Goal: Task Accomplishment & Management: Manage account settings

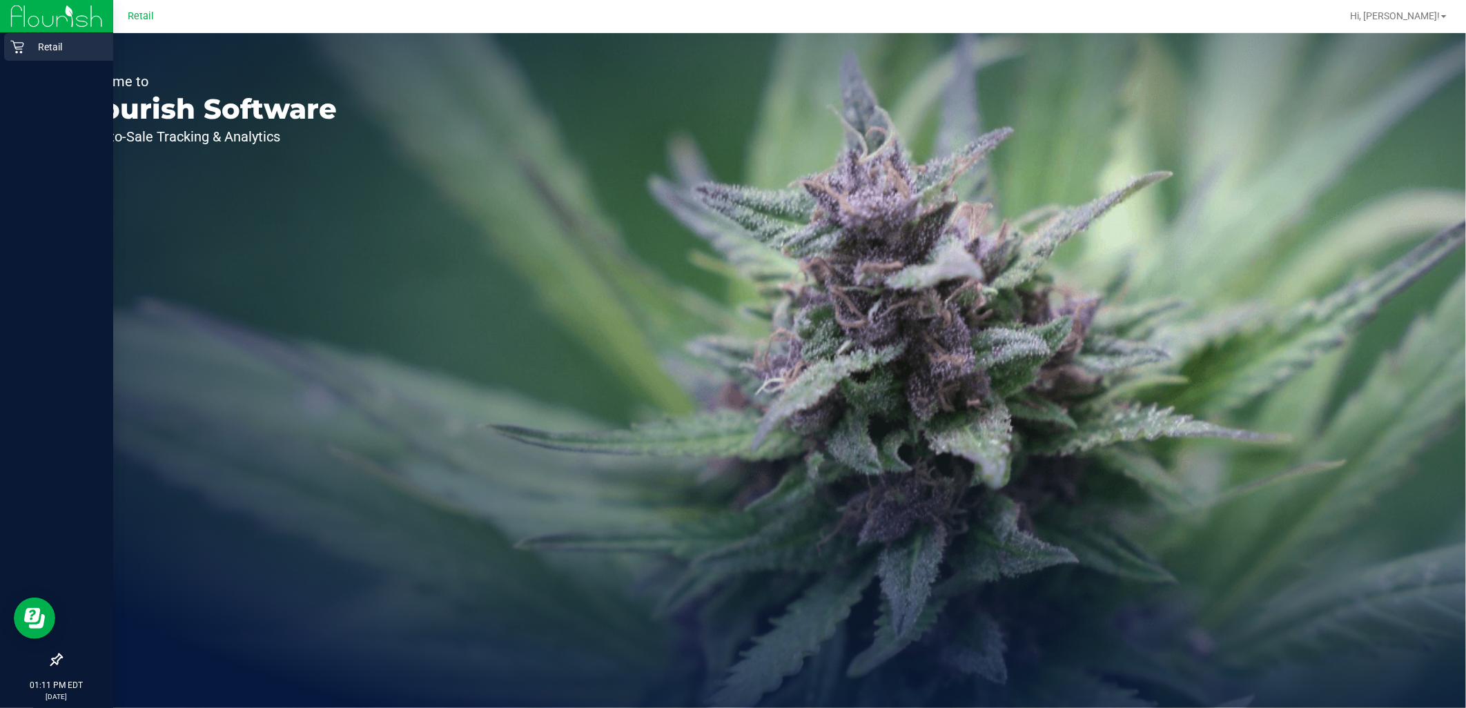
click at [3, 43] on link "Retail" at bounding box center [56, 48] width 113 height 30
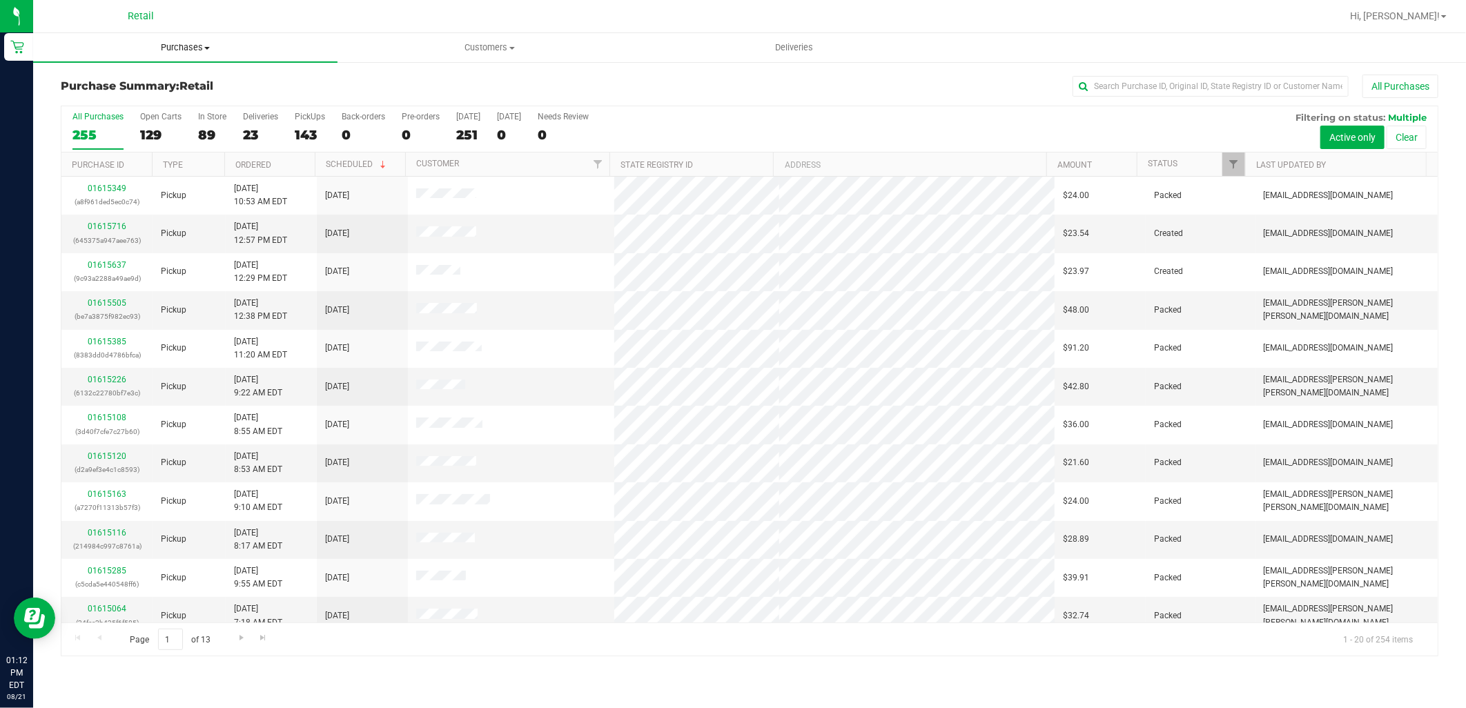
click at [148, 50] on span "Purchases" at bounding box center [185, 47] width 304 height 12
click at [168, 83] on span "Summary of purchases" at bounding box center [103, 83] width 141 height 12
click at [1181, 86] on input "text" at bounding box center [1210, 86] width 276 height 21
type input "justin"
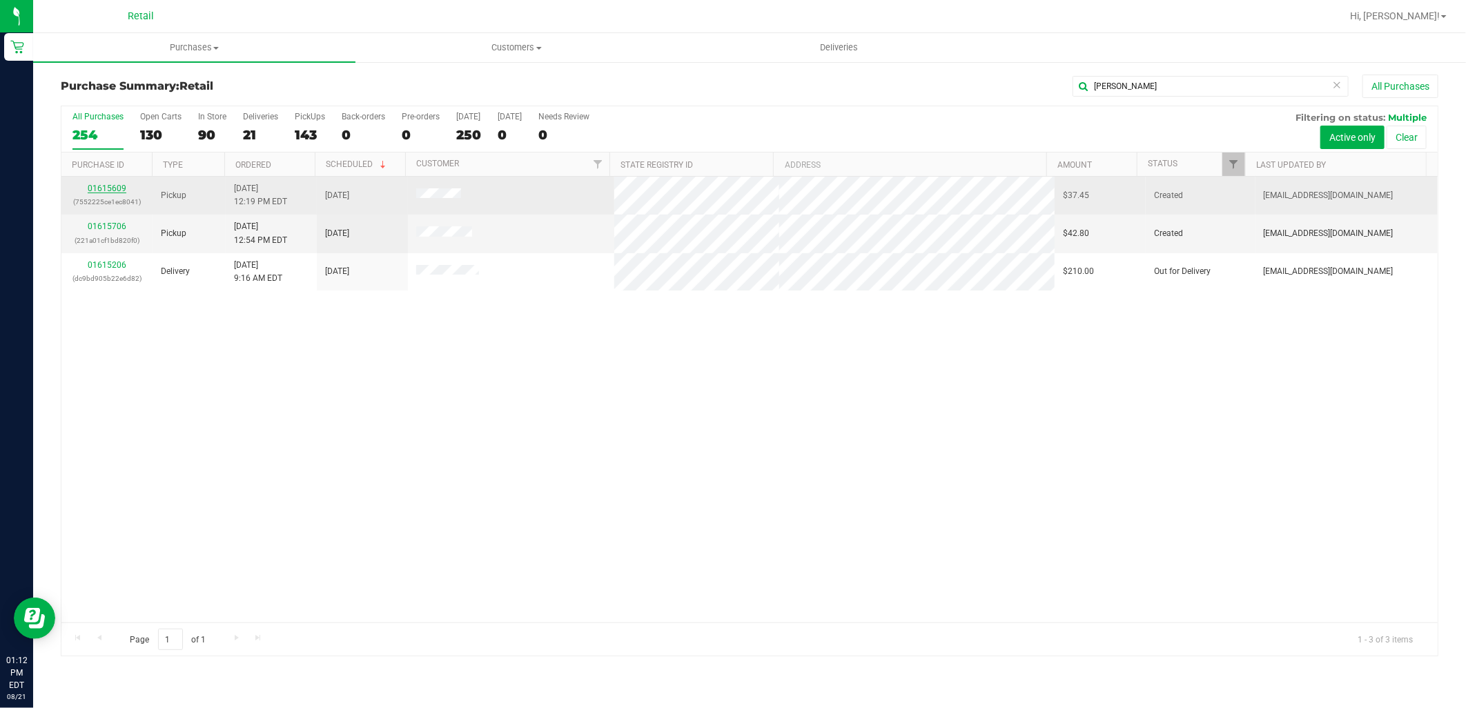
click at [115, 189] on link "01615609" at bounding box center [107, 189] width 39 height 10
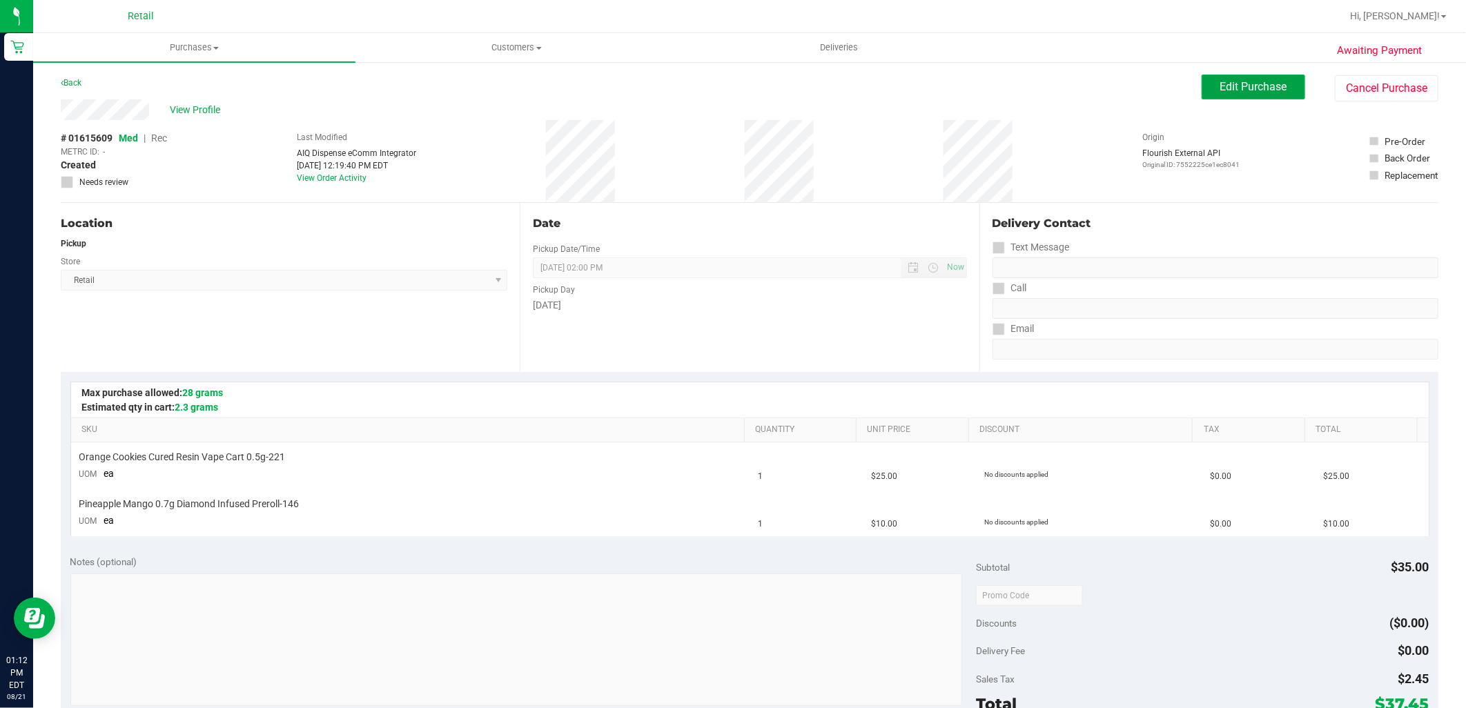
click at [1244, 84] on span "Edit Purchase" at bounding box center [1253, 86] width 67 height 13
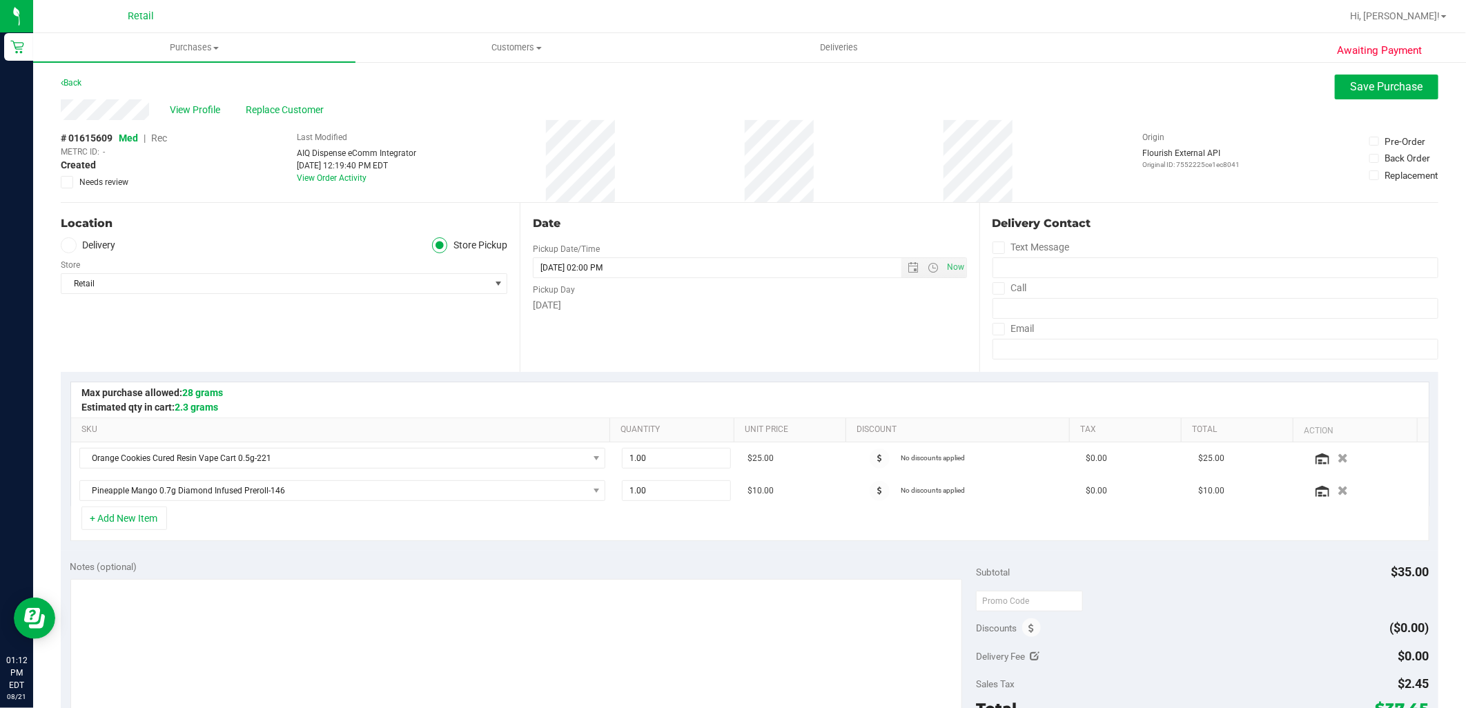
click at [155, 135] on span "Rec" at bounding box center [159, 138] width 16 height 11
click at [1357, 90] on span "Save Purchase" at bounding box center [1387, 86] width 72 height 13
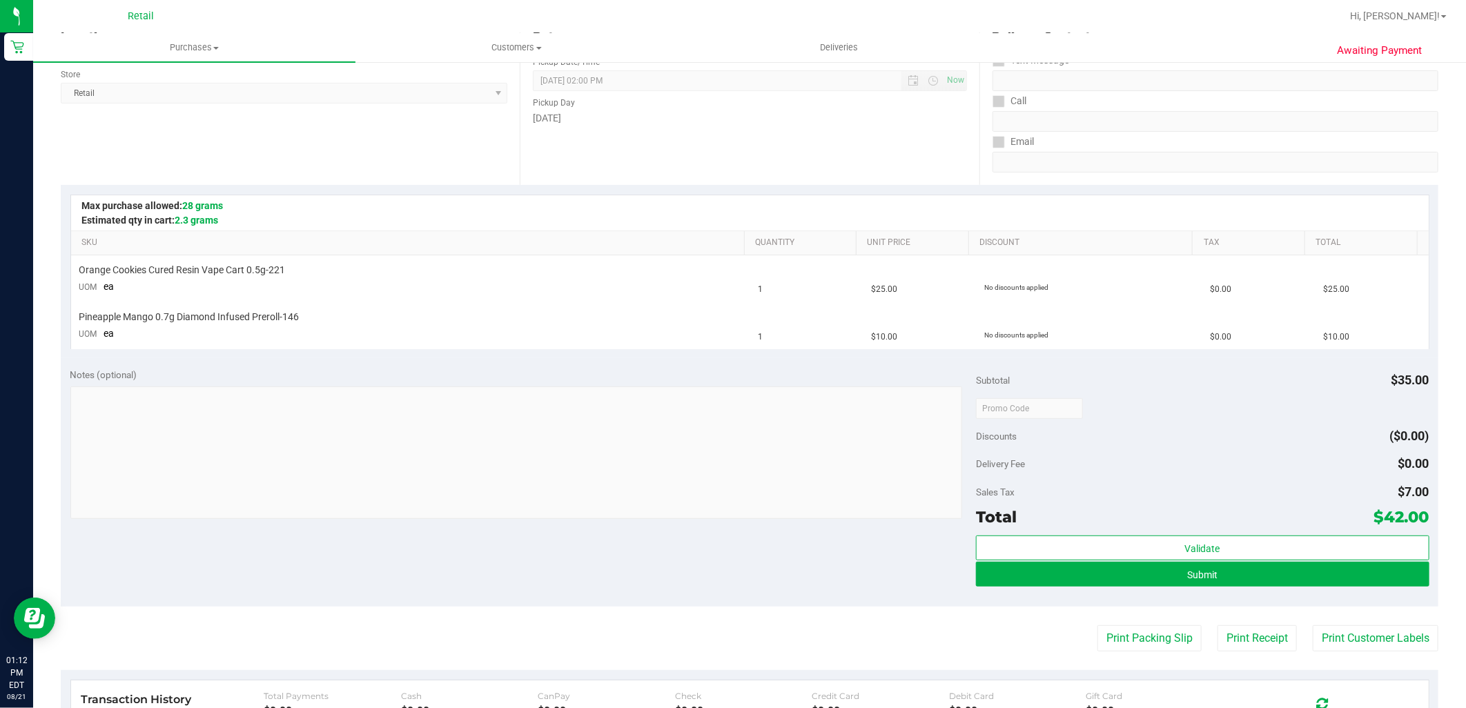
scroll to position [230, 0]
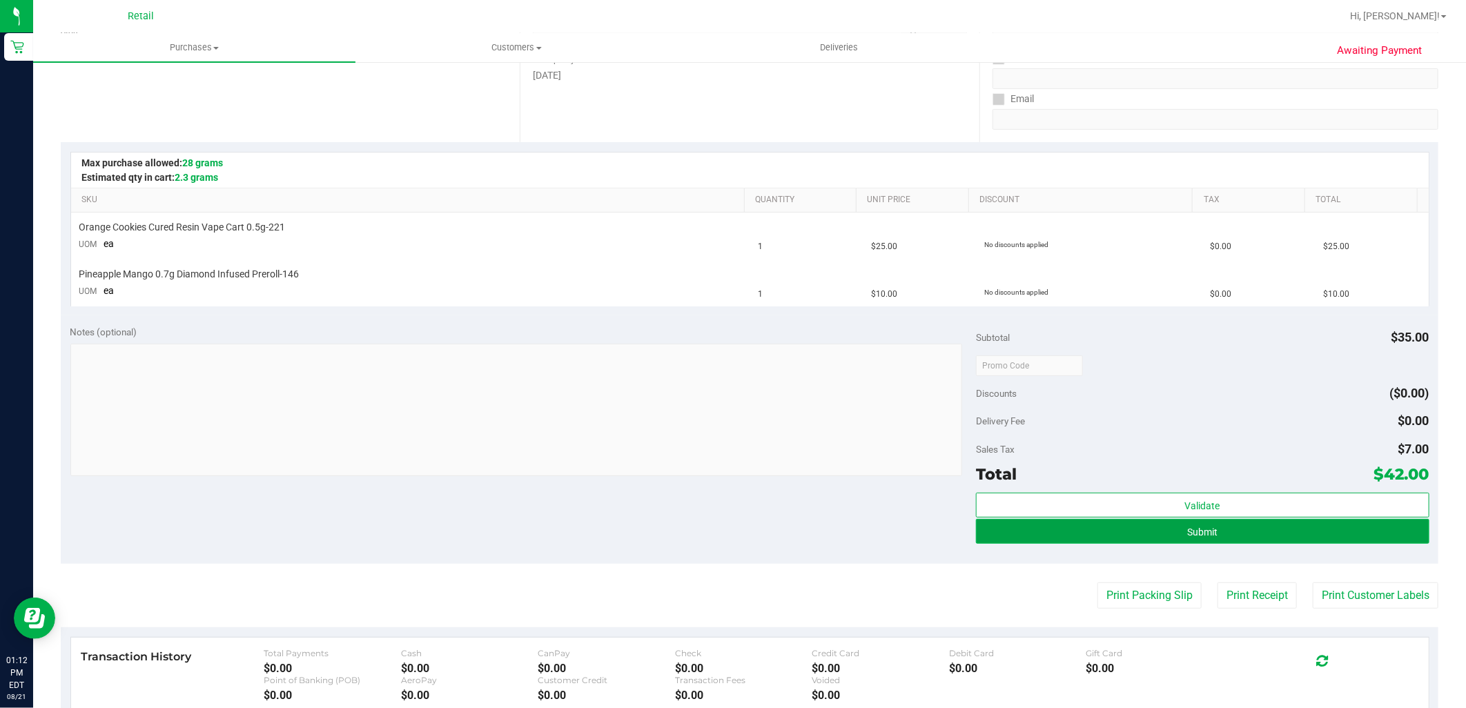
click at [1140, 537] on button "Submit" at bounding box center [1202, 531] width 453 height 25
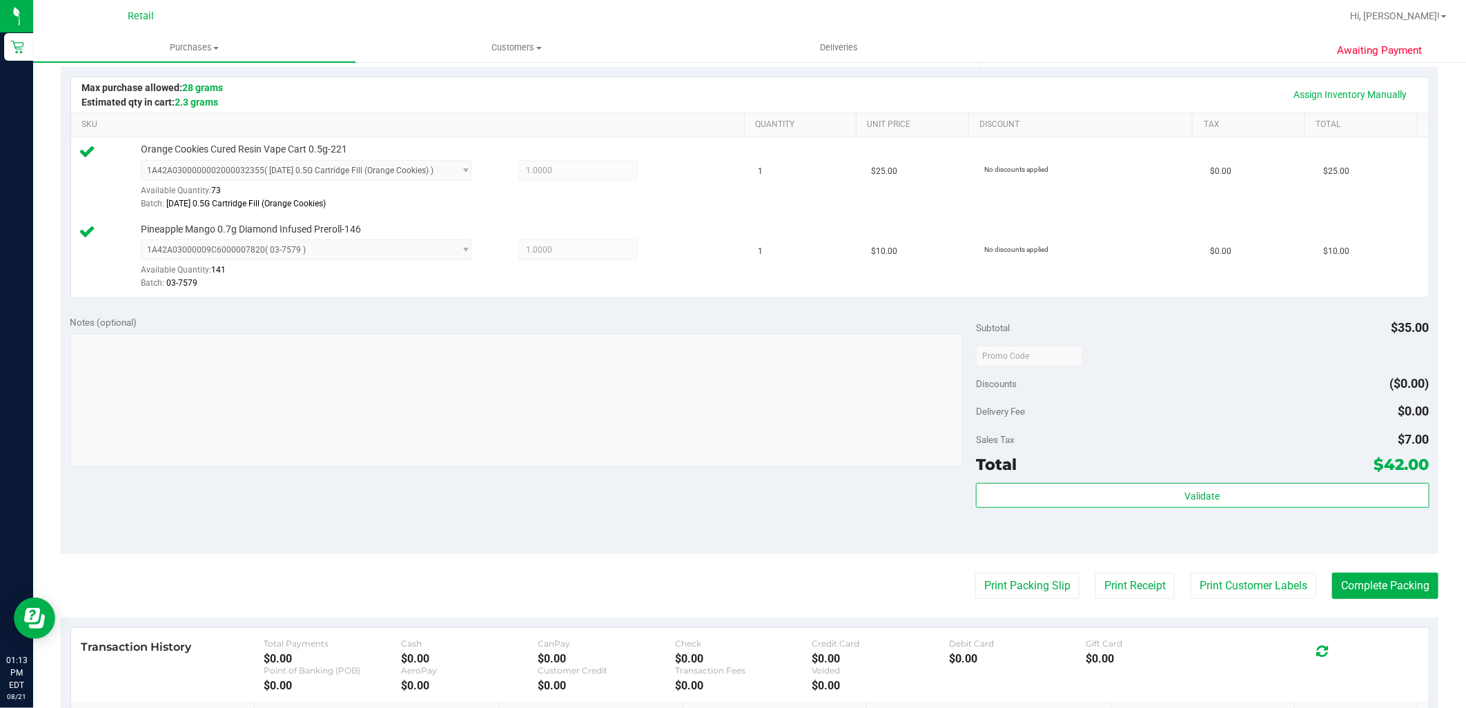
scroll to position [306, 0]
click at [1409, 577] on button "Complete Packing" at bounding box center [1385, 584] width 106 height 26
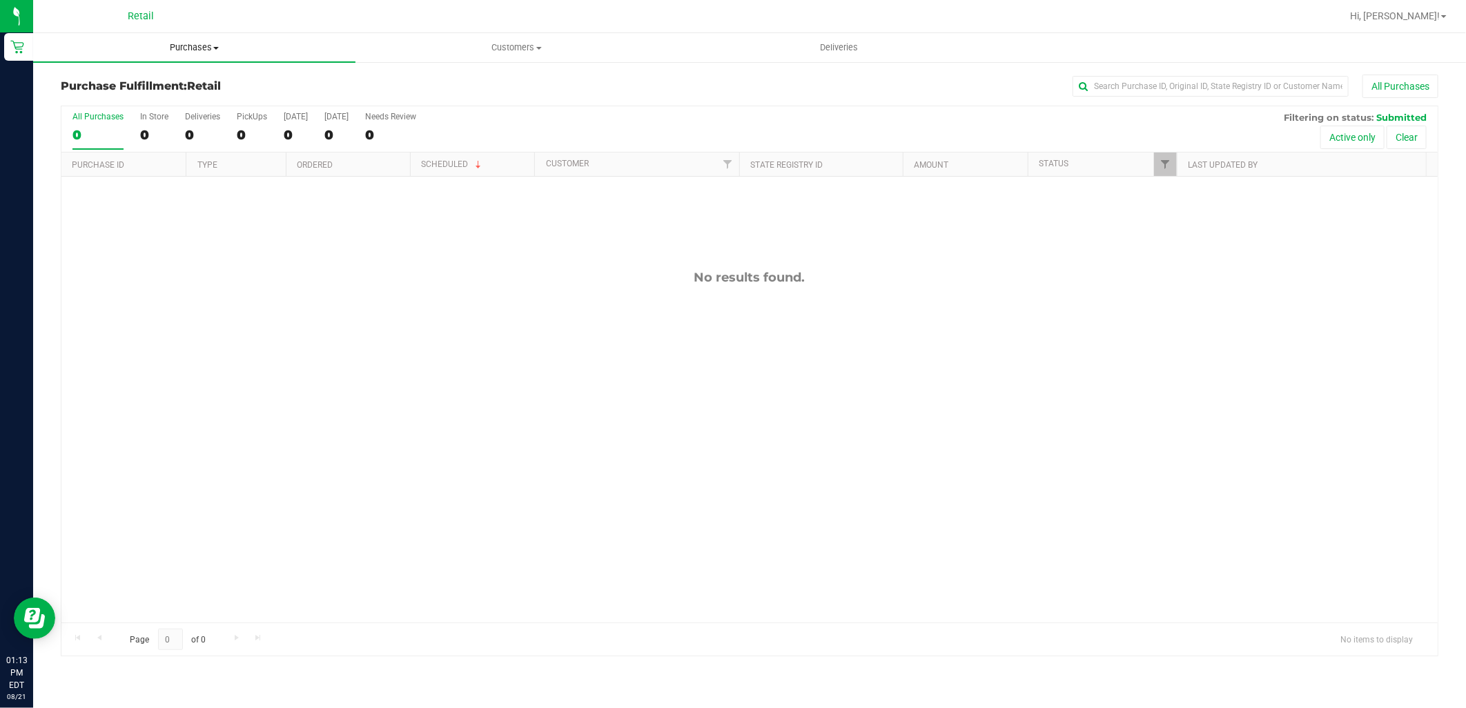
click at [177, 48] on span "Purchases" at bounding box center [194, 47] width 322 height 12
click at [189, 79] on li "Summary of purchases" at bounding box center [194, 83] width 322 height 17
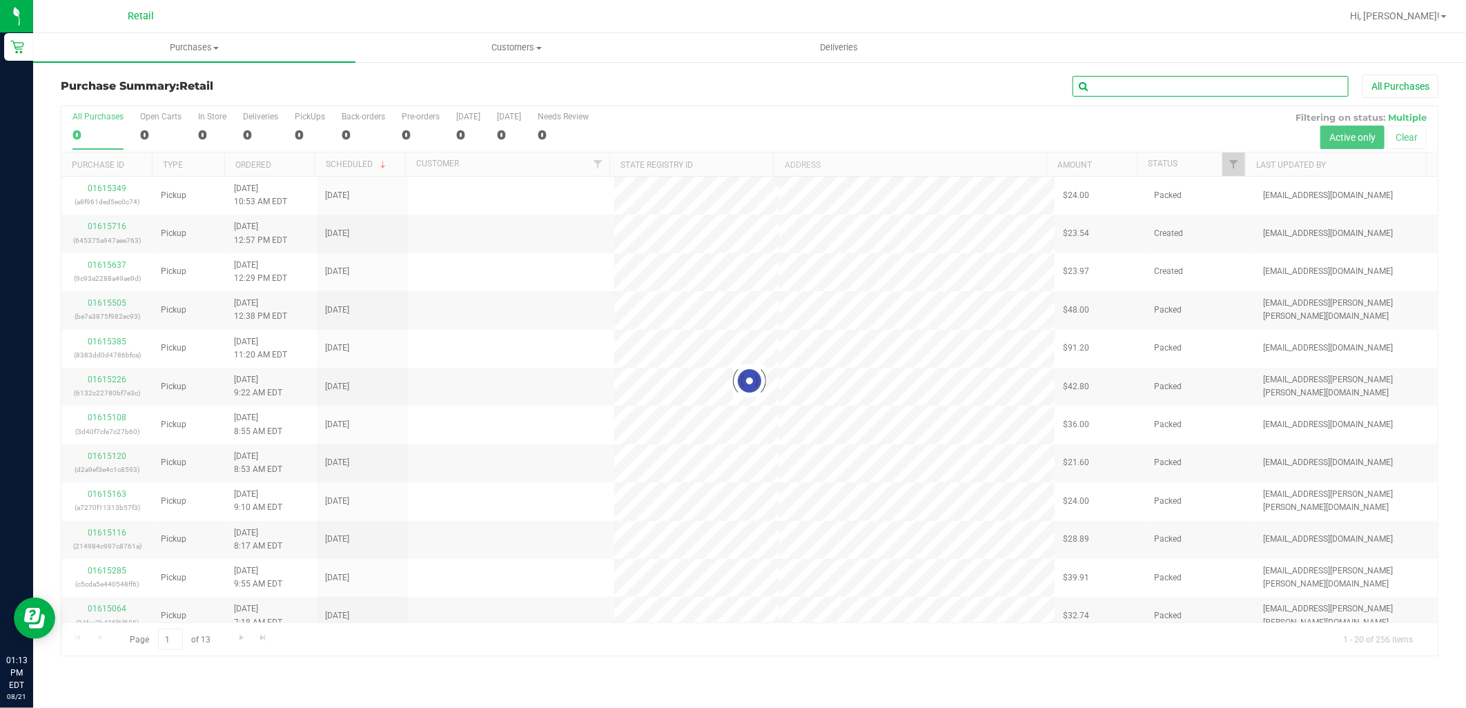
click at [1258, 83] on input "text" at bounding box center [1210, 86] width 276 height 21
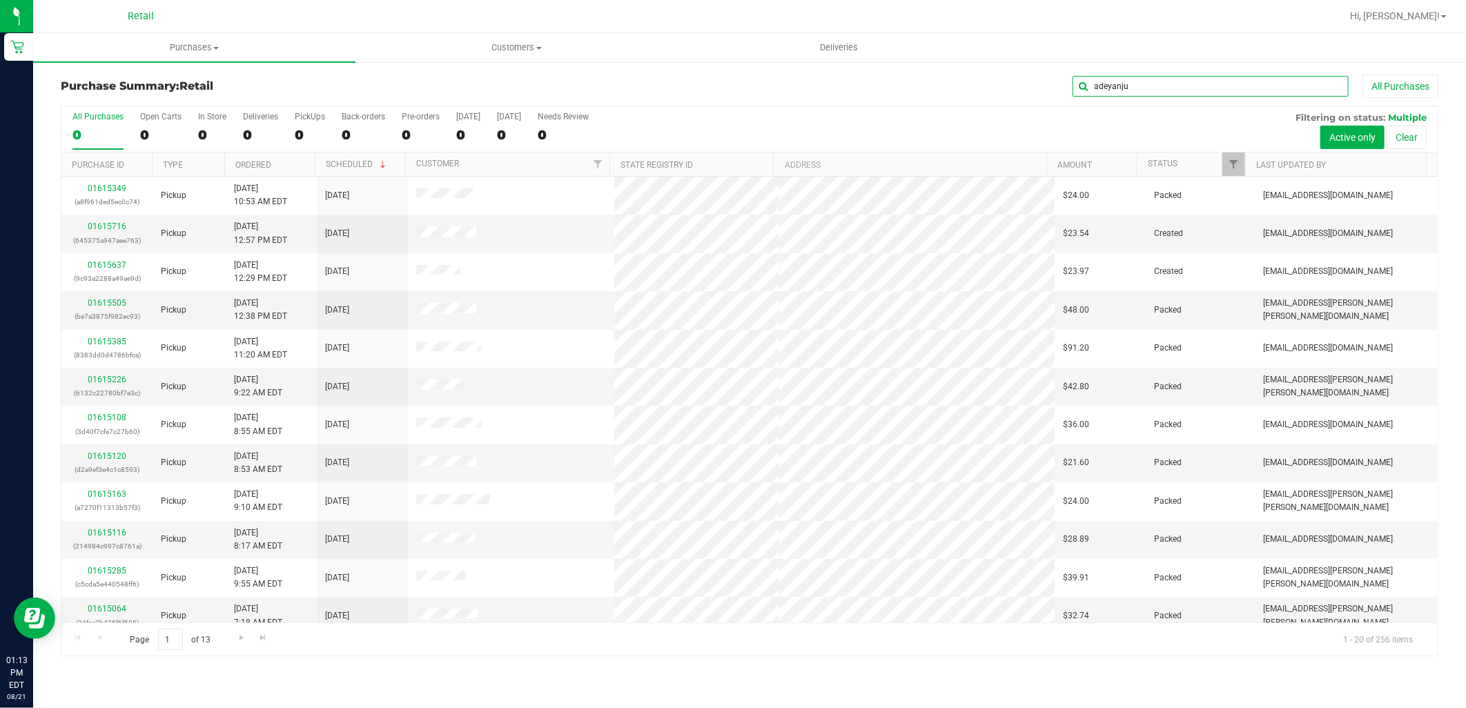
type input "adeyanju"
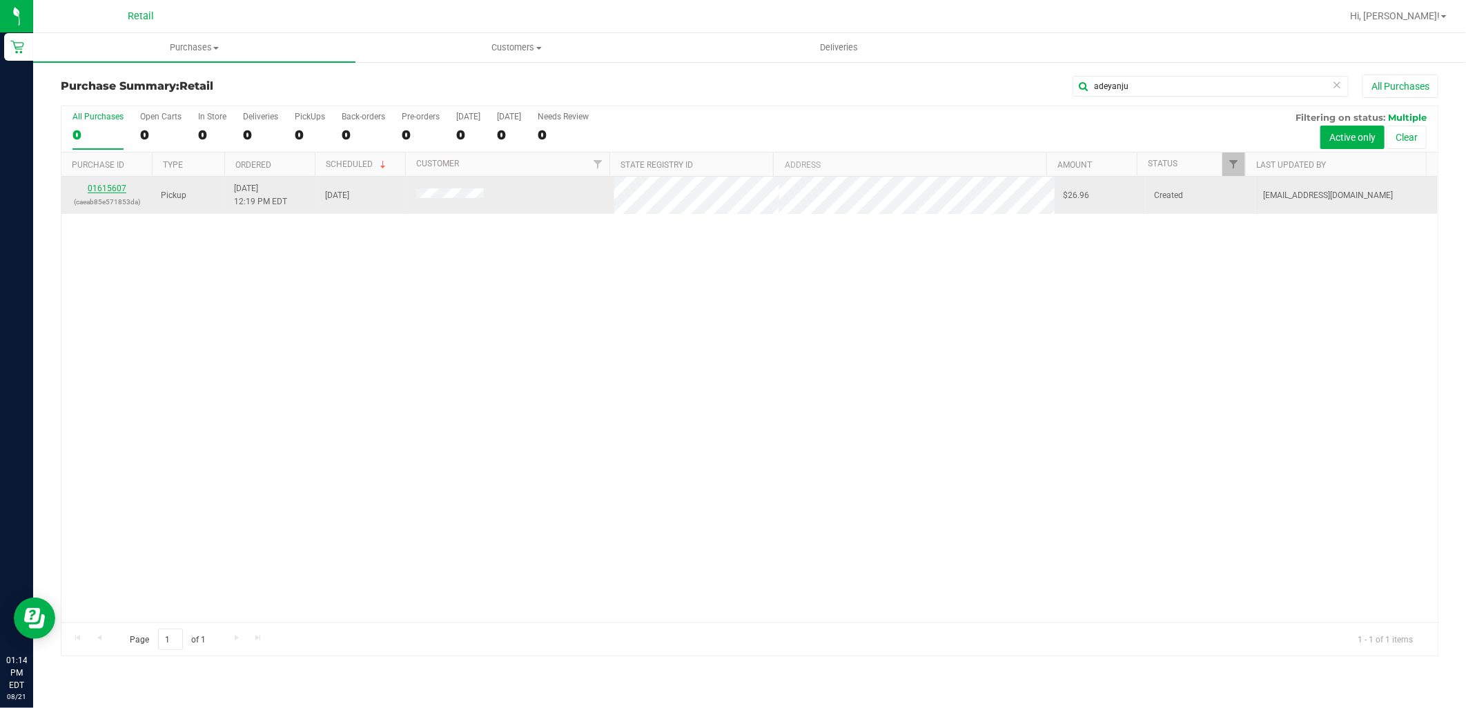
click at [108, 188] on link "01615607" at bounding box center [107, 189] width 39 height 10
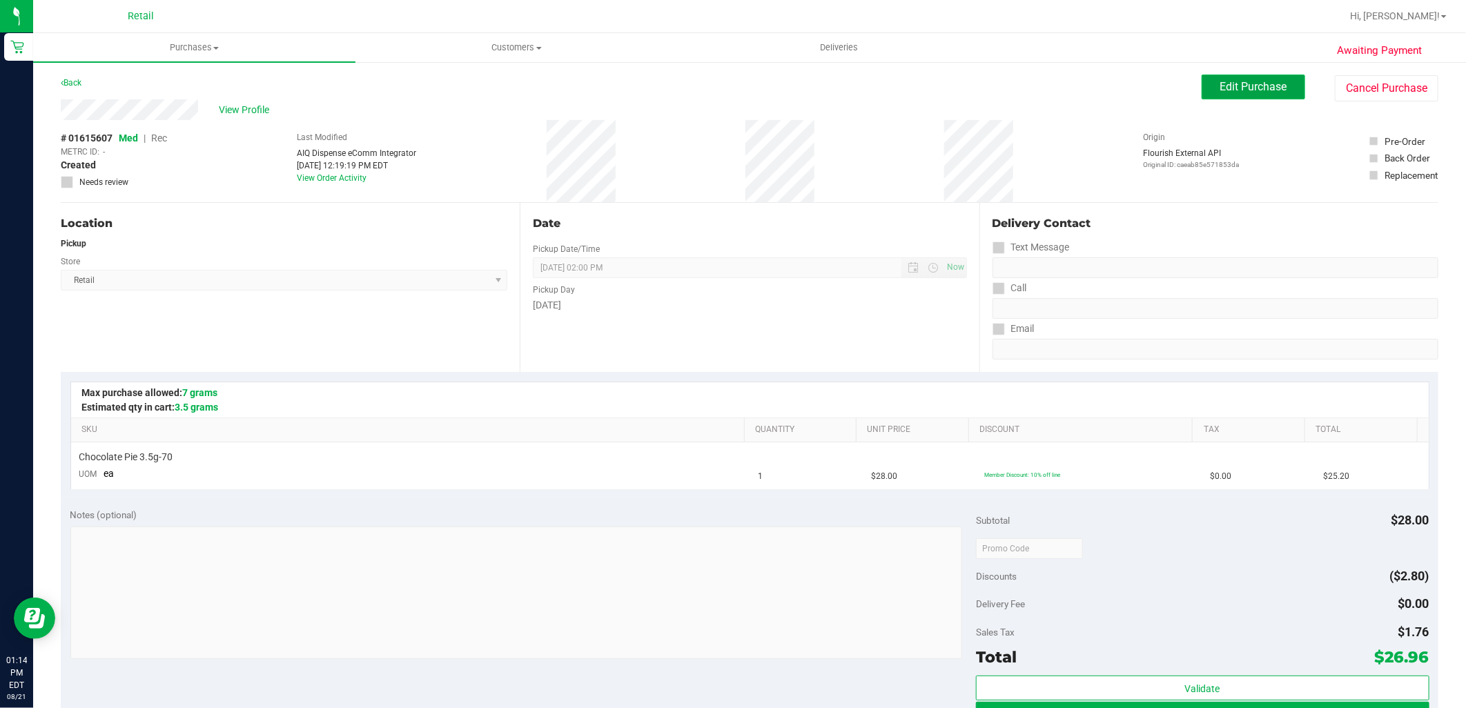
click at [1224, 84] on span "Edit Purchase" at bounding box center [1253, 86] width 67 height 13
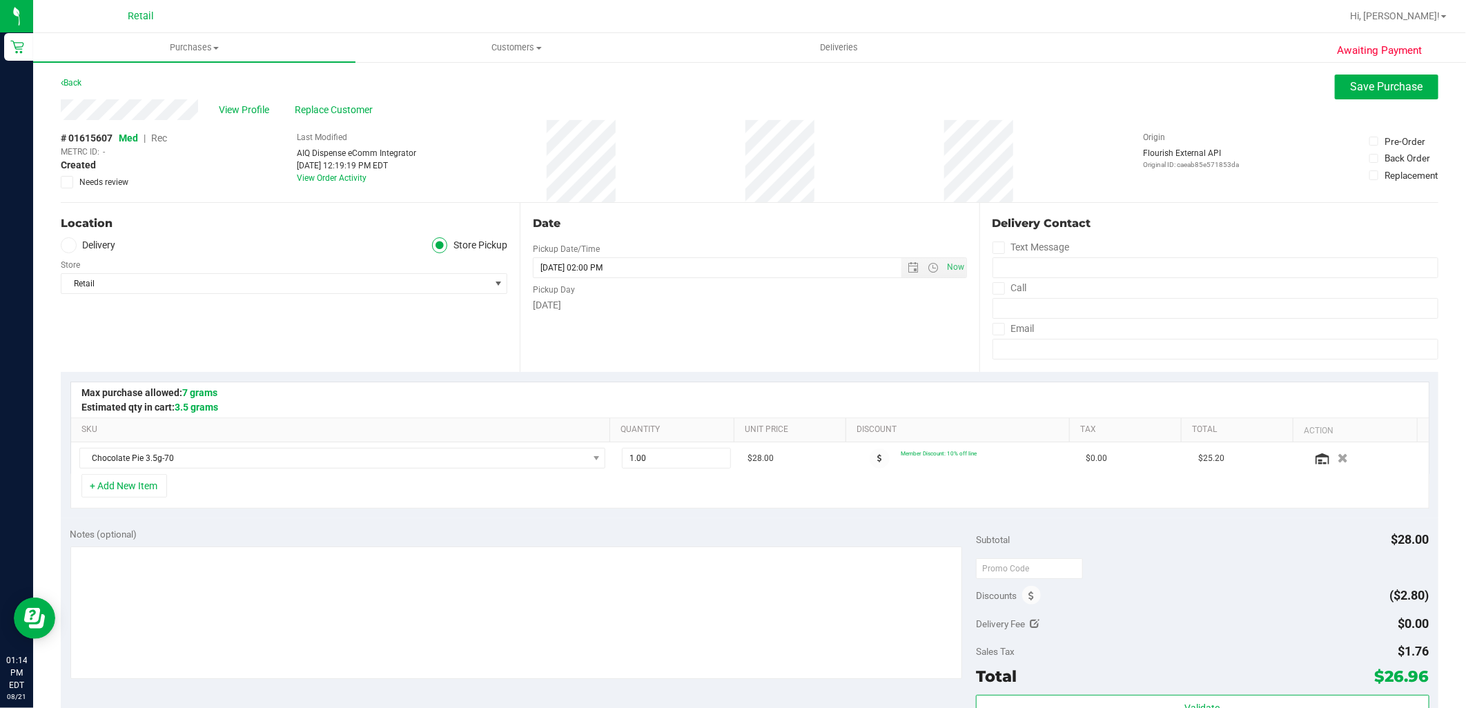
click at [164, 141] on span "Rec" at bounding box center [159, 138] width 16 height 11
click at [126, 133] on span "Med" at bounding box center [128, 138] width 19 height 11
click at [1395, 84] on span "Save Purchase" at bounding box center [1387, 86] width 72 height 13
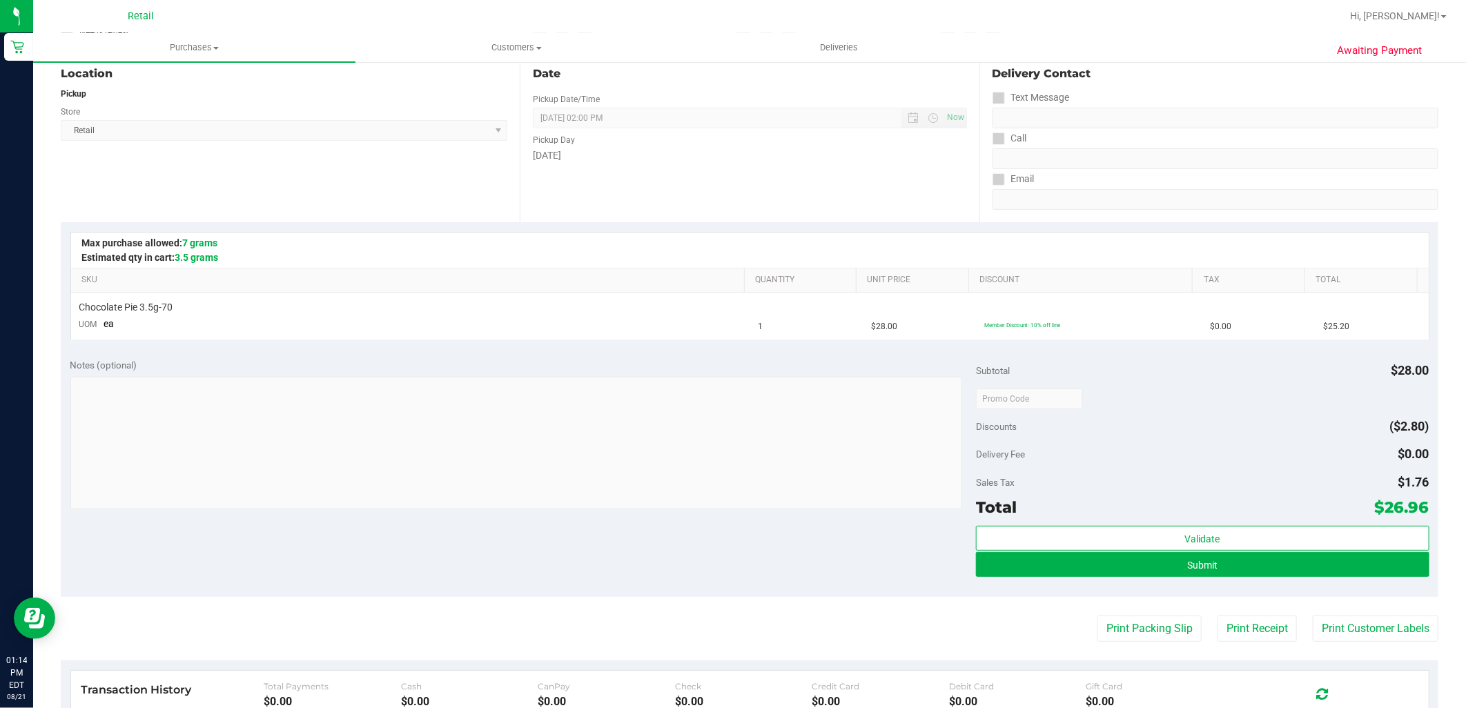
scroll to position [153, 0]
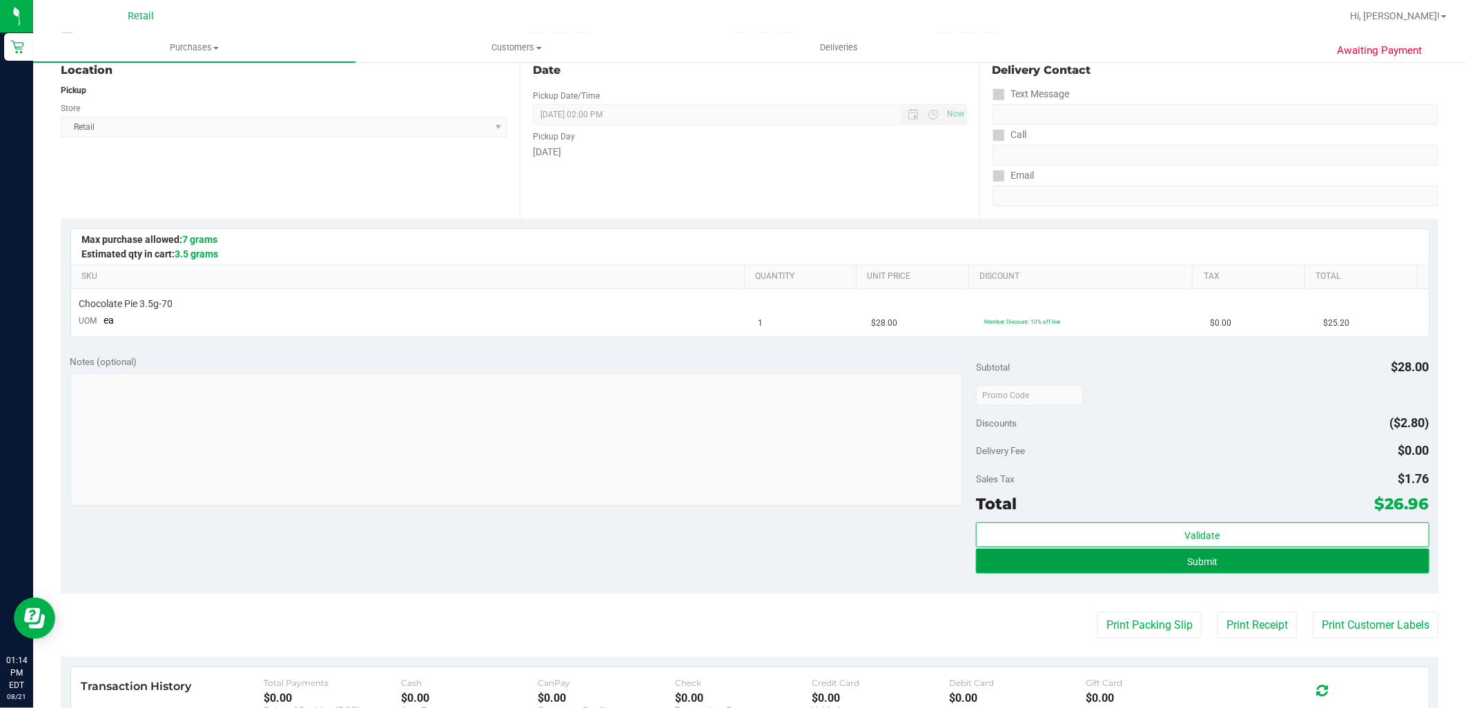
click at [1203, 560] on span "Submit" at bounding box center [1202, 561] width 30 height 11
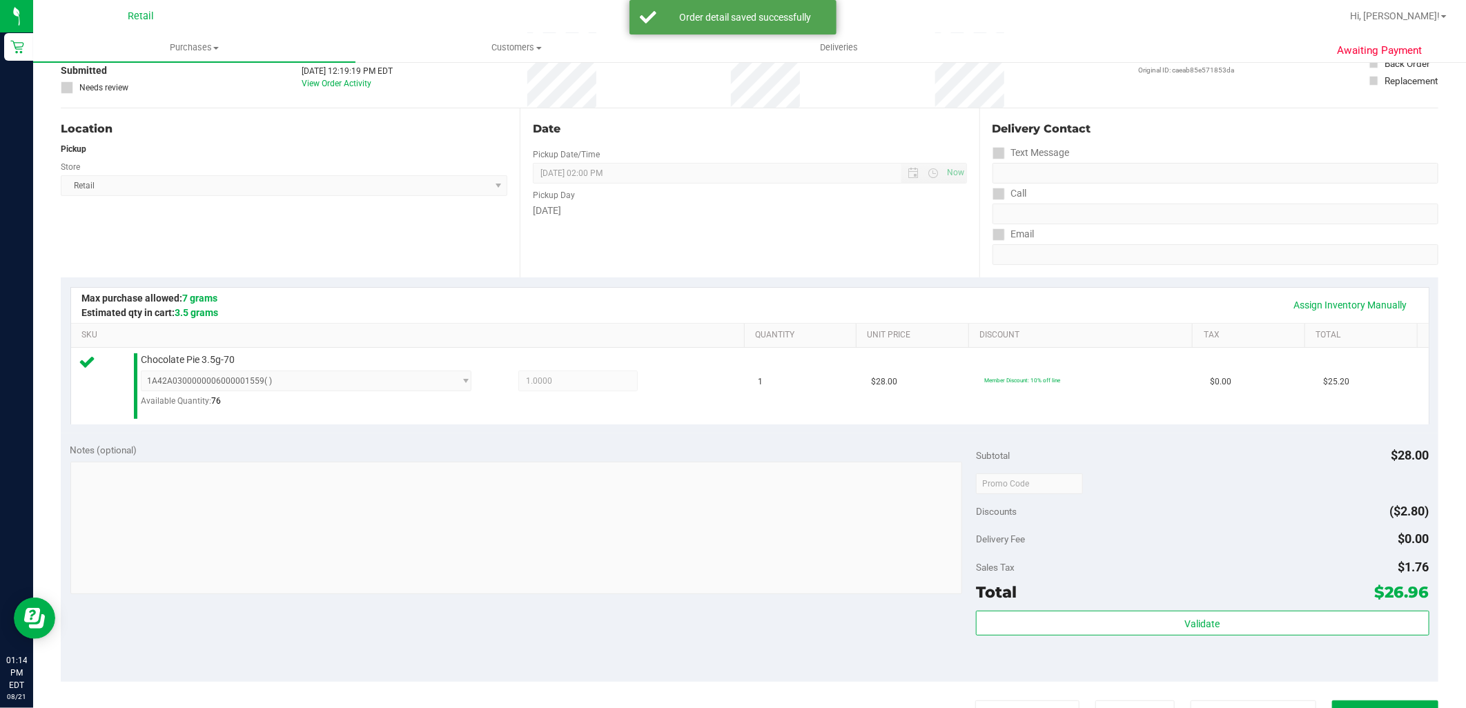
scroll to position [230, 0]
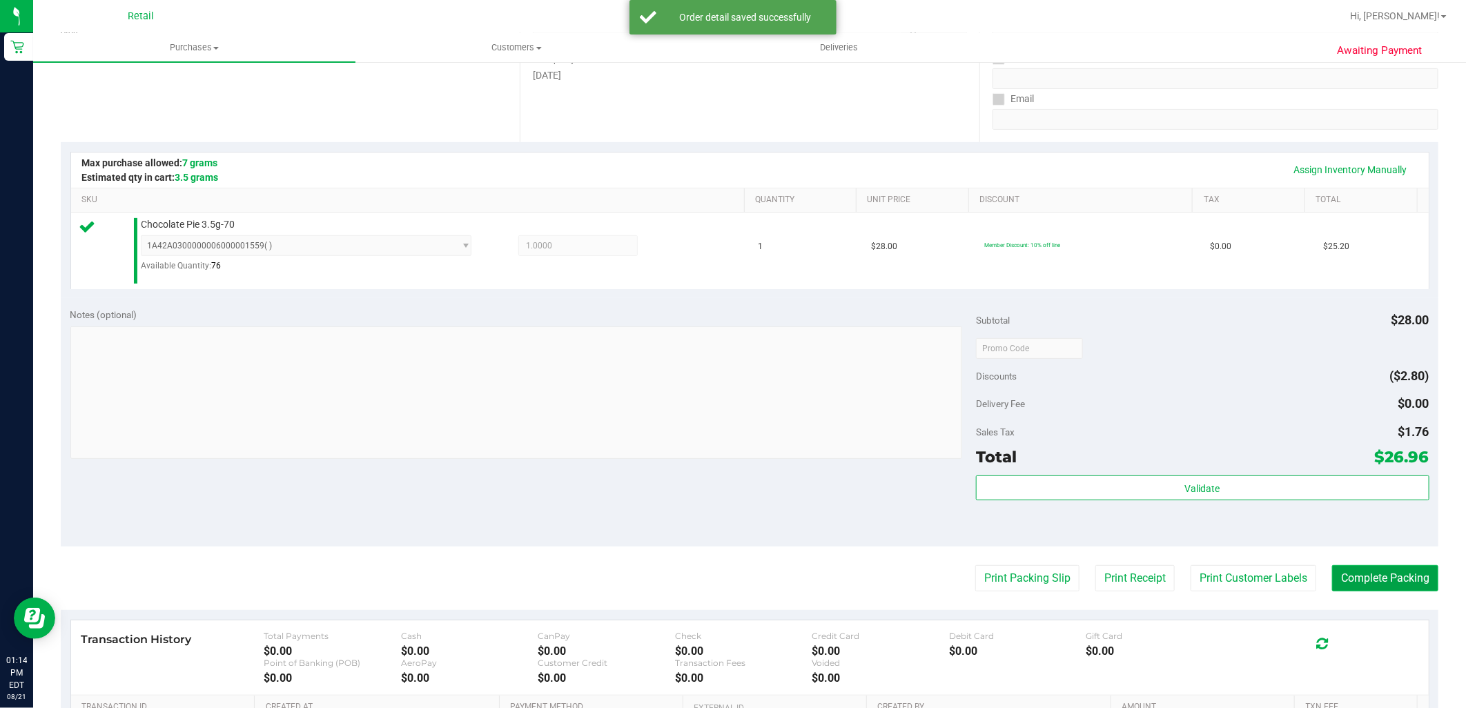
click at [1409, 584] on button "Complete Packing" at bounding box center [1385, 578] width 106 height 26
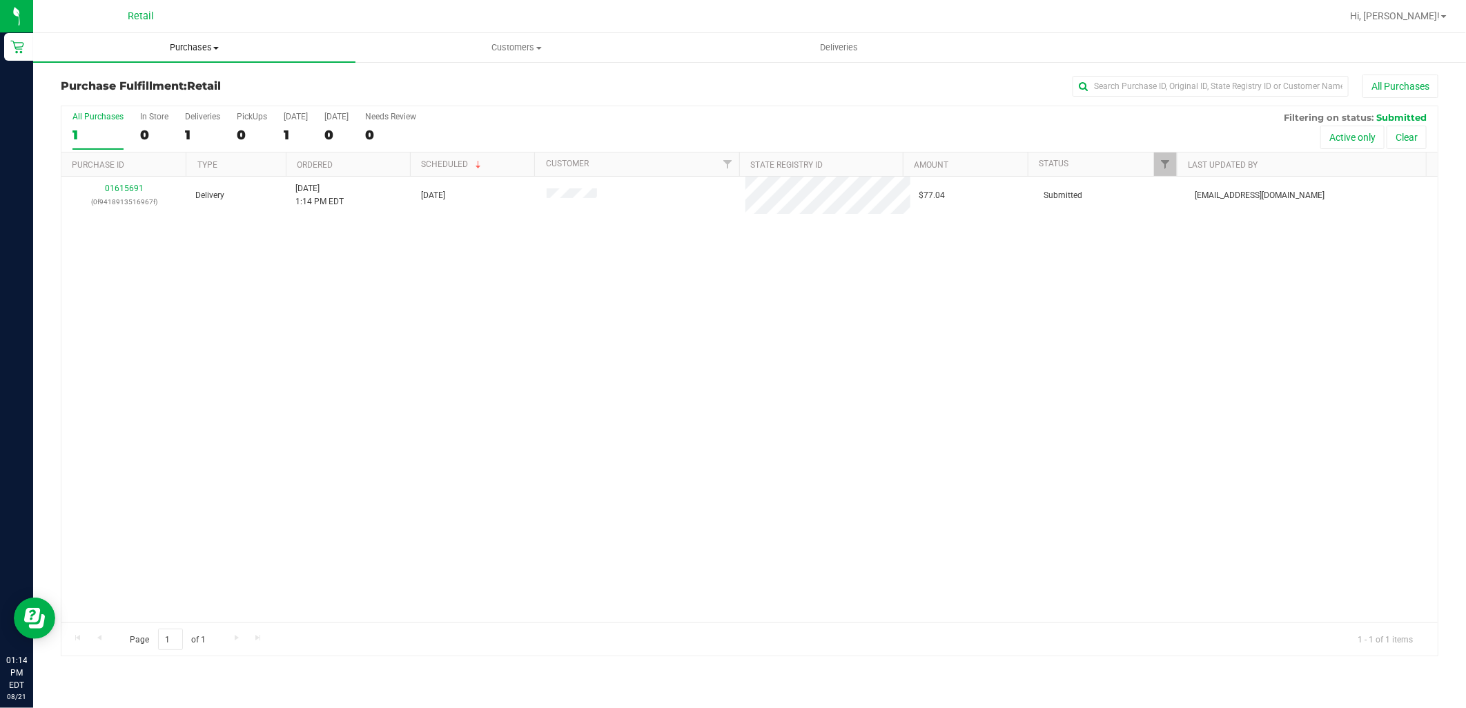
click at [152, 37] on uib-tab-heading "Purchases Summary of purchases Fulfillment All purchases" at bounding box center [194, 47] width 322 height 29
click at [175, 77] on li "Summary of purchases" at bounding box center [194, 83] width 322 height 17
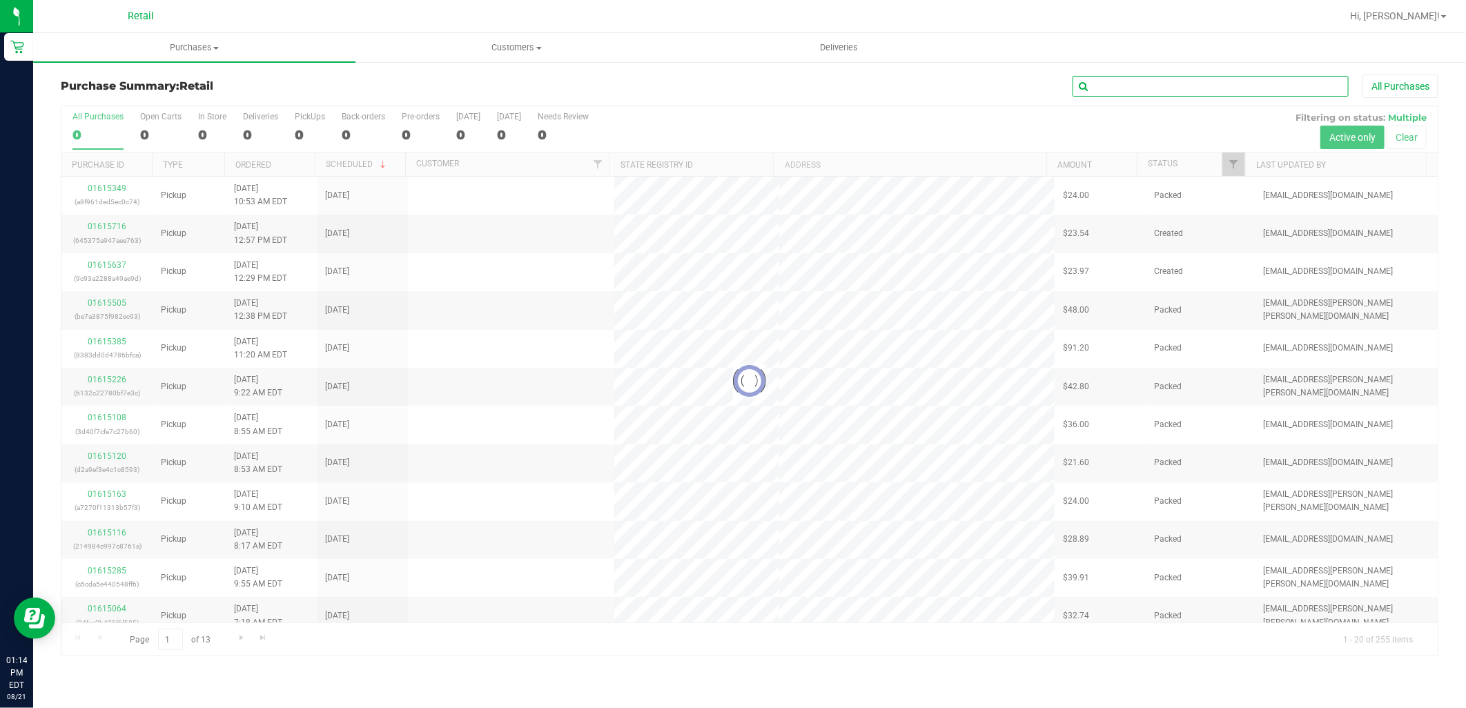
click at [1229, 81] on input "text" at bounding box center [1210, 86] width 276 height 21
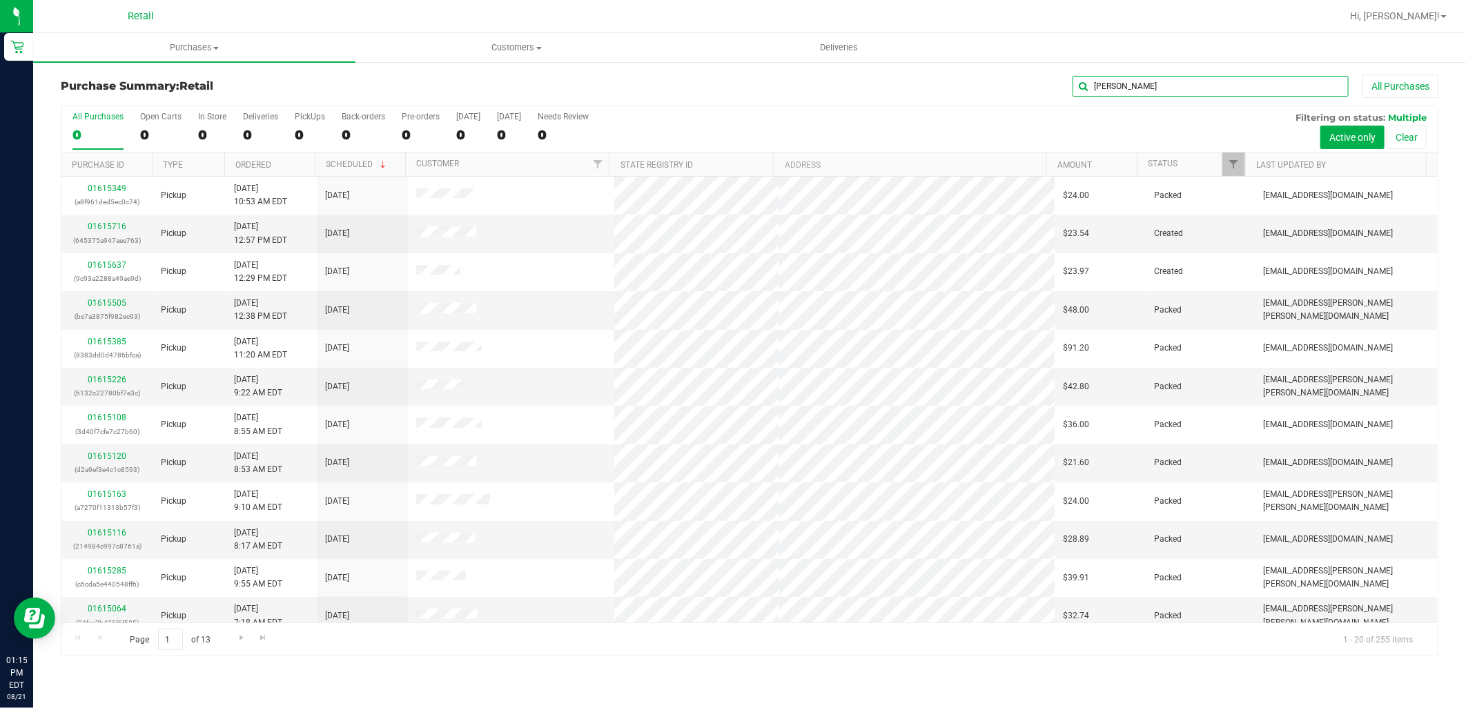
type input "nicholas"
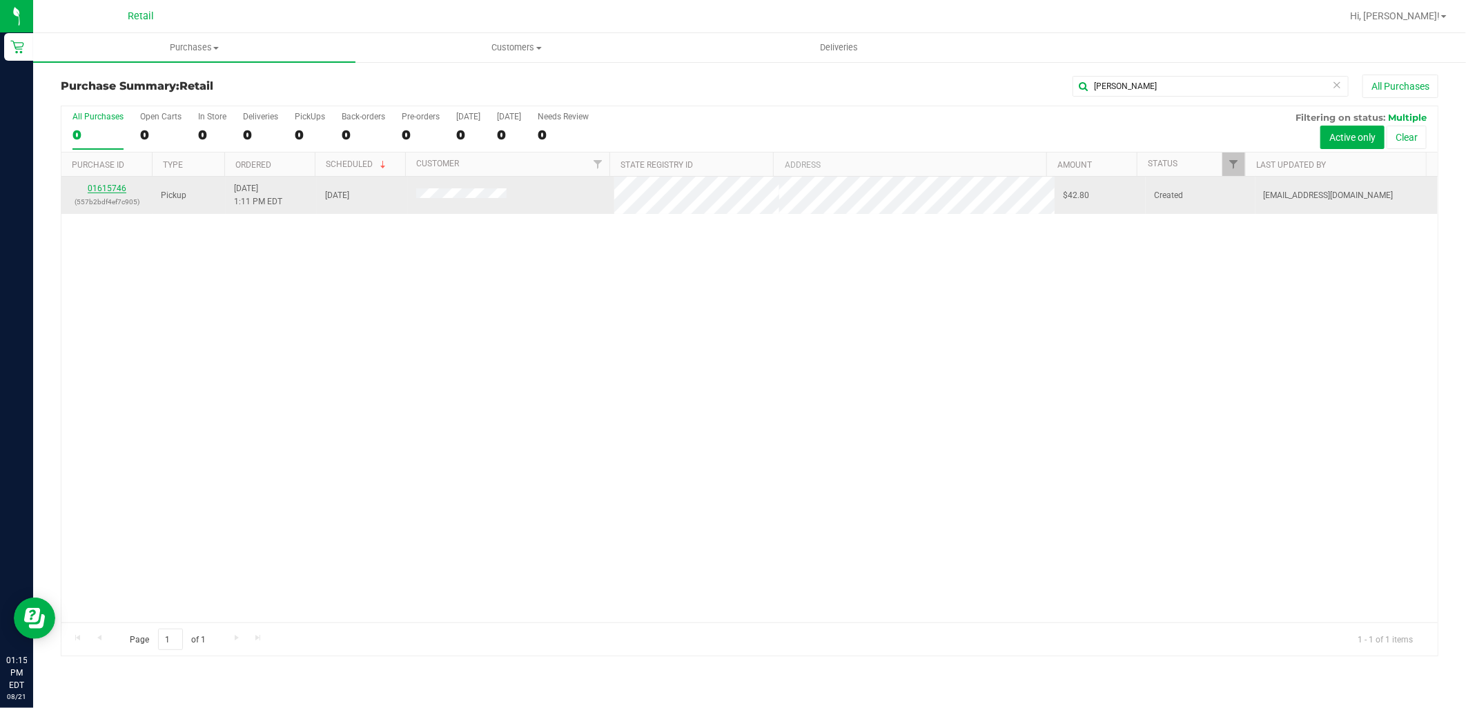
click at [119, 189] on link "01615746" at bounding box center [107, 189] width 39 height 10
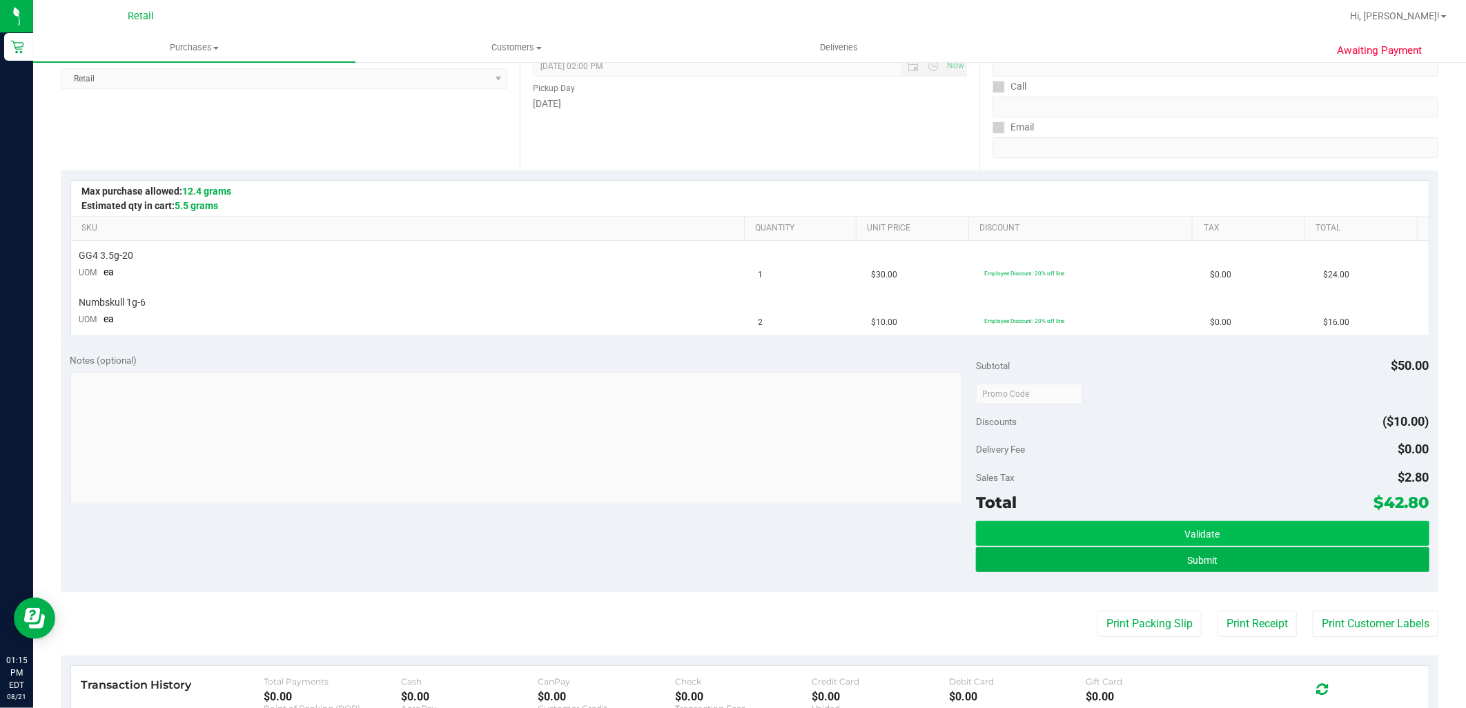
scroll to position [230, 0]
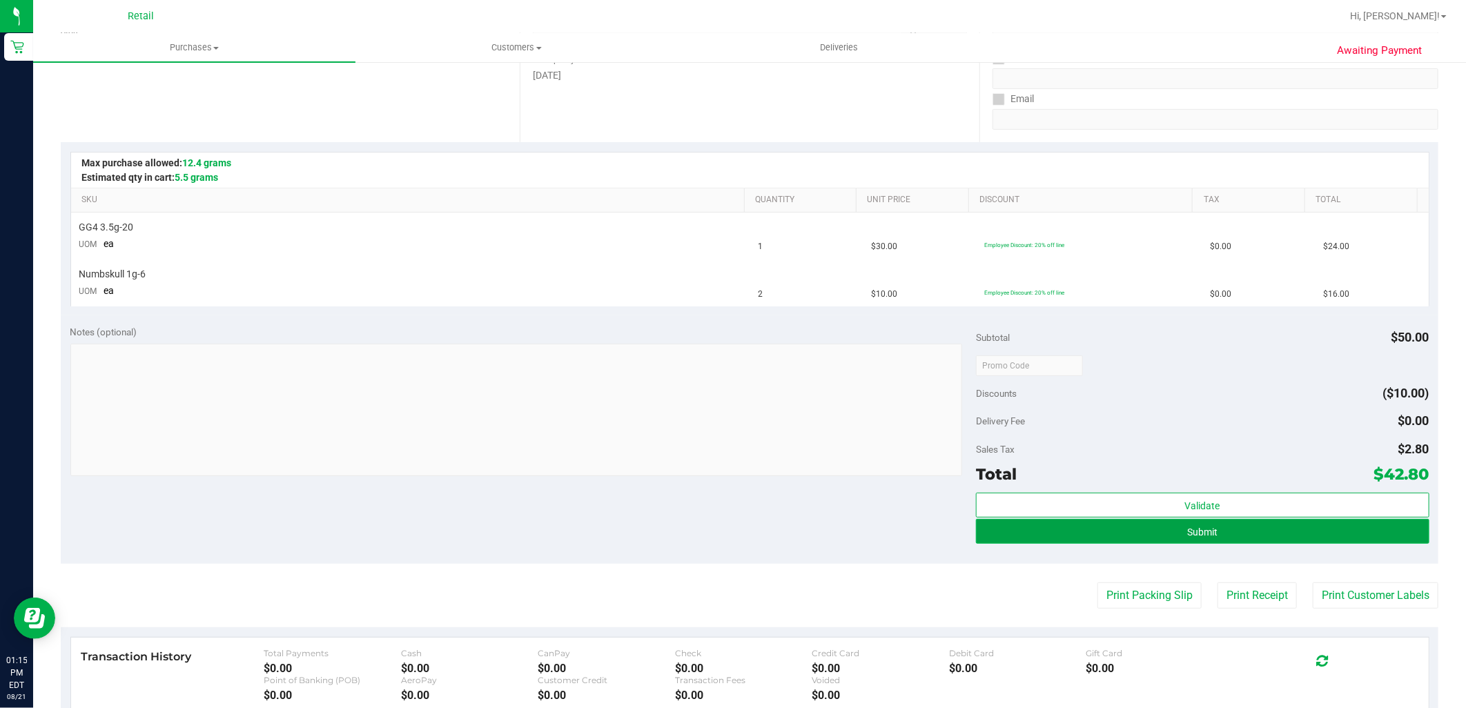
click at [1244, 541] on button "Submit" at bounding box center [1202, 531] width 453 height 25
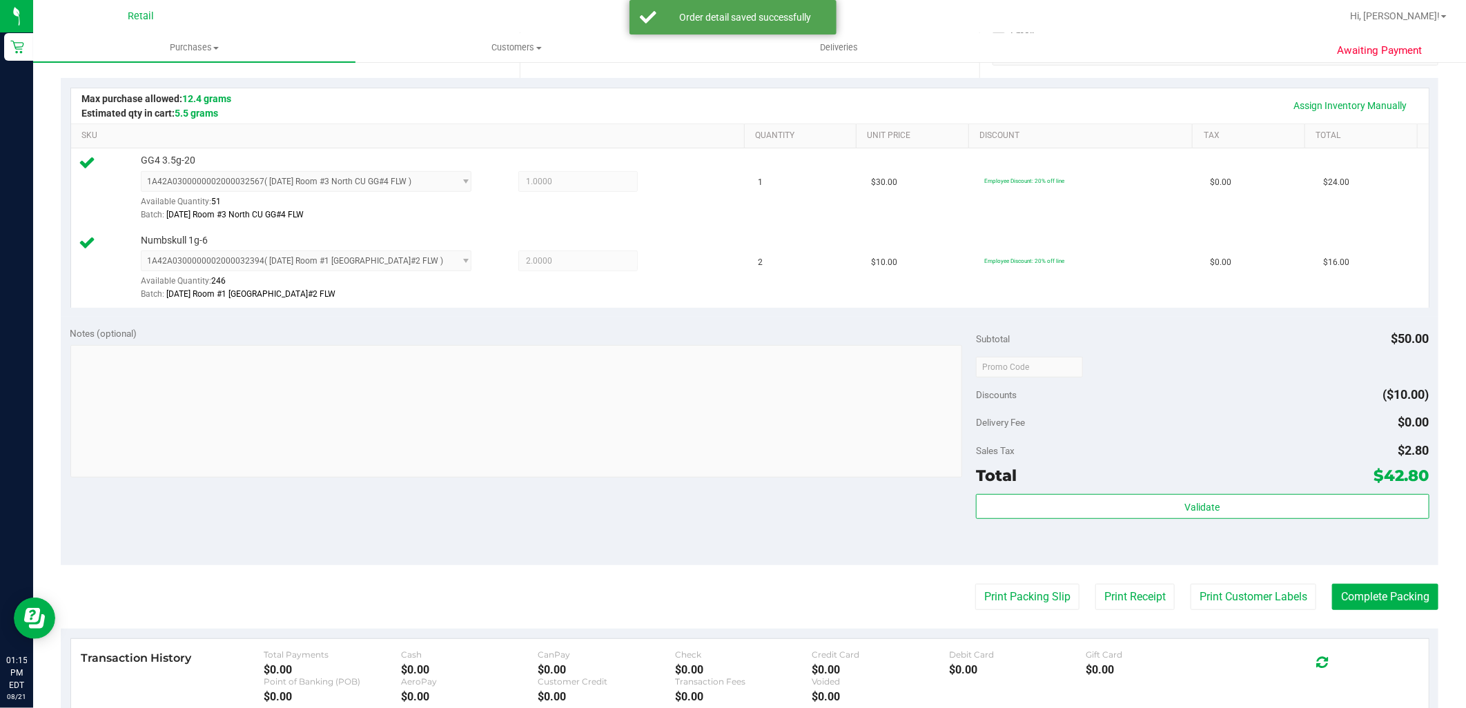
scroll to position [306, 0]
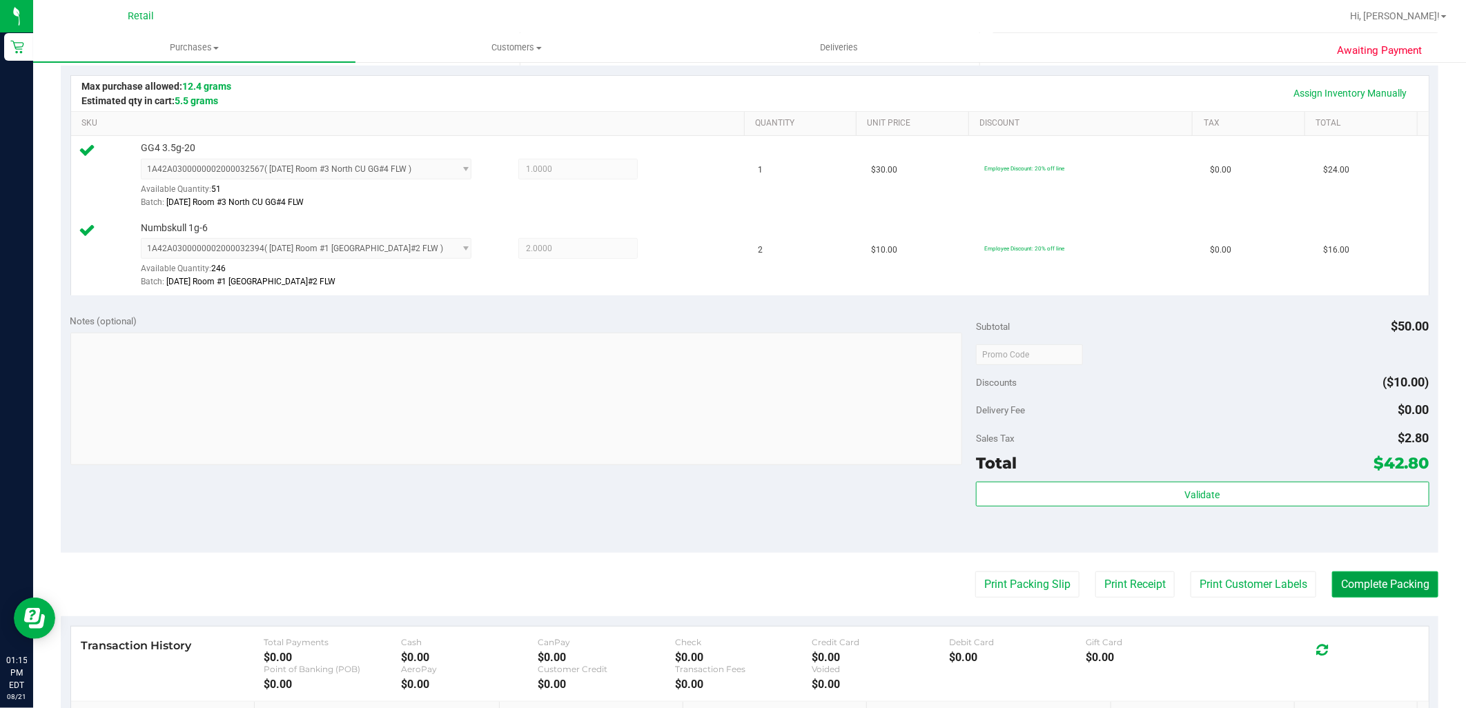
click at [1342, 576] on button "Complete Packing" at bounding box center [1385, 584] width 106 height 26
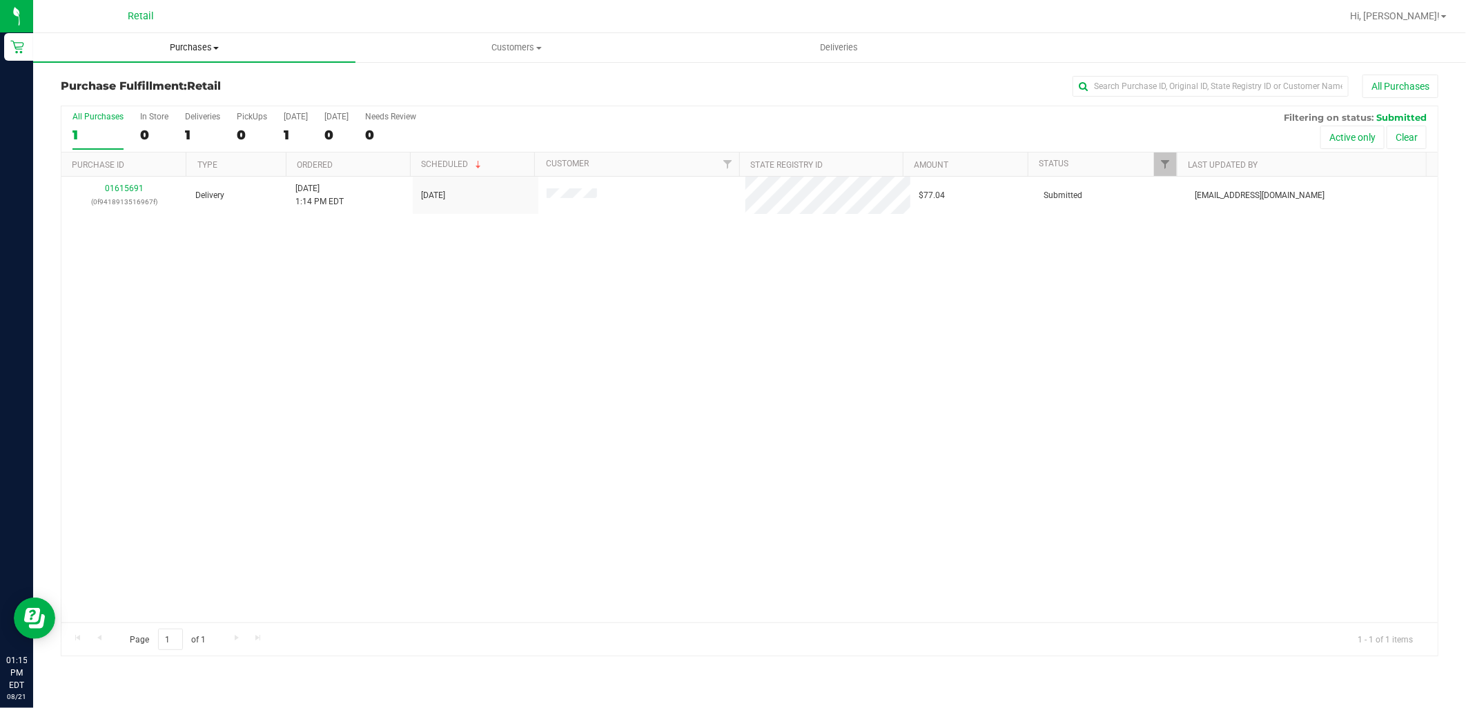
click at [148, 47] on span "Purchases" at bounding box center [194, 47] width 322 height 12
click at [188, 85] on li "Summary of purchases" at bounding box center [194, 83] width 322 height 17
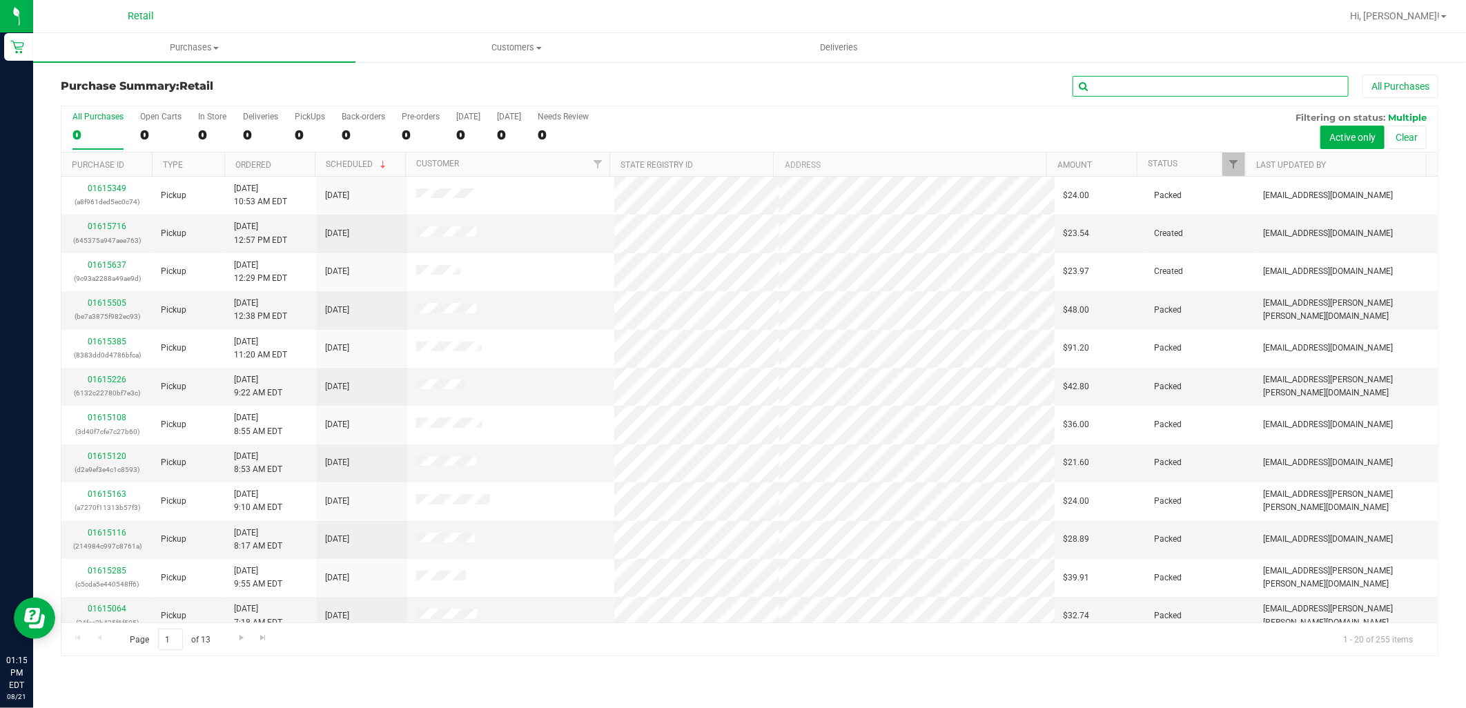
click at [1247, 81] on input "text" at bounding box center [1210, 86] width 276 height 21
type input "mitche"
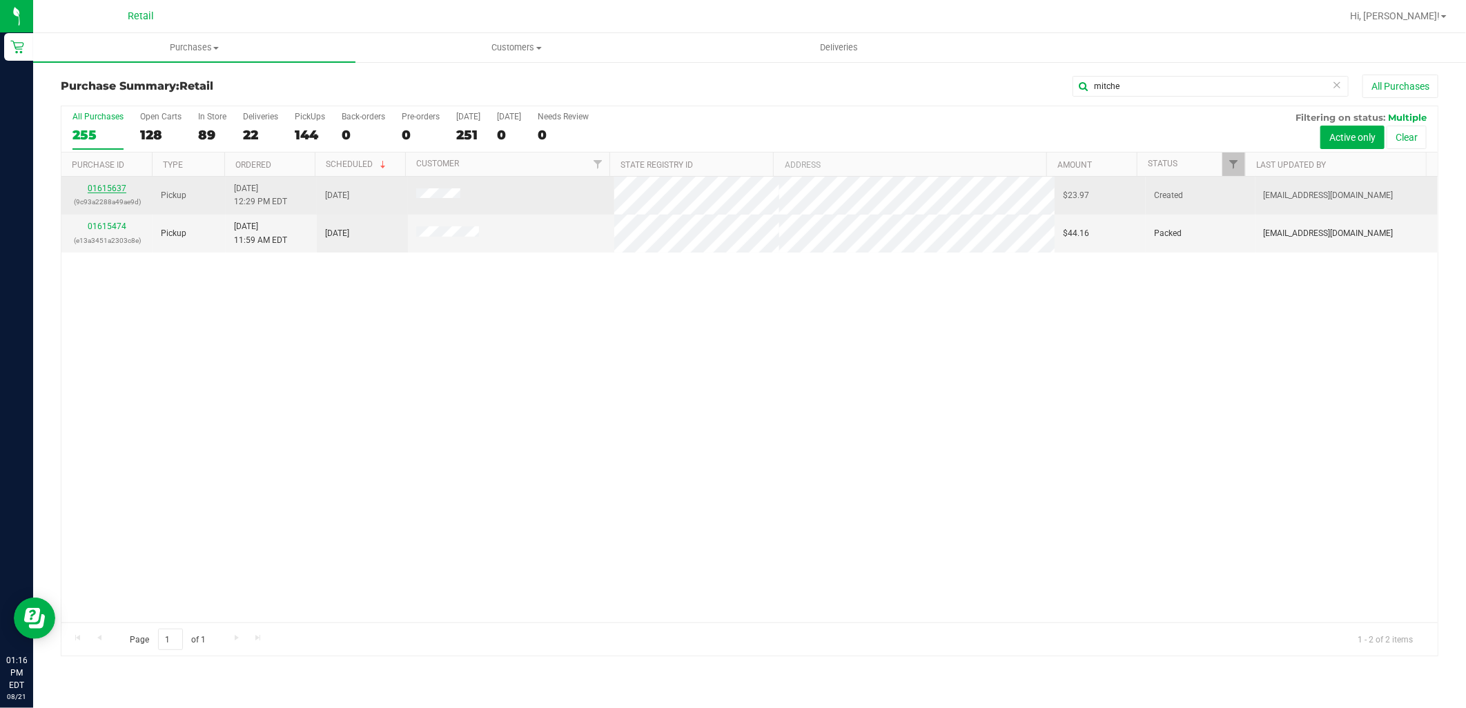
click at [119, 187] on link "01615637" at bounding box center [107, 189] width 39 height 10
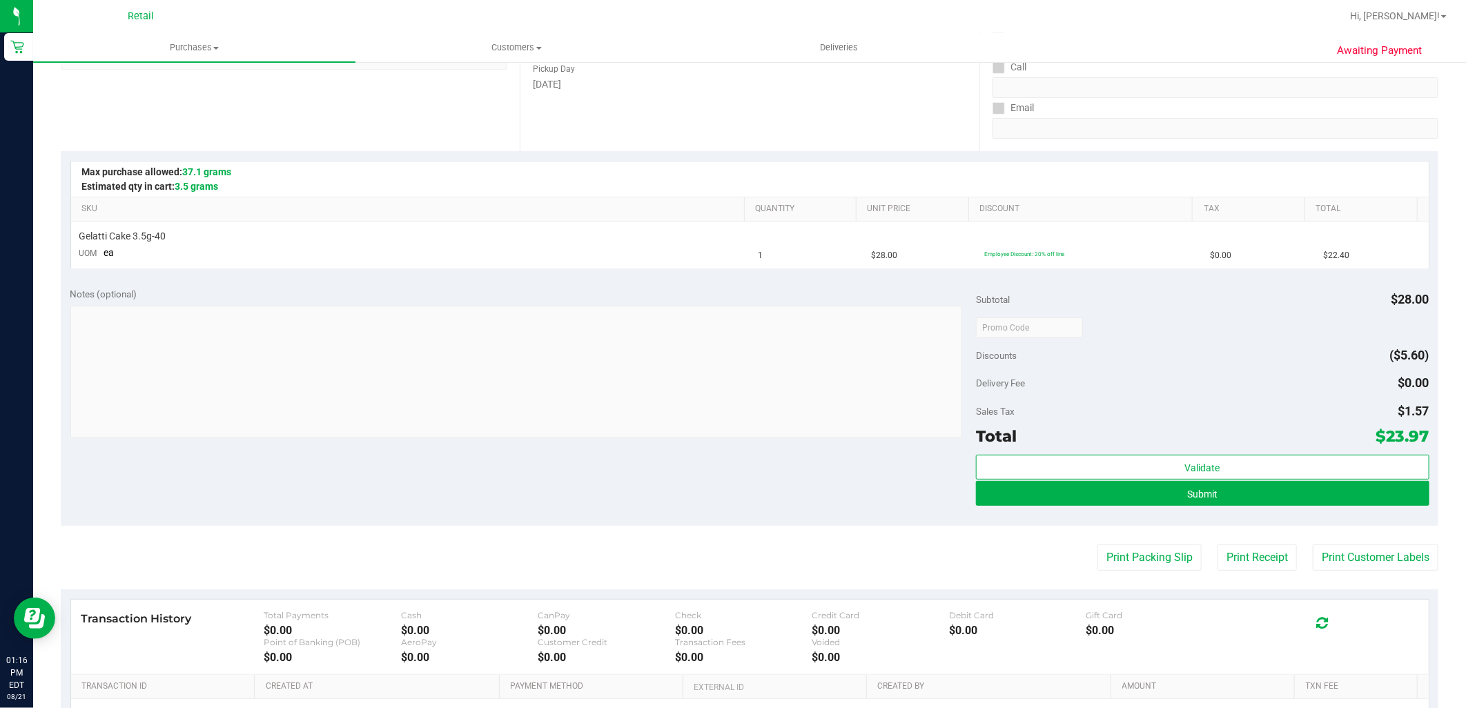
scroll to position [230, 0]
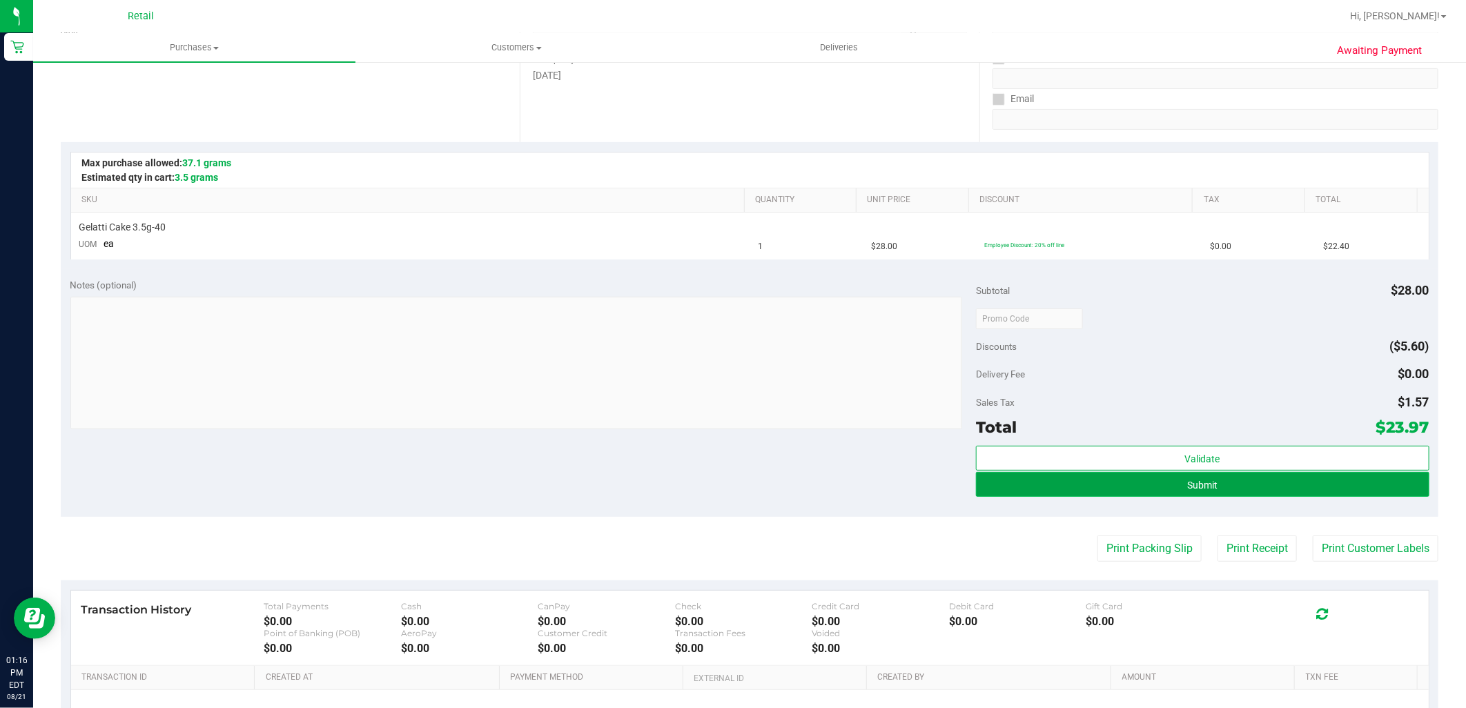
click at [1178, 491] on button "Submit" at bounding box center [1202, 484] width 453 height 25
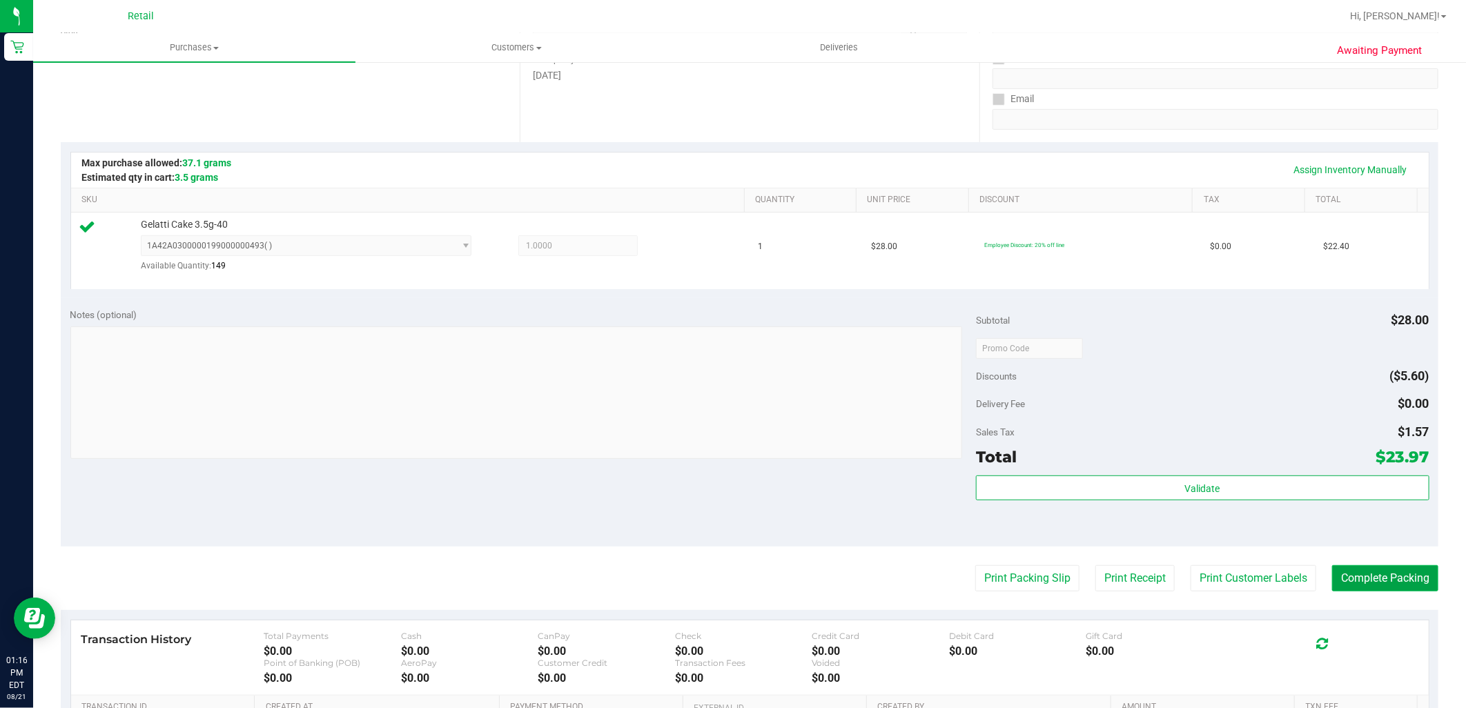
click at [1354, 580] on button "Complete Packing" at bounding box center [1385, 578] width 106 height 26
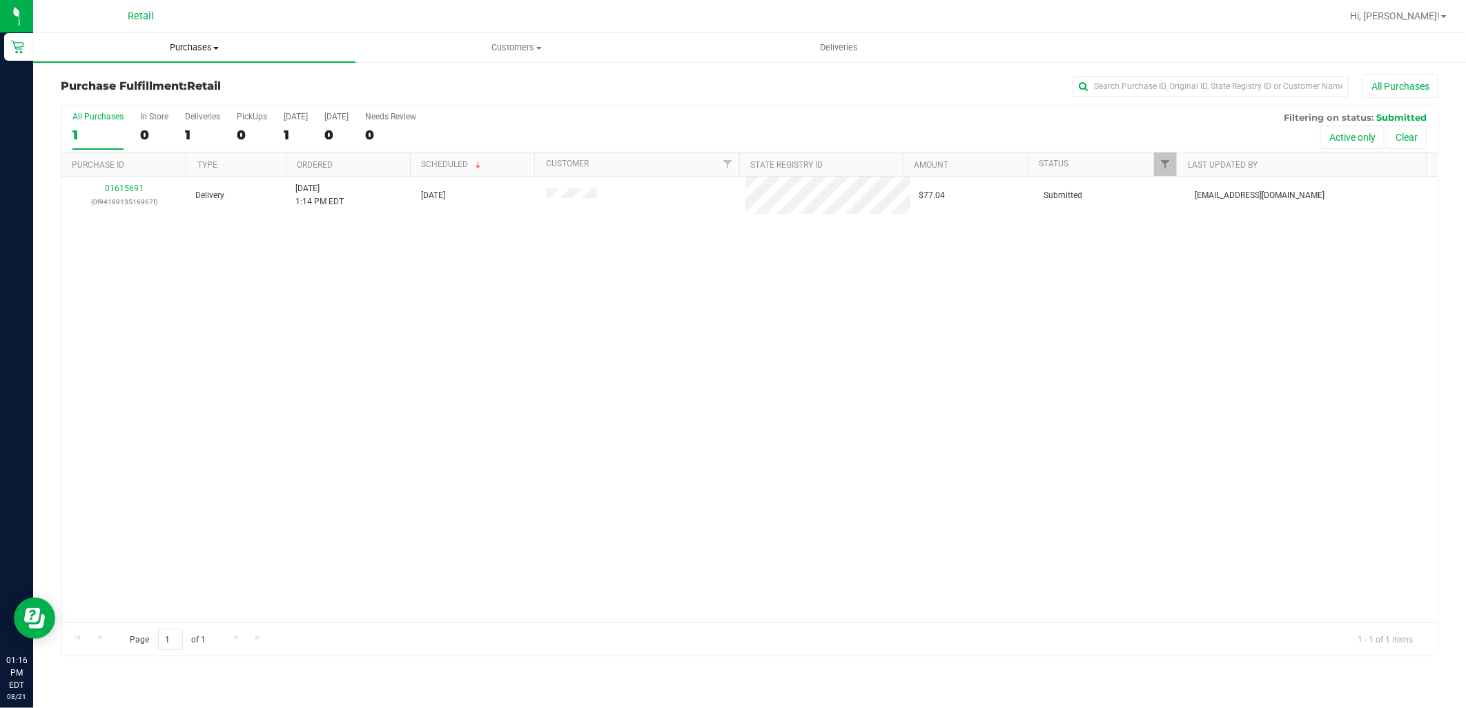
click at [195, 41] on span "Purchases" at bounding box center [194, 47] width 322 height 12
click at [187, 87] on li "Summary of purchases" at bounding box center [194, 83] width 322 height 17
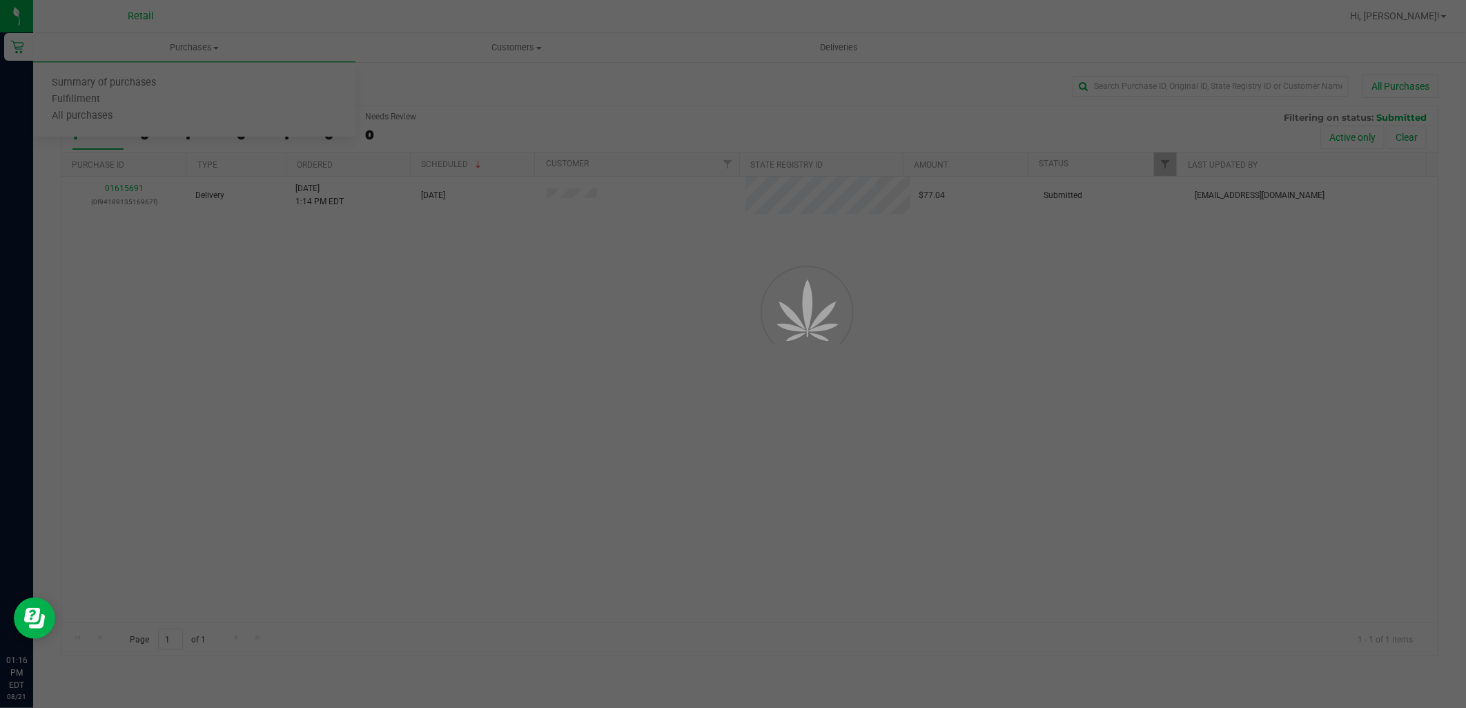
click at [1245, 86] on div at bounding box center [733, 354] width 1466 height 708
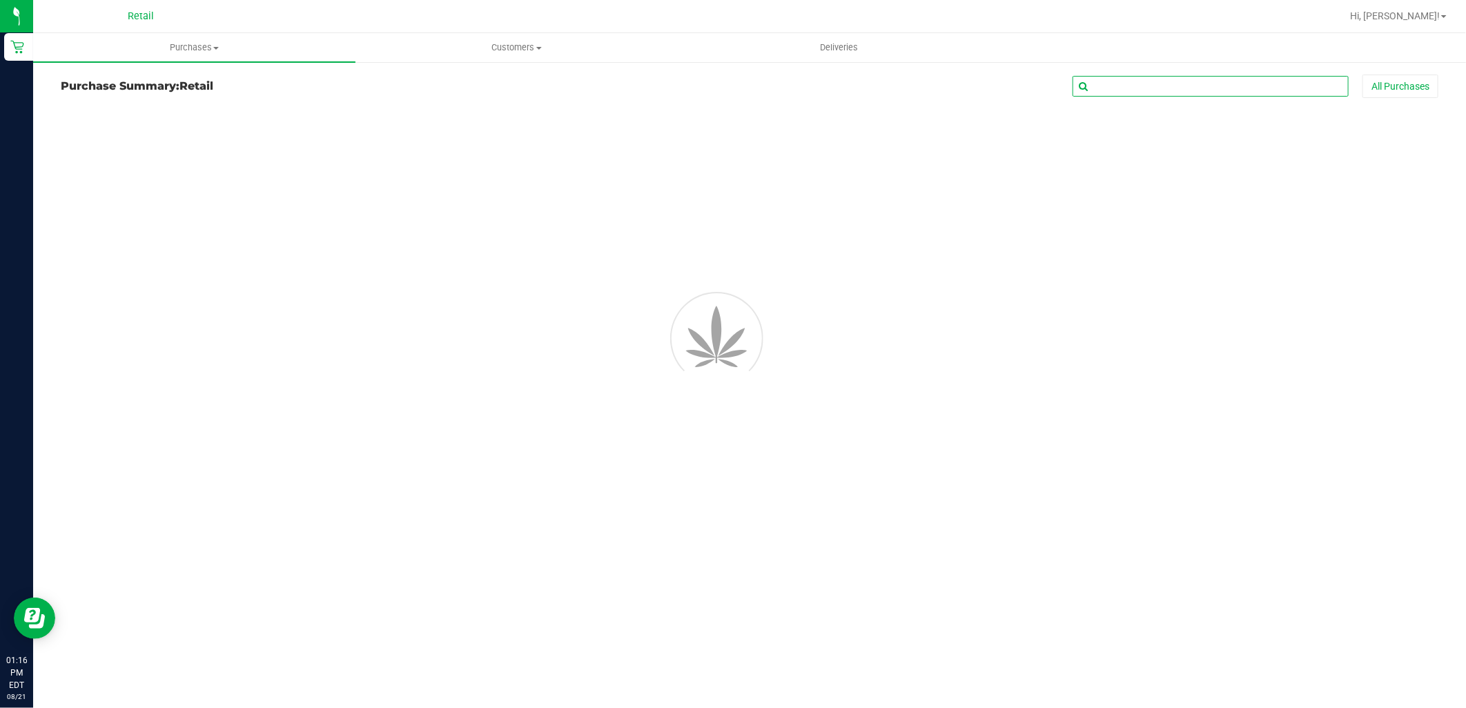
click at [1239, 79] on input "text" at bounding box center [1210, 86] width 276 height 21
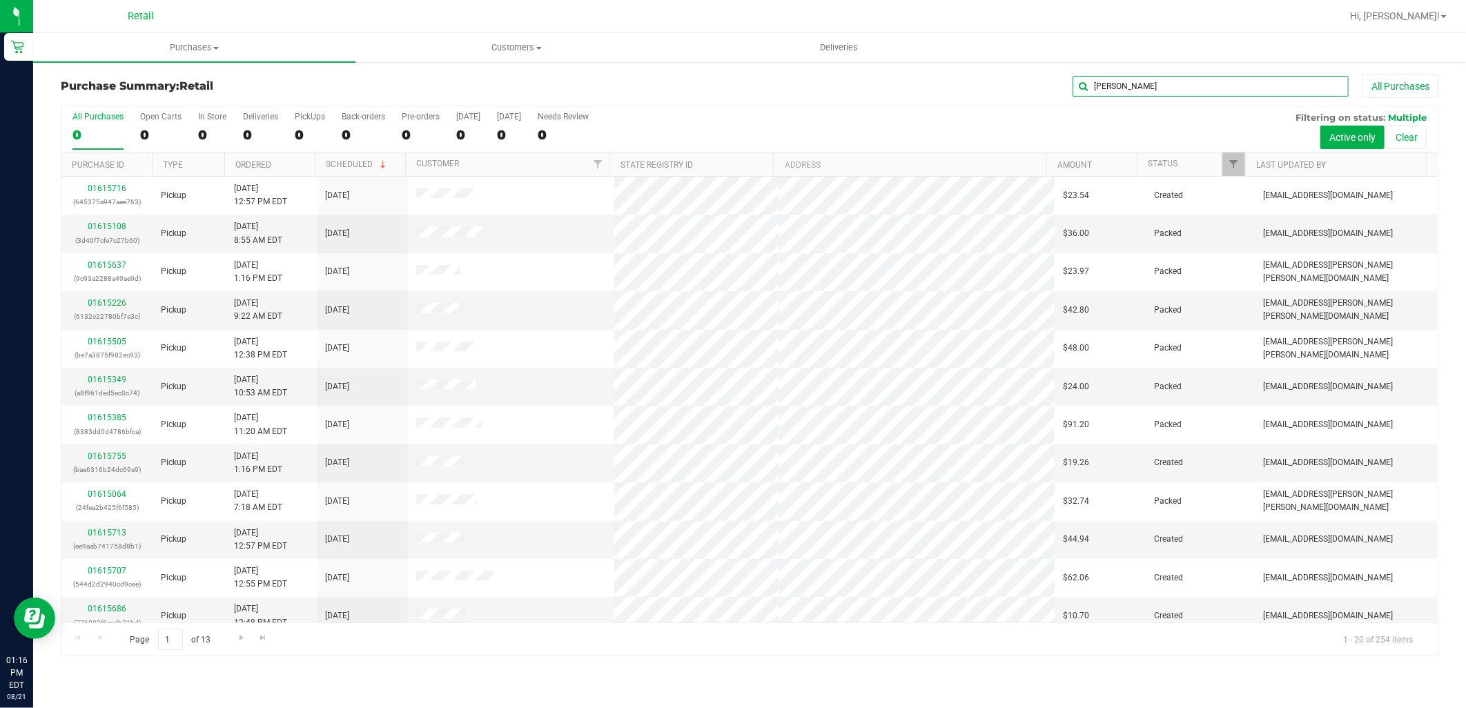
type input "jordon"
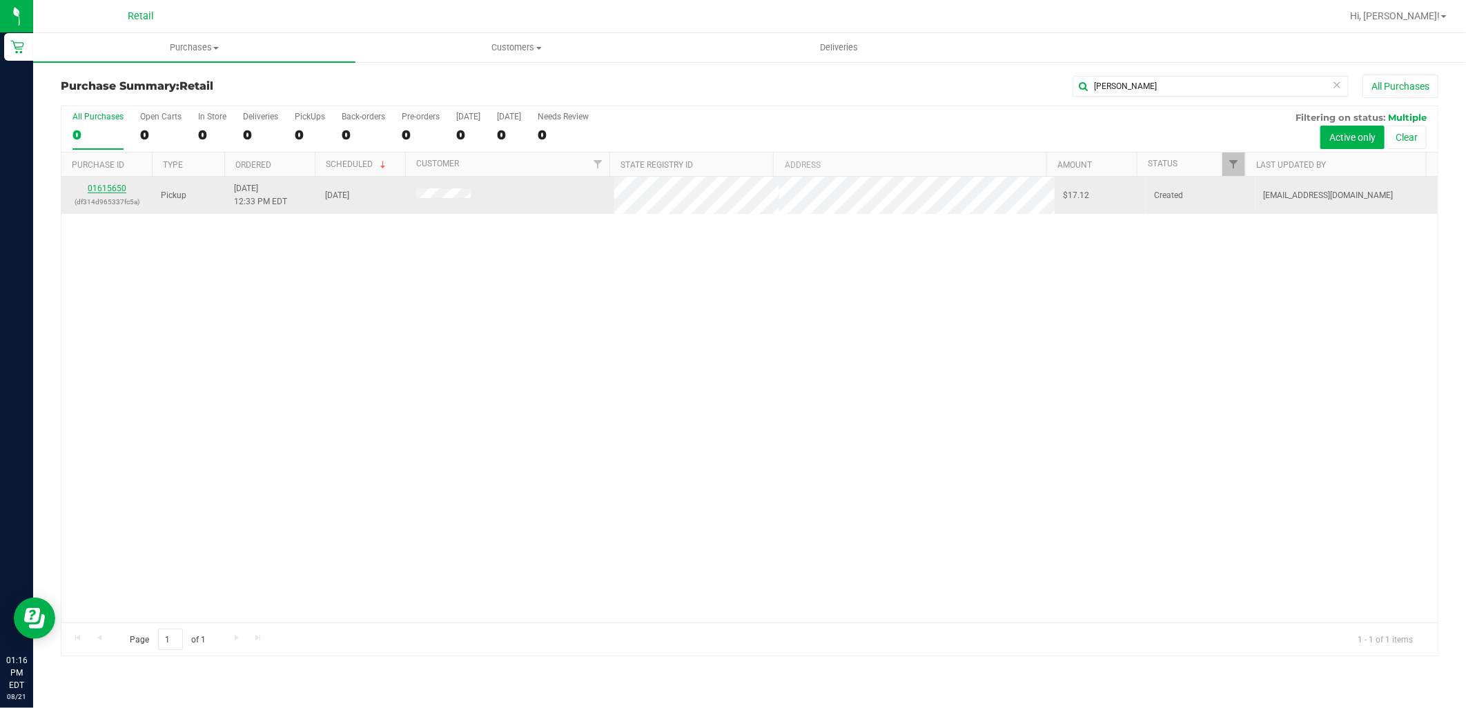
click at [112, 188] on link "01615650" at bounding box center [107, 189] width 39 height 10
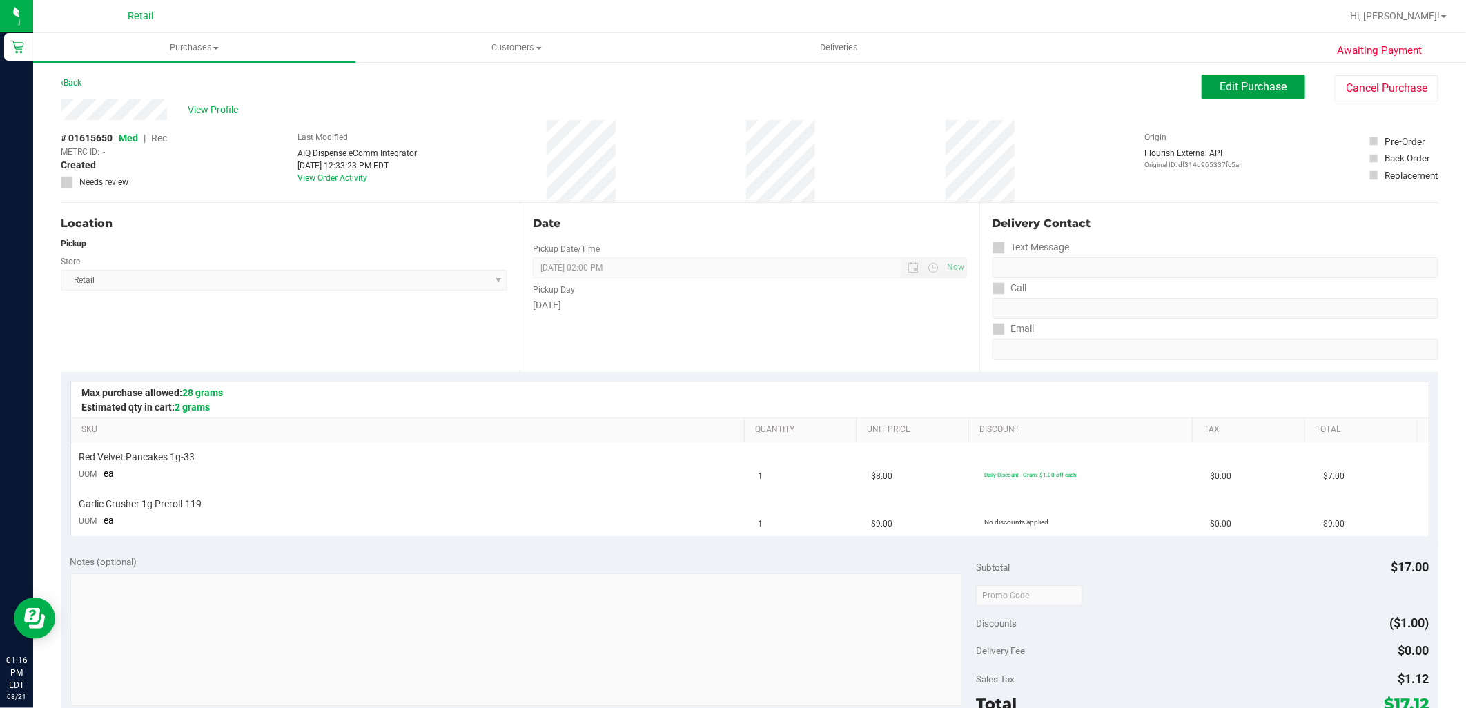
click at [1237, 76] on button "Edit Purchase" at bounding box center [1254, 87] width 104 height 25
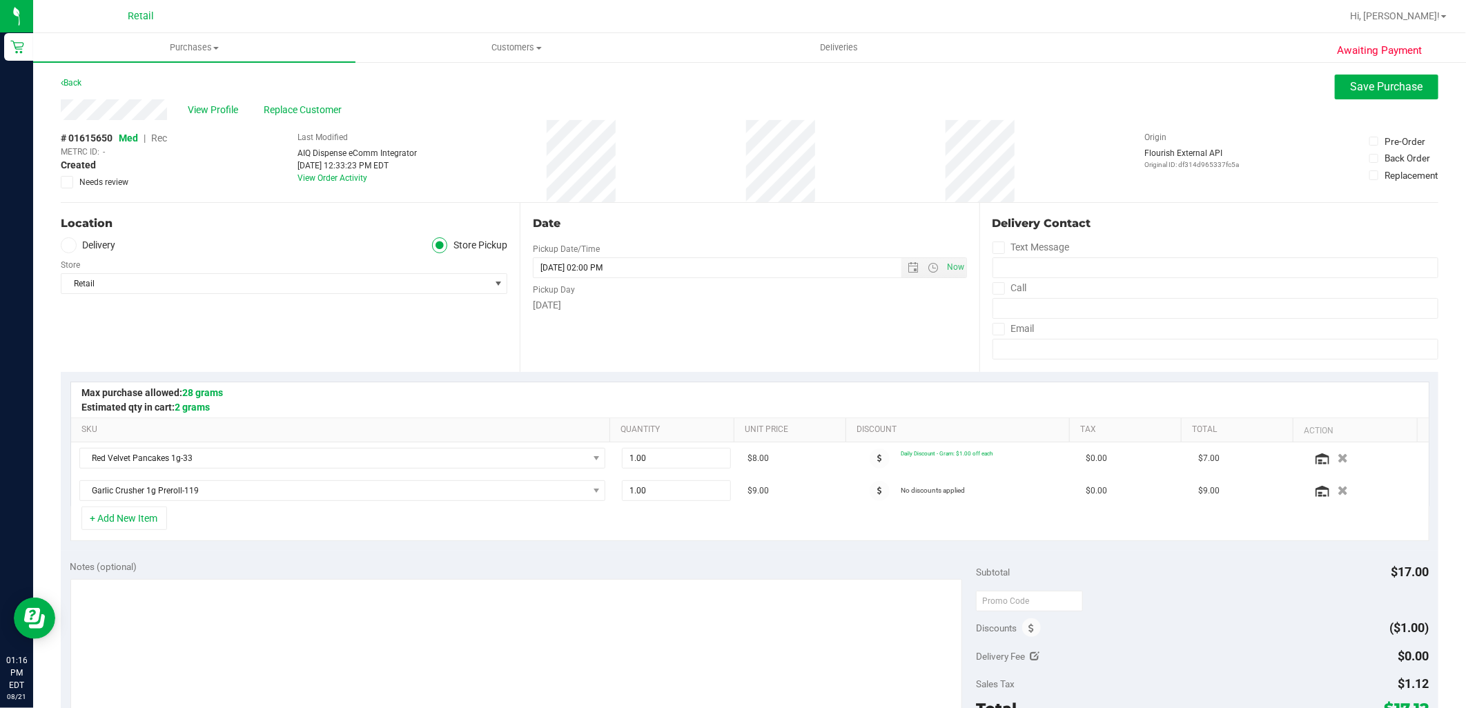
click at [159, 142] on span "Rec" at bounding box center [159, 138] width 16 height 11
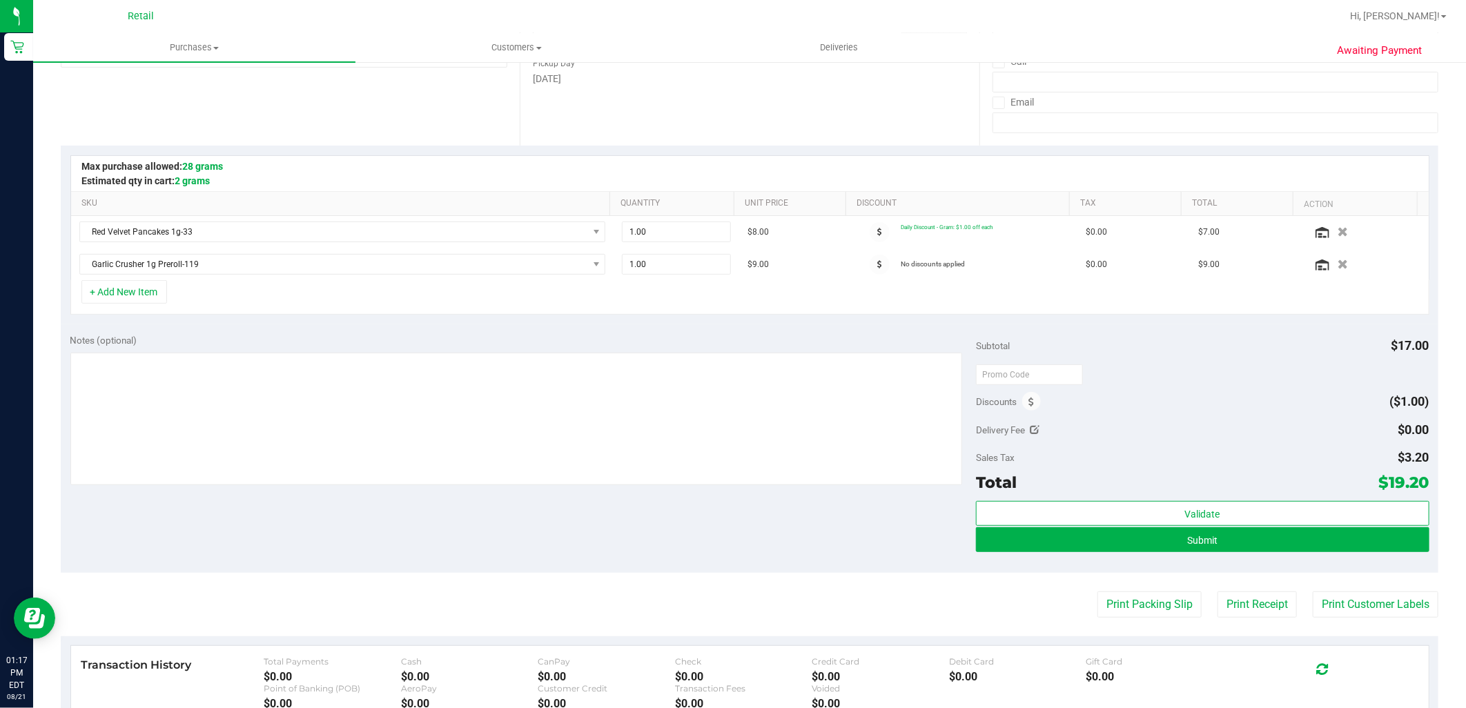
scroll to position [230, 0]
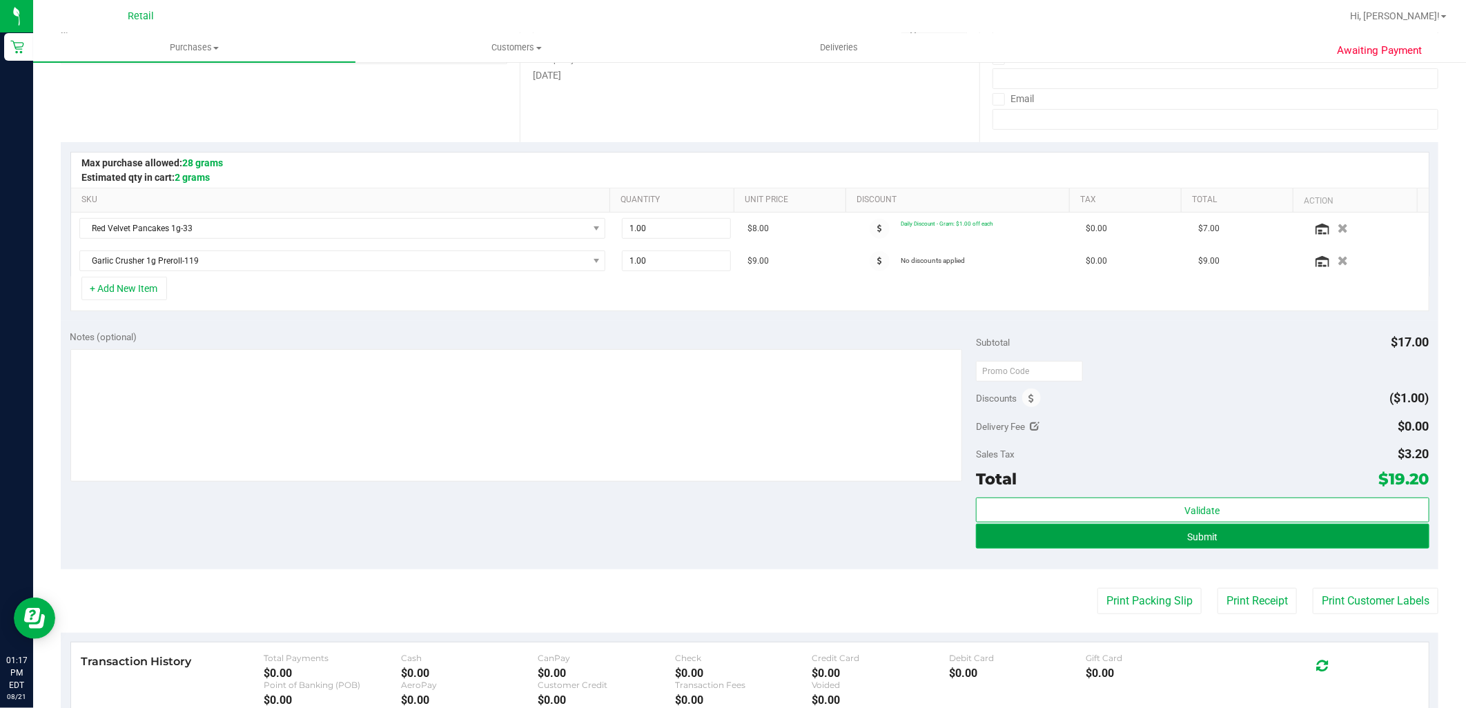
click at [1271, 546] on button "Submit" at bounding box center [1202, 536] width 453 height 25
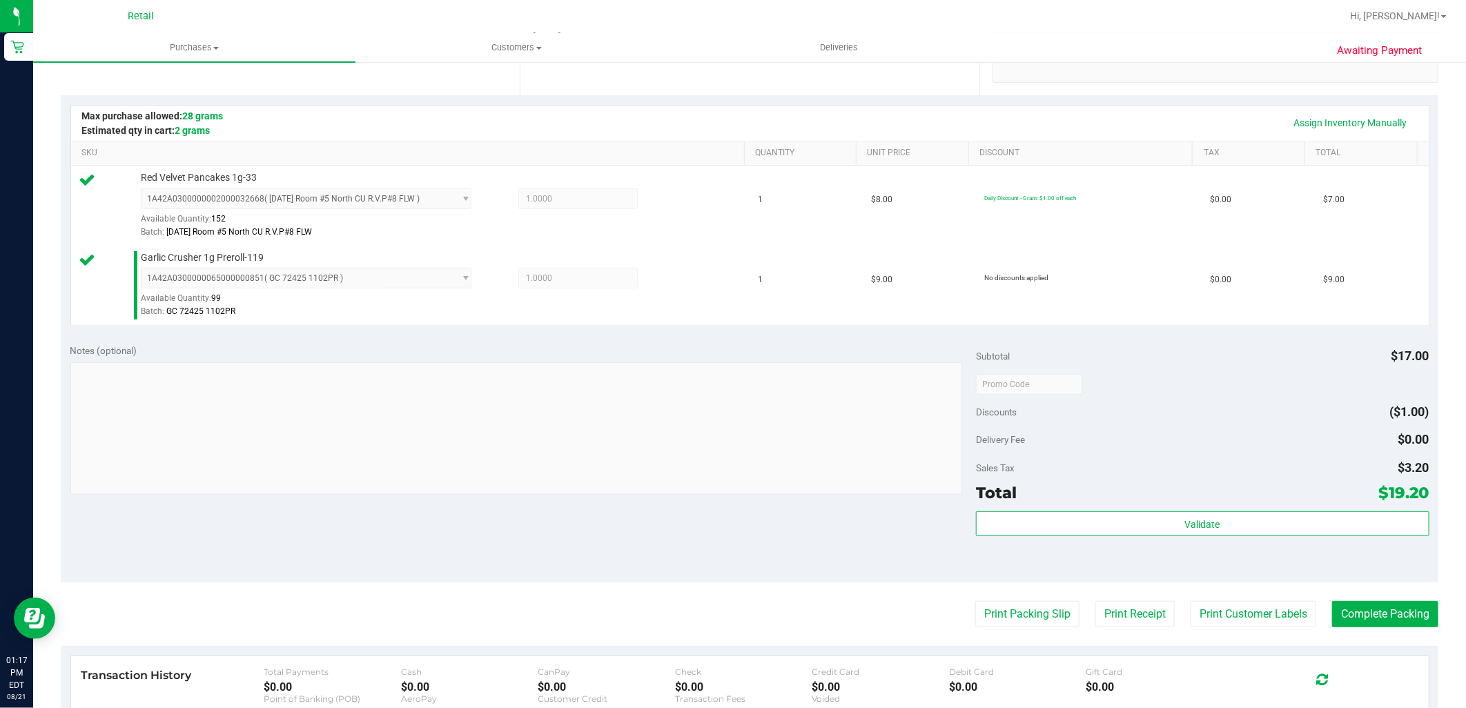
scroll to position [306, 0]
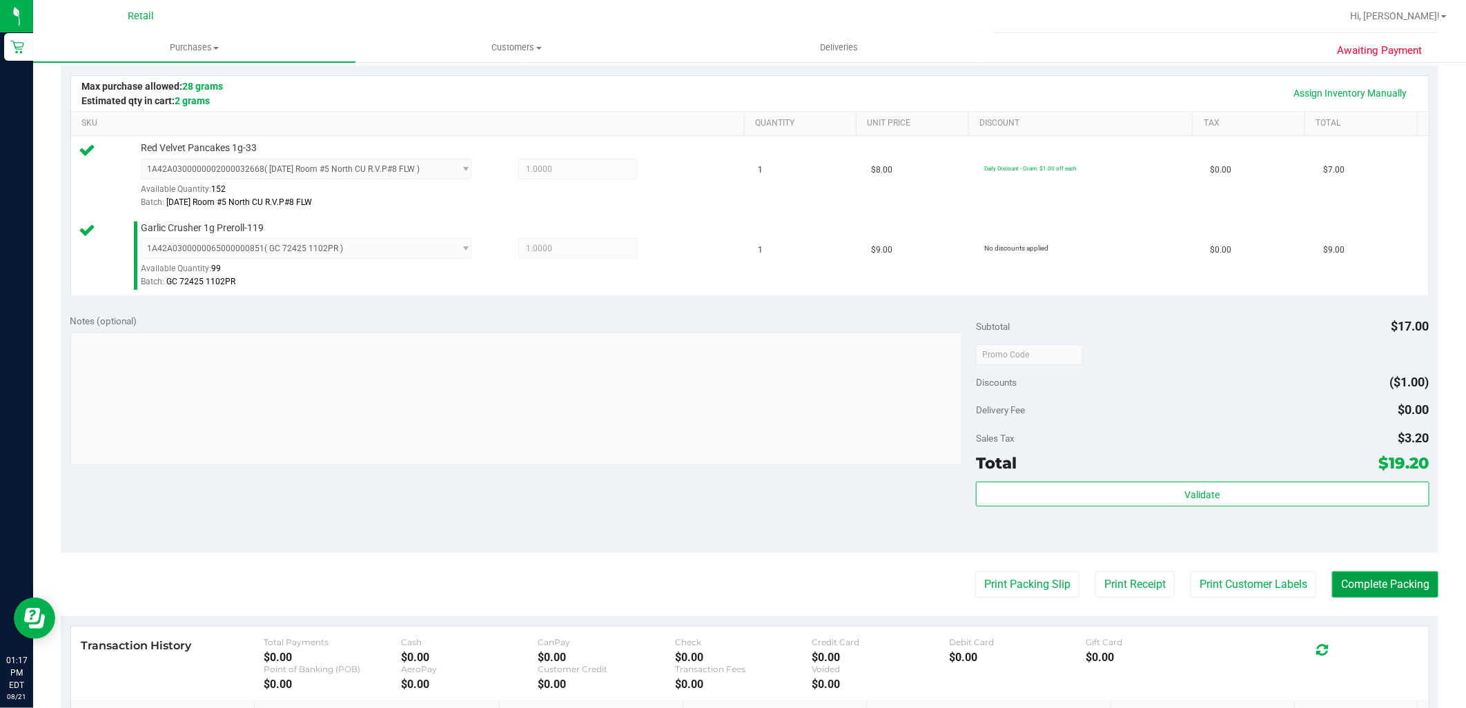
click at [1364, 582] on button "Complete Packing" at bounding box center [1385, 584] width 106 height 26
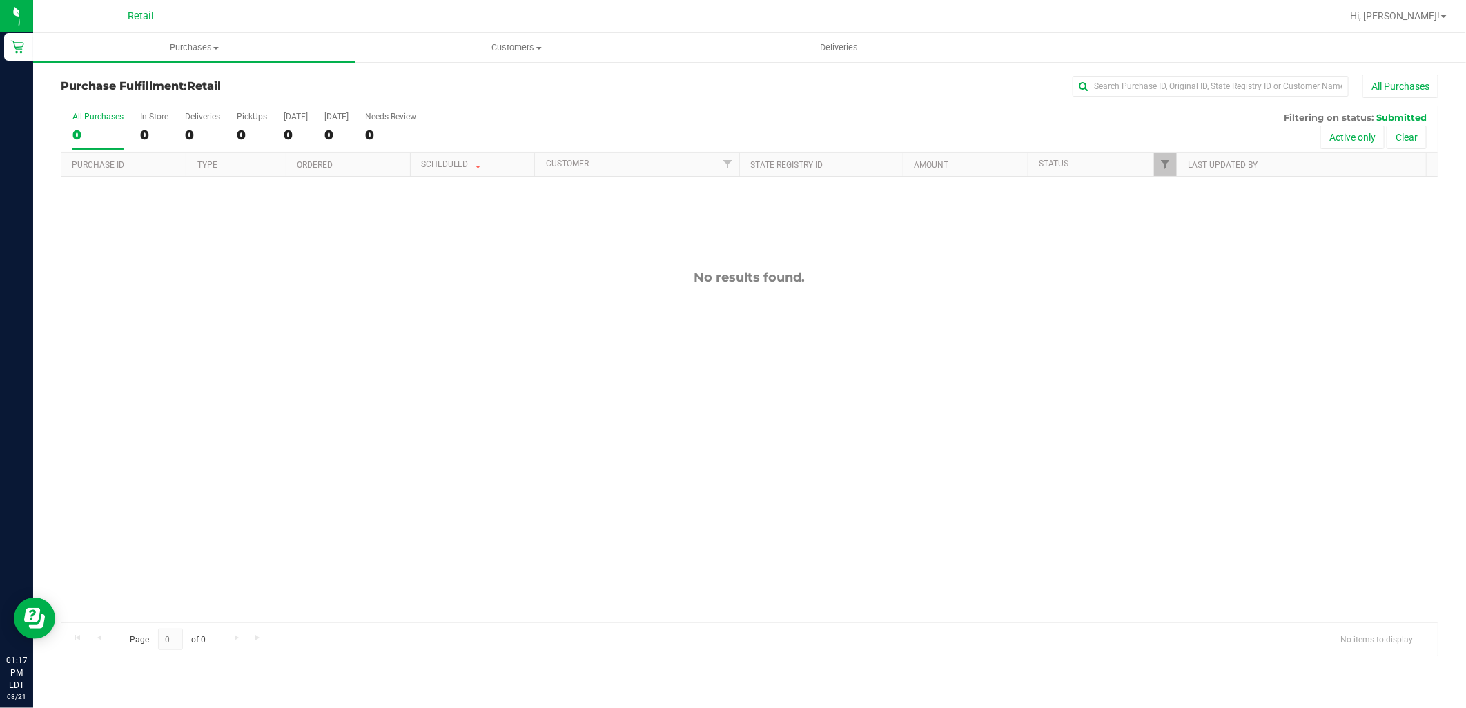
click at [135, 14] on span "Retail" at bounding box center [141, 16] width 26 height 12
click at [175, 44] on span "Purchases" at bounding box center [194, 47] width 322 height 12
click at [164, 80] on span "Summary of purchases" at bounding box center [103, 83] width 141 height 12
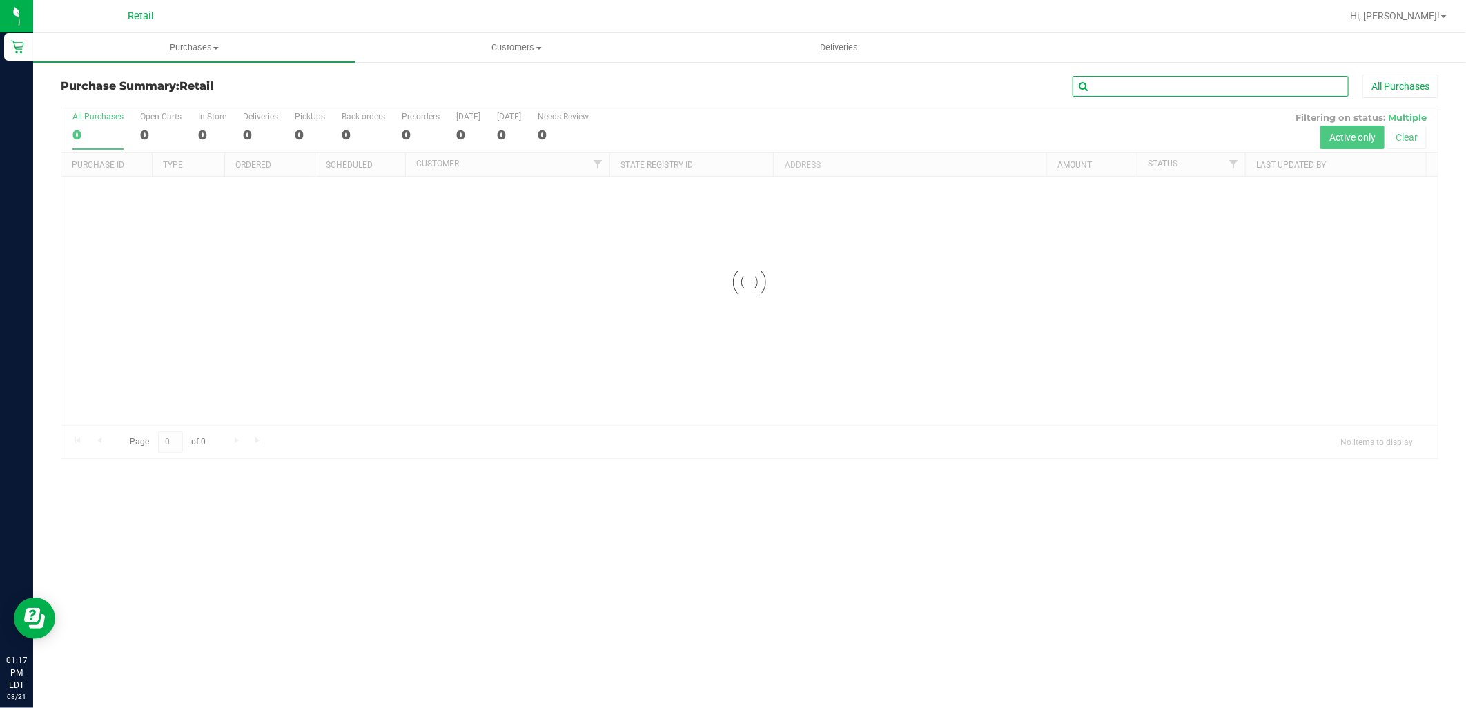
click at [1216, 90] on input "text" at bounding box center [1210, 86] width 276 height 21
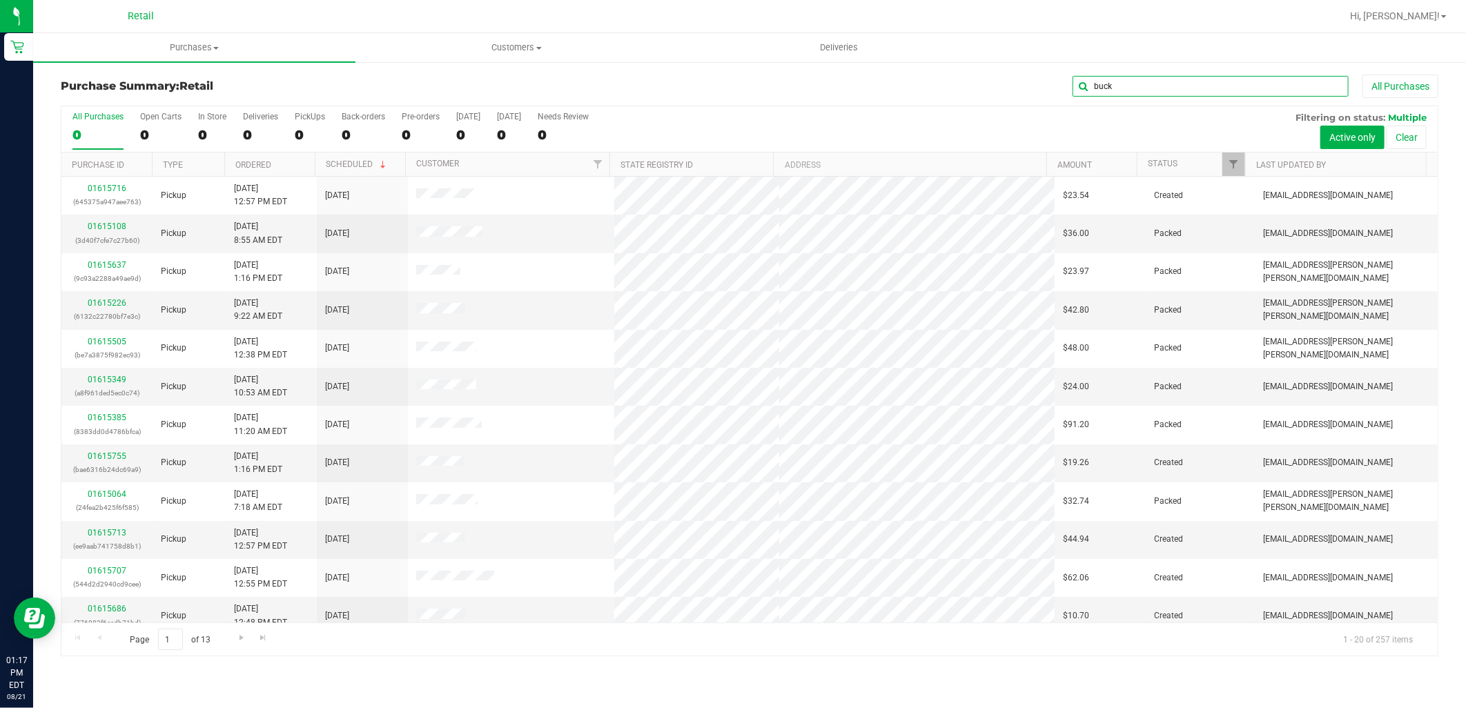
type input "buck"
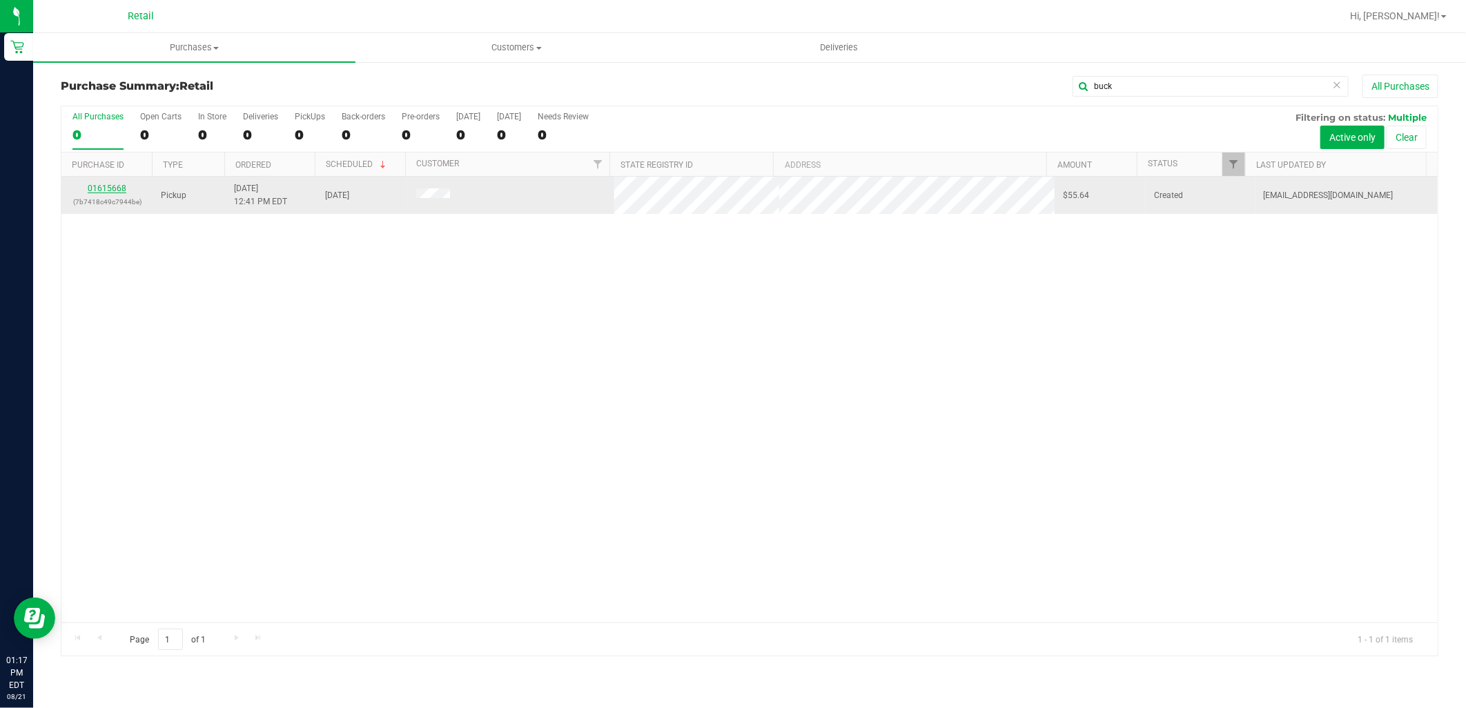
click at [124, 191] on link "01615668" at bounding box center [107, 189] width 39 height 10
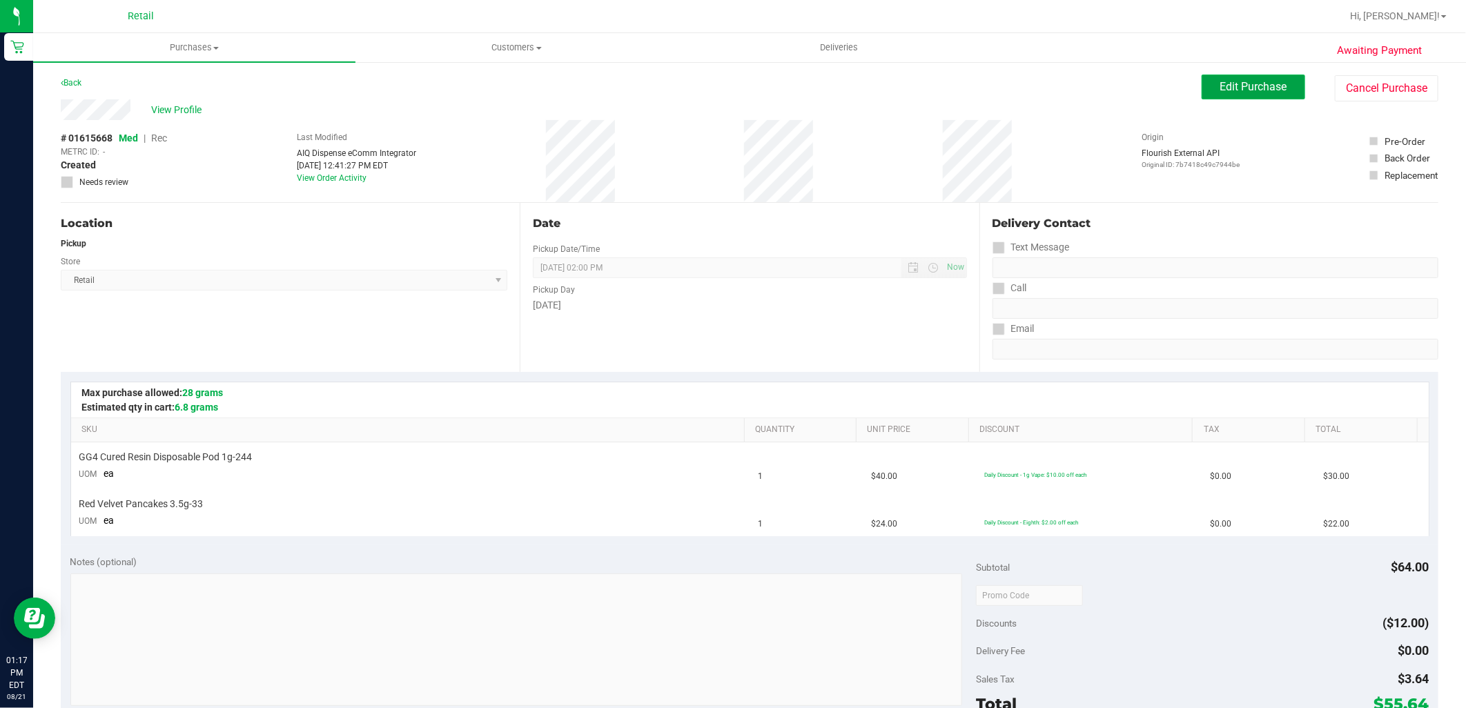
click at [1244, 77] on button "Edit Purchase" at bounding box center [1254, 87] width 104 height 25
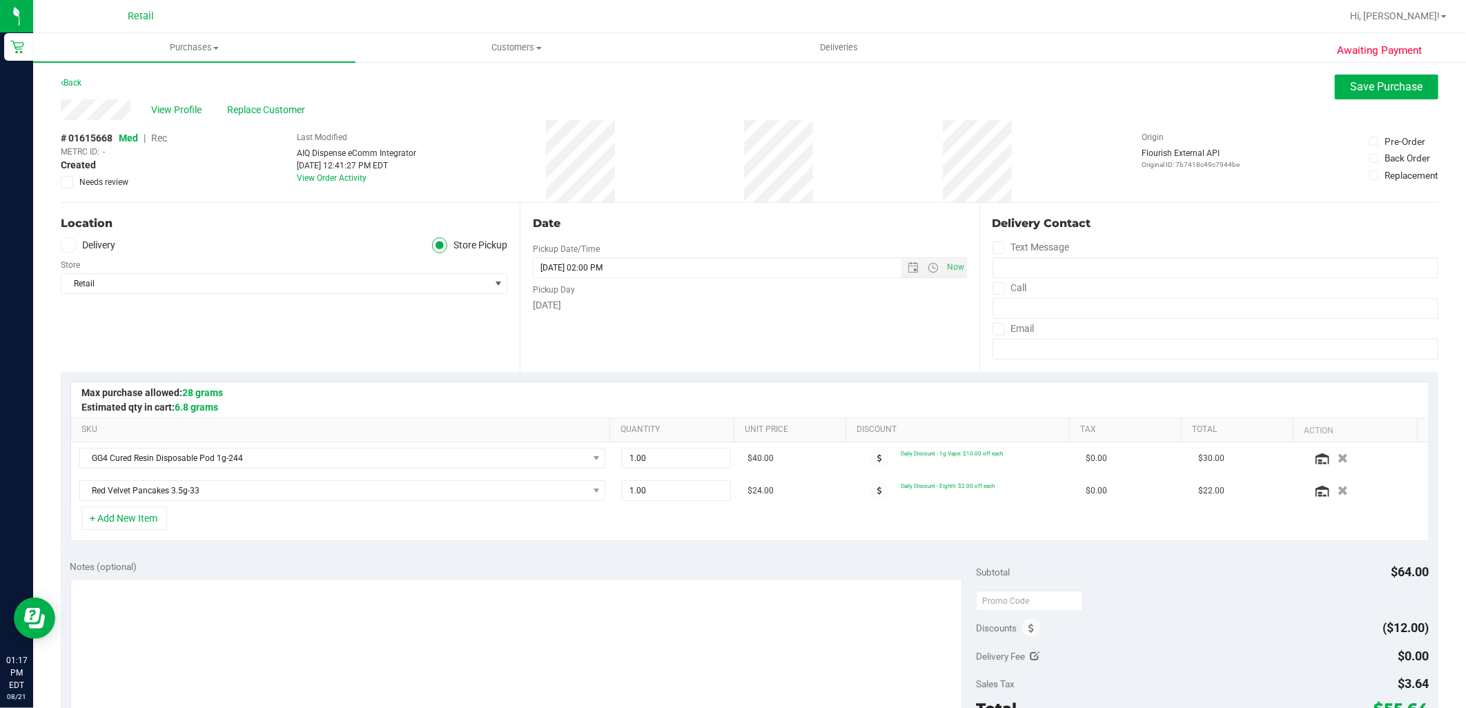
click at [162, 139] on span "Rec" at bounding box center [159, 138] width 16 height 11
click at [1375, 104] on div "View Profile Replace Customer" at bounding box center [750, 109] width 1378 height 21
click at [1375, 91] on span "Save Purchase" at bounding box center [1387, 86] width 72 height 13
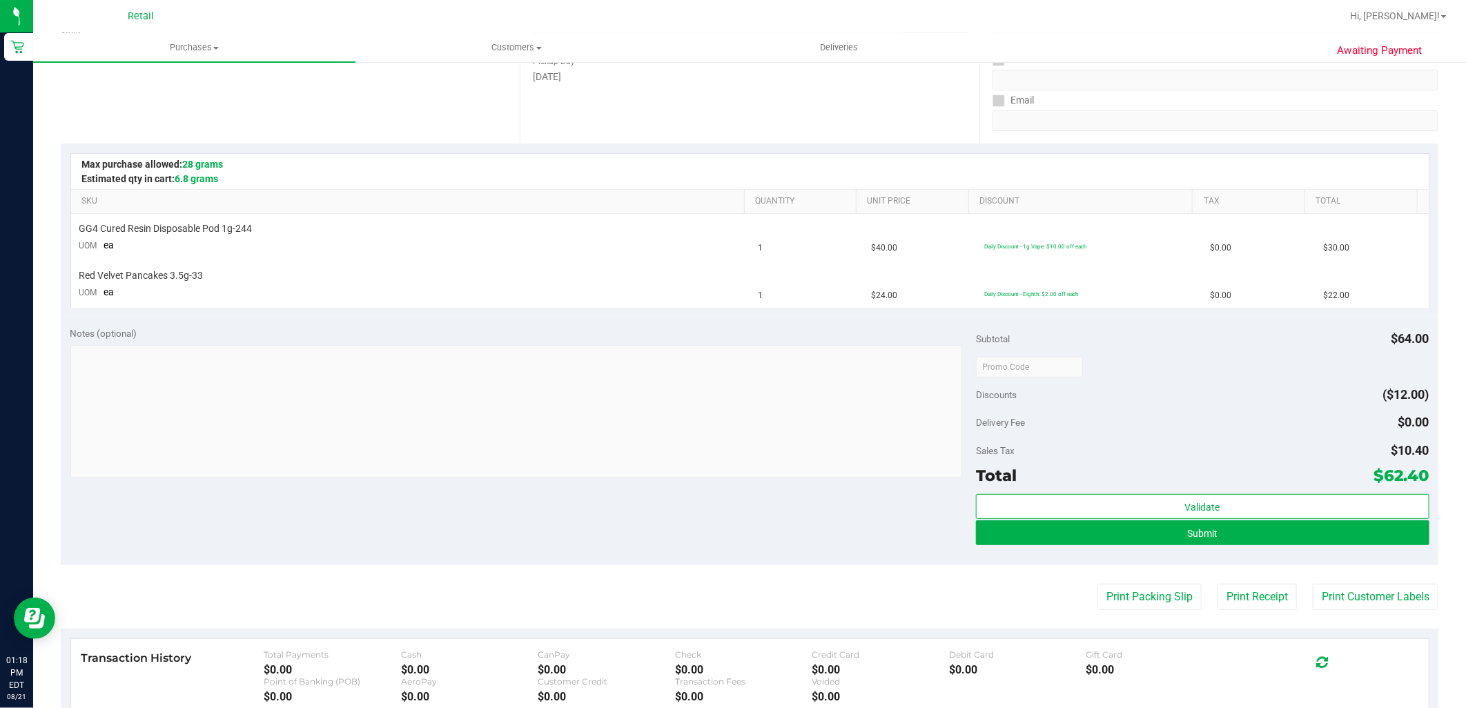
scroll to position [230, 0]
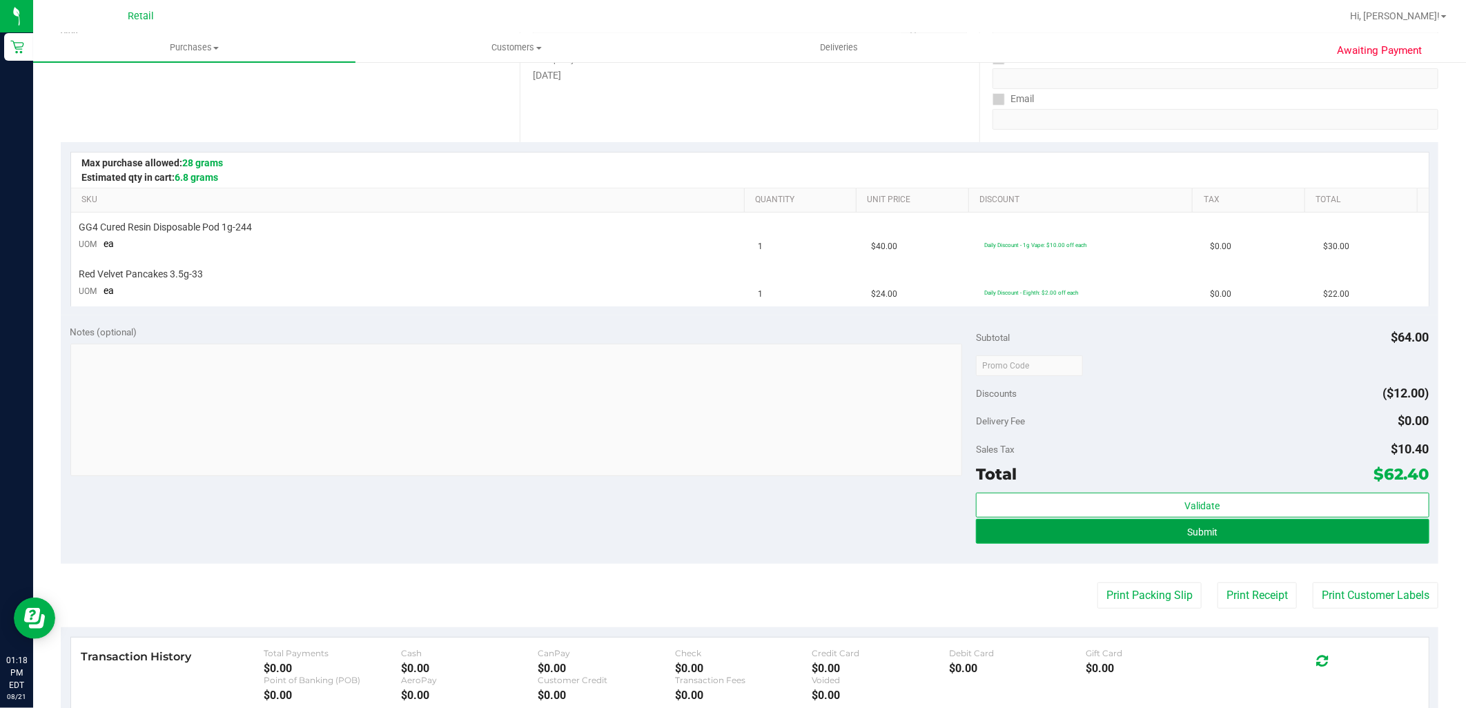
click at [1369, 526] on button "Submit" at bounding box center [1202, 531] width 453 height 25
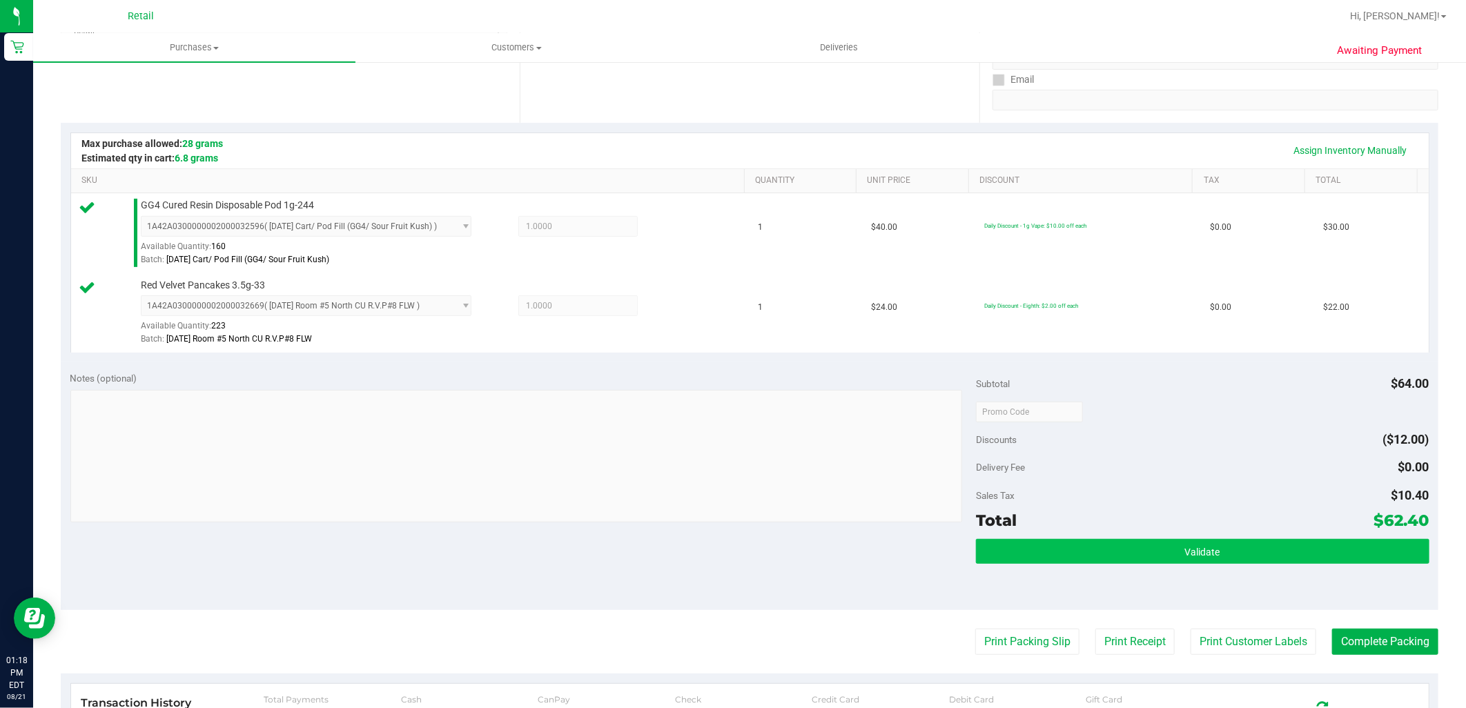
scroll to position [306, 0]
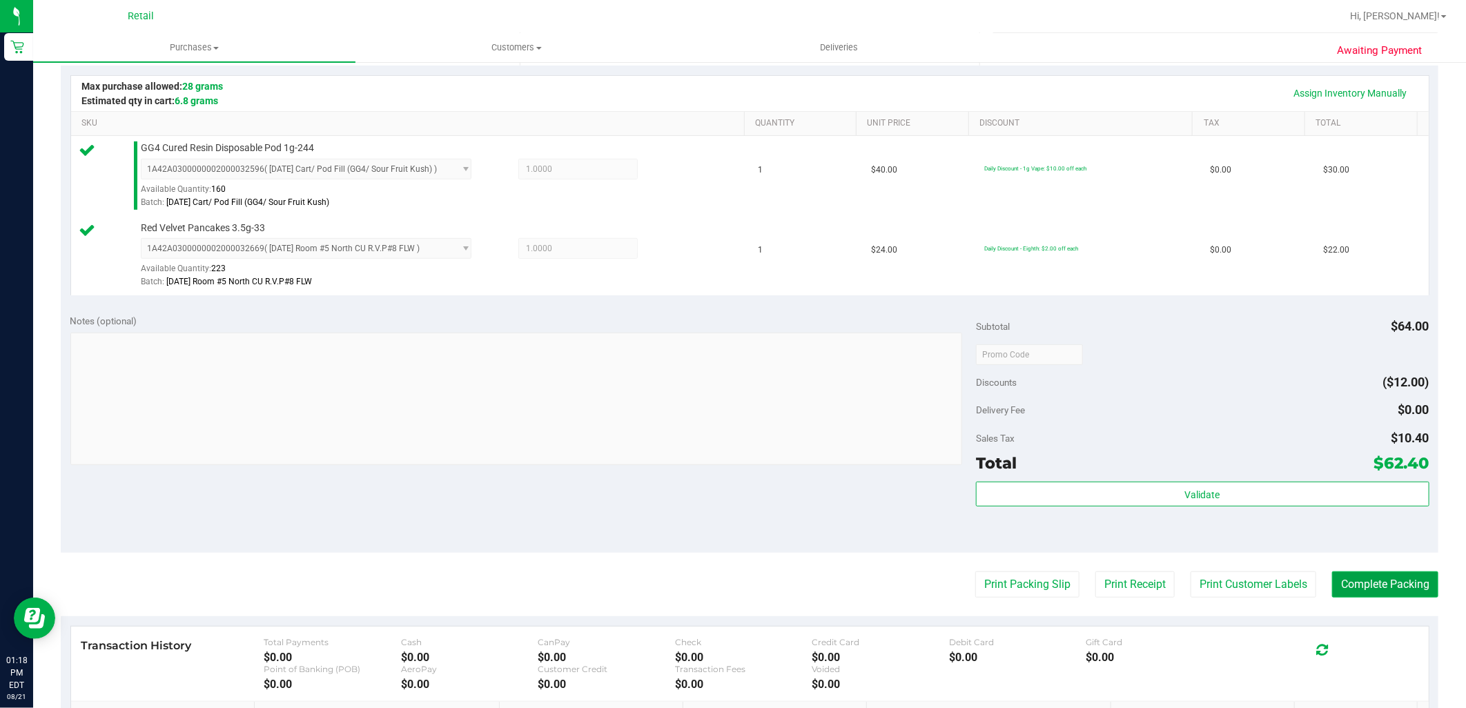
click at [1349, 588] on button "Complete Packing" at bounding box center [1385, 584] width 106 height 26
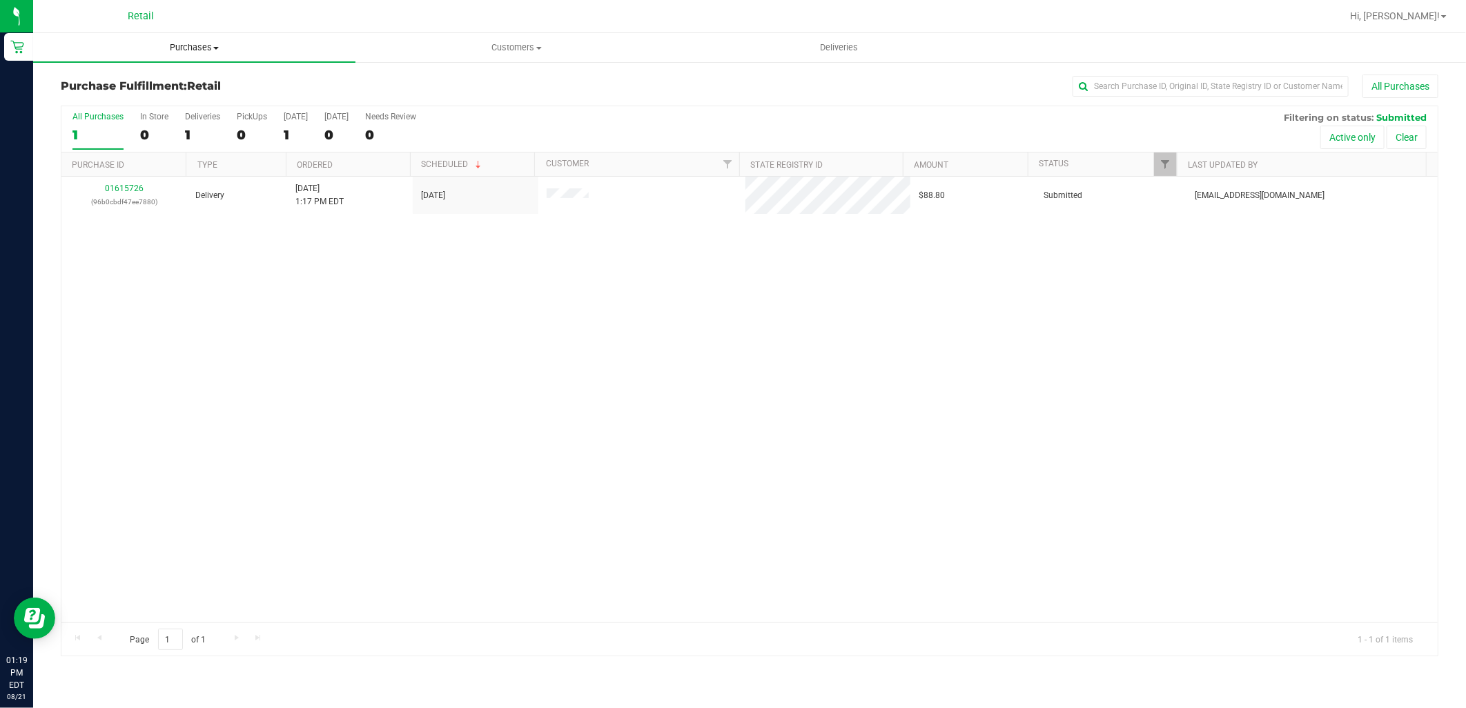
click at [175, 45] on span "Purchases" at bounding box center [194, 47] width 322 height 12
click at [167, 84] on span "Summary of purchases" at bounding box center [103, 83] width 141 height 12
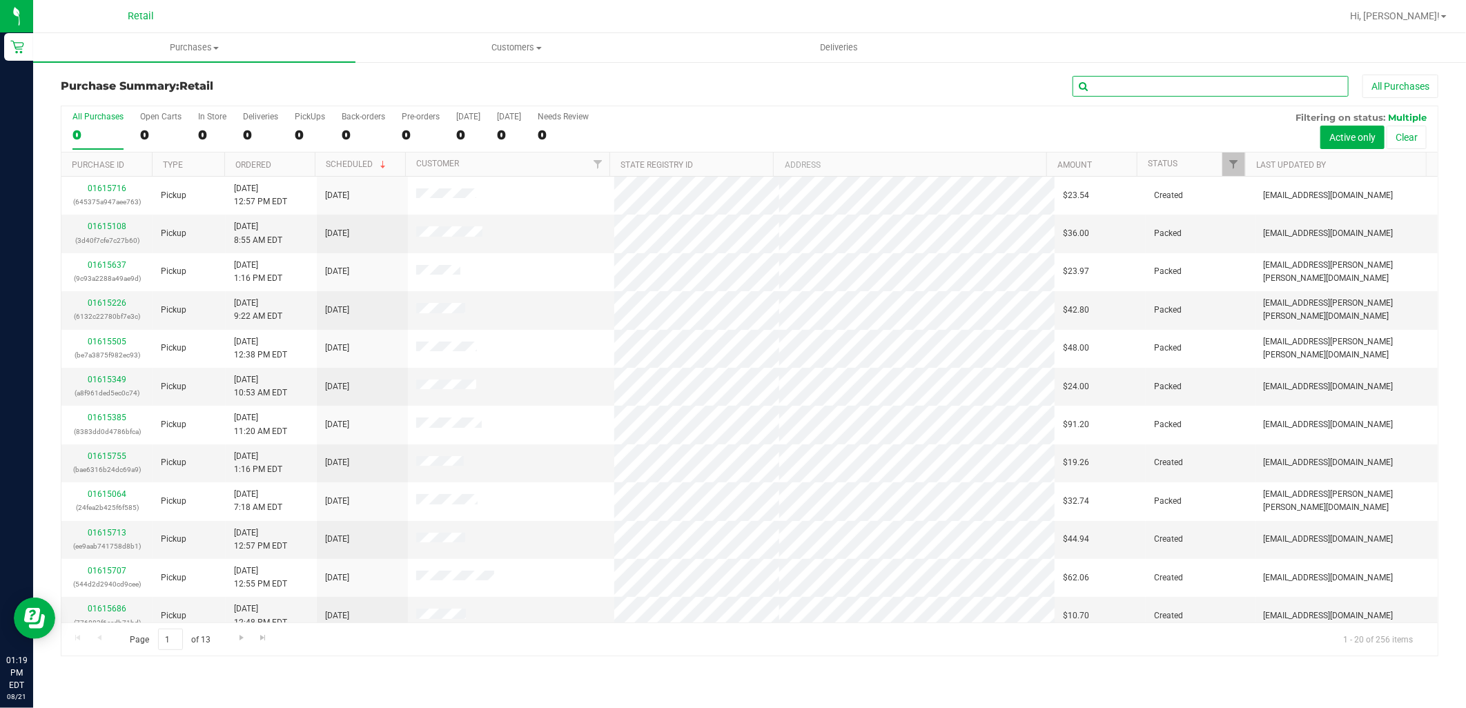
click at [1201, 91] on input "text" at bounding box center [1210, 86] width 276 height 21
type input "richard"
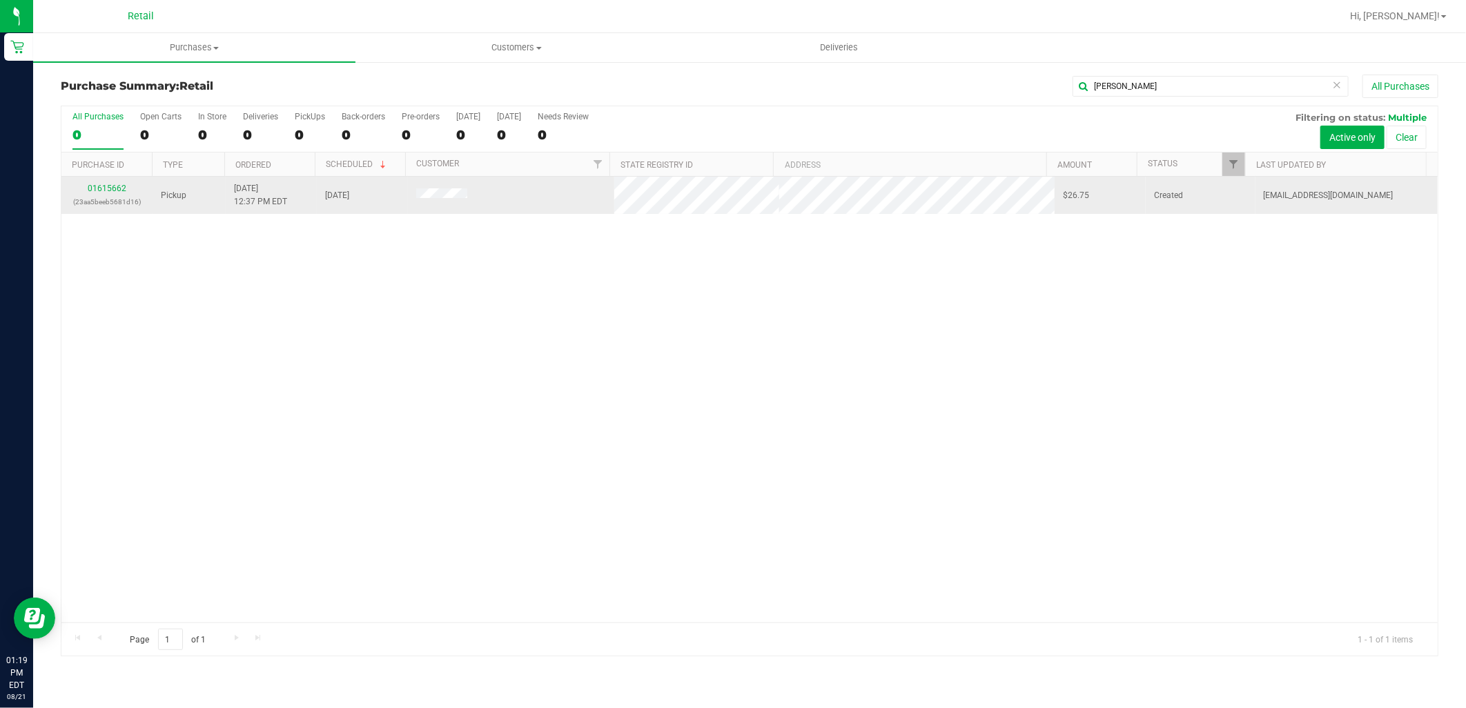
click at [104, 183] on div "01615662 (23aa5beeb5681d16)" at bounding box center [107, 195] width 75 height 26
click at [105, 185] on link "01615662" at bounding box center [107, 189] width 39 height 10
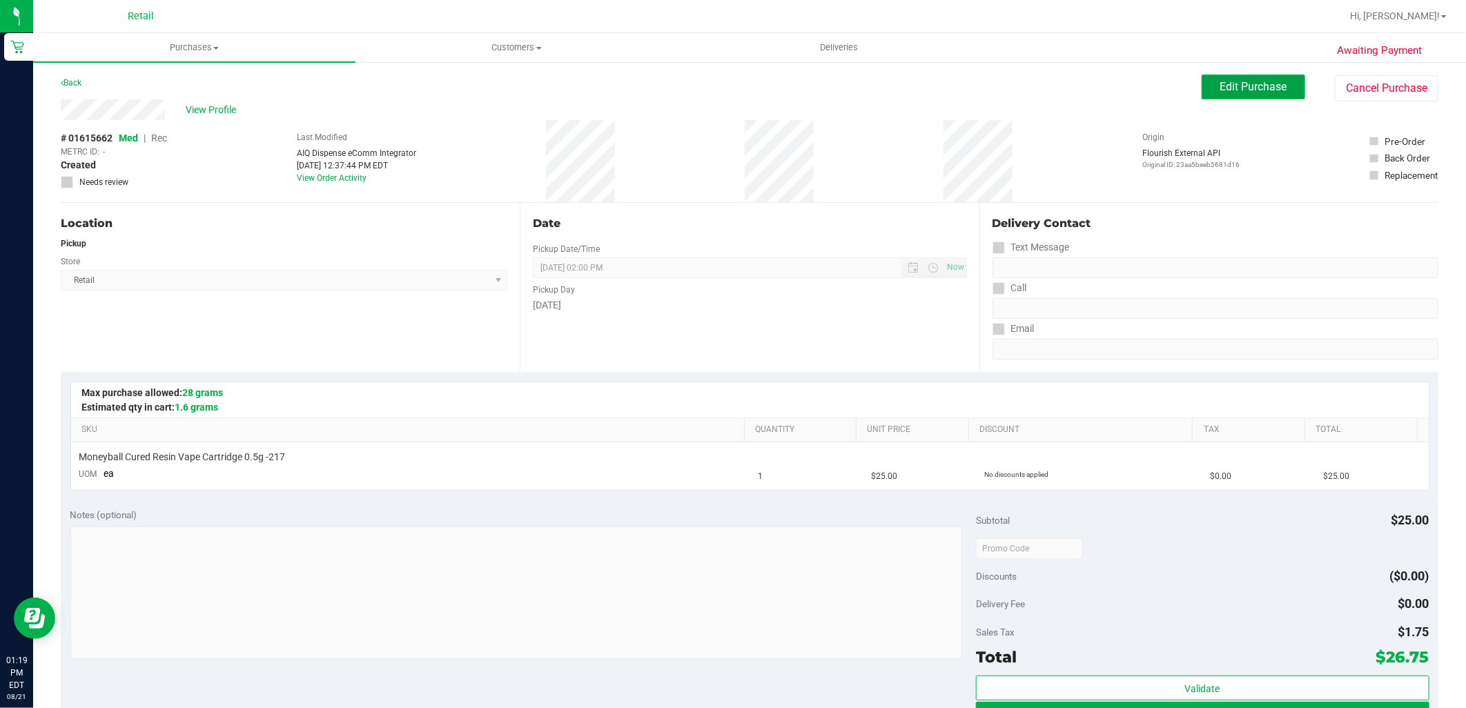
click at [1220, 80] on span "Edit Purchase" at bounding box center [1253, 86] width 67 height 13
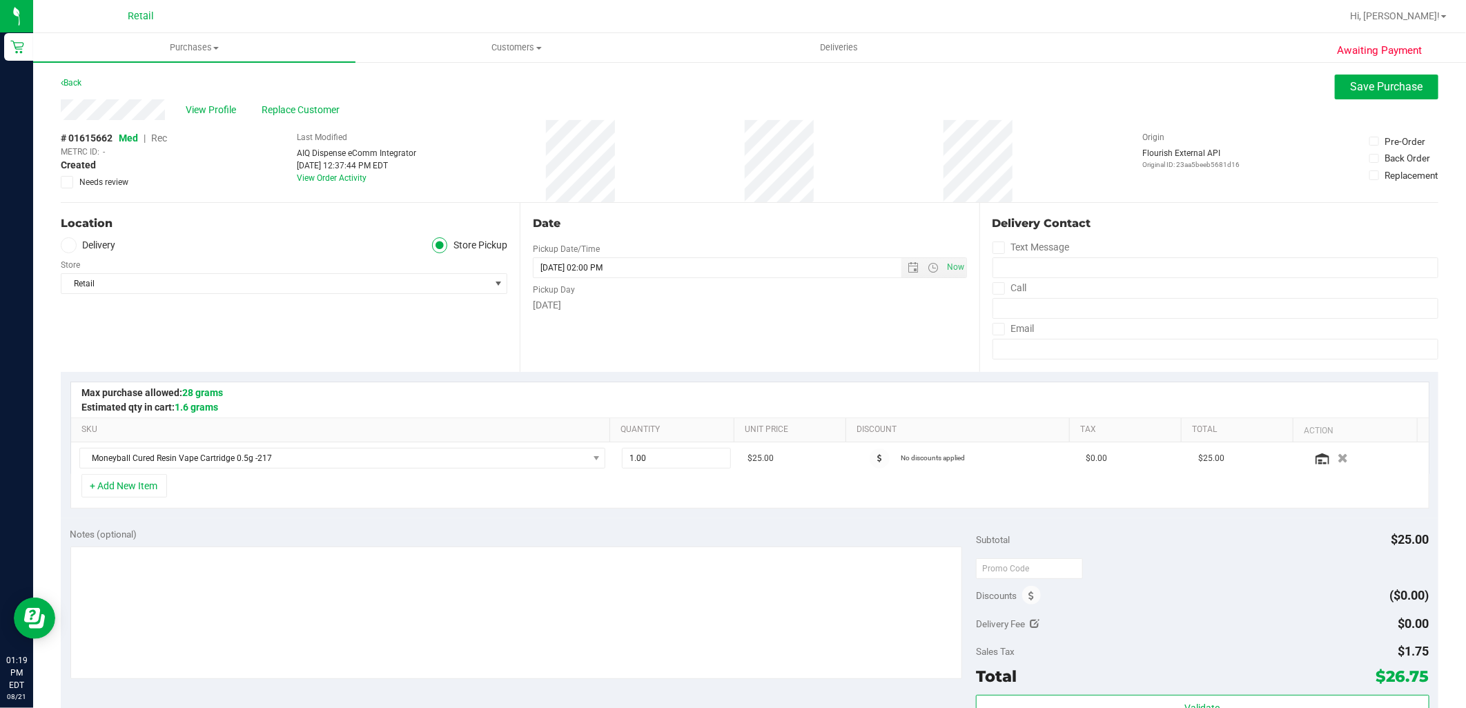
click at [166, 135] on span "Rec" at bounding box center [159, 138] width 16 height 11
click at [1405, 88] on span "Save Purchase" at bounding box center [1387, 86] width 72 height 13
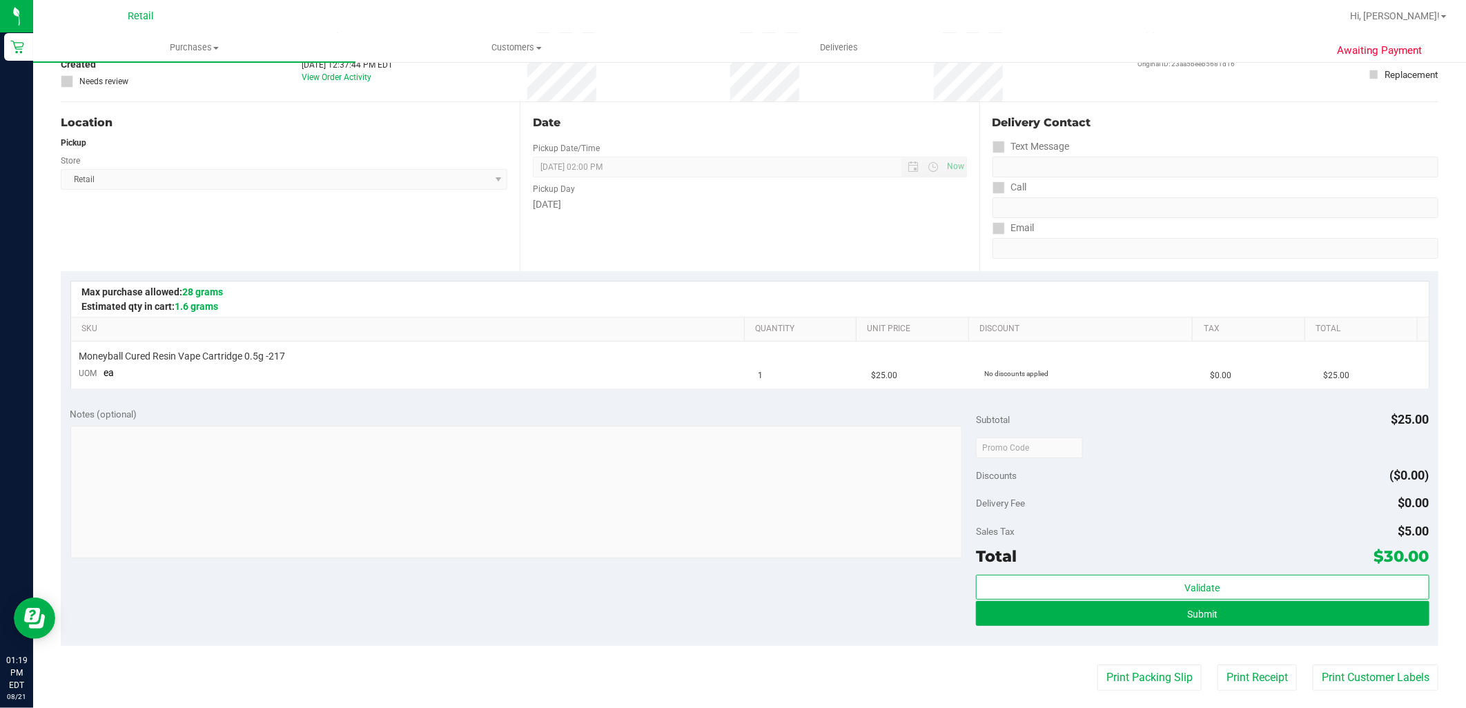
scroll to position [153, 0]
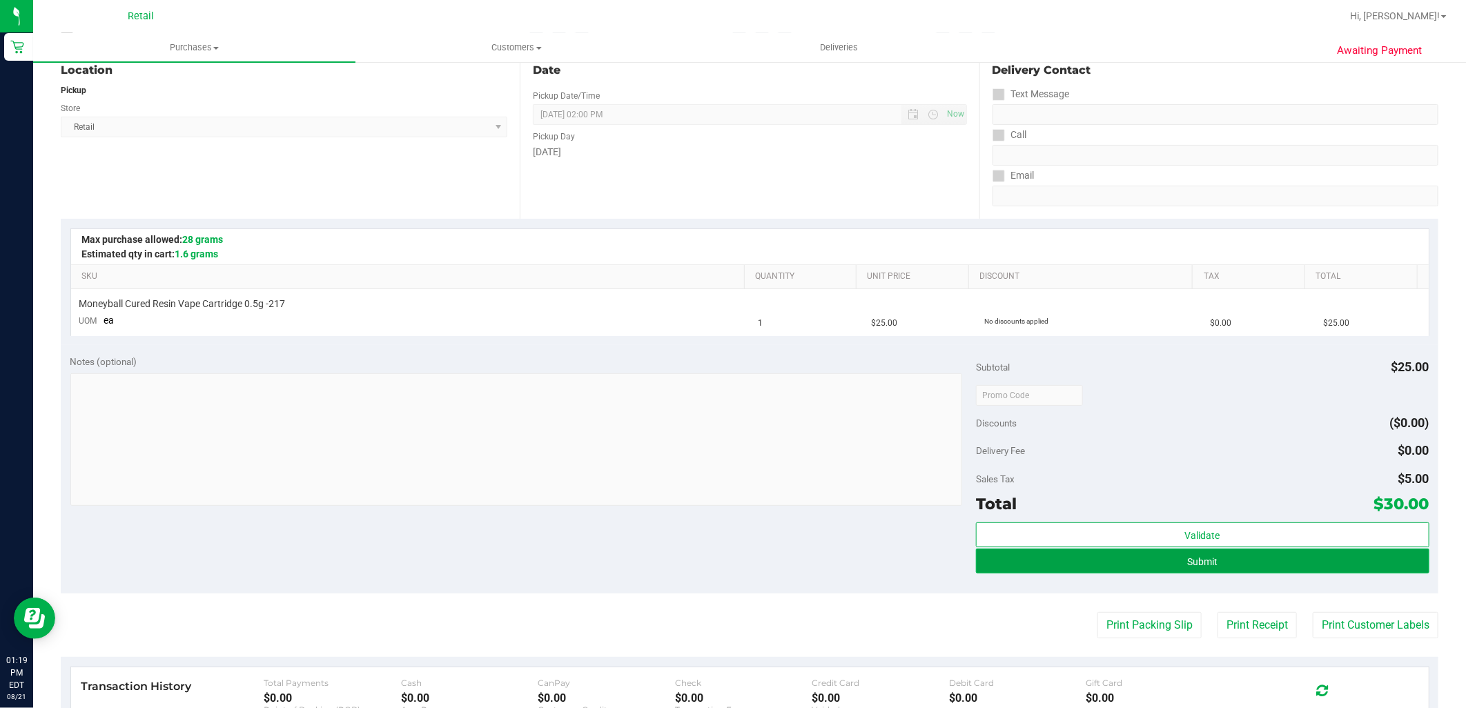
click at [1230, 568] on button "Submit" at bounding box center [1202, 561] width 453 height 25
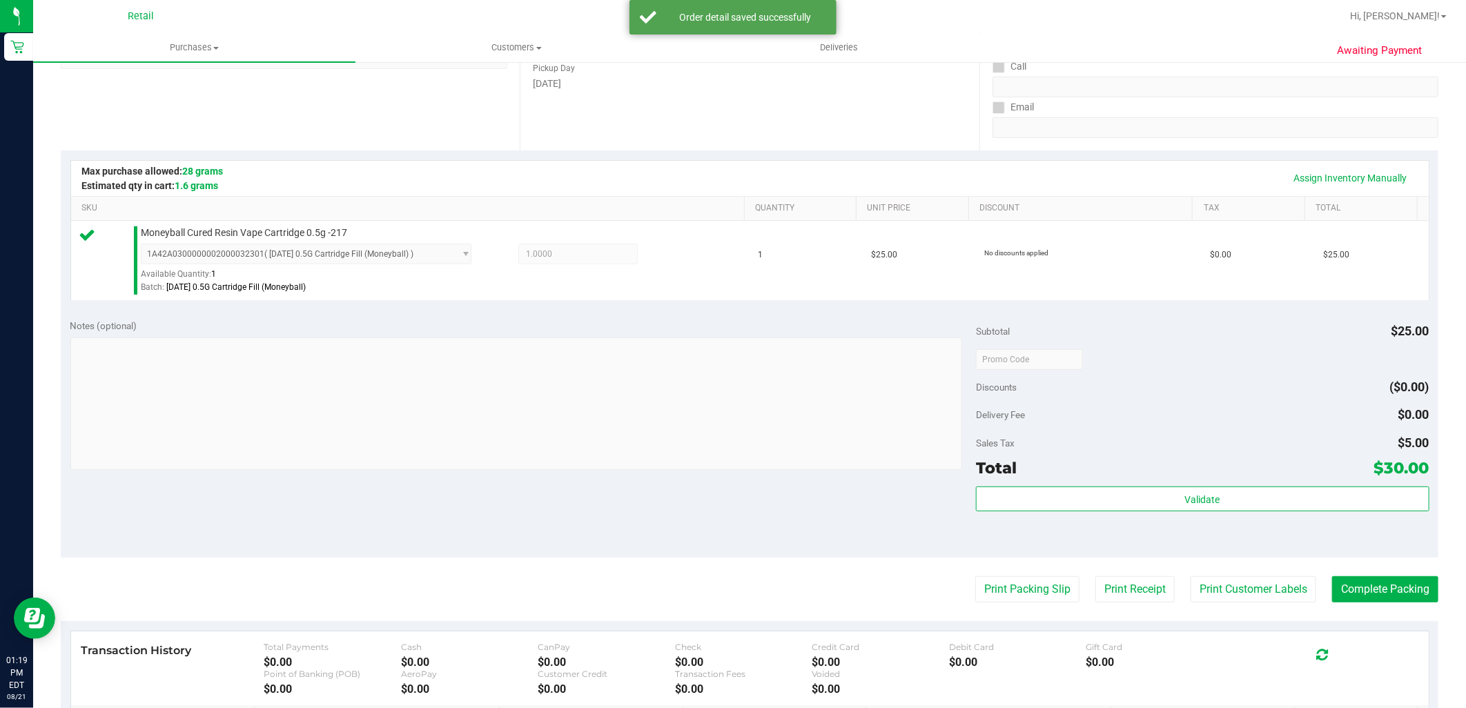
scroll to position [230, 0]
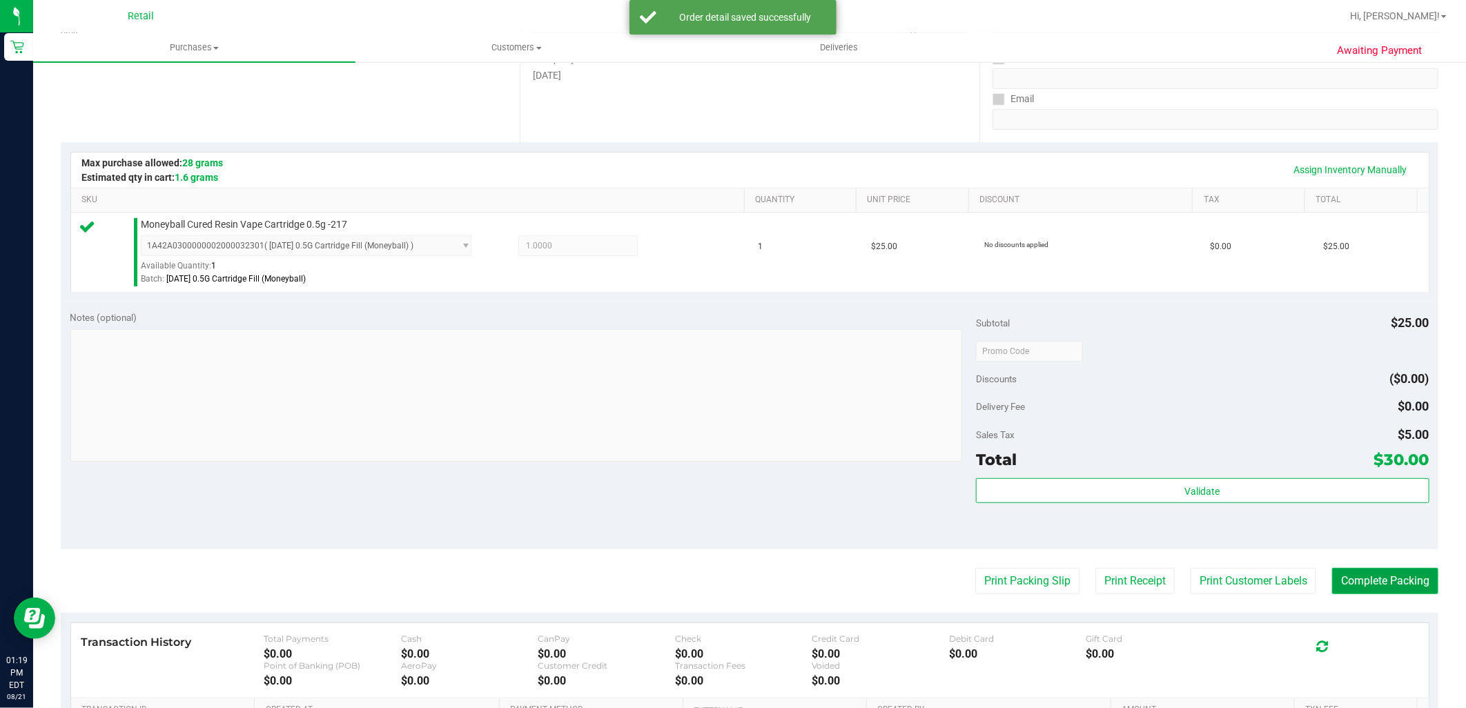
click at [1398, 591] on button "Complete Packing" at bounding box center [1385, 581] width 106 height 26
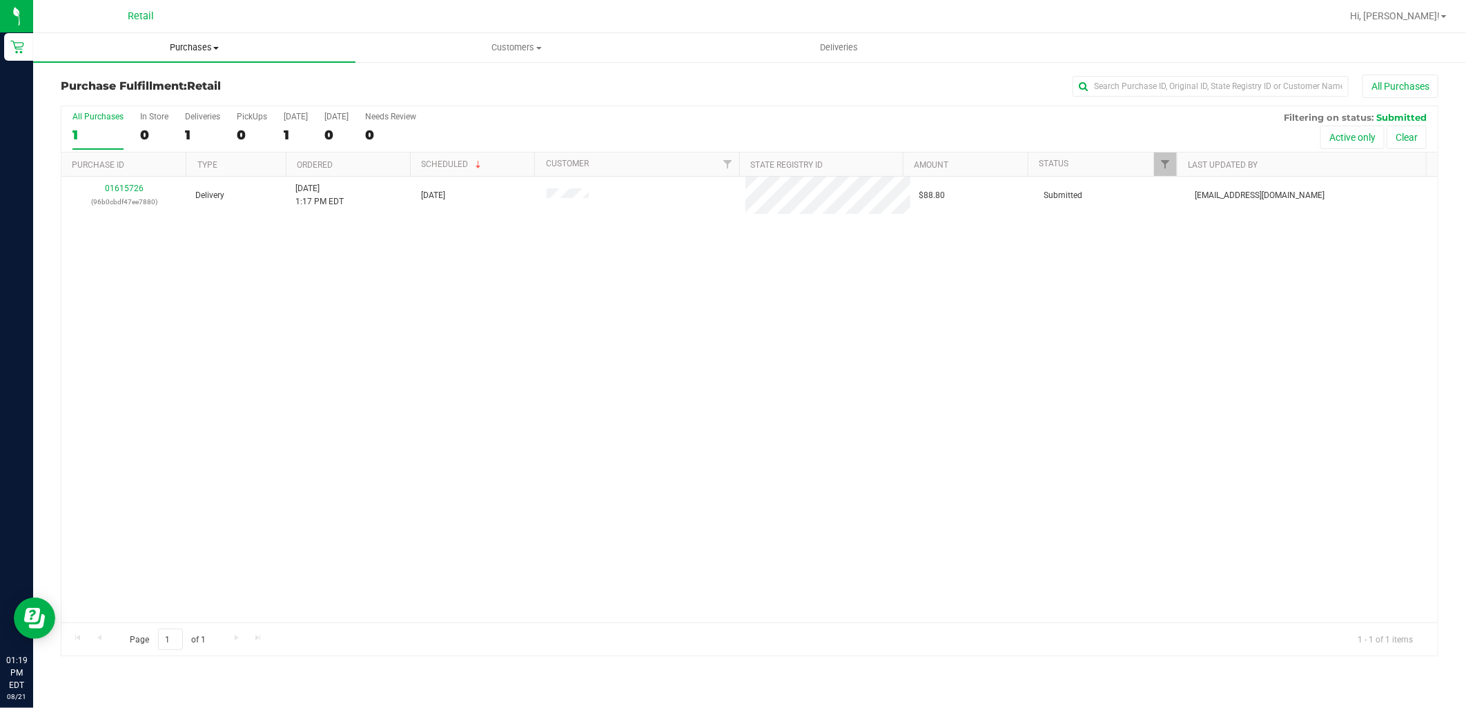
click at [181, 55] on uib-tab-heading "Purchases Summary of purchases Fulfillment All purchases" at bounding box center [194, 47] width 322 height 29
click at [169, 76] on li "Summary of purchases" at bounding box center [194, 83] width 322 height 17
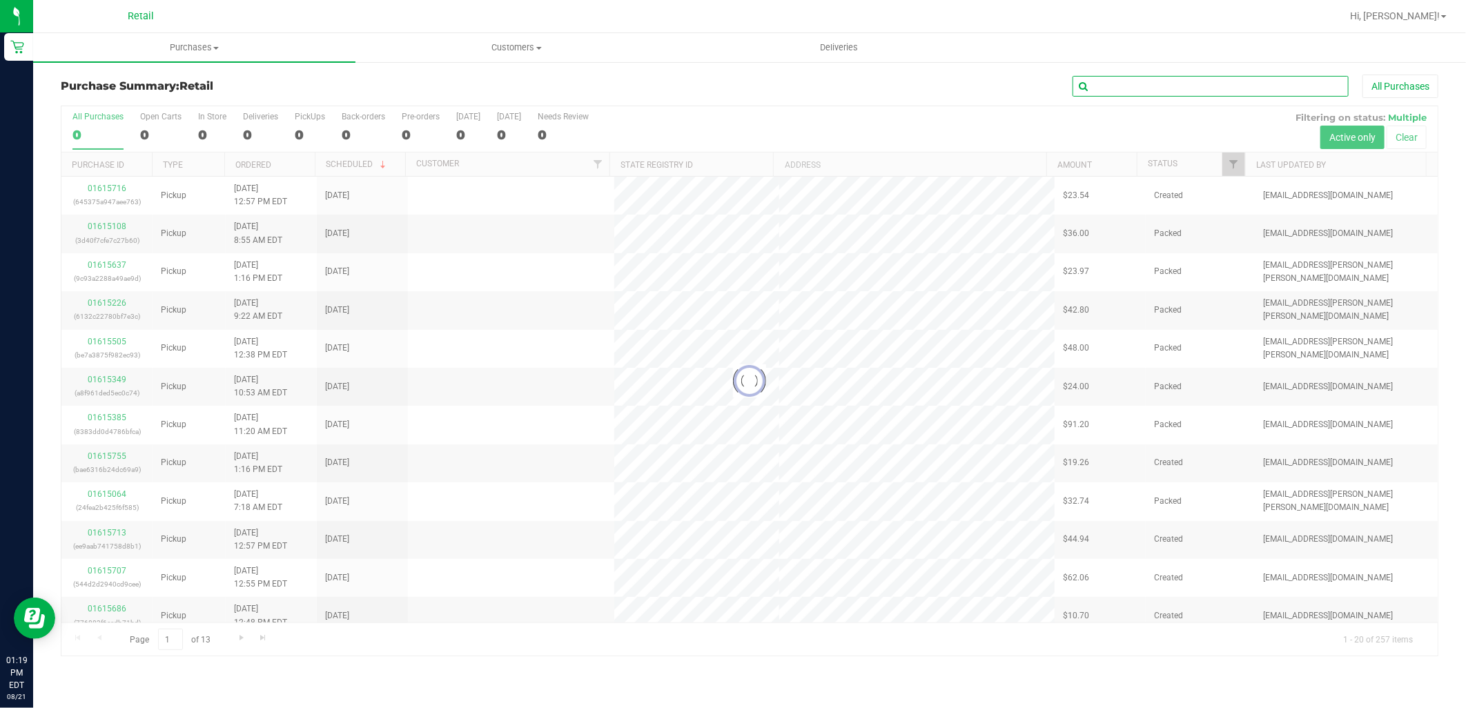
click at [1127, 92] on input "text" at bounding box center [1210, 86] width 276 height 21
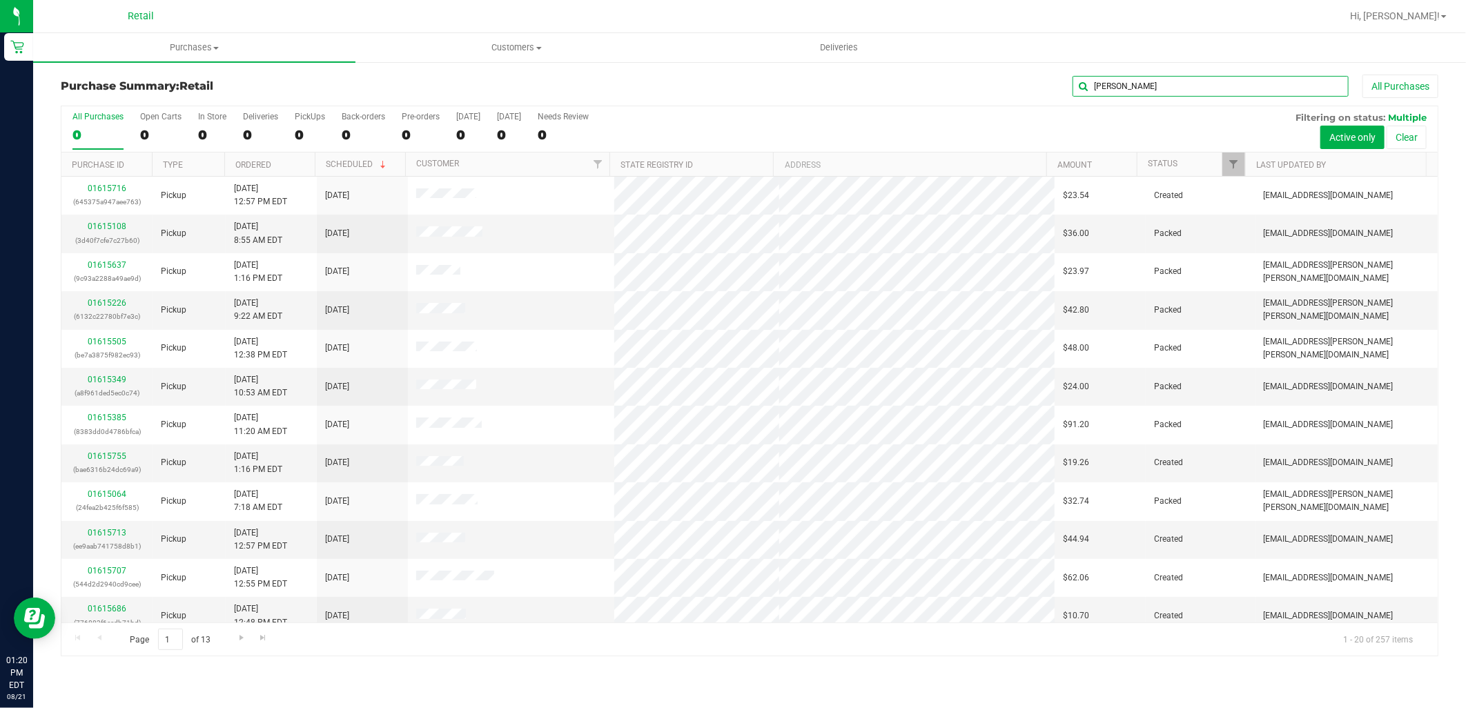
type input "juan"
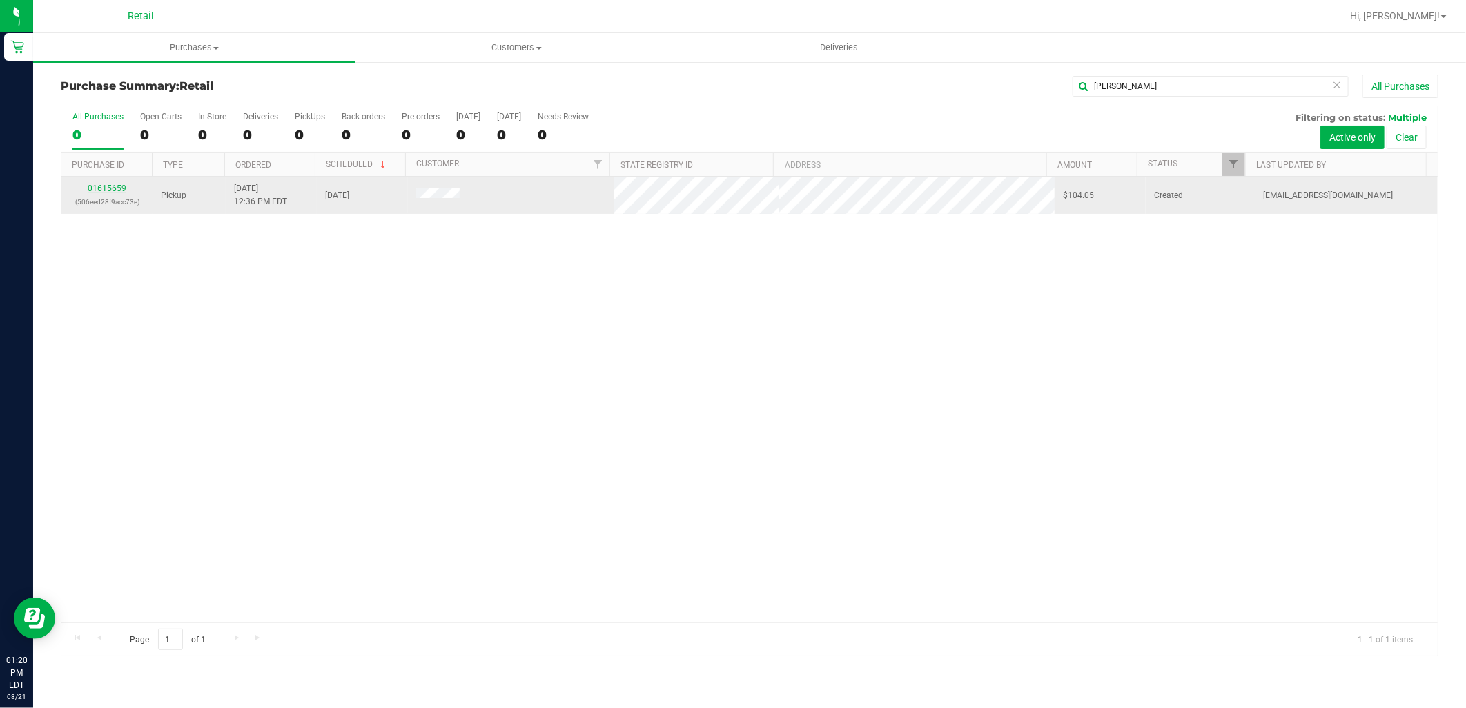
click at [92, 190] on link "01615659" at bounding box center [107, 189] width 39 height 10
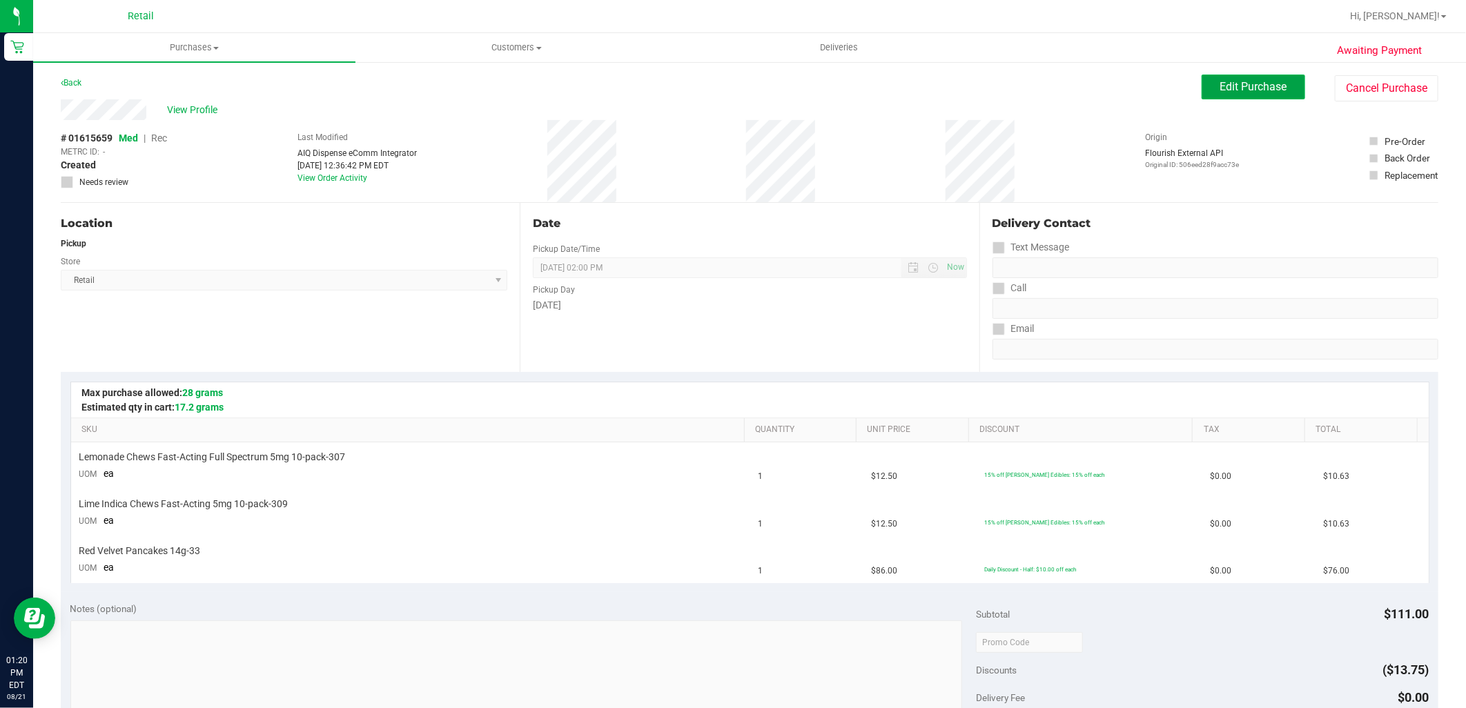
click at [1251, 93] on button "Edit Purchase" at bounding box center [1254, 87] width 104 height 25
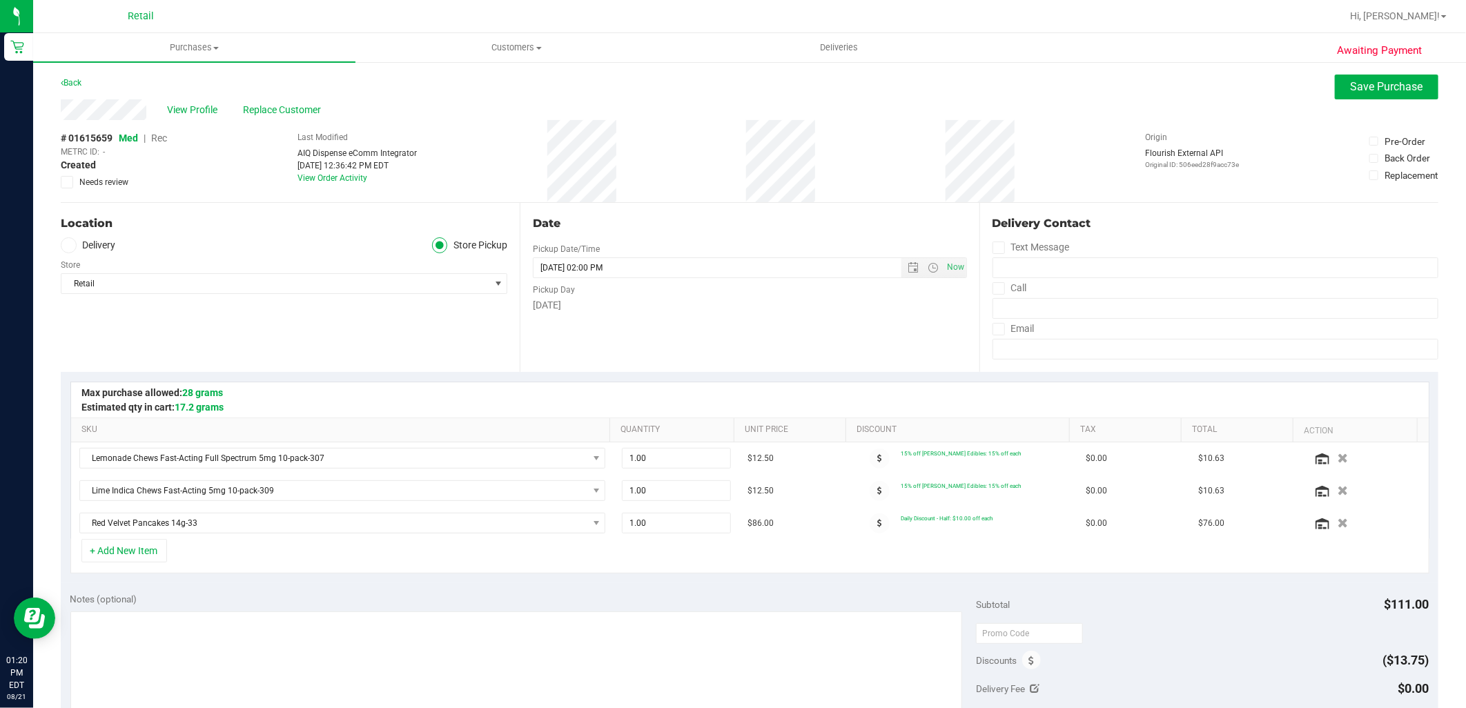
click at [156, 142] on span "Rec" at bounding box center [159, 138] width 16 height 11
click at [1369, 81] on span "Save Purchase" at bounding box center [1387, 86] width 72 height 13
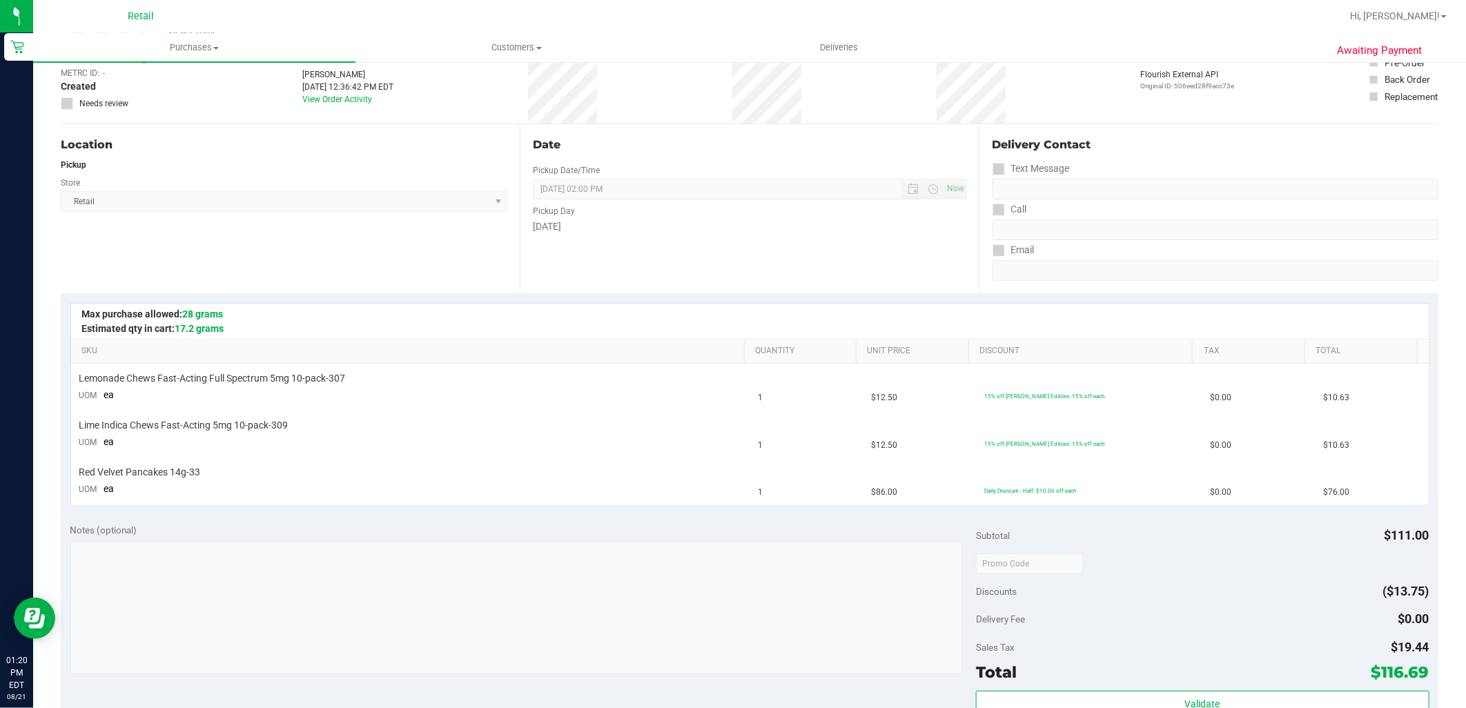
scroll to position [153, 0]
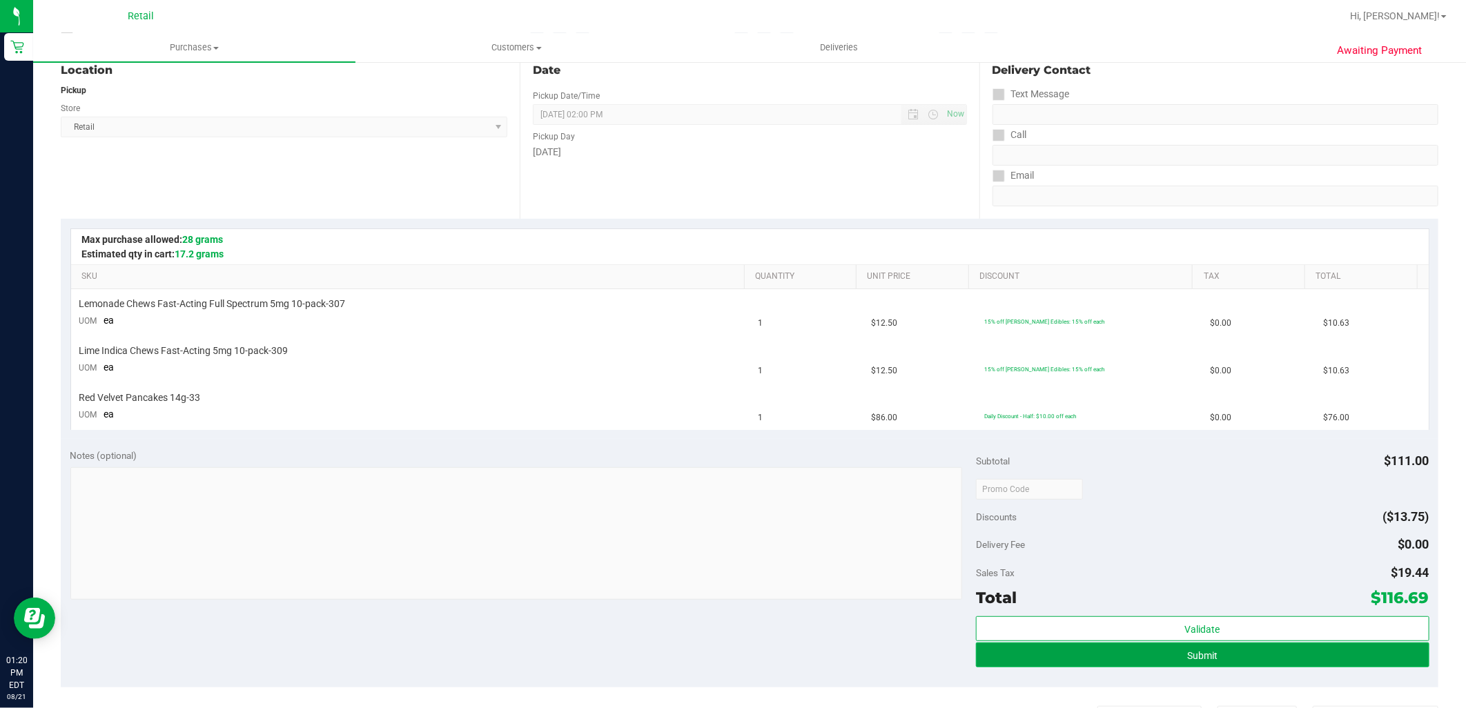
click at [1274, 658] on button "Submit" at bounding box center [1202, 655] width 453 height 25
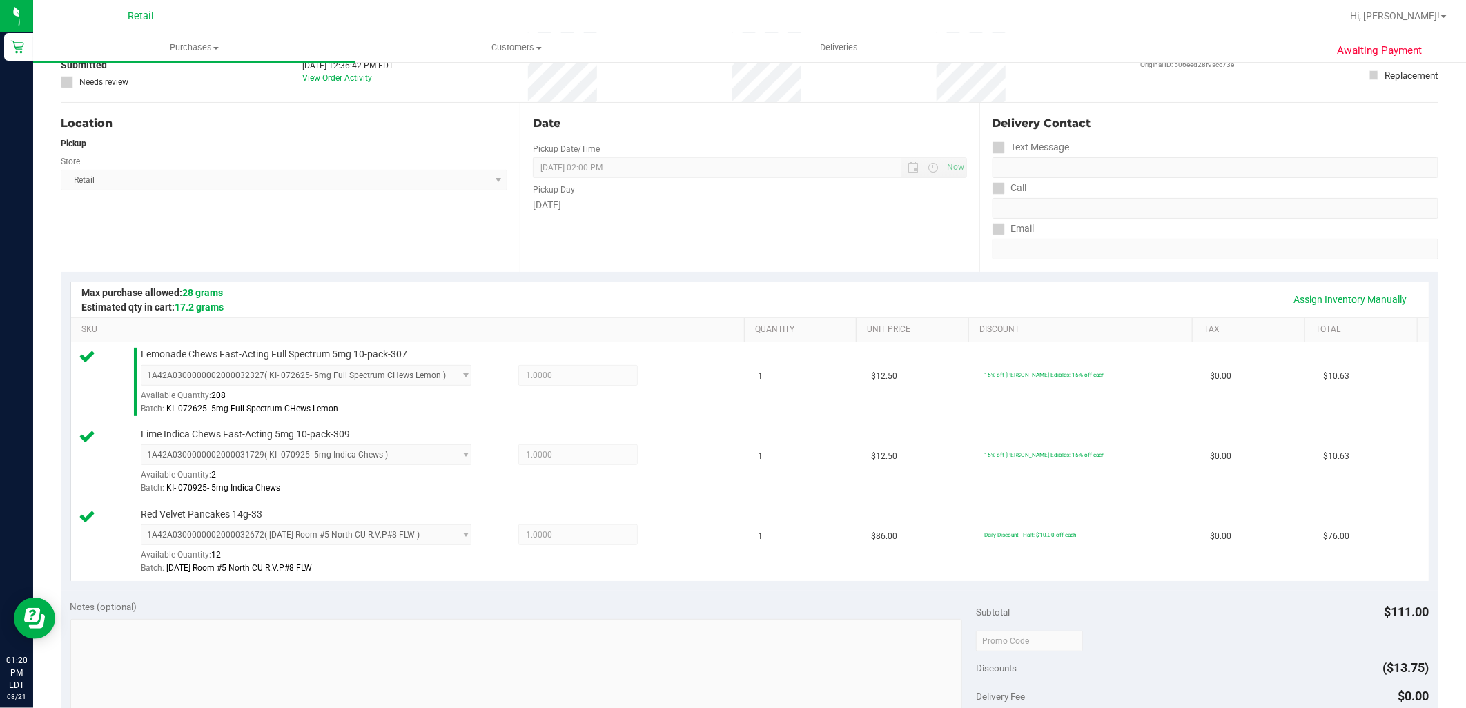
scroll to position [306, 0]
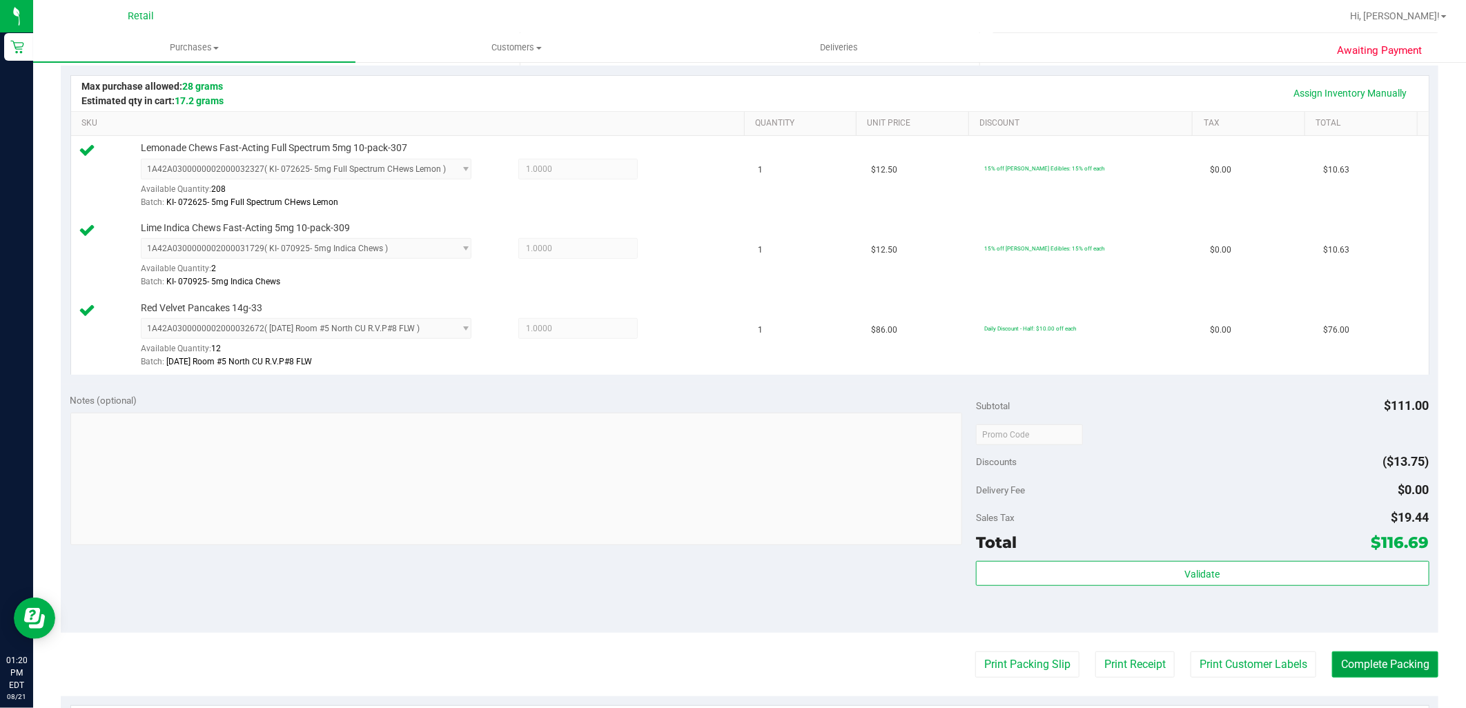
click at [1382, 667] on button "Complete Packing" at bounding box center [1385, 664] width 106 height 26
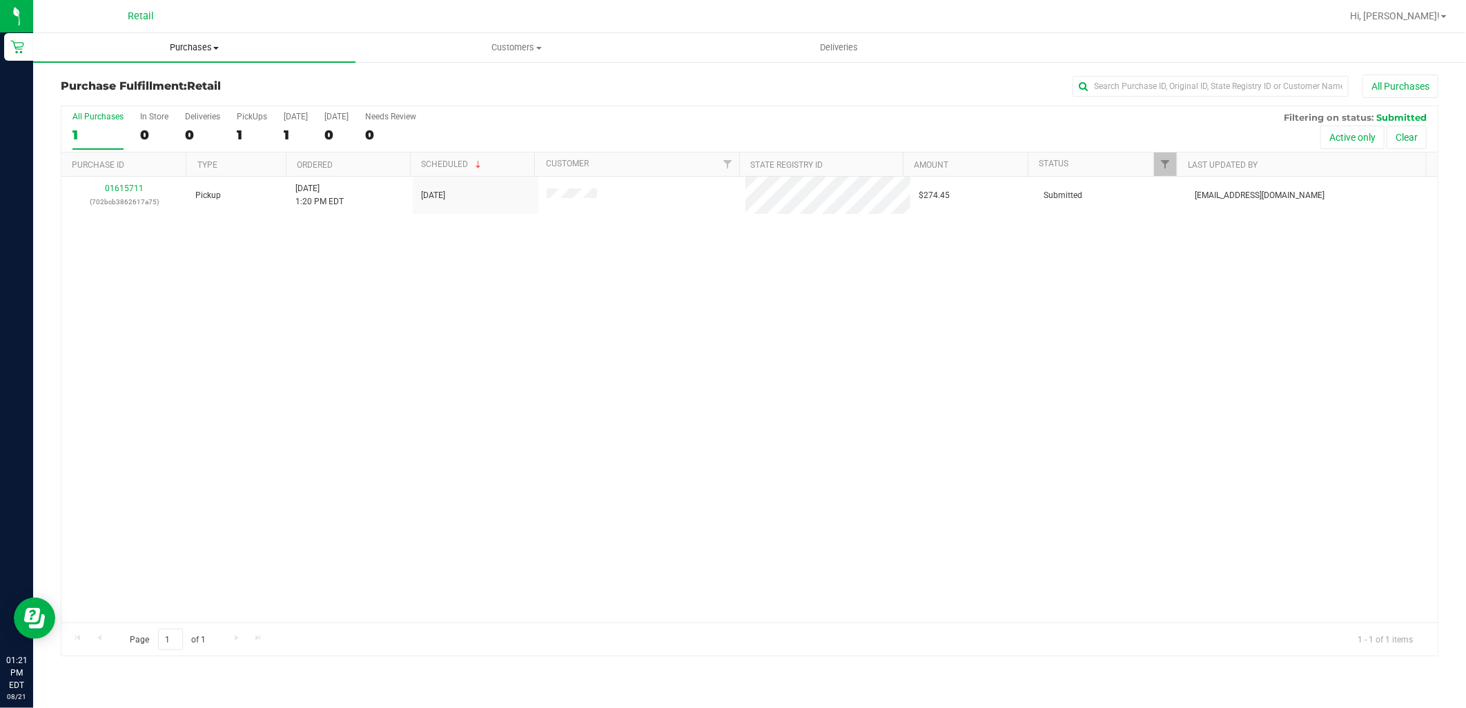
click at [203, 49] on span "Purchases" at bounding box center [194, 47] width 322 height 12
click at [181, 83] on li "Summary of purchases" at bounding box center [194, 83] width 322 height 17
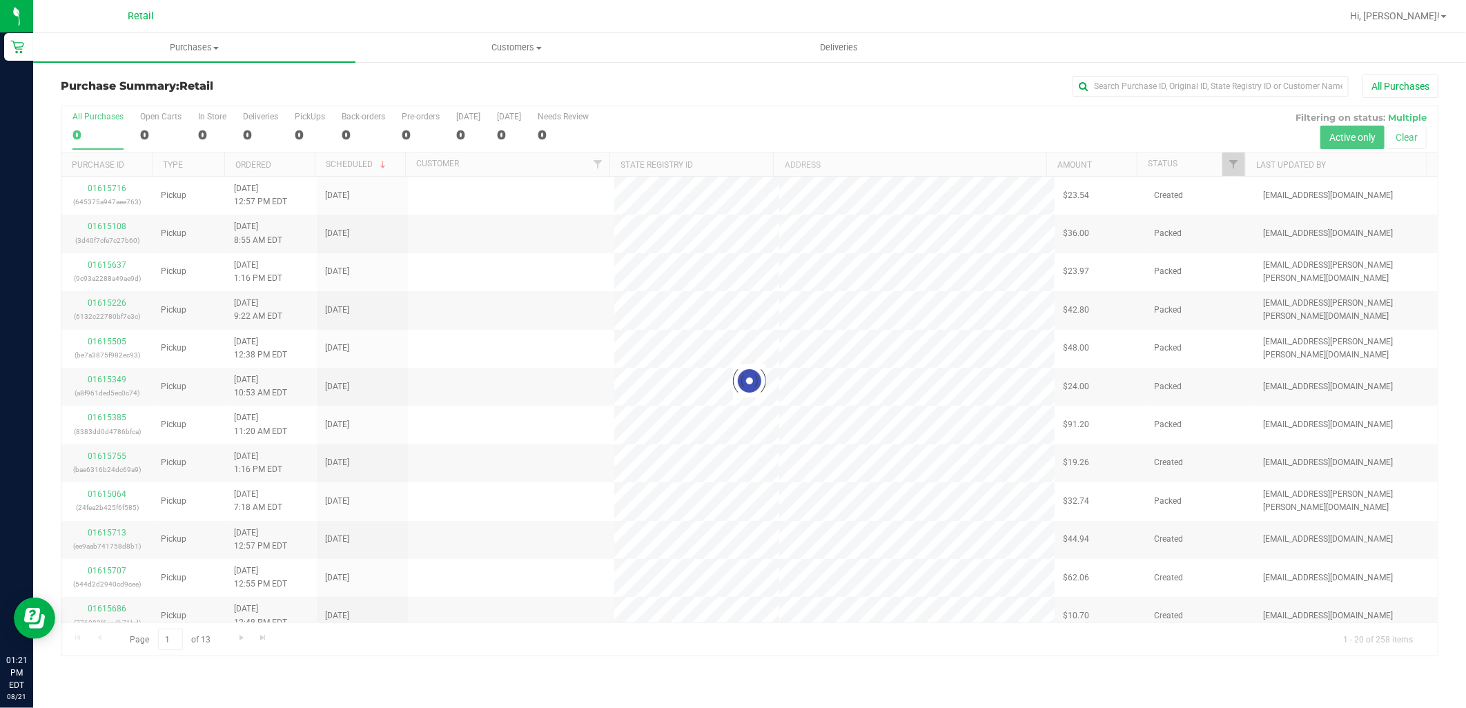
click at [1117, 71] on div "Purchase Summary: Retail All Purchases Loading... All Purchases 0 Open Carts 0 …" at bounding box center [749, 365] width 1433 height 609
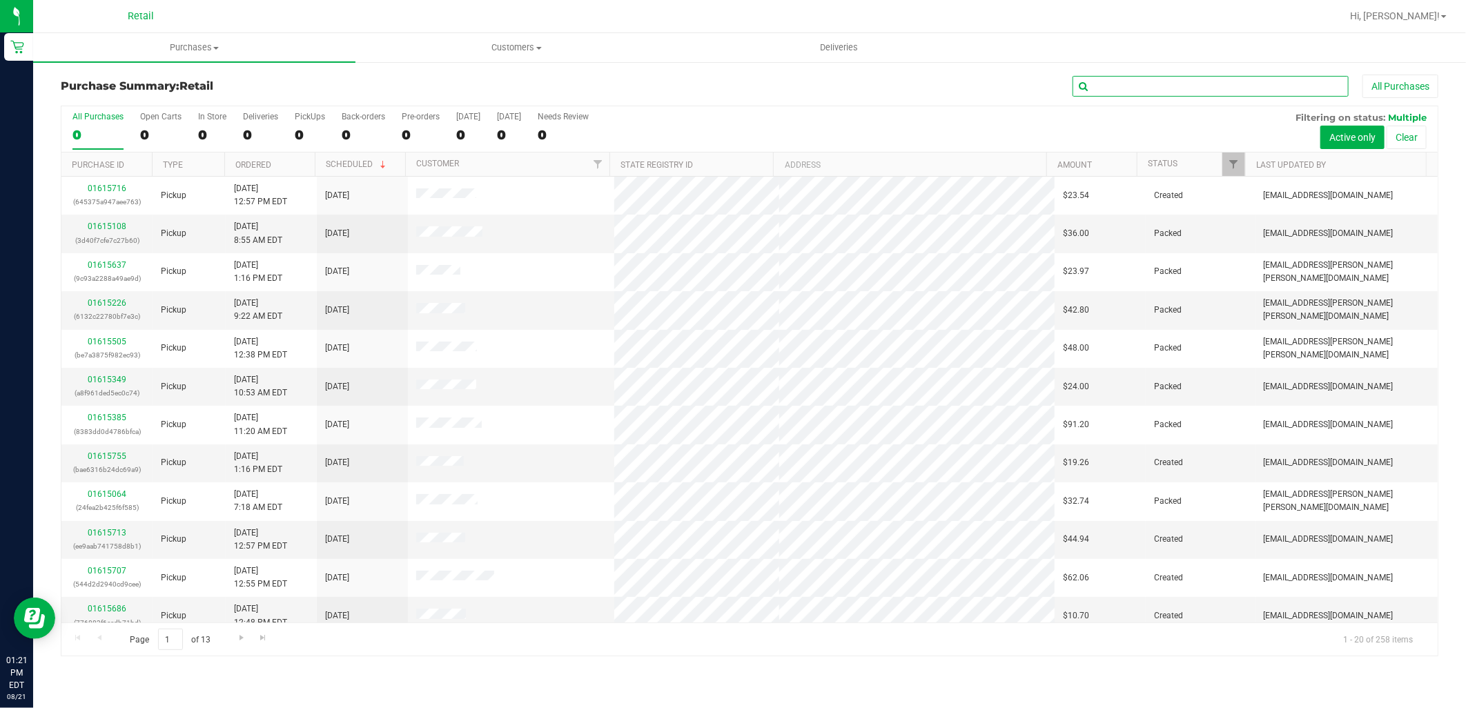
click at [1144, 77] on input "text" at bounding box center [1210, 86] width 276 height 21
type input "david"
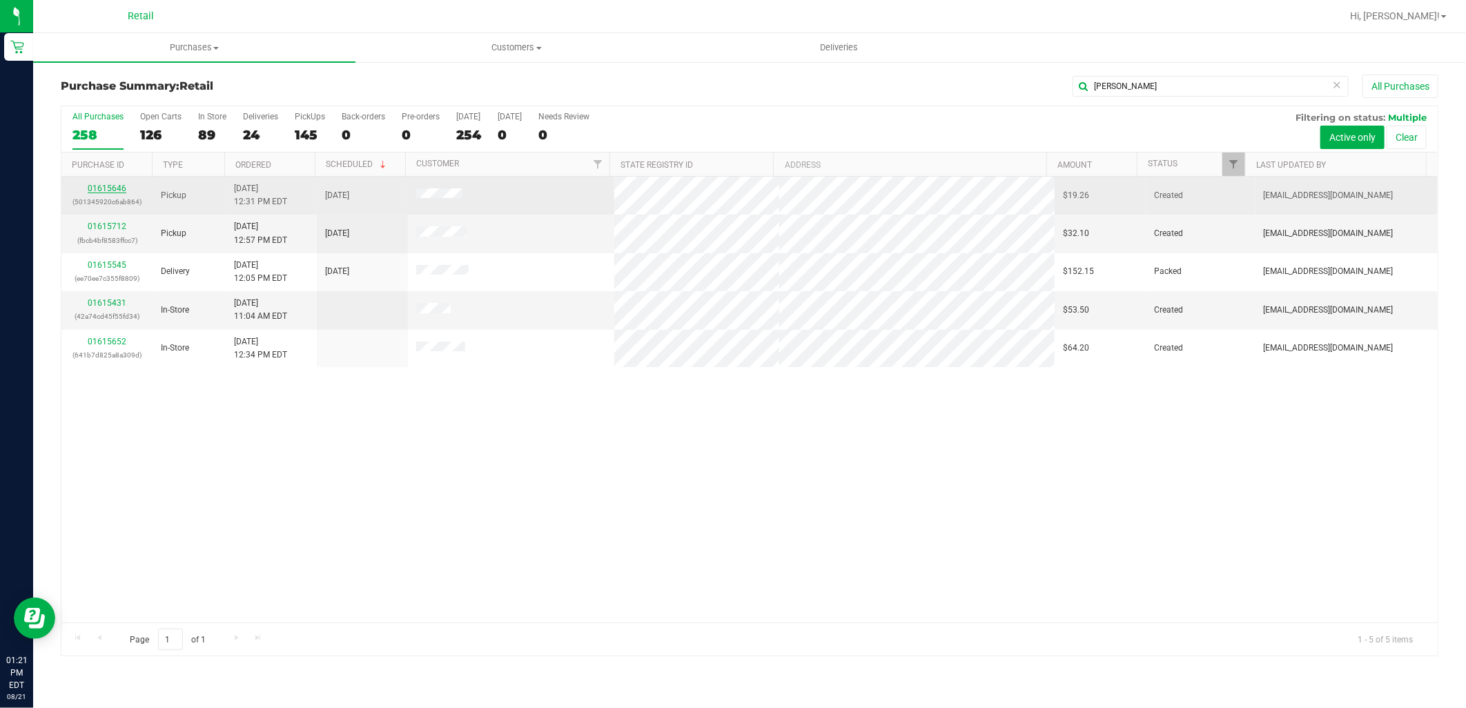
click at [108, 188] on link "01615646" at bounding box center [107, 189] width 39 height 10
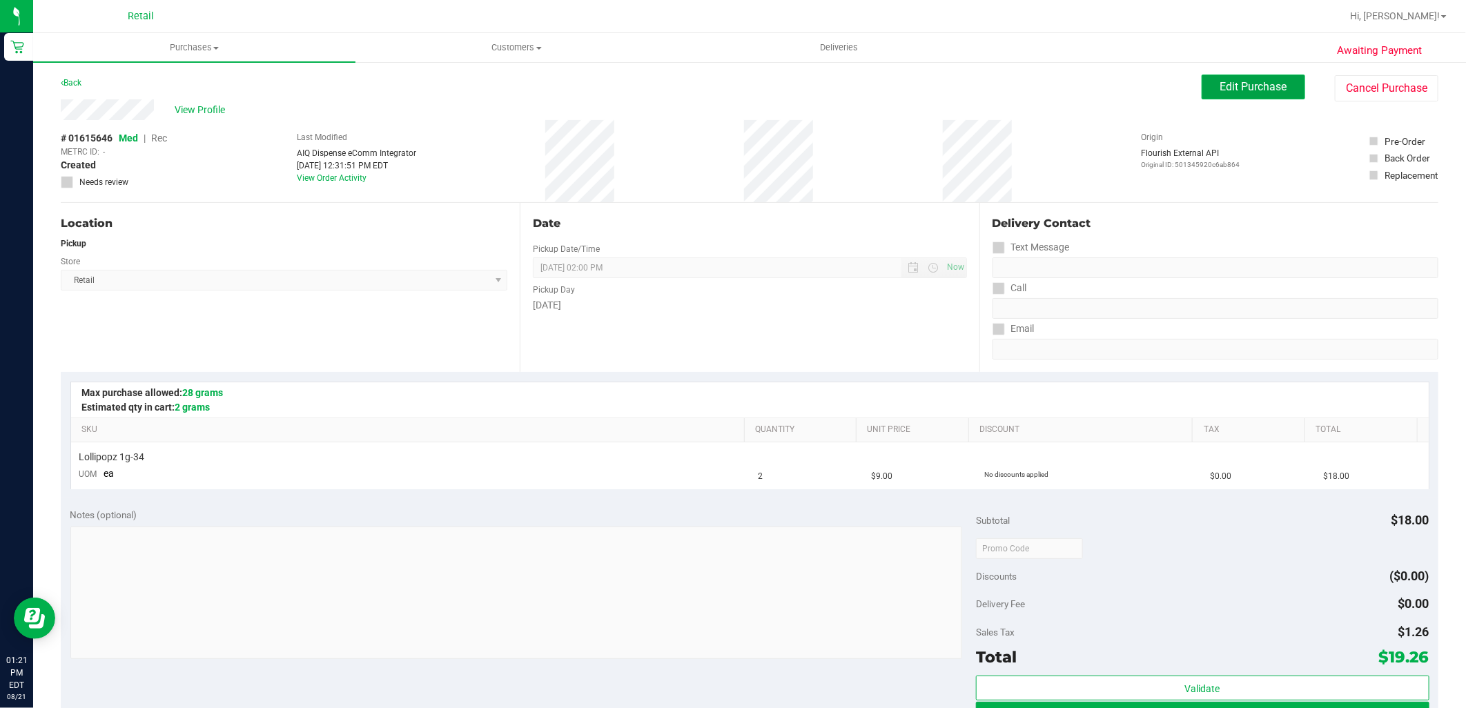
click at [1232, 78] on button "Edit Purchase" at bounding box center [1254, 87] width 104 height 25
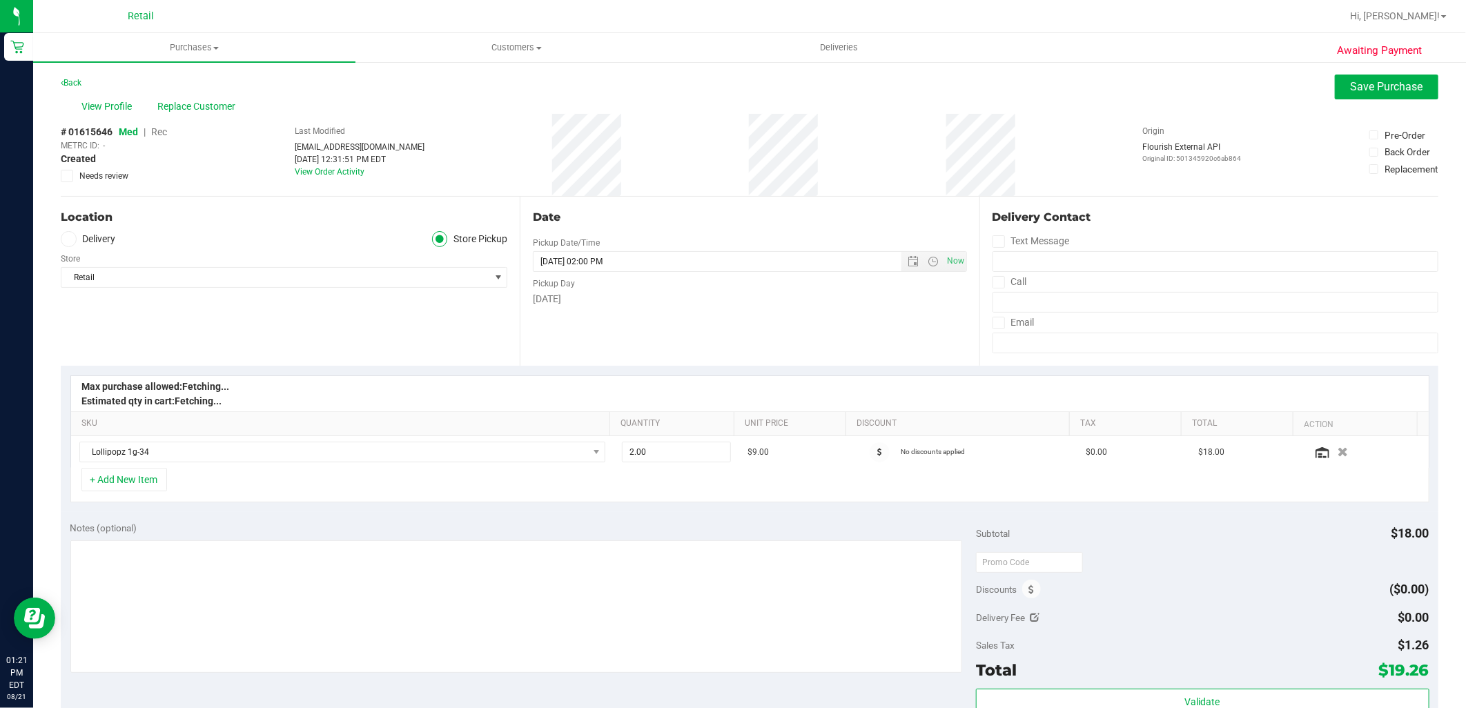
click at [159, 137] on span "Rec" at bounding box center [159, 131] width 16 height 11
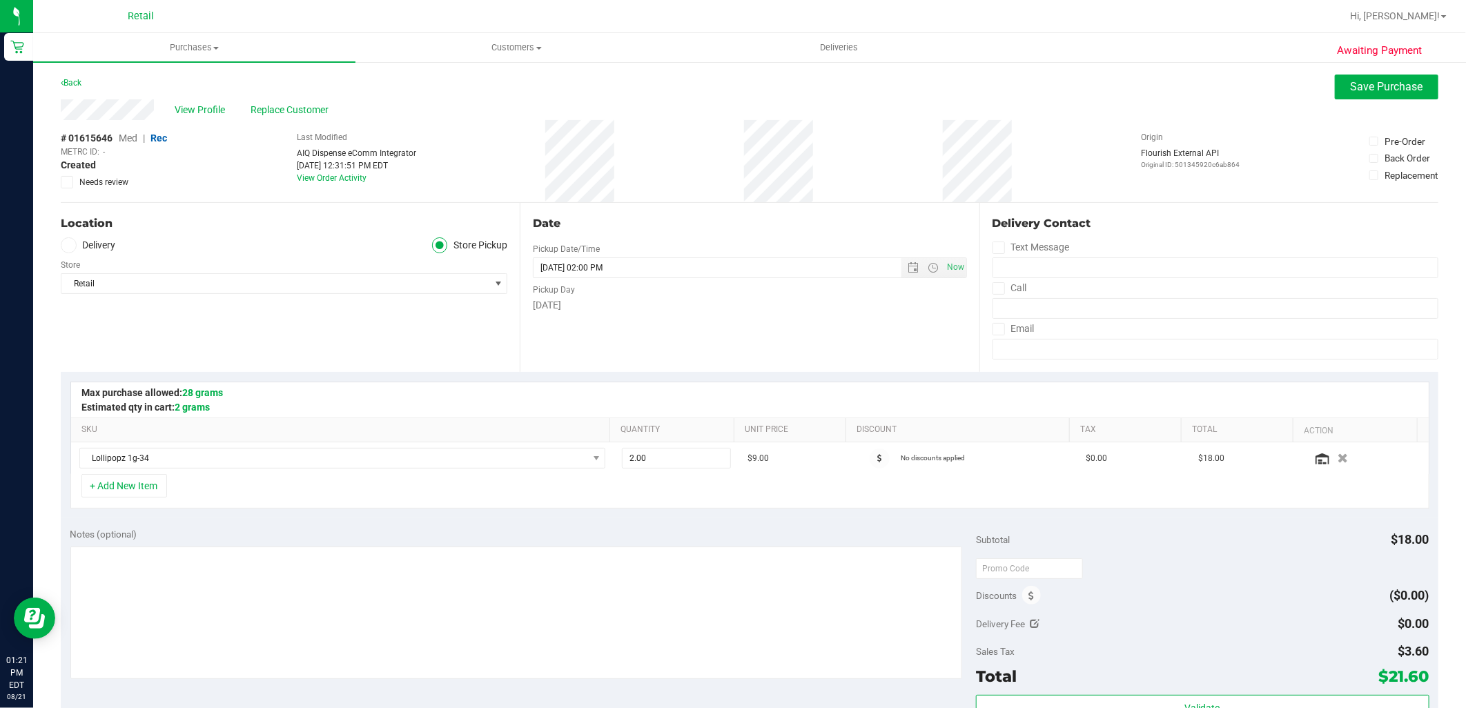
click at [1354, 71] on div "Awaiting Payment Back Save Purchase View Profile Replace Customer # 01615646 Me…" at bounding box center [749, 588] width 1433 height 1055
click at [1355, 78] on button "Save Purchase" at bounding box center [1387, 87] width 104 height 25
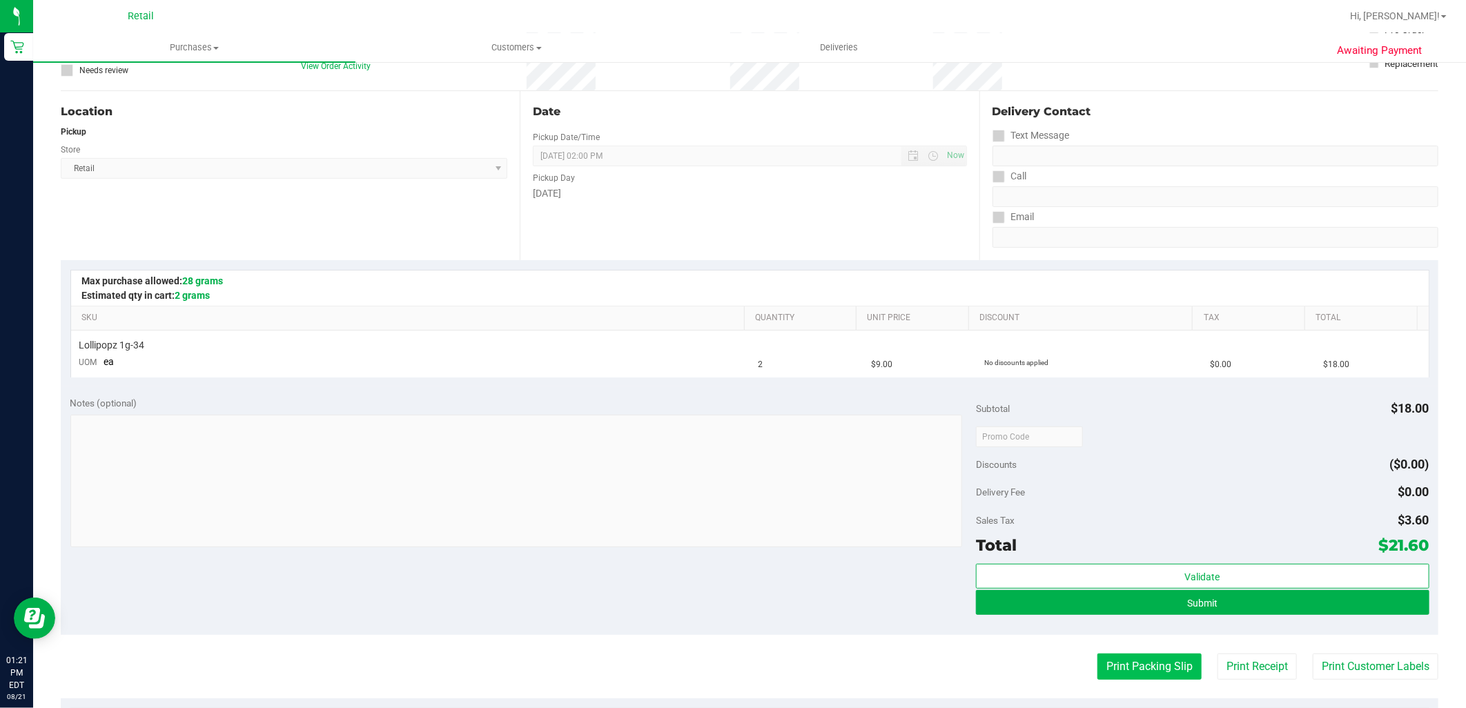
scroll to position [153, 0]
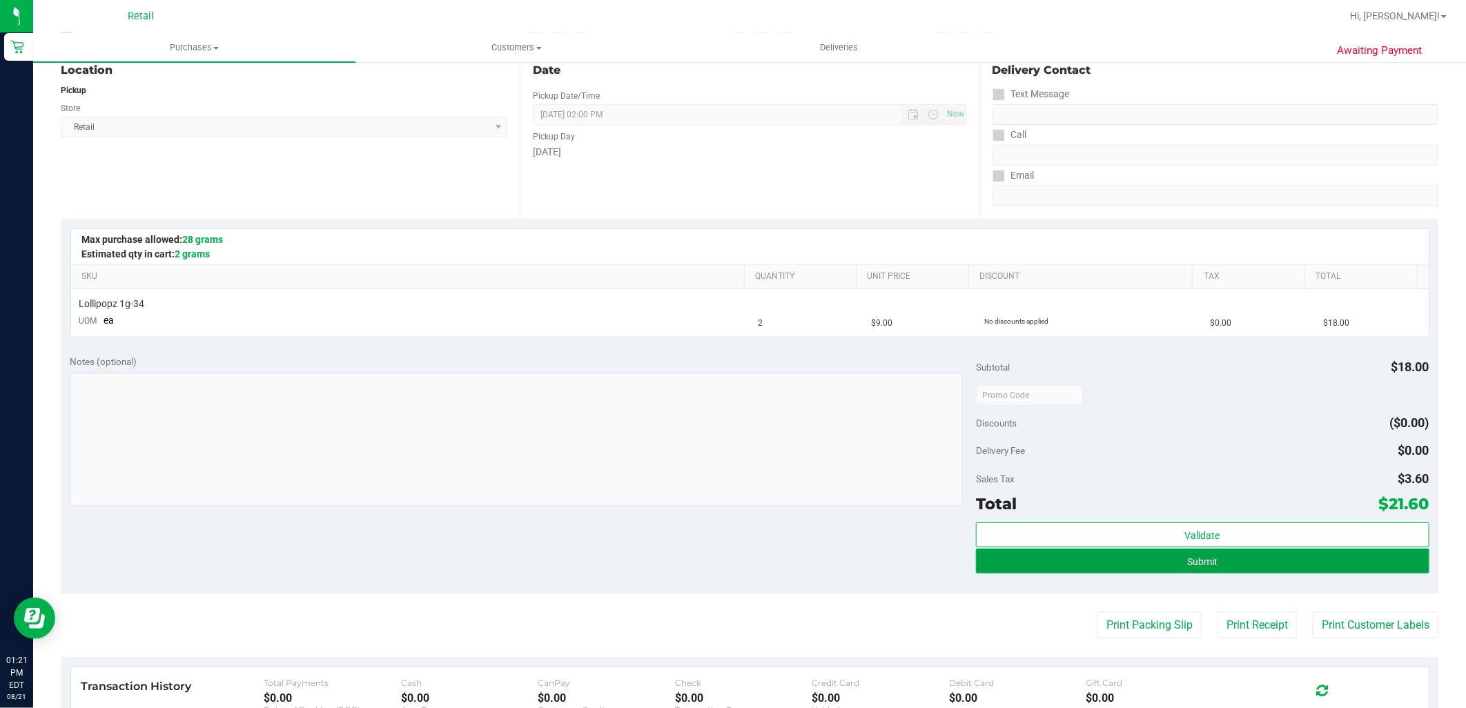
click at [1175, 561] on button "Submit" at bounding box center [1202, 561] width 453 height 25
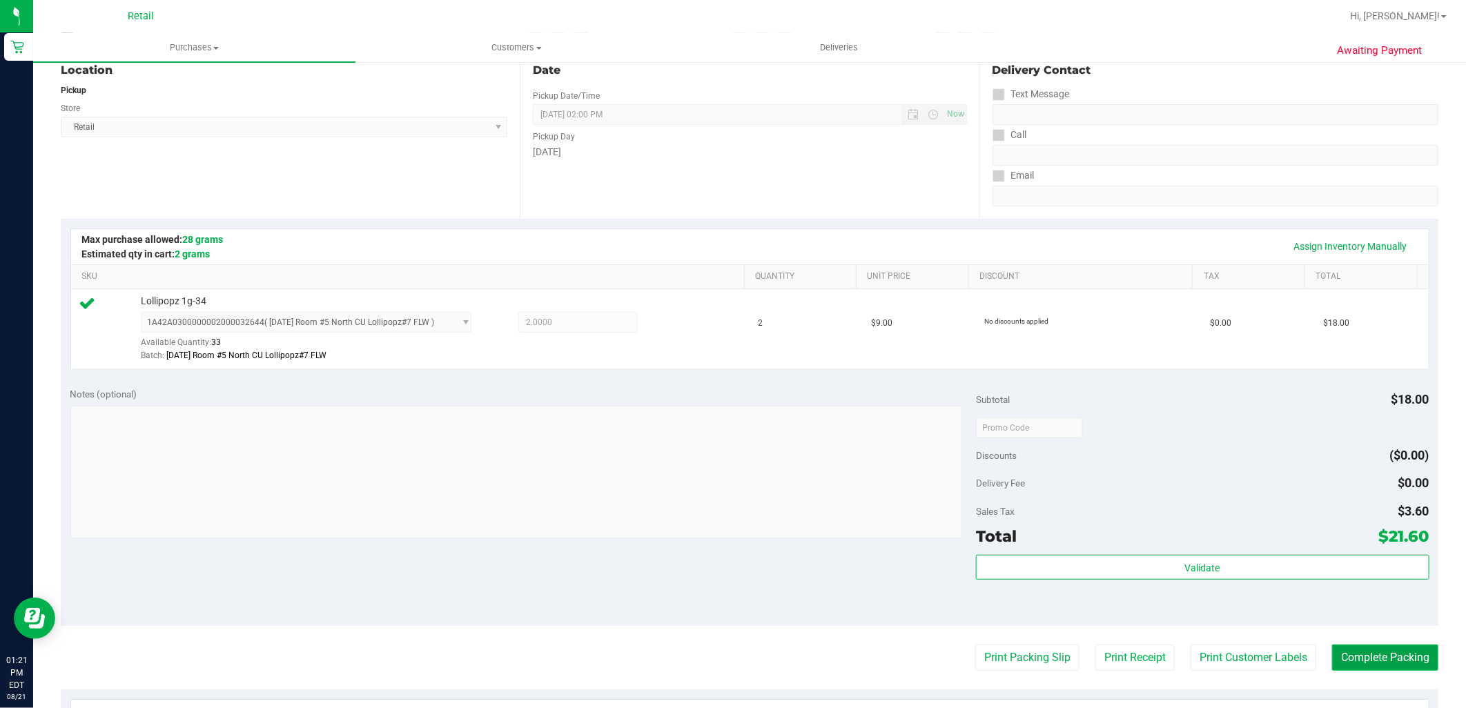
click at [1402, 654] on button "Complete Packing" at bounding box center [1385, 658] width 106 height 26
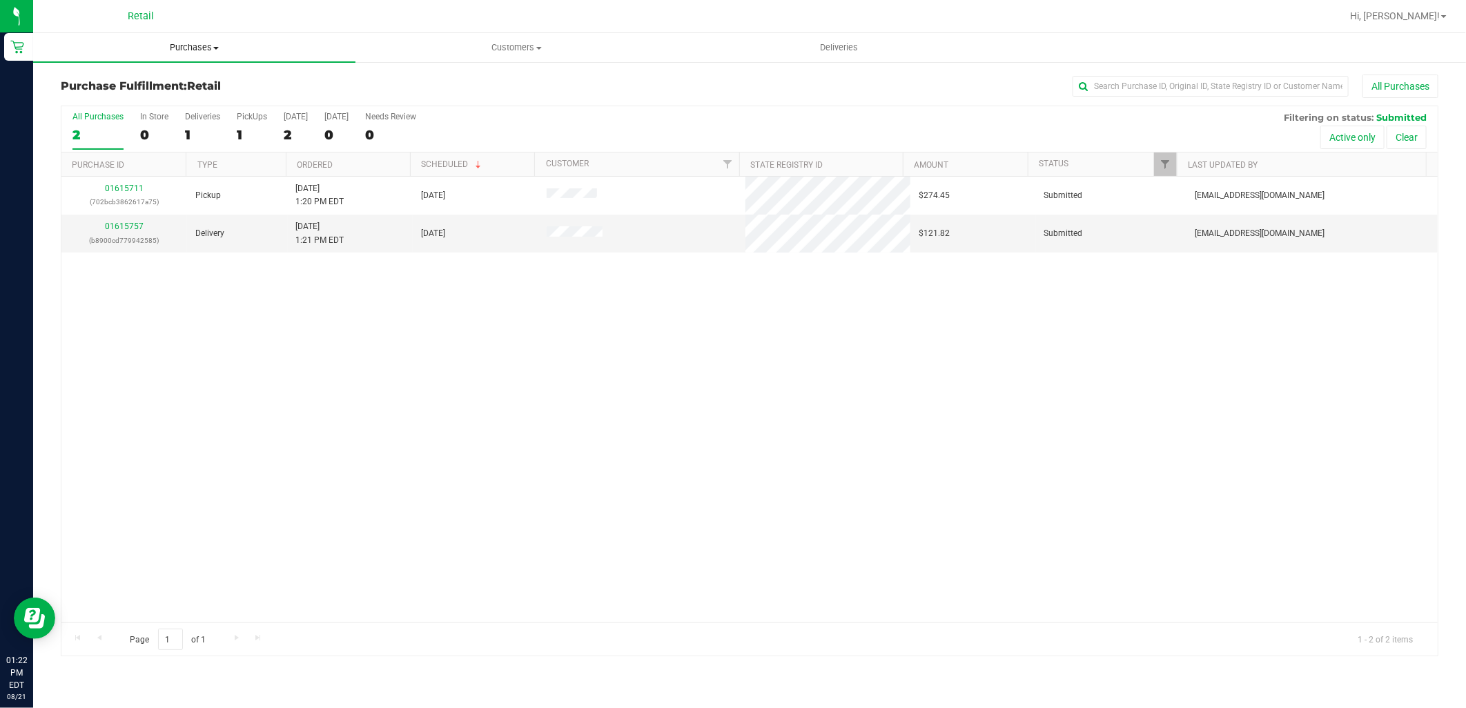
click at [168, 49] on span "Purchases" at bounding box center [194, 47] width 322 height 12
click at [171, 79] on span "Summary of purchases" at bounding box center [103, 83] width 141 height 12
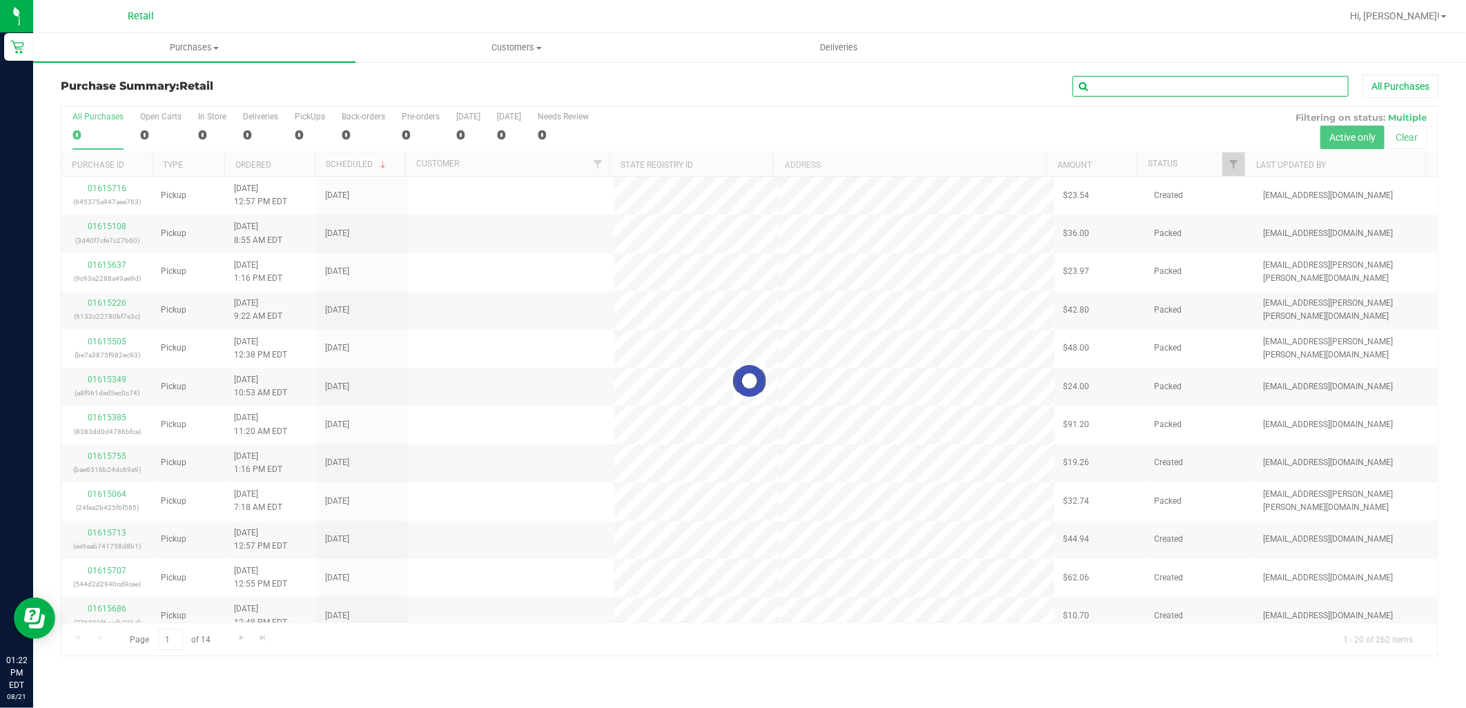
click at [1307, 86] on input "text" at bounding box center [1210, 86] width 276 height 21
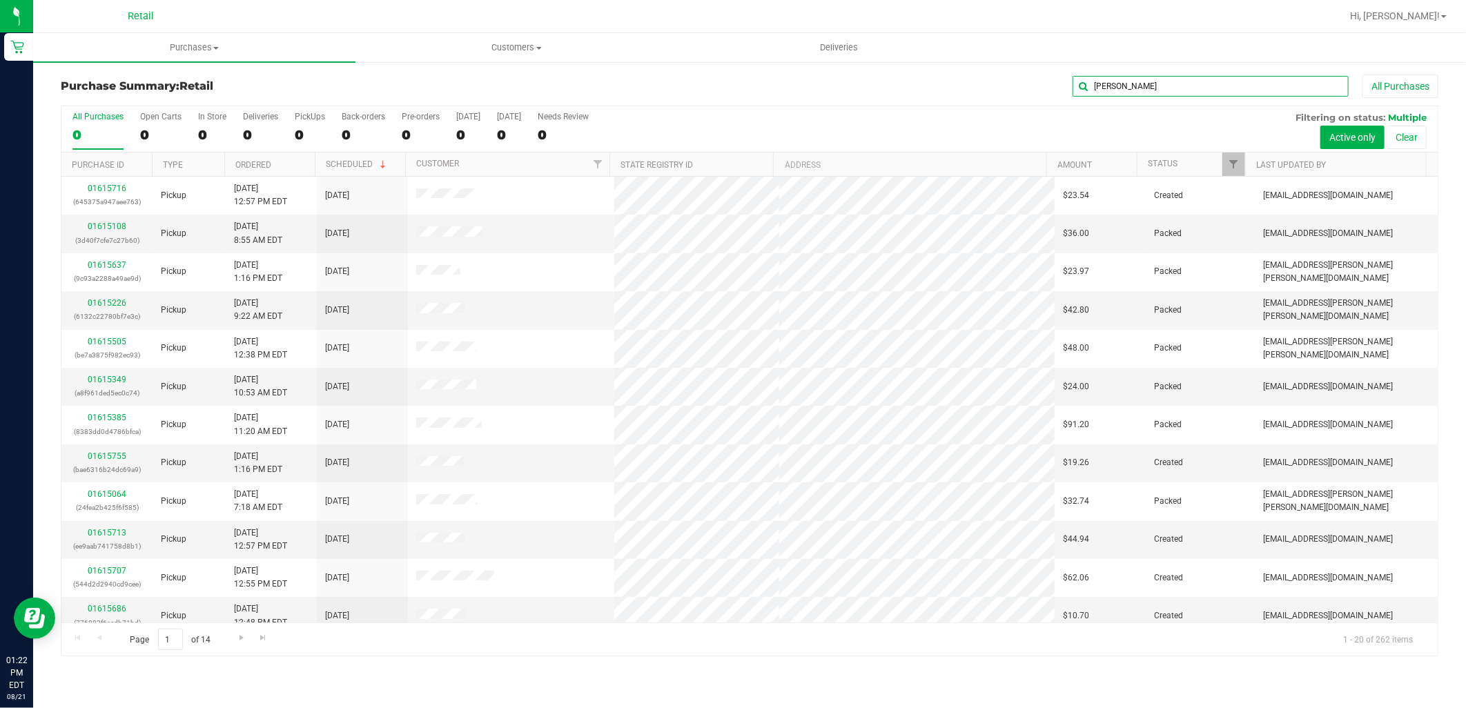
type input "lori"
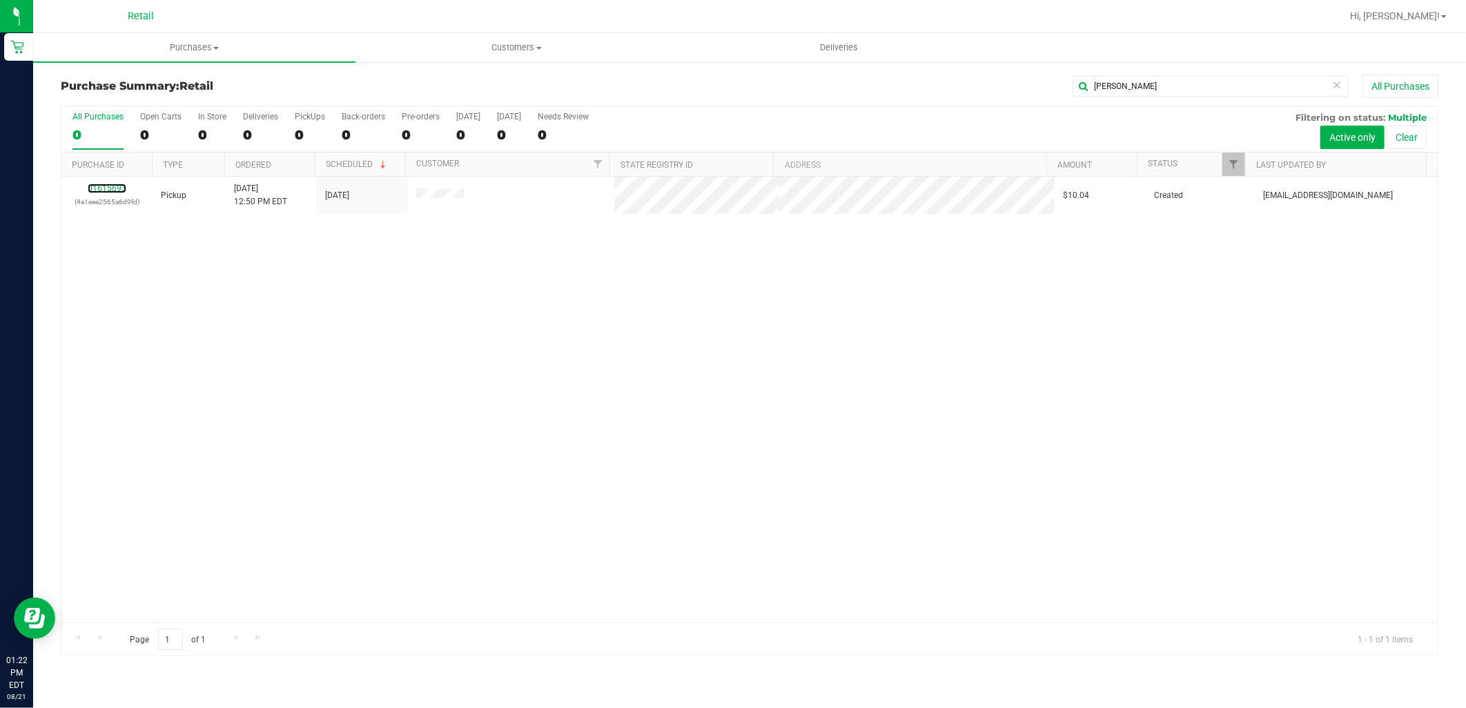
click at [106, 190] on link "01615693" at bounding box center [107, 189] width 39 height 10
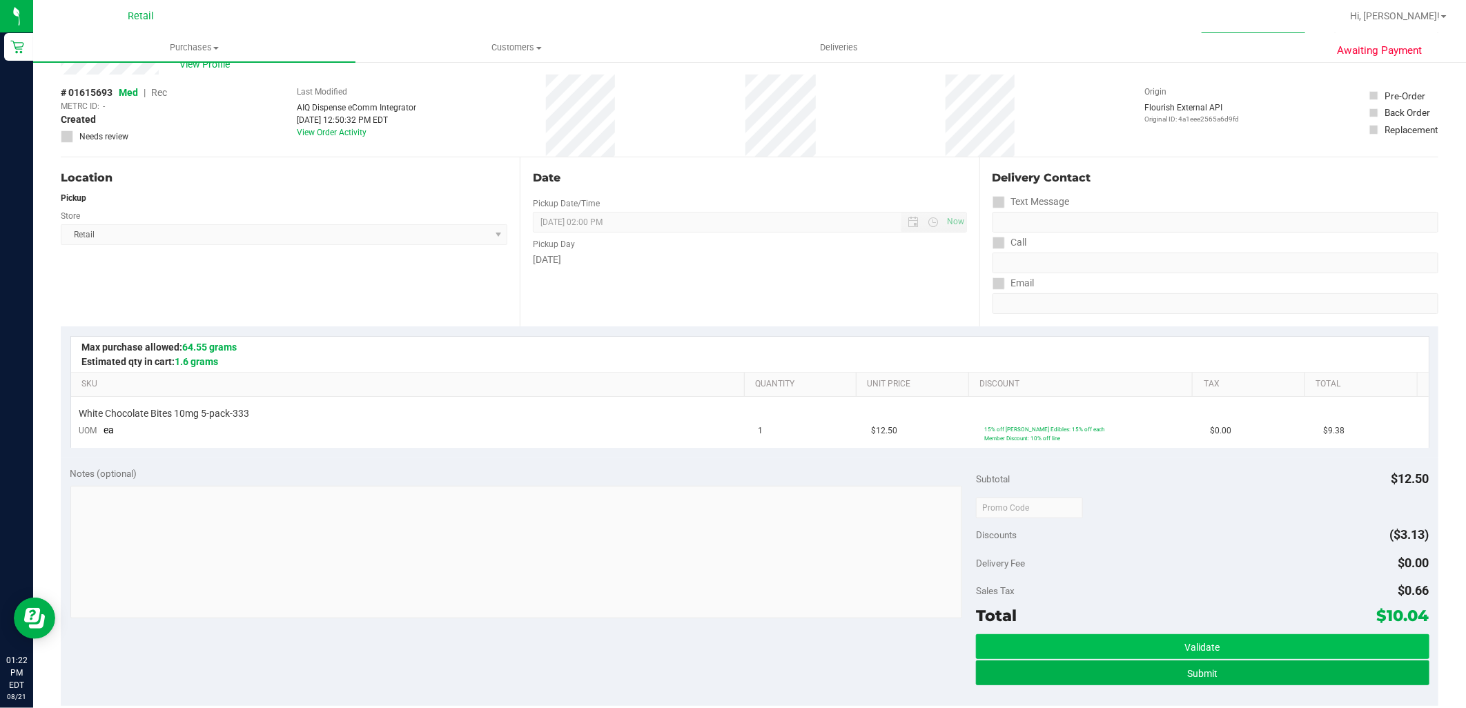
scroll to position [230, 0]
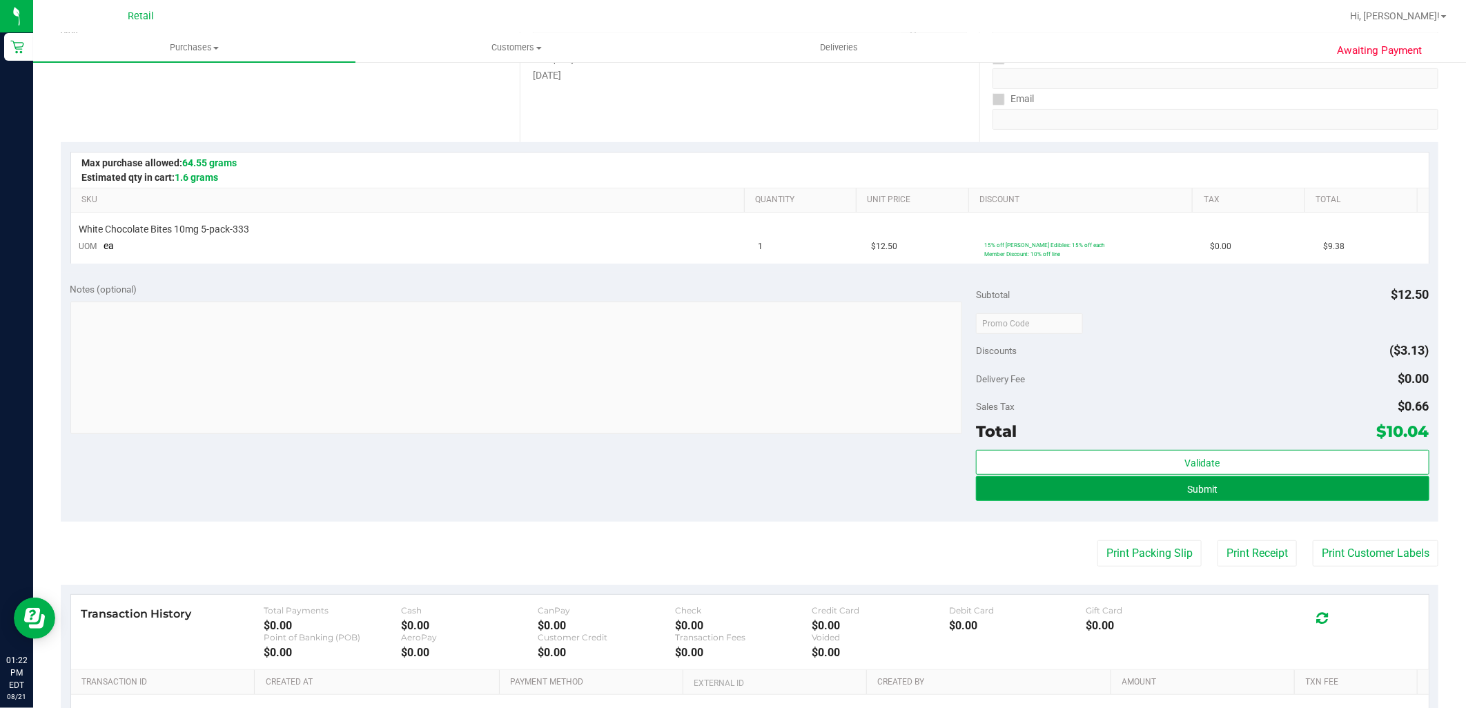
click at [1177, 488] on button "Submit" at bounding box center [1202, 488] width 453 height 25
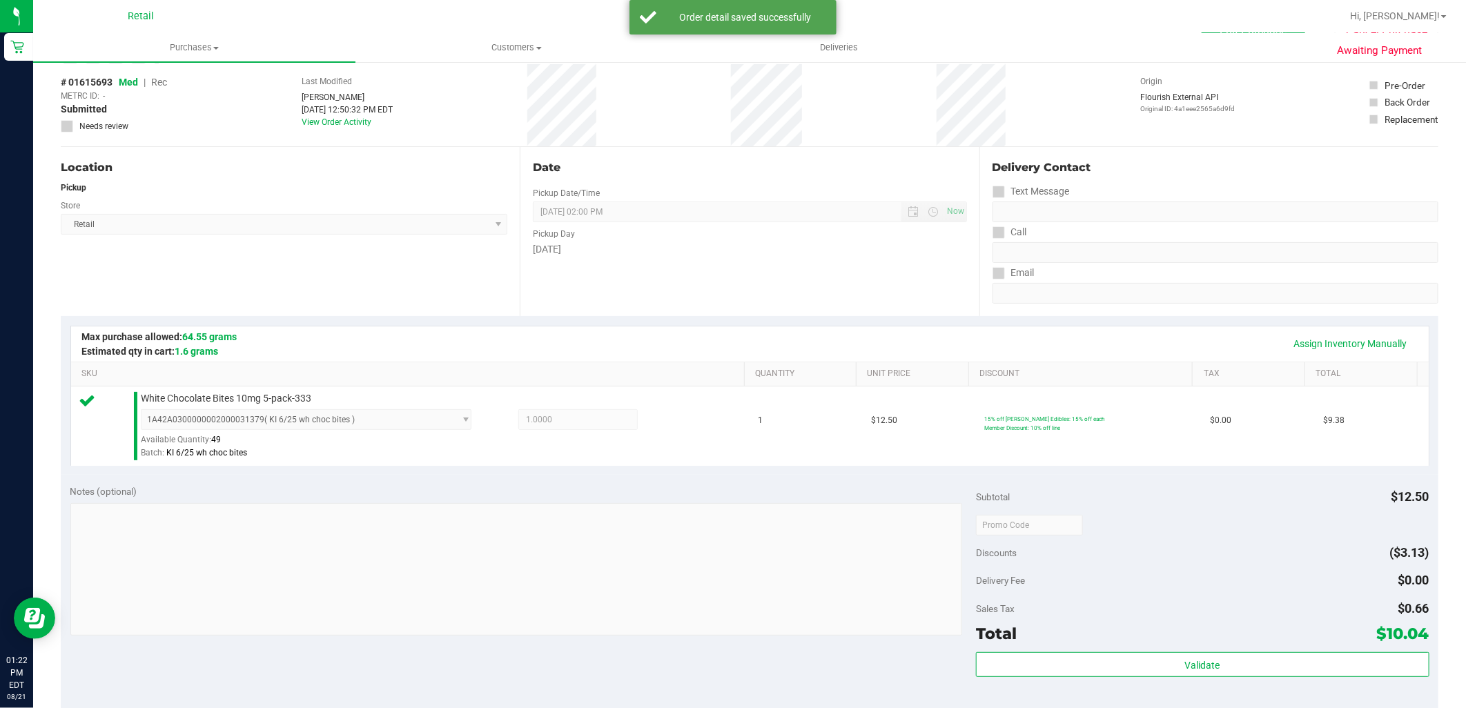
scroll to position [153, 0]
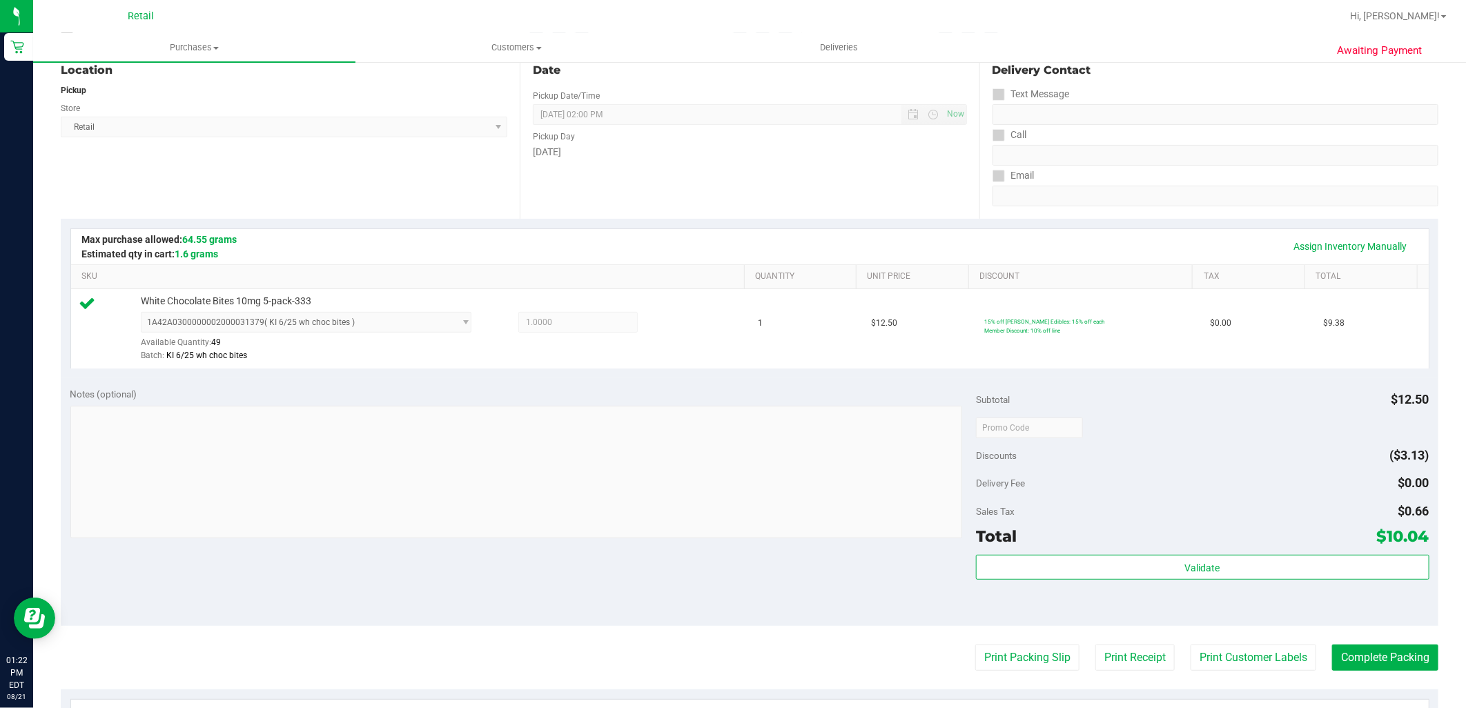
click at [1384, 672] on purchase-details "Back Edit Purchase Cancel Purchase View Profile # 01615693 Med | Rec METRC ID: …" at bounding box center [750, 434] width 1378 height 1026
click at [1384, 671] on button "Complete Packing" at bounding box center [1385, 658] width 106 height 26
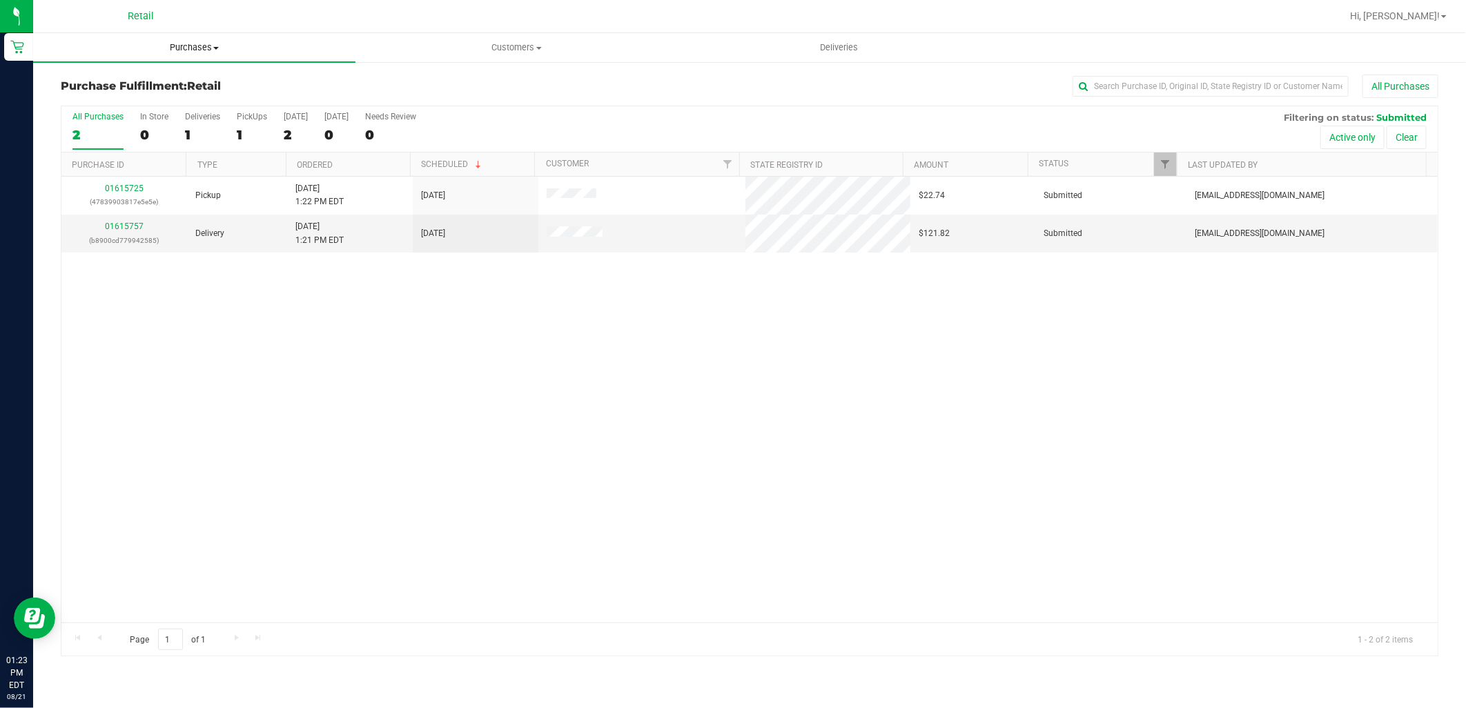
click at [198, 55] on uib-tab-heading "Purchases Summary of purchases Fulfillment All purchases" at bounding box center [194, 47] width 322 height 29
click at [188, 77] on li "Summary of purchases" at bounding box center [194, 83] width 322 height 17
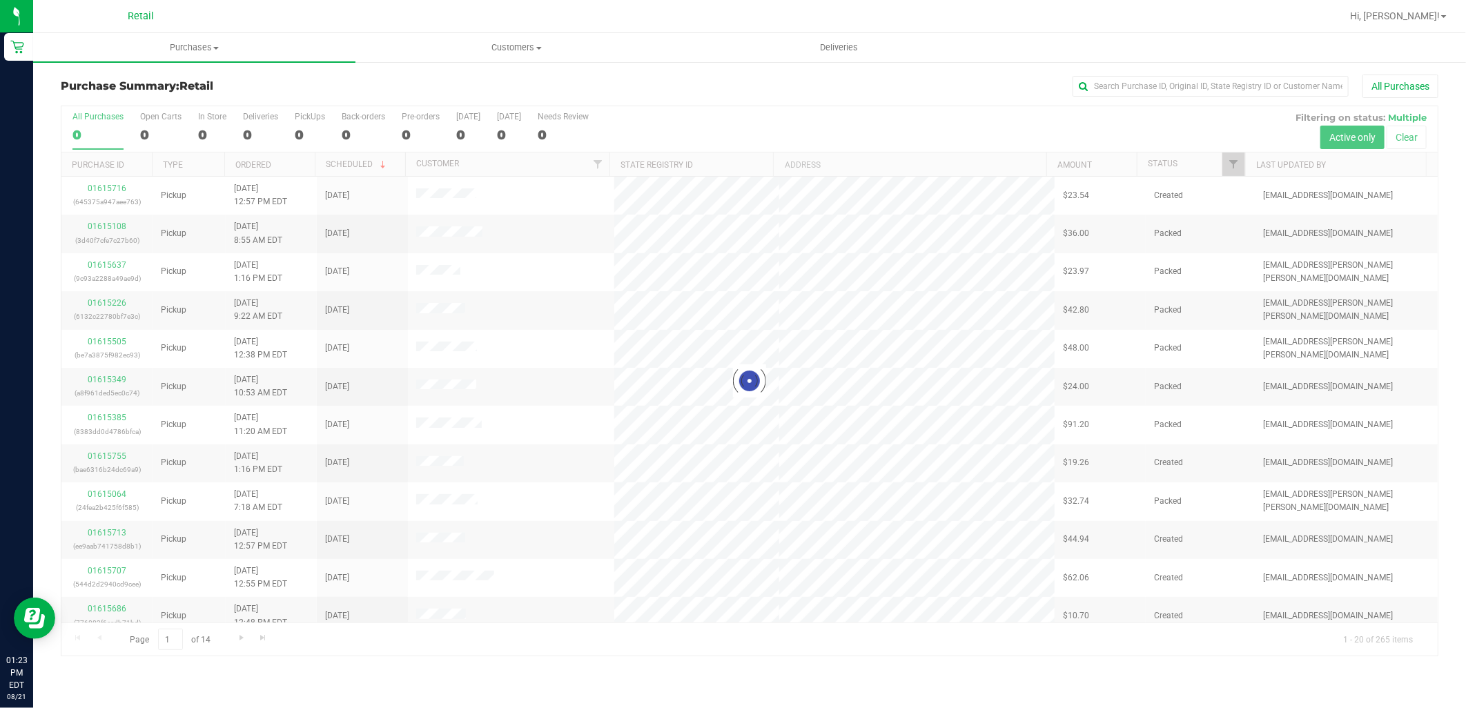
click at [1129, 67] on div "Purchase Summary: Retail All Purchases Loading... All Purchases 0 Open Carts 0 …" at bounding box center [749, 365] width 1433 height 609
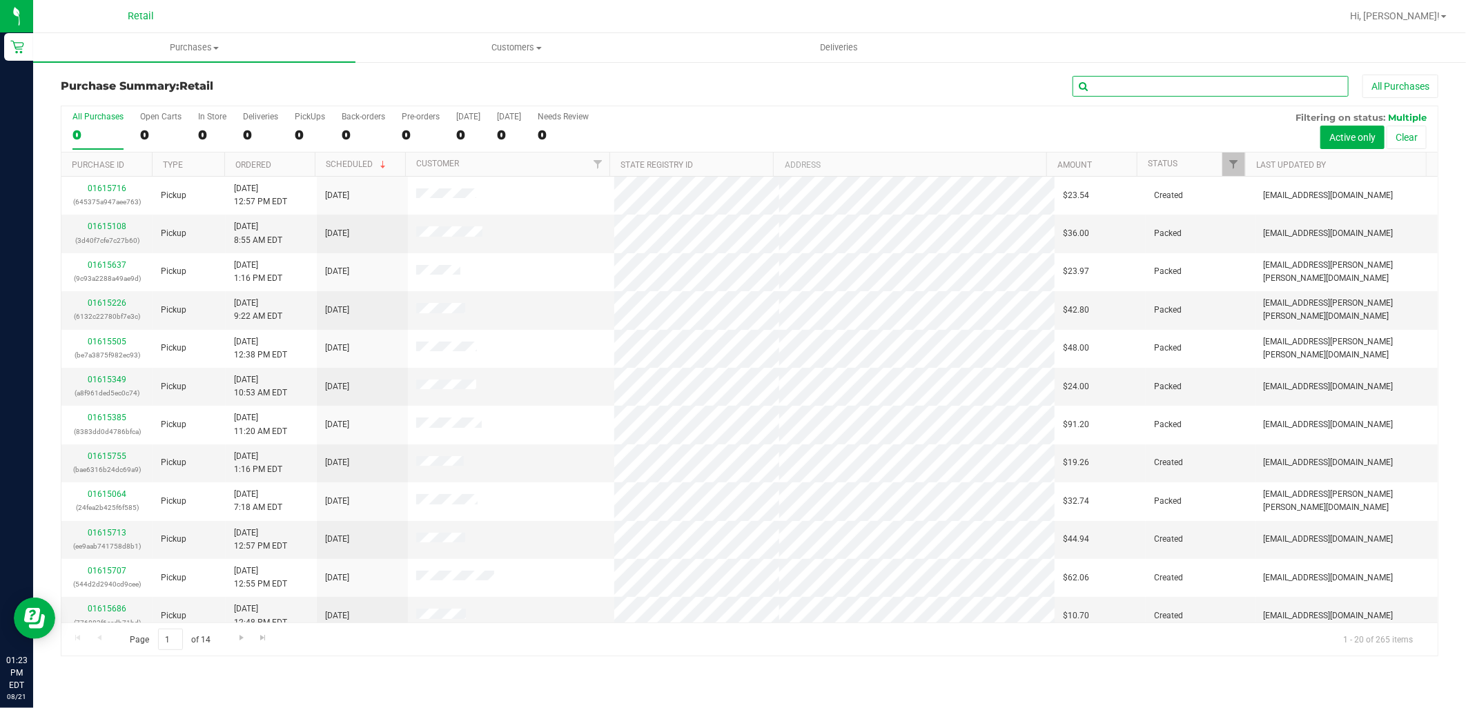
click at [1132, 83] on input "text" at bounding box center [1210, 86] width 276 height 21
type input "heather"
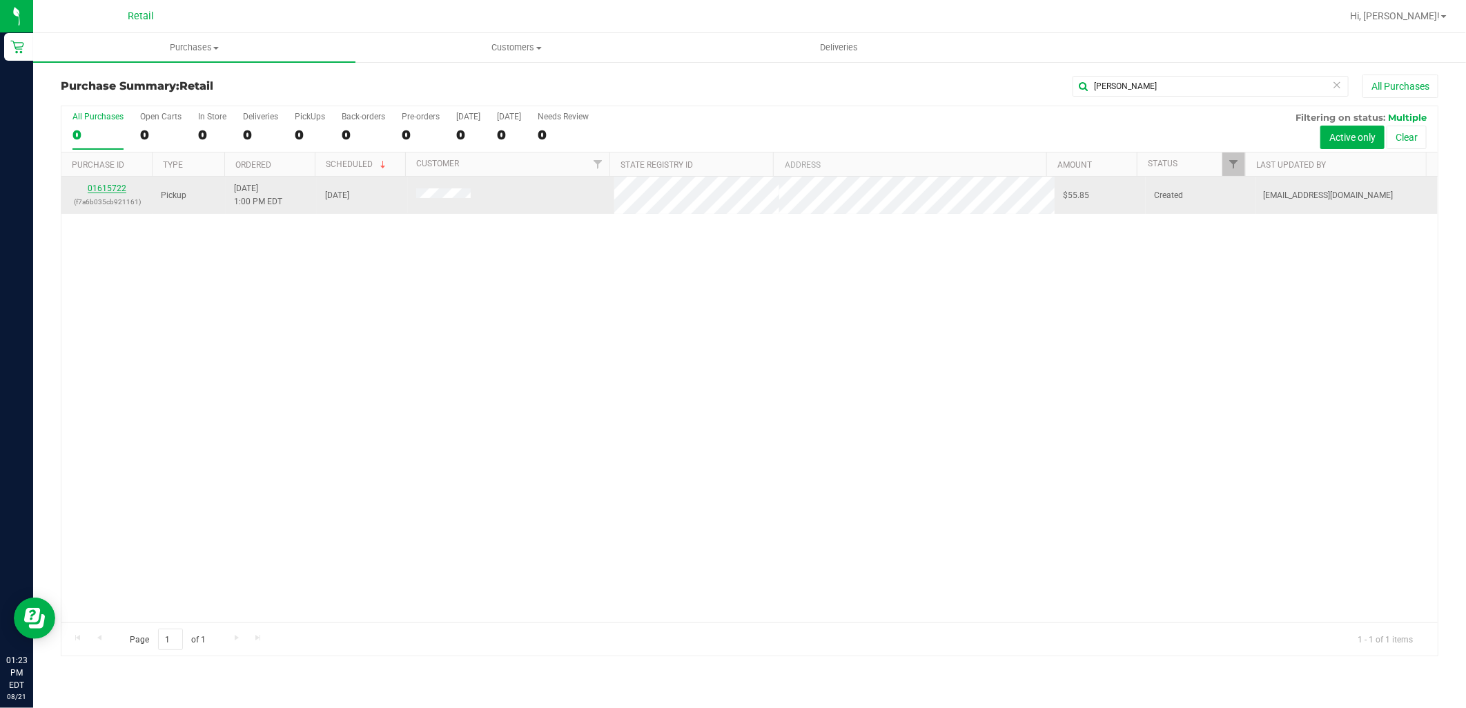
click at [116, 188] on link "01615722" at bounding box center [107, 189] width 39 height 10
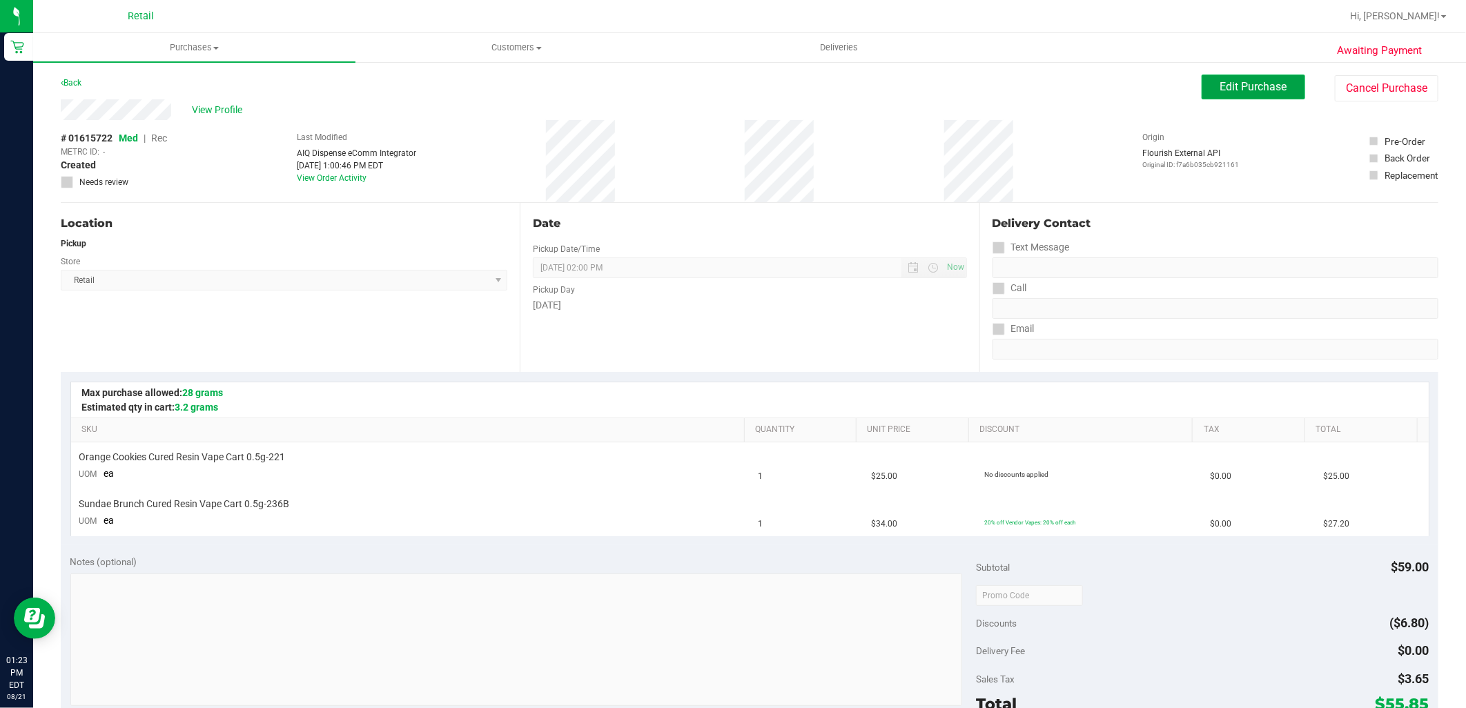
click at [1222, 81] on span "Edit Purchase" at bounding box center [1253, 86] width 67 height 13
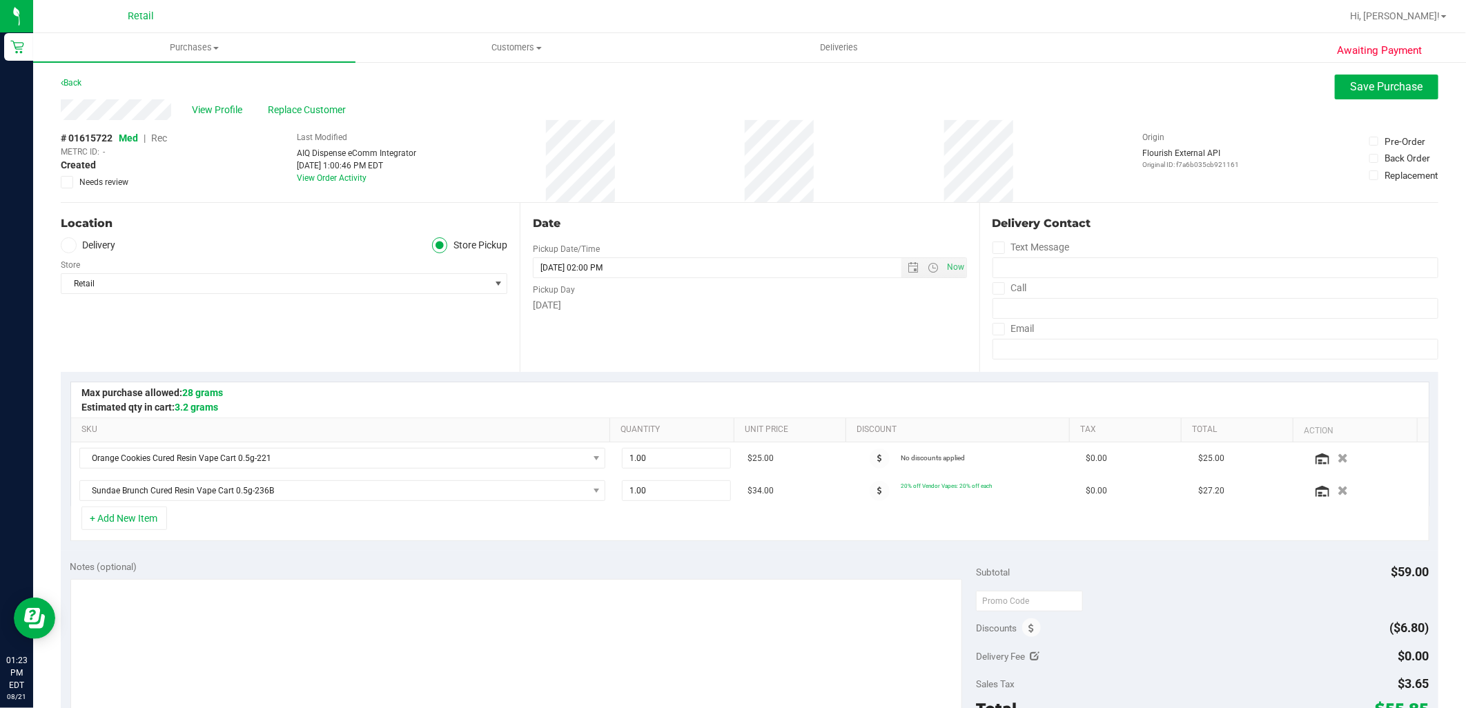
click at [159, 141] on span "Rec" at bounding box center [159, 138] width 16 height 11
click at [1395, 80] on span "Save Purchase" at bounding box center [1387, 86] width 72 height 13
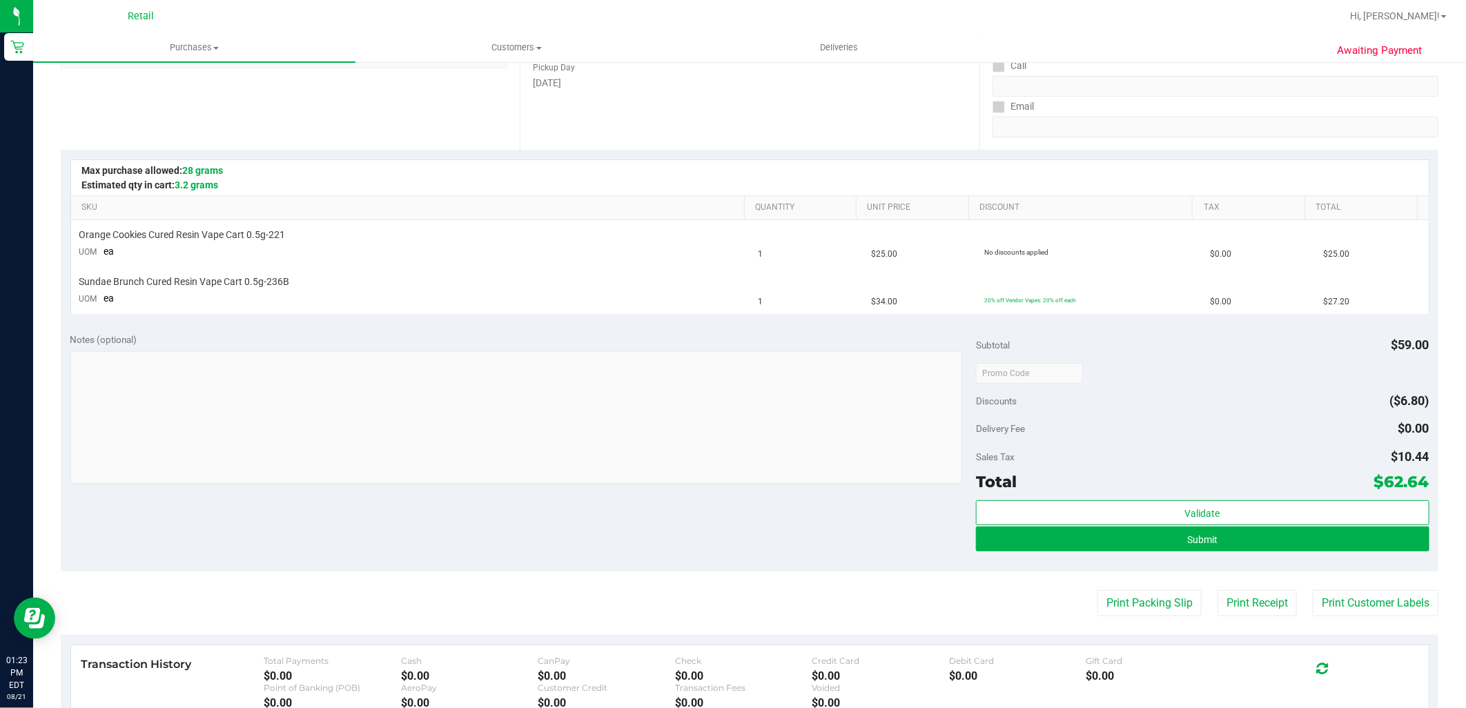
scroll to position [230, 0]
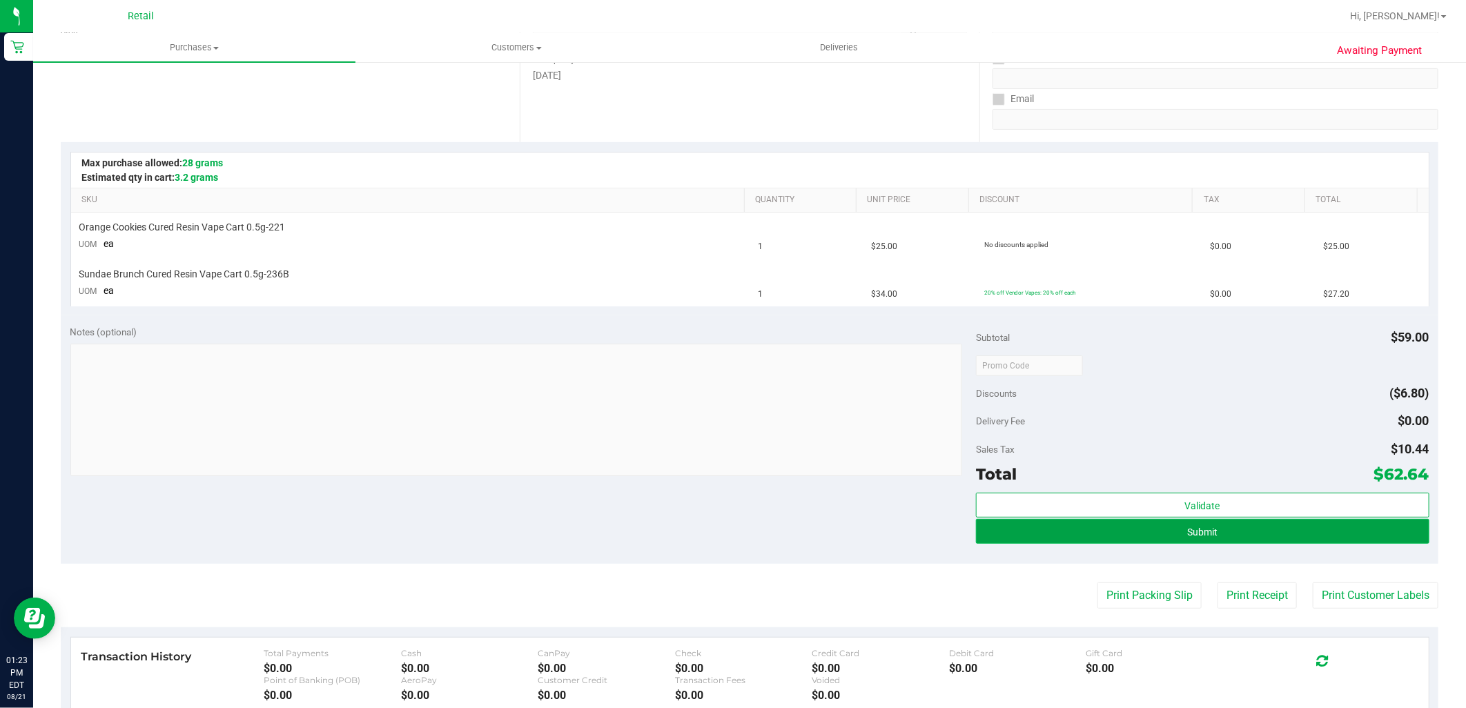
click at [1353, 539] on button "Submit" at bounding box center [1202, 531] width 453 height 25
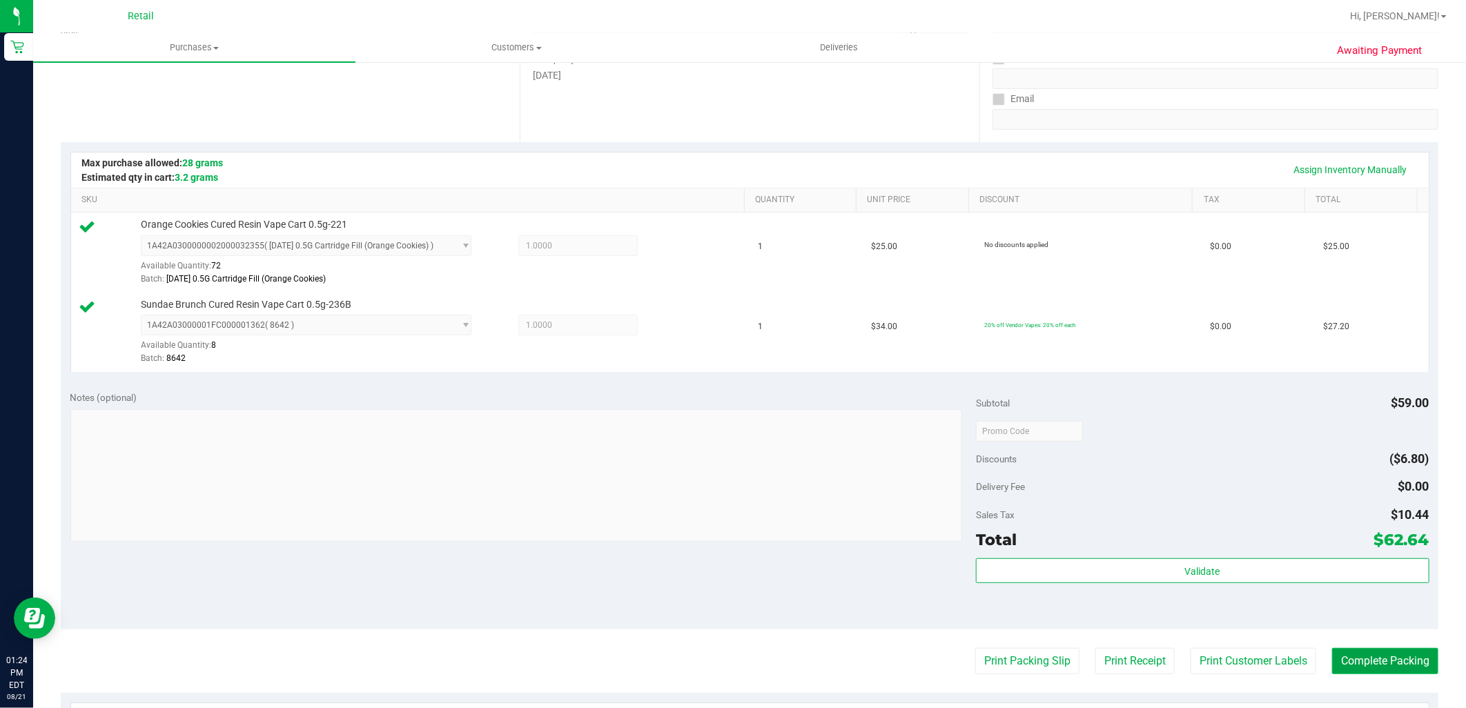
click at [1384, 665] on button "Complete Packing" at bounding box center [1385, 661] width 106 height 26
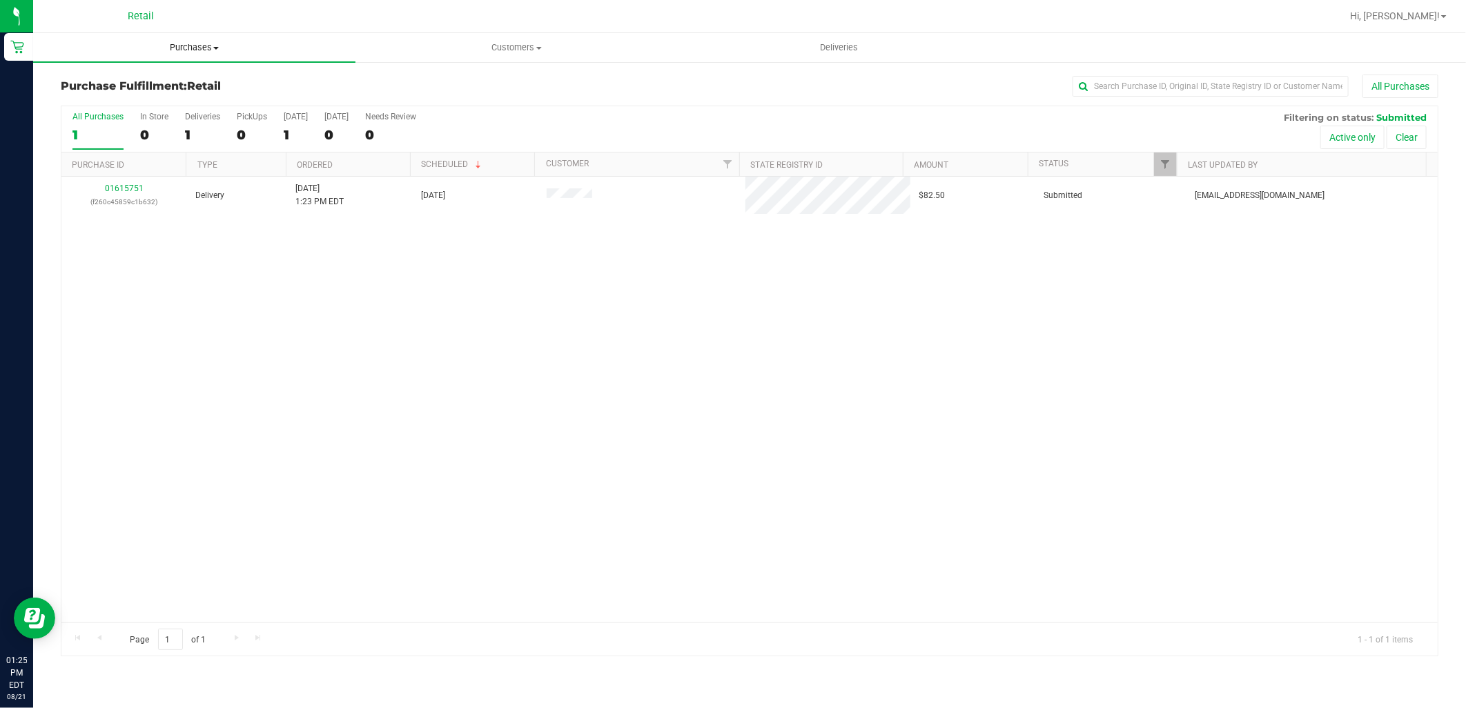
click at [191, 39] on uib-tab-heading "Purchases Summary of purchases Fulfillment All purchases" at bounding box center [194, 47] width 322 height 29
click at [182, 78] on li "Summary of purchases" at bounding box center [194, 83] width 322 height 17
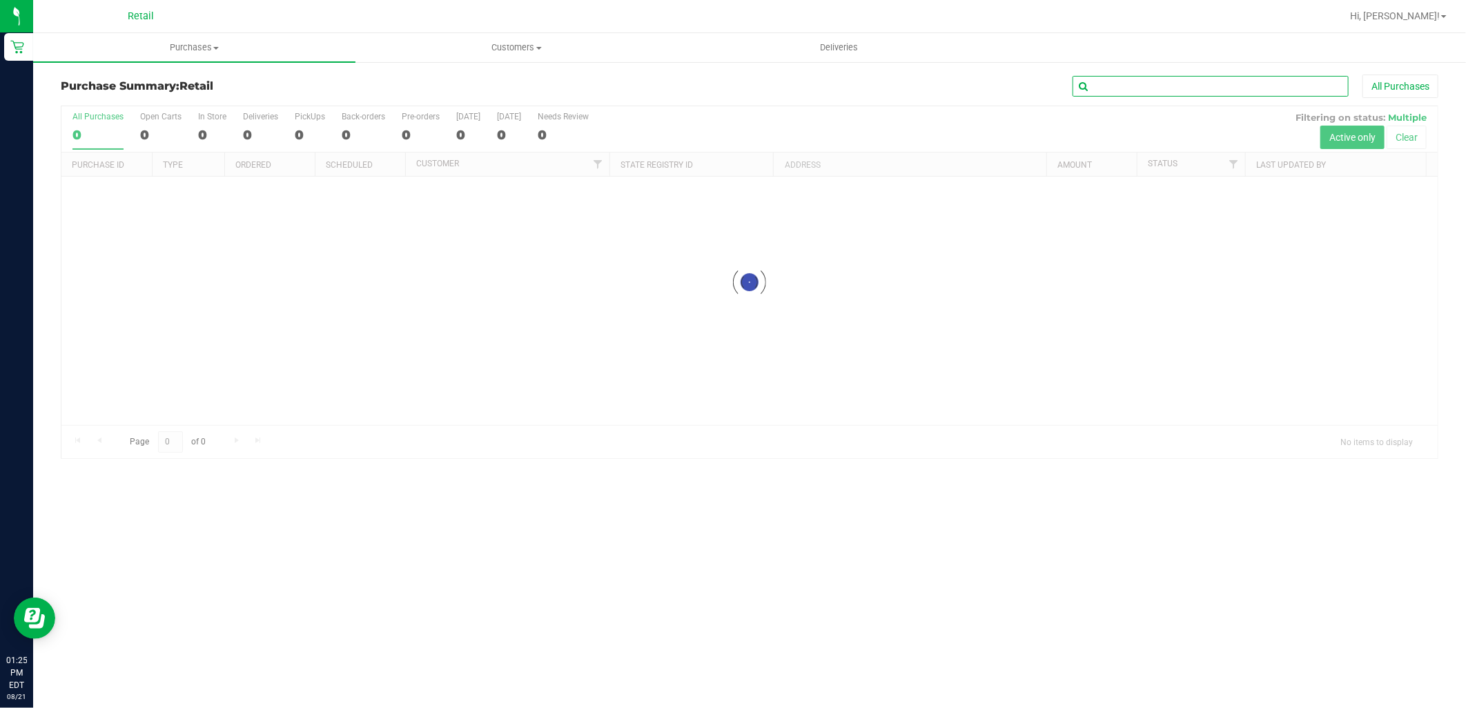
click at [1177, 84] on input "text" at bounding box center [1210, 86] width 276 height 21
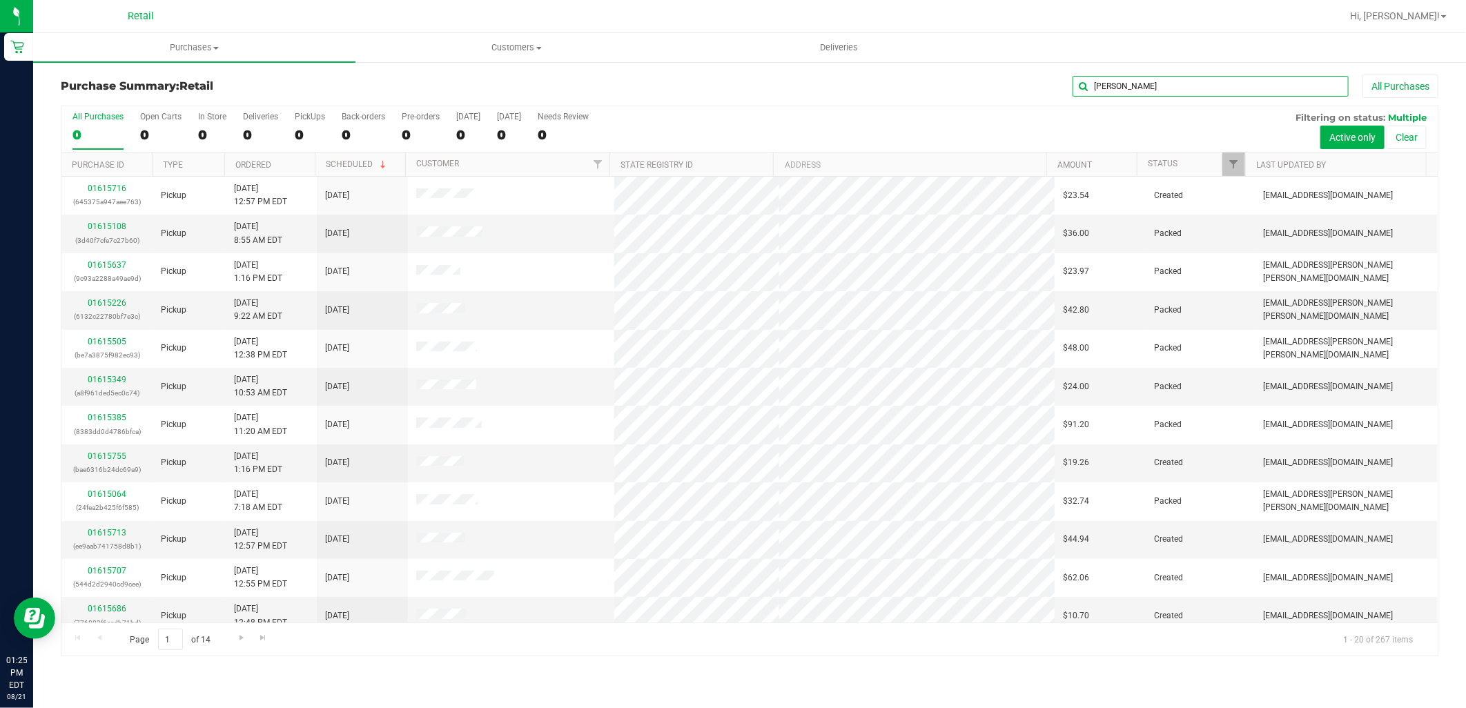
type input "heather"
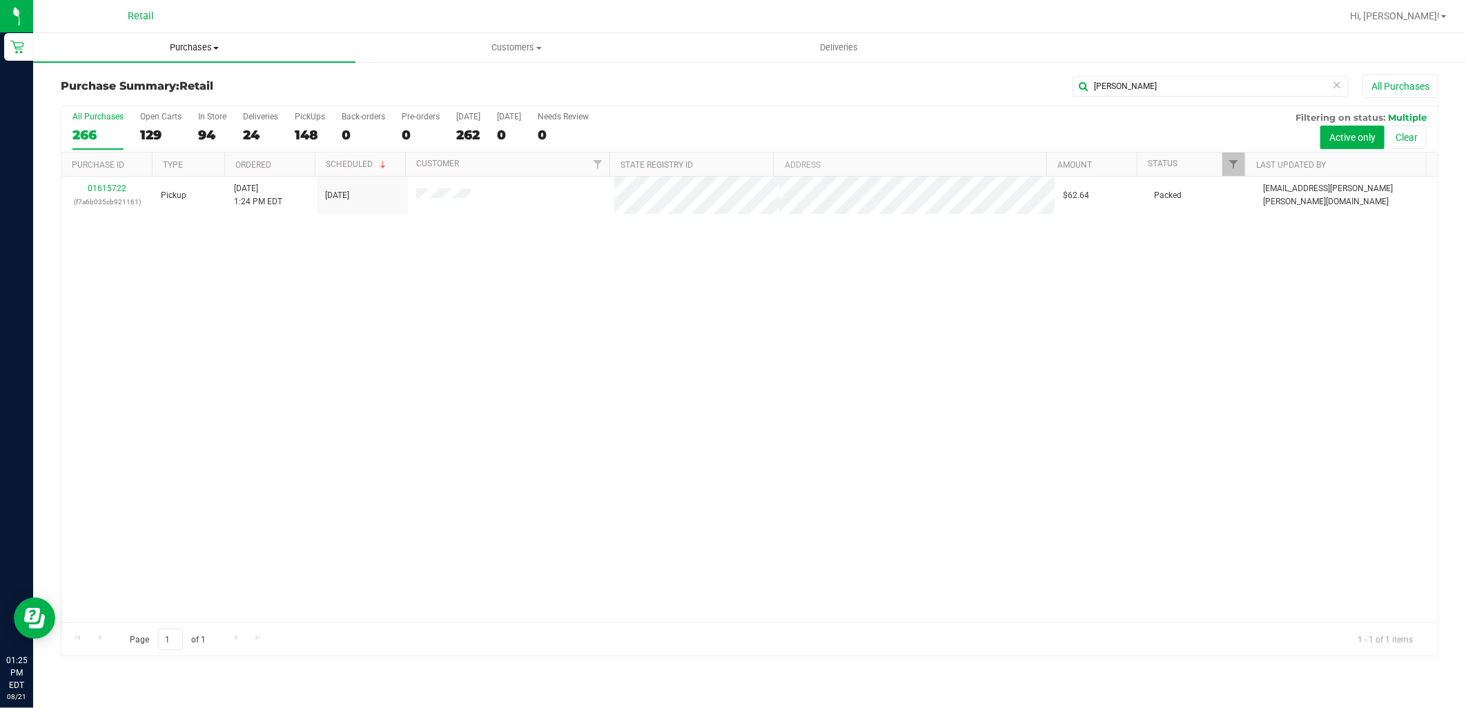
click at [168, 48] on span "Purchases" at bounding box center [194, 47] width 322 height 12
click at [167, 83] on span "Summary of purchases" at bounding box center [103, 83] width 141 height 12
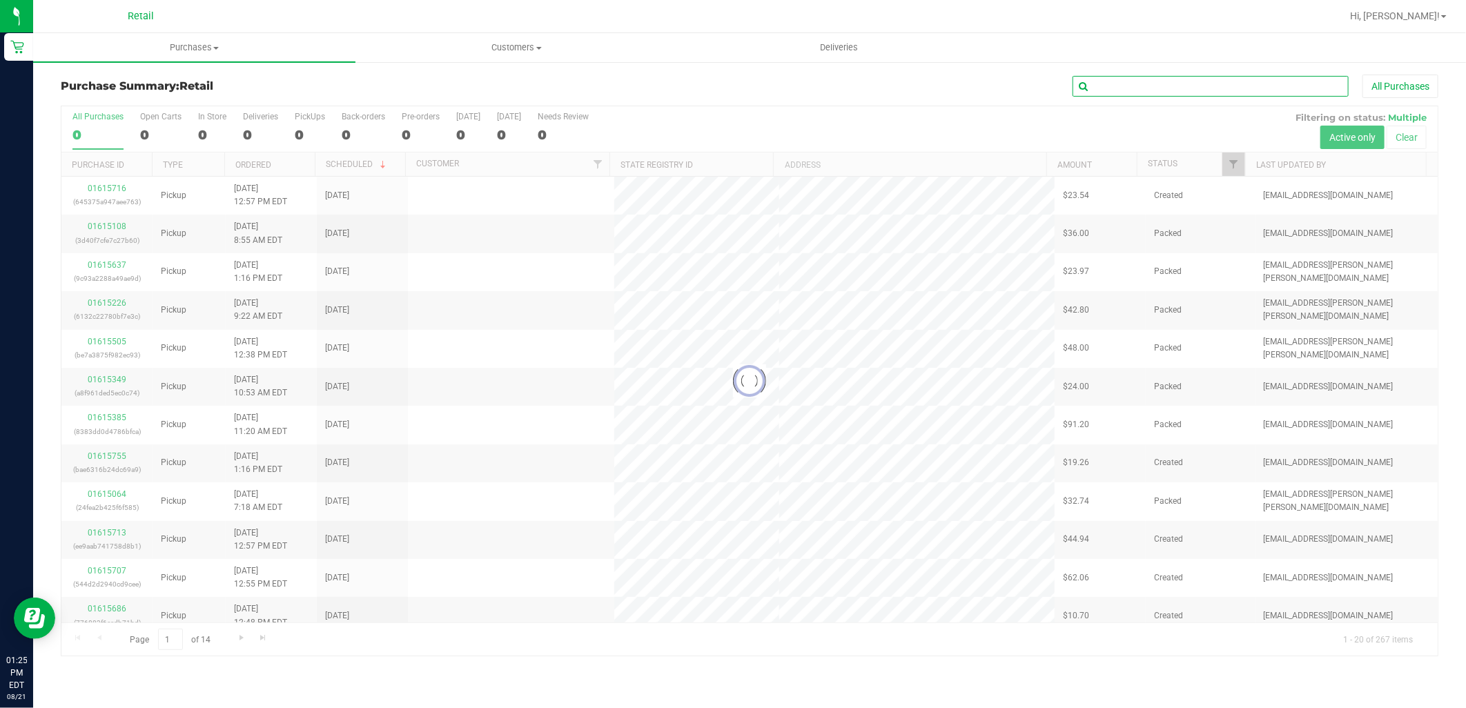
click at [1252, 86] on input "text" at bounding box center [1210, 86] width 276 height 21
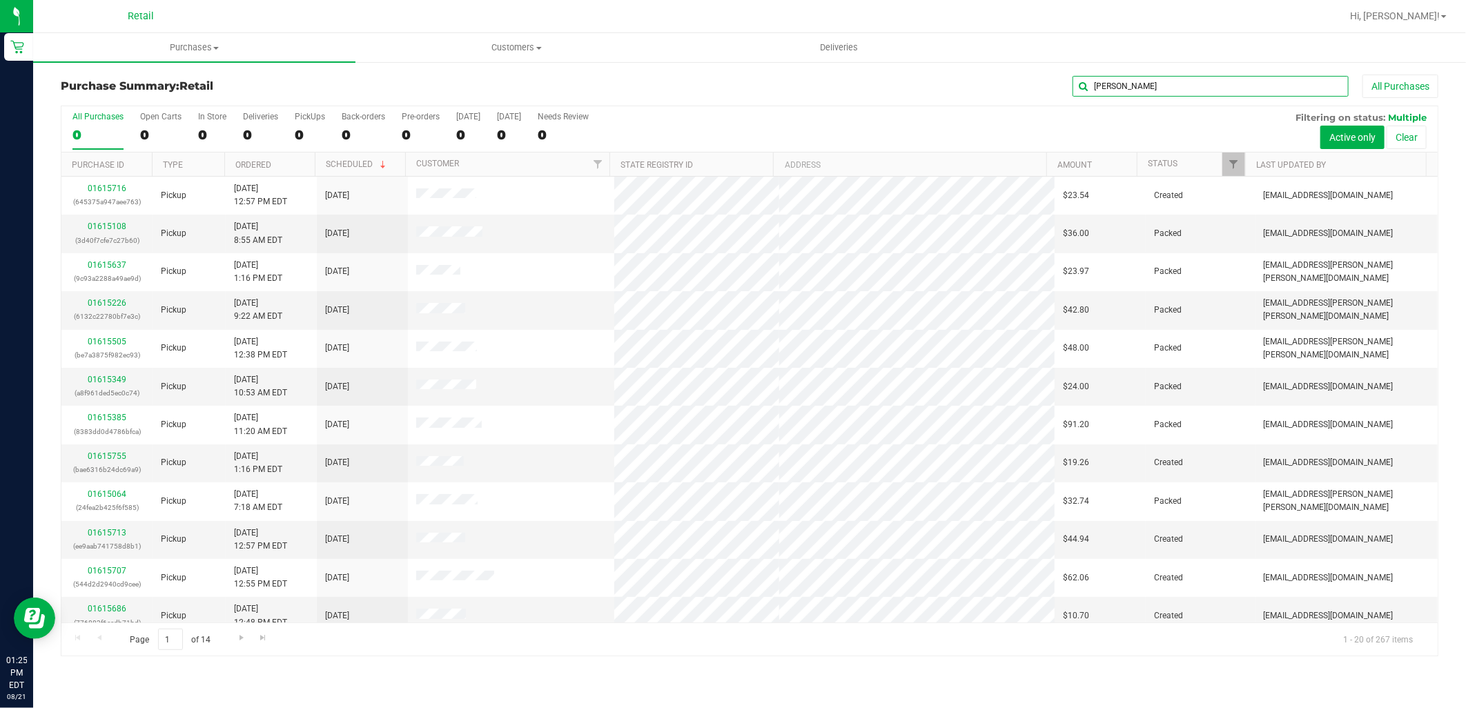
type input "matthew"
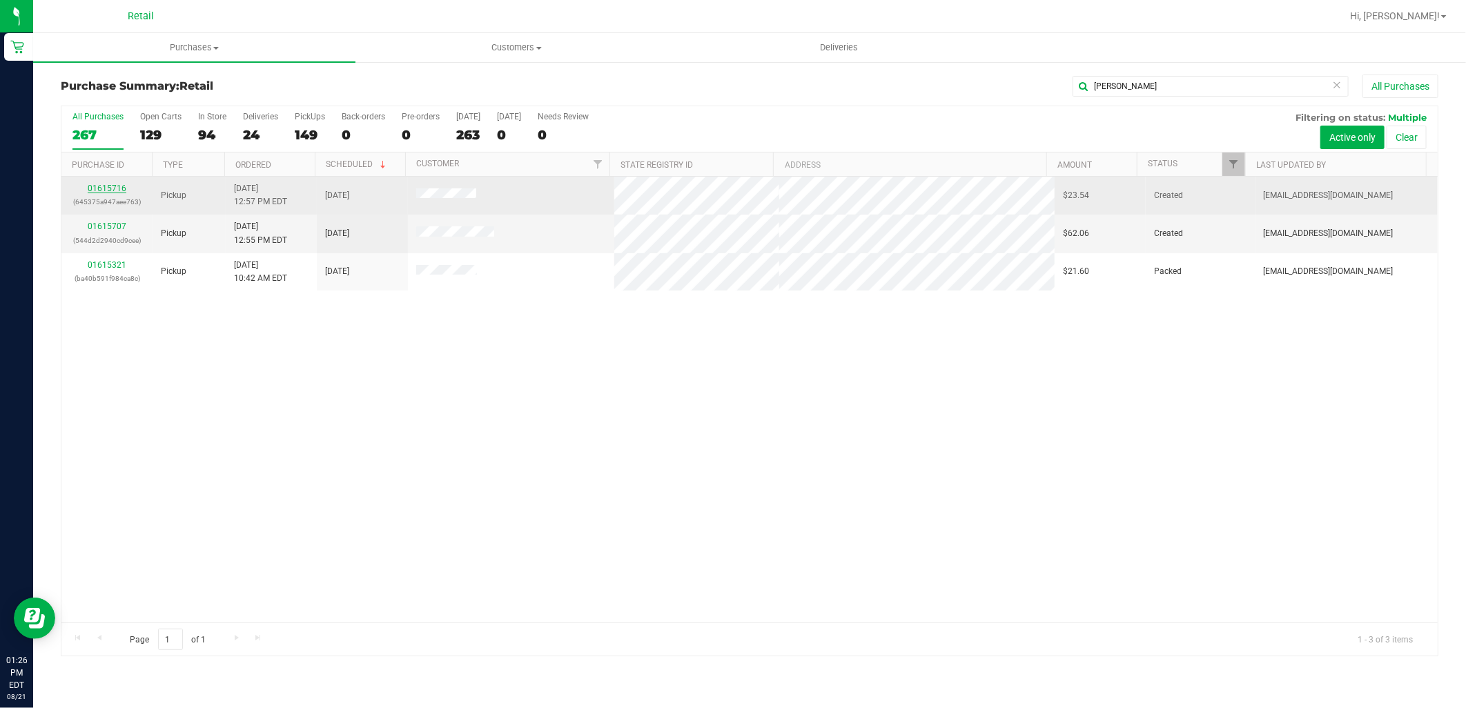
click at [114, 190] on link "01615716" at bounding box center [107, 189] width 39 height 10
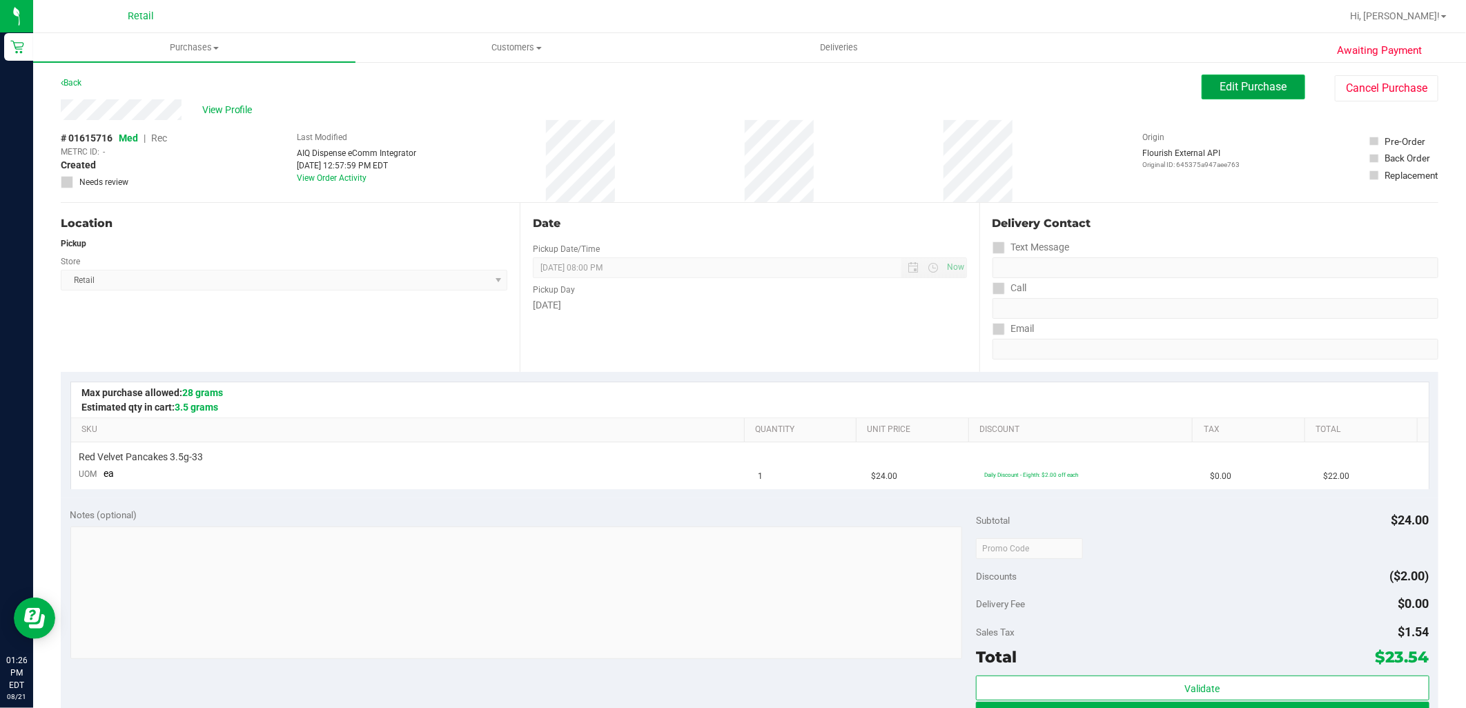
click at [1229, 80] on span "Edit Purchase" at bounding box center [1253, 86] width 67 height 13
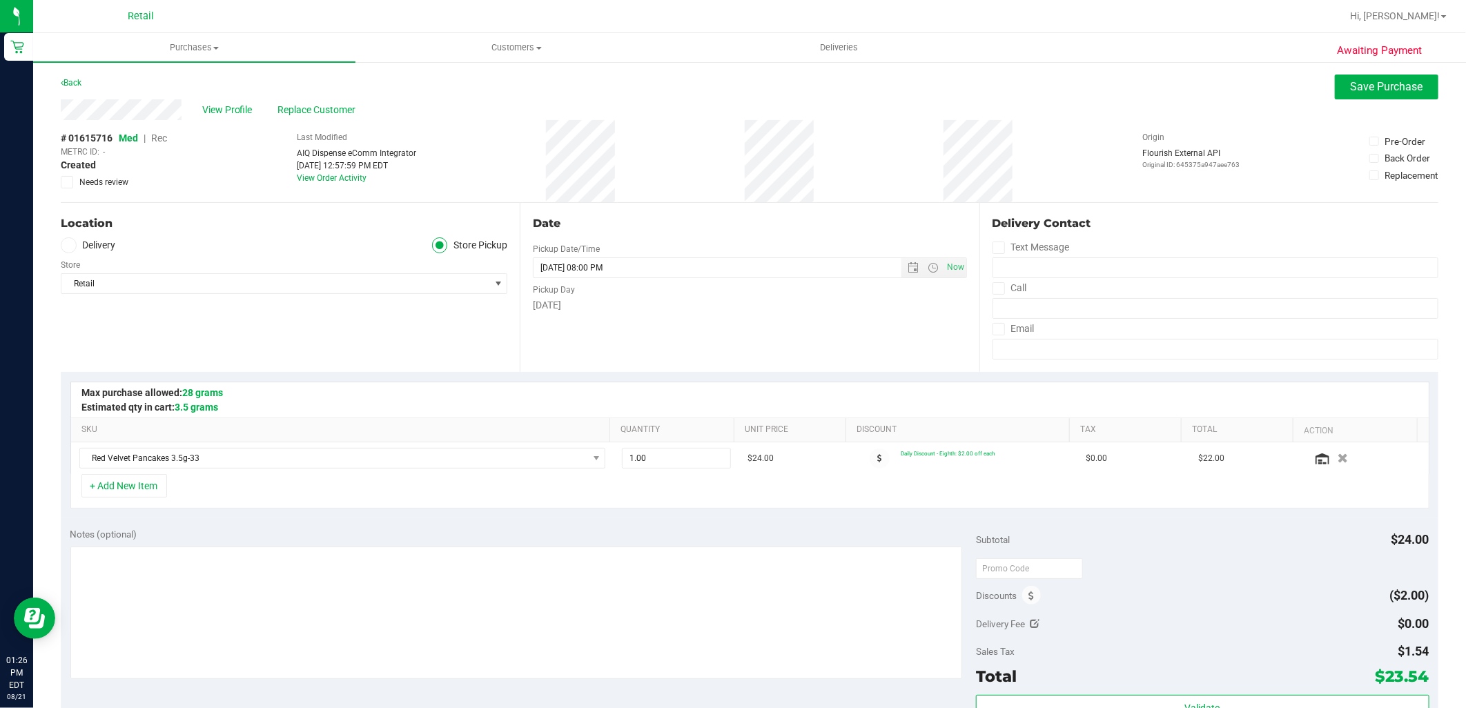
click at [160, 140] on span "Rec" at bounding box center [159, 138] width 16 height 11
click at [1395, 80] on span "Save Purchase" at bounding box center [1387, 86] width 72 height 13
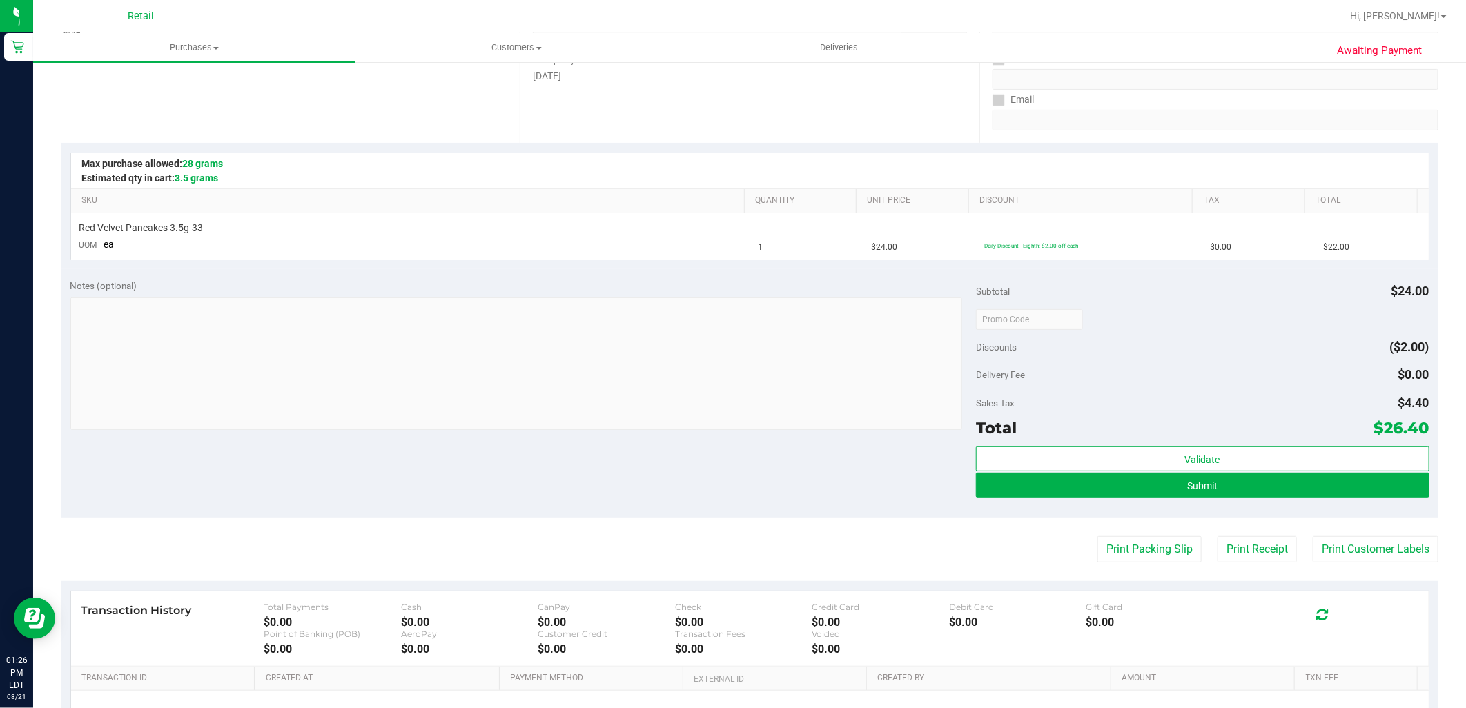
scroll to position [230, 0]
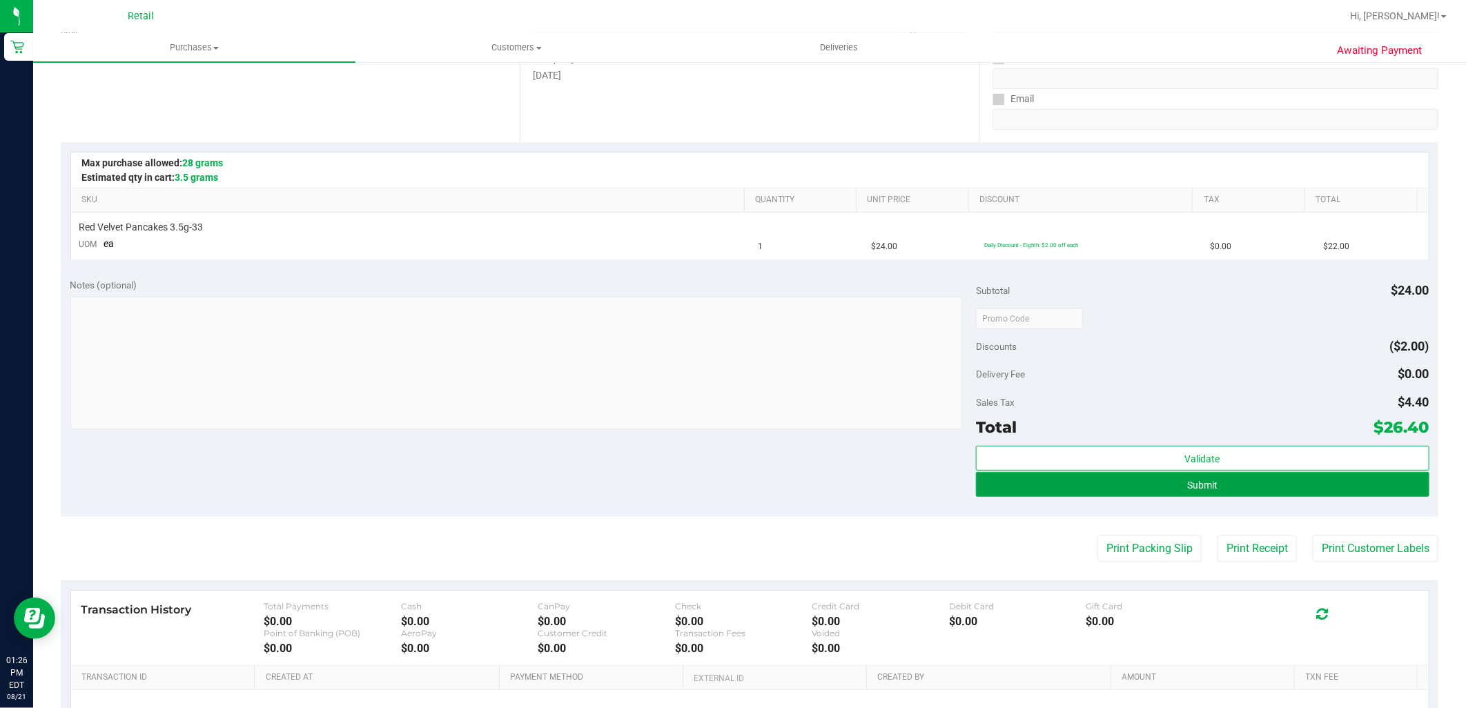
click at [1224, 487] on button "Submit" at bounding box center [1202, 484] width 453 height 25
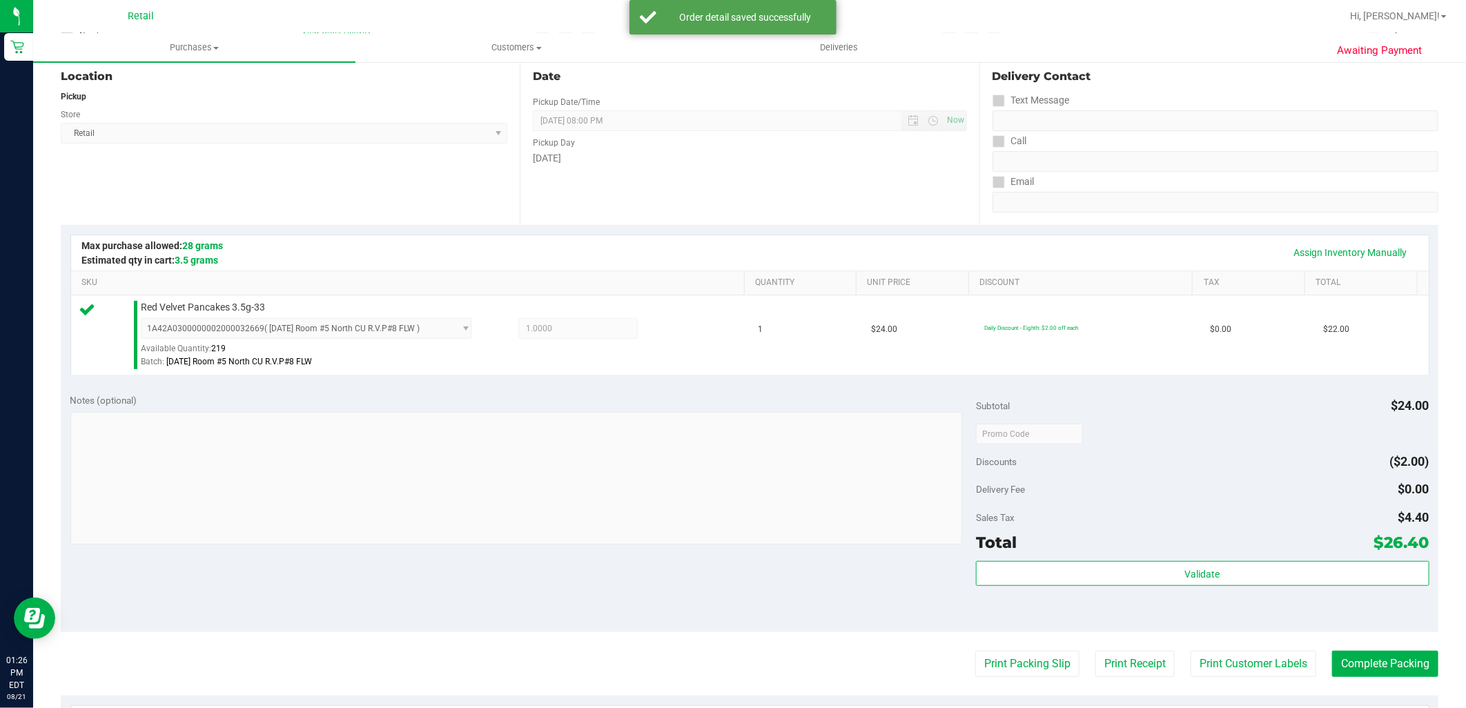
scroll to position [153, 0]
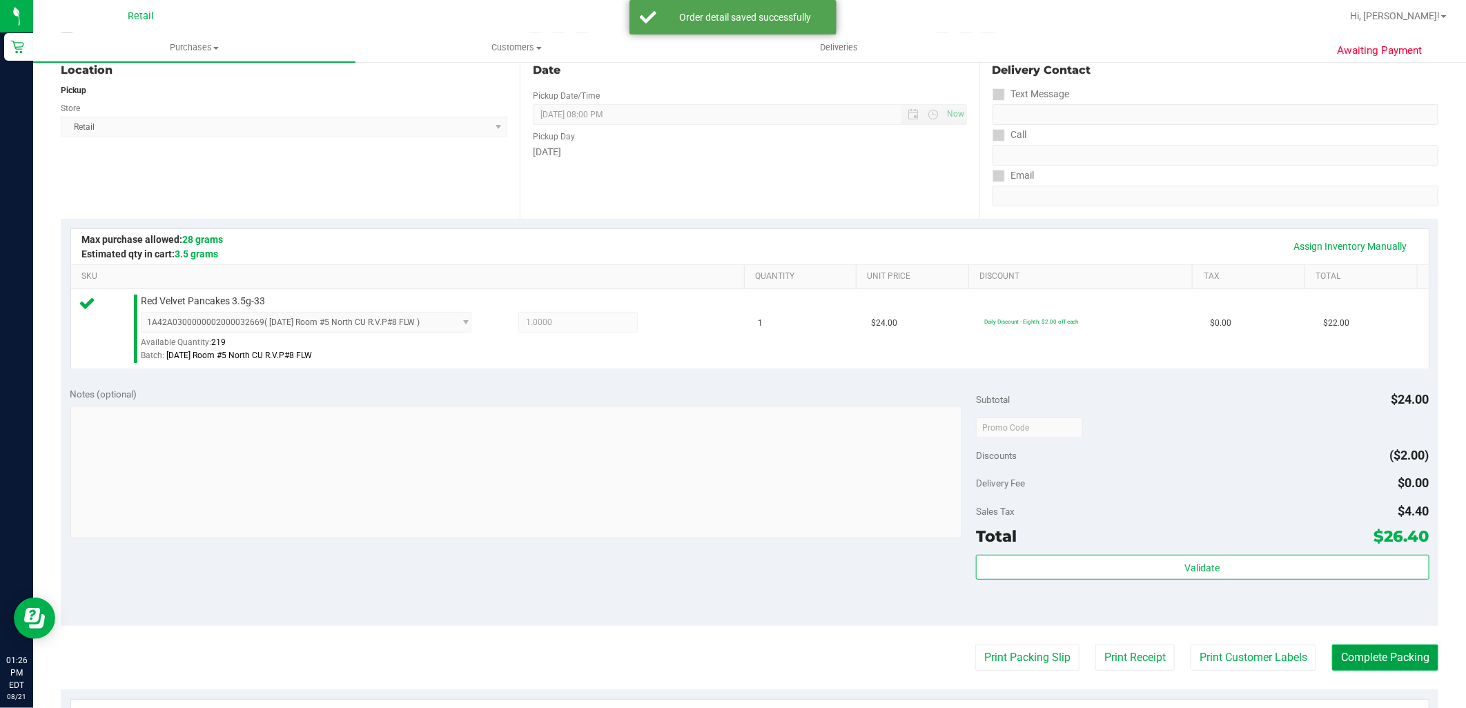
click at [1381, 656] on button "Complete Packing" at bounding box center [1385, 658] width 106 height 26
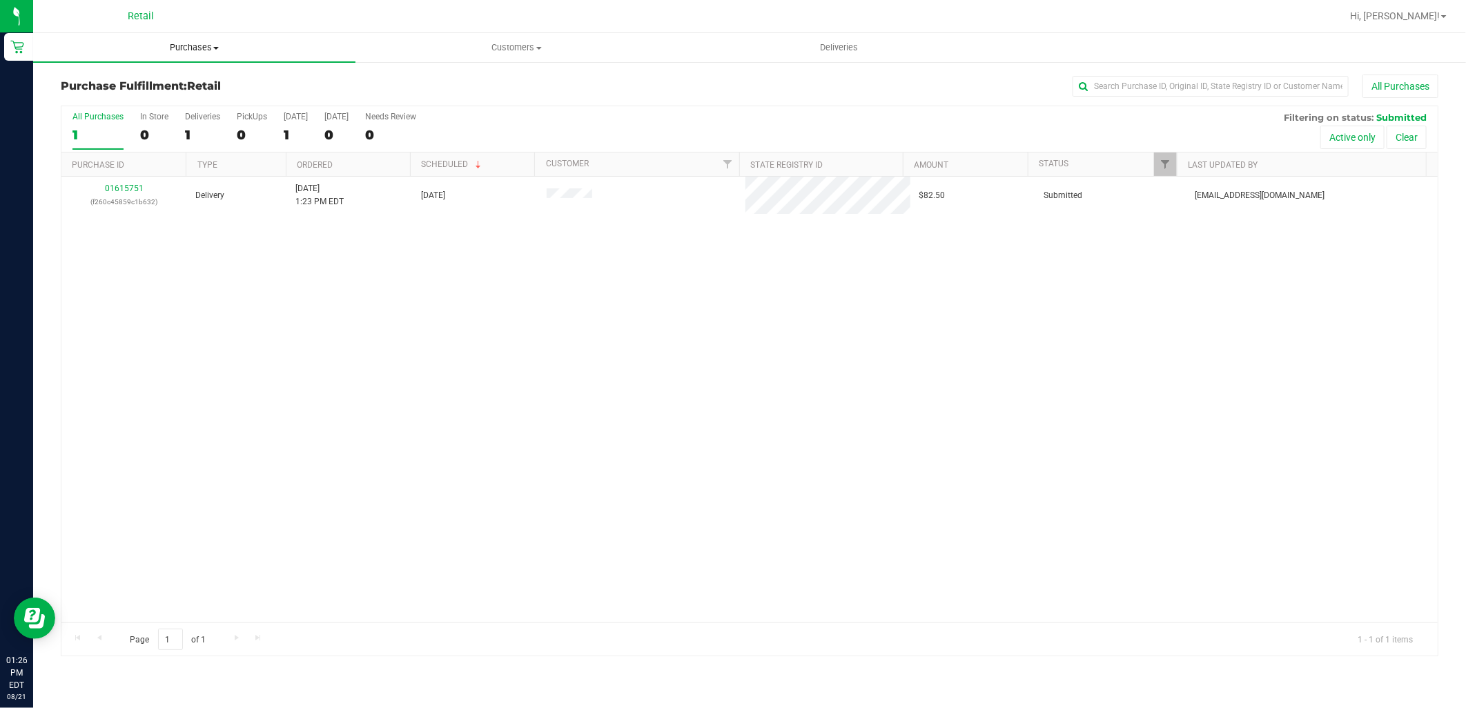
click at [160, 43] on span "Purchases" at bounding box center [194, 47] width 322 height 12
click at [184, 77] on li "Summary of purchases" at bounding box center [194, 83] width 322 height 17
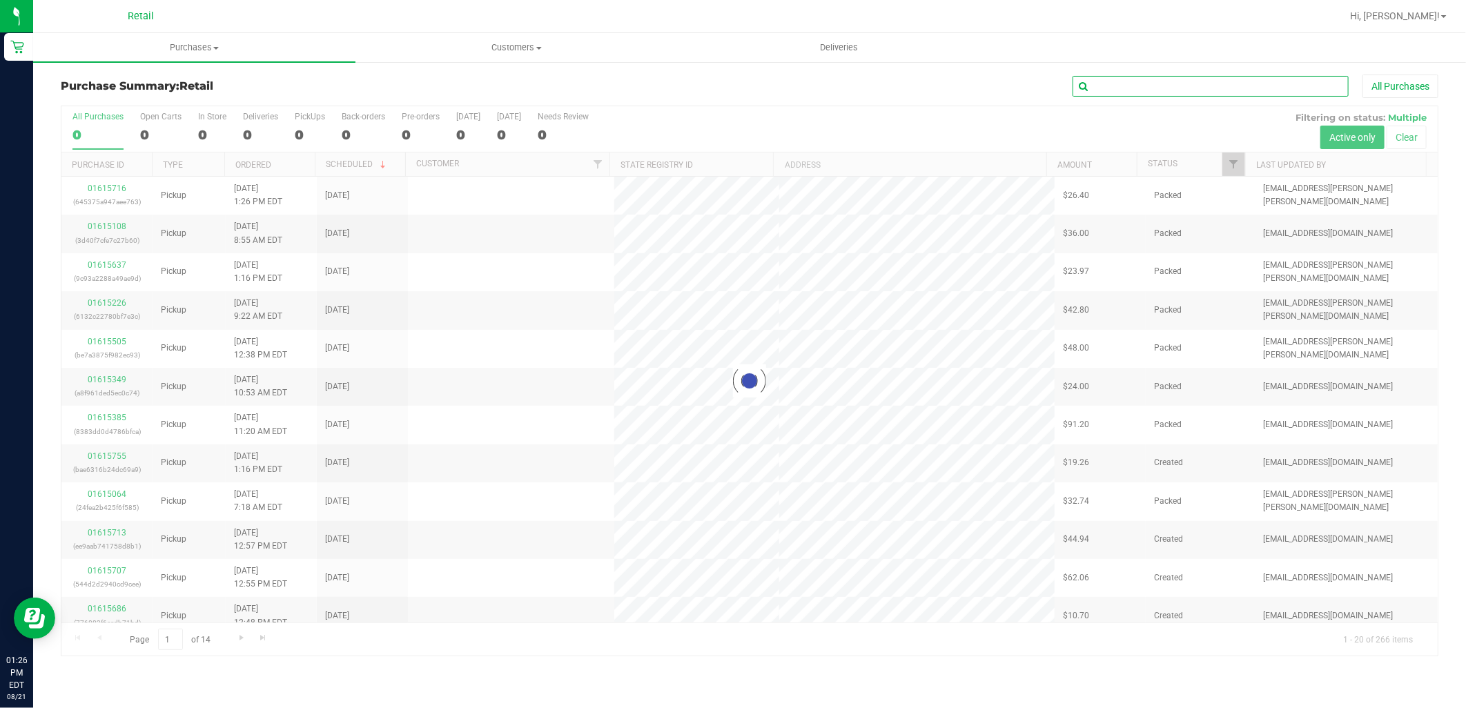
click at [1150, 77] on input "text" at bounding box center [1210, 86] width 276 height 21
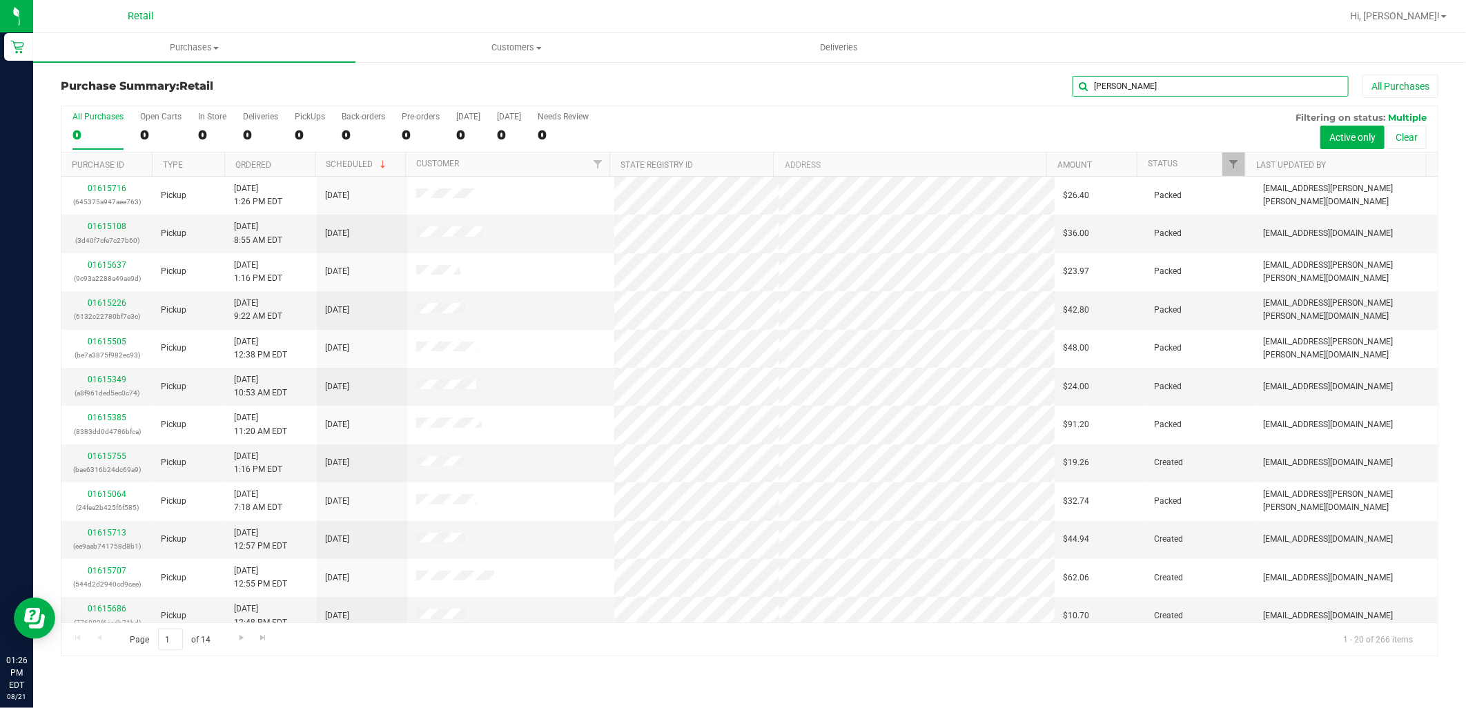
type input "david v"
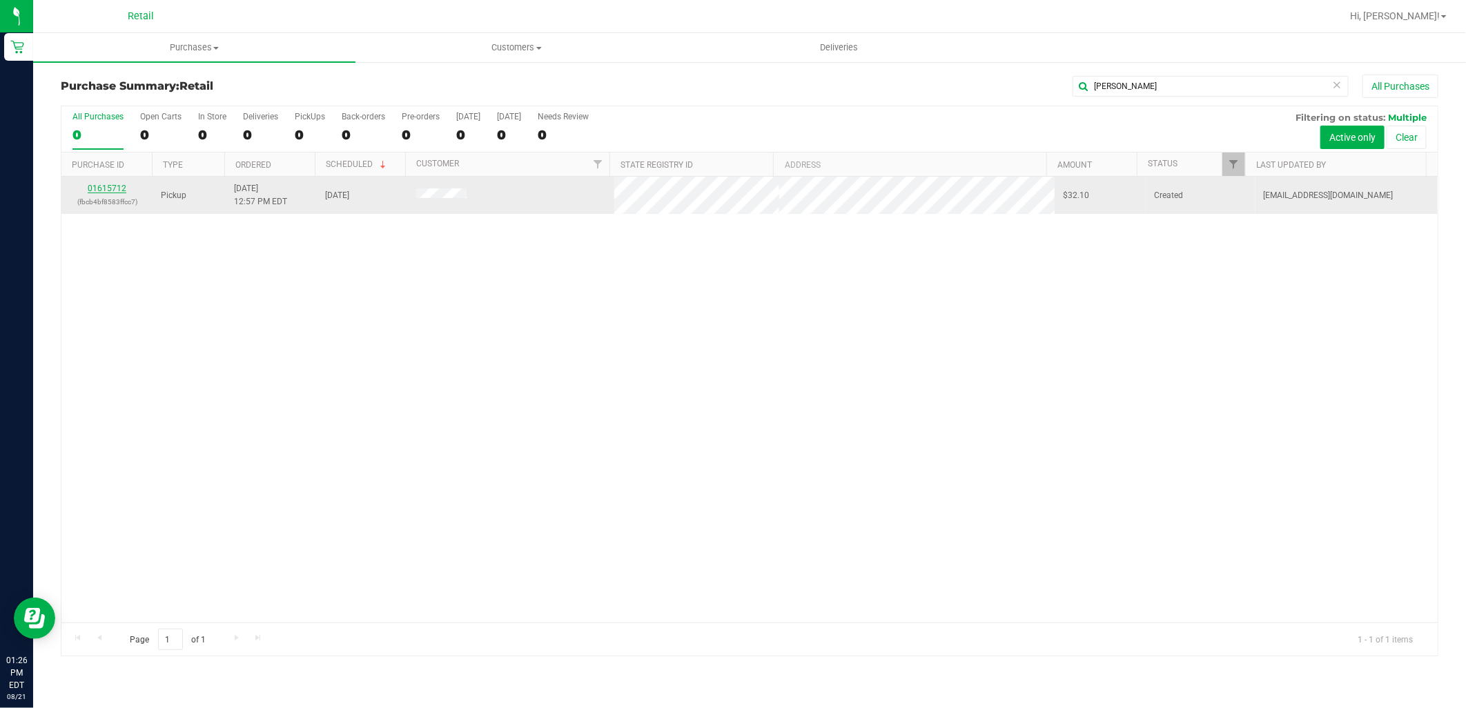
click at [102, 184] on link "01615712" at bounding box center [107, 189] width 39 height 10
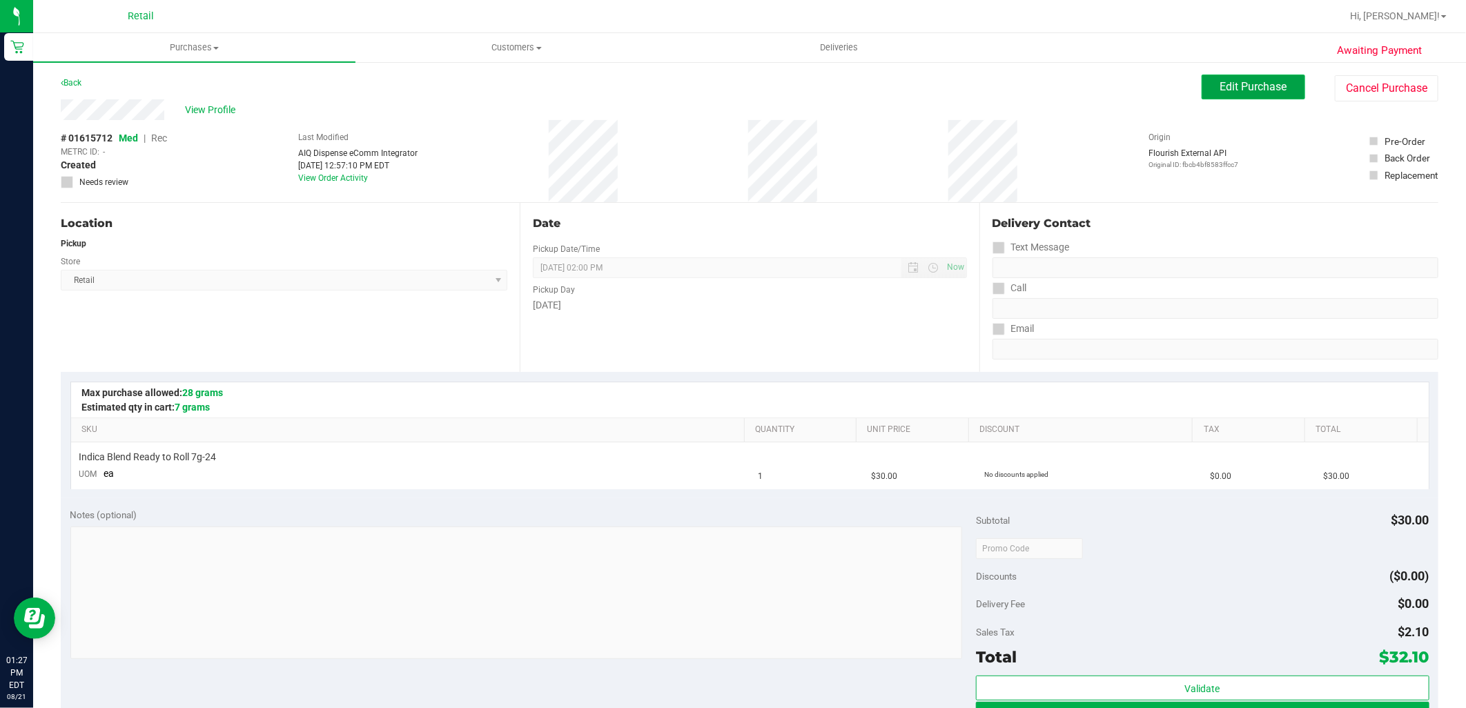
click at [1209, 77] on button "Edit Purchase" at bounding box center [1254, 87] width 104 height 25
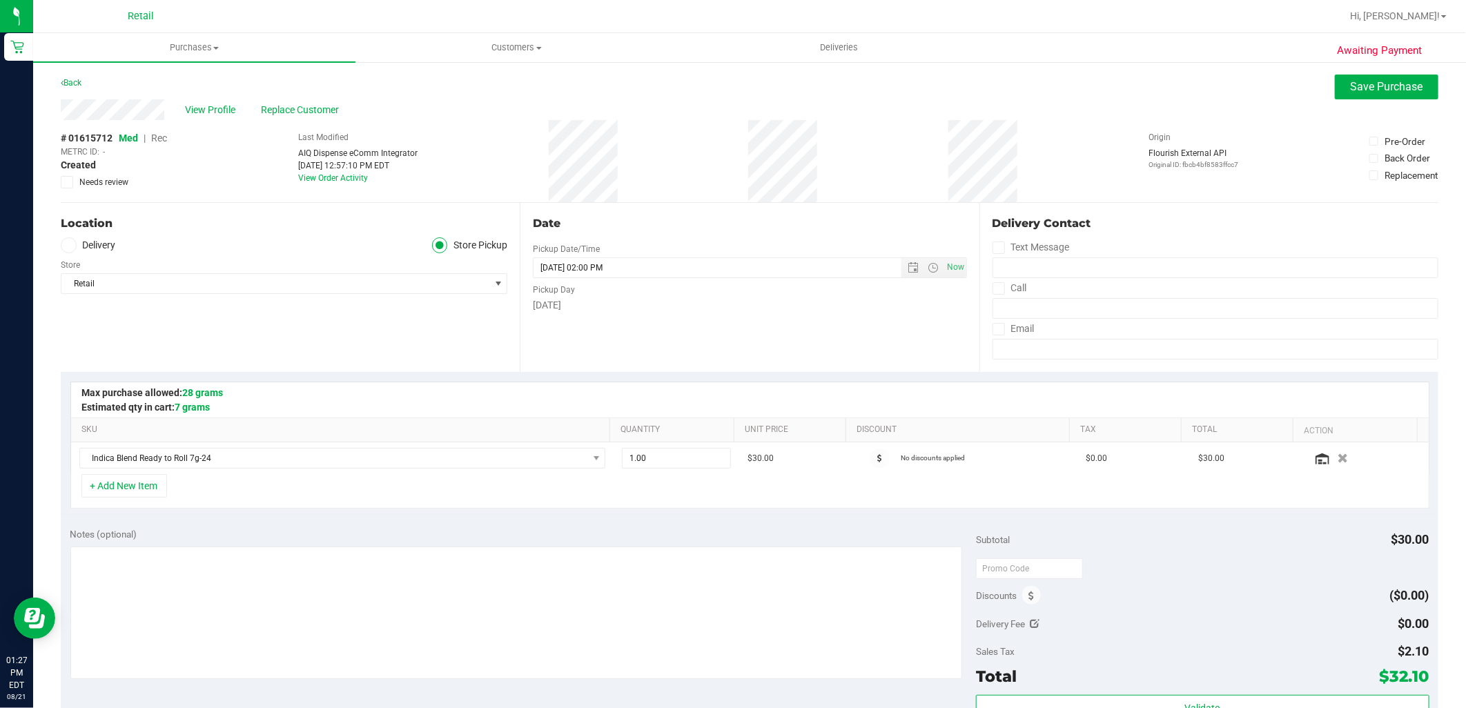
click at [157, 139] on span "Rec" at bounding box center [159, 138] width 16 height 11
click at [1407, 101] on div "View Profile Replace Customer" at bounding box center [750, 109] width 1378 height 21
click at [1406, 97] on button "Save Purchase" at bounding box center [1387, 87] width 104 height 25
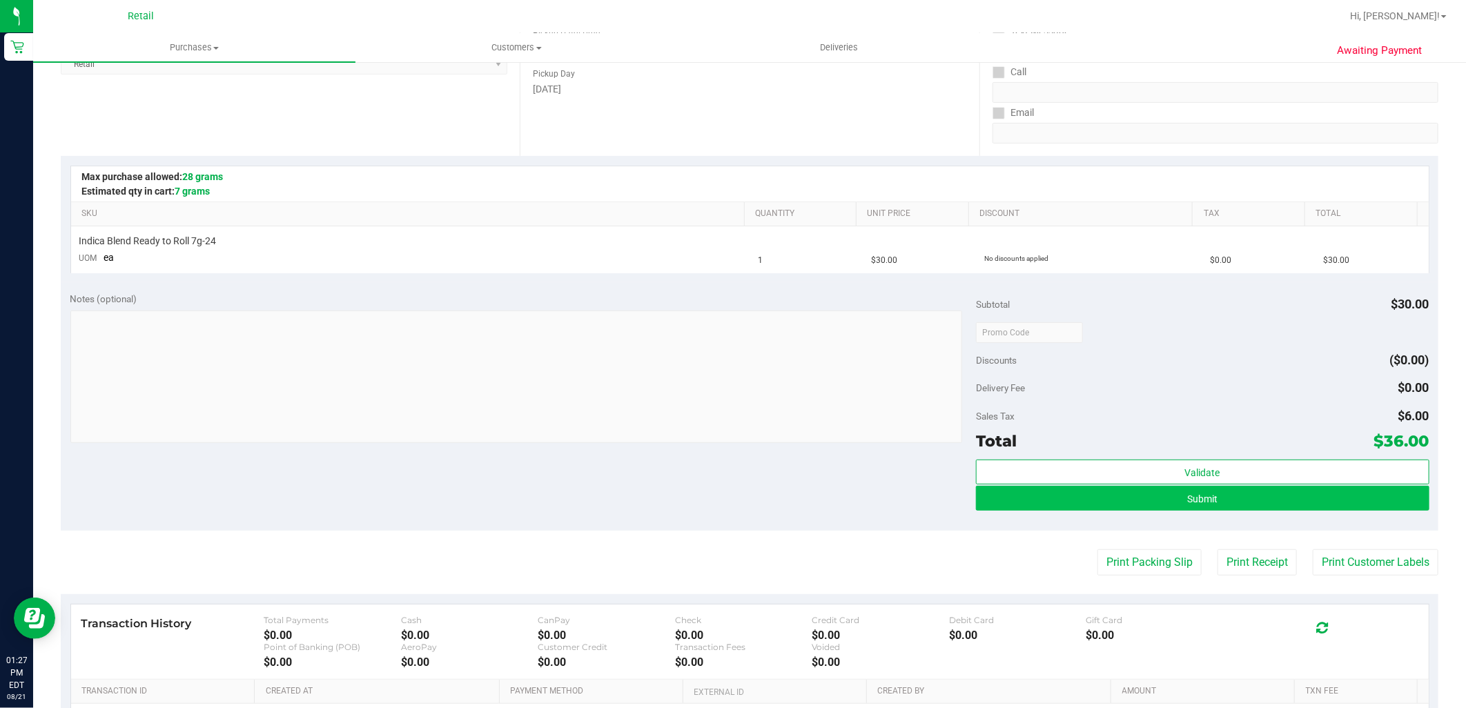
scroll to position [230, 0]
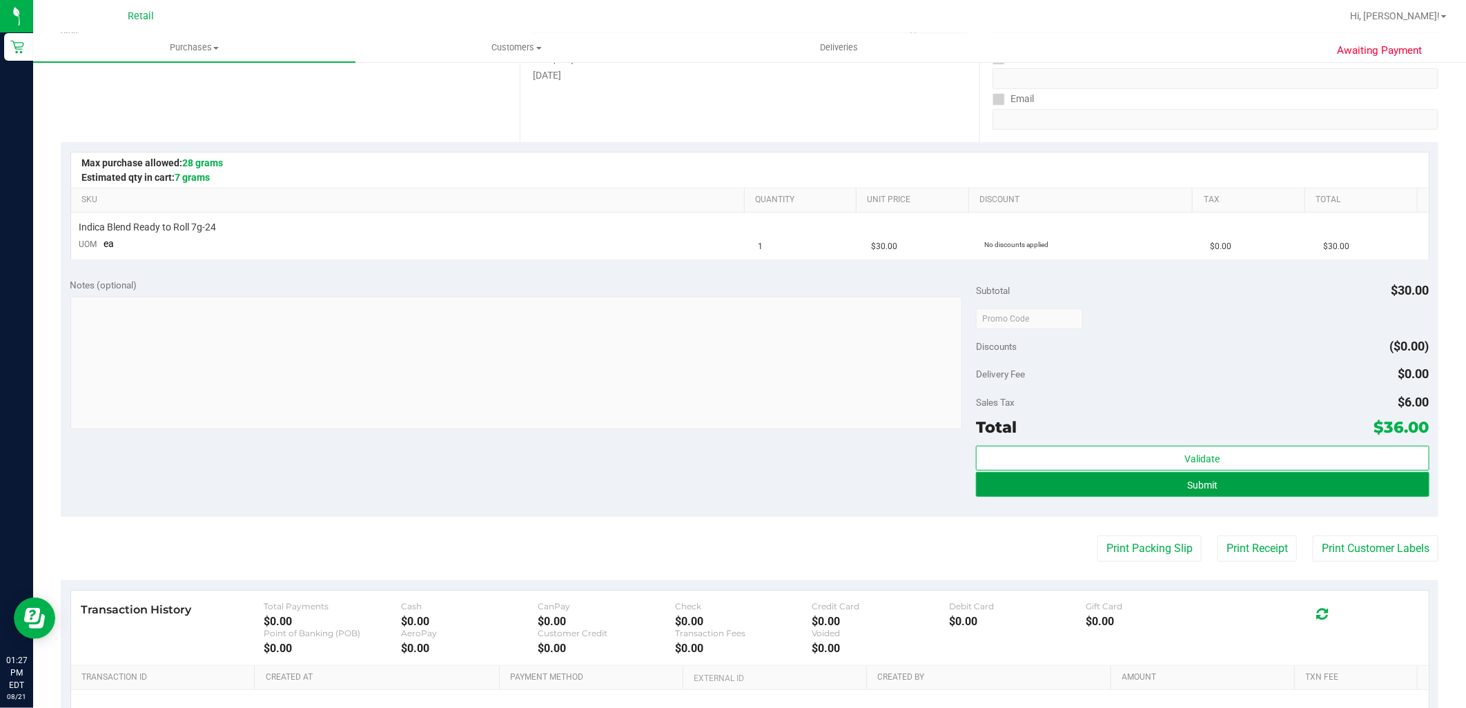
click at [1394, 476] on button "Submit" at bounding box center [1202, 484] width 453 height 25
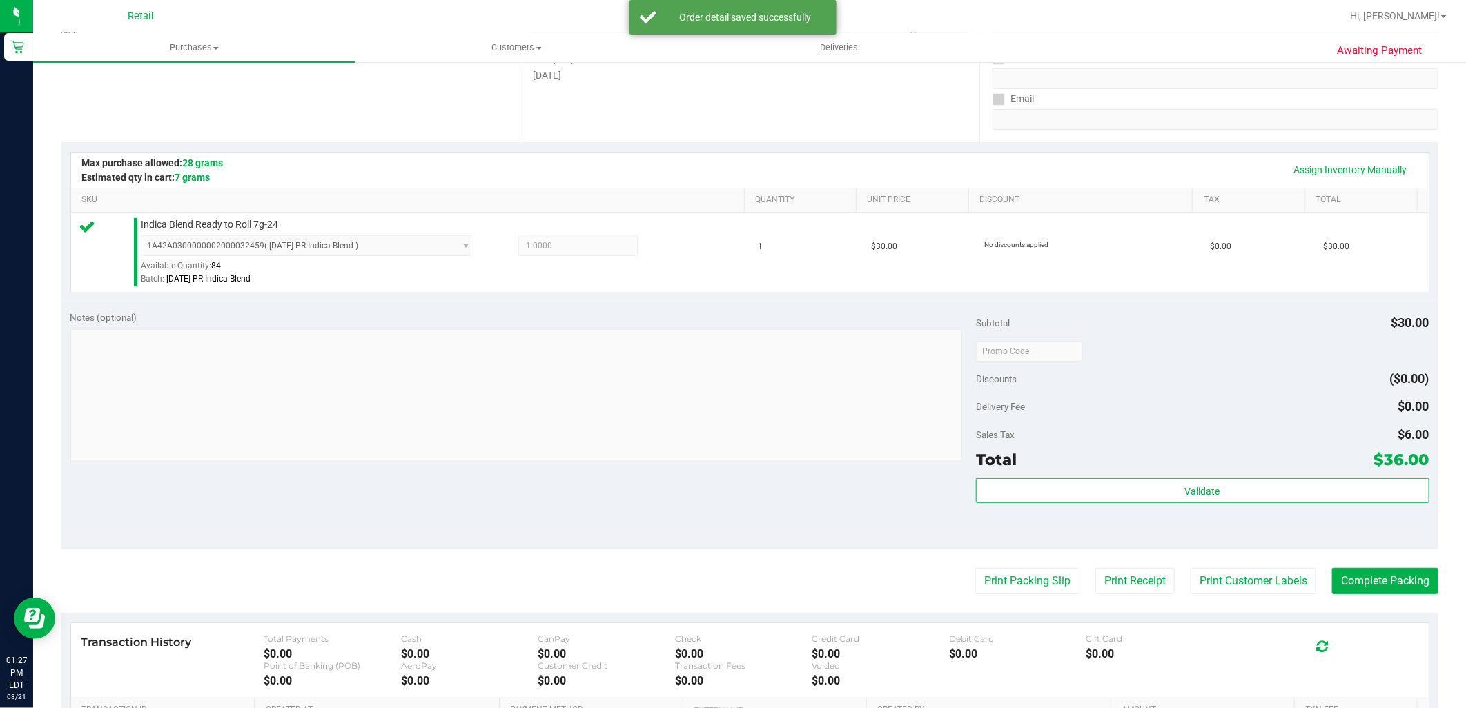
click at [1370, 596] on purchase-details "Back Edit Purchase Cancel Purchase View Profile # 01615712 Med | Rec METRC ID: …" at bounding box center [750, 358] width 1378 height 1026
click at [1373, 585] on button "Complete Packing" at bounding box center [1385, 581] width 106 height 26
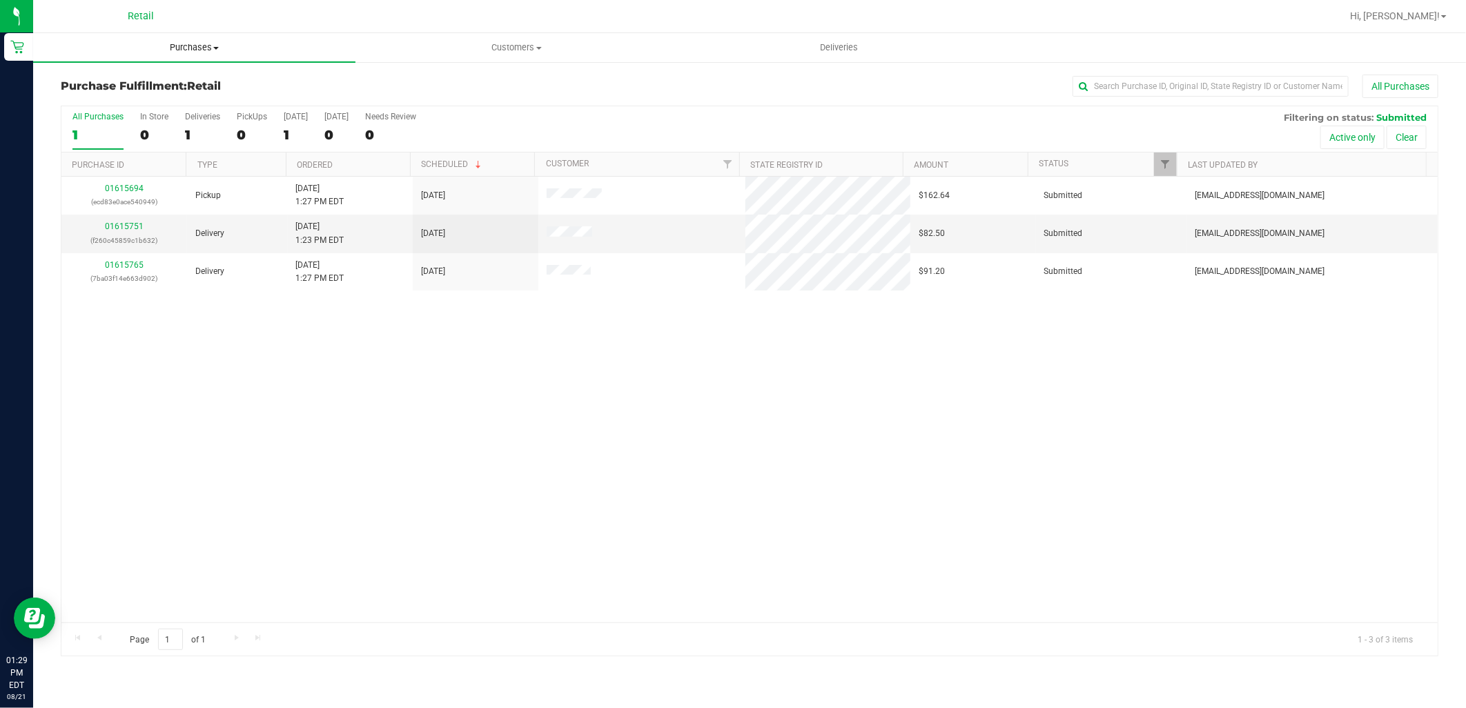
click at [176, 46] on span "Purchases" at bounding box center [194, 47] width 322 height 12
click at [190, 88] on li "Summary of purchases" at bounding box center [194, 83] width 322 height 17
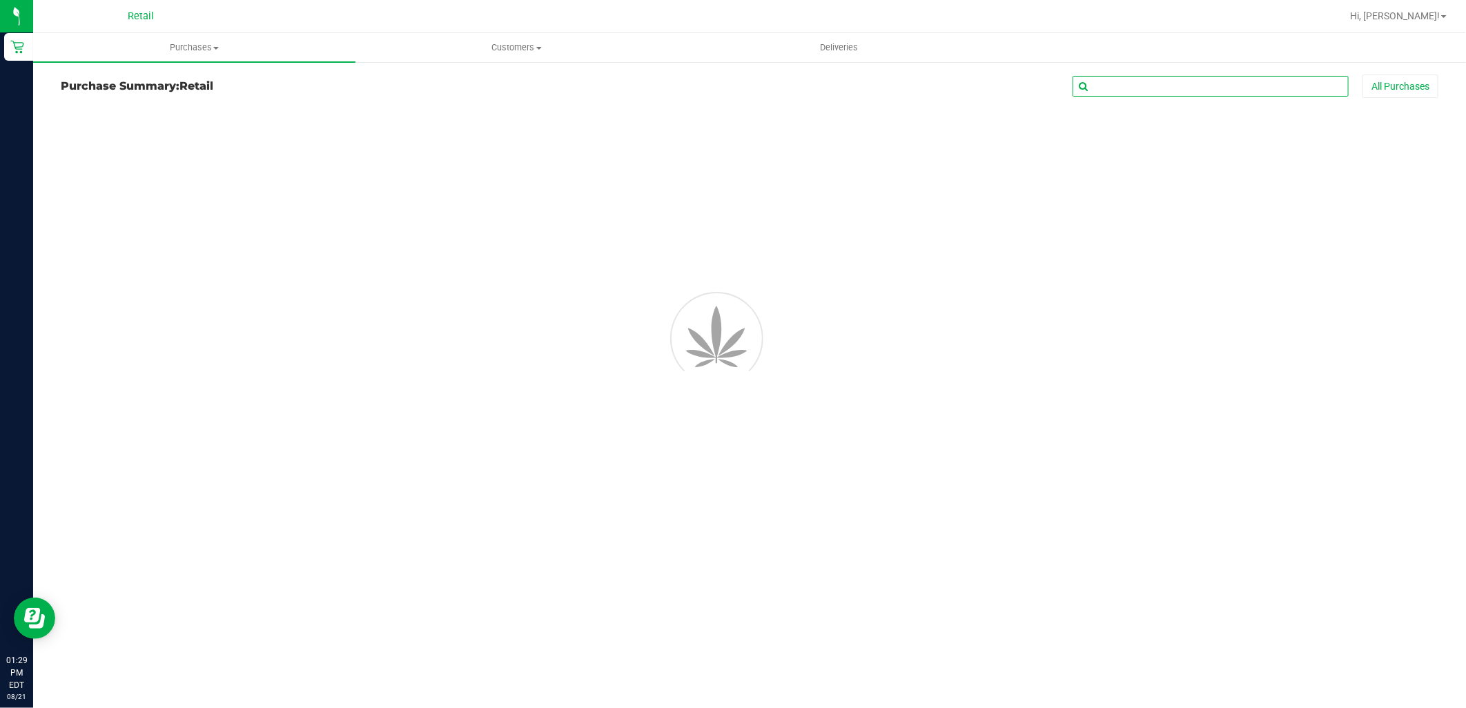
click at [1170, 85] on input "text" at bounding box center [1210, 86] width 276 height 21
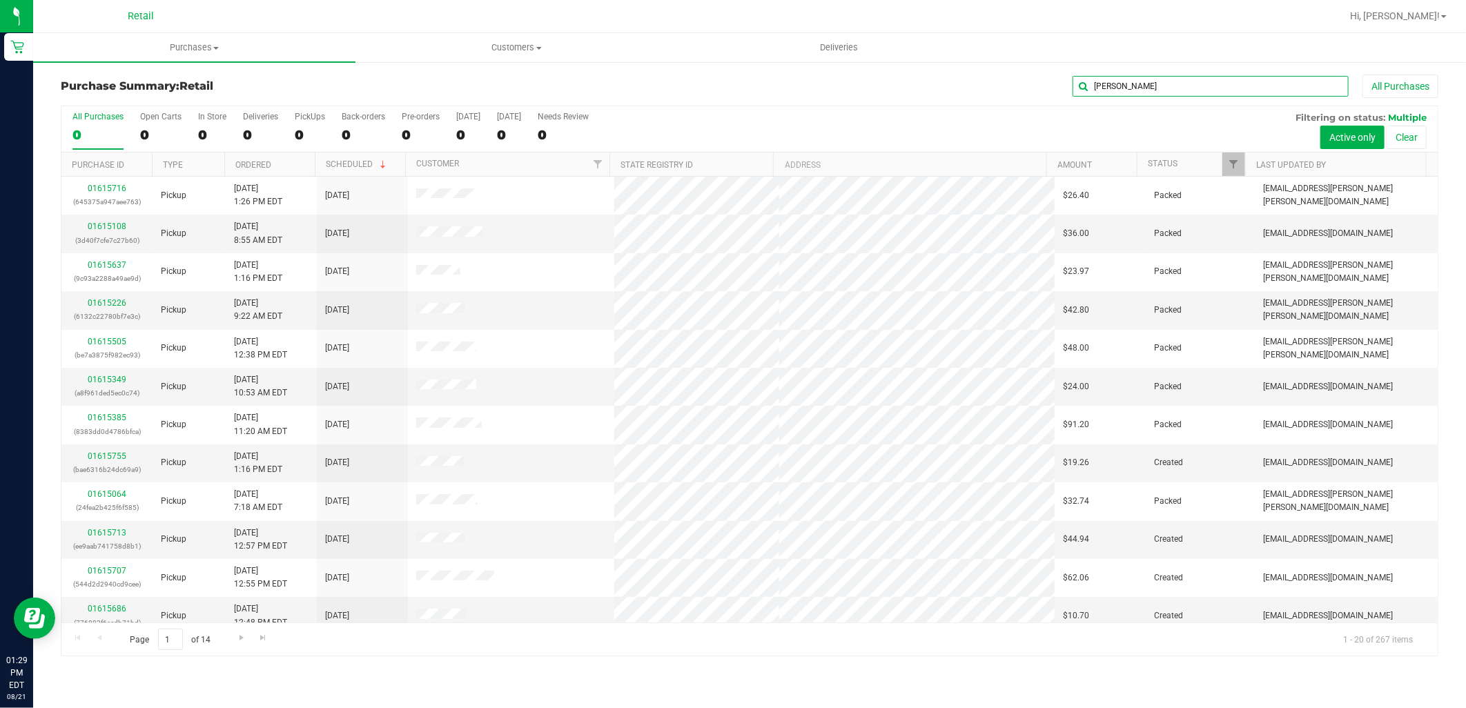
type input "anthony"
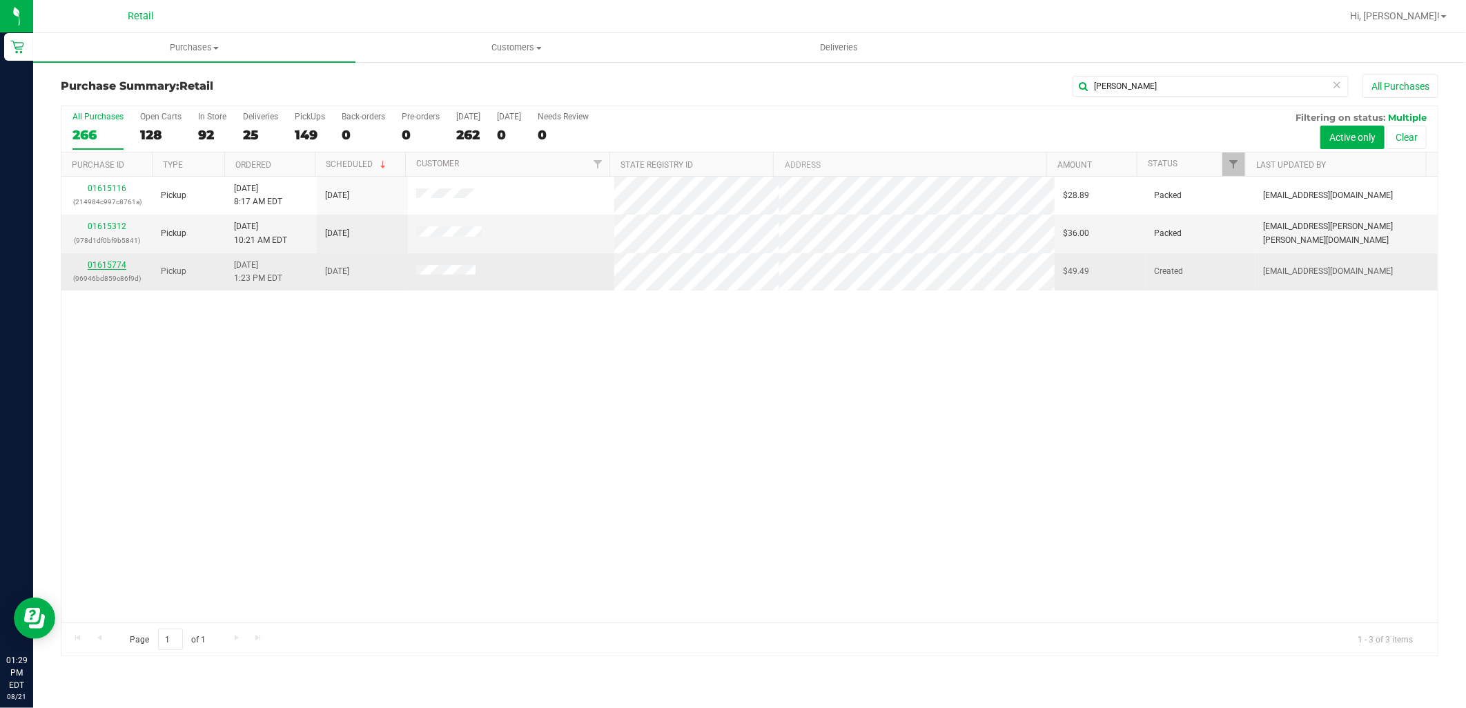
click at [112, 261] on link "01615774" at bounding box center [107, 265] width 39 height 10
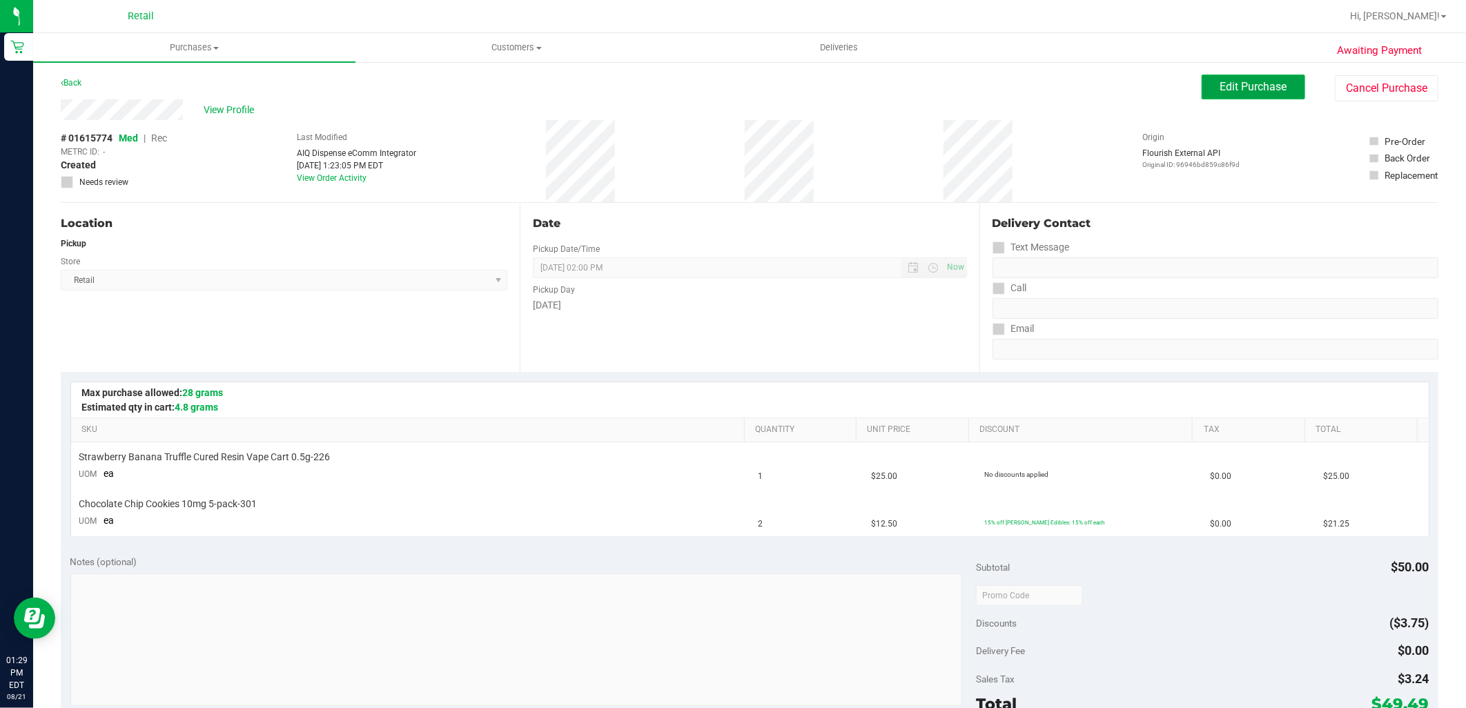
click at [1224, 95] on button "Edit Purchase" at bounding box center [1254, 87] width 104 height 25
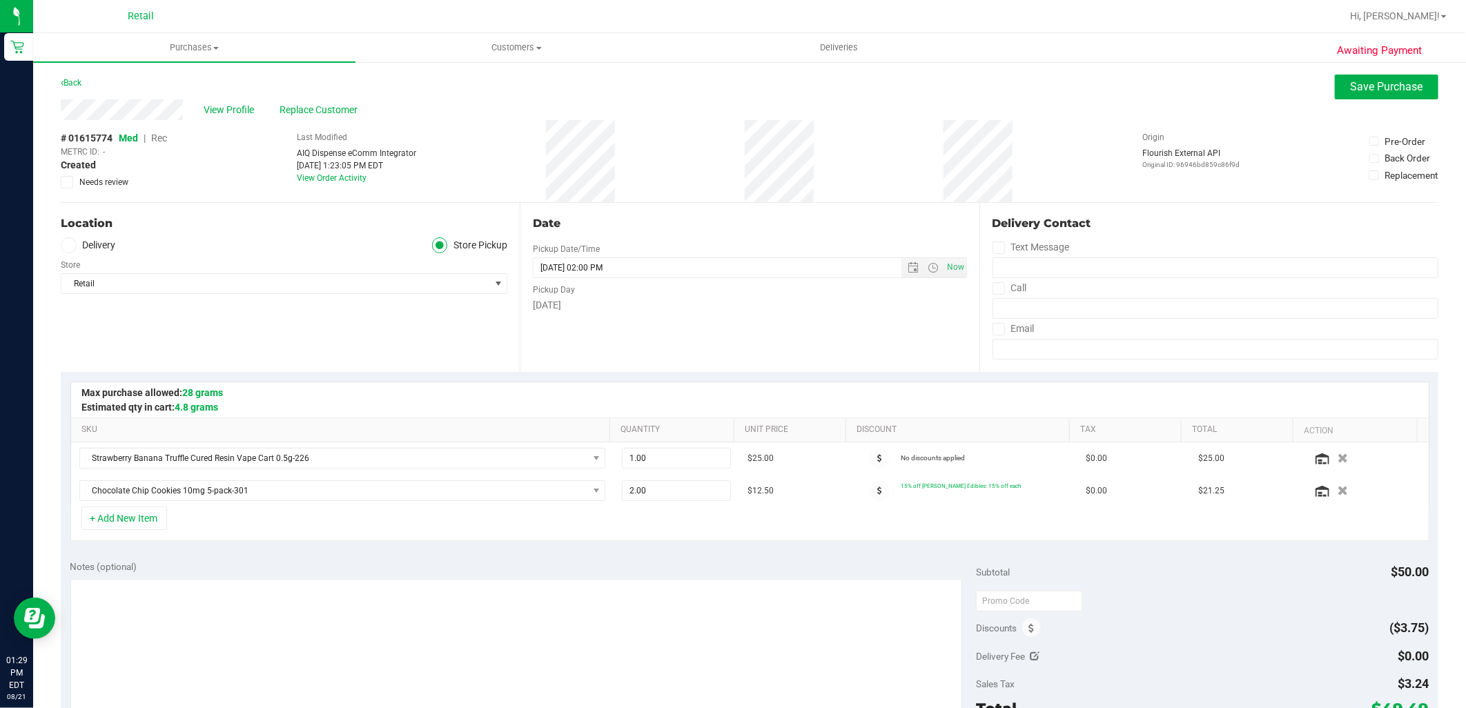
click at [164, 141] on span "Rec" at bounding box center [159, 138] width 16 height 11
click at [1385, 95] on button "Save Purchase" at bounding box center [1387, 87] width 104 height 25
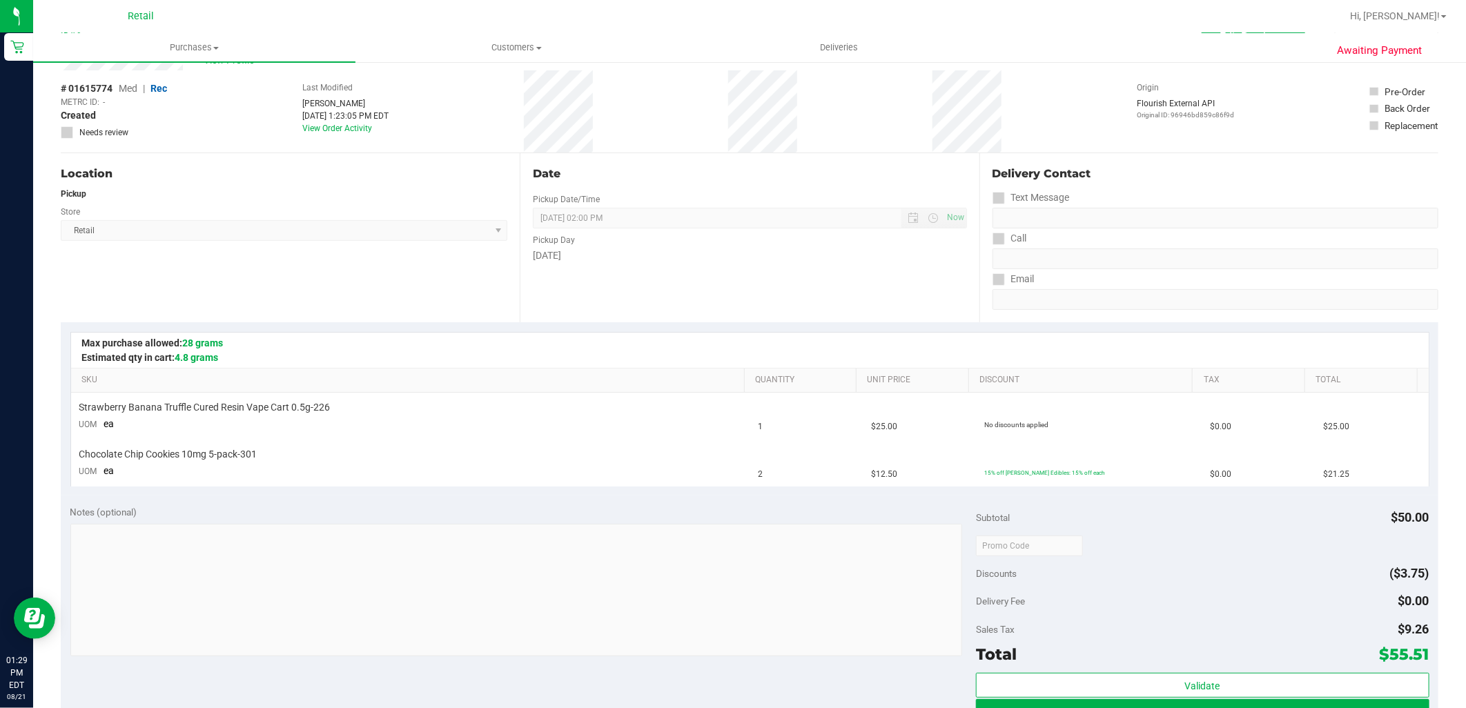
scroll to position [77, 0]
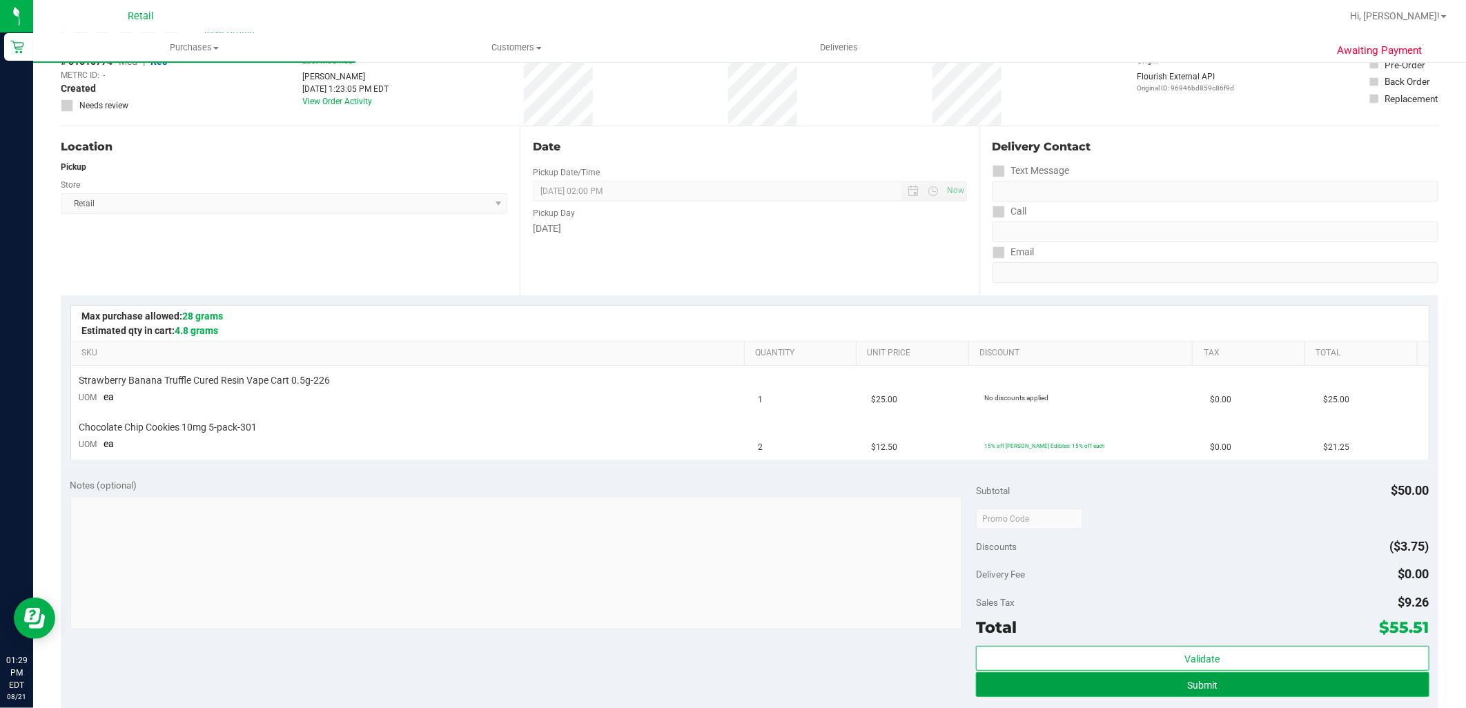
click at [1268, 689] on button "Submit" at bounding box center [1202, 684] width 453 height 25
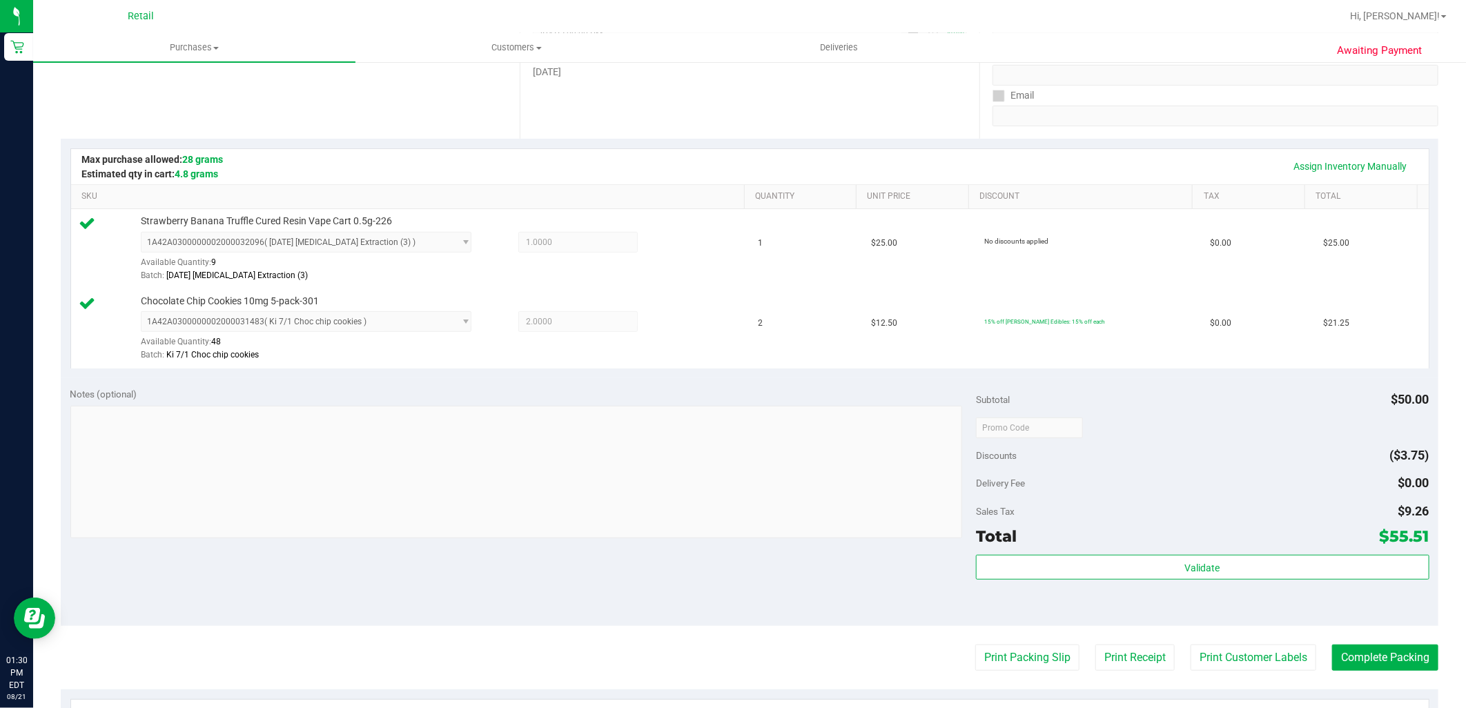
scroll to position [306, 0]
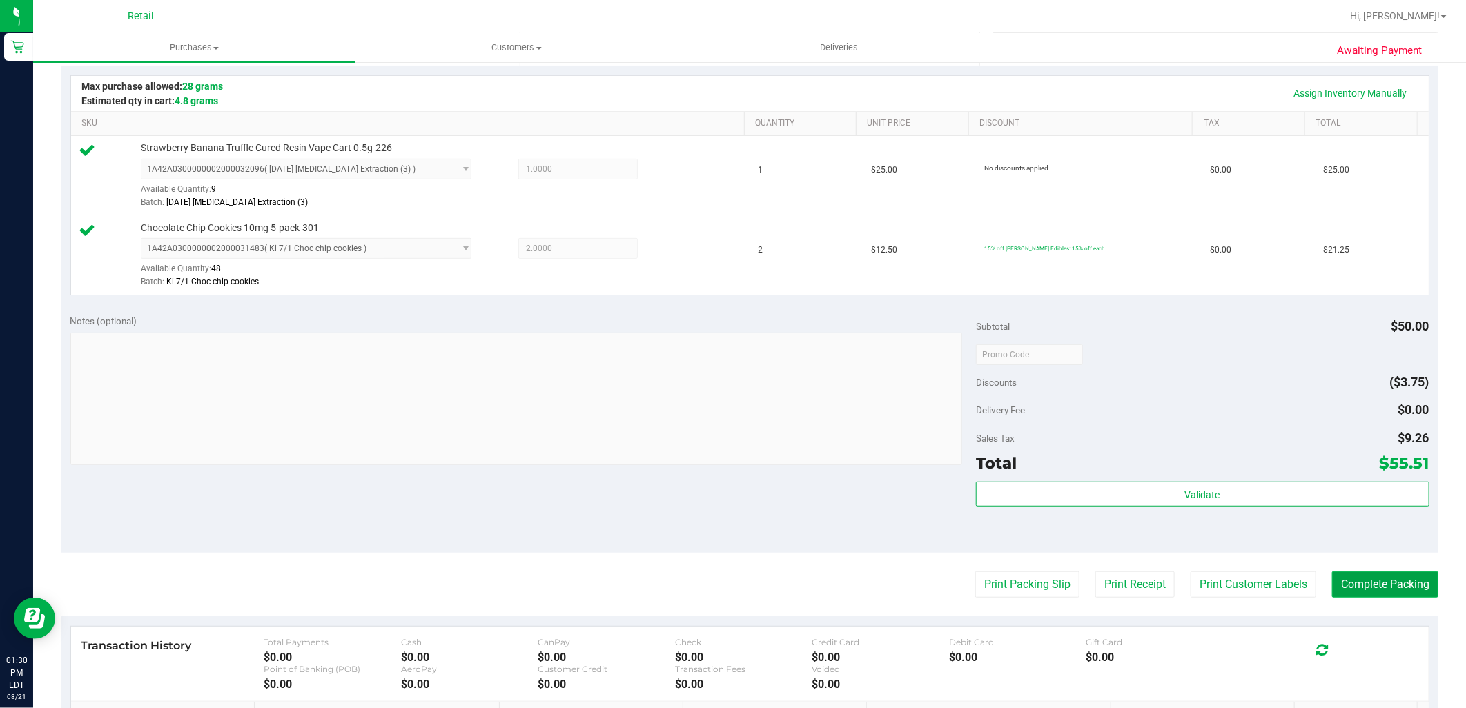
click at [1409, 581] on button "Complete Packing" at bounding box center [1385, 584] width 106 height 26
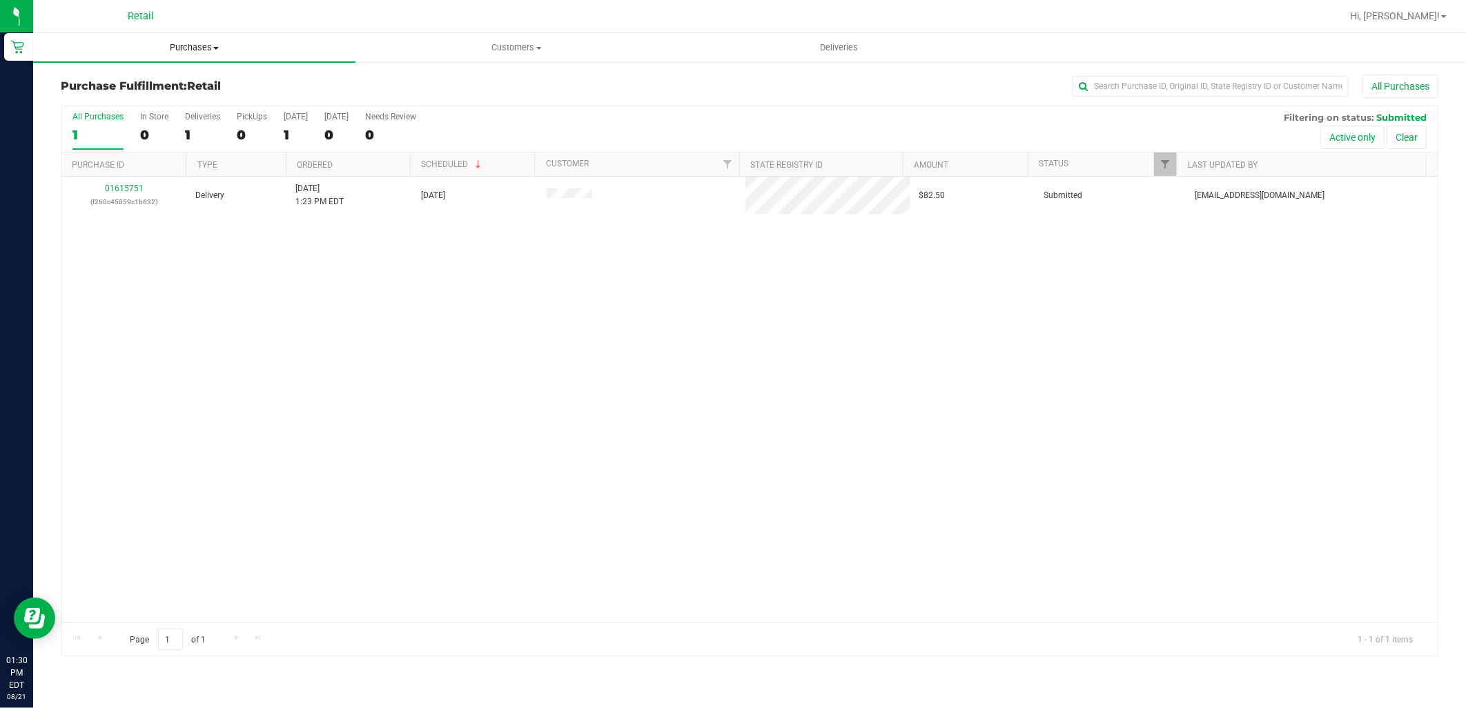
click at [218, 50] on span "Purchases" at bounding box center [194, 47] width 322 height 12
click at [194, 84] on li "Summary of purchases" at bounding box center [194, 83] width 322 height 17
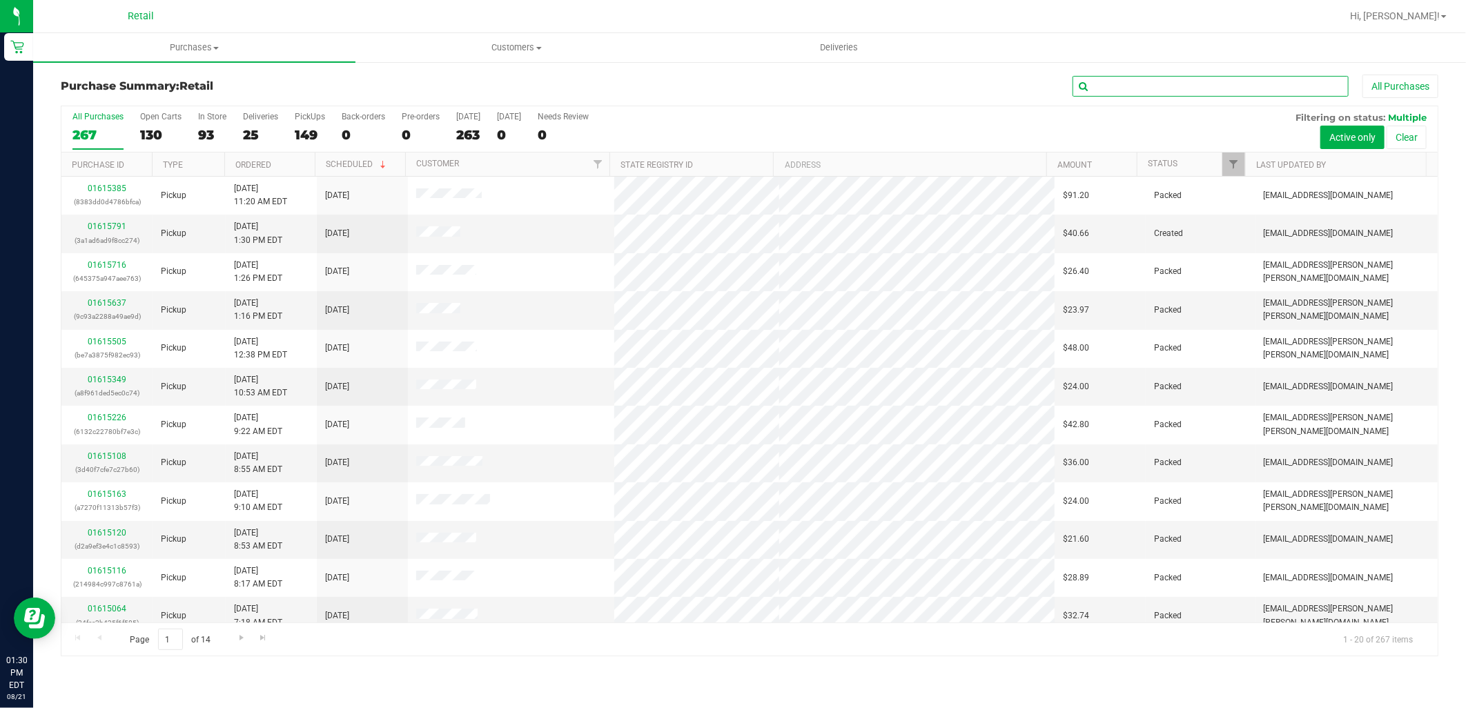
click at [1182, 85] on input "text" at bounding box center [1210, 86] width 276 height 21
type input "john"
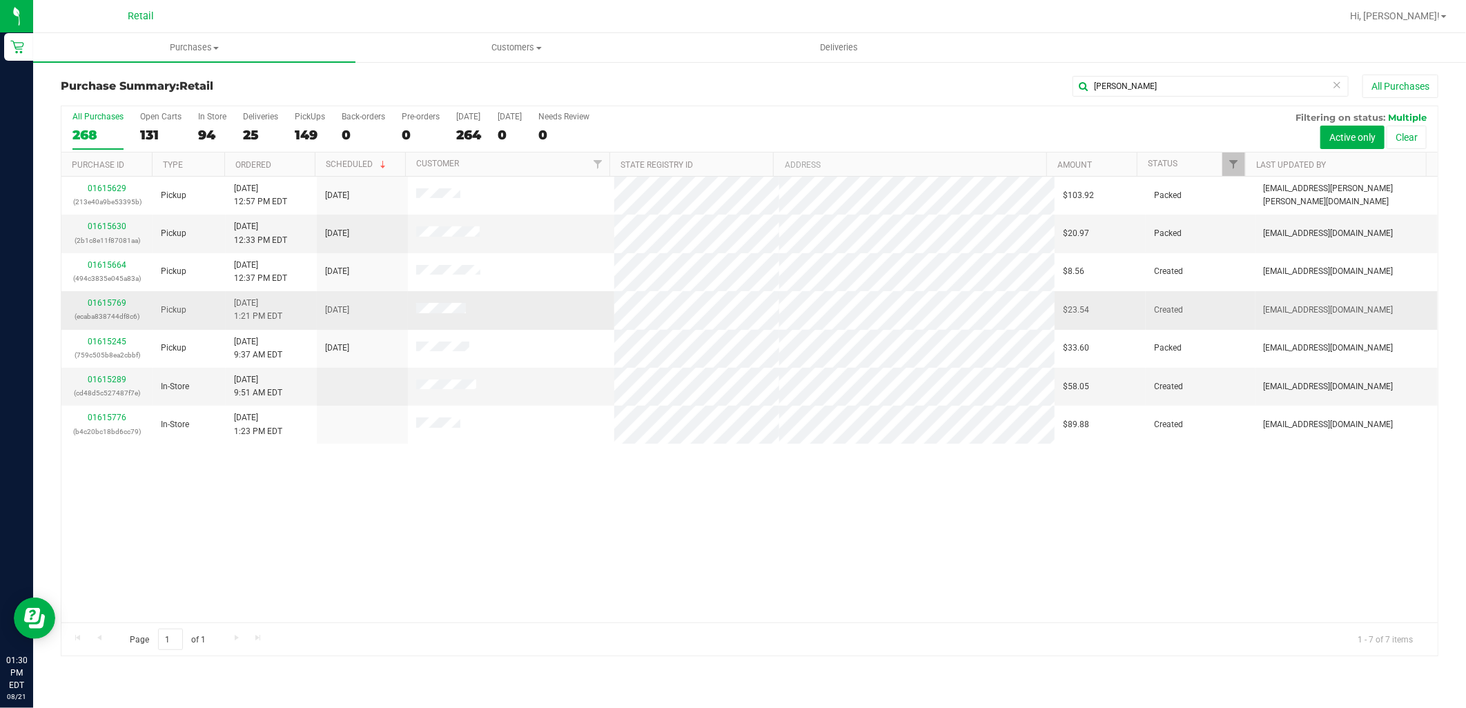
click at [125, 300] on div "01615769 (ecaba838744df8c6)" at bounding box center [107, 310] width 75 height 26
click at [118, 302] on link "01615769" at bounding box center [107, 303] width 39 height 10
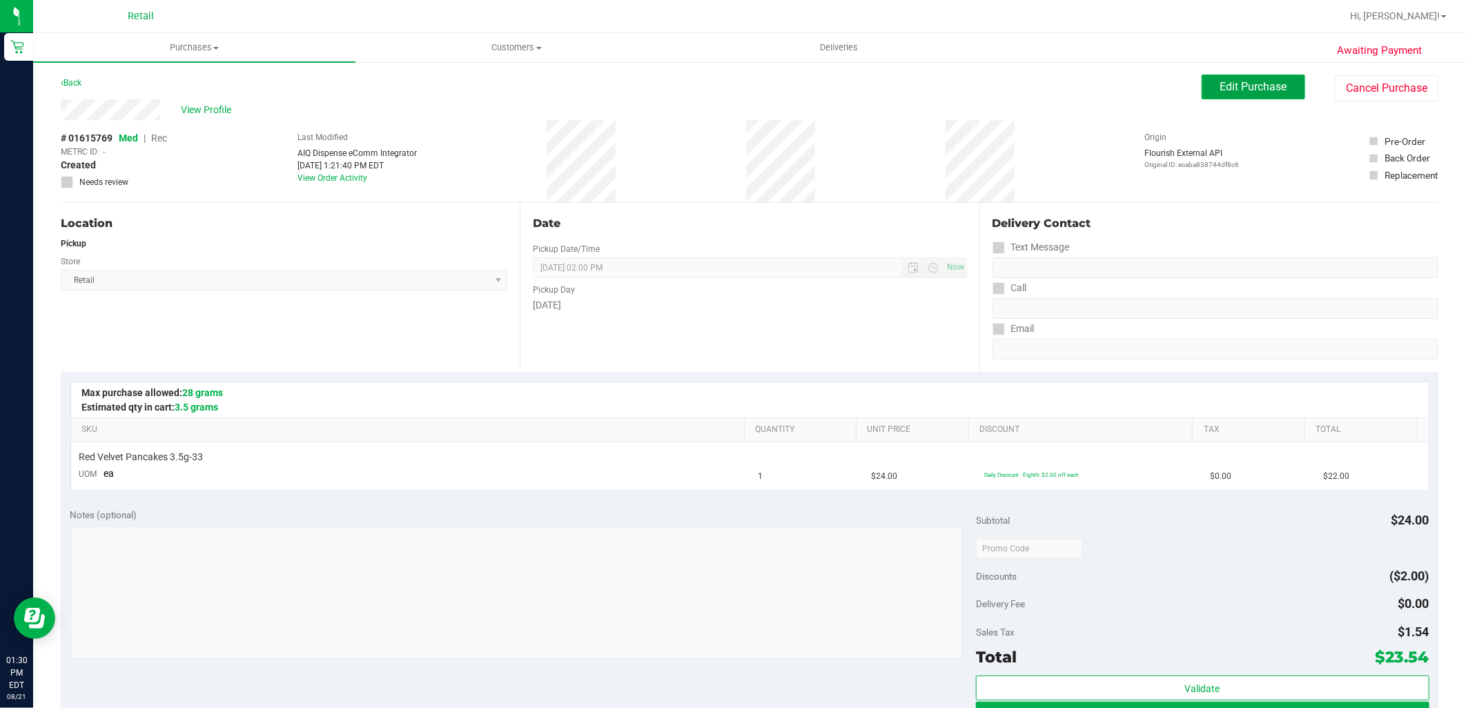
click at [1229, 92] on span "Edit Purchase" at bounding box center [1253, 86] width 67 height 13
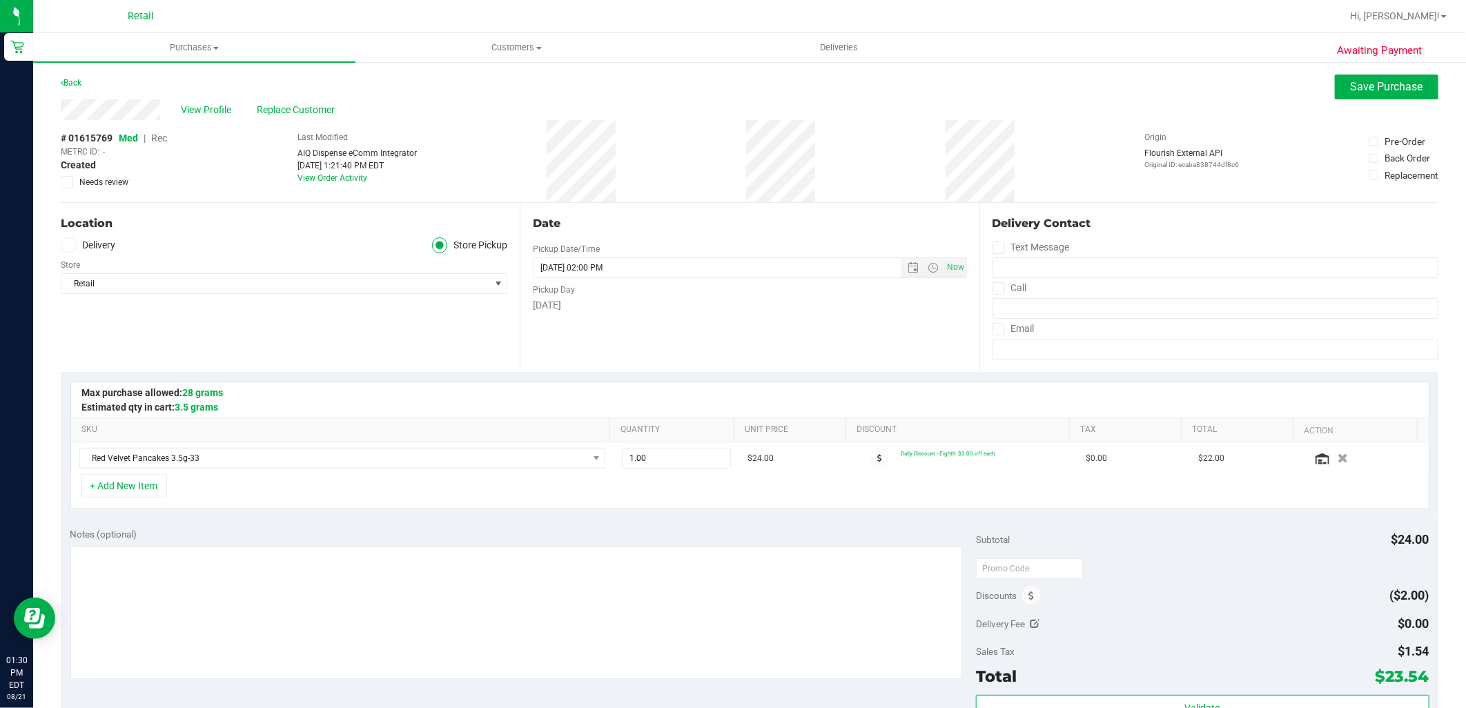
click at [155, 135] on span "Rec" at bounding box center [159, 138] width 16 height 11
click at [1351, 84] on span "Save Purchase" at bounding box center [1387, 86] width 72 height 13
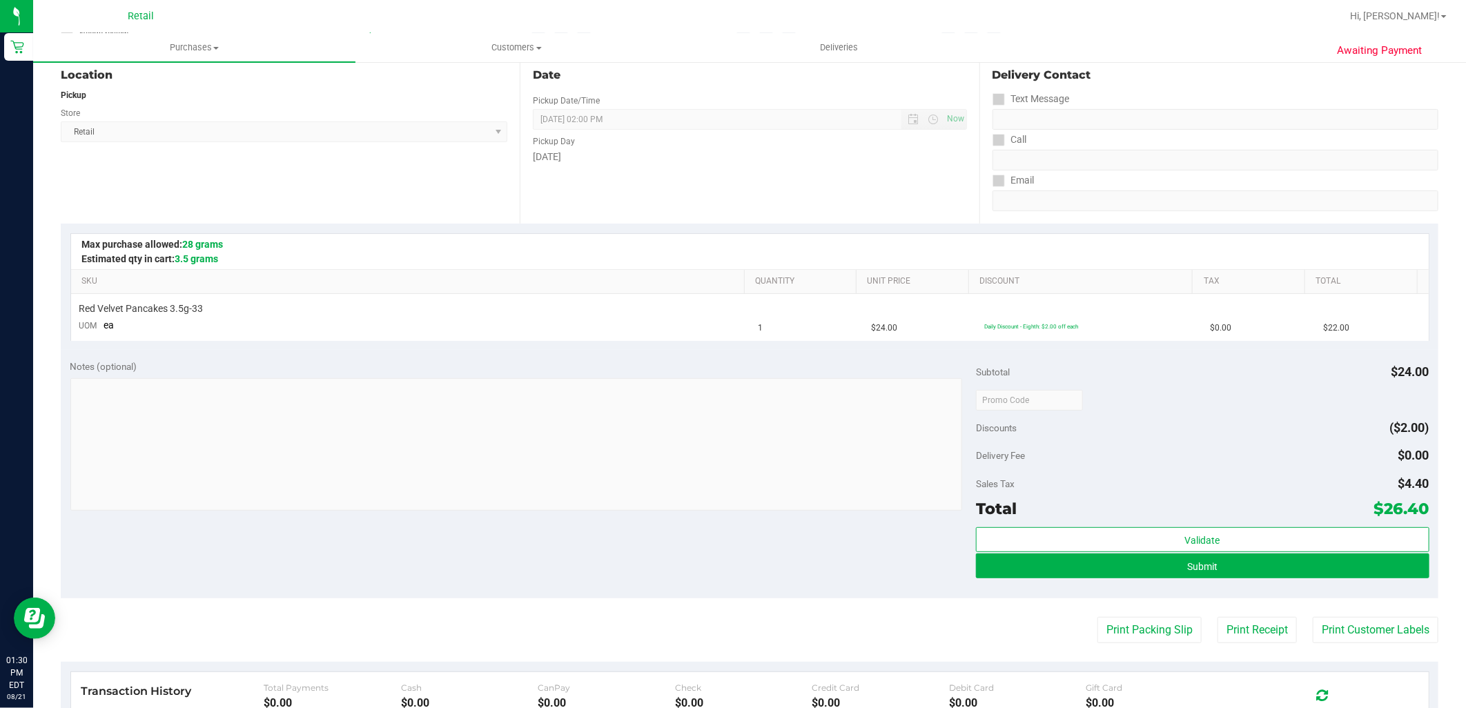
scroll to position [153, 0]
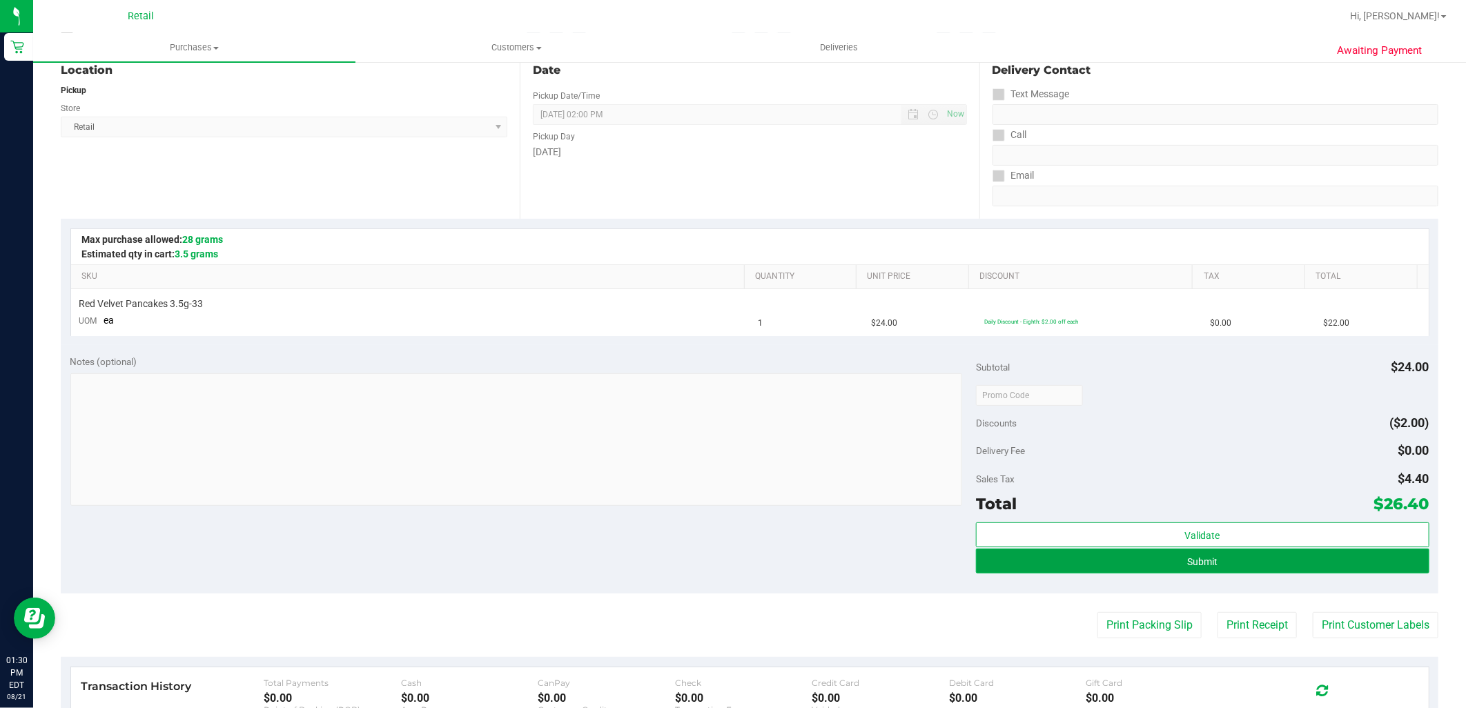
click at [1114, 556] on button "Submit" at bounding box center [1202, 561] width 453 height 25
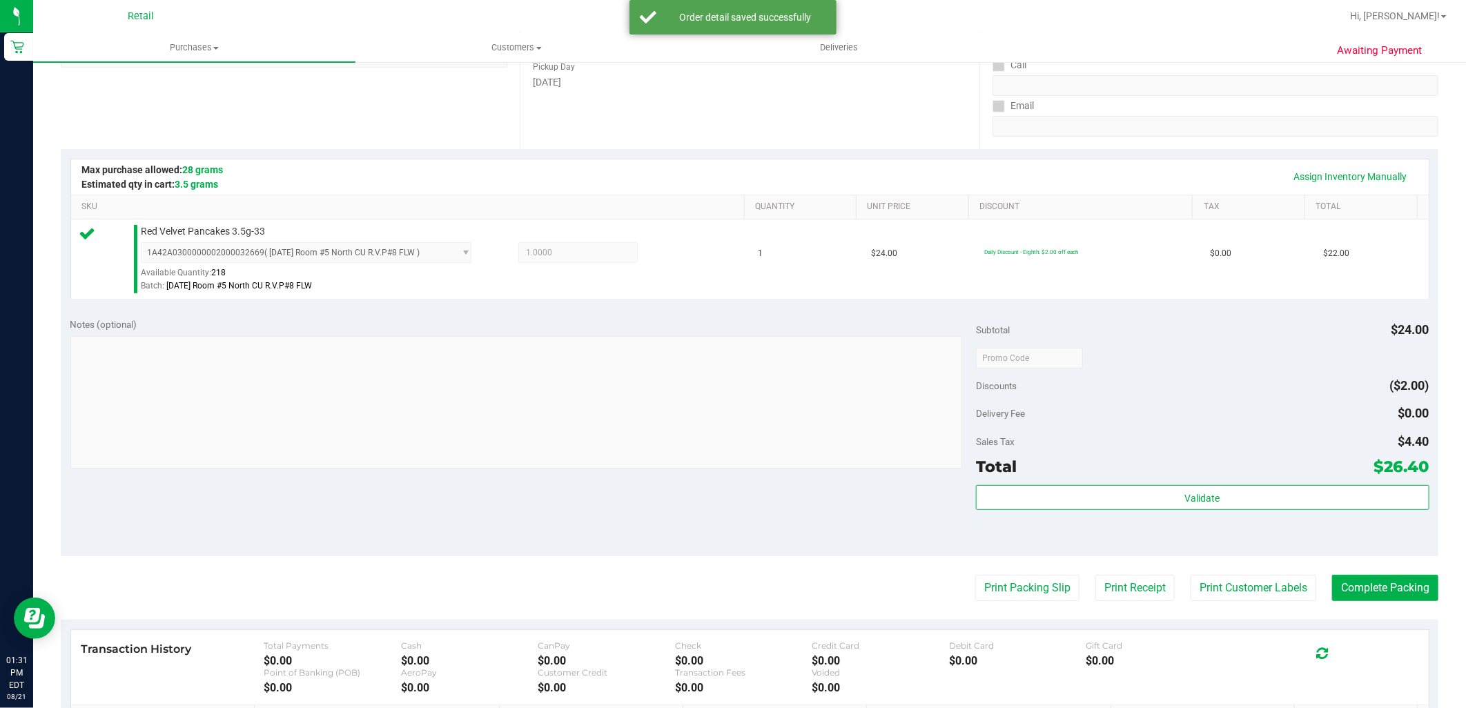
scroll to position [230, 0]
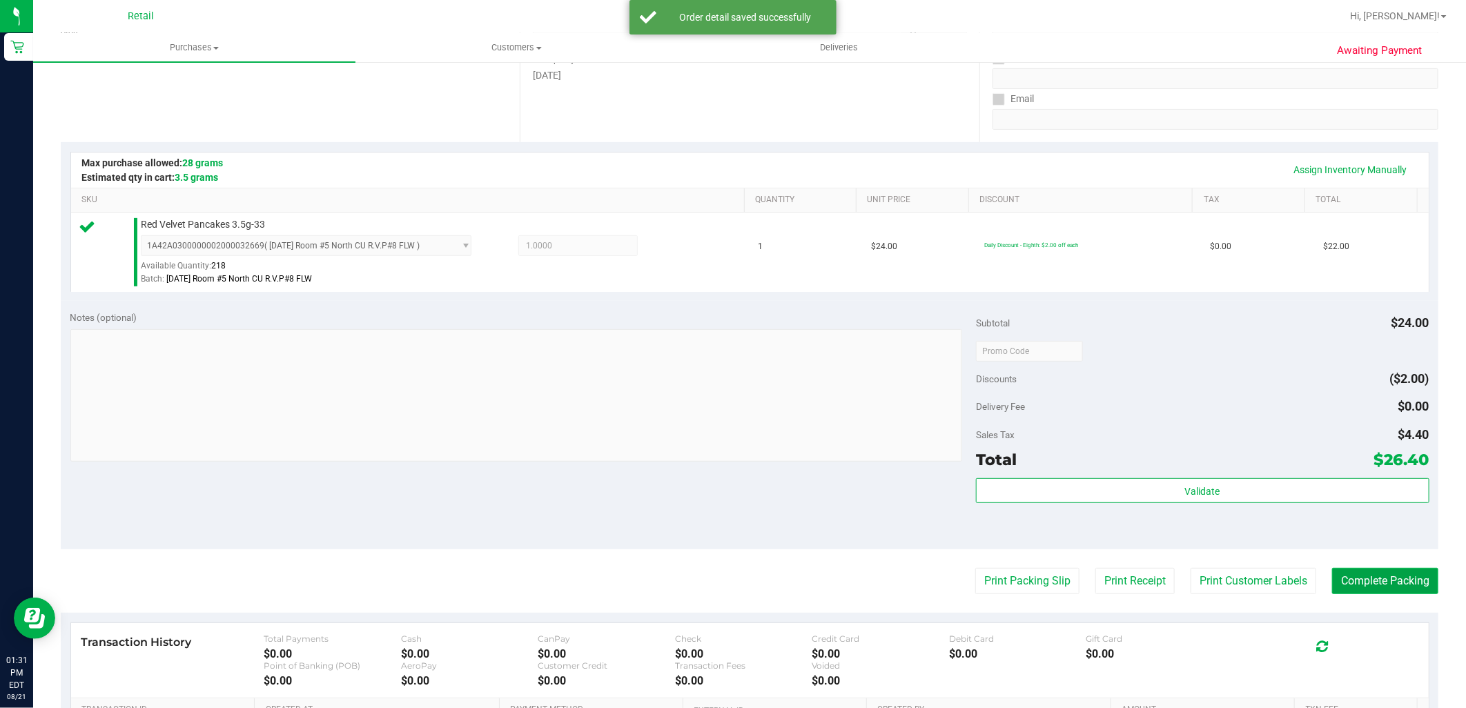
click at [1376, 594] on button "Complete Packing" at bounding box center [1385, 581] width 106 height 26
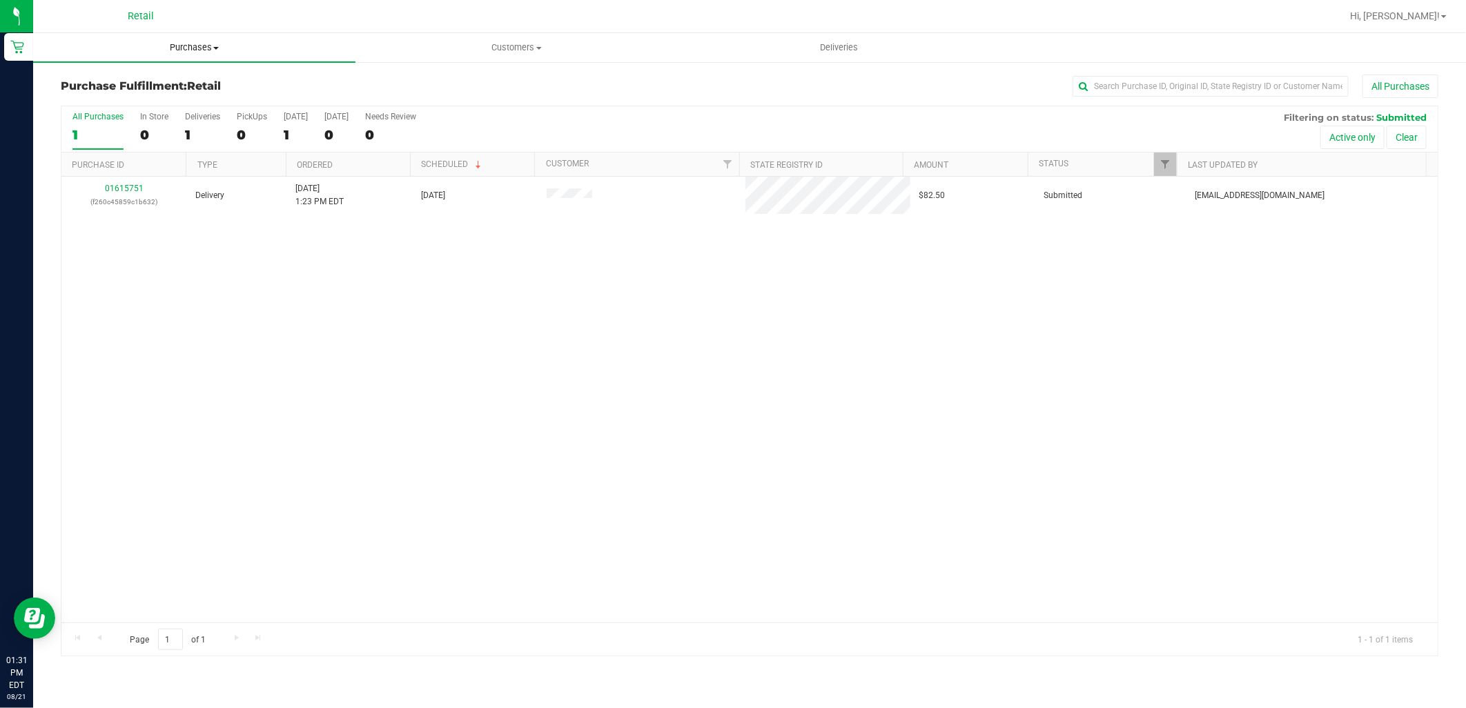
click at [156, 56] on uib-tab-heading "Purchases Summary of purchases Fulfillment All purchases" at bounding box center [194, 47] width 322 height 29
click at [156, 81] on span "Summary of purchases" at bounding box center [103, 83] width 141 height 12
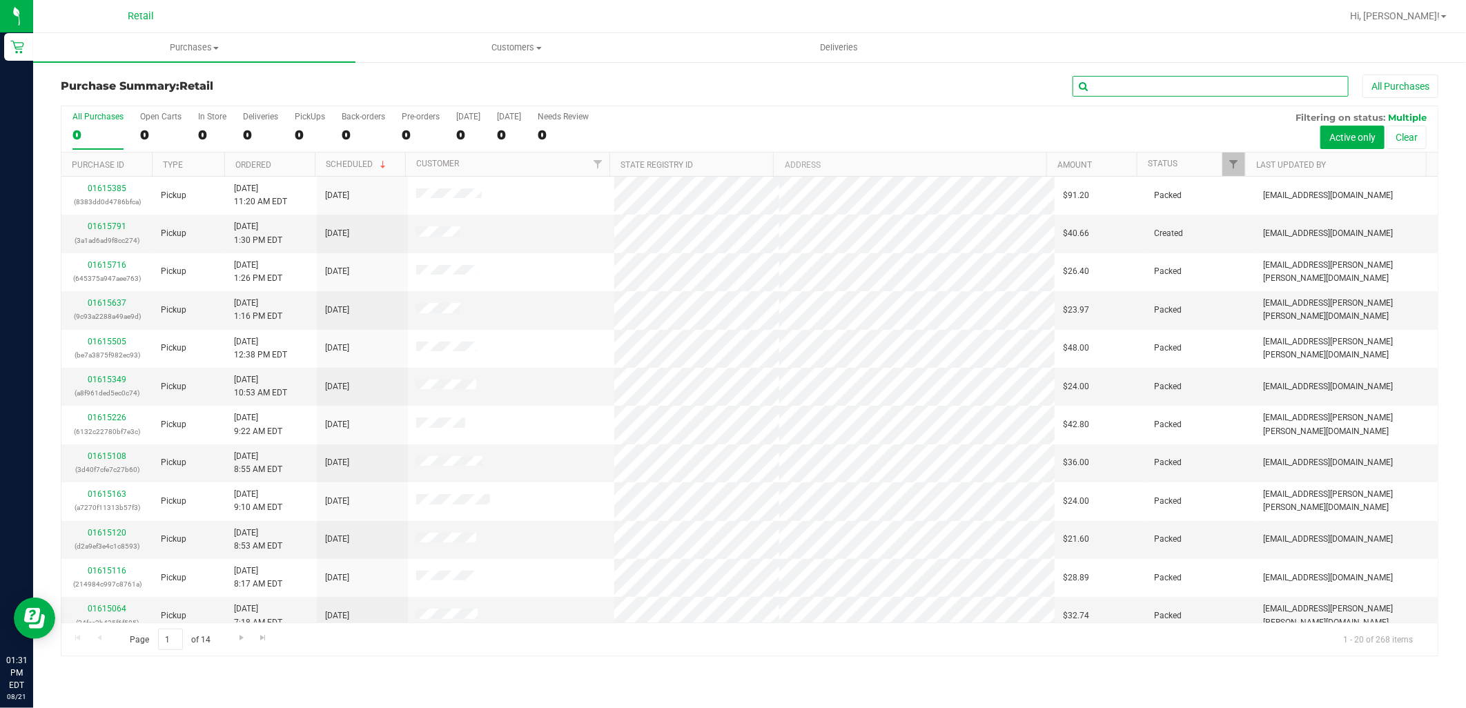
click at [1133, 88] on input "text" at bounding box center [1210, 86] width 276 height 21
type input "zach"
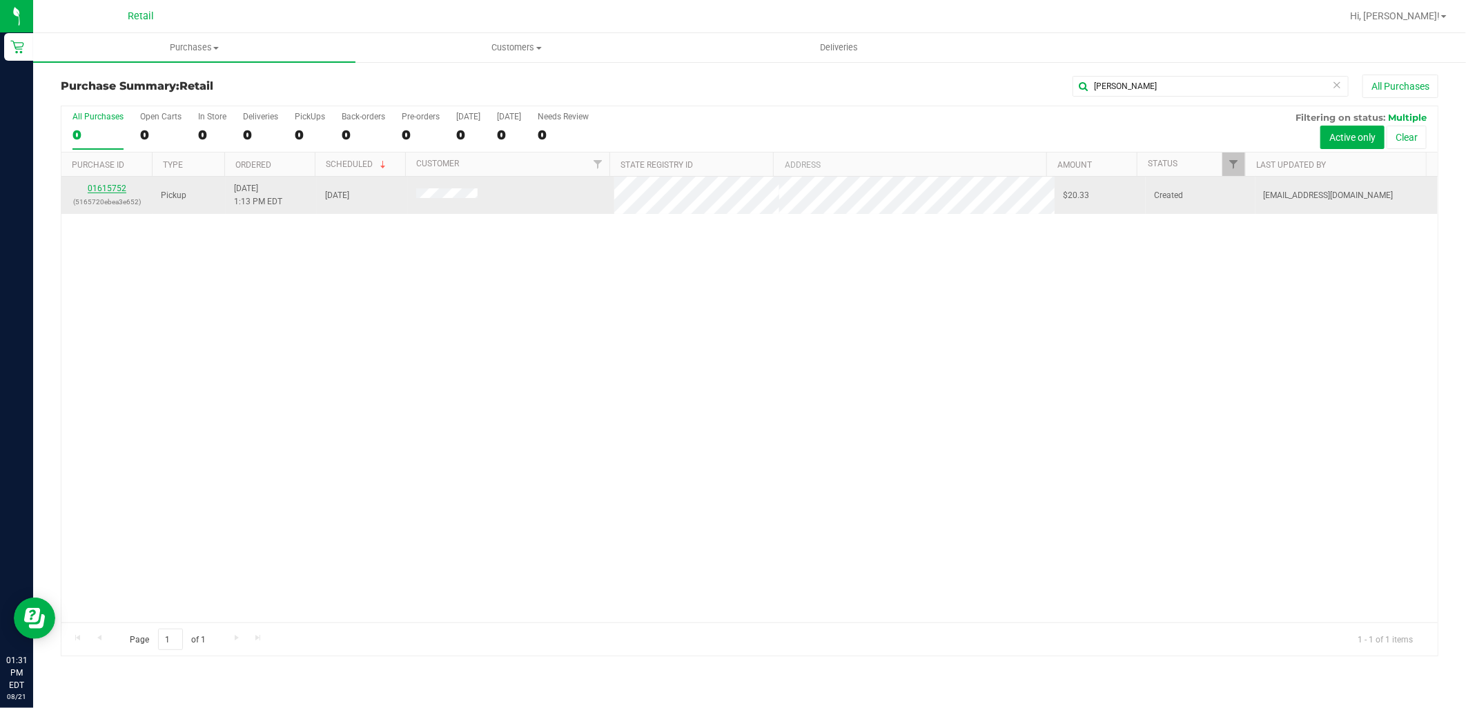
click at [93, 188] on link "01615752" at bounding box center [107, 189] width 39 height 10
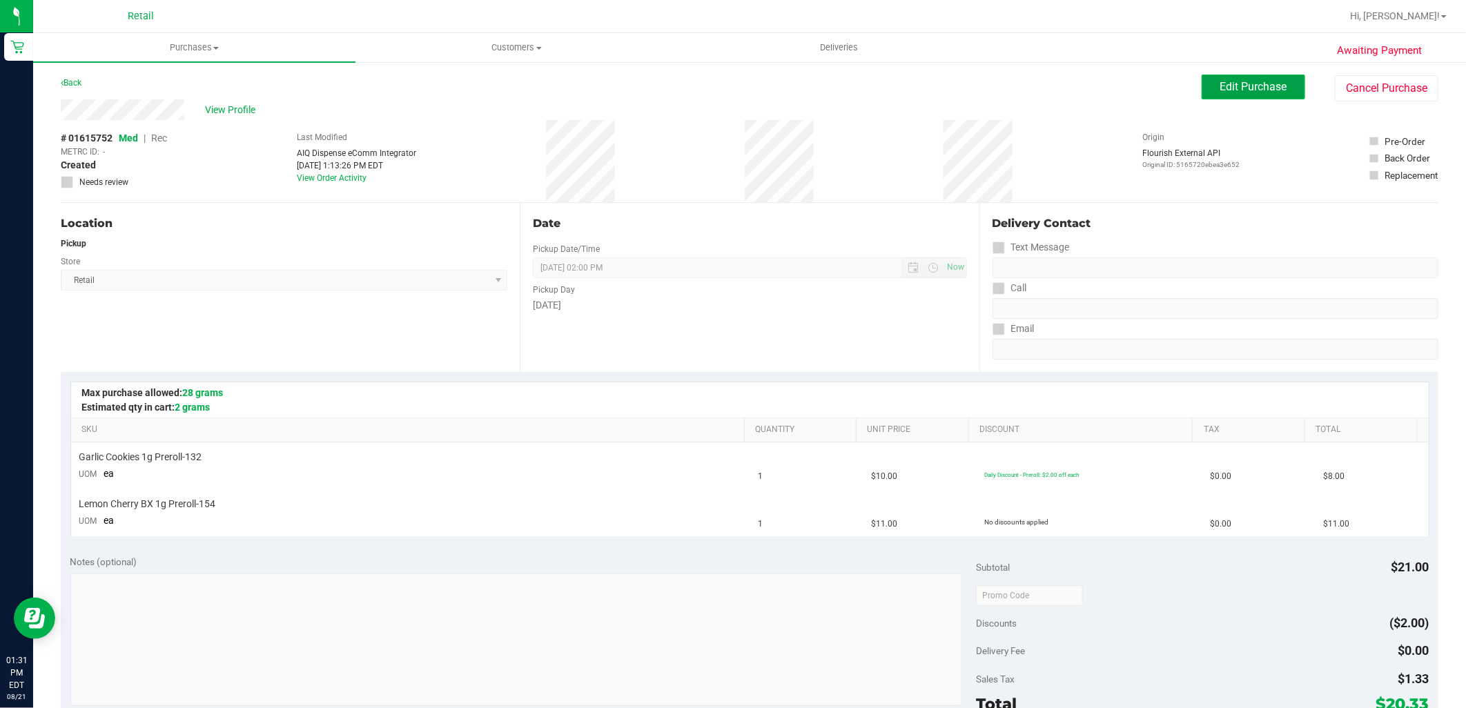
click at [1228, 83] on span "Edit Purchase" at bounding box center [1253, 86] width 67 height 13
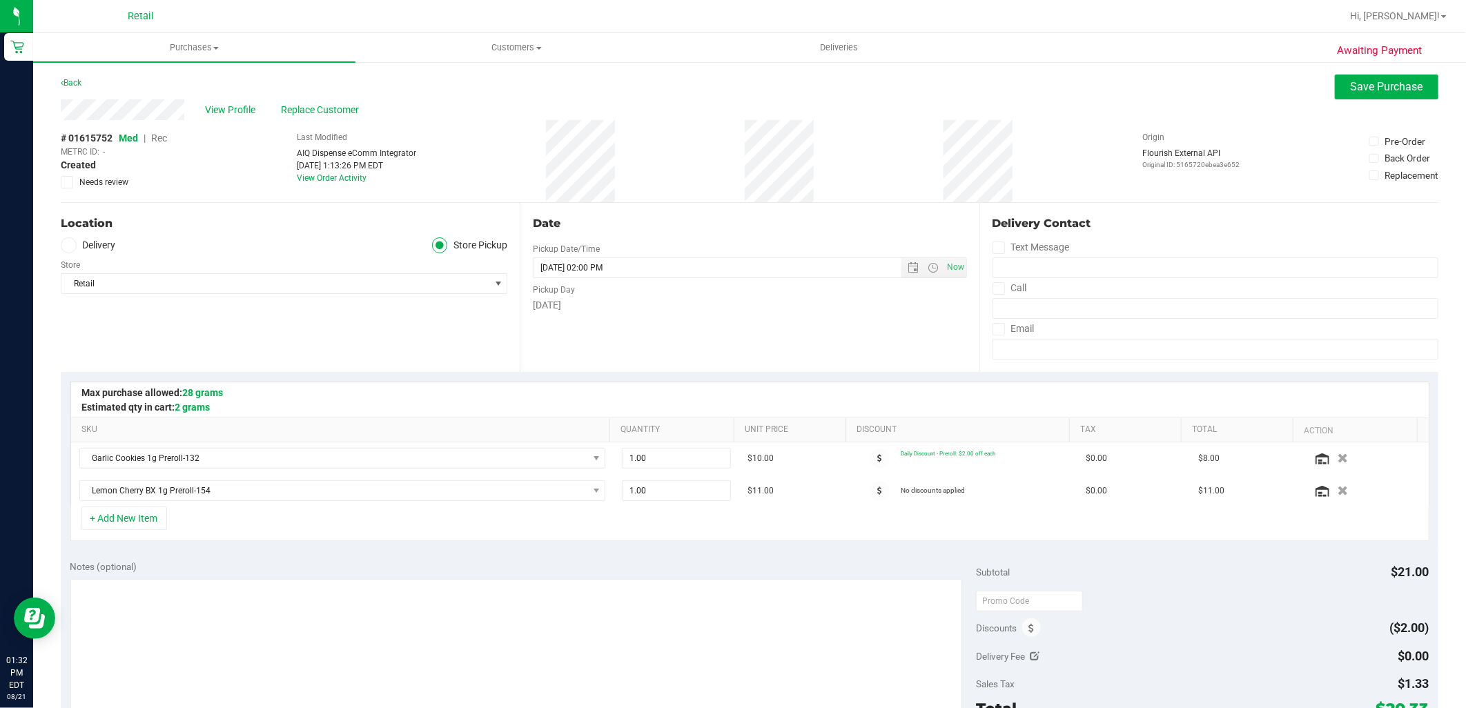
click at [153, 135] on span "Rec" at bounding box center [159, 138] width 16 height 11
click at [1412, 87] on button "Save Purchase" at bounding box center [1387, 87] width 104 height 25
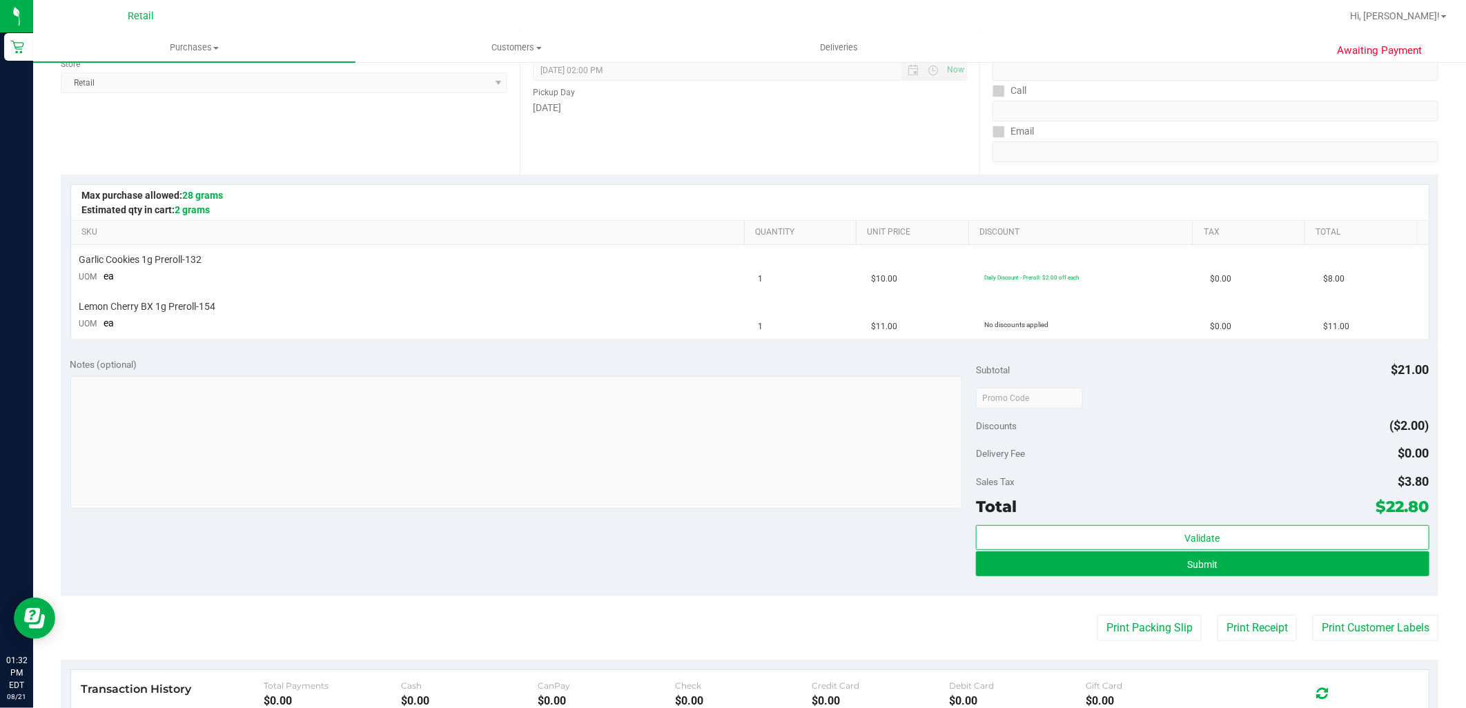
scroll to position [230, 0]
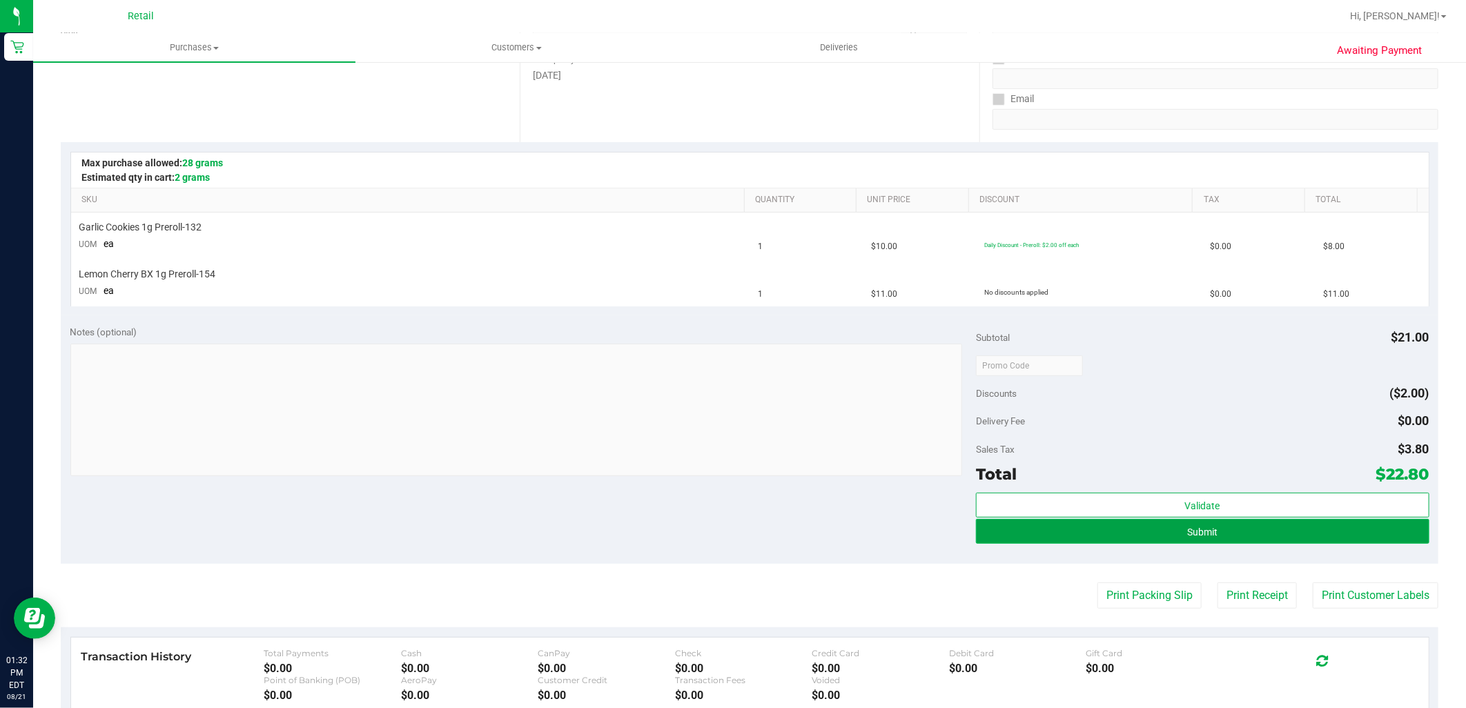
click at [1231, 533] on button "Submit" at bounding box center [1202, 531] width 453 height 25
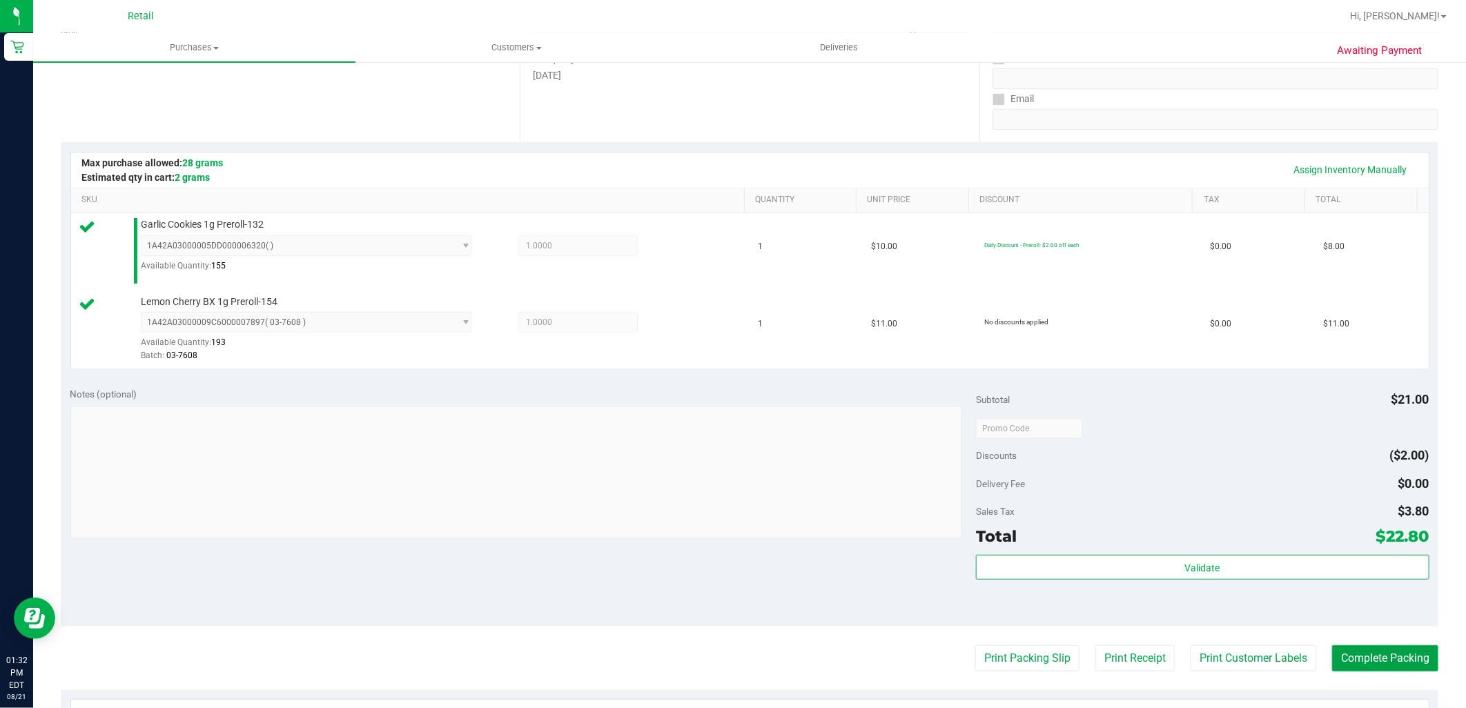
click at [1344, 657] on button "Complete Packing" at bounding box center [1385, 658] width 106 height 26
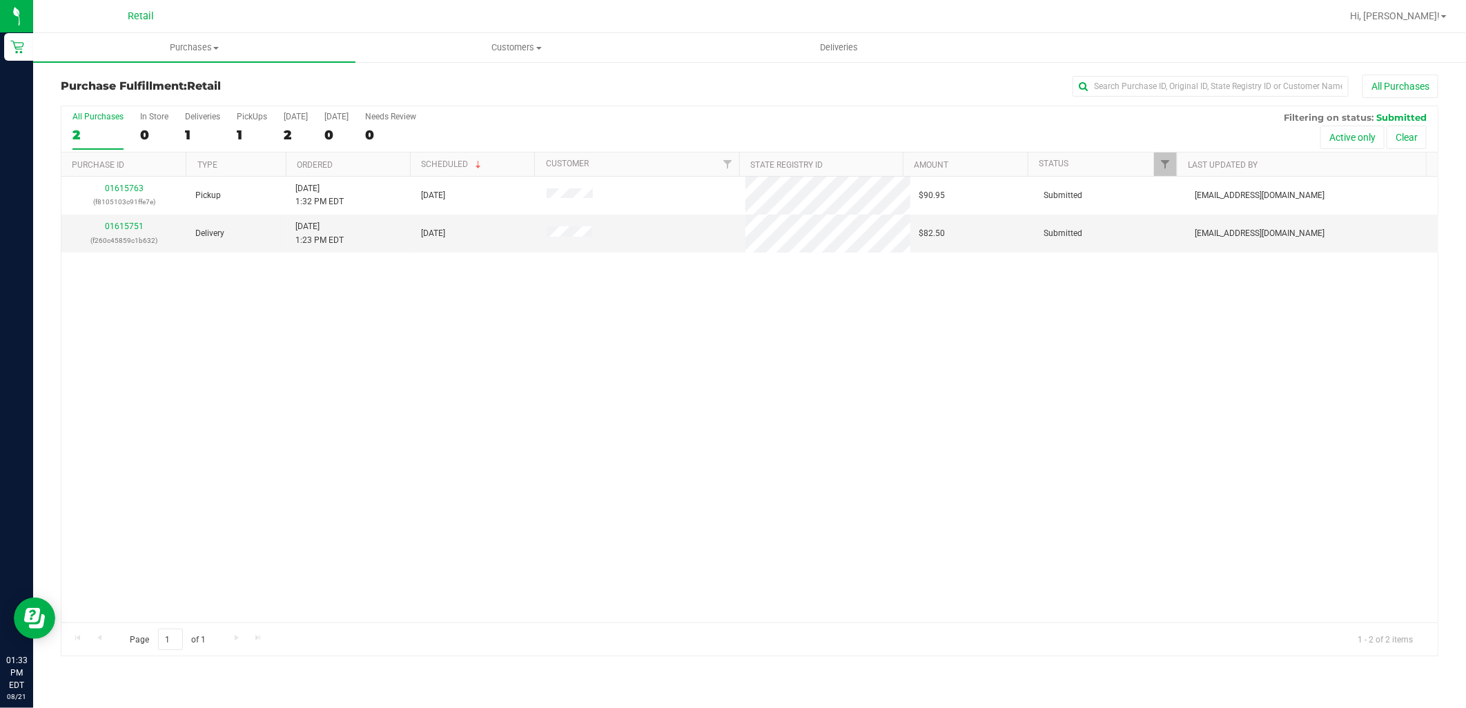
click at [135, 22] on div "Retail" at bounding box center [141, 16] width 26 height 17
click at [159, 33] on uib-tab-heading "Purchases Summary of purchases Fulfillment All purchases" at bounding box center [194, 47] width 322 height 29
click at [150, 78] on span "Summary of purchases" at bounding box center [103, 83] width 141 height 12
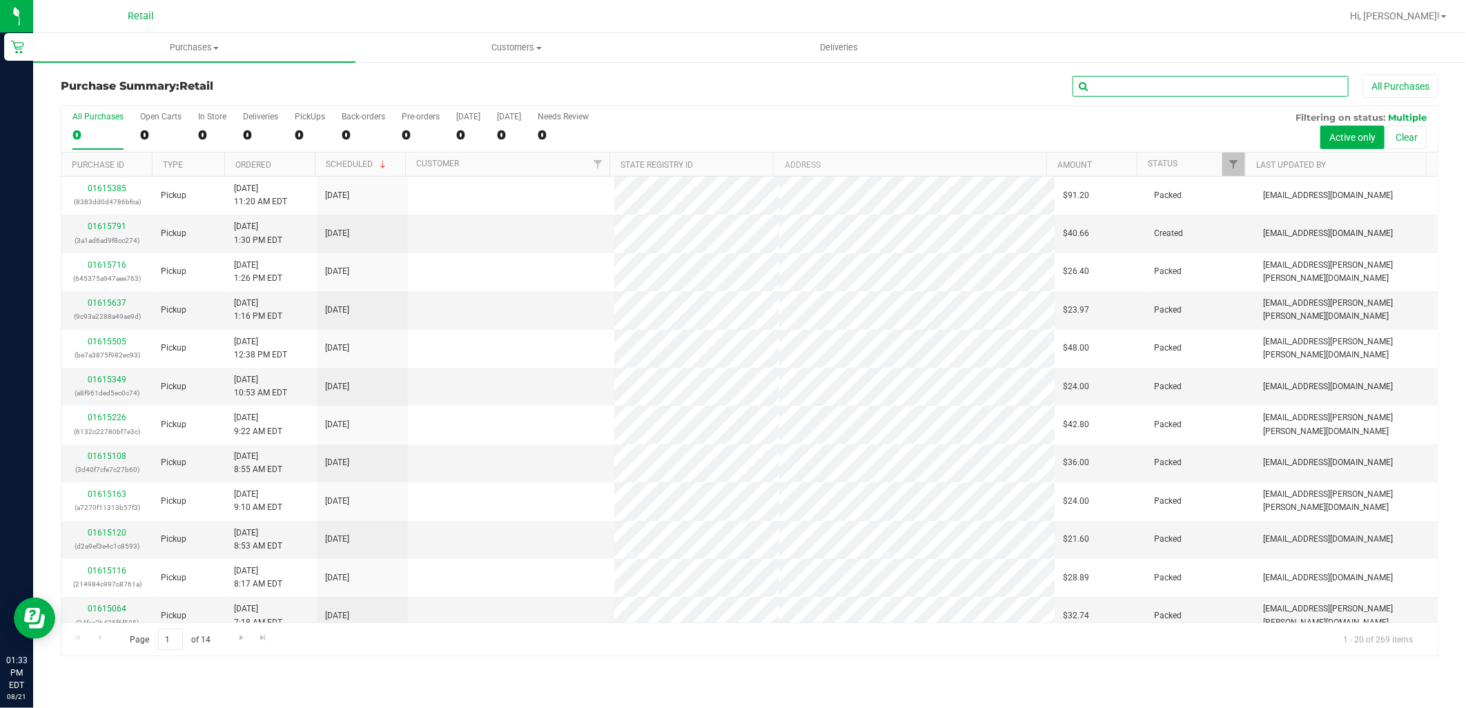
click at [1128, 86] on input "text" at bounding box center [1210, 86] width 276 height 21
type input "noah"
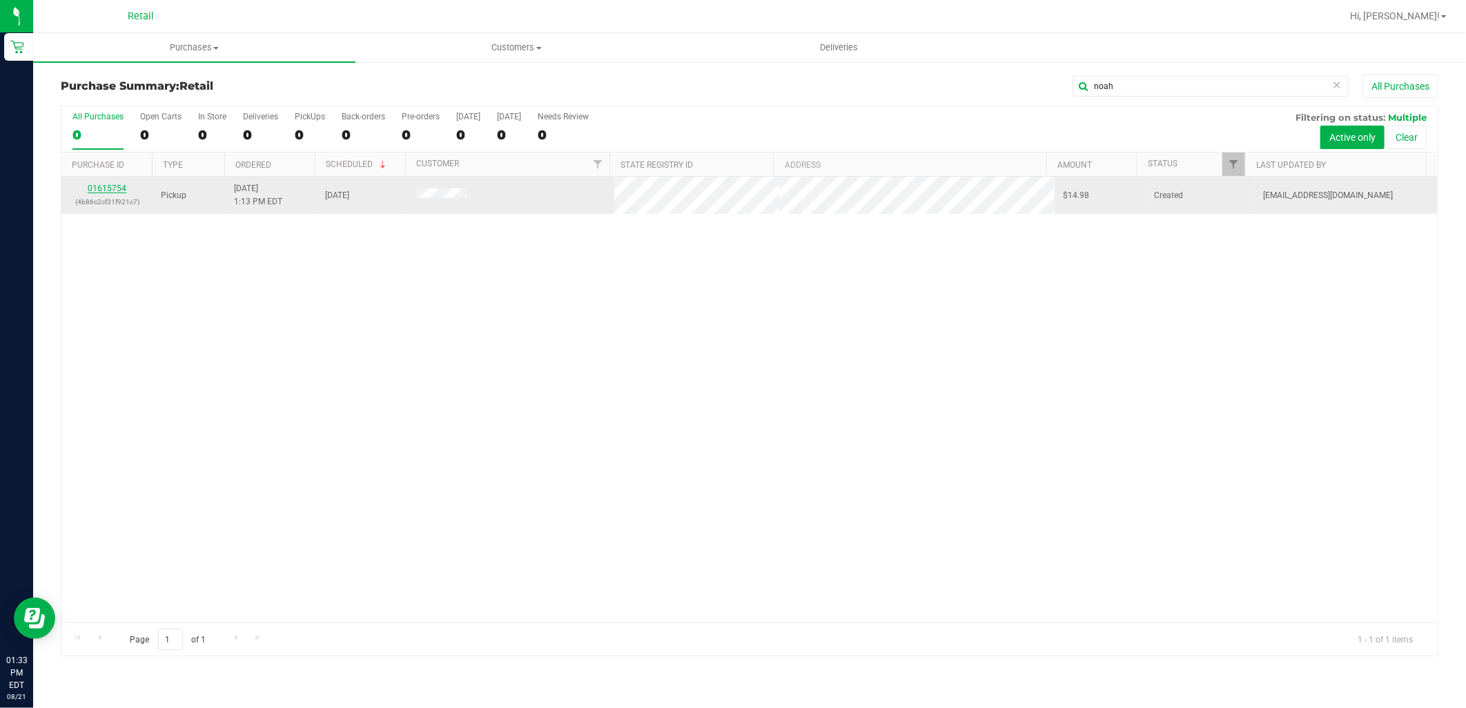
click at [119, 187] on link "01615754" at bounding box center [107, 189] width 39 height 10
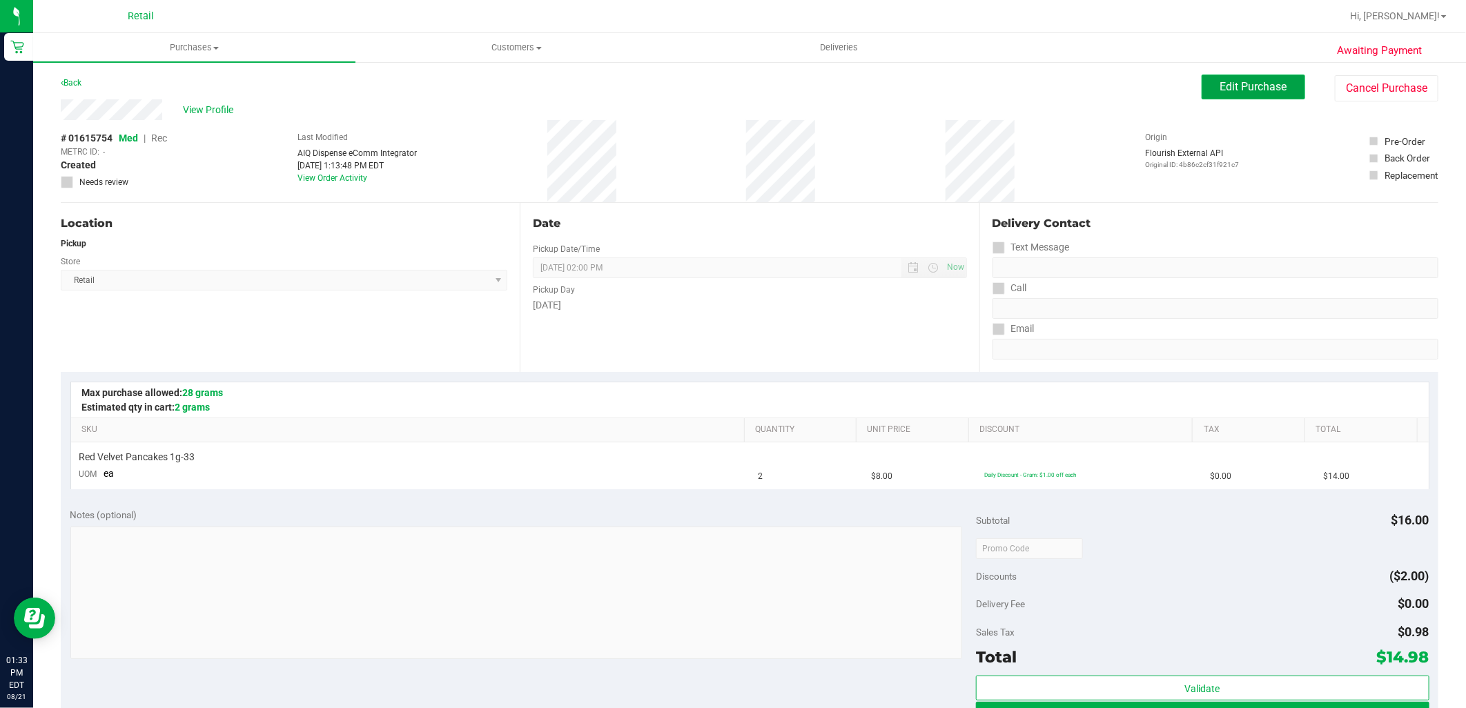
click at [1231, 77] on button "Edit Purchase" at bounding box center [1254, 87] width 104 height 25
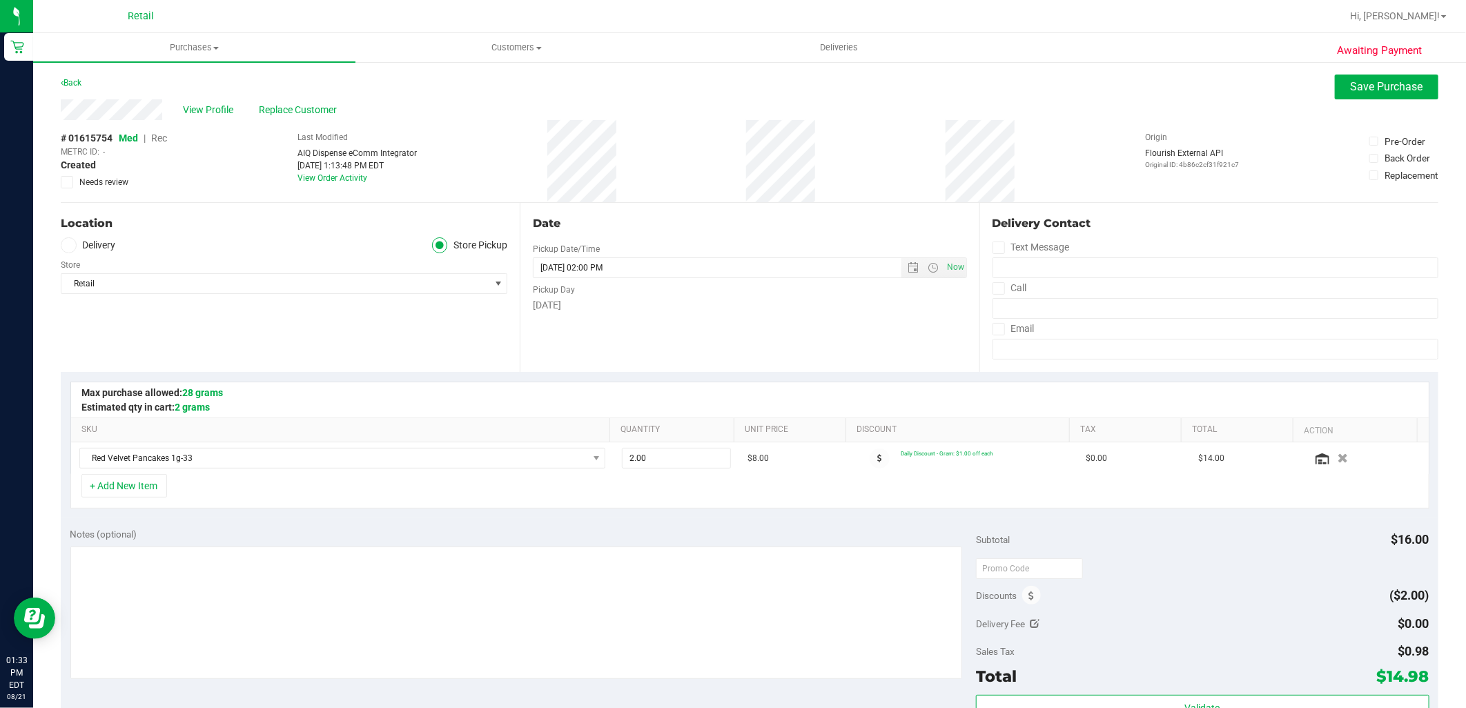
click at [157, 137] on span "Rec" at bounding box center [159, 138] width 16 height 11
click at [1369, 86] on span "Save Purchase" at bounding box center [1387, 86] width 72 height 13
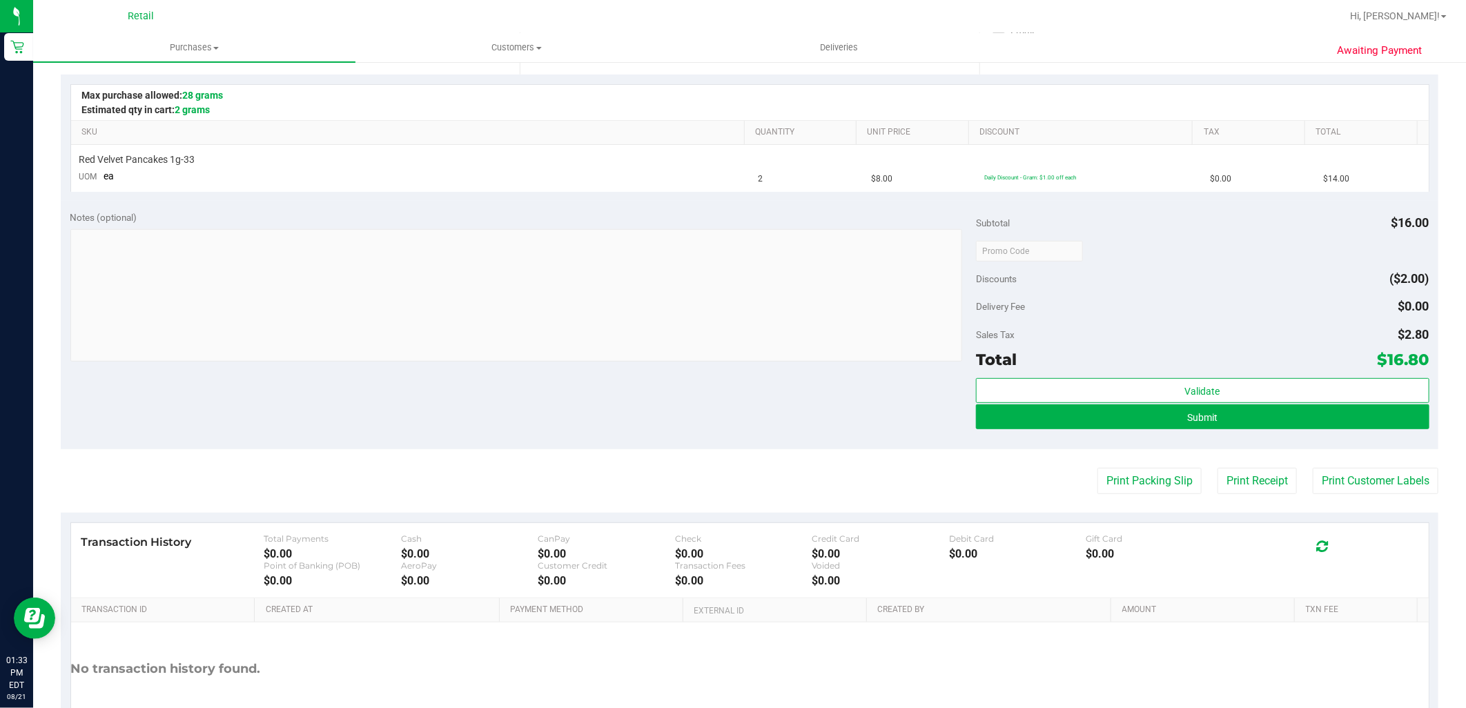
scroll to position [306, 0]
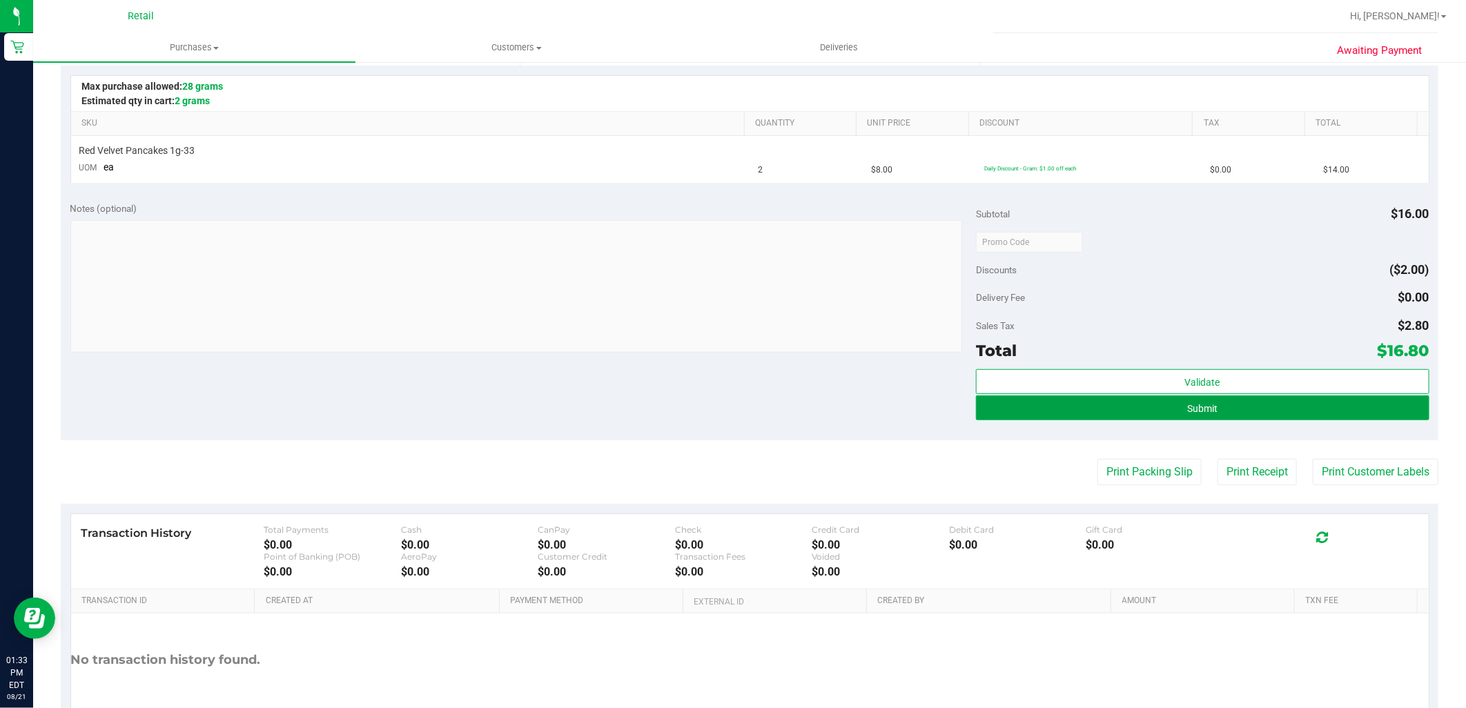
click at [1192, 416] on button "Submit" at bounding box center [1202, 407] width 453 height 25
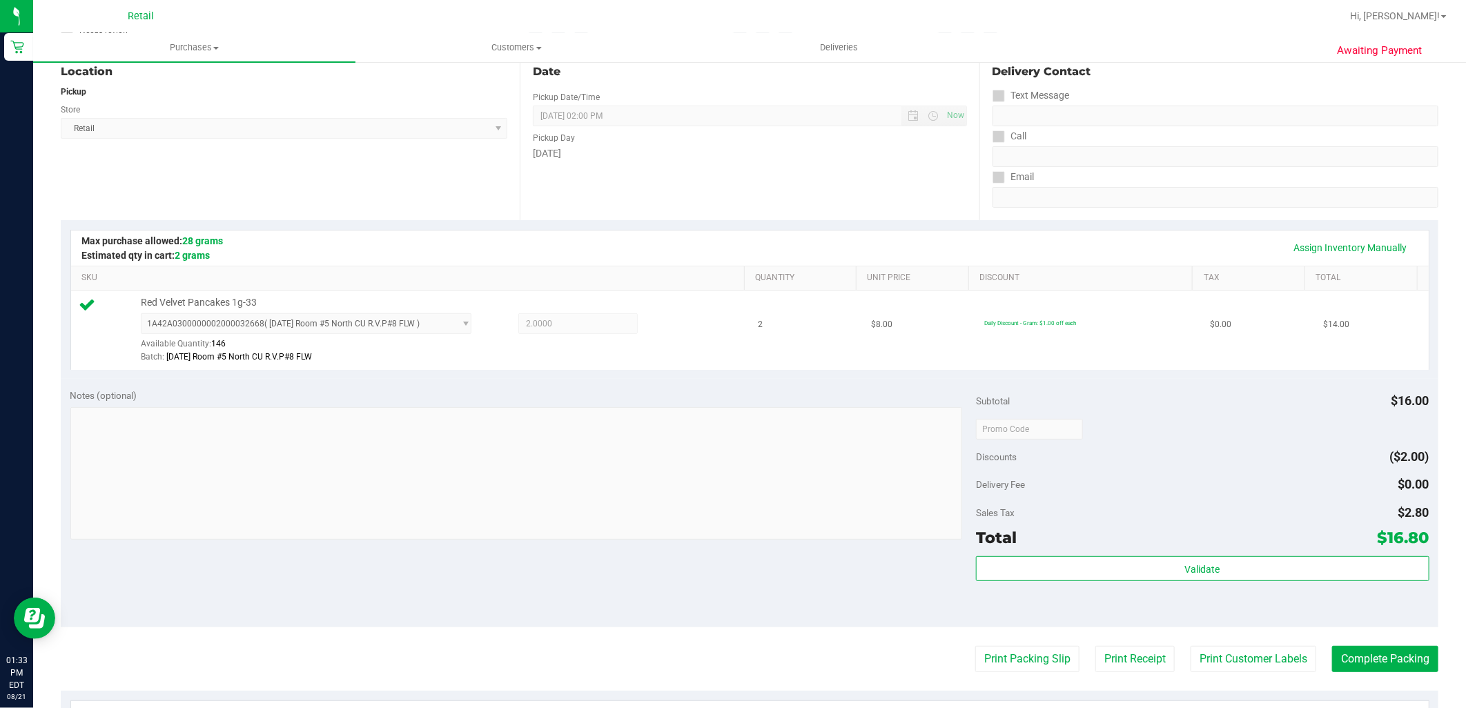
scroll to position [153, 0]
click at [1377, 656] on button "Complete Packing" at bounding box center [1385, 658] width 106 height 26
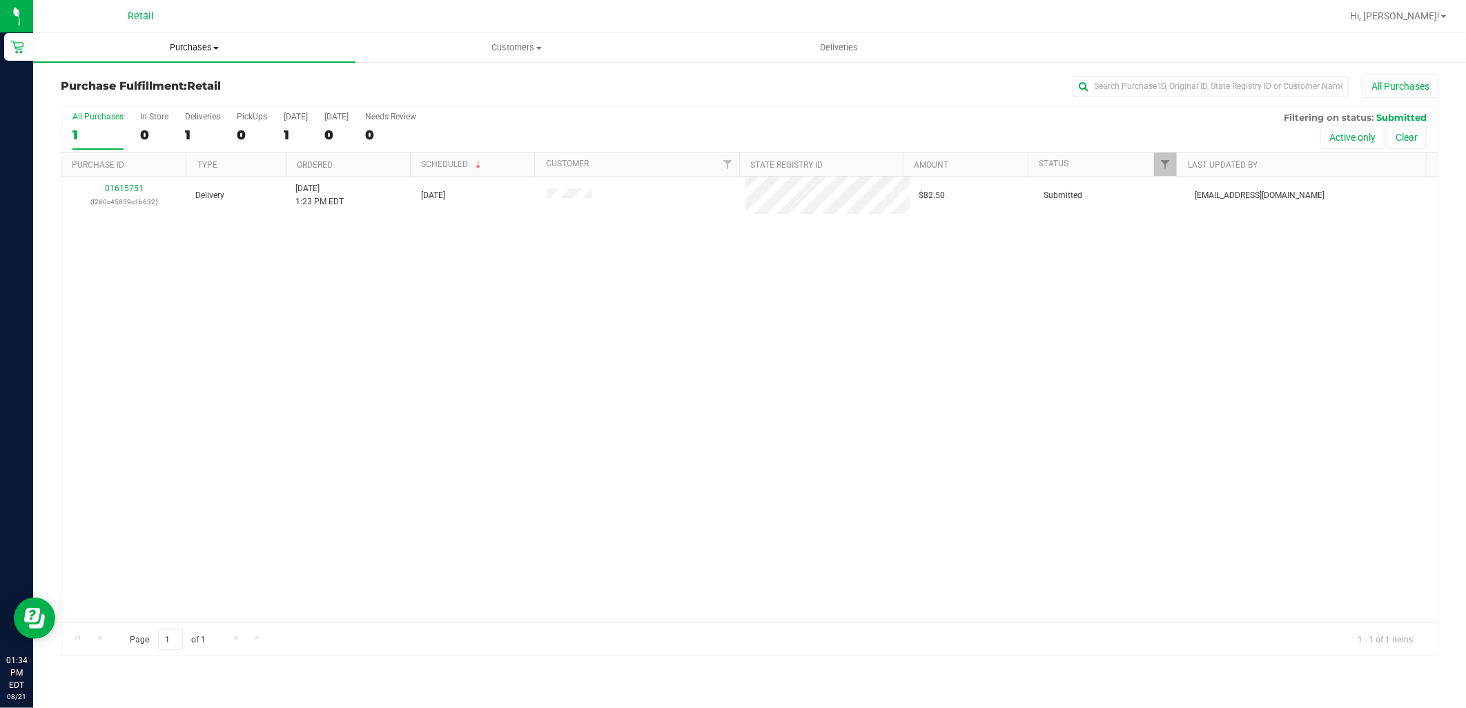
click at [178, 43] on span "Purchases" at bounding box center [194, 47] width 322 height 12
click at [177, 79] on li "Summary of purchases" at bounding box center [194, 83] width 322 height 17
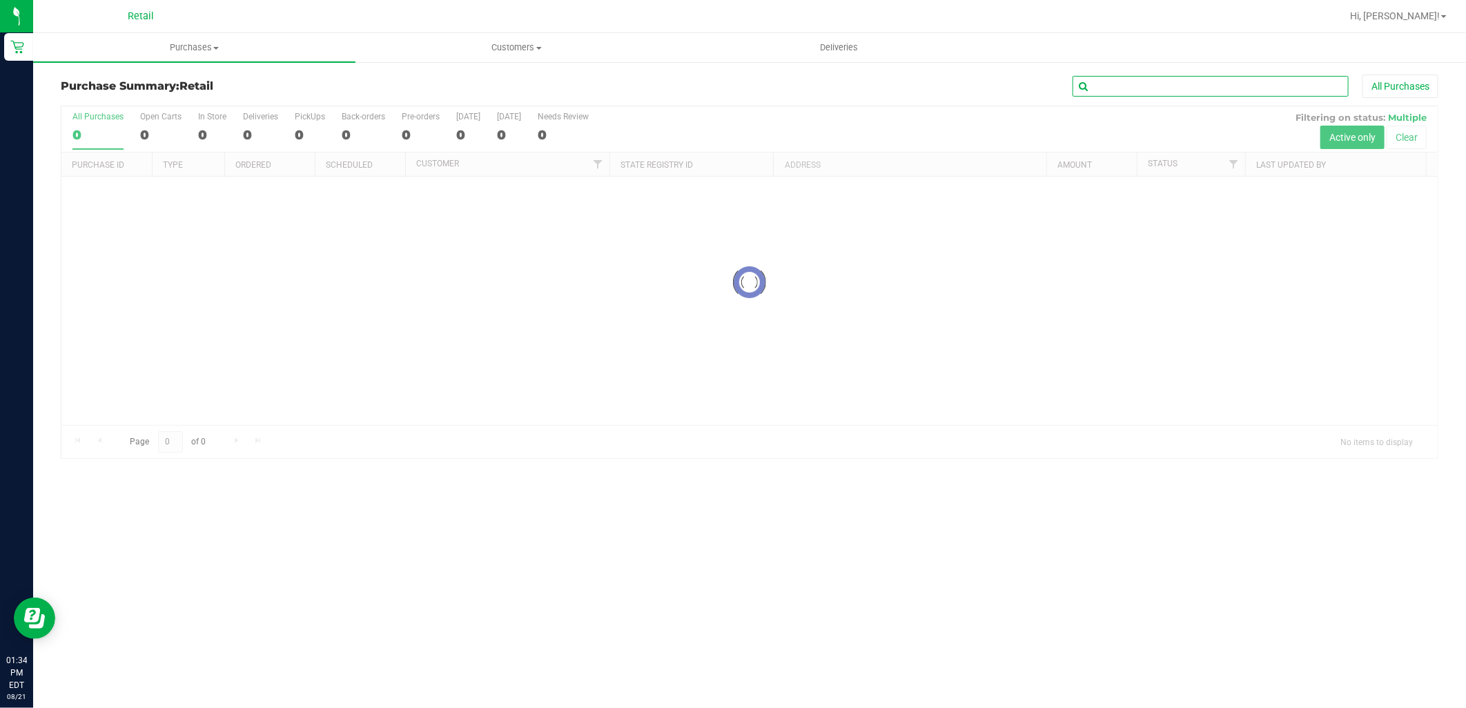
click at [1229, 81] on input "text" at bounding box center [1210, 86] width 276 height 21
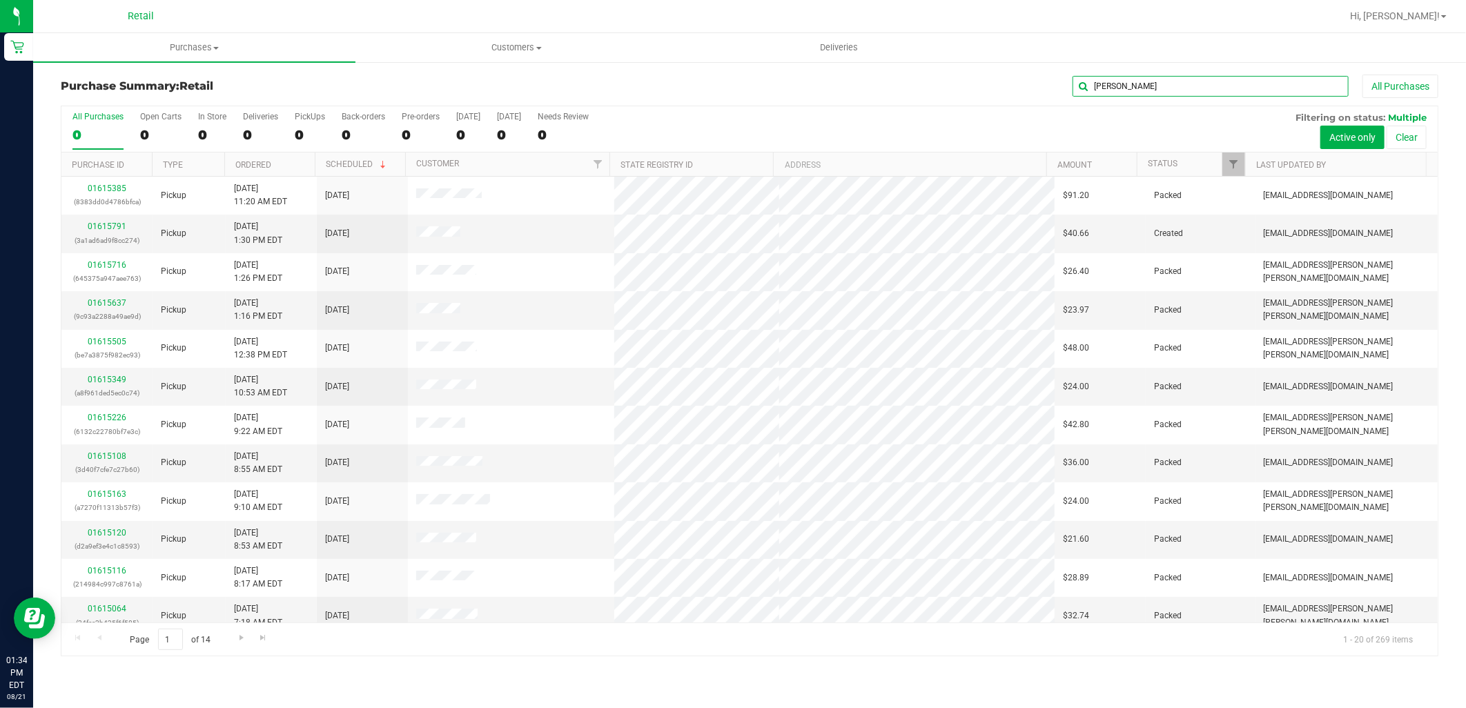
type input "michelle"
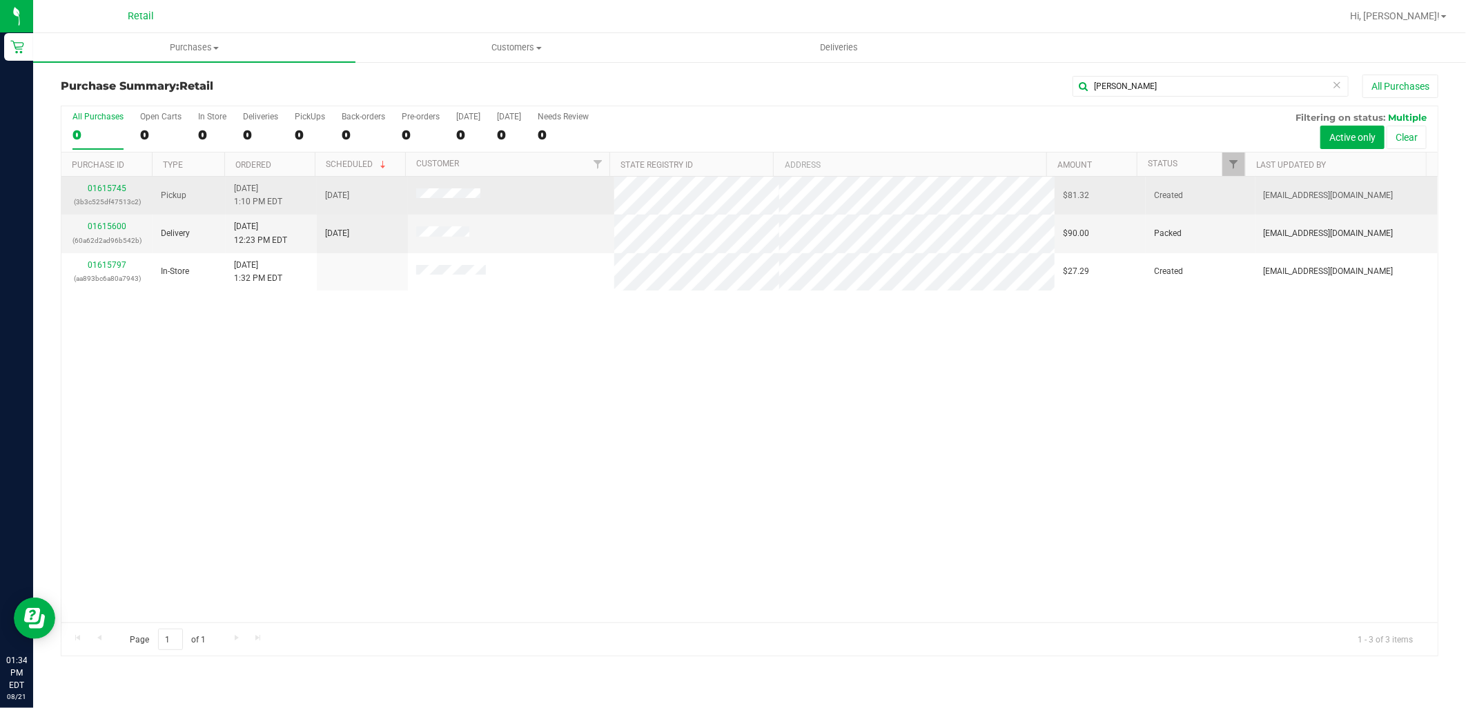
click at [104, 194] on div "01615745 (3b3c525df47513c2)" at bounding box center [107, 195] width 75 height 26
click at [104, 193] on link "01615745" at bounding box center [107, 189] width 39 height 10
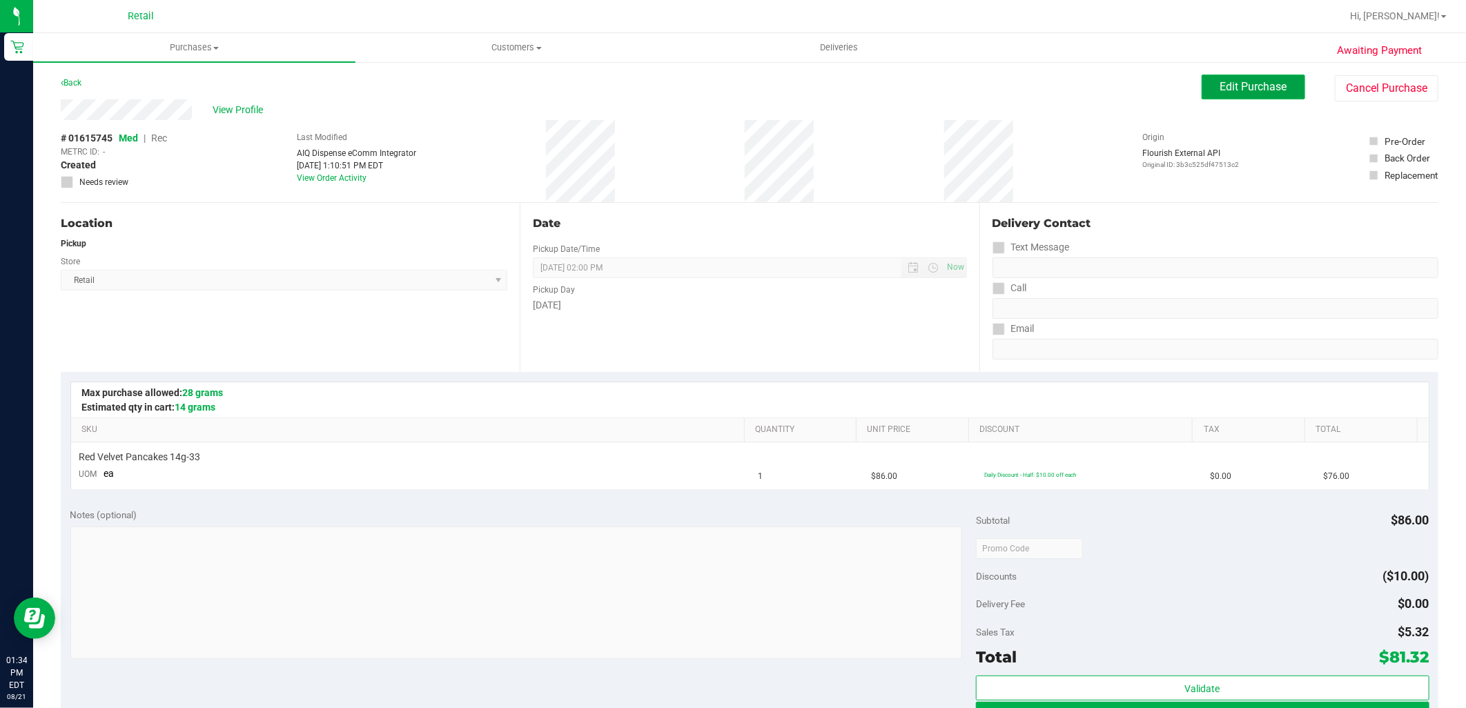
click at [1267, 91] on span "Edit Purchase" at bounding box center [1253, 86] width 67 height 13
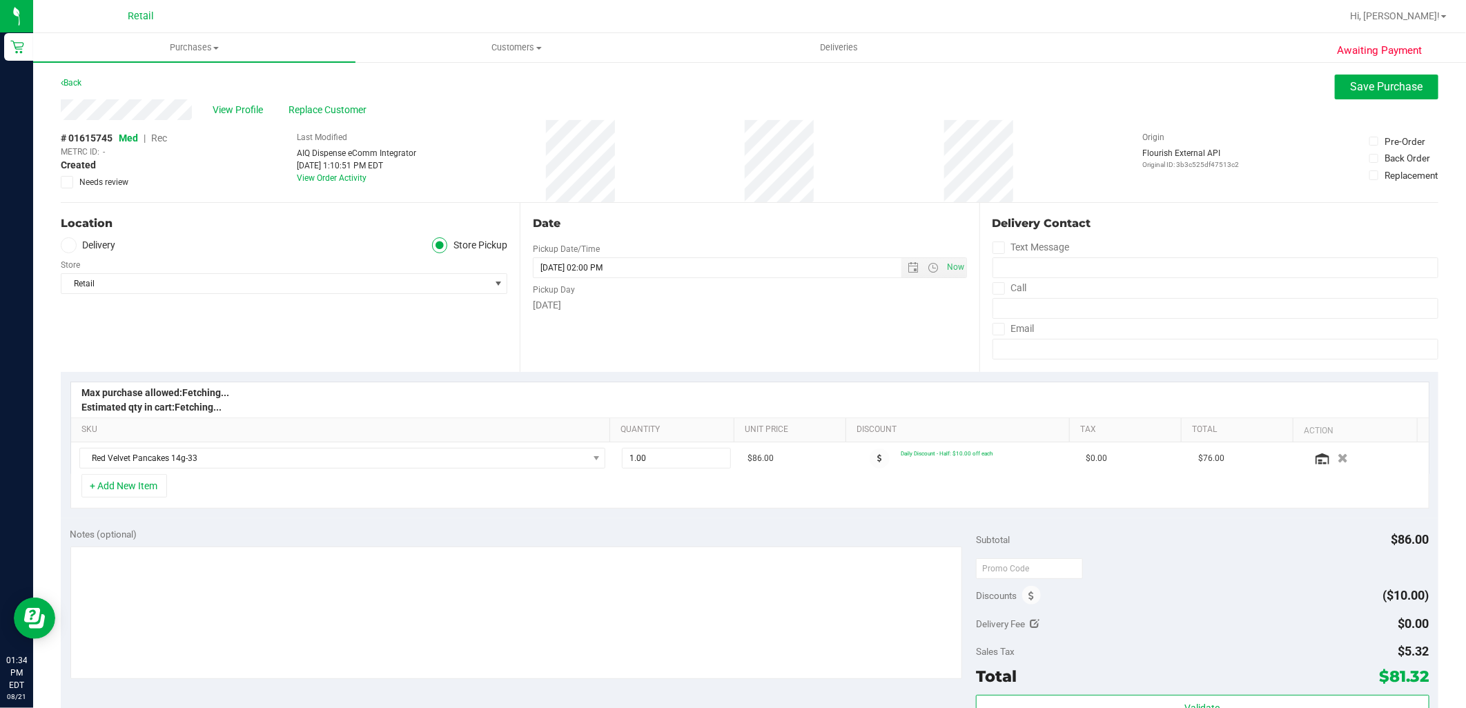
click at [156, 135] on span "Rec" at bounding box center [159, 138] width 16 height 11
click at [1351, 85] on span "Save Purchase" at bounding box center [1387, 86] width 72 height 13
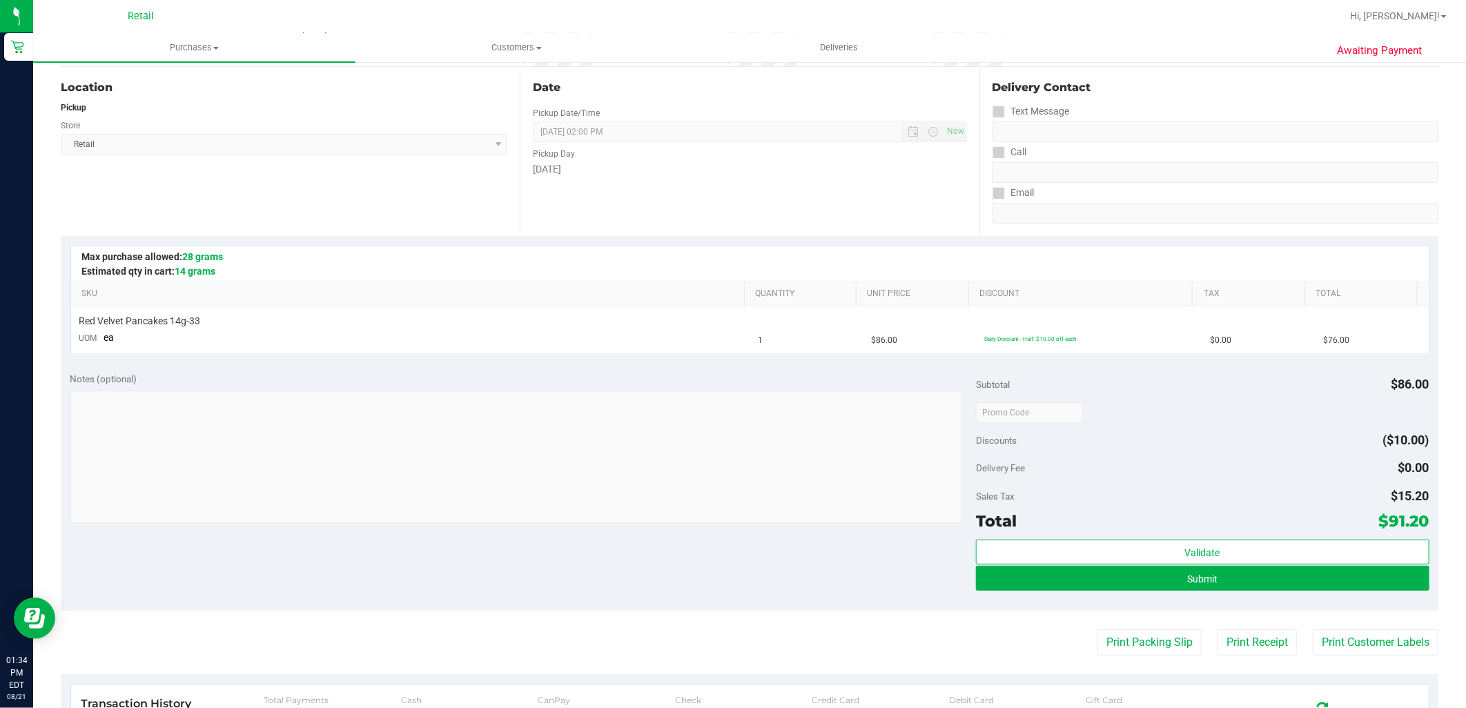
scroll to position [153, 0]
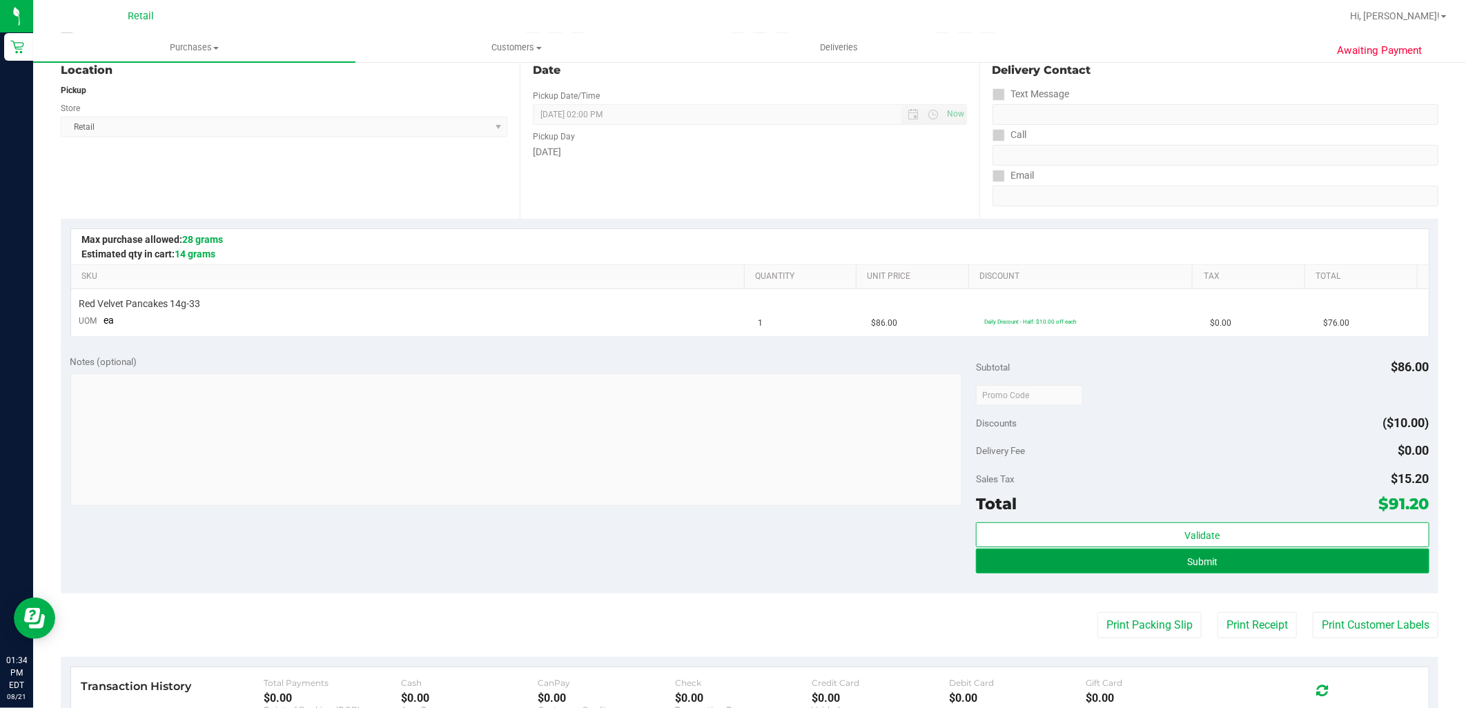
click at [1196, 560] on span "Submit" at bounding box center [1202, 561] width 30 height 11
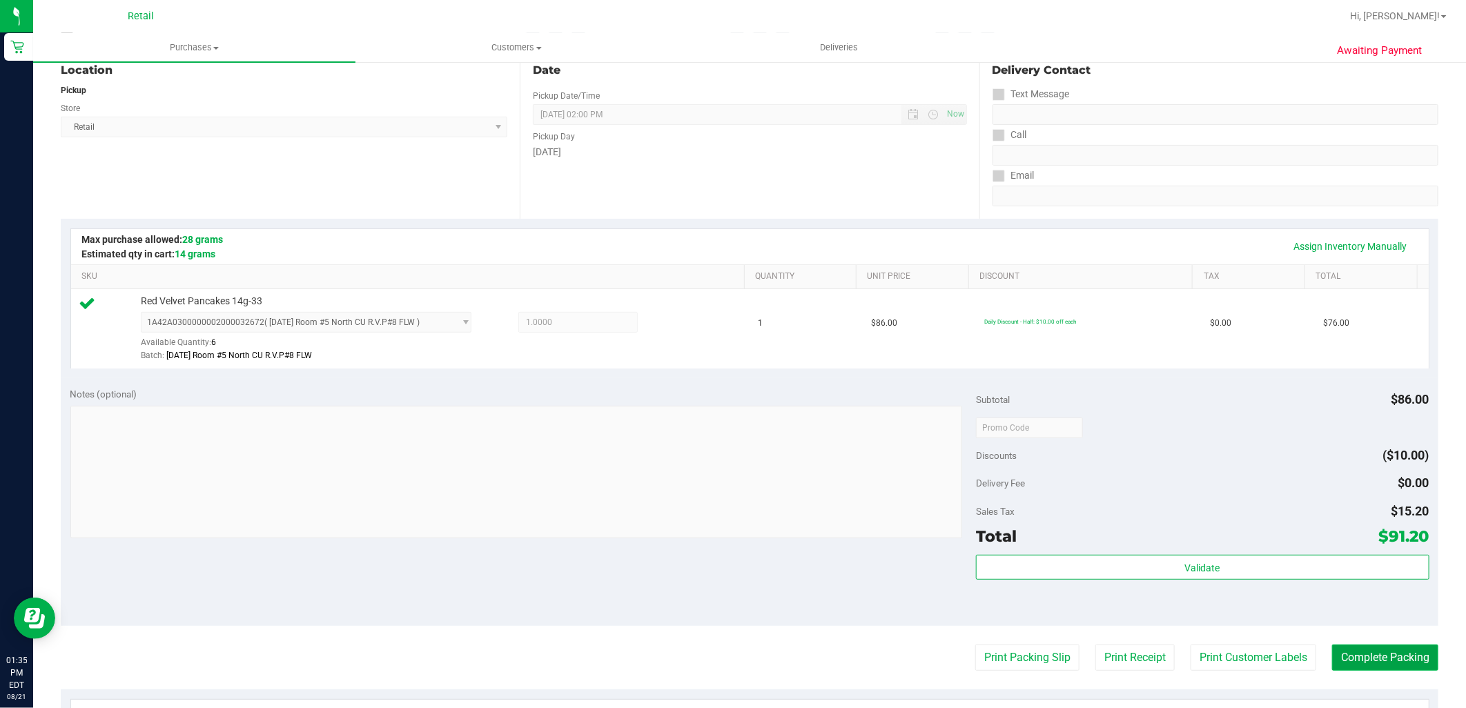
click at [1397, 669] on button "Complete Packing" at bounding box center [1385, 658] width 106 height 26
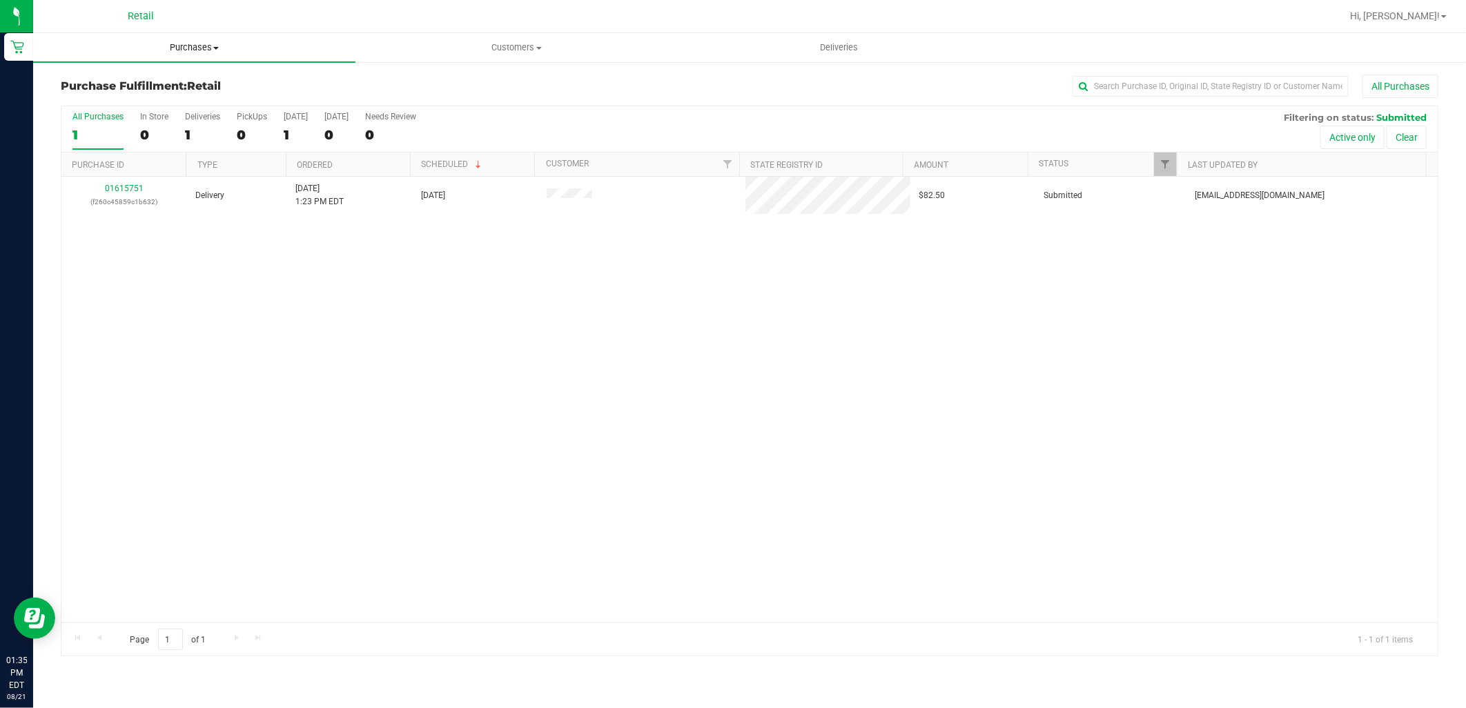
click at [204, 60] on link "Purchases Summary of purchases Fulfillment All purchases" at bounding box center [194, 47] width 322 height 29
click at [200, 75] on li "Summary of purchases" at bounding box center [194, 83] width 322 height 17
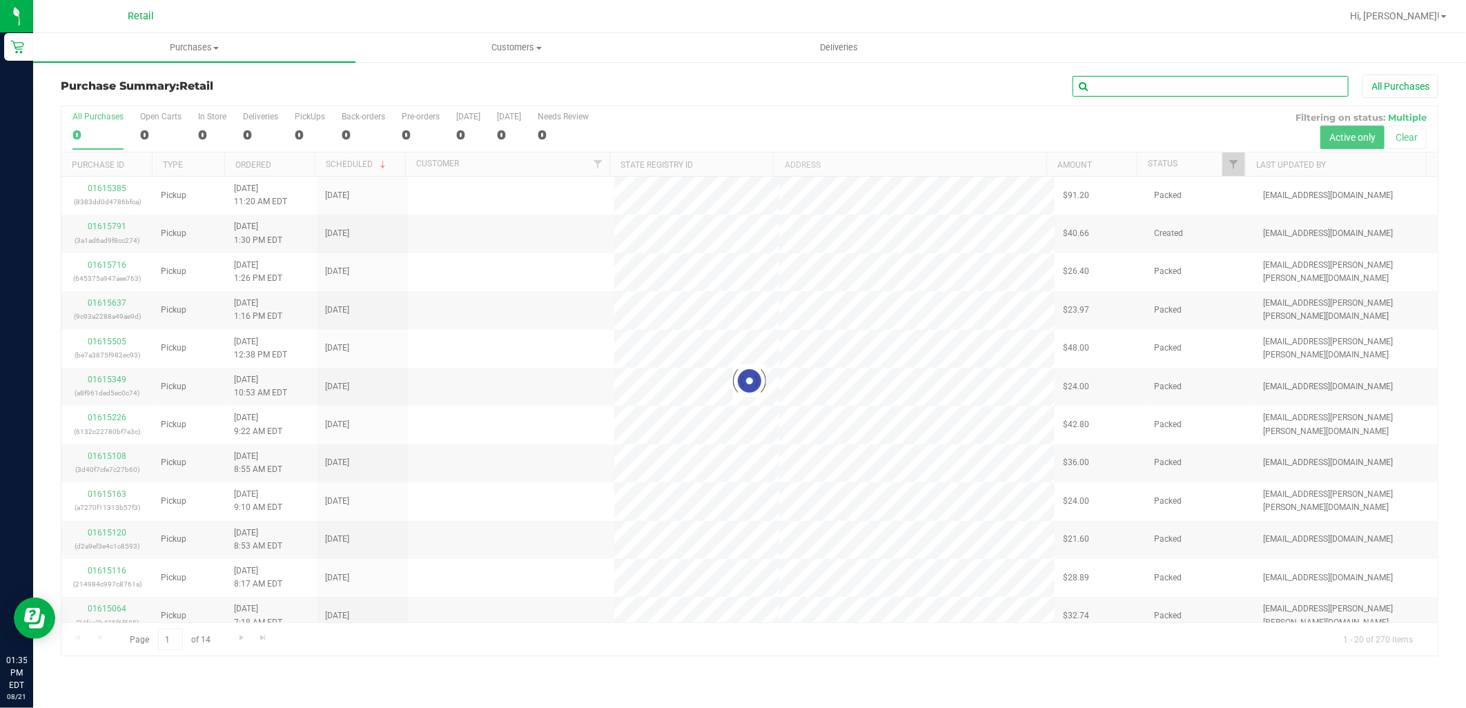
click at [1112, 97] on input "text" at bounding box center [1210, 86] width 276 height 21
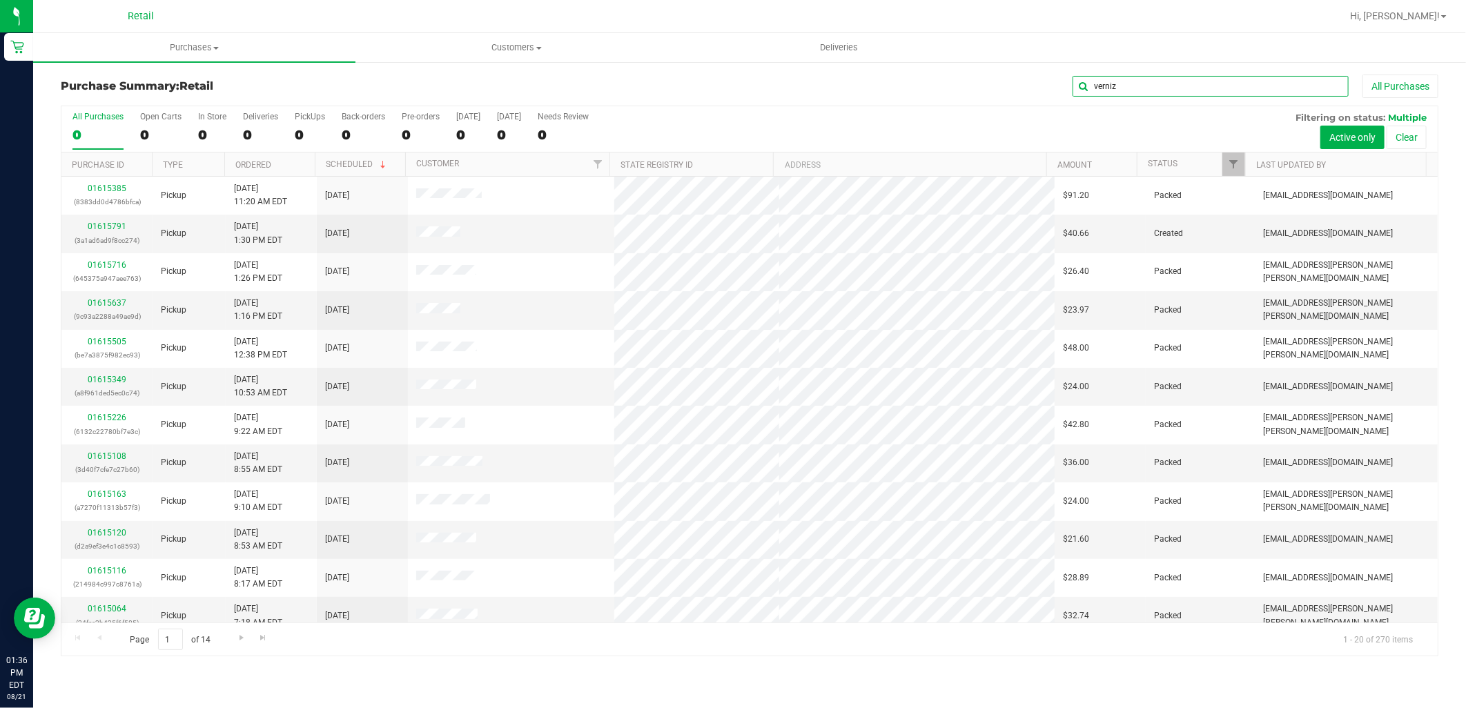
type input "verniz"
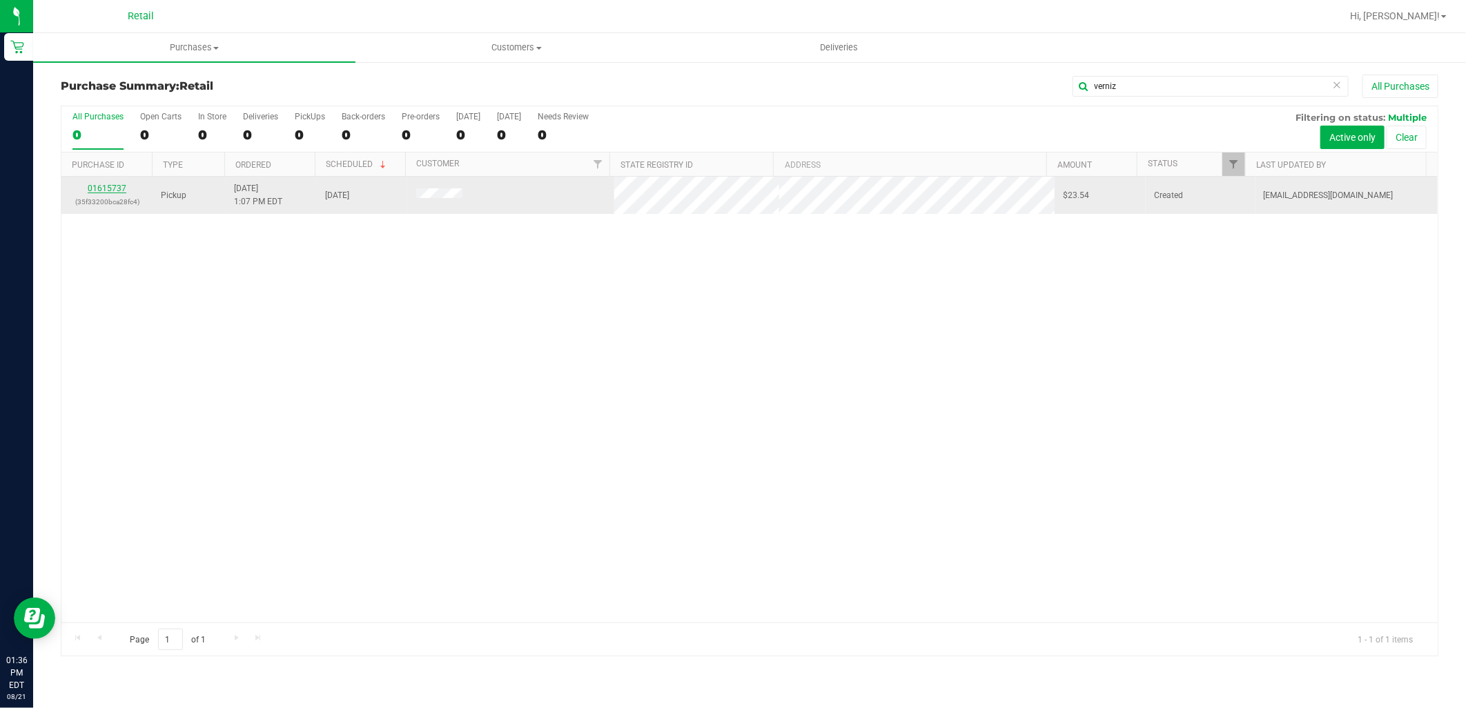
click at [104, 185] on link "01615737" at bounding box center [107, 189] width 39 height 10
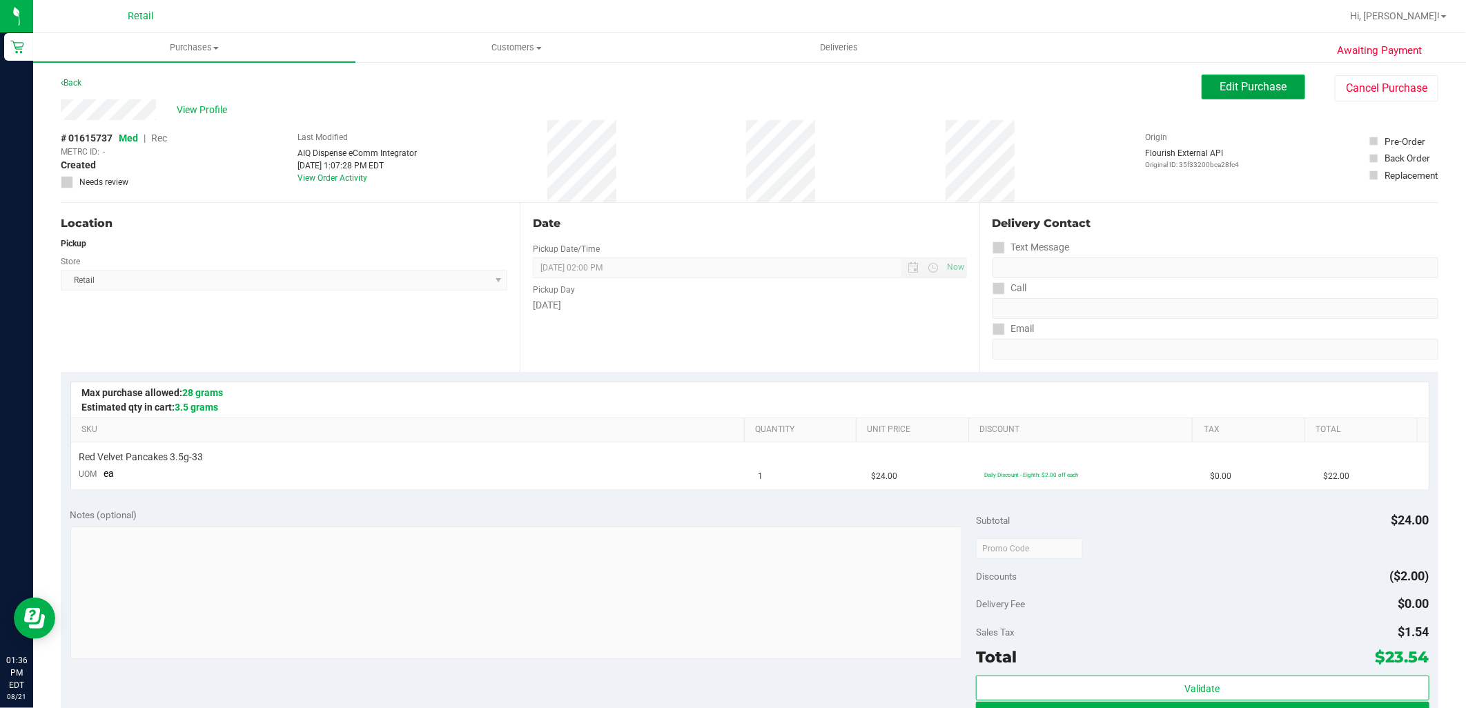
click at [1220, 81] on span "Edit Purchase" at bounding box center [1253, 86] width 67 height 13
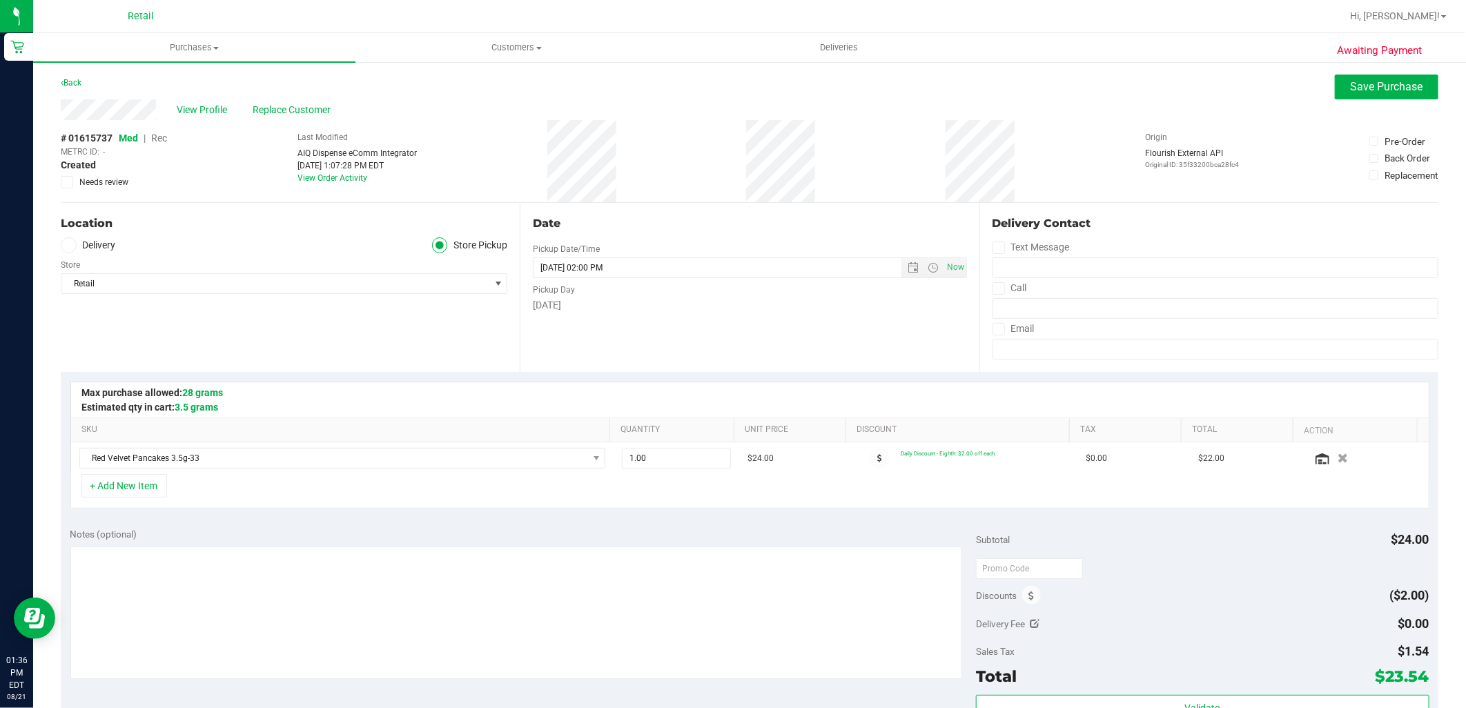
click at [163, 135] on span "Rec" at bounding box center [159, 138] width 16 height 11
click at [1356, 80] on span "Save Purchase" at bounding box center [1387, 86] width 72 height 13
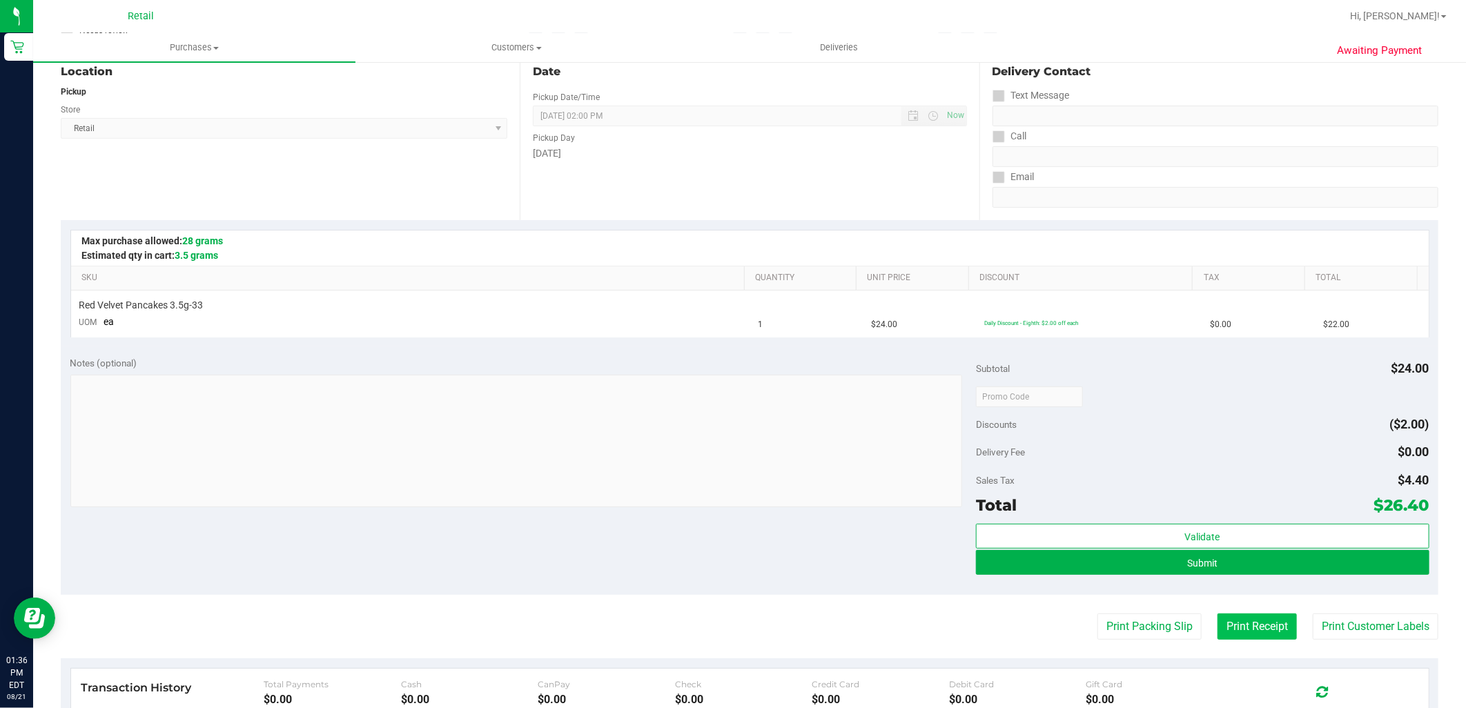
scroll to position [153, 0]
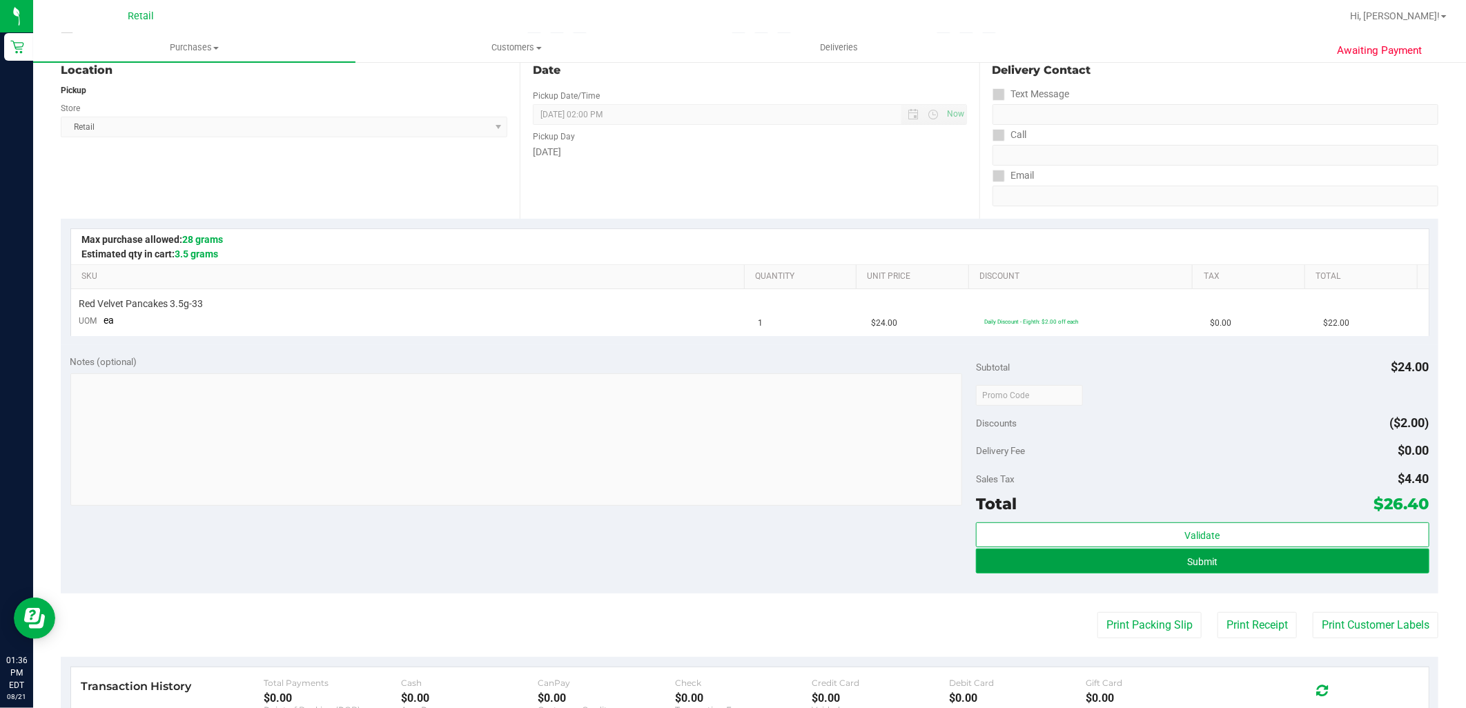
click at [1260, 556] on button "Submit" at bounding box center [1202, 561] width 453 height 25
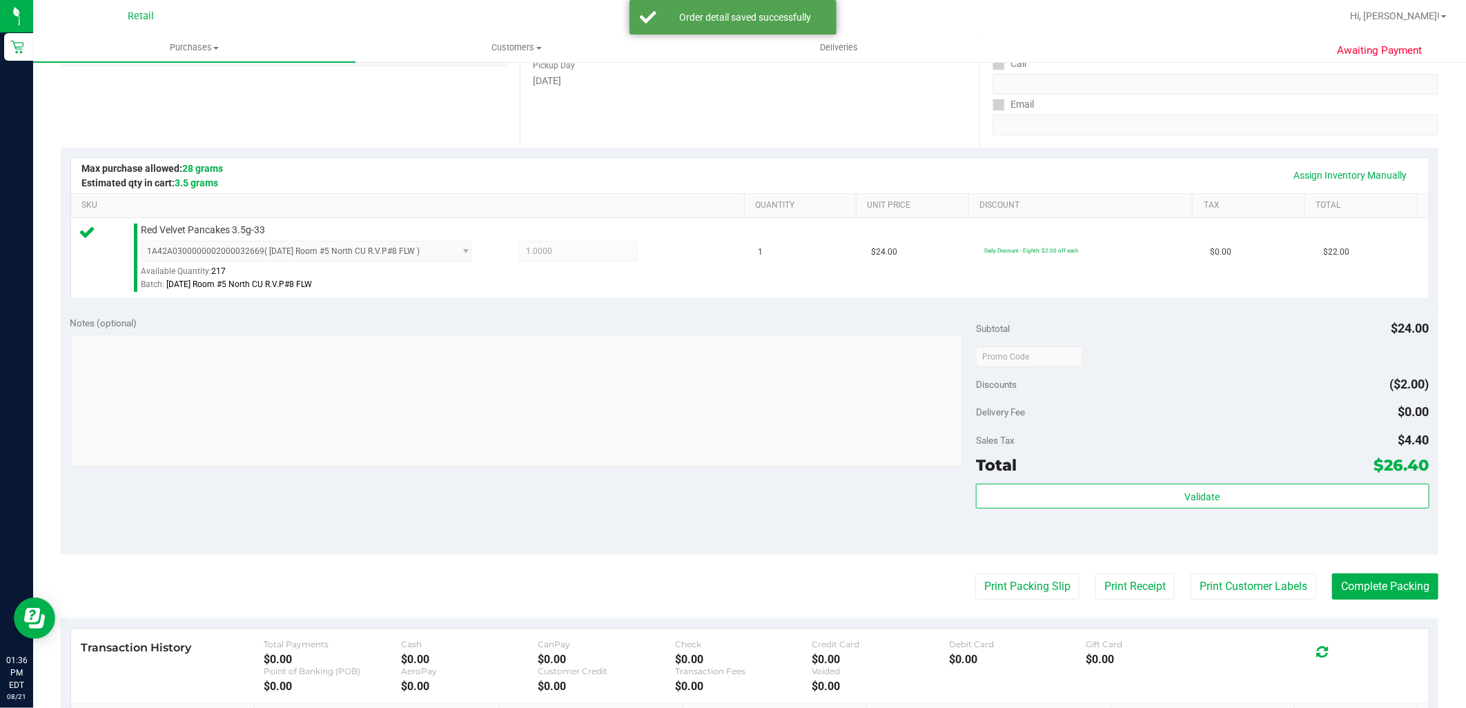
scroll to position [230, 0]
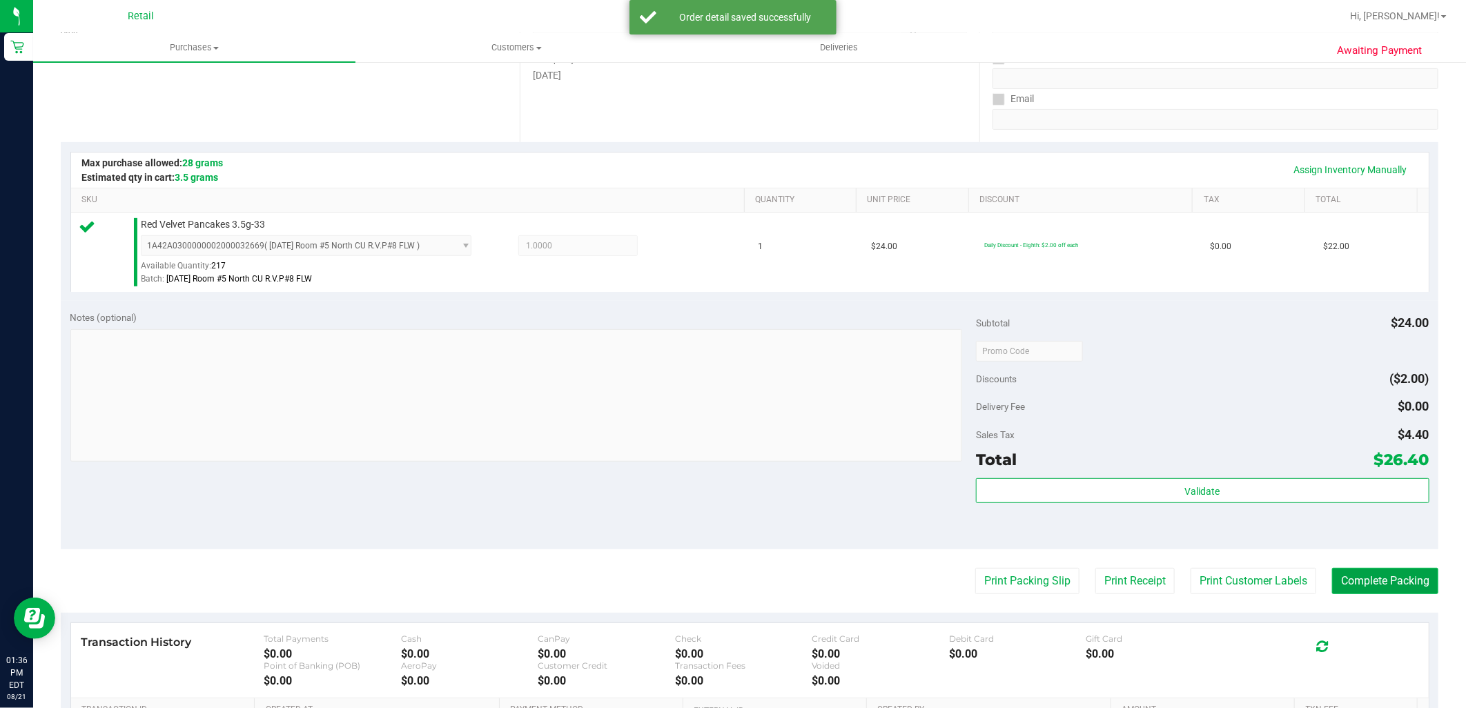
click at [1371, 592] on button "Complete Packing" at bounding box center [1385, 581] width 106 height 26
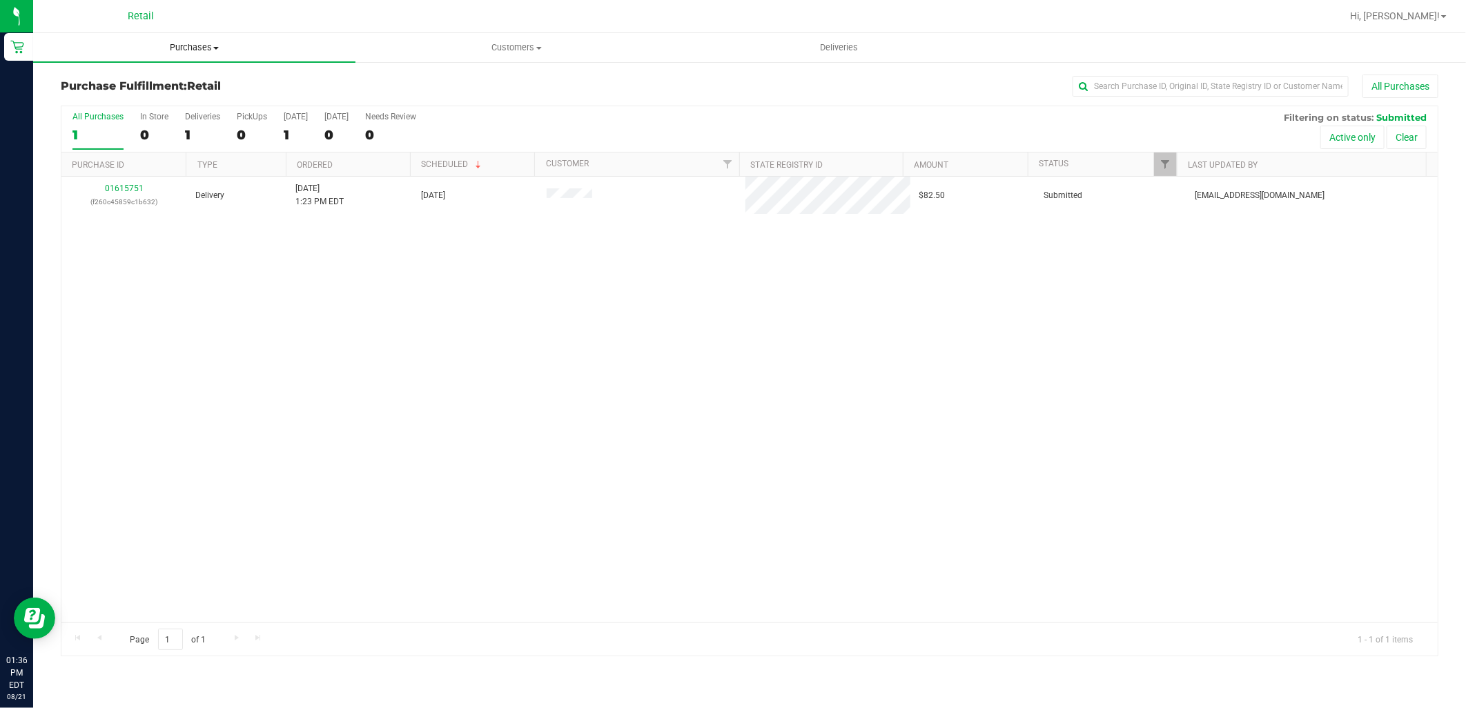
click at [200, 35] on uib-tab-heading "Purchases Summary of purchases Fulfillment All purchases" at bounding box center [194, 47] width 322 height 29
click at [193, 77] on li "Summary of purchases" at bounding box center [194, 83] width 322 height 17
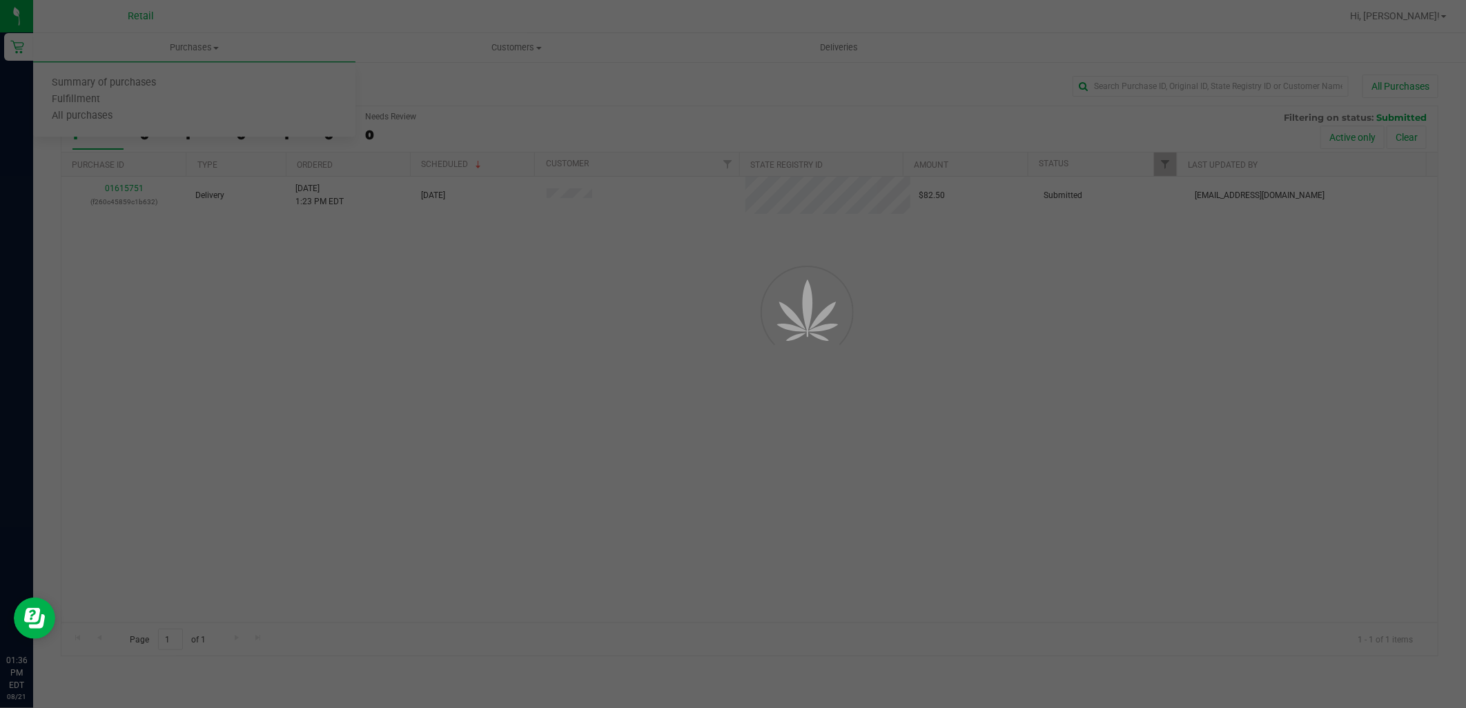
click at [1222, 77] on div at bounding box center [733, 354] width 1466 height 708
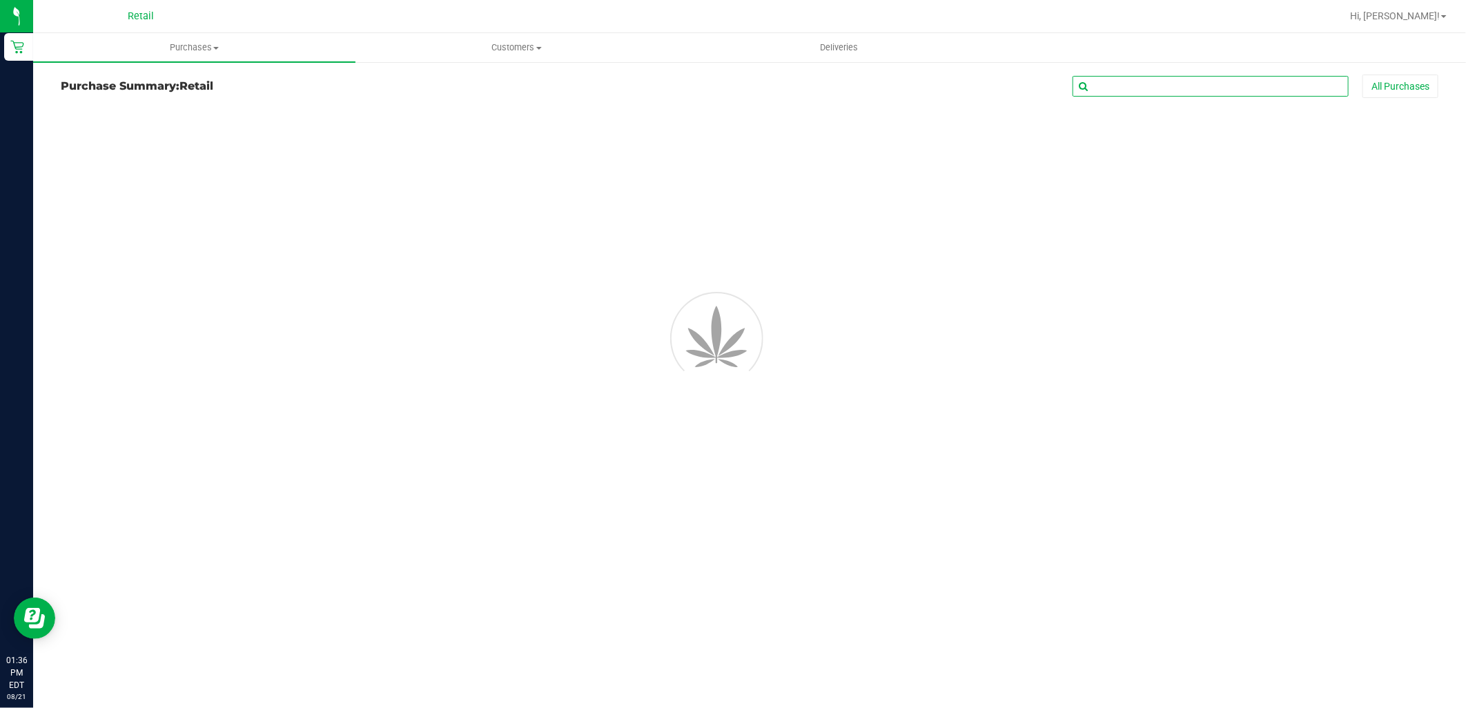
click at [1211, 84] on input "text" at bounding box center [1210, 86] width 276 height 21
type input "alexander"
click at [197, 50] on span "Purchases" at bounding box center [194, 47] width 322 height 12
click at [169, 79] on span "Summary of purchases" at bounding box center [103, 83] width 141 height 12
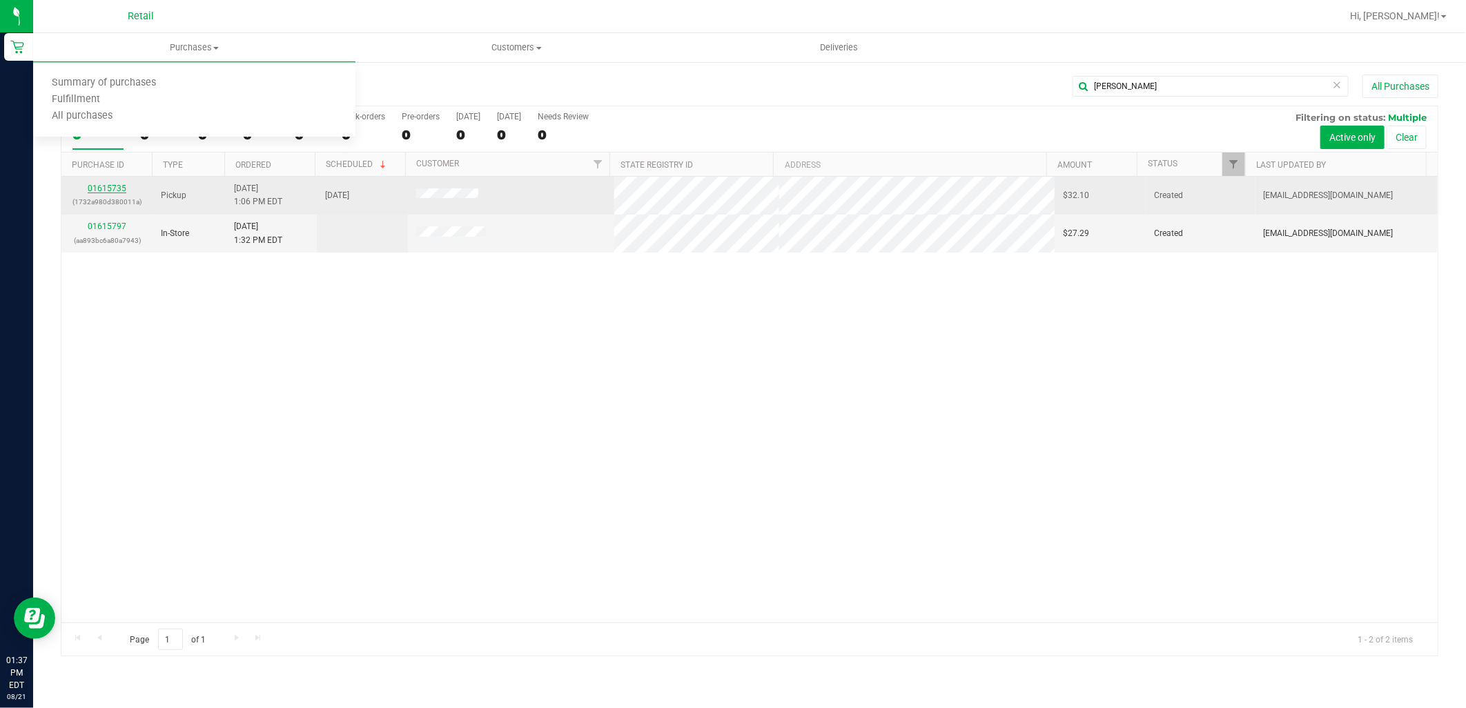
click at [88, 188] on link "01615735" at bounding box center [107, 189] width 39 height 10
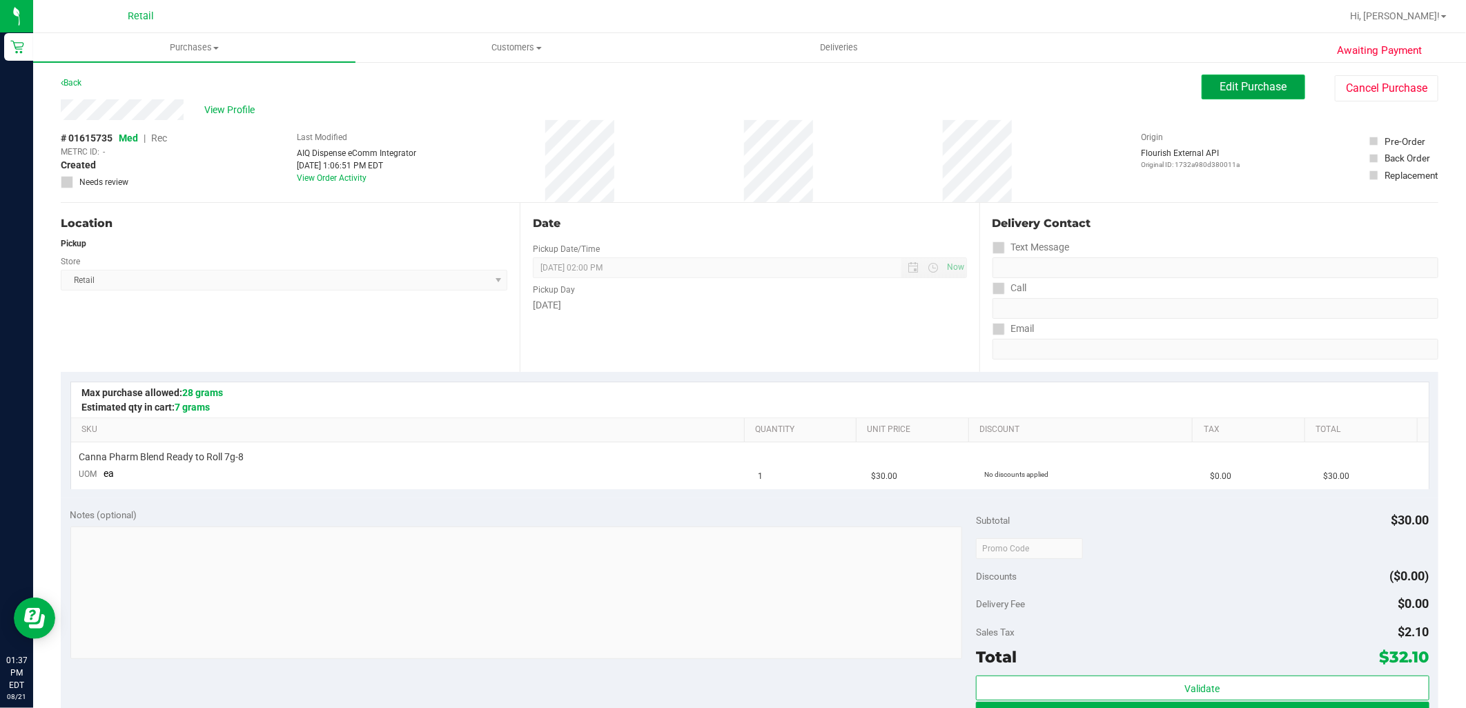
click at [1255, 78] on button "Edit Purchase" at bounding box center [1254, 87] width 104 height 25
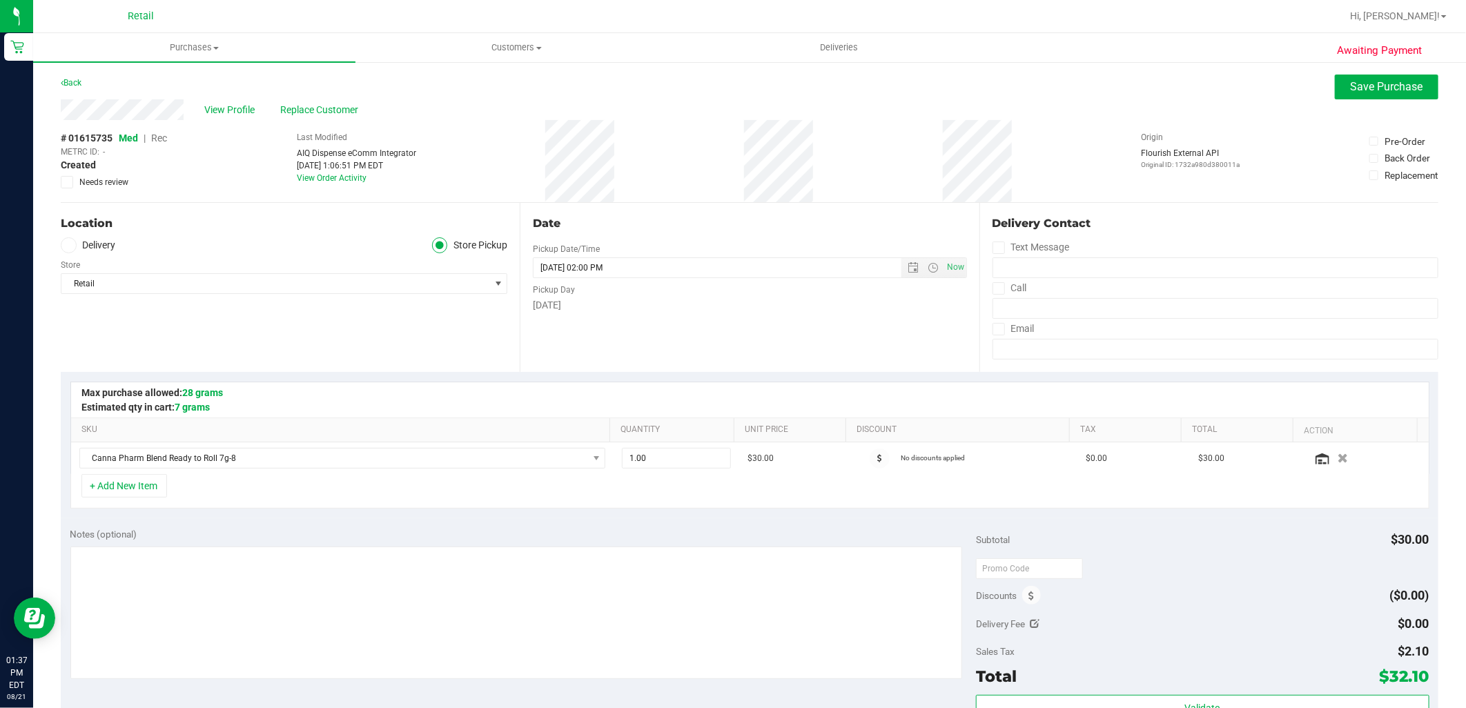
click at [159, 138] on span "Rec" at bounding box center [159, 138] width 16 height 11
click at [1384, 81] on span "Save Purchase" at bounding box center [1387, 86] width 72 height 13
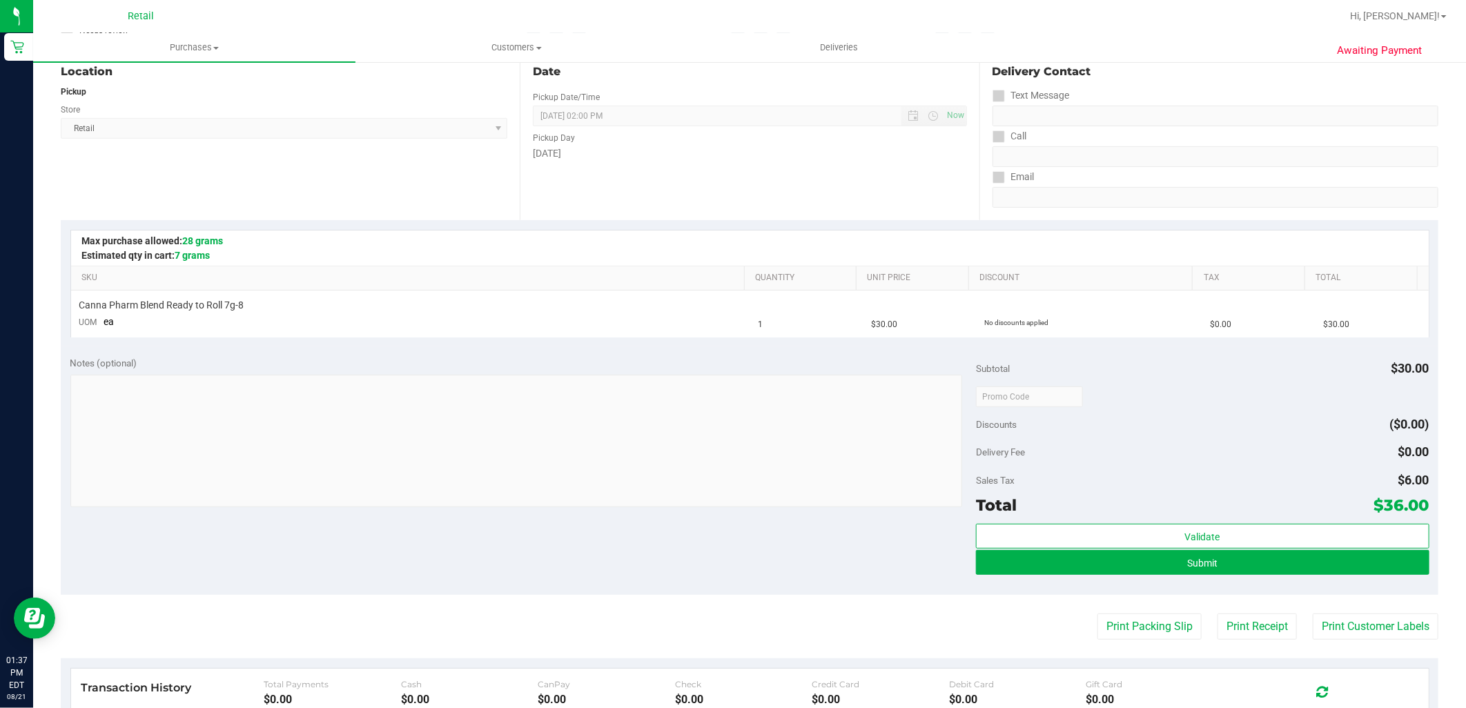
scroll to position [153, 0]
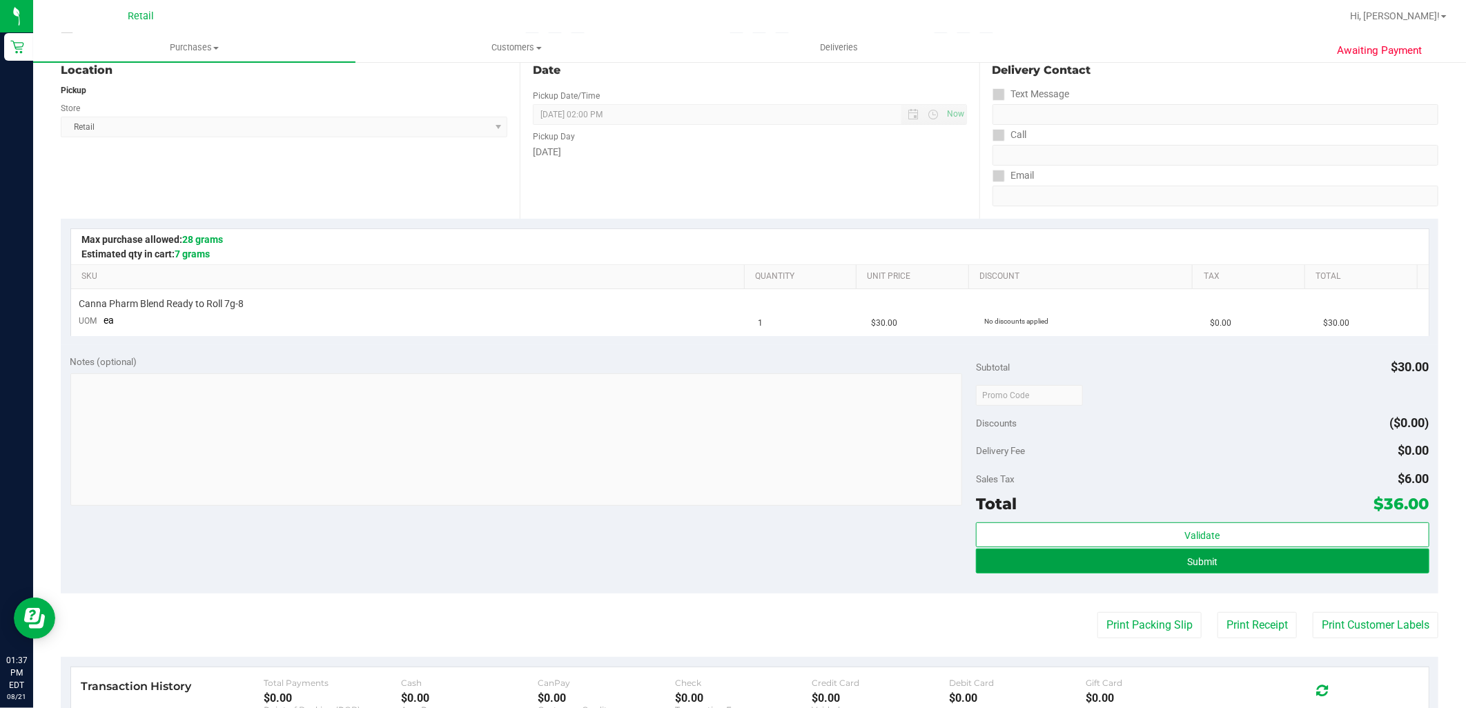
click at [1177, 569] on button "Submit" at bounding box center [1202, 561] width 453 height 25
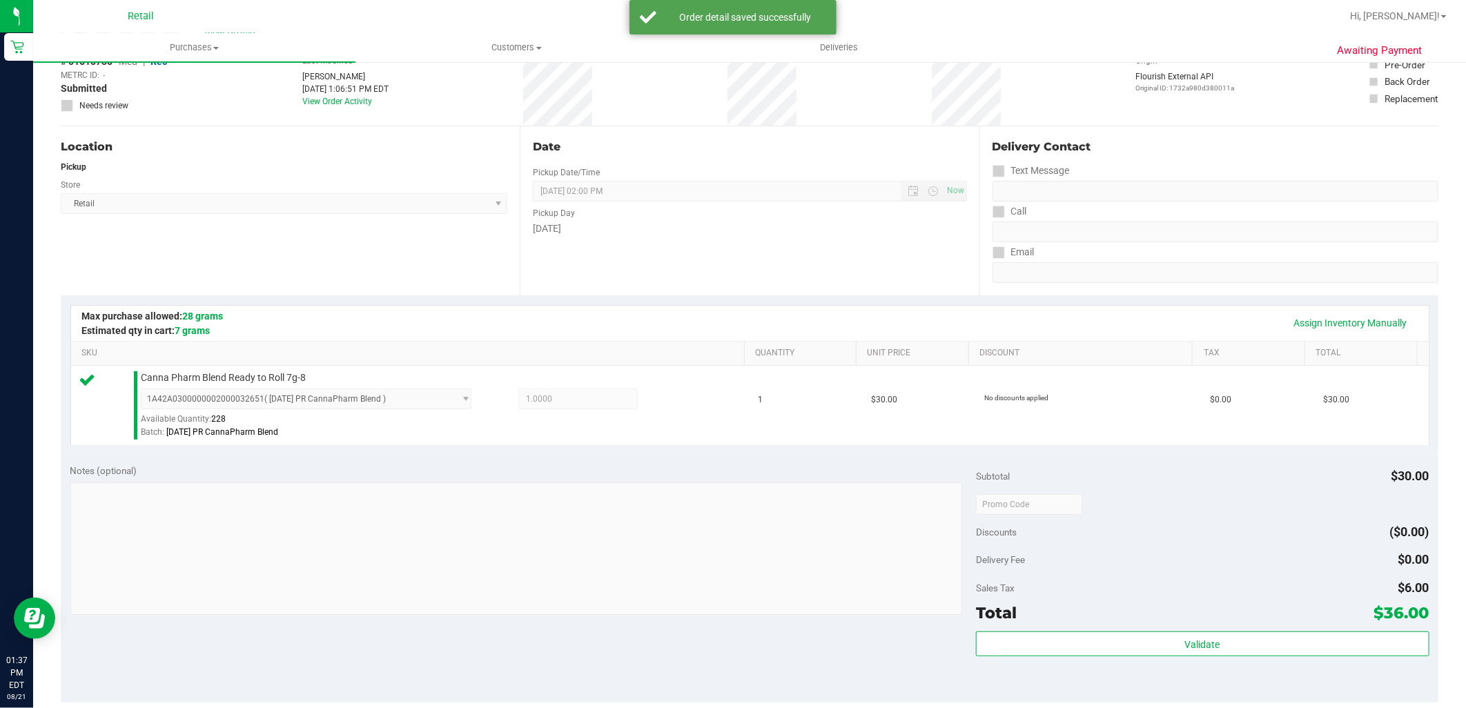
scroll to position [230, 0]
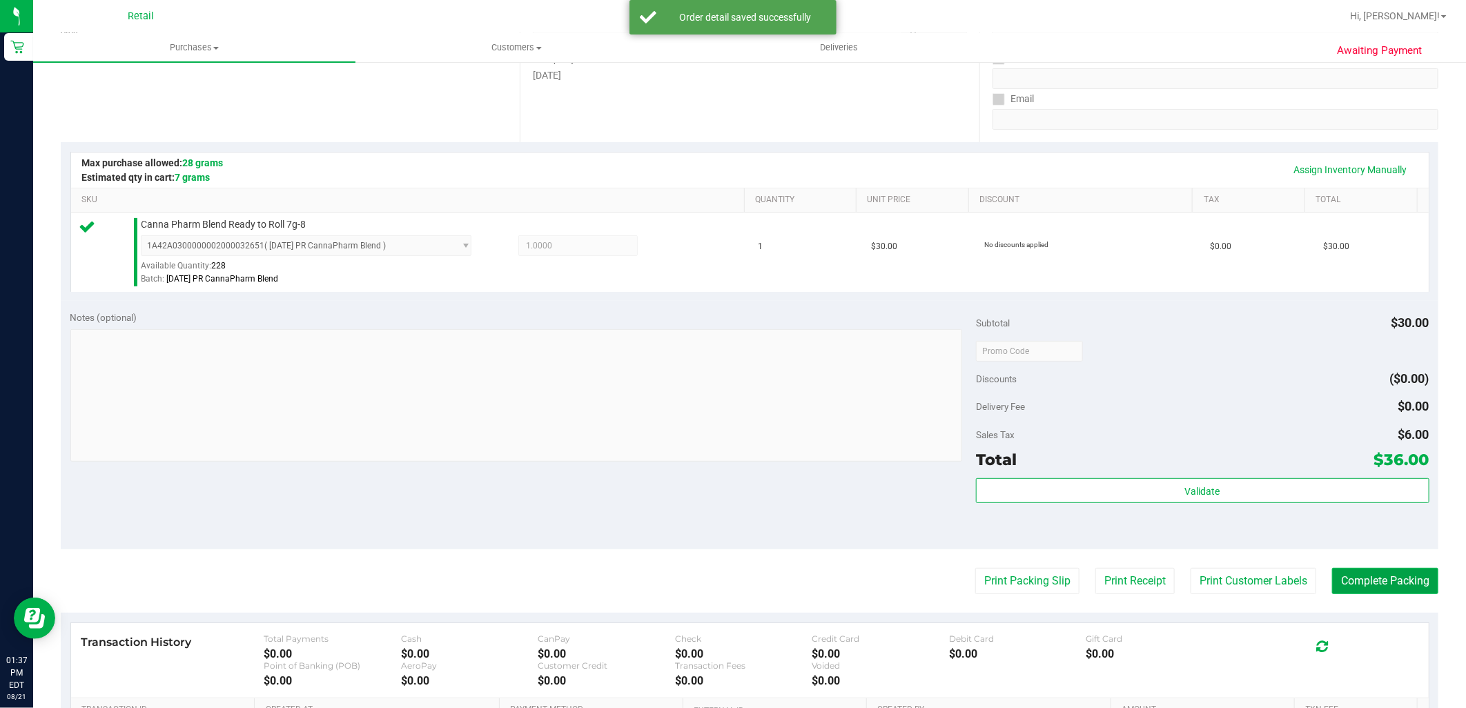
click at [1387, 571] on button "Complete Packing" at bounding box center [1385, 581] width 106 height 26
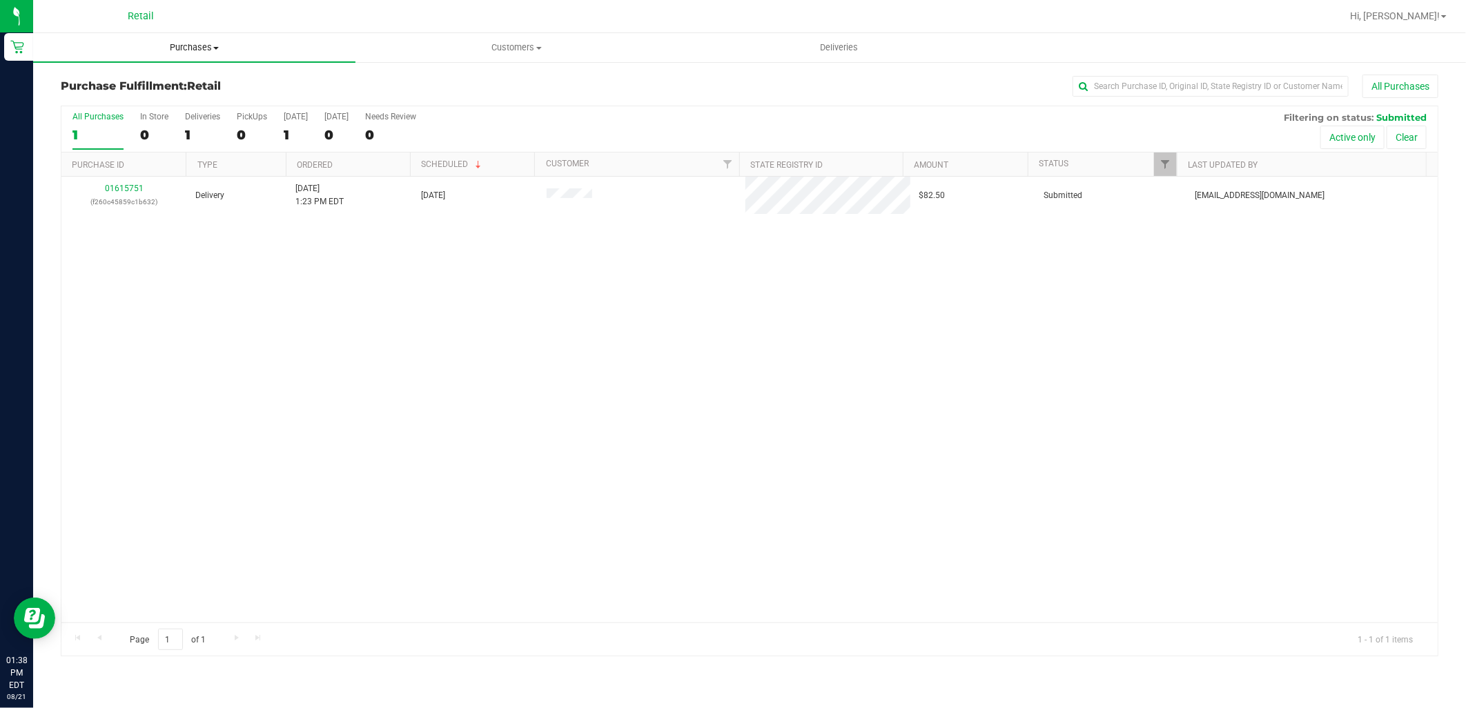
click at [207, 50] on span "Purchases" at bounding box center [194, 47] width 322 height 12
click at [205, 80] on li "Summary of purchases" at bounding box center [194, 83] width 322 height 17
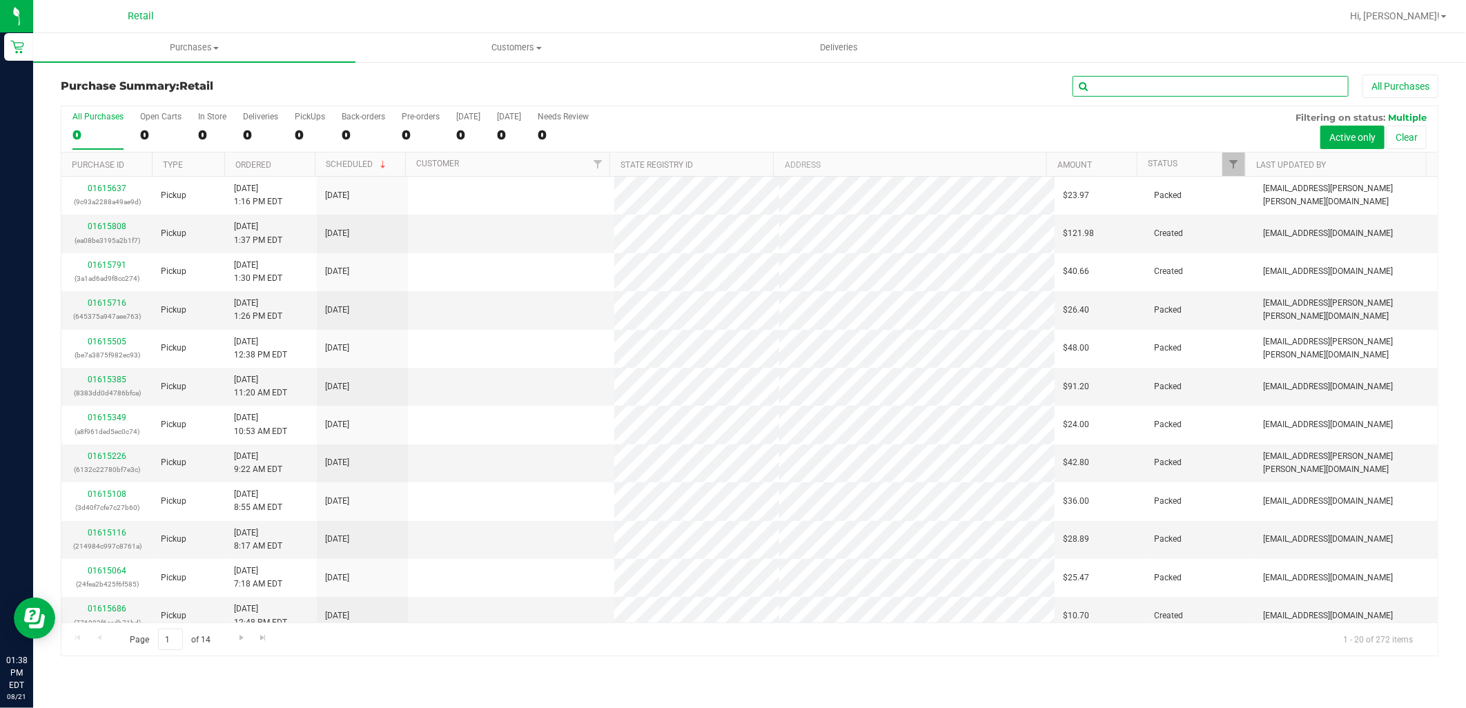
click at [1125, 88] on input "text" at bounding box center [1210, 86] width 276 height 21
type input "kyle"
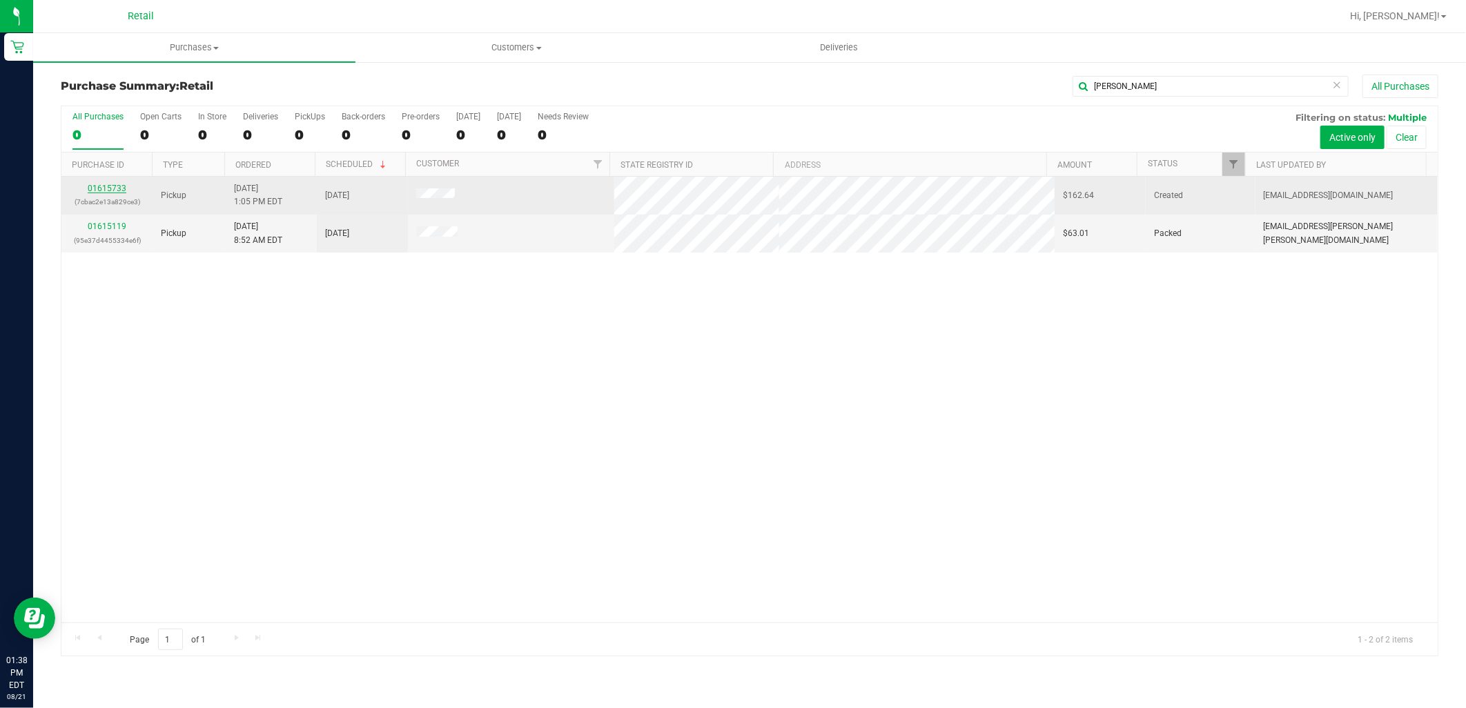
click at [115, 192] on link "01615733" at bounding box center [107, 189] width 39 height 10
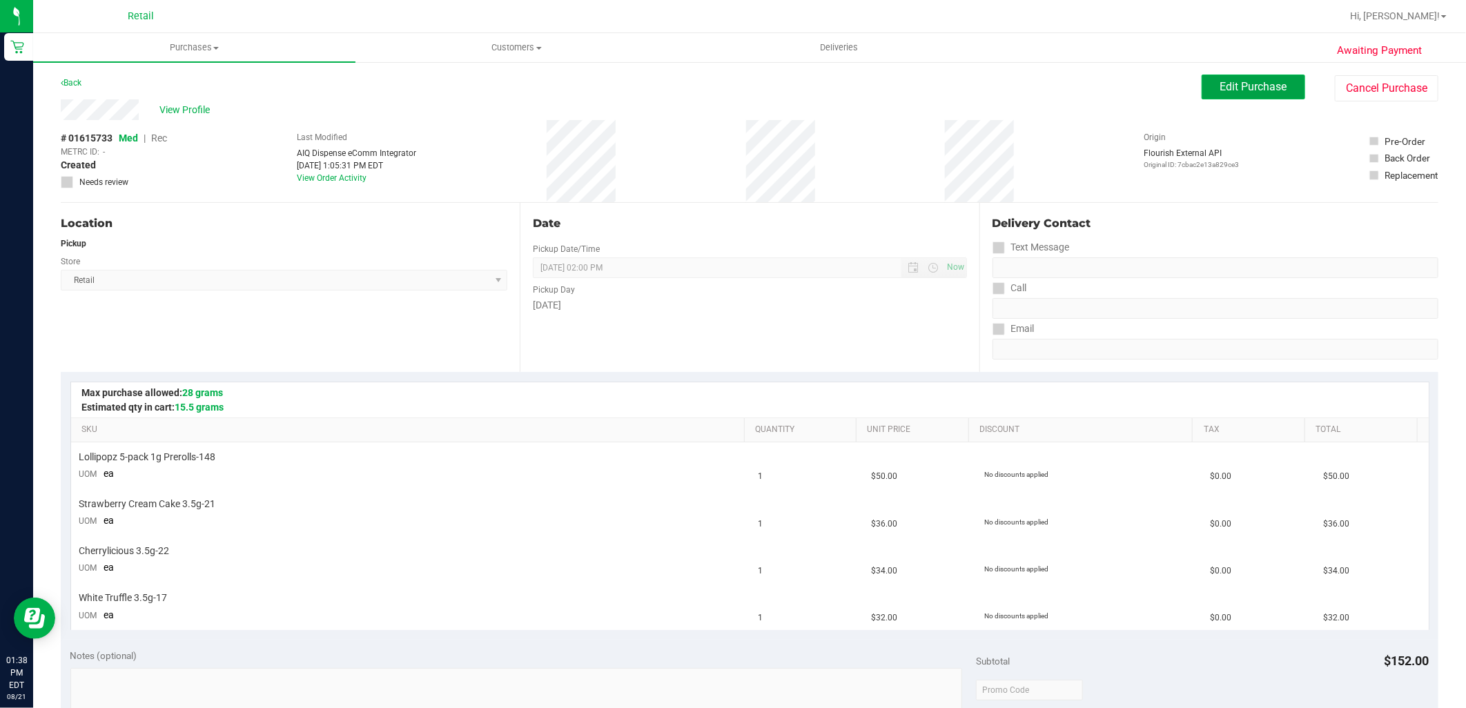
click at [1257, 90] on span "Edit Purchase" at bounding box center [1253, 86] width 67 height 13
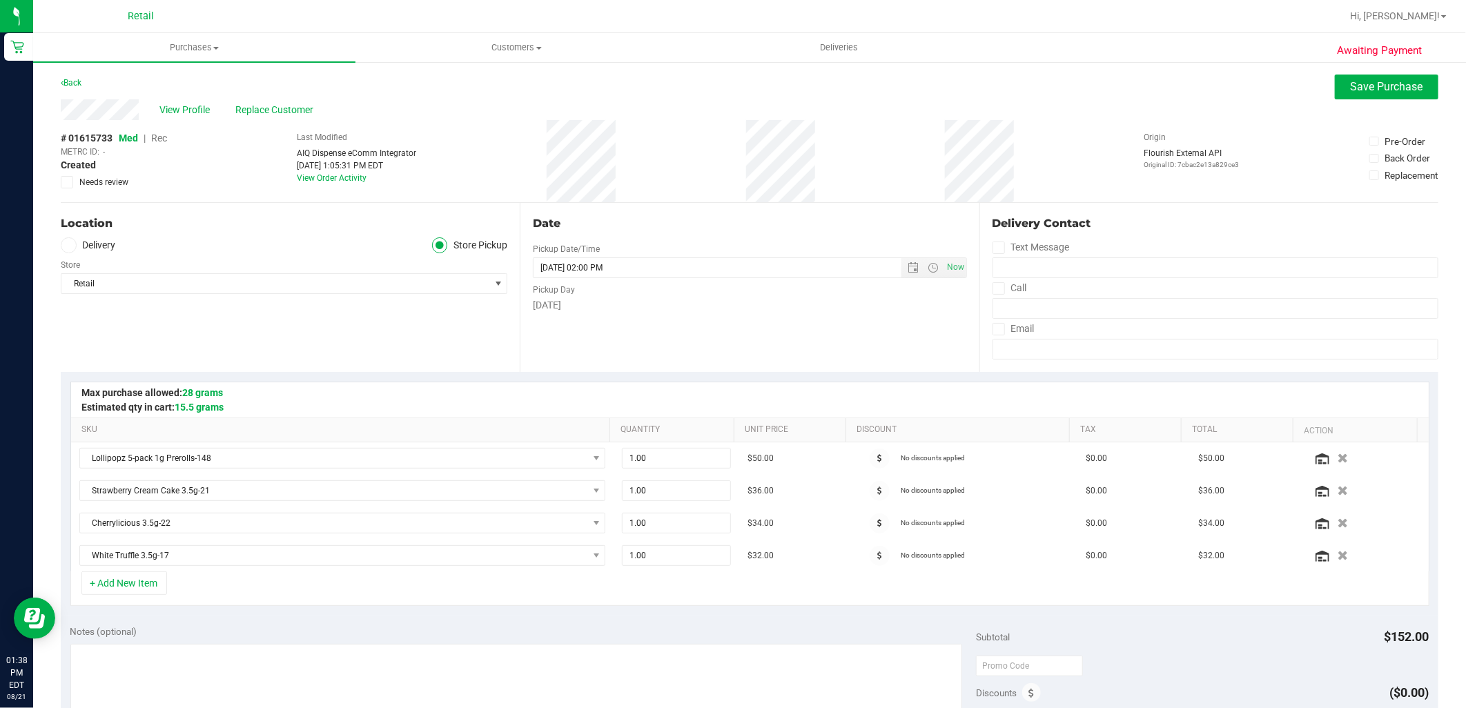
click at [164, 135] on span "Rec" at bounding box center [159, 138] width 16 height 11
click at [1351, 91] on span "Save Purchase" at bounding box center [1387, 86] width 72 height 13
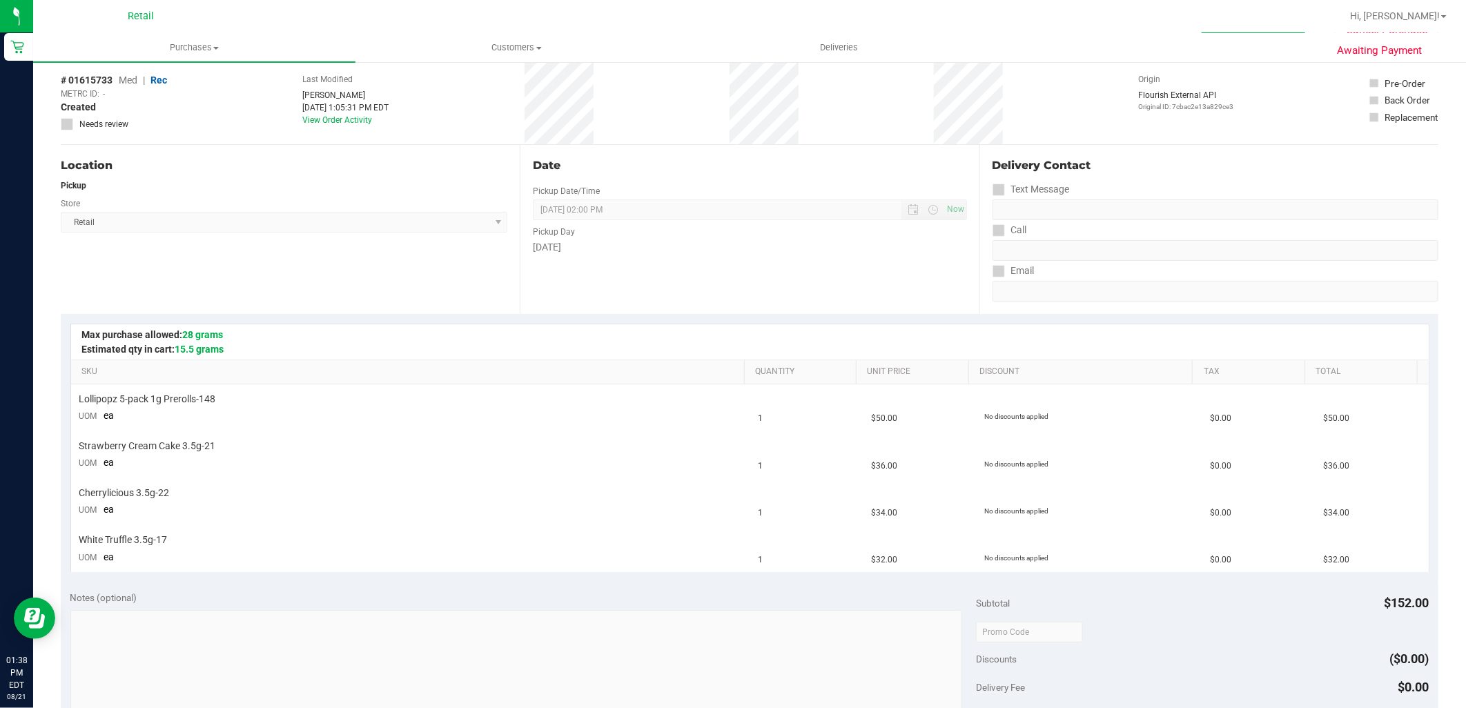
scroll to position [153, 0]
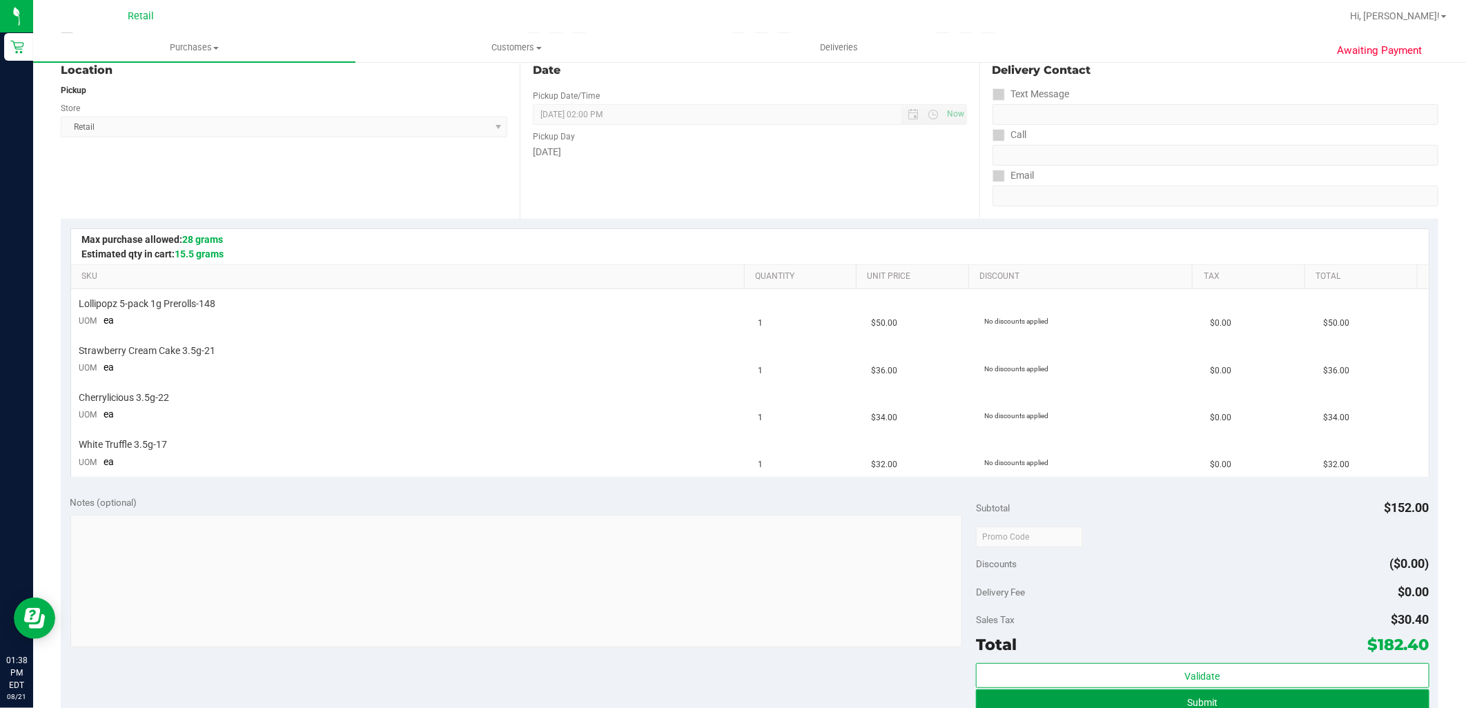
click at [1263, 700] on button "Submit" at bounding box center [1202, 701] width 453 height 25
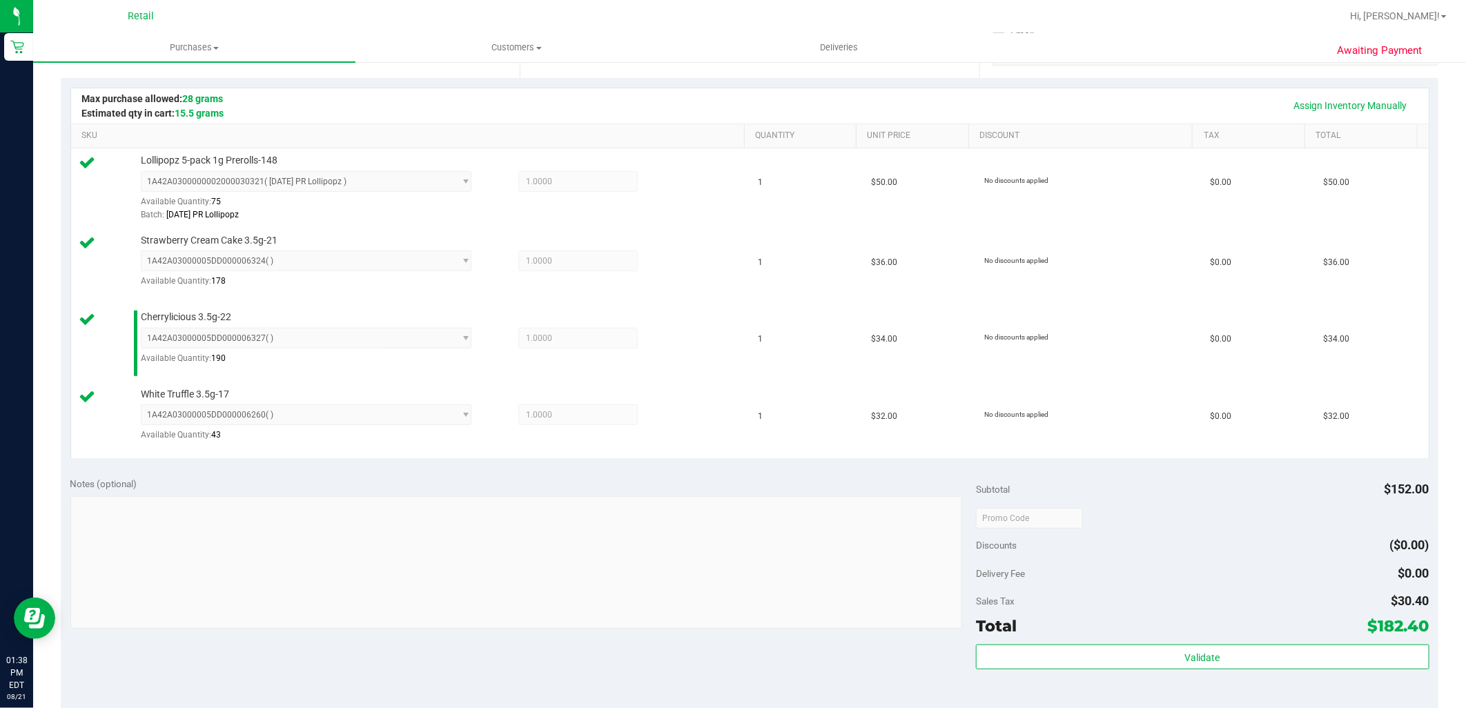
scroll to position [383, 0]
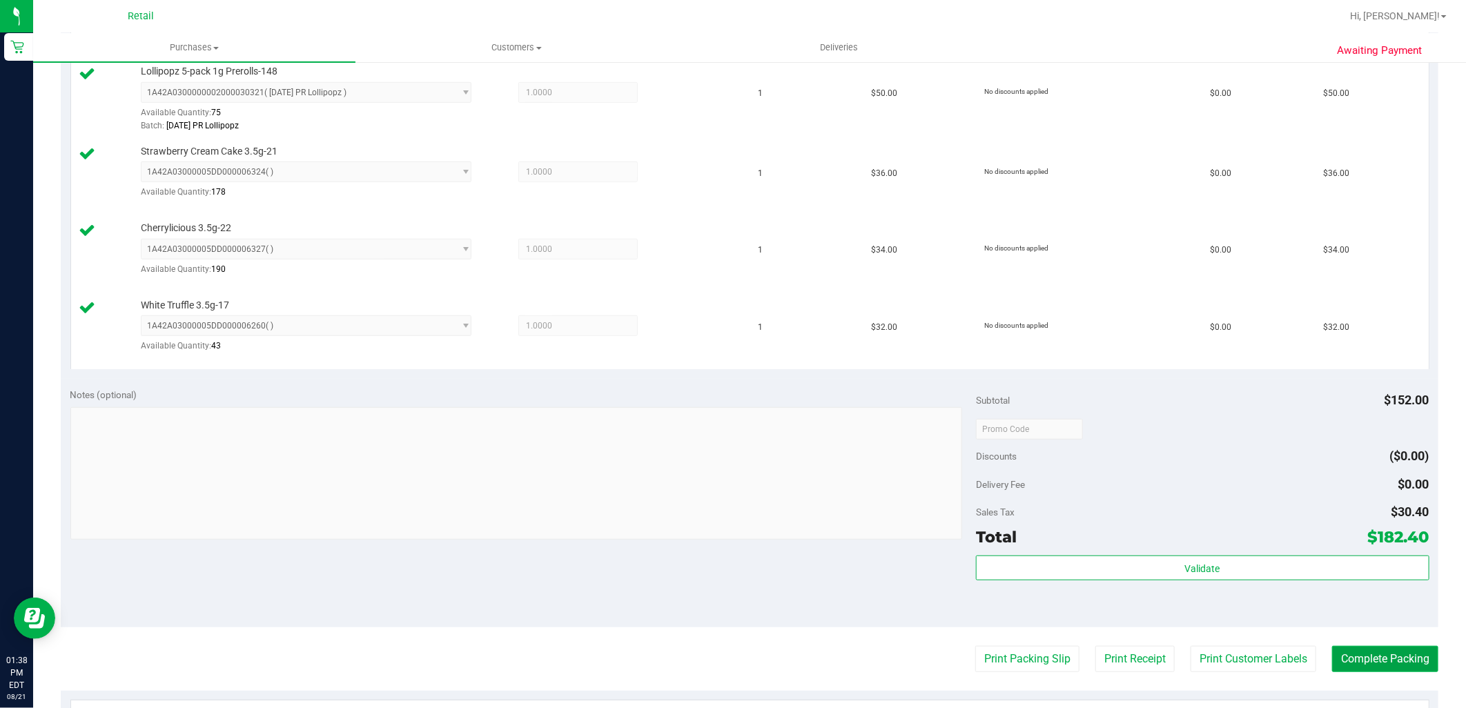
click at [1375, 667] on button "Complete Packing" at bounding box center [1385, 659] width 106 height 26
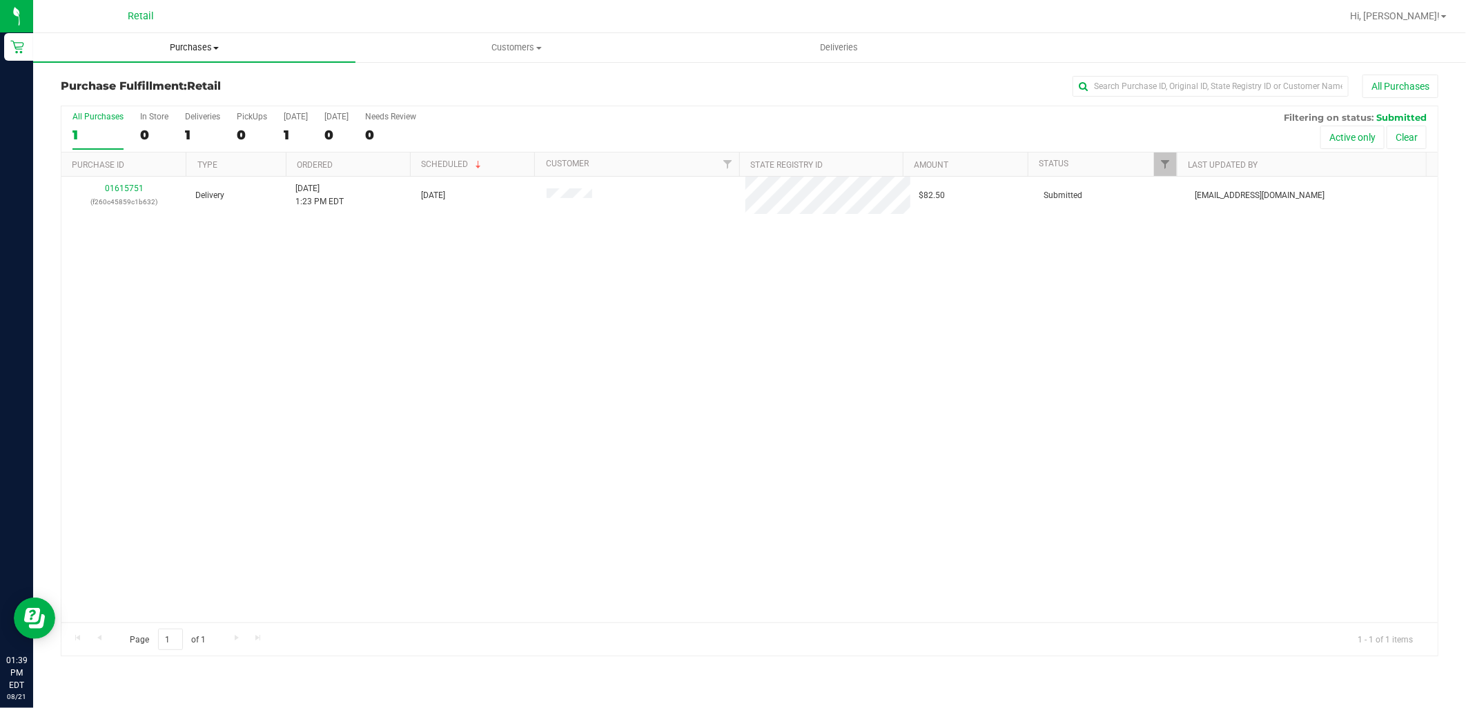
click at [177, 39] on uib-tab-heading "Purchases Summary of purchases Fulfillment All purchases" at bounding box center [194, 47] width 322 height 29
click at [161, 77] on span "Summary of purchases" at bounding box center [103, 83] width 141 height 12
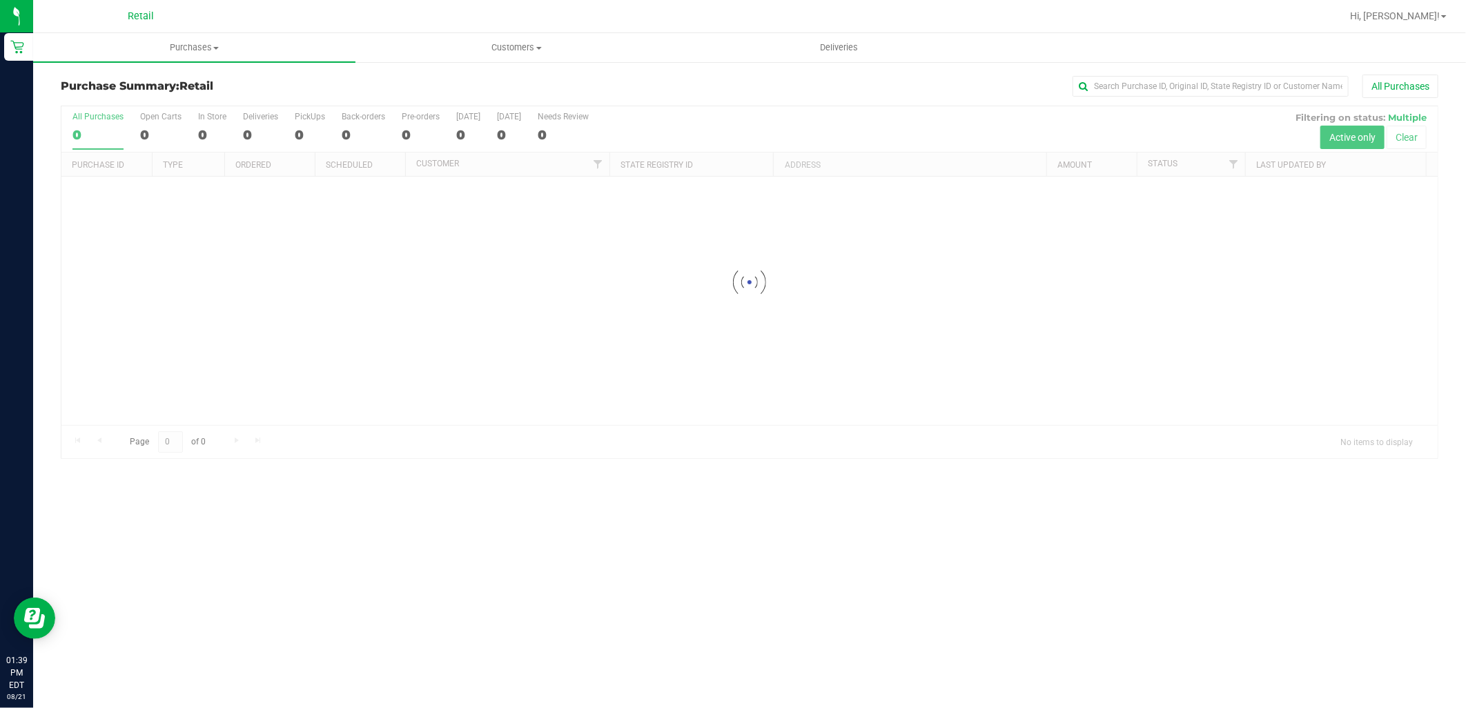
click at [1267, 60] on ul "Purchases Summary of purchases Fulfillment All purchases Customers All customer…" at bounding box center [766, 48] width 1466 height 30
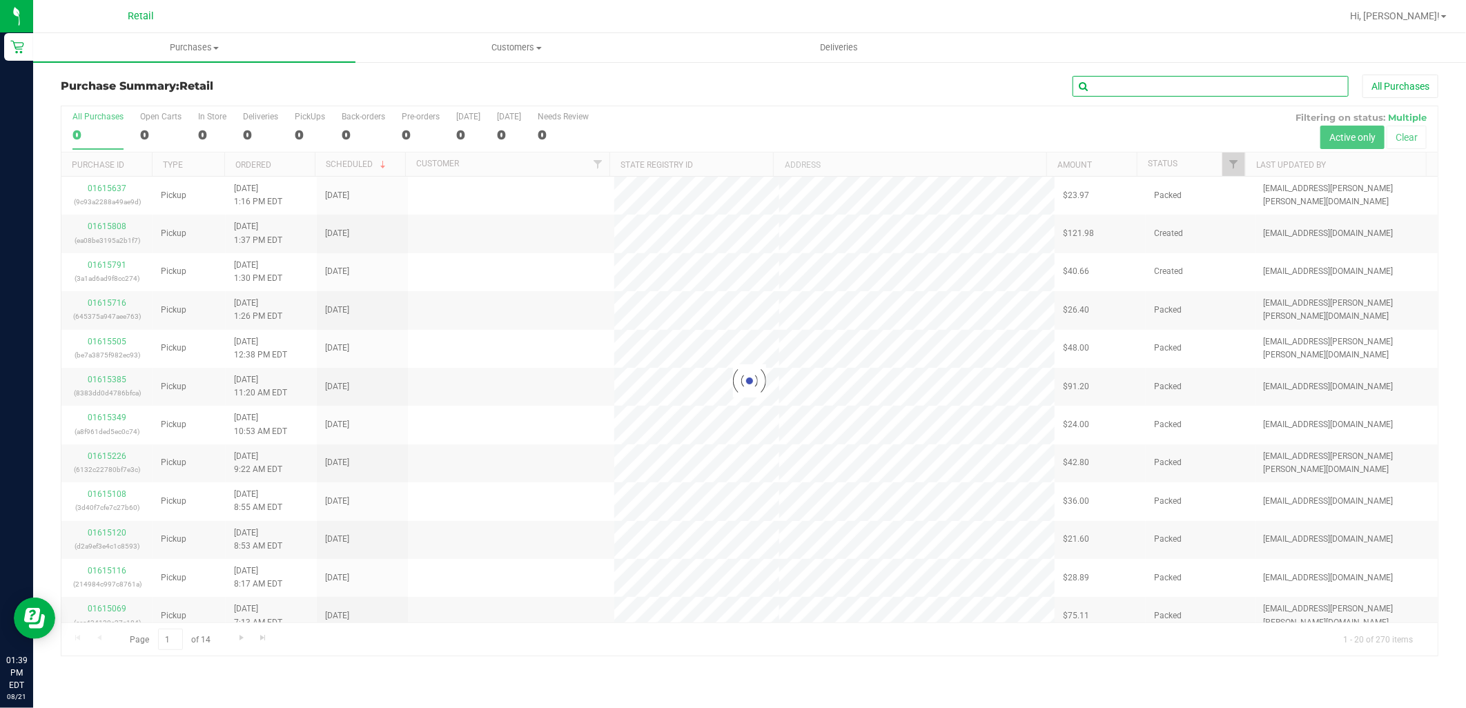
click at [1263, 81] on input "text" at bounding box center [1210, 86] width 276 height 21
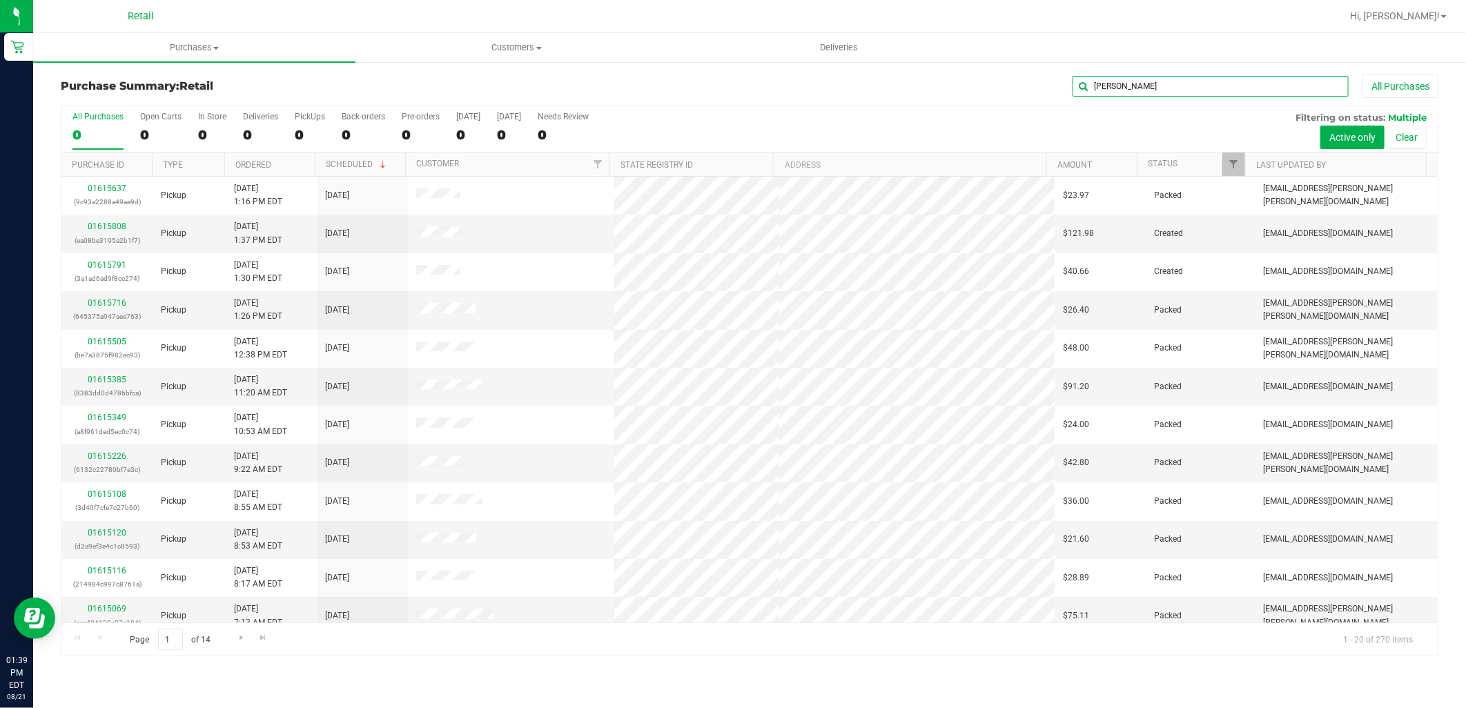
type input "hector"
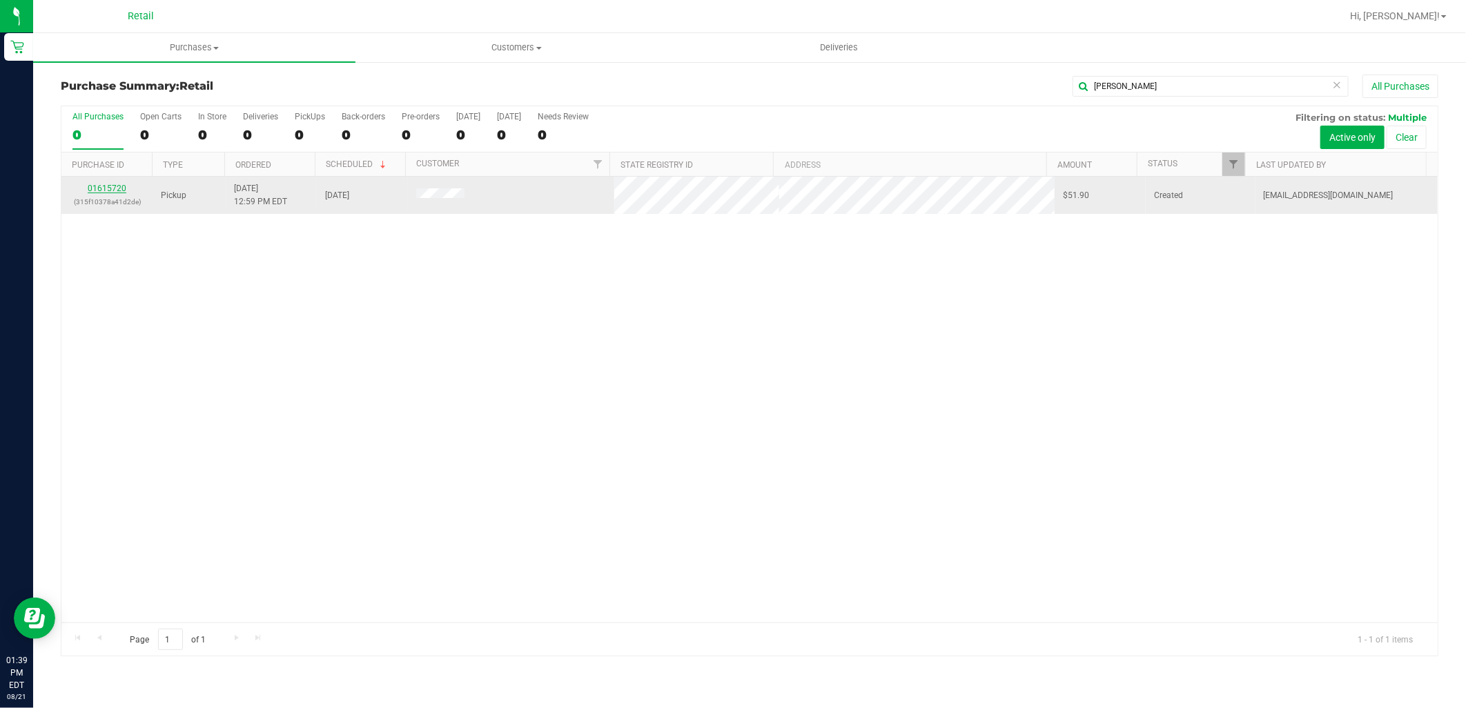
click at [117, 189] on link "01615720" at bounding box center [107, 189] width 39 height 10
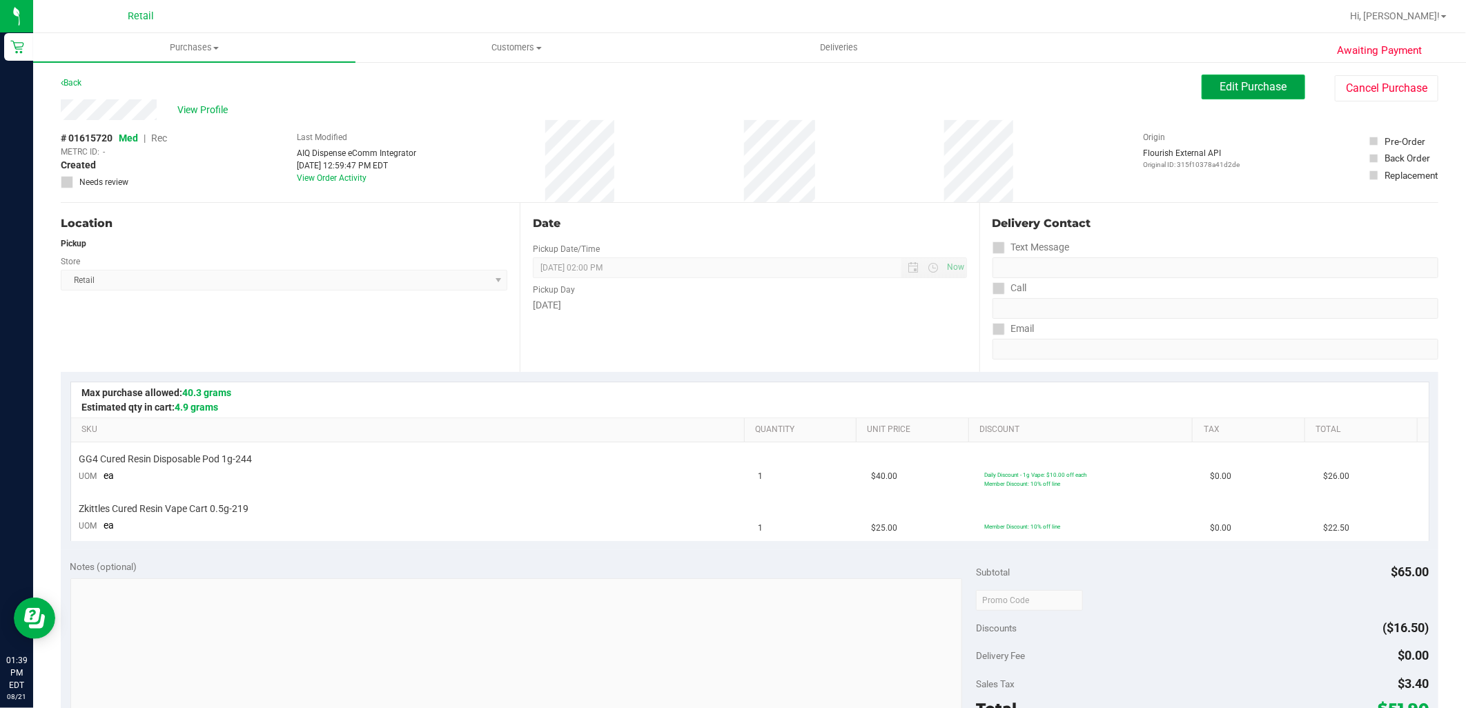
click at [1220, 86] on span "Edit Purchase" at bounding box center [1253, 86] width 67 height 13
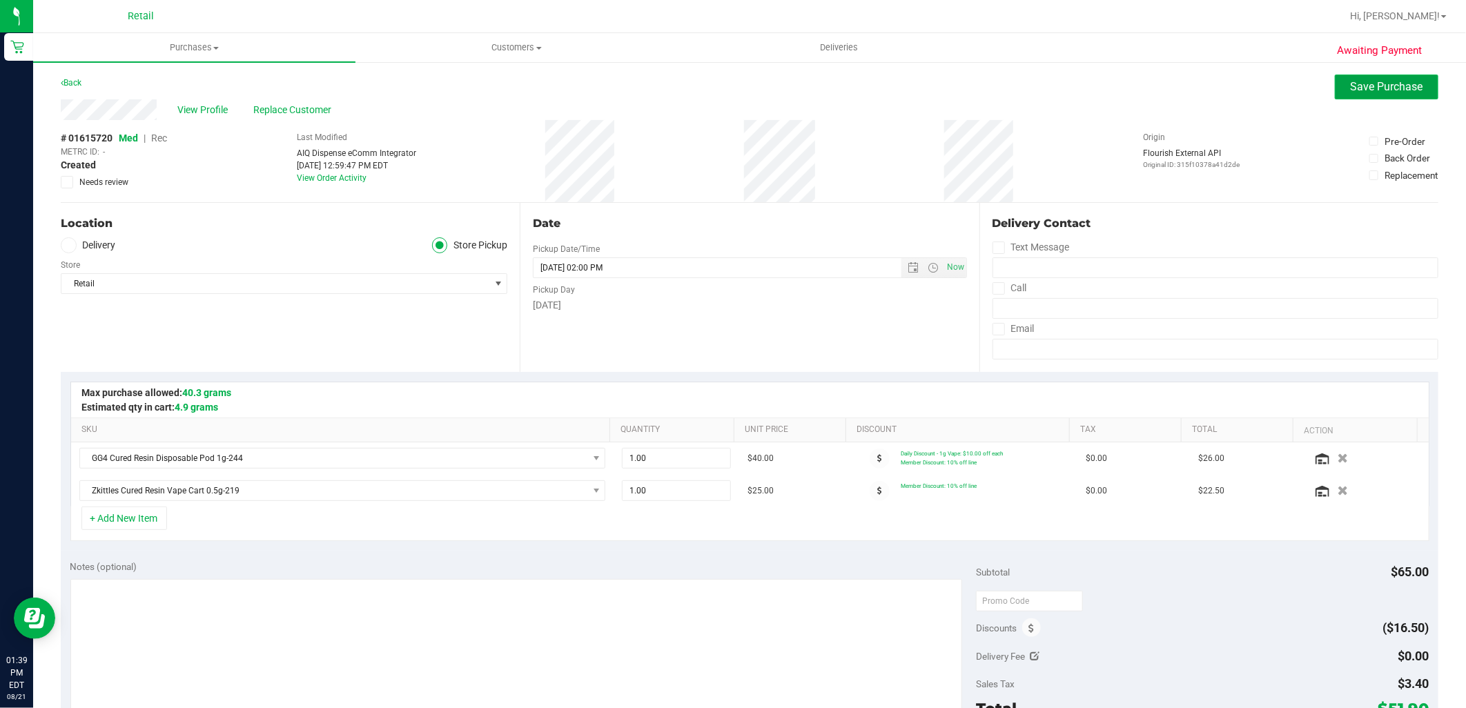
click at [1371, 84] on span "Save Purchase" at bounding box center [1387, 86] width 72 height 13
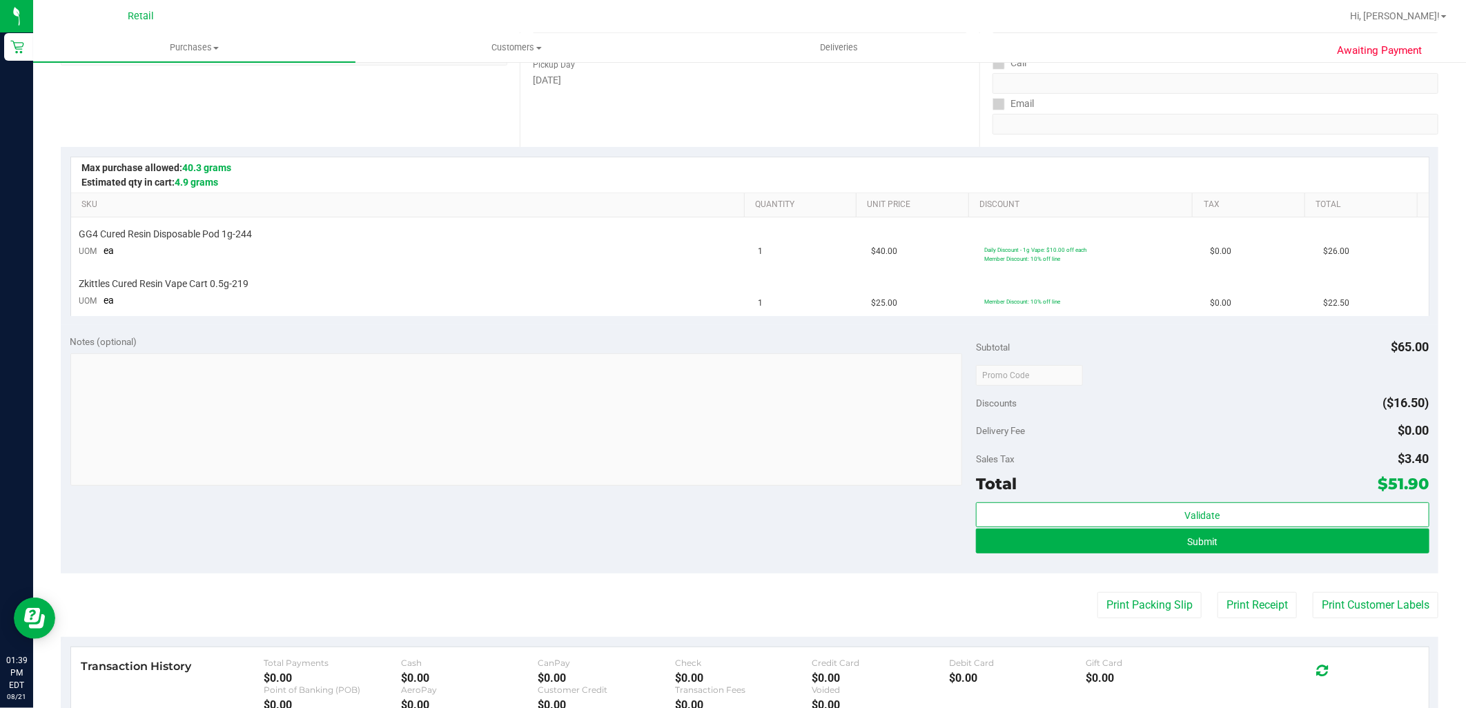
scroll to position [230, 0]
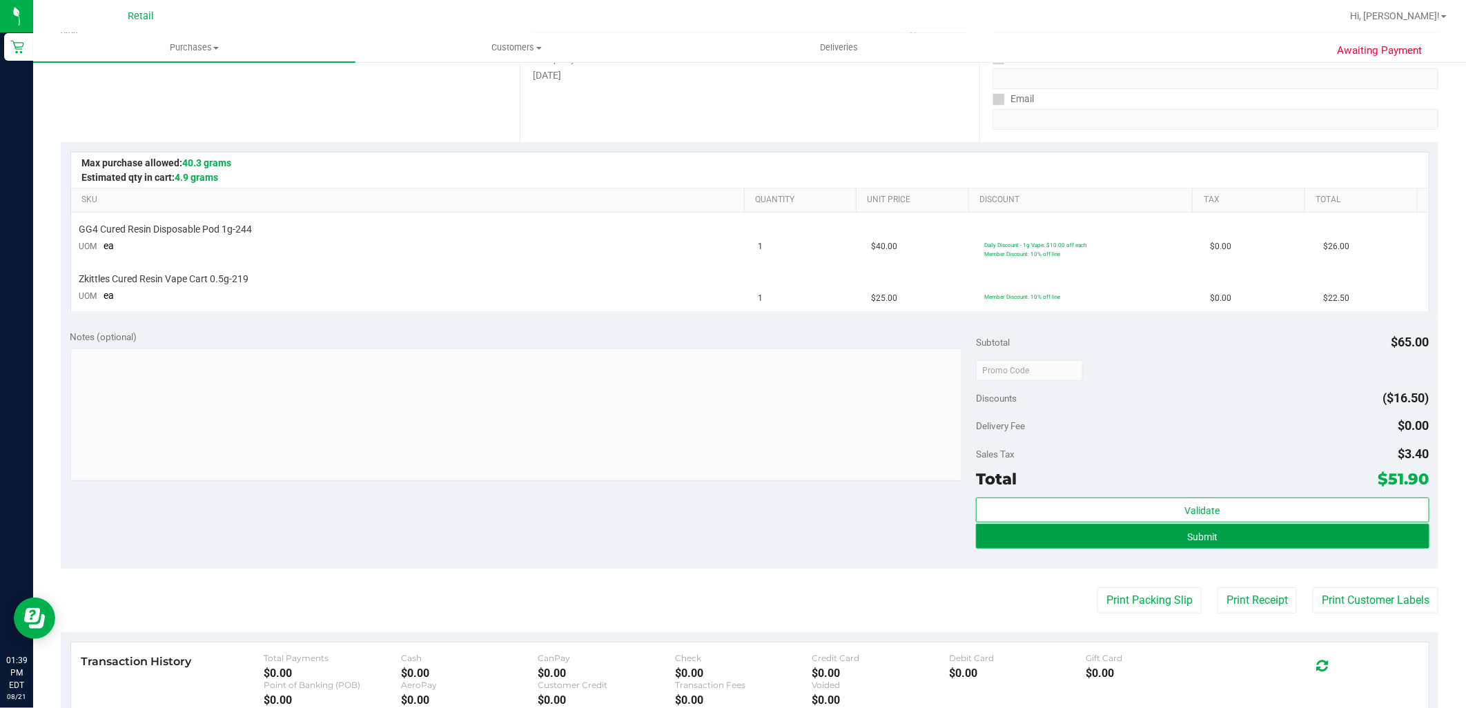
click at [1223, 541] on button "Submit" at bounding box center [1202, 536] width 453 height 25
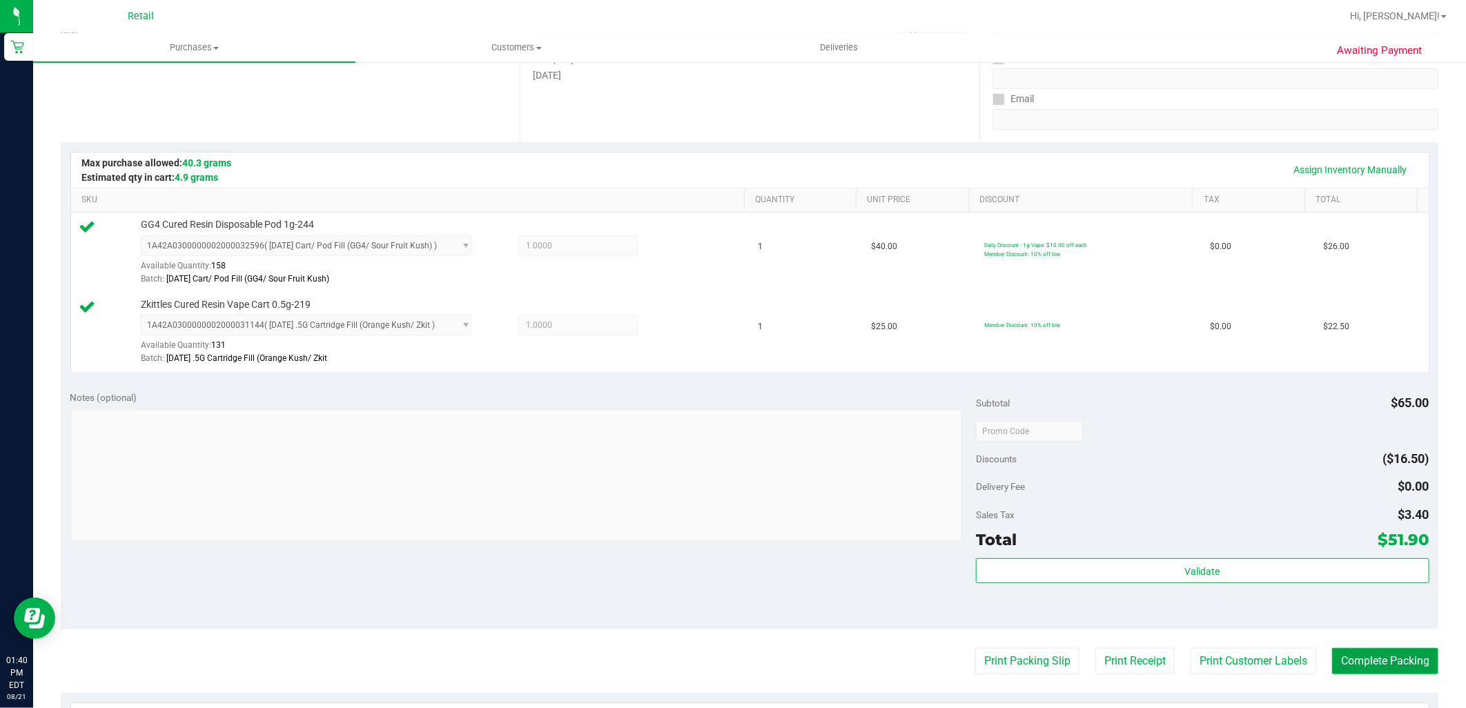
click at [1333, 661] on button "Complete Packing" at bounding box center [1385, 661] width 106 height 26
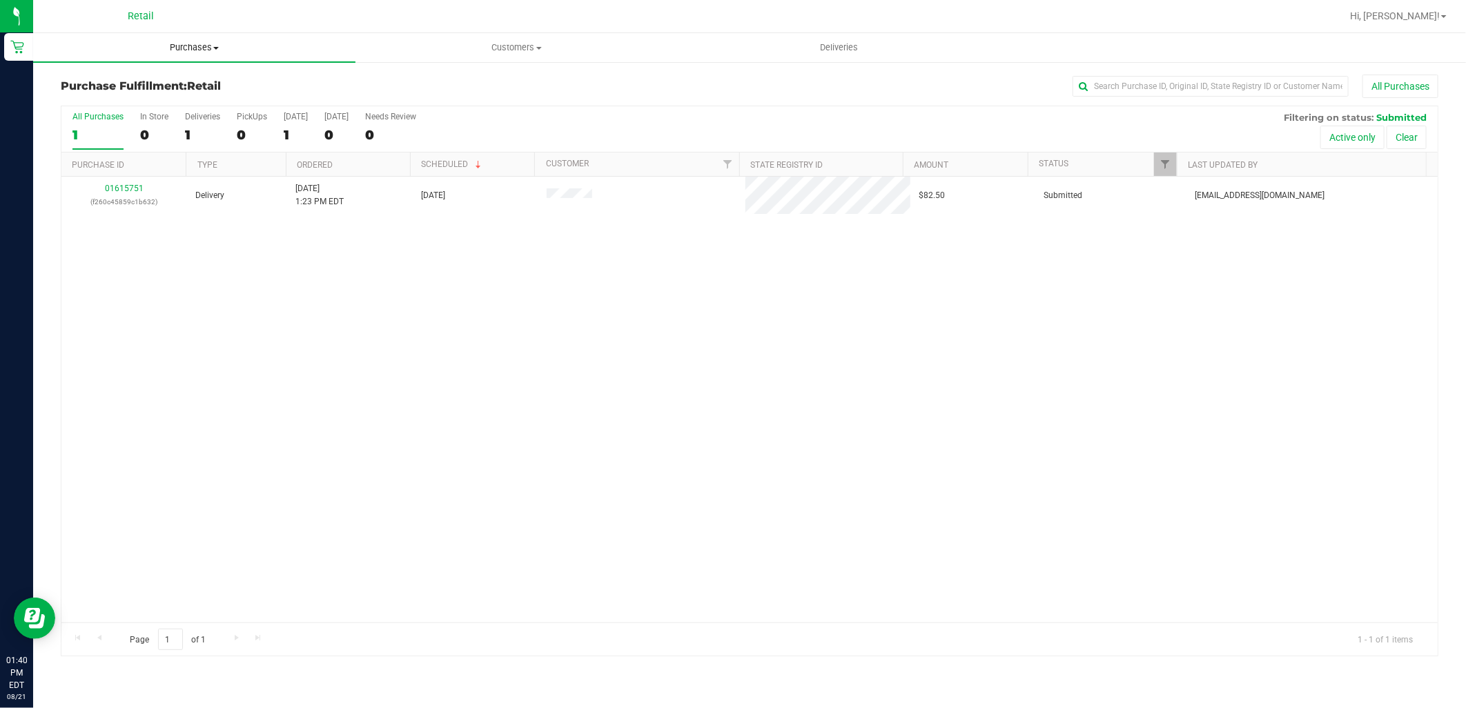
click at [200, 49] on span "Purchases" at bounding box center [194, 47] width 322 height 12
click at [177, 86] on li "Summary of purchases" at bounding box center [194, 83] width 322 height 17
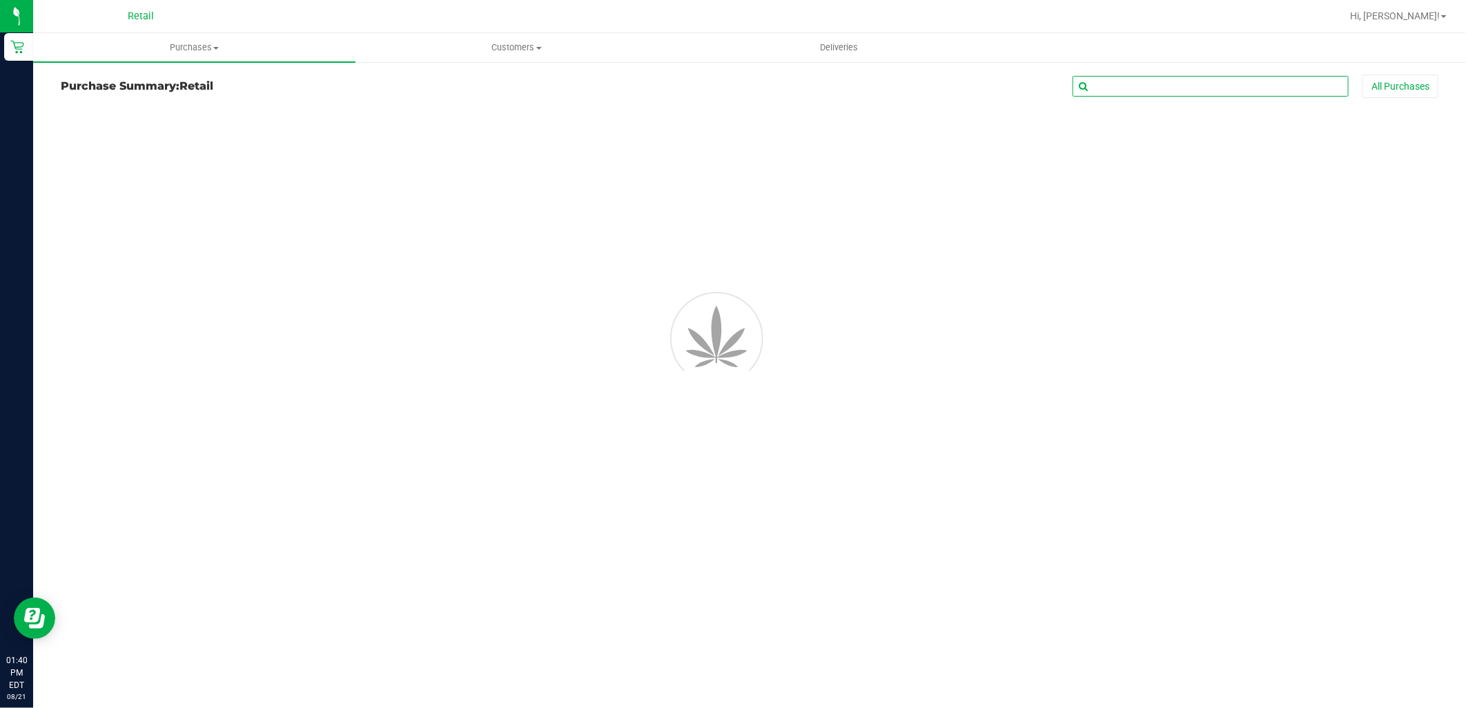
click at [1117, 81] on input "text" at bounding box center [1210, 86] width 276 height 21
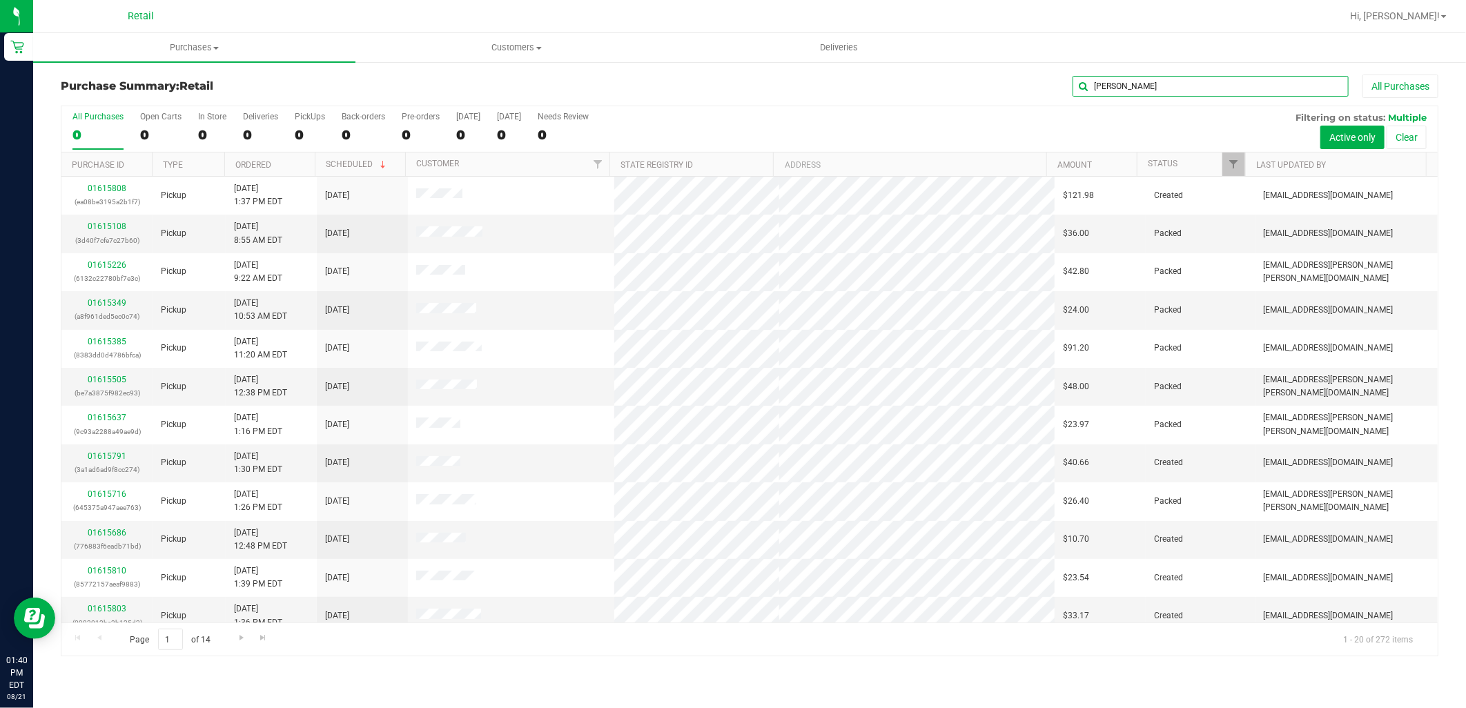
type input "michael m"
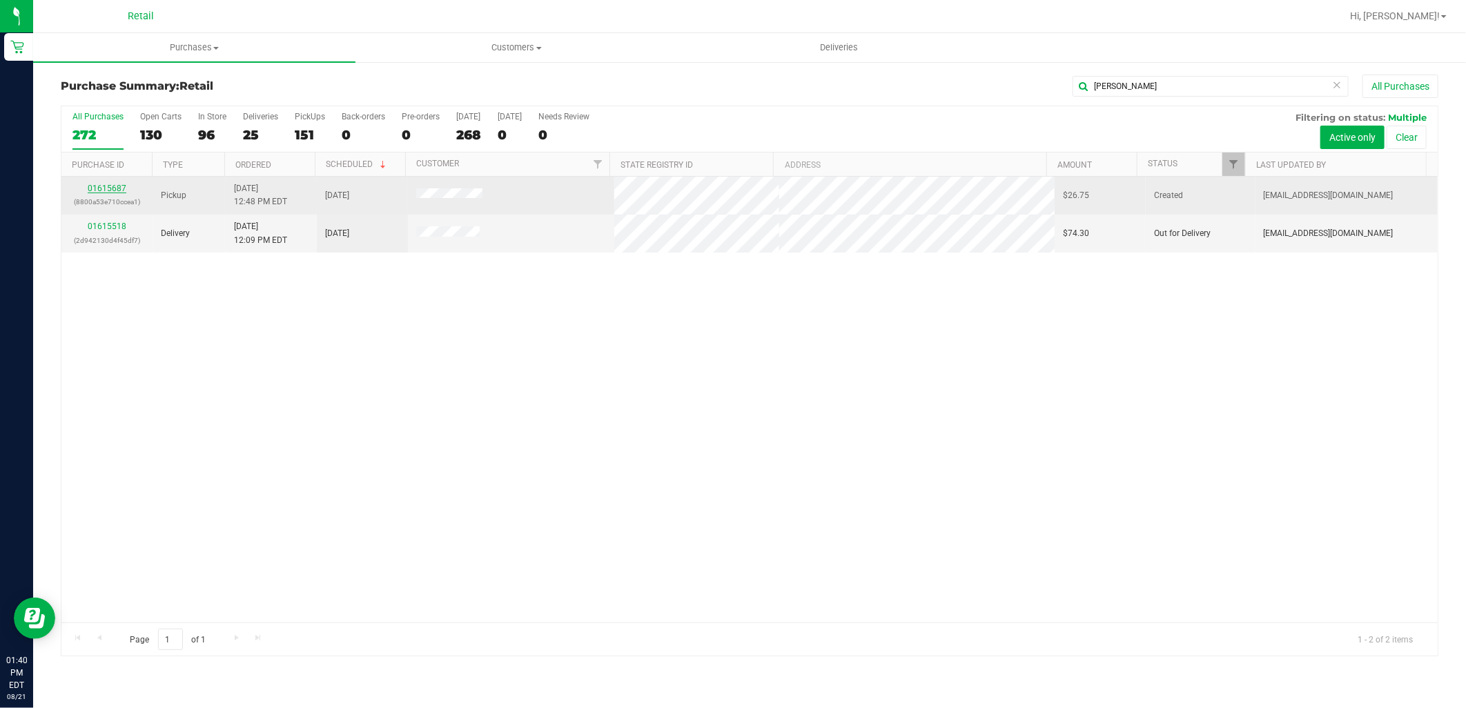
click at [113, 185] on link "01615687" at bounding box center [107, 189] width 39 height 10
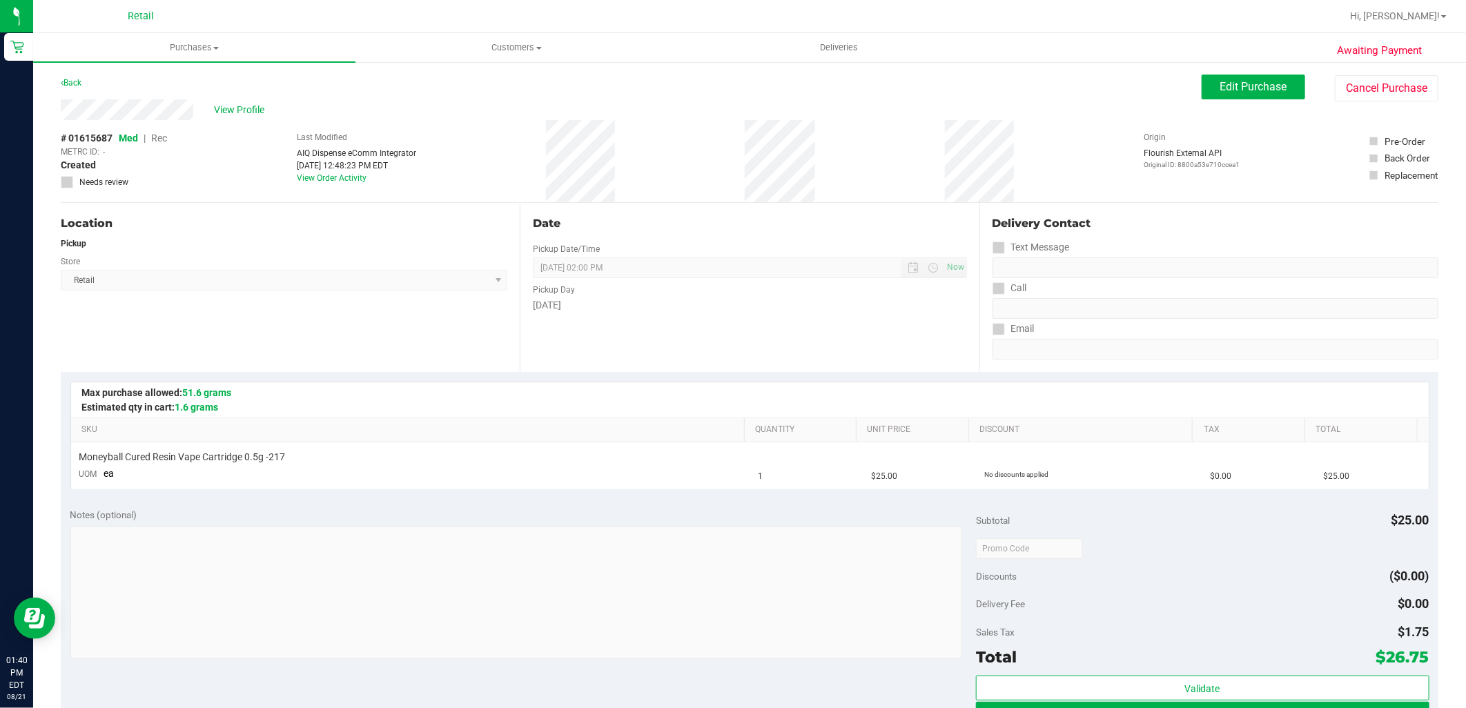
click at [1186, 94] on div "Back Edit Purchase Cancel Purchase" at bounding box center [750, 87] width 1378 height 25
click at [1220, 81] on span "Edit Purchase" at bounding box center [1253, 86] width 67 height 13
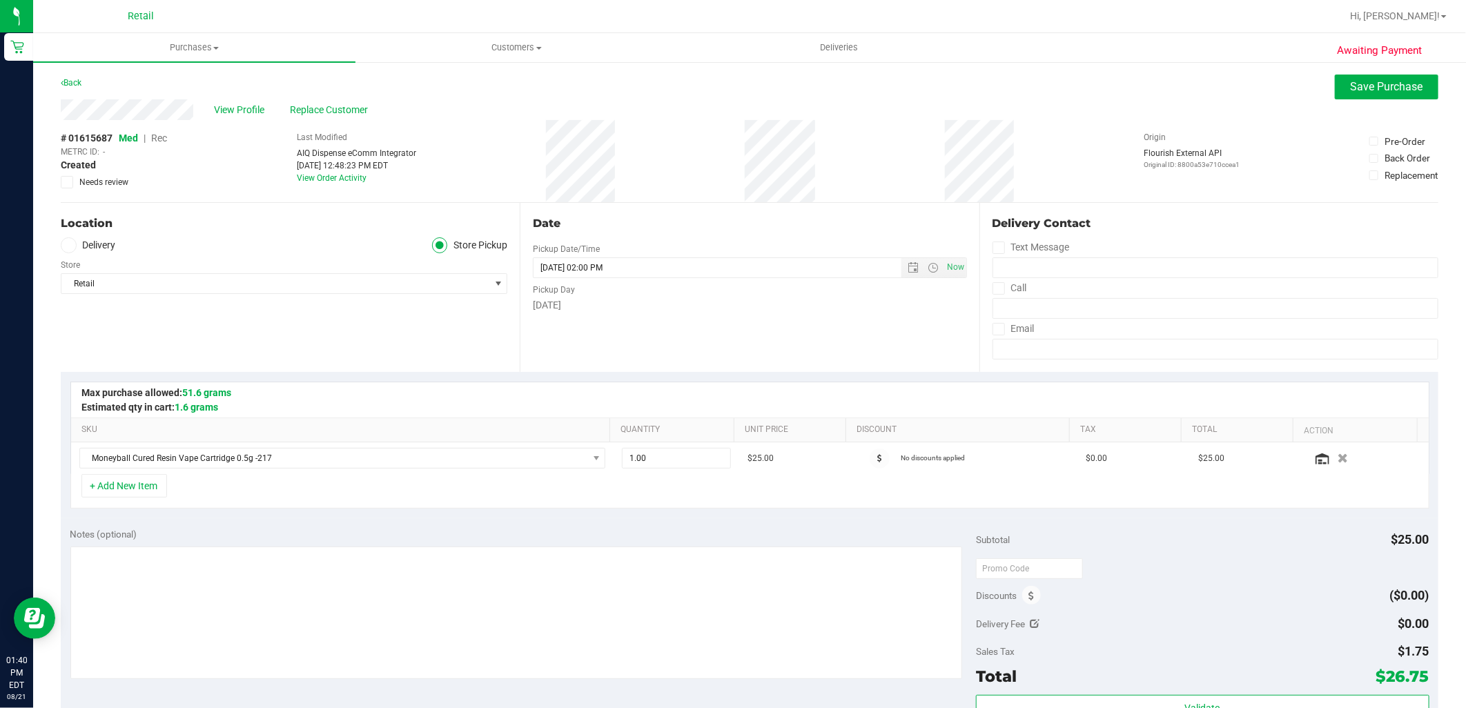
click at [162, 136] on span "Rec" at bounding box center [159, 138] width 16 height 11
click at [1407, 80] on span "Save Purchase" at bounding box center [1387, 86] width 72 height 13
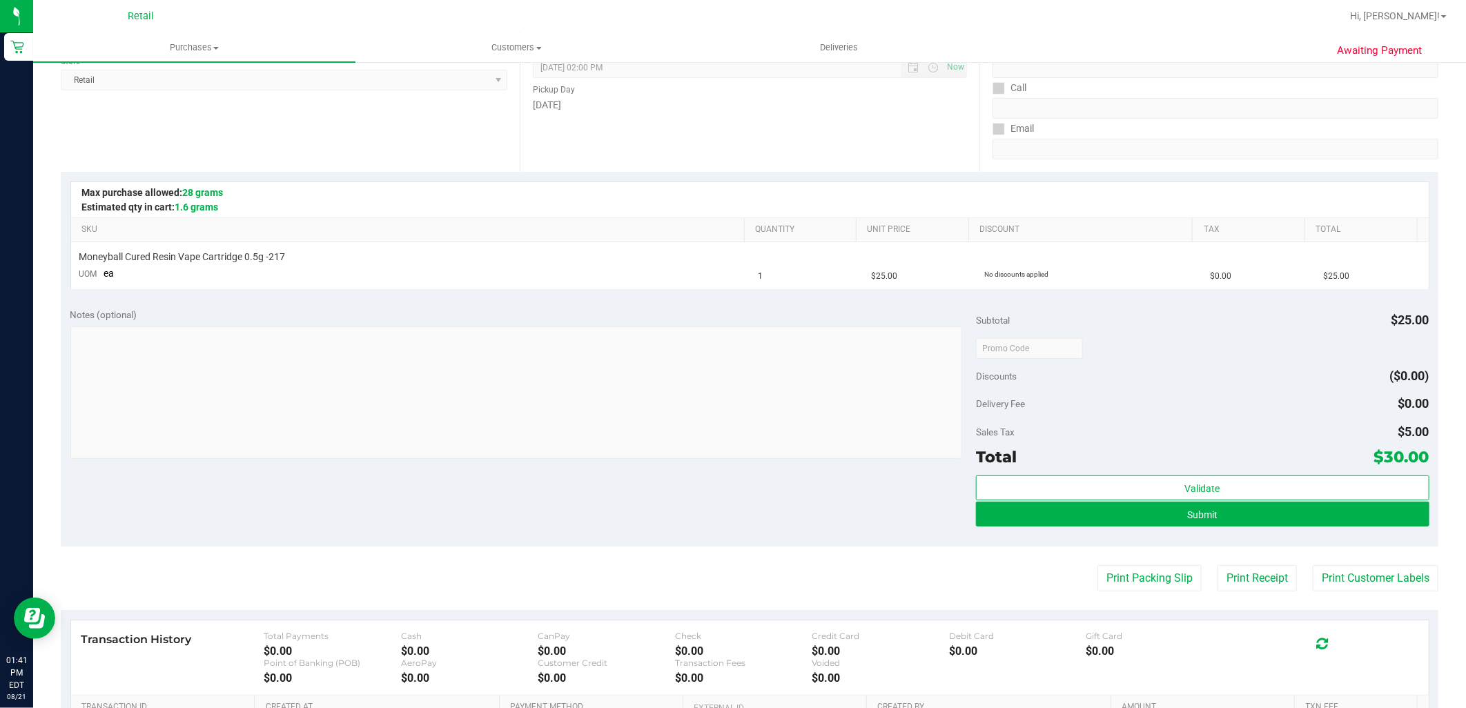
scroll to position [230, 0]
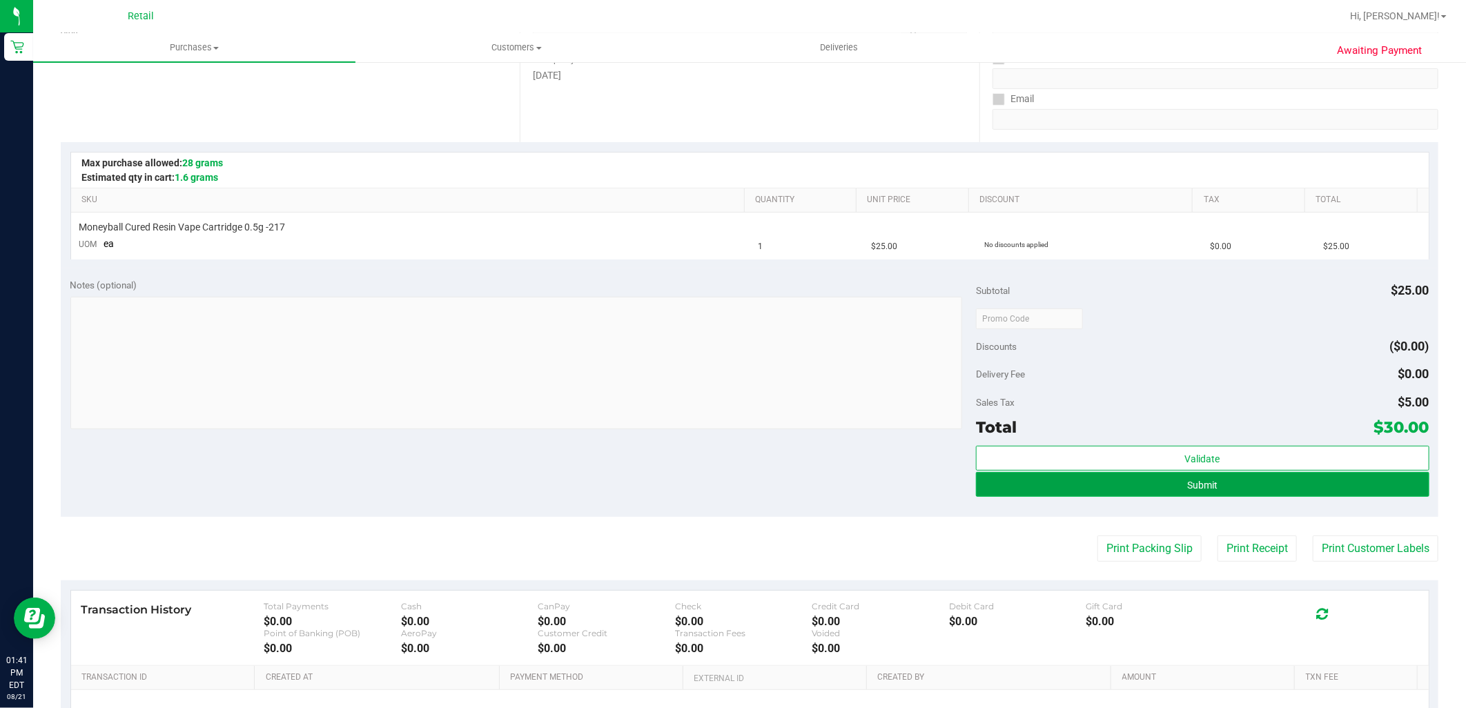
click at [1157, 492] on button "Submit" at bounding box center [1202, 484] width 453 height 25
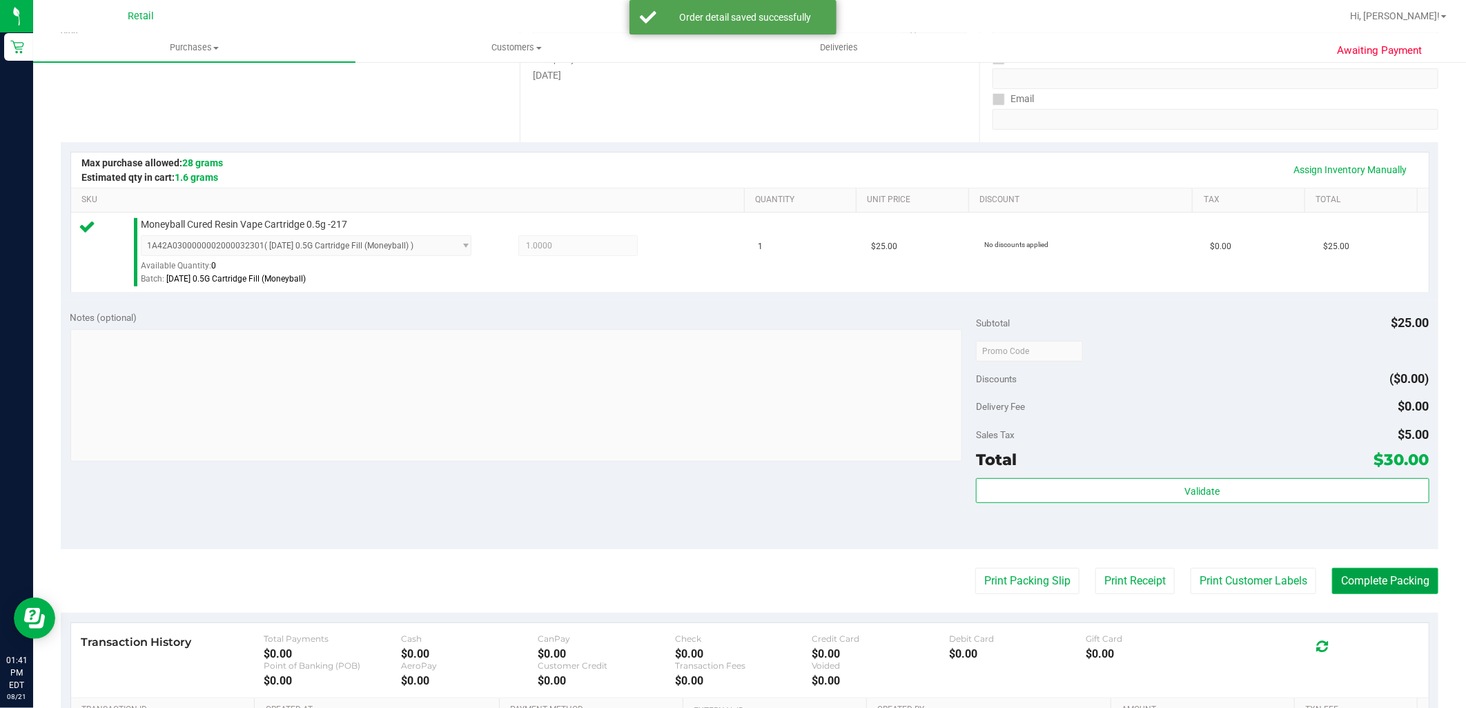
click at [1410, 571] on button "Complete Packing" at bounding box center [1385, 581] width 106 height 26
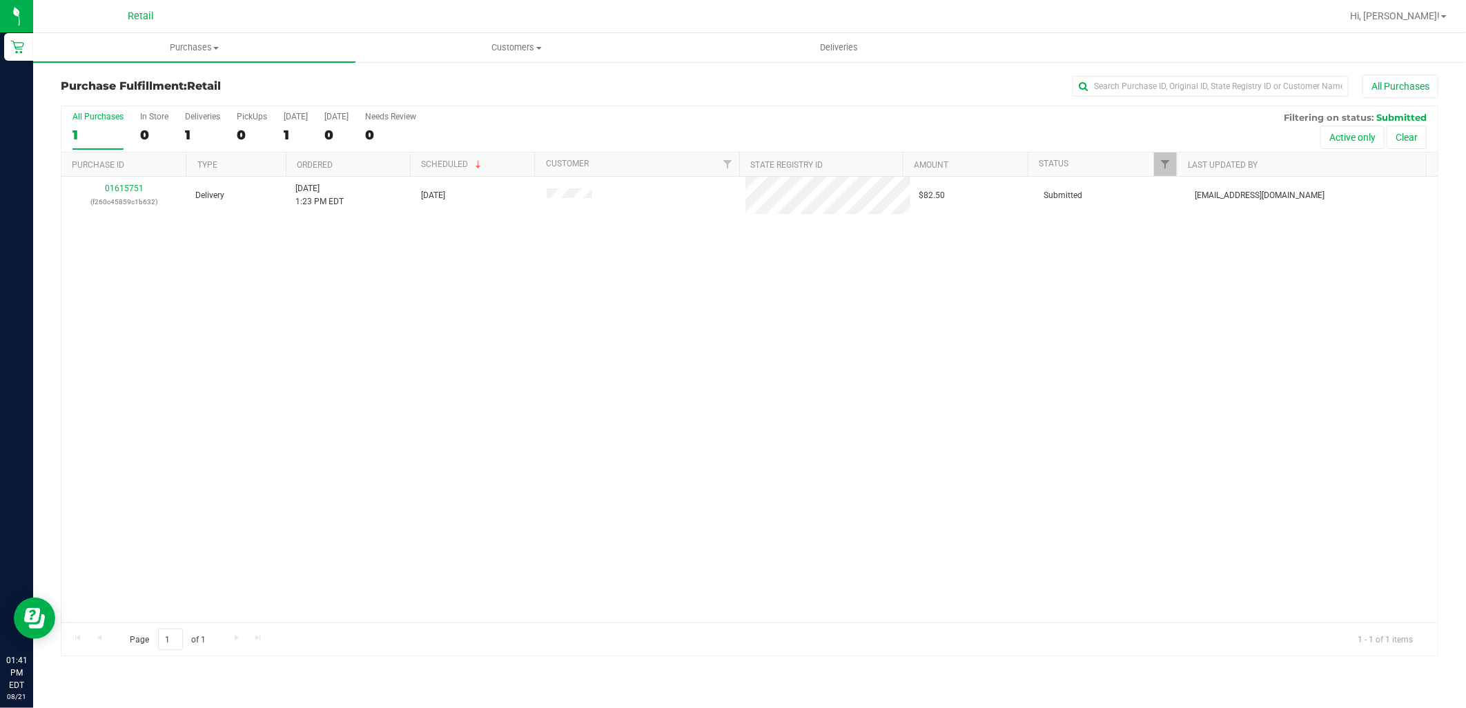
click at [157, 9] on div "Retail" at bounding box center [141, 16] width 202 height 21
click at [173, 43] on span "Purchases" at bounding box center [194, 47] width 322 height 12
click at [170, 80] on span "Summary of purchases" at bounding box center [103, 83] width 141 height 12
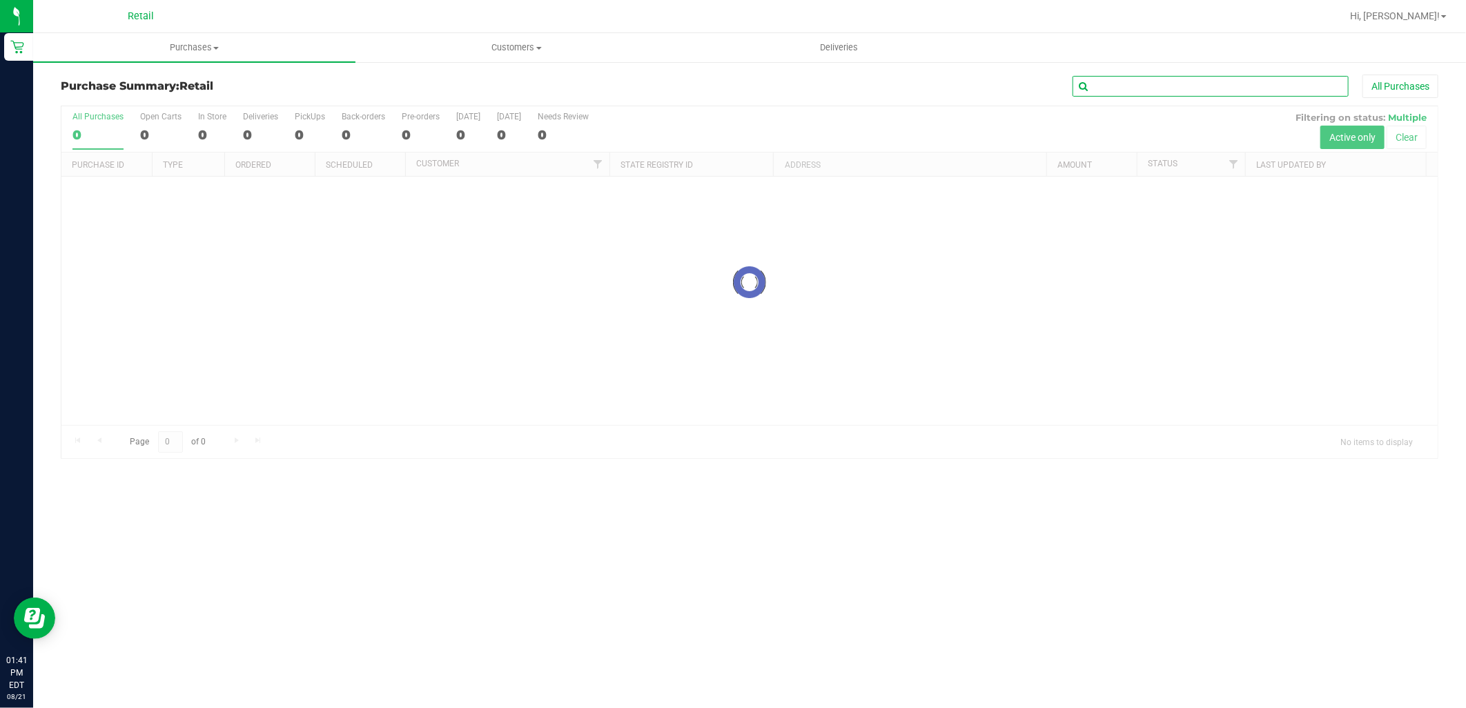
click at [1175, 94] on input "text" at bounding box center [1210, 86] width 276 height 21
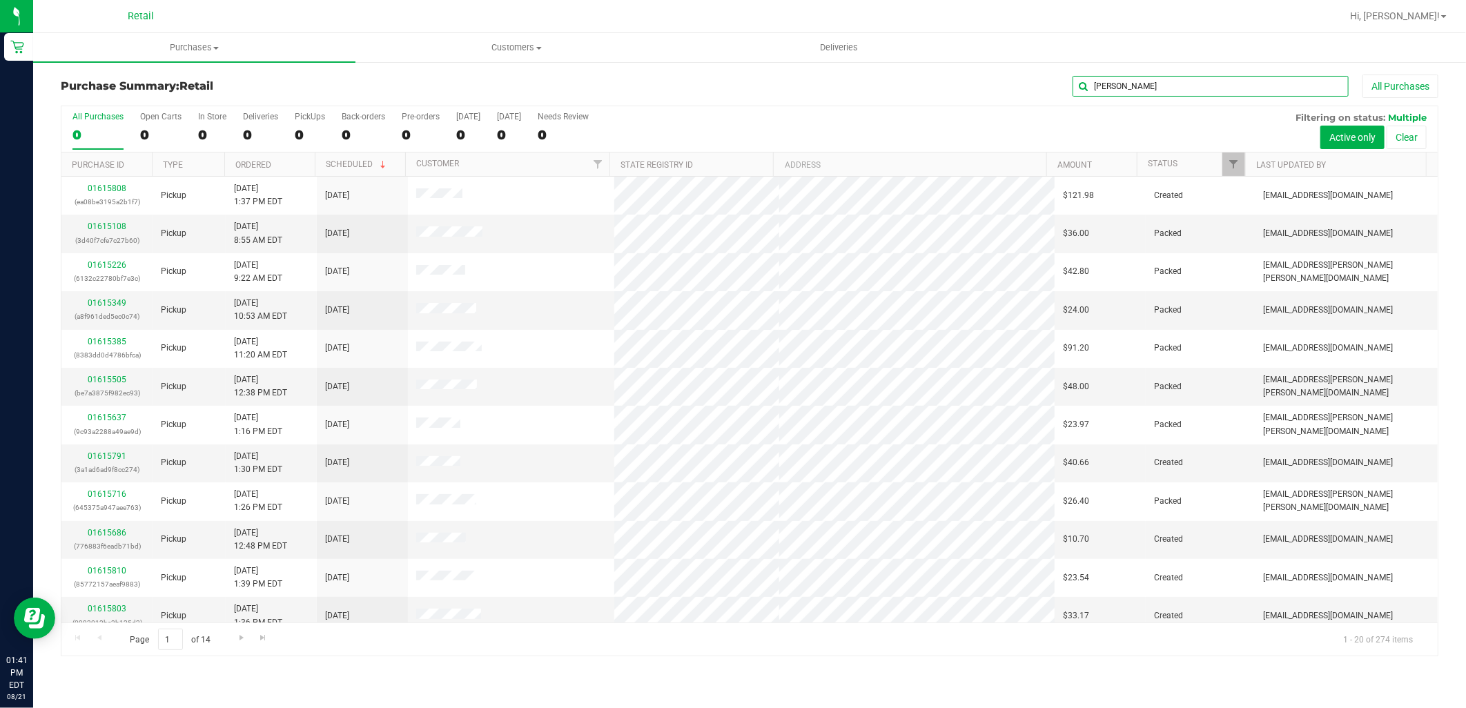
type input "desiree"
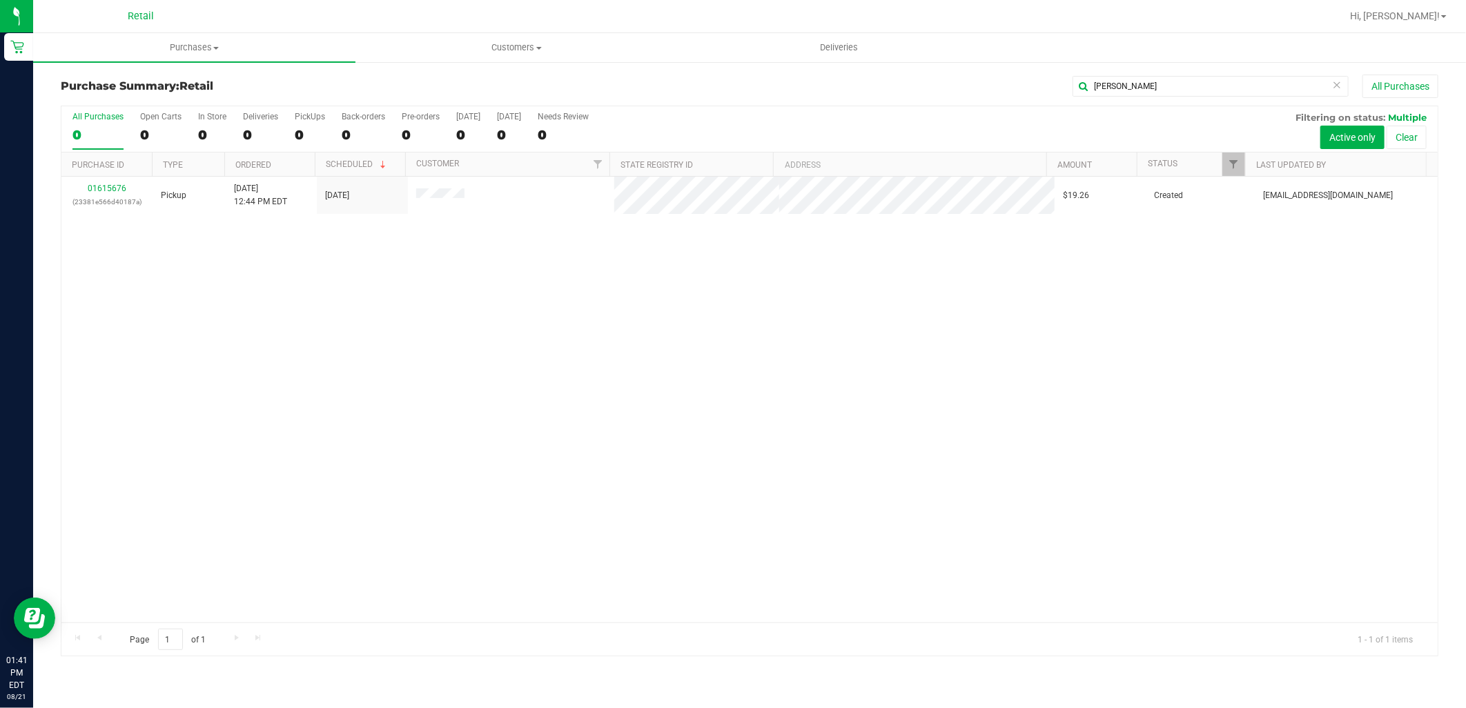
click at [104, 174] on th "Purchase ID" at bounding box center [106, 165] width 90 height 24
click at [106, 188] on link "01615676" at bounding box center [107, 189] width 39 height 10
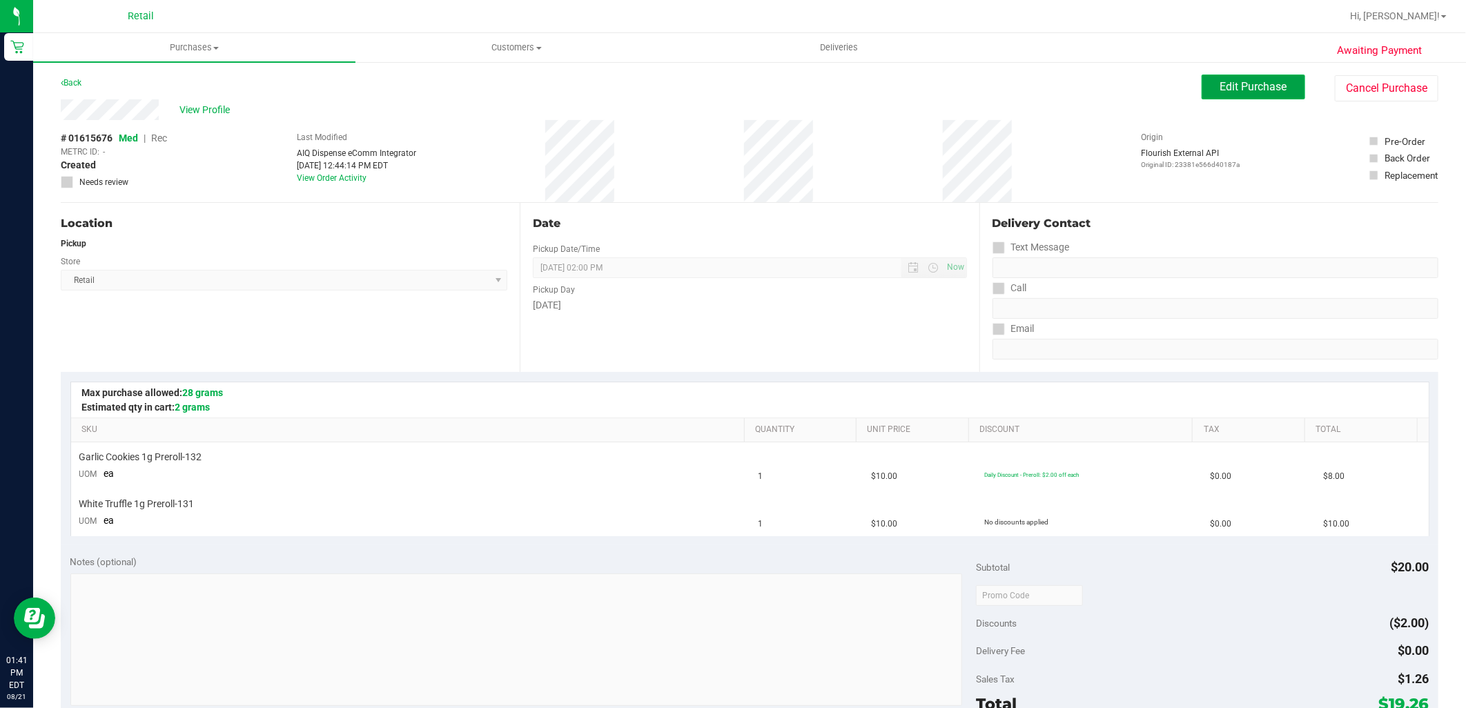
click at [1265, 92] on span "Edit Purchase" at bounding box center [1253, 86] width 67 height 13
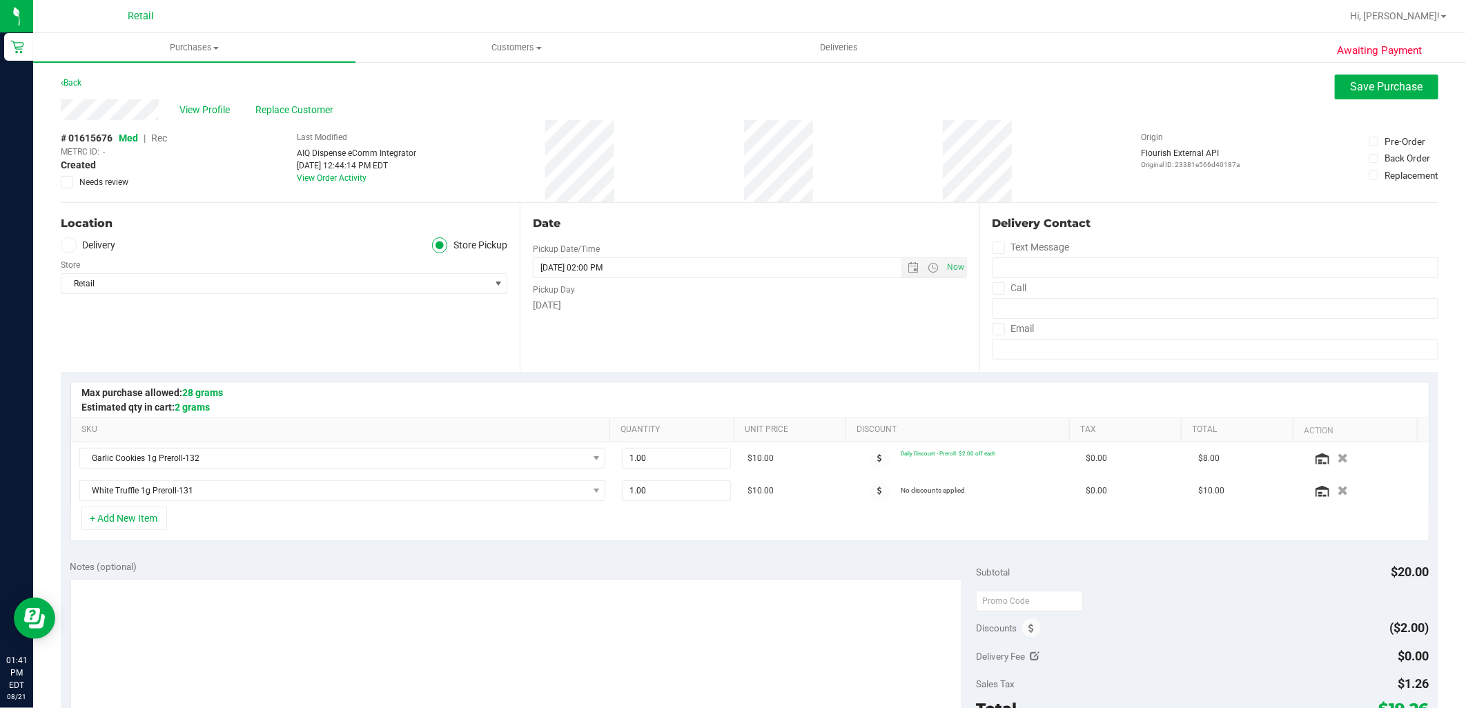
click at [161, 139] on span "Rec" at bounding box center [159, 138] width 16 height 11
click at [1355, 95] on button "Save Purchase" at bounding box center [1387, 87] width 104 height 25
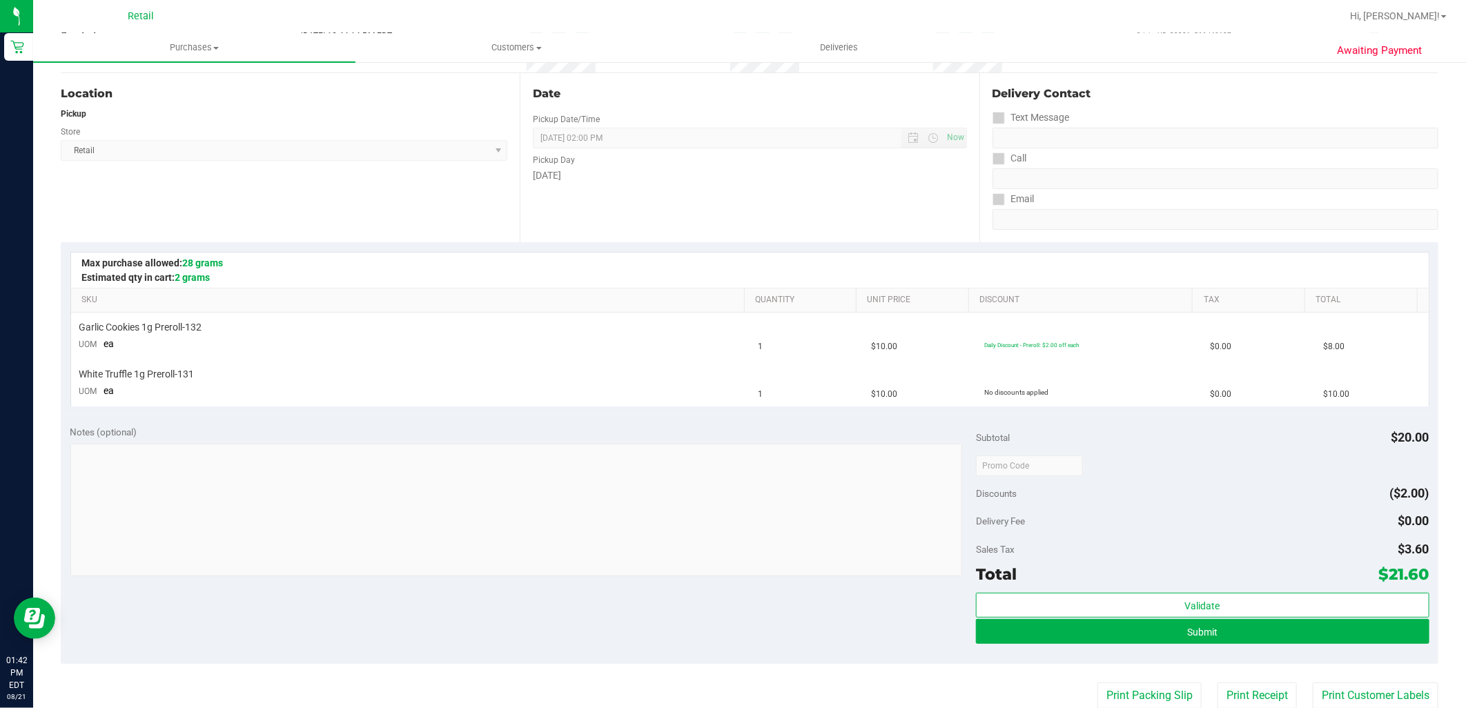
scroll to position [230, 0]
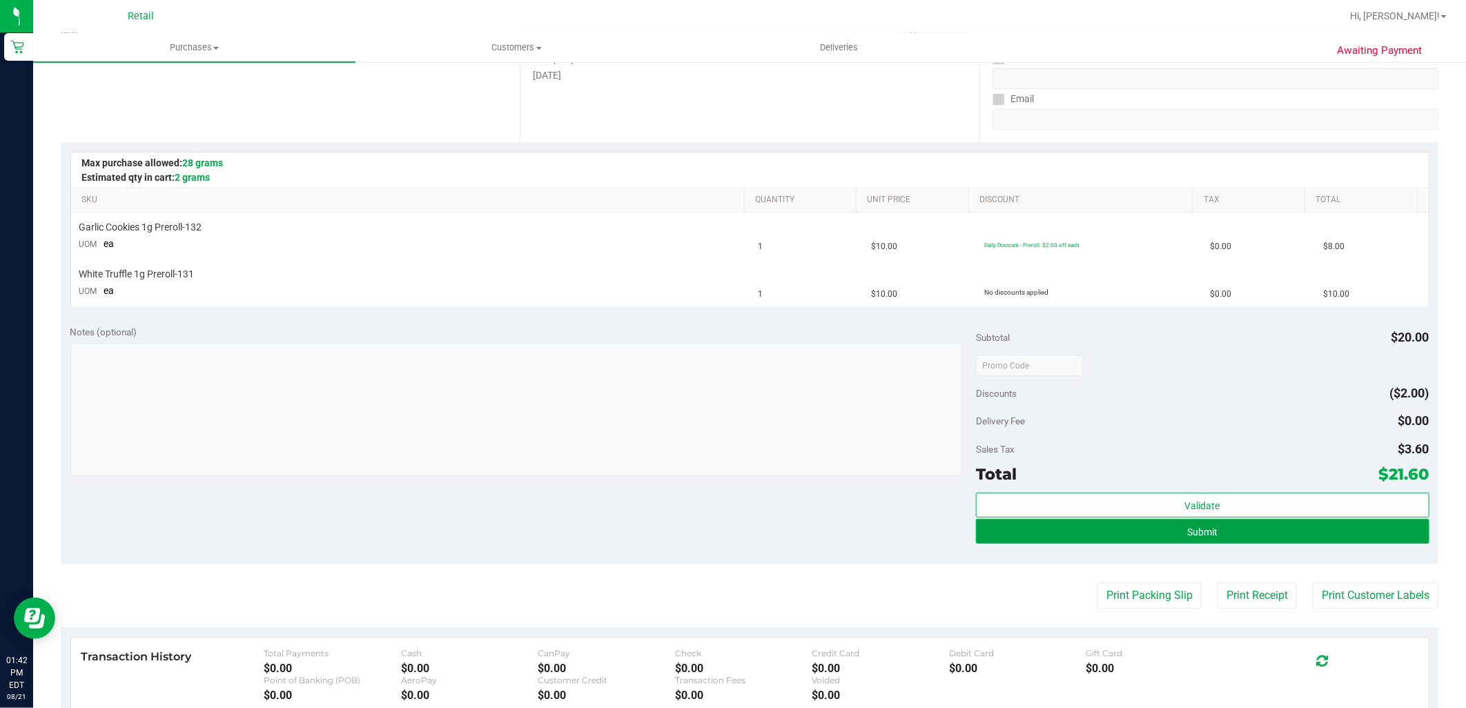
click at [1128, 531] on button "Submit" at bounding box center [1202, 531] width 453 height 25
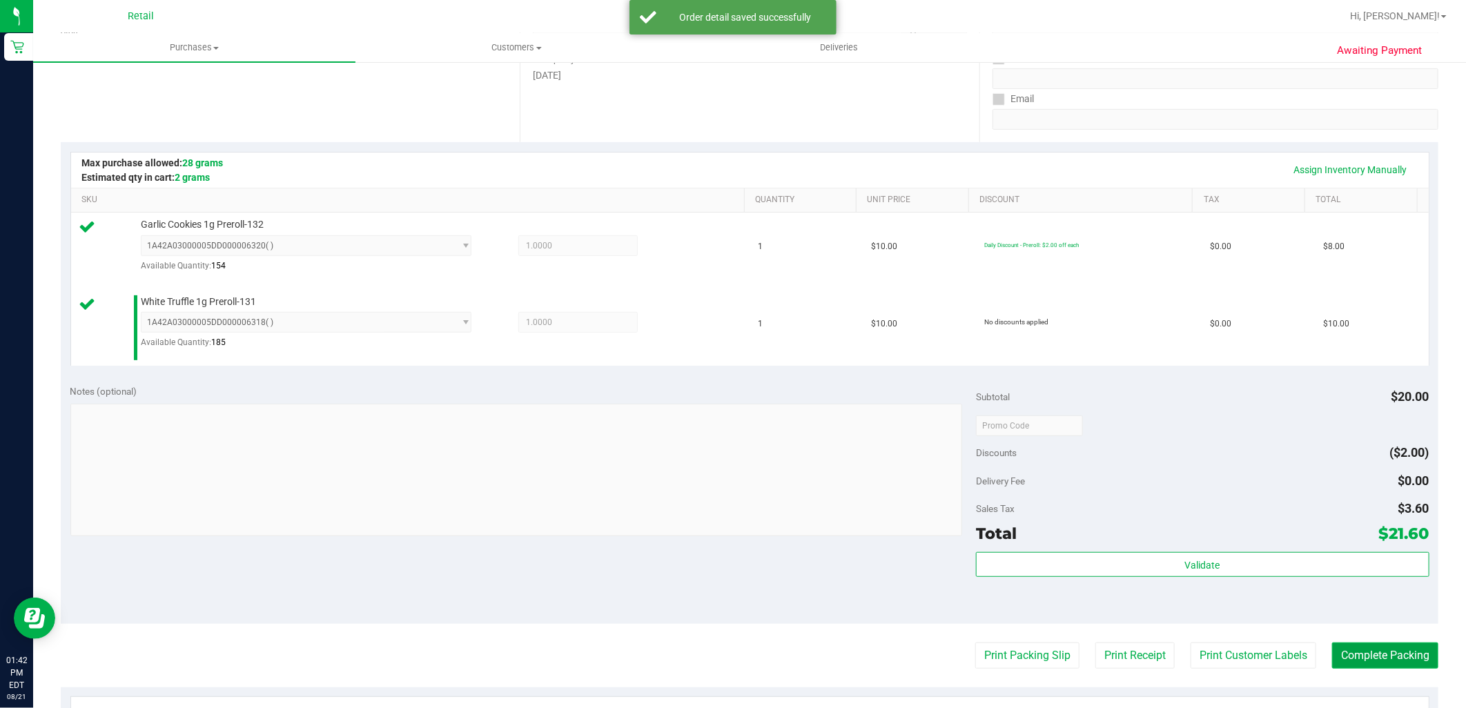
click at [1360, 658] on button "Complete Packing" at bounding box center [1385, 656] width 106 height 26
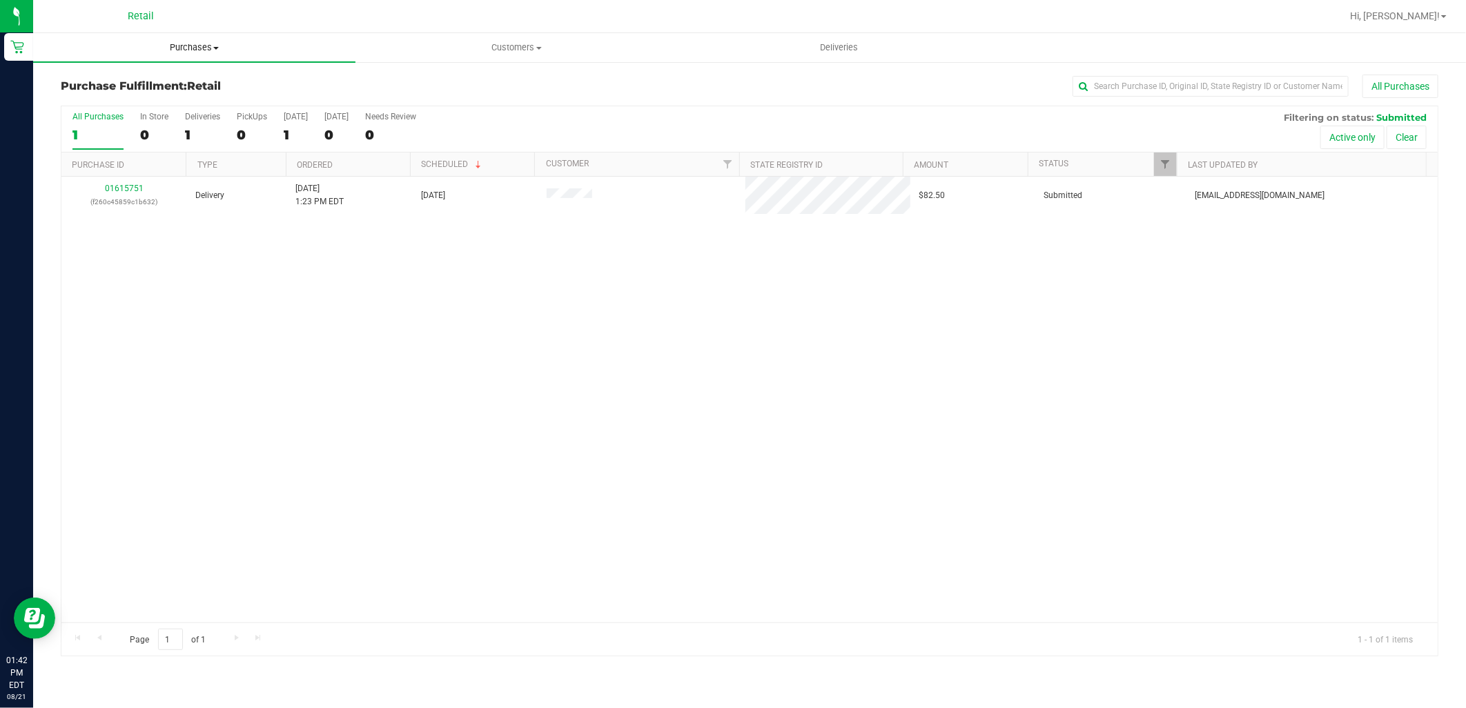
click at [155, 49] on span "Purchases" at bounding box center [194, 47] width 322 height 12
click at [191, 80] on li "Summary of purchases" at bounding box center [194, 83] width 322 height 17
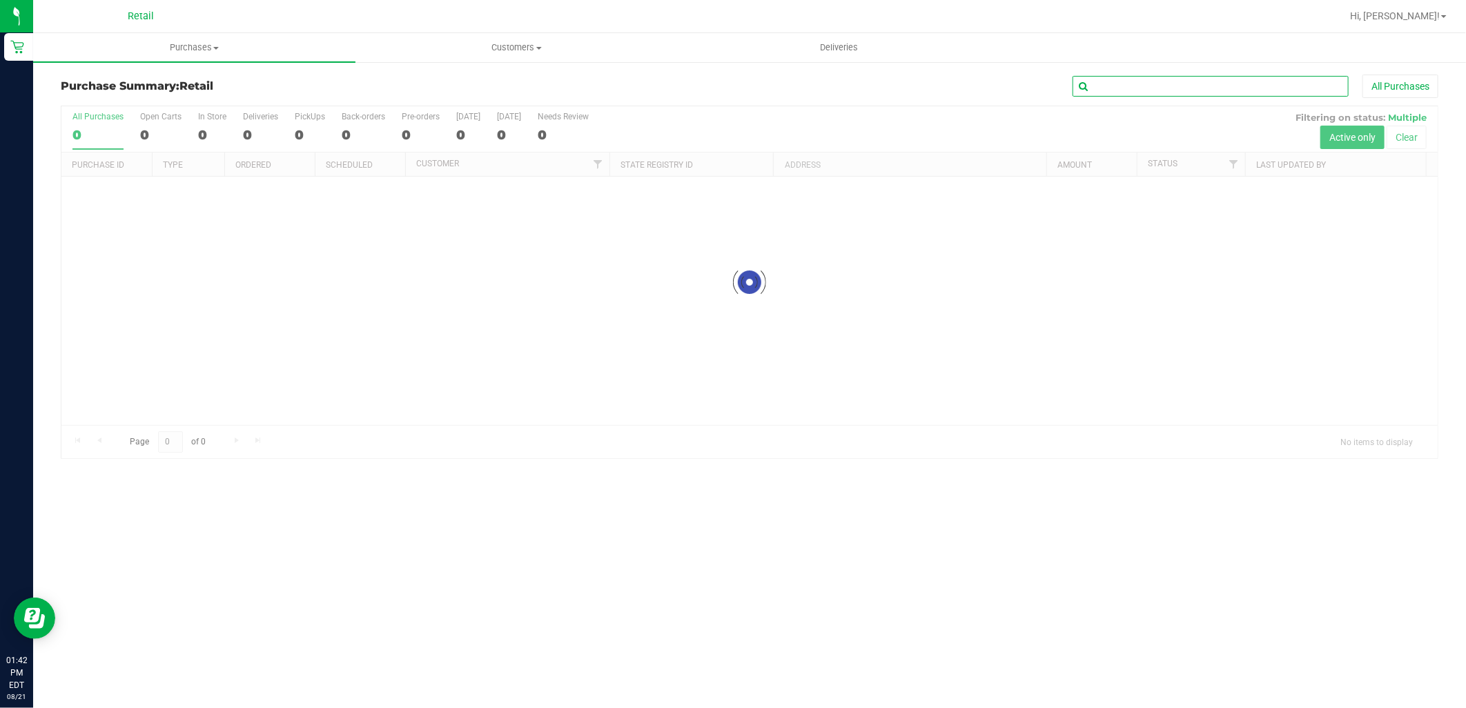
click at [1124, 81] on input "text" at bounding box center [1210, 86] width 276 height 21
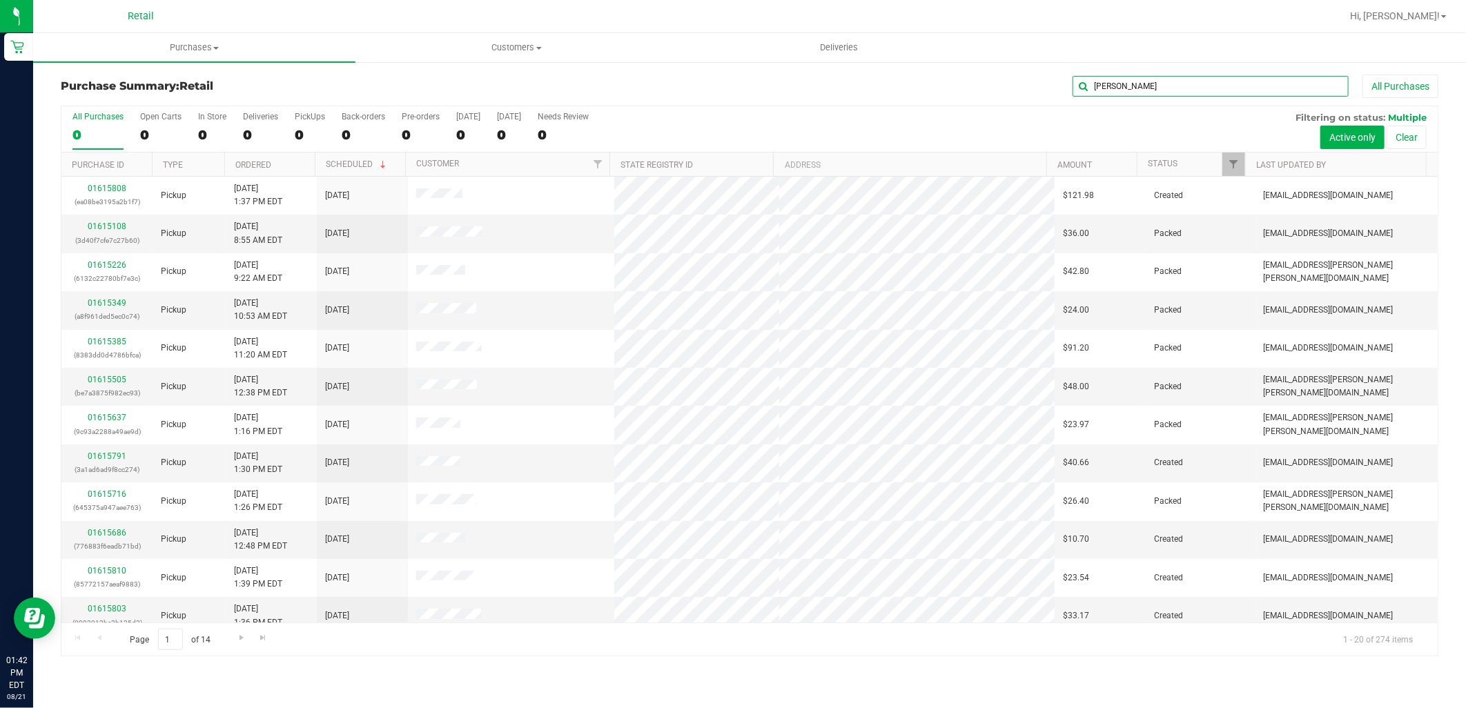
type input "robert l"
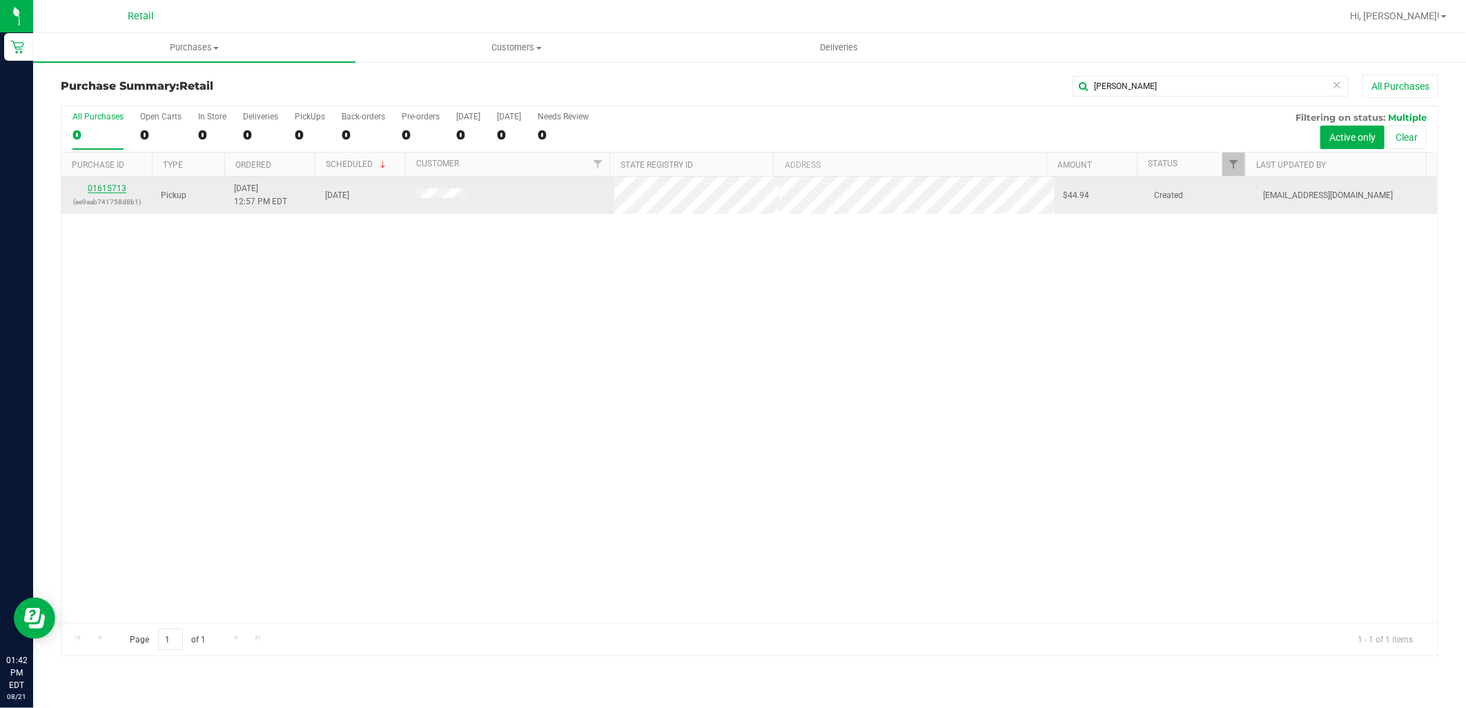
click at [108, 188] on link "01615713" at bounding box center [107, 189] width 39 height 10
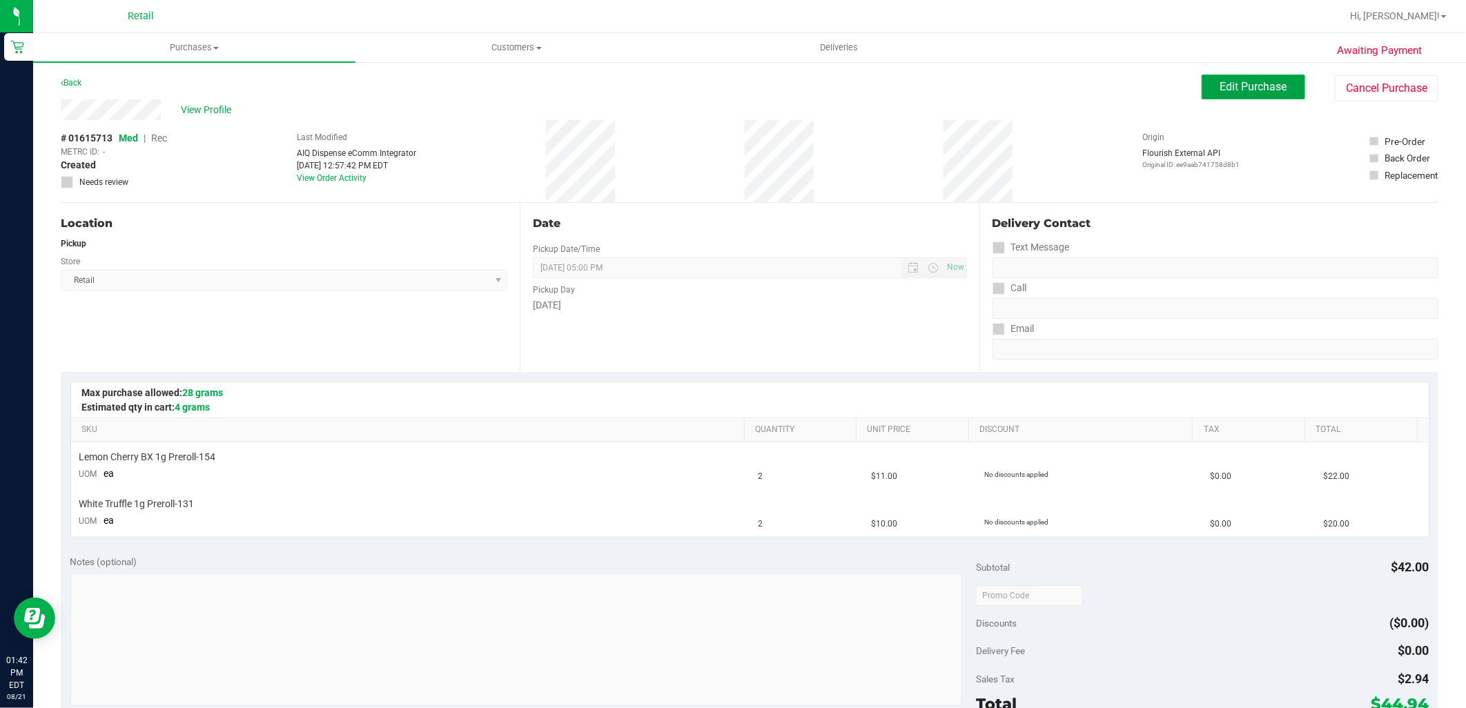
click at [1233, 76] on button "Edit Purchase" at bounding box center [1254, 87] width 104 height 25
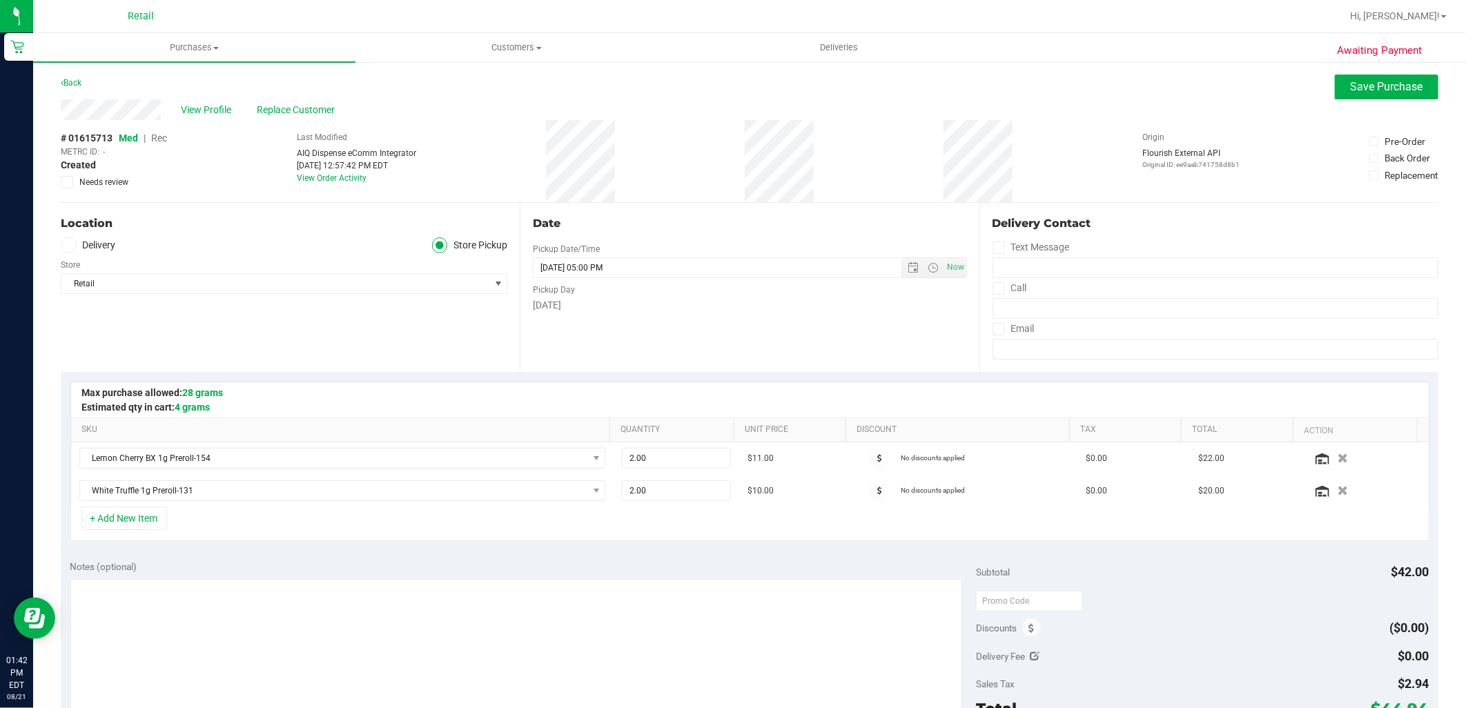
click at [163, 141] on span "Rec" at bounding box center [159, 138] width 16 height 11
click at [1360, 88] on span "Save Purchase" at bounding box center [1387, 86] width 72 height 13
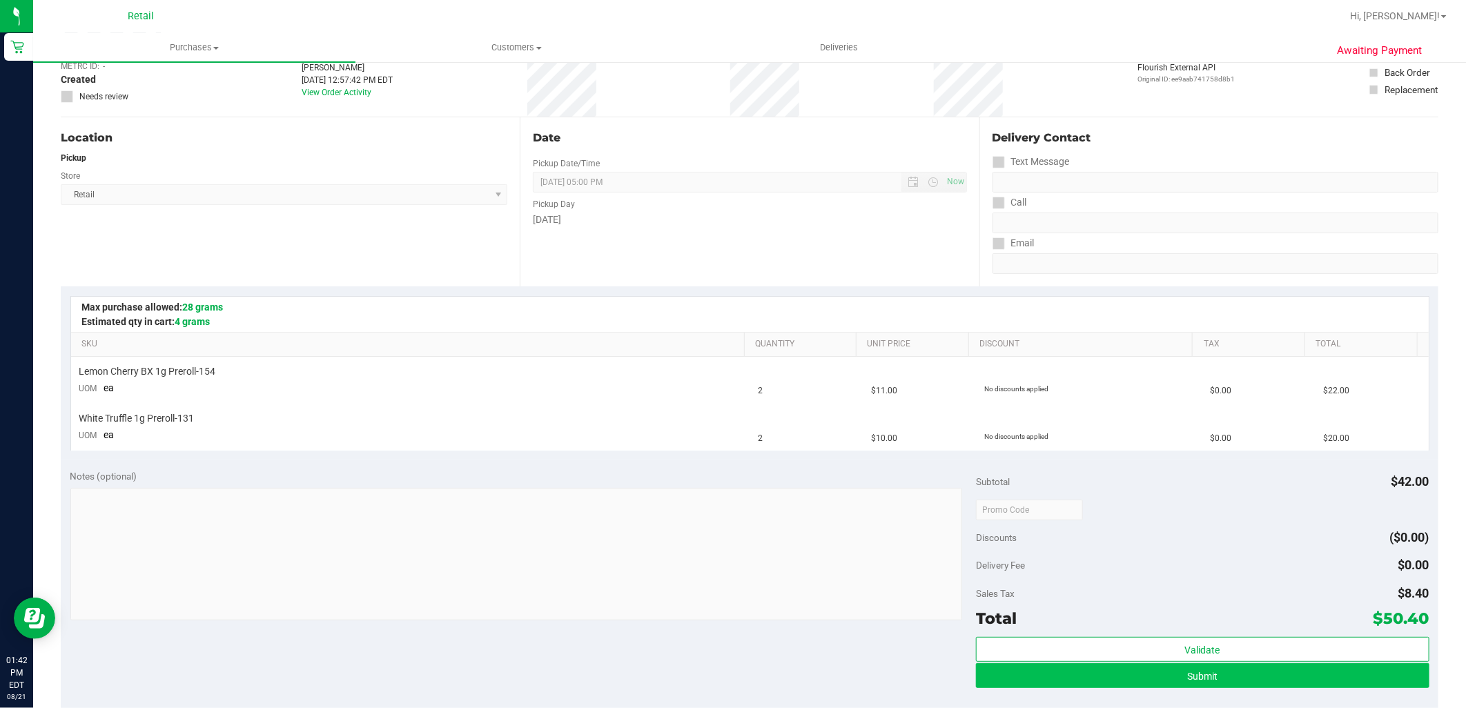
scroll to position [153, 0]
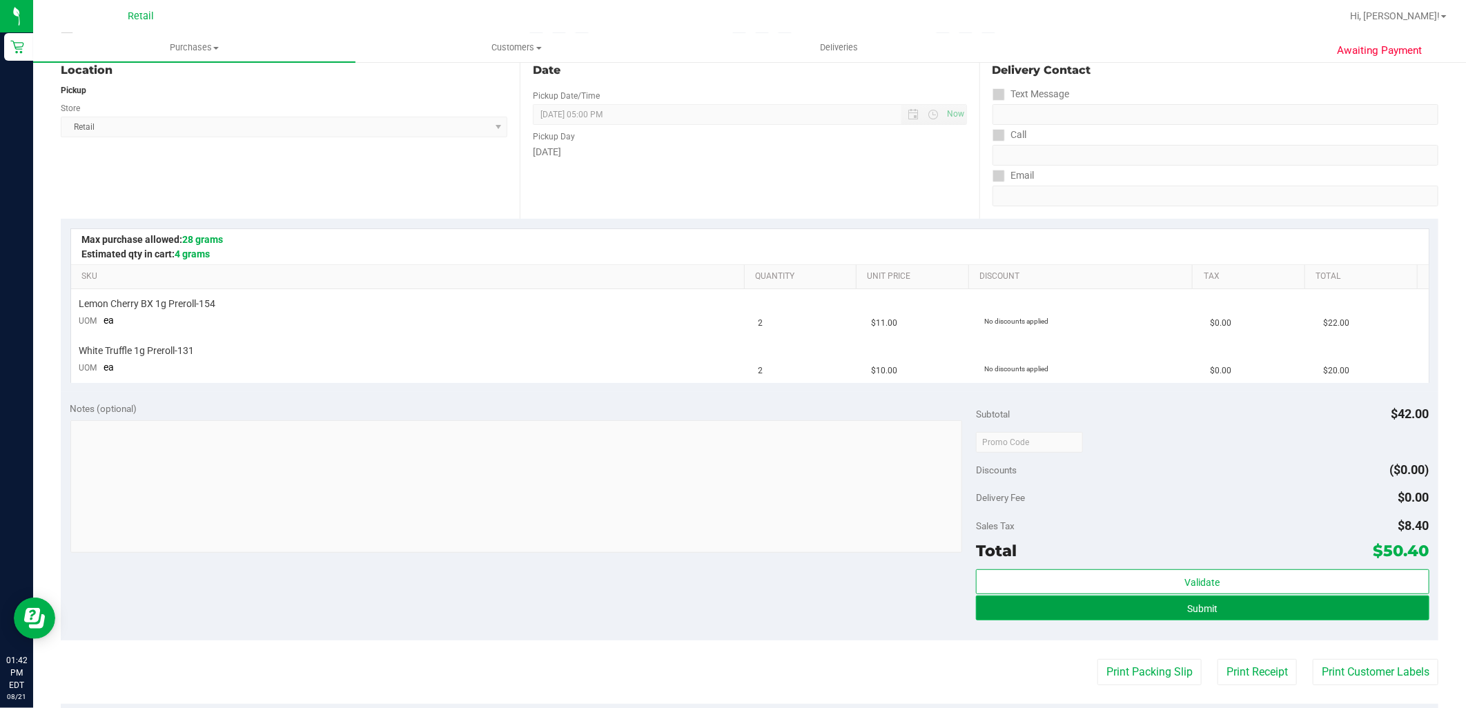
click at [1268, 602] on button "Submit" at bounding box center [1202, 608] width 453 height 25
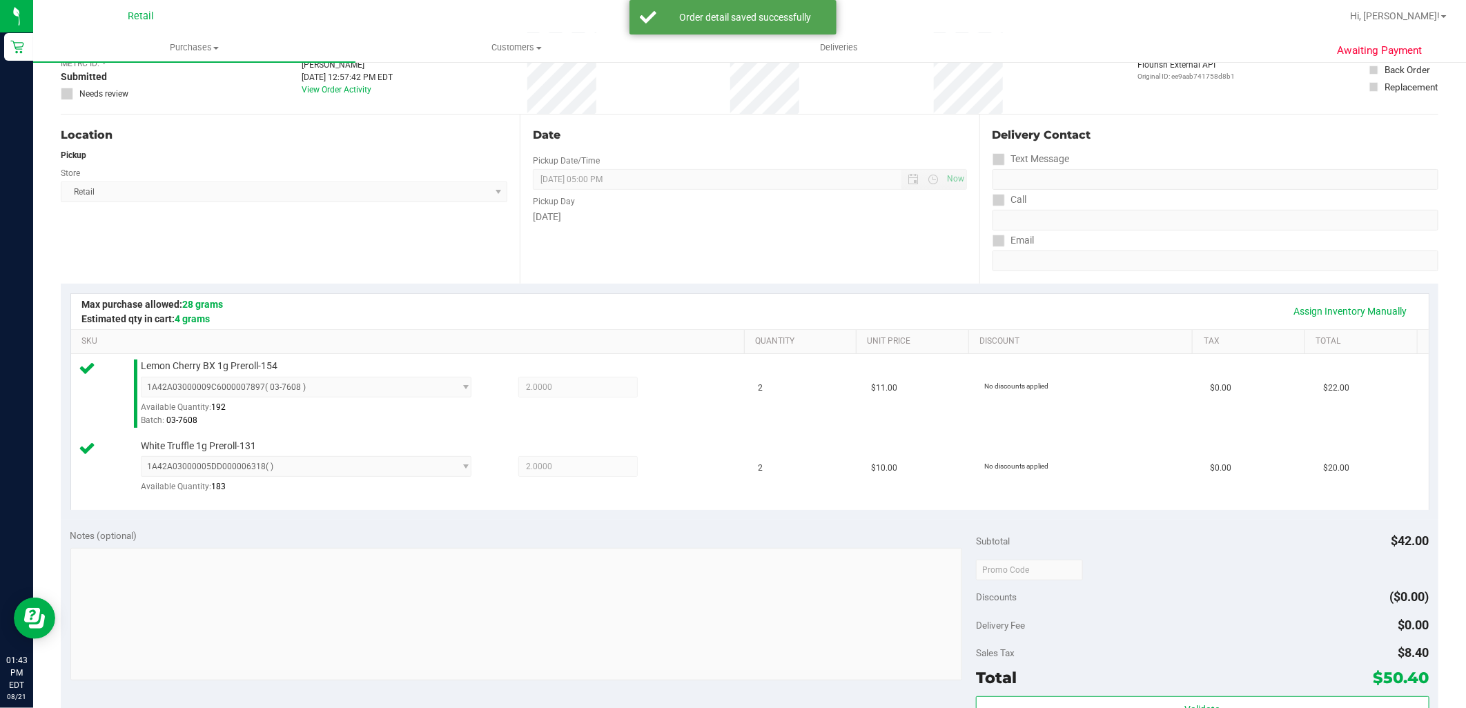
scroll to position [230, 0]
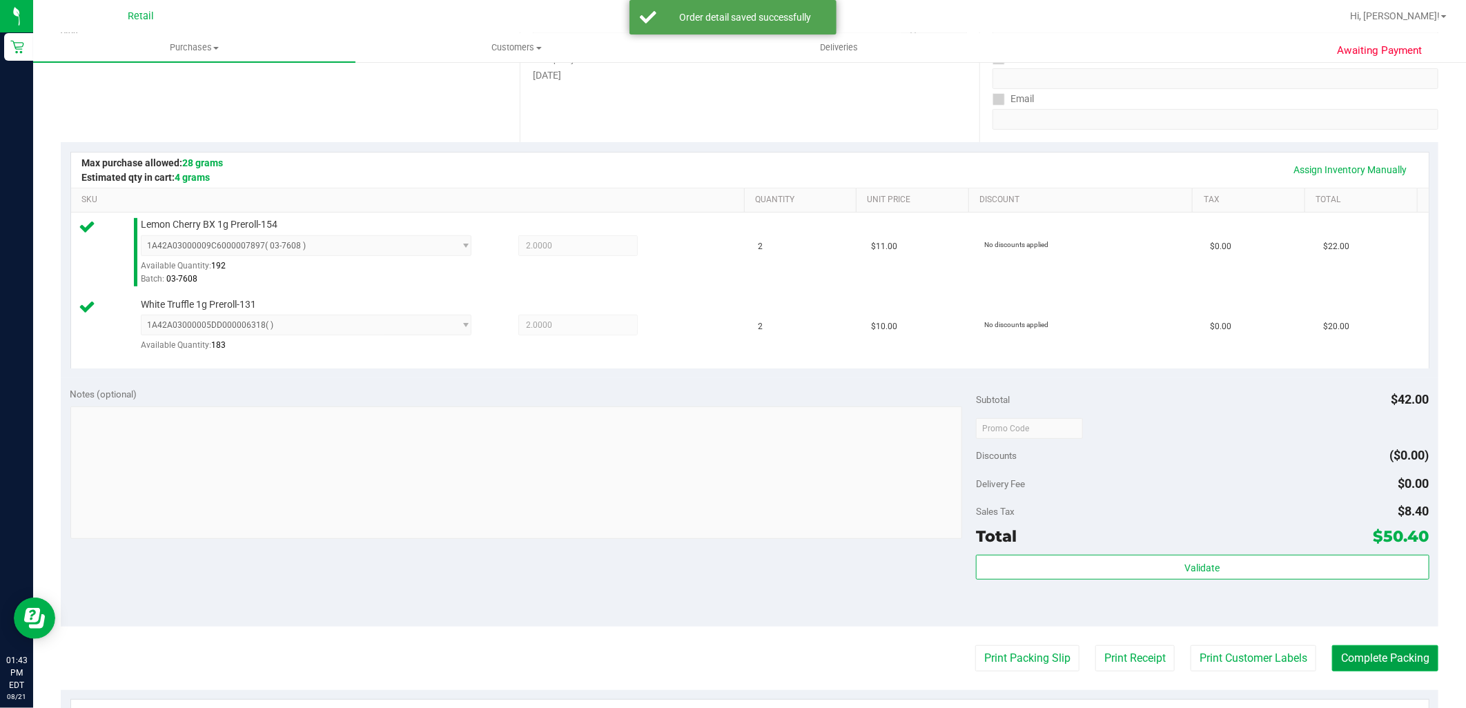
click at [1419, 664] on button "Complete Packing" at bounding box center [1385, 658] width 106 height 26
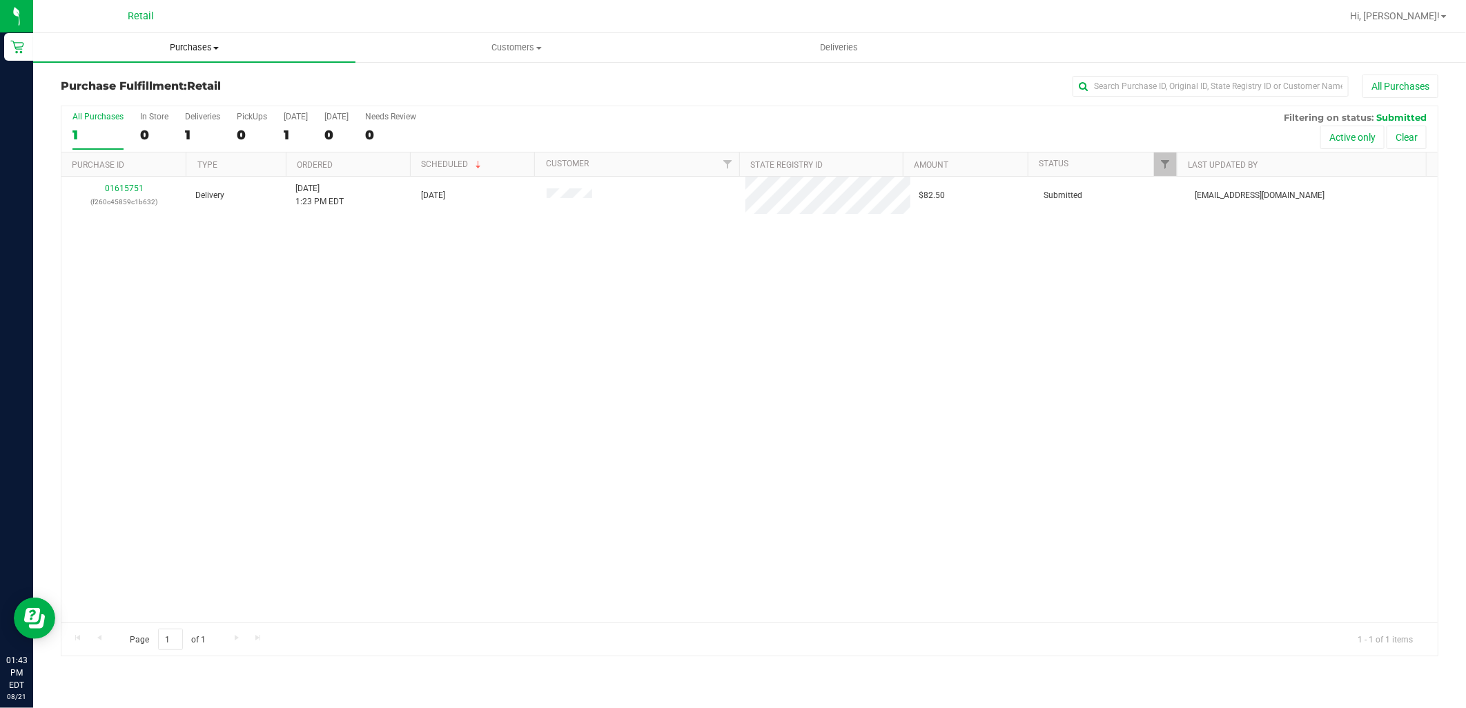
click at [177, 41] on span "Purchases" at bounding box center [194, 47] width 322 height 12
click at [197, 77] on li "Summary of purchases" at bounding box center [194, 83] width 322 height 17
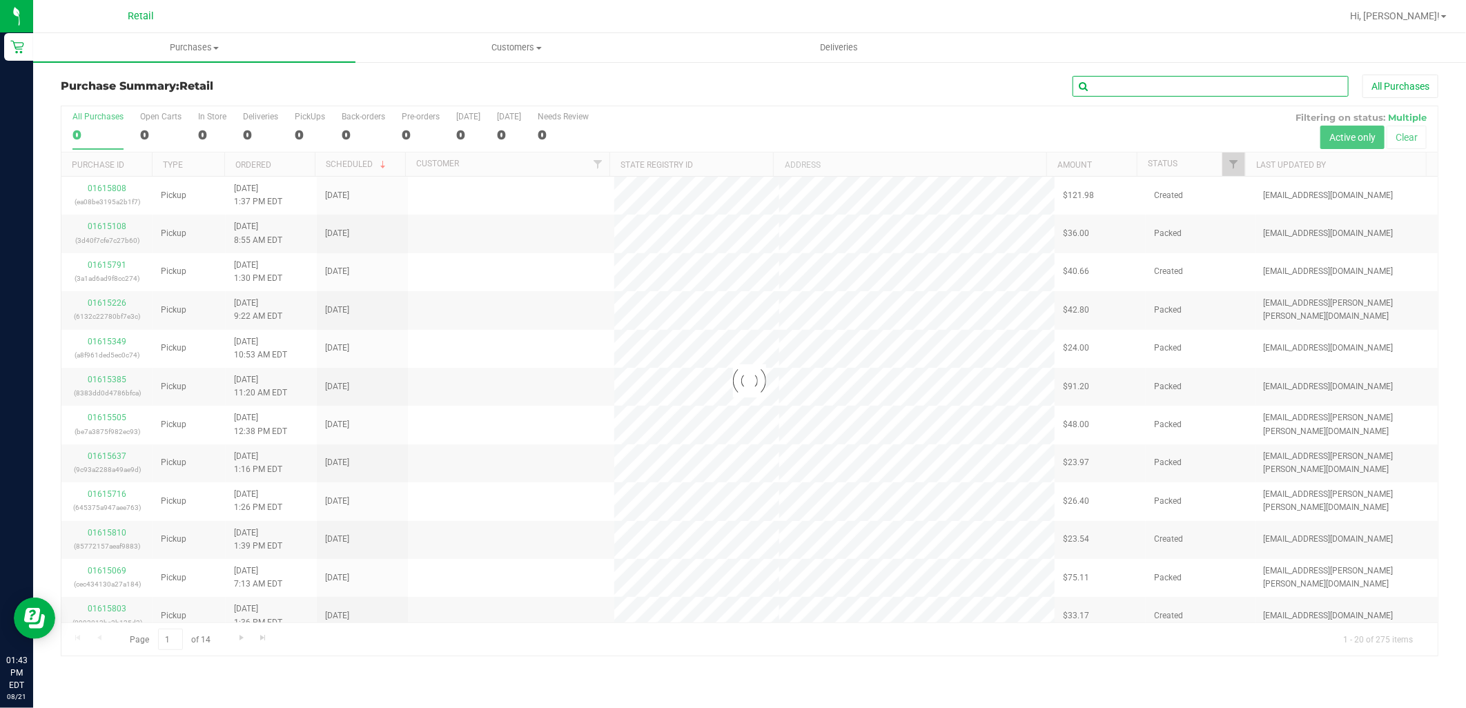
click at [1130, 79] on input "text" at bounding box center [1210, 86] width 276 height 21
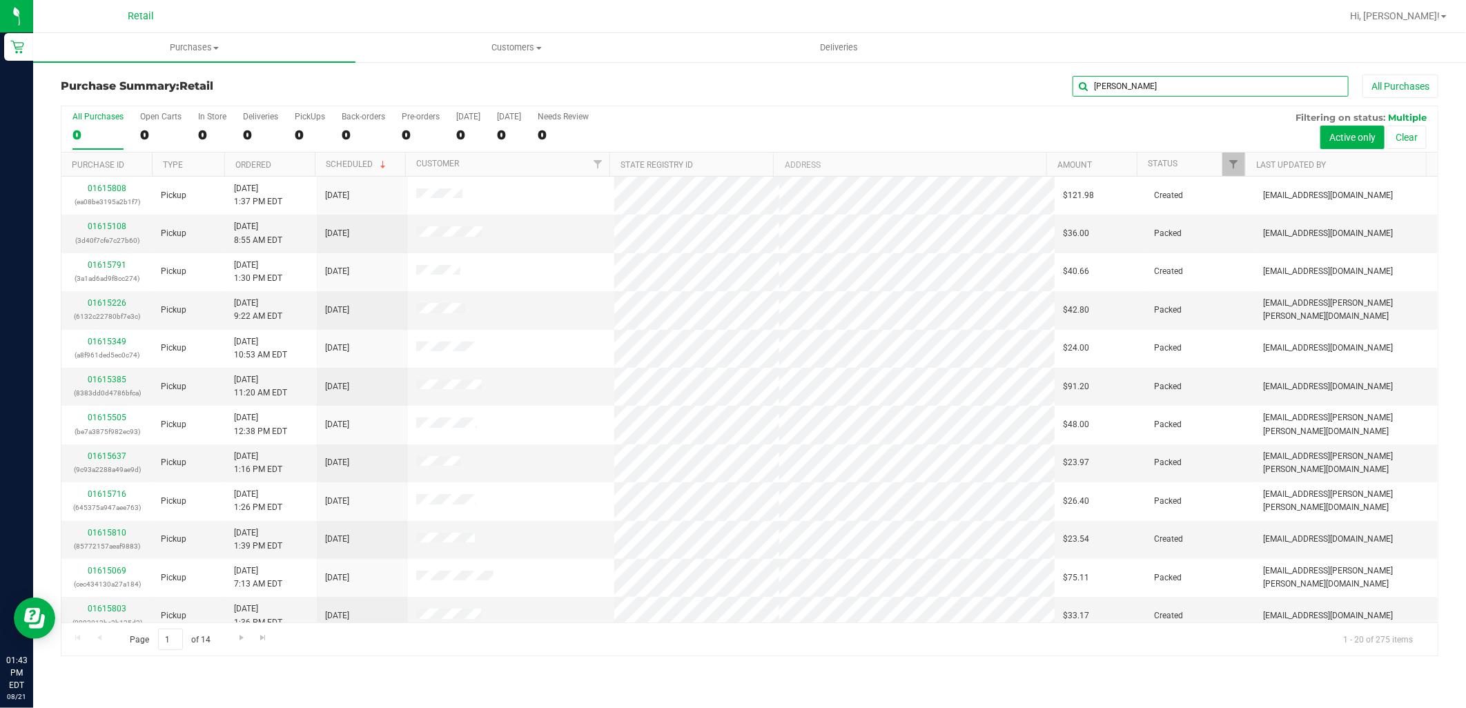
type input "matthew s"
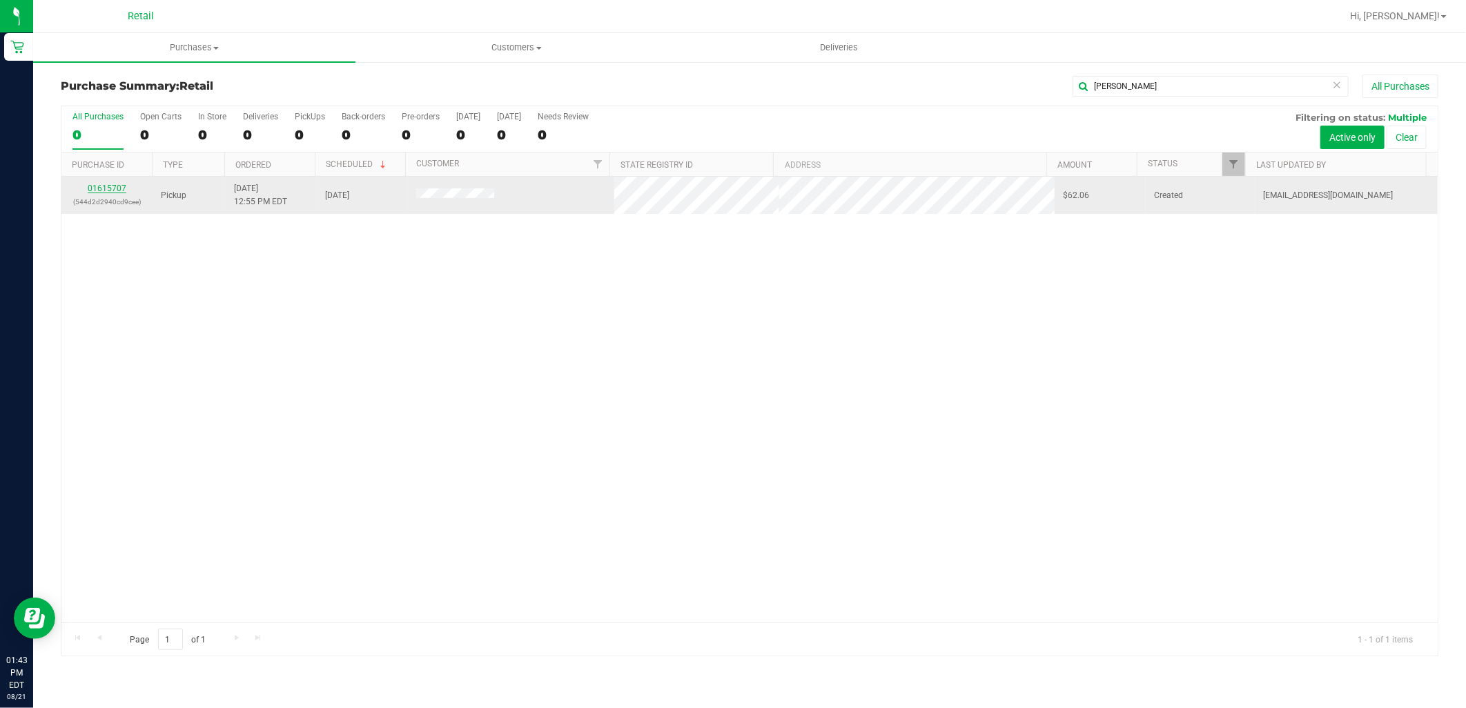
click at [101, 187] on link "01615707" at bounding box center [107, 189] width 39 height 10
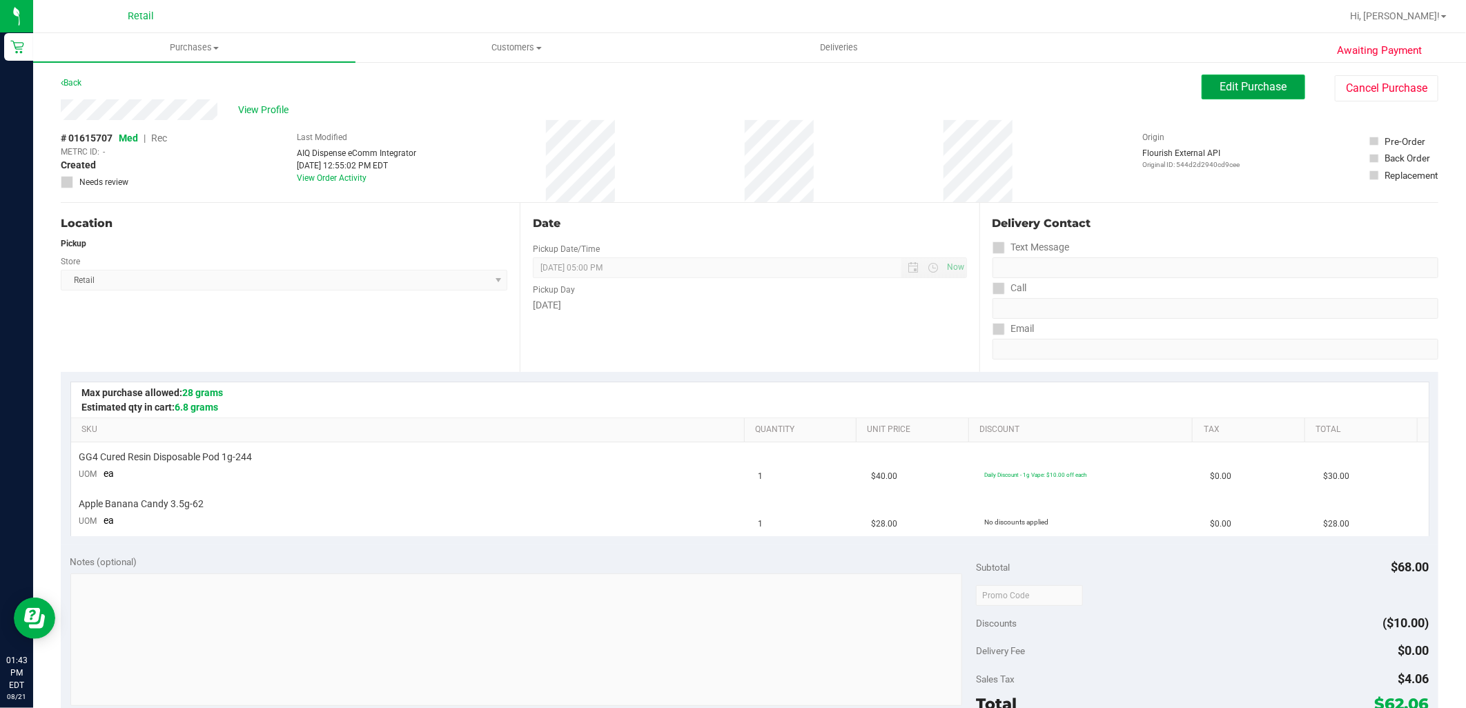
click at [1257, 86] on span "Edit Purchase" at bounding box center [1253, 86] width 67 height 13
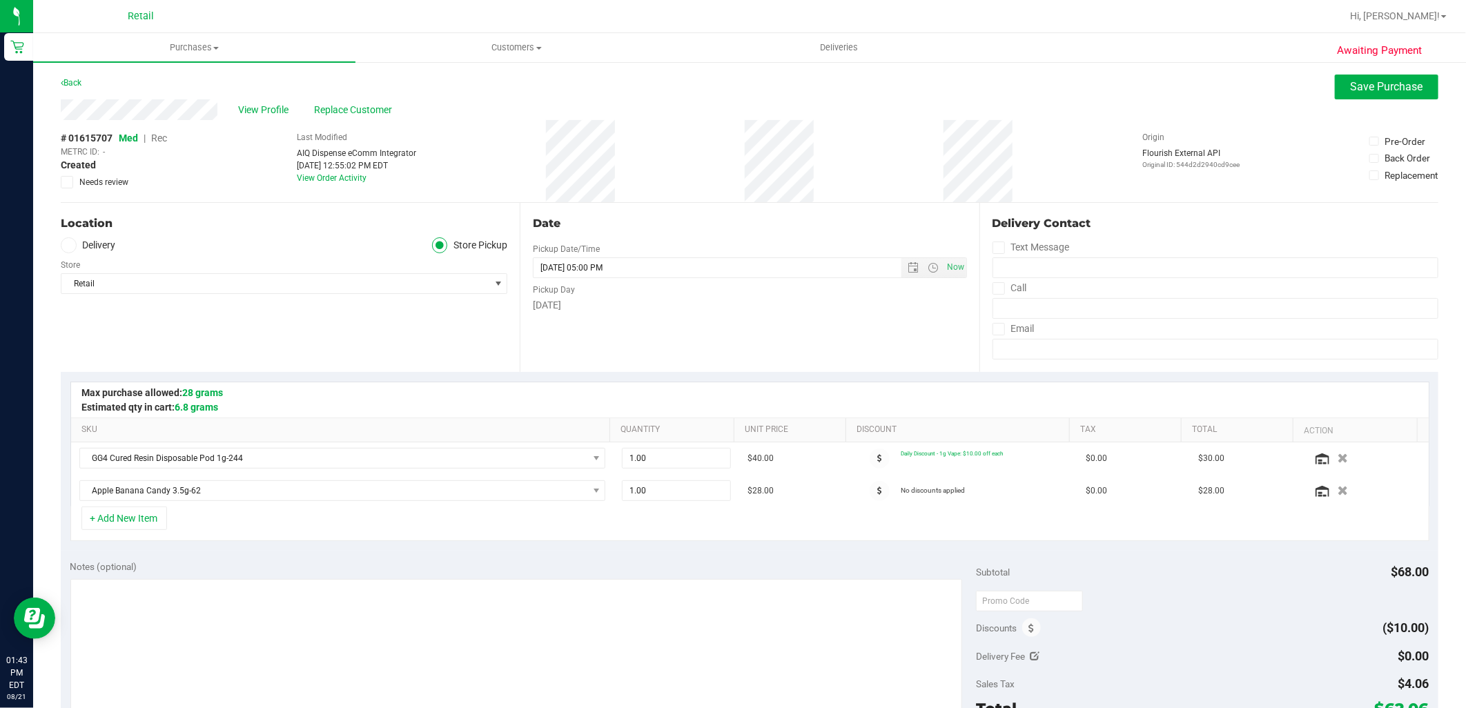
click at [157, 140] on span "Rec" at bounding box center [159, 138] width 16 height 11
click at [1353, 88] on span "Save Purchase" at bounding box center [1387, 86] width 72 height 13
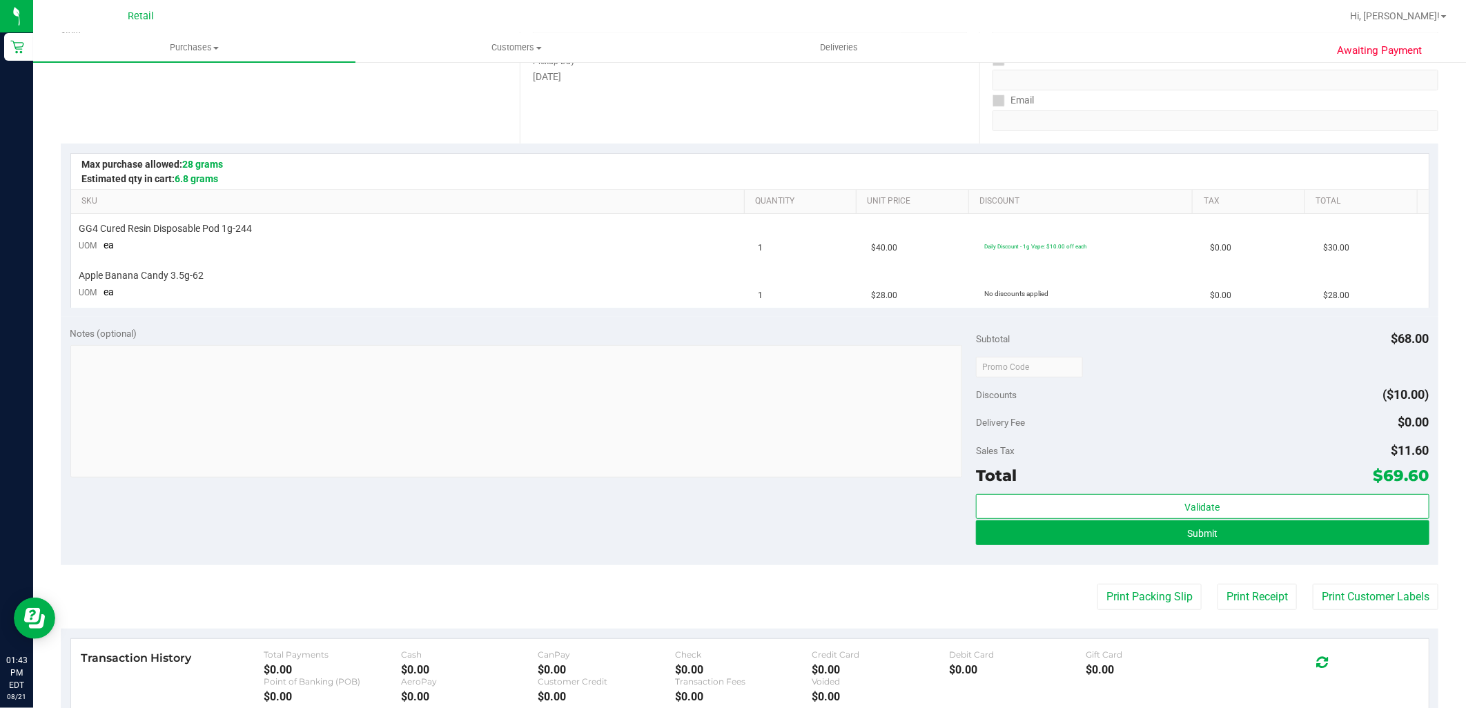
scroll to position [230, 0]
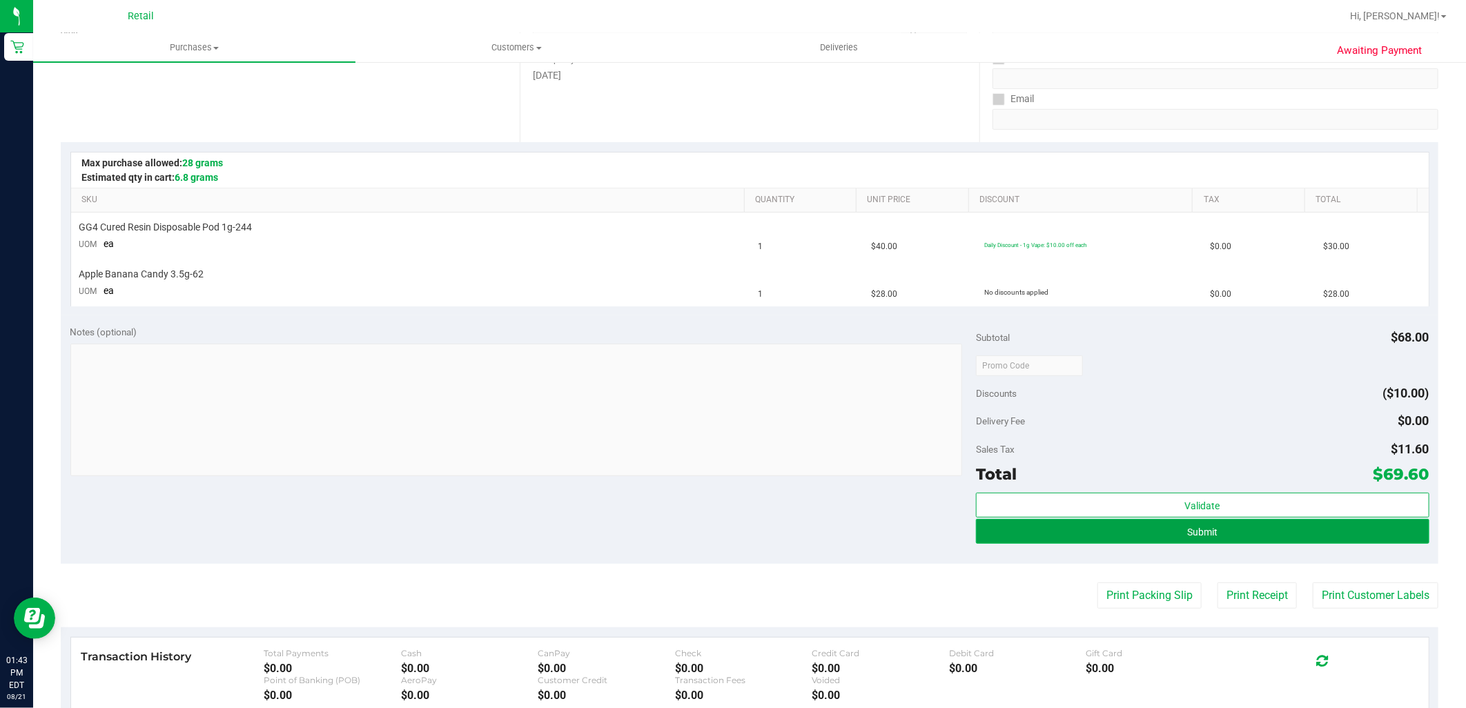
click at [1257, 529] on button "Submit" at bounding box center [1202, 531] width 453 height 25
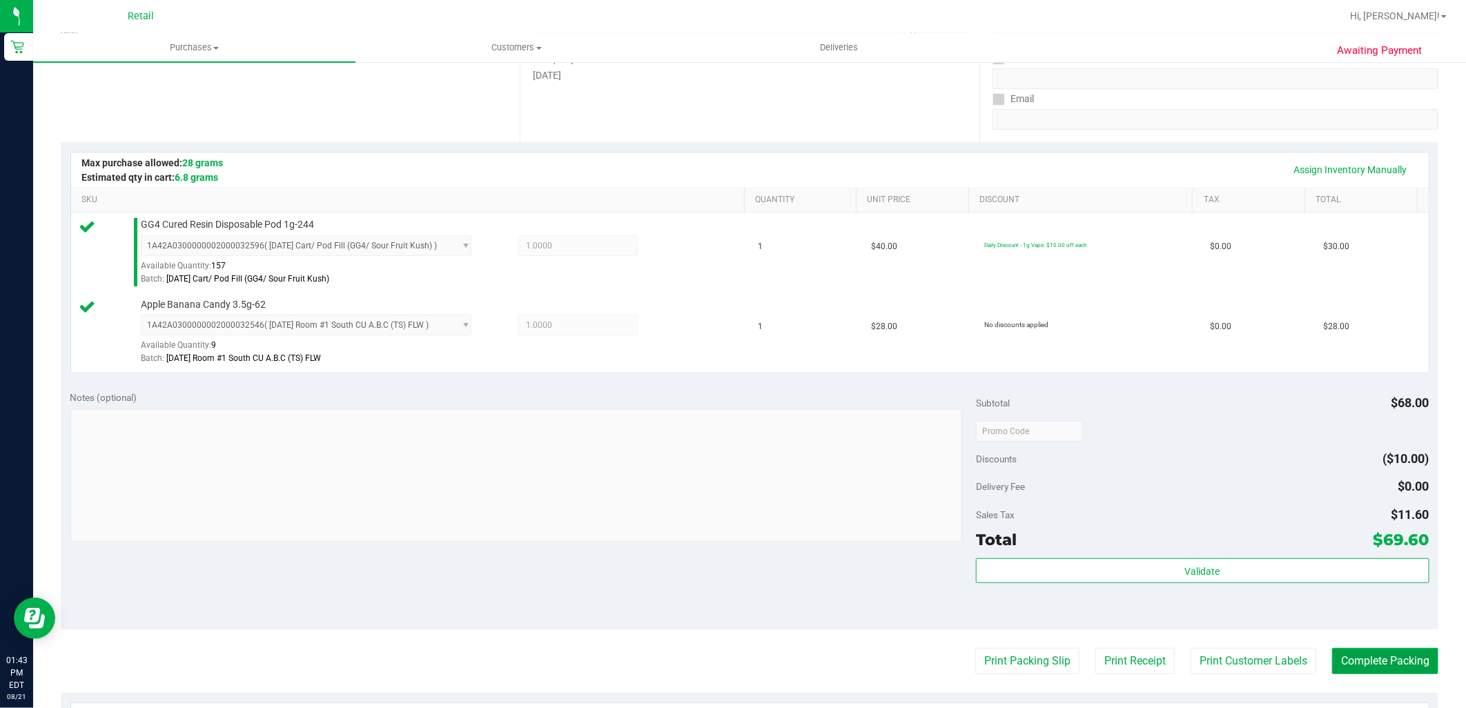
click at [1380, 656] on button "Complete Packing" at bounding box center [1385, 661] width 106 height 26
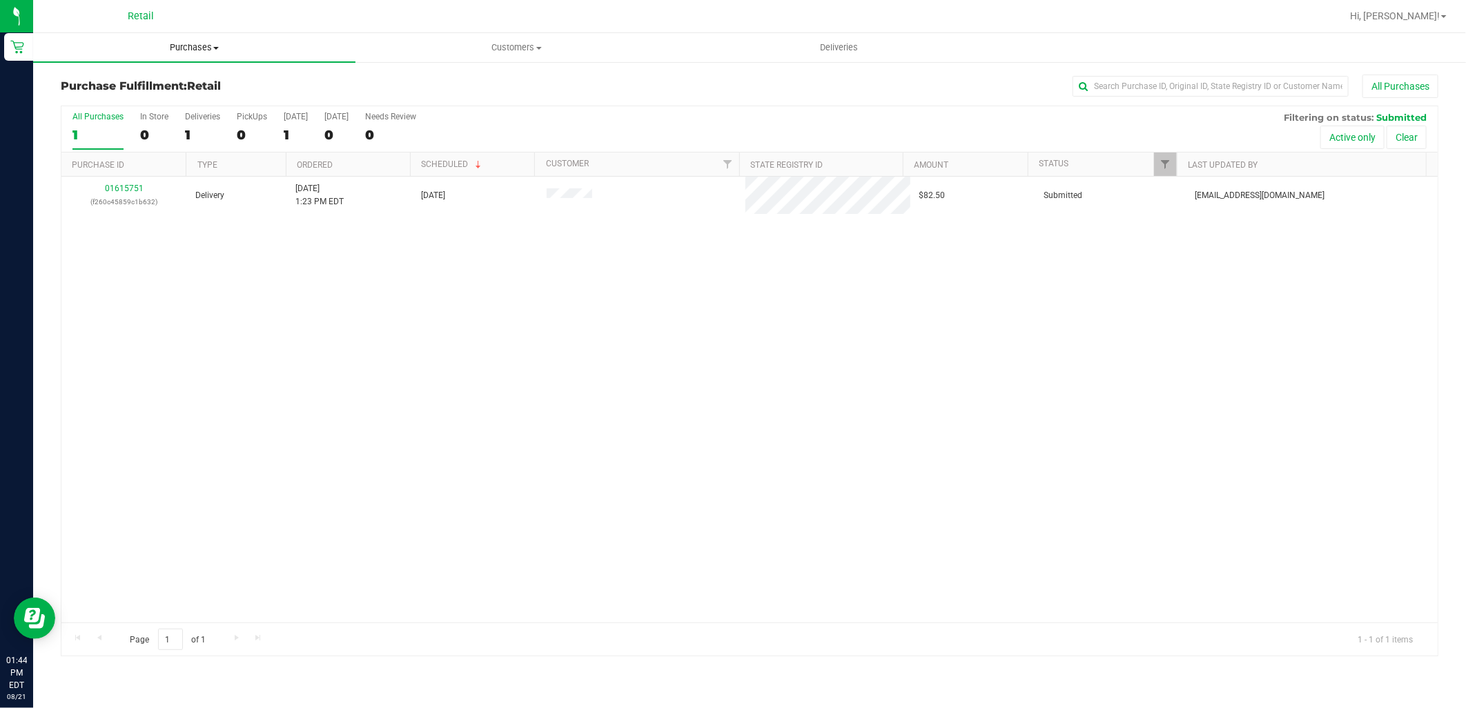
click at [140, 46] on span "Purchases" at bounding box center [194, 47] width 322 height 12
click at [164, 81] on span "Summary of purchases" at bounding box center [103, 83] width 141 height 12
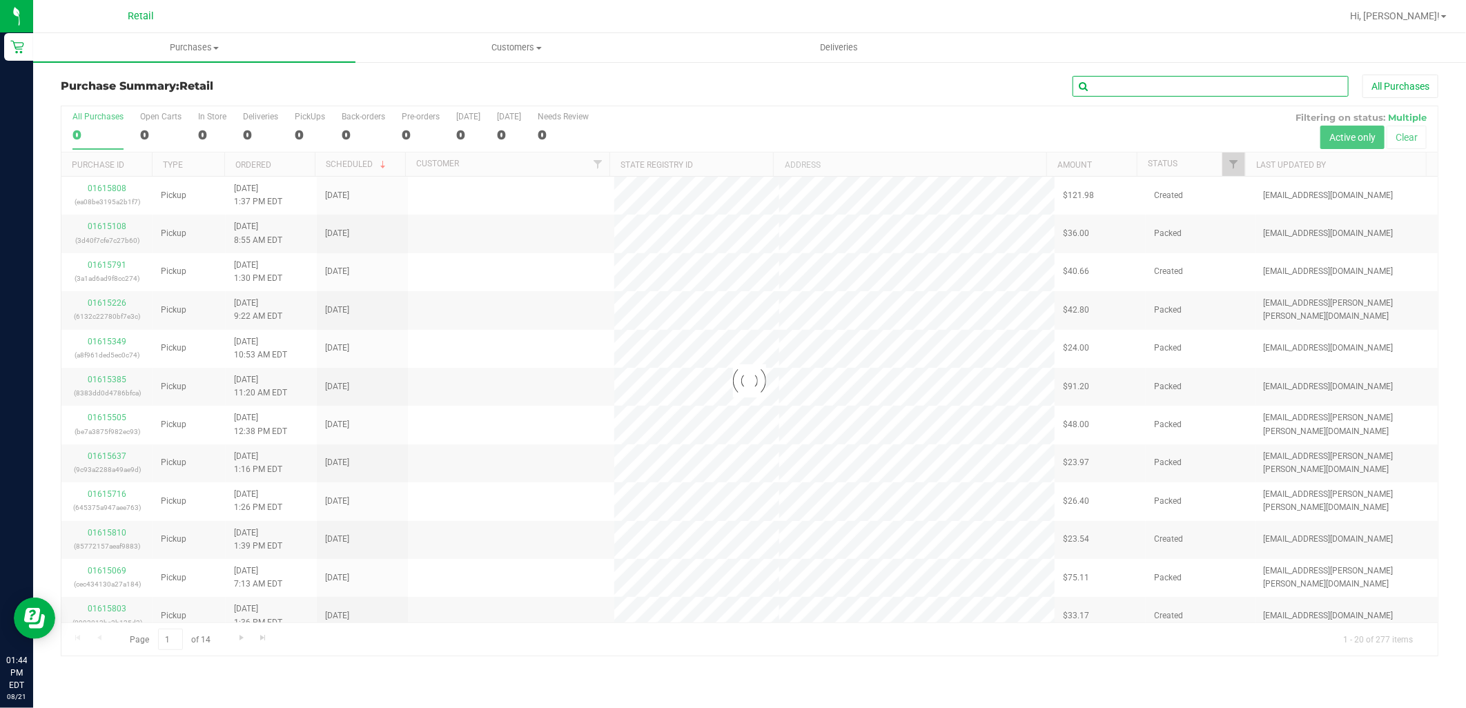
click at [1215, 88] on input "text" at bounding box center [1210, 86] width 276 height 21
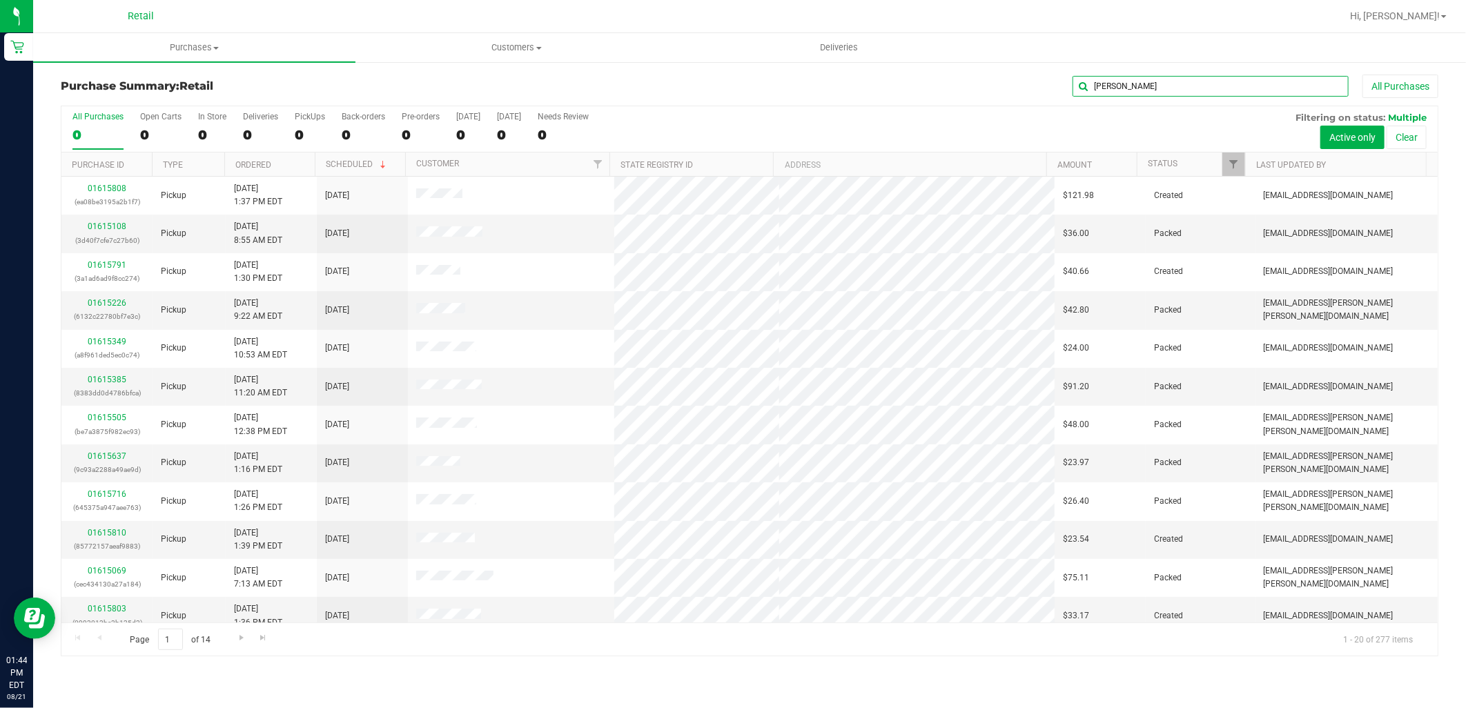
type input "justin"
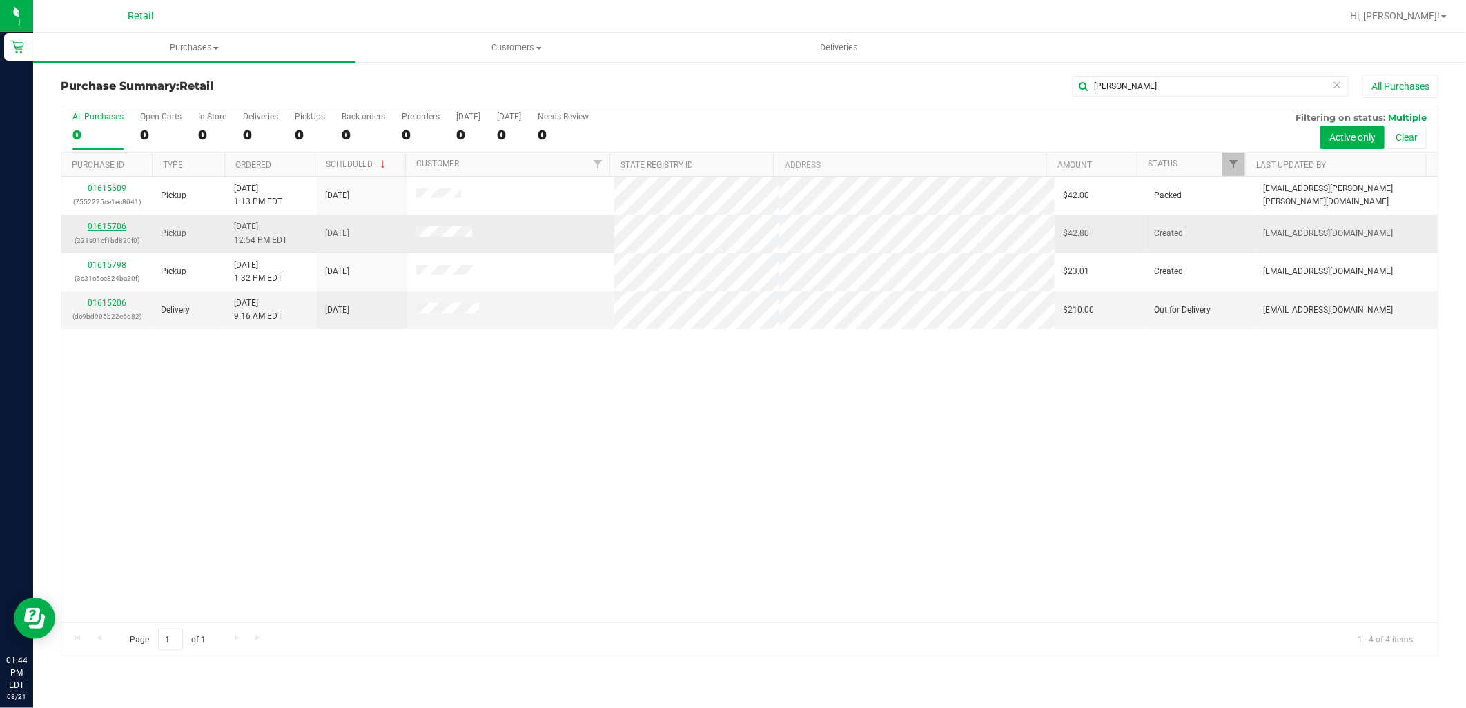
click at [104, 226] on link "01615706" at bounding box center [107, 227] width 39 height 10
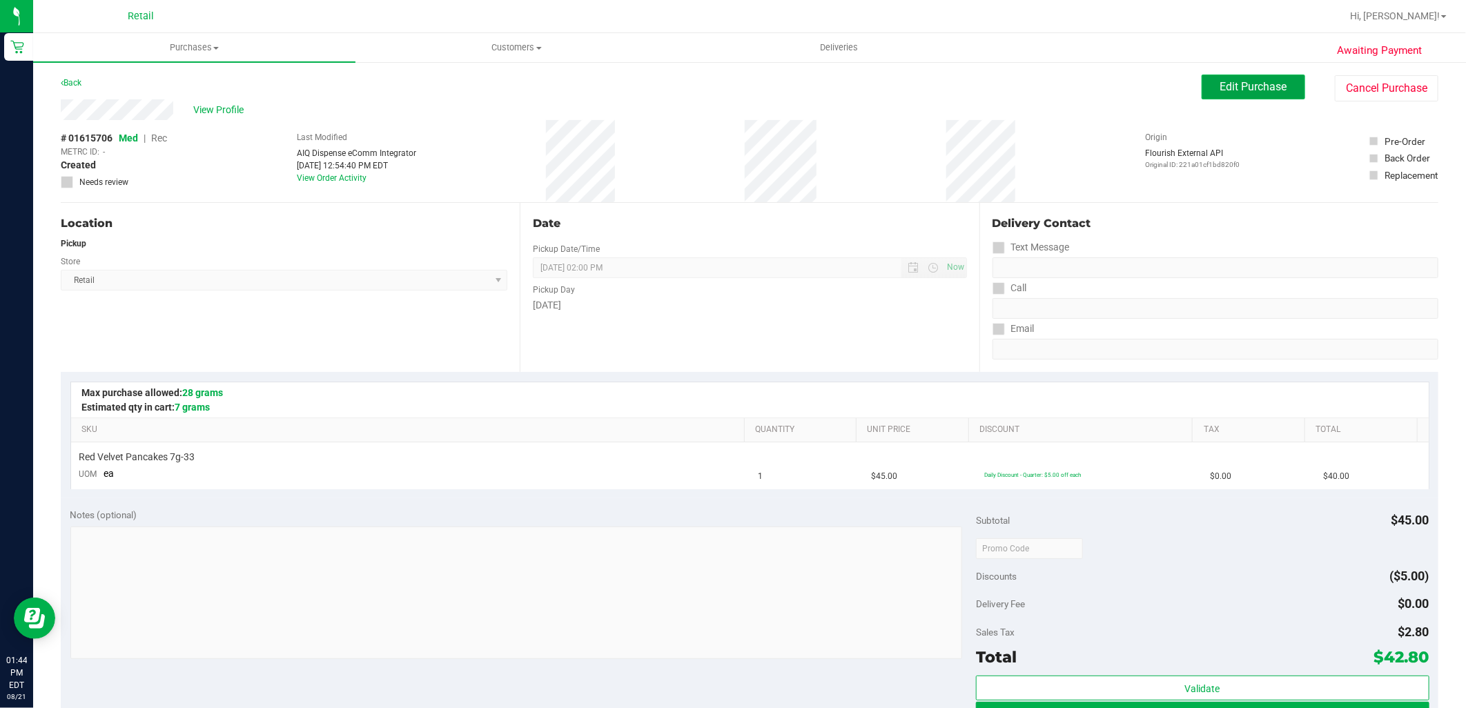
click at [1227, 90] on span "Edit Purchase" at bounding box center [1253, 86] width 67 height 13
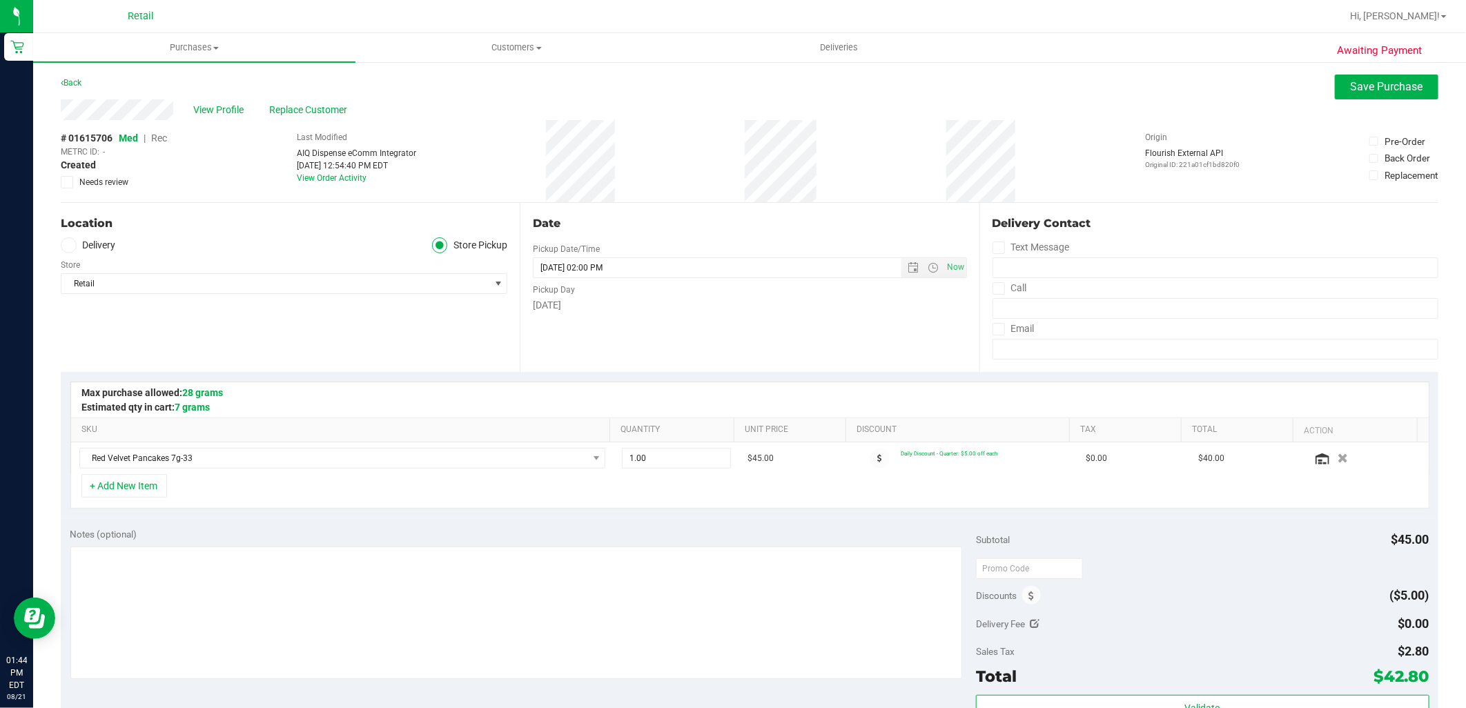
click at [161, 129] on div "# 01615706 Med | Rec METRC ID: - Created Needs review" at bounding box center [114, 161] width 106 height 82
click at [161, 139] on span "Rec" at bounding box center [159, 138] width 16 height 11
click at [1364, 92] on span "Save Purchase" at bounding box center [1387, 86] width 72 height 13
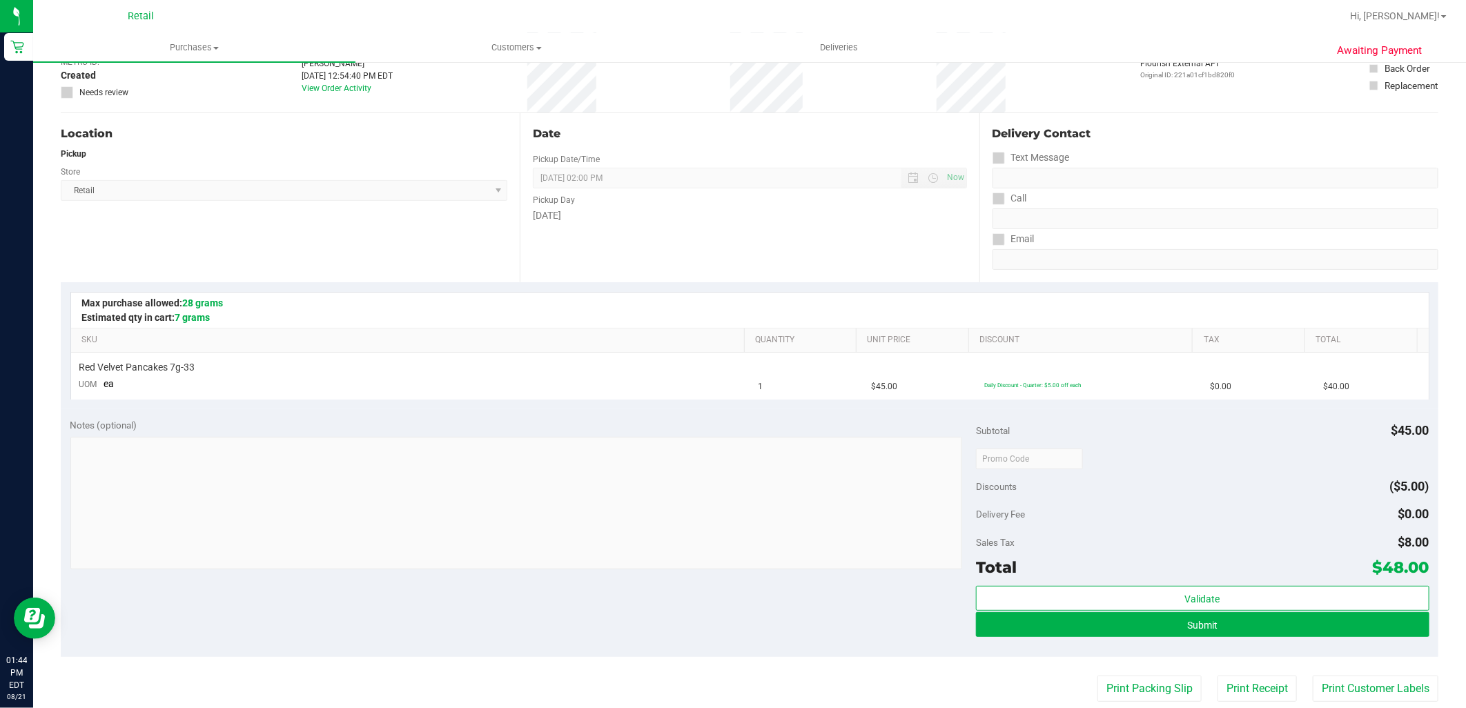
scroll to position [230, 0]
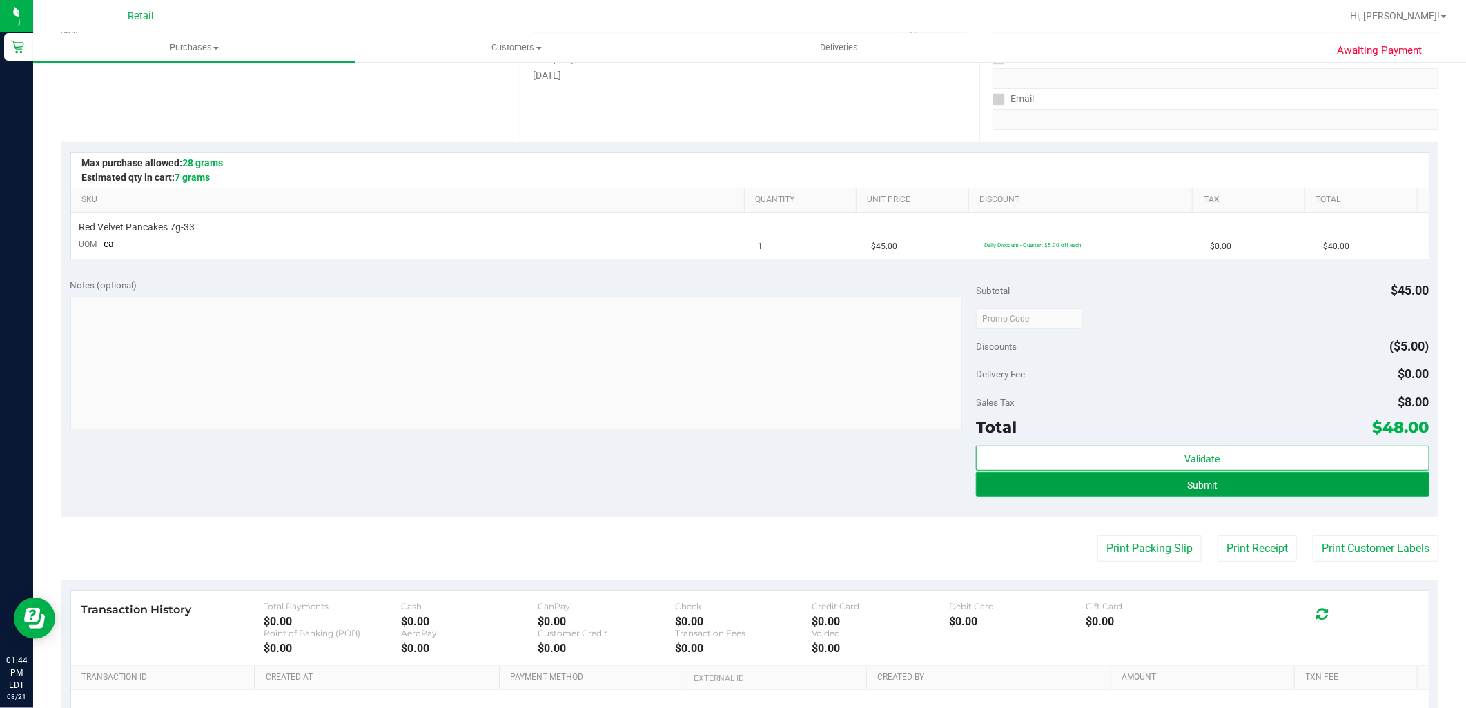
click at [1184, 476] on button "Submit" at bounding box center [1202, 484] width 453 height 25
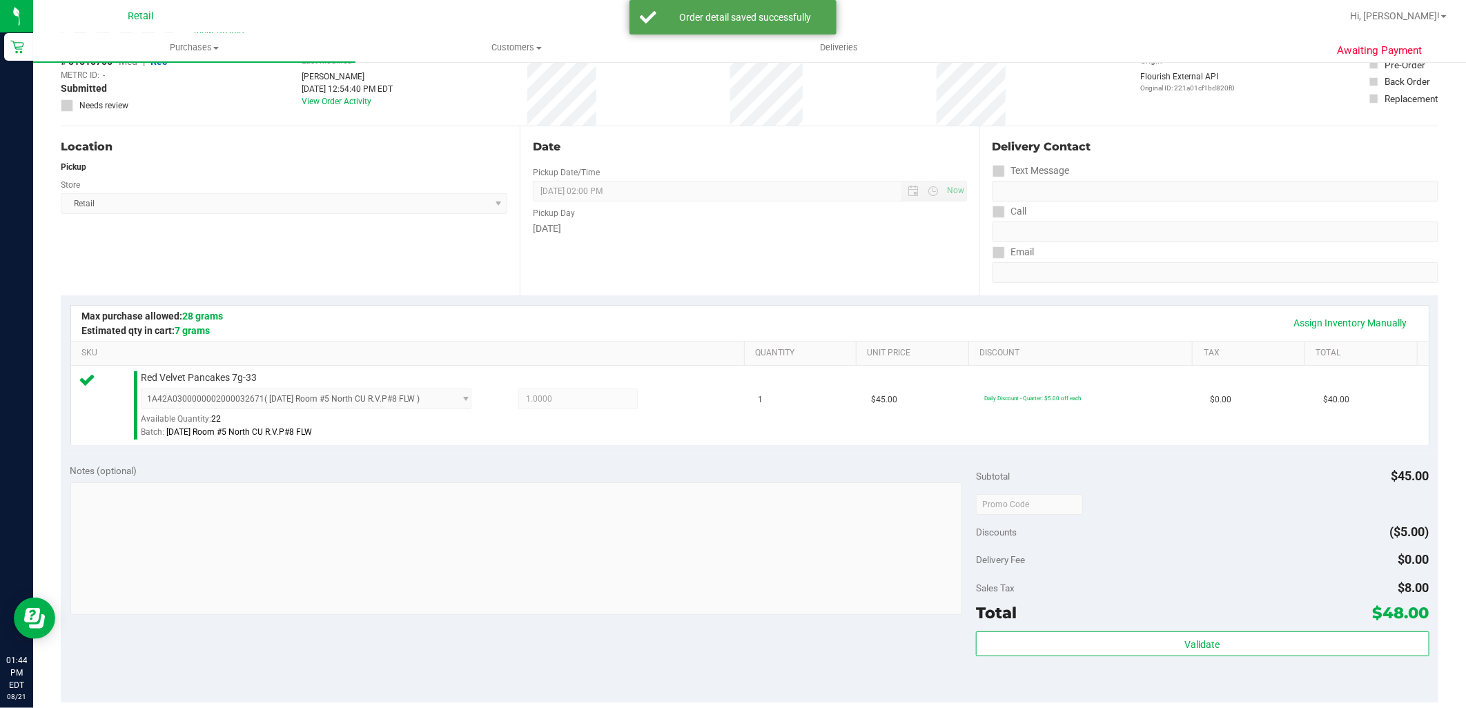
scroll to position [306, 0]
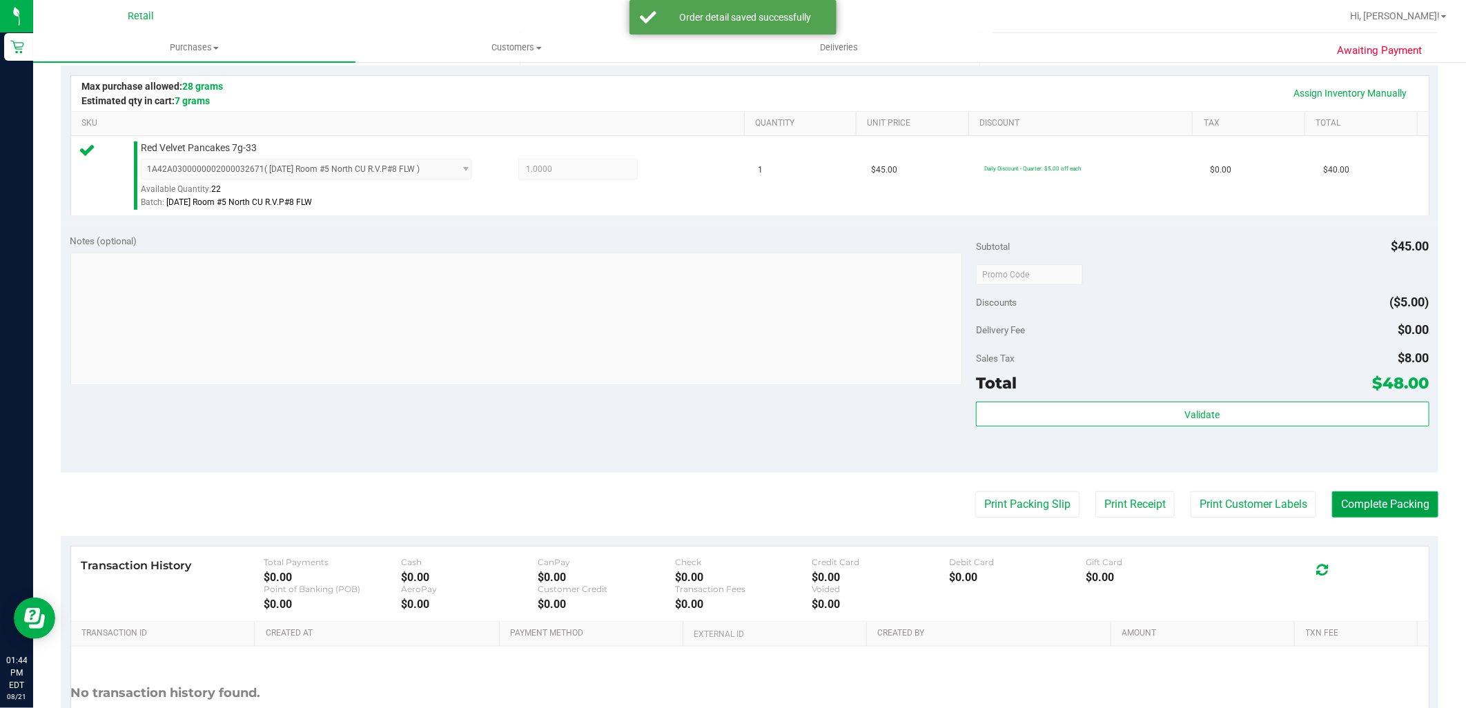
click at [1351, 492] on button "Complete Packing" at bounding box center [1385, 504] width 106 height 26
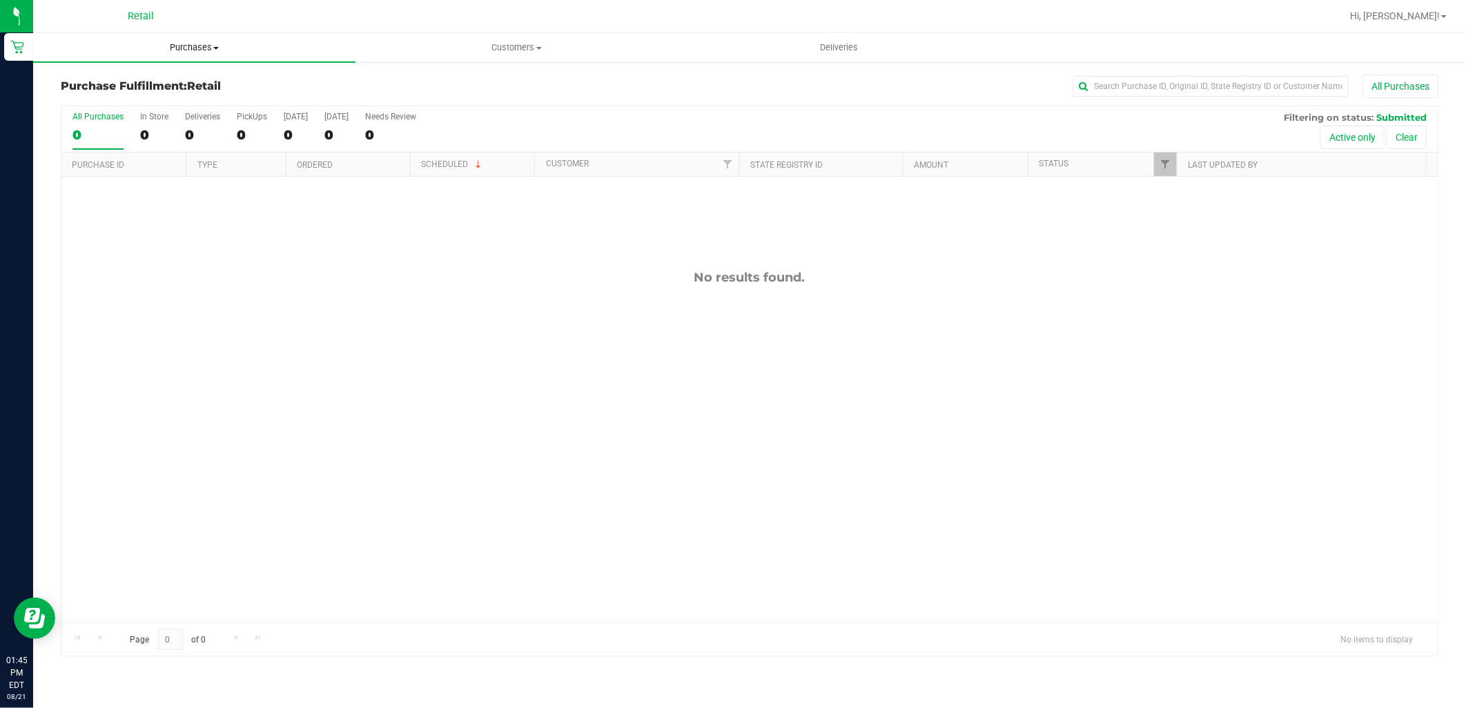
click at [213, 50] on span "Purchases" at bounding box center [194, 47] width 322 height 12
click at [196, 90] on li "Summary of purchases" at bounding box center [194, 83] width 322 height 17
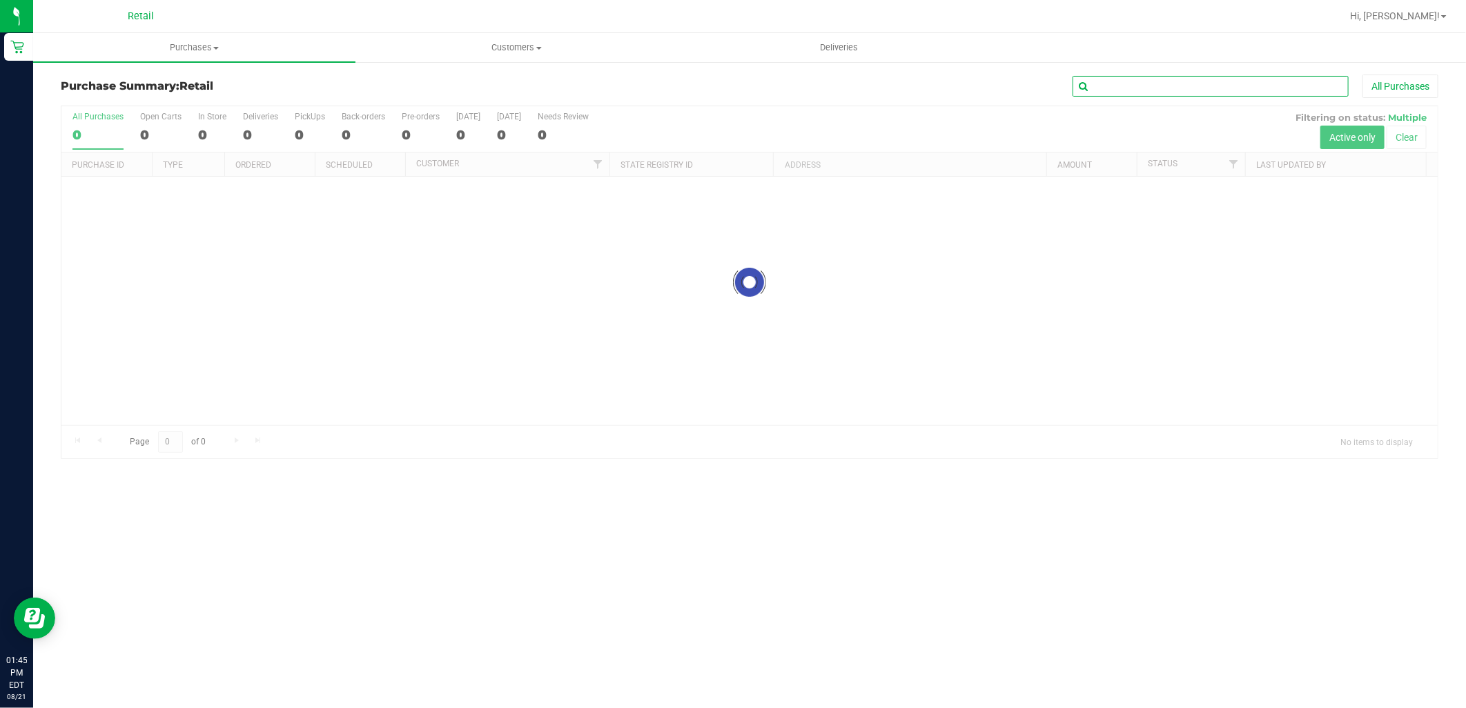
click at [1169, 86] on input "text" at bounding box center [1210, 86] width 276 height 21
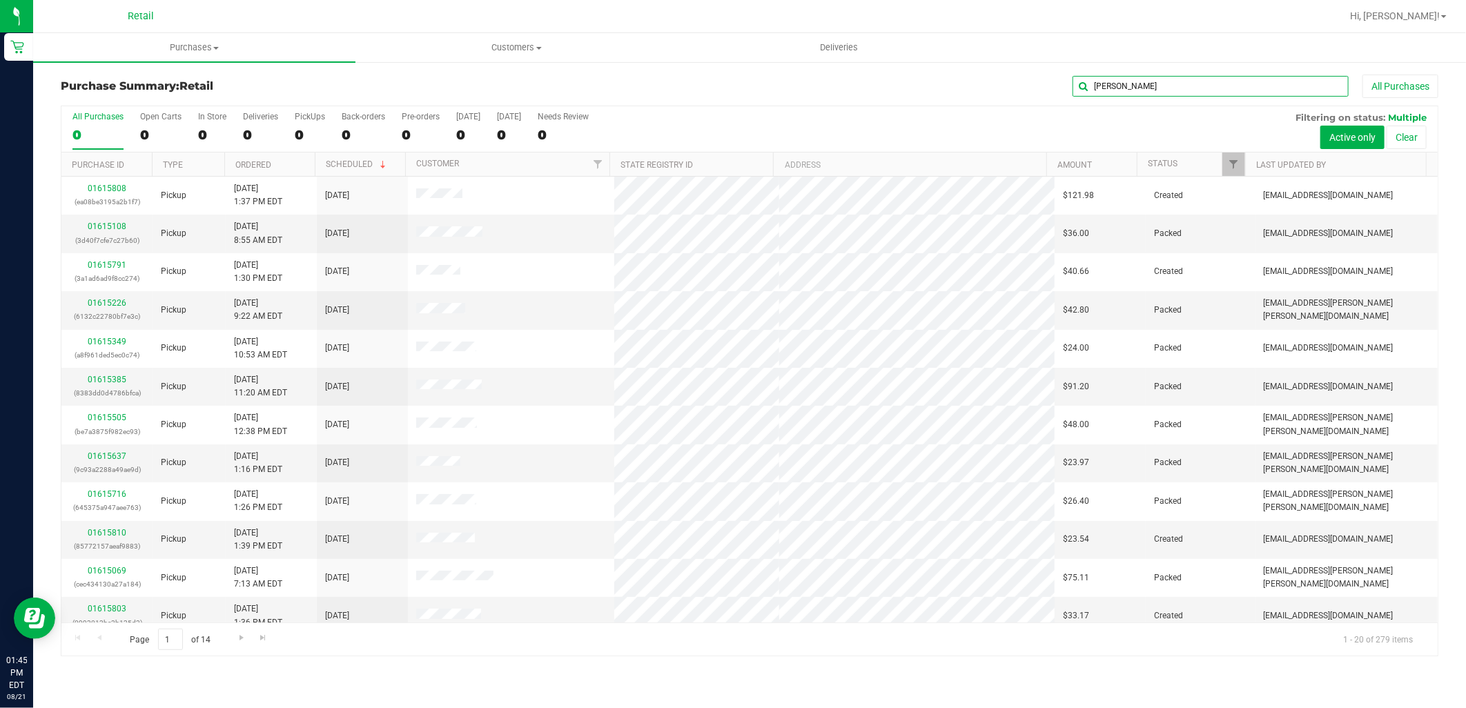
type input "jennifer"
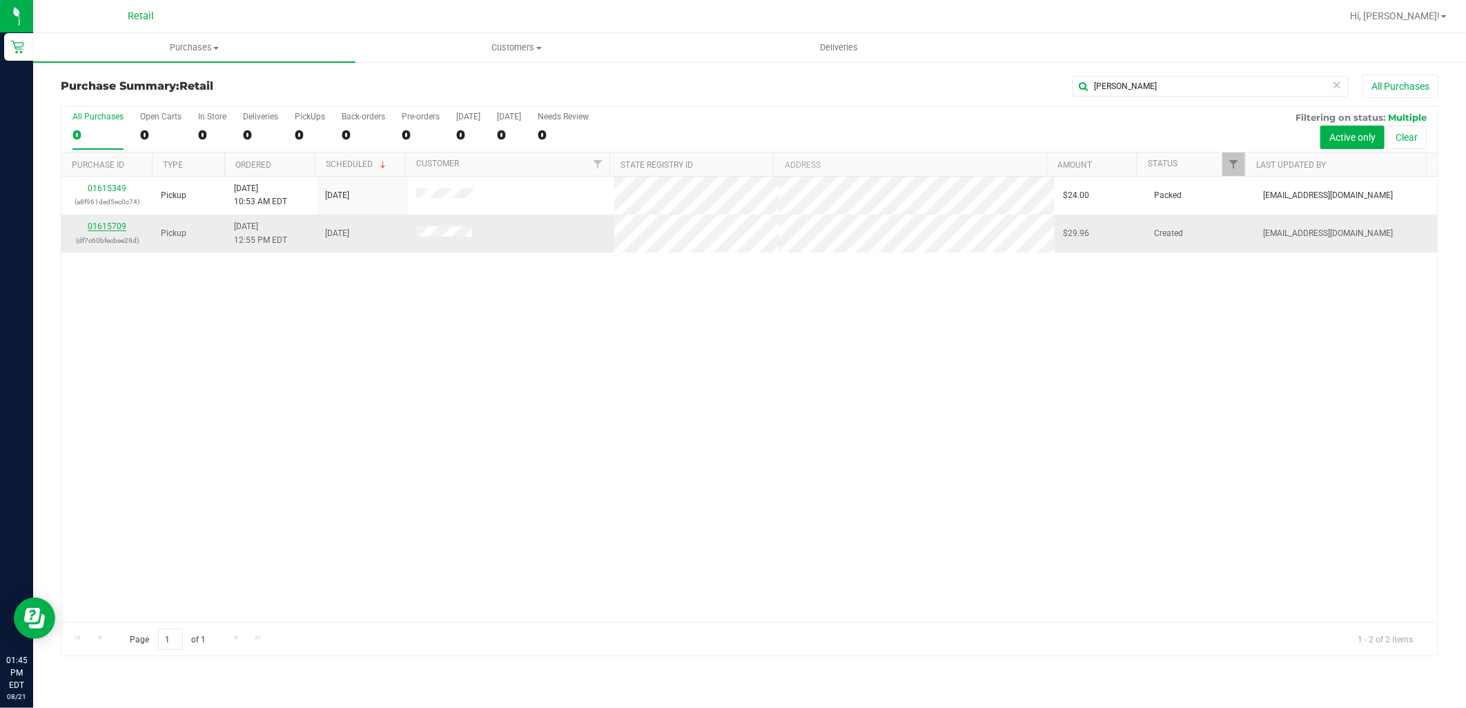
click at [124, 226] on link "01615709" at bounding box center [107, 227] width 39 height 10
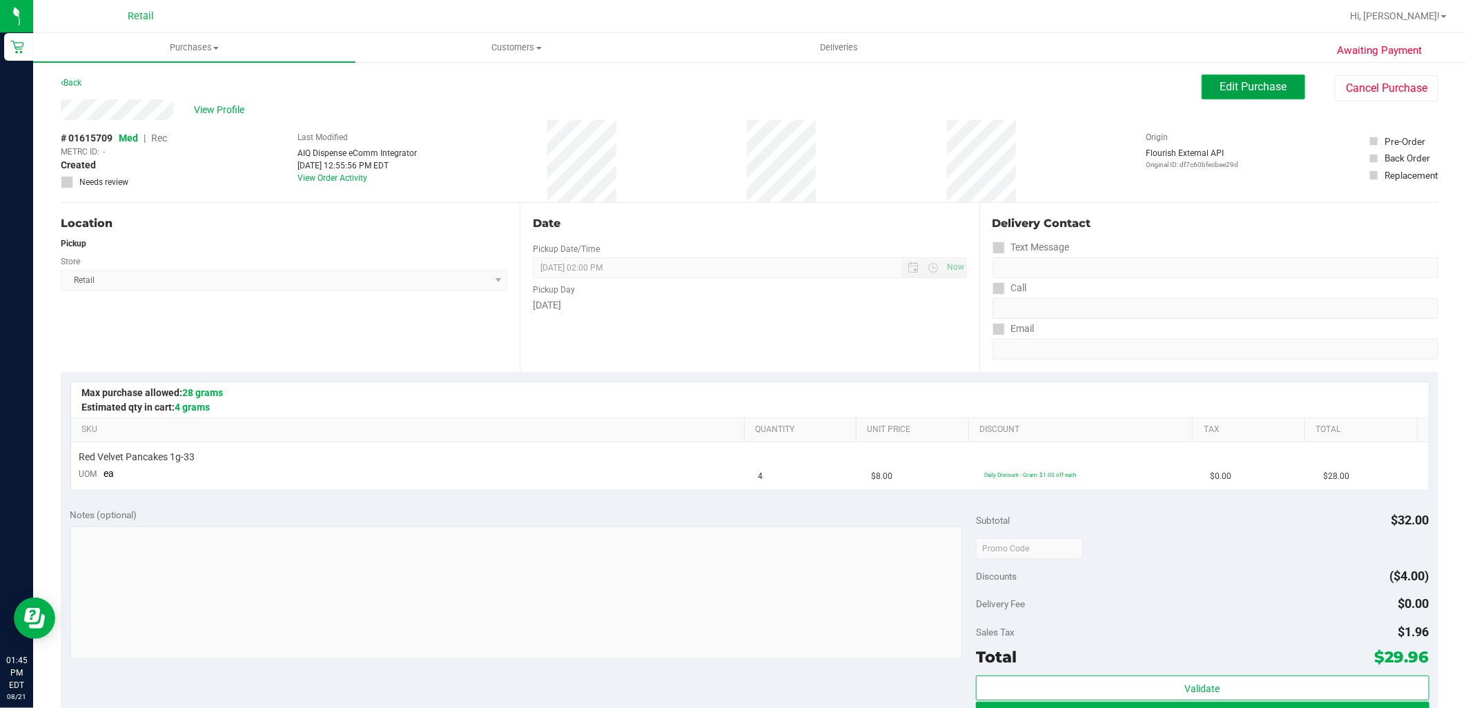
click at [1266, 77] on button "Edit Purchase" at bounding box center [1254, 87] width 104 height 25
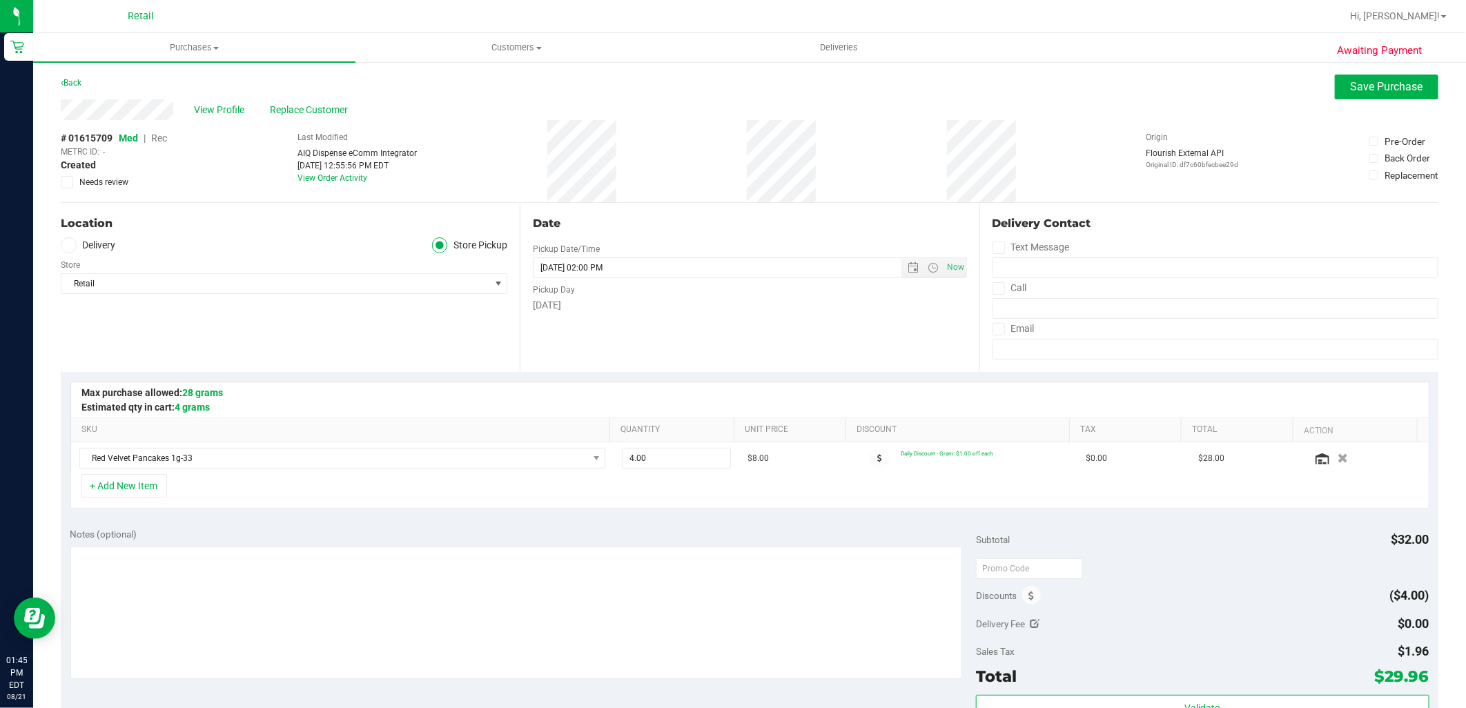
click at [160, 133] on span "Rec" at bounding box center [159, 138] width 16 height 11
click at [1391, 86] on span "Save Purchase" at bounding box center [1387, 86] width 72 height 13
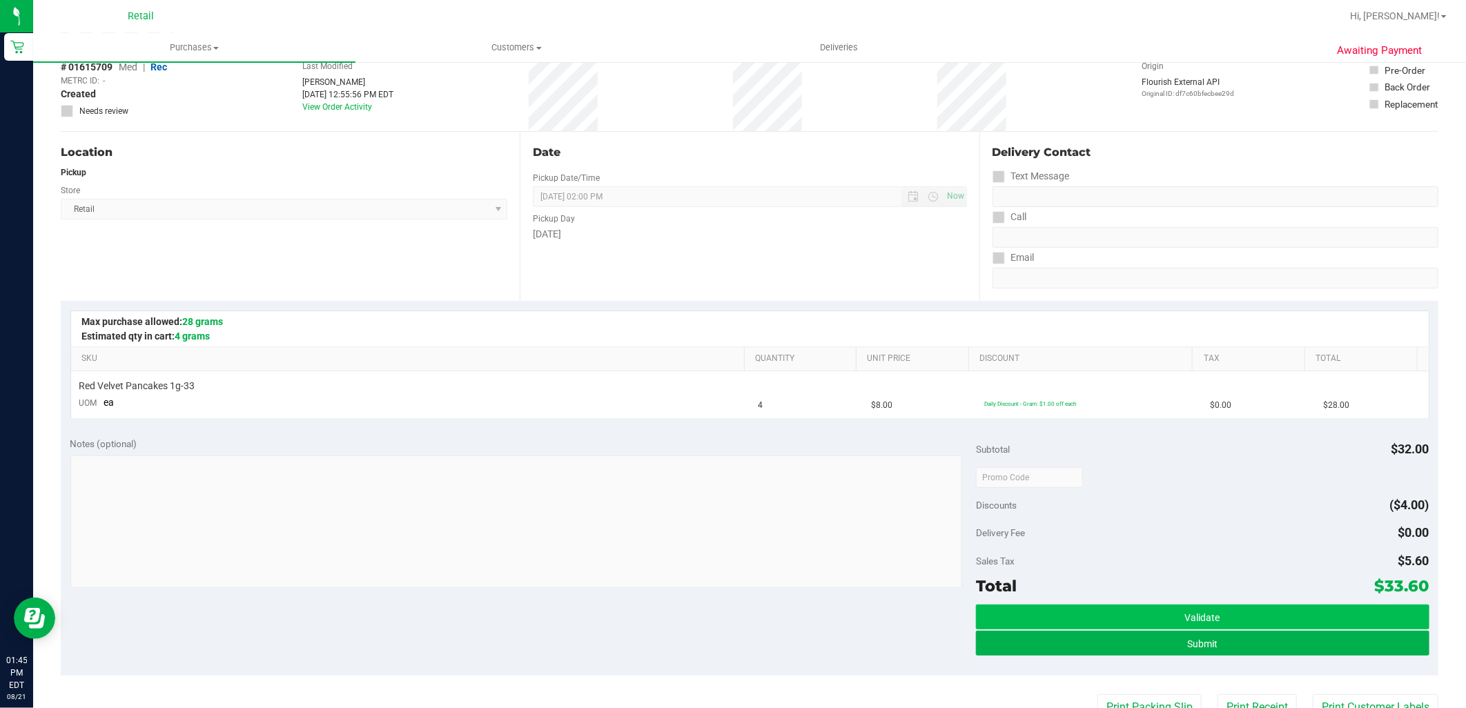
scroll to position [153, 0]
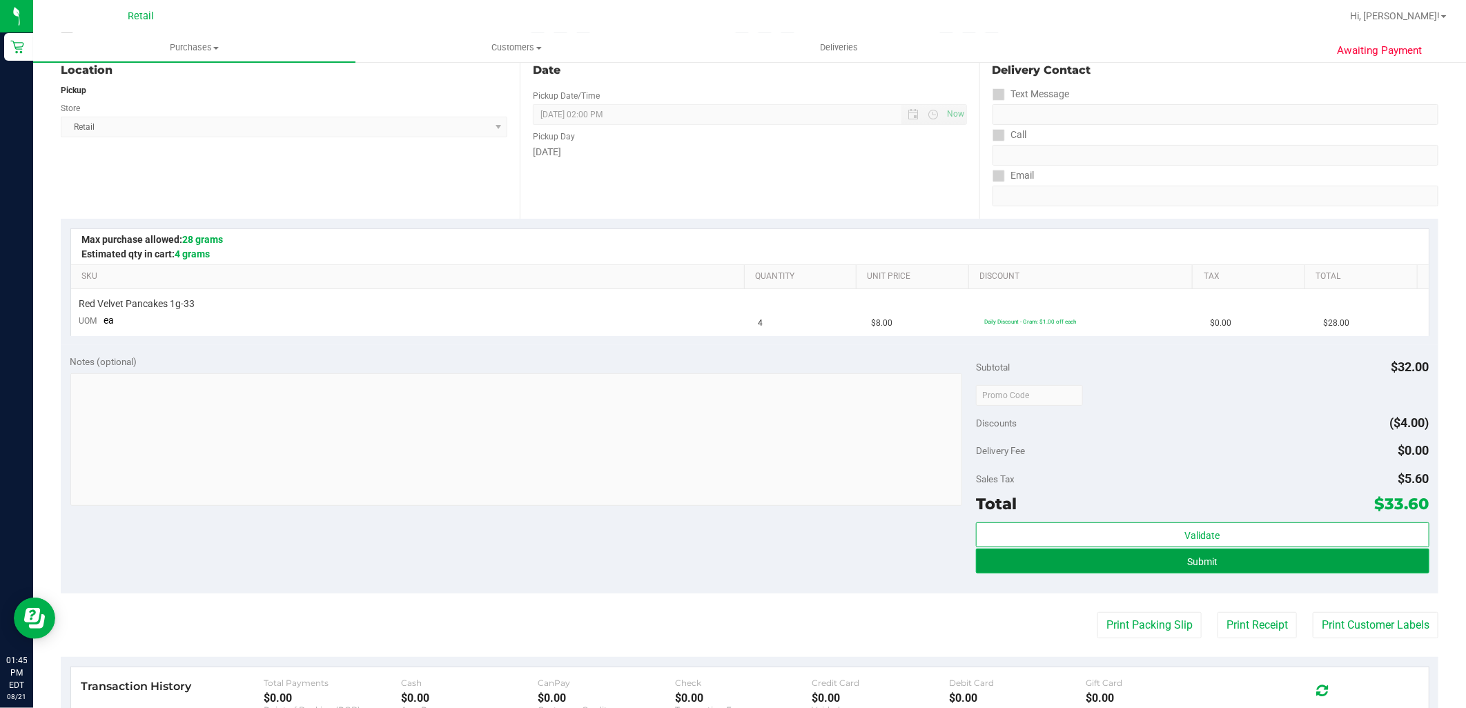
click at [1181, 571] on button "Submit" at bounding box center [1202, 561] width 453 height 25
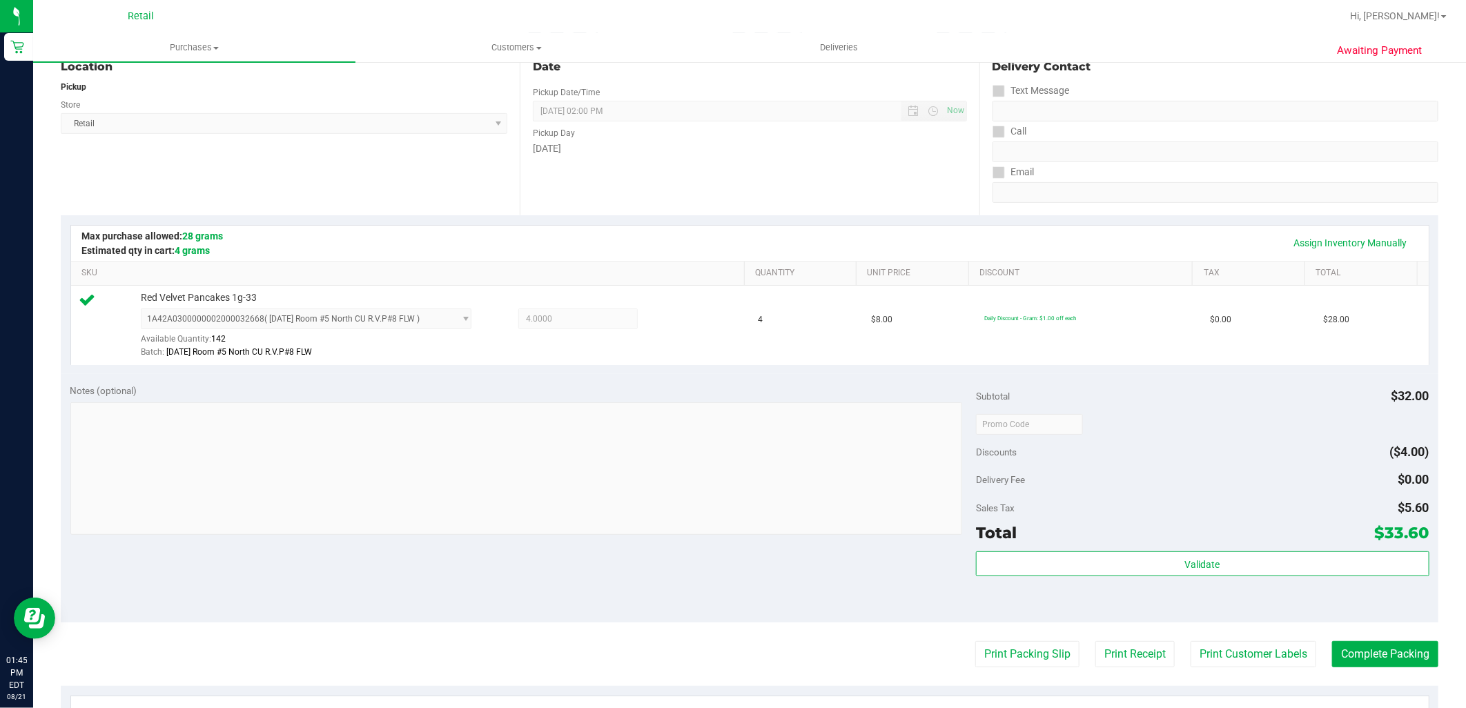
scroll to position [306, 0]
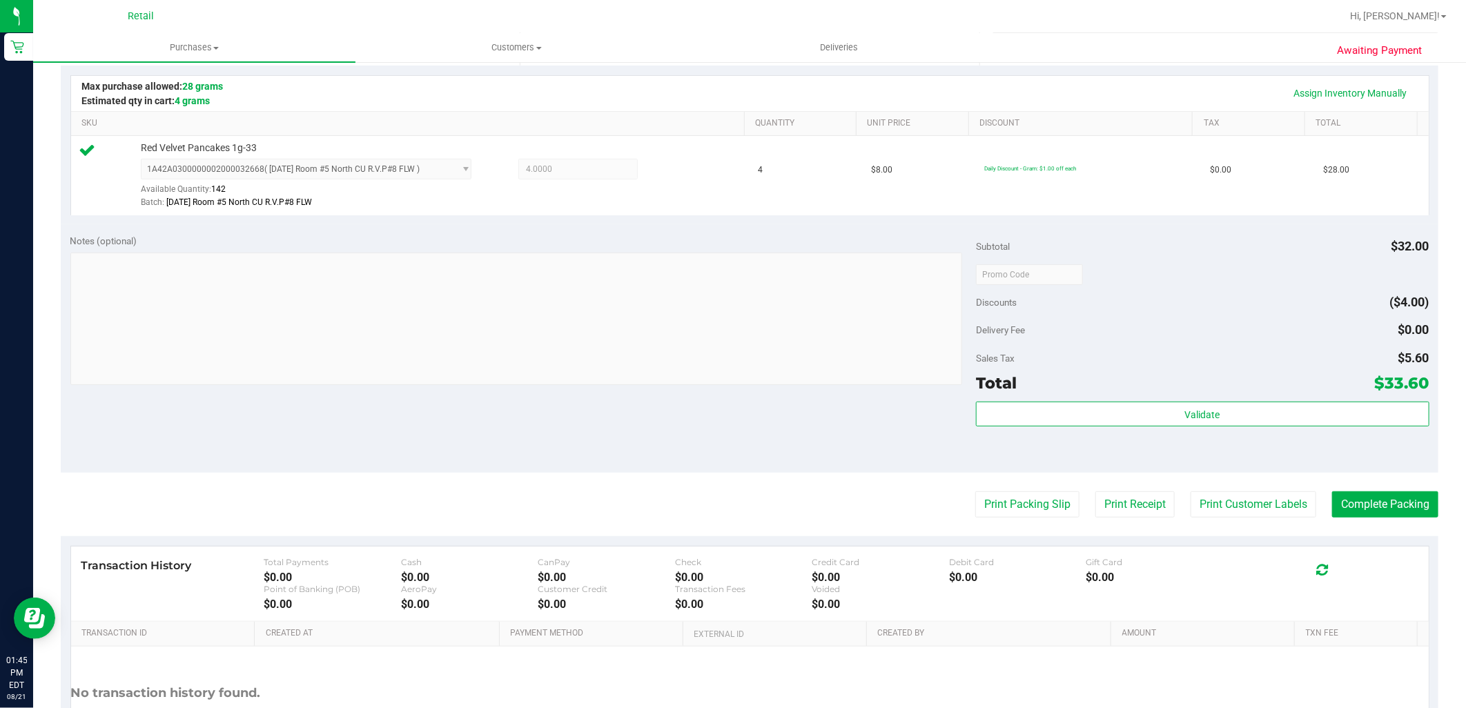
click at [1398, 487] on purchase-details "Back Edit Purchase Cancel Purchase View Profile # 01615709 Med | Rec METRC ID: …" at bounding box center [750, 281] width 1378 height 1026
click at [1398, 493] on button "Complete Packing" at bounding box center [1385, 504] width 106 height 26
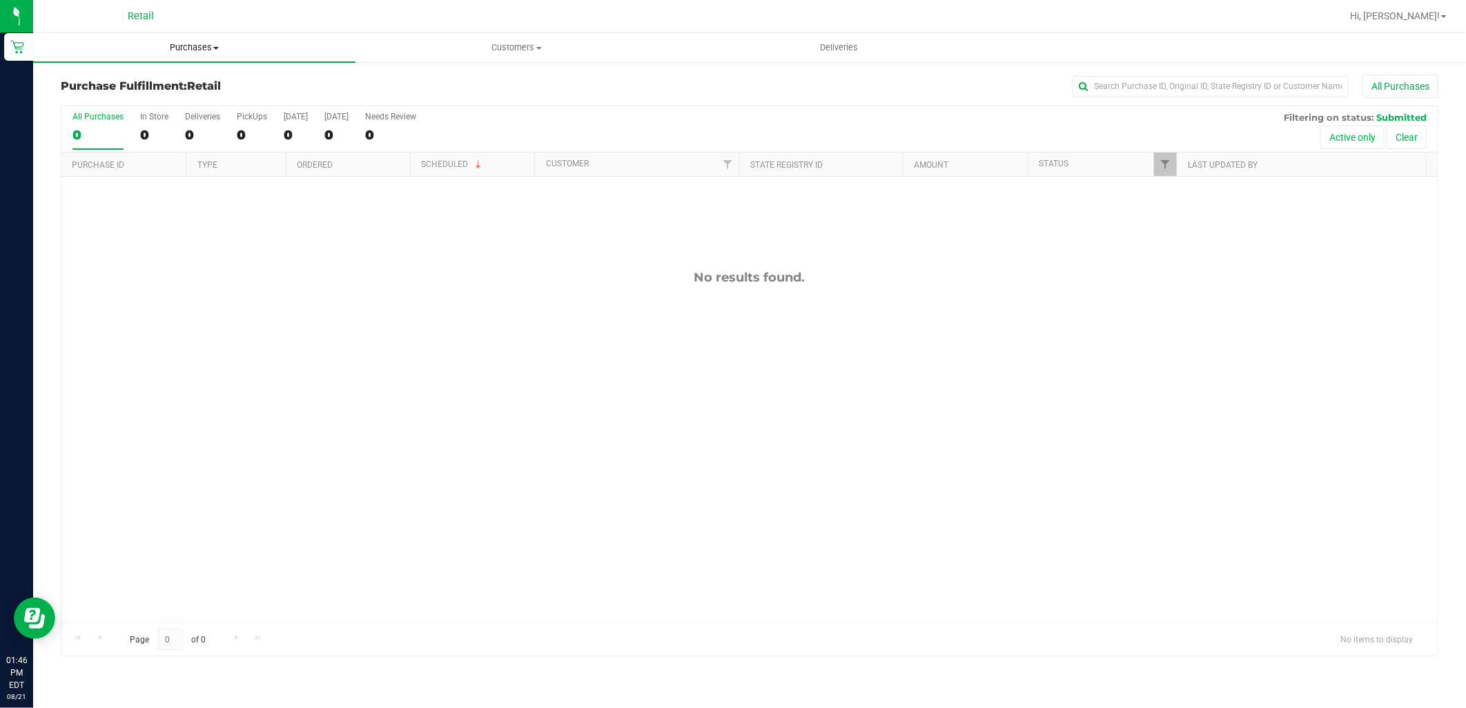
click at [157, 47] on span "Purchases" at bounding box center [194, 47] width 322 height 12
click at [154, 87] on span "Summary of purchases" at bounding box center [103, 83] width 141 height 12
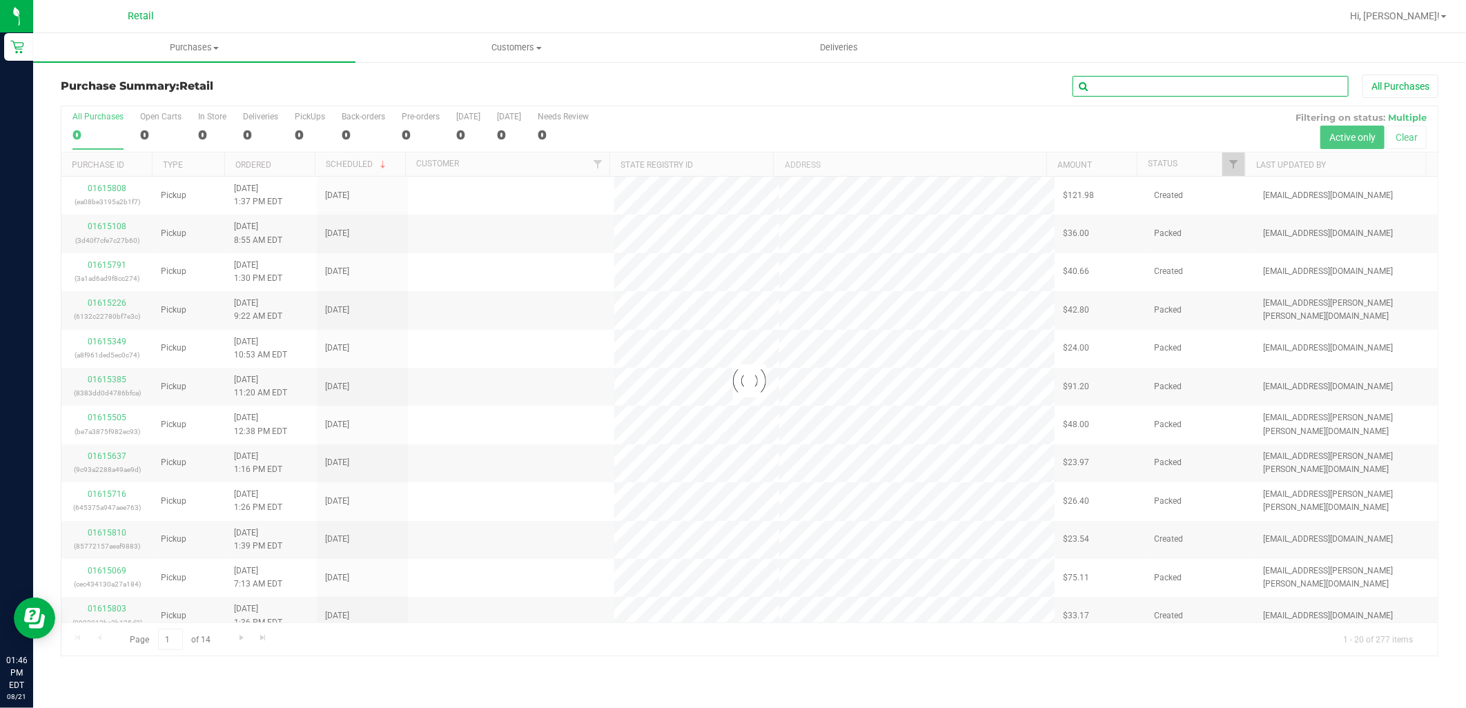
click at [1137, 86] on input "text" at bounding box center [1210, 86] width 276 height 21
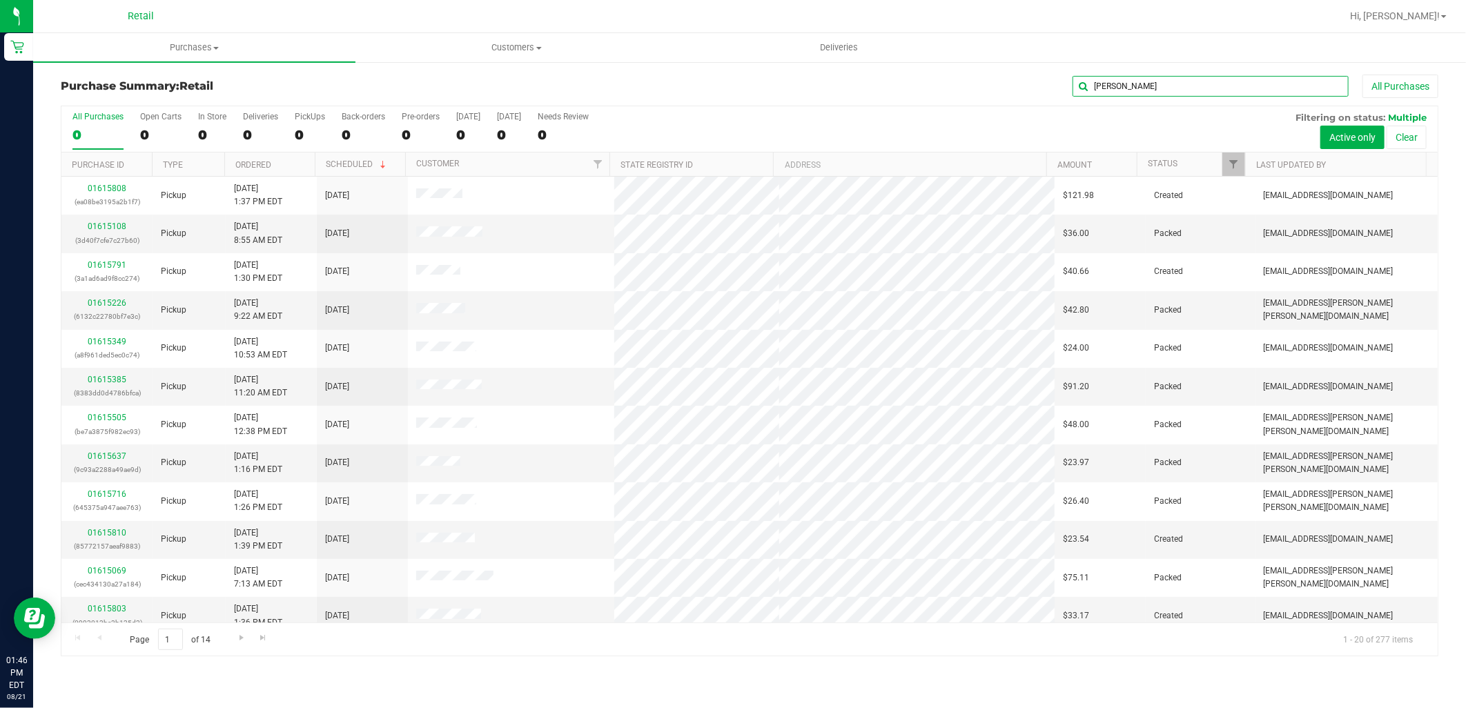
type input "anderson"
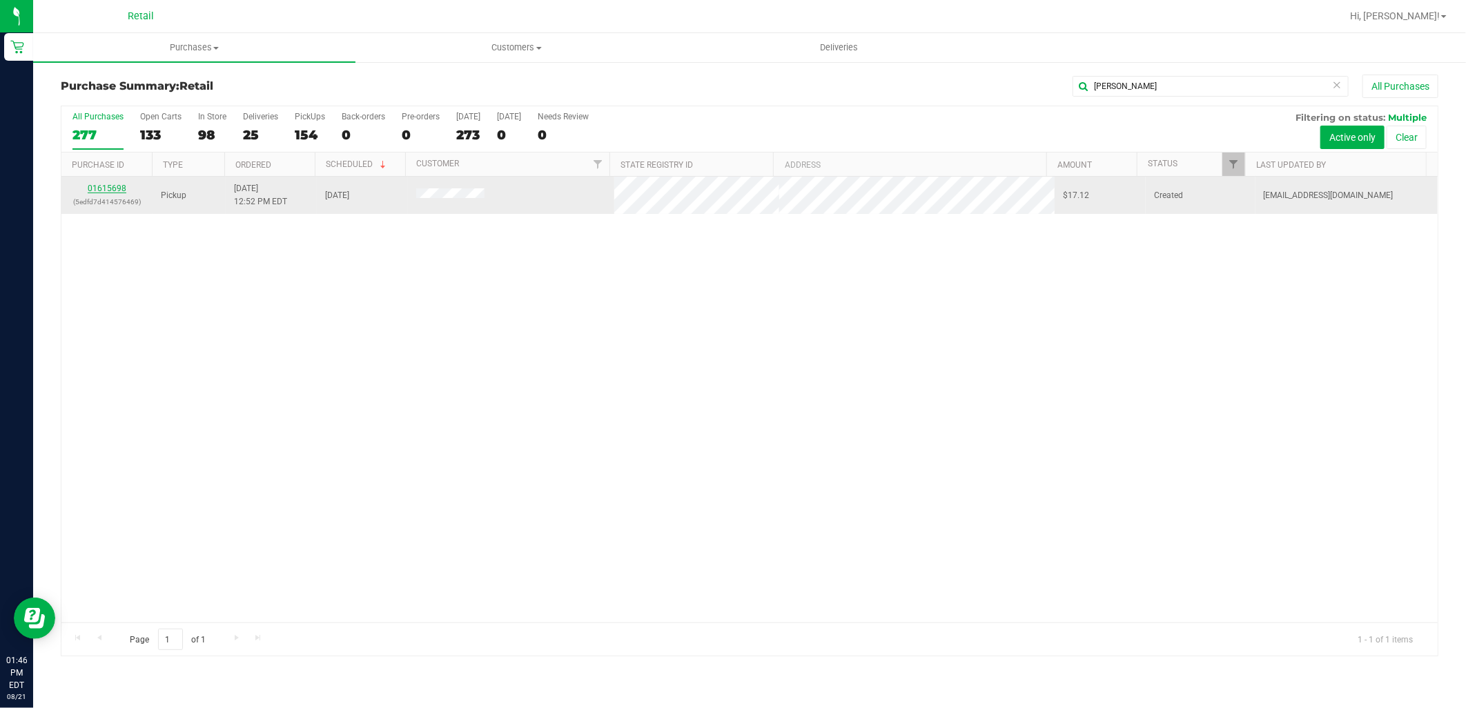
click at [115, 186] on link "01615698" at bounding box center [107, 189] width 39 height 10
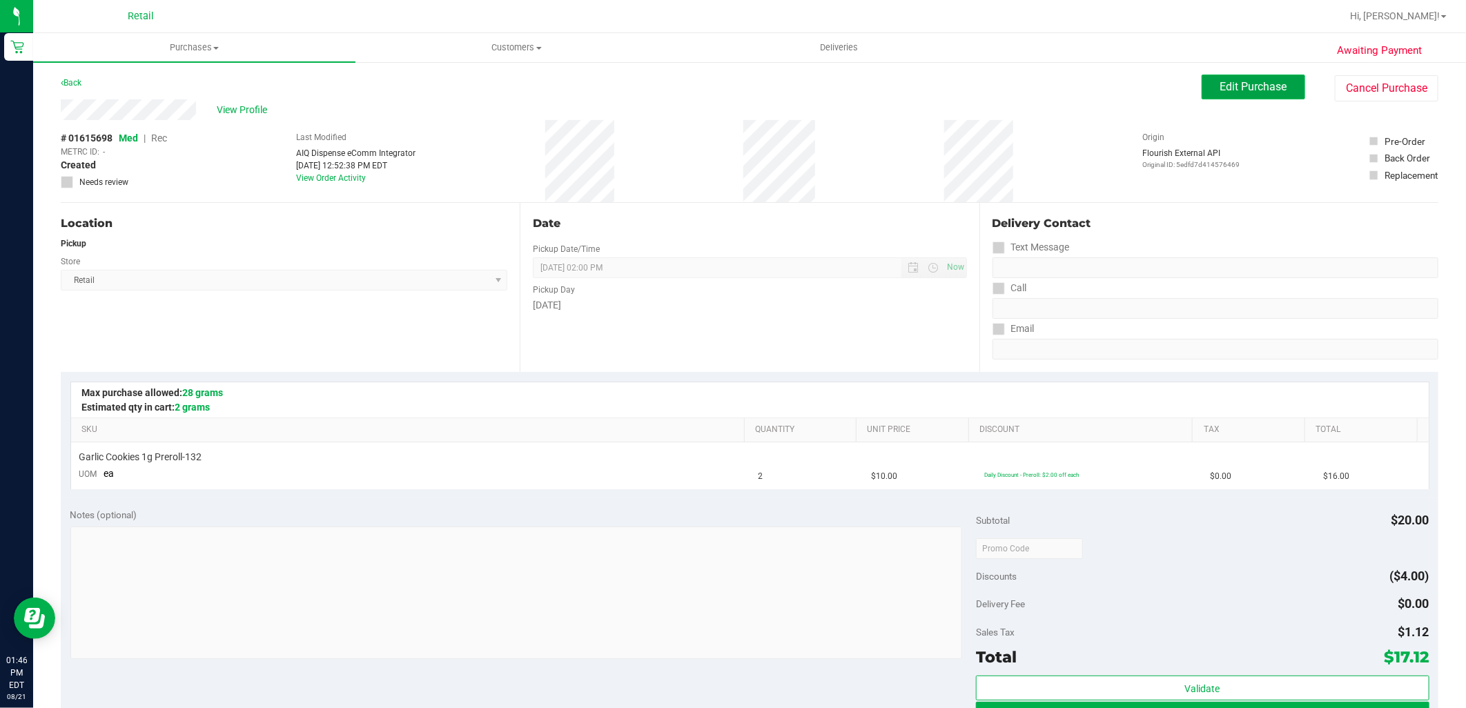
click at [1220, 80] on span "Edit Purchase" at bounding box center [1253, 86] width 67 height 13
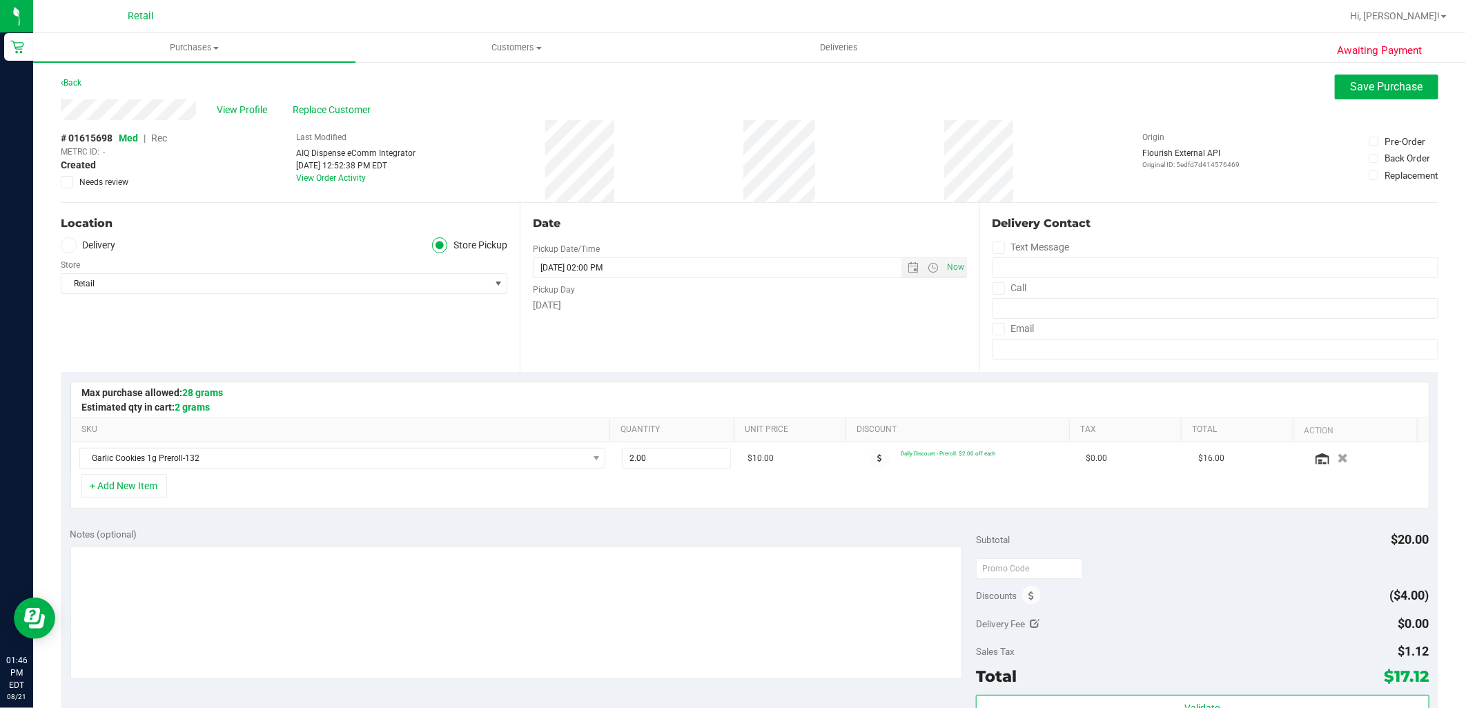
click at [167, 142] on span "Rec" at bounding box center [159, 138] width 16 height 11
click at [1376, 84] on span "Save Purchase" at bounding box center [1387, 86] width 72 height 13
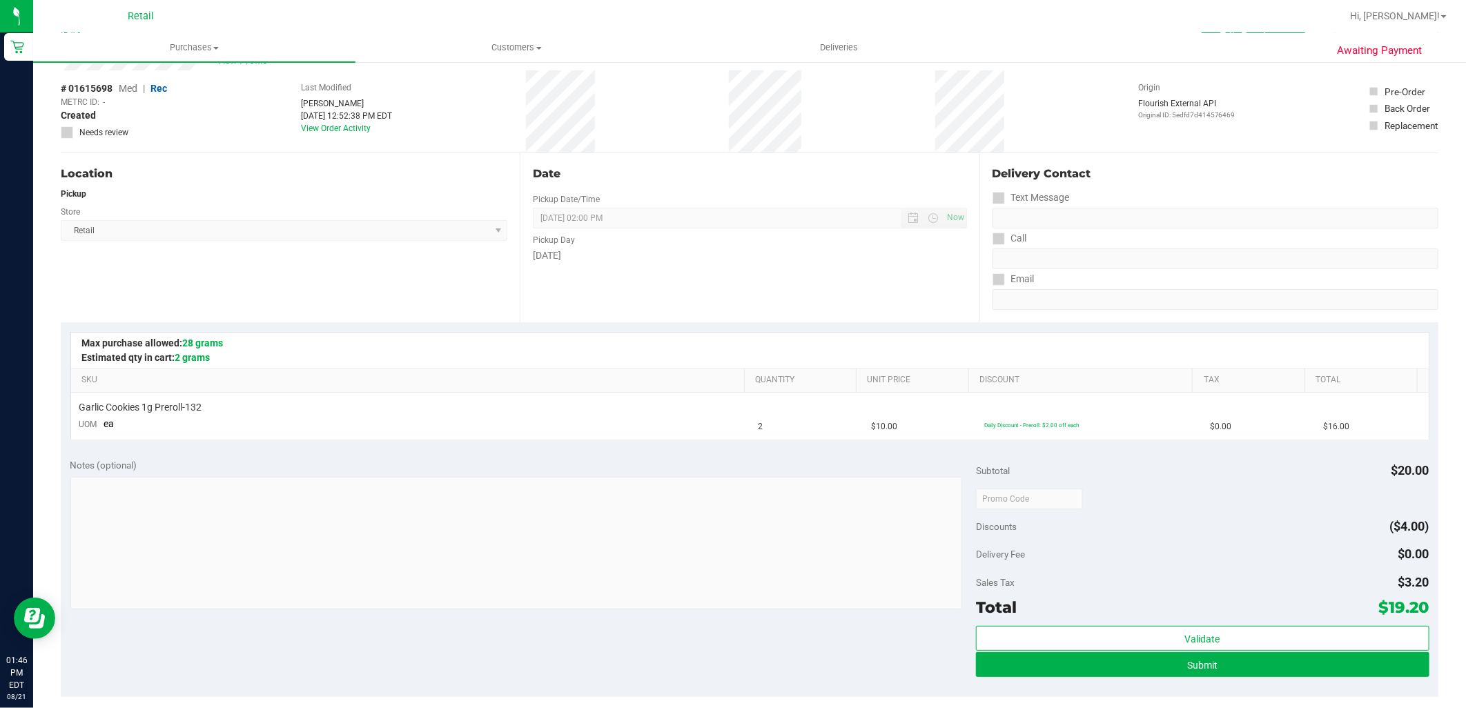
scroll to position [77, 0]
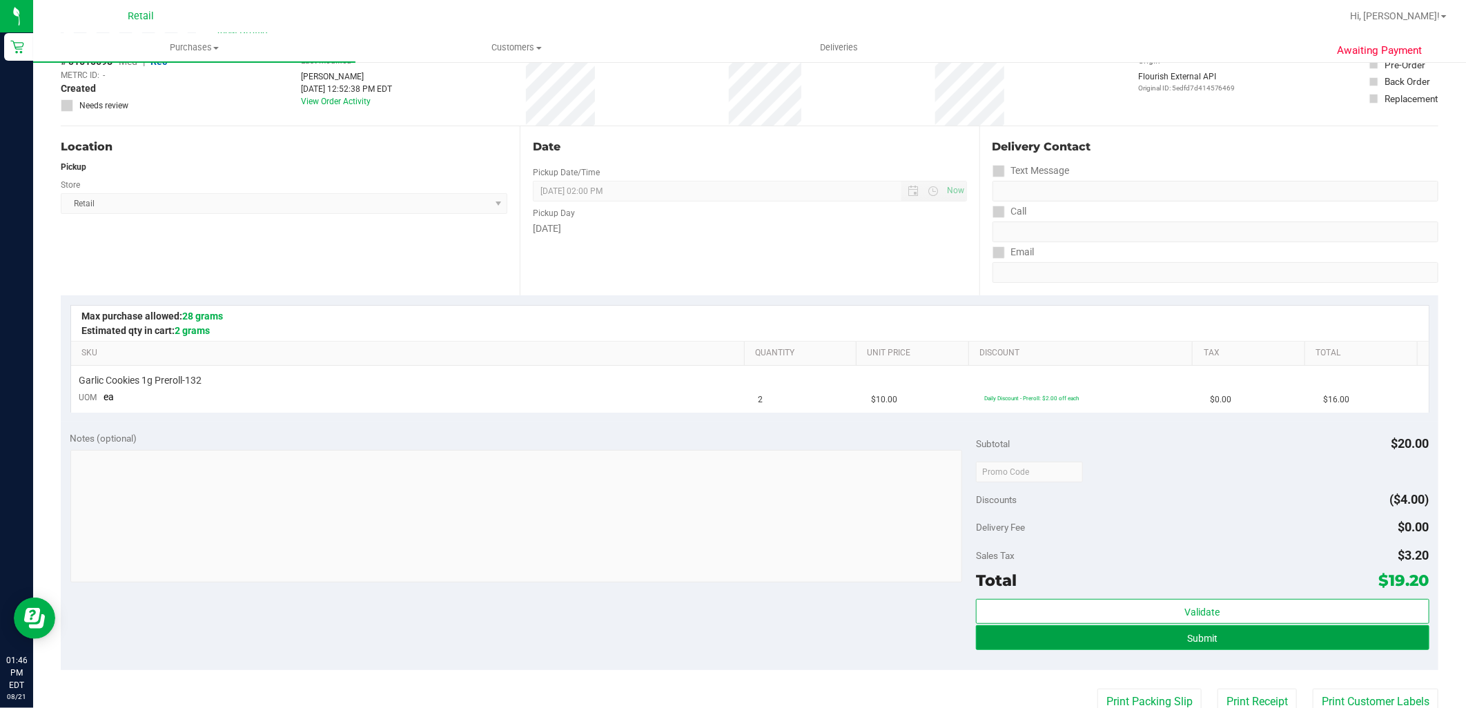
click at [1127, 630] on button "Submit" at bounding box center [1202, 637] width 453 height 25
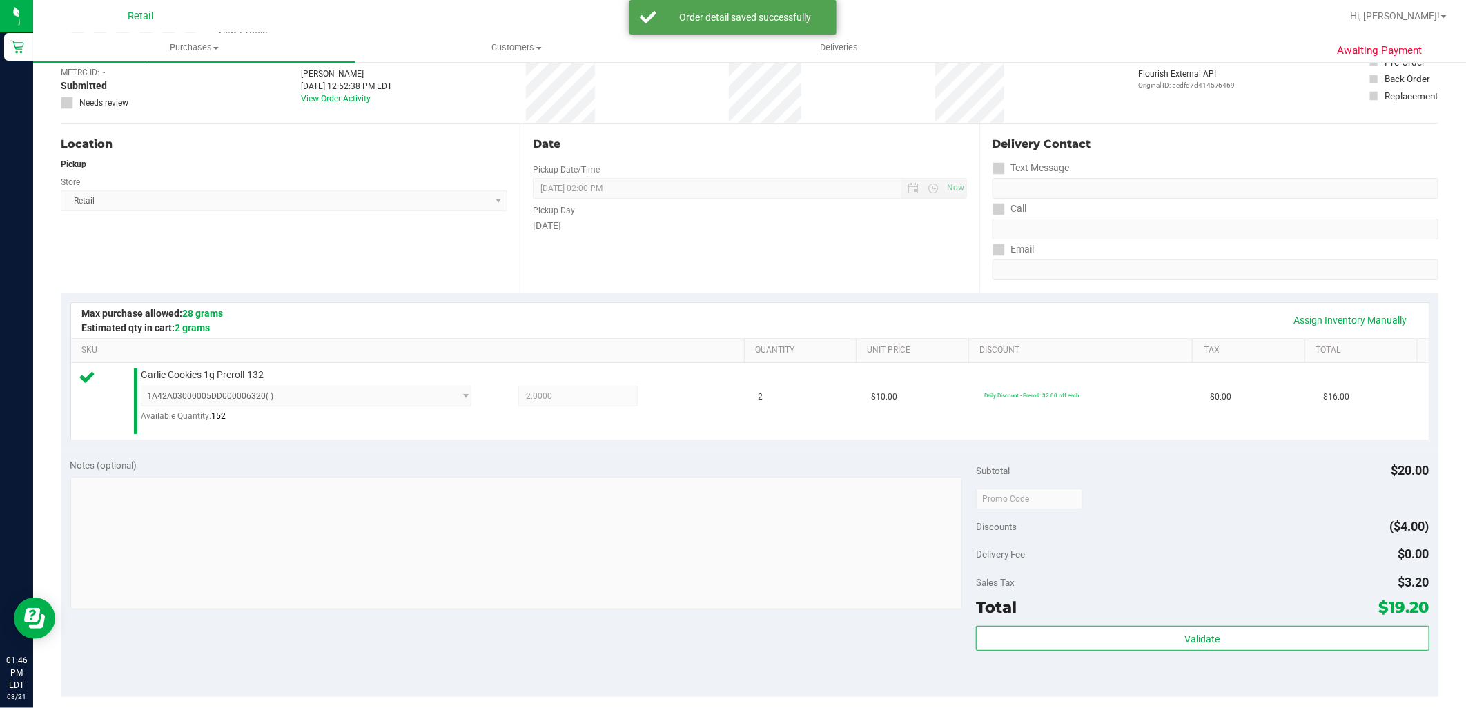
scroll to position [153, 0]
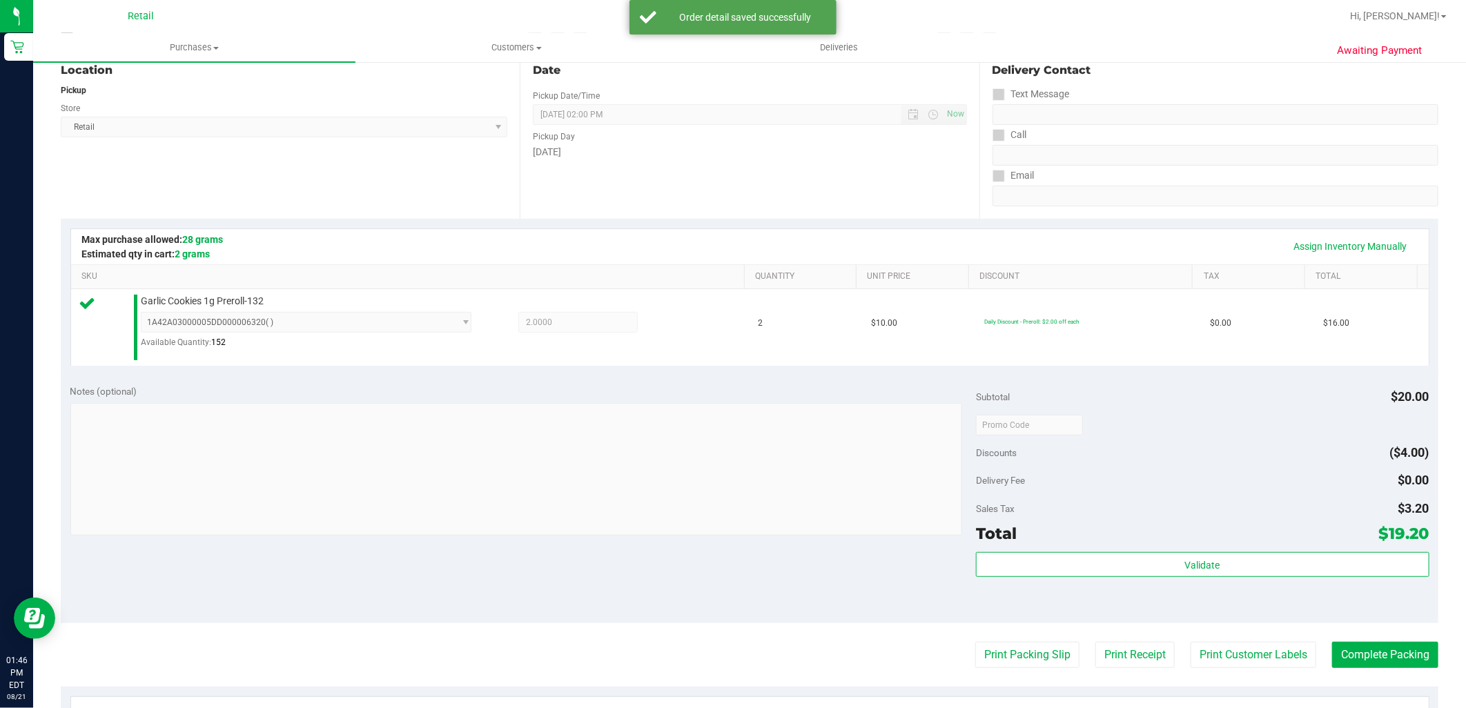
click at [1360, 671] on purchase-details "Back Edit Purchase Cancel Purchase View Profile # 01615698 Med | Rec METRC ID: …" at bounding box center [750, 432] width 1378 height 1023
click at [1360, 654] on button "Complete Packing" at bounding box center [1385, 655] width 106 height 26
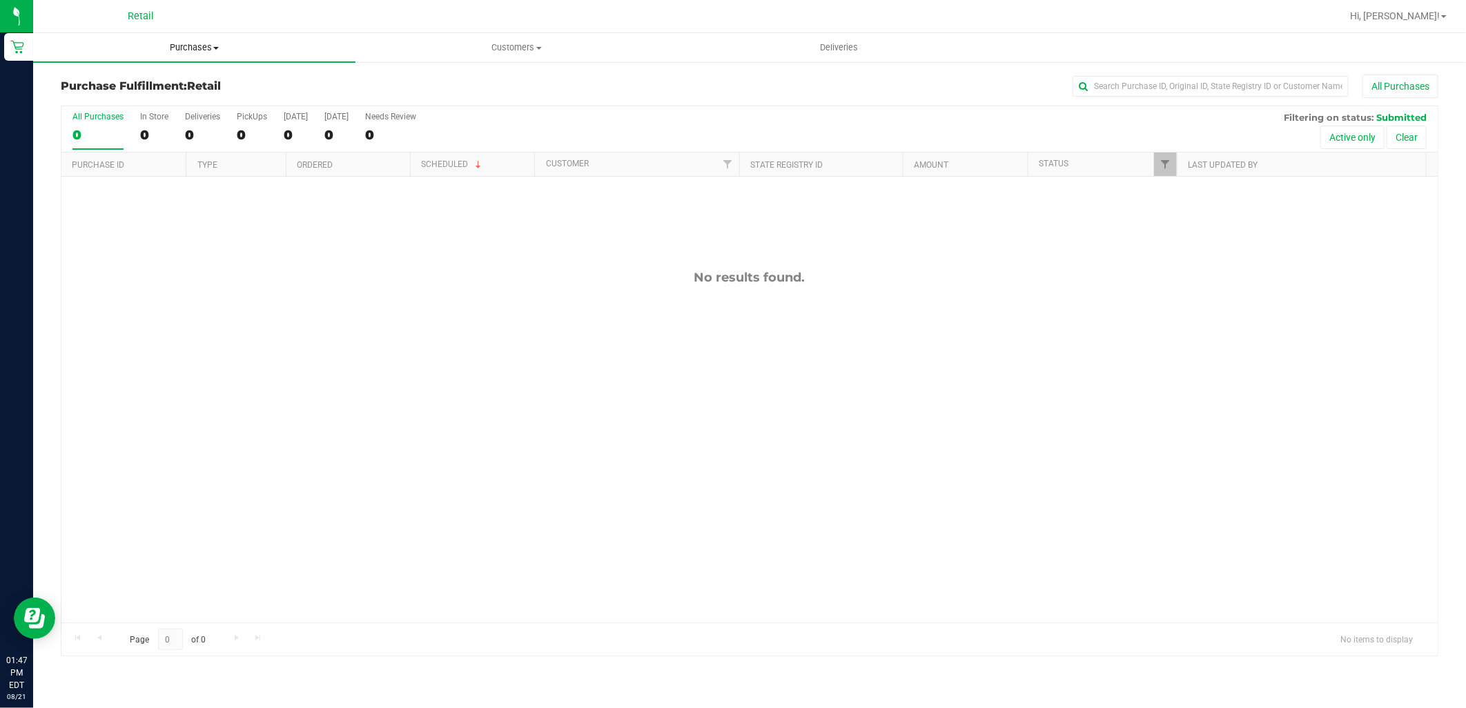
click at [153, 47] on span "Purchases" at bounding box center [194, 47] width 322 height 12
click at [152, 86] on span "Summary of purchases" at bounding box center [103, 83] width 141 height 12
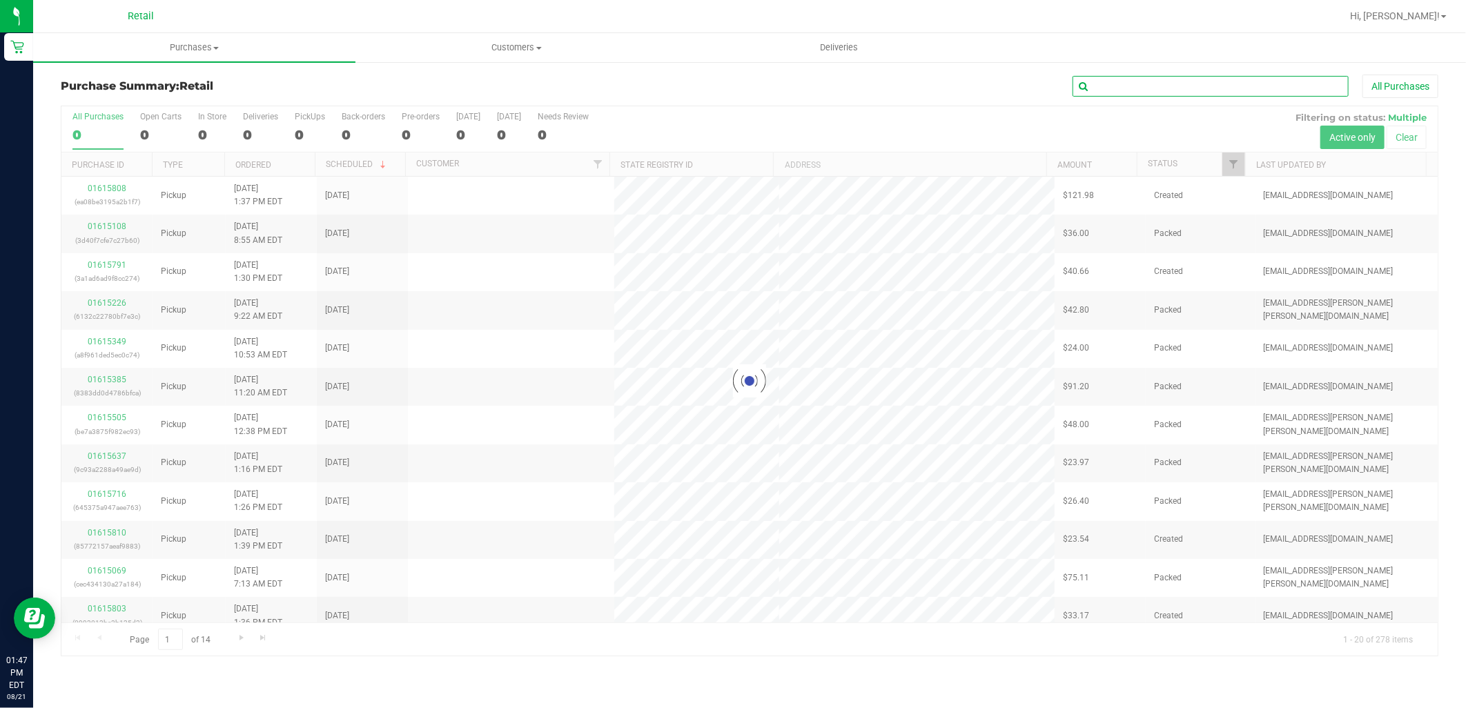
click at [1252, 84] on input "text" at bounding box center [1210, 86] width 276 height 21
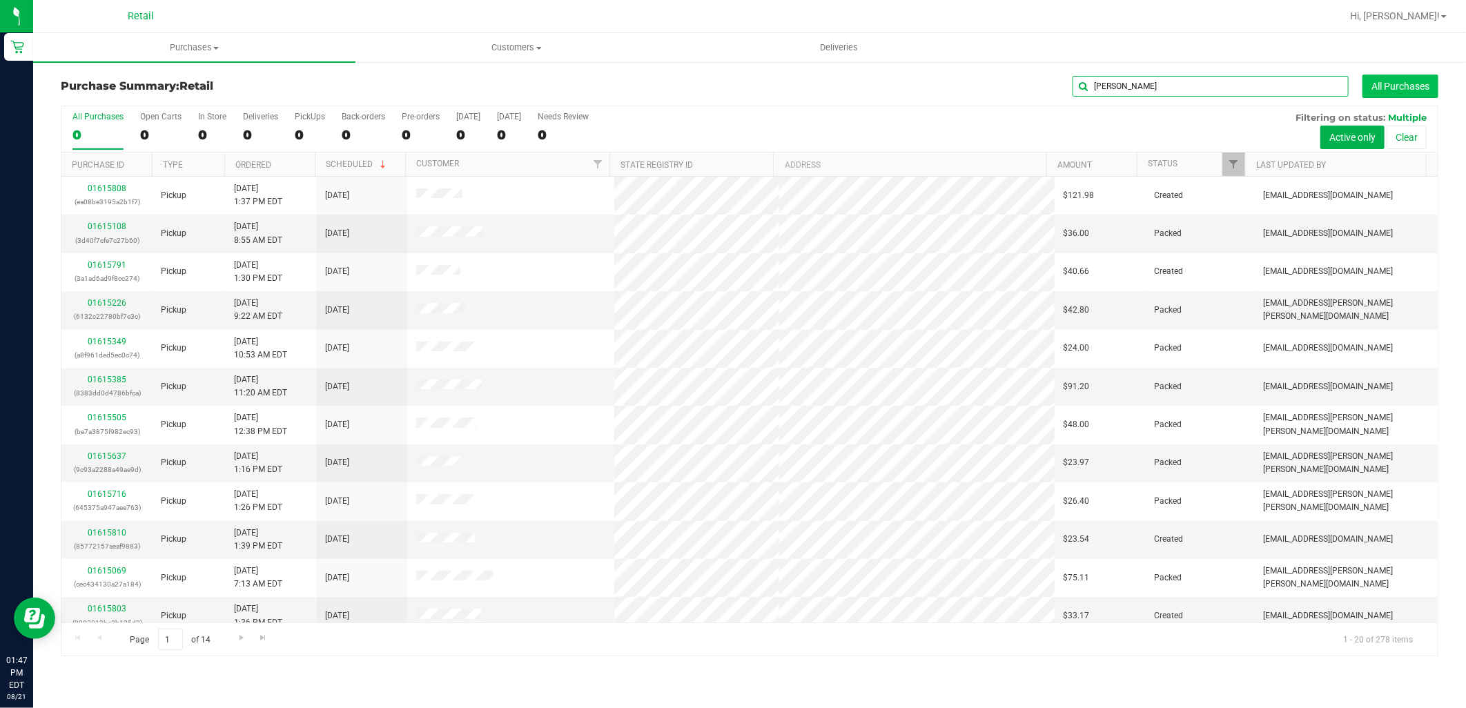
type input "sarah"
click at [1369, 93] on button "All Purchases" at bounding box center [1400, 86] width 76 height 23
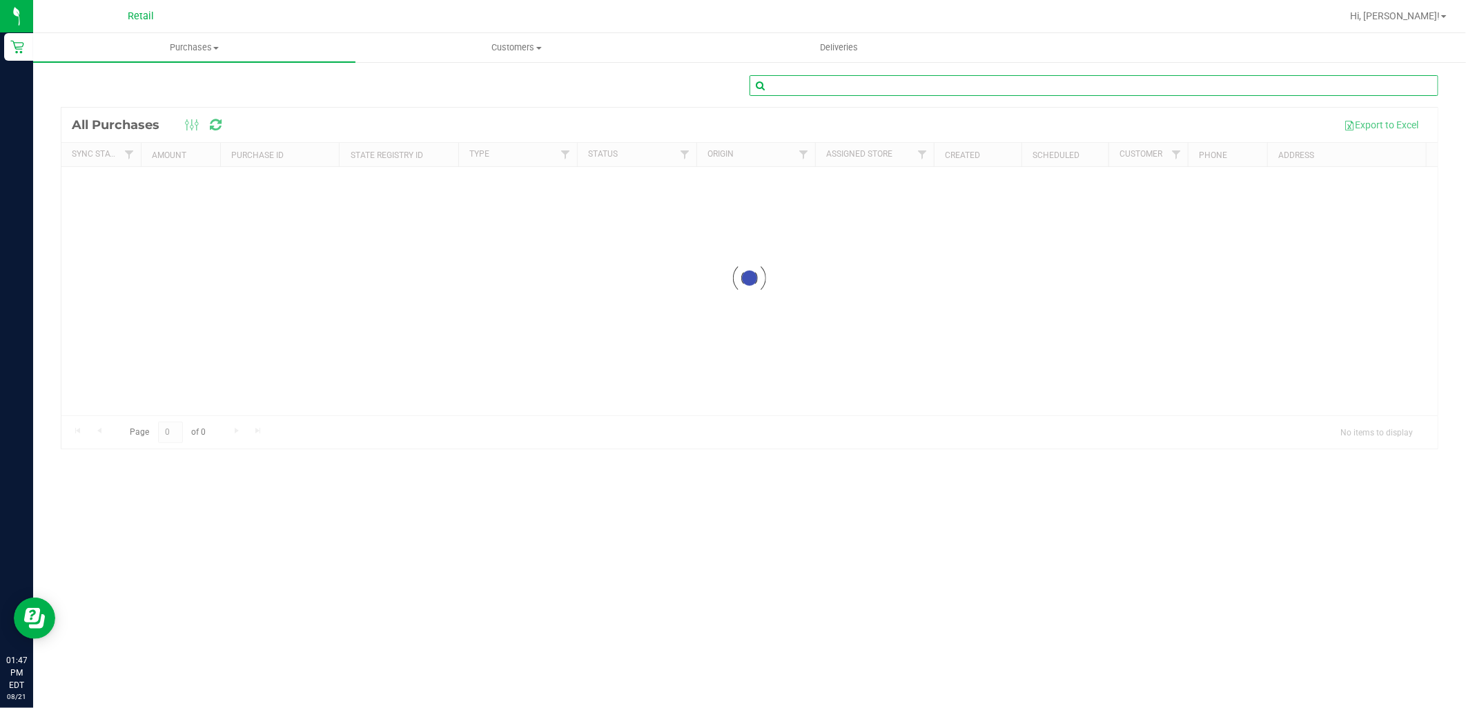
click at [1197, 81] on input "text" at bounding box center [1093, 85] width 689 height 21
click at [274, 46] on span "Purchases" at bounding box center [194, 47] width 322 height 12
click at [159, 75] on li "Summary of purchases" at bounding box center [194, 83] width 322 height 17
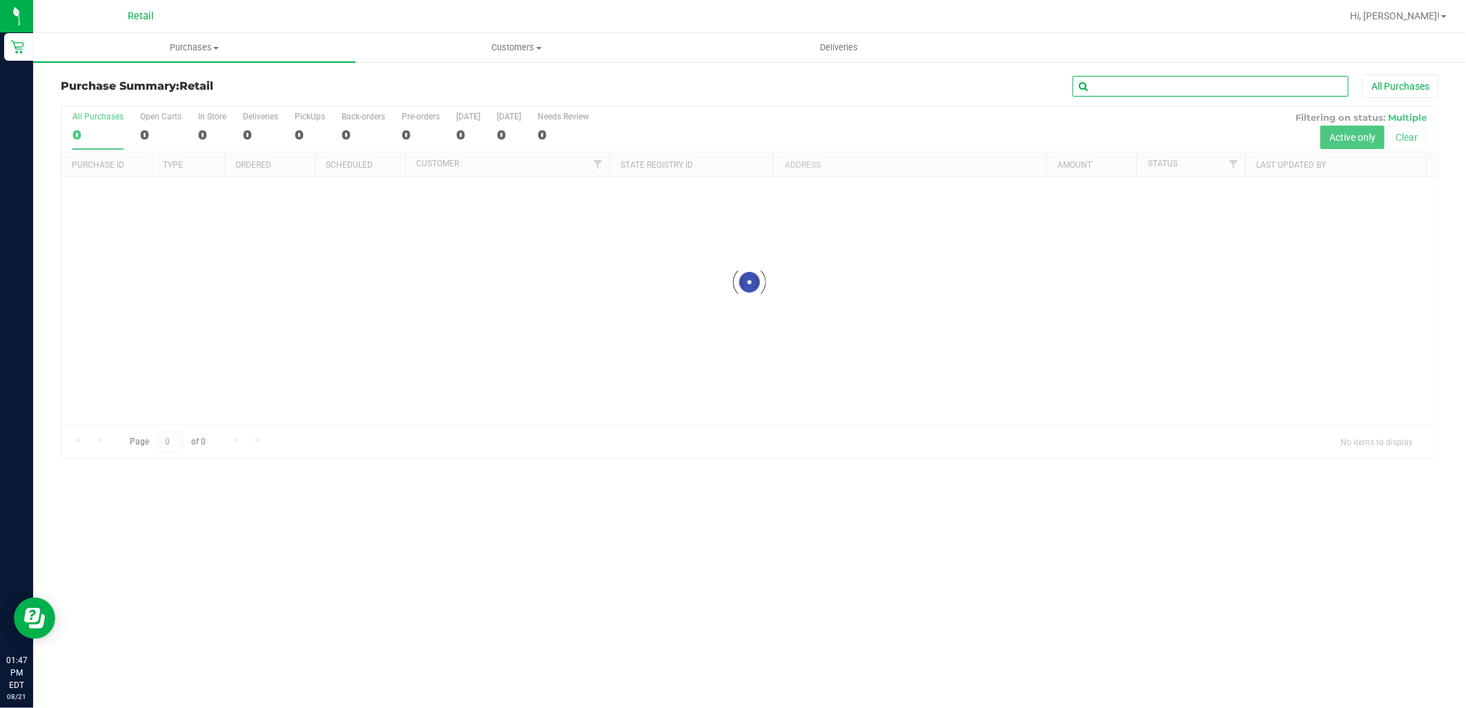
click at [1137, 84] on input "text" at bounding box center [1210, 86] width 276 height 21
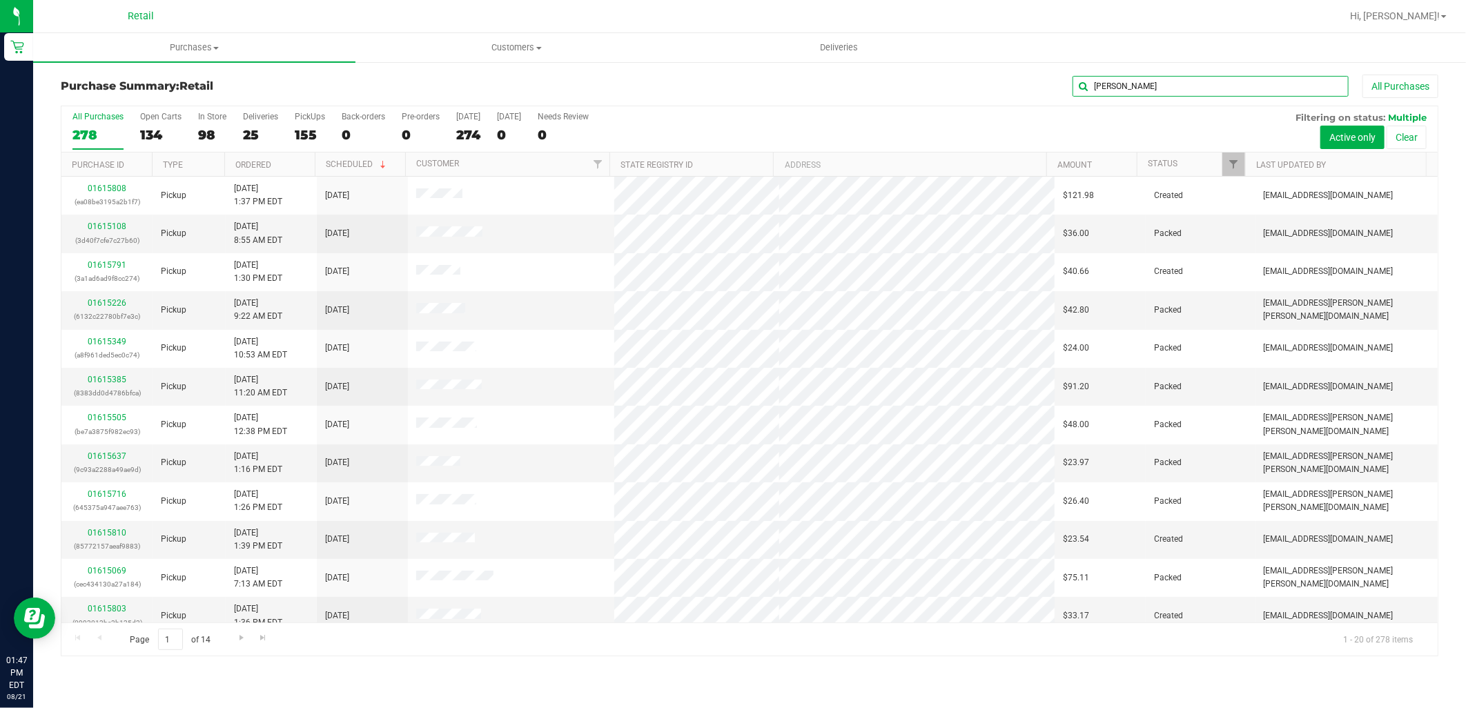
type input "sarah"
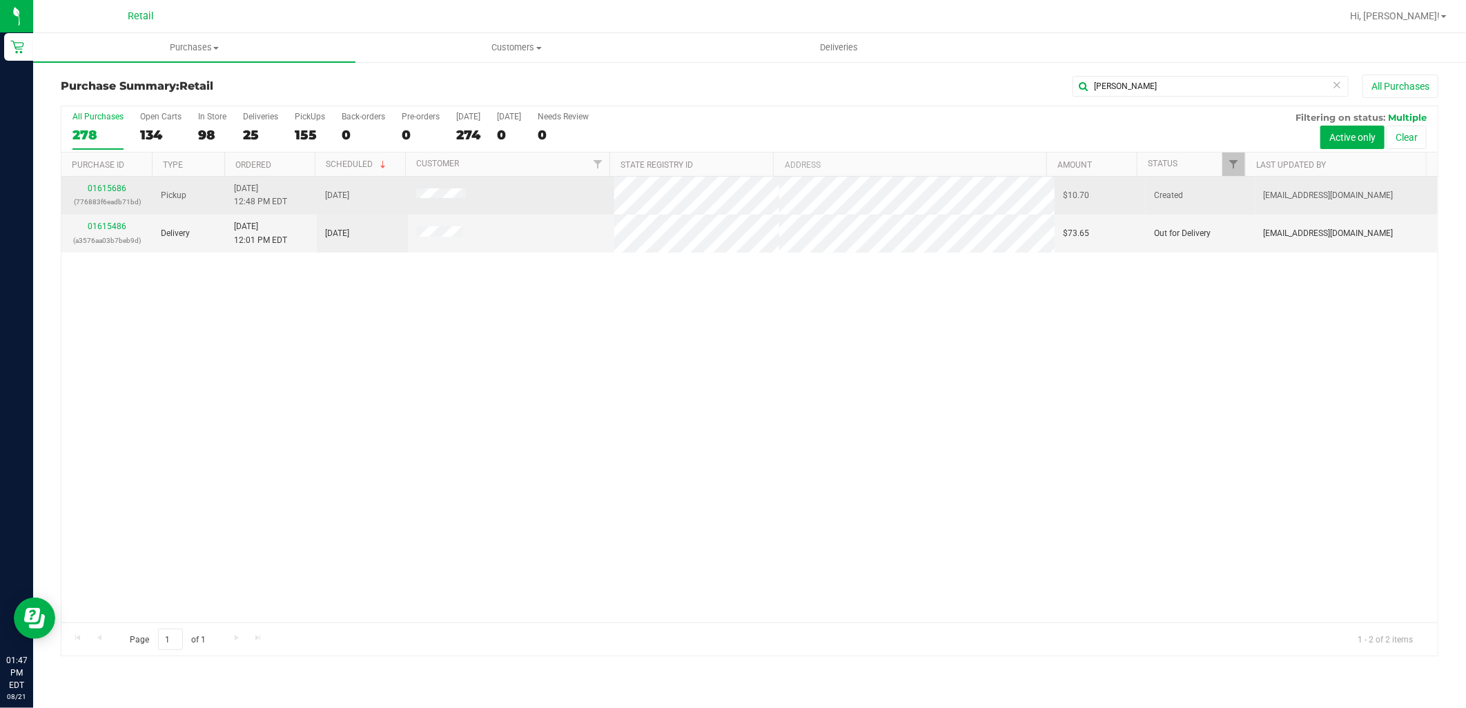
click at [92, 181] on td "01615686 (776883f6eadb71bd)" at bounding box center [106, 196] width 91 height 38
click at [97, 183] on div "01615686 (776883f6eadb71bd)" at bounding box center [107, 195] width 75 height 26
click at [101, 187] on link "01615686" at bounding box center [107, 189] width 39 height 10
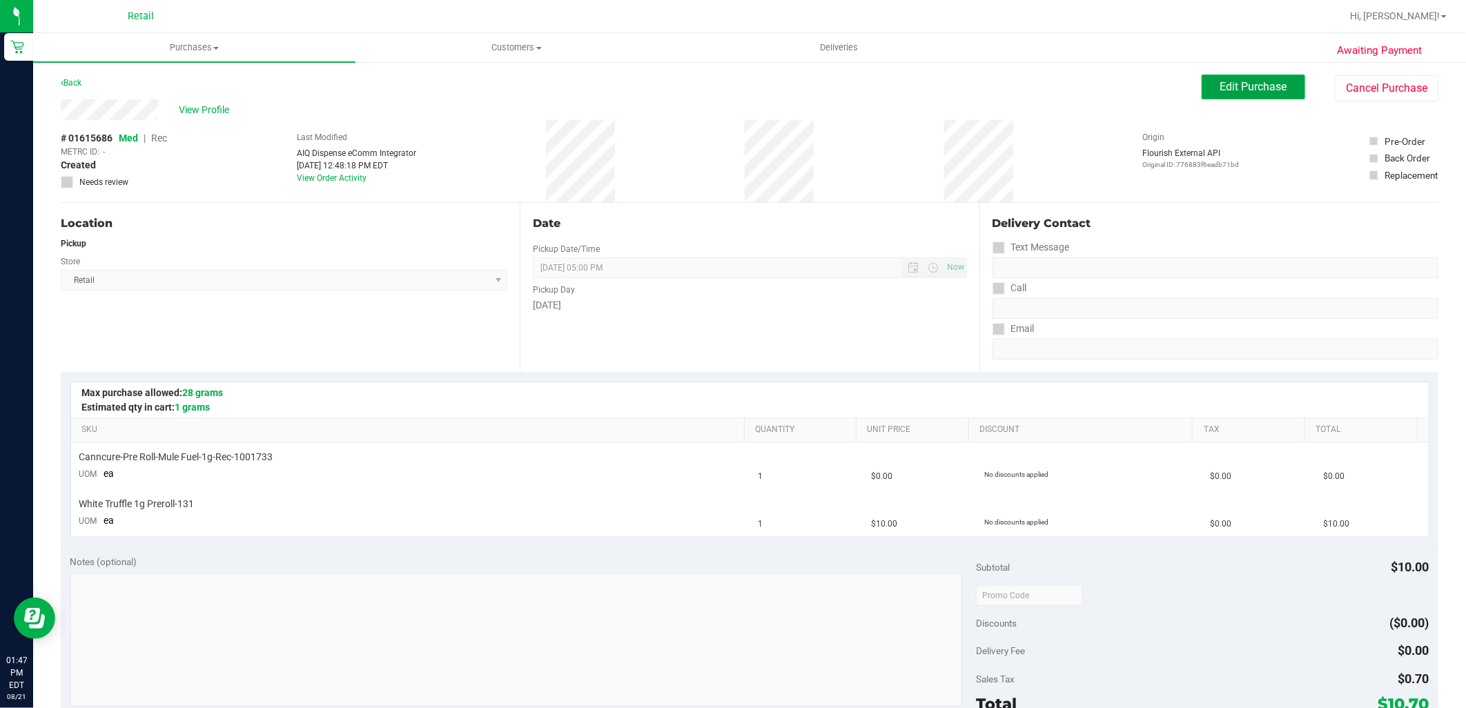
click at [1259, 91] on span "Edit Purchase" at bounding box center [1253, 86] width 67 height 13
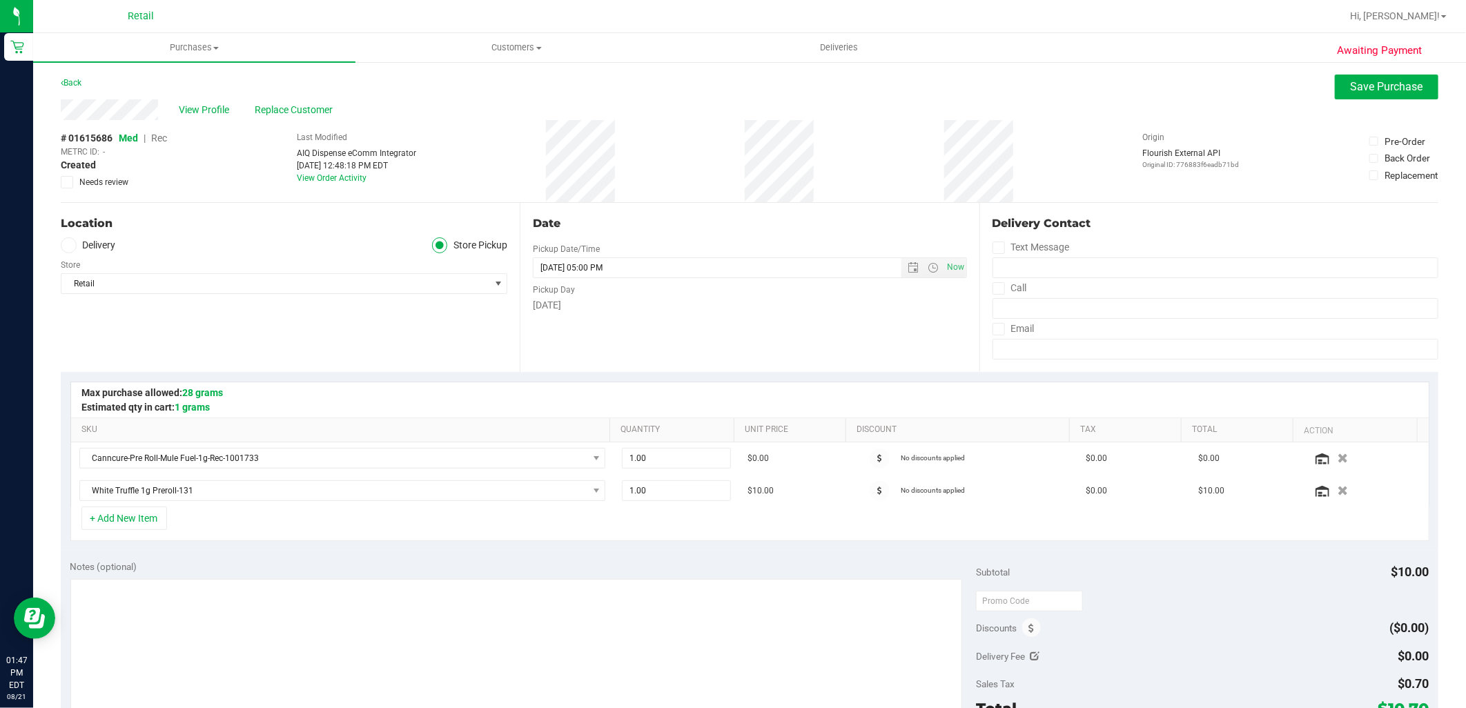
click at [160, 133] on span "Rec" at bounding box center [159, 138] width 16 height 11
click at [1351, 87] on span "Save Purchase" at bounding box center [1387, 86] width 72 height 13
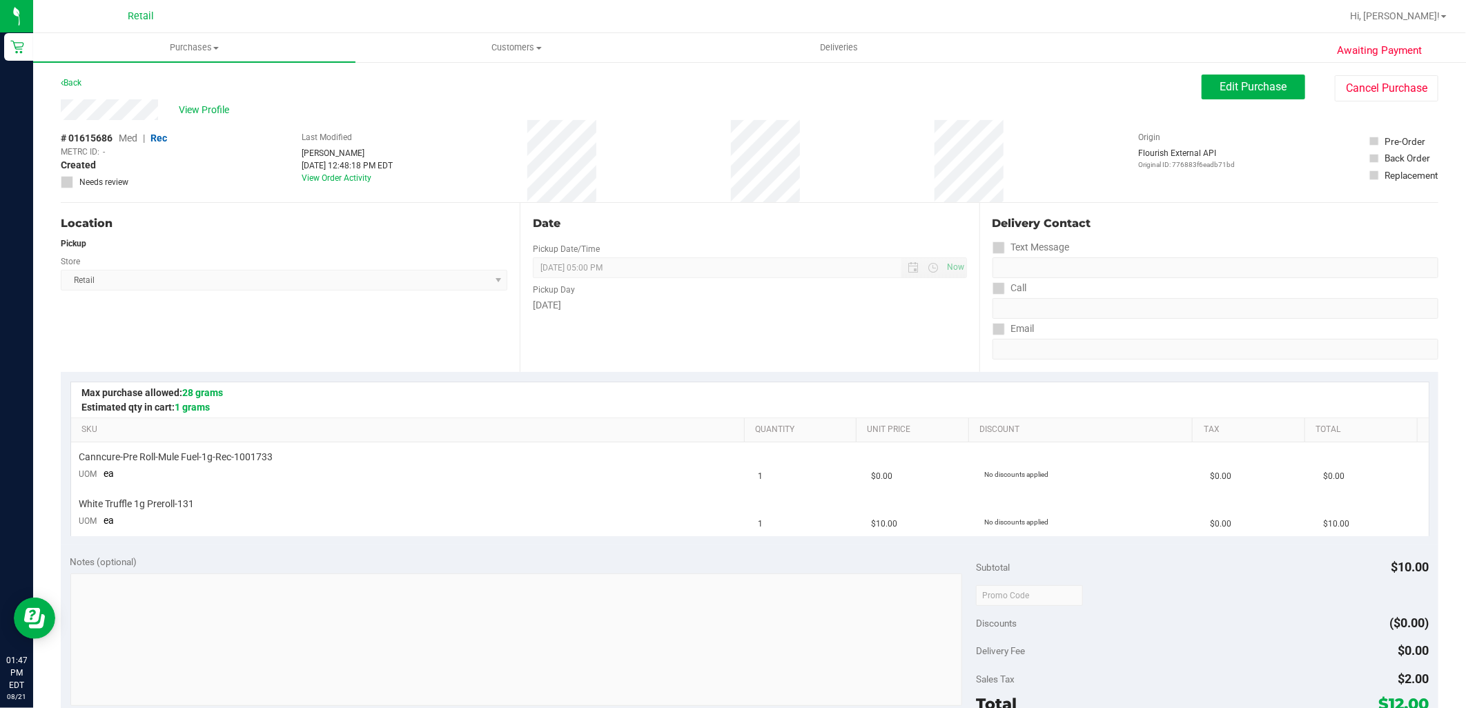
scroll to position [230, 0]
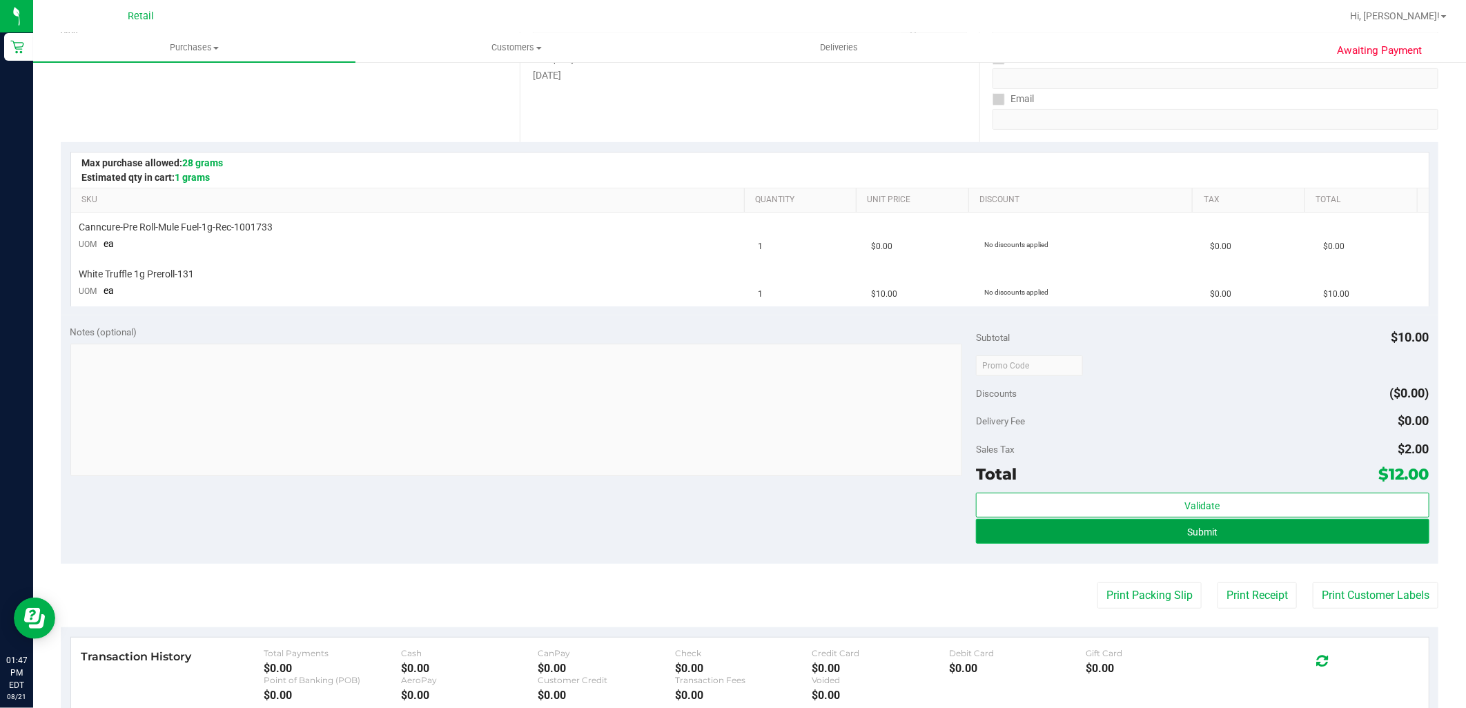
click at [1284, 540] on button "Submit" at bounding box center [1202, 531] width 453 height 25
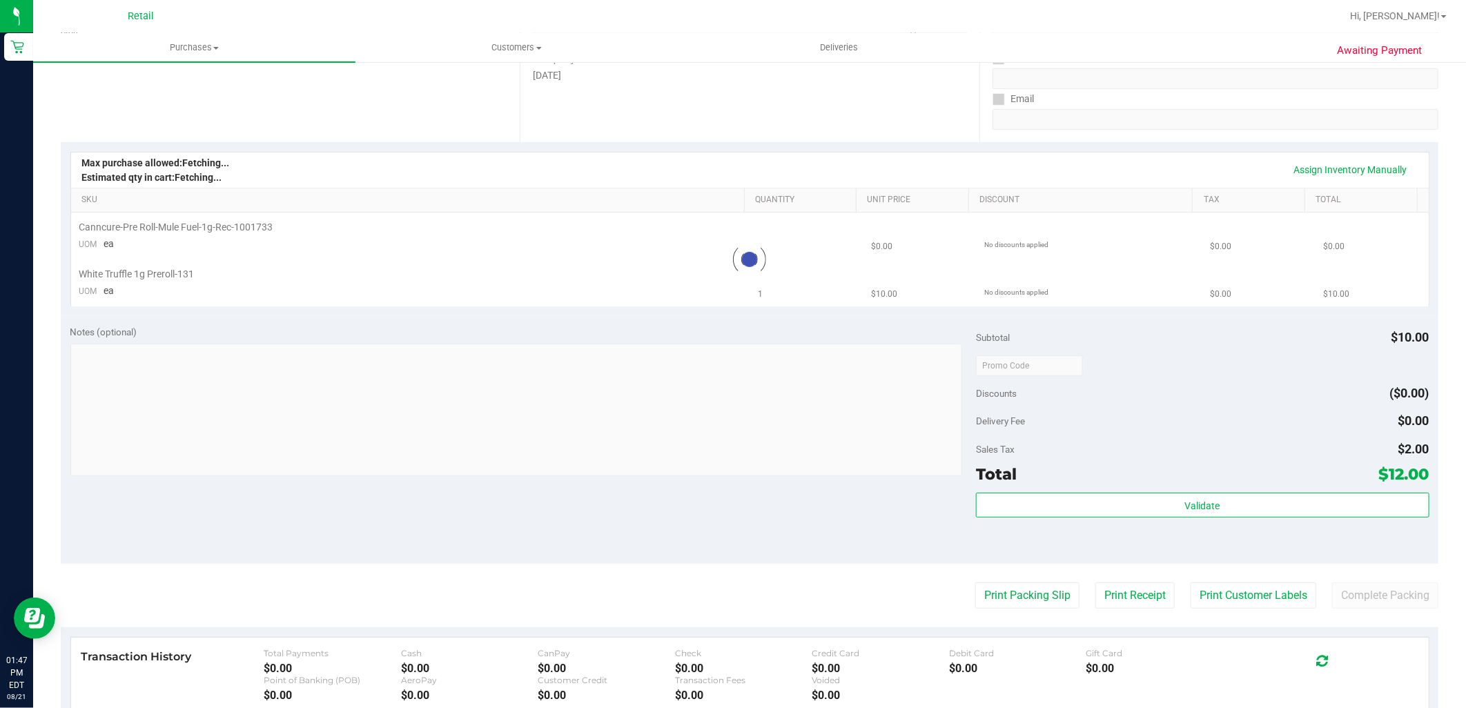
scroll to position [0, 0]
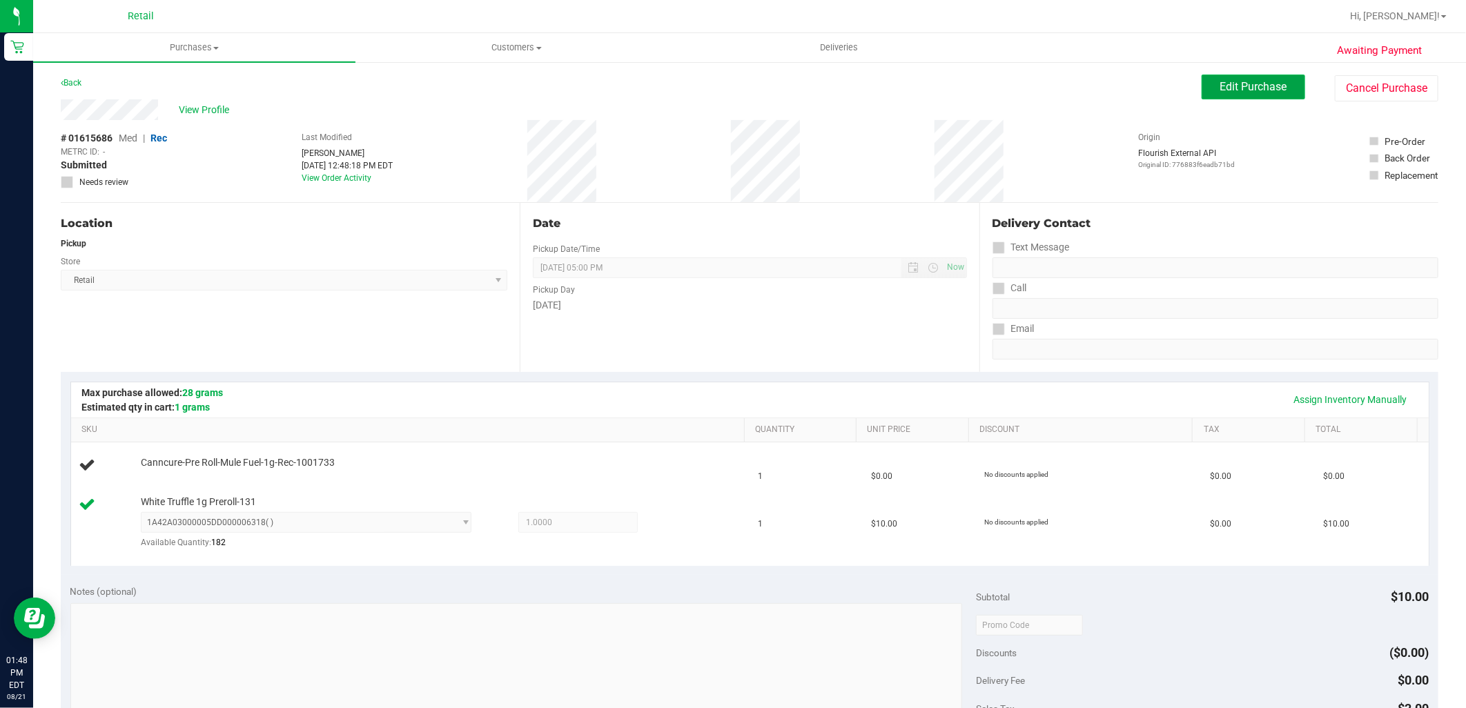
click at [1272, 81] on span "Edit Purchase" at bounding box center [1253, 86] width 67 height 13
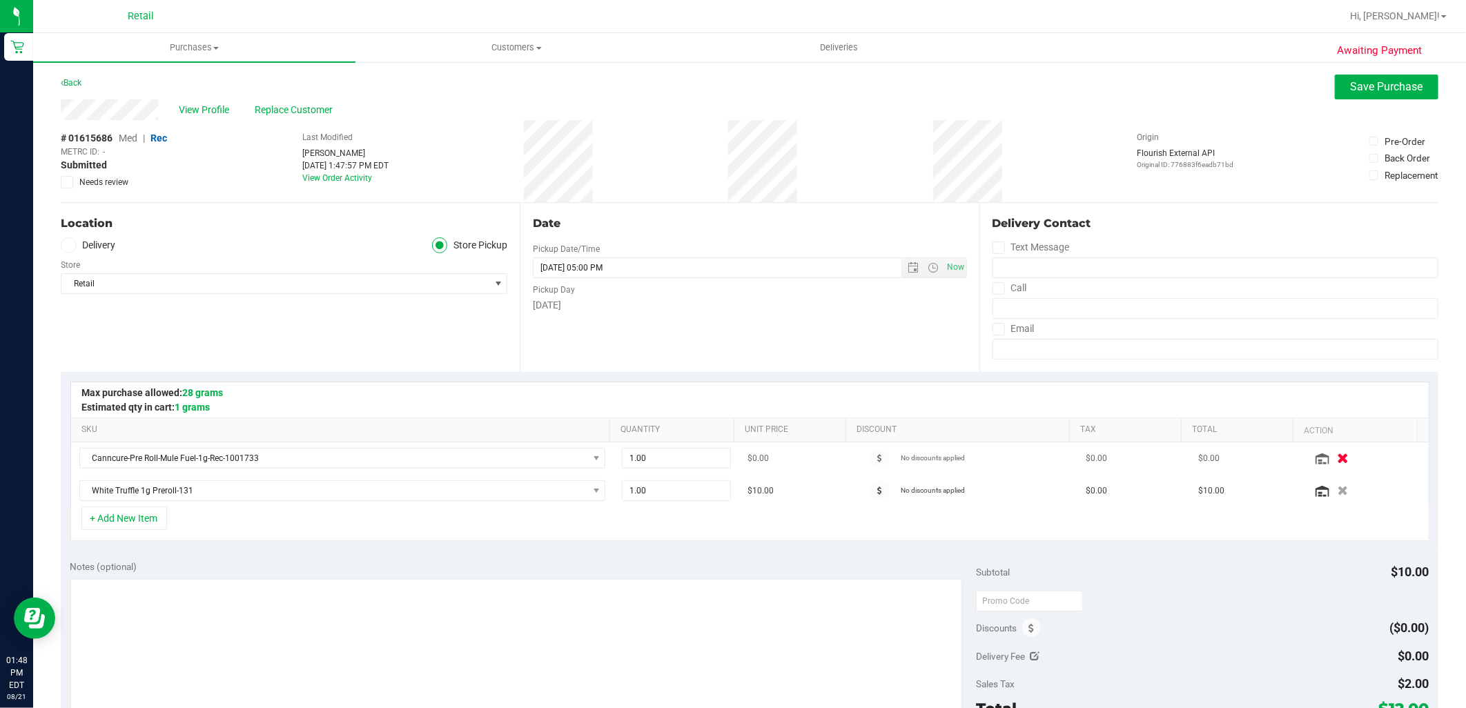
click at [1337, 459] on icon "button" at bounding box center [1343, 458] width 12 height 10
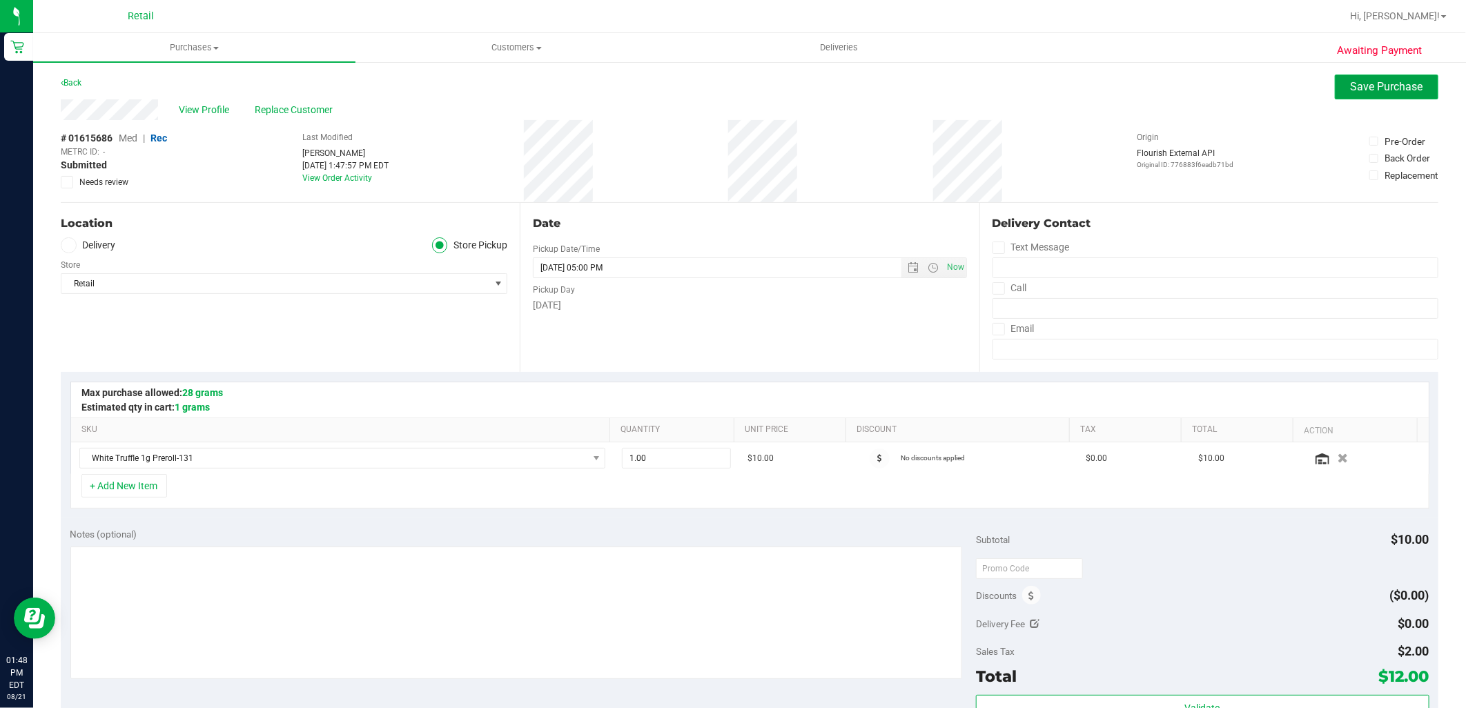
click at [1357, 92] on span "Save Purchase" at bounding box center [1387, 86] width 72 height 13
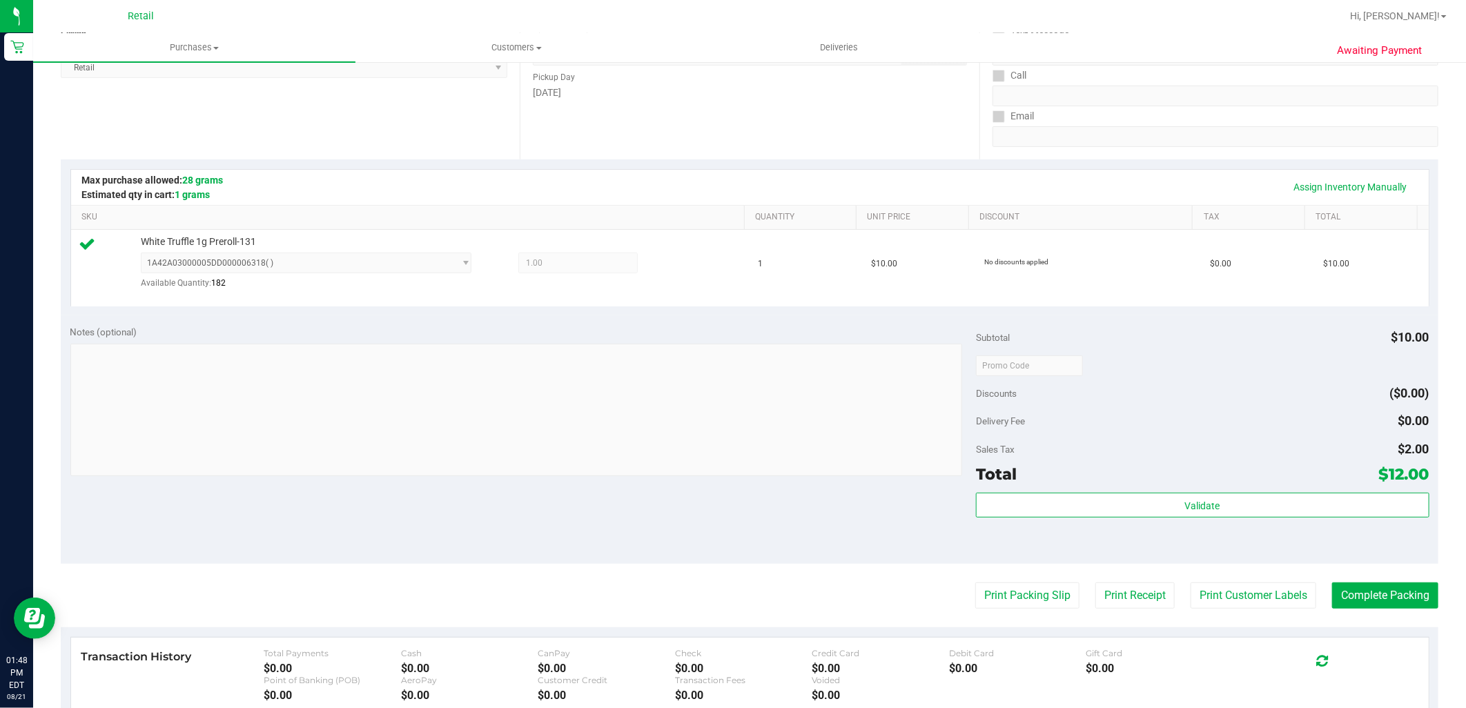
scroll to position [230, 0]
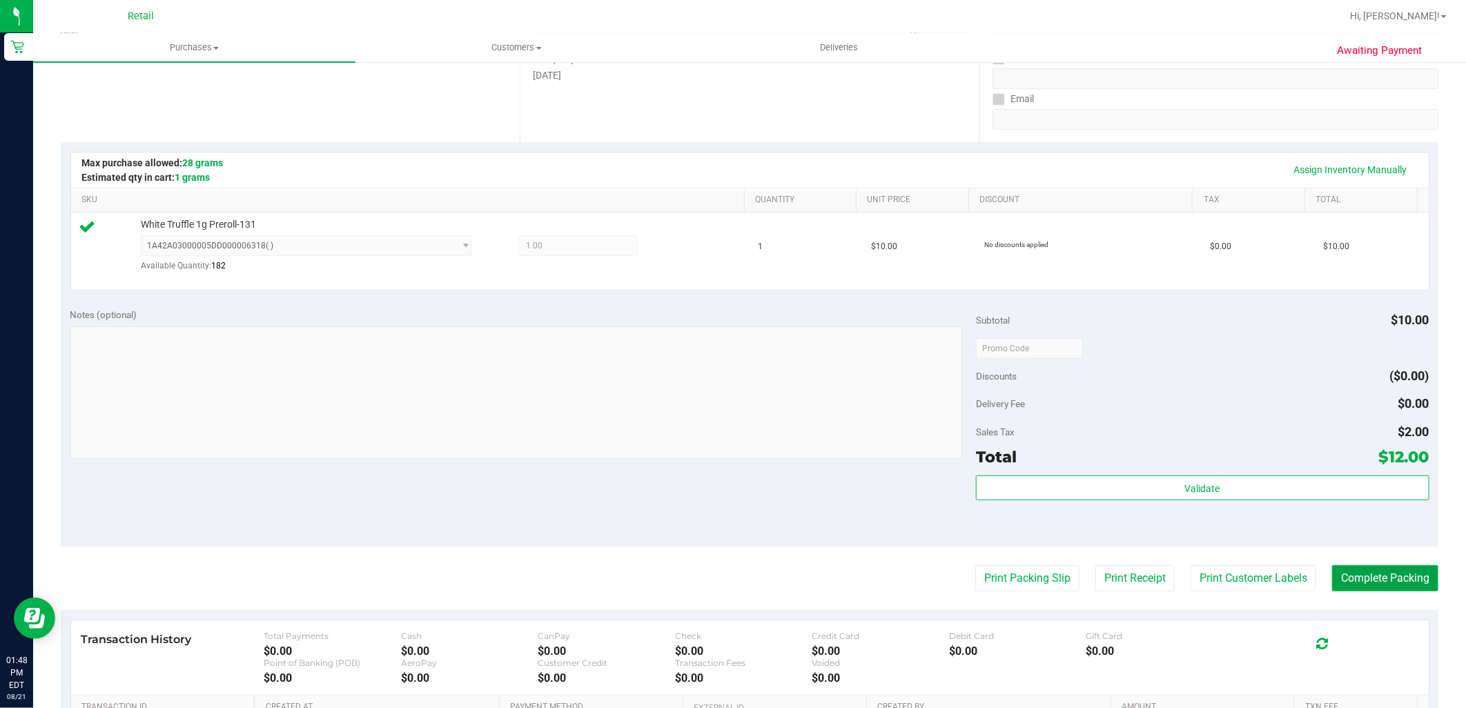
click at [1369, 589] on button "Complete Packing" at bounding box center [1385, 578] width 106 height 26
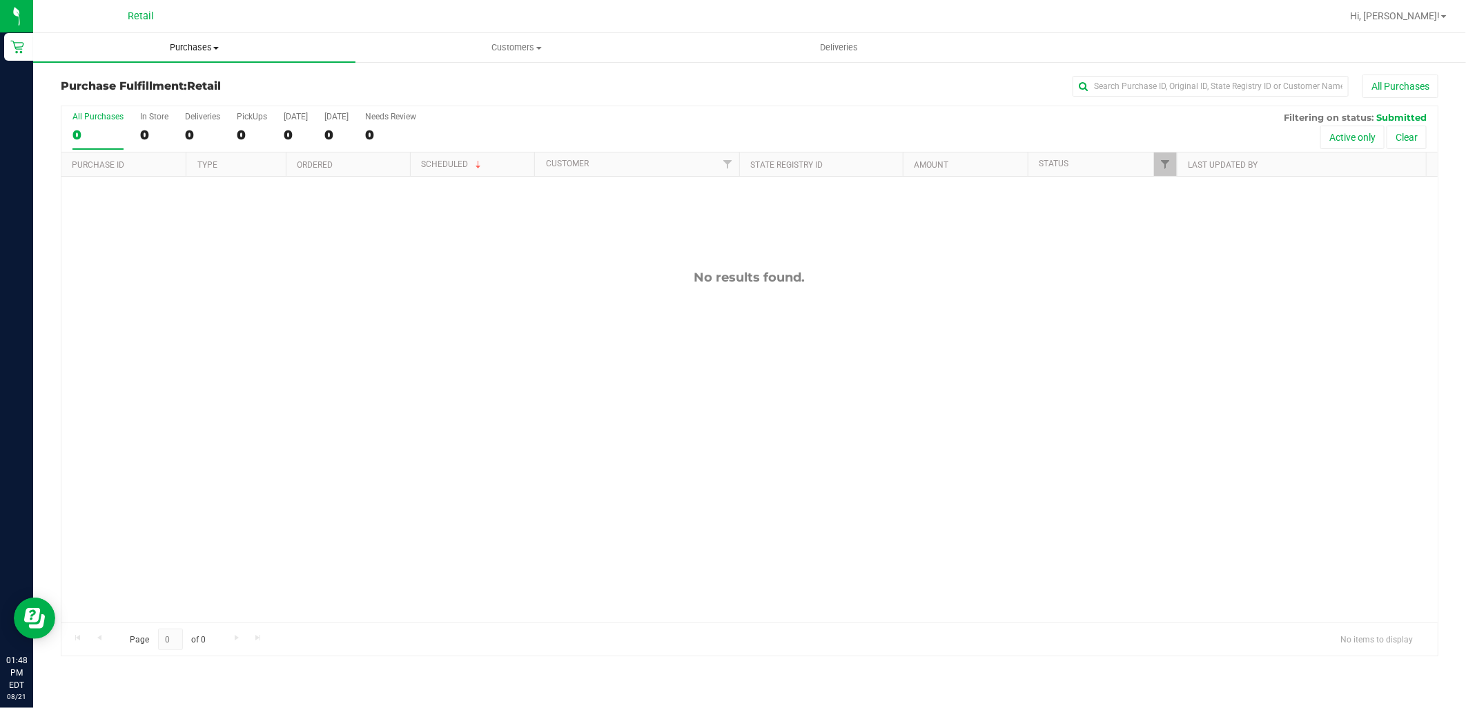
click at [236, 48] on span "Purchases" at bounding box center [194, 47] width 322 height 12
click at [183, 88] on li "Summary of purchases" at bounding box center [194, 83] width 322 height 17
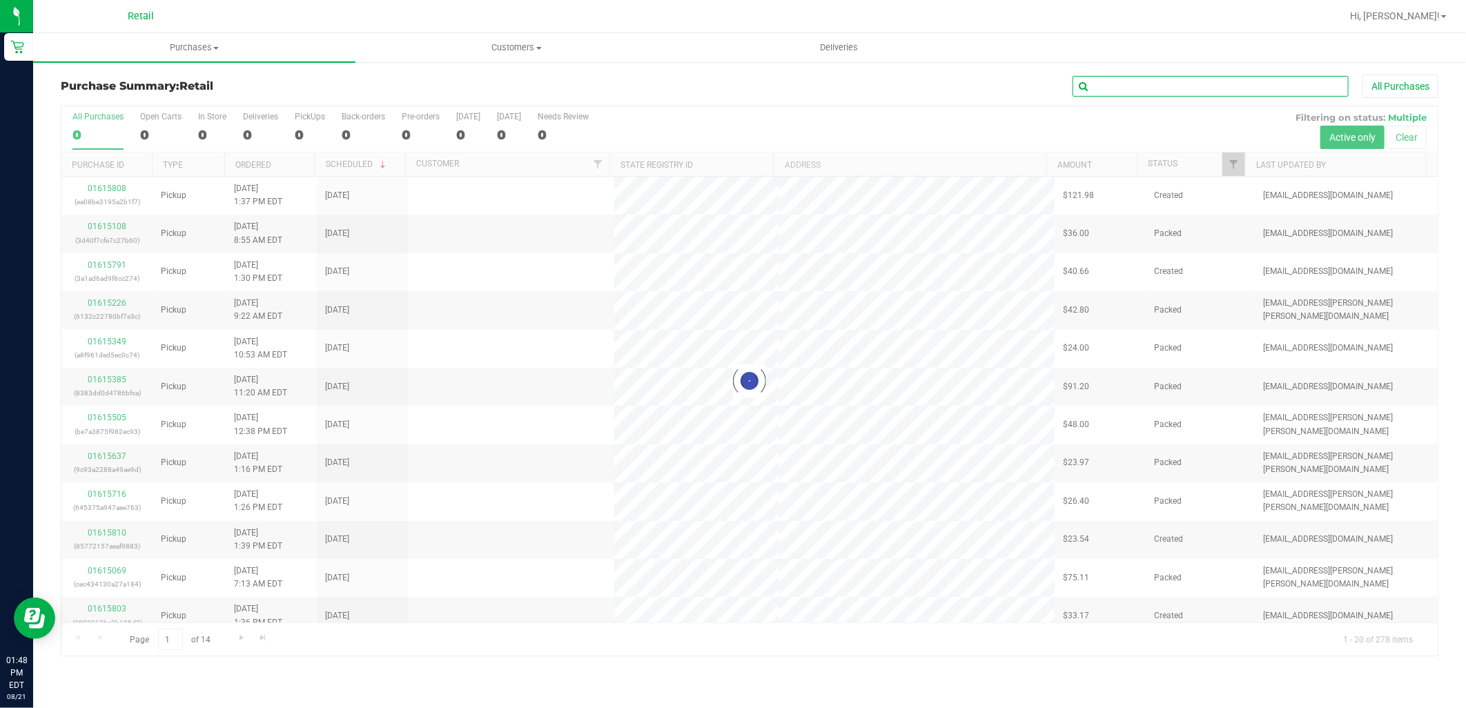
click at [1149, 80] on input "text" at bounding box center [1210, 86] width 276 height 21
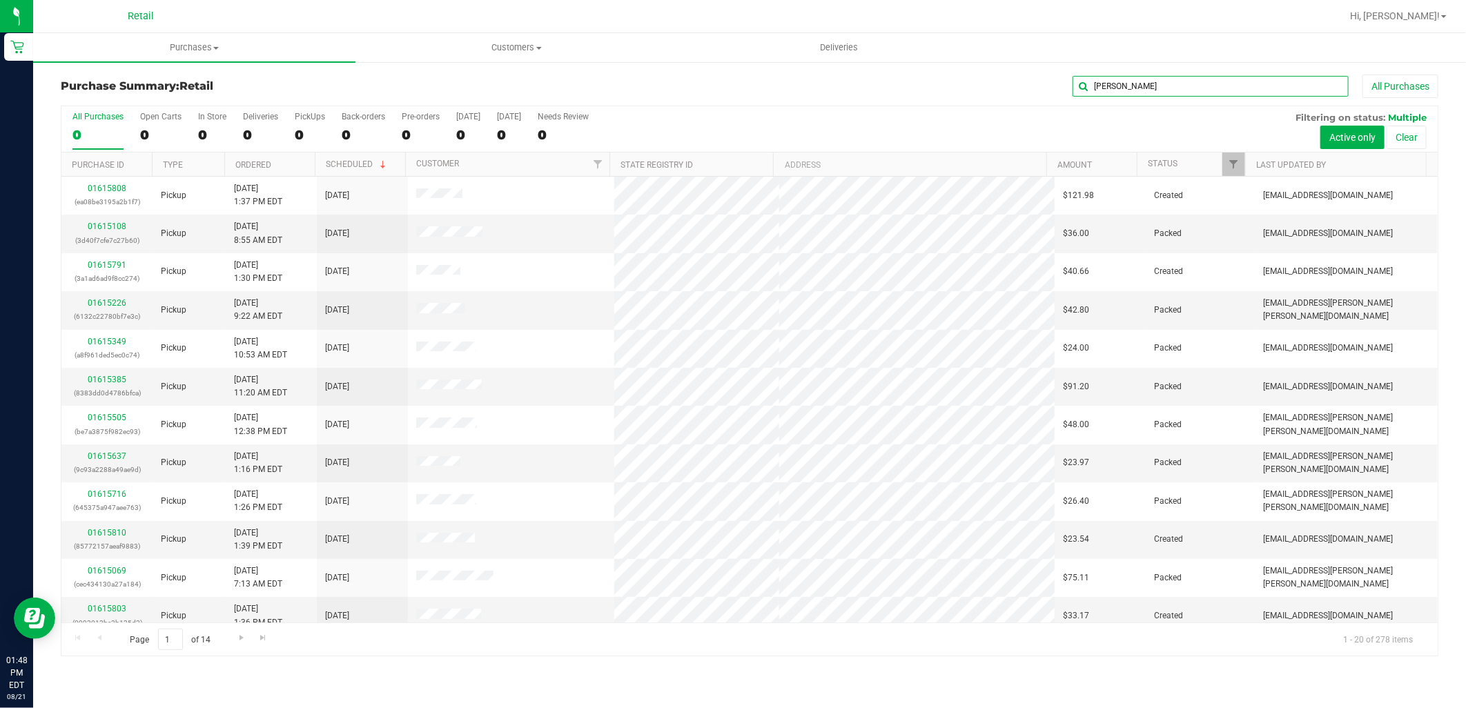
type input "leona"
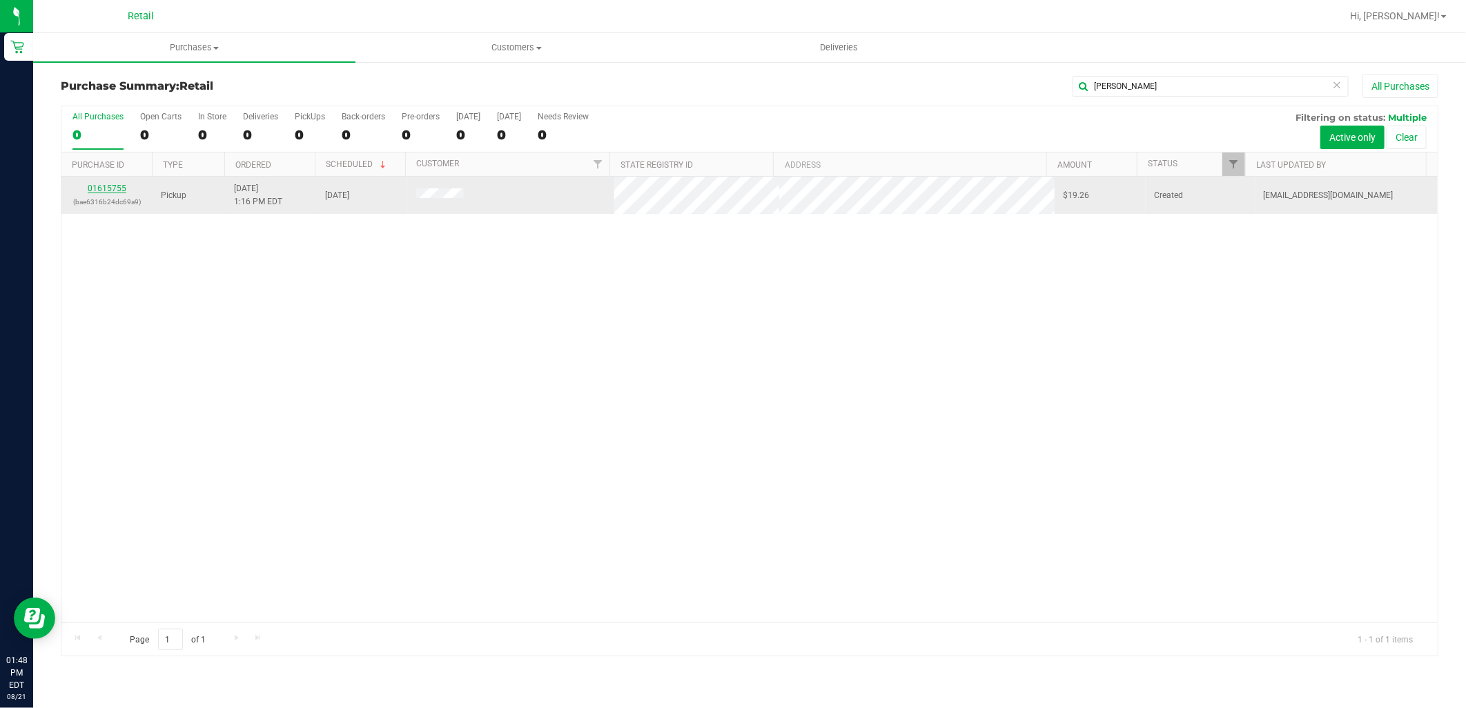
click at [104, 188] on link "01615755" at bounding box center [107, 189] width 39 height 10
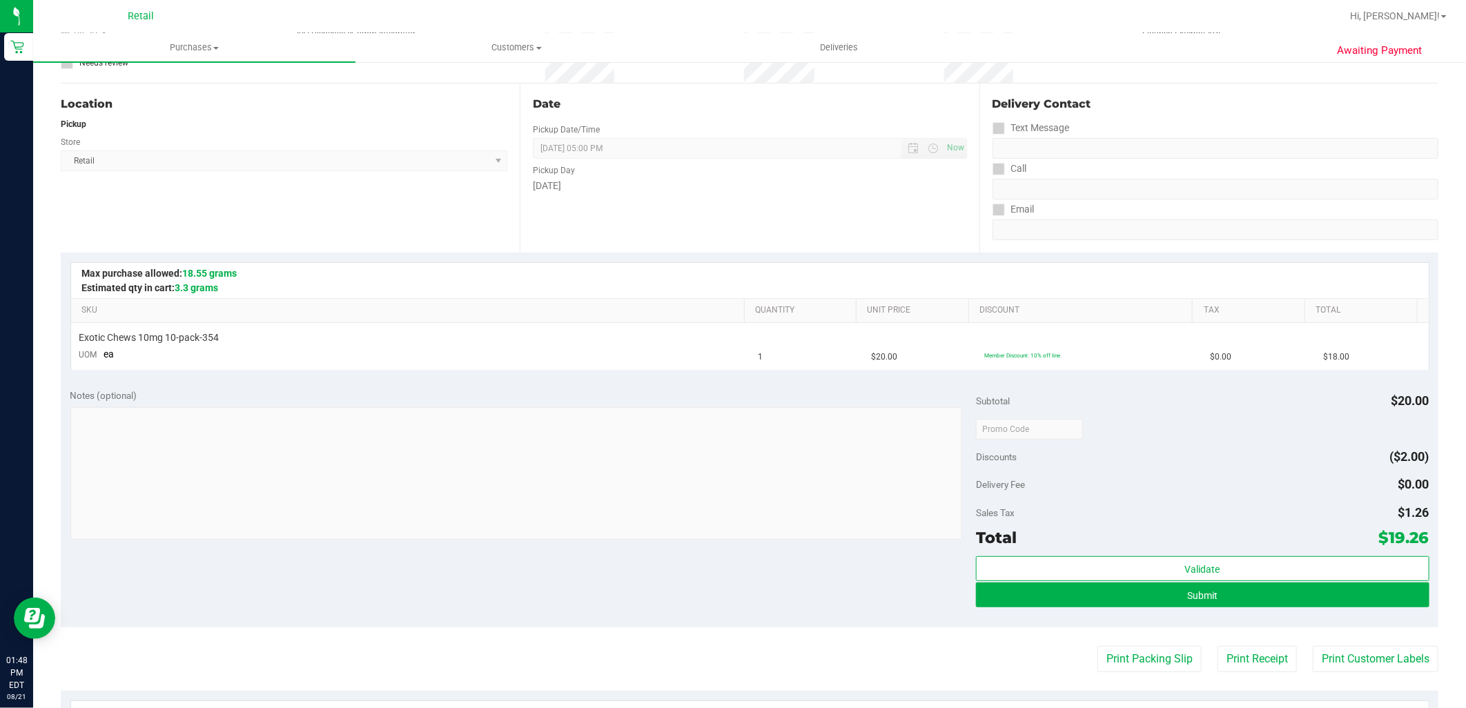
scroll to position [230, 0]
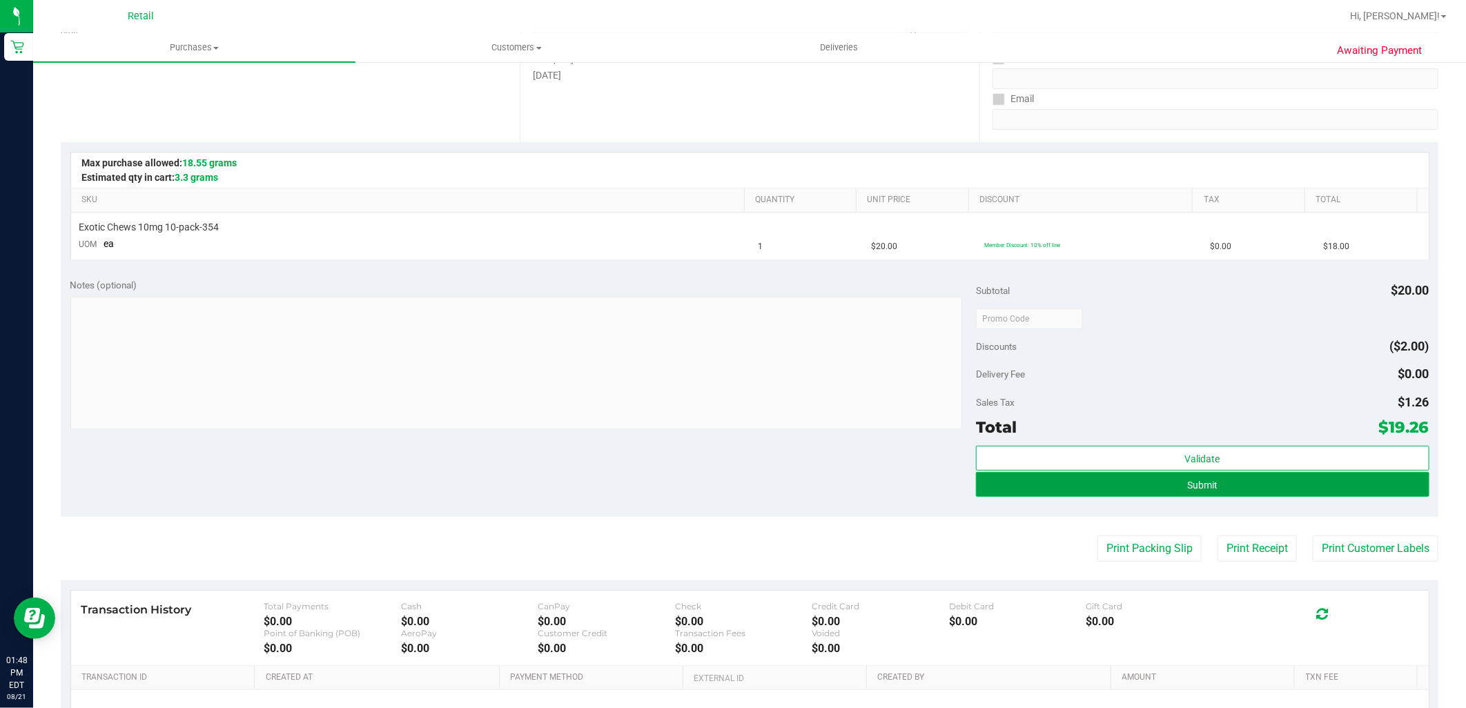
click at [1266, 484] on button "Submit" at bounding box center [1202, 484] width 453 height 25
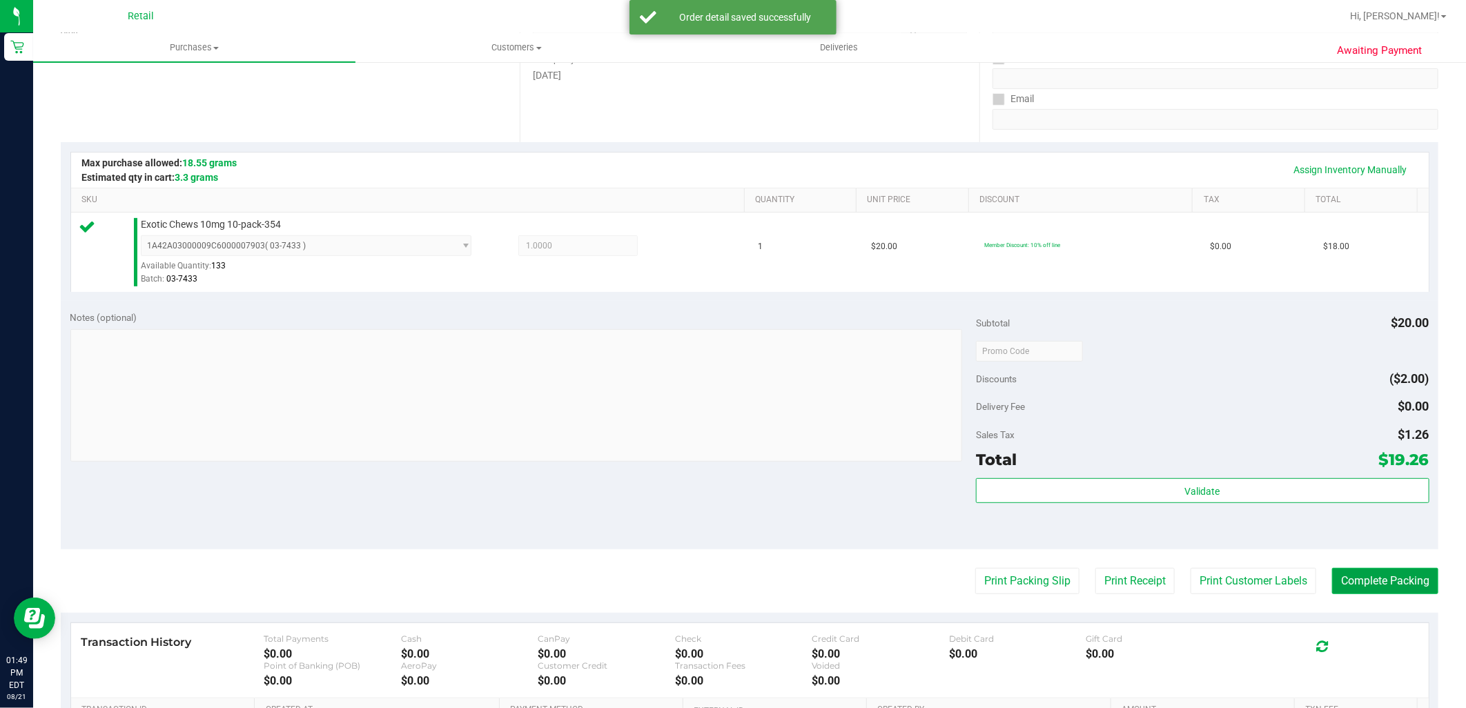
click at [1423, 585] on button "Complete Packing" at bounding box center [1385, 581] width 106 height 26
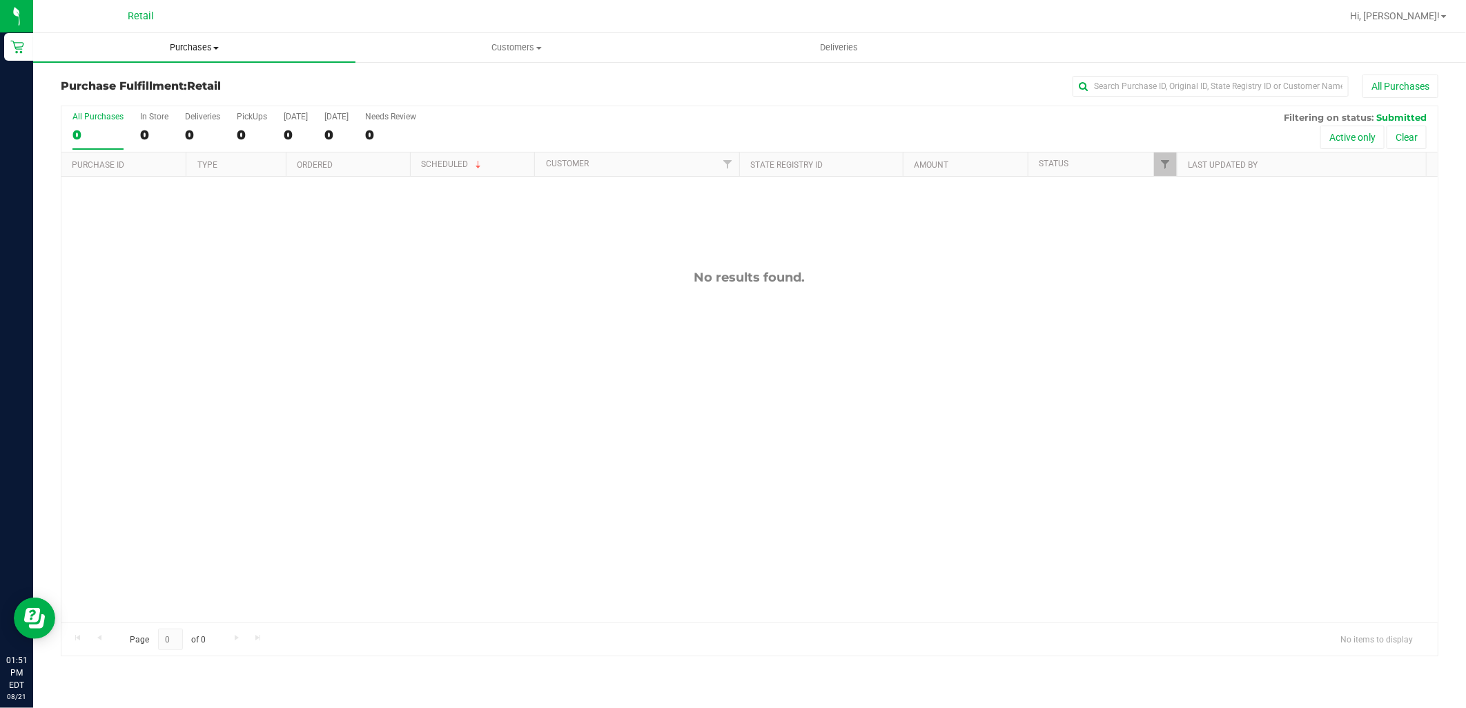
click at [197, 59] on uib-tab-heading "Purchases Summary of purchases Fulfillment All purchases" at bounding box center [194, 47] width 322 height 29
click at [195, 77] on li "Summary of purchases" at bounding box center [194, 83] width 322 height 17
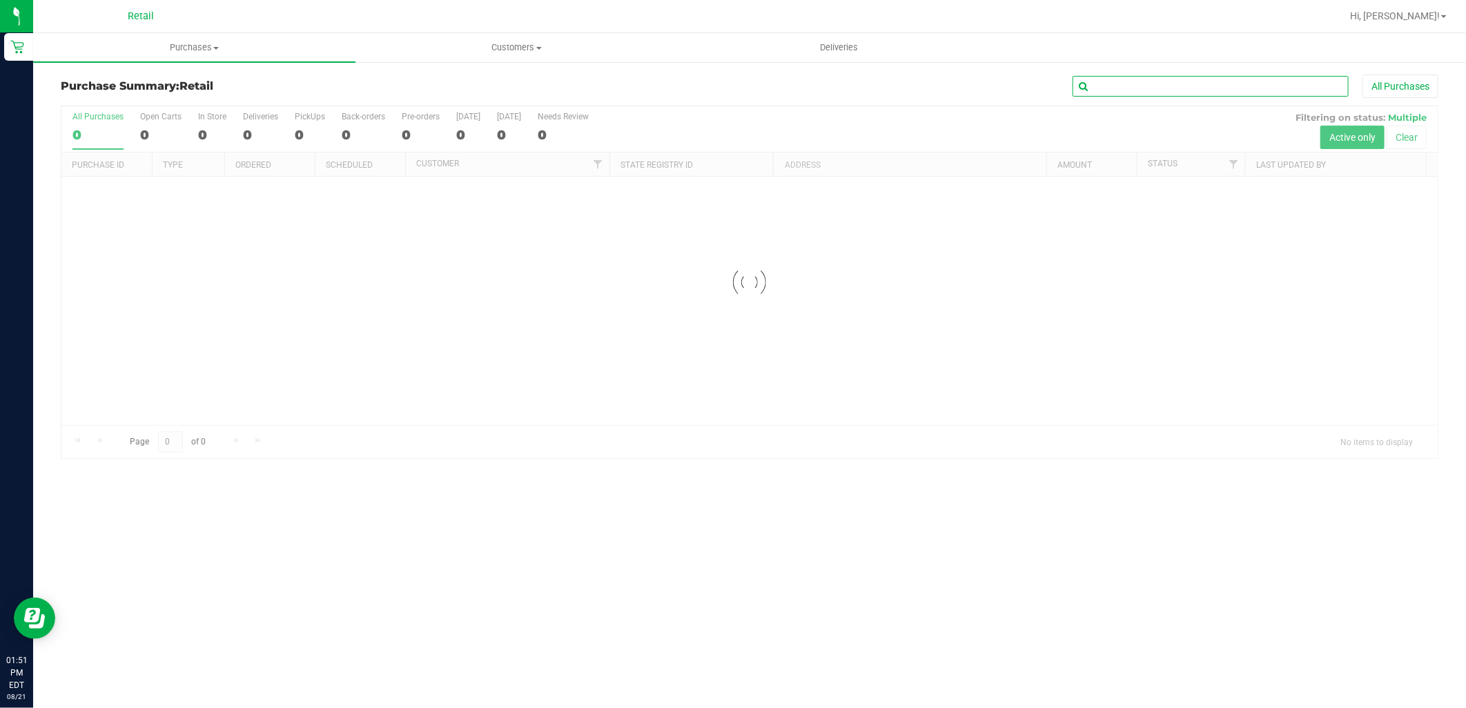
click at [1142, 86] on input "text" at bounding box center [1210, 86] width 276 height 21
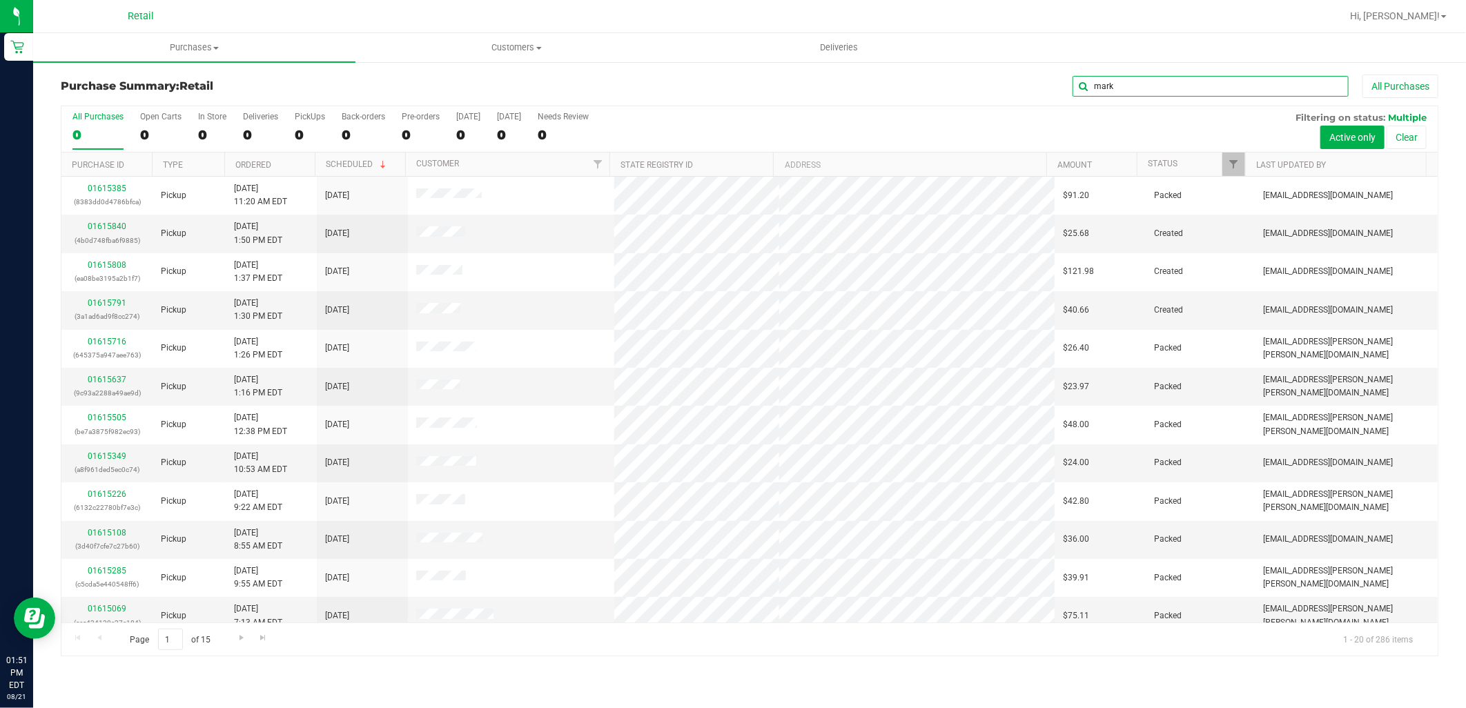
type input "mark"
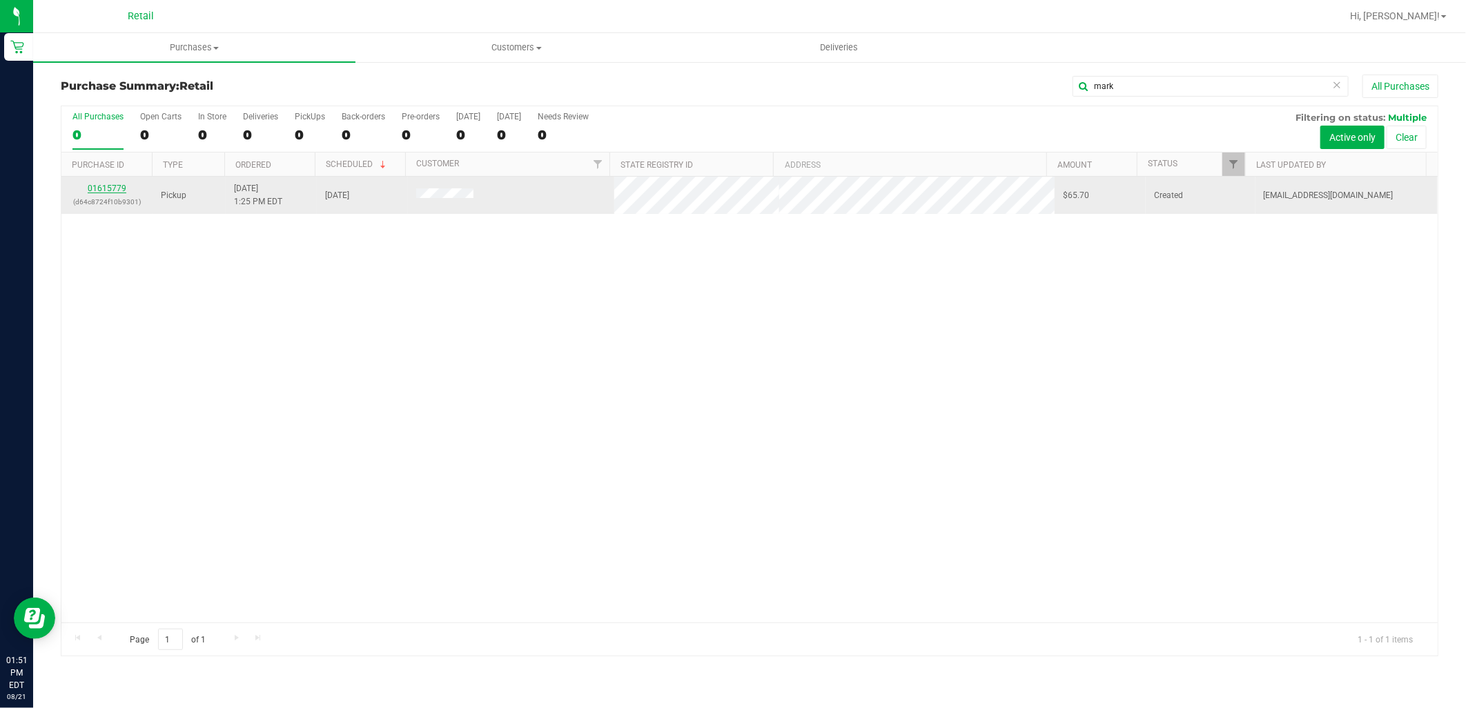
click at [120, 190] on link "01615779" at bounding box center [107, 189] width 39 height 10
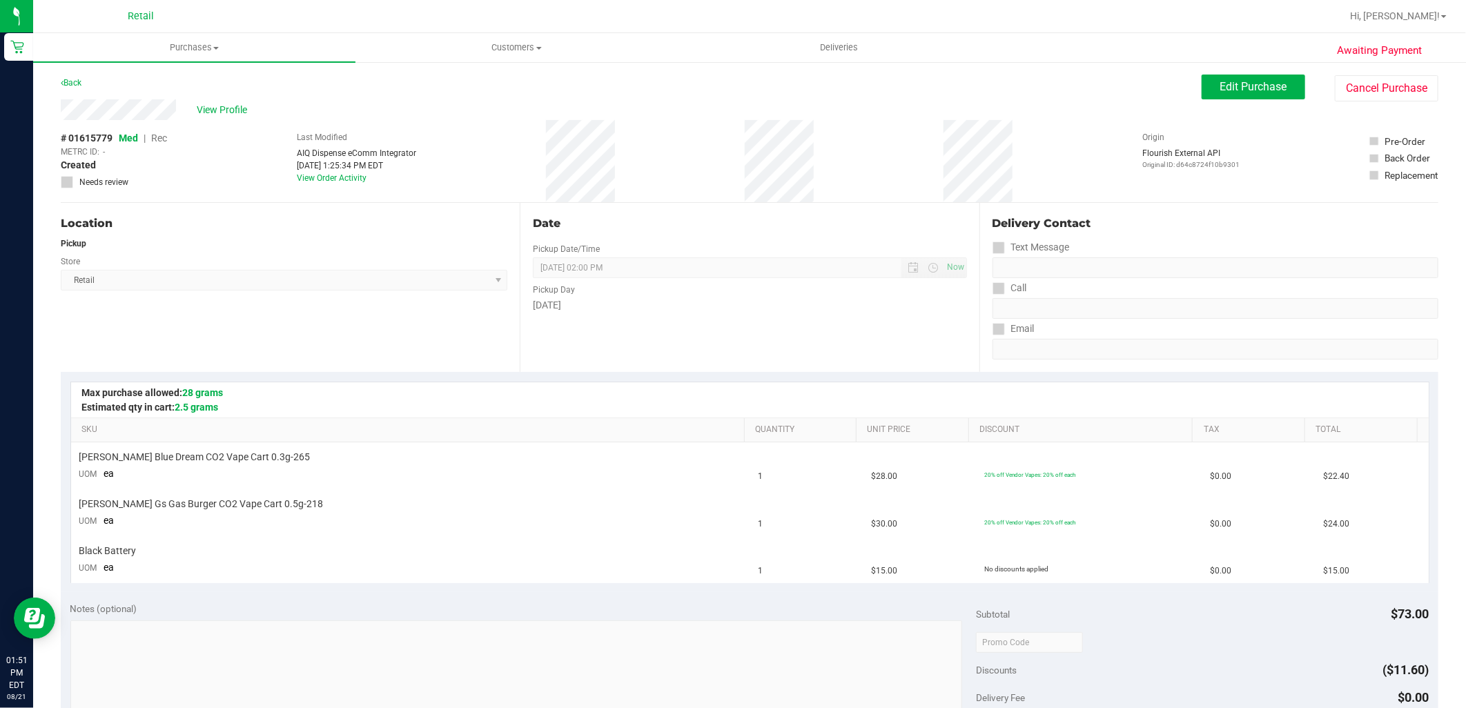
click at [1248, 73] on div "Awaiting Payment Back Edit Purchase Cancel Purchase View Profile # 01615779 Med…" at bounding box center [749, 625] width 1433 height 1129
click at [1234, 86] on span "Edit Purchase" at bounding box center [1253, 86] width 67 height 13
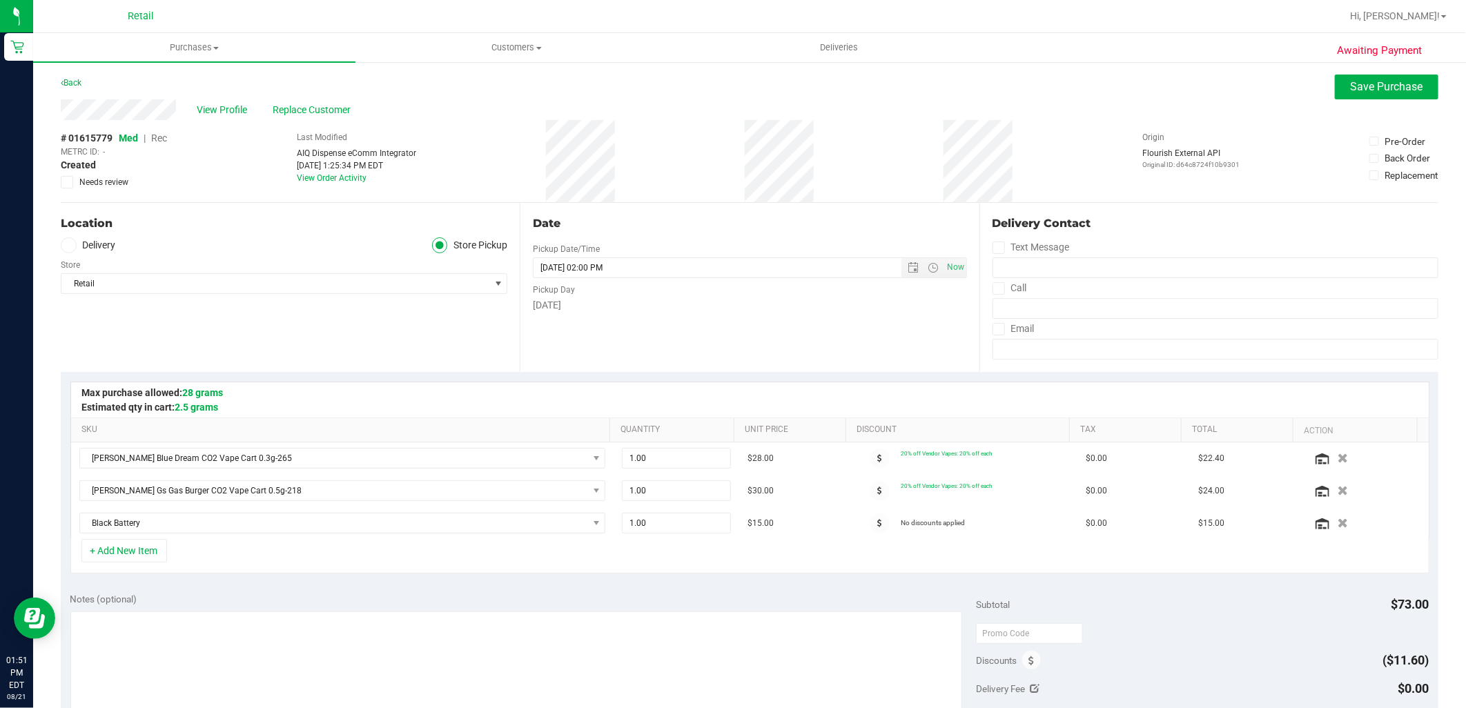
click at [164, 138] on span "Rec" at bounding box center [159, 138] width 16 height 11
click at [1391, 81] on span "Save Purchase" at bounding box center [1387, 86] width 72 height 13
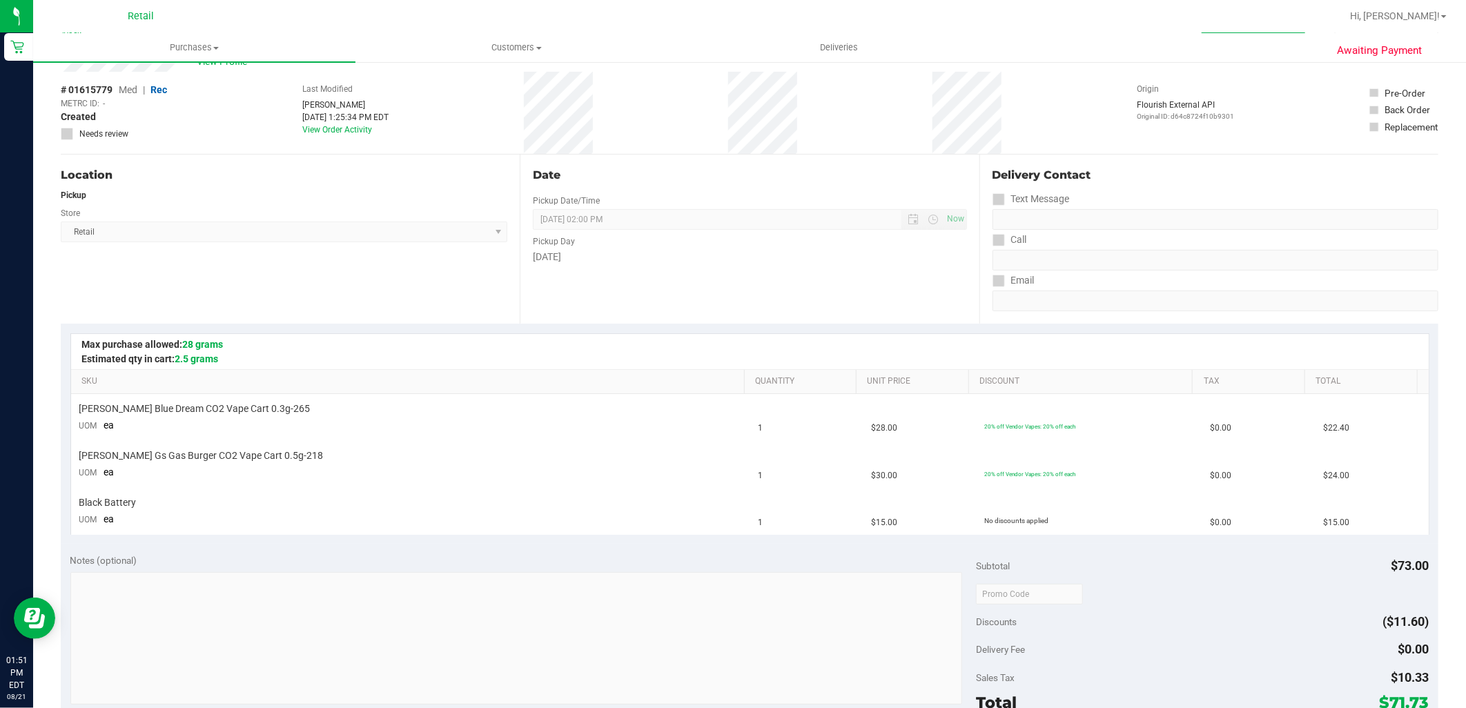
scroll to position [153, 0]
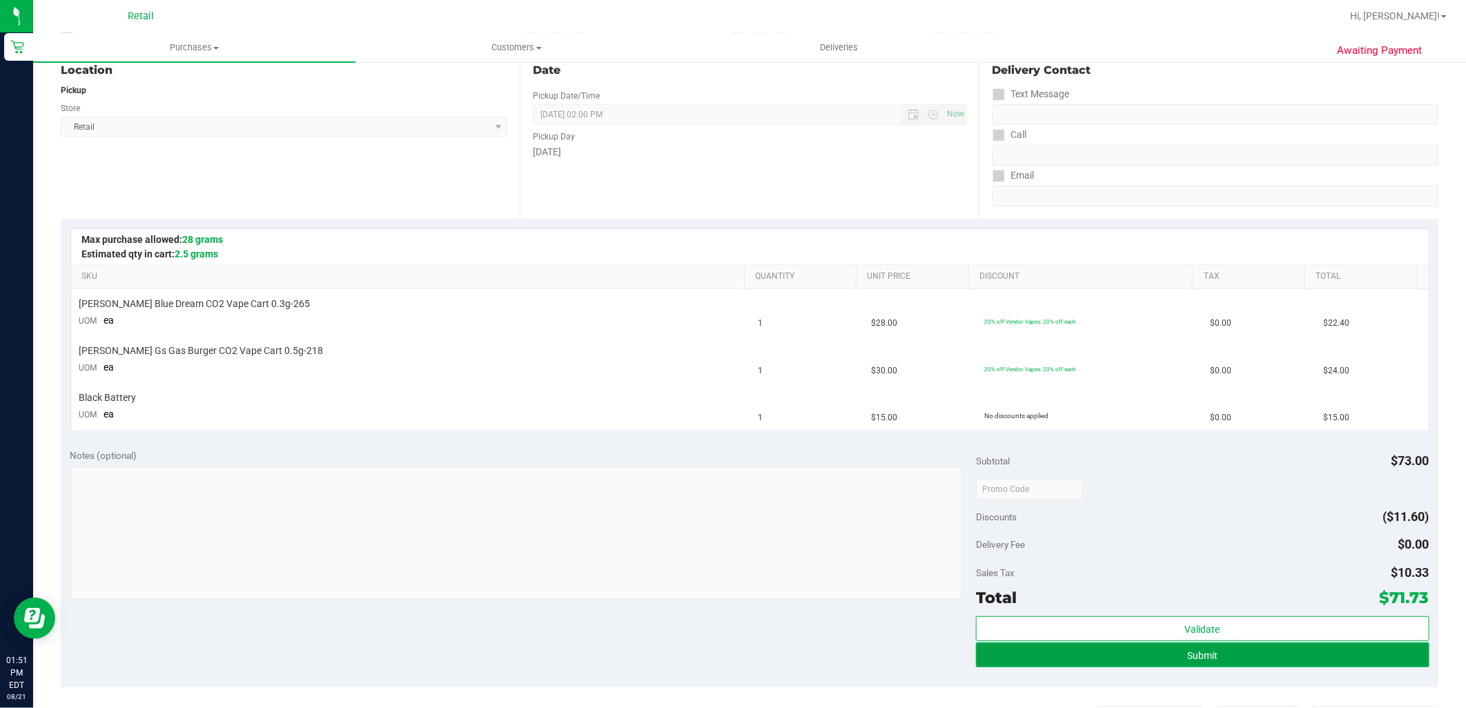
click at [1218, 658] on button "Submit" at bounding box center [1202, 655] width 453 height 25
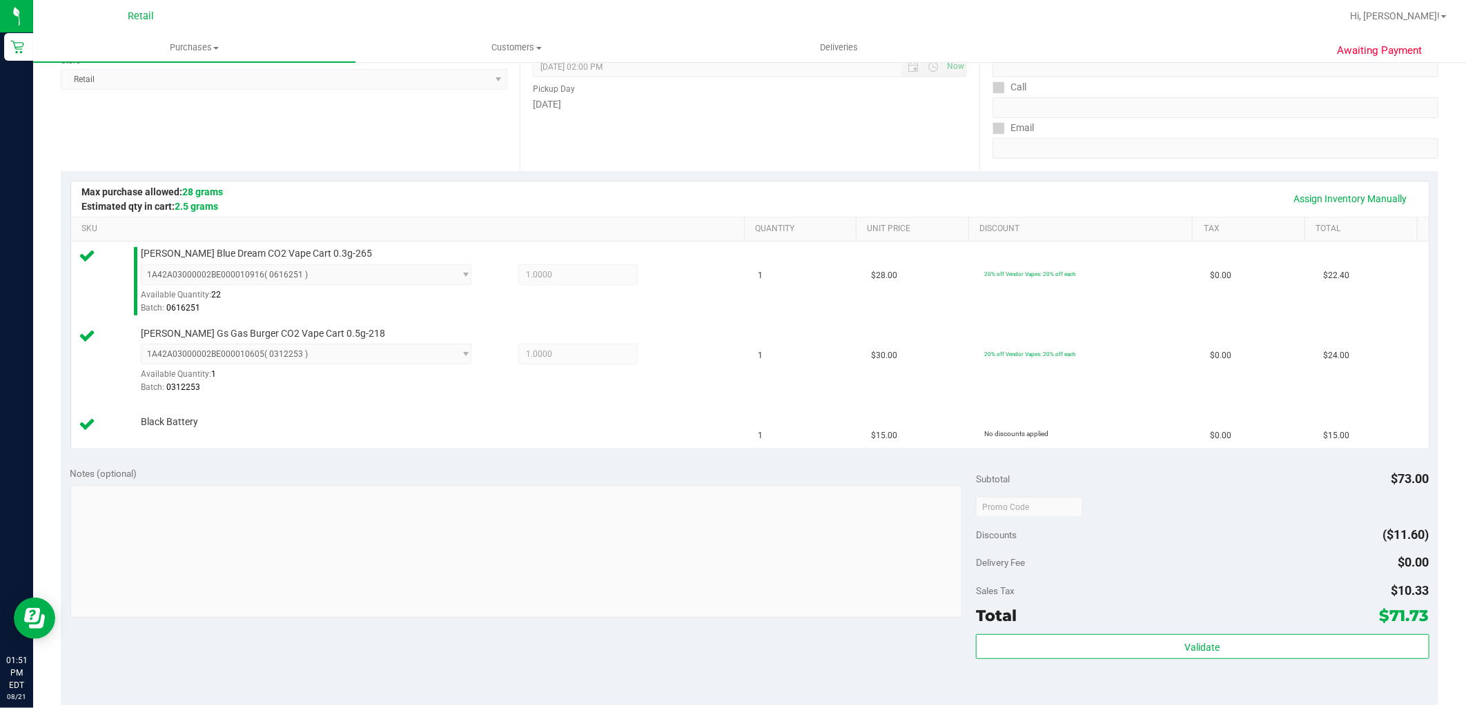
scroll to position [306, 0]
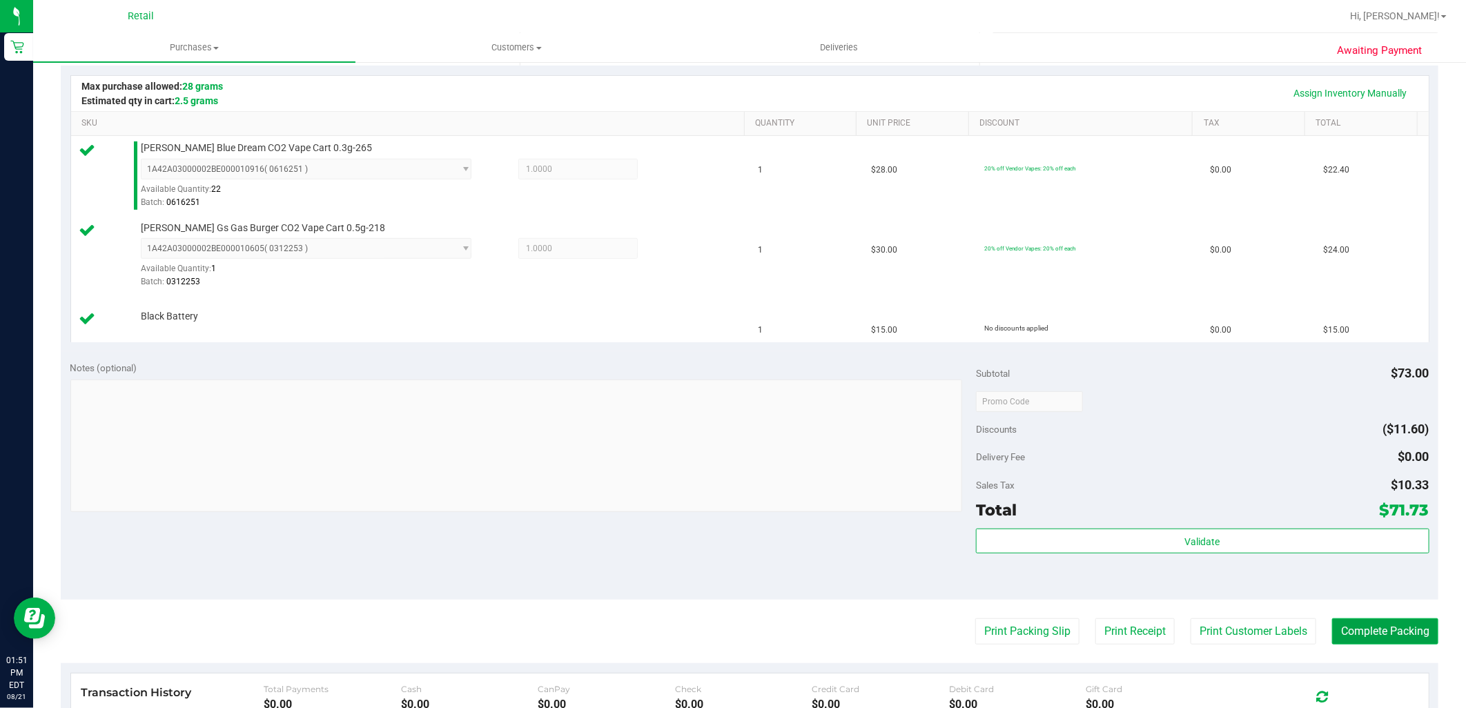
click at [1371, 631] on button "Complete Packing" at bounding box center [1385, 631] width 106 height 26
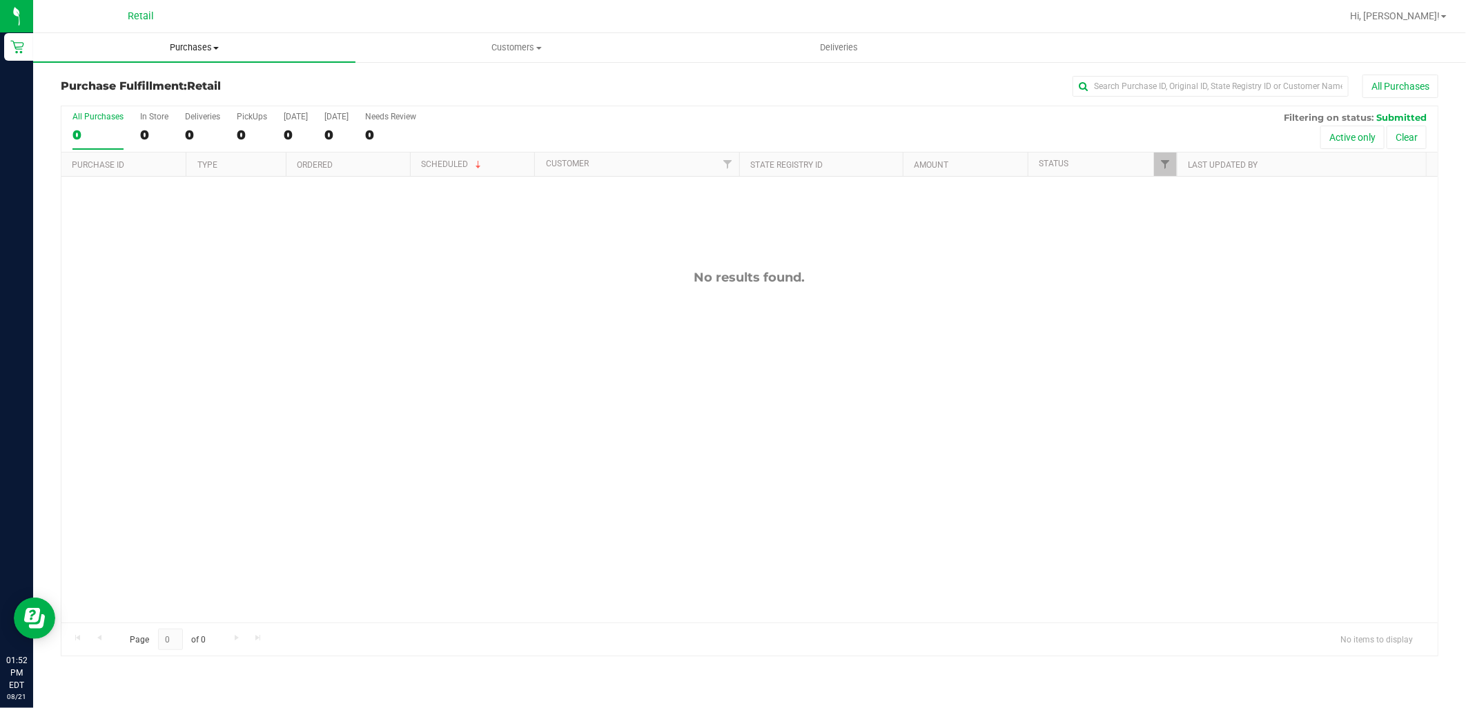
click at [210, 55] on uib-tab-heading "Purchases Summary of purchases Fulfillment All purchases" at bounding box center [194, 47] width 322 height 29
click at [193, 90] on li "Summary of purchases" at bounding box center [194, 83] width 322 height 17
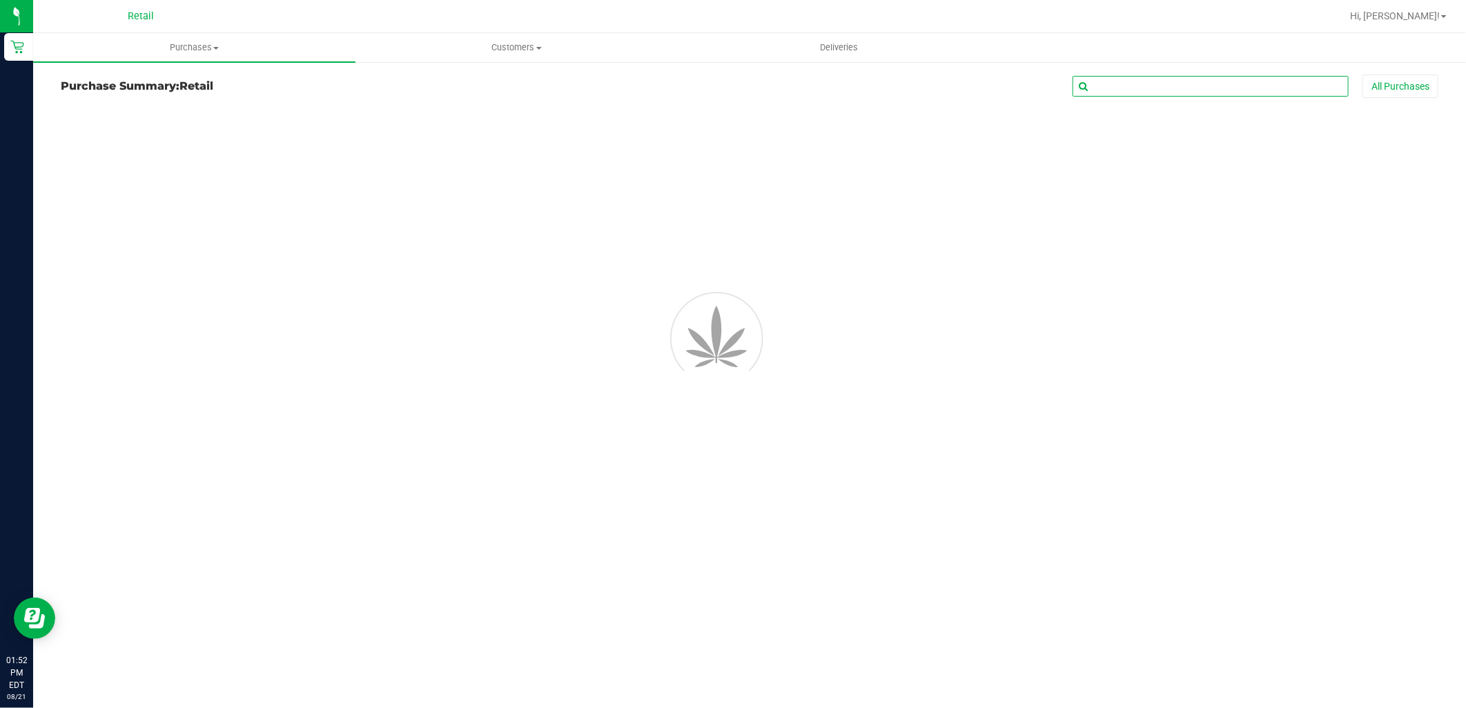
click at [1106, 79] on input "text" at bounding box center [1210, 86] width 276 height 21
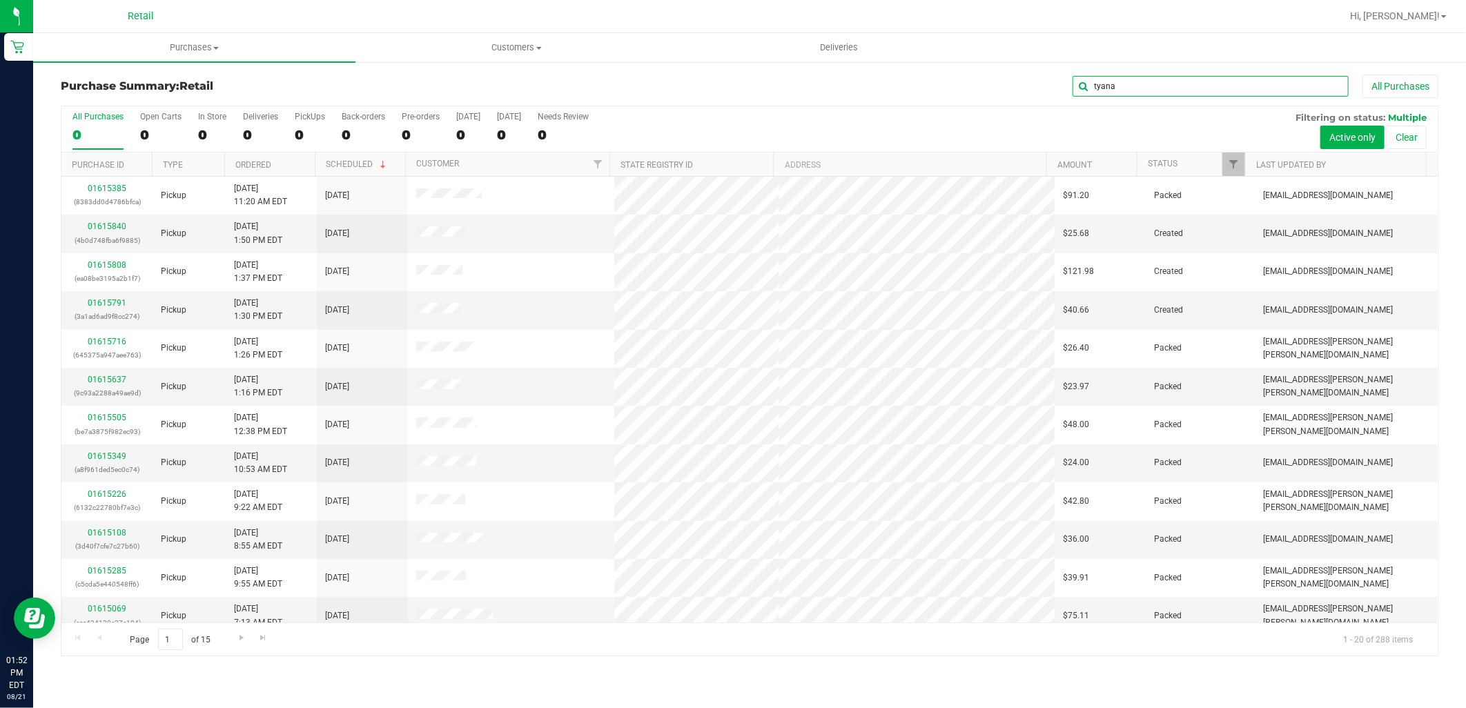
type input "tyana"
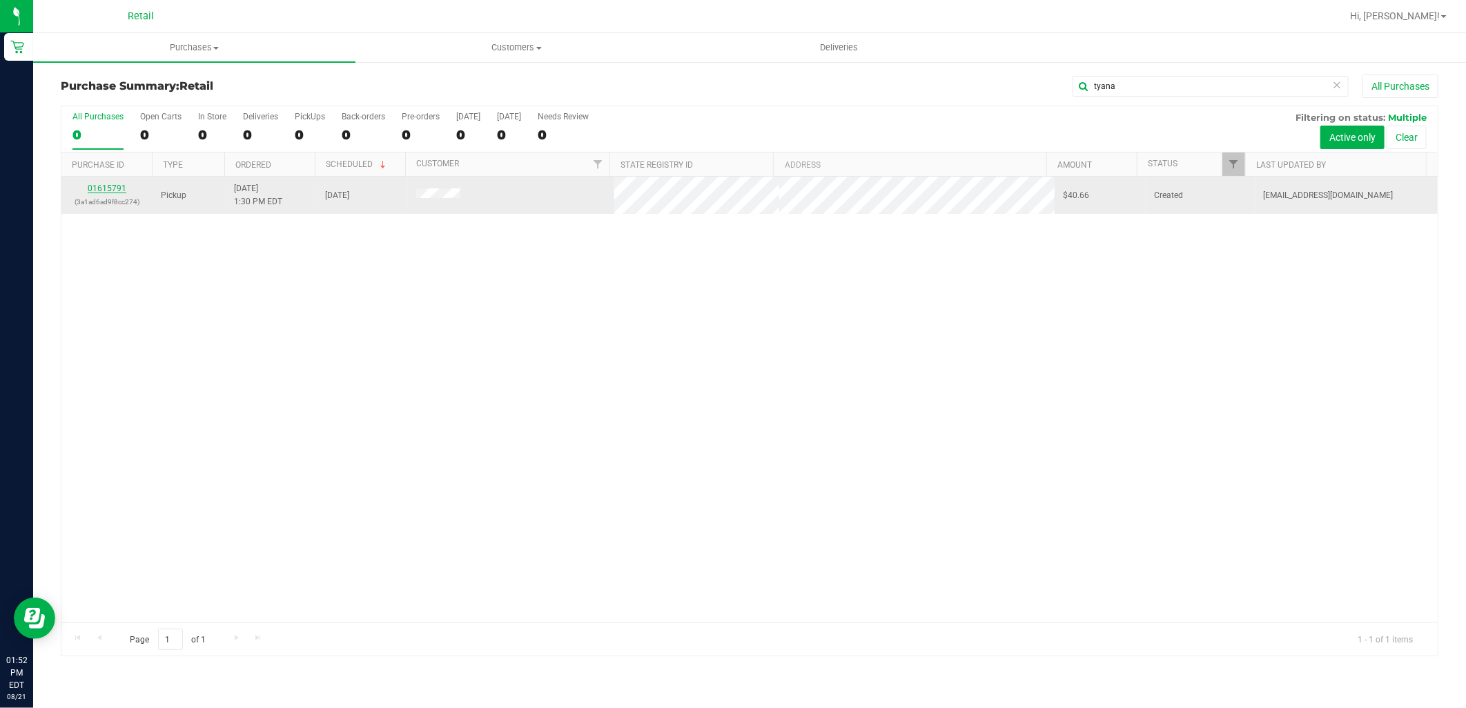
click at [120, 190] on link "01615791" at bounding box center [107, 189] width 39 height 10
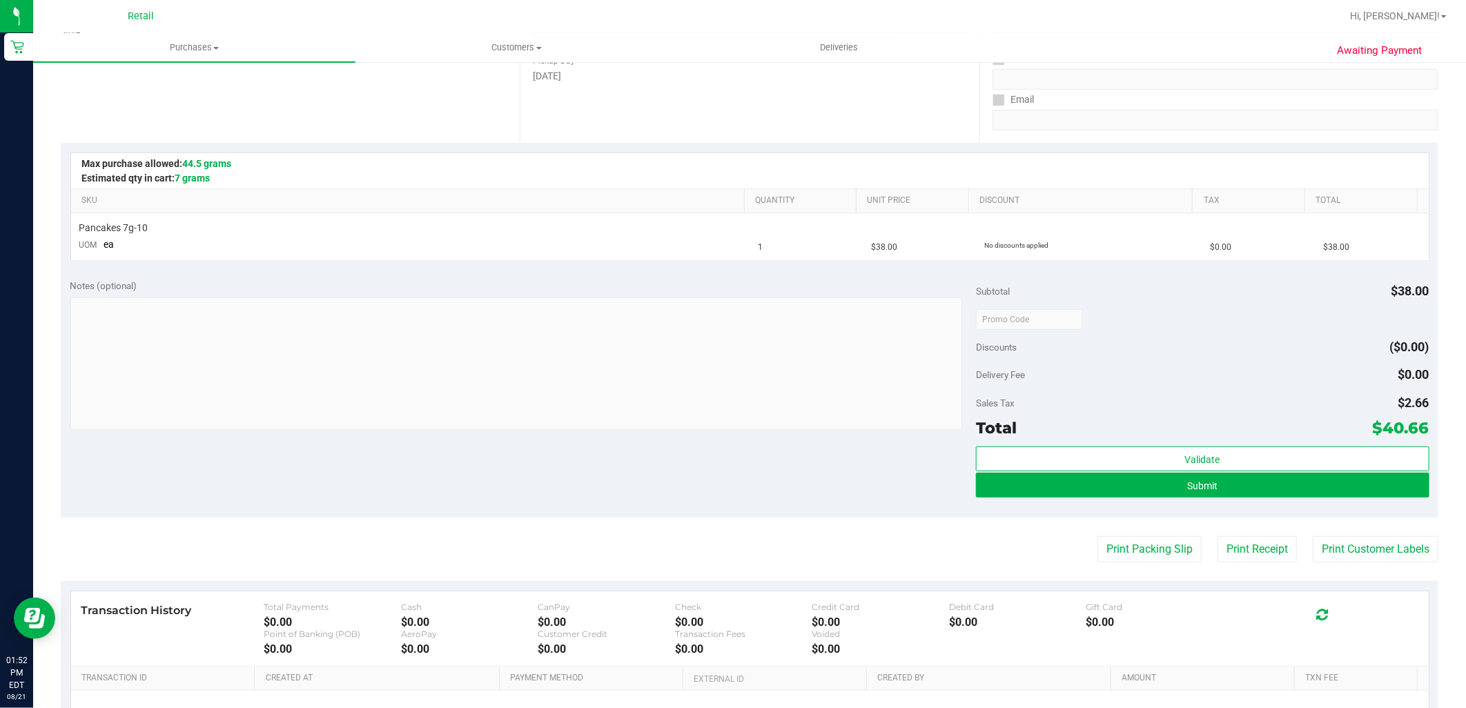
scroll to position [230, 0]
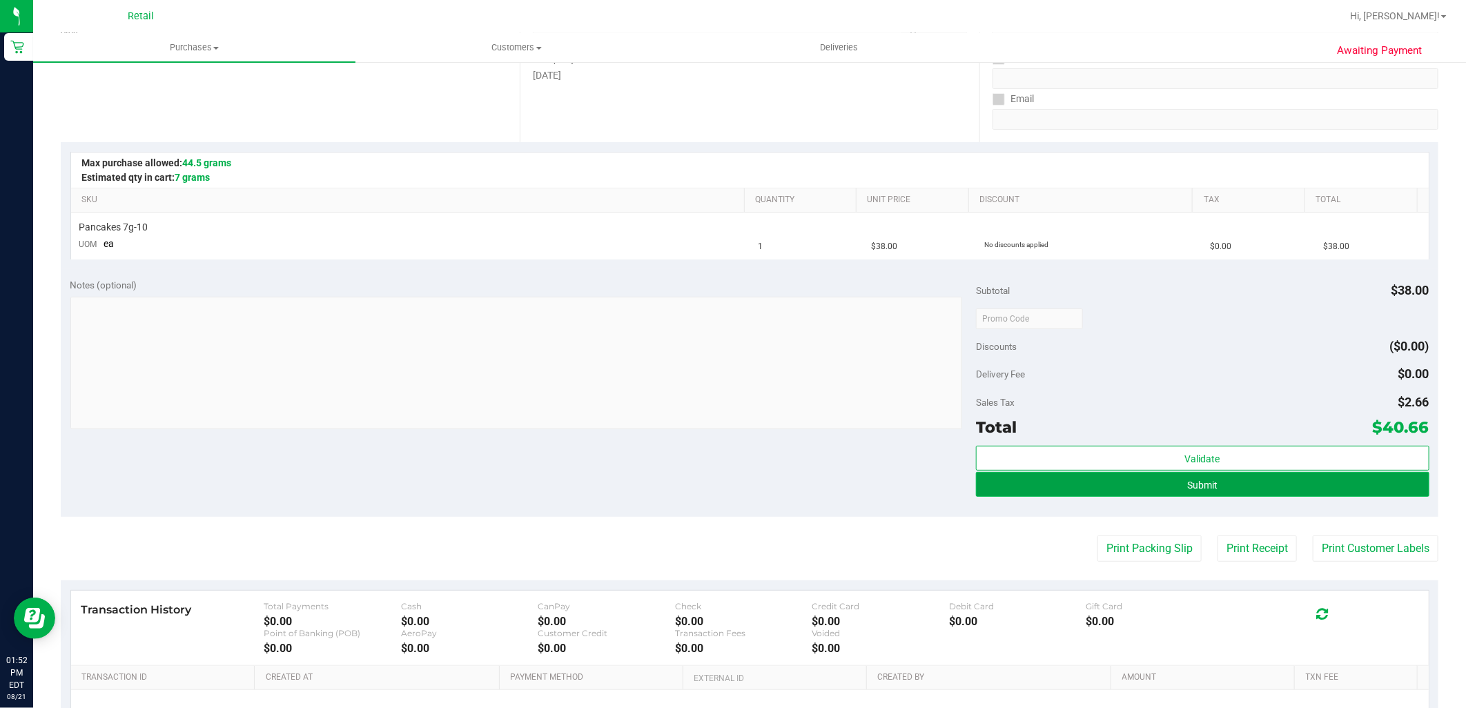
click at [1237, 489] on button "Submit" at bounding box center [1202, 484] width 453 height 25
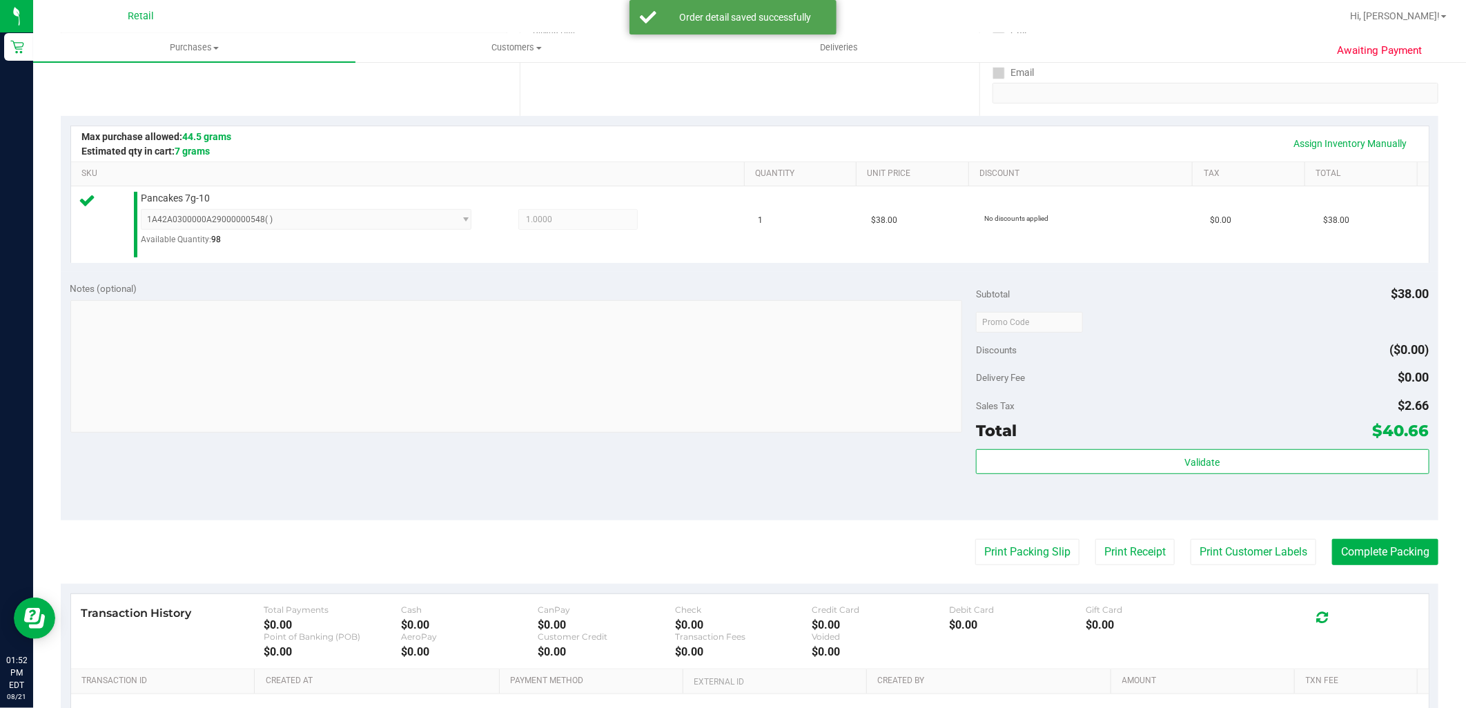
scroll to position [306, 0]
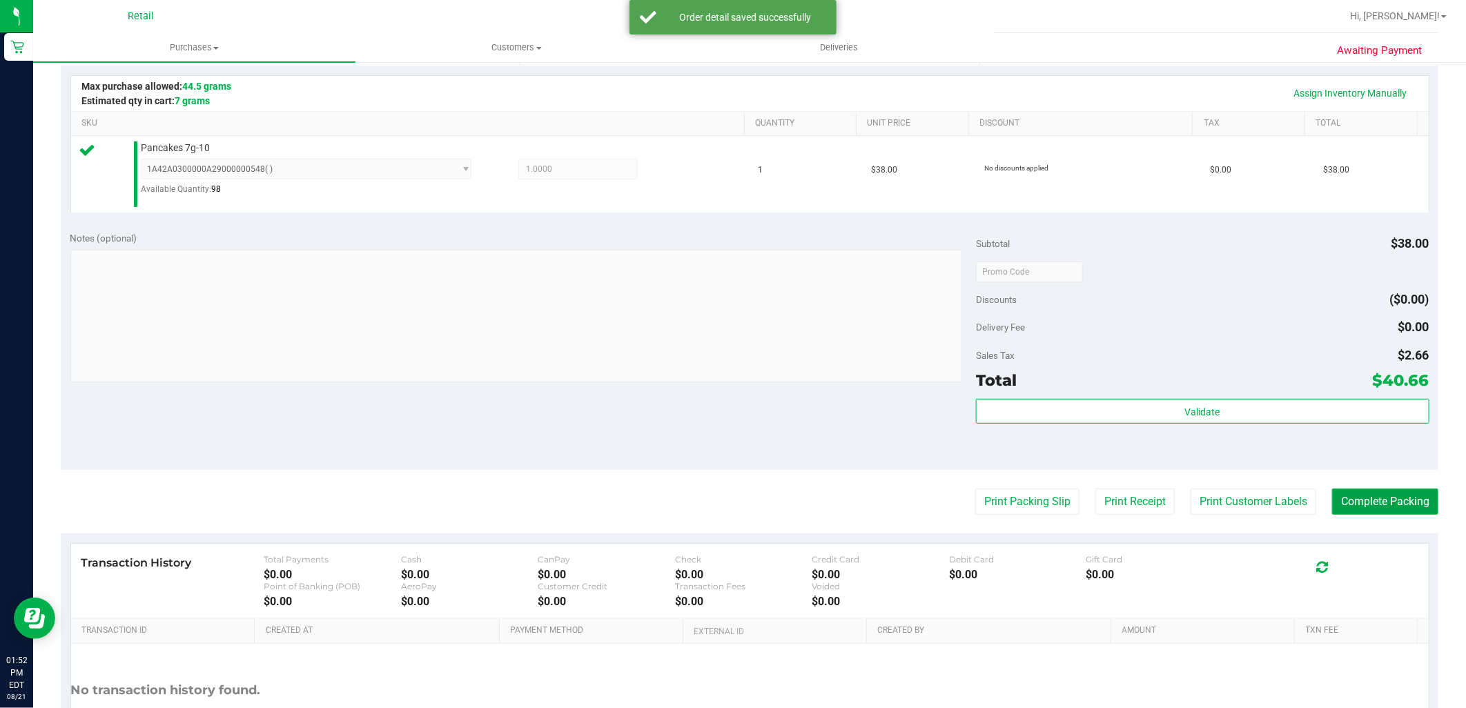
click at [1408, 502] on button "Complete Packing" at bounding box center [1385, 502] width 106 height 26
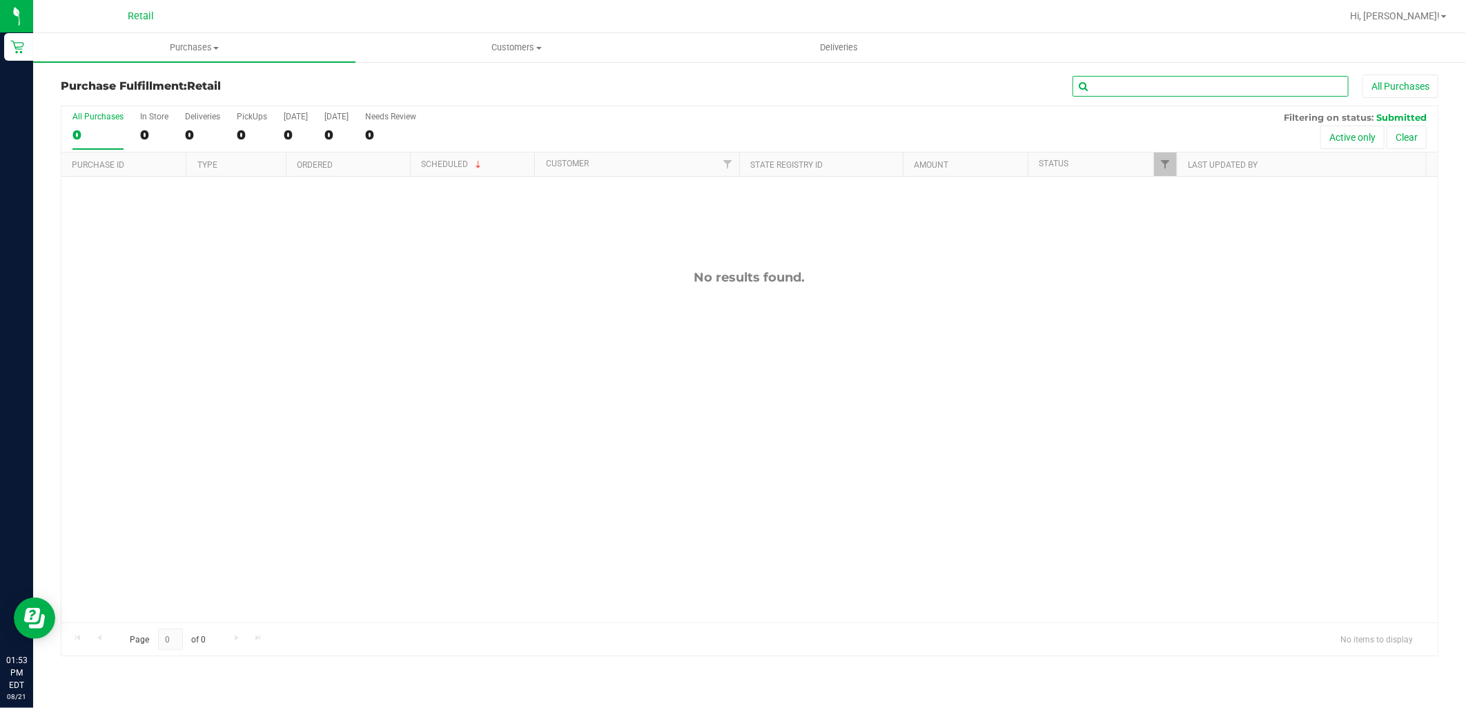
click at [1260, 79] on input "text" at bounding box center [1210, 86] width 276 height 21
click at [231, 58] on uib-tab-heading "Purchases Summary of purchases Fulfillment All purchases" at bounding box center [194, 47] width 322 height 29
click at [195, 84] on li "Summary of purchases" at bounding box center [194, 83] width 322 height 17
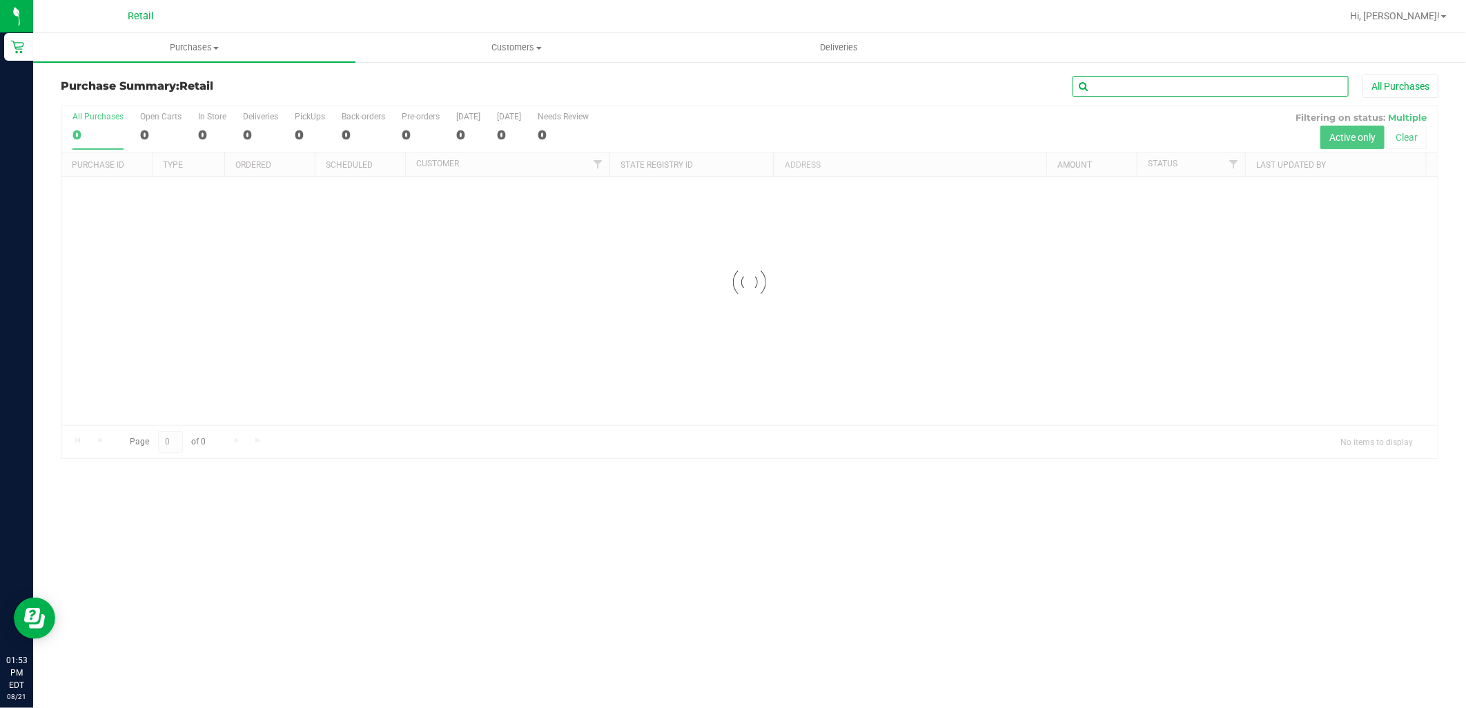
click at [1192, 84] on input "text" at bounding box center [1210, 86] width 276 height 21
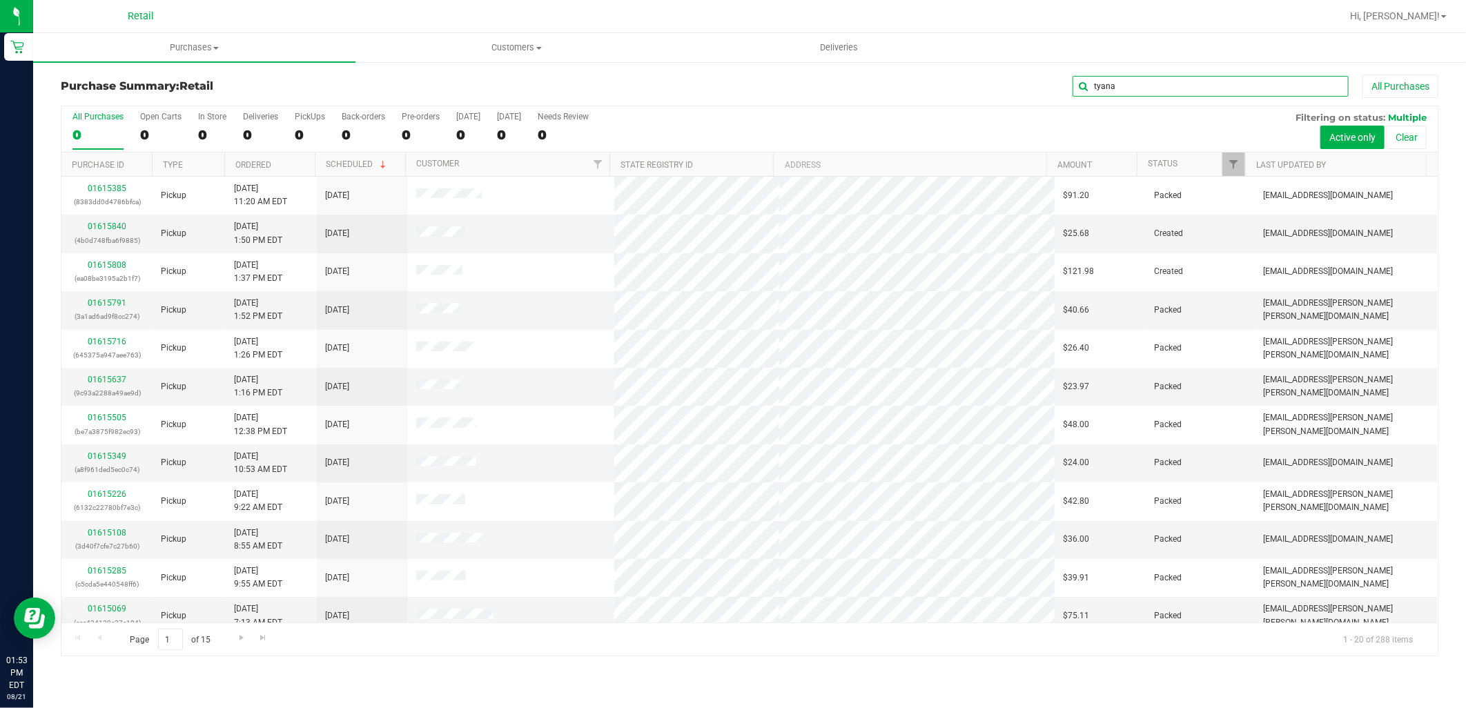
type input "tyana"
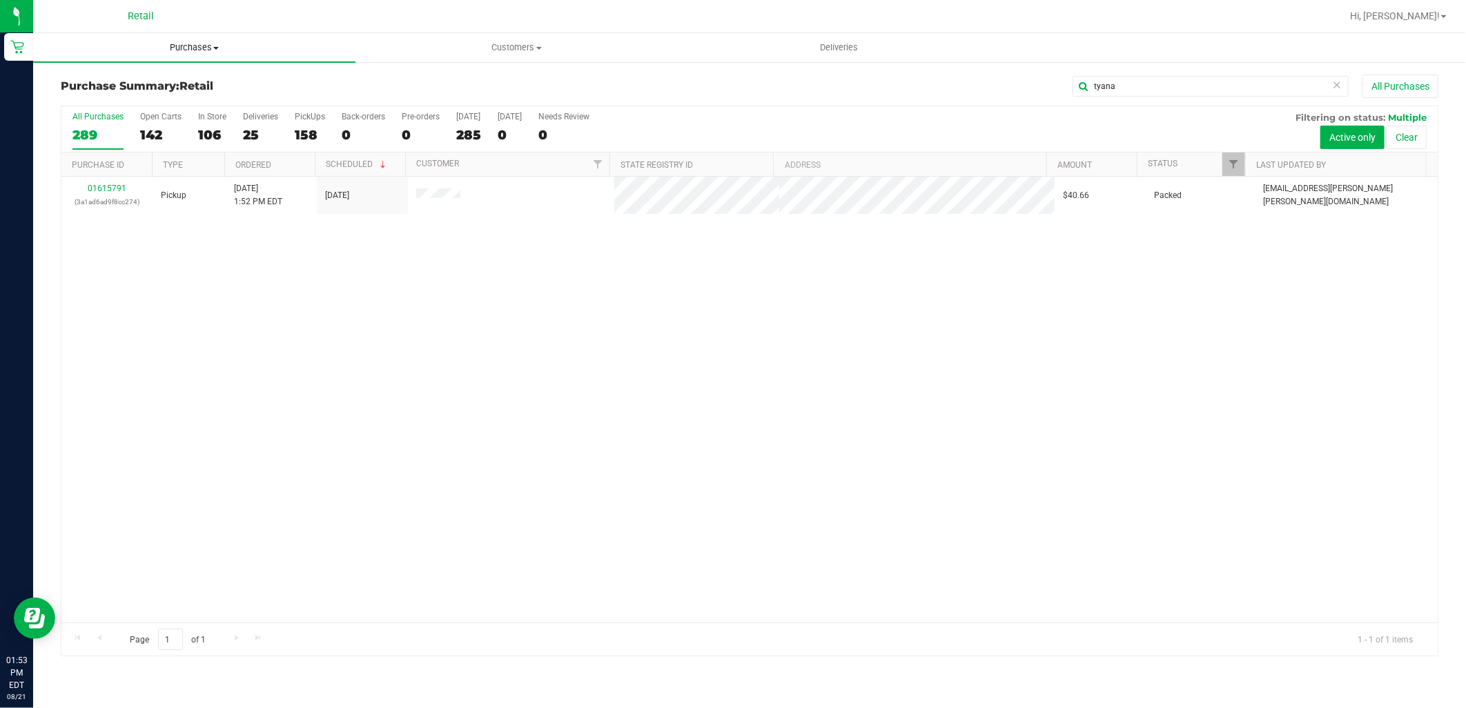
click at [232, 51] on span "Purchases" at bounding box center [194, 47] width 322 height 12
click at [118, 80] on span "Summary of purchases" at bounding box center [103, 83] width 141 height 12
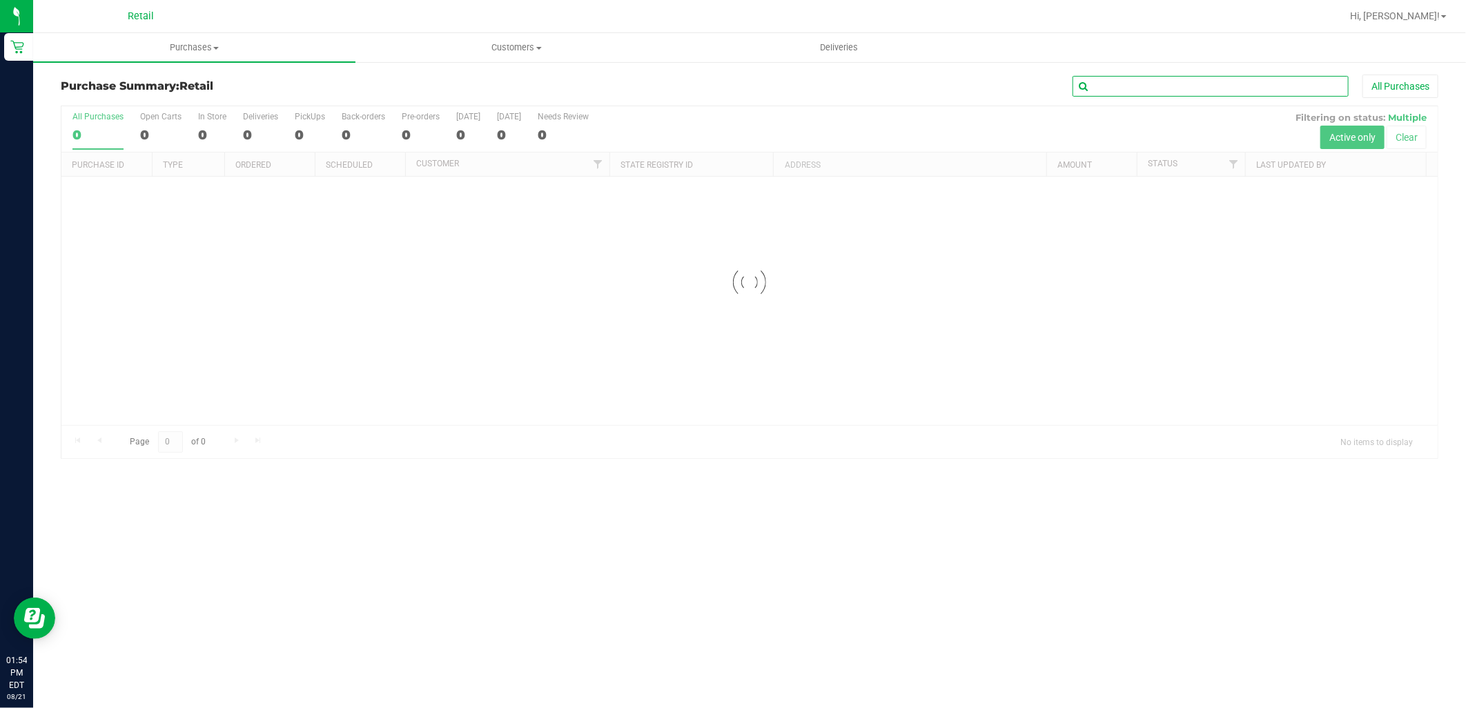
click at [1151, 81] on input "text" at bounding box center [1210, 86] width 276 height 21
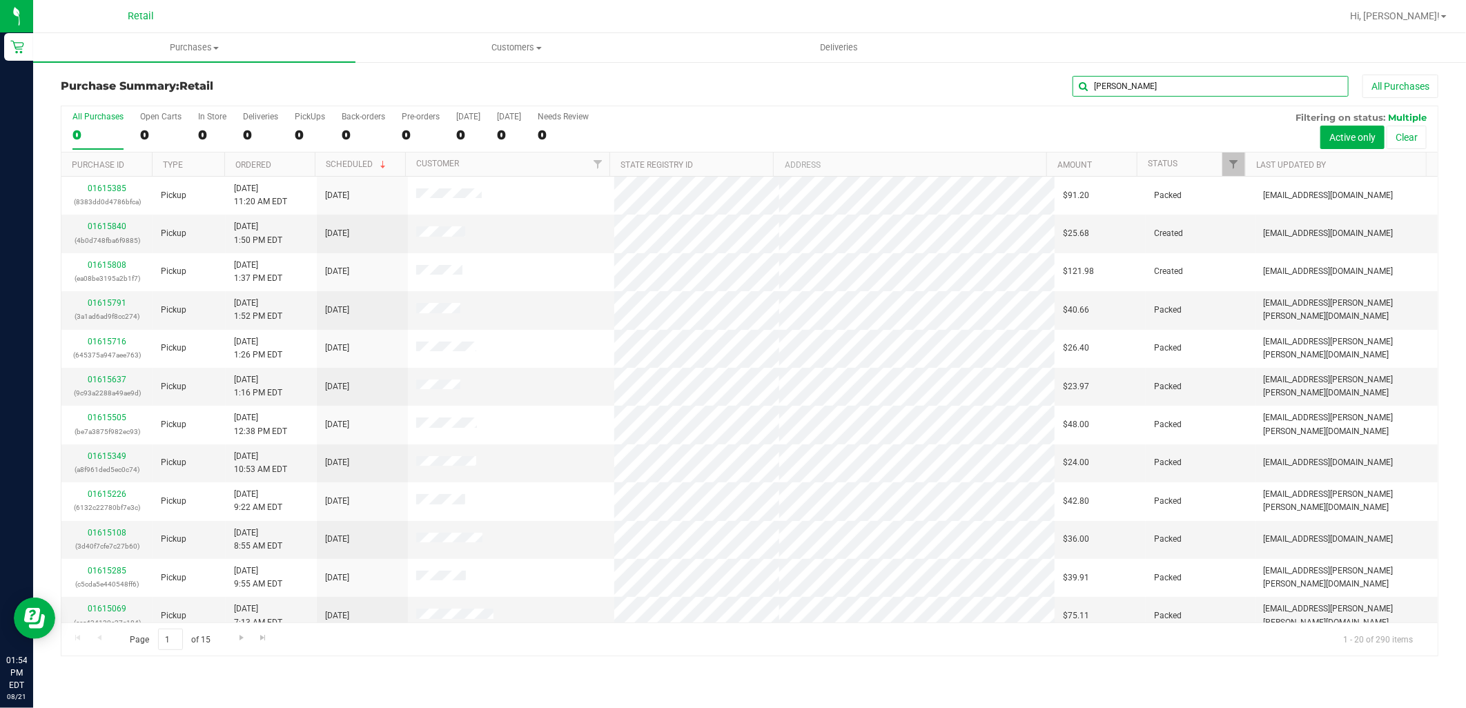
type input "jason"
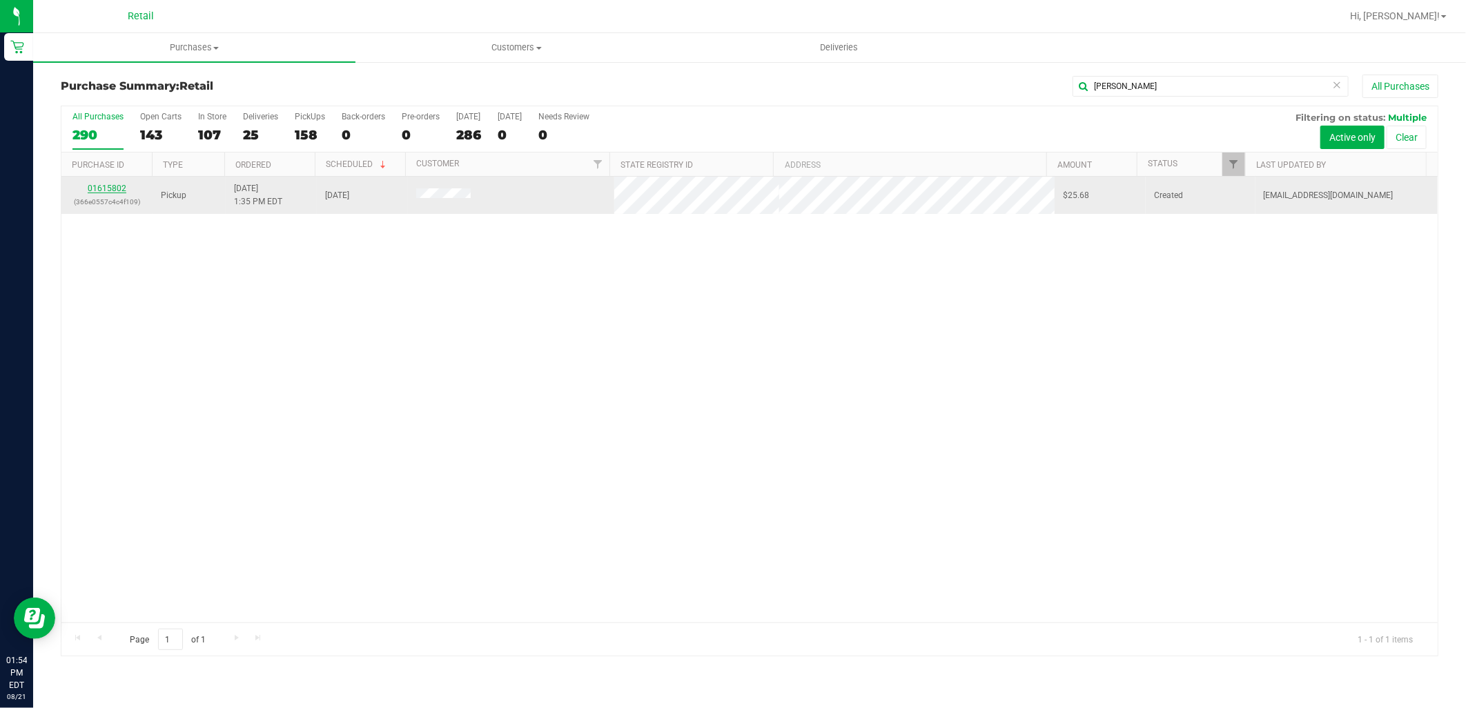
click at [105, 185] on link "01615802" at bounding box center [107, 189] width 39 height 10
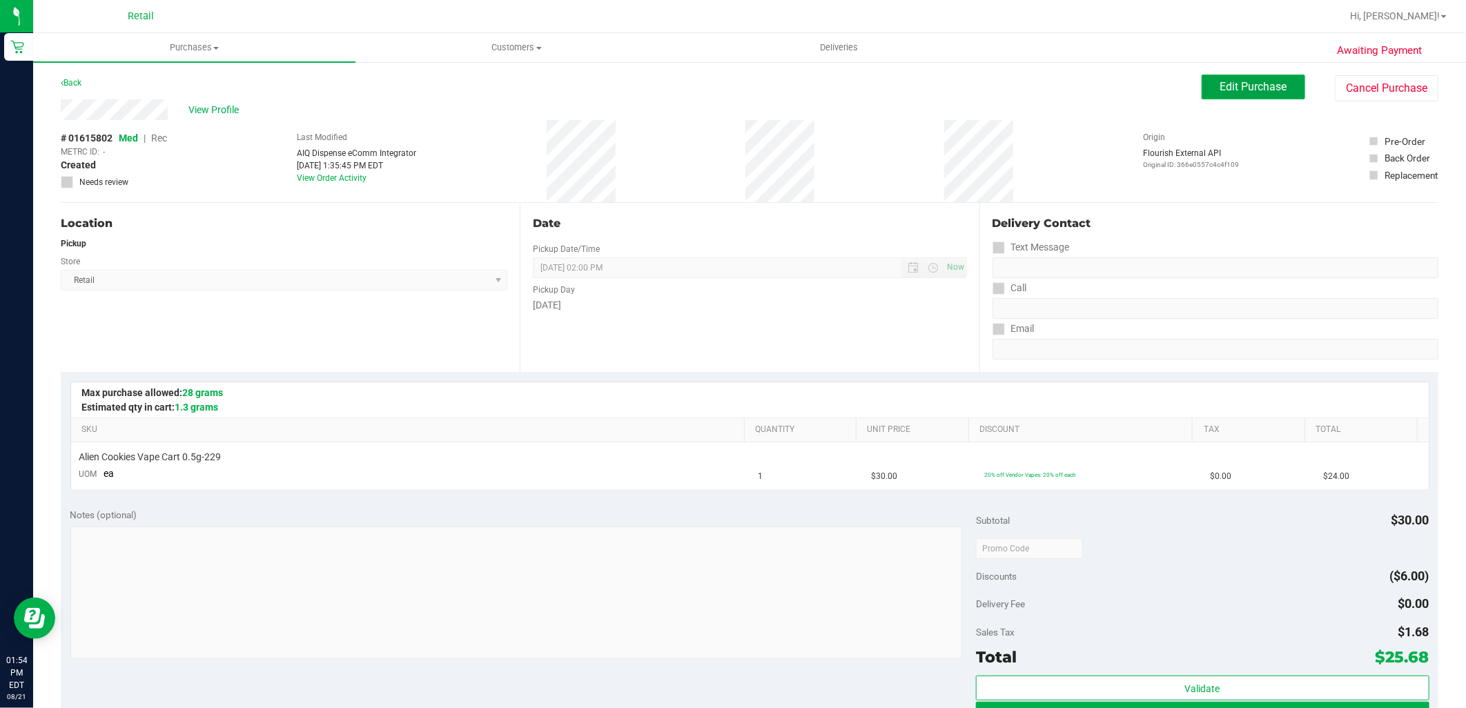
click at [1220, 92] on span "Edit Purchase" at bounding box center [1253, 86] width 67 height 13
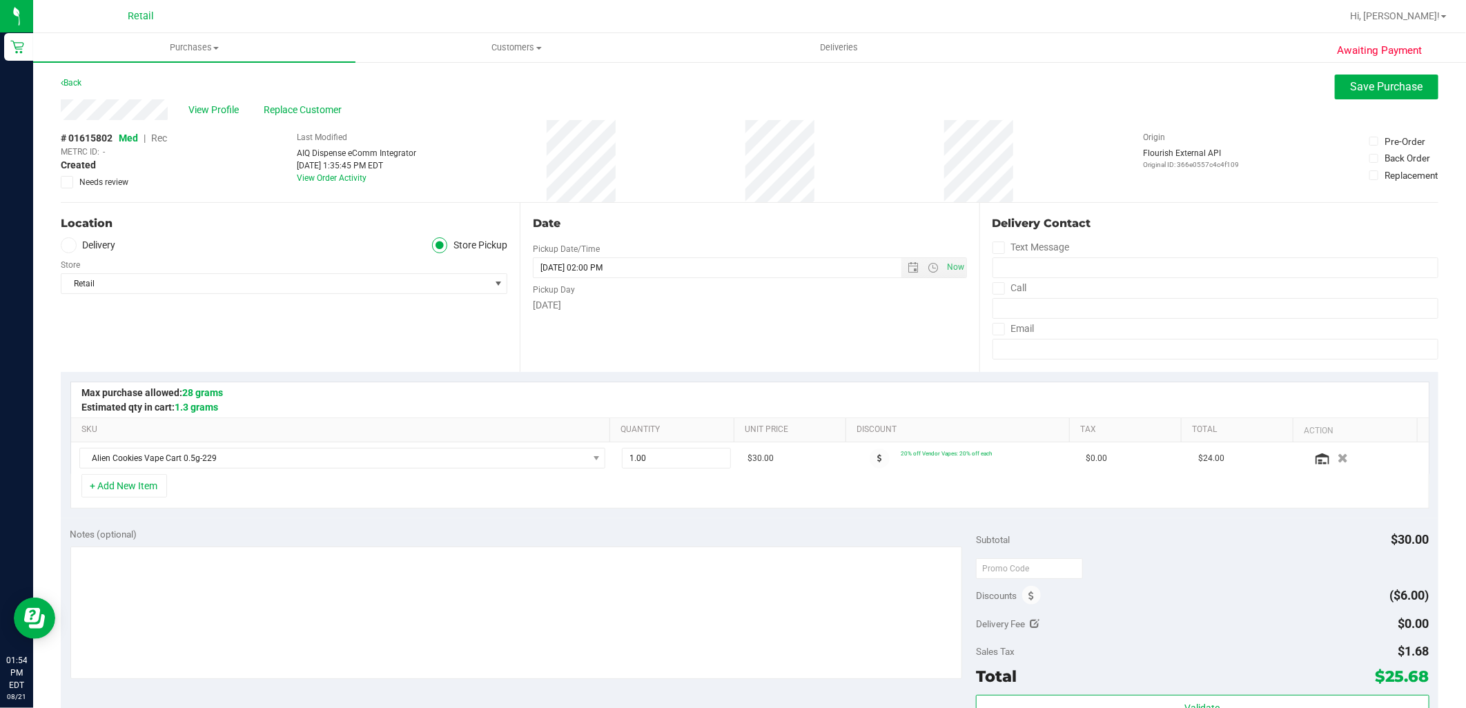
click at [157, 141] on span "Rec" at bounding box center [159, 138] width 16 height 11
click at [1402, 91] on span "Save Purchase" at bounding box center [1387, 86] width 72 height 13
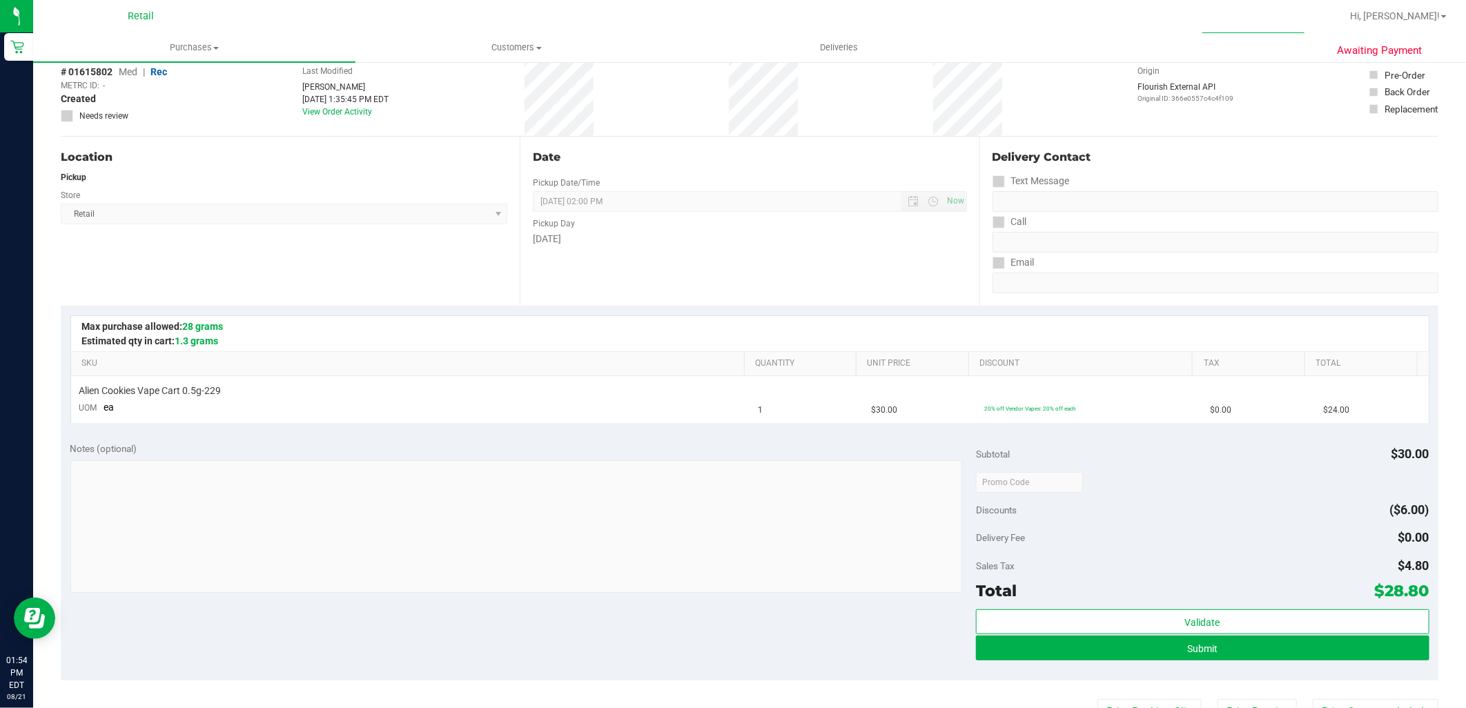
scroll to position [230, 0]
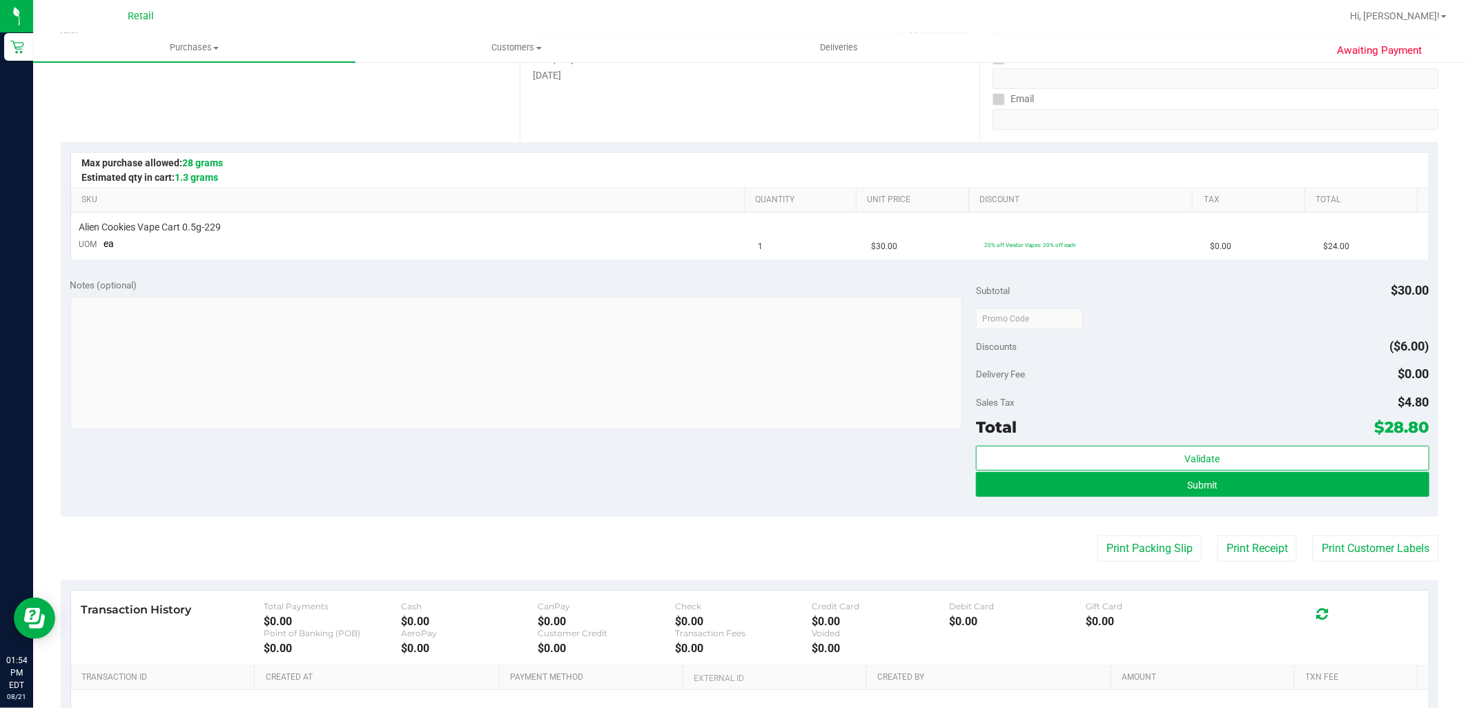
click at [1251, 498] on div "Submit" at bounding box center [1202, 485] width 453 height 26
click at [1251, 488] on button "Submit" at bounding box center [1202, 484] width 453 height 25
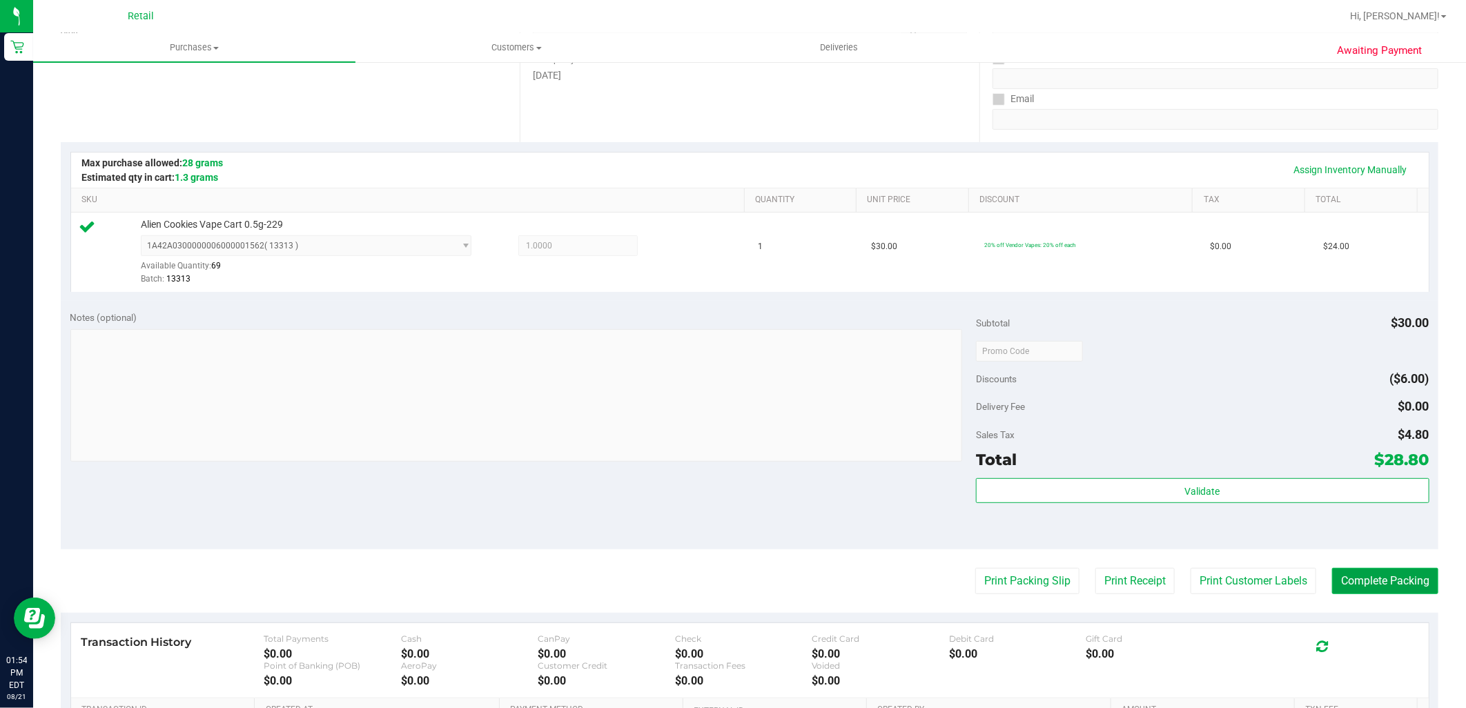
click at [1391, 588] on button "Complete Packing" at bounding box center [1385, 581] width 106 height 26
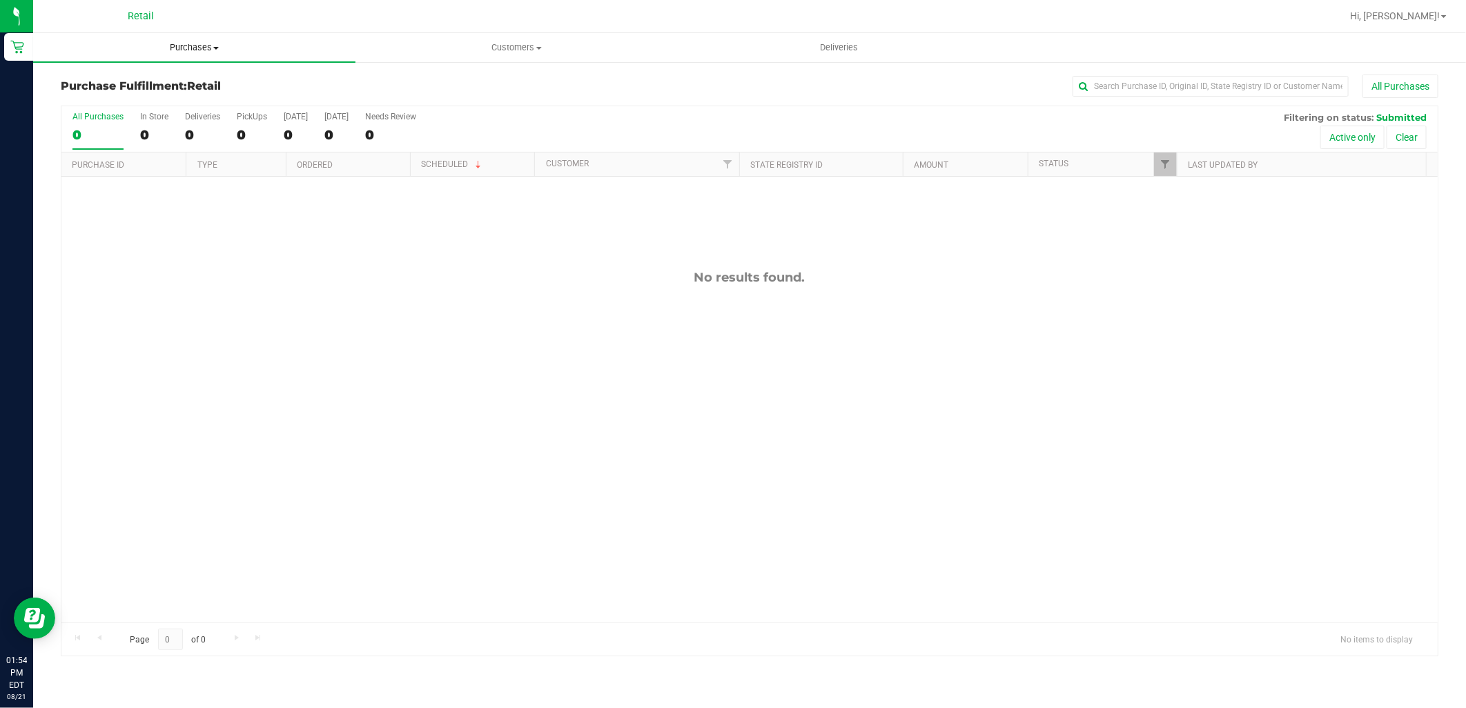
click at [171, 52] on span "Purchases" at bounding box center [194, 47] width 322 height 12
click at [175, 84] on li "Summary of purchases" at bounding box center [194, 83] width 322 height 17
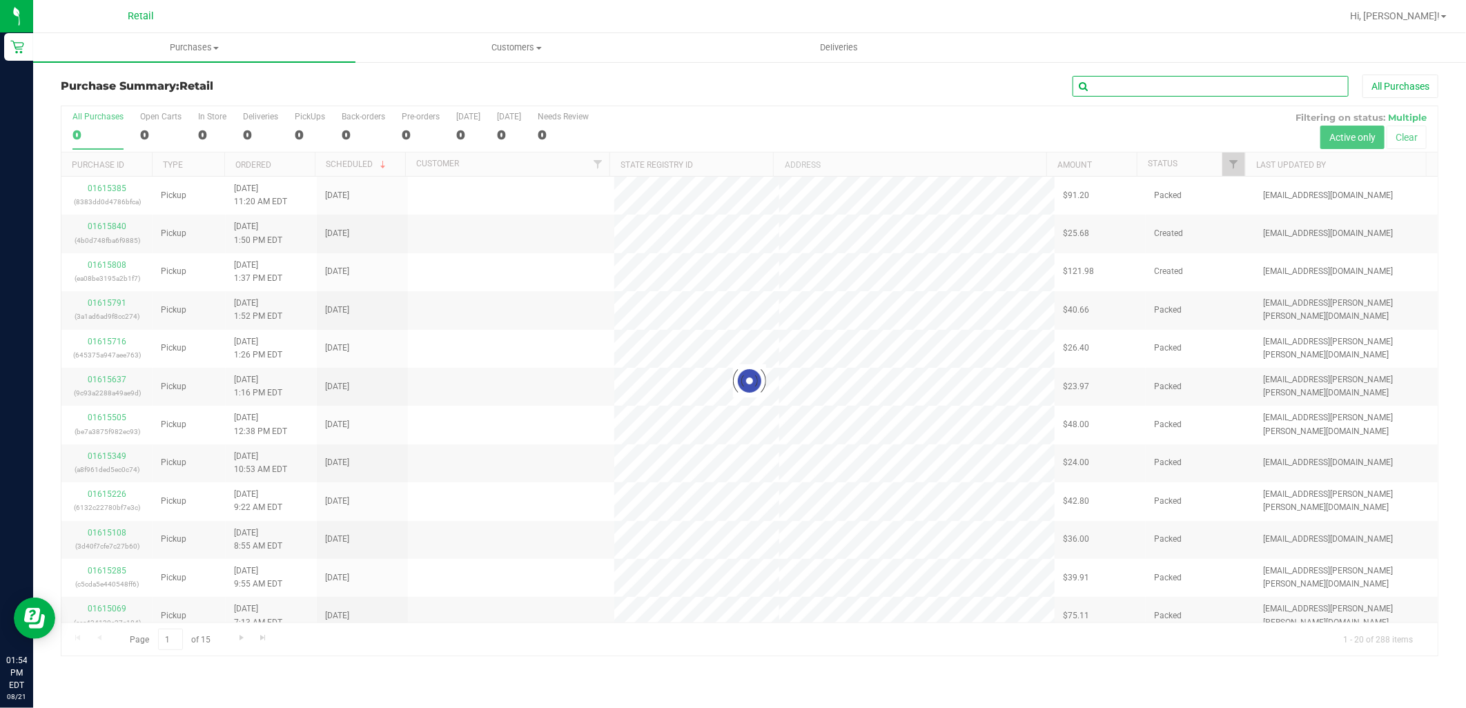
click at [1202, 81] on input "text" at bounding box center [1210, 86] width 276 height 21
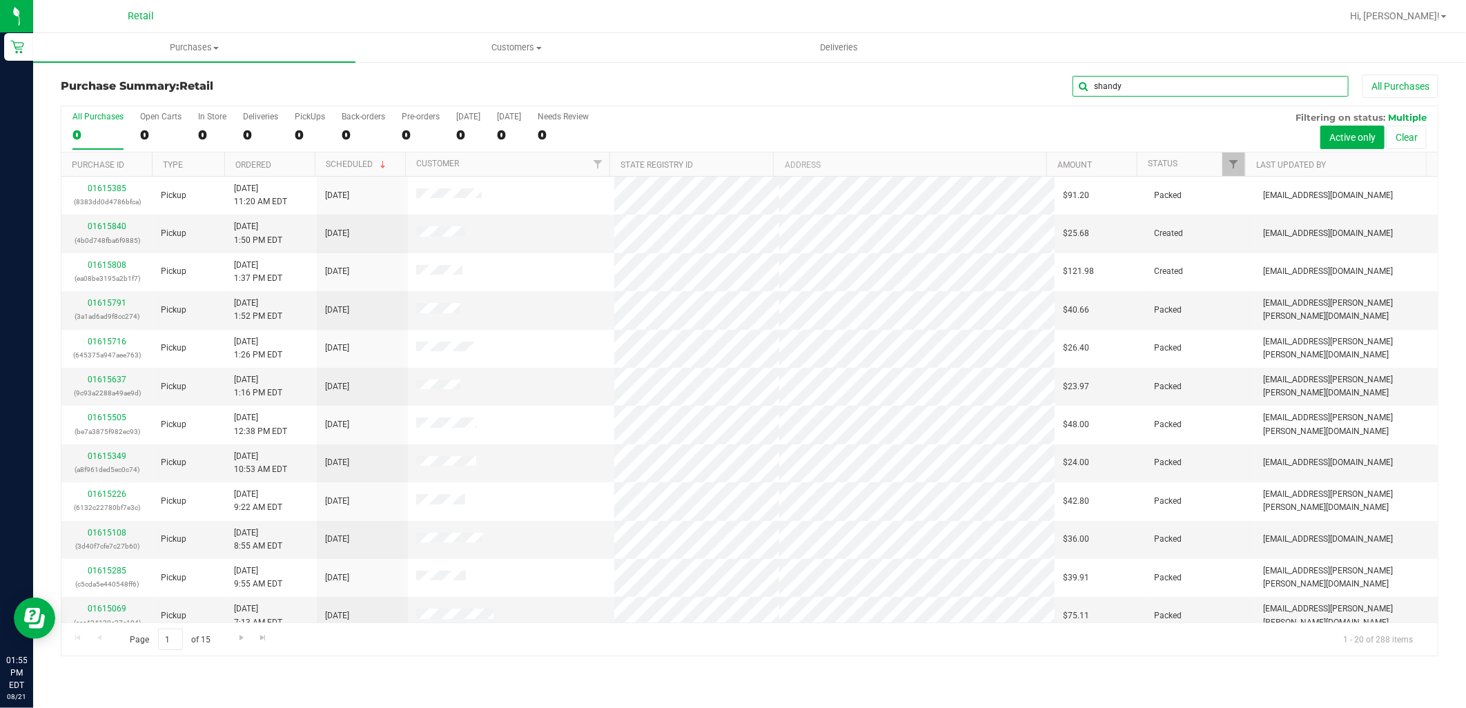
type input "shandy"
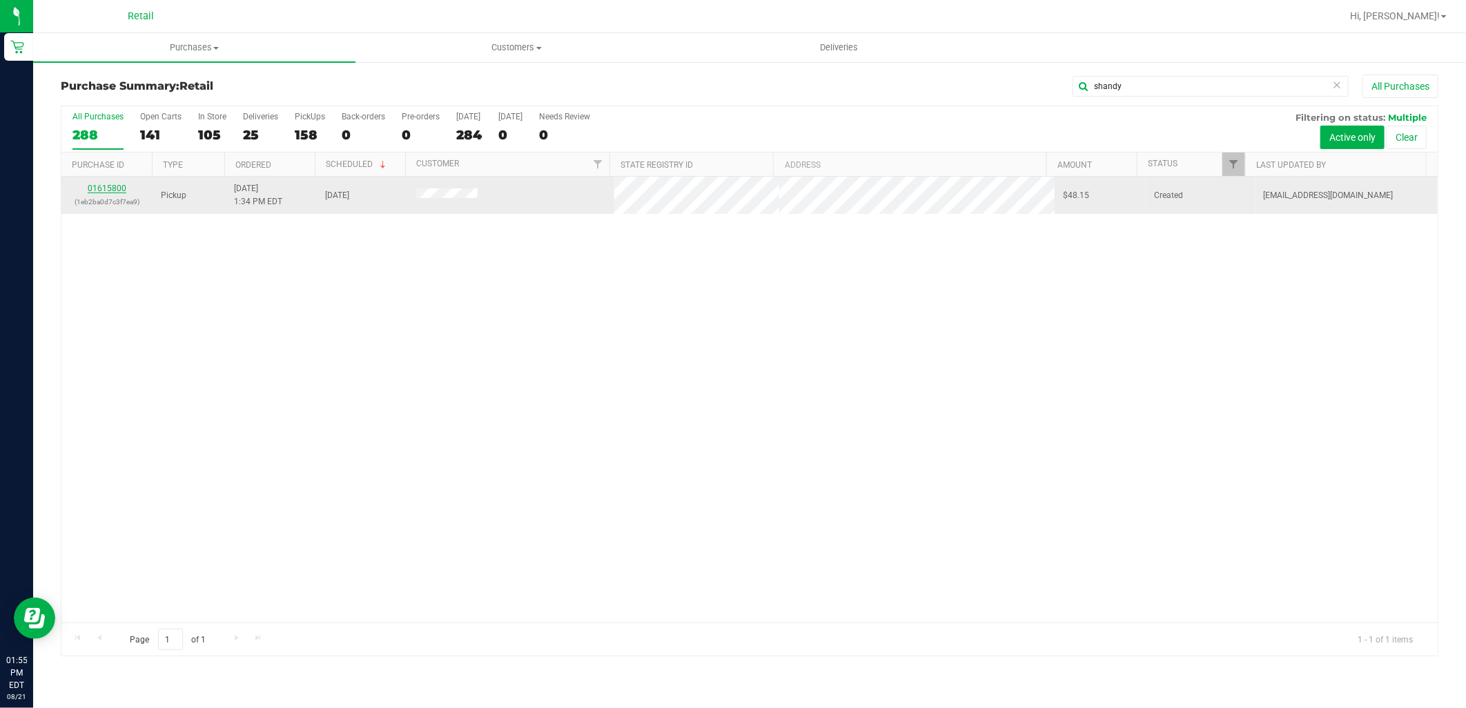
click at [106, 190] on link "01615800" at bounding box center [107, 189] width 39 height 10
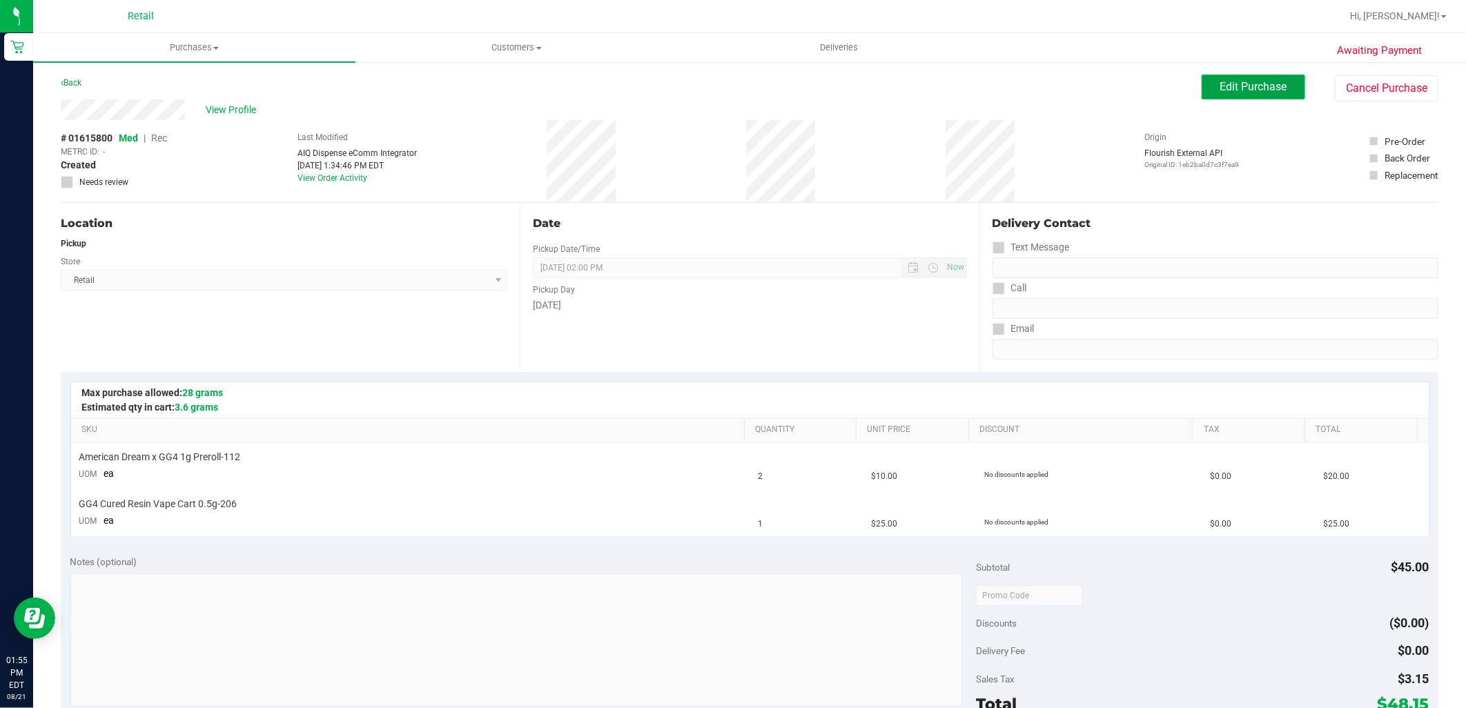
click at [1251, 94] on button "Edit Purchase" at bounding box center [1254, 87] width 104 height 25
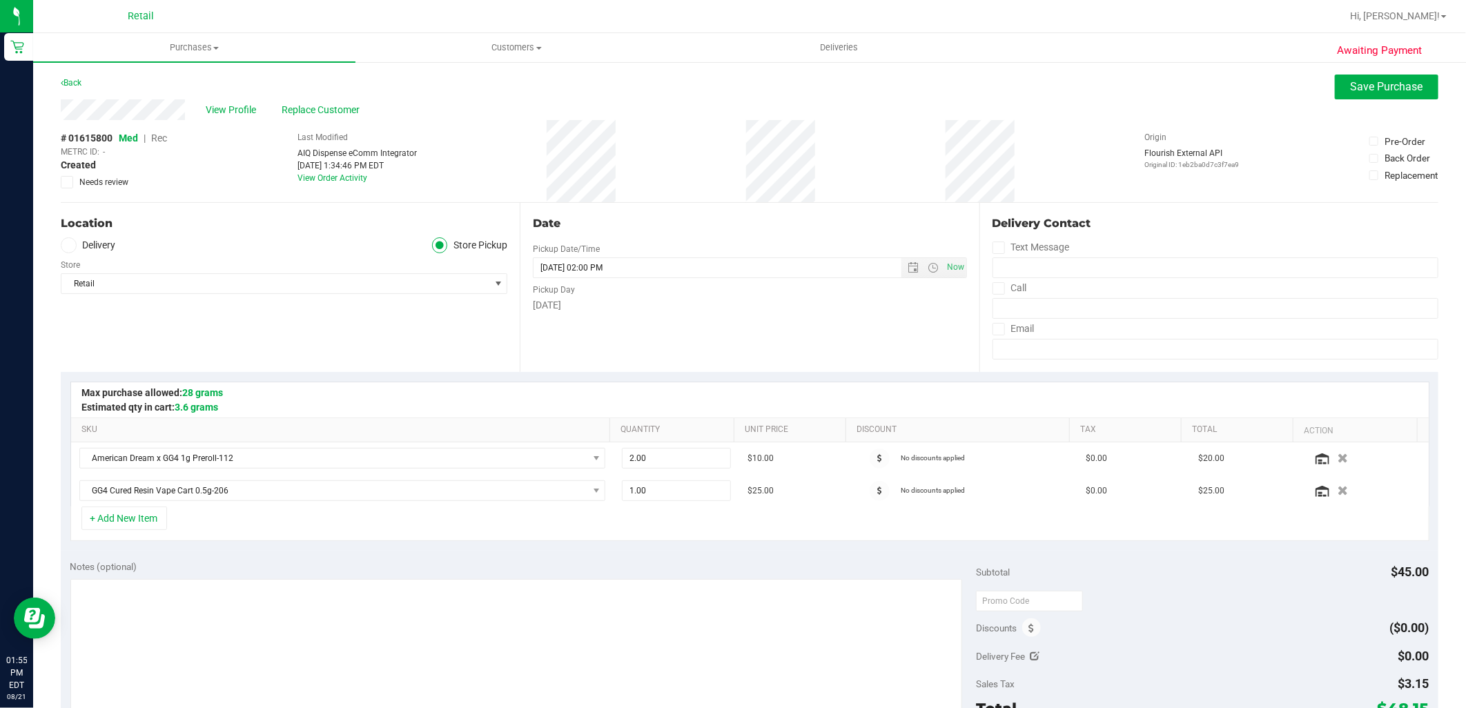
click at [155, 135] on span "Rec" at bounding box center [159, 138] width 16 height 11
click at [1367, 94] on button "Save Purchase" at bounding box center [1387, 87] width 104 height 25
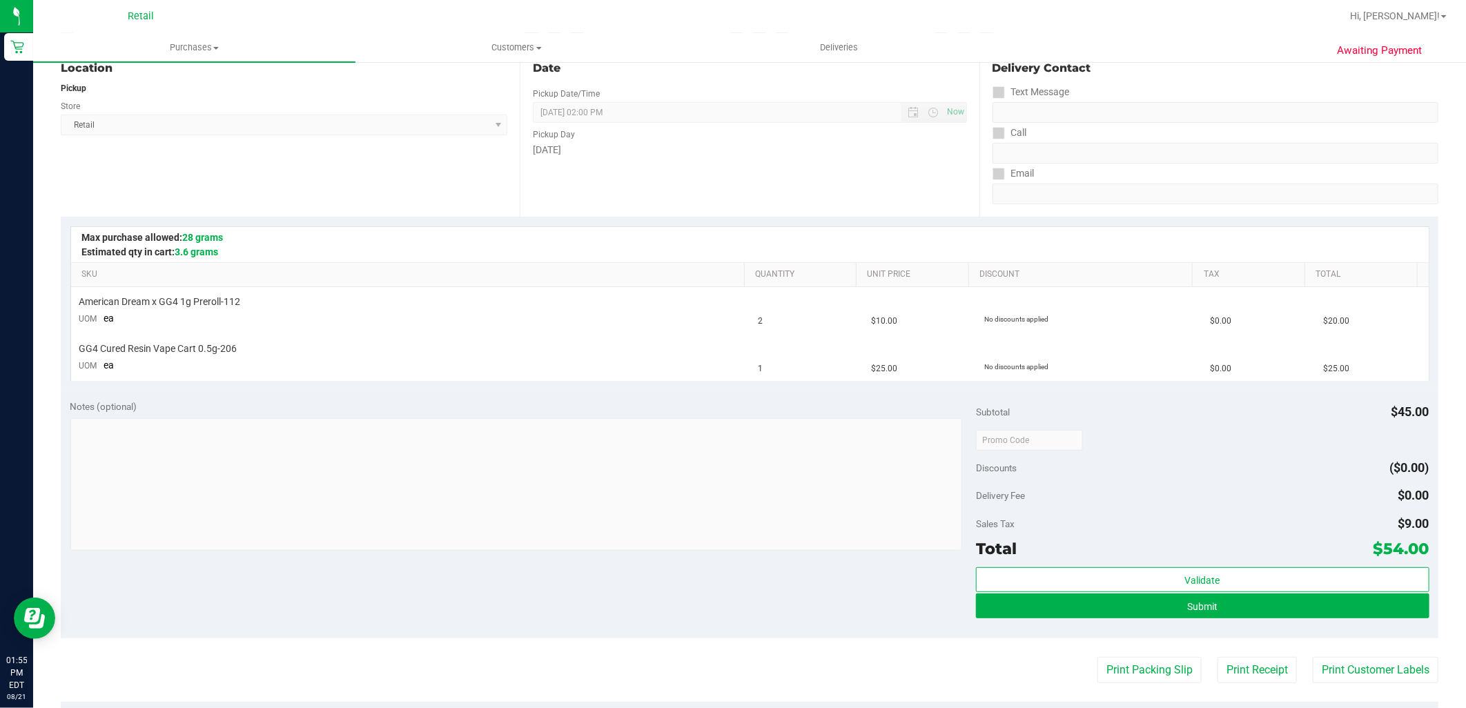
scroll to position [230, 0]
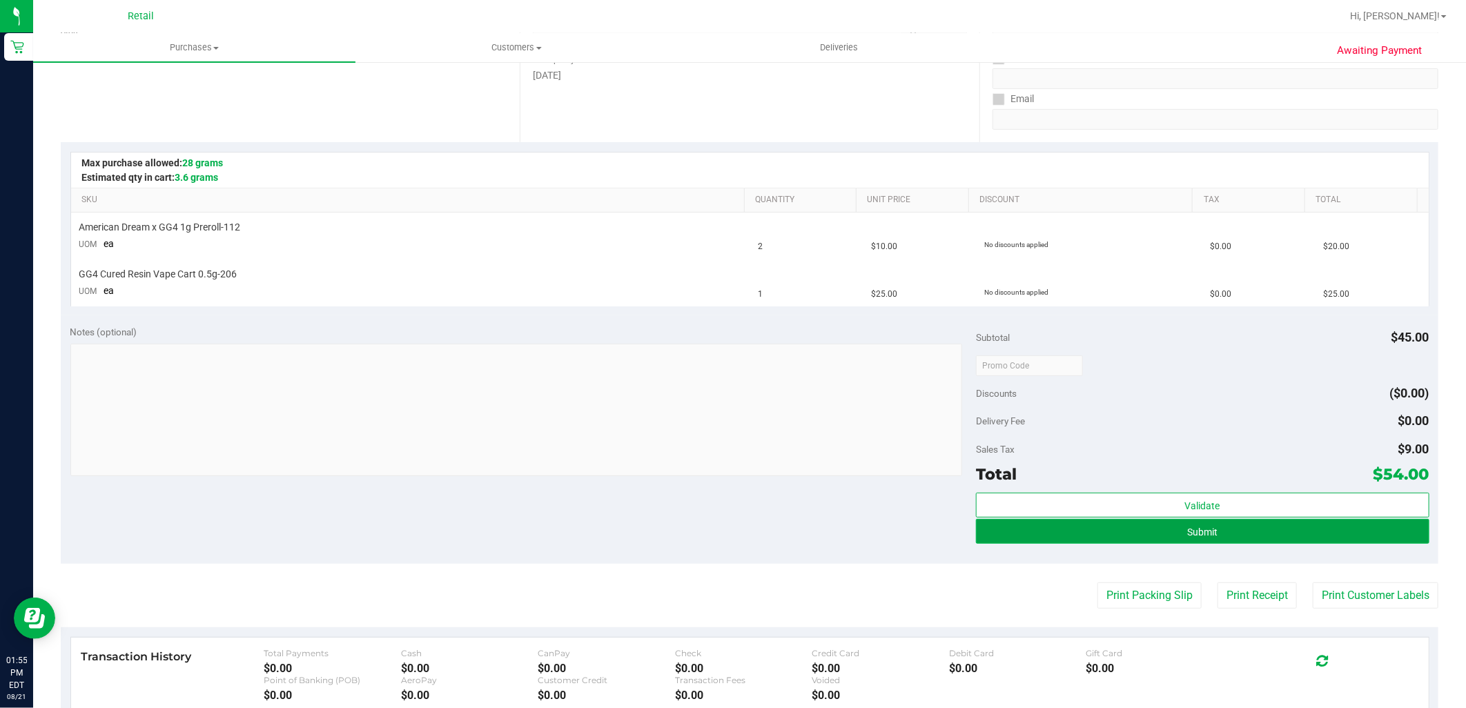
click at [1230, 537] on button "Submit" at bounding box center [1202, 531] width 453 height 25
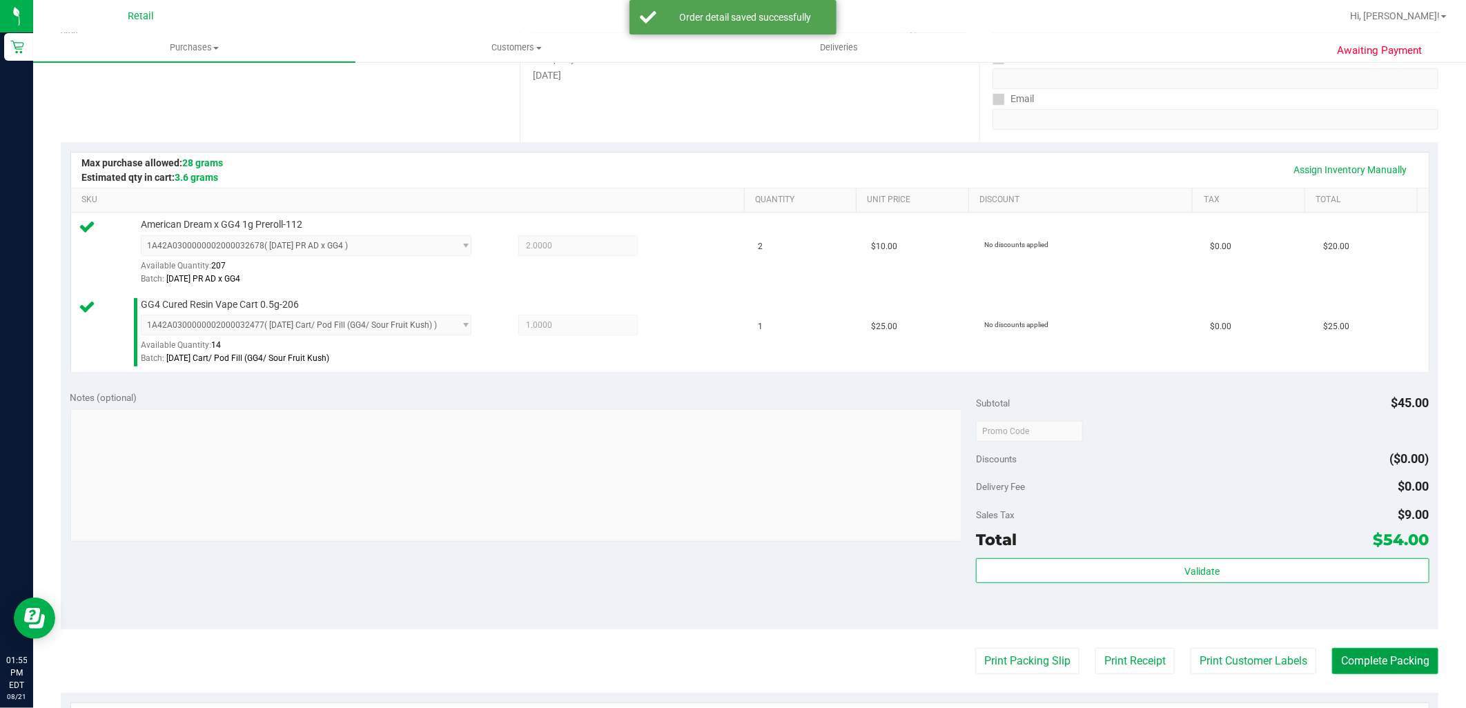
click at [1349, 665] on button "Complete Packing" at bounding box center [1385, 661] width 106 height 26
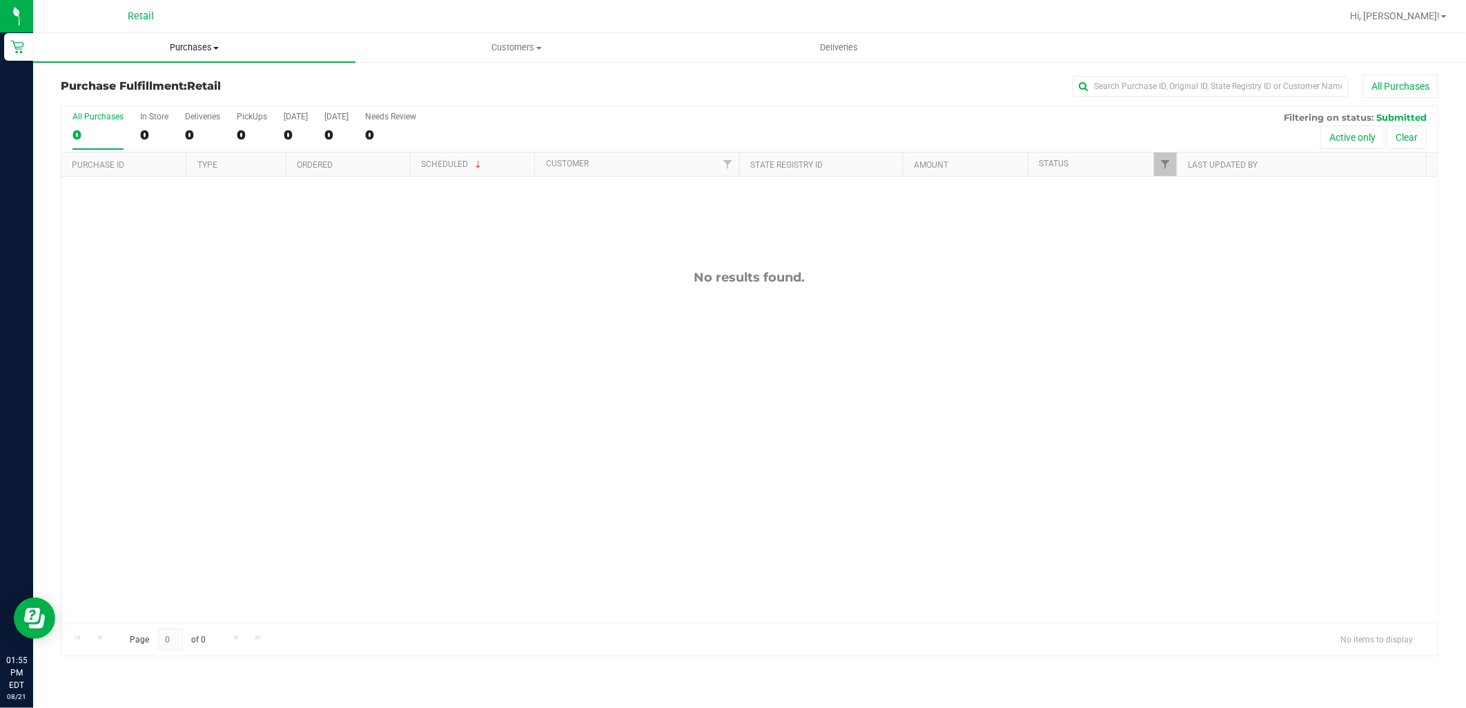
click at [168, 46] on span "Purchases" at bounding box center [194, 47] width 322 height 12
click at [164, 90] on li "Summary of purchases" at bounding box center [194, 83] width 322 height 17
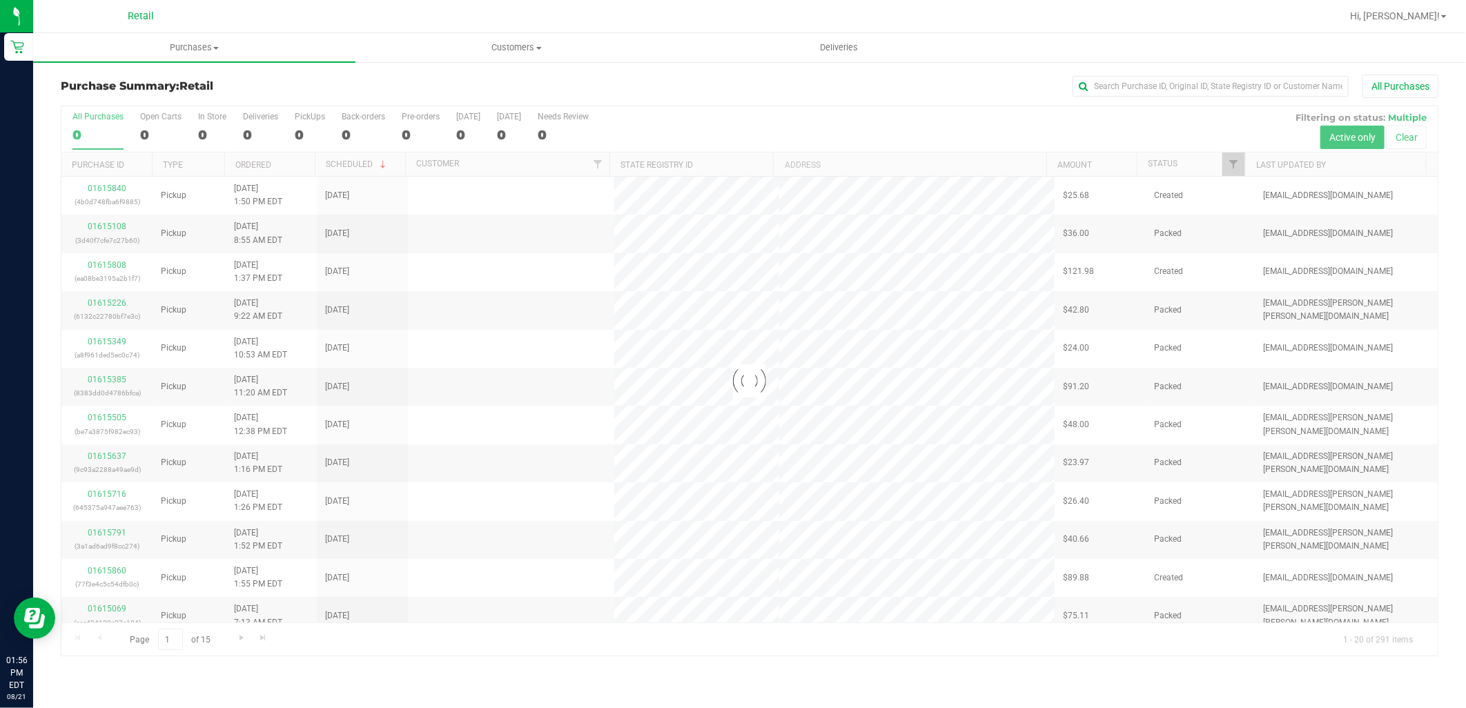
click at [1246, 71] on div "Purchase Summary: Retail All Purchases Loading... All Purchases 0 Open Carts 0 …" at bounding box center [749, 365] width 1433 height 609
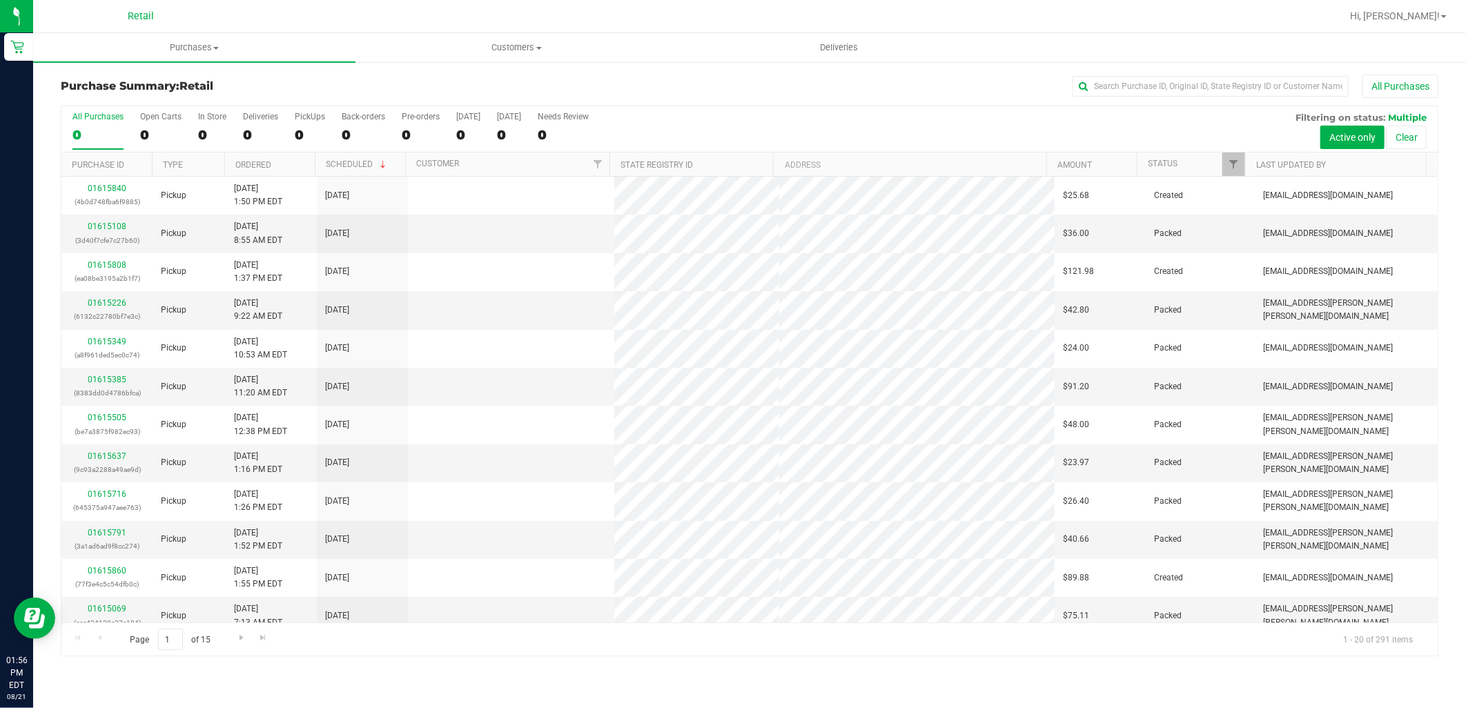
click at [1245, 75] on div "All Purchases" at bounding box center [979, 86] width 919 height 23
click at [1239, 100] on div "Purchase Summary: Retail All Purchases" at bounding box center [750, 90] width 1378 height 30
click at [1239, 90] on input "text" at bounding box center [1210, 86] width 276 height 21
type input "justine"
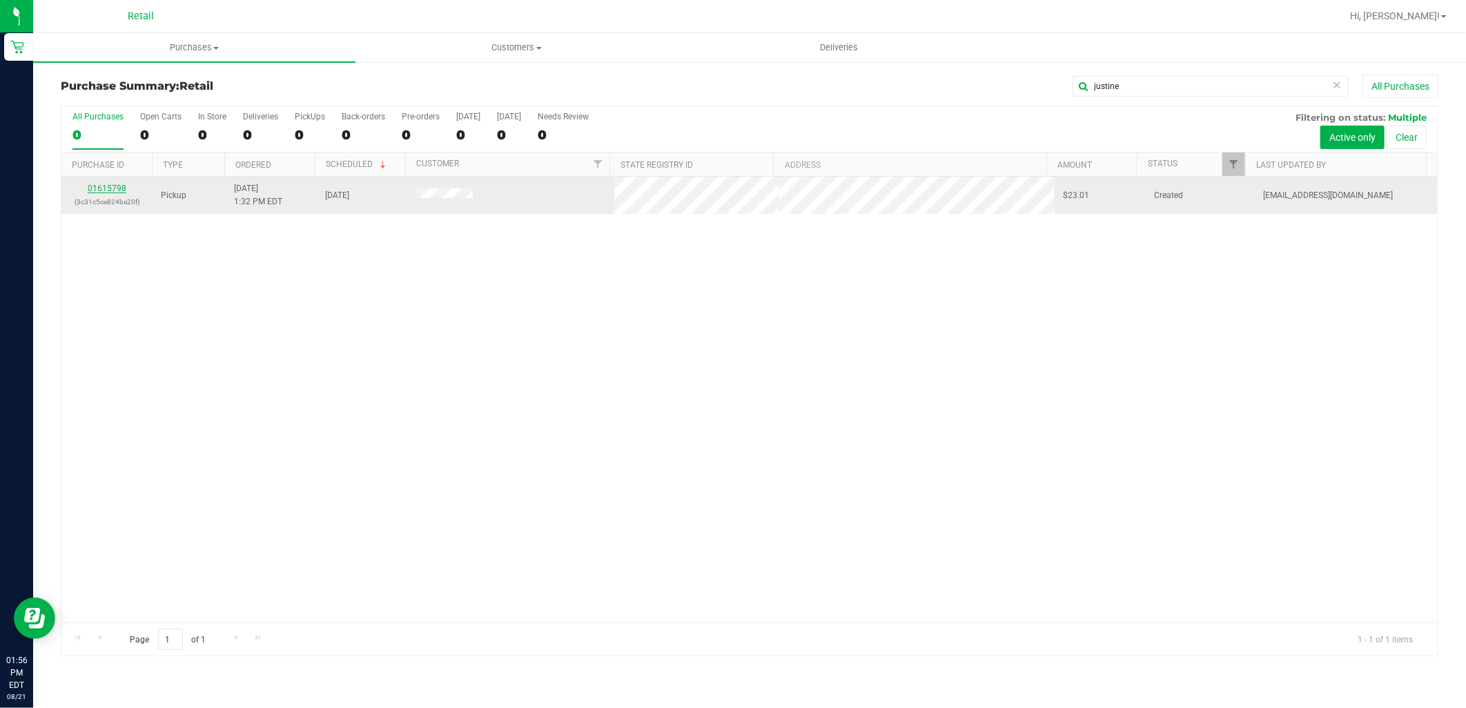
click at [105, 187] on link "01615798" at bounding box center [107, 189] width 39 height 10
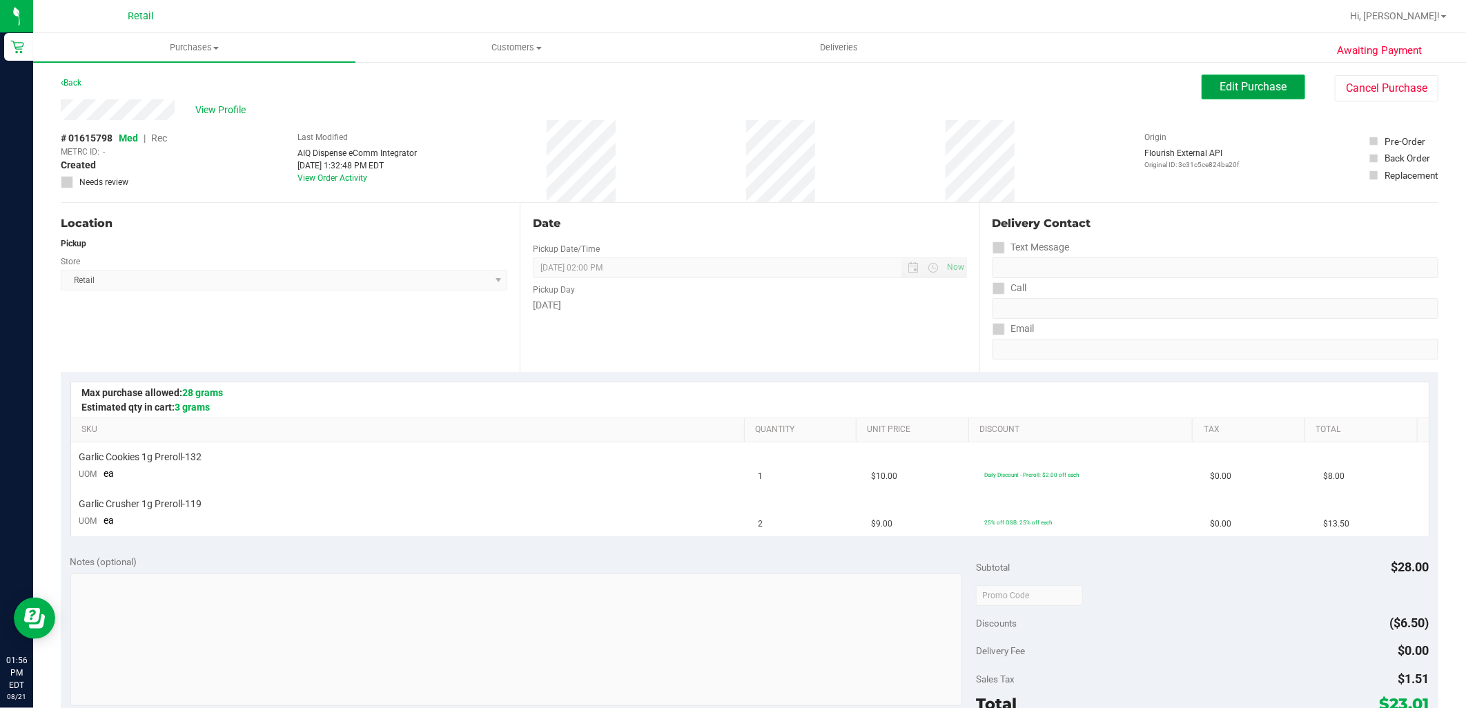
click at [1213, 77] on button "Edit Purchase" at bounding box center [1254, 87] width 104 height 25
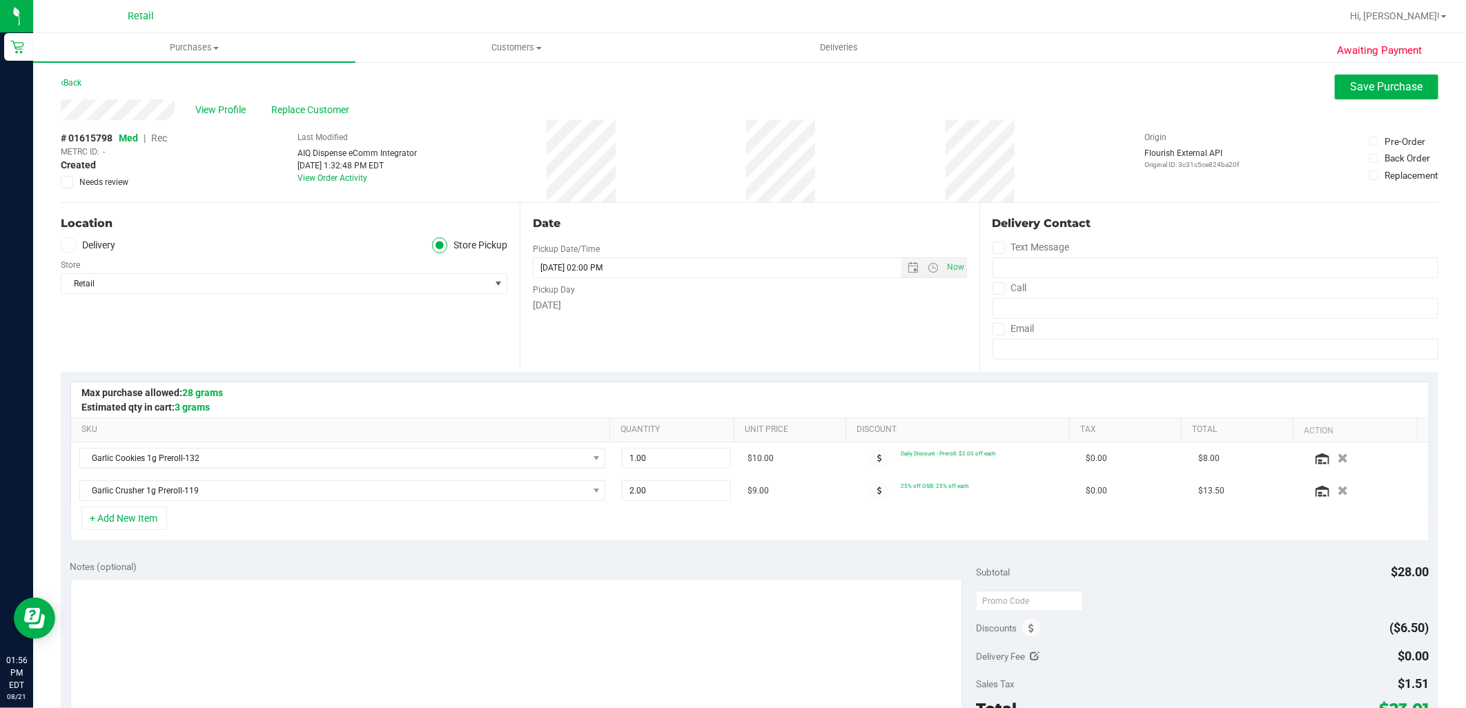
click at [159, 135] on span "Rec" at bounding box center [159, 138] width 16 height 11
click at [1368, 85] on span "Save Purchase" at bounding box center [1387, 86] width 72 height 13
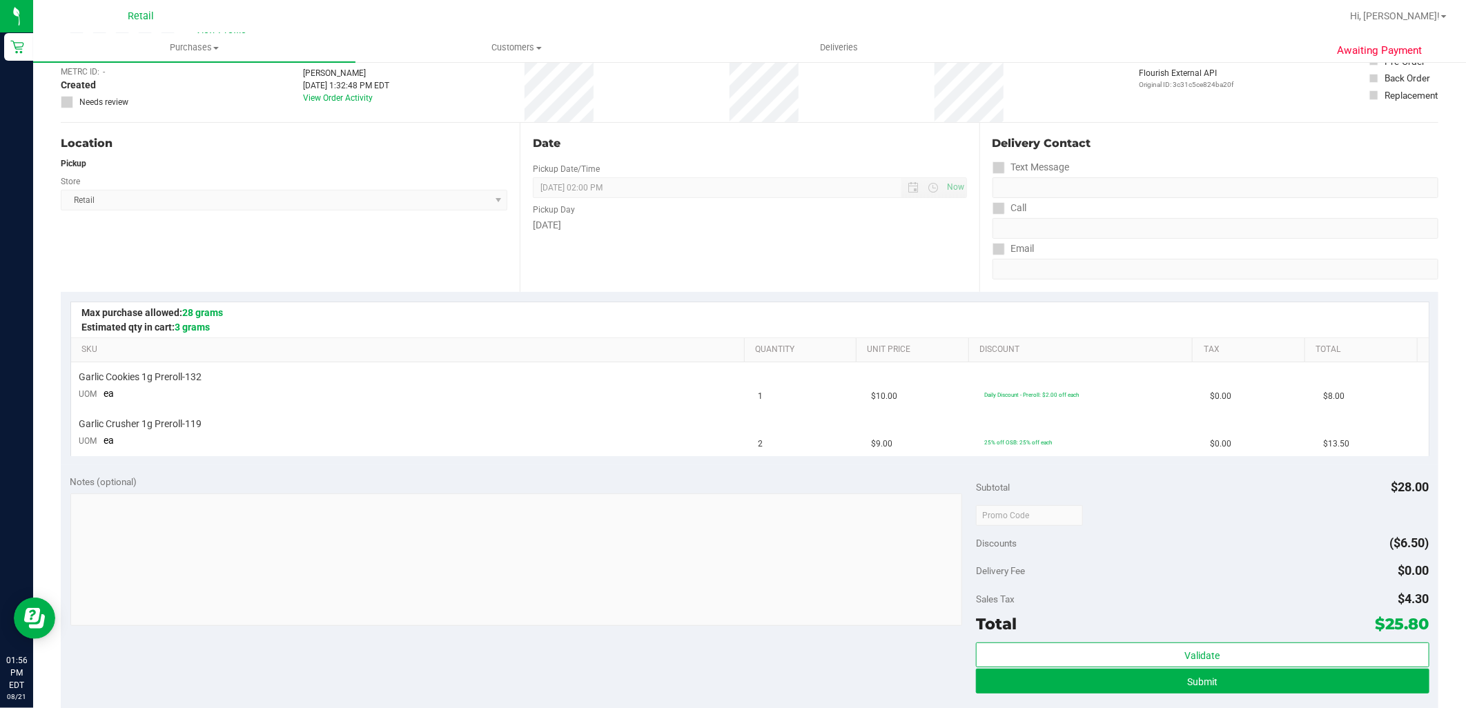
scroll to position [230, 0]
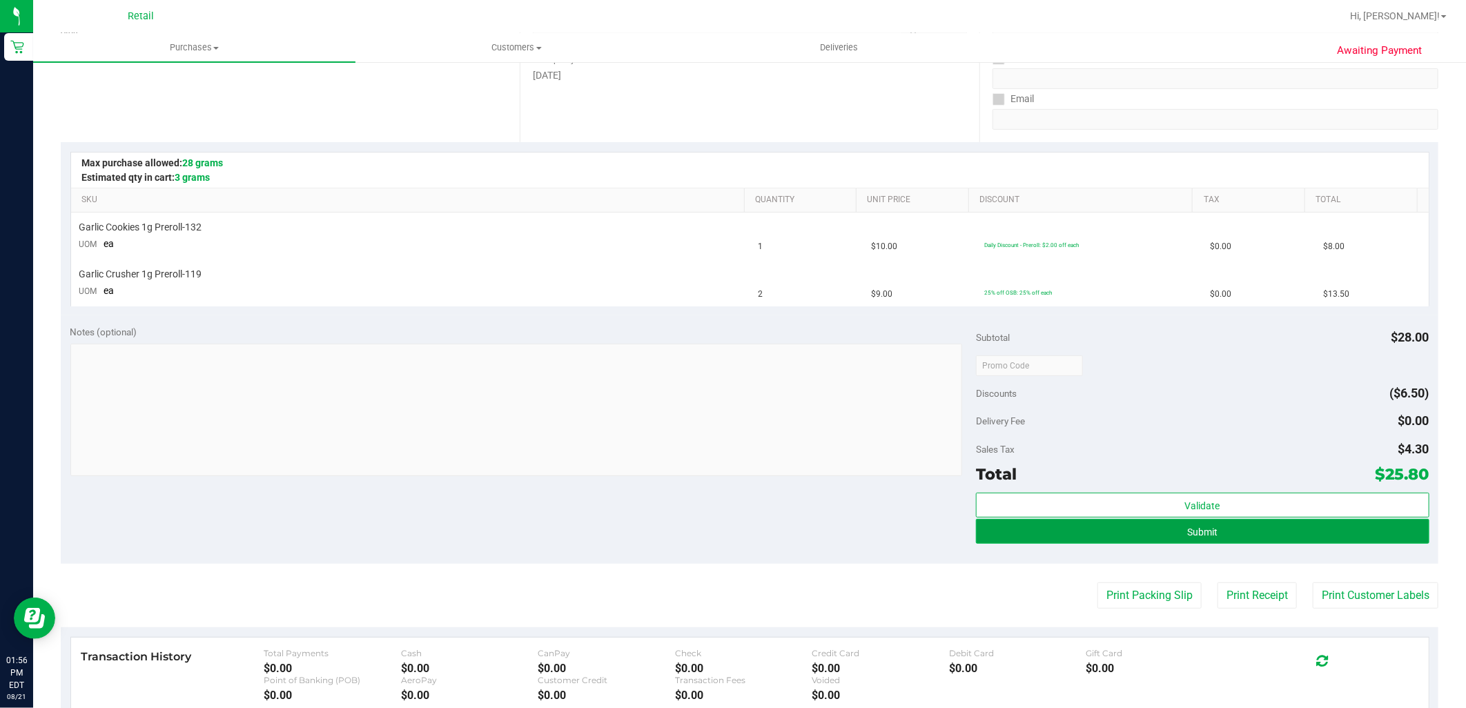
click at [1244, 531] on button "Submit" at bounding box center [1202, 531] width 453 height 25
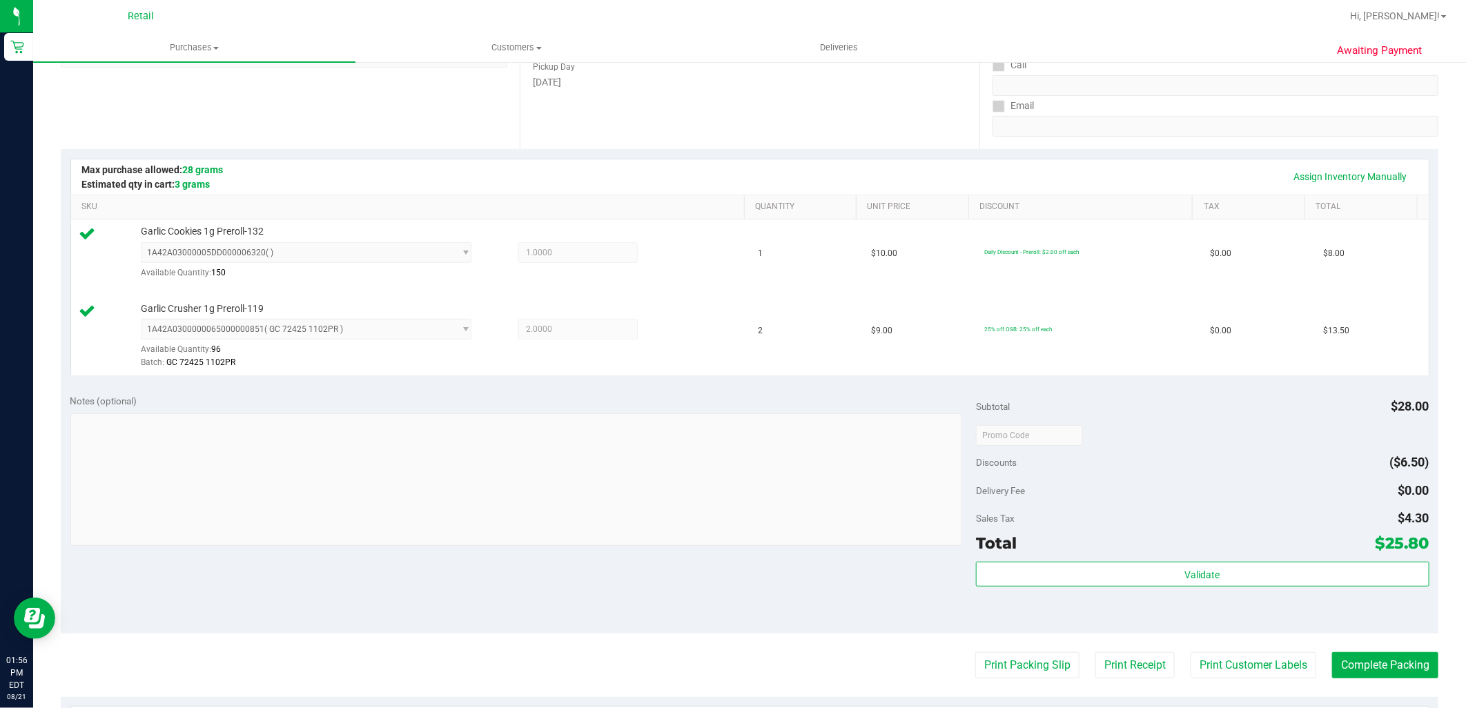
scroll to position [306, 0]
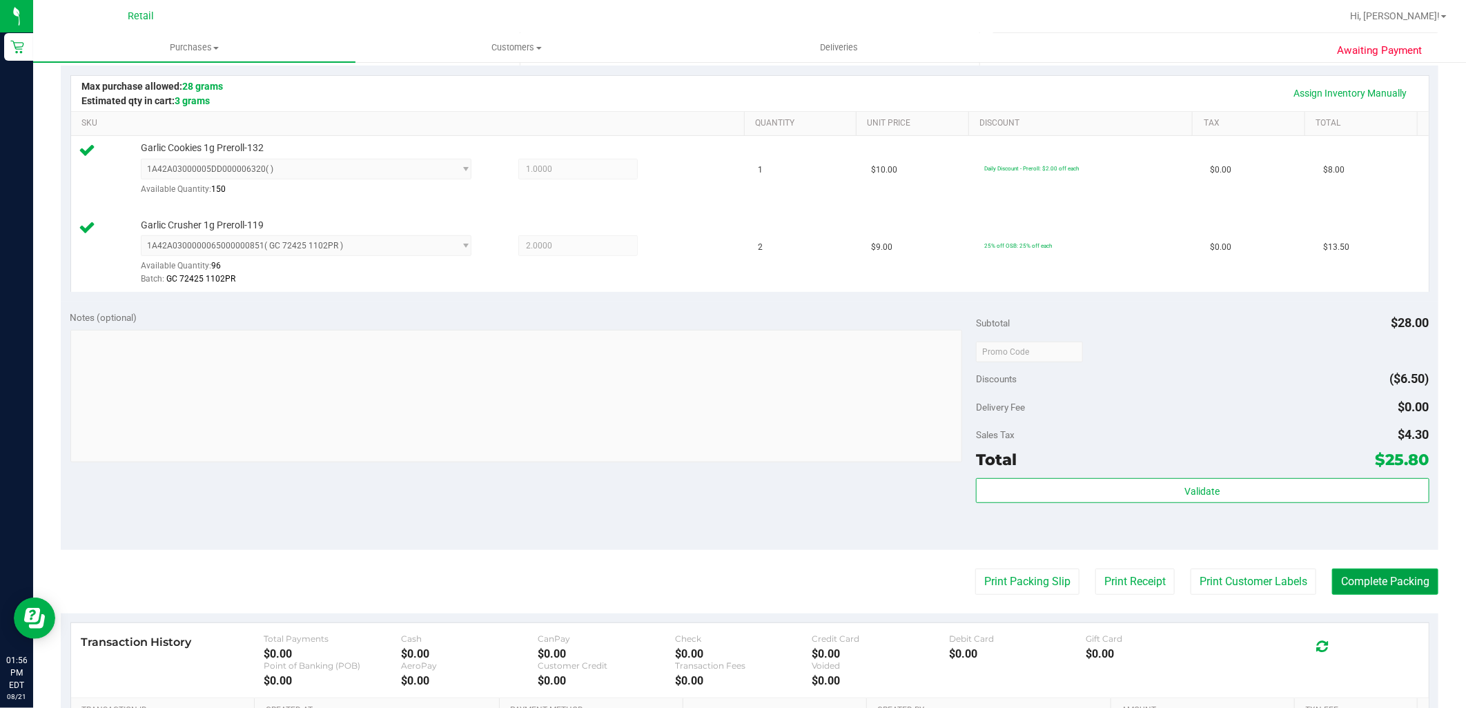
click at [1366, 590] on button "Complete Packing" at bounding box center [1385, 582] width 106 height 26
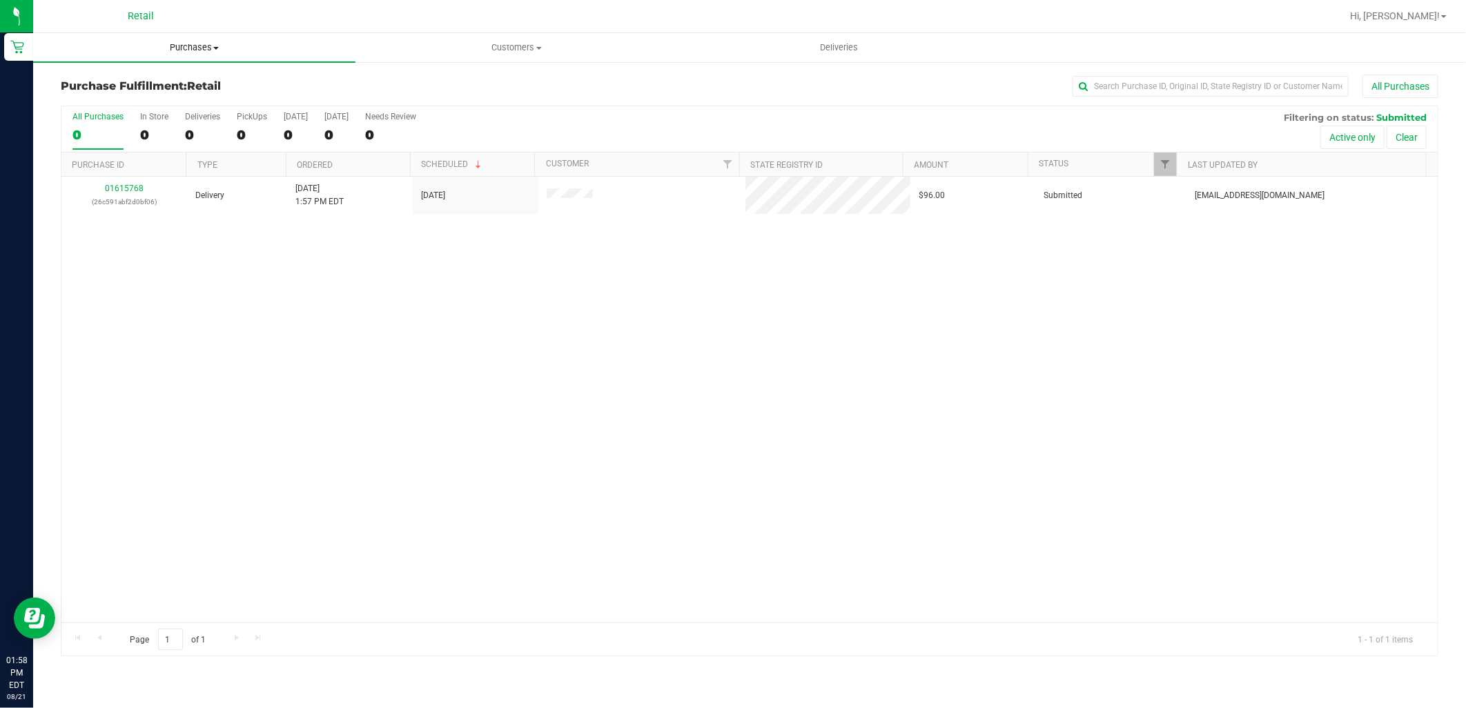
click at [176, 46] on span "Purchases" at bounding box center [194, 47] width 322 height 12
click at [141, 81] on span "Summary of purchases" at bounding box center [103, 83] width 141 height 12
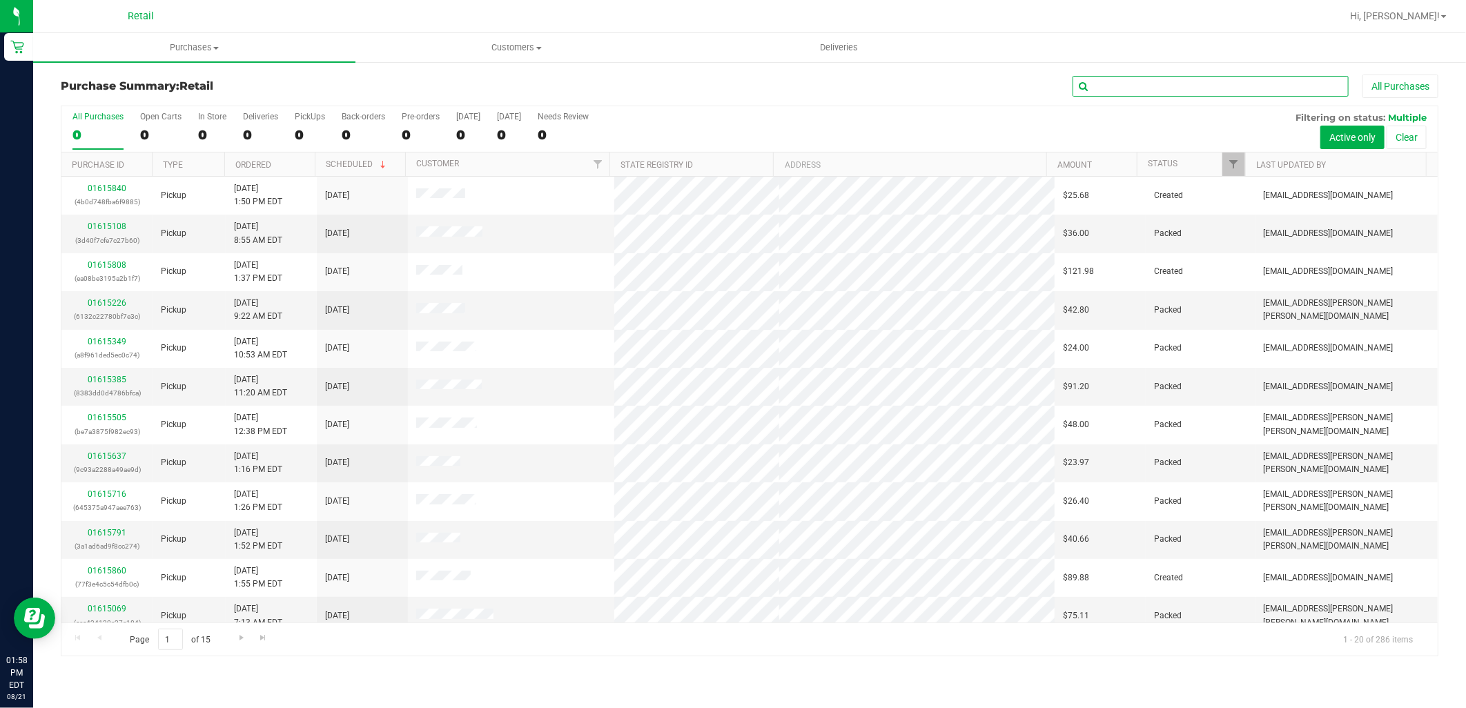
click at [1157, 88] on input "text" at bounding box center [1210, 86] width 276 height 21
click at [194, 45] on span "Purchases" at bounding box center [194, 47] width 322 height 12
click at [181, 77] on li "Summary of purchases" at bounding box center [194, 83] width 322 height 17
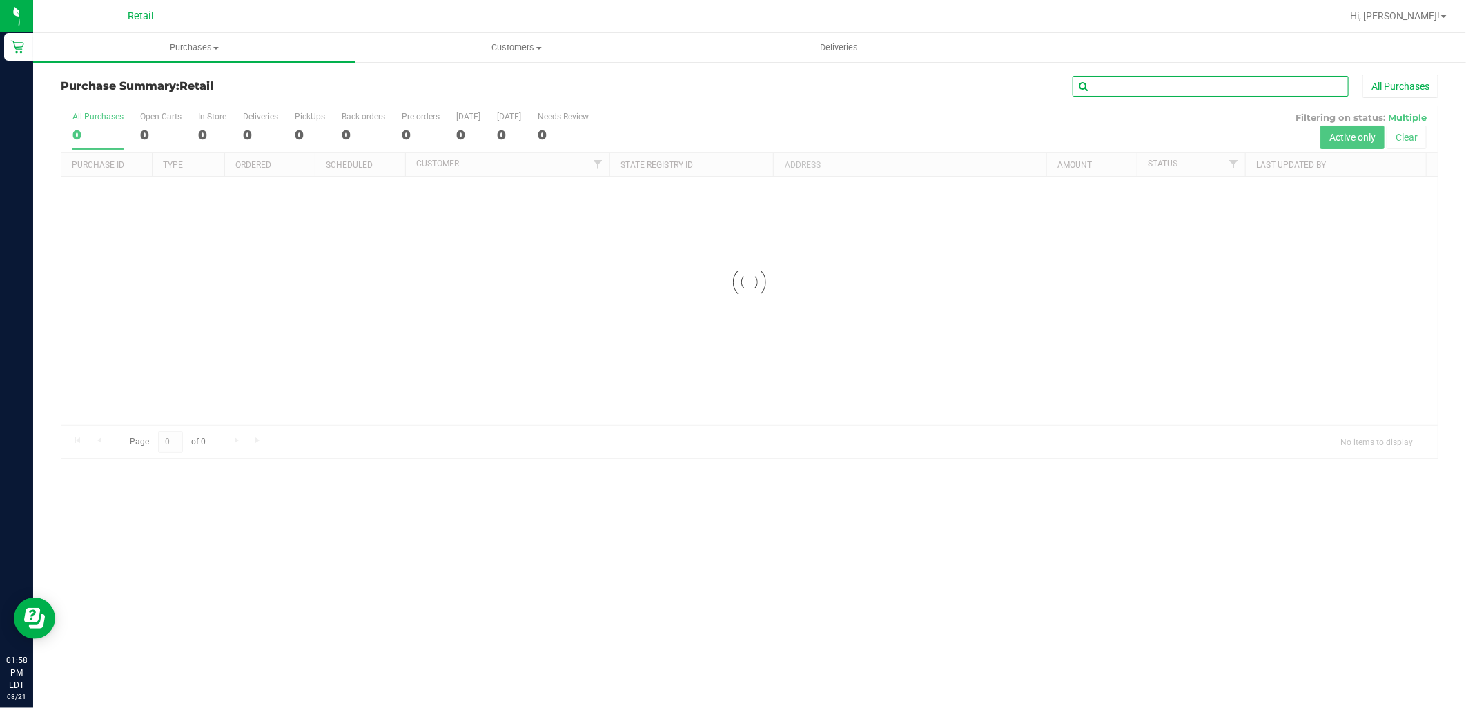
click at [1180, 88] on input "text" at bounding box center [1210, 86] width 276 height 21
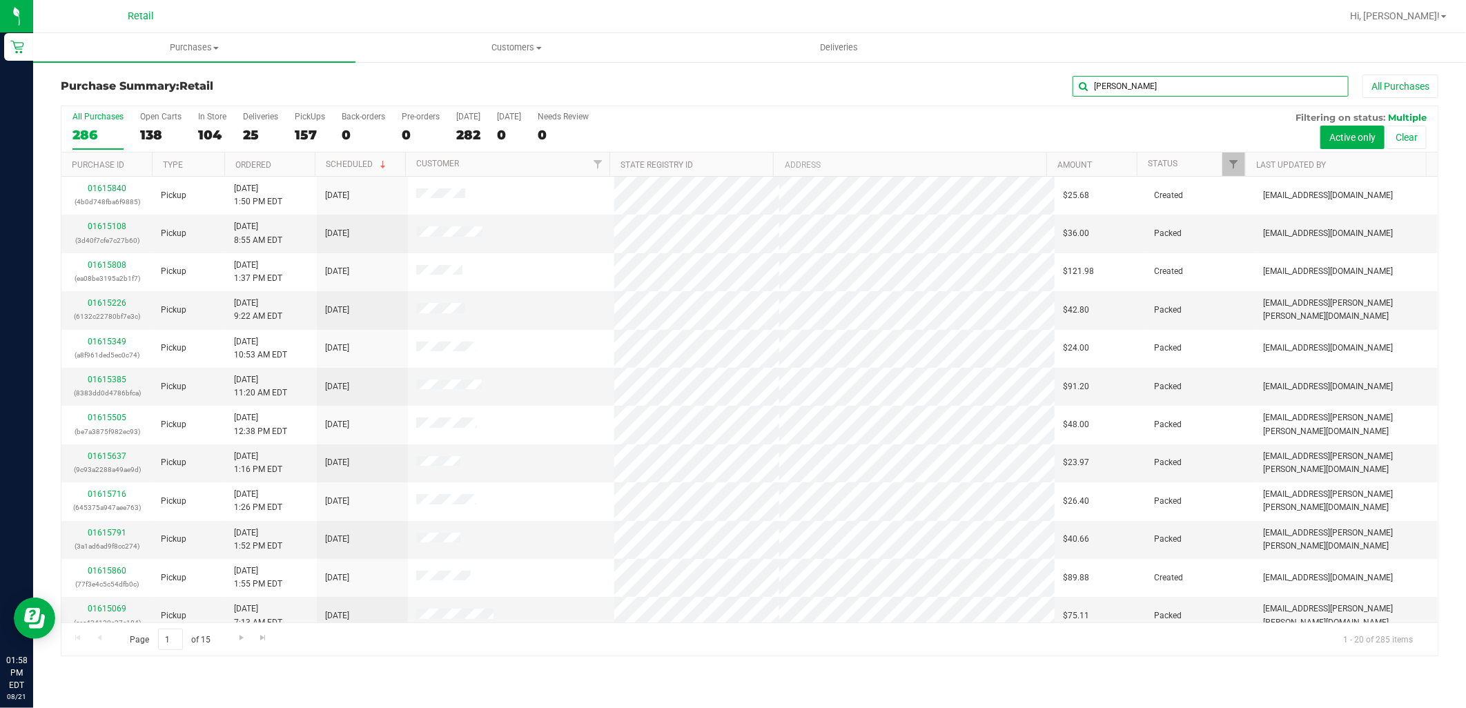
type input "elton"
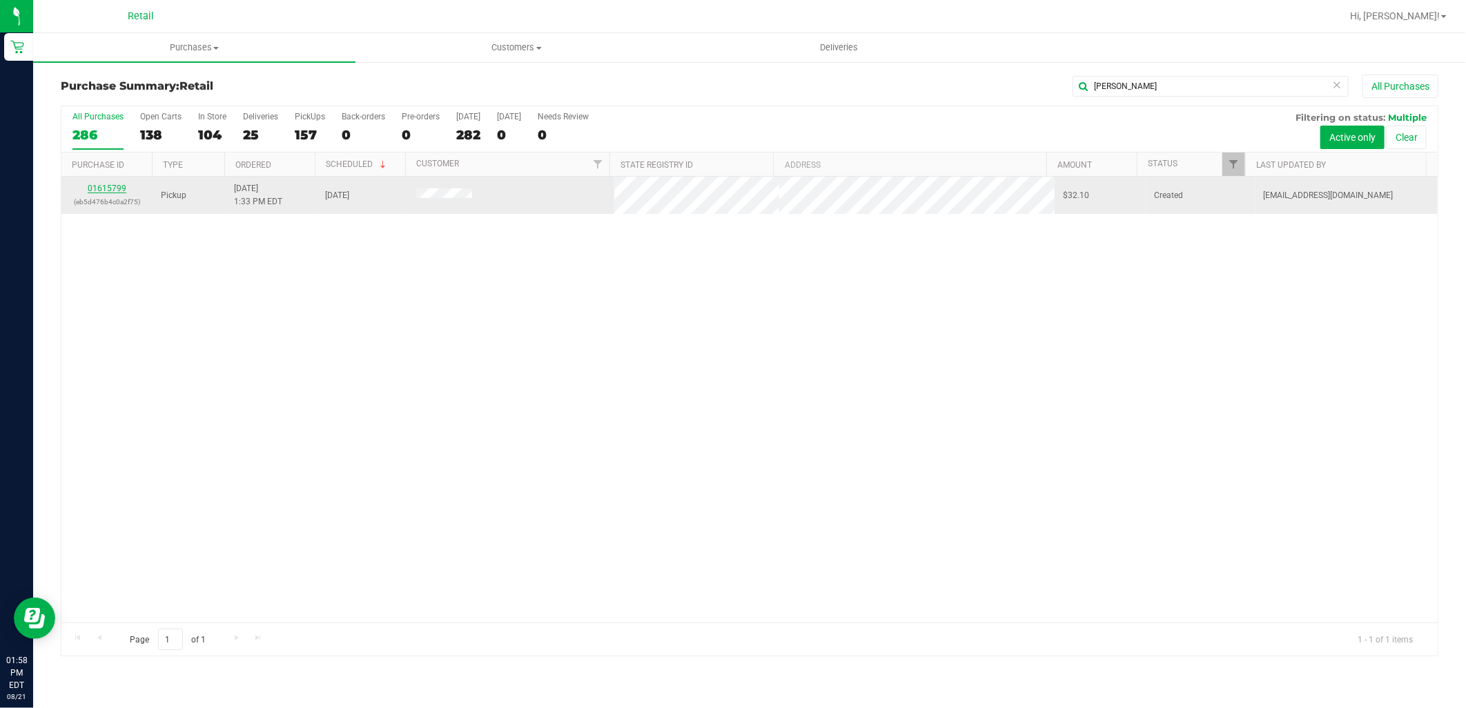
click at [99, 188] on link "01615799" at bounding box center [107, 189] width 39 height 10
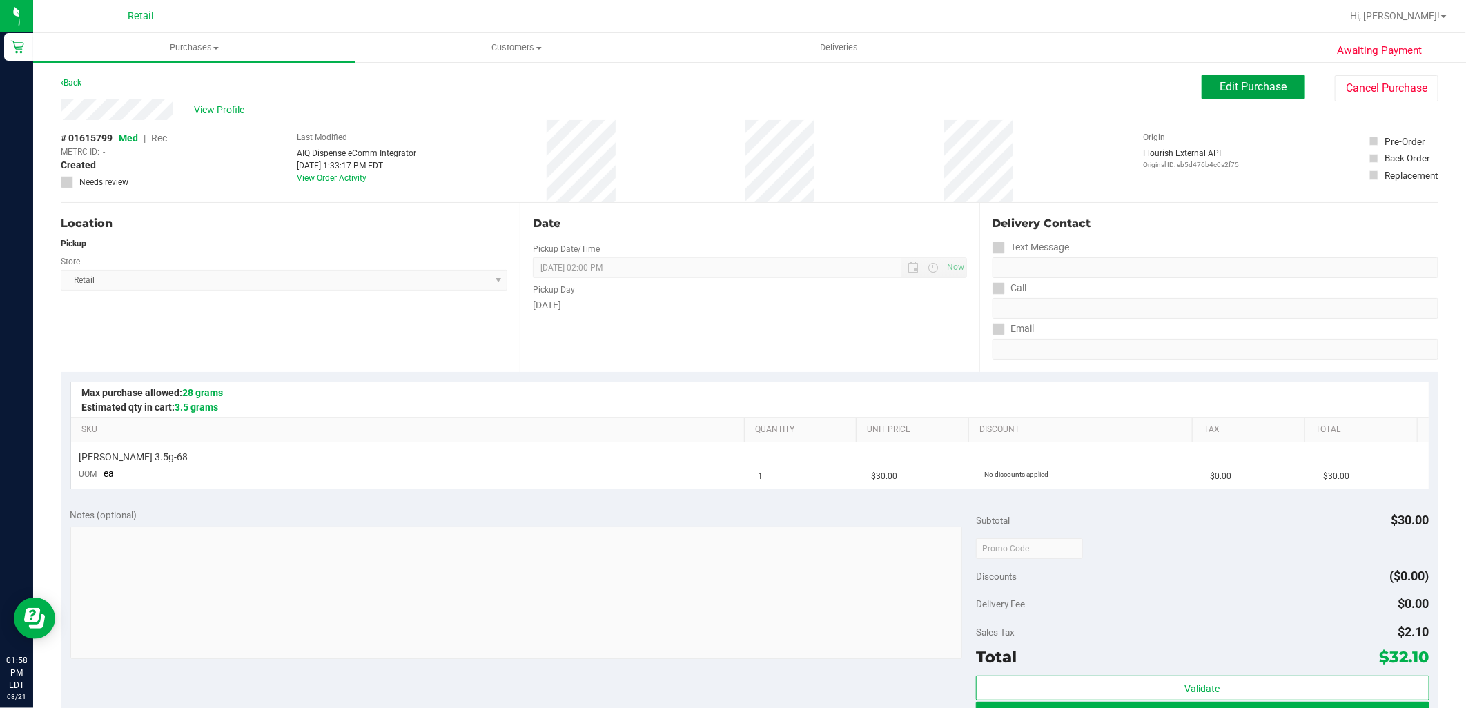
click at [1220, 91] on span "Edit Purchase" at bounding box center [1253, 86] width 67 height 13
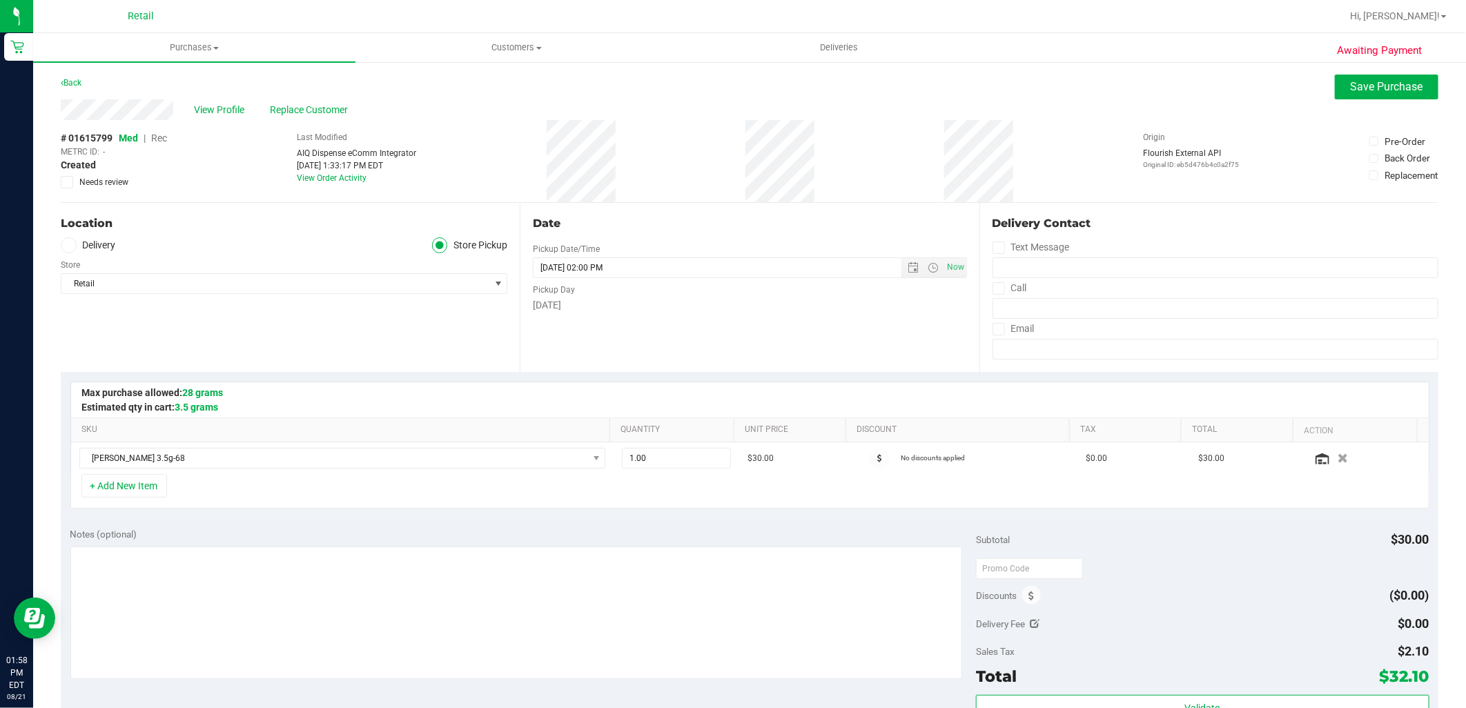
click at [157, 134] on span "Rec" at bounding box center [159, 138] width 16 height 11
click at [1388, 86] on span "Save Purchase" at bounding box center [1387, 86] width 72 height 13
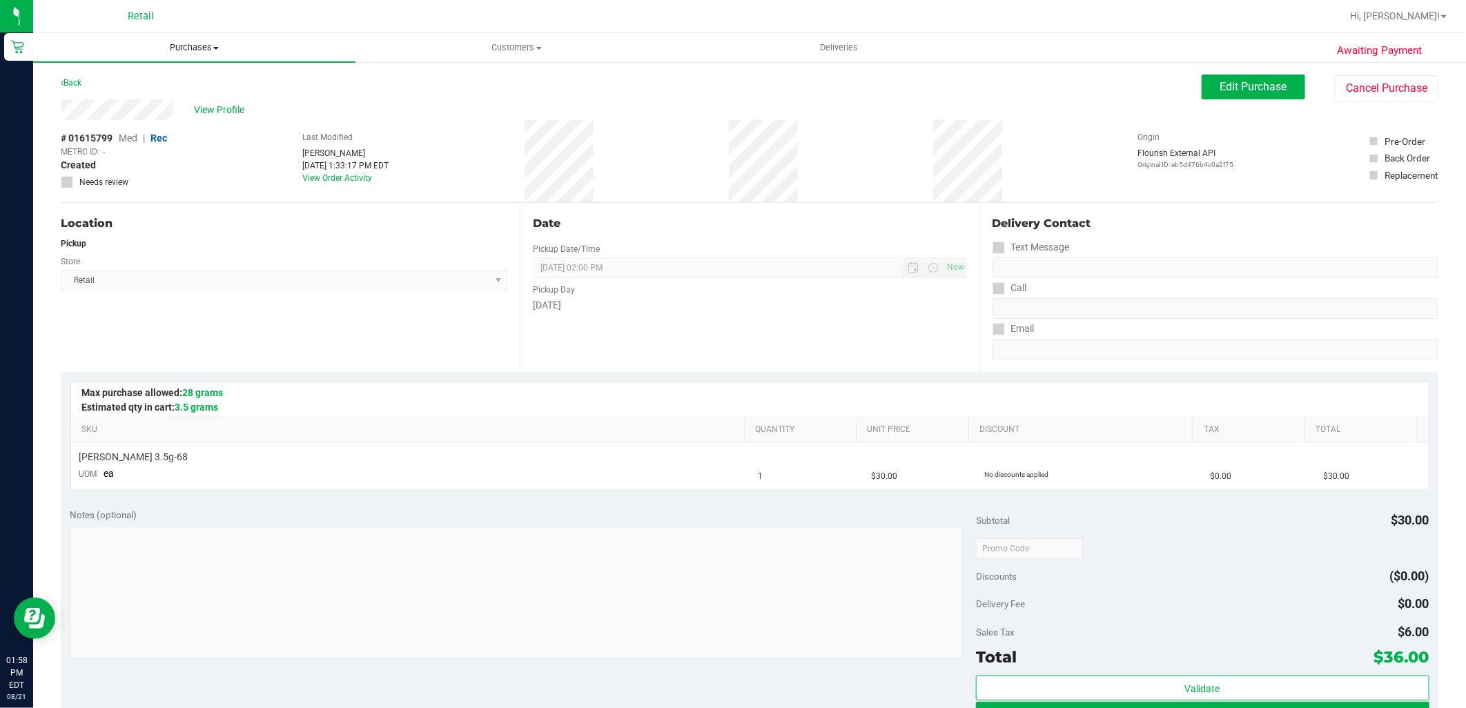
click at [194, 47] on span "Purchases" at bounding box center [194, 47] width 322 height 12
click at [173, 77] on li "Summary of purchases" at bounding box center [194, 83] width 322 height 17
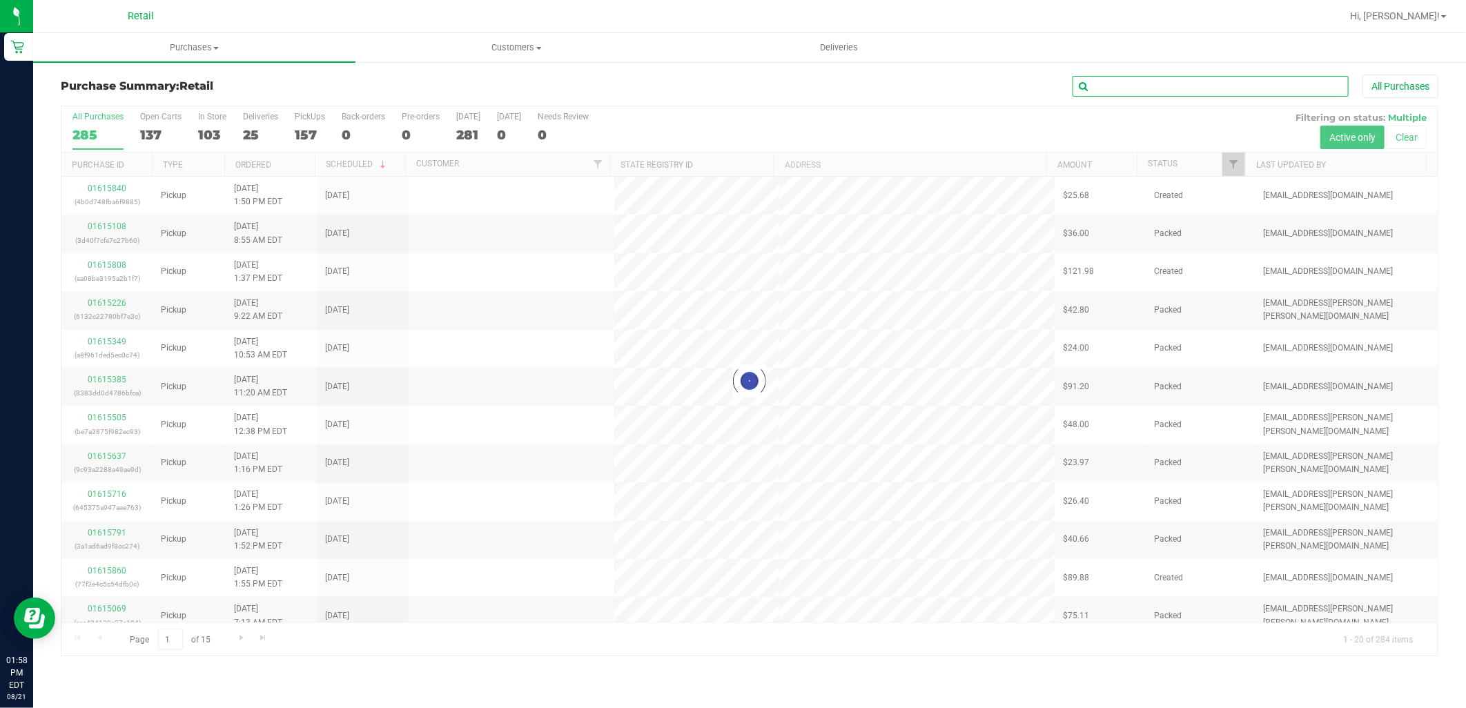
click at [1150, 78] on input "text" at bounding box center [1210, 86] width 276 height 21
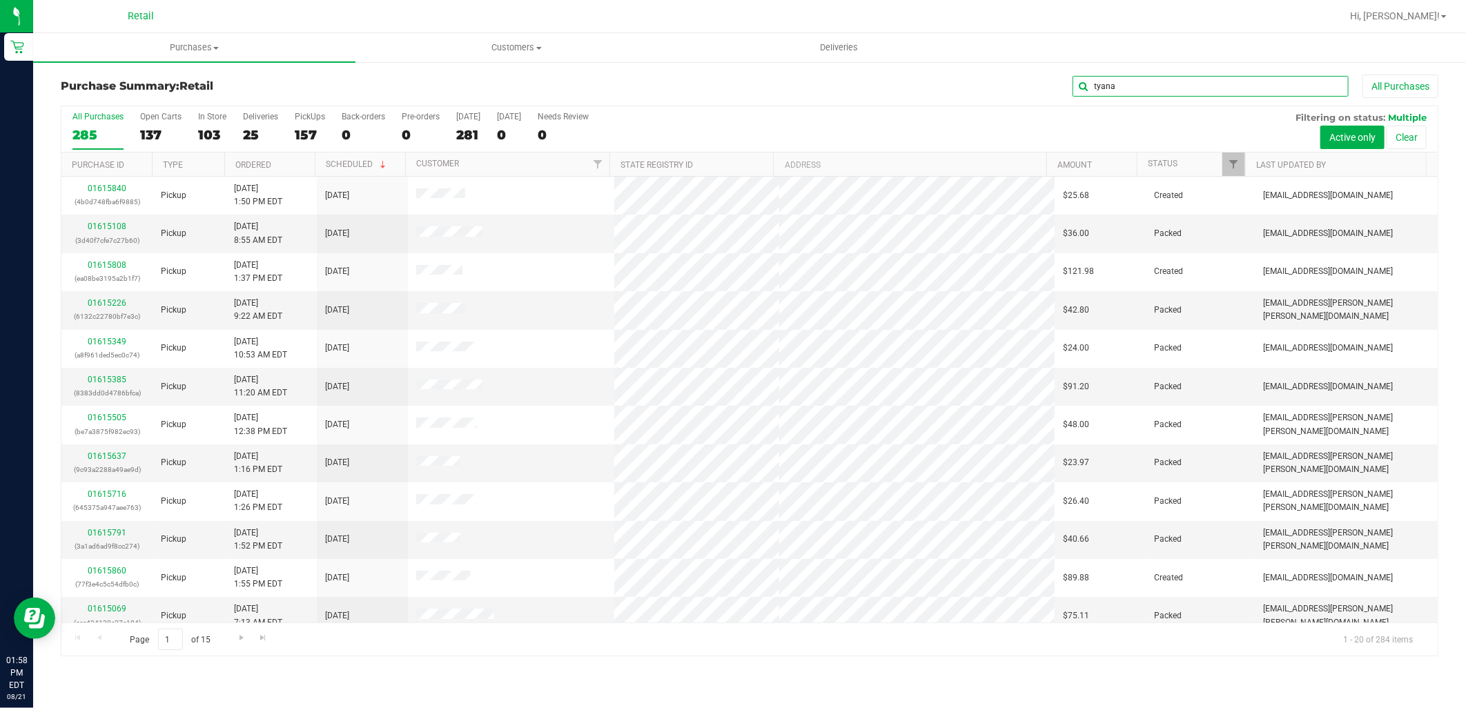
type input "tyana"
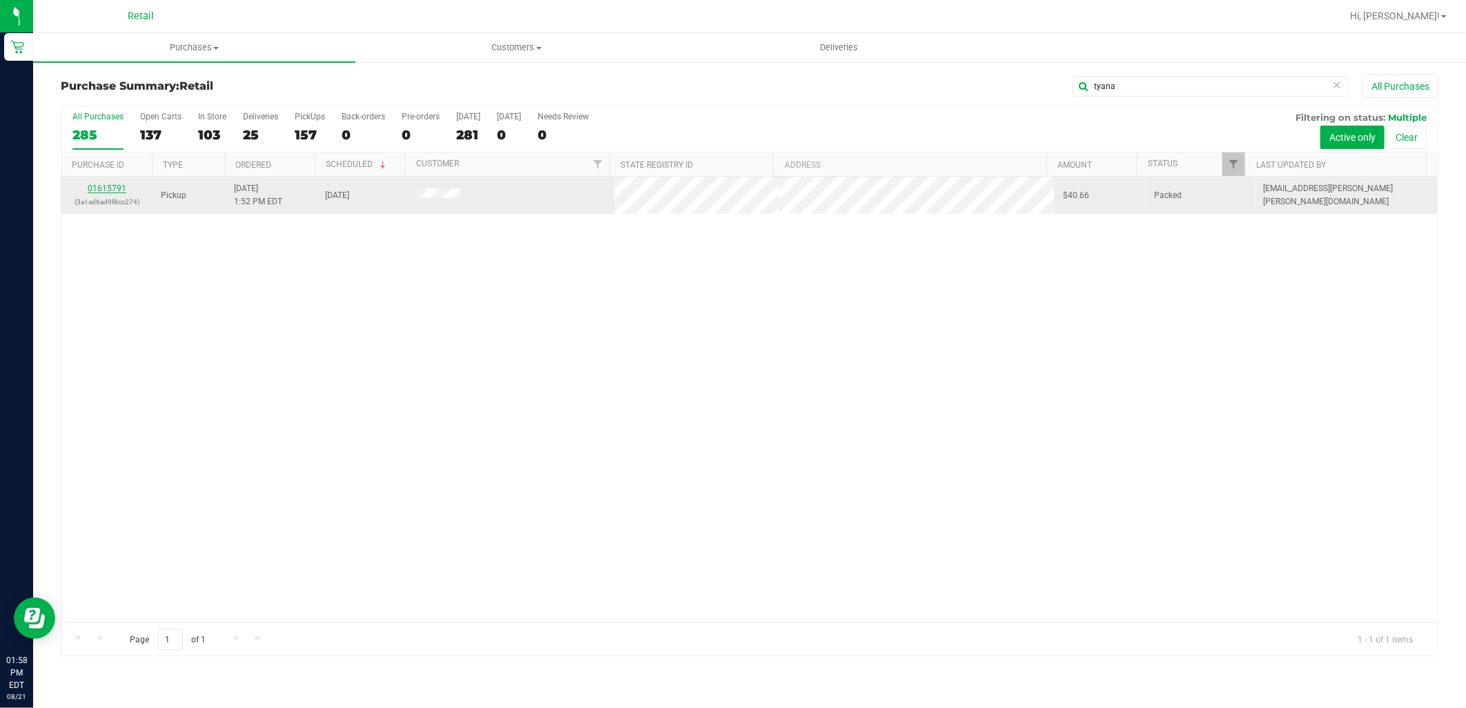
click at [99, 189] on link "01615791" at bounding box center [107, 189] width 39 height 10
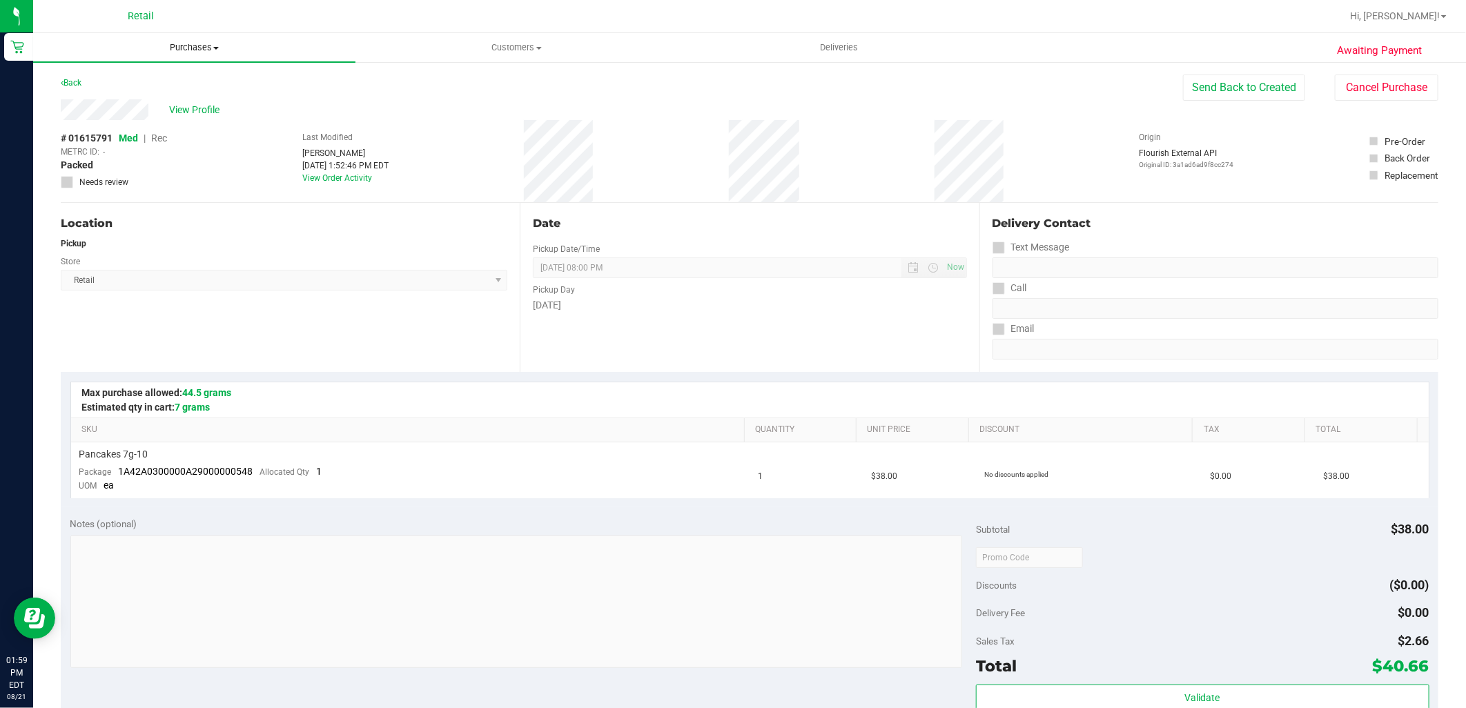
click at [222, 48] on span "Purchases" at bounding box center [194, 47] width 322 height 12
click at [159, 88] on span "Summary of purchases" at bounding box center [103, 83] width 141 height 12
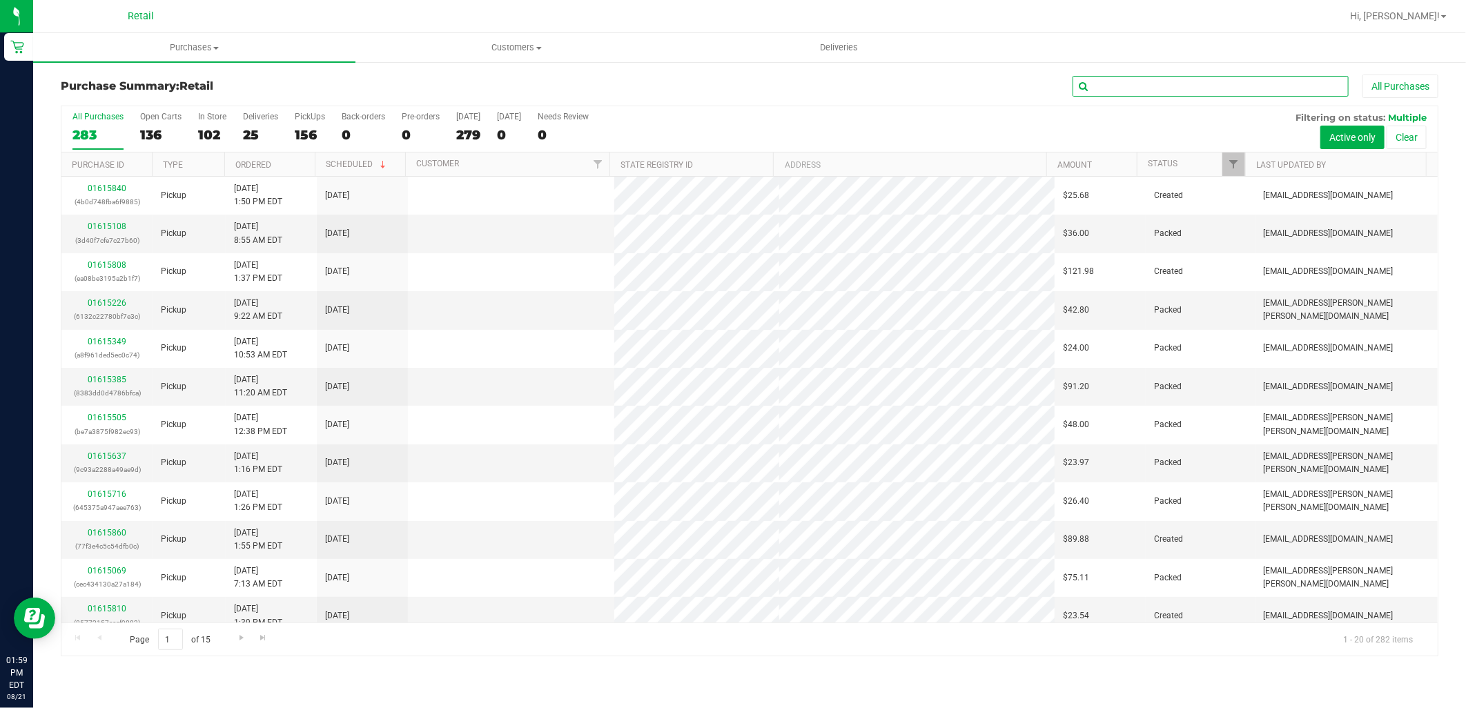
click at [1144, 81] on input "text" at bounding box center [1210, 86] width 276 height 21
type input "elton"
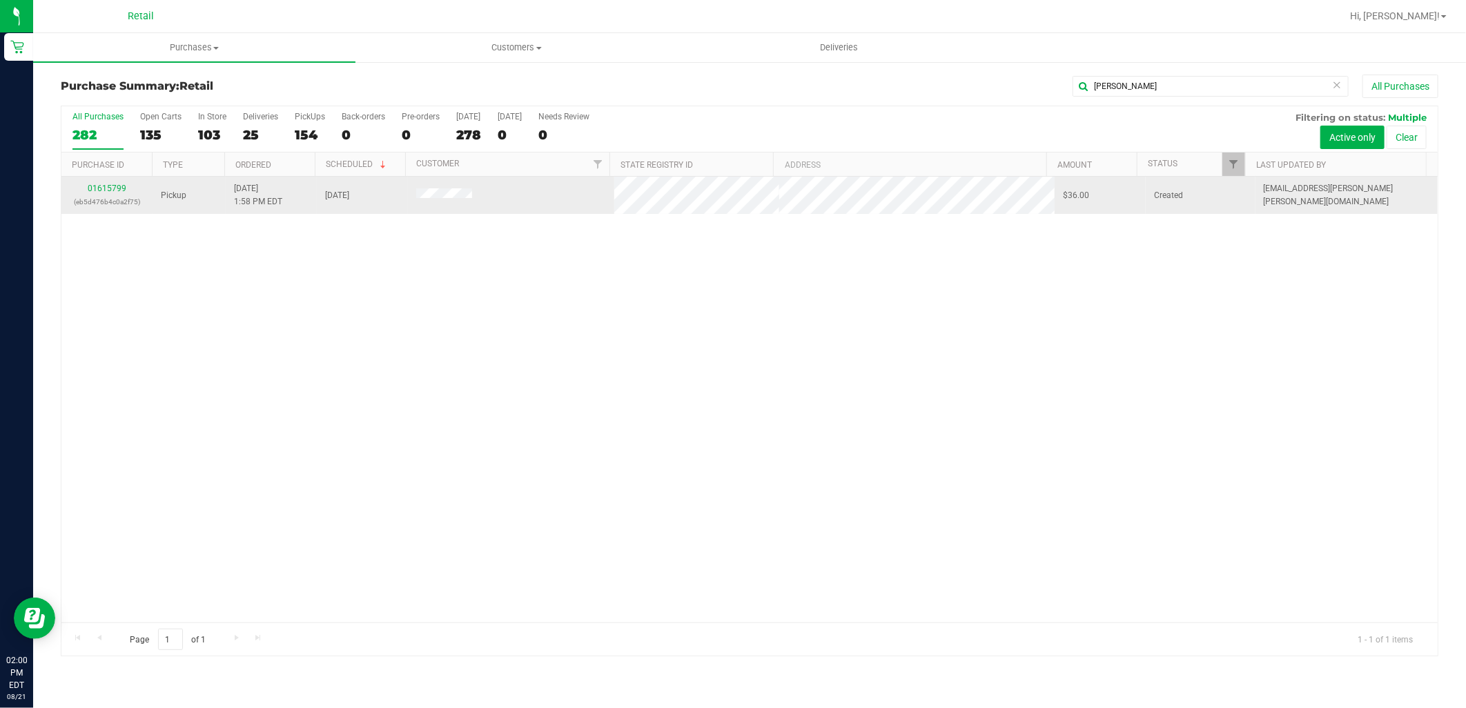
click at [112, 182] on div "01615799 (eb5d476b4c0a2f75)" at bounding box center [107, 195] width 75 height 26
click at [123, 188] on link "01615799" at bounding box center [107, 189] width 39 height 10
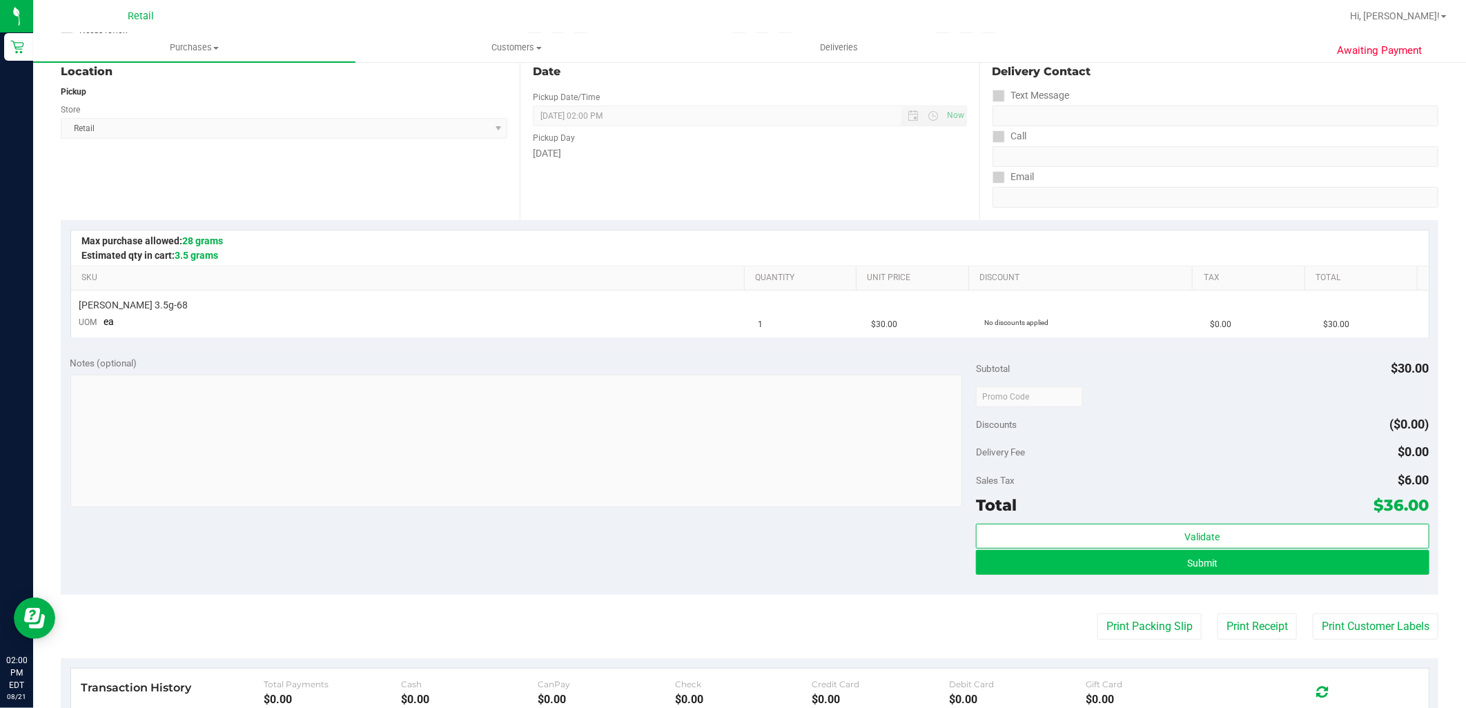
scroll to position [153, 0]
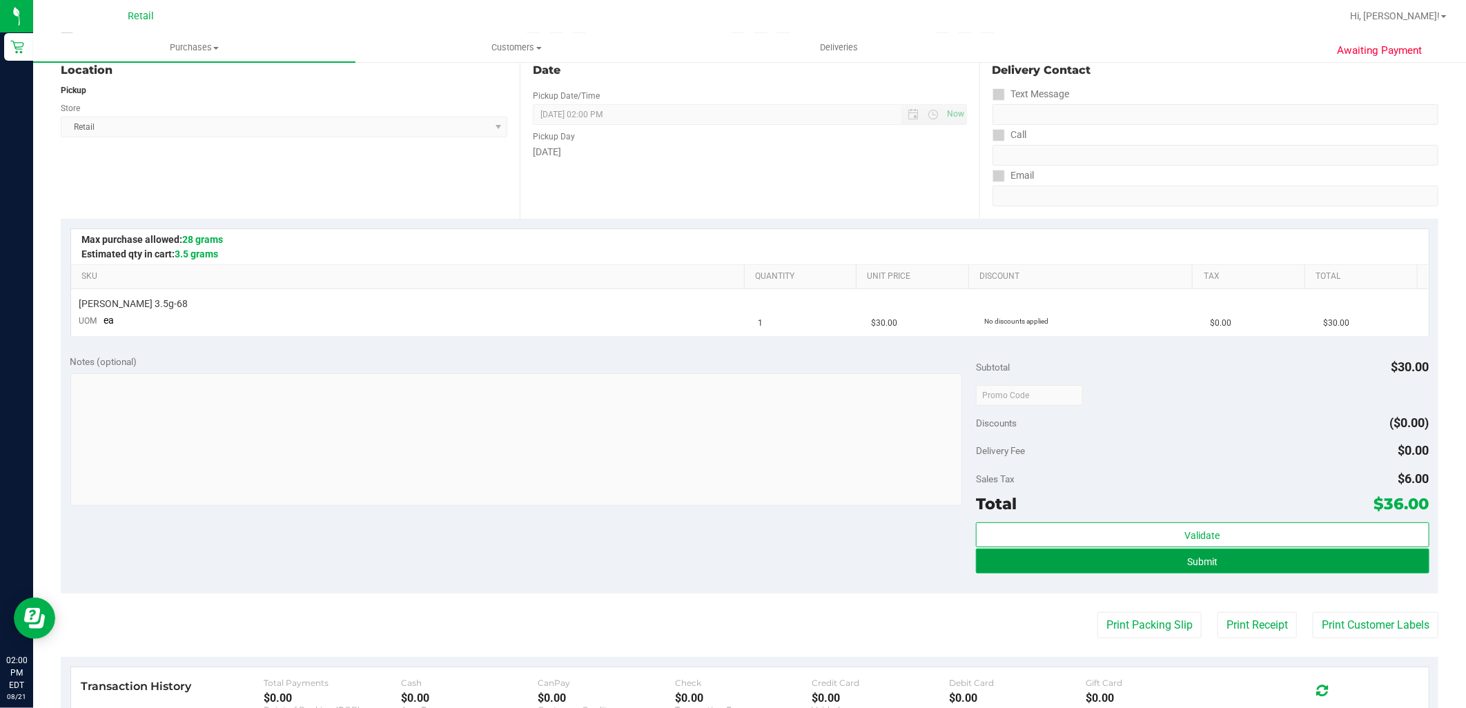
click at [1231, 554] on button "Submit" at bounding box center [1202, 561] width 453 height 25
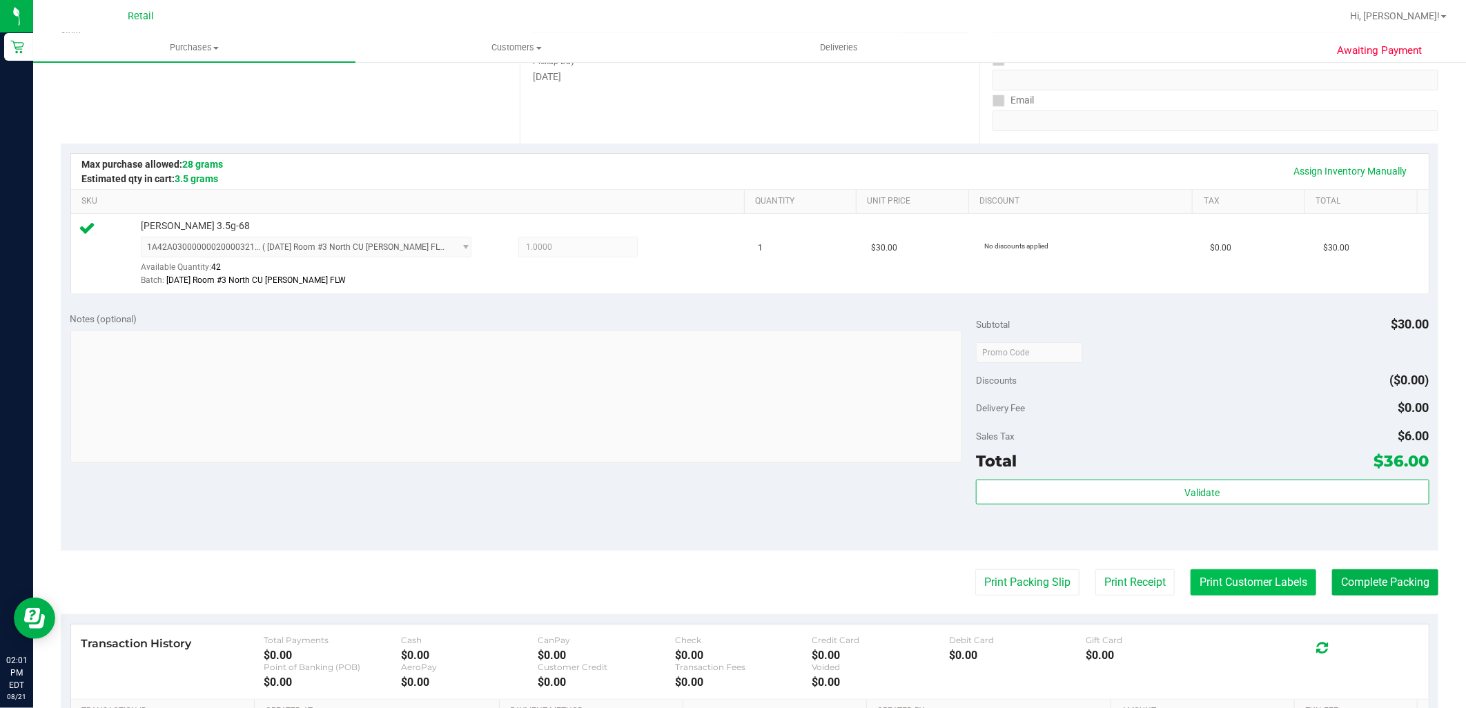
scroll to position [230, 0]
click at [1394, 589] on button "Complete Packing" at bounding box center [1385, 581] width 106 height 26
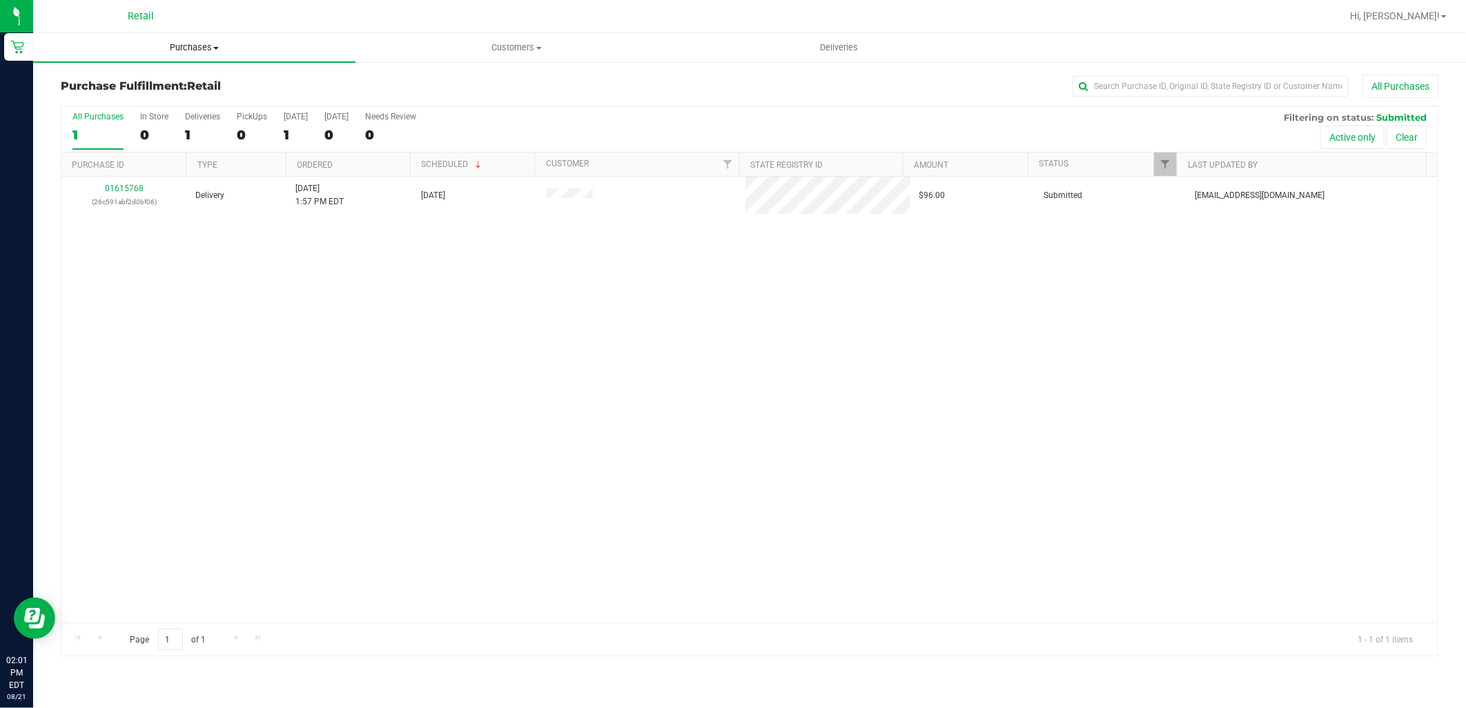
click at [183, 50] on span "Purchases" at bounding box center [194, 47] width 322 height 12
click at [175, 88] on li "Summary of purchases" at bounding box center [194, 83] width 322 height 17
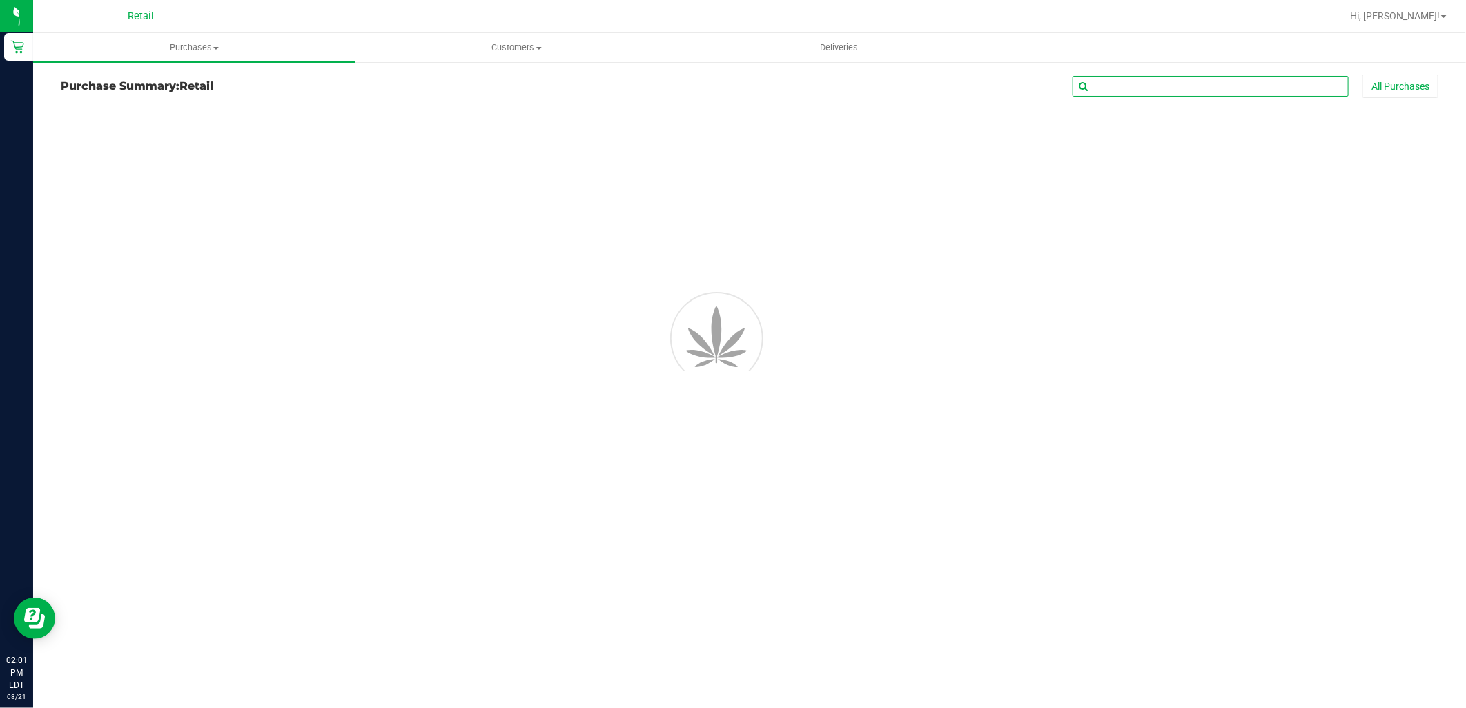
click at [1173, 84] on input "text" at bounding box center [1210, 86] width 276 height 21
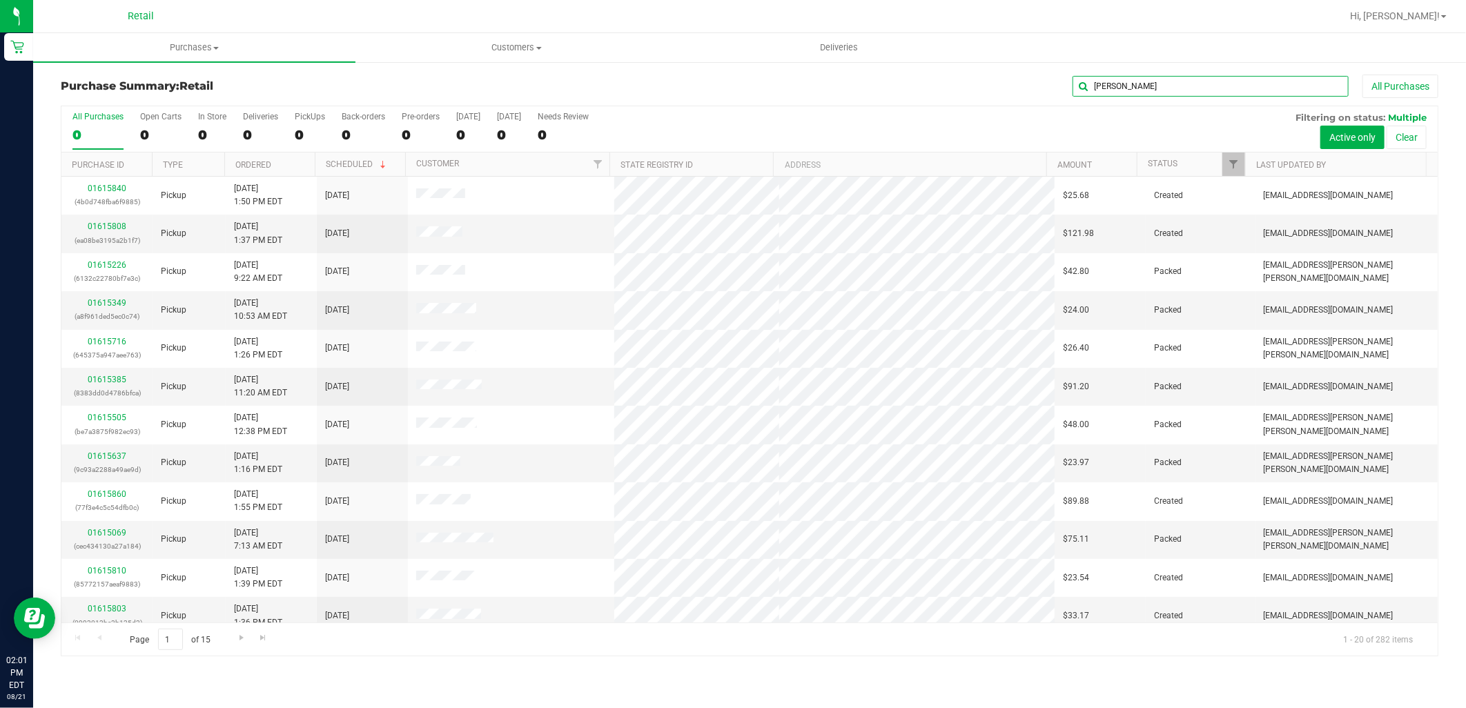
type input "jon"
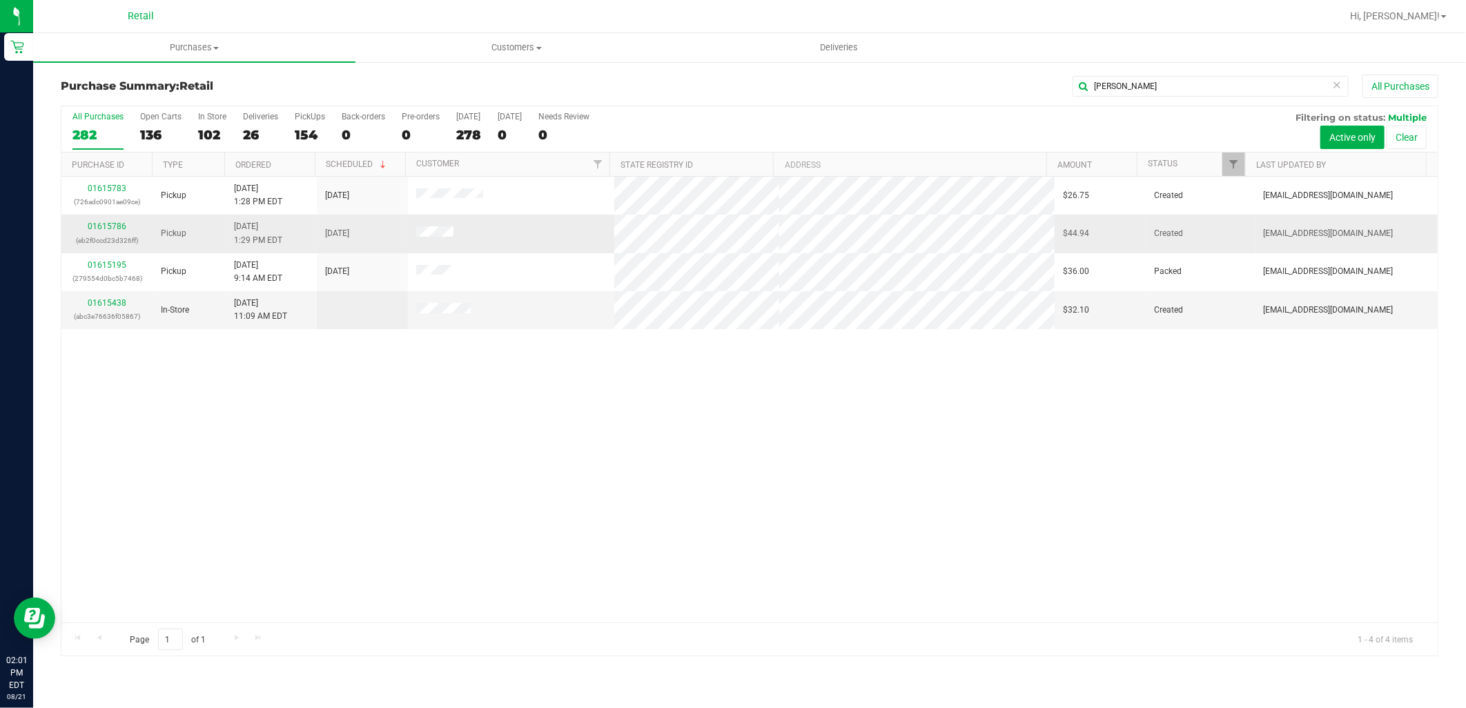
click at [112, 222] on div "01615786 (eb2f0ccd23d326ff)" at bounding box center [107, 233] width 75 height 26
click at [113, 226] on link "01615786" at bounding box center [107, 227] width 39 height 10
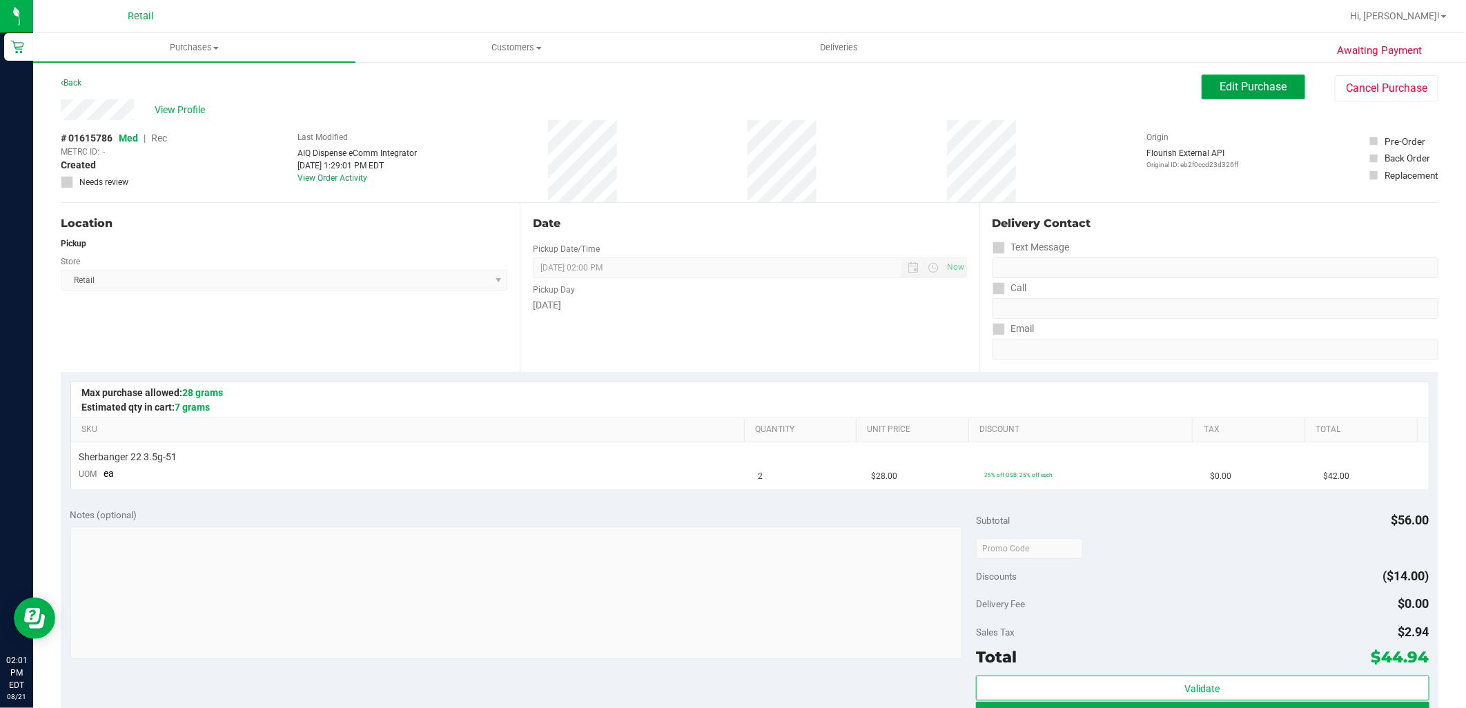
click at [1238, 78] on button "Edit Purchase" at bounding box center [1254, 87] width 104 height 25
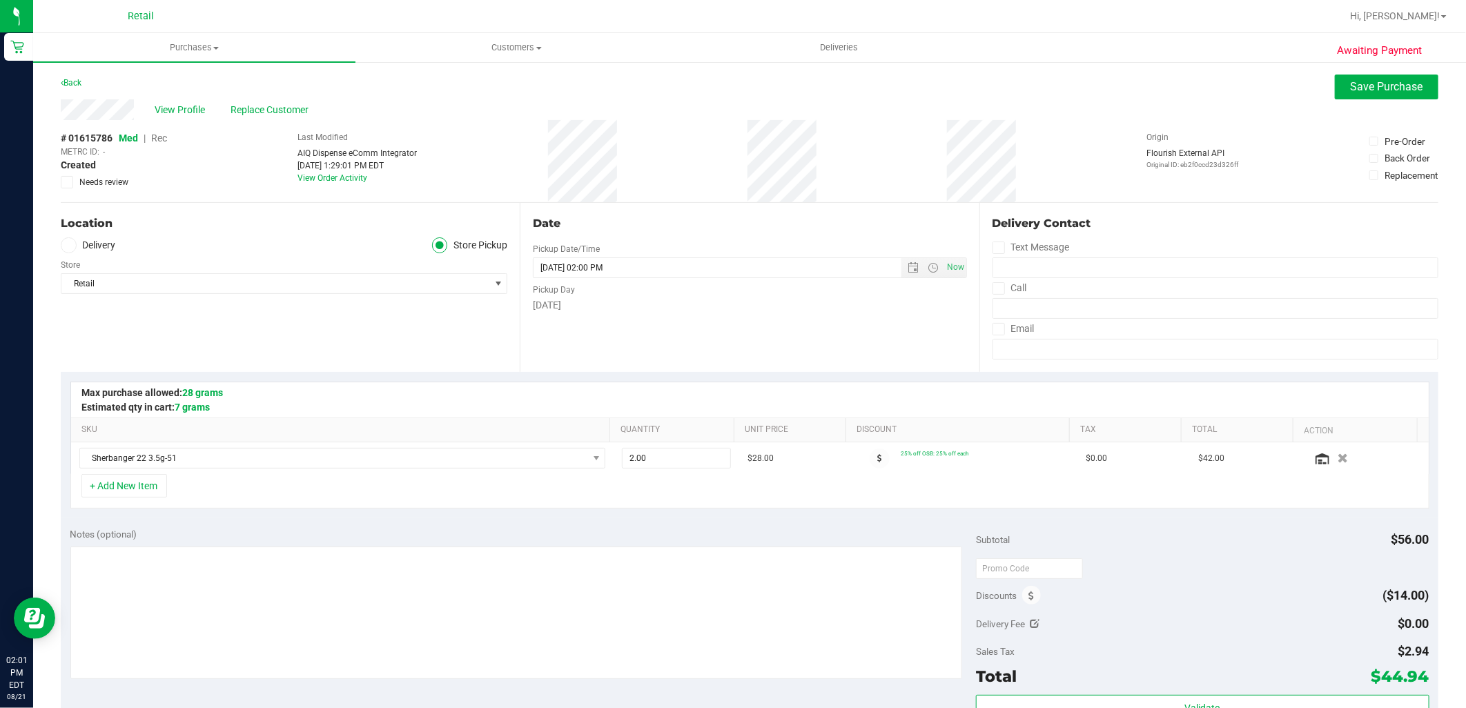
click at [161, 131] on div "# 01615786 Med | Rec METRC ID: - Created Needs review" at bounding box center [114, 159] width 106 height 57
click at [167, 136] on span "Rec" at bounding box center [159, 138] width 16 height 11
click at [1387, 78] on button "Save Purchase" at bounding box center [1387, 87] width 104 height 25
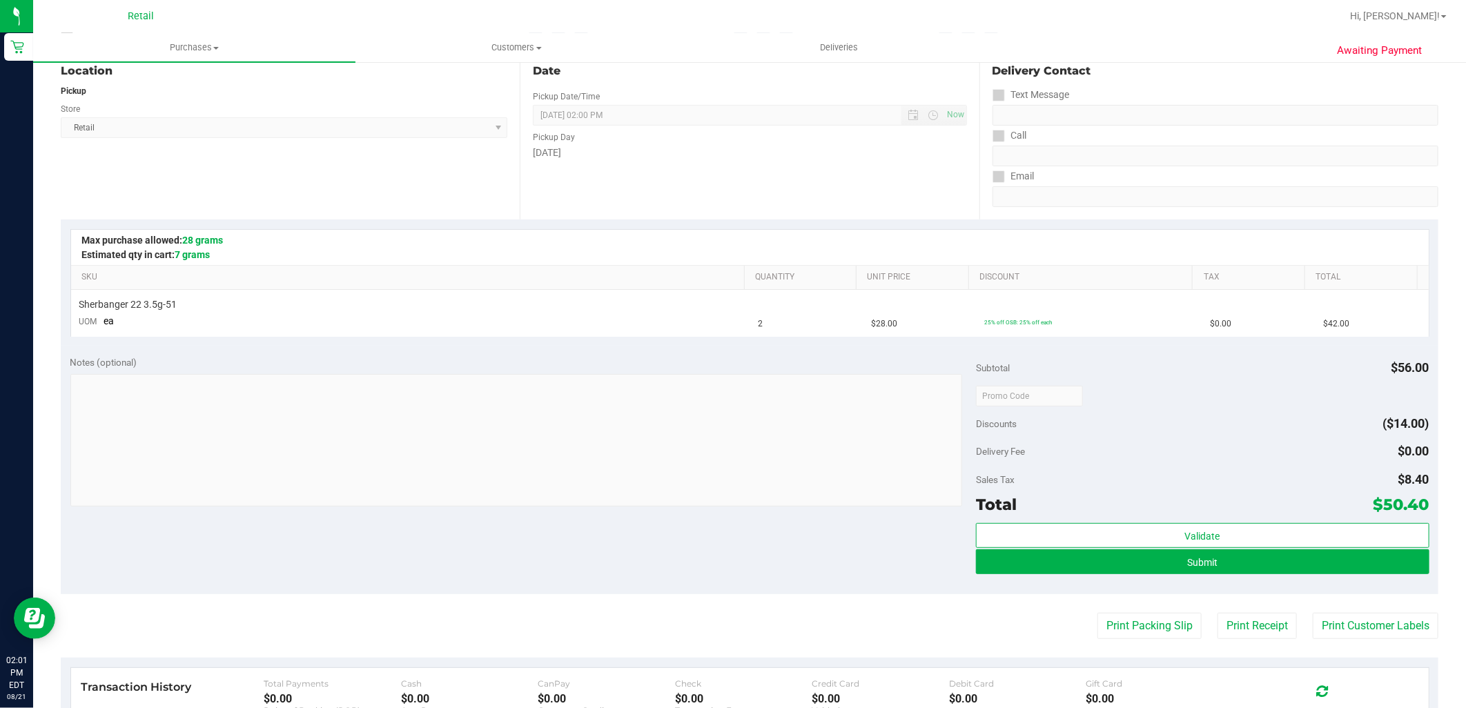
scroll to position [153, 0]
click at [1137, 576] on div "Validate Submit" at bounding box center [1202, 553] width 453 height 62
click at [1141, 571] on button "Submit" at bounding box center [1202, 561] width 453 height 25
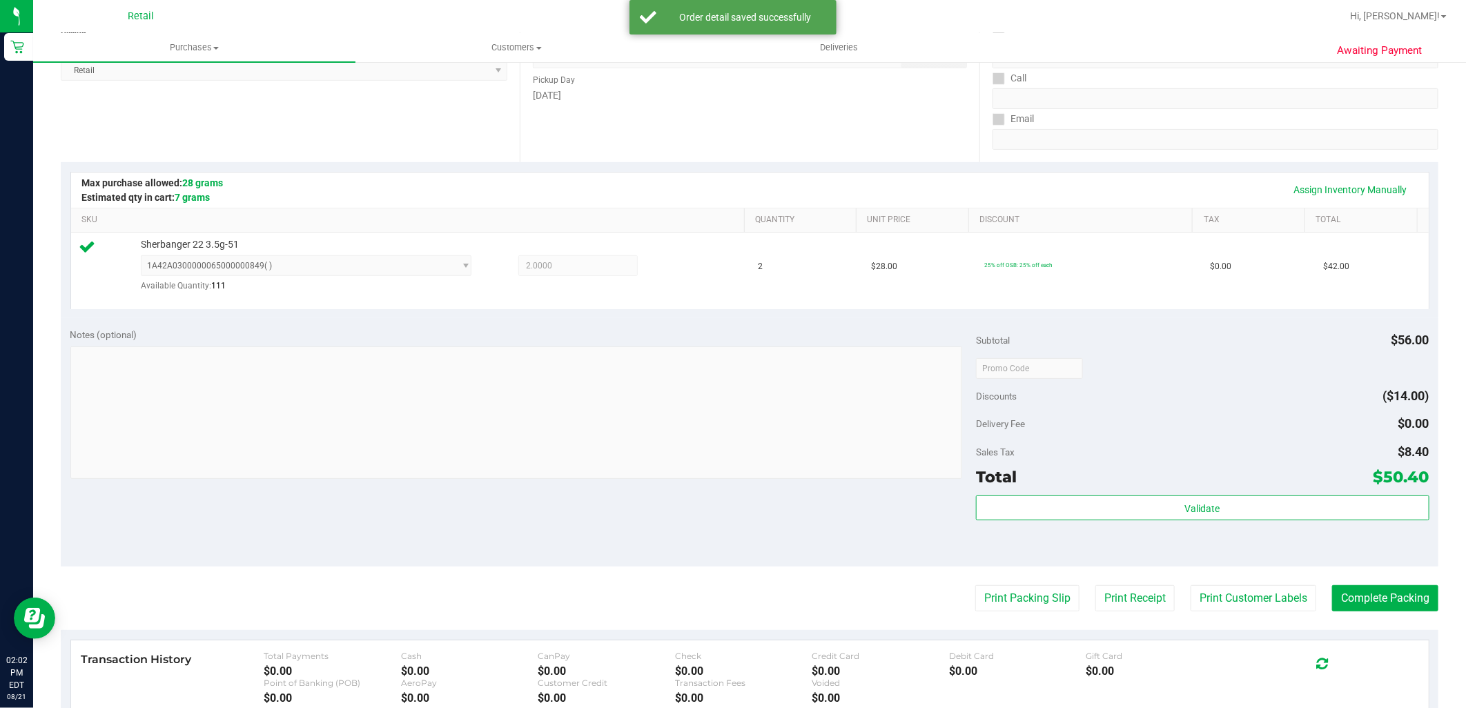
scroll to position [230, 0]
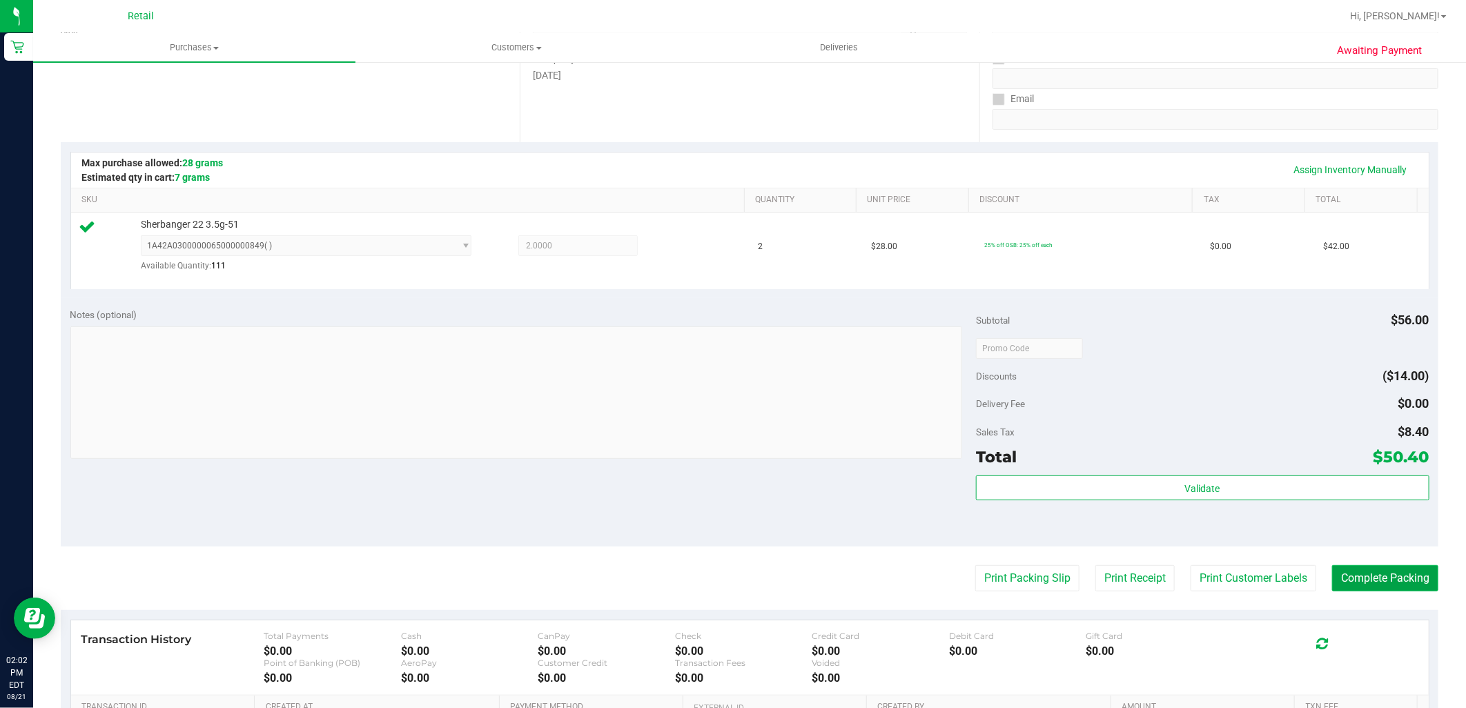
click at [1363, 580] on button "Complete Packing" at bounding box center [1385, 578] width 106 height 26
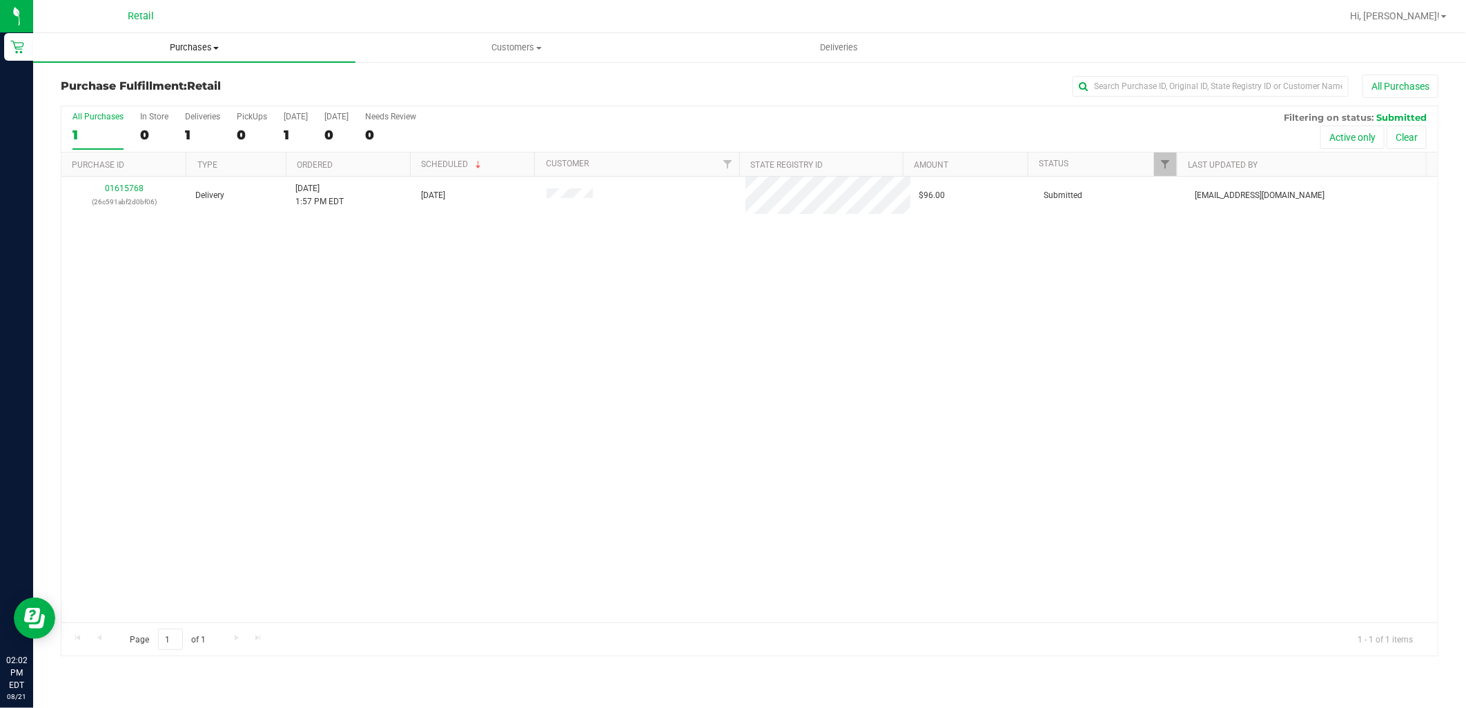
click at [171, 51] on span "Purchases" at bounding box center [194, 47] width 322 height 12
click at [164, 86] on span "Summary of purchases" at bounding box center [103, 83] width 141 height 12
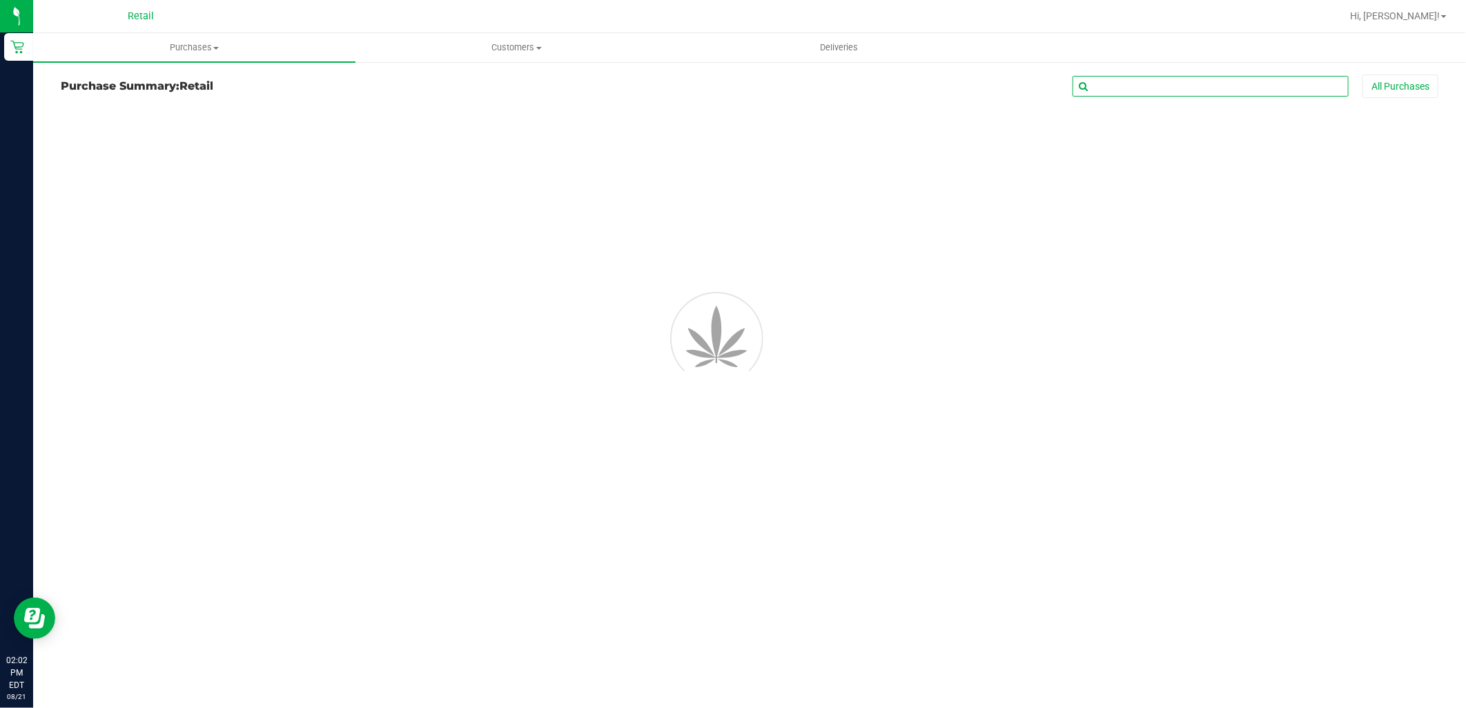
click at [1163, 81] on input "text" at bounding box center [1210, 86] width 276 height 21
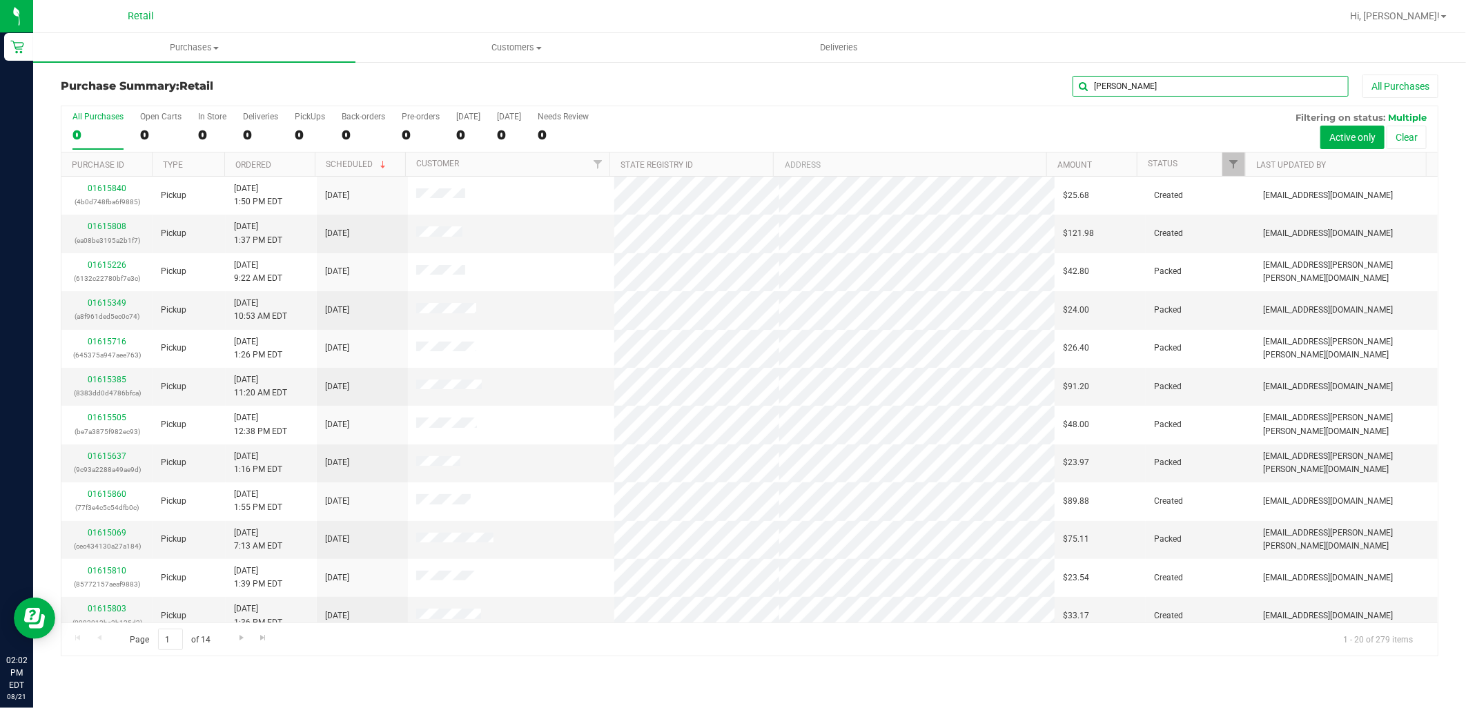
type input "sandy"
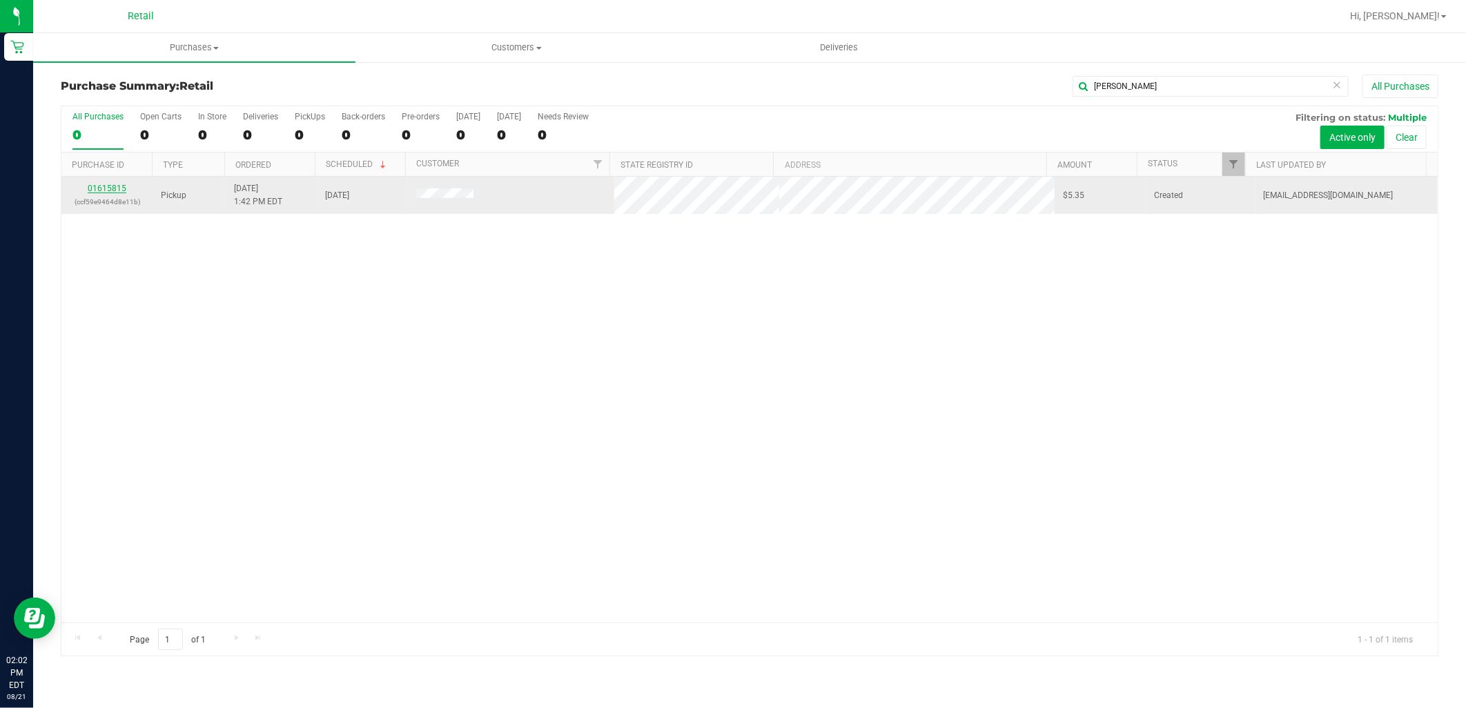
click at [92, 188] on link "01615815" at bounding box center [107, 189] width 39 height 10
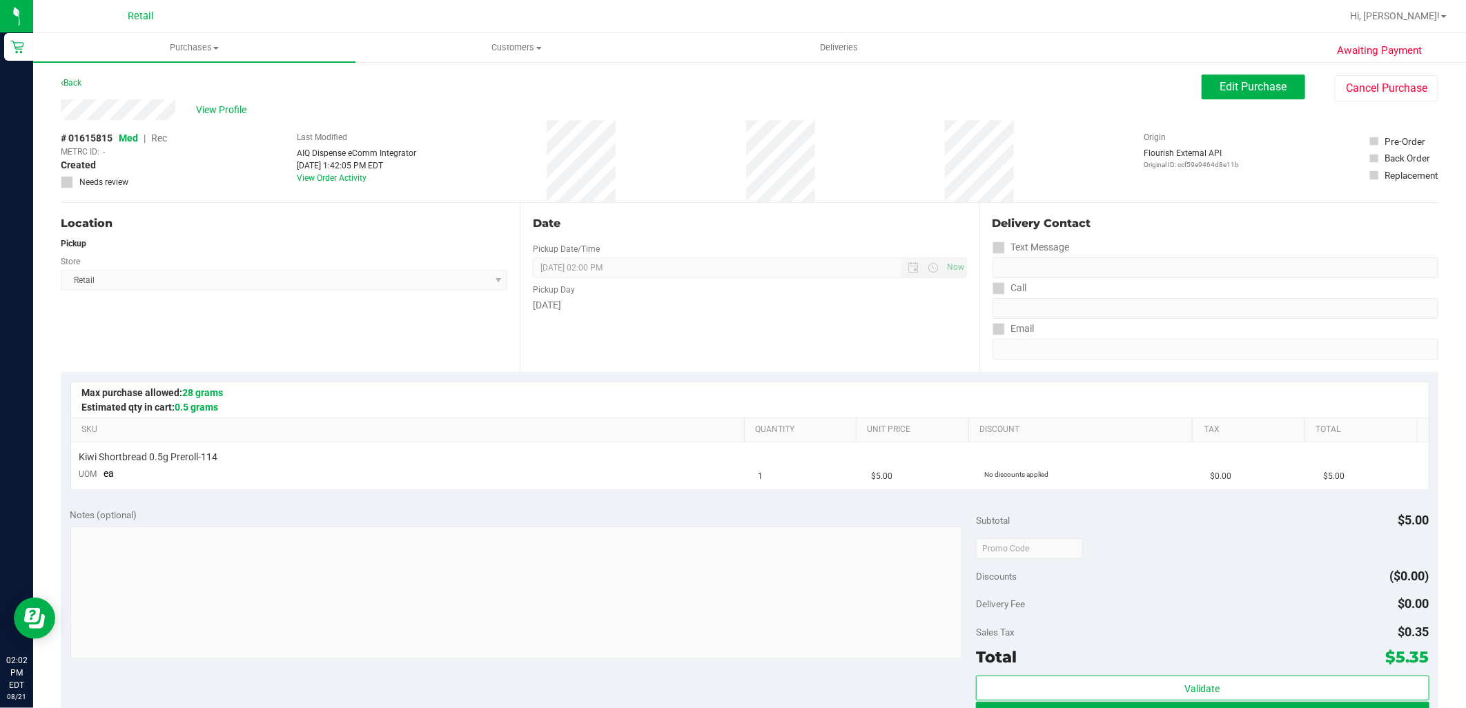
click at [1256, 105] on div "View Profile # 01615815 Med | Rec METRC ID: - Created Needs review Last Modifie…" at bounding box center [750, 151] width 1378 height 104
click at [1253, 90] on span "Edit Purchase" at bounding box center [1253, 86] width 67 height 13
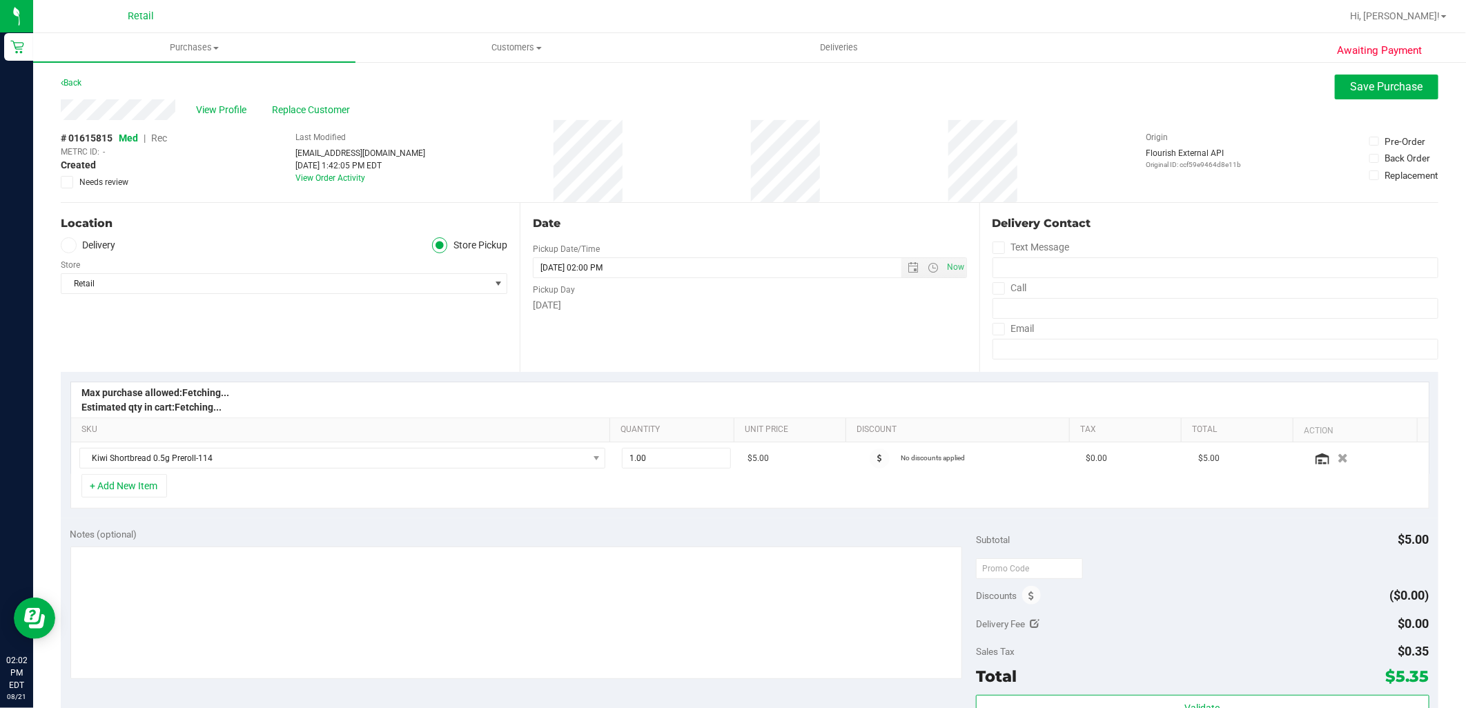
click at [160, 139] on span "Rec" at bounding box center [159, 138] width 16 height 11
click at [1400, 95] on button "Save Purchase" at bounding box center [1387, 87] width 104 height 25
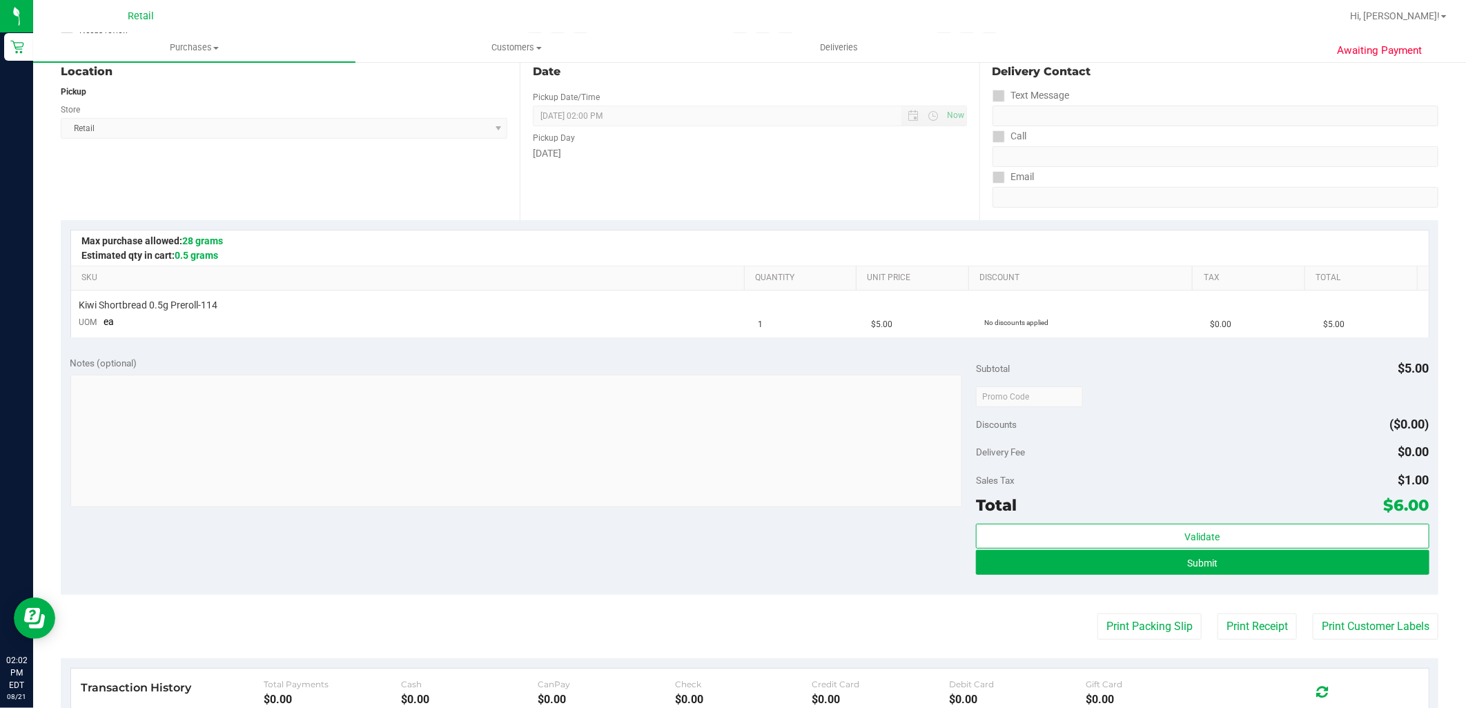
scroll to position [153, 0]
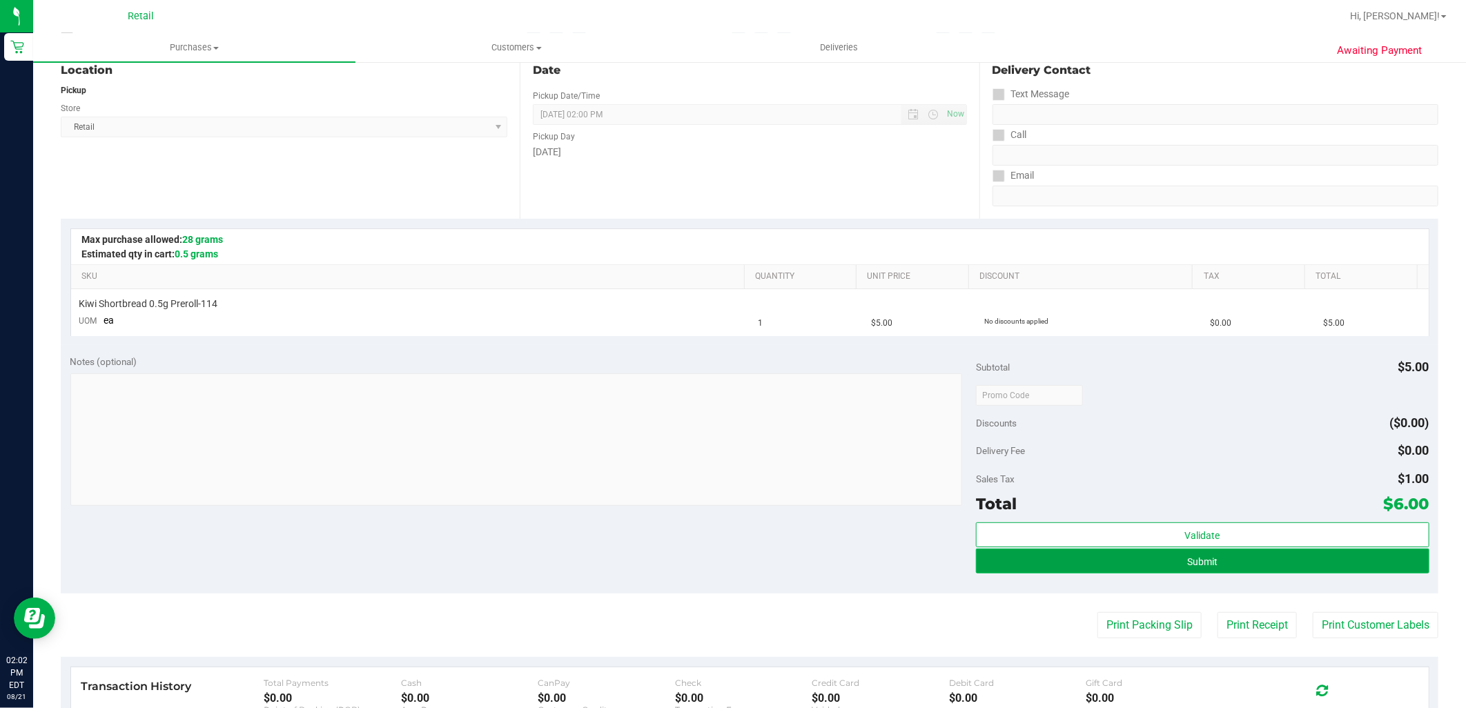
click at [1239, 569] on button "Submit" at bounding box center [1202, 561] width 453 height 25
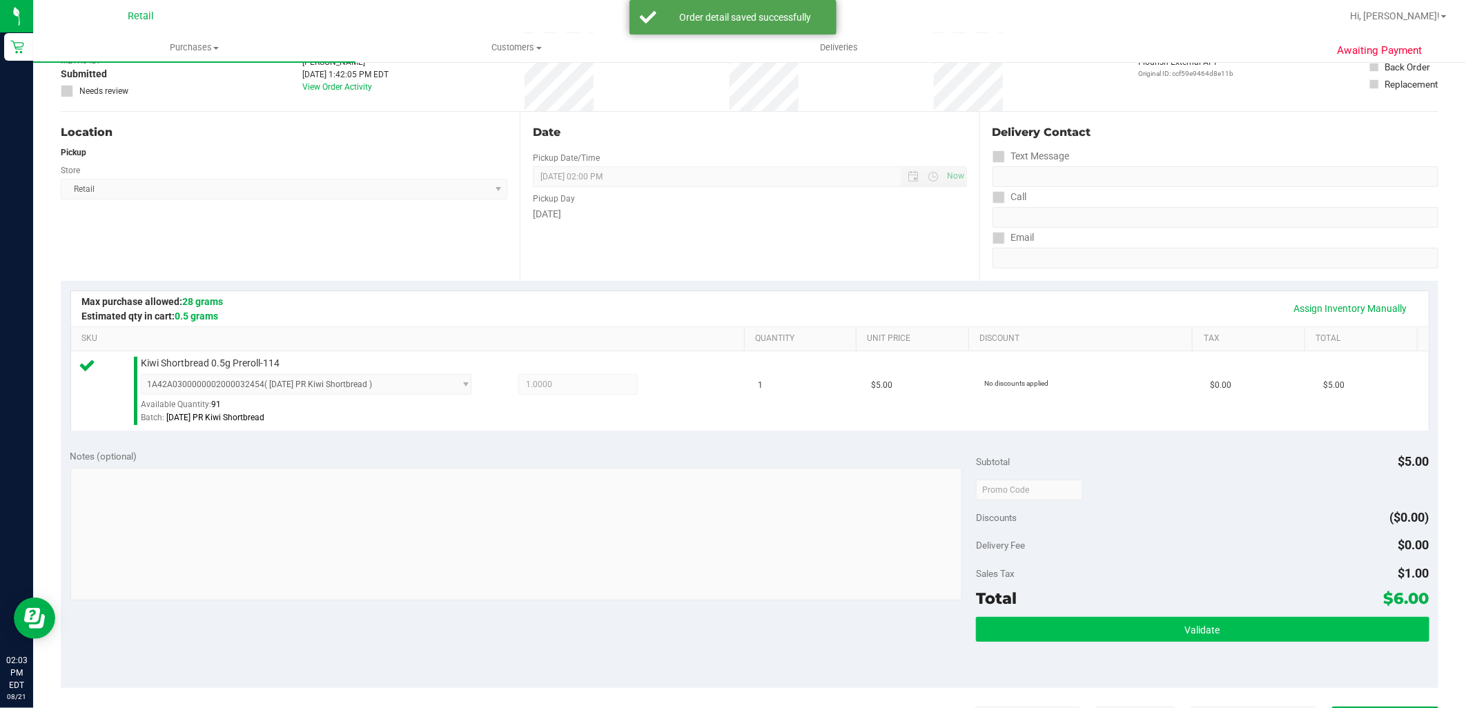
scroll to position [230, 0]
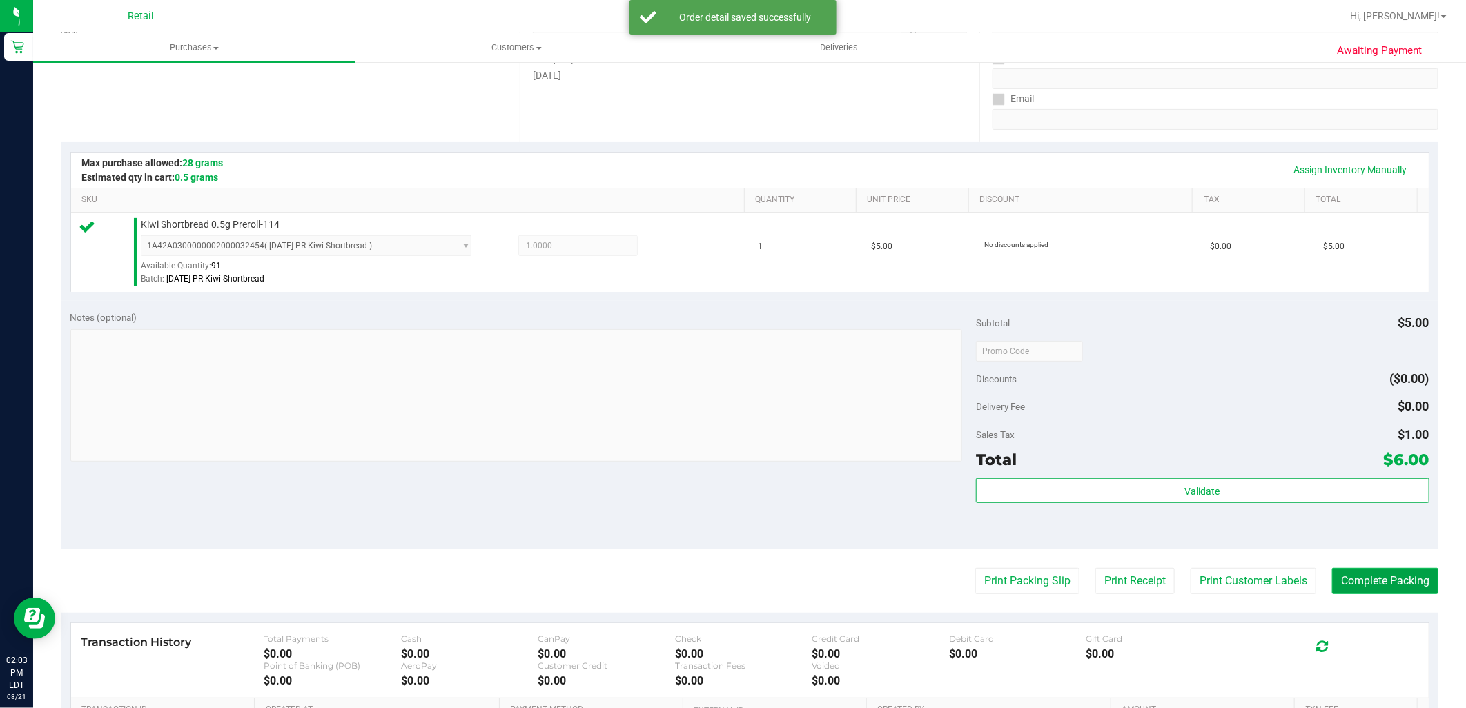
click at [1384, 589] on button "Complete Packing" at bounding box center [1385, 581] width 106 height 26
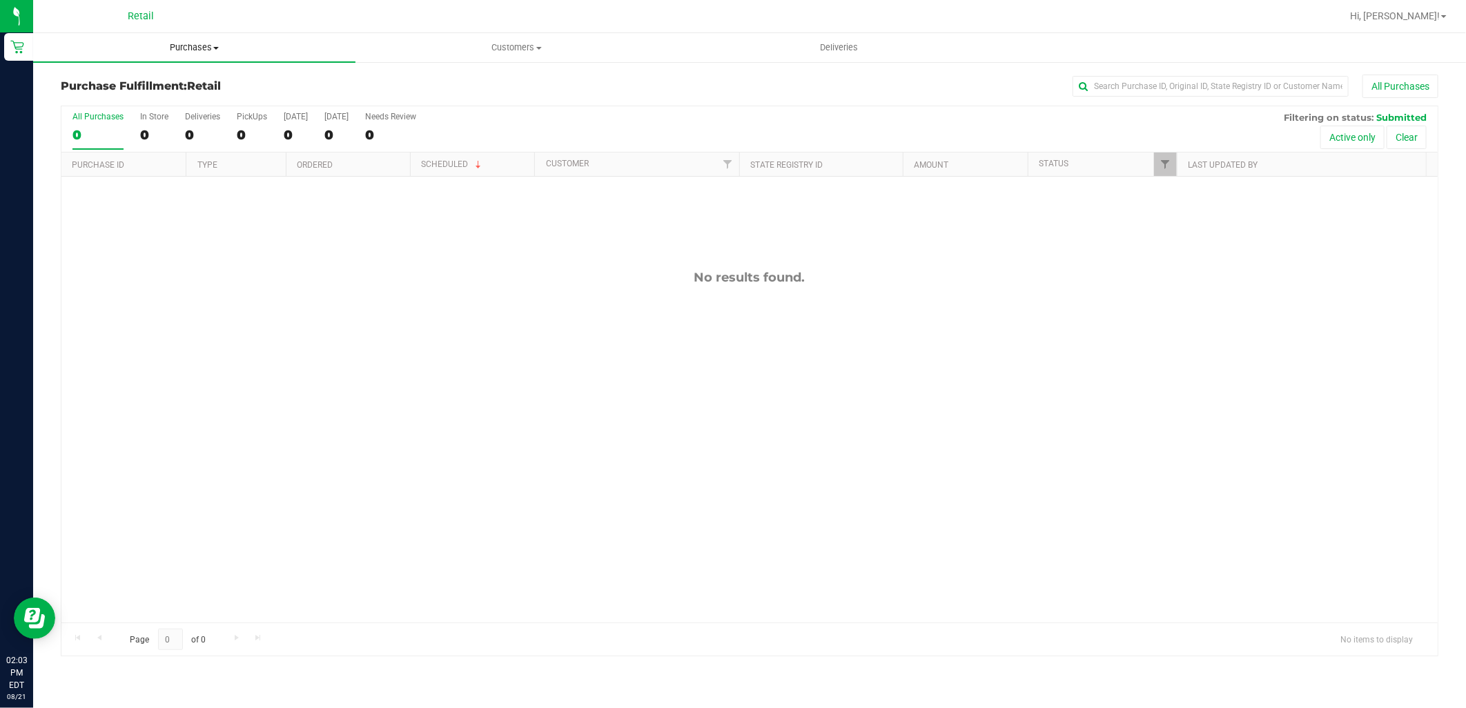
click at [183, 55] on uib-tab-heading "Purchases Summary of purchases Fulfillment All purchases" at bounding box center [194, 47] width 322 height 29
click at [177, 77] on li "Summary of purchases" at bounding box center [194, 83] width 322 height 17
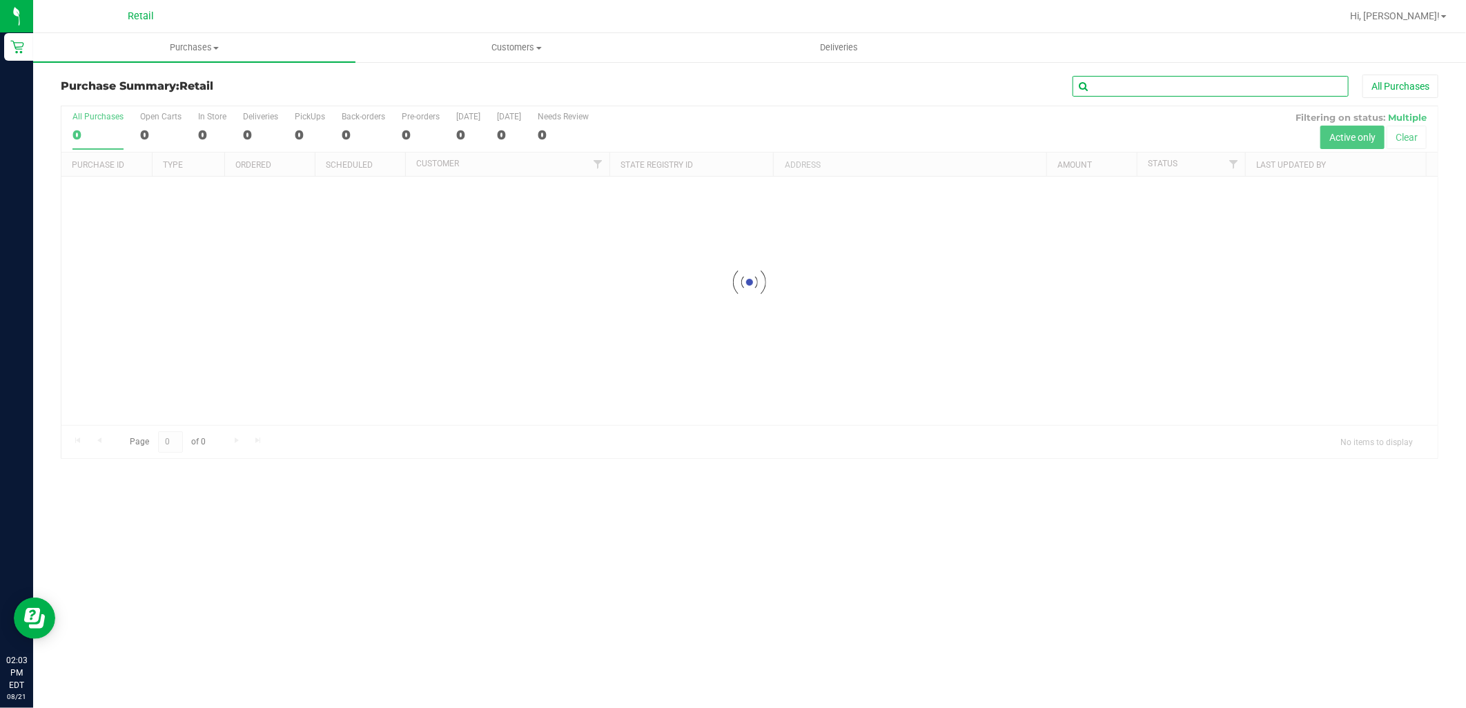
click at [1133, 79] on input "text" at bounding box center [1210, 86] width 276 height 21
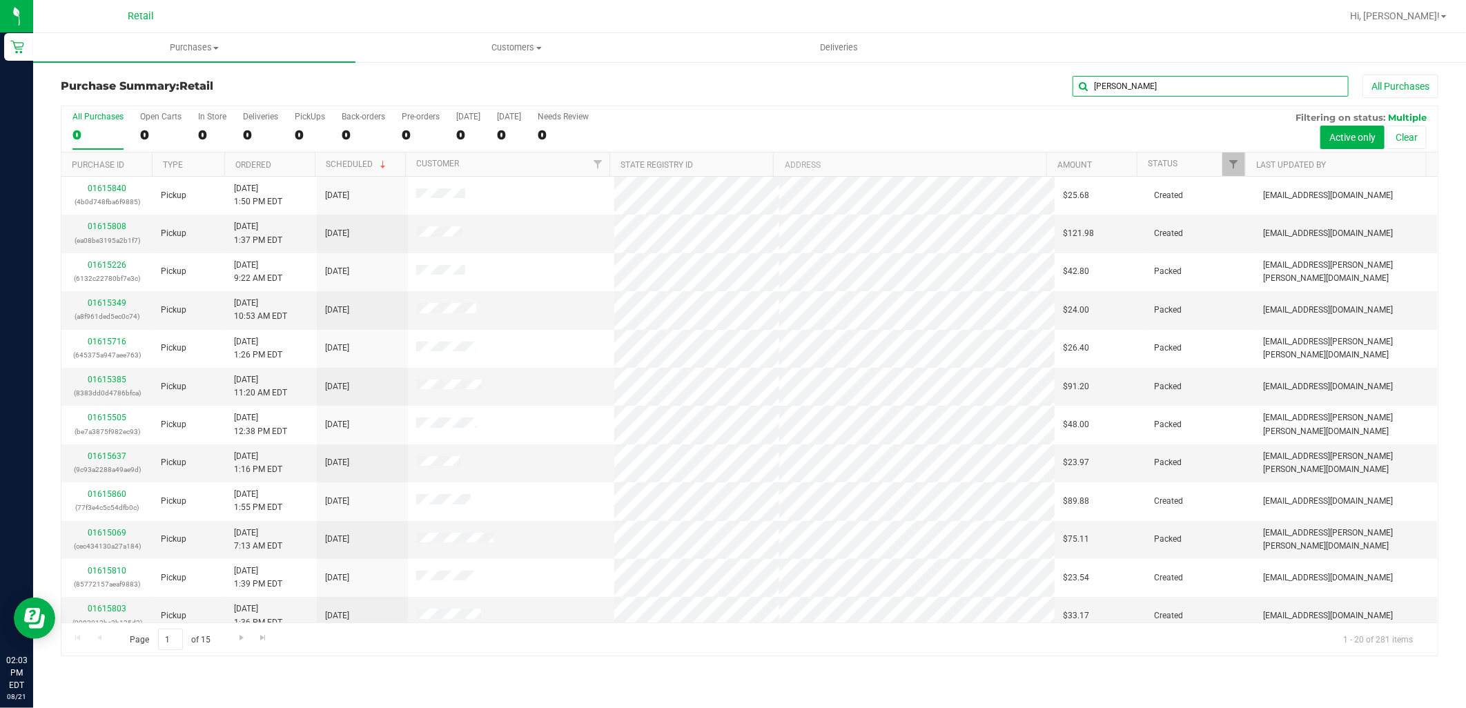
type input "francis"
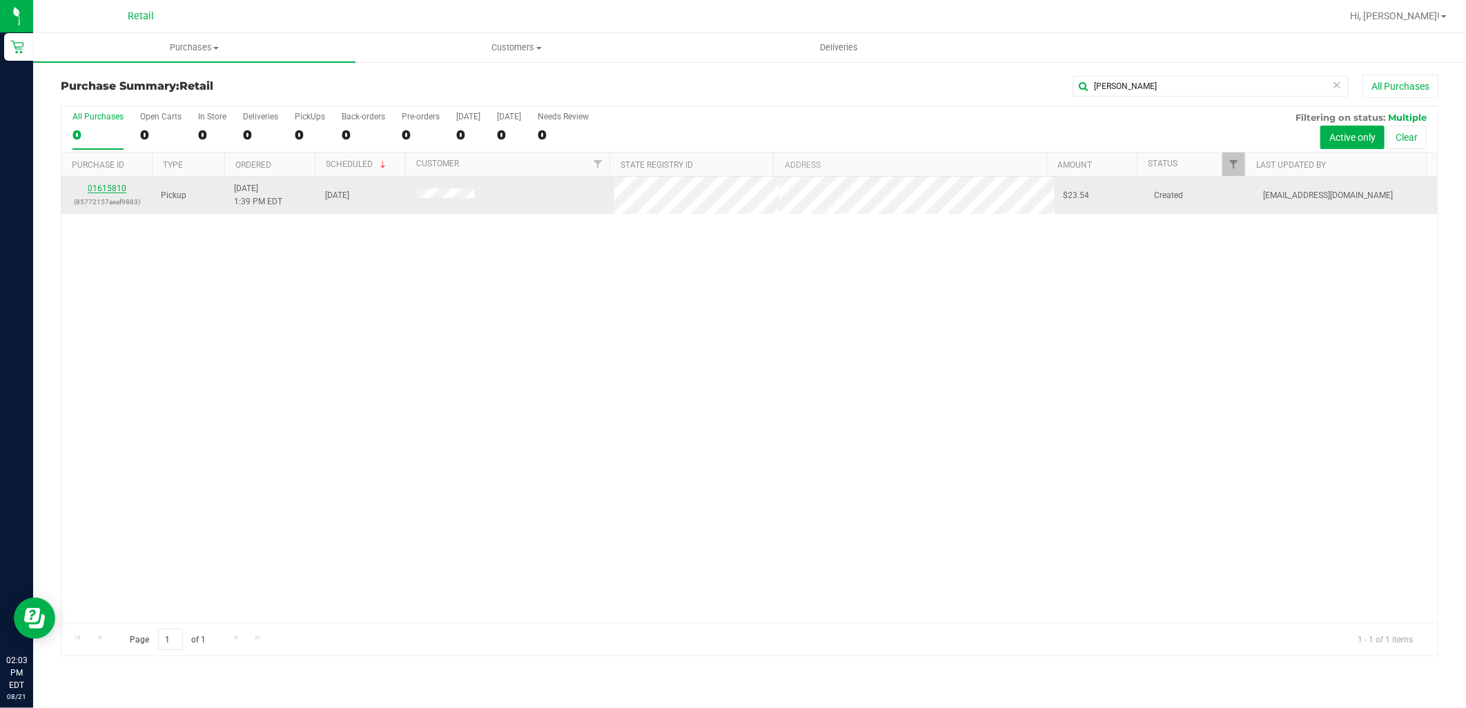
click at [124, 190] on link "01615810" at bounding box center [107, 189] width 39 height 10
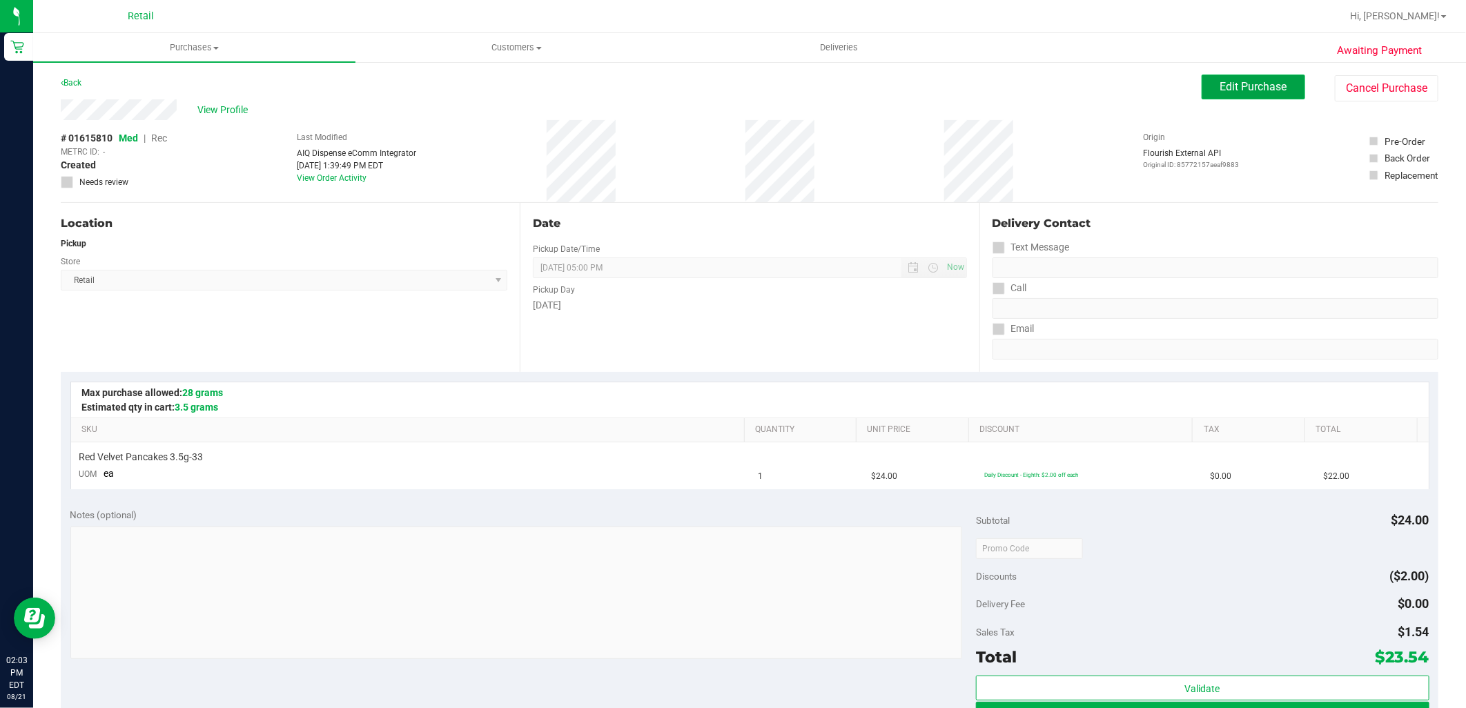
click at [1202, 93] on button "Edit Purchase" at bounding box center [1254, 87] width 104 height 25
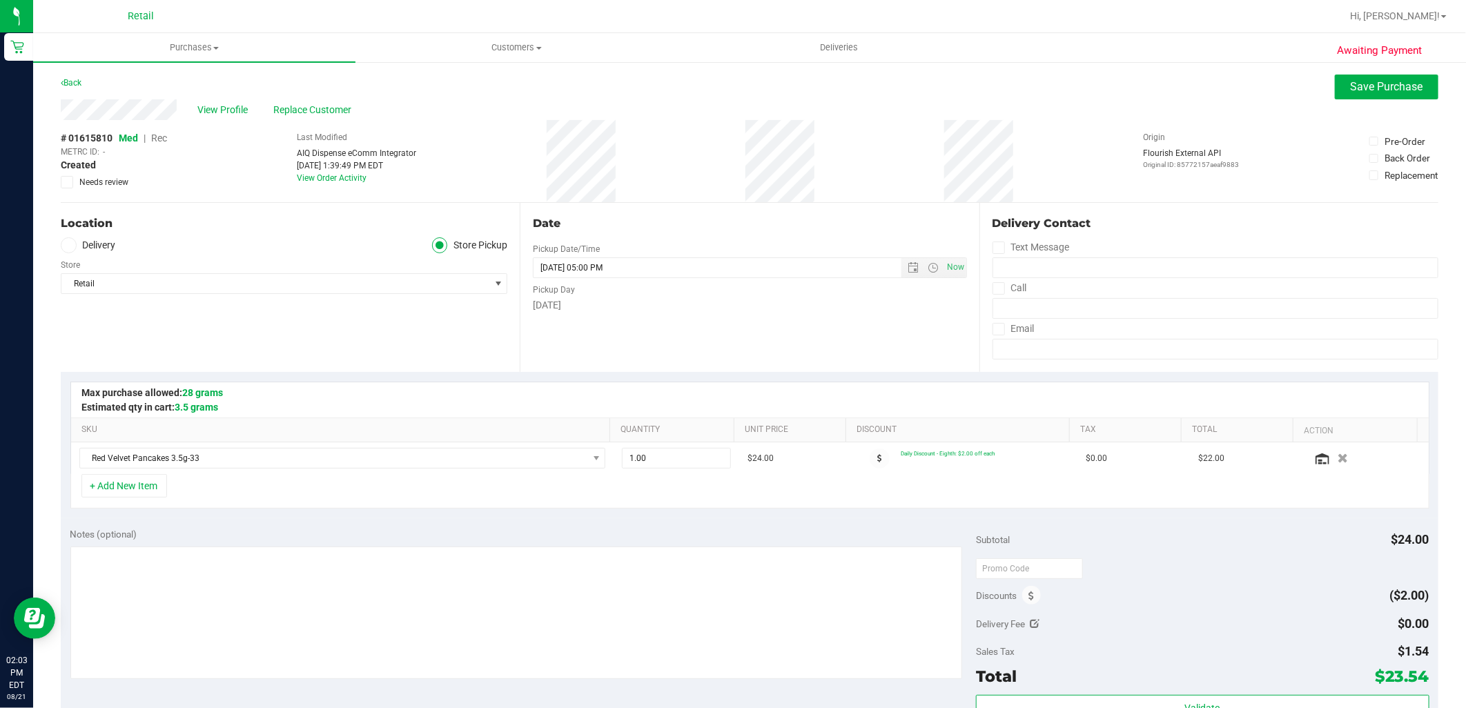
click at [164, 134] on span "Rec" at bounding box center [159, 138] width 16 height 11
click at [1384, 95] on button "Save Purchase" at bounding box center [1387, 87] width 104 height 25
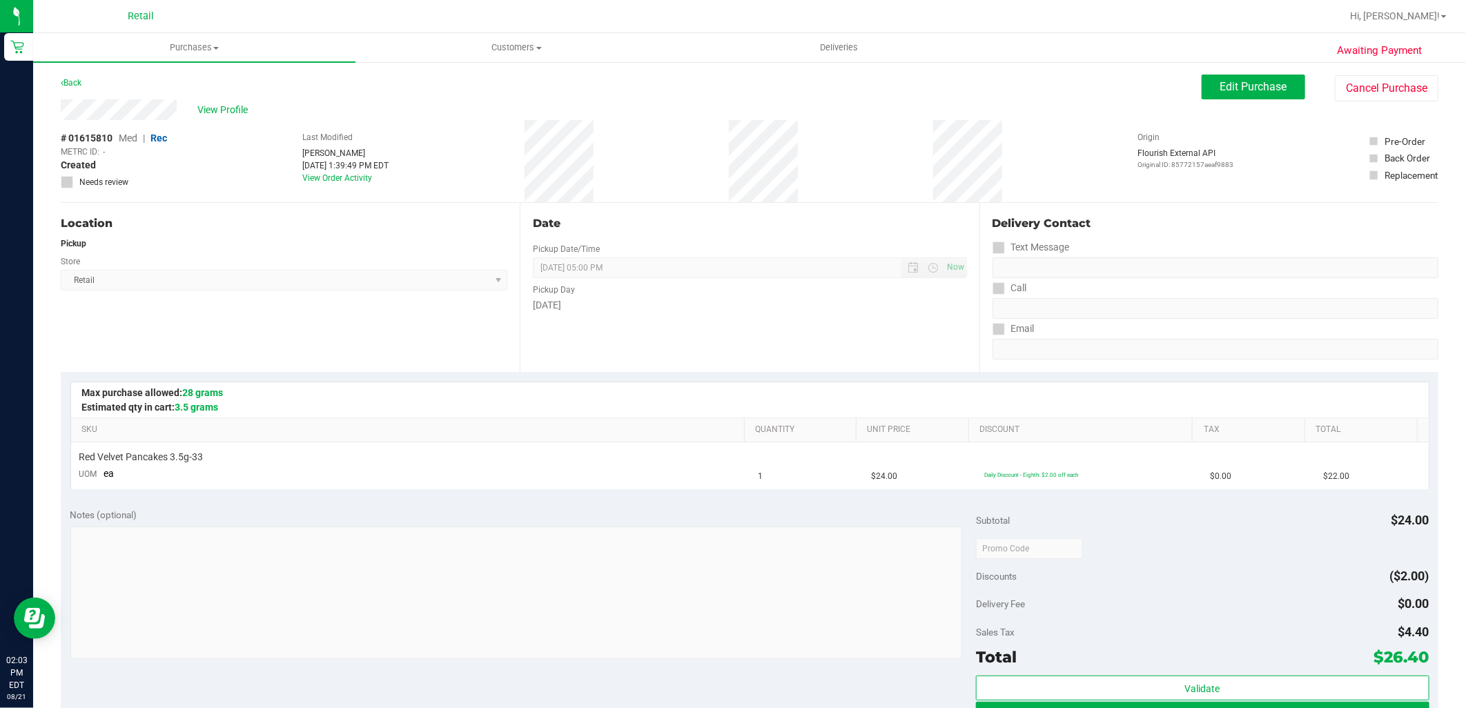
scroll to position [153, 0]
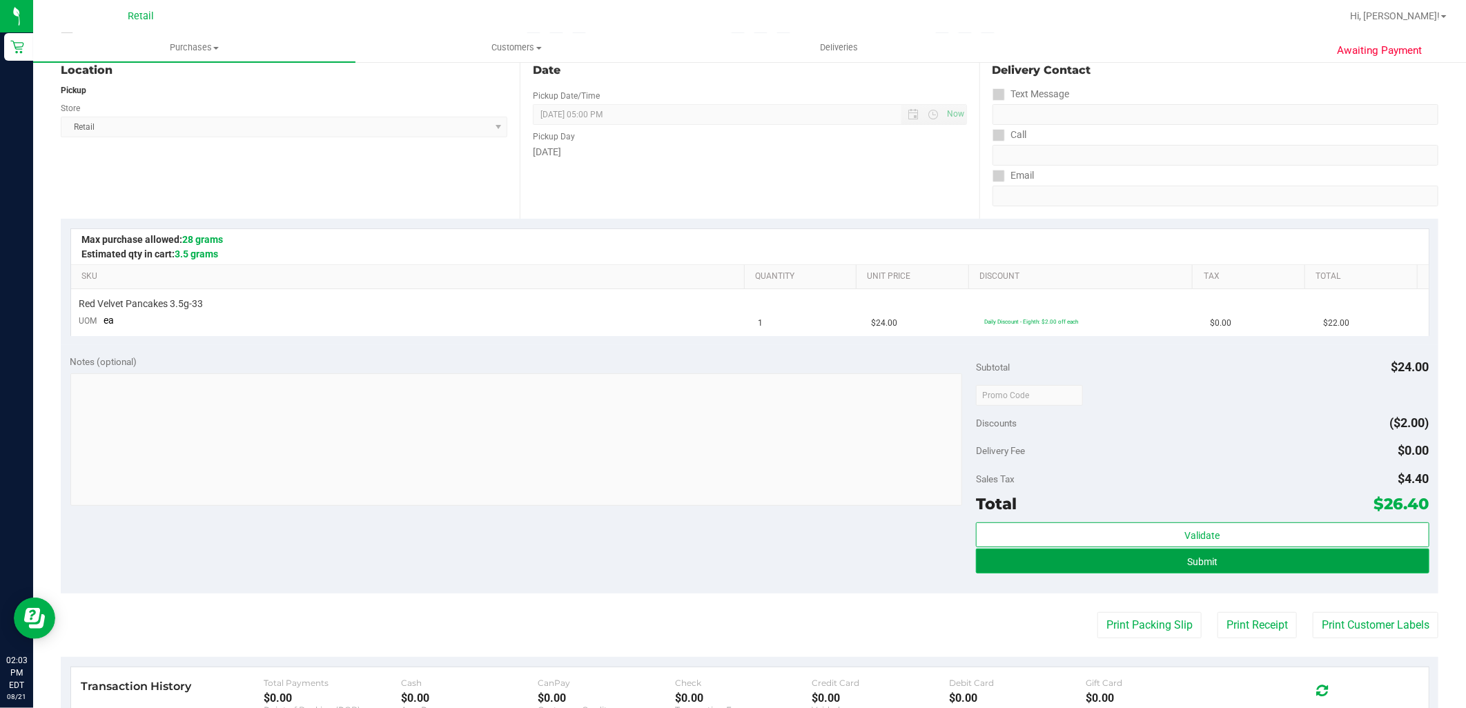
click at [1246, 568] on button "Submit" at bounding box center [1202, 561] width 453 height 25
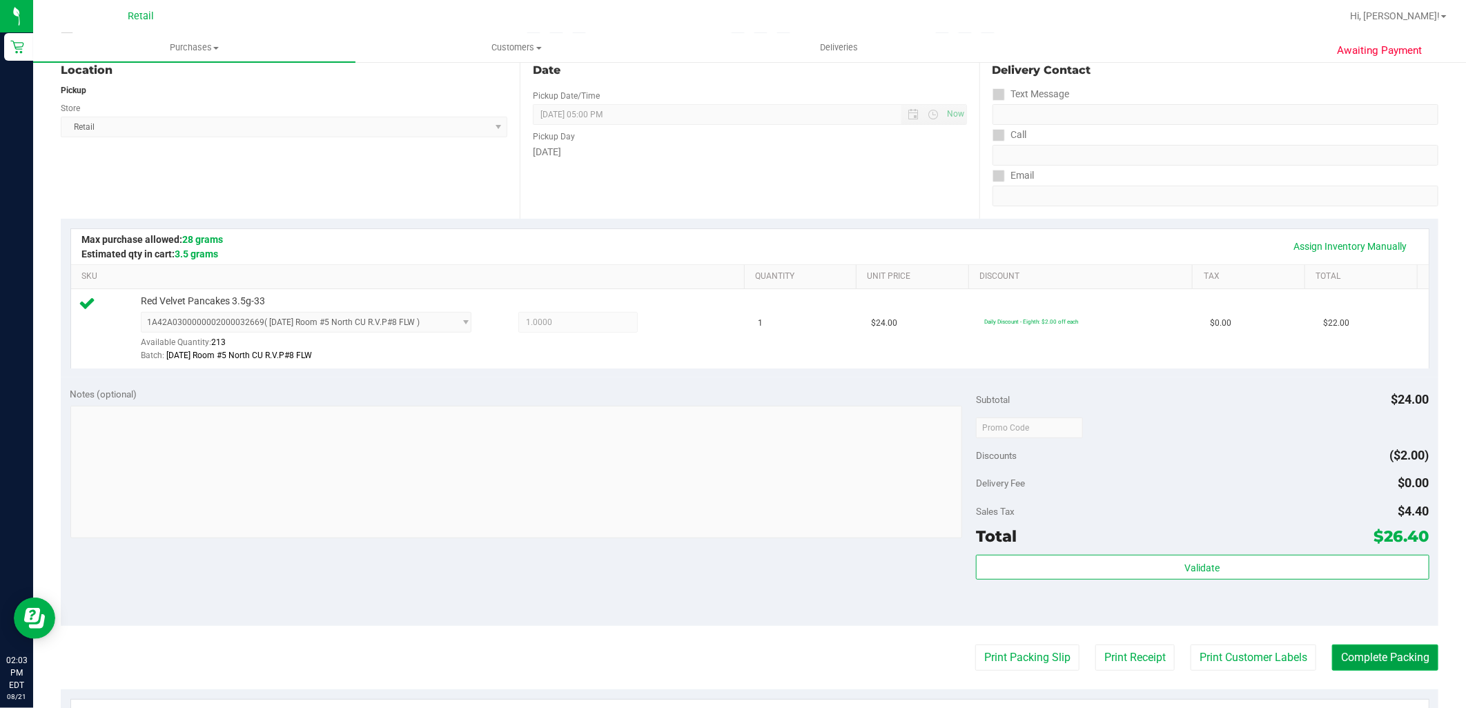
click at [1342, 654] on button "Complete Packing" at bounding box center [1385, 658] width 106 height 26
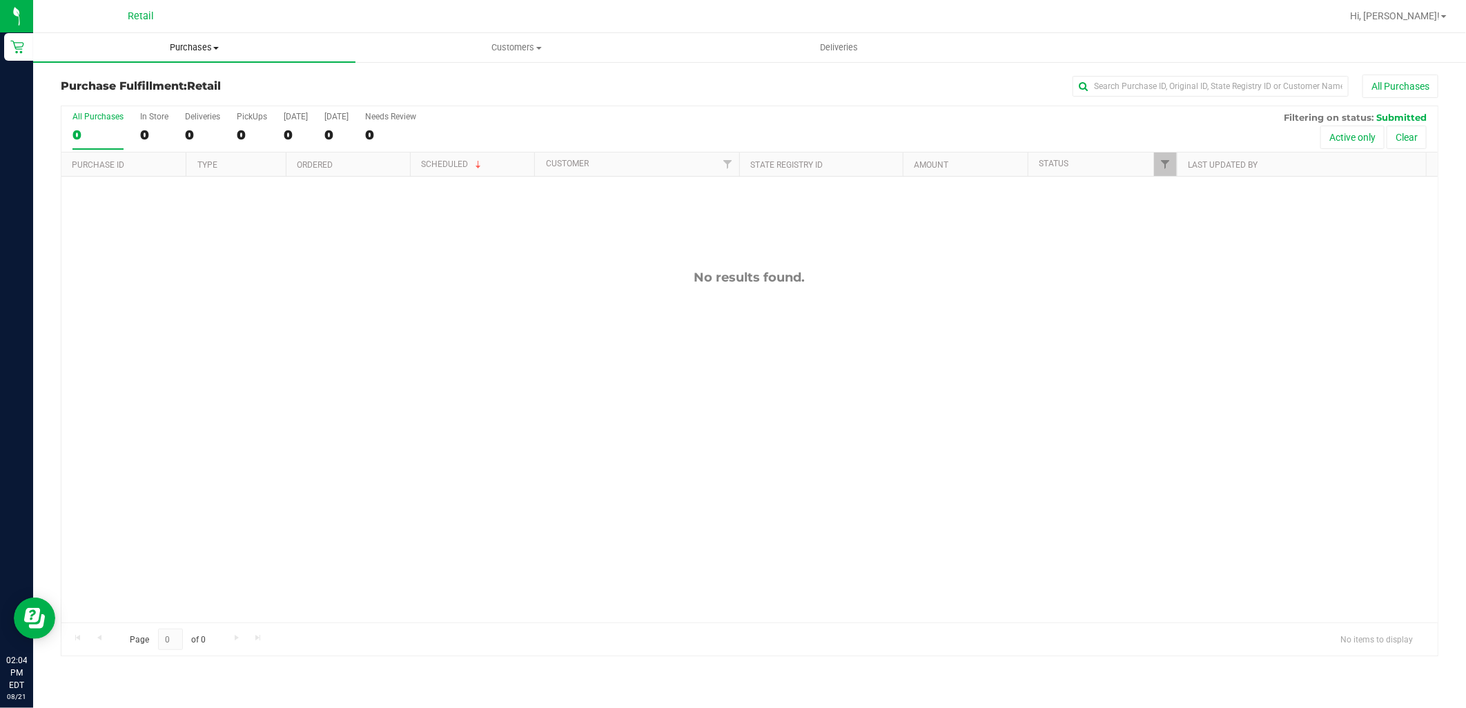
click at [186, 49] on span "Purchases" at bounding box center [194, 47] width 322 height 12
click at [184, 79] on li "Summary of purchases" at bounding box center [194, 83] width 322 height 17
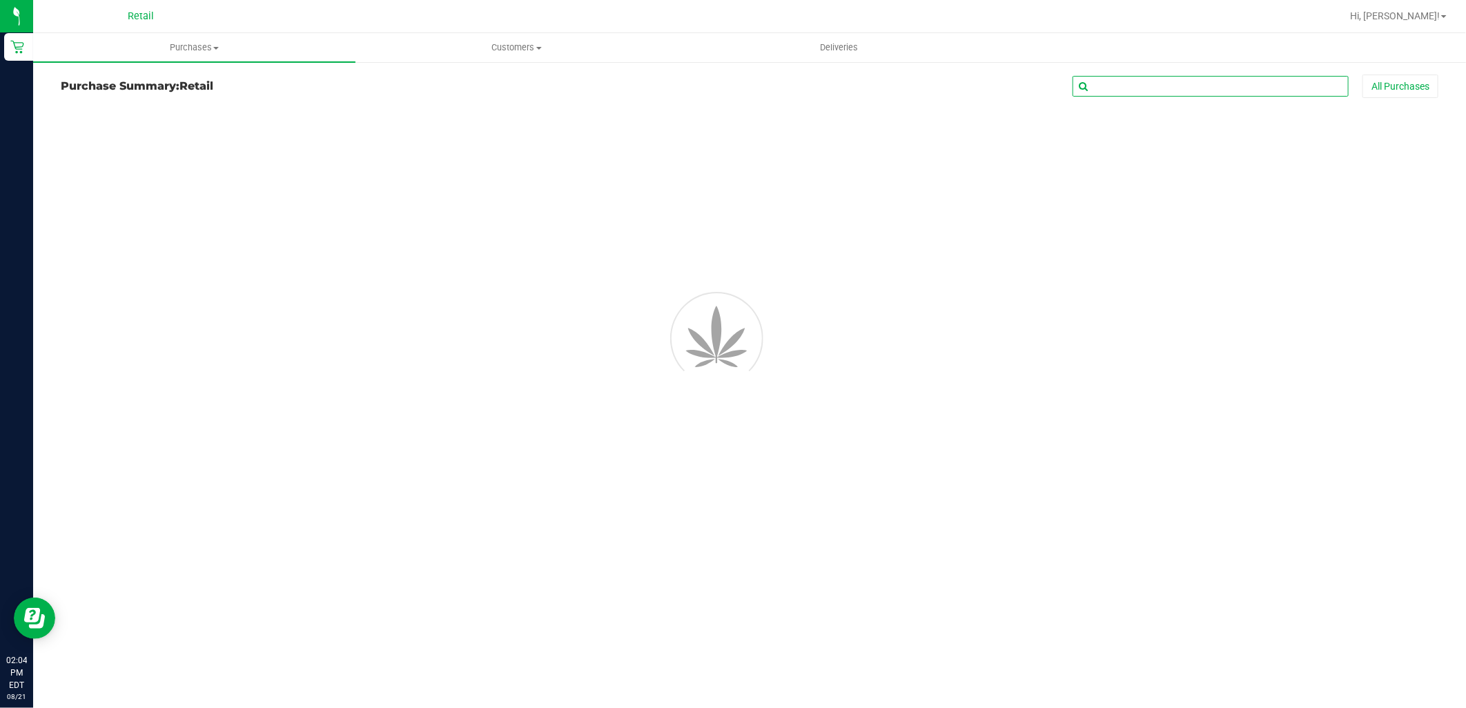
click at [1244, 83] on input "text" at bounding box center [1210, 86] width 276 height 21
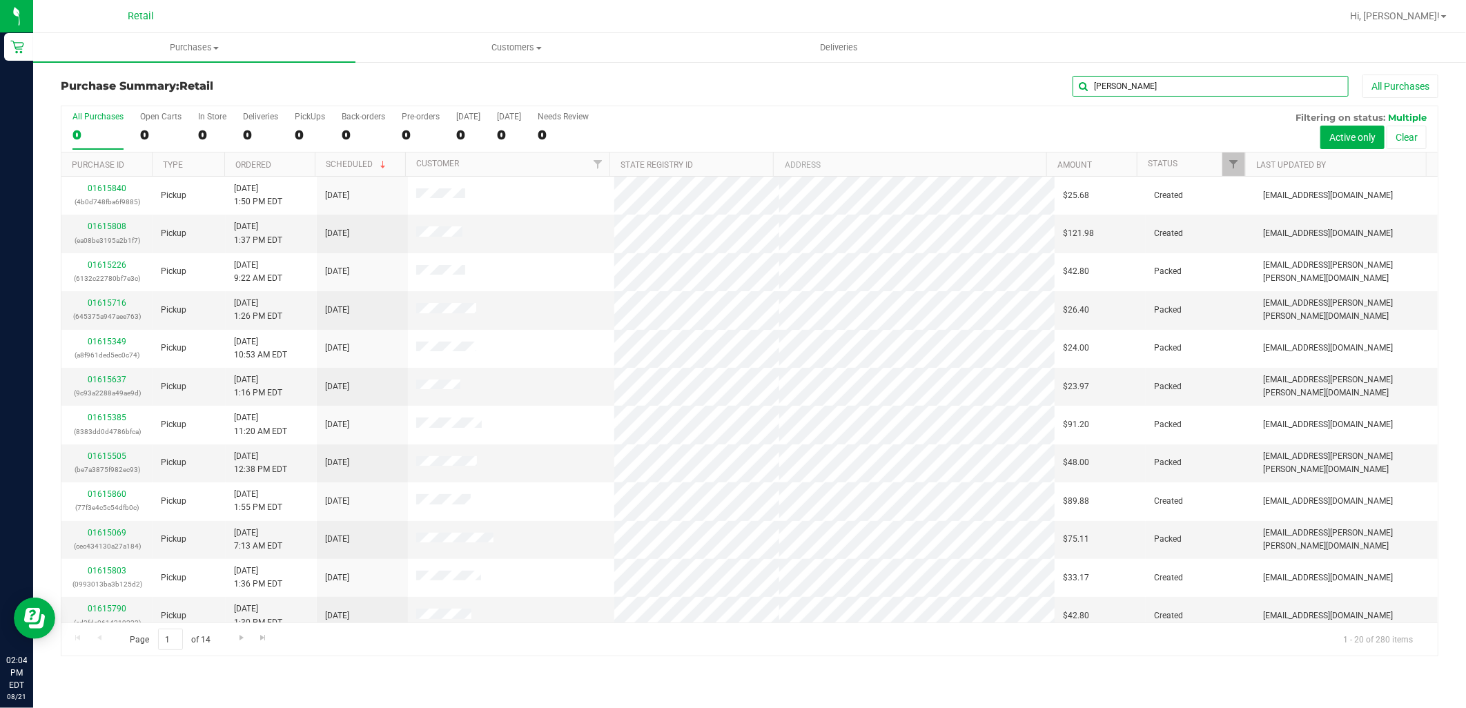
type input "olivia"
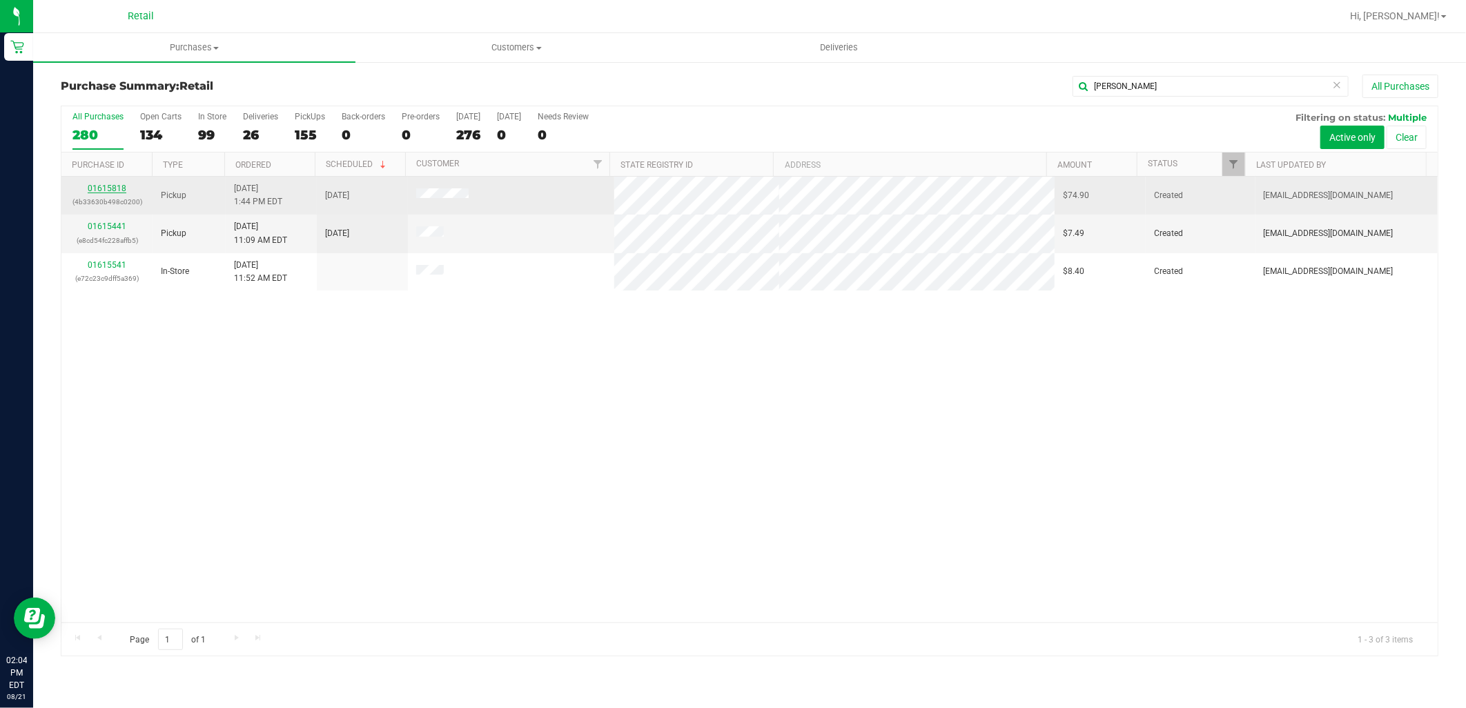
click at [108, 187] on link "01615818" at bounding box center [107, 189] width 39 height 10
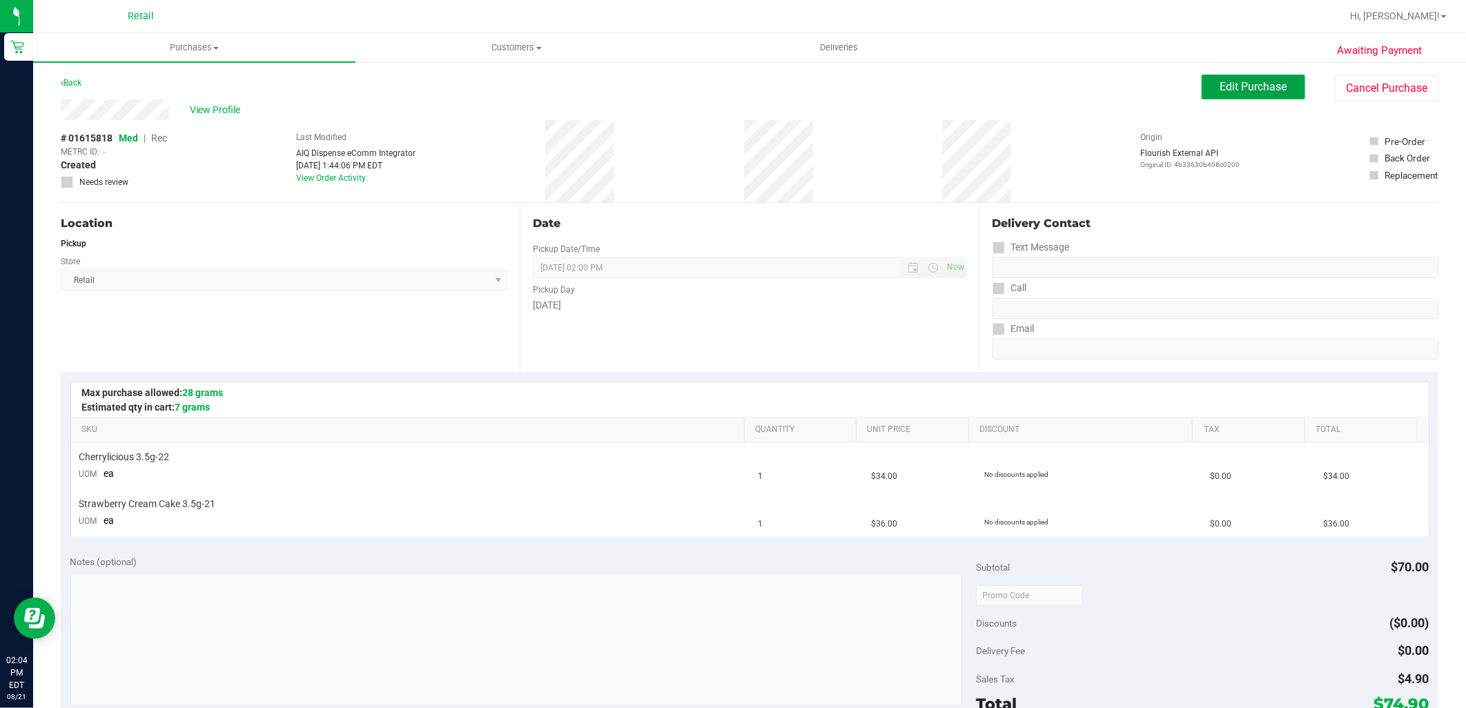
click at [1220, 80] on span "Edit Purchase" at bounding box center [1253, 86] width 67 height 13
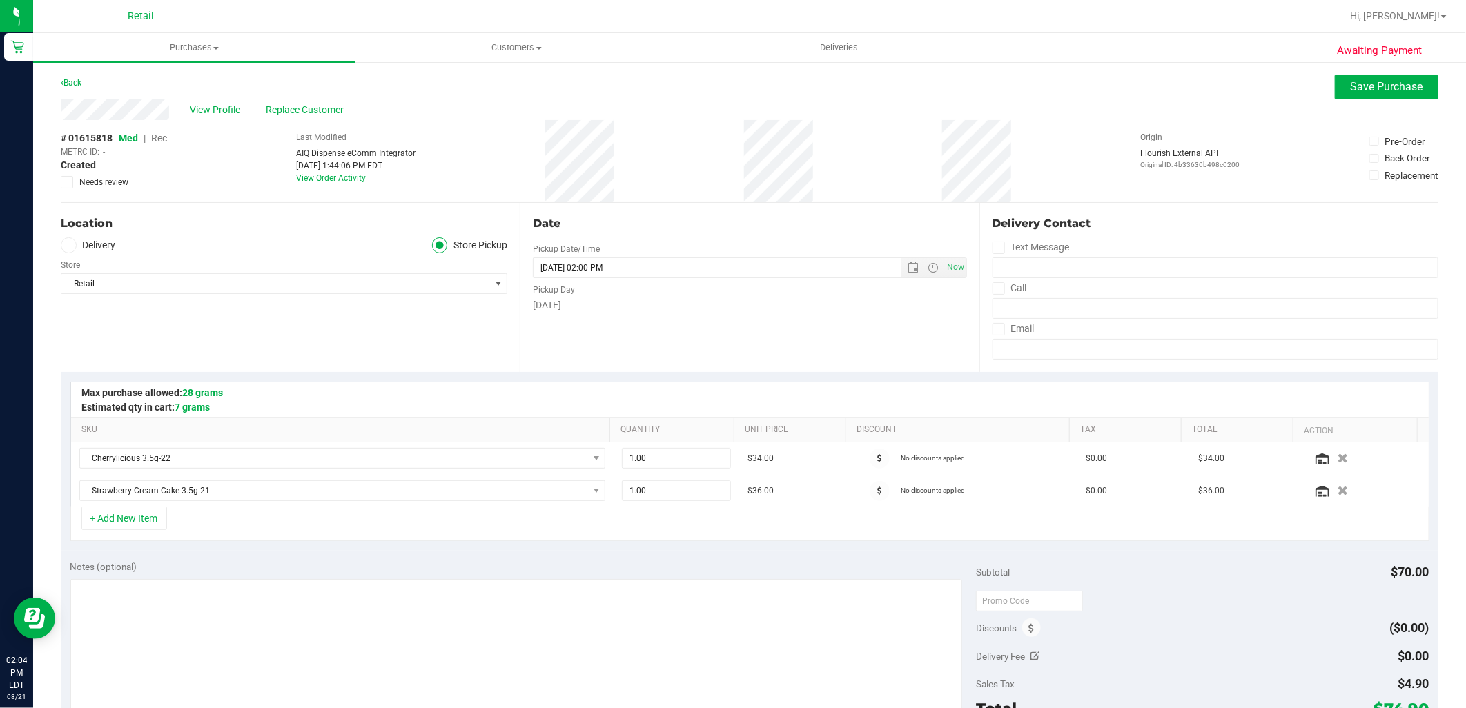
click at [159, 139] on span "Rec" at bounding box center [159, 138] width 16 height 11
click at [1385, 97] on button "Save Purchase" at bounding box center [1387, 87] width 104 height 25
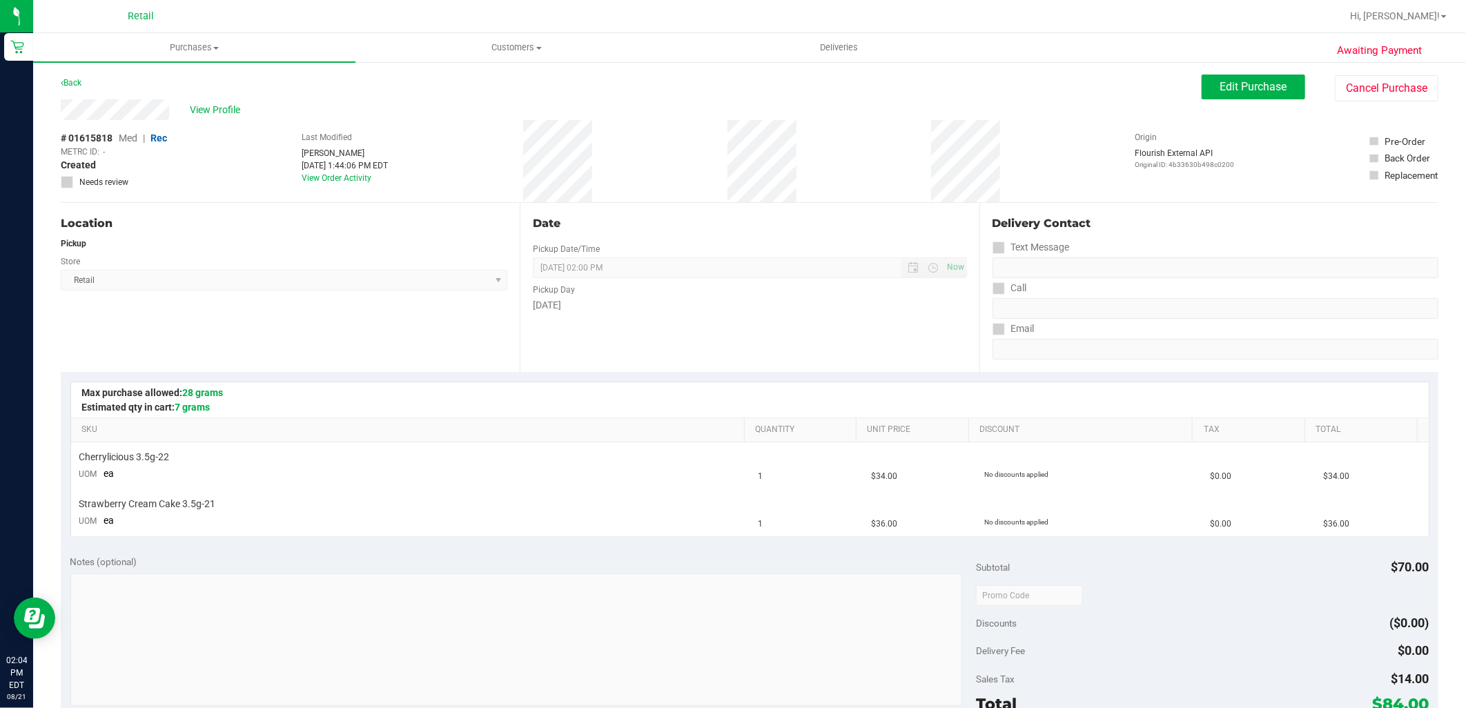
scroll to position [153, 0]
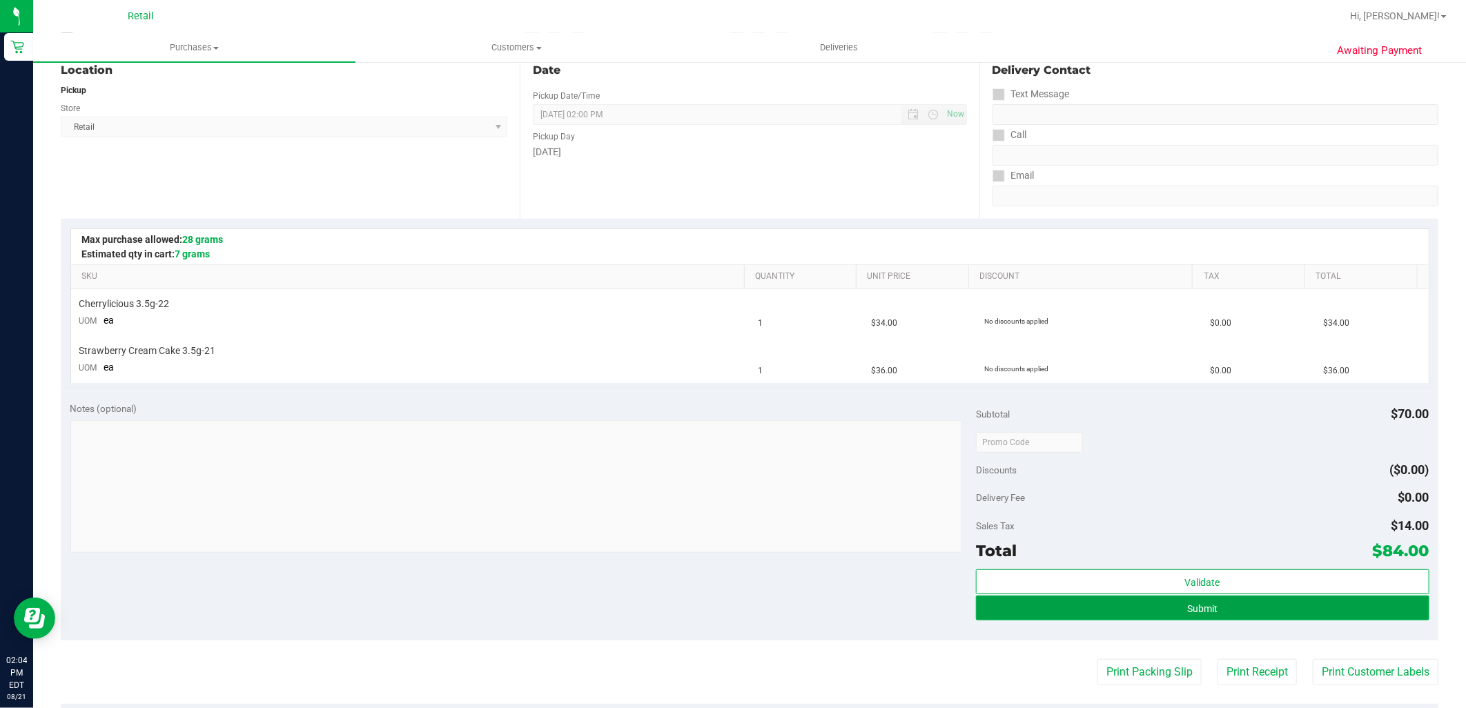
click at [1126, 599] on button "Submit" at bounding box center [1202, 608] width 453 height 25
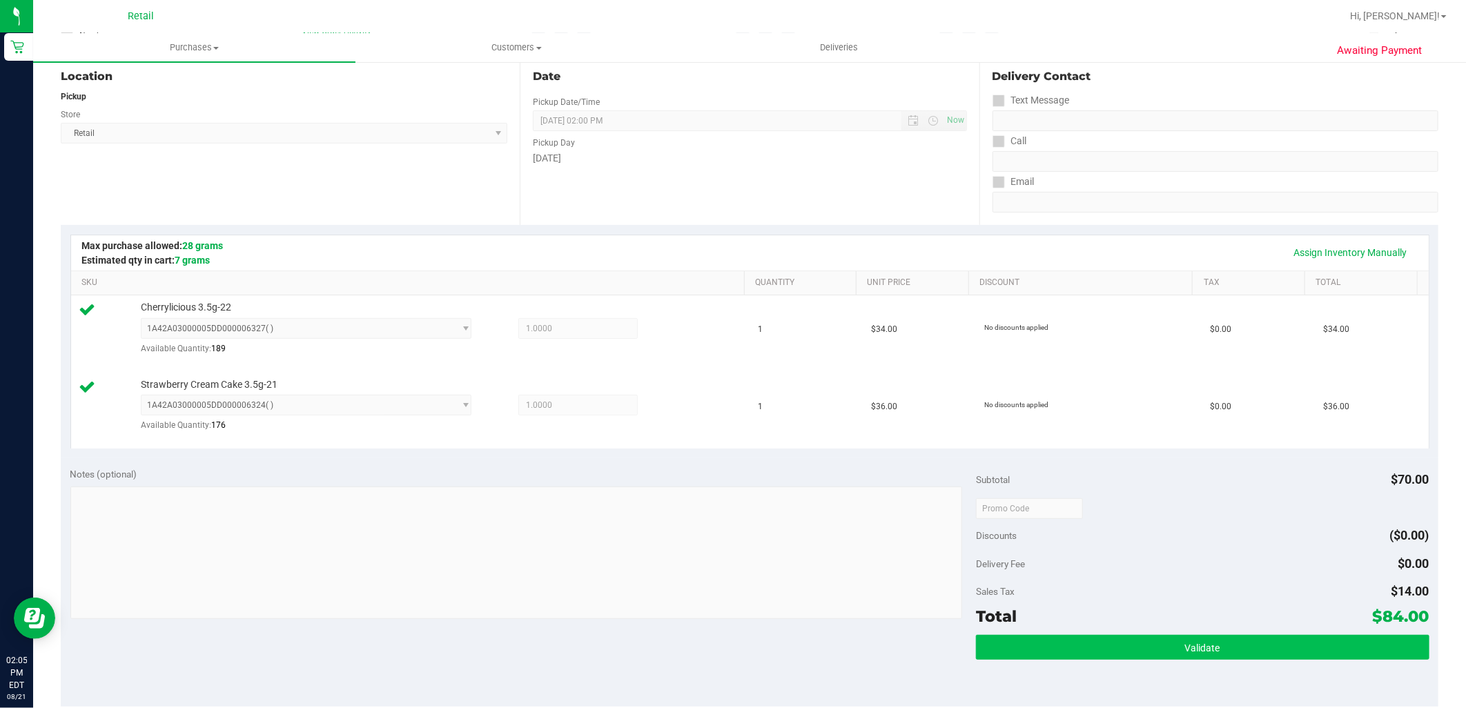
scroll to position [230, 0]
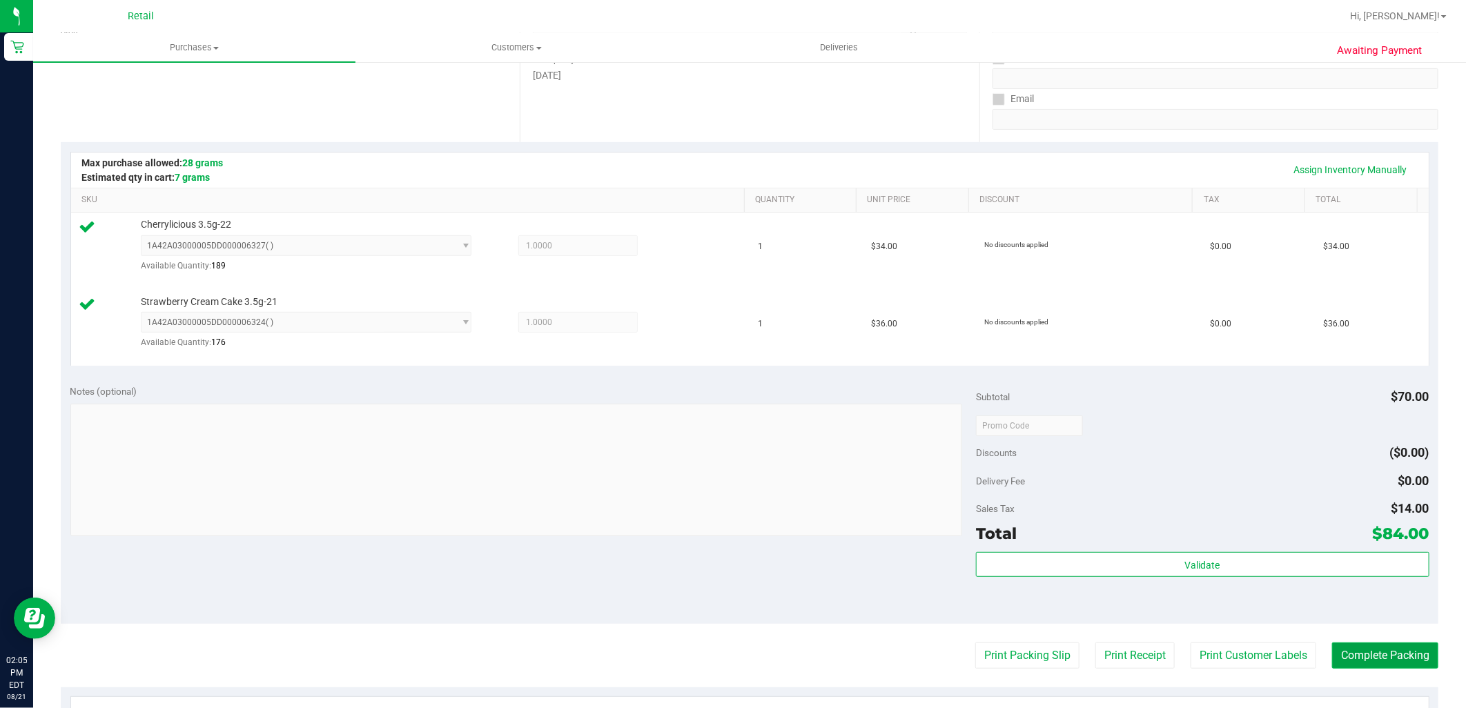
click at [1369, 666] on button "Complete Packing" at bounding box center [1385, 656] width 106 height 26
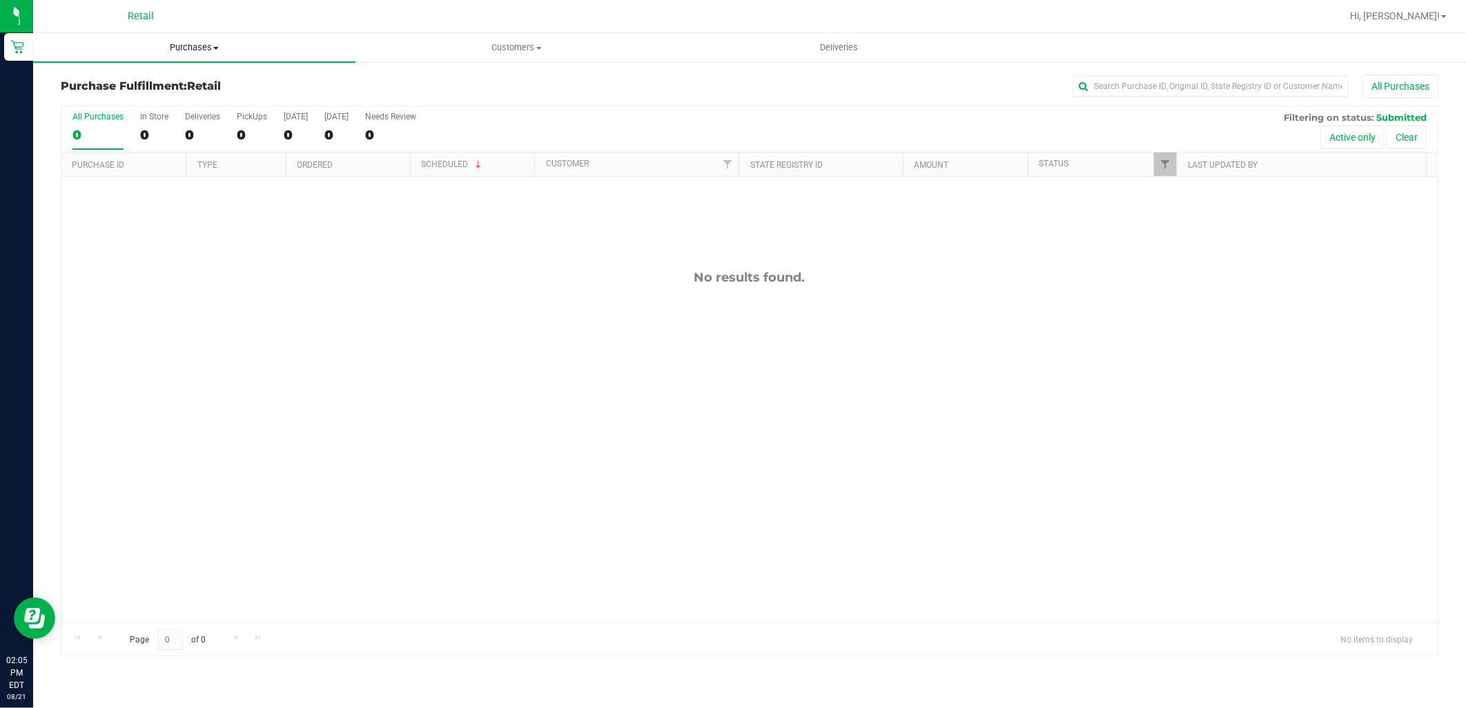
click at [212, 46] on span "Purchases" at bounding box center [194, 47] width 322 height 12
click at [197, 85] on li "Summary of purchases" at bounding box center [194, 83] width 322 height 17
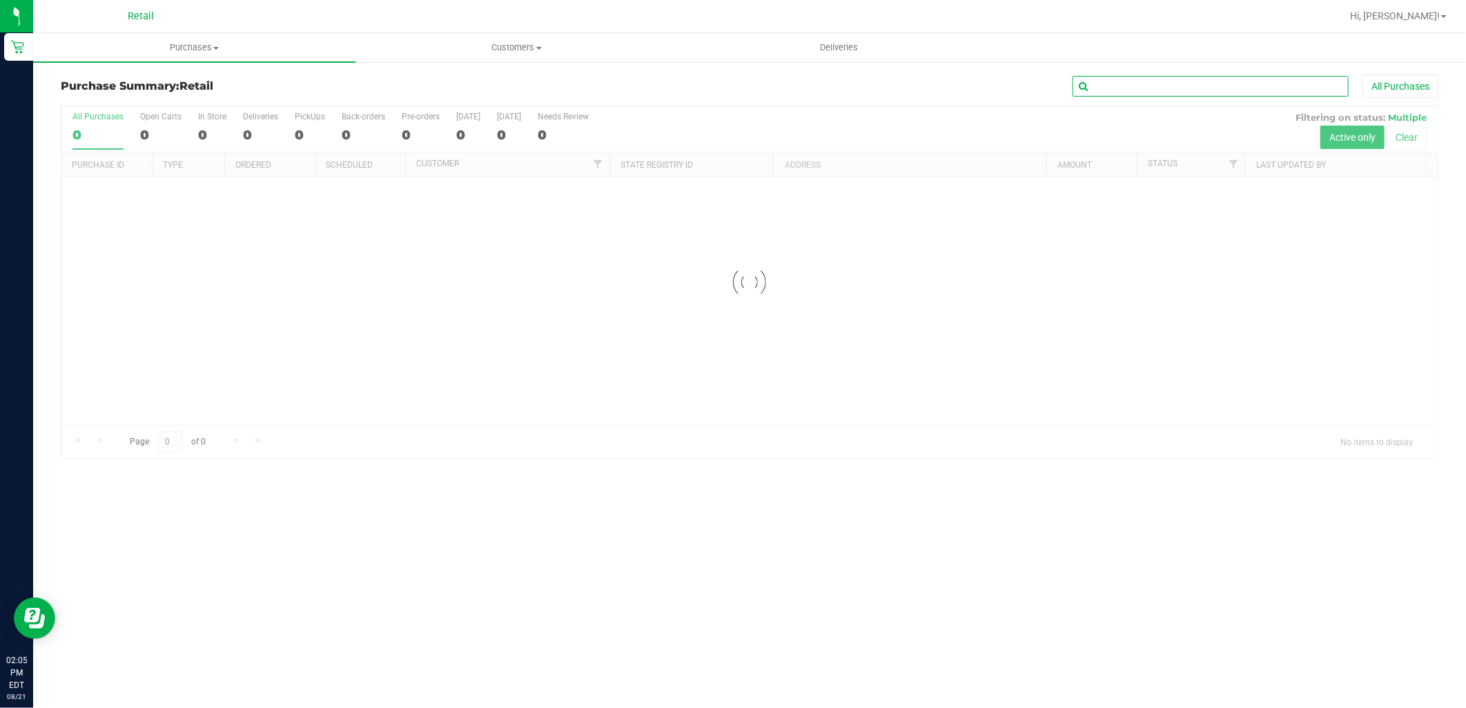
click at [1122, 80] on input "text" at bounding box center [1210, 86] width 276 height 21
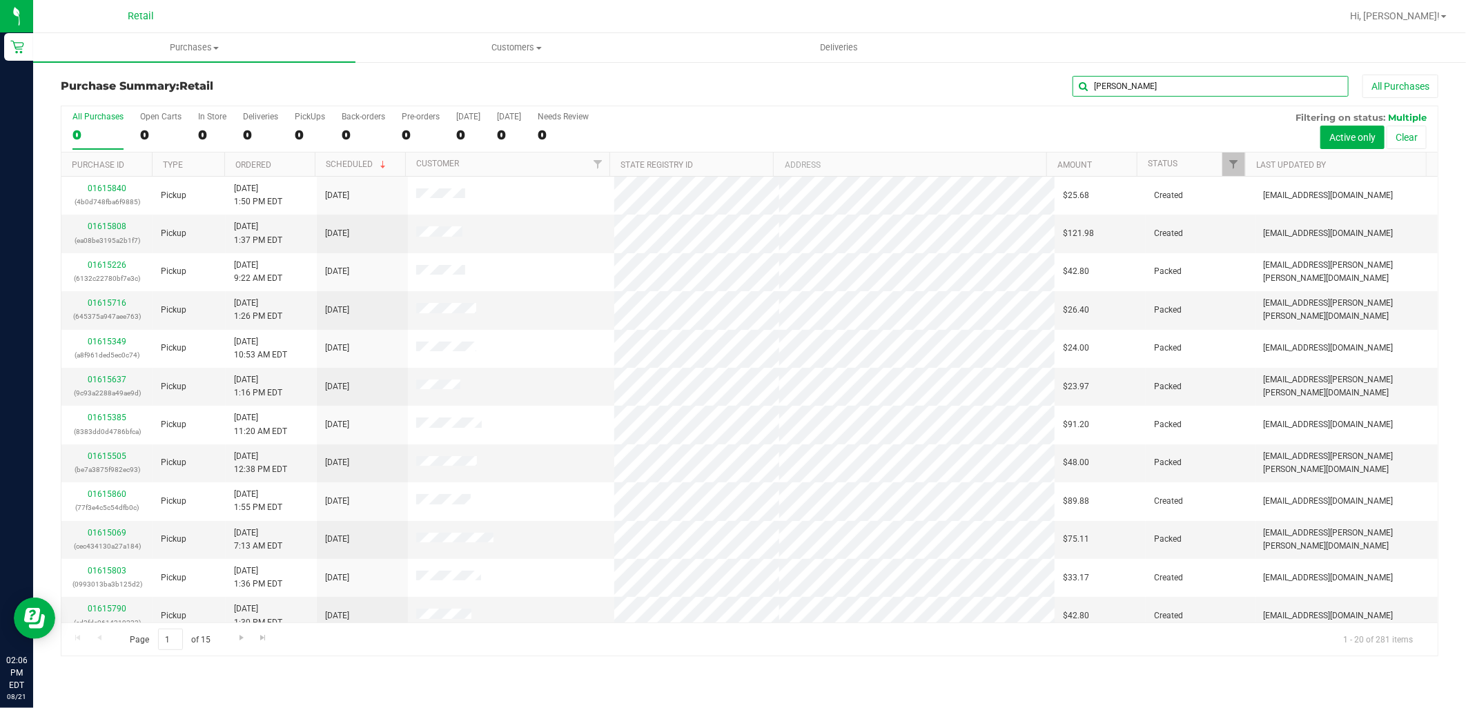
type input "robert"
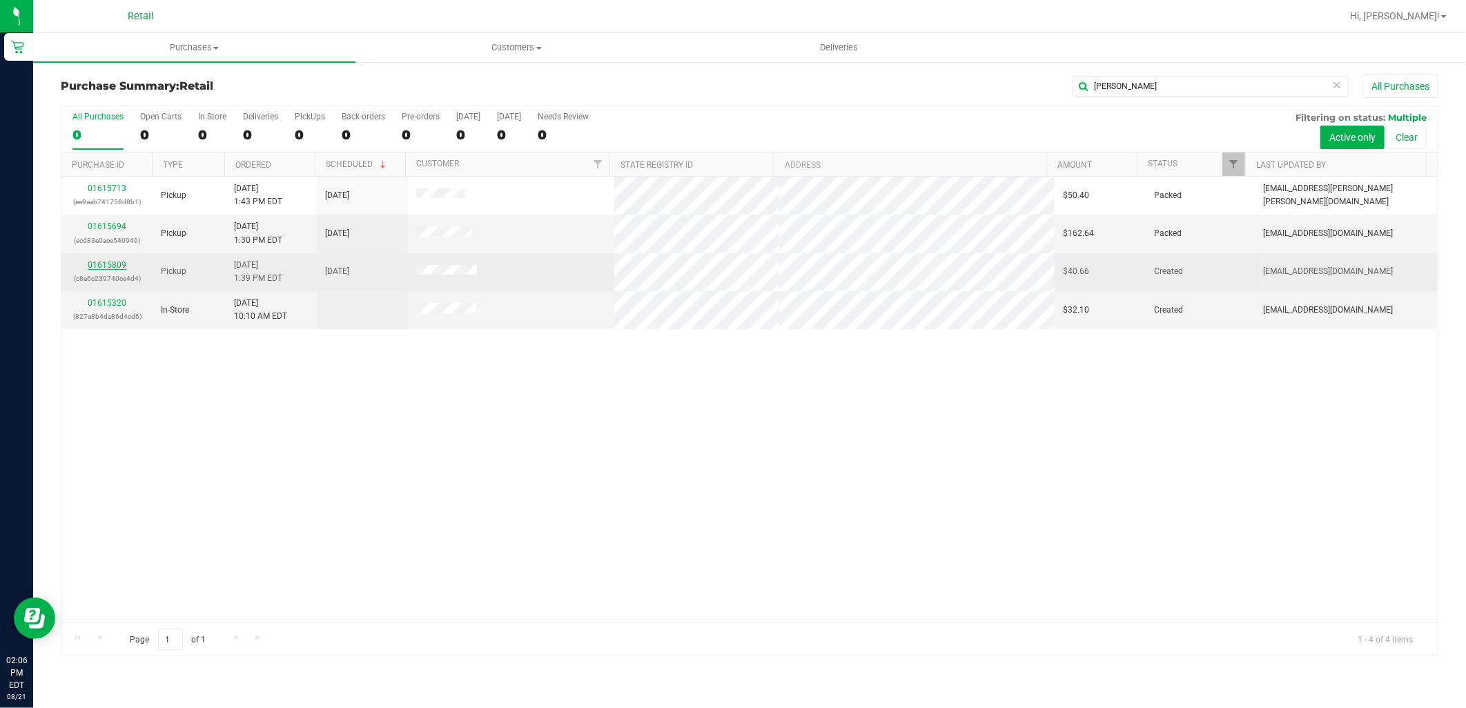
click at [108, 268] on link "01615809" at bounding box center [107, 265] width 39 height 10
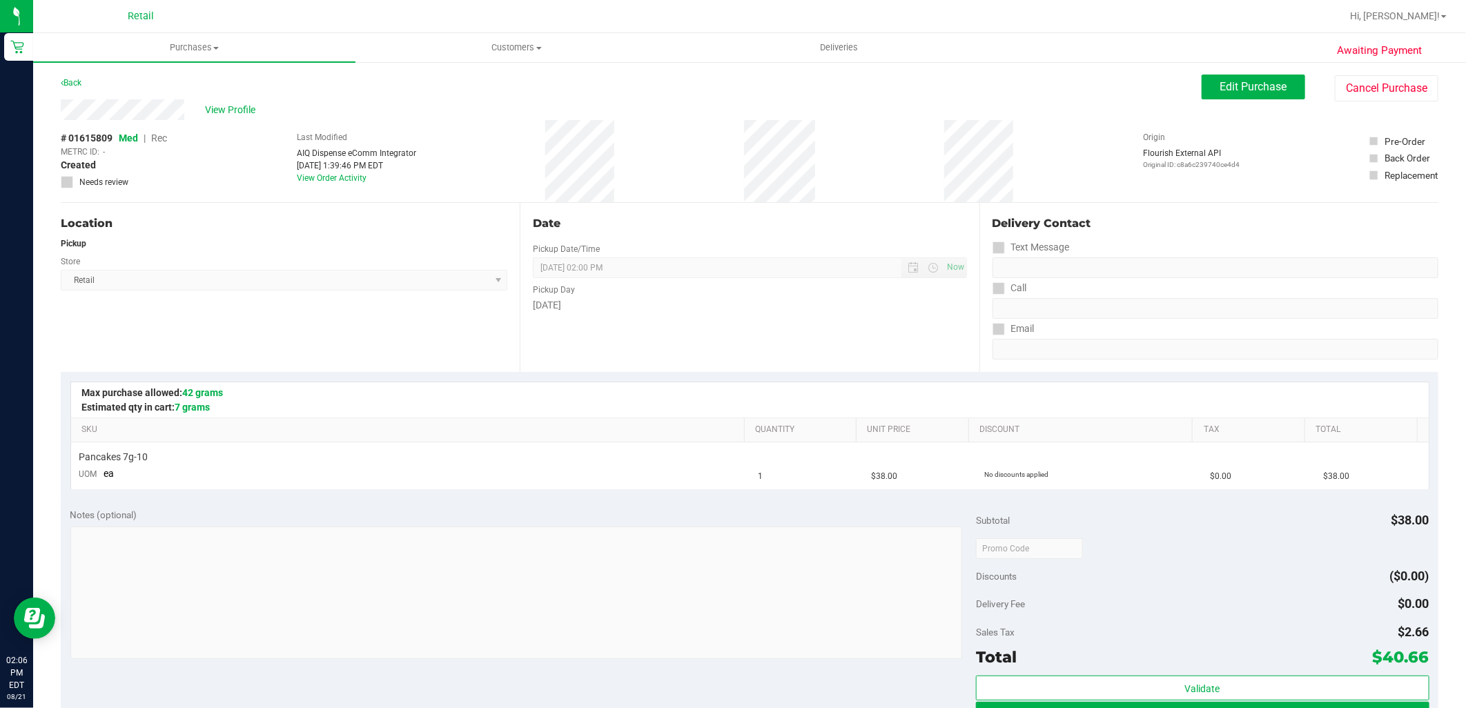
scroll to position [77, 0]
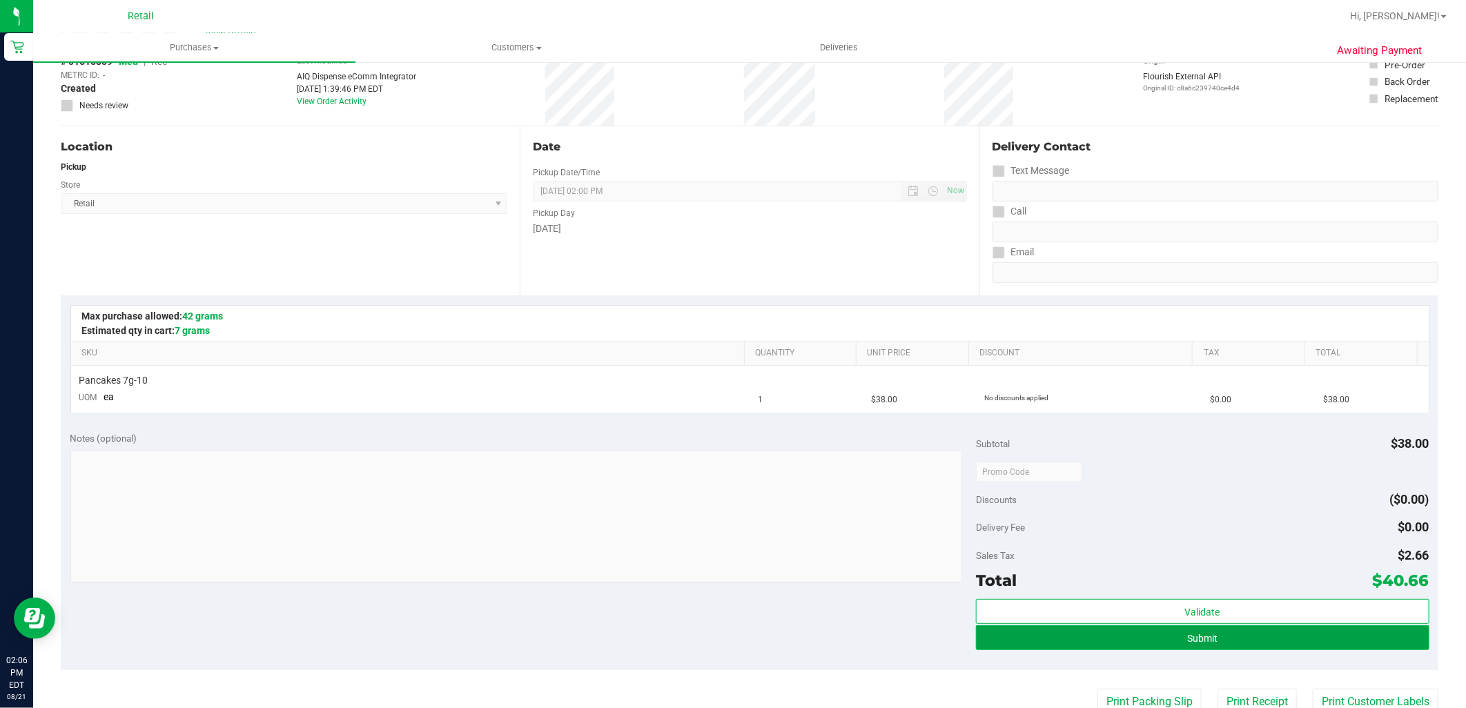
click at [1279, 640] on button "Submit" at bounding box center [1202, 637] width 453 height 25
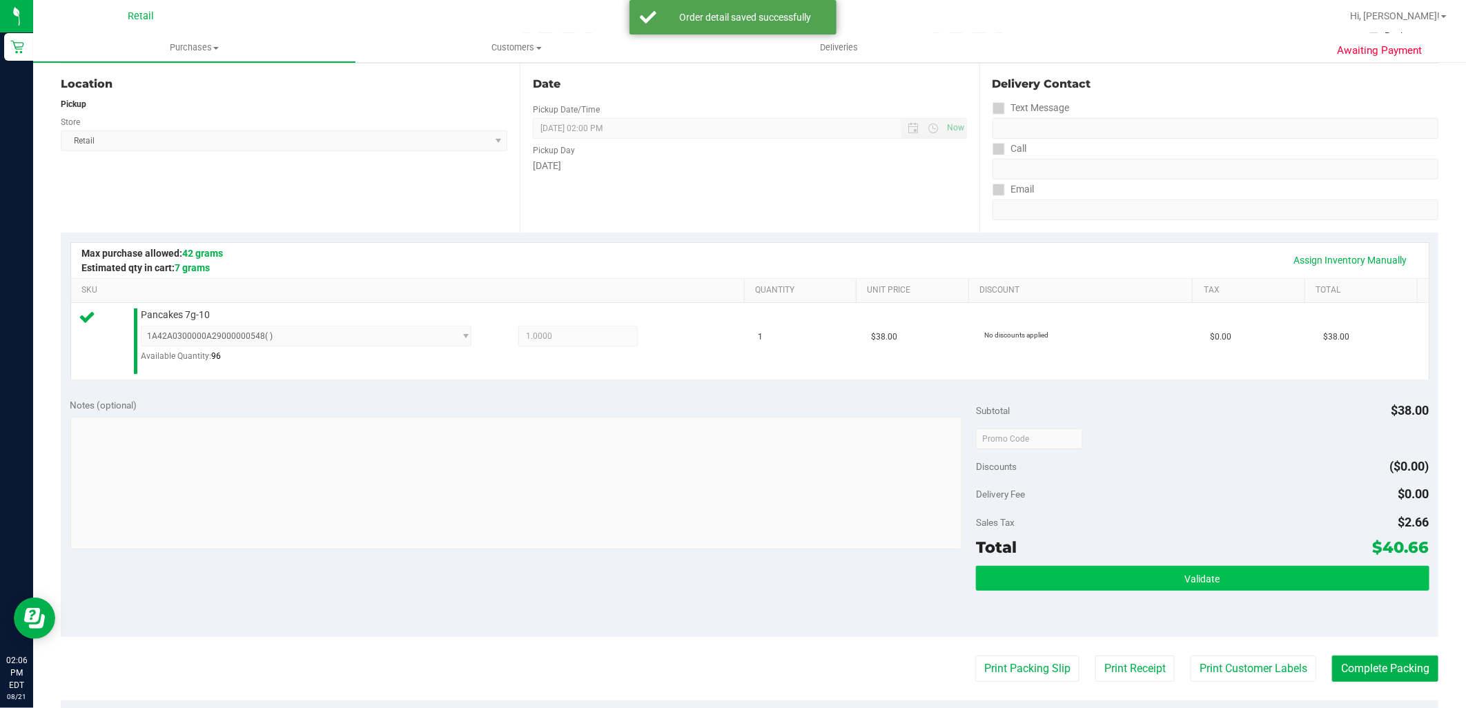
scroll to position [153, 0]
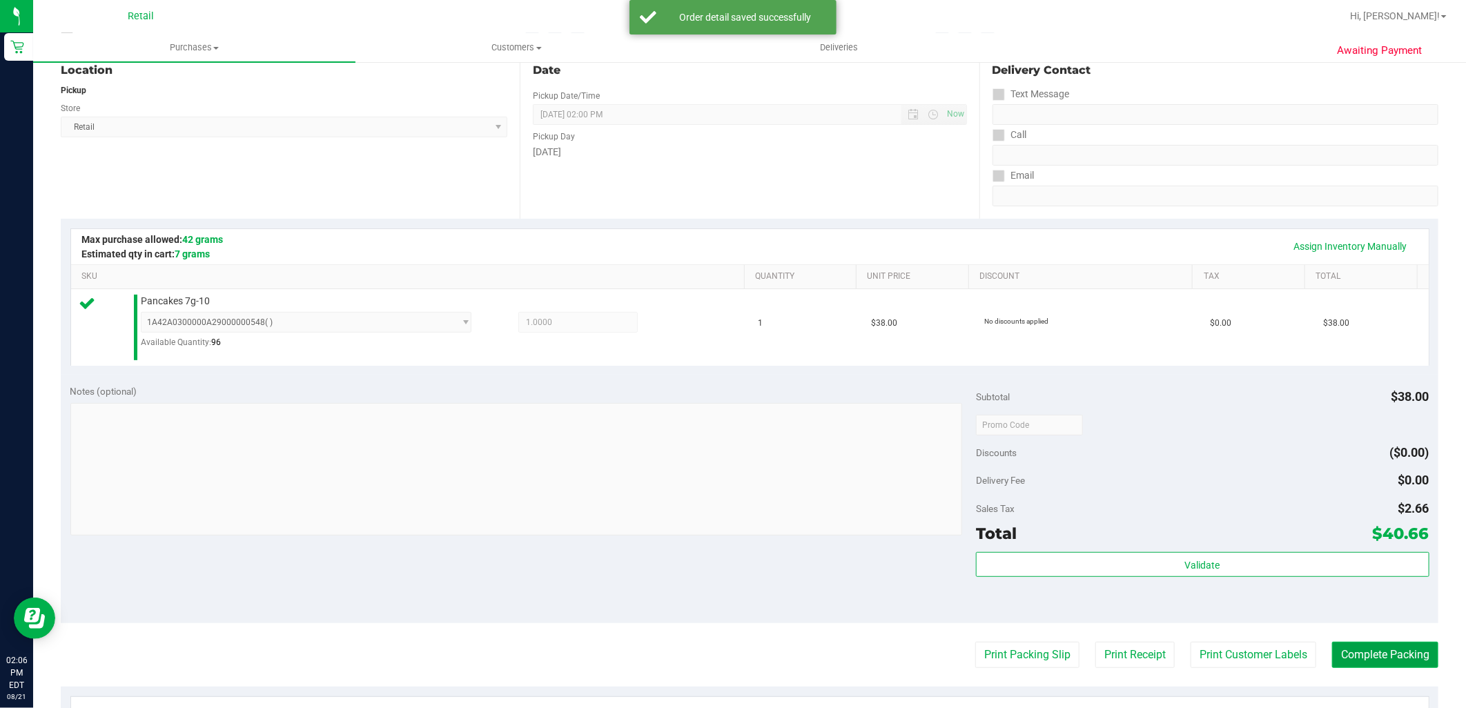
click at [1398, 658] on button "Complete Packing" at bounding box center [1385, 655] width 106 height 26
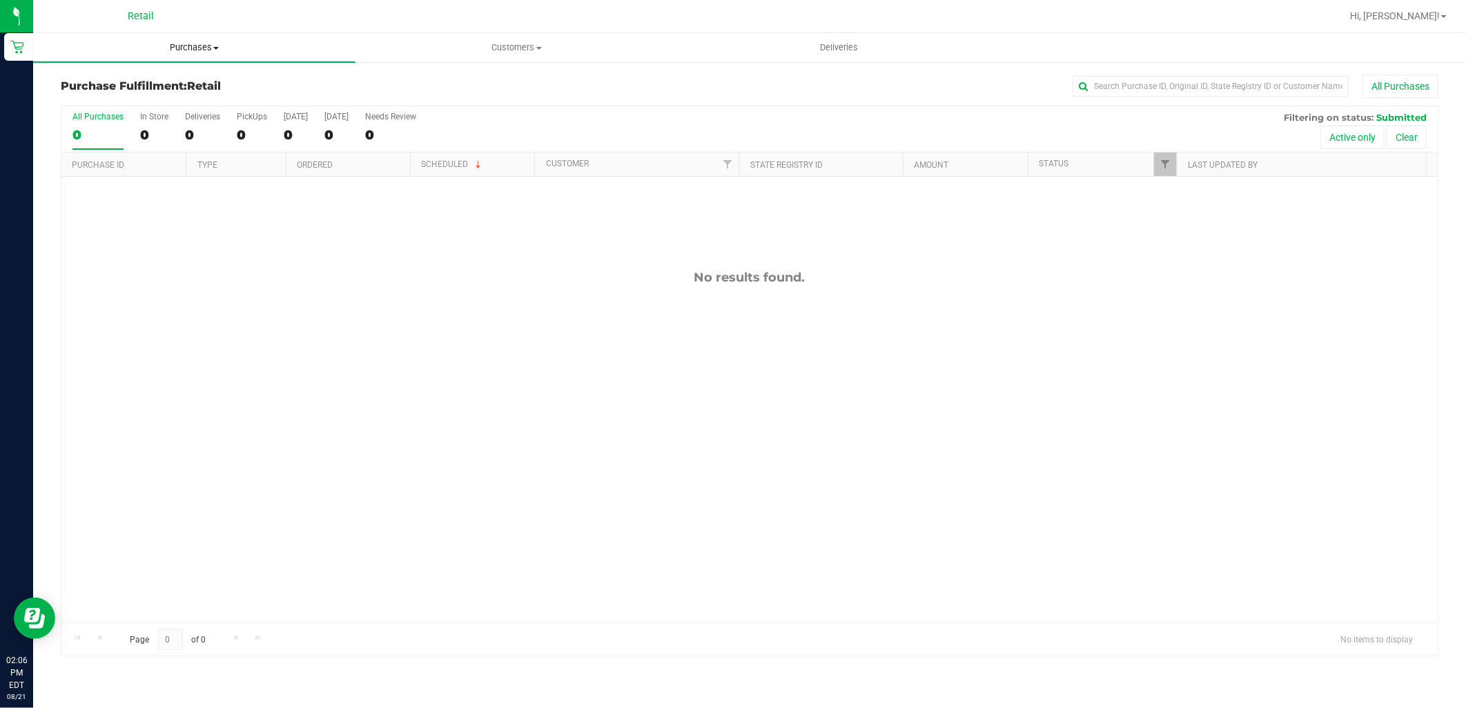
click at [190, 58] on uib-tab-heading "Purchases Summary of purchases Fulfillment All purchases" at bounding box center [194, 47] width 322 height 29
click at [167, 85] on span "Summary of purchases" at bounding box center [103, 83] width 141 height 12
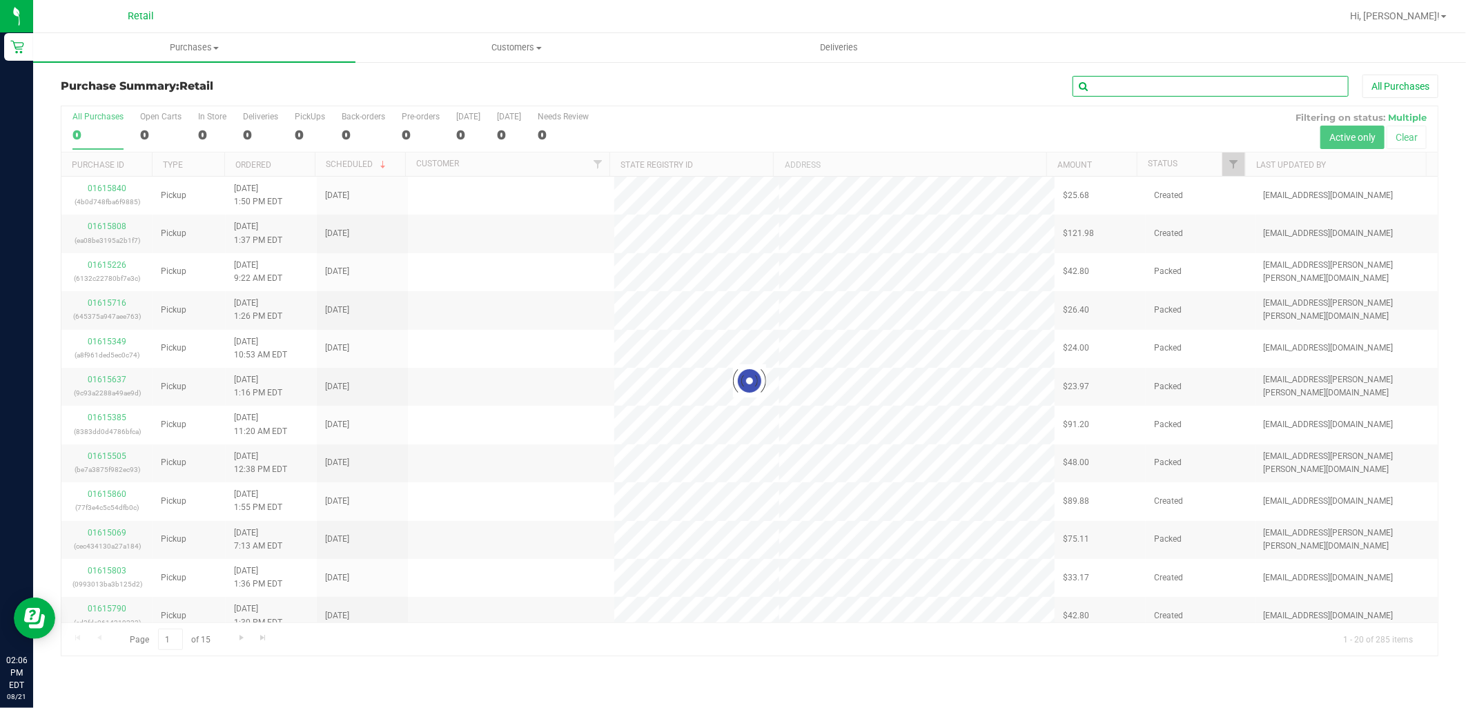
click at [1144, 86] on input "text" at bounding box center [1210, 86] width 276 height 21
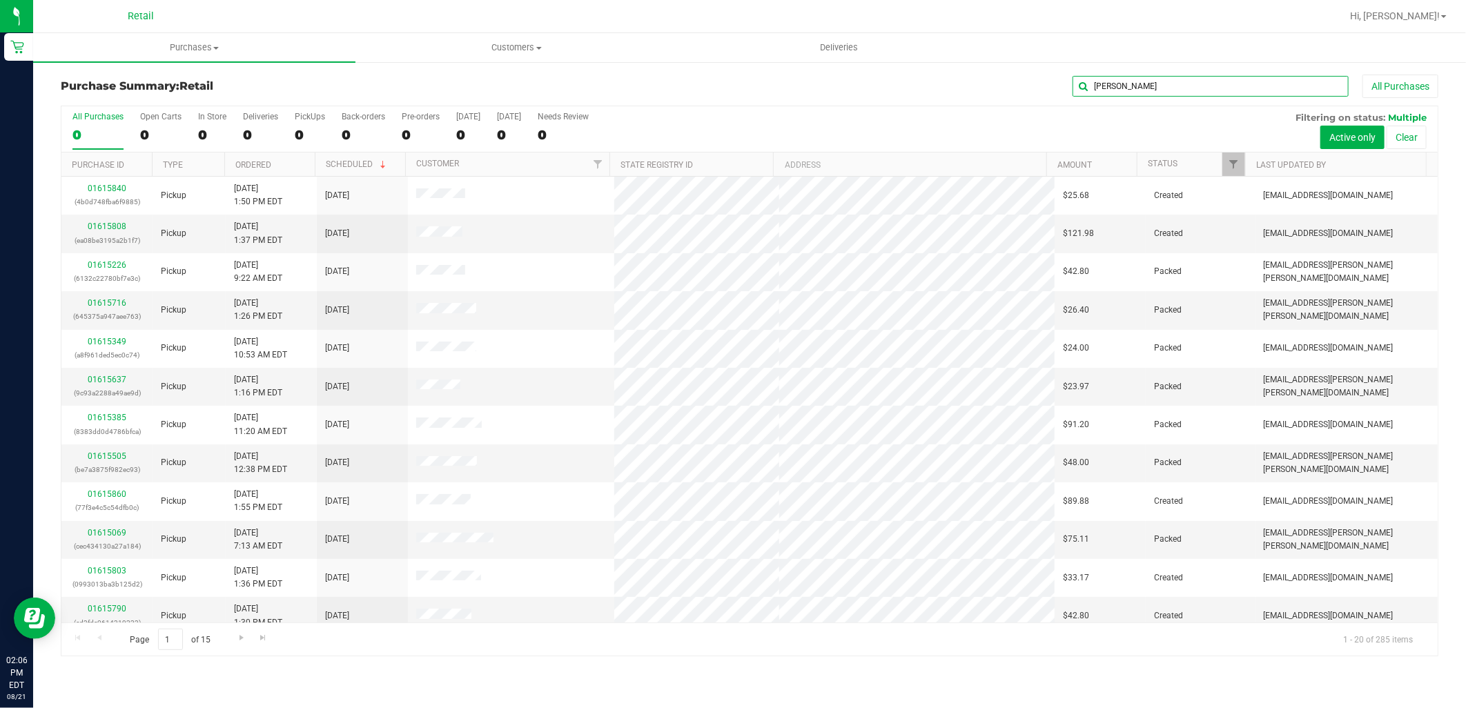
type input "janelle"
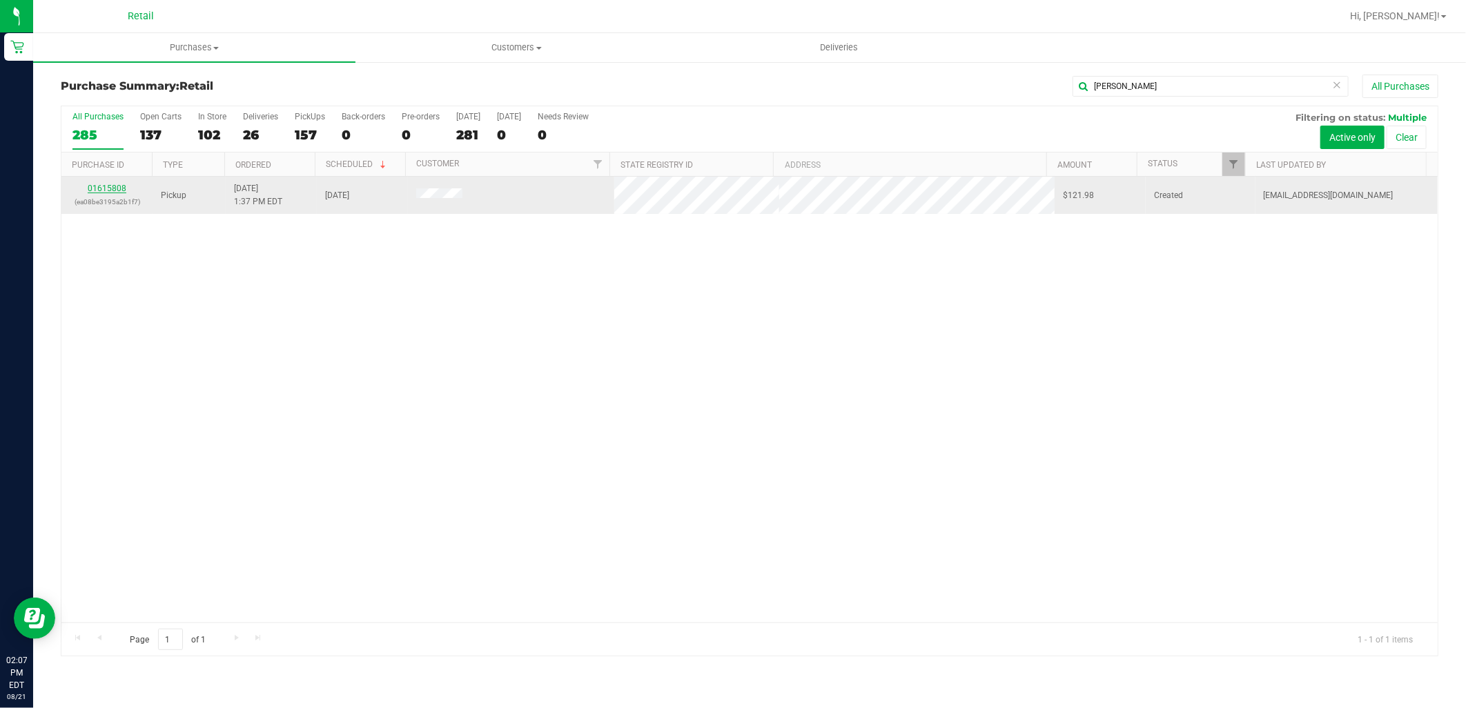
click at [99, 188] on link "01615808" at bounding box center [107, 189] width 39 height 10
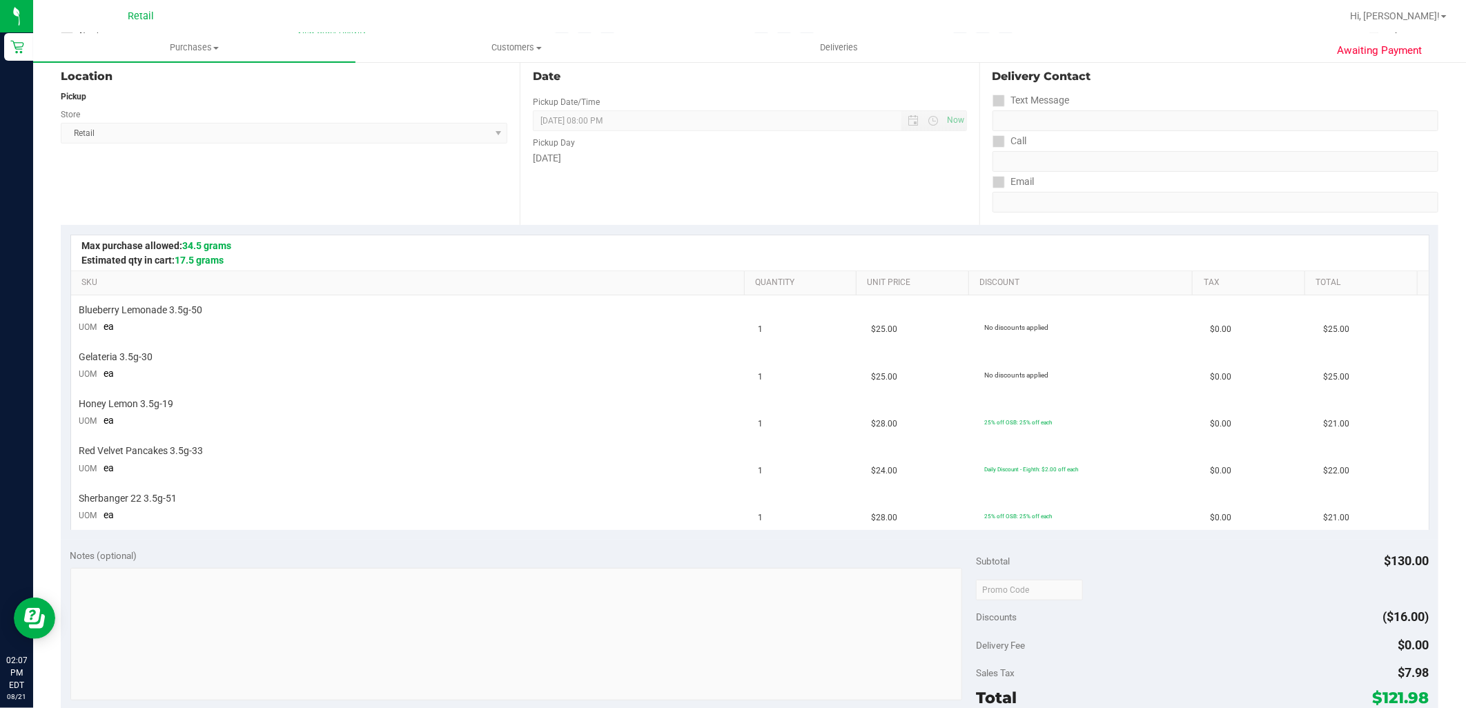
scroll to position [306, 0]
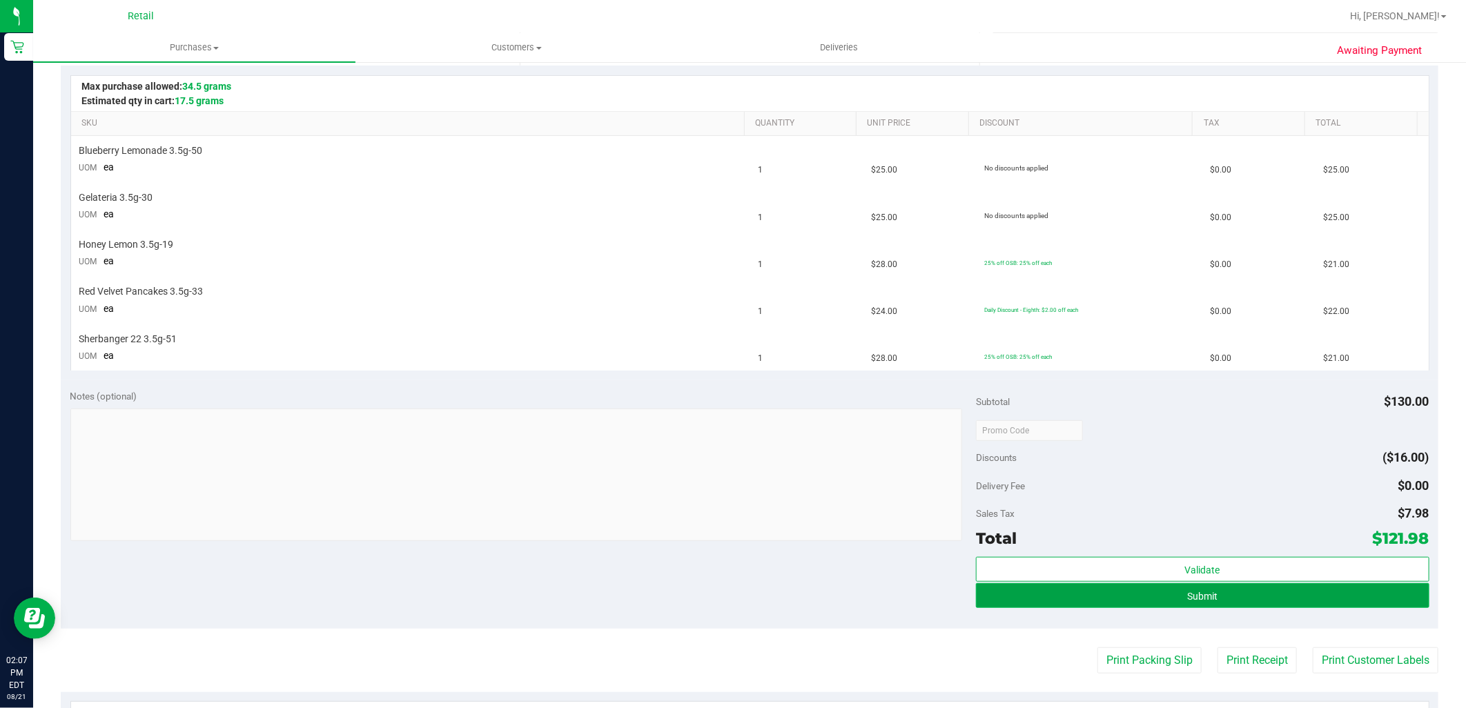
click at [1187, 596] on span "Submit" at bounding box center [1202, 596] width 30 height 11
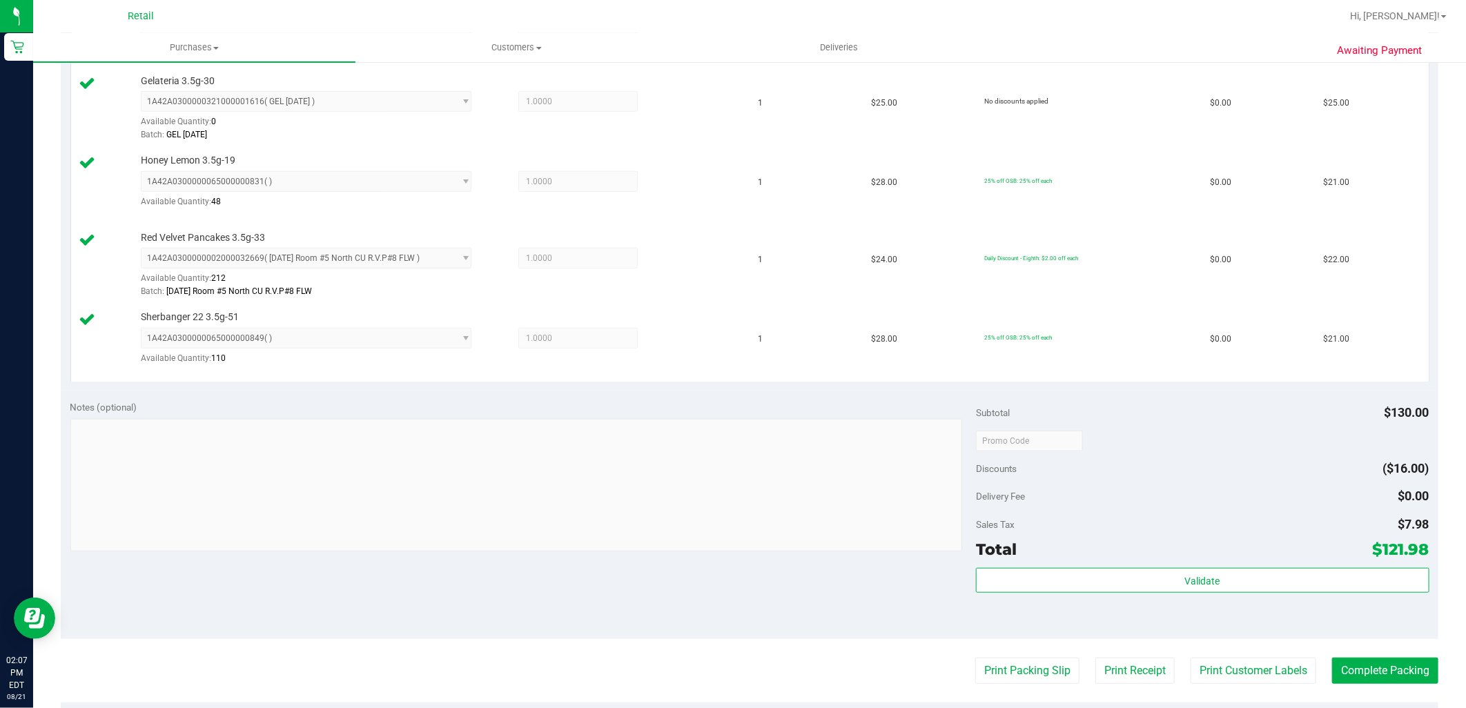
scroll to position [536, 0]
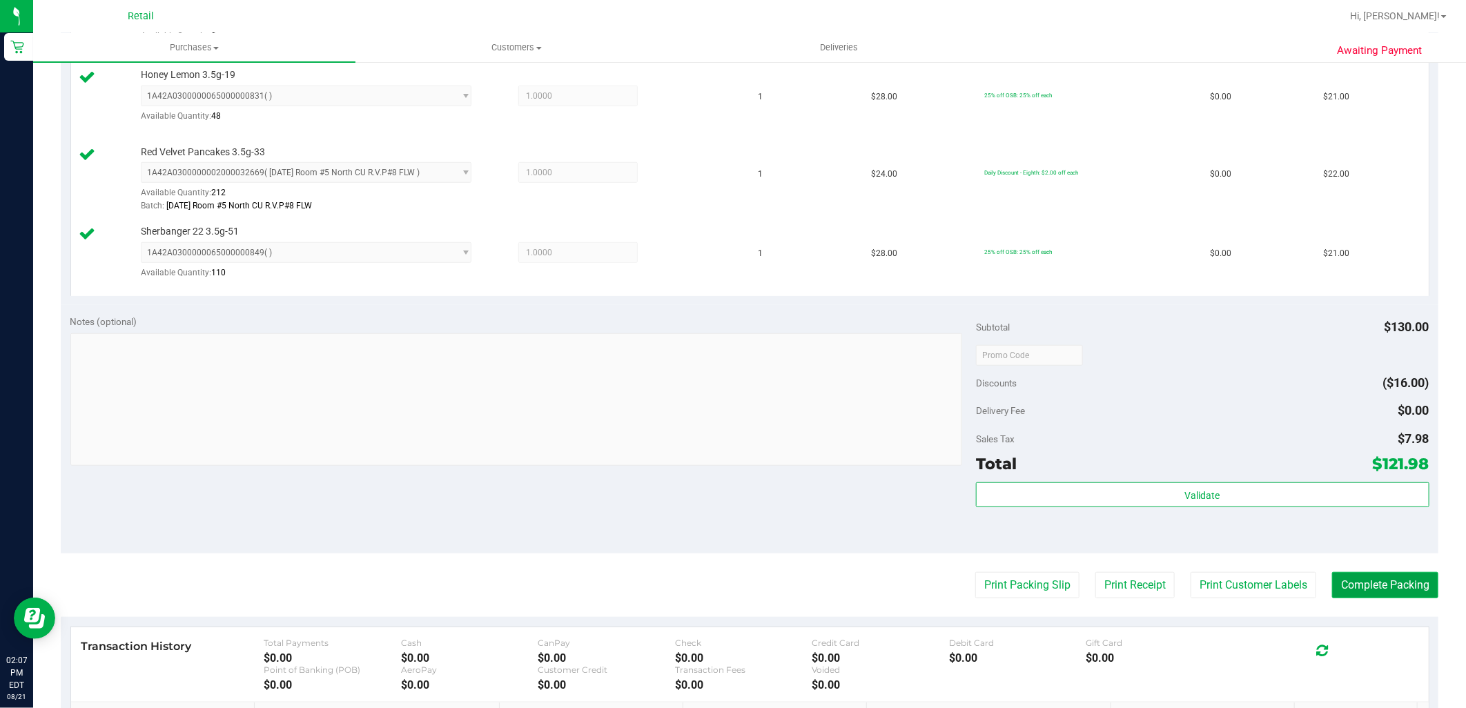
click at [1364, 595] on button "Complete Packing" at bounding box center [1385, 585] width 106 height 26
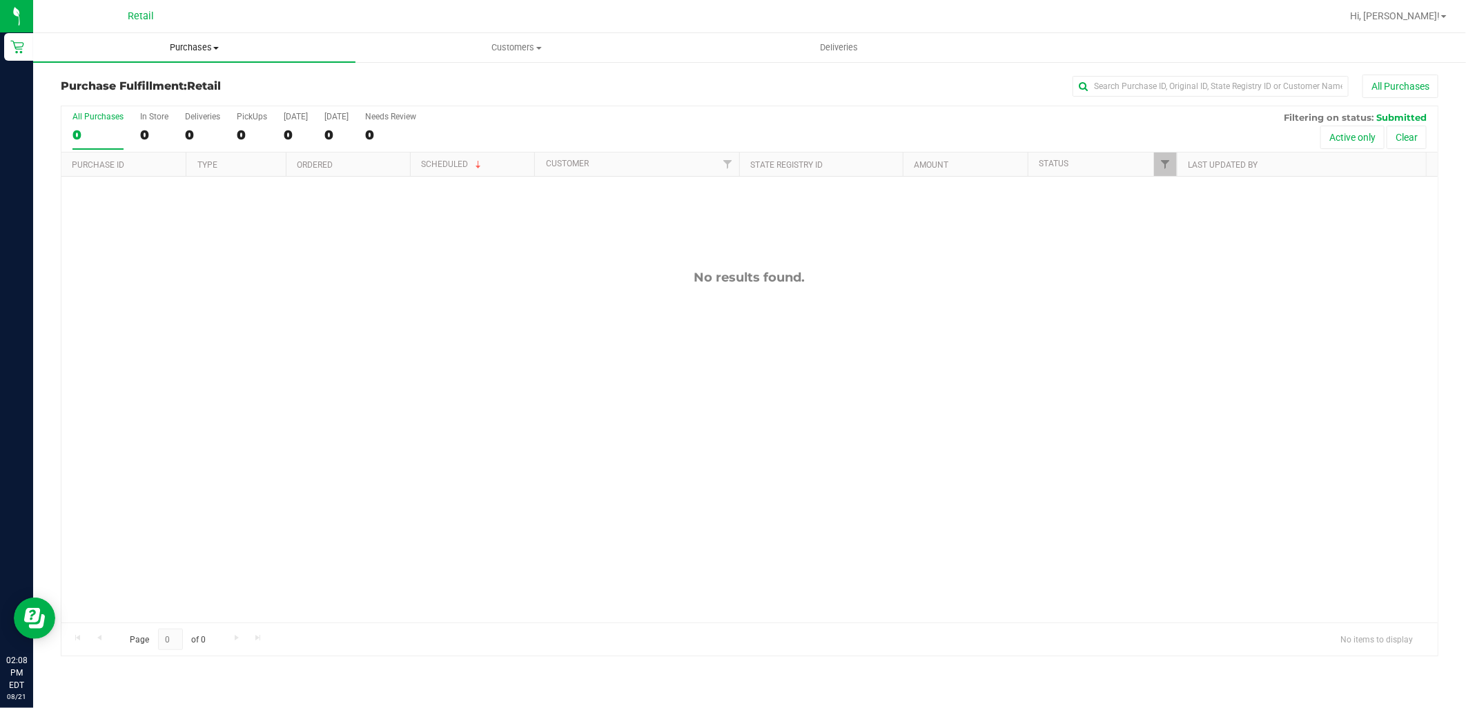
click at [179, 51] on span "Purchases" at bounding box center [194, 47] width 322 height 12
click at [173, 88] on span "Summary of purchases" at bounding box center [103, 83] width 141 height 12
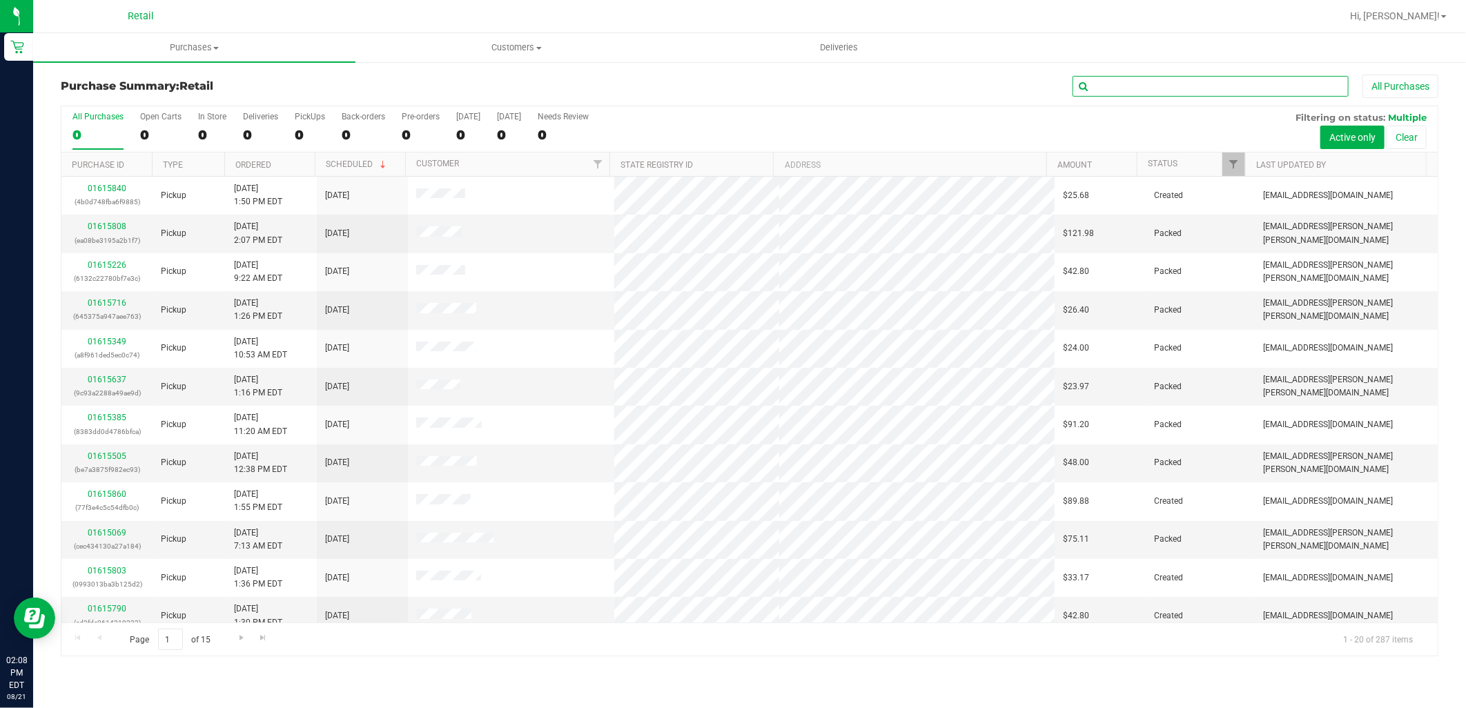
click at [1188, 92] on input "text" at bounding box center [1210, 86] width 276 height 21
type input "diana"
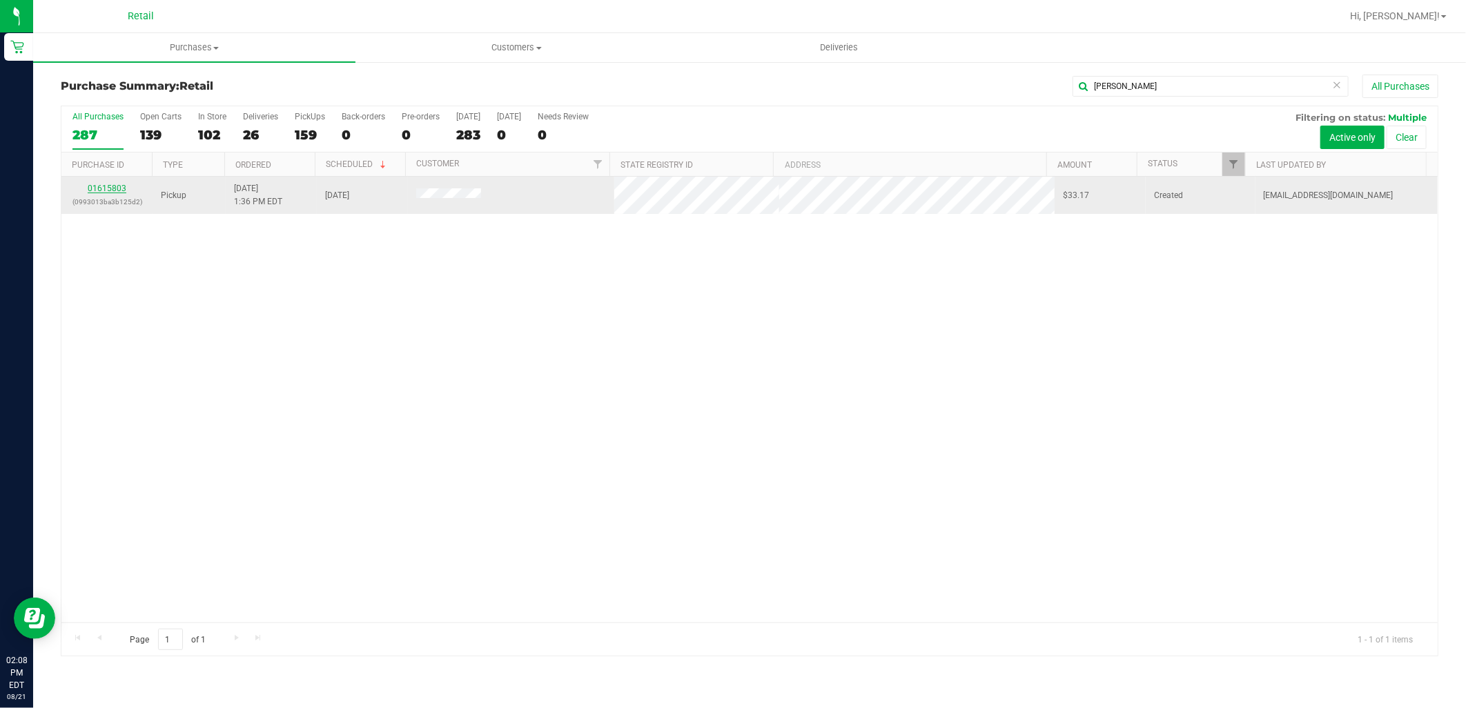
click at [106, 192] on link "01615803" at bounding box center [107, 189] width 39 height 10
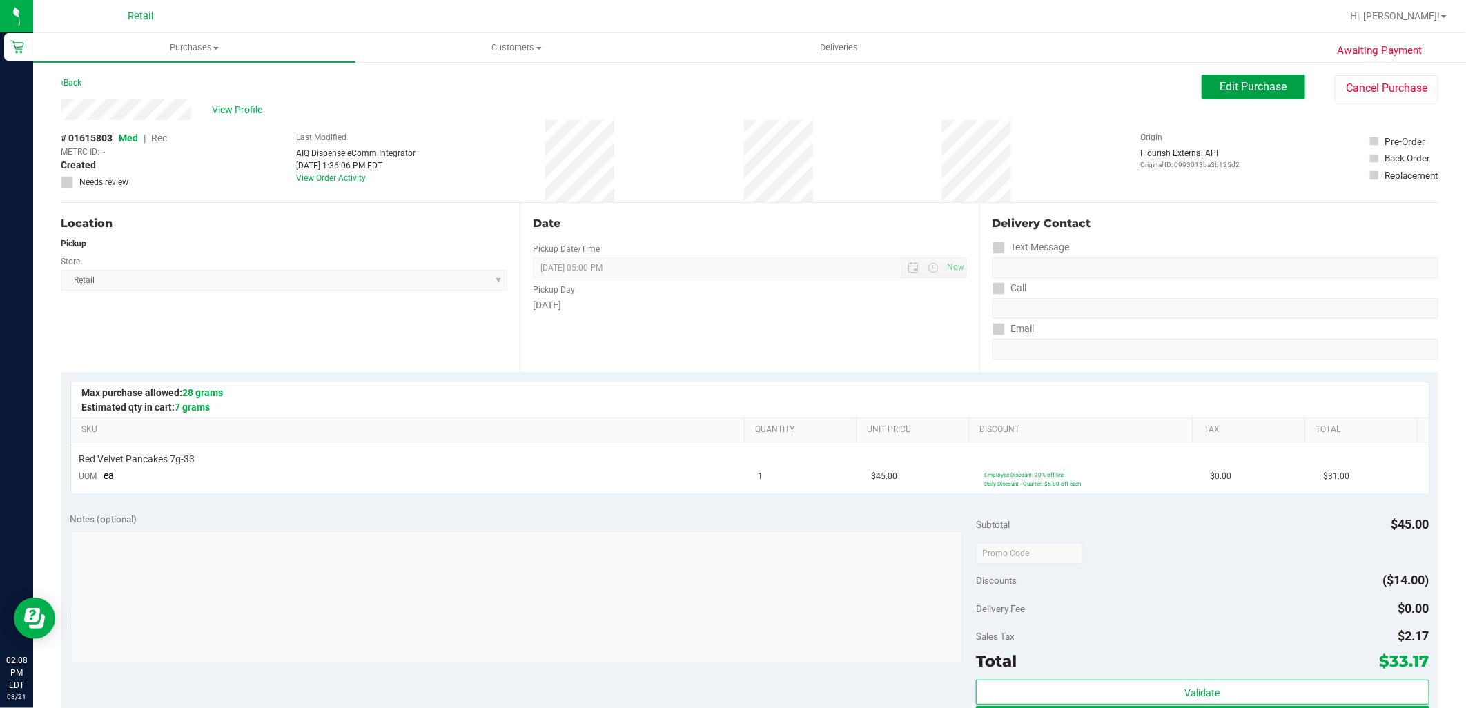
click at [1267, 77] on button "Edit Purchase" at bounding box center [1254, 87] width 104 height 25
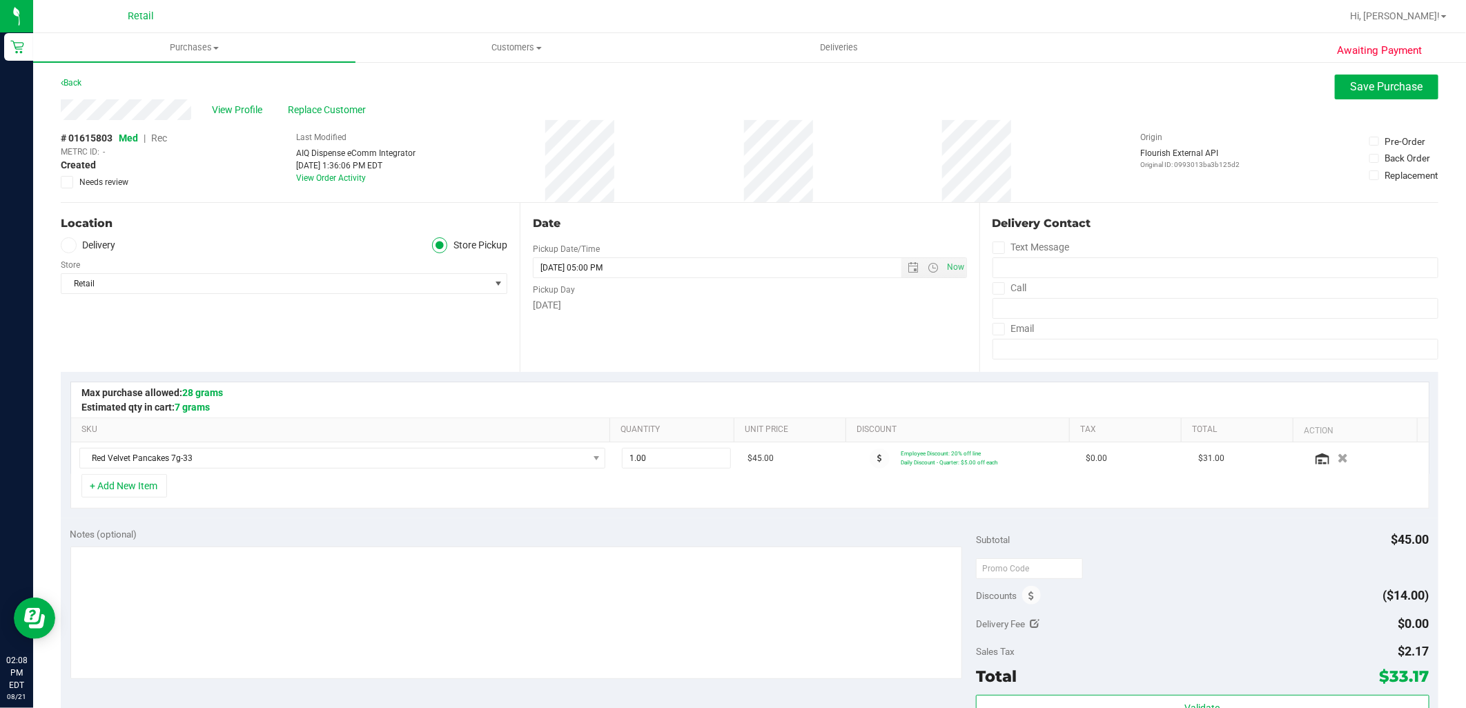
click at [163, 144] on div "# 01615803 Med | Rec METRC ID: - Created Needs review" at bounding box center [114, 159] width 106 height 57
click at [164, 139] on span "Rec" at bounding box center [159, 138] width 16 height 11
click at [1369, 93] on button "Save Purchase" at bounding box center [1387, 87] width 104 height 25
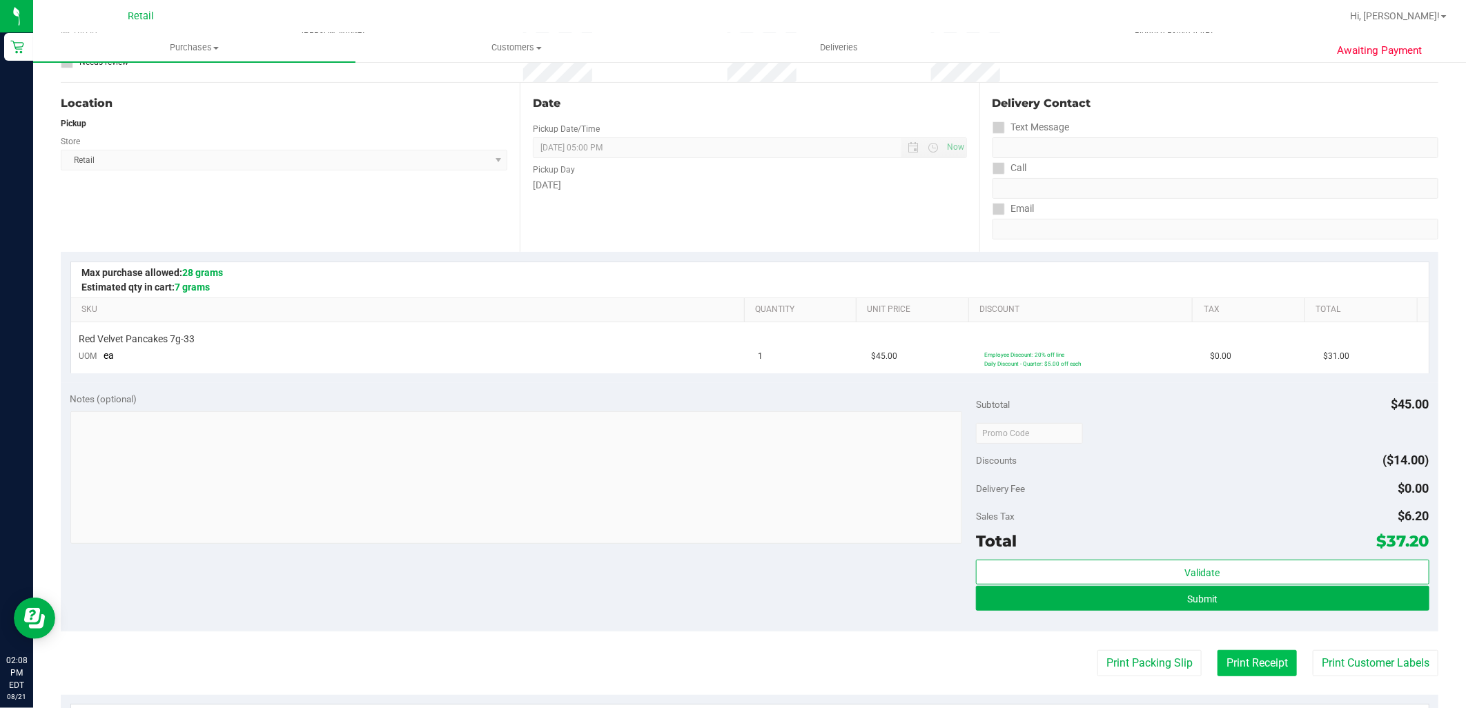
scroll to position [230, 0]
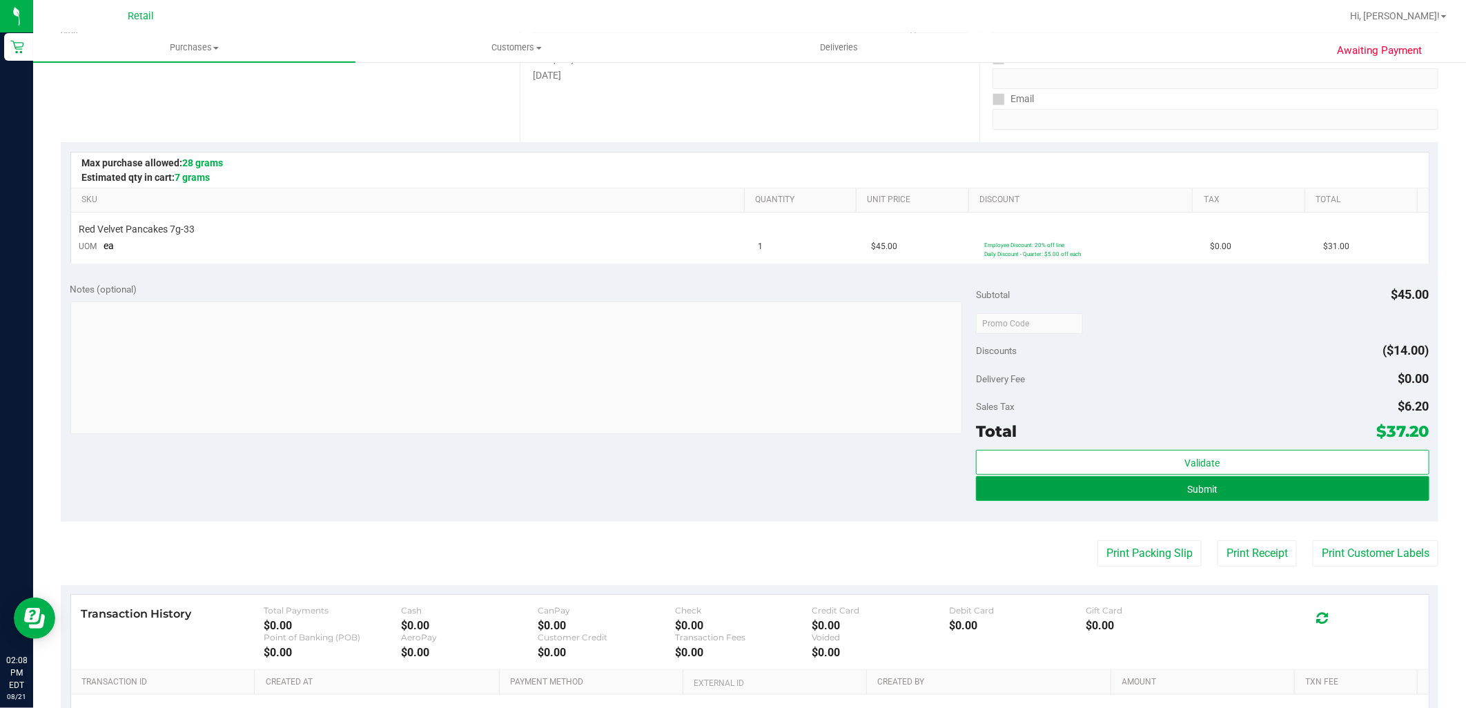
click at [1232, 489] on button "Submit" at bounding box center [1202, 488] width 453 height 25
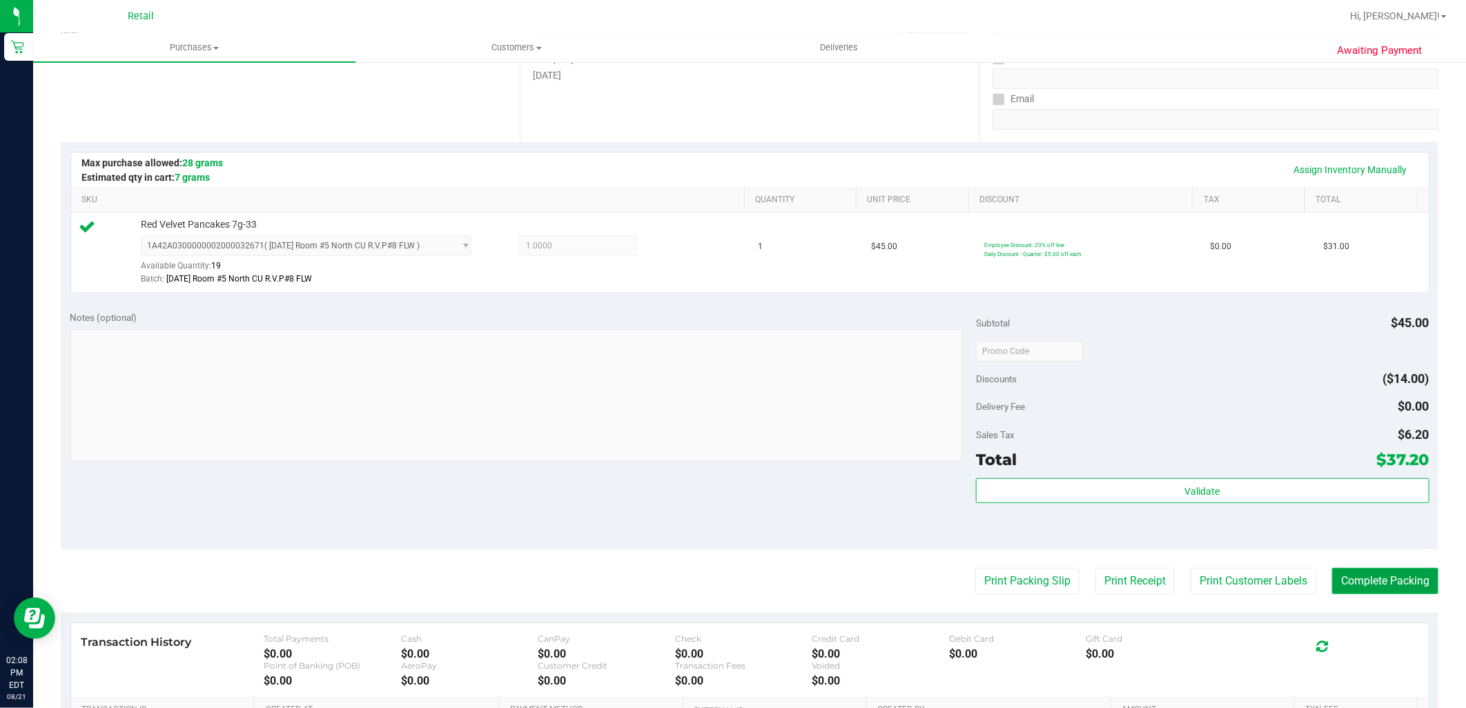
click at [1369, 569] on button "Complete Packing" at bounding box center [1385, 581] width 106 height 26
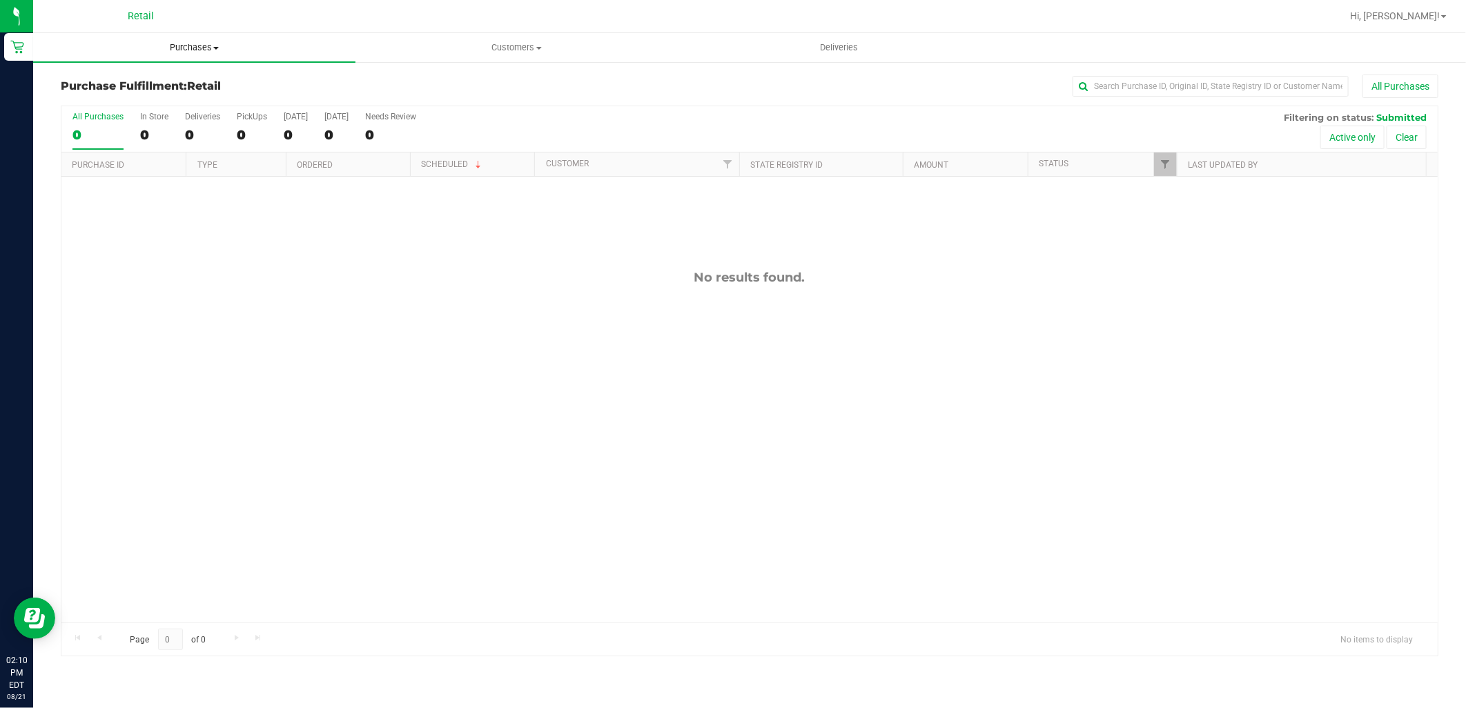
click at [185, 50] on span "Purchases" at bounding box center [194, 47] width 322 height 12
click at [182, 75] on li "Summary of purchases" at bounding box center [194, 83] width 322 height 17
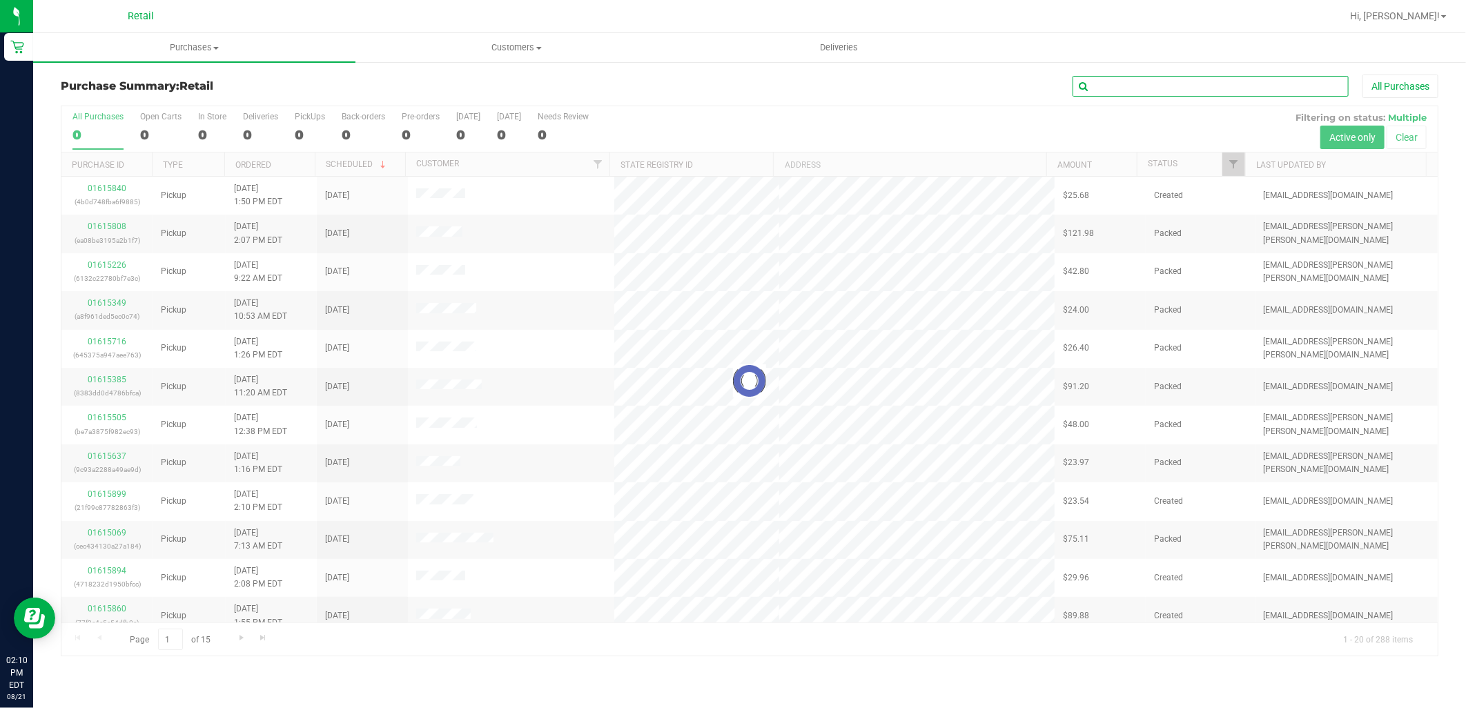
click at [1136, 88] on input "text" at bounding box center [1210, 86] width 276 height 21
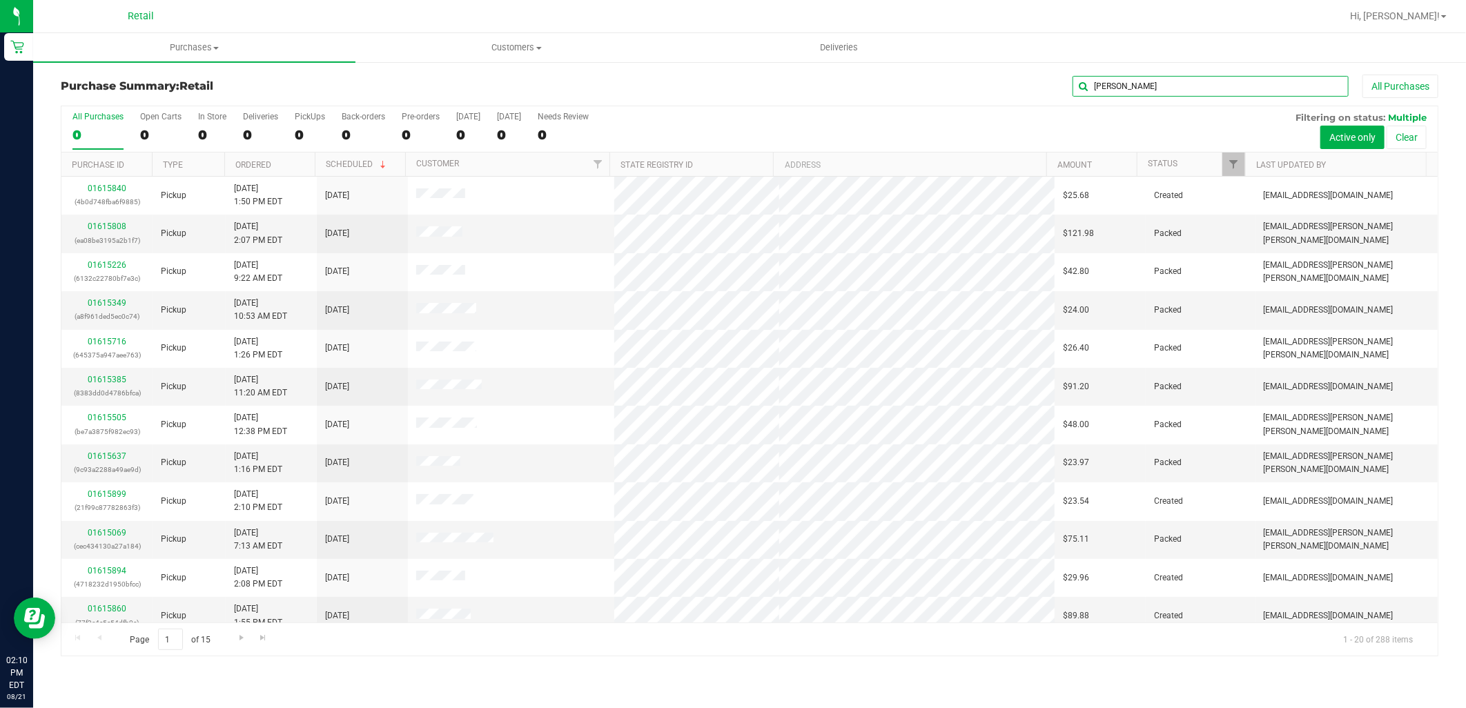
type input "michael"
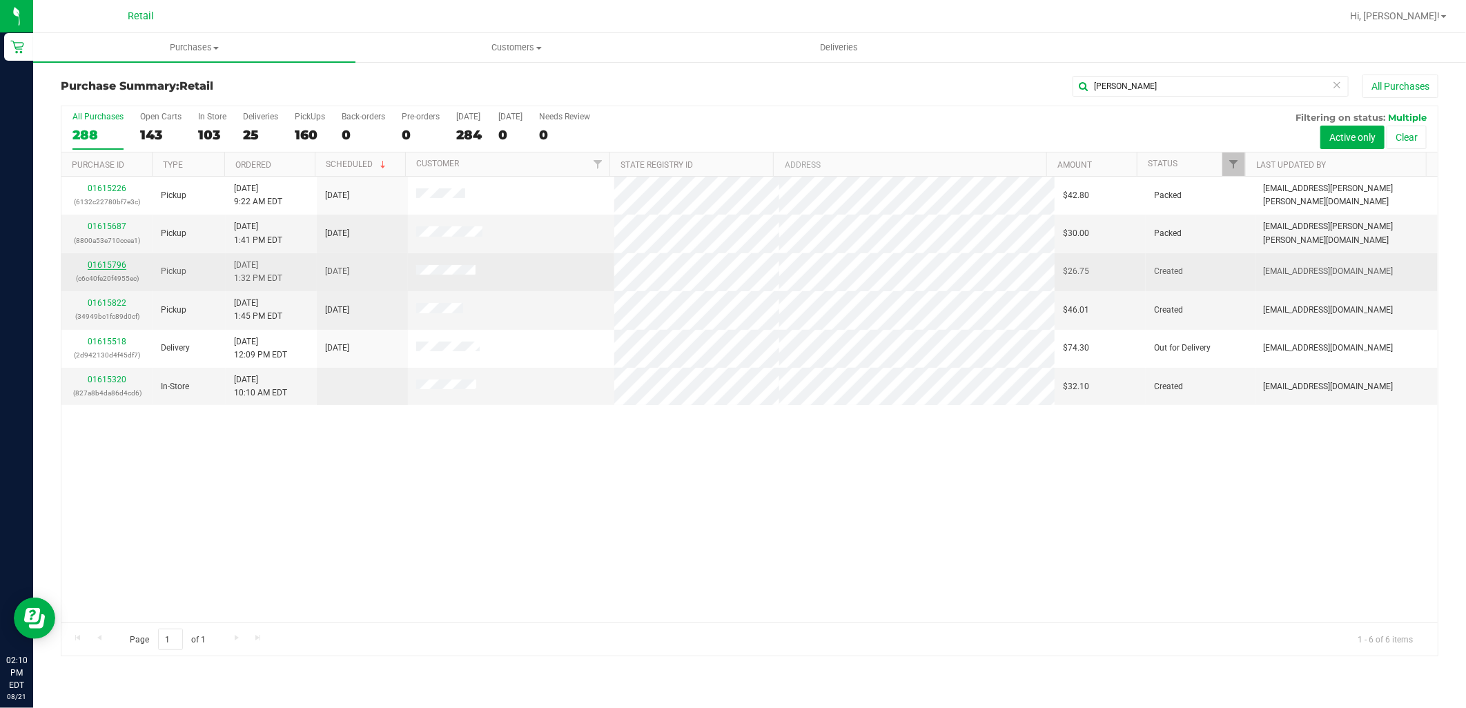
click at [111, 269] on link "01615796" at bounding box center [107, 265] width 39 height 10
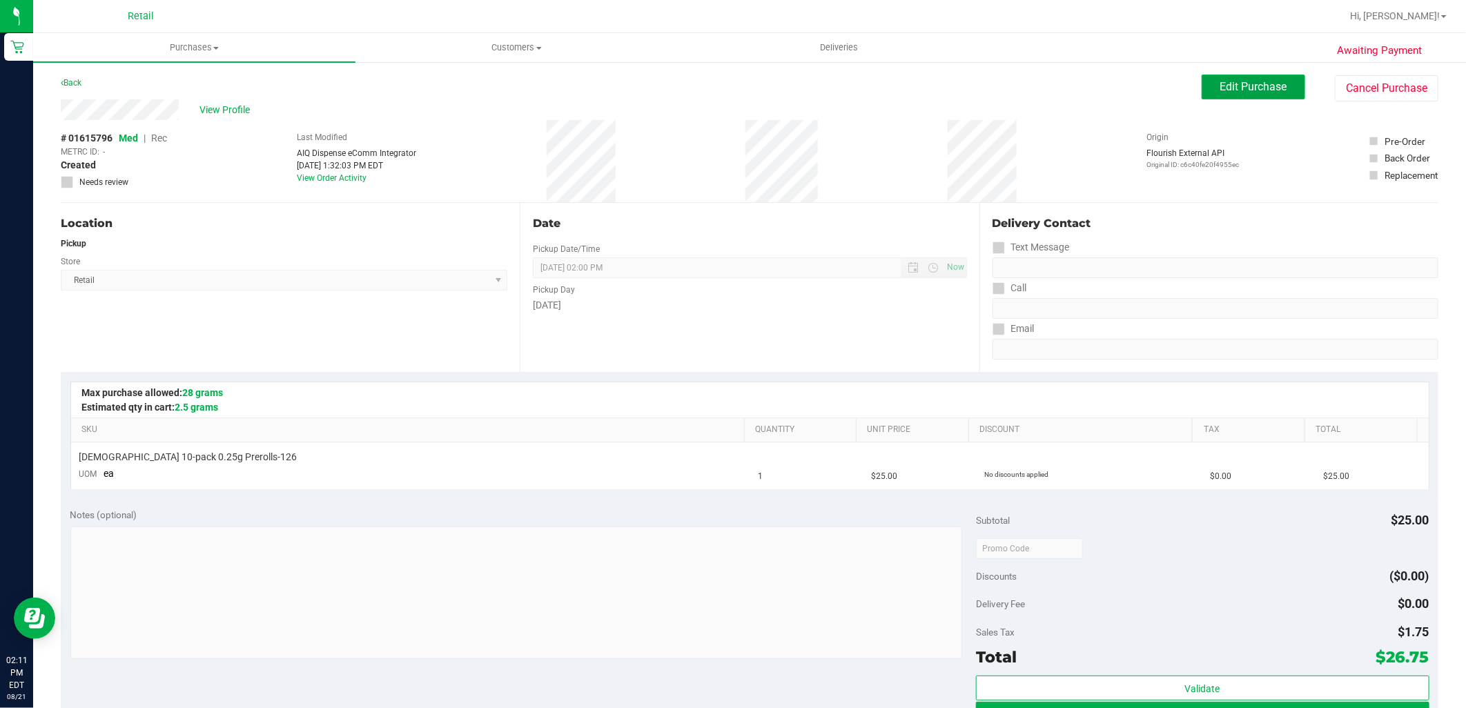
click at [1224, 80] on span "Edit Purchase" at bounding box center [1253, 86] width 67 height 13
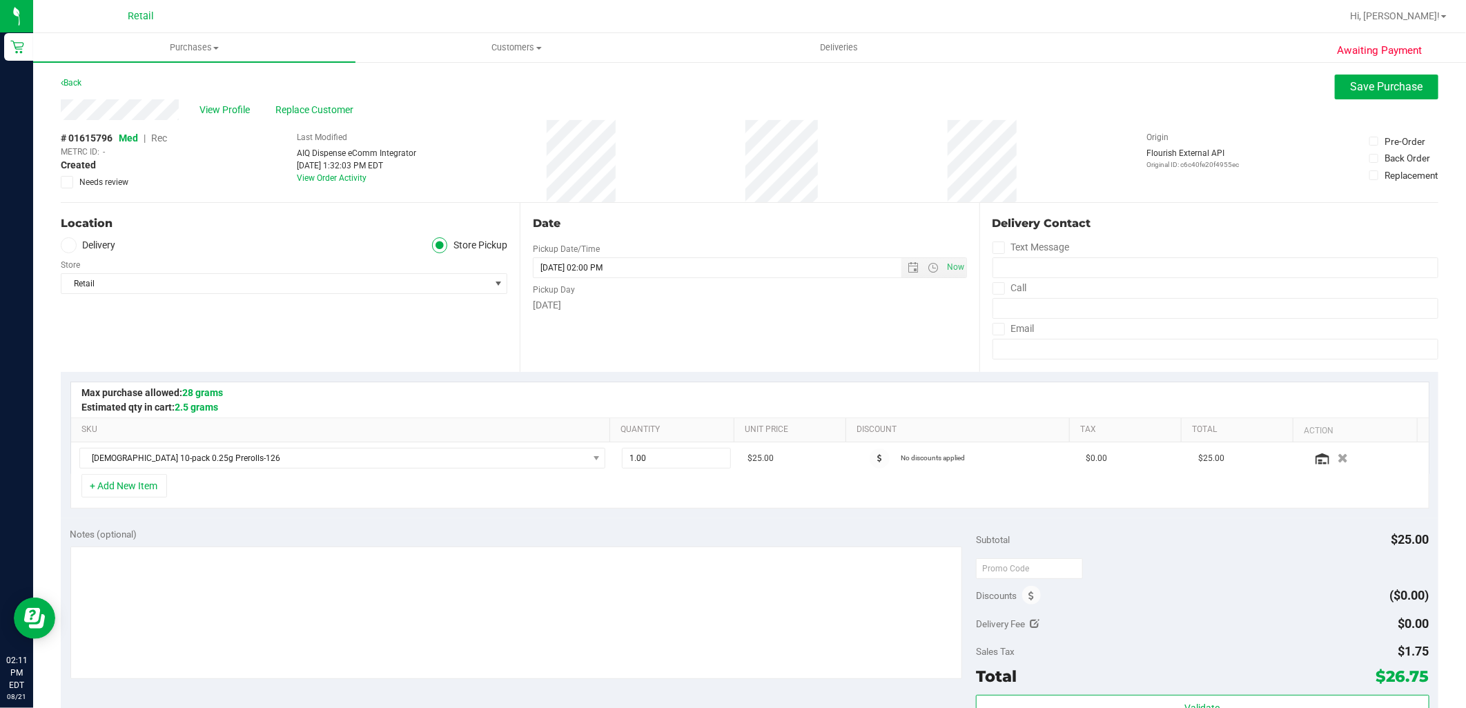
click at [161, 139] on span "Rec" at bounding box center [159, 138] width 16 height 11
click at [1351, 87] on span "Save Purchase" at bounding box center [1387, 86] width 72 height 13
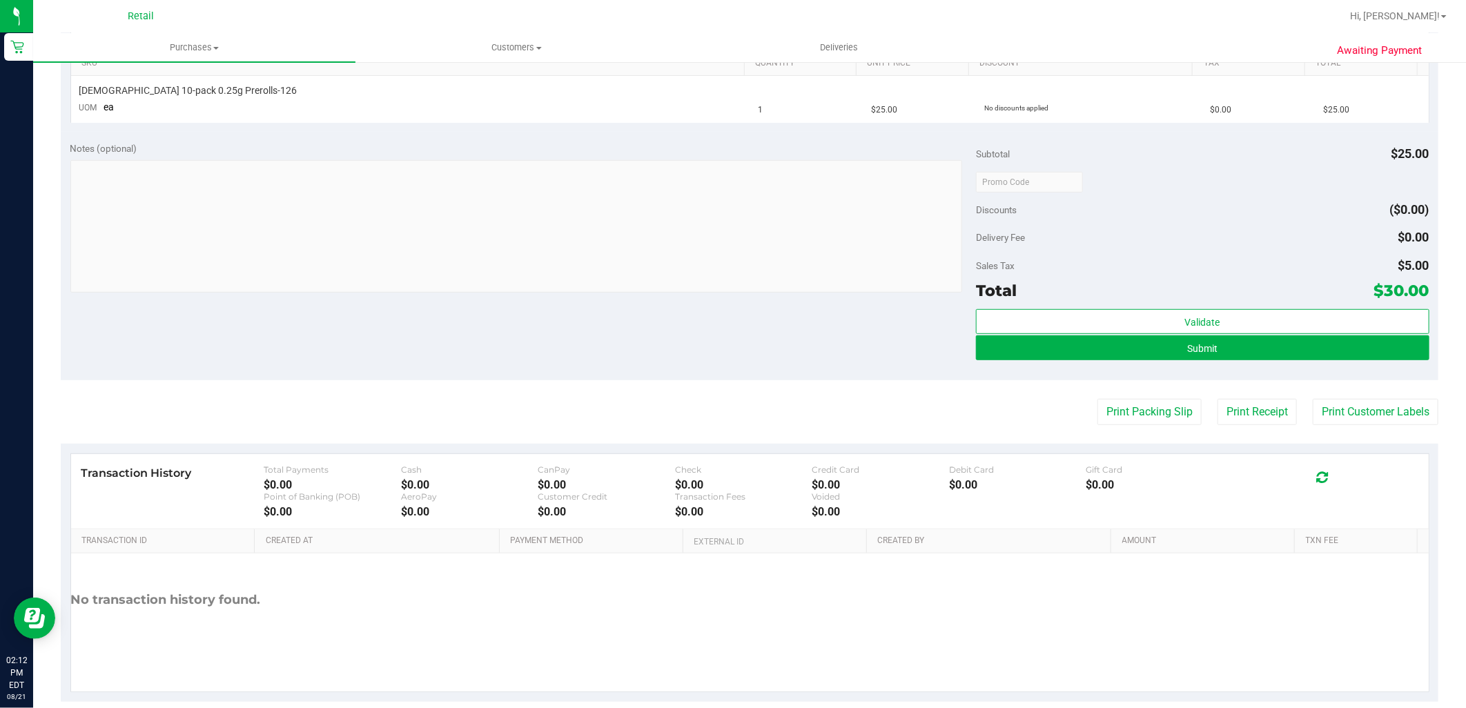
scroll to position [383, 0]
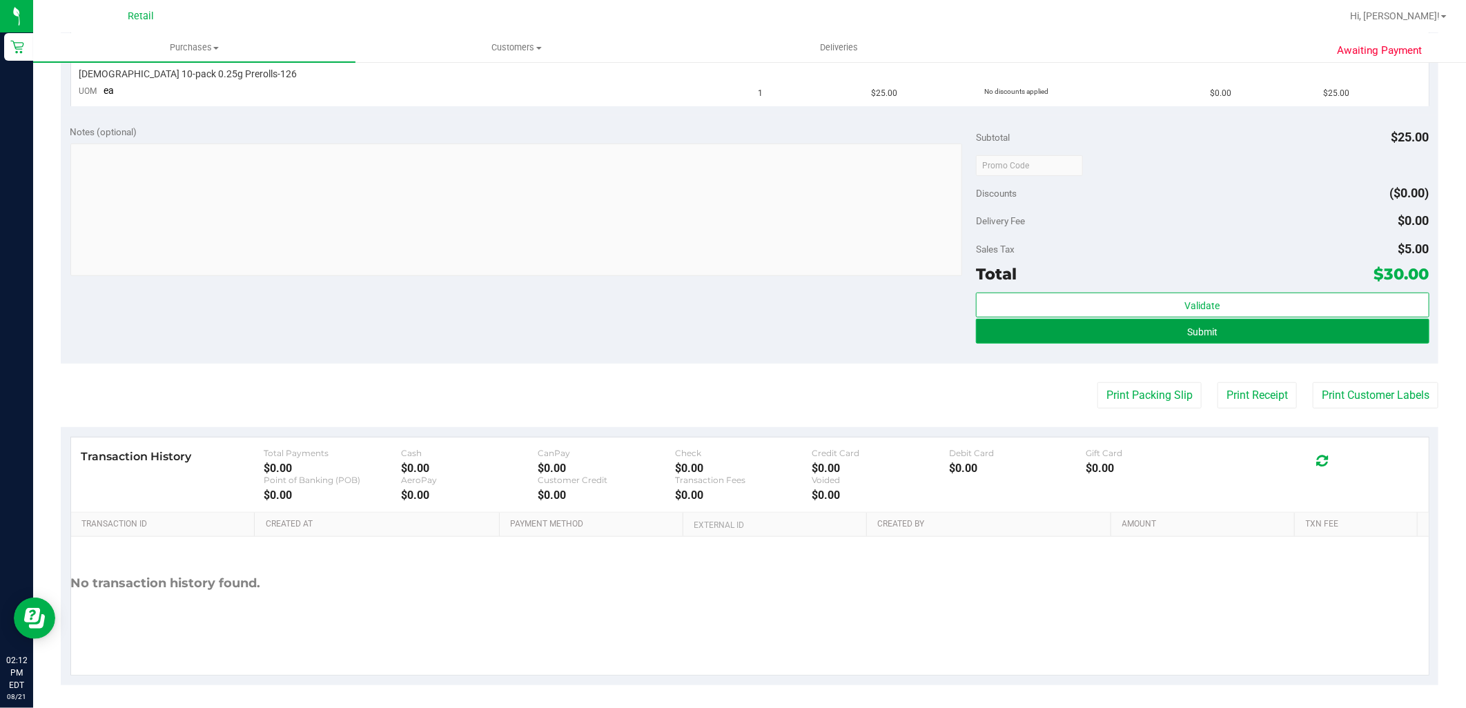
click at [1085, 320] on button "Submit" at bounding box center [1202, 331] width 453 height 25
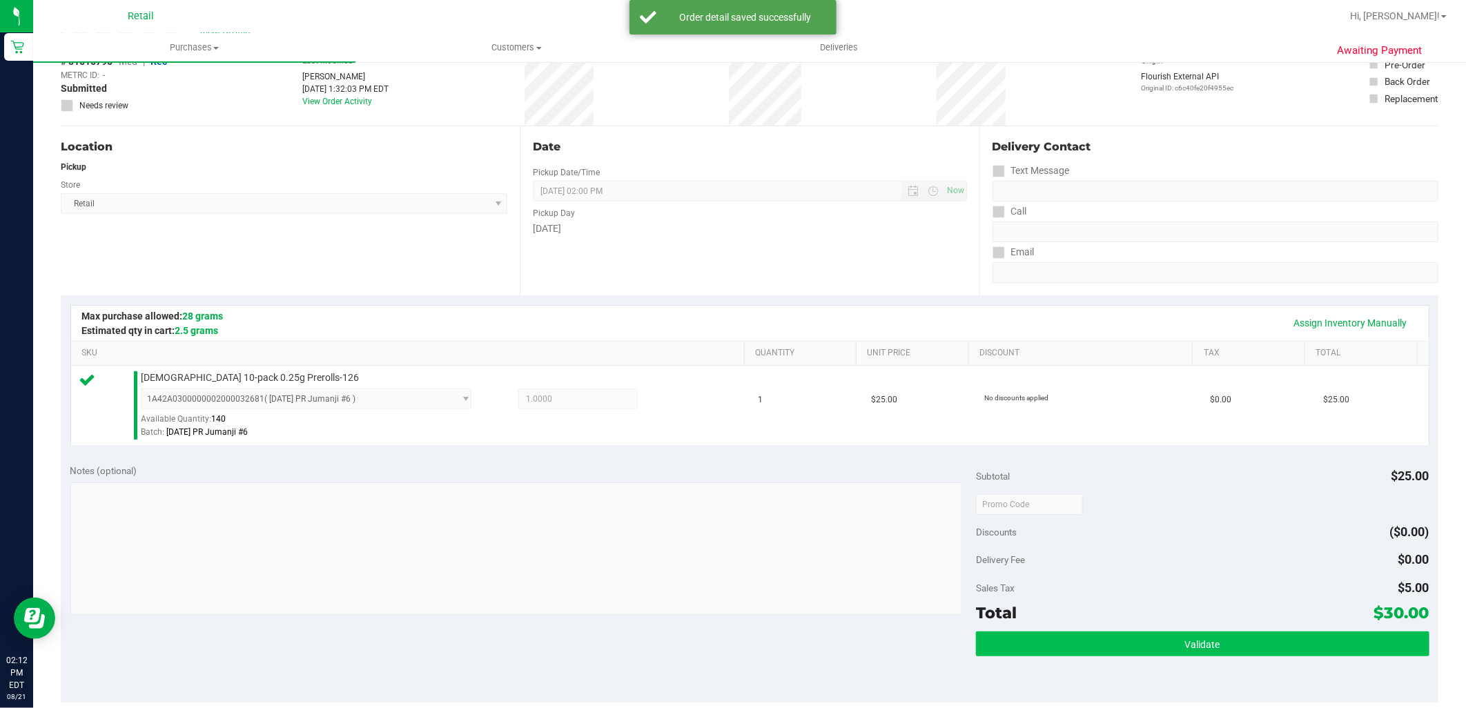
scroll to position [230, 0]
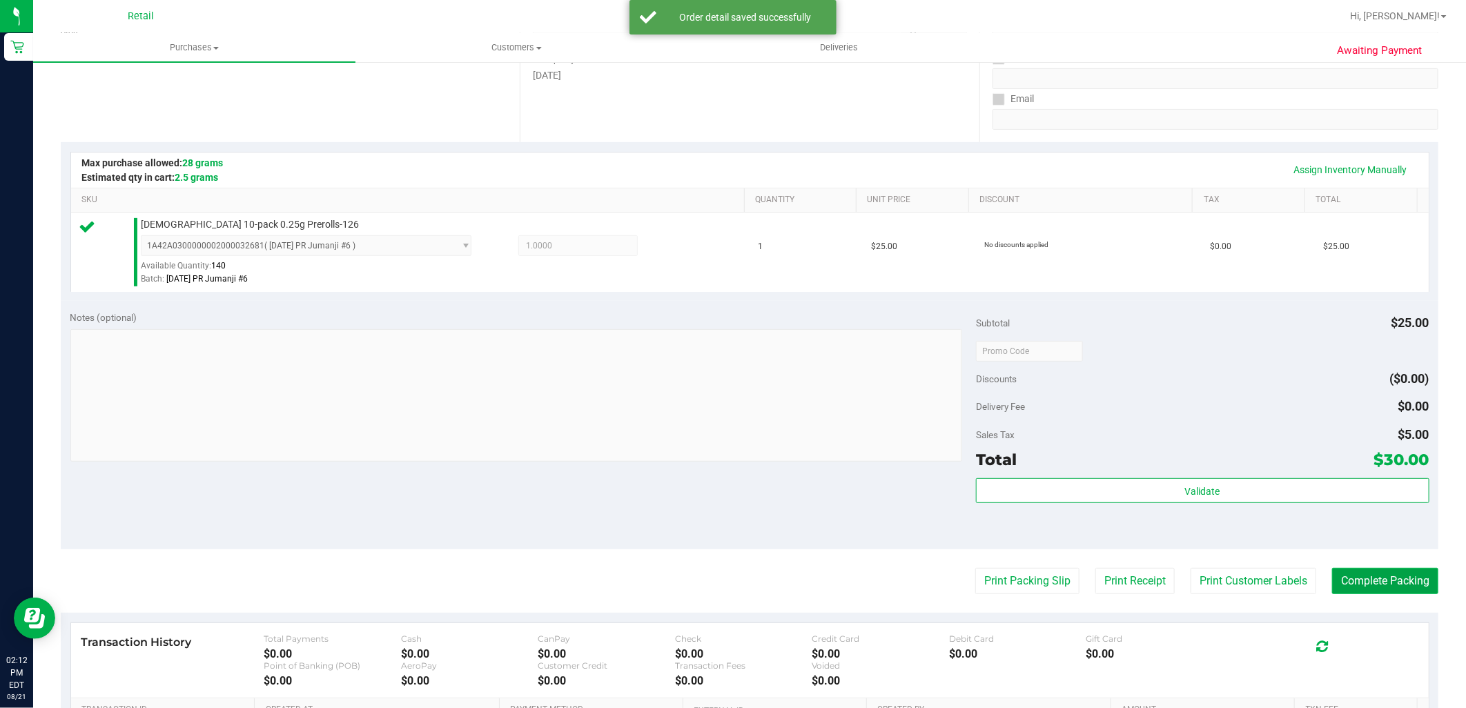
drag, startPoint x: 1339, startPoint y: 581, endPoint x: 1337, endPoint y: 569, distance: 12.5
click at [1339, 581] on button "Complete Packing" at bounding box center [1385, 581] width 106 height 26
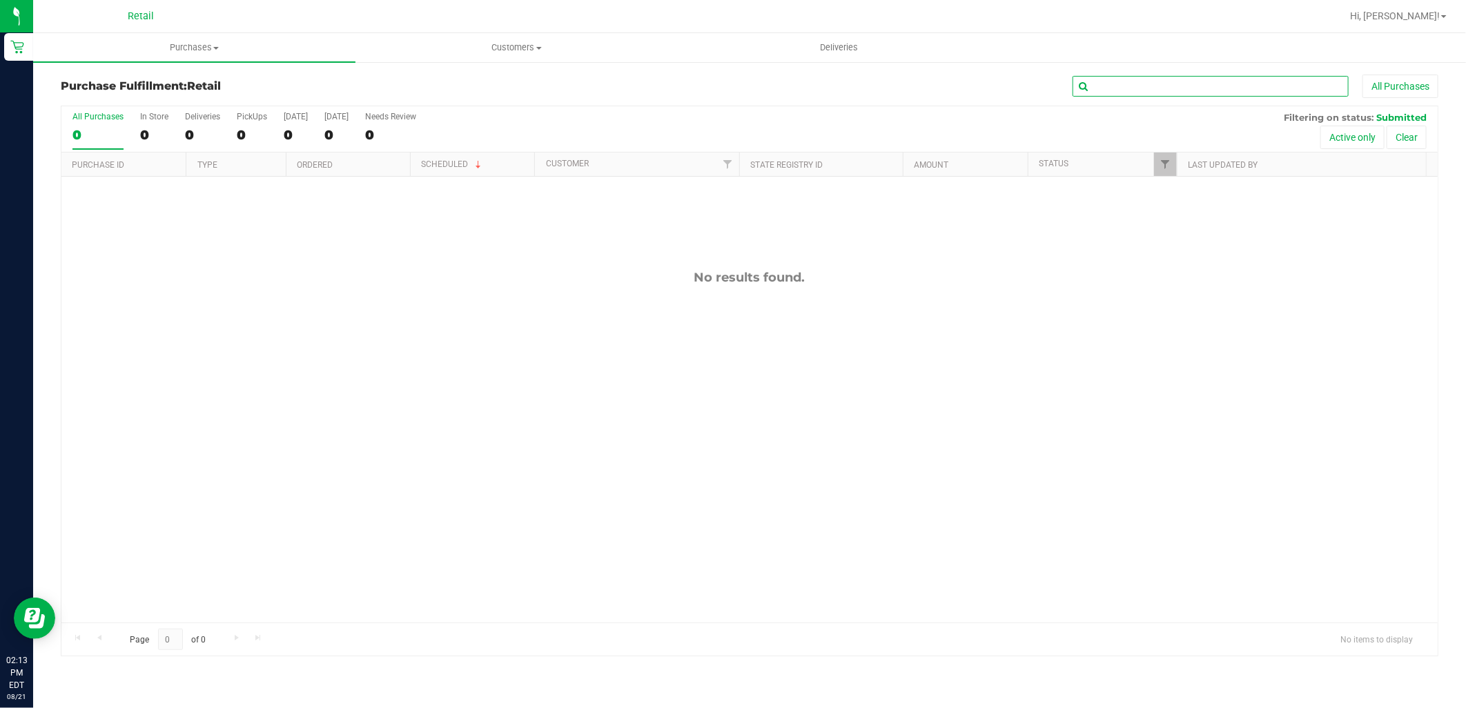
click at [1208, 78] on input "text" at bounding box center [1210, 86] width 276 height 21
type input "cannon"
click at [194, 49] on span "Purchases" at bounding box center [194, 47] width 322 height 12
click at [161, 75] on li "Summary of purchases" at bounding box center [194, 83] width 322 height 17
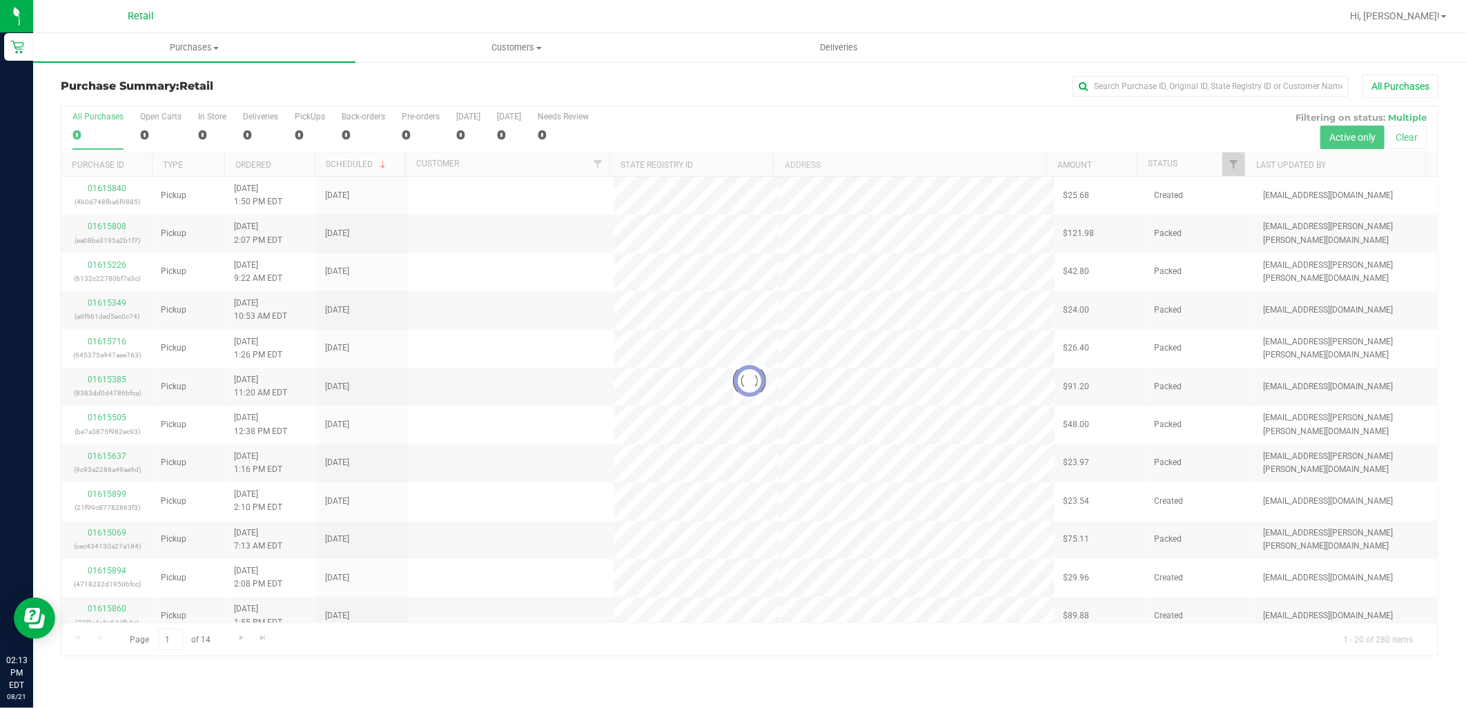
click at [1229, 70] on div "Purchase Summary: Retail All Purchases Loading... All Purchases 0 Open Carts 0 …" at bounding box center [749, 365] width 1433 height 609
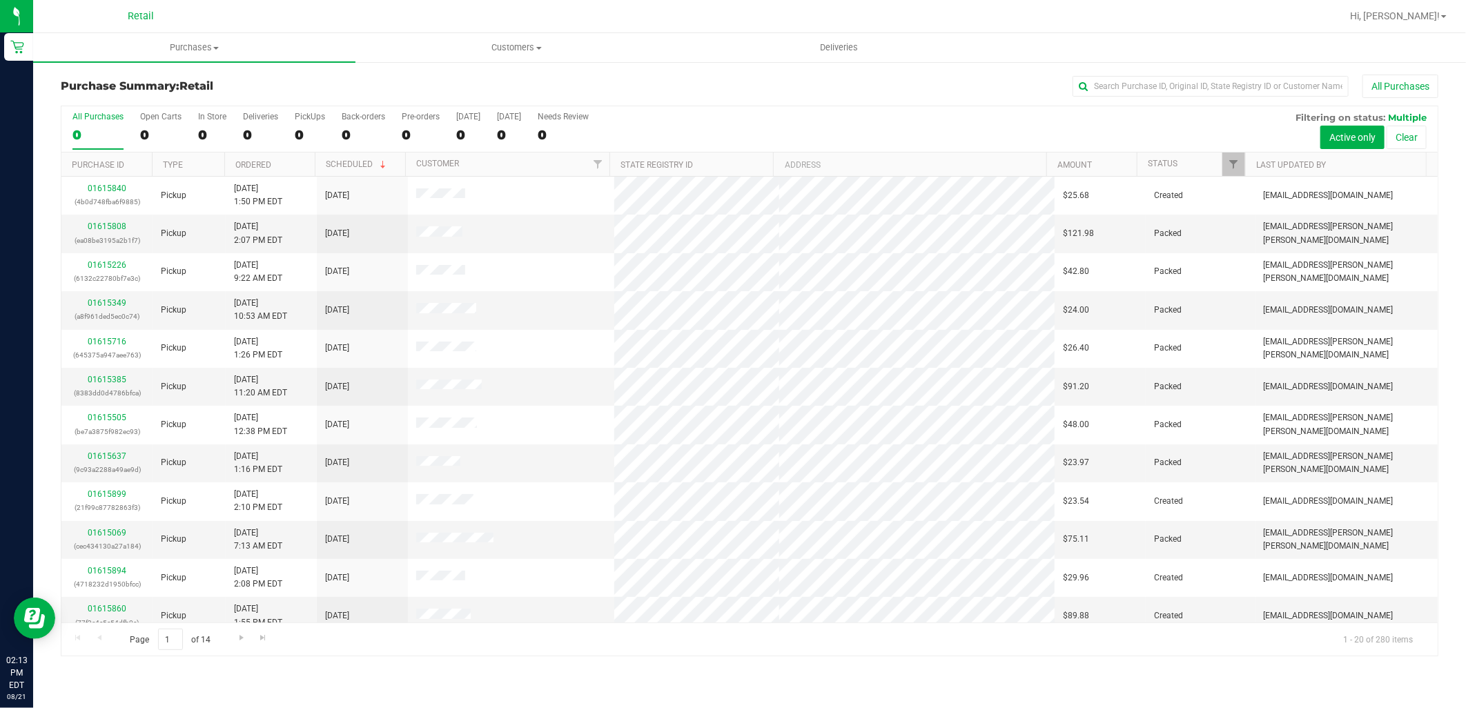
click at [1224, 75] on div "All Purchases" at bounding box center [979, 86] width 919 height 23
click at [1222, 77] on input "text" at bounding box center [1210, 86] width 276 height 21
type input "cannon"
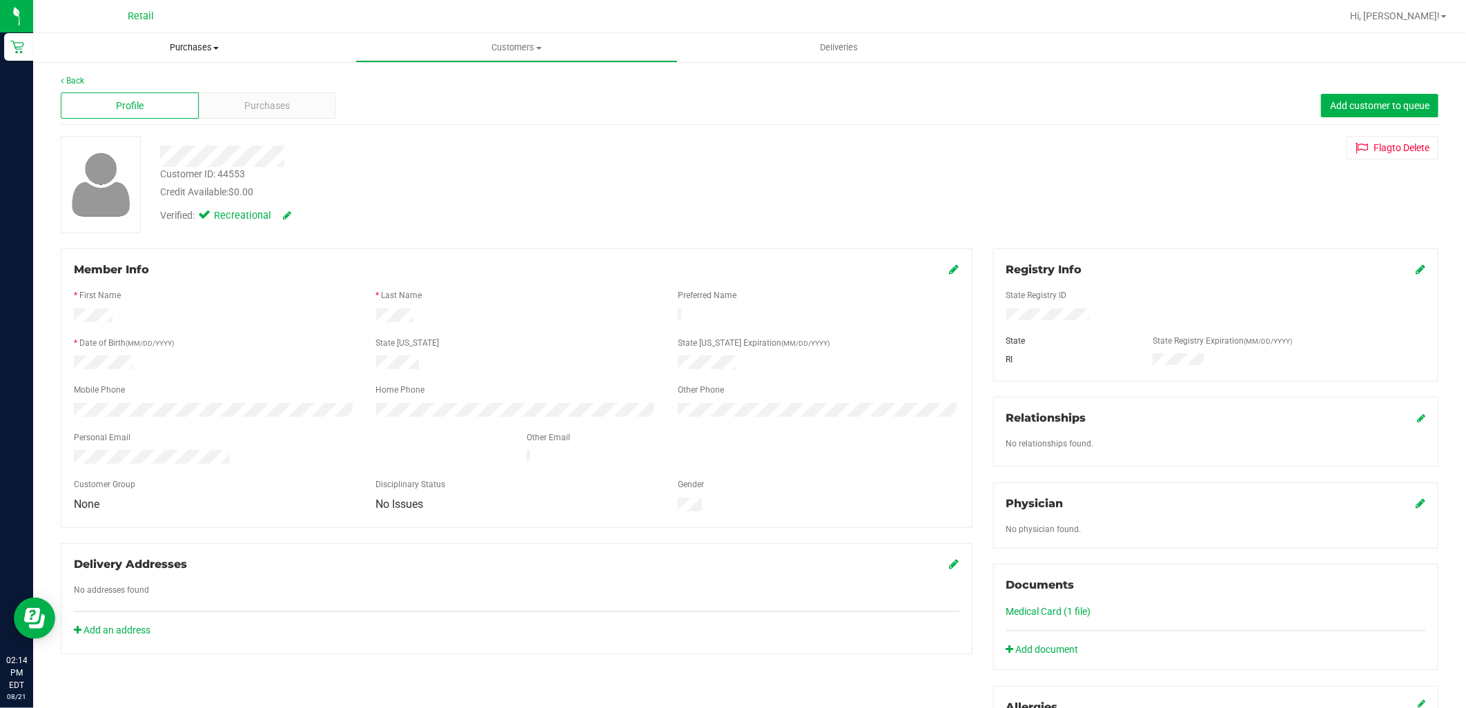
click at [161, 33] on uib-tab-heading "Purchases Summary of purchases Fulfillment All purchases" at bounding box center [194, 47] width 322 height 29
click at [170, 79] on span "Summary of purchases" at bounding box center [103, 83] width 141 height 12
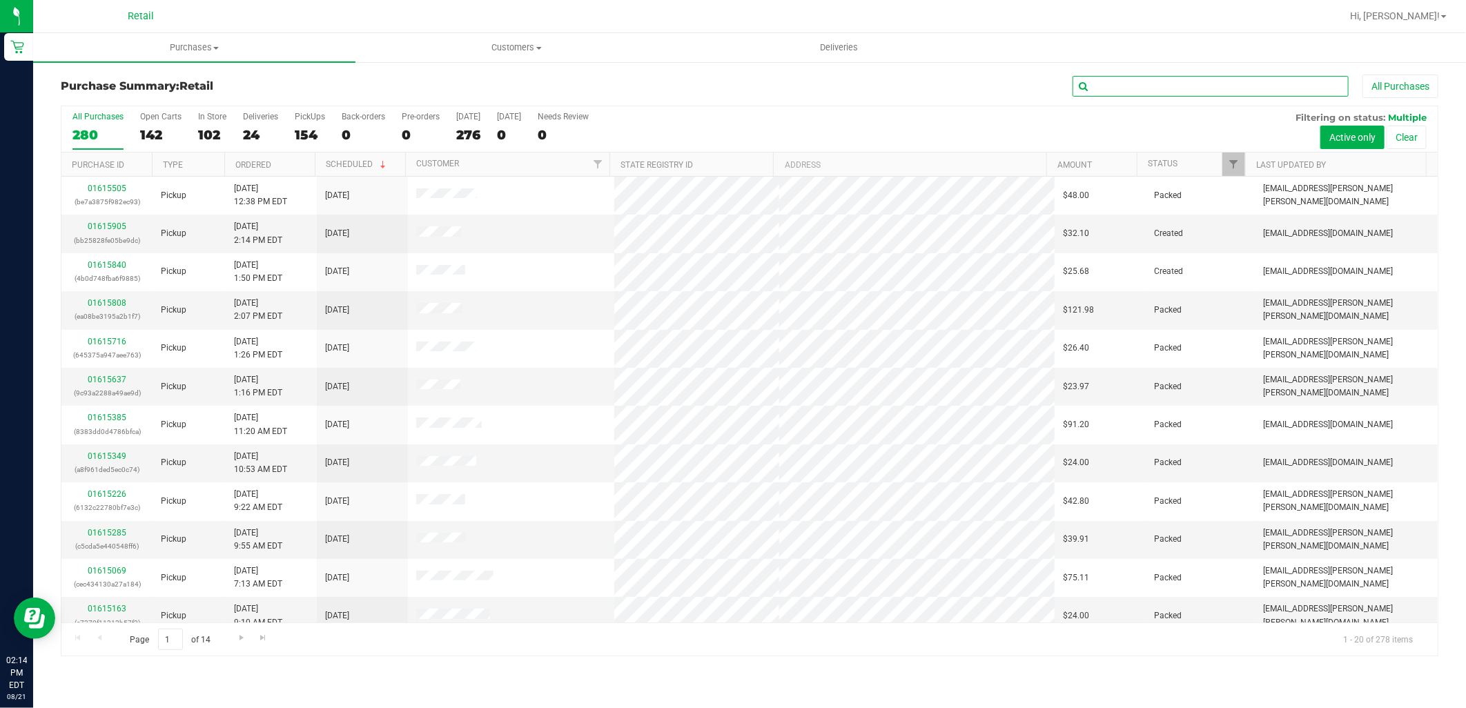
click at [1146, 86] on input "text" at bounding box center [1210, 86] width 276 height 21
type input "miguel"
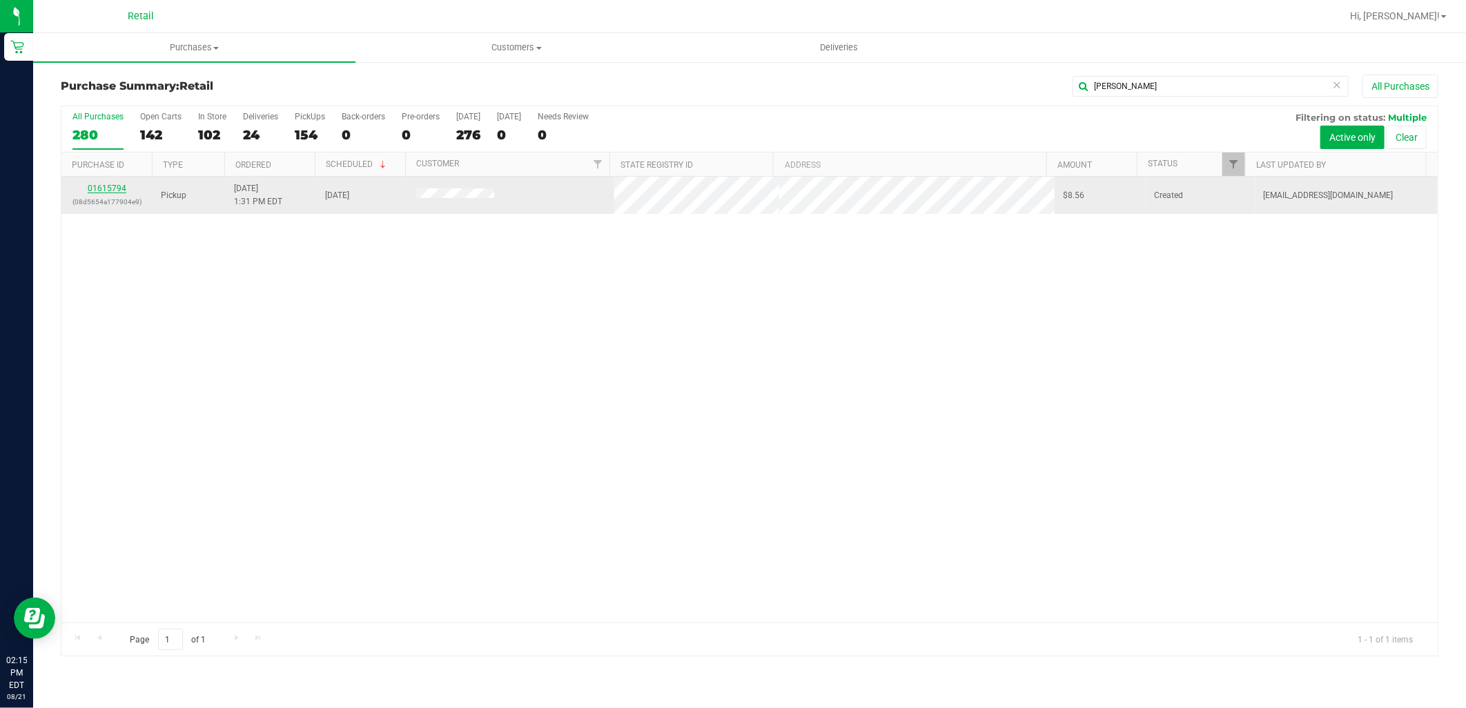
click at [116, 190] on link "01615794" at bounding box center [107, 189] width 39 height 10
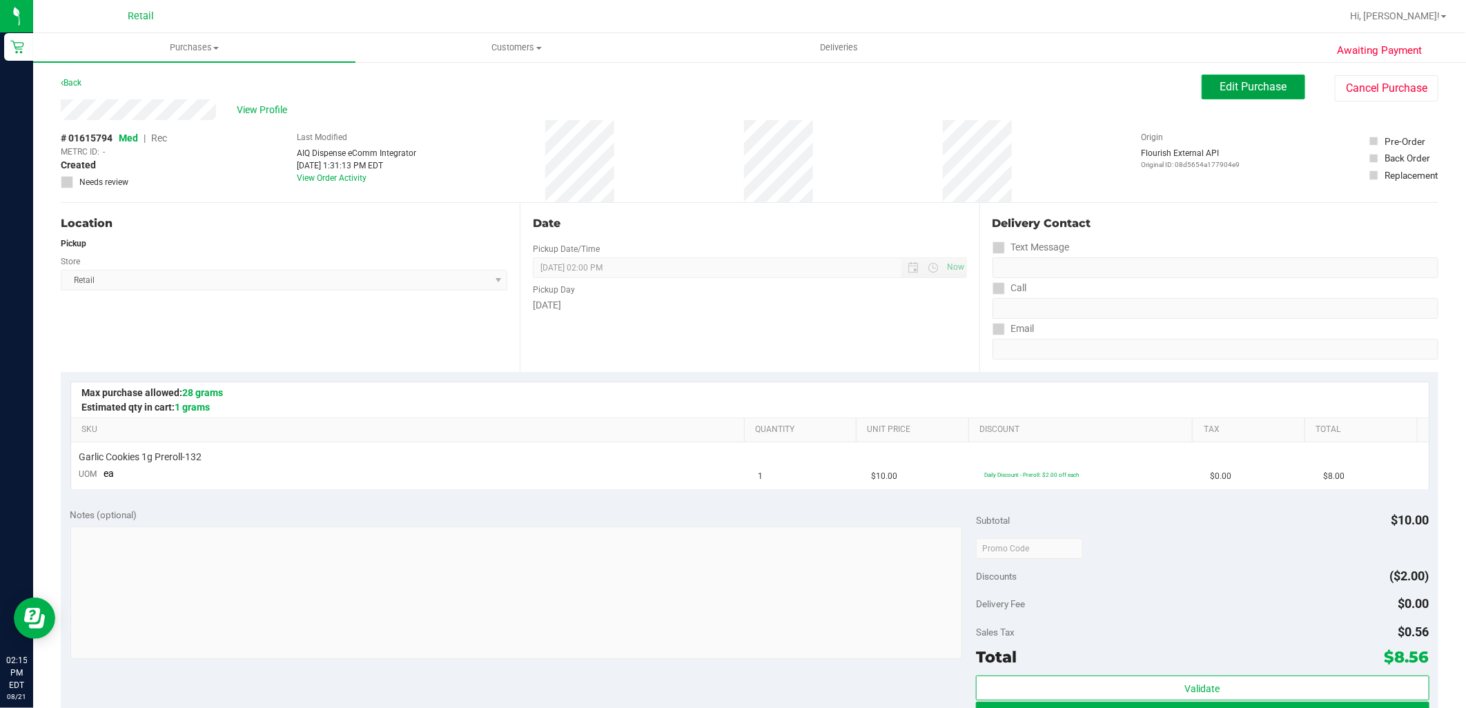
click at [1286, 91] on button "Edit Purchase" at bounding box center [1254, 87] width 104 height 25
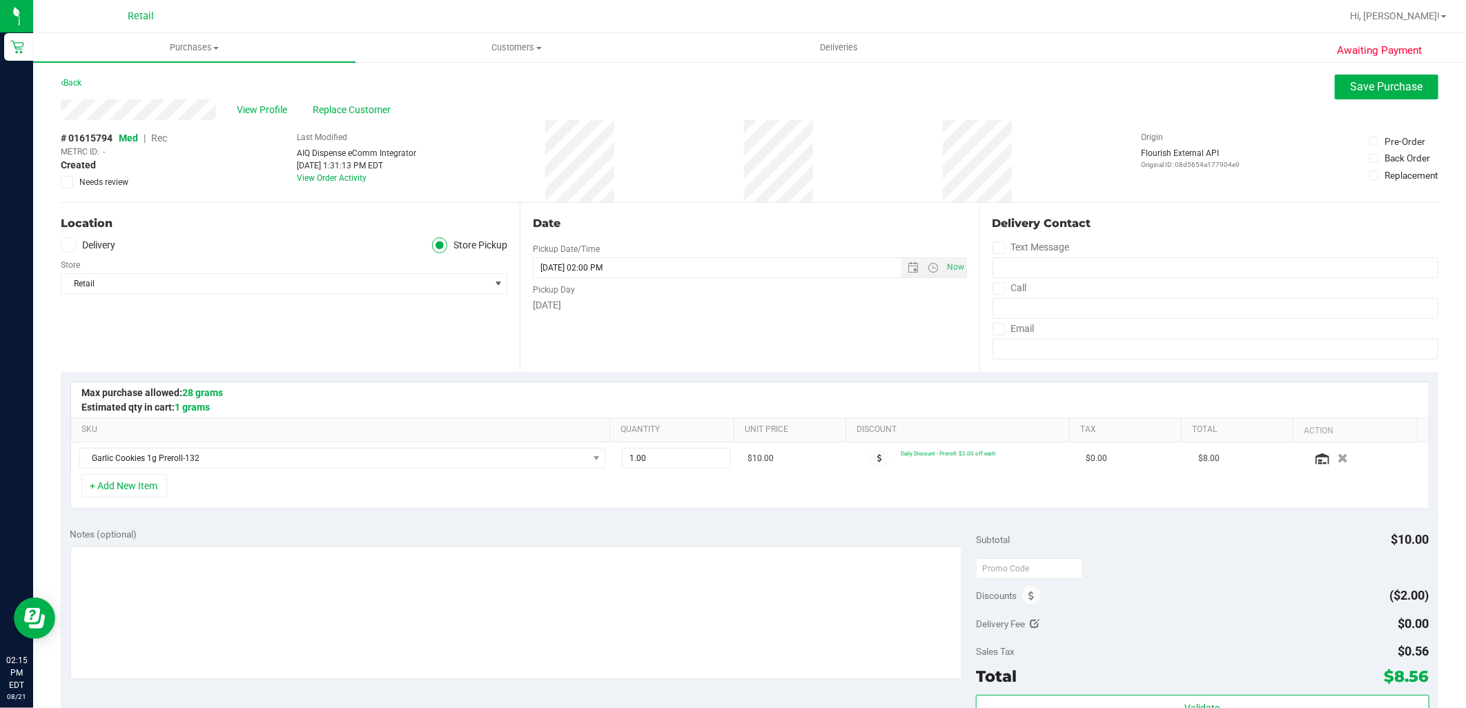
click at [164, 134] on span "Rec" at bounding box center [159, 138] width 16 height 11
click at [1339, 95] on button "Save Purchase" at bounding box center [1387, 87] width 104 height 25
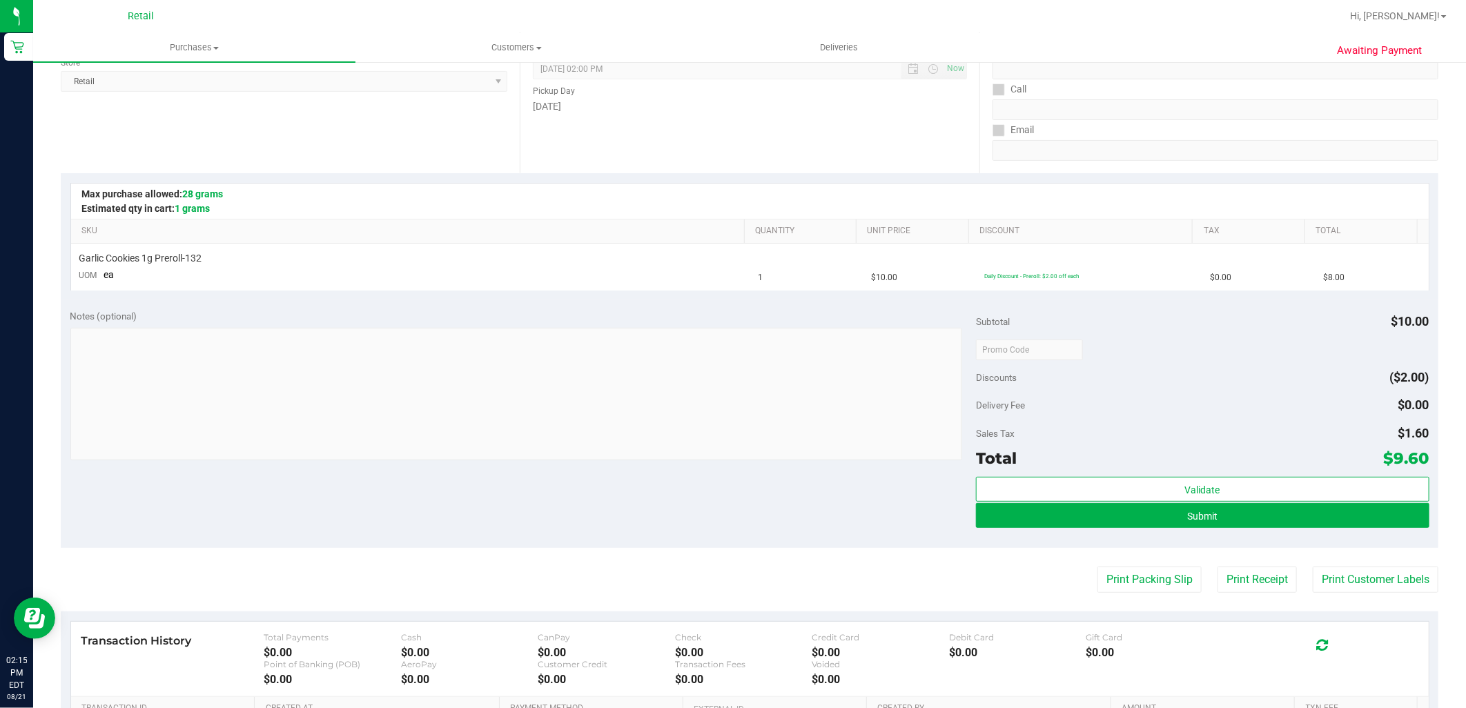
scroll to position [230, 0]
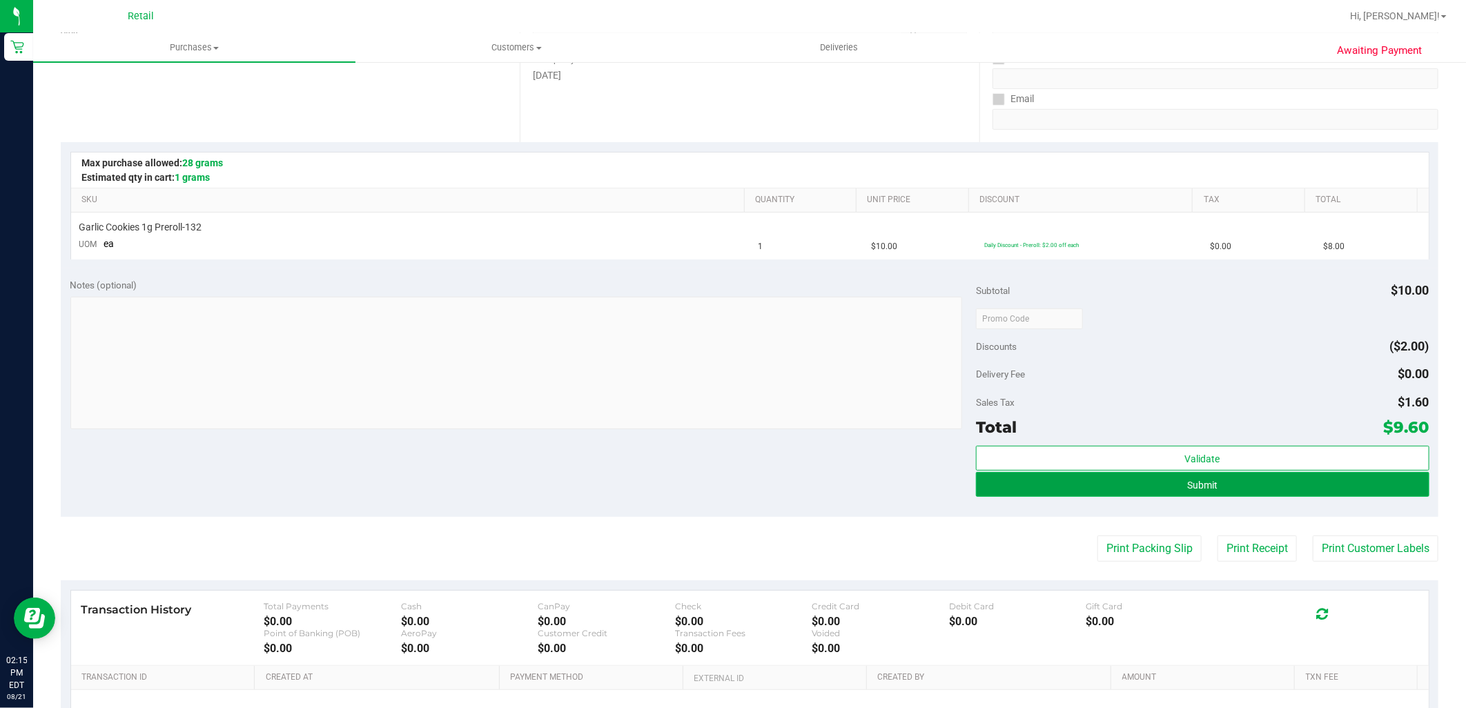
click at [1206, 486] on span "Submit" at bounding box center [1202, 485] width 30 height 11
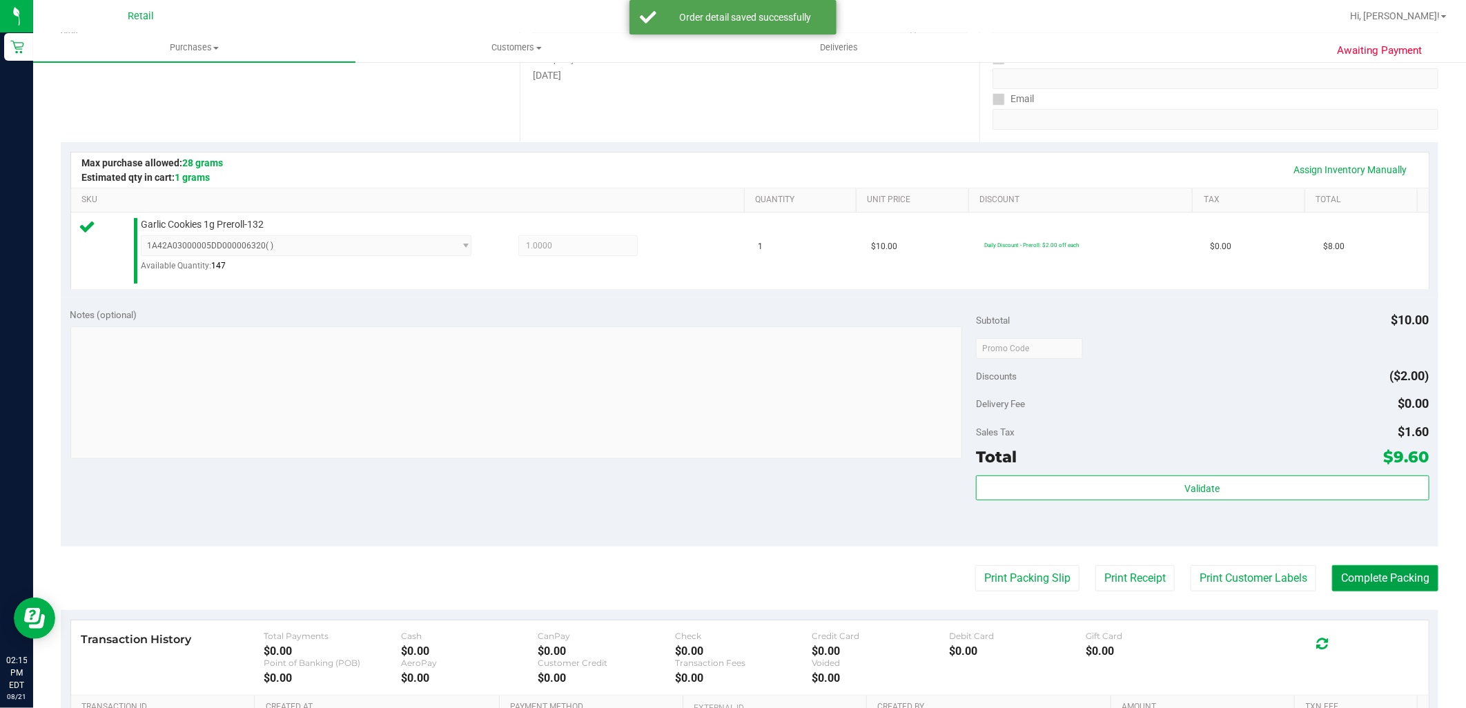
click at [1368, 585] on button "Complete Packing" at bounding box center [1385, 578] width 106 height 26
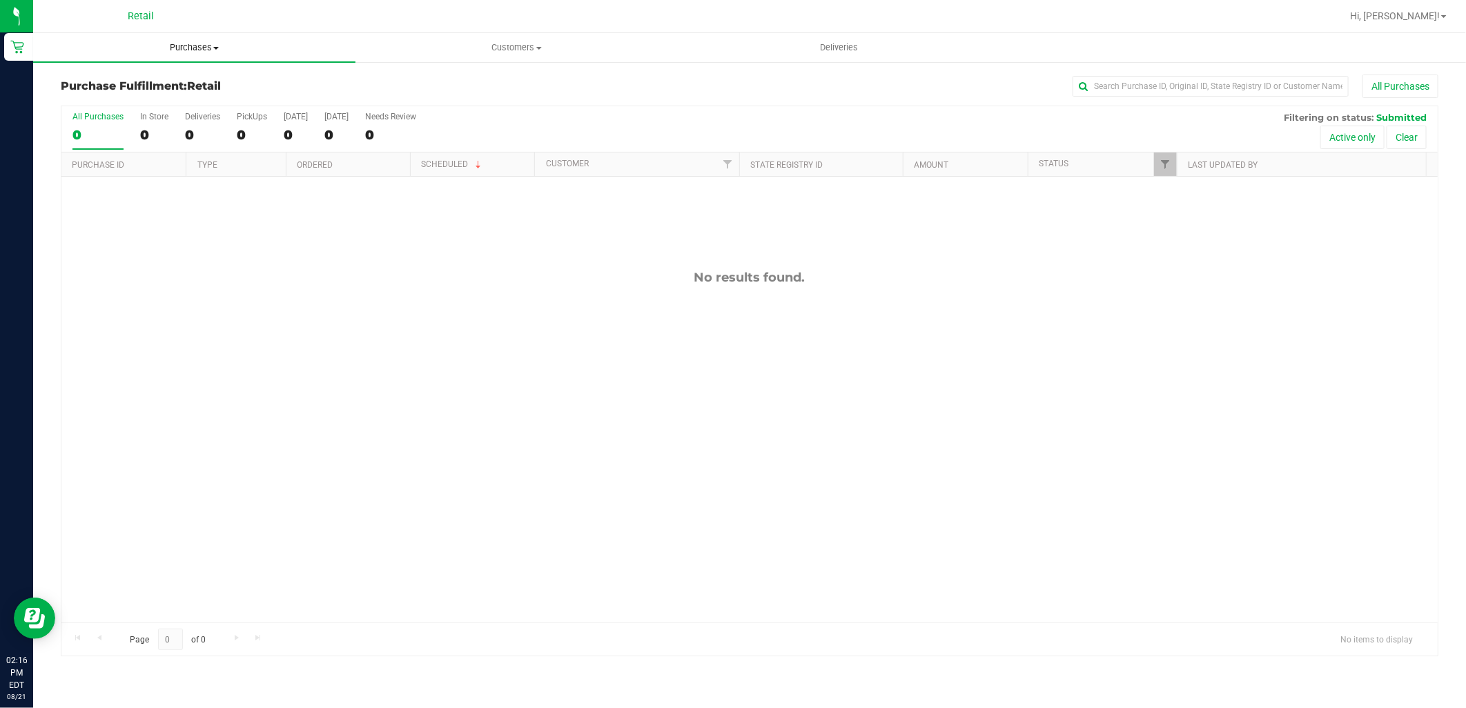
click at [215, 42] on span "Purchases" at bounding box center [194, 47] width 322 height 12
click at [190, 83] on li "Summary of purchases" at bounding box center [194, 83] width 322 height 17
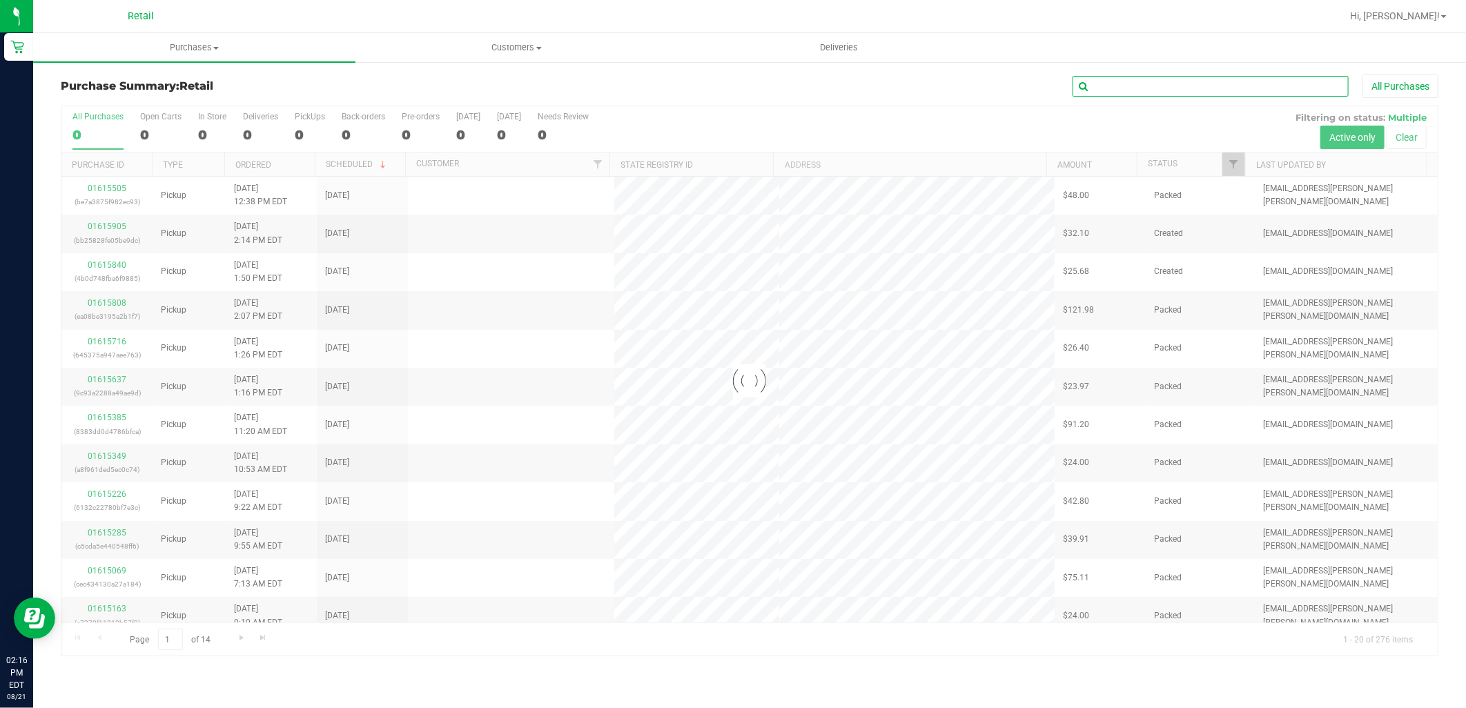
click at [1232, 83] on input "text" at bounding box center [1210, 86] width 276 height 21
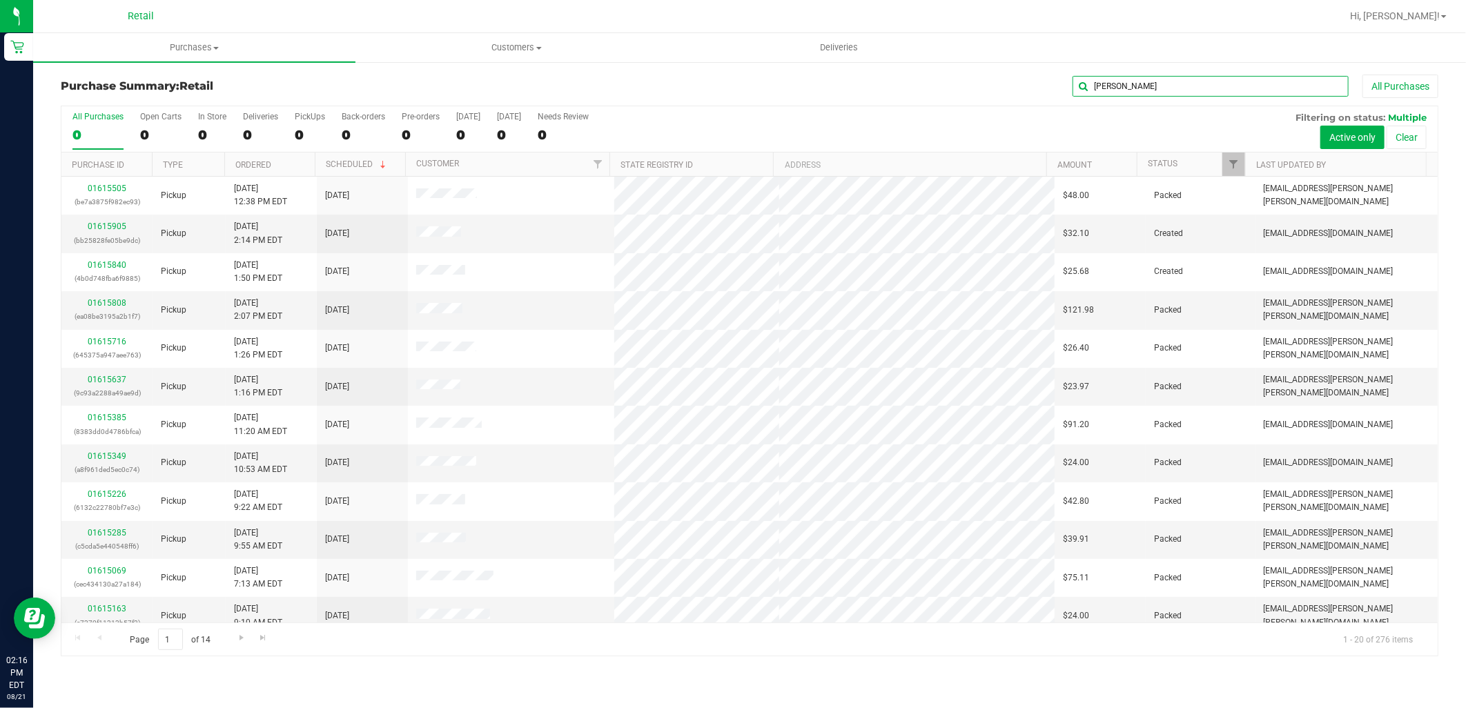
type input "miguel"
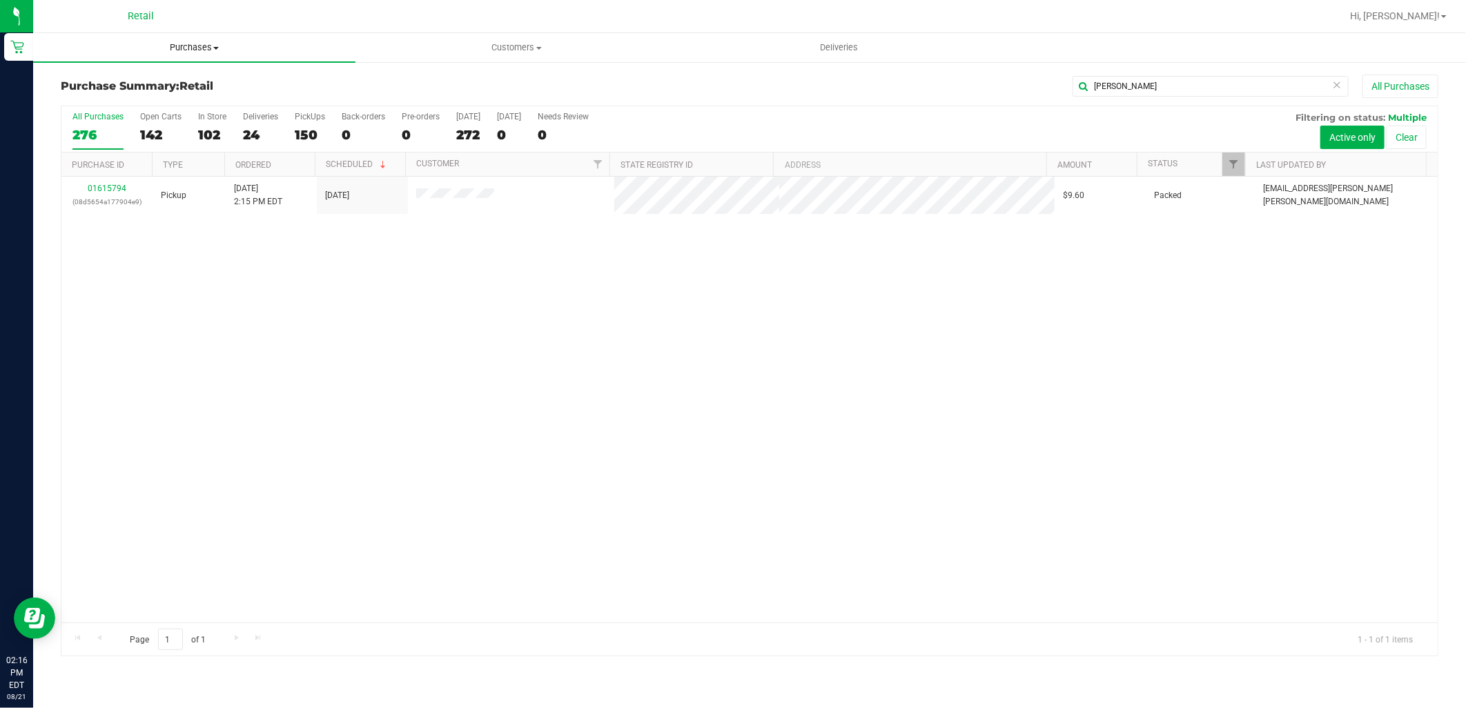
click at [208, 50] on span "Purchases" at bounding box center [194, 47] width 322 height 12
click at [191, 79] on li "Summary of purchases" at bounding box center [194, 83] width 322 height 17
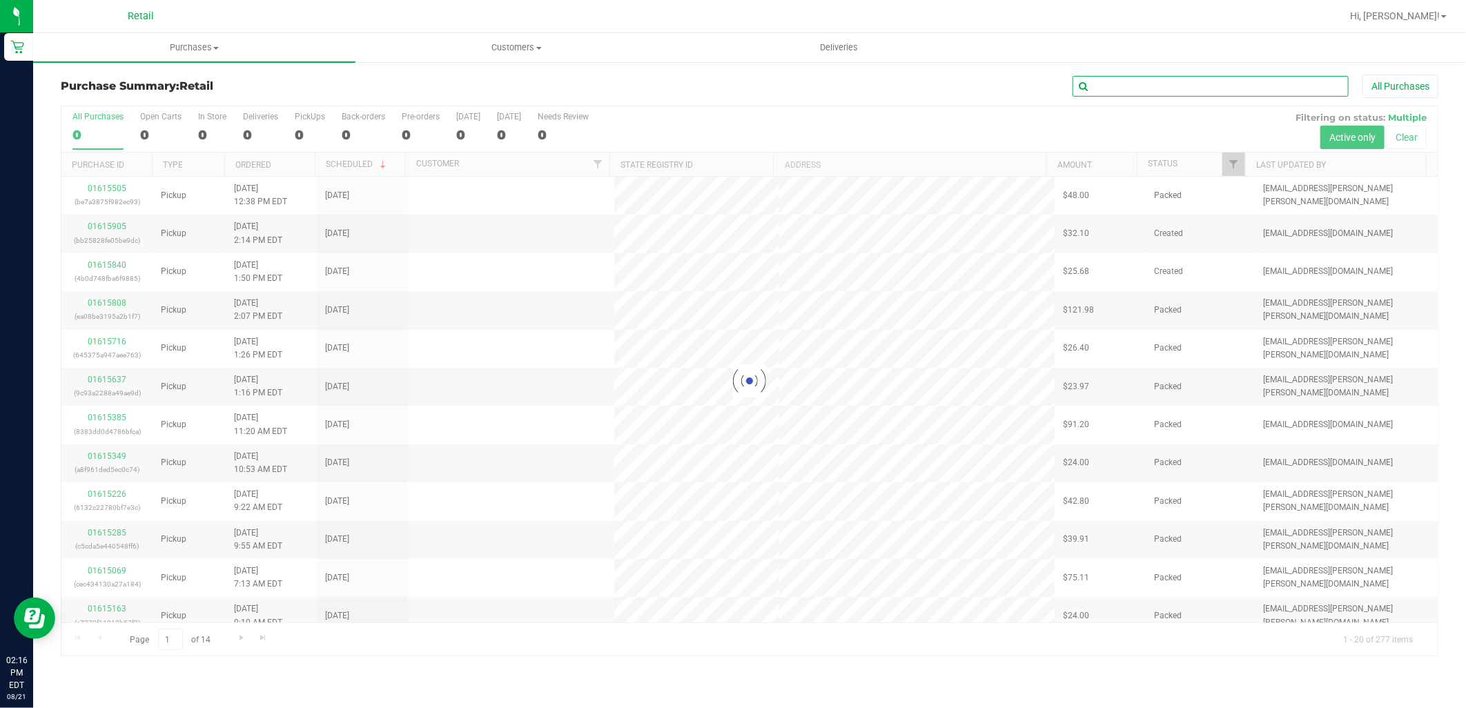
click at [1175, 81] on input "text" at bounding box center [1210, 86] width 276 height 21
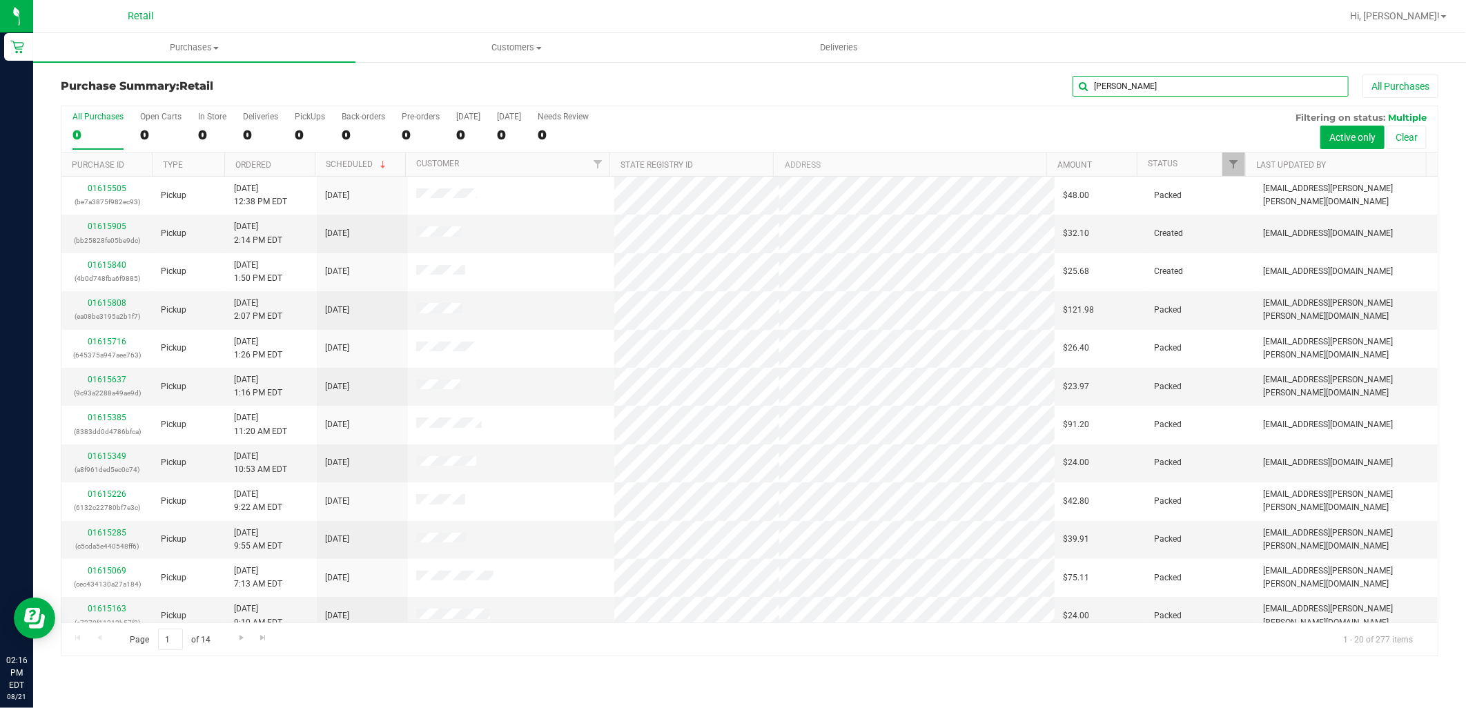
type input "jeremy"
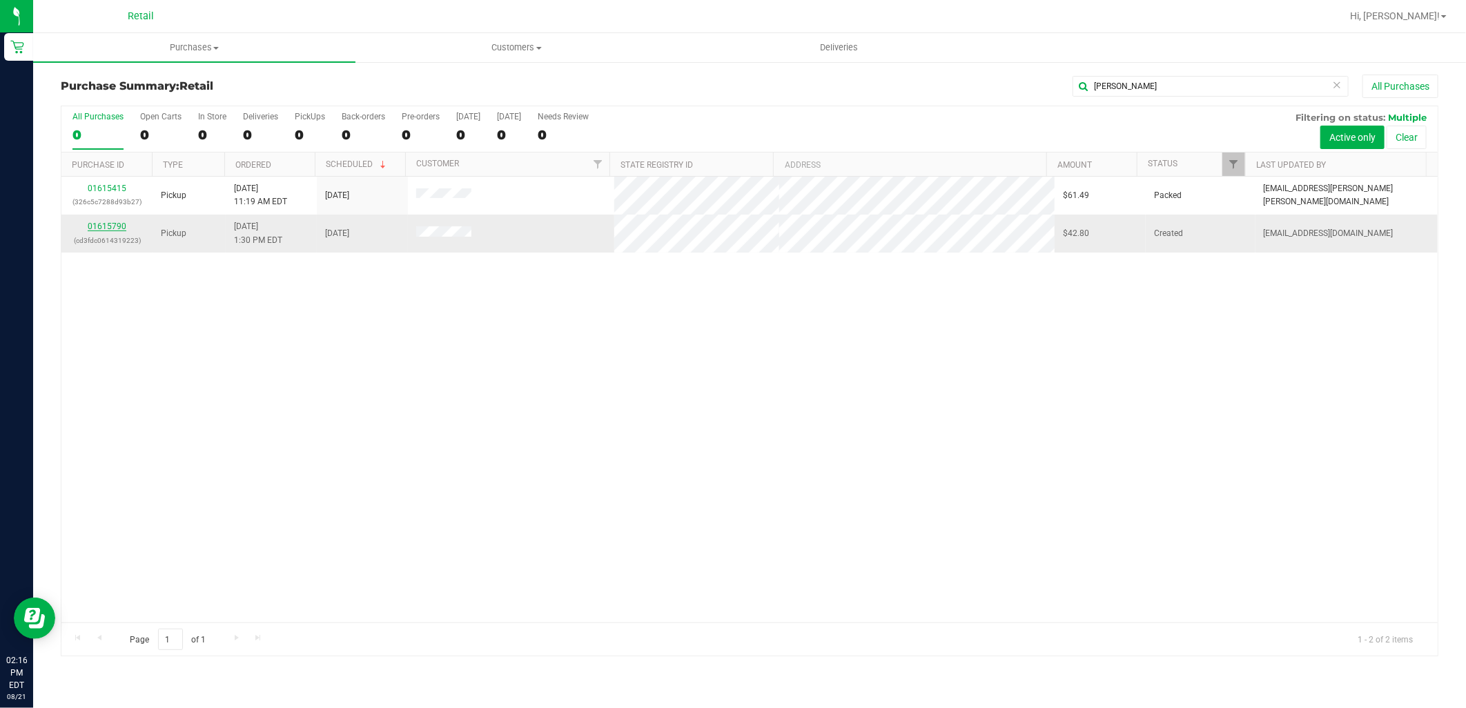
click at [112, 224] on link "01615790" at bounding box center [107, 227] width 39 height 10
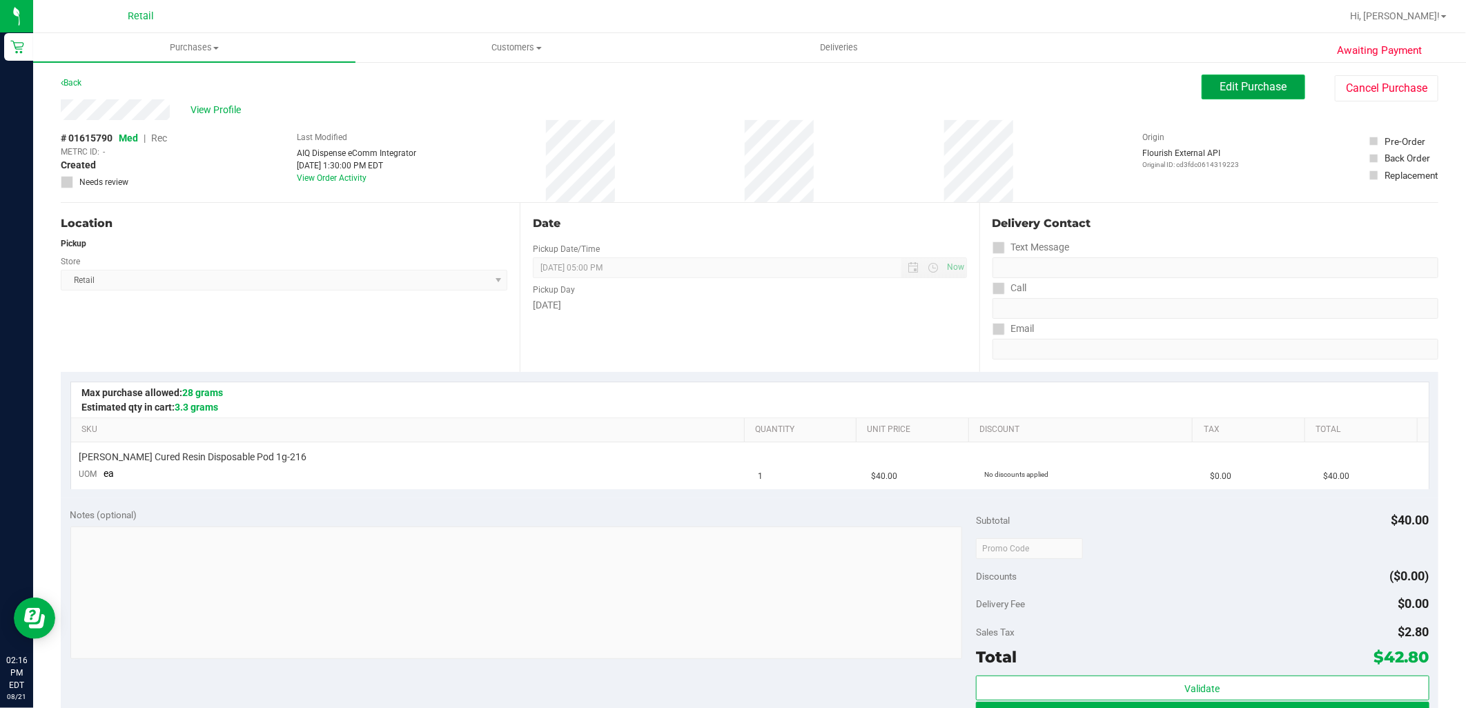
click at [1256, 92] on span "Edit Purchase" at bounding box center [1253, 86] width 67 height 13
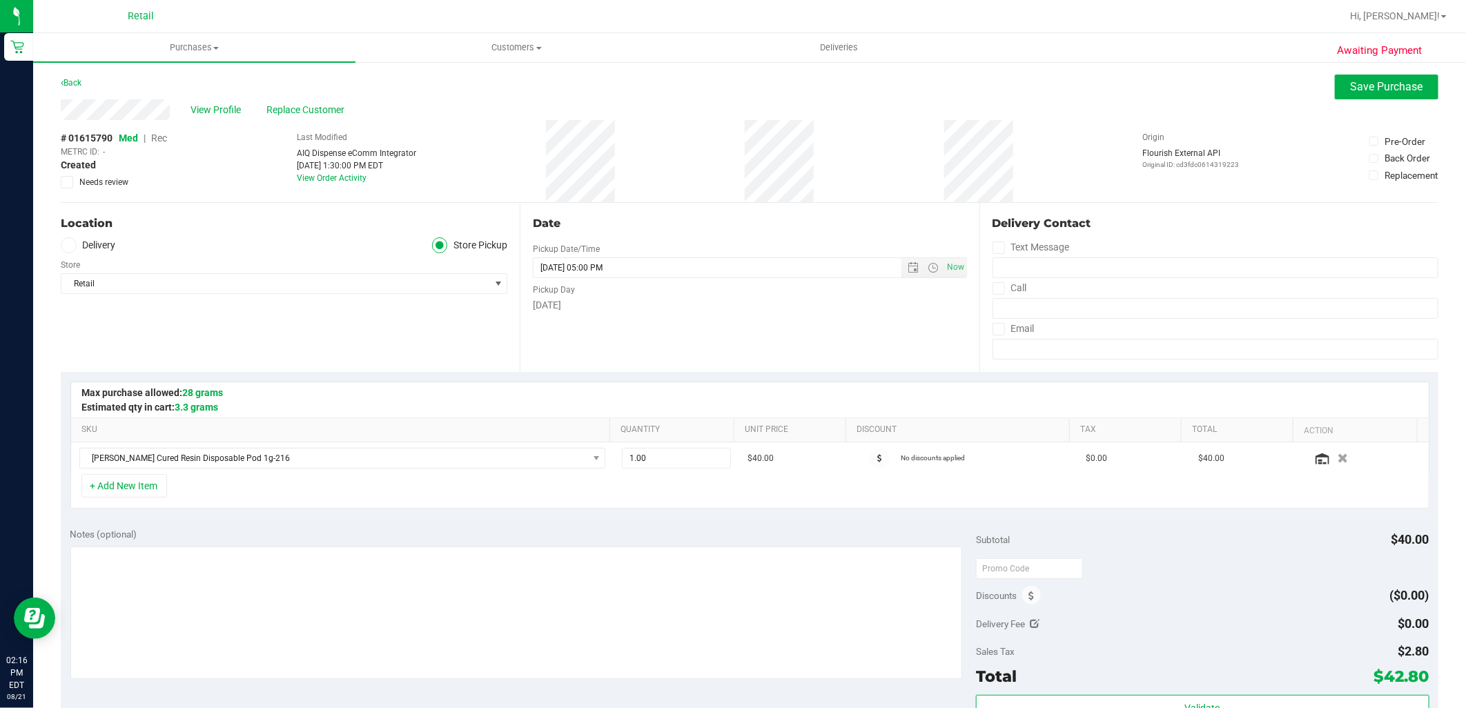
click at [157, 140] on span "Rec" at bounding box center [159, 138] width 16 height 11
click at [1389, 81] on span "Save Purchase" at bounding box center [1387, 86] width 72 height 13
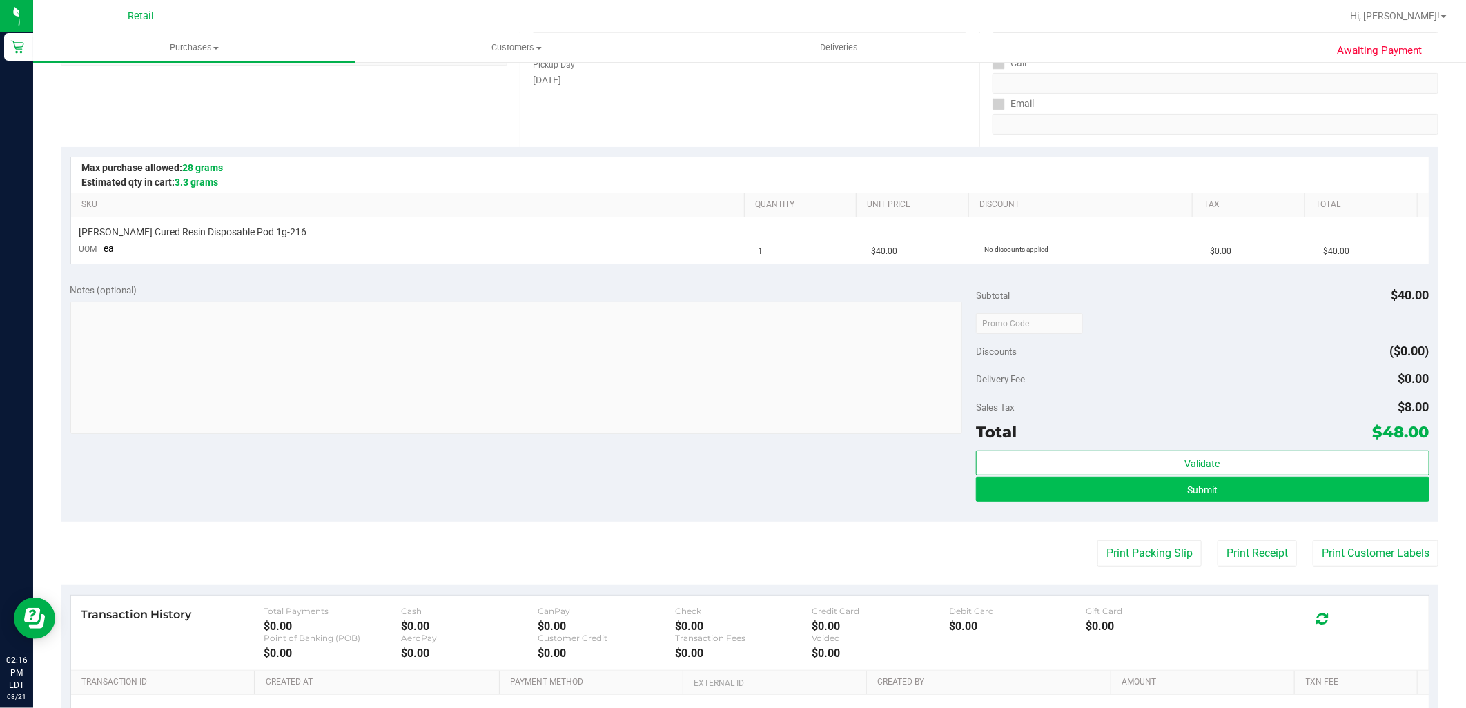
scroll to position [230, 0]
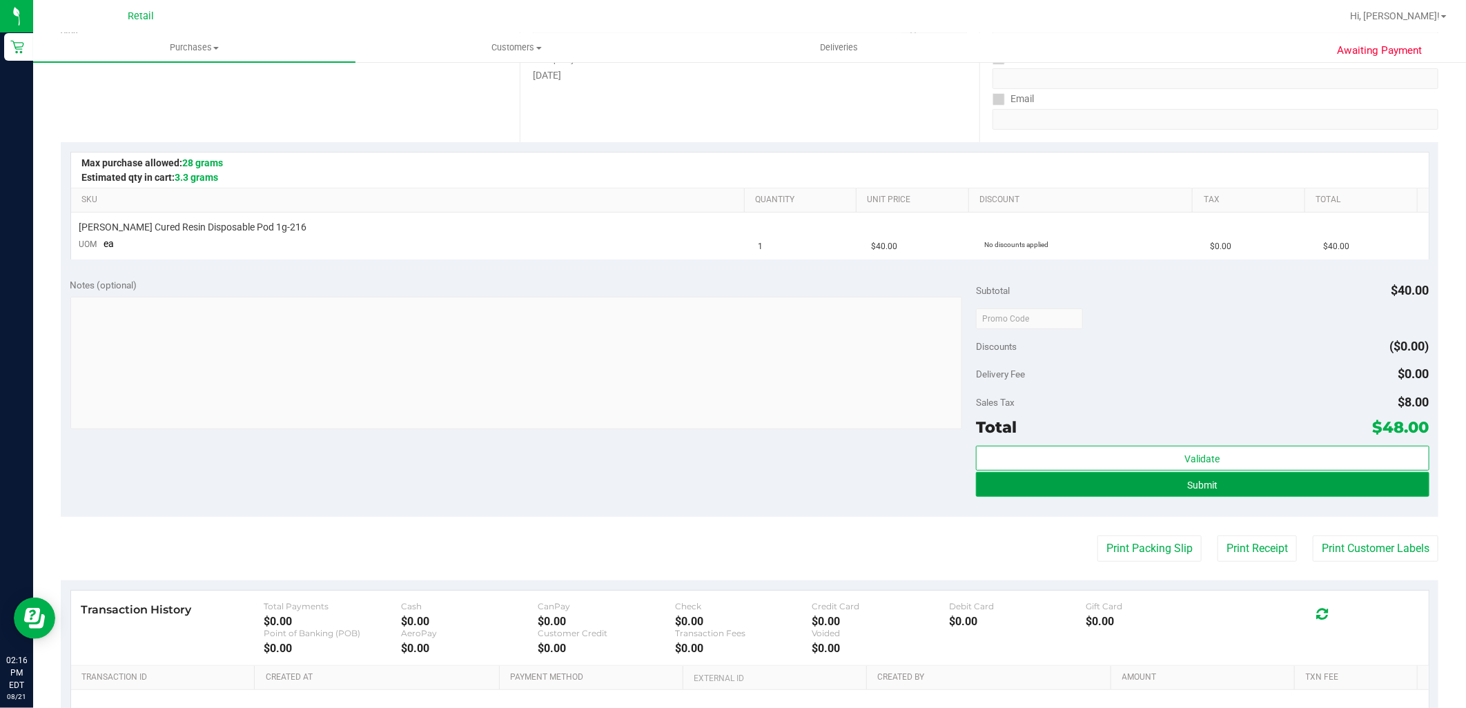
click at [1182, 477] on button "Submit" at bounding box center [1202, 484] width 453 height 25
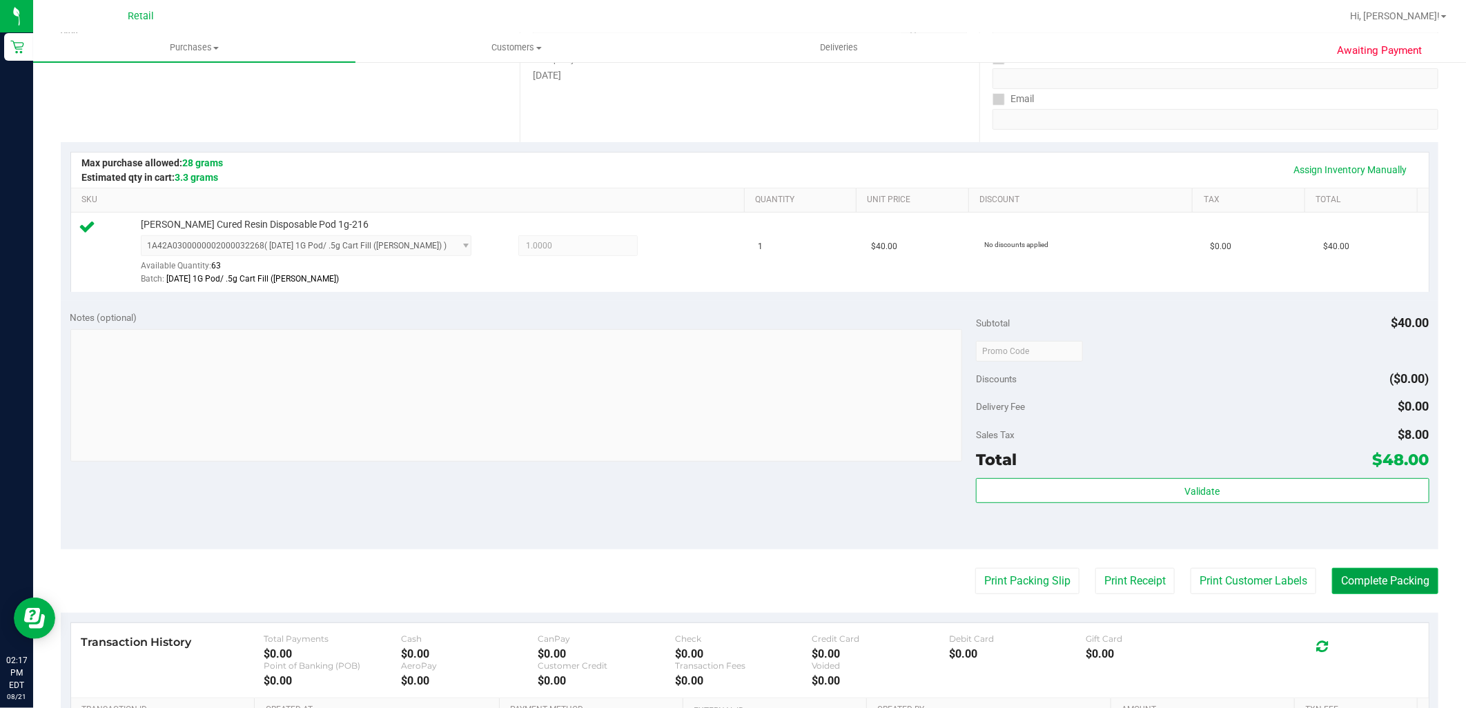
click at [1385, 581] on button "Complete Packing" at bounding box center [1385, 581] width 106 height 26
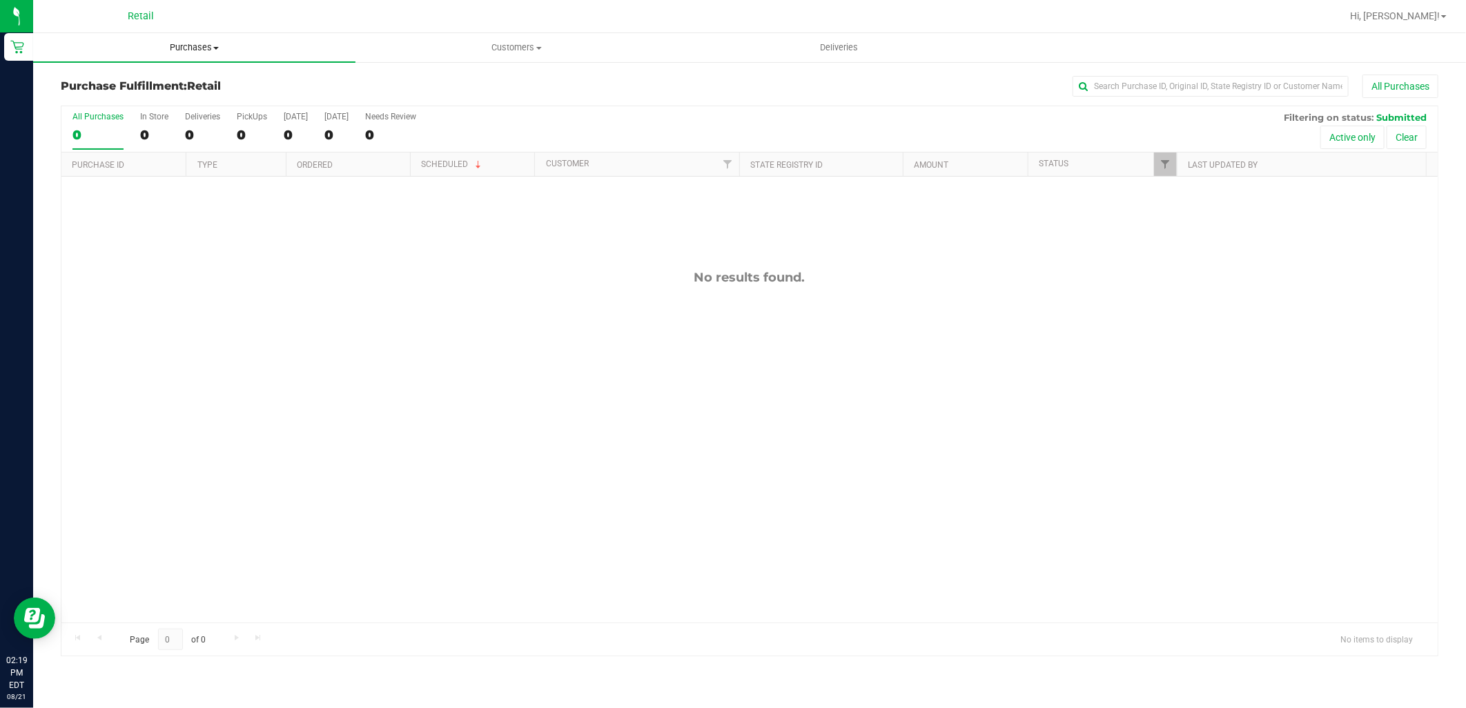
drag, startPoint x: 213, startPoint y: 38, endPoint x: 205, endPoint y: 51, distance: 15.2
click at [213, 38] on uib-tab-heading "Purchases Summary of purchases Fulfillment All purchases" at bounding box center [194, 47] width 322 height 29
click at [181, 75] on li "Summary of purchases" at bounding box center [194, 83] width 322 height 17
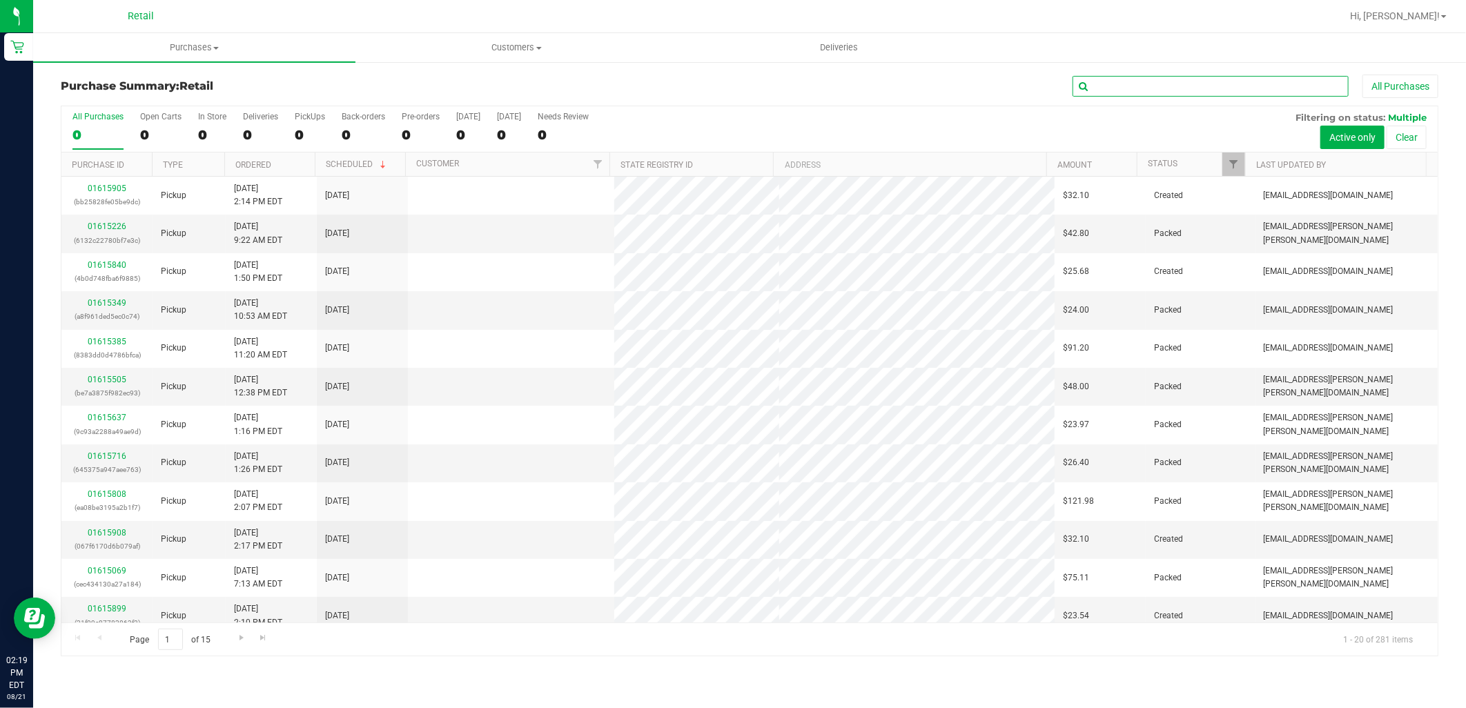
click at [1194, 92] on input "text" at bounding box center [1210, 86] width 276 height 21
type input "tony"
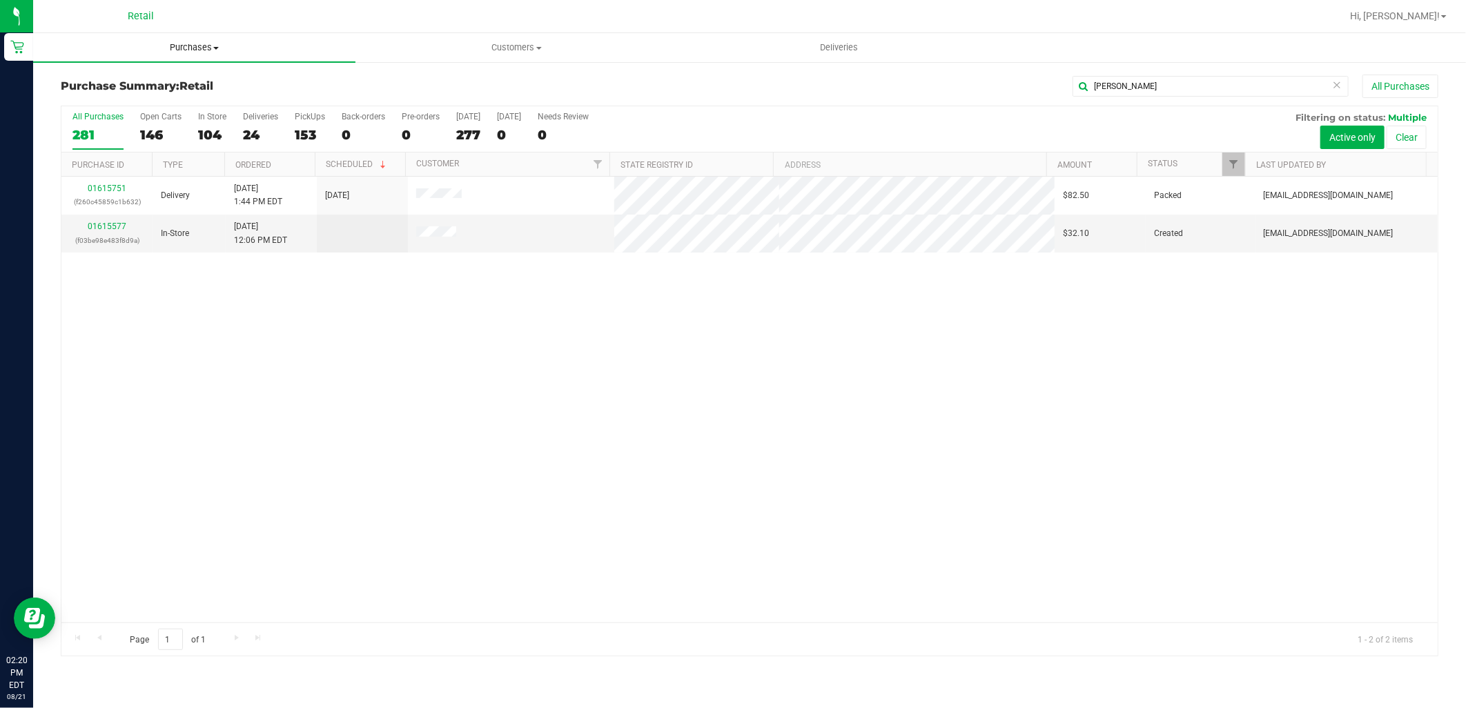
click at [191, 36] on uib-tab-heading "Purchases Summary of purchases Fulfillment All purchases" at bounding box center [194, 47] width 322 height 29
click at [187, 75] on li "Summary of purchases" at bounding box center [194, 83] width 322 height 17
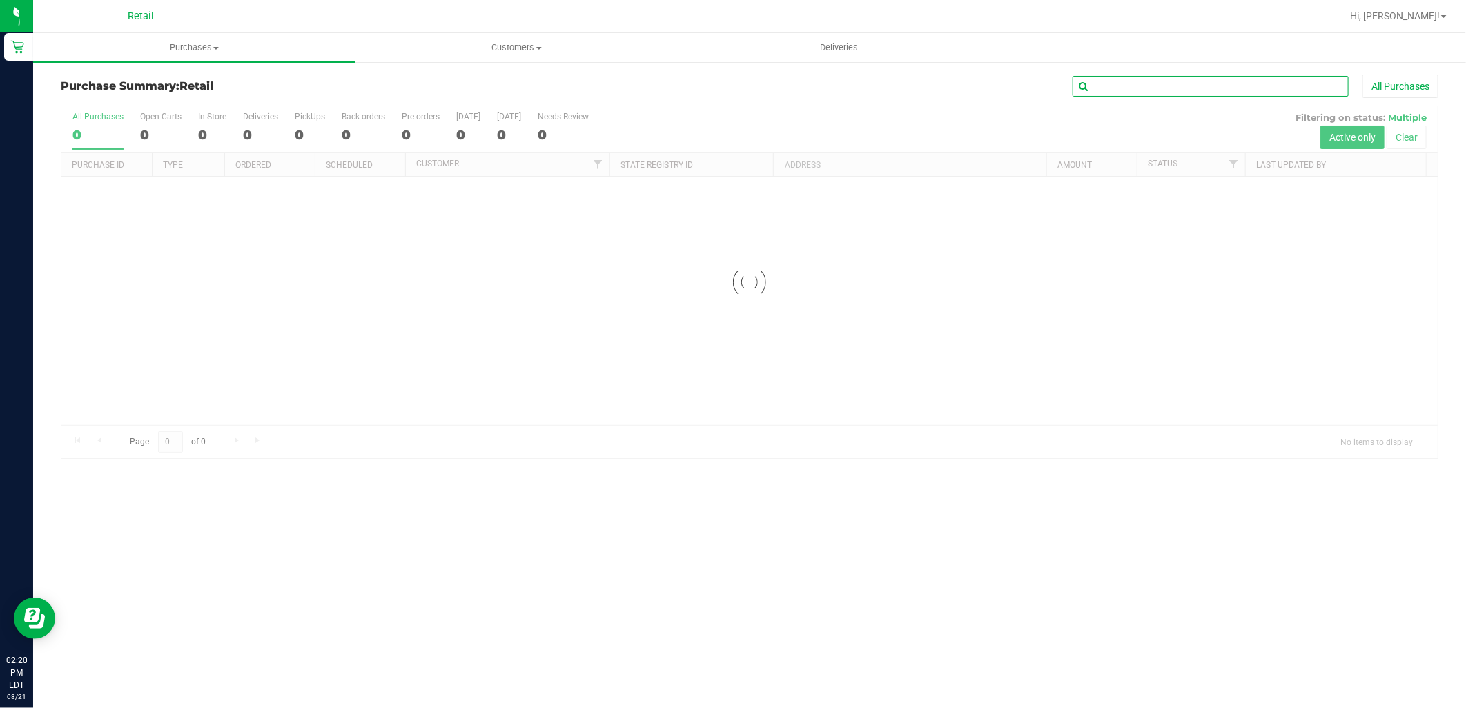
click at [1244, 77] on input "text" at bounding box center [1210, 86] width 276 height 21
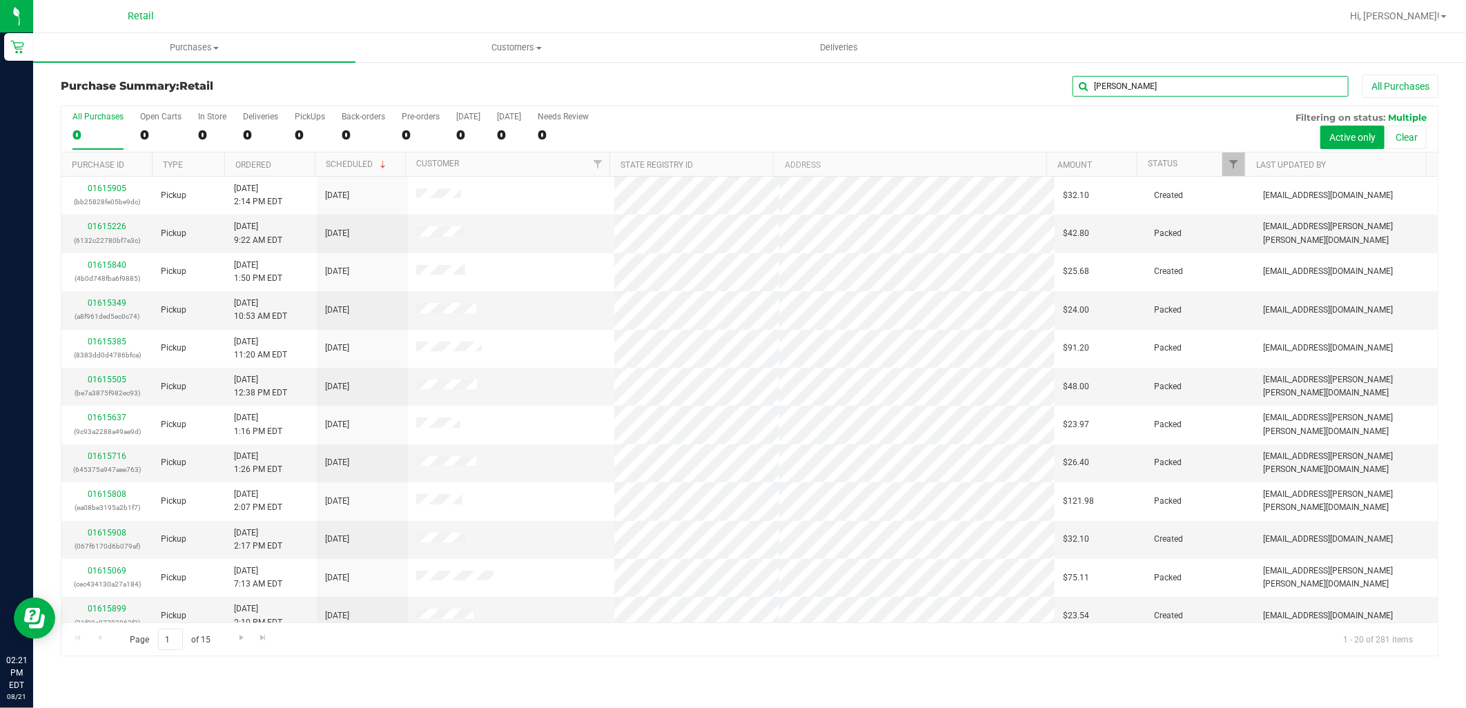
type input "richard"
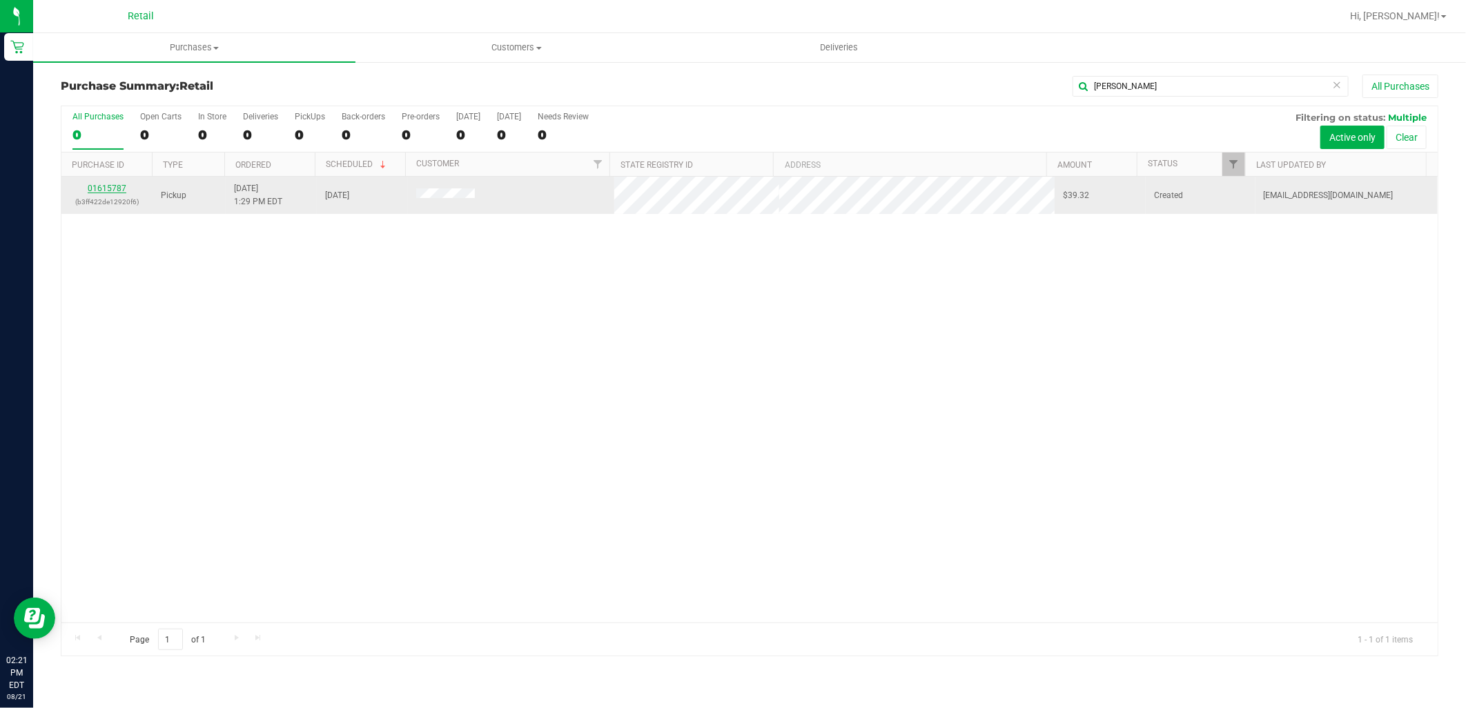
click at [102, 188] on link "01615787" at bounding box center [107, 189] width 39 height 10
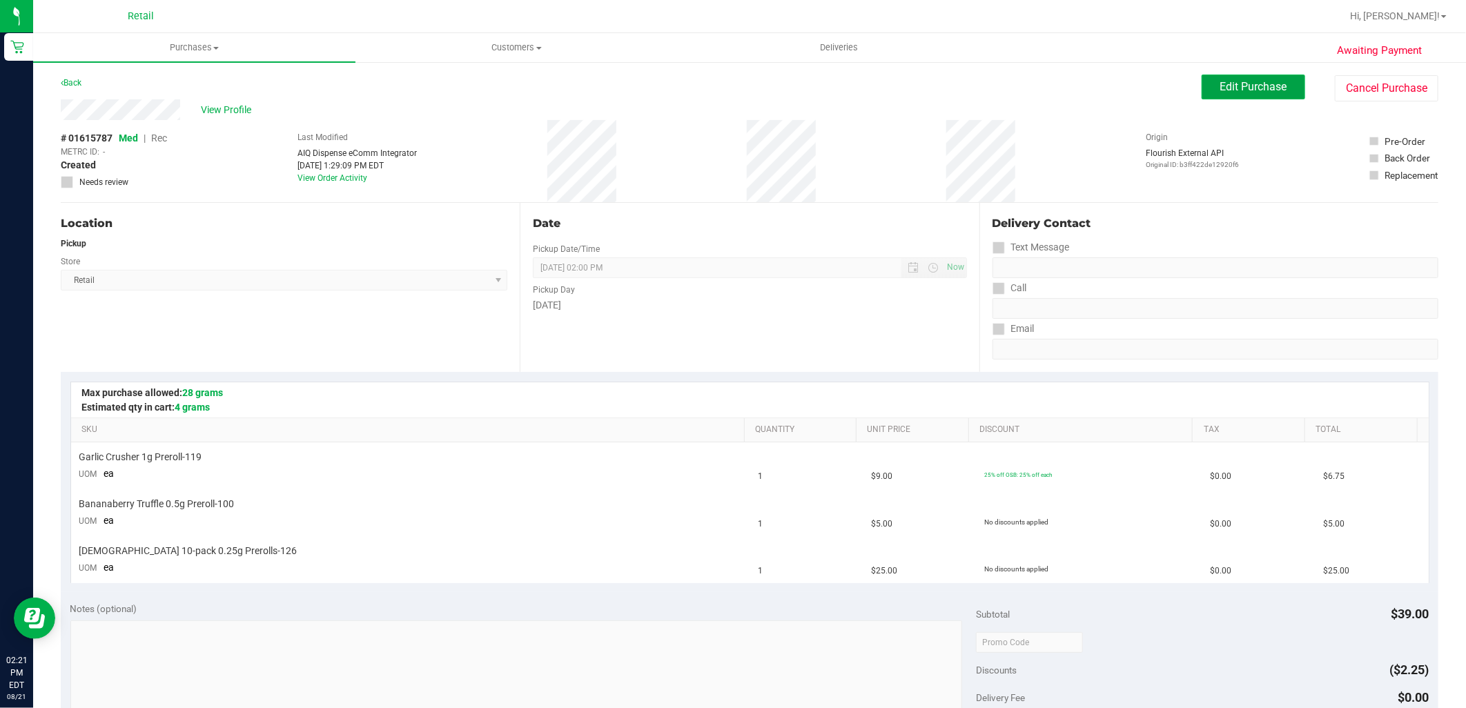
click at [1252, 91] on span "Edit Purchase" at bounding box center [1253, 86] width 67 height 13
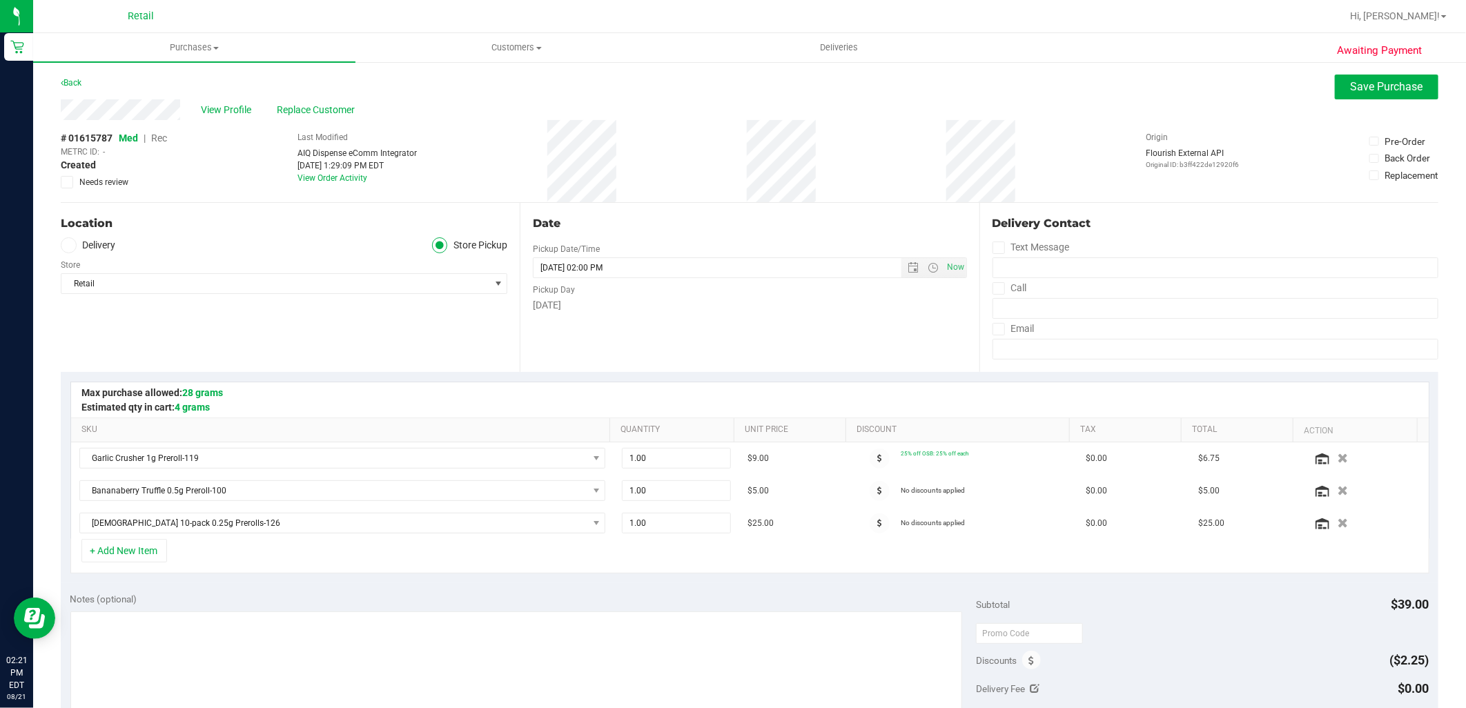
click at [159, 137] on span "Rec" at bounding box center [159, 138] width 16 height 11
click at [1322, 92] on div "Back Save Purchase" at bounding box center [750, 87] width 1378 height 25
click at [1335, 94] on button "Save Purchase" at bounding box center [1387, 87] width 104 height 25
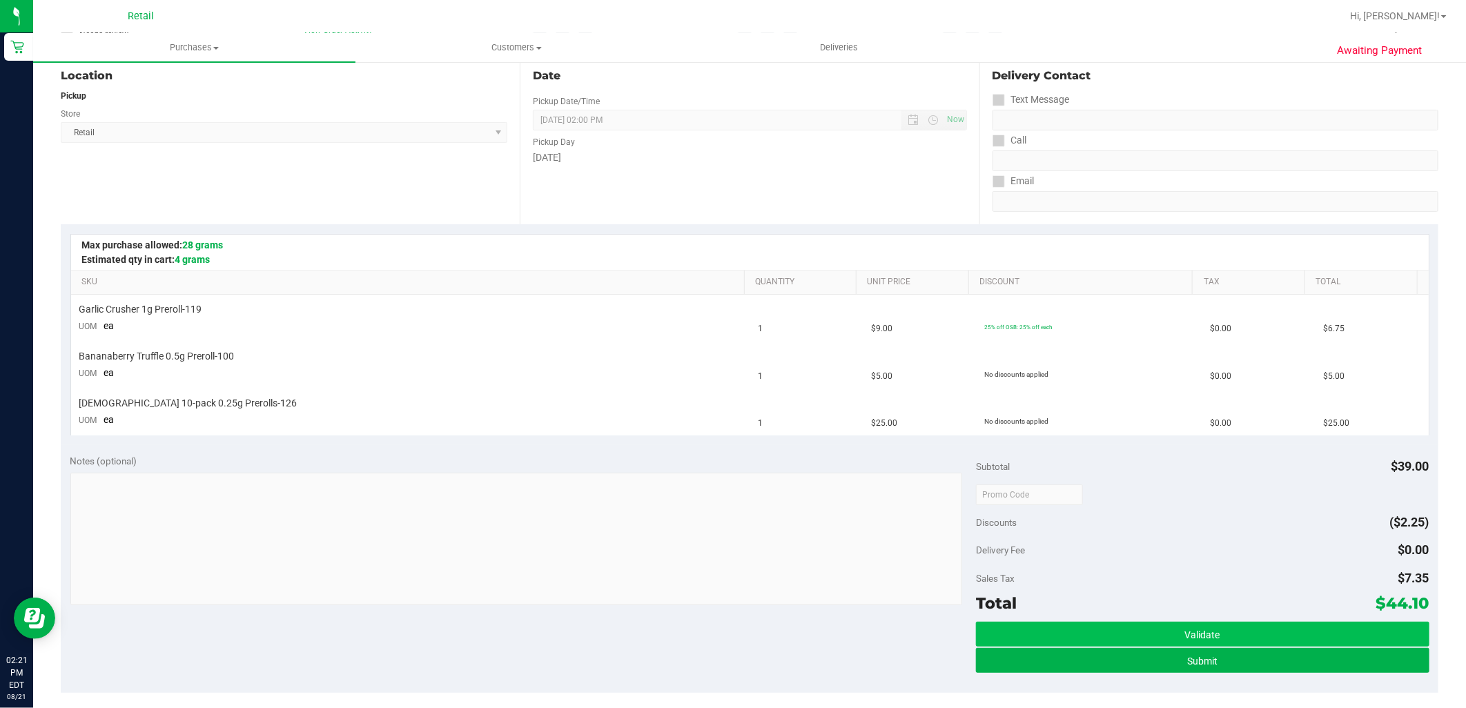
scroll to position [153, 0]
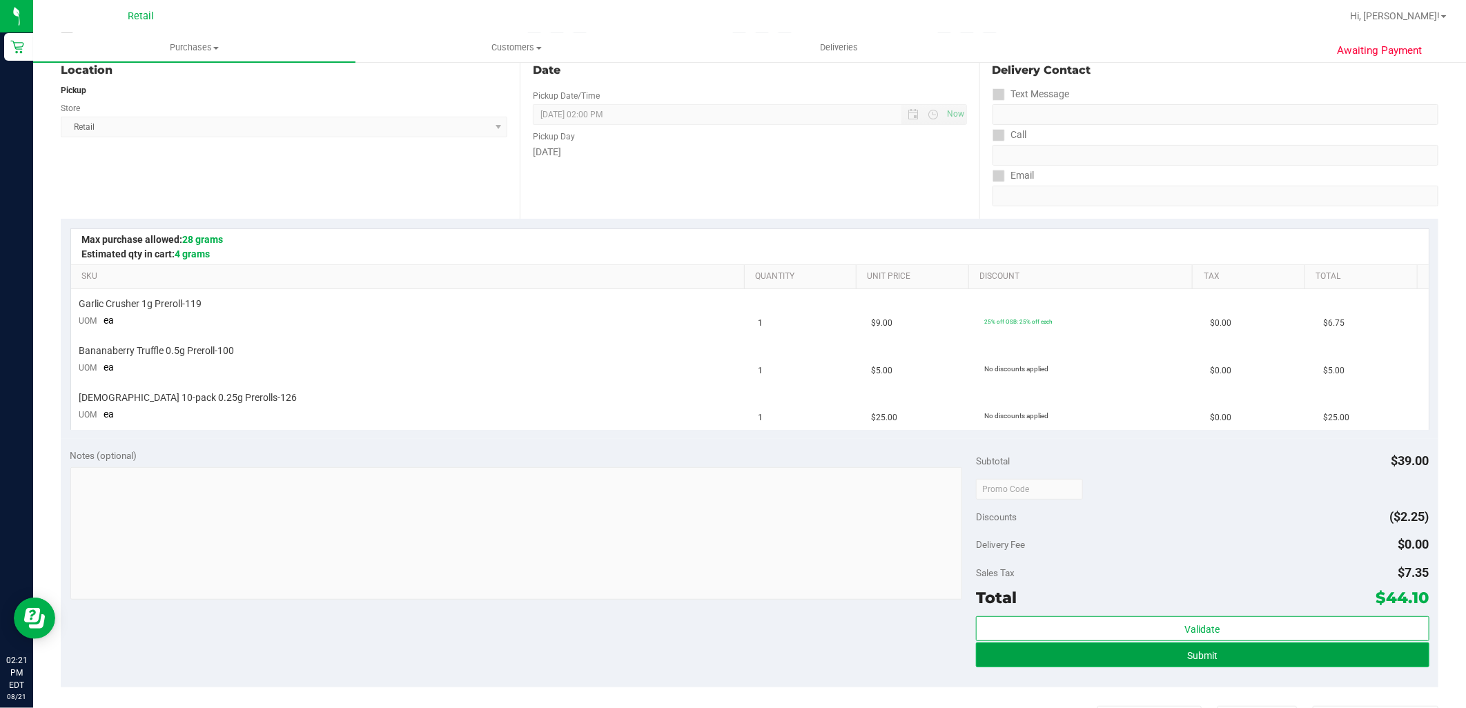
click at [1219, 649] on button "Submit" at bounding box center [1202, 655] width 453 height 25
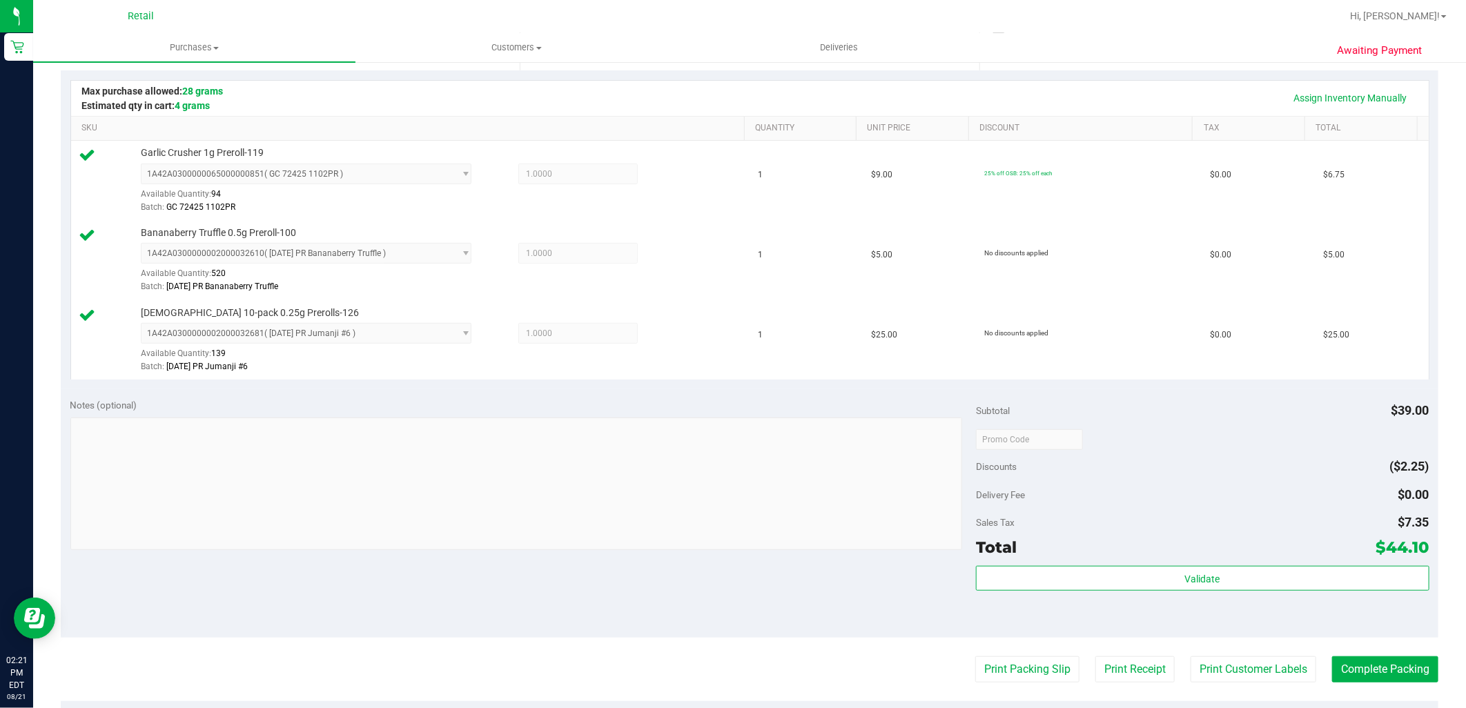
scroll to position [383, 0]
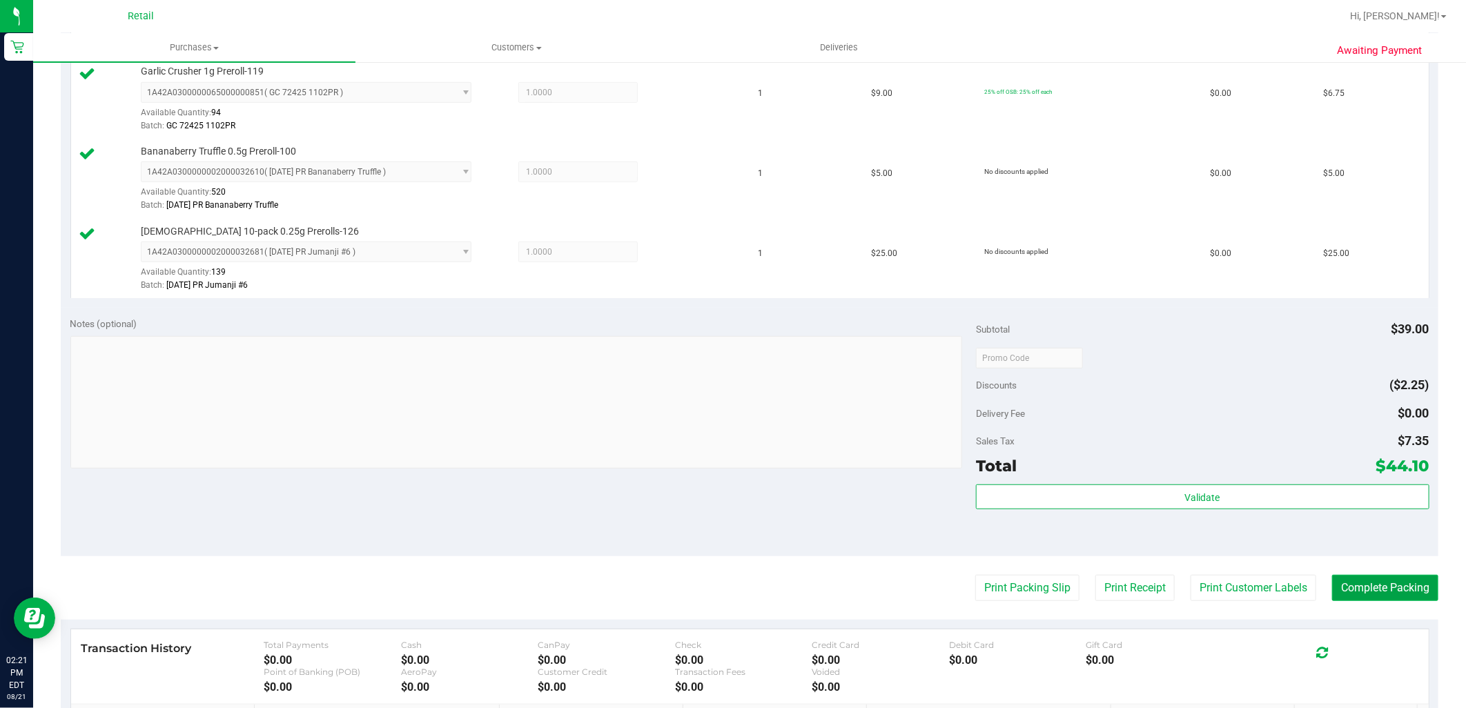
click at [1405, 587] on button "Complete Packing" at bounding box center [1385, 588] width 106 height 26
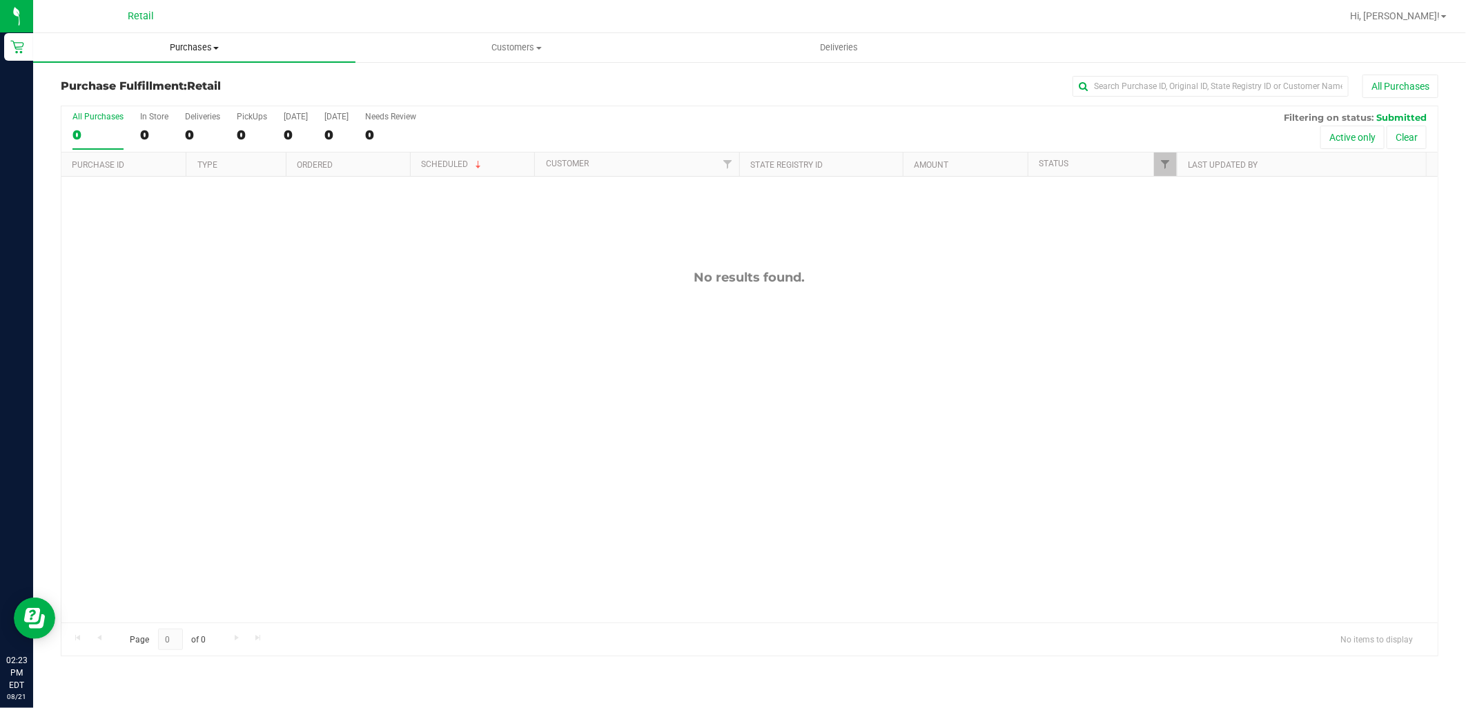
click at [159, 46] on span "Purchases" at bounding box center [194, 47] width 322 height 12
click at [173, 80] on span "Summary of purchases" at bounding box center [103, 83] width 141 height 12
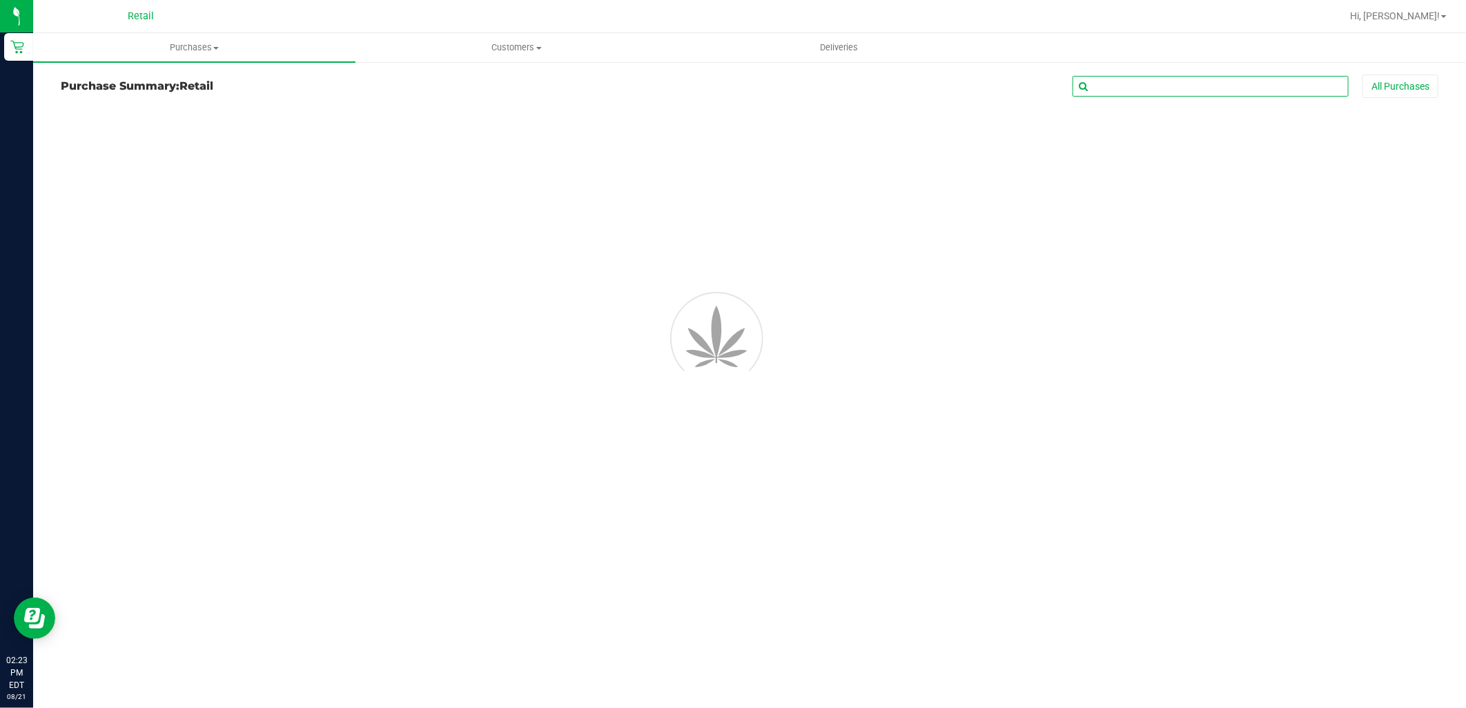
click at [1150, 90] on input "text" at bounding box center [1210, 86] width 276 height 21
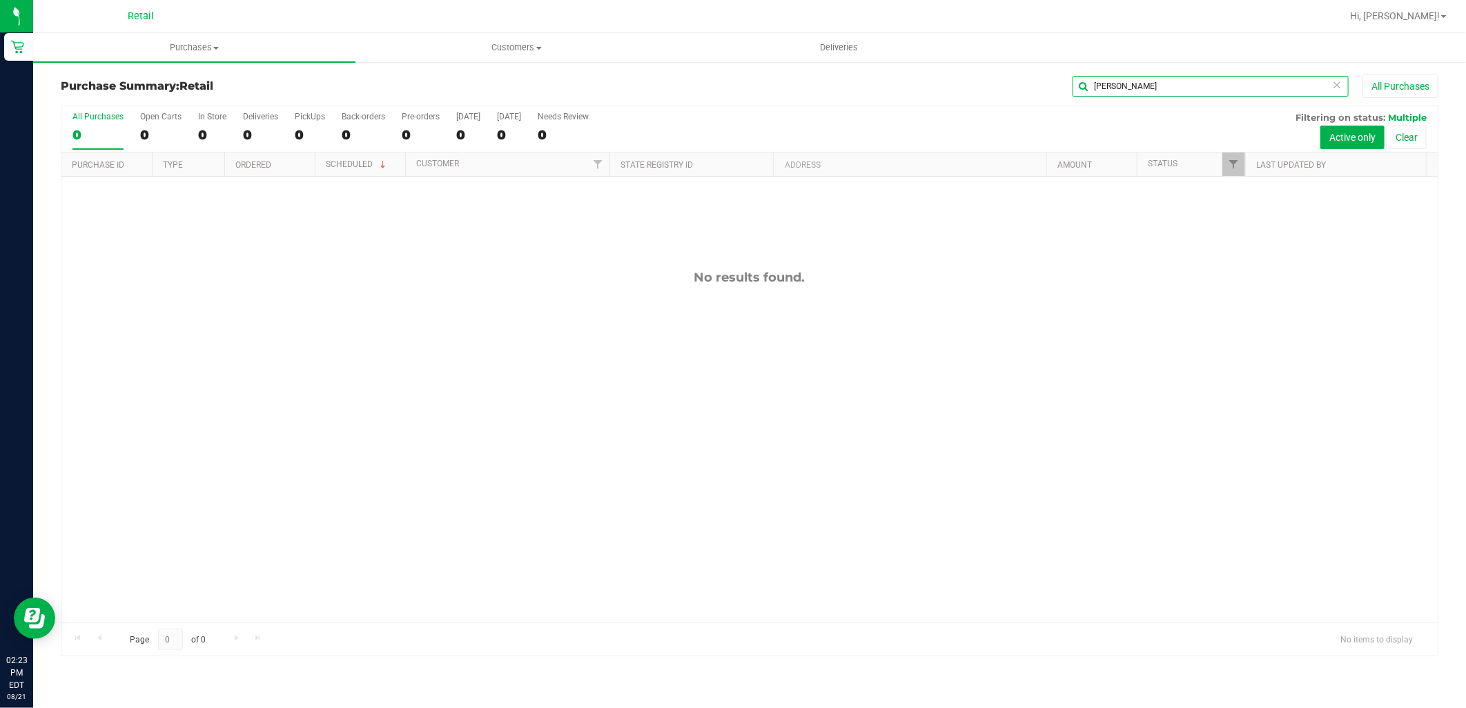
type input "jonathon"
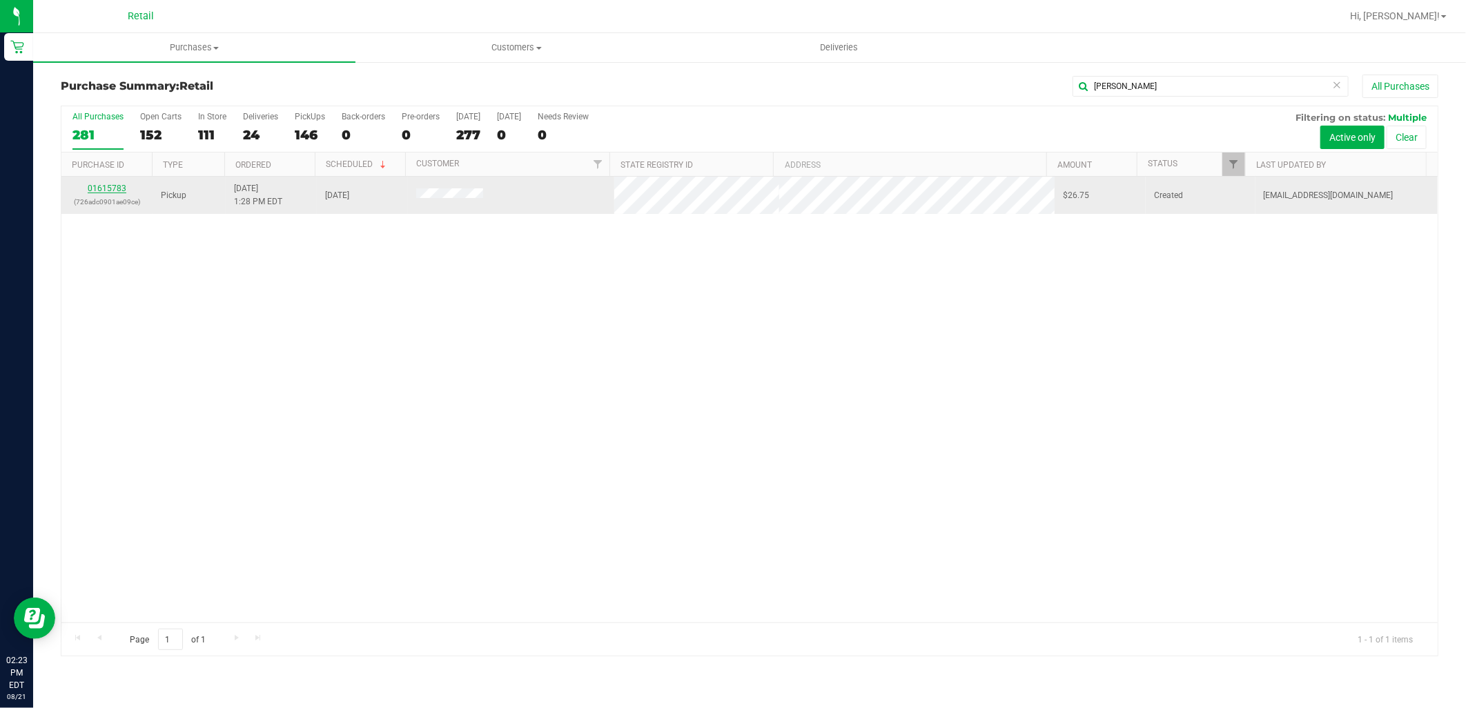
click at [120, 186] on link "01615783" at bounding box center [107, 189] width 39 height 10
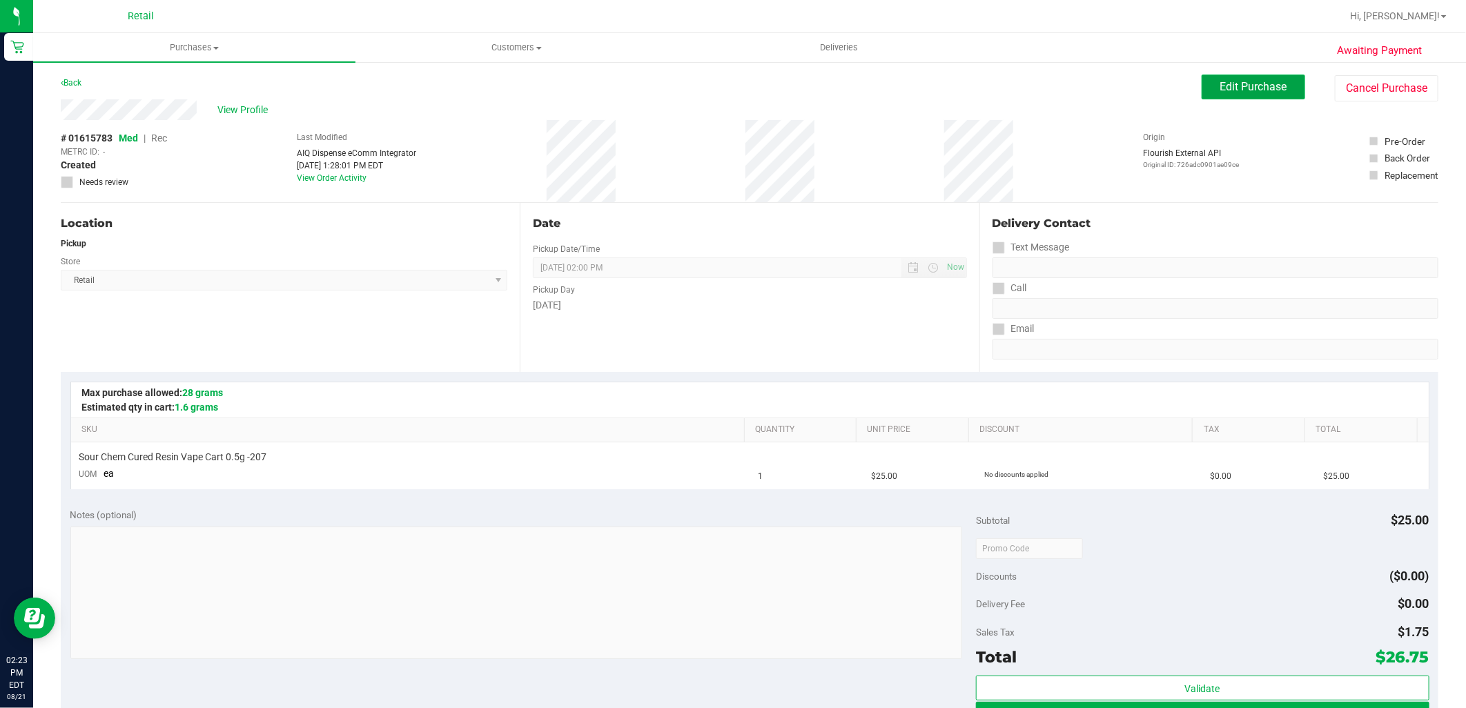
click at [1249, 86] on span "Edit Purchase" at bounding box center [1253, 86] width 67 height 13
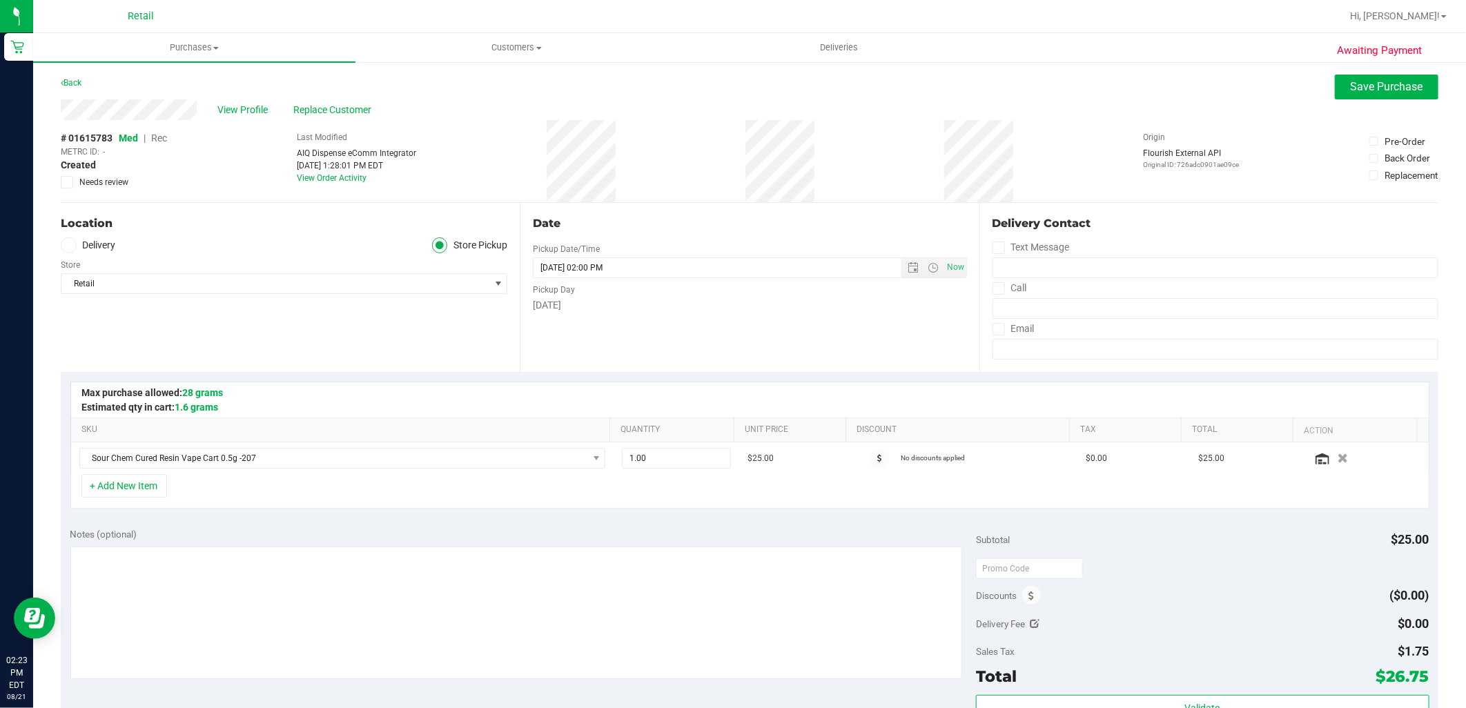
click at [156, 139] on span "Rec" at bounding box center [159, 138] width 16 height 11
click at [1393, 92] on span "Save Purchase" at bounding box center [1387, 86] width 72 height 13
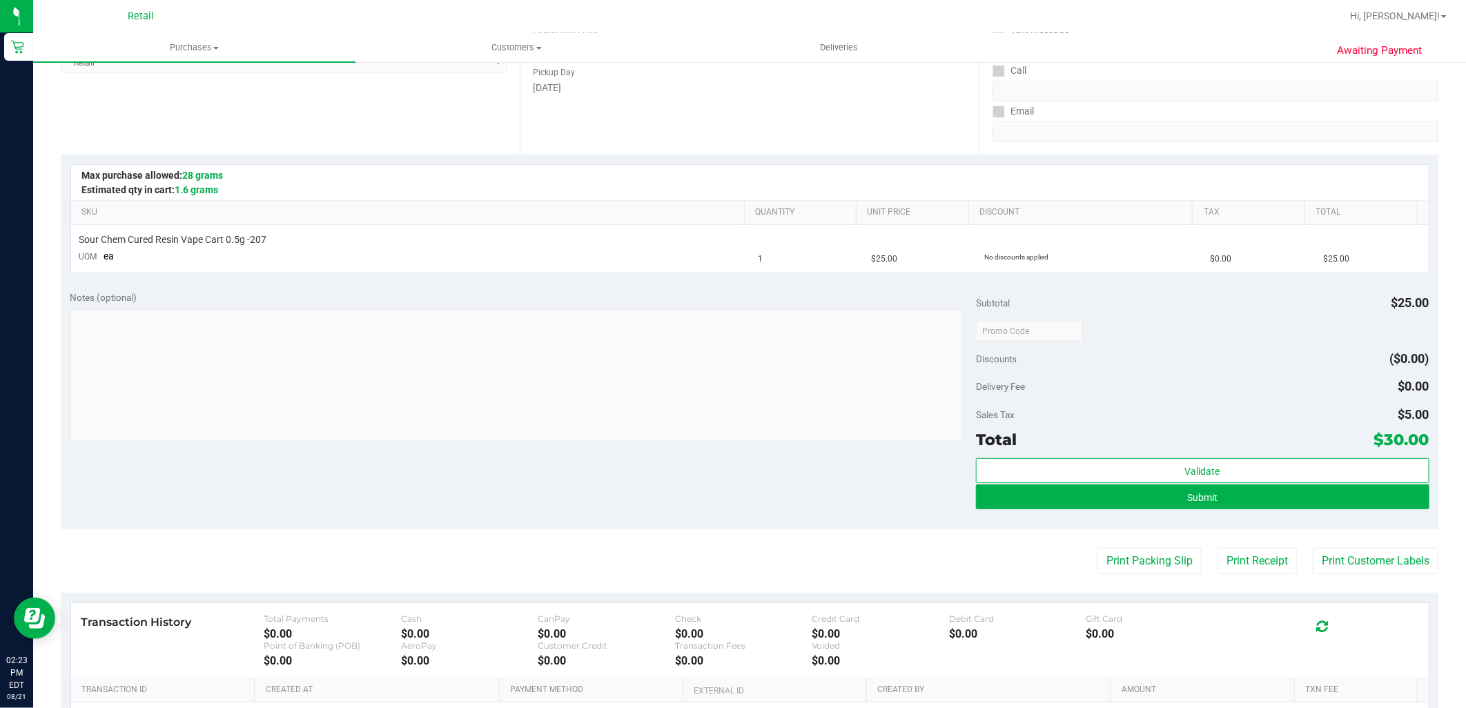
scroll to position [230, 0]
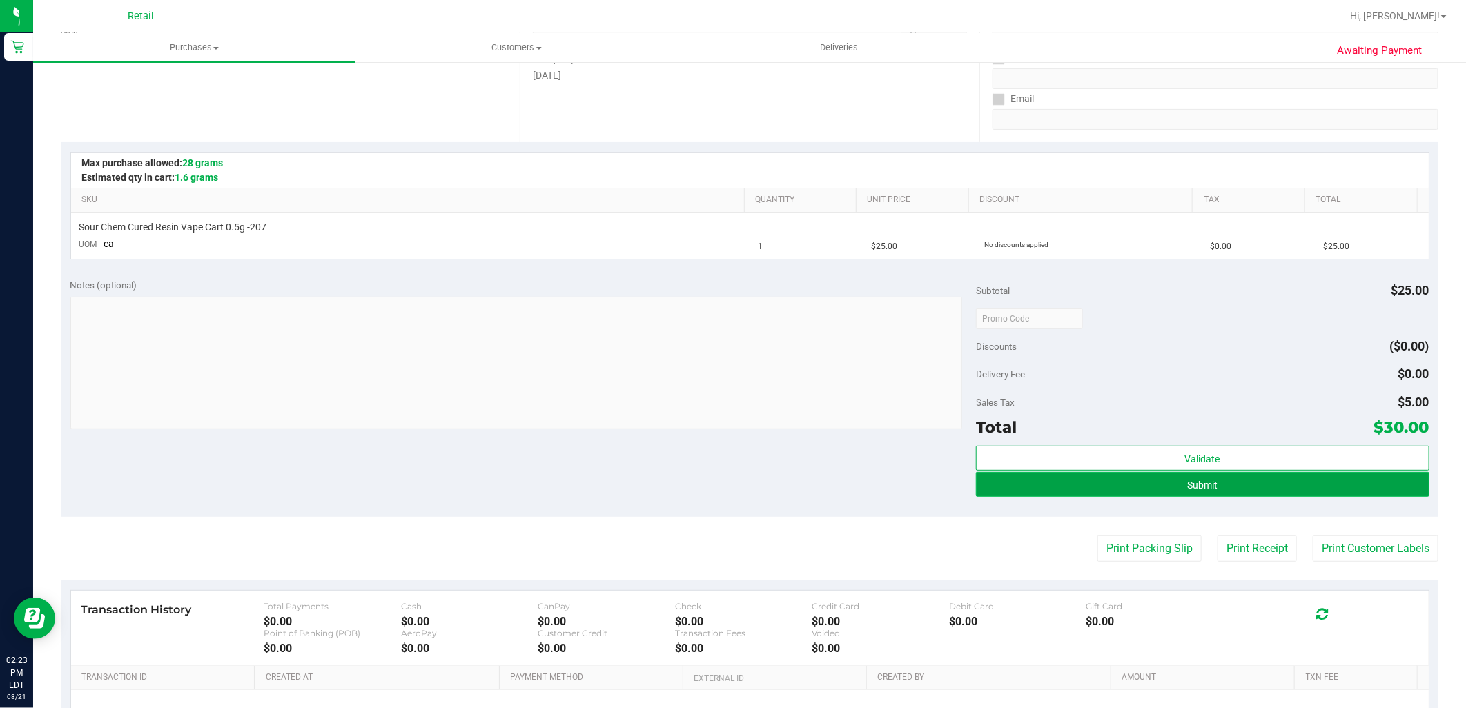
click at [1253, 491] on button "Submit" at bounding box center [1202, 484] width 453 height 25
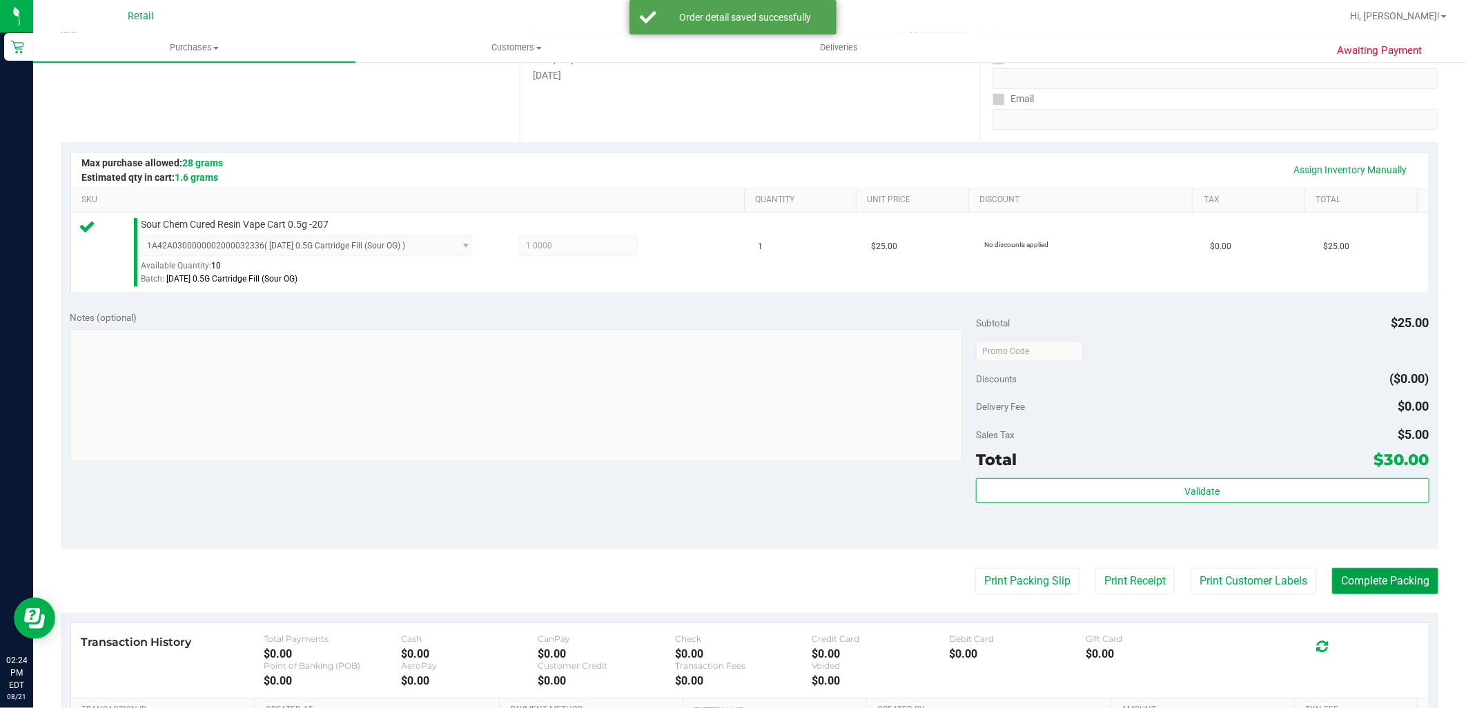
click at [1346, 582] on button "Complete Packing" at bounding box center [1385, 581] width 106 height 26
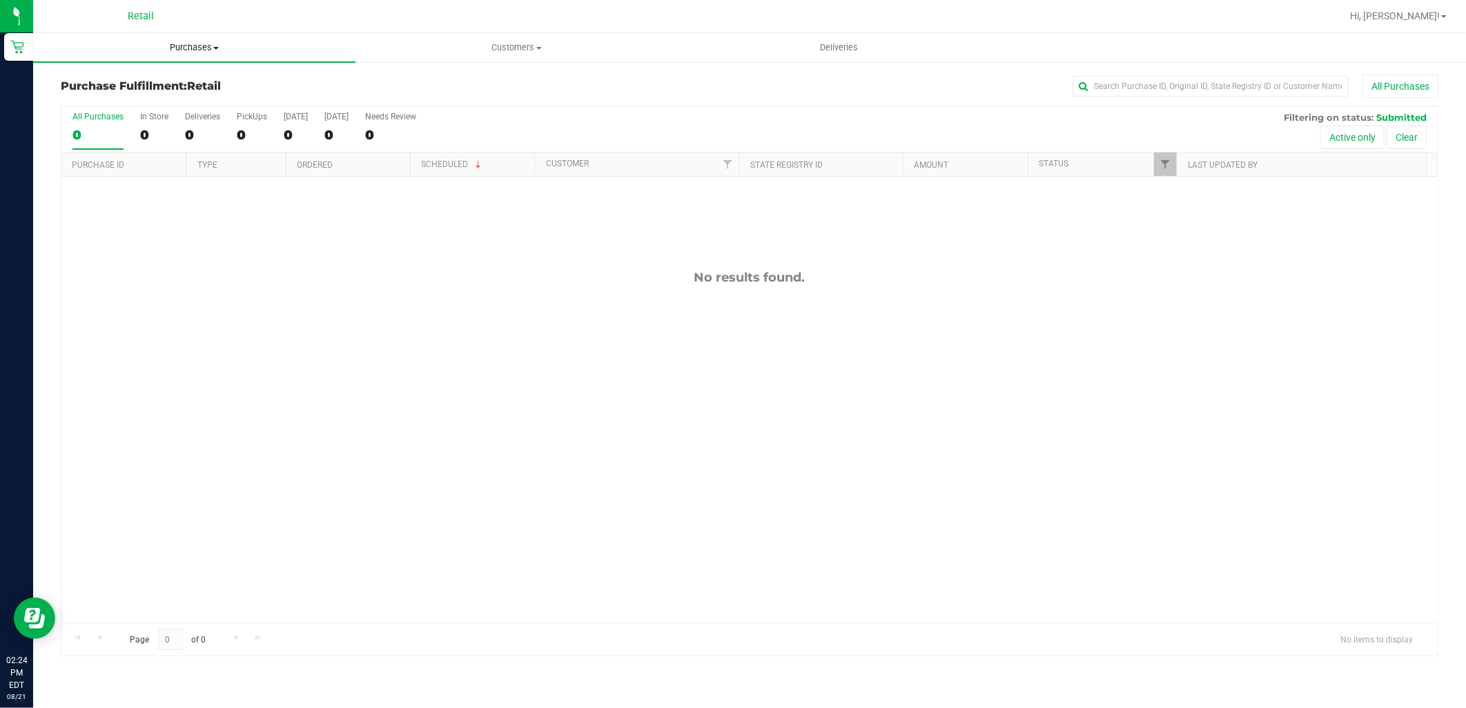
drag, startPoint x: 192, startPoint y: 32, endPoint x: 198, endPoint y: 45, distance: 13.9
click at [192, 33] on uib-tab-heading "Purchases Summary of purchases Fulfillment All purchases" at bounding box center [194, 47] width 322 height 29
click at [202, 52] on span "Purchases" at bounding box center [194, 47] width 322 height 12
click at [200, 46] on span "Purchases" at bounding box center [194, 47] width 322 height 12
click at [192, 75] on li "Summary of purchases" at bounding box center [194, 83] width 322 height 17
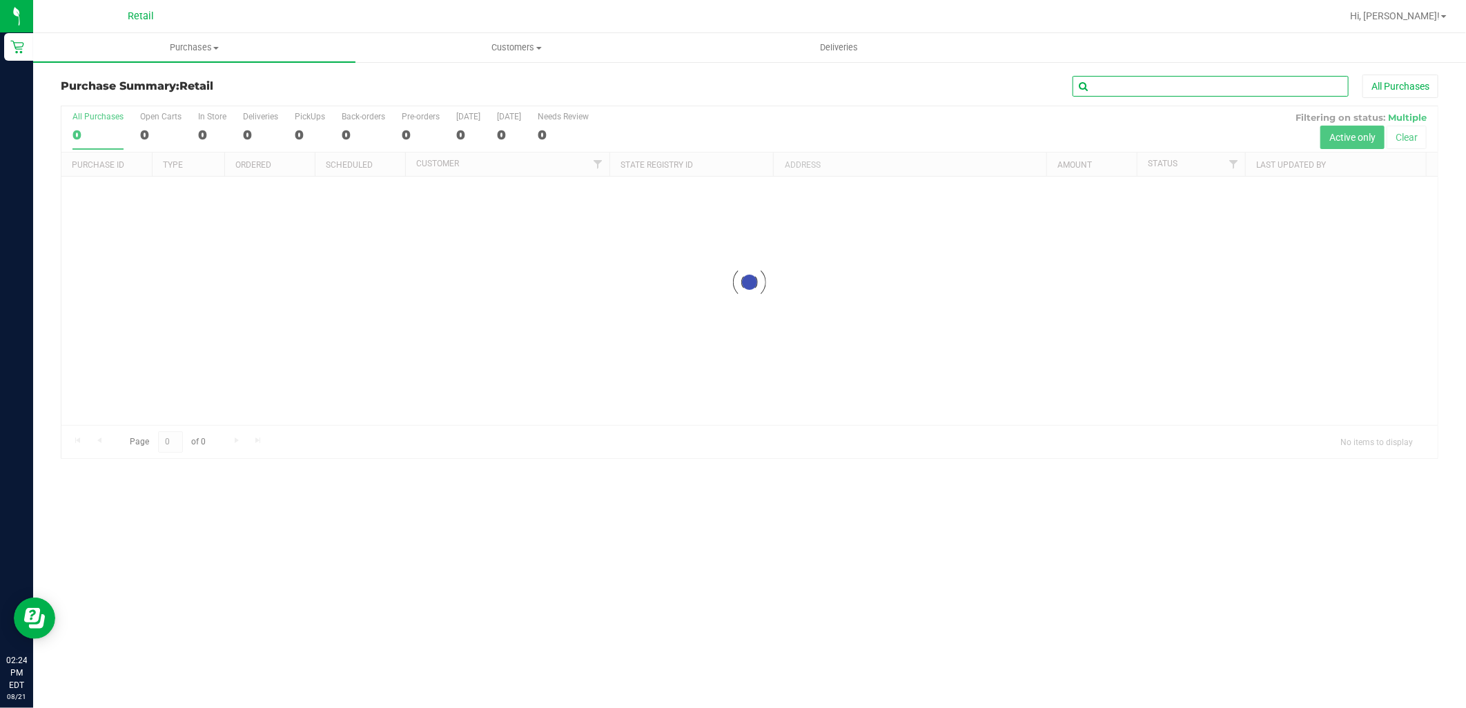
click at [1206, 97] on input "text" at bounding box center [1210, 86] width 276 height 21
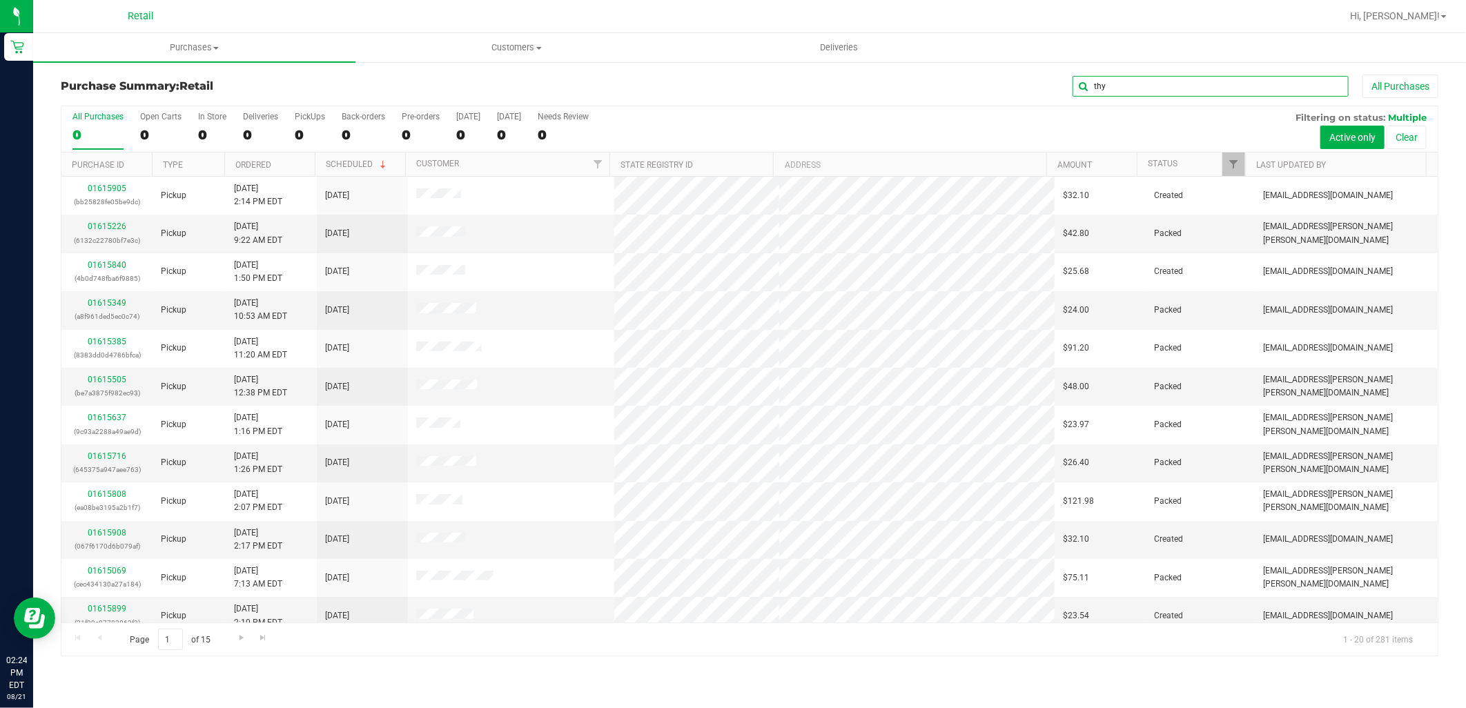
type input "thy"
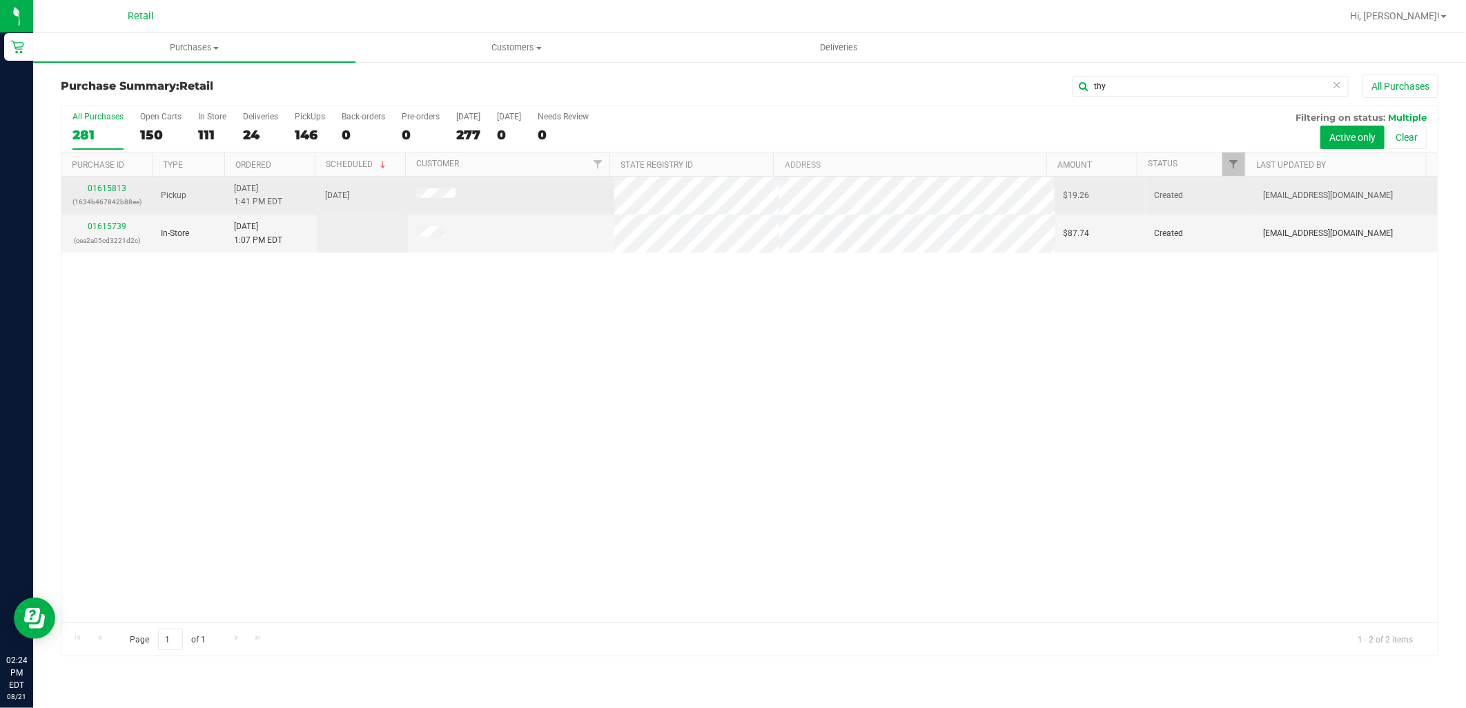
click at [93, 182] on div "01615813 (1634b467842b88ee)" at bounding box center [107, 195] width 75 height 26
click at [101, 189] on link "01615813" at bounding box center [107, 189] width 39 height 10
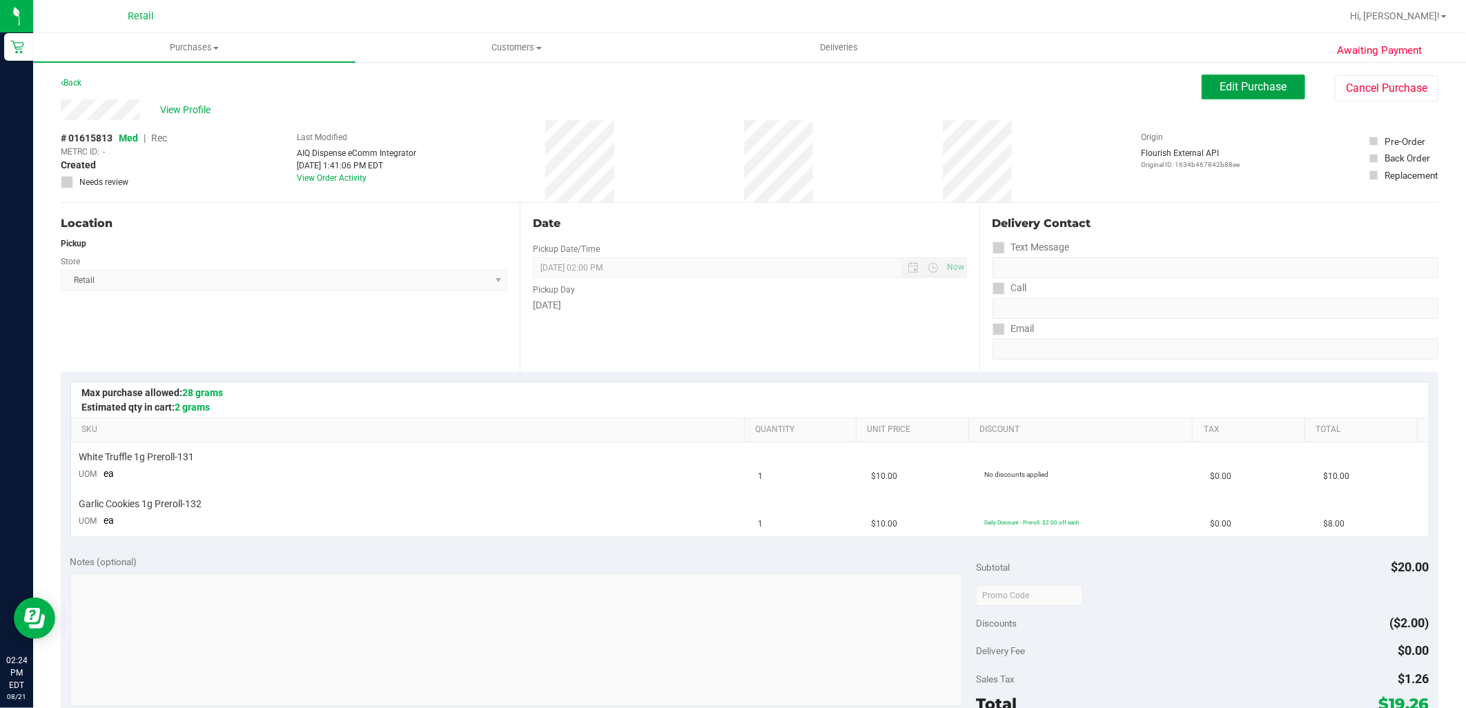
click at [1220, 85] on span "Edit Purchase" at bounding box center [1253, 86] width 67 height 13
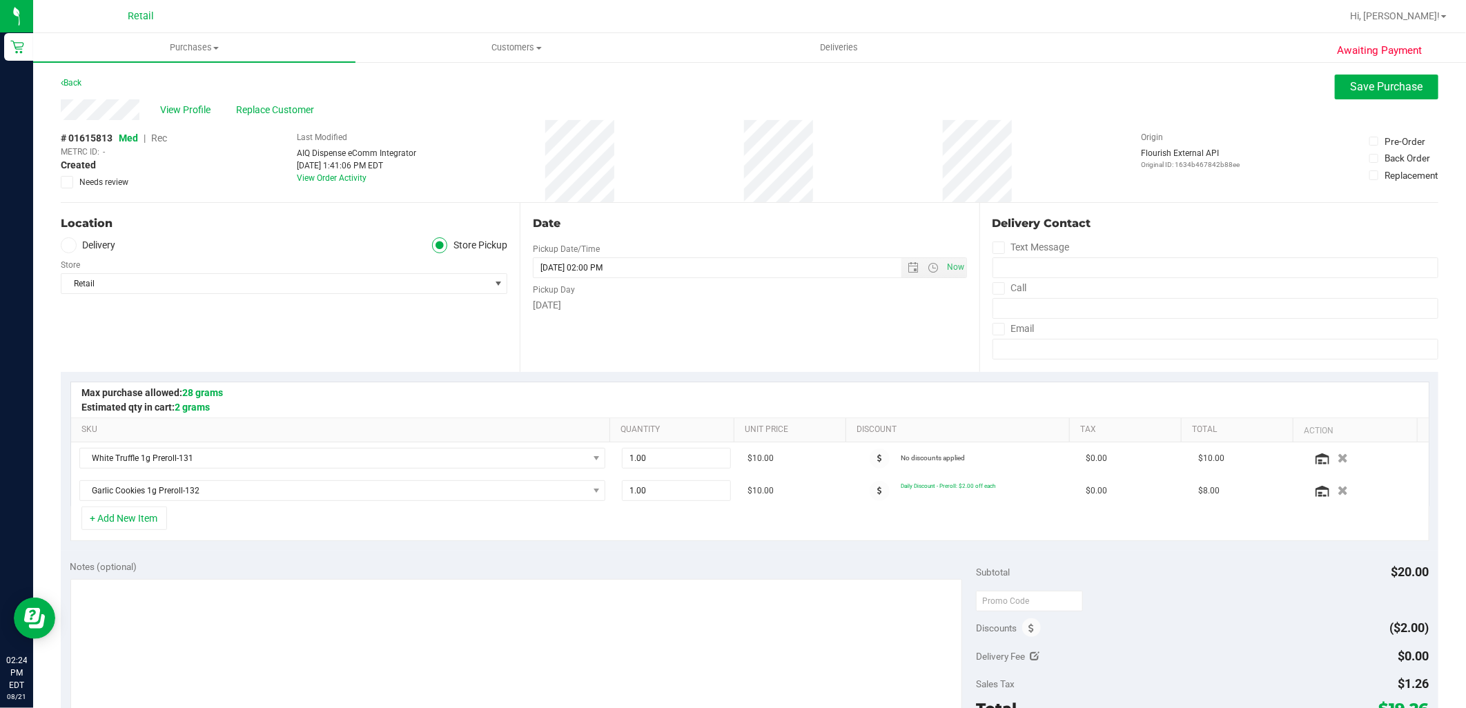
click at [157, 136] on span "Rec" at bounding box center [159, 138] width 16 height 11
click at [1402, 80] on span "Save Purchase" at bounding box center [1387, 86] width 72 height 13
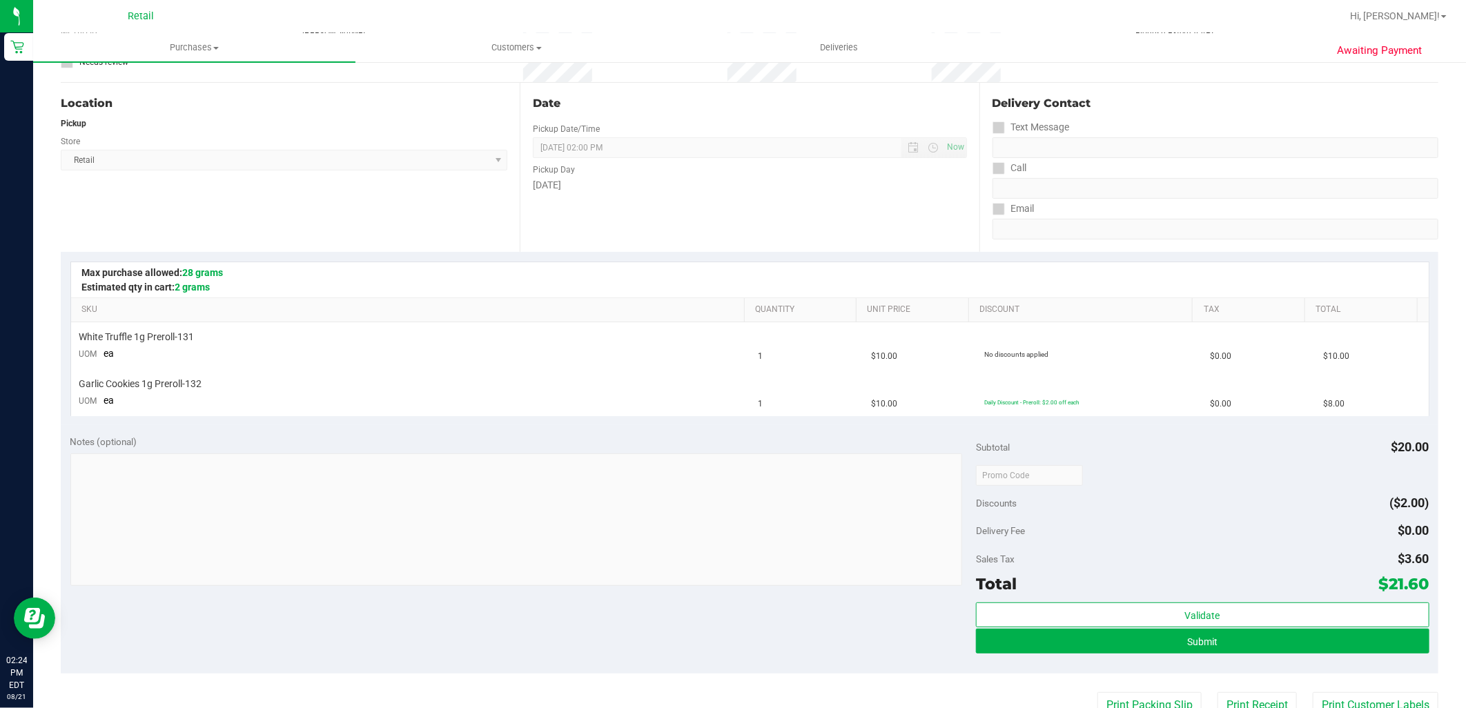
scroll to position [153, 0]
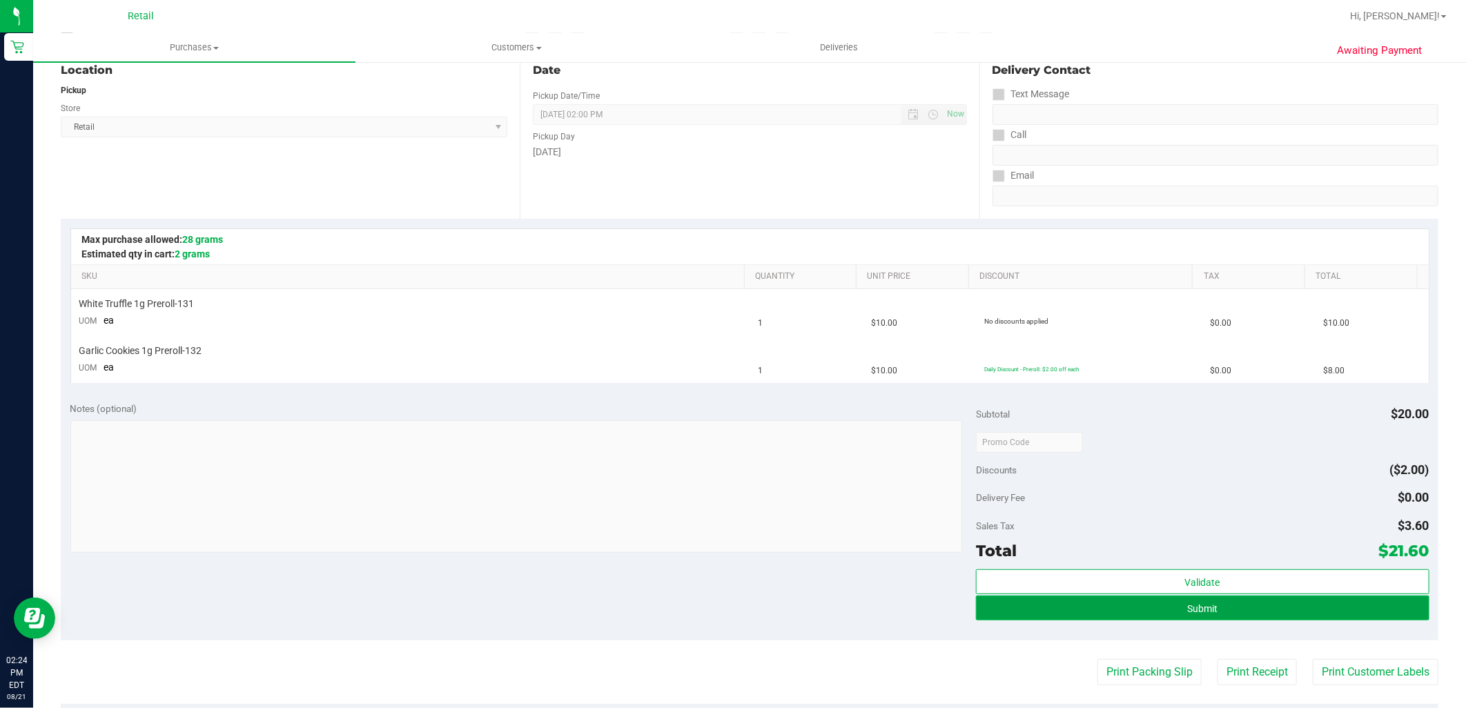
click at [1115, 606] on button "Submit" at bounding box center [1202, 608] width 453 height 25
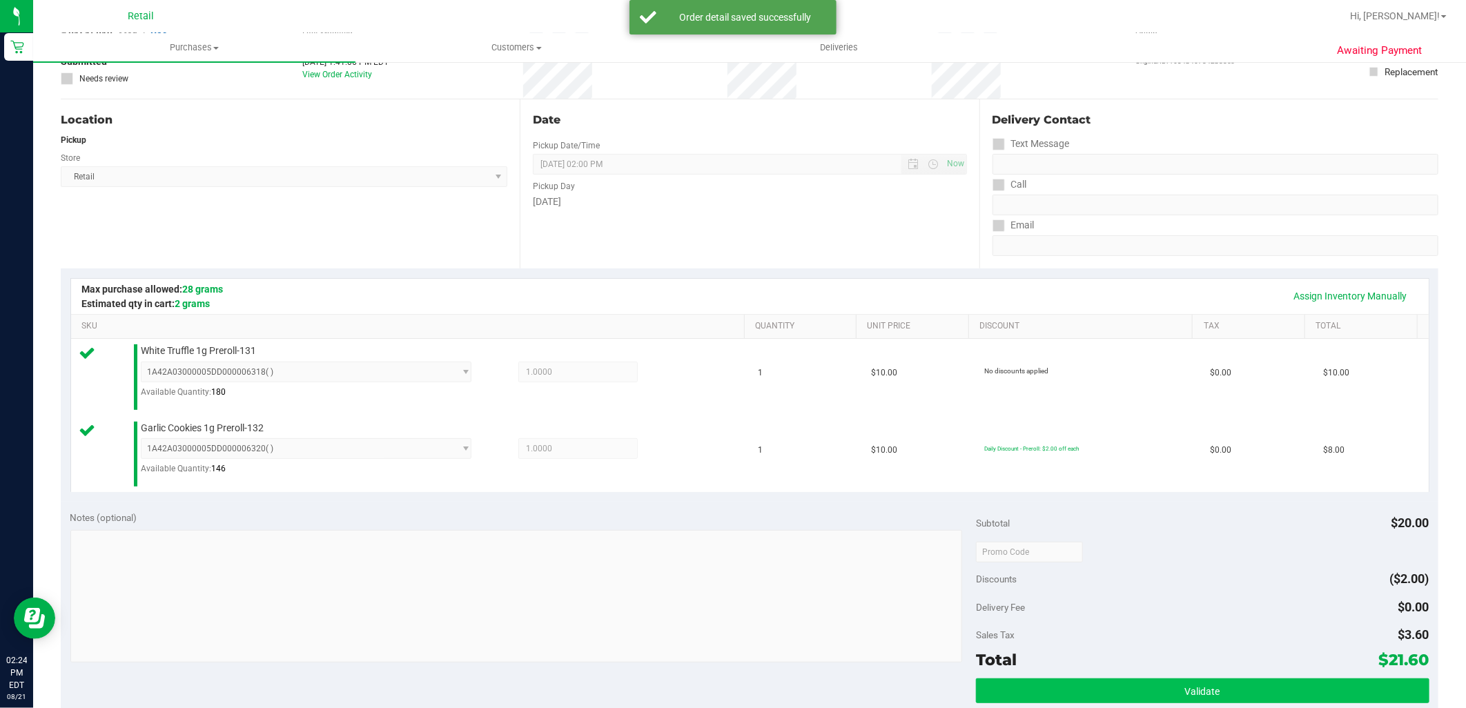
scroll to position [230, 0]
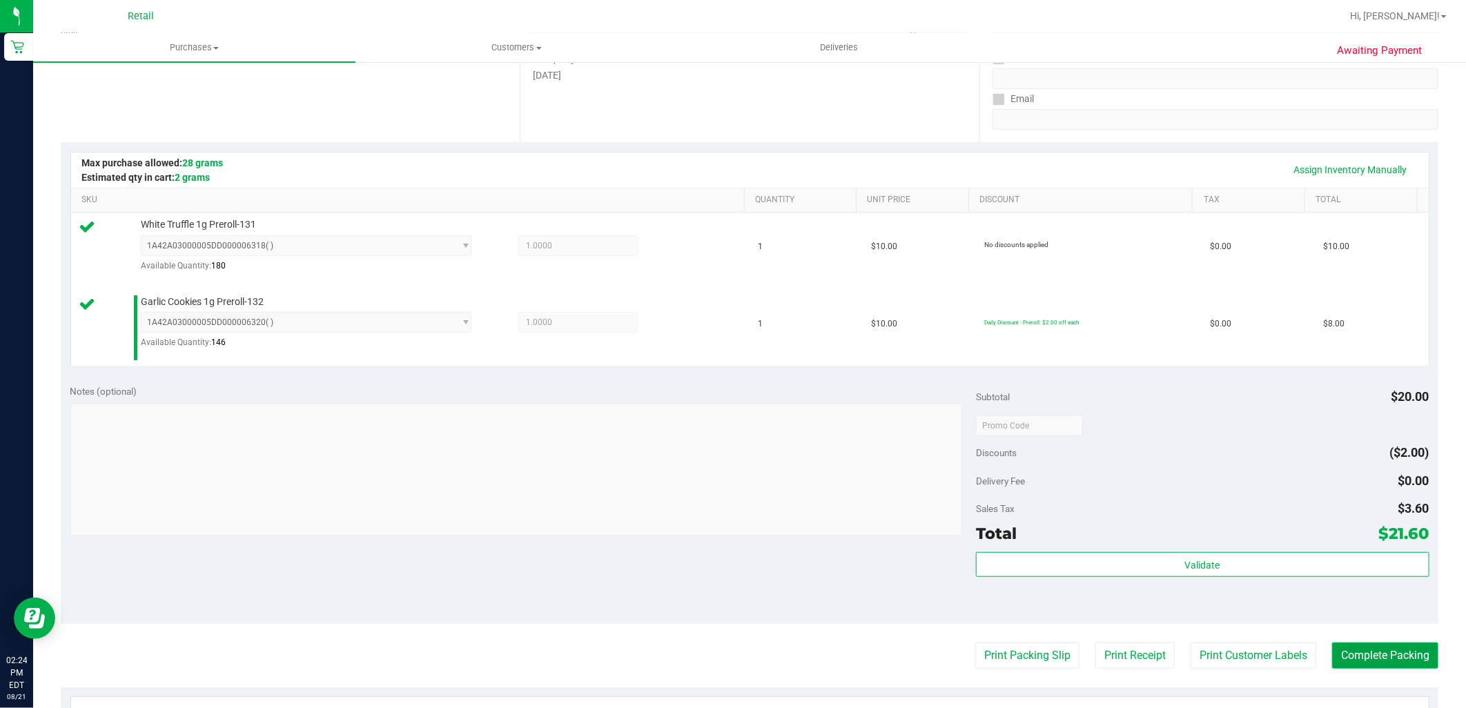
click at [1332, 653] on button "Complete Packing" at bounding box center [1385, 656] width 106 height 26
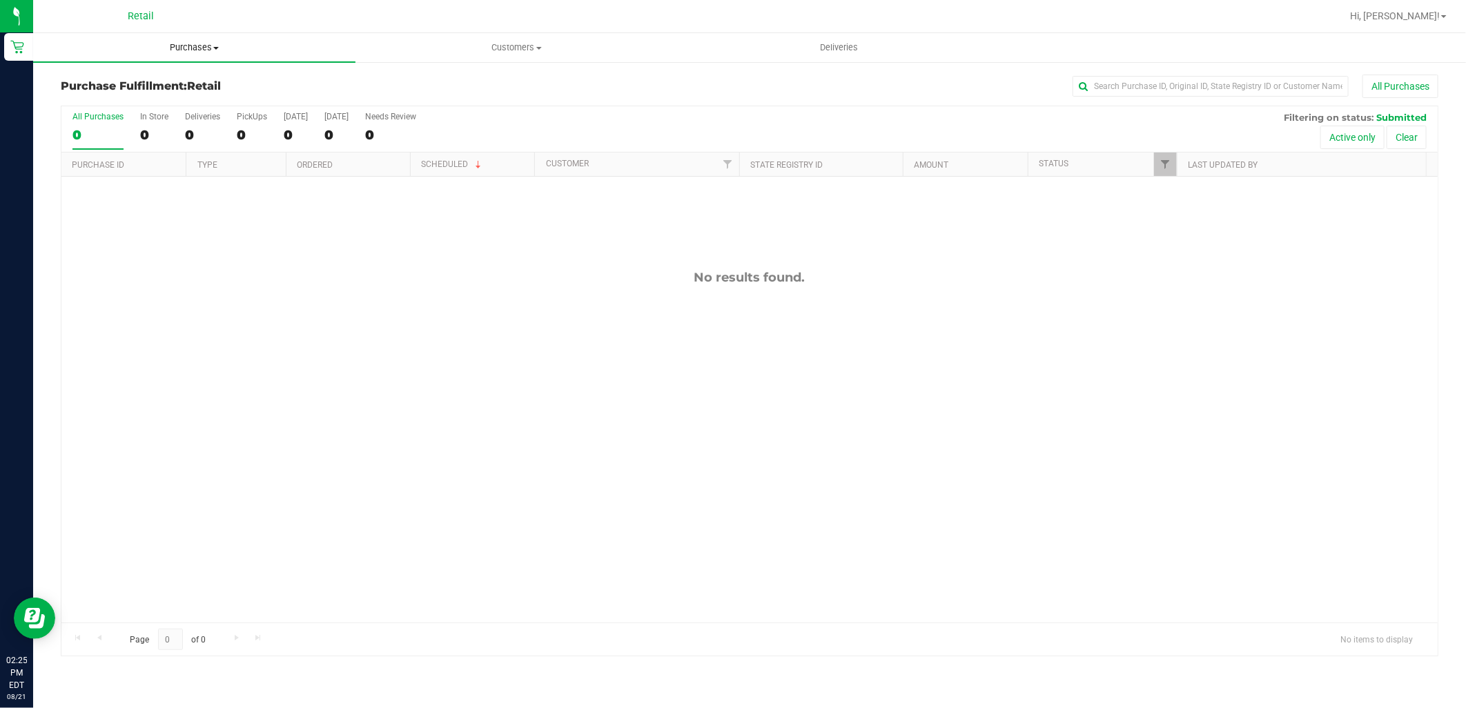
click at [190, 55] on uib-tab-heading "Purchases Summary of purchases Fulfillment All purchases" at bounding box center [194, 47] width 322 height 29
click at [170, 85] on span "Summary of purchases" at bounding box center [103, 83] width 141 height 12
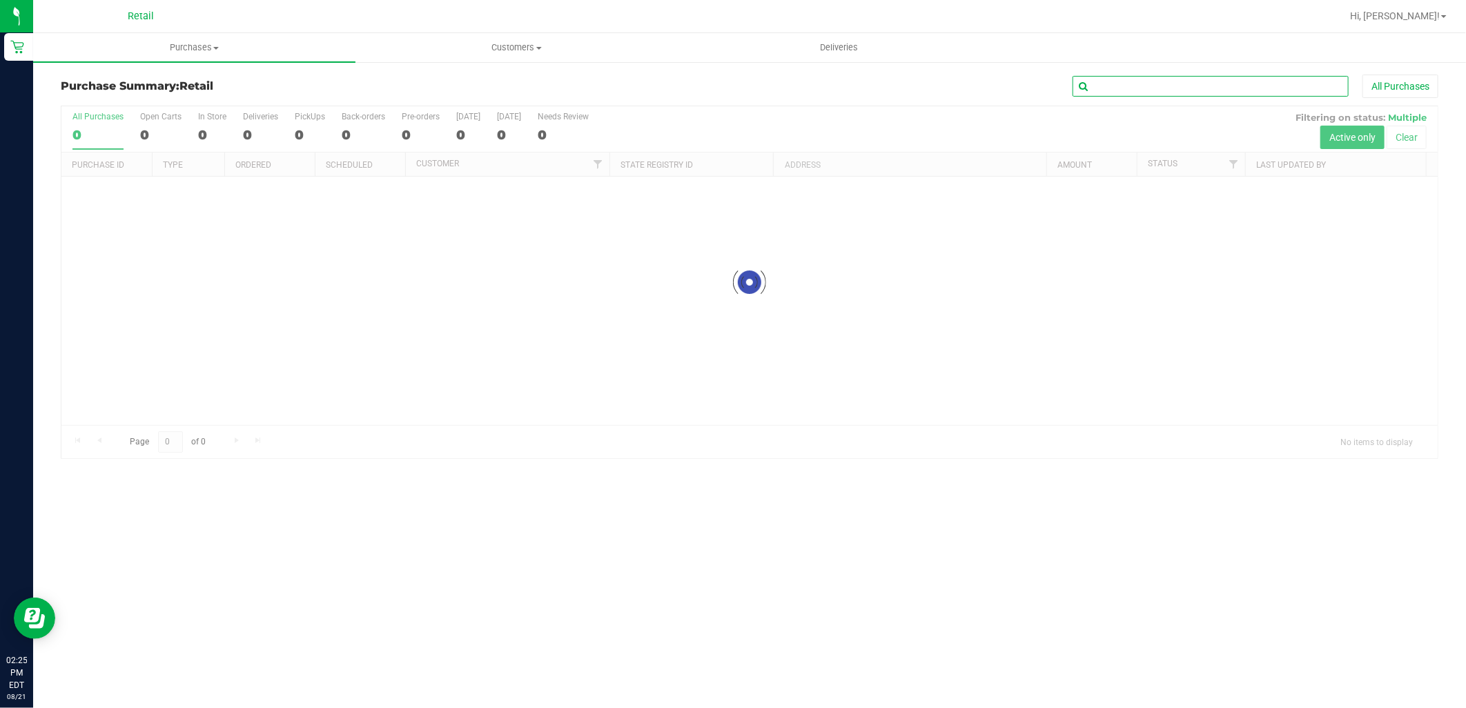
click at [1132, 87] on input "text" at bounding box center [1210, 86] width 276 height 21
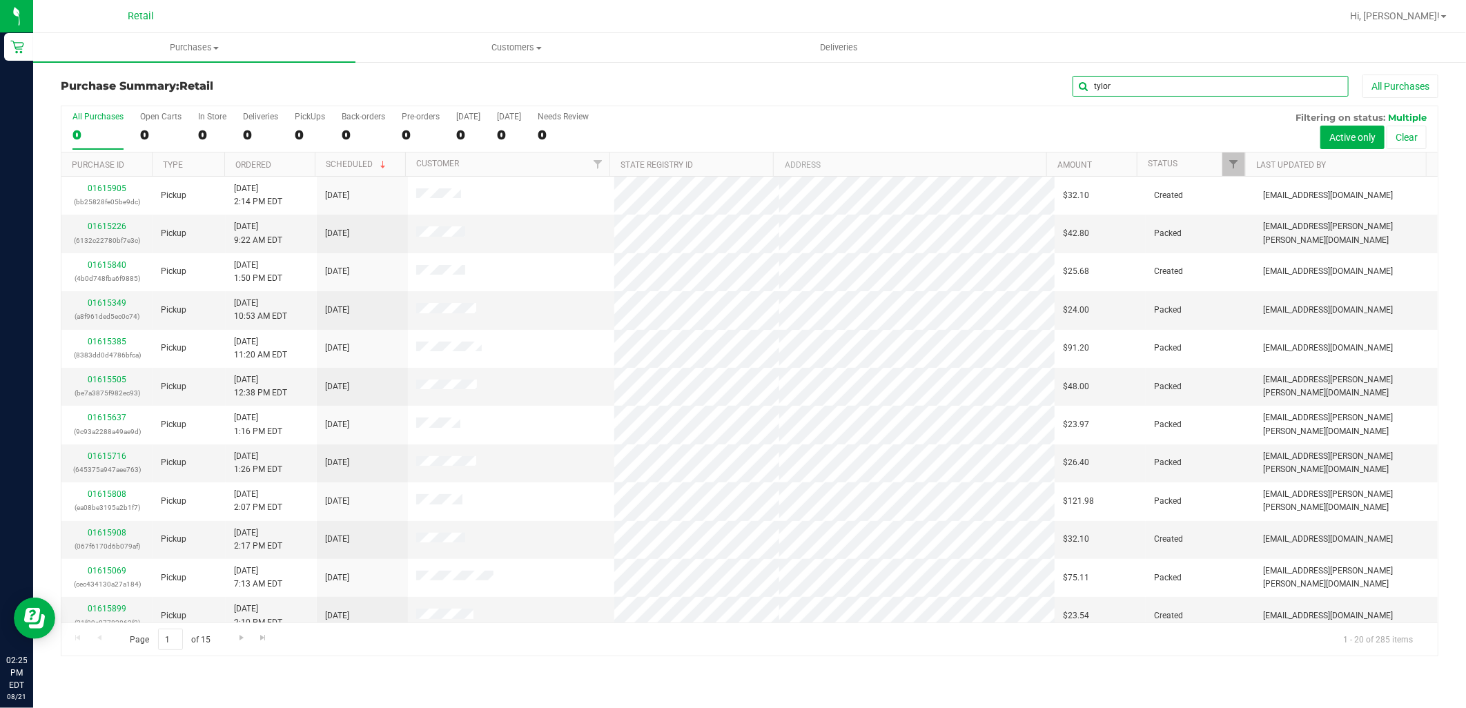
type input "tylor"
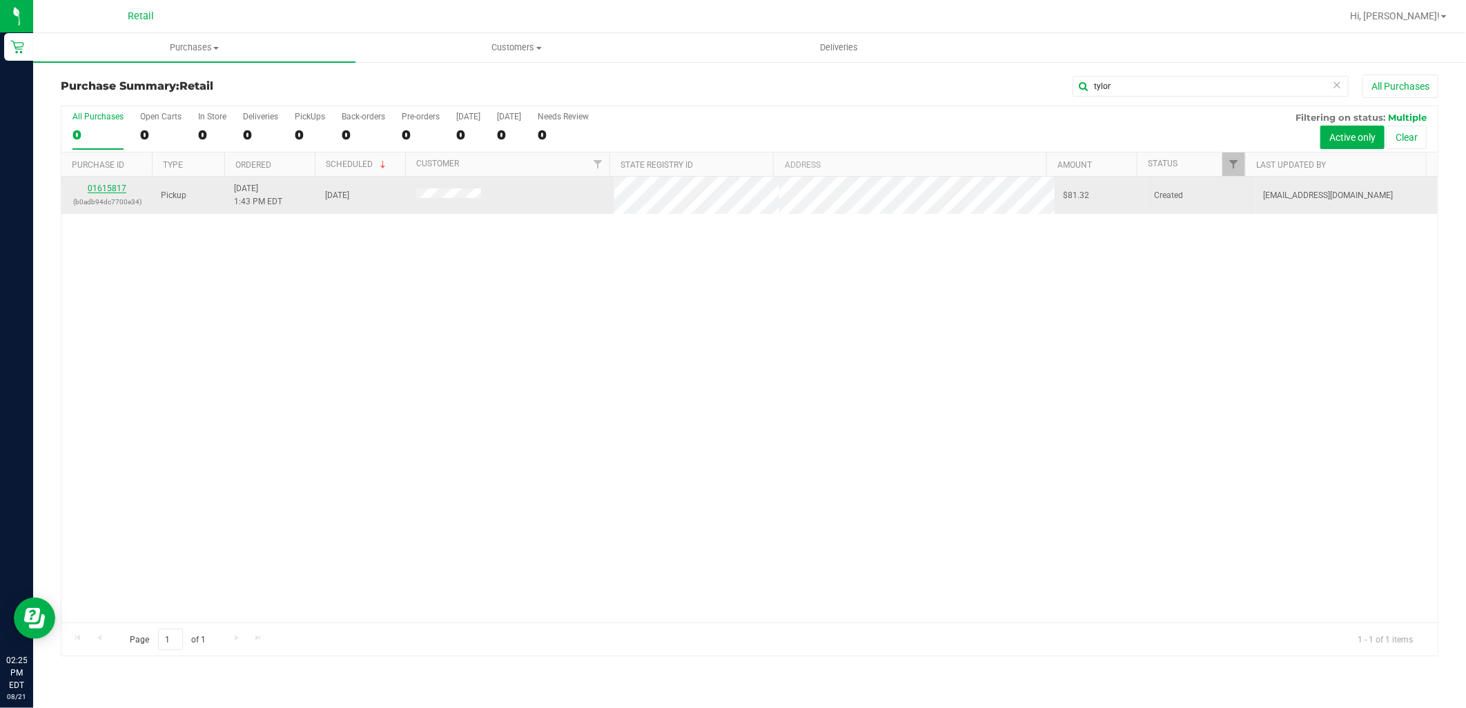
click at [106, 189] on link "01615817" at bounding box center [107, 189] width 39 height 10
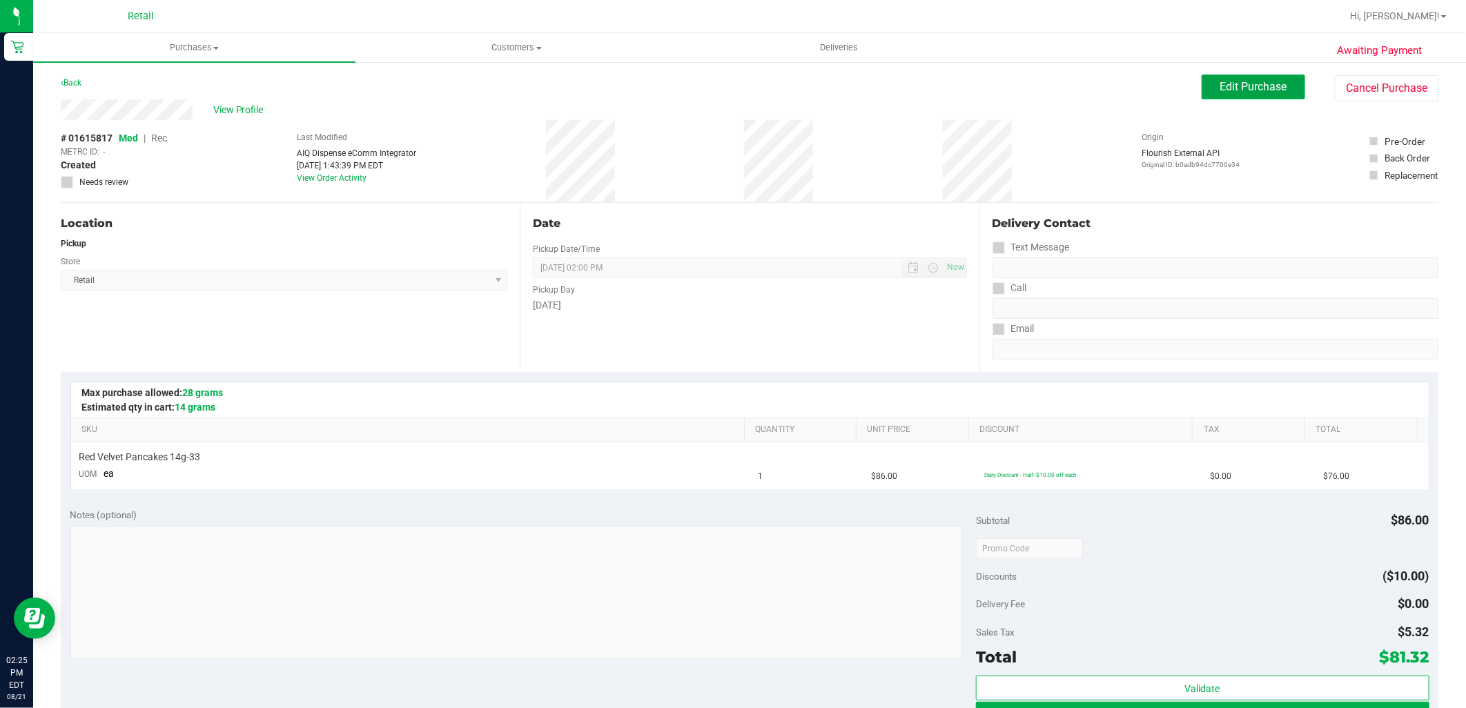
click at [1282, 95] on button "Edit Purchase" at bounding box center [1254, 87] width 104 height 25
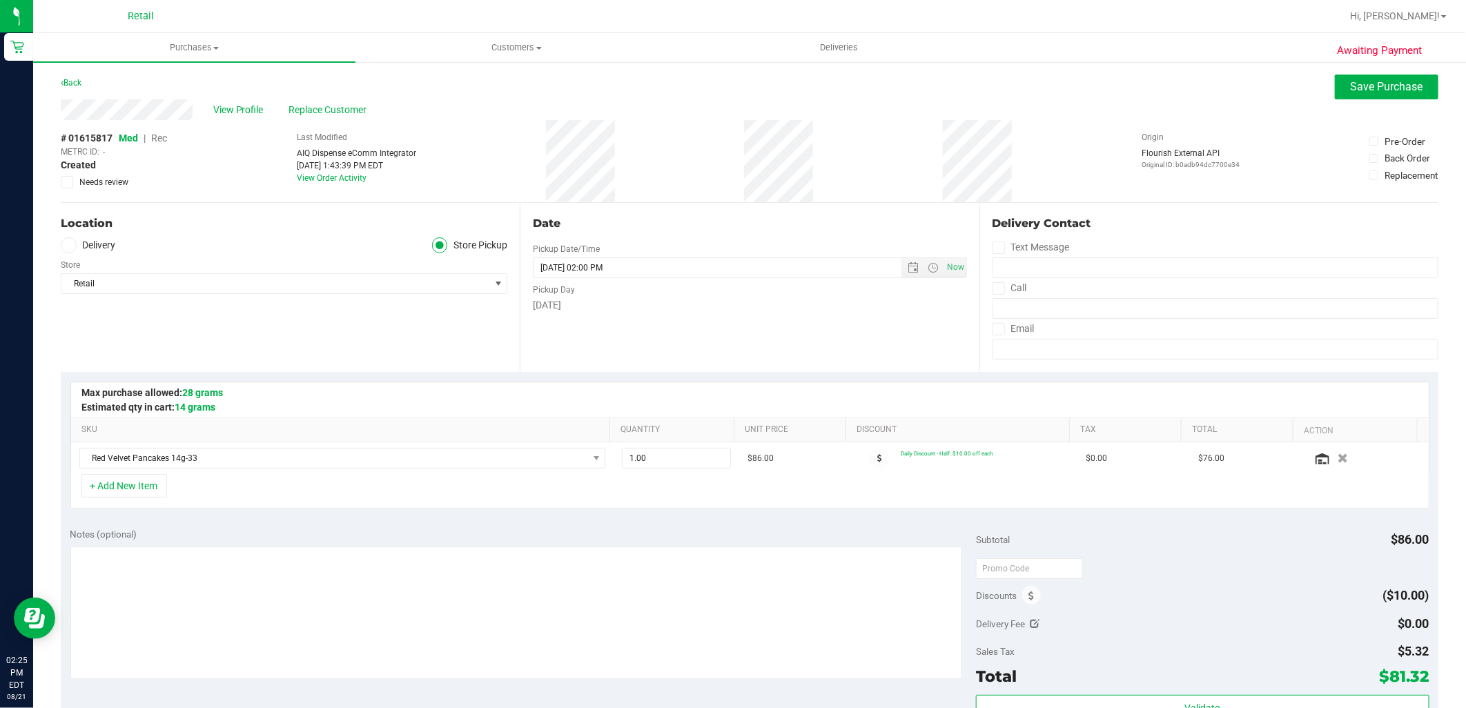
click at [155, 138] on span "Rec" at bounding box center [159, 138] width 16 height 11
click at [1360, 87] on span "Save Purchase" at bounding box center [1387, 86] width 72 height 13
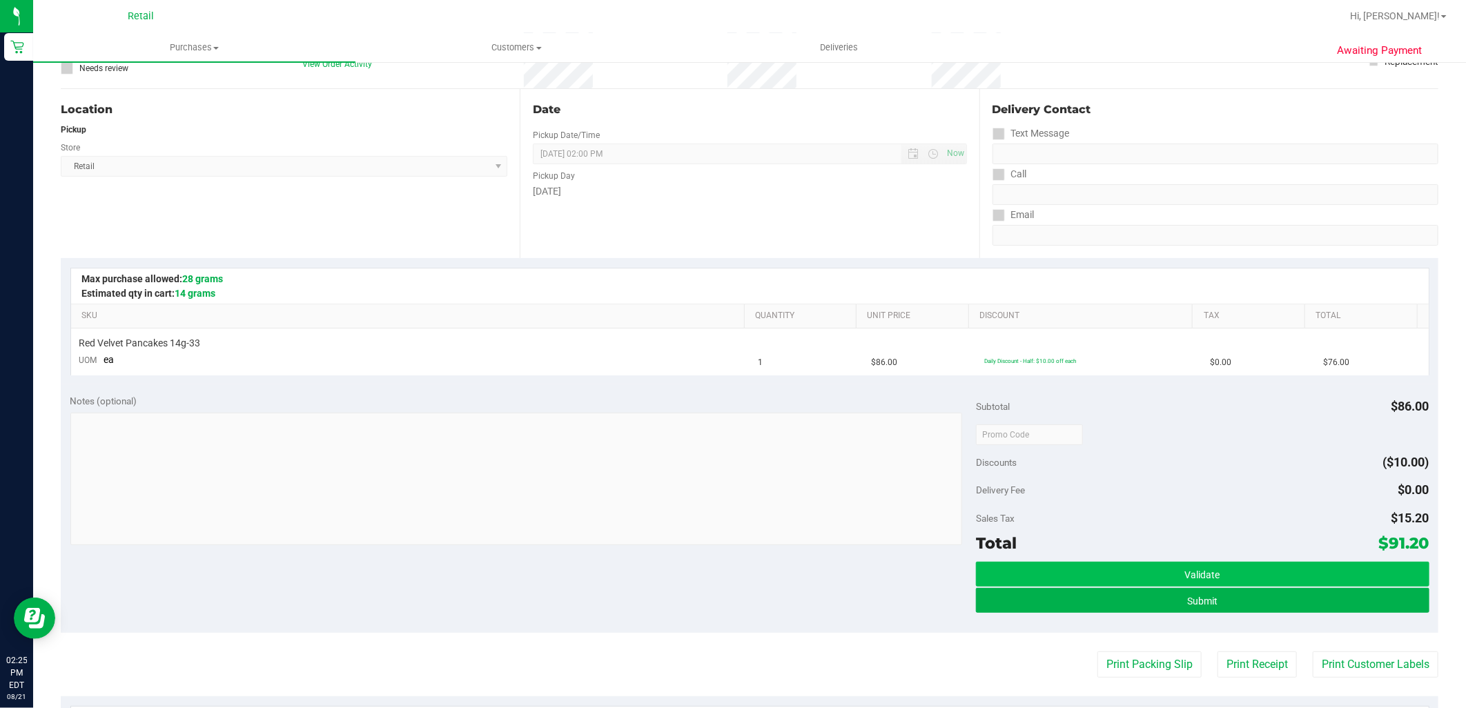
scroll to position [153, 0]
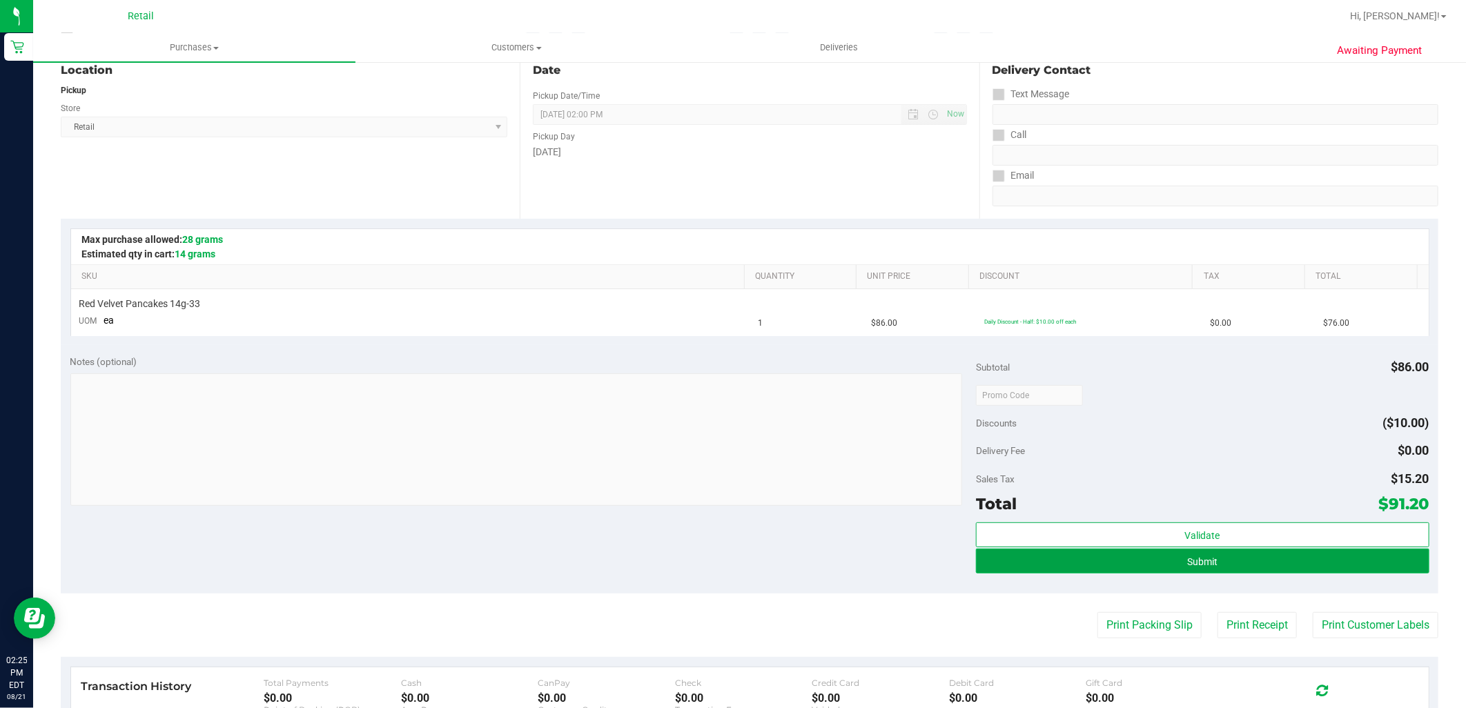
click at [1187, 562] on span "Submit" at bounding box center [1202, 561] width 30 height 11
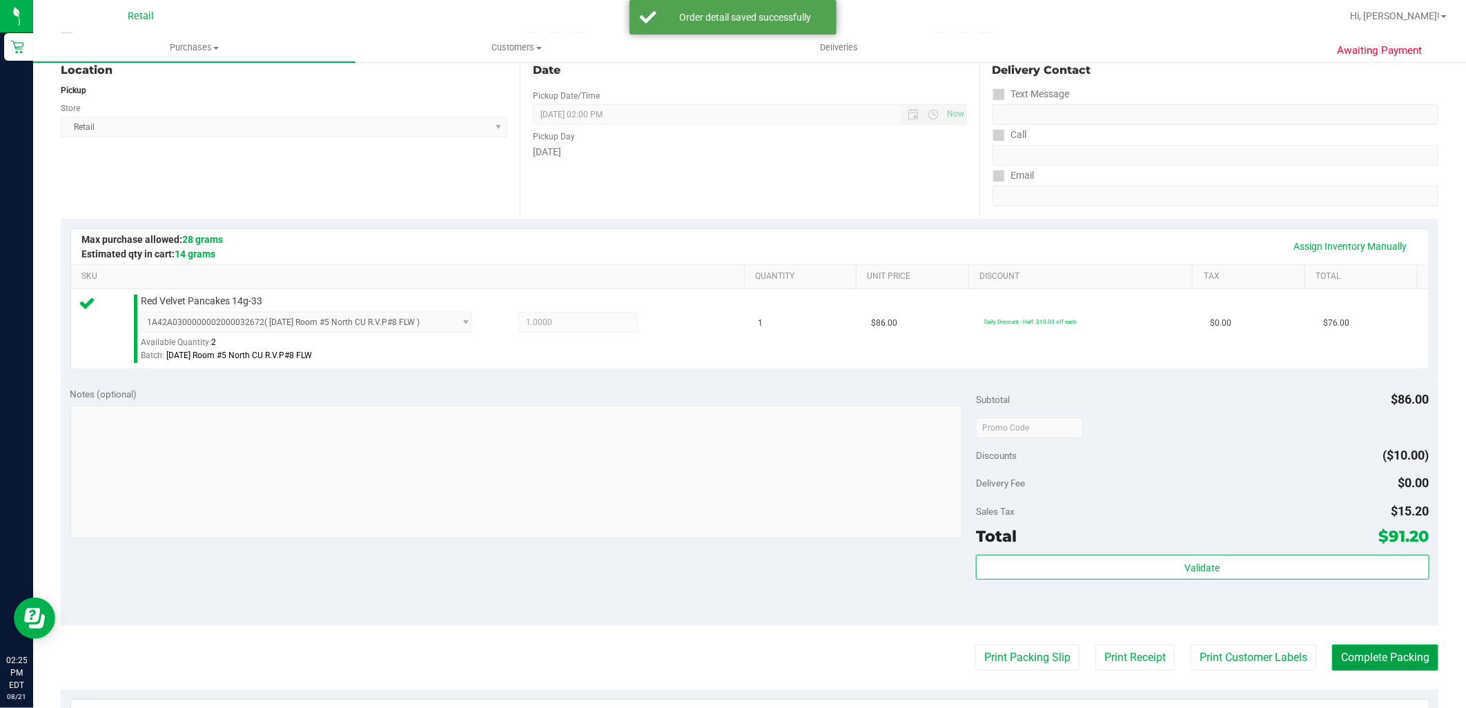
click at [1394, 661] on button "Complete Packing" at bounding box center [1385, 658] width 106 height 26
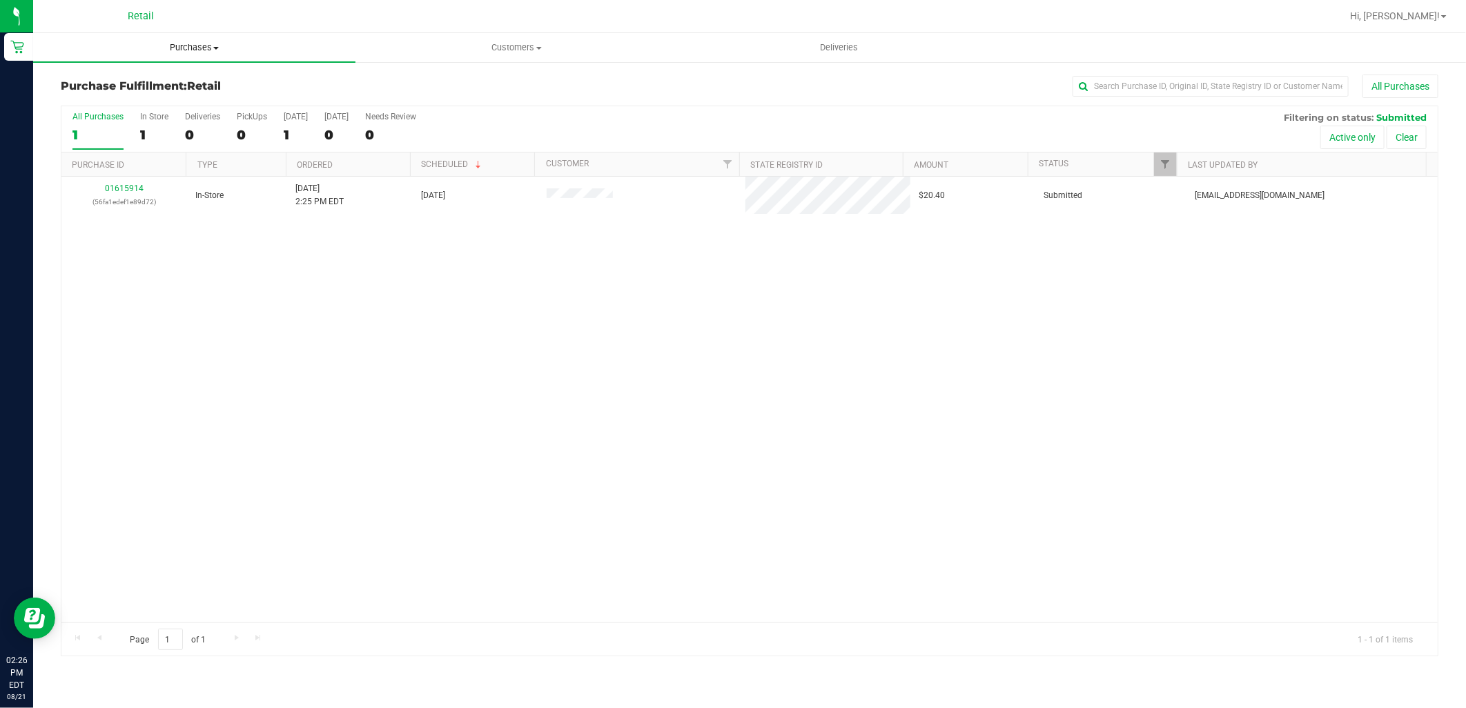
click at [195, 55] on uib-tab-heading "Purchases Summary of purchases Fulfillment All purchases" at bounding box center [194, 47] width 322 height 29
click at [175, 94] on li "Fulfillment" at bounding box center [194, 100] width 322 height 17
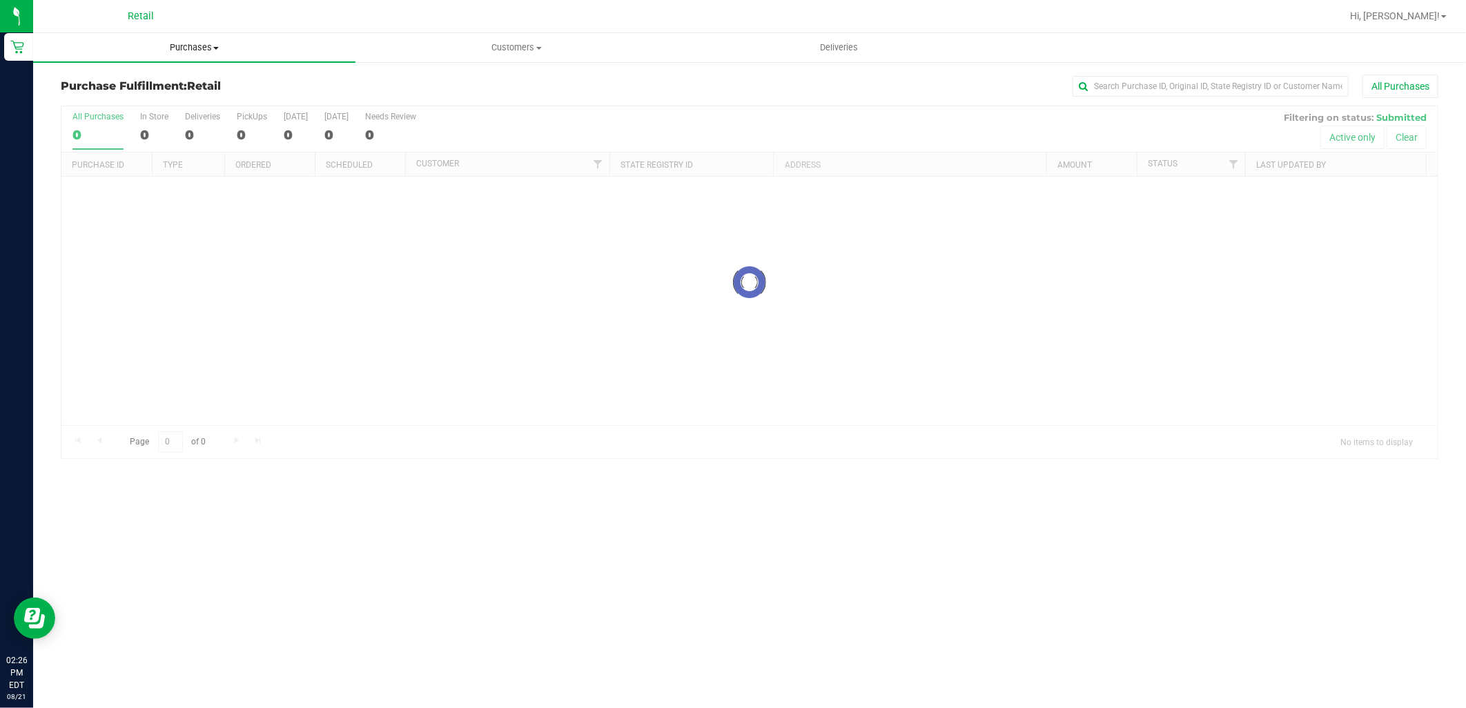
click at [181, 39] on uib-tab-heading "Purchases Summary of purchases Fulfillment All purchases" at bounding box center [194, 47] width 322 height 29
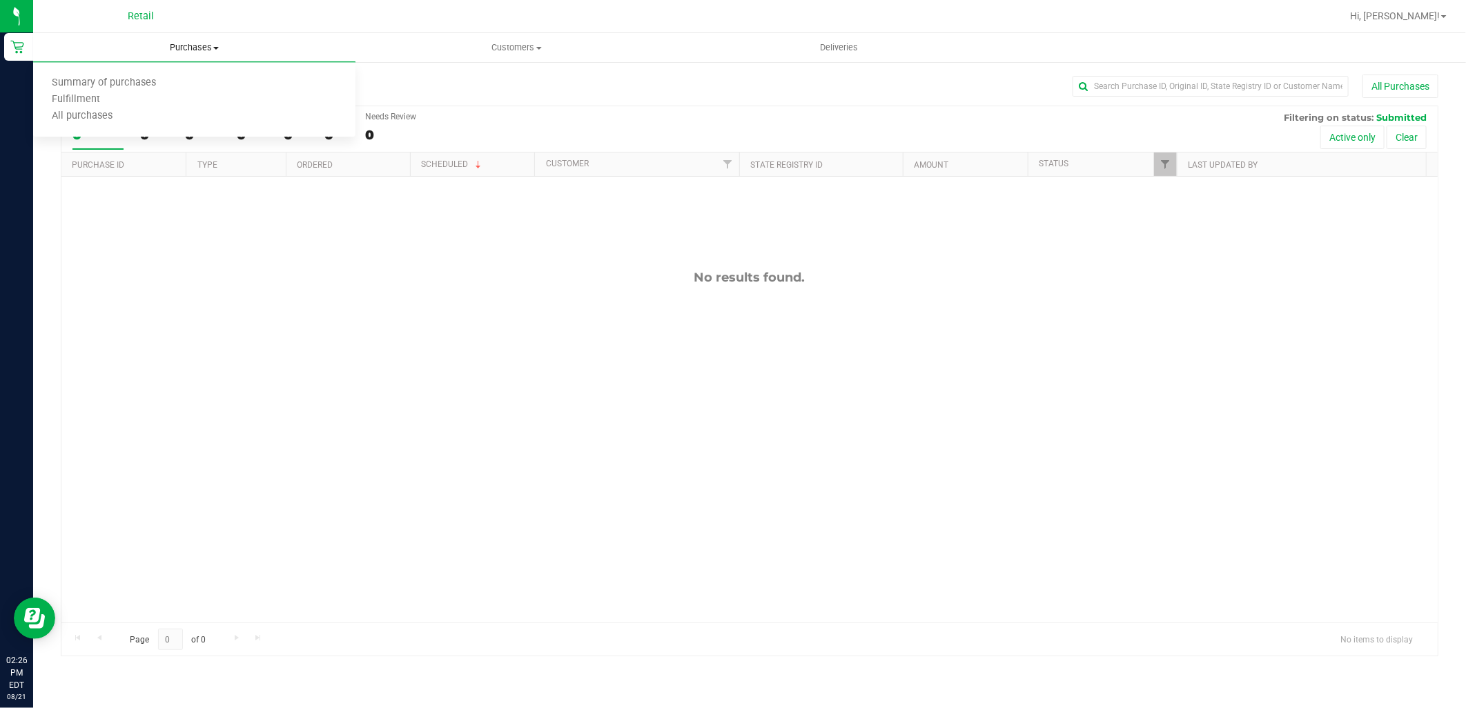
click at [168, 73] on ul "Summary of purchases Fulfillment All purchases" at bounding box center [194, 100] width 322 height 75
click at [188, 54] on uib-tab-heading "Purchases Summary of purchases Fulfillment All purchases" at bounding box center [194, 47] width 322 height 29
click at [164, 81] on span "Summary of purchases" at bounding box center [103, 83] width 141 height 12
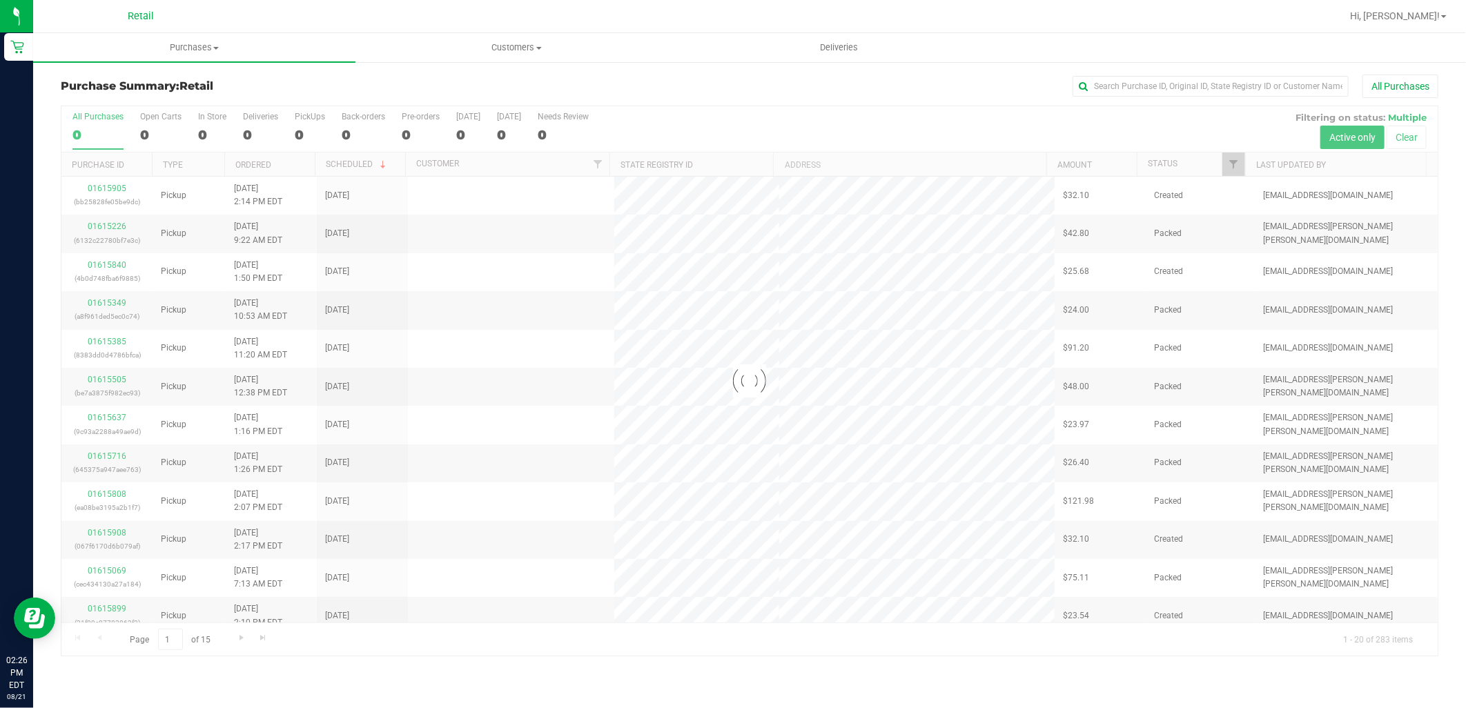
click at [1195, 73] on div "Purchase Summary: Retail All Purchases Loading... All Purchases 0 Open Carts 0 …" at bounding box center [749, 365] width 1433 height 609
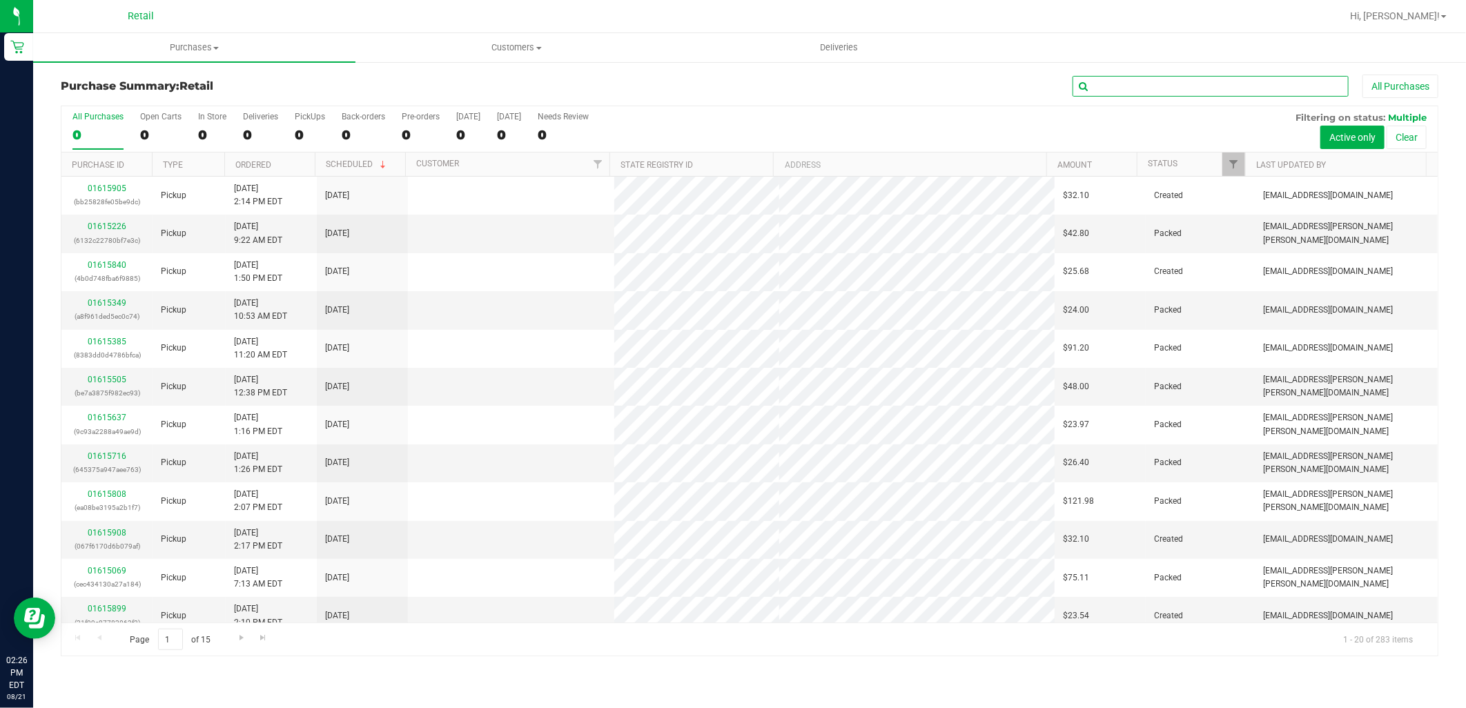
click at [1190, 88] on input "text" at bounding box center [1210, 86] width 276 height 21
type input "gary"
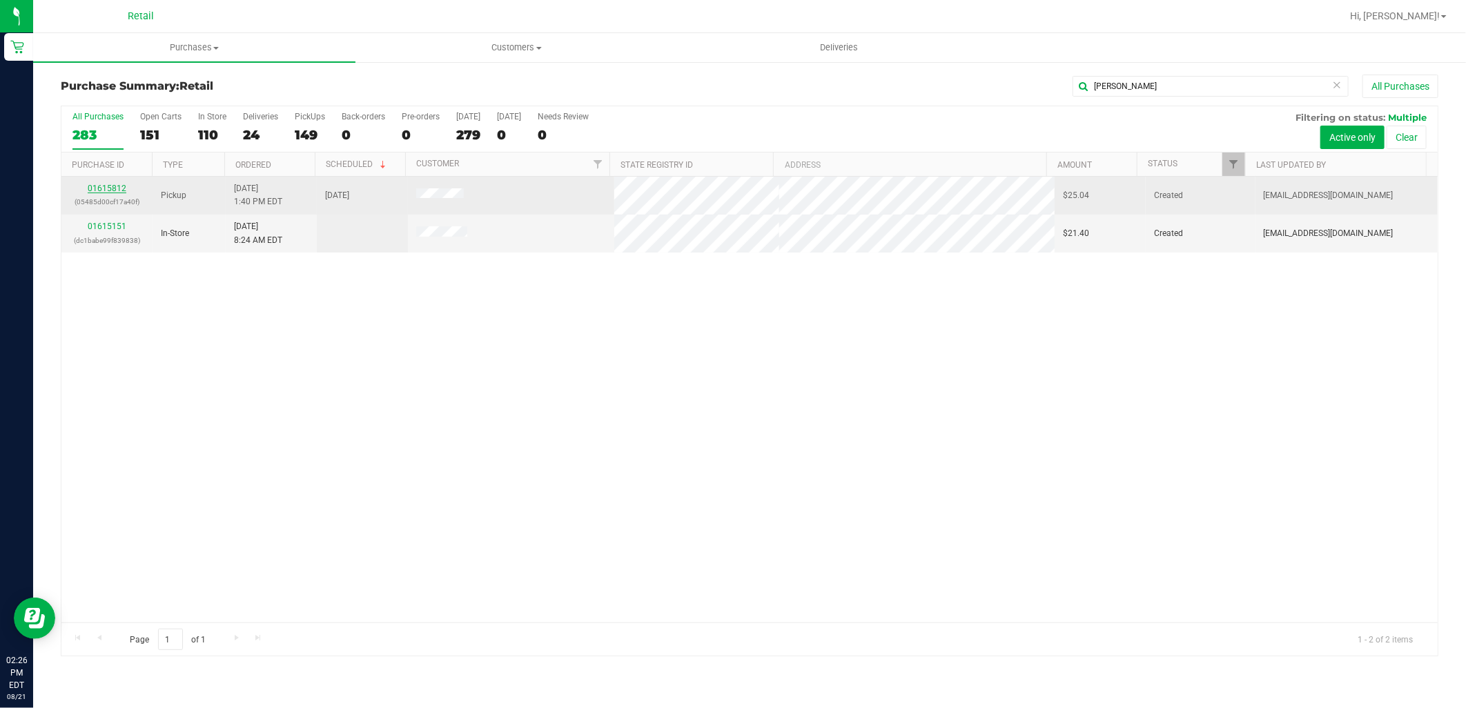
click at [106, 191] on link "01615812" at bounding box center [107, 189] width 39 height 10
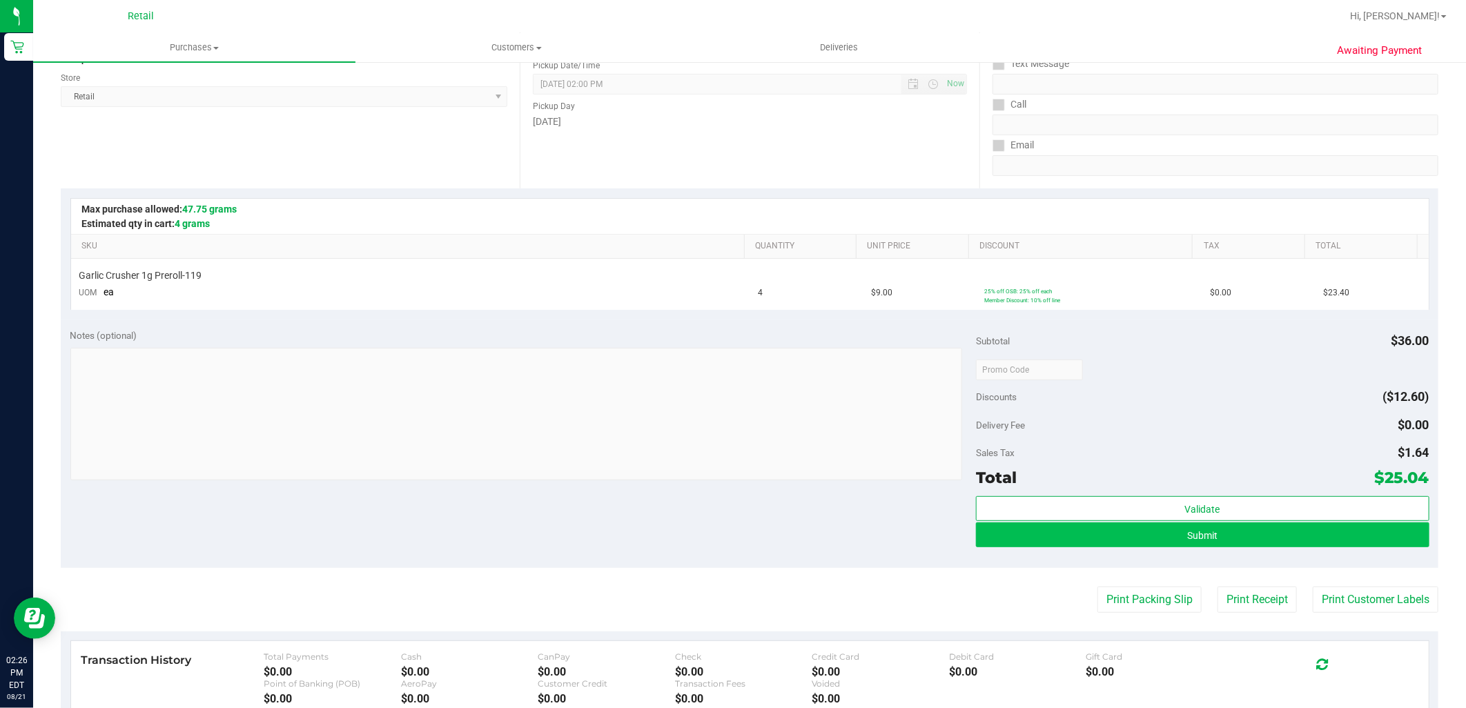
scroll to position [230, 0]
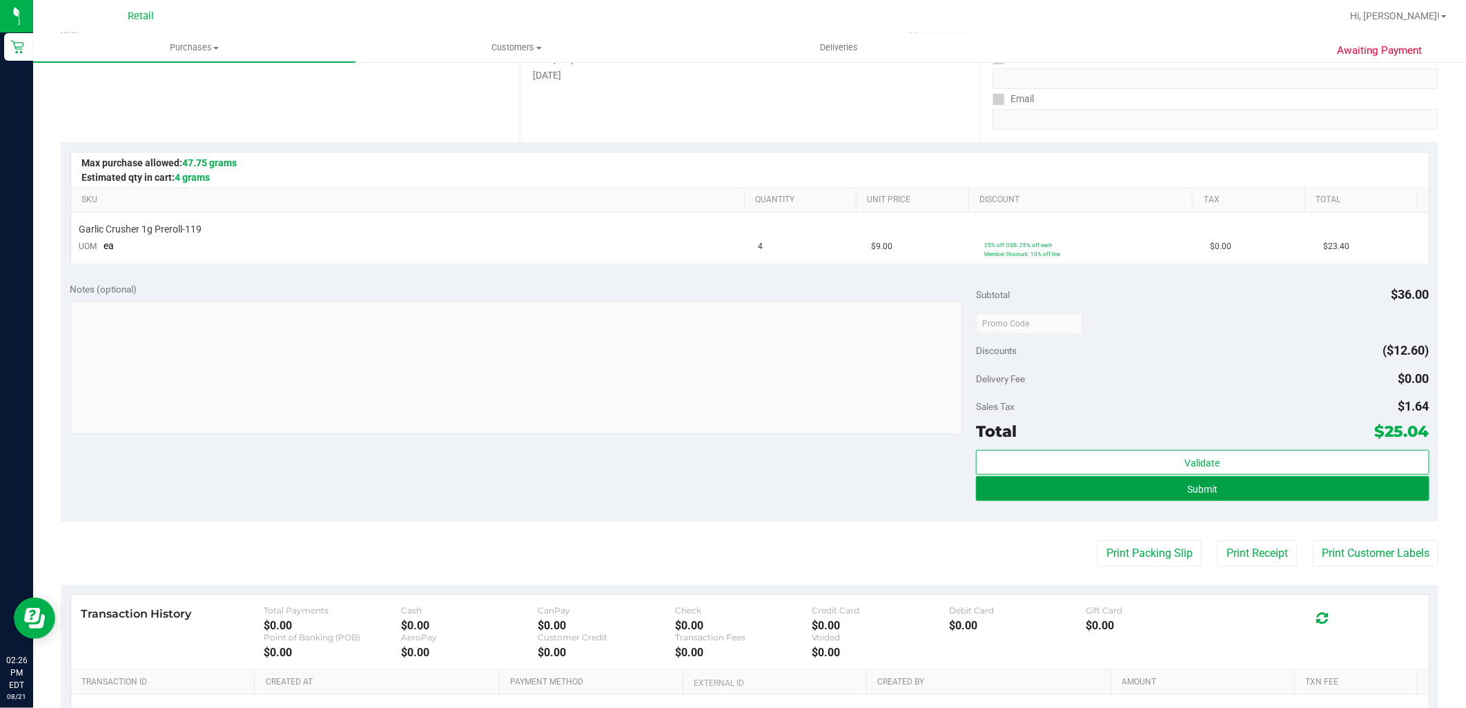
click at [1187, 487] on span "Submit" at bounding box center [1202, 489] width 30 height 11
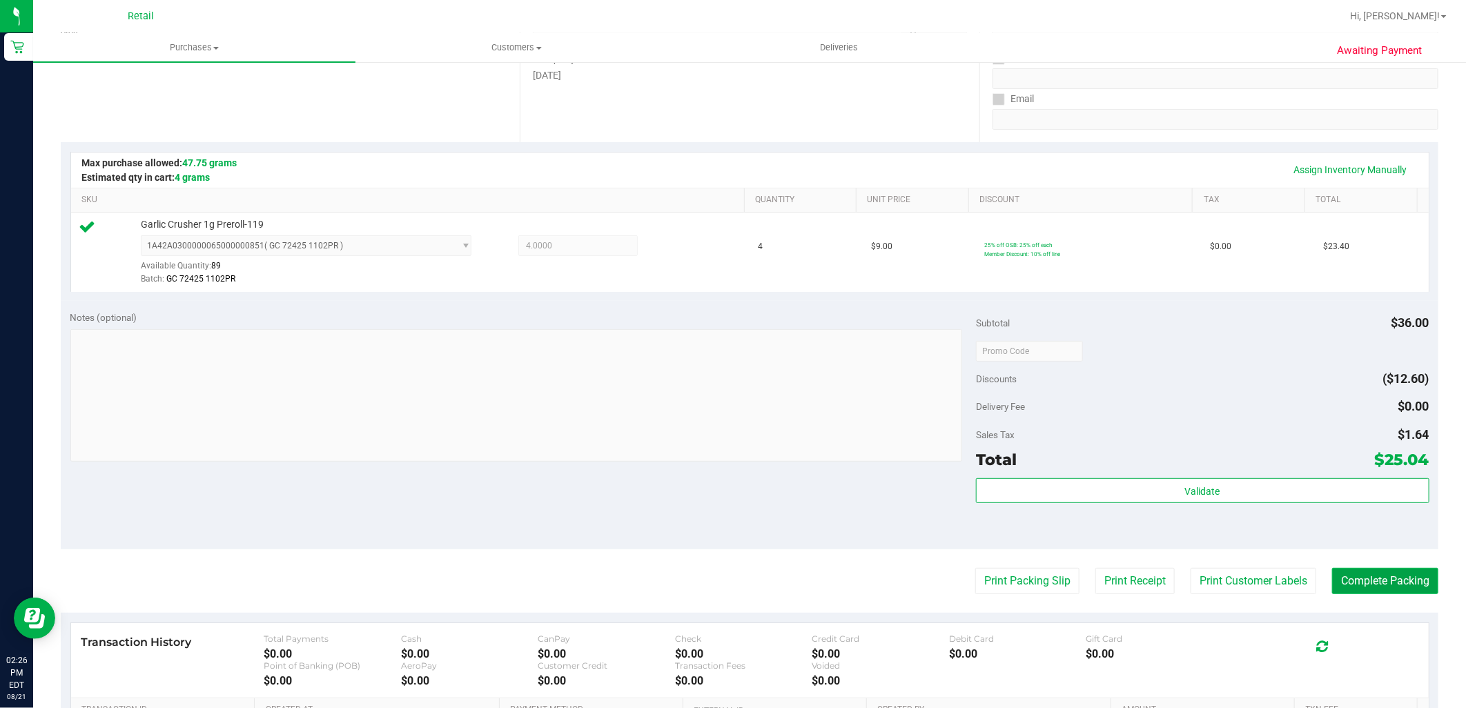
click at [1377, 591] on button "Complete Packing" at bounding box center [1385, 581] width 106 height 26
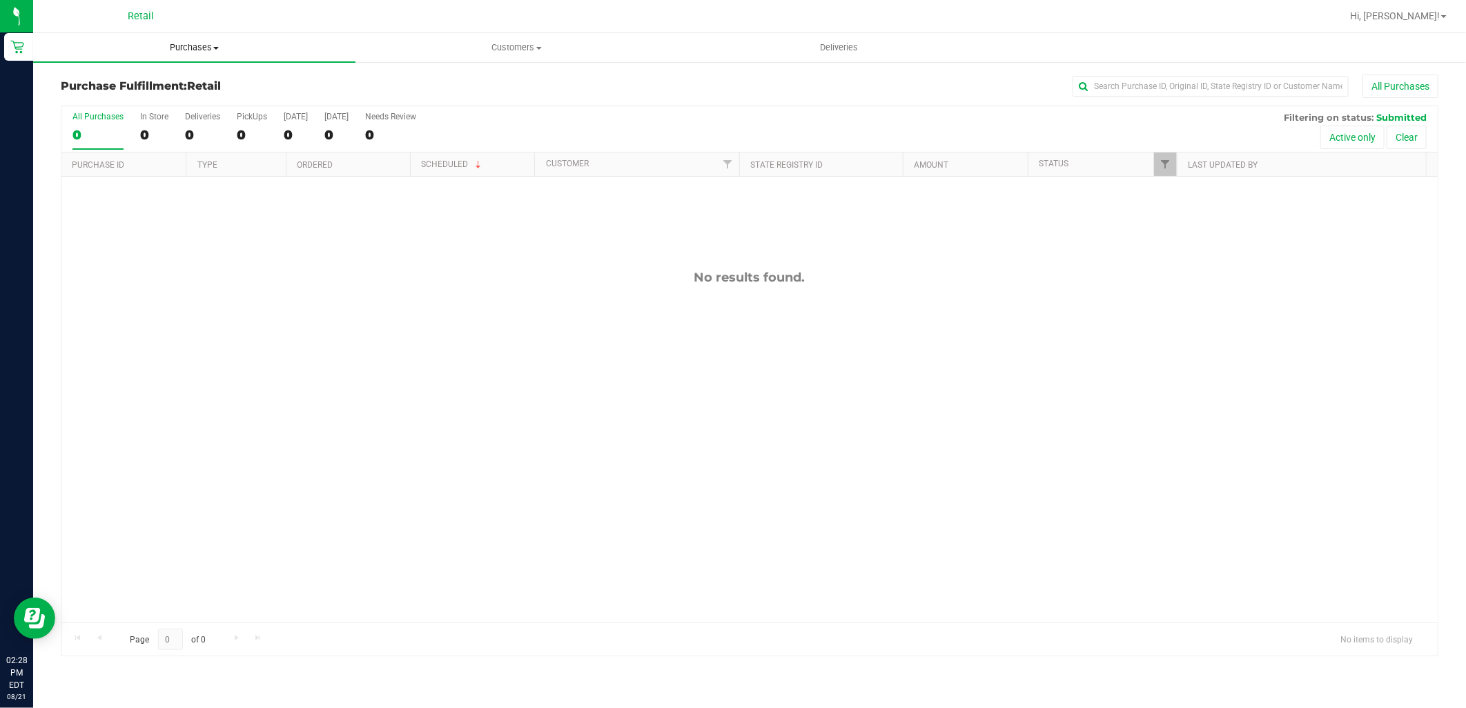
click at [207, 43] on span "Purchases" at bounding box center [194, 47] width 322 height 12
click at [195, 77] on li "Summary of purchases" at bounding box center [194, 83] width 322 height 17
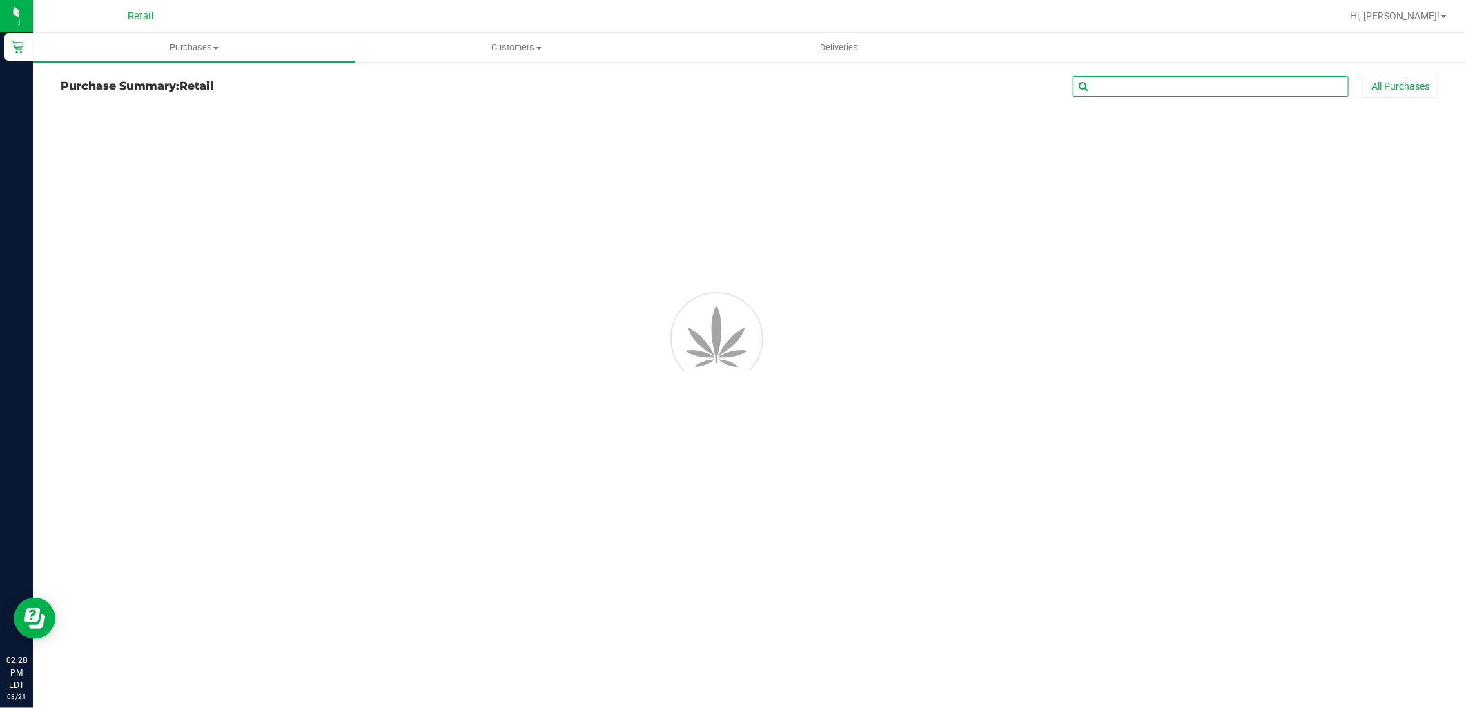
click at [1122, 80] on input "text" at bounding box center [1210, 86] width 276 height 21
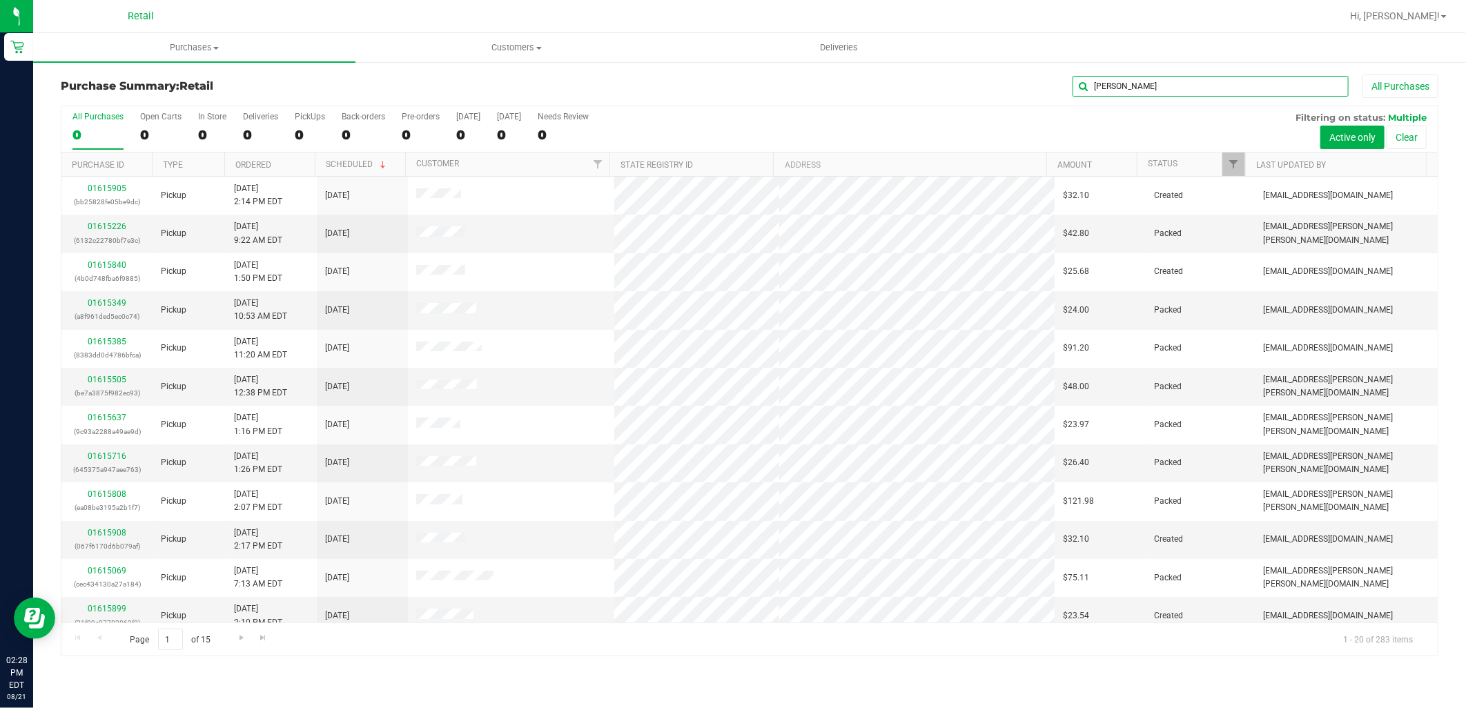
type input "steven"
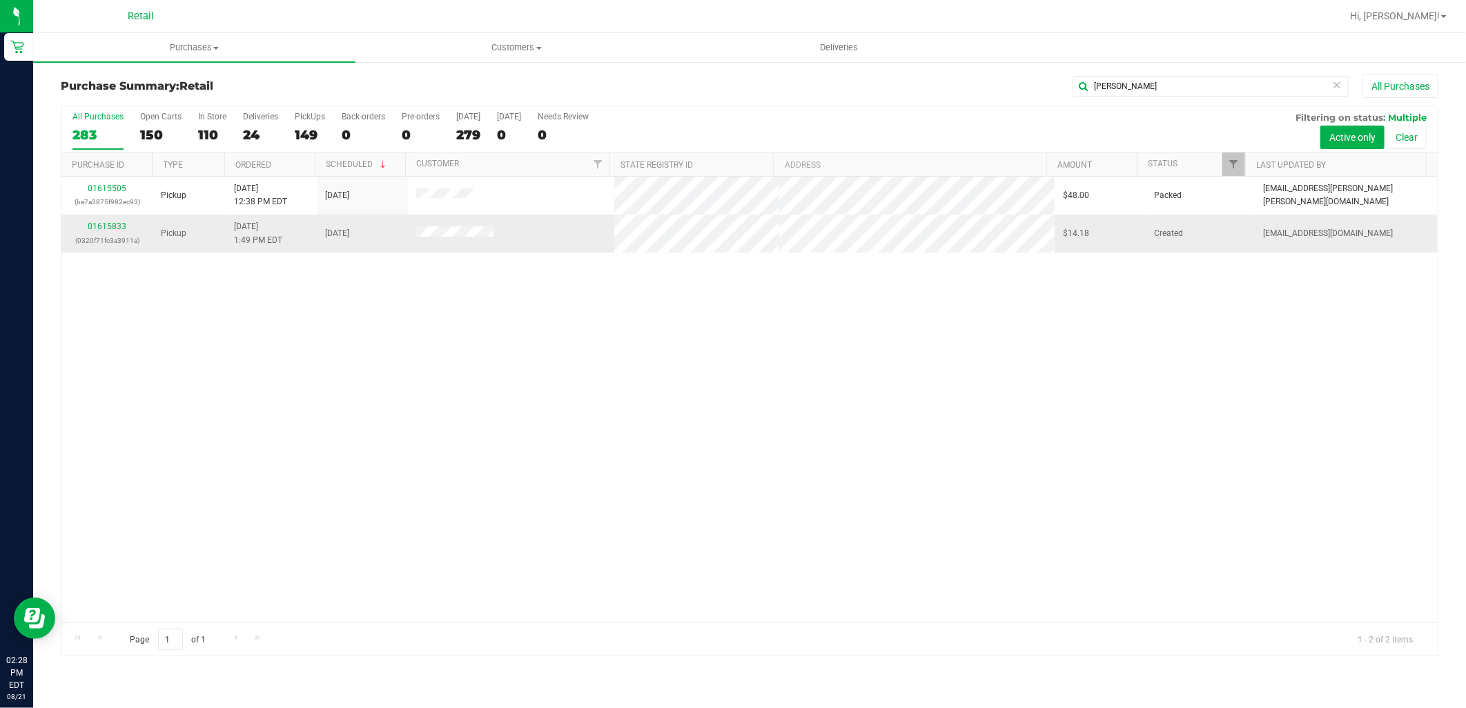
click at [117, 222] on div "01615833 (0320f71fc3a3911a)" at bounding box center [107, 233] width 75 height 26
click at [120, 226] on link "01615833" at bounding box center [107, 227] width 39 height 10
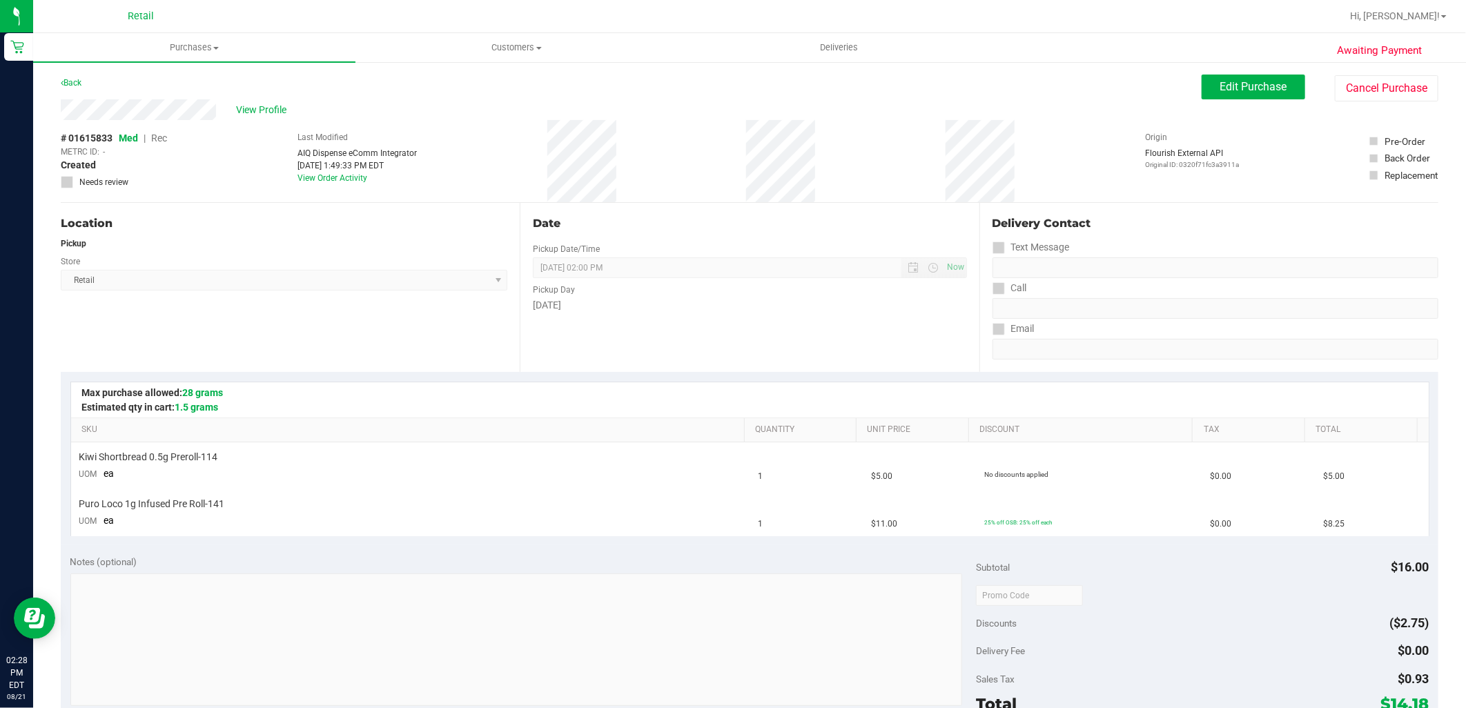
click at [1245, 72] on div "Awaiting Payment Back Edit Purchase Cancel Purchase View Profile # 01615833 Med…" at bounding box center [749, 602] width 1433 height 1082
click at [1245, 85] on span "Edit Purchase" at bounding box center [1253, 86] width 67 height 13
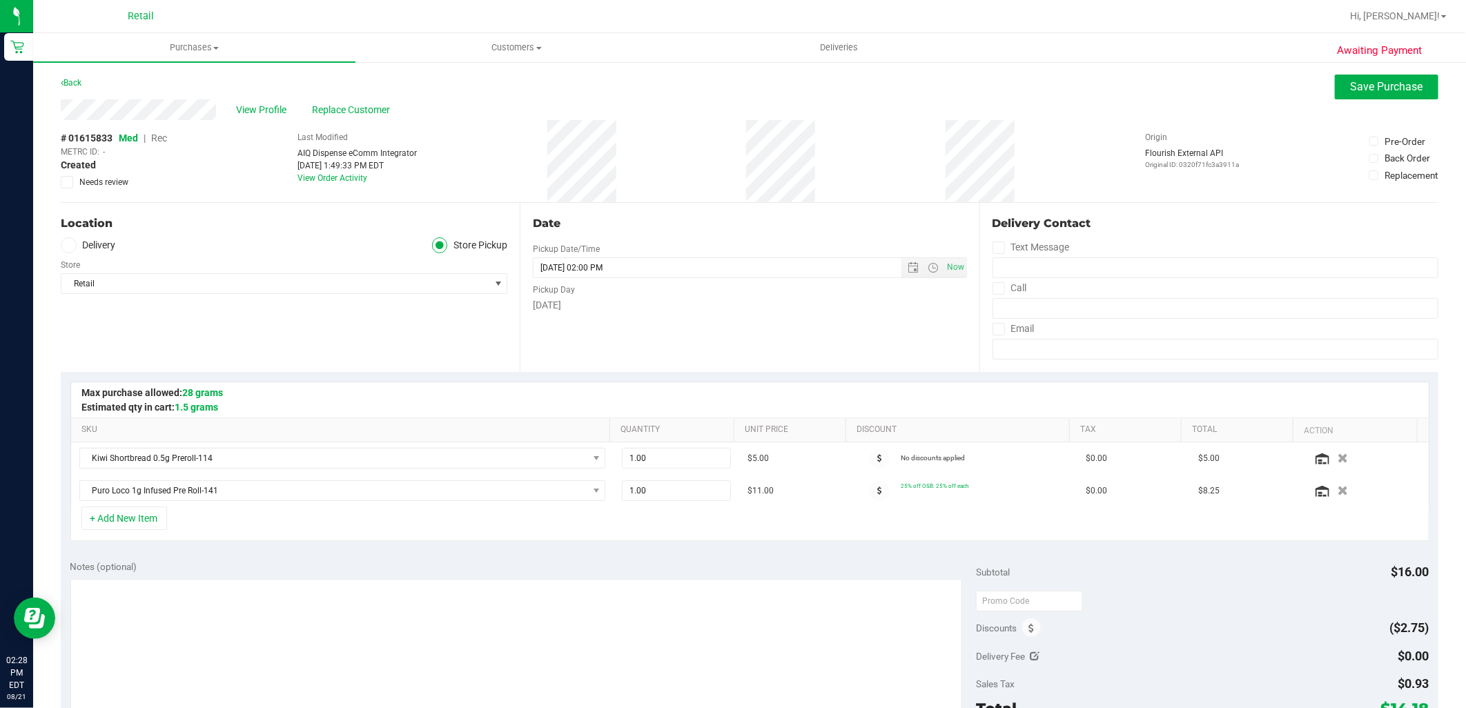
click at [161, 141] on span "Rec" at bounding box center [159, 138] width 16 height 11
click at [1355, 80] on span "Save Purchase" at bounding box center [1387, 86] width 72 height 13
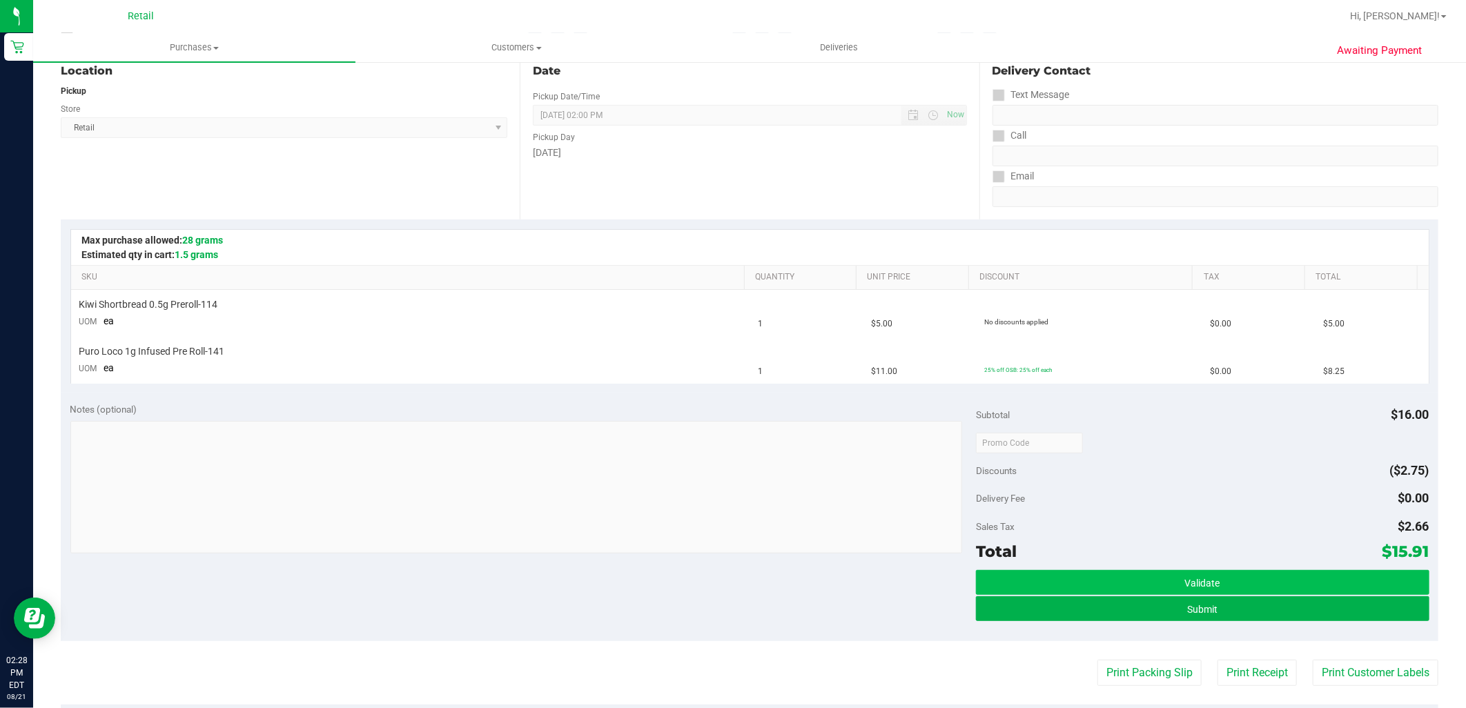
scroll to position [153, 0]
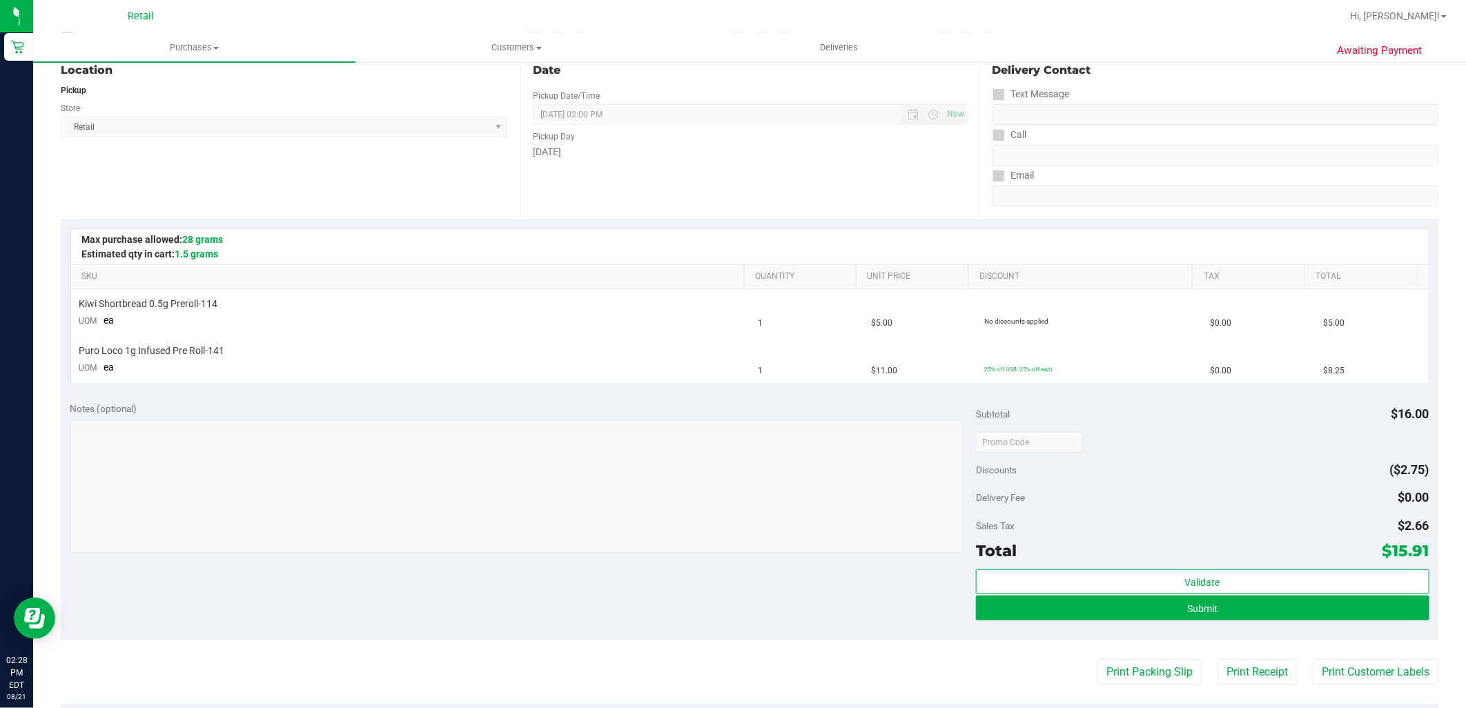
click at [1211, 625] on div "Validate Submit" at bounding box center [1202, 600] width 453 height 62
click at [1224, 605] on button "Submit" at bounding box center [1202, 608] width 453 height 25
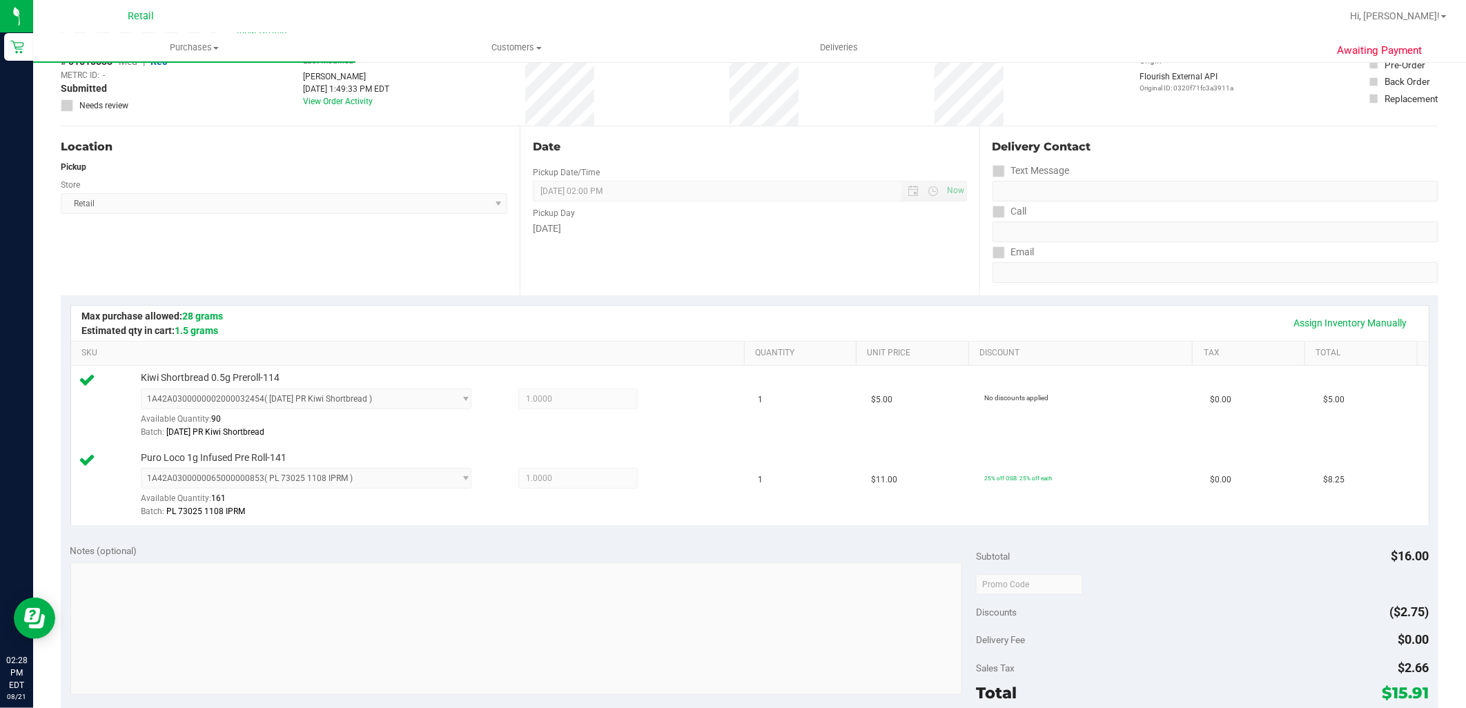
scroll to position [230, 0]
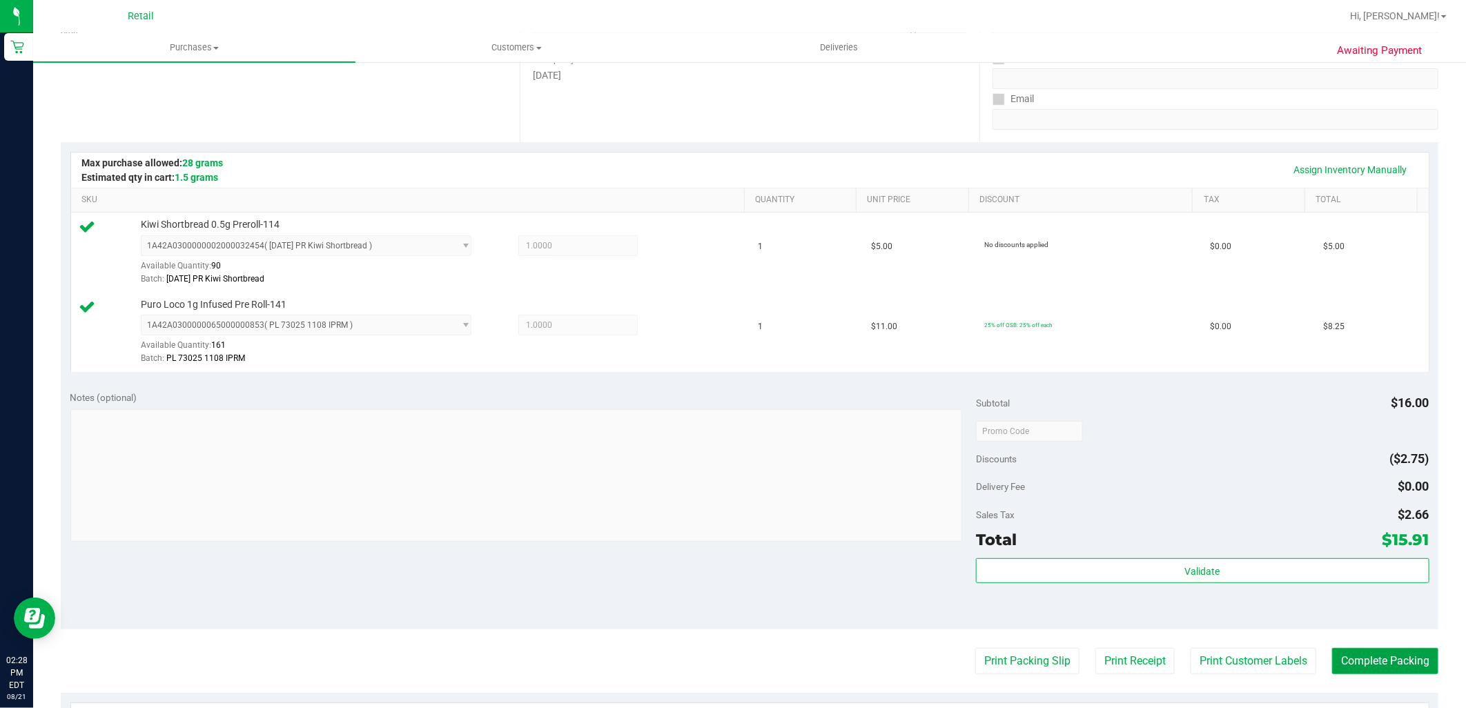
click at [1396, 669] on button "Complete Packing" at bounding box center [1385, 661] width 106 height 26
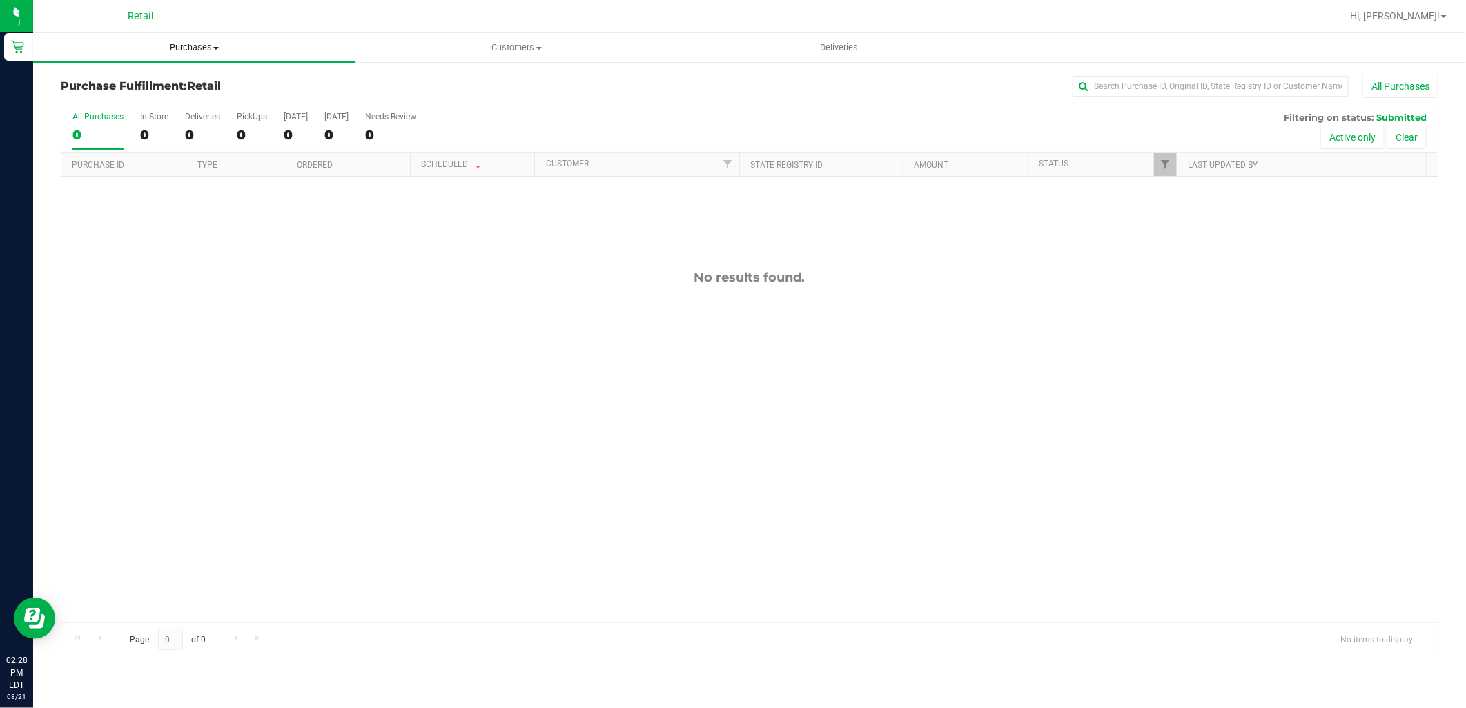
click at [190, 54] on uib-tab-heading "Purchases Summary of purchases Fulfillment All purchases" at bounding box center [194, 47] width 322 height 29
click at [180, 86] on li "Summary of purchases" at bounding box center [194, 83] width 322 height 17
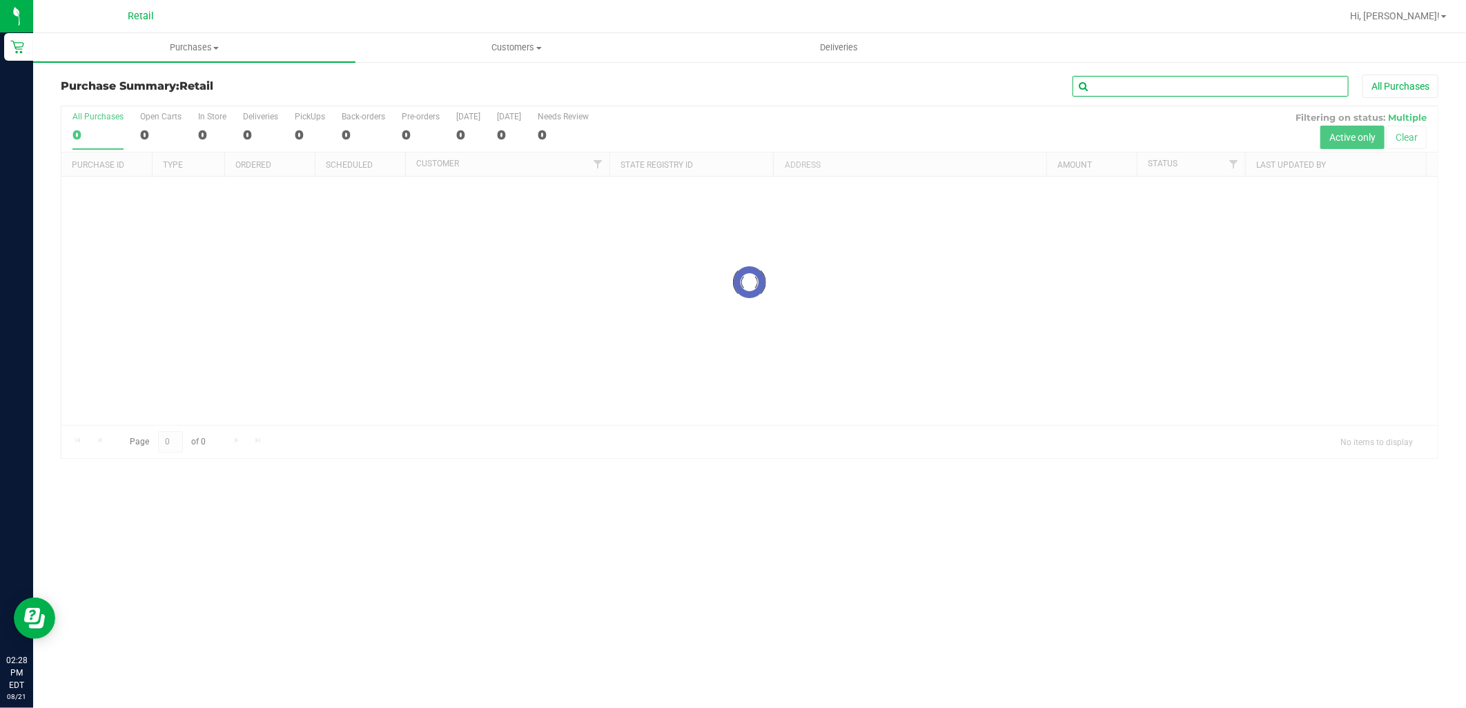
click at [1237, 81] on input "text" at bounding box center [1210, 86] width 276 height 21
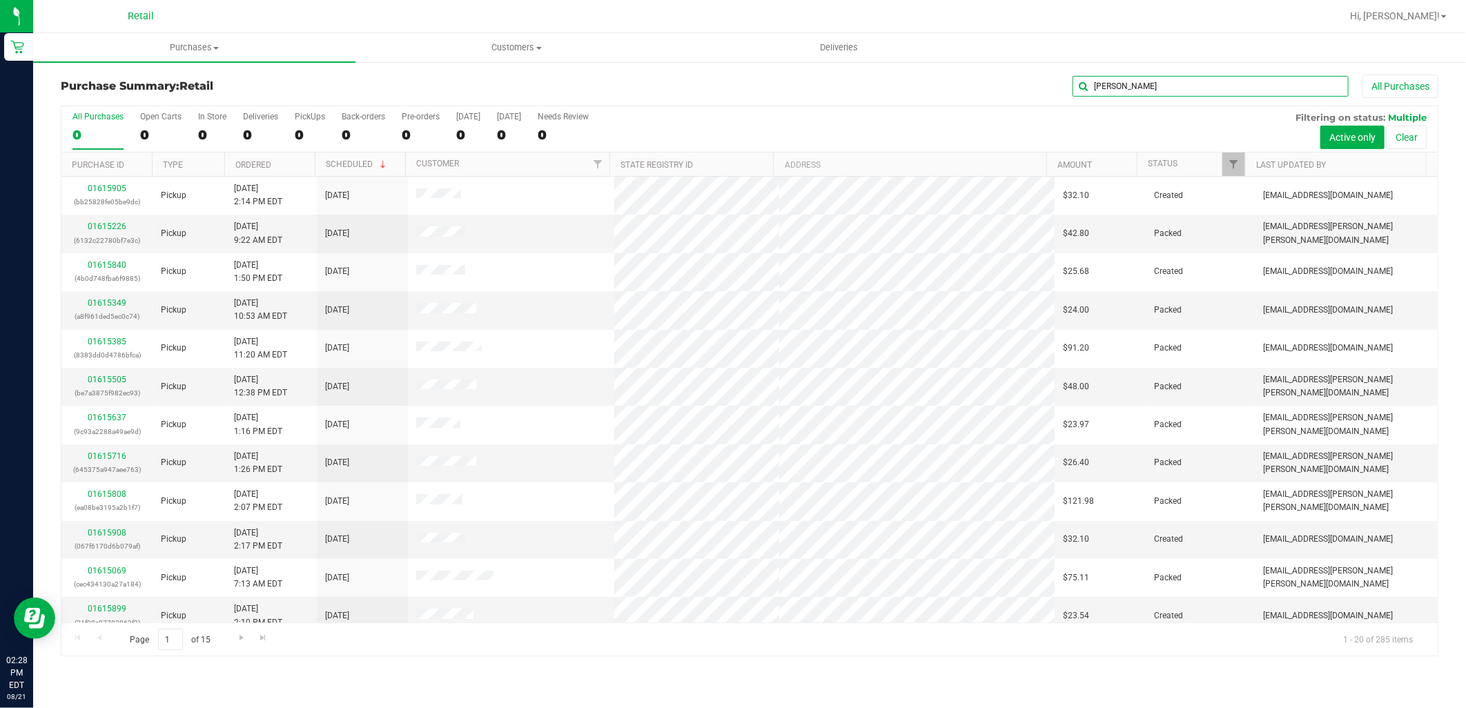
type input "justin"
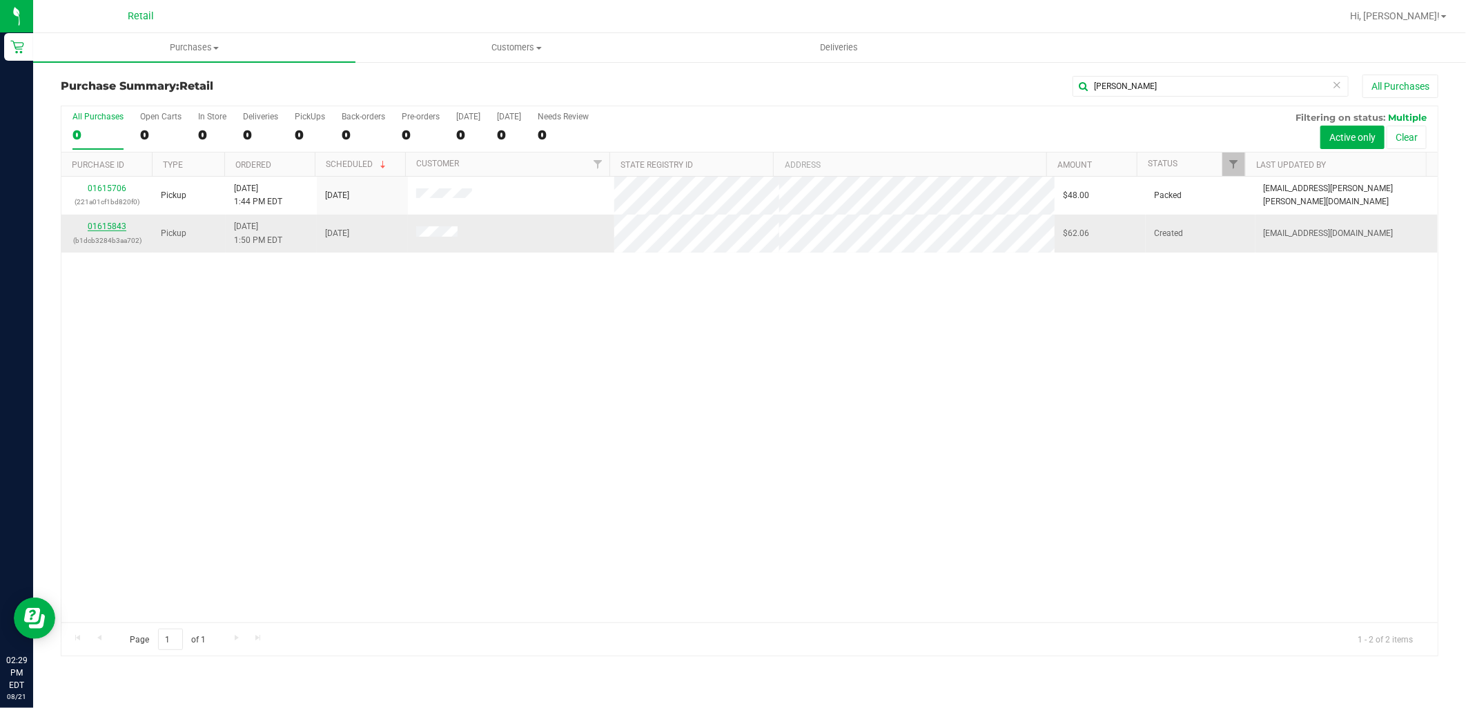
click at [107, 228] on link "01615843" at bounding box center [107, 227] width 39 height 10
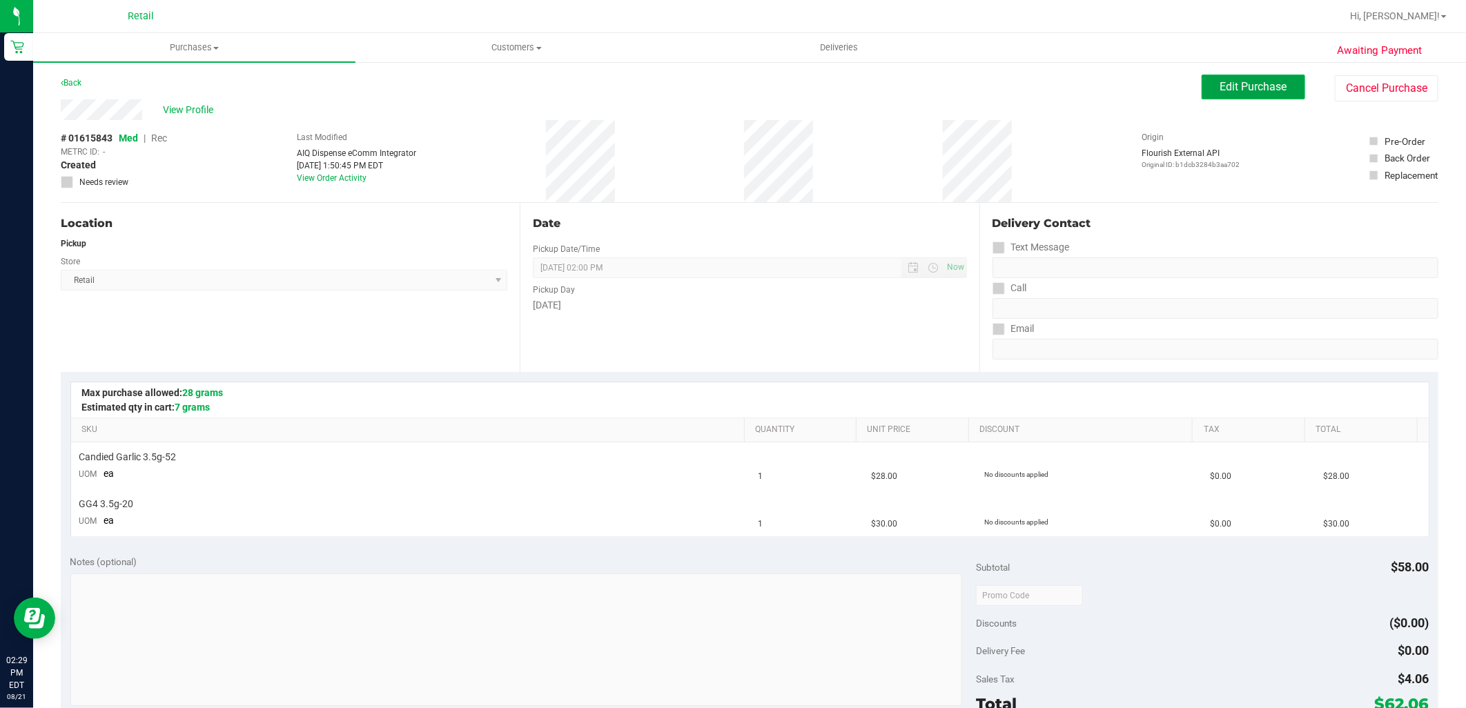
click at [1273, 84] on span "Edit Purchase" at bounding box center [1253, 86] width 67 height 13
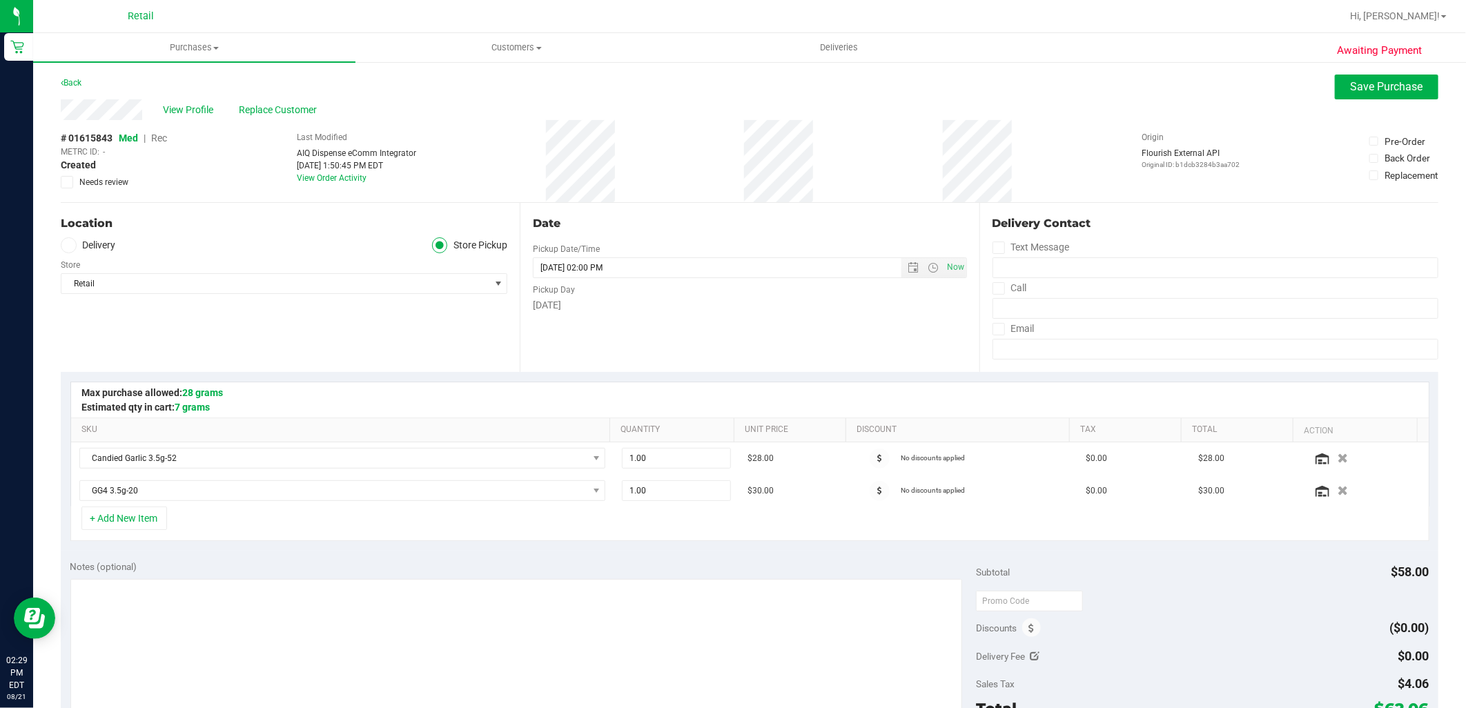
click at [160, 133] on span "Rec" at bounding box center [159, 138] width 16 height 11
click at [1351, 86] on span "Save Purchase" at bounding box center [1387, 86] width 72 height 13
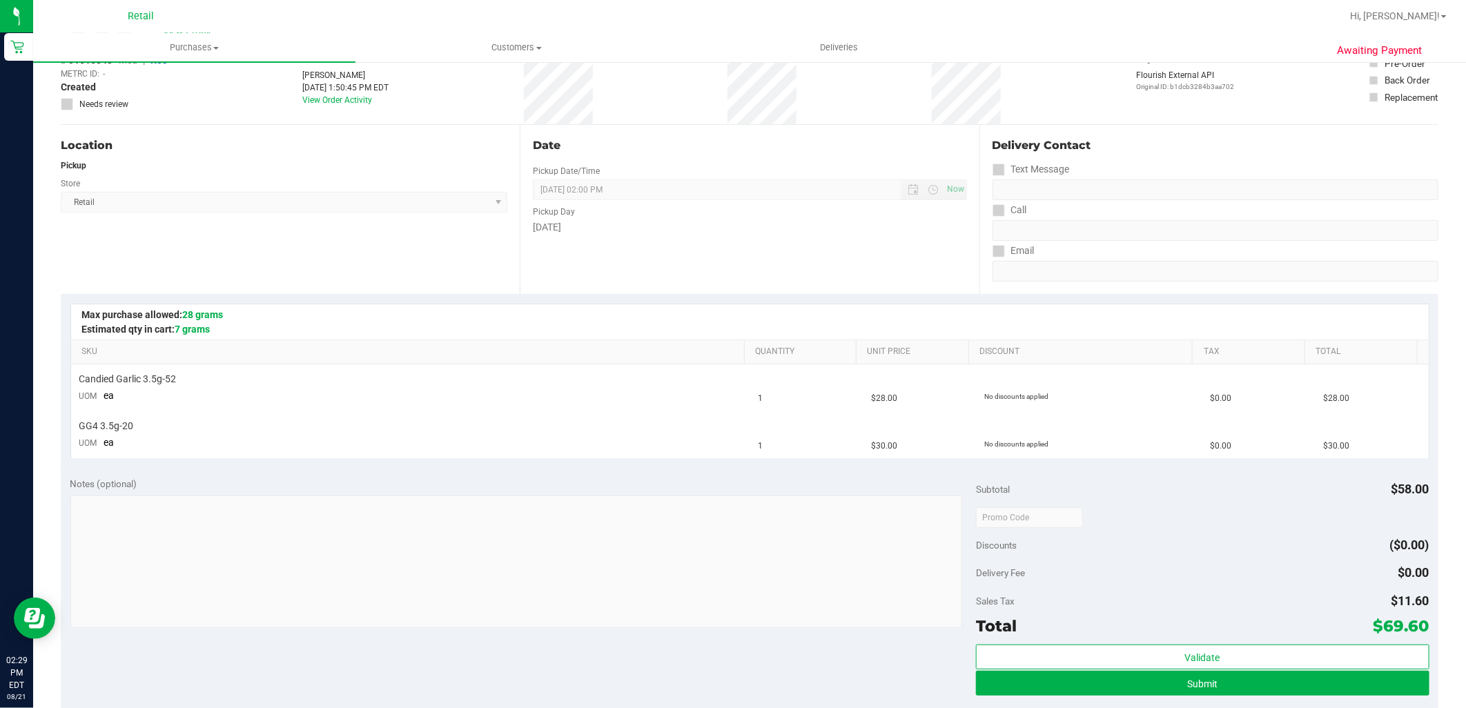
scroll to position [153, 0]
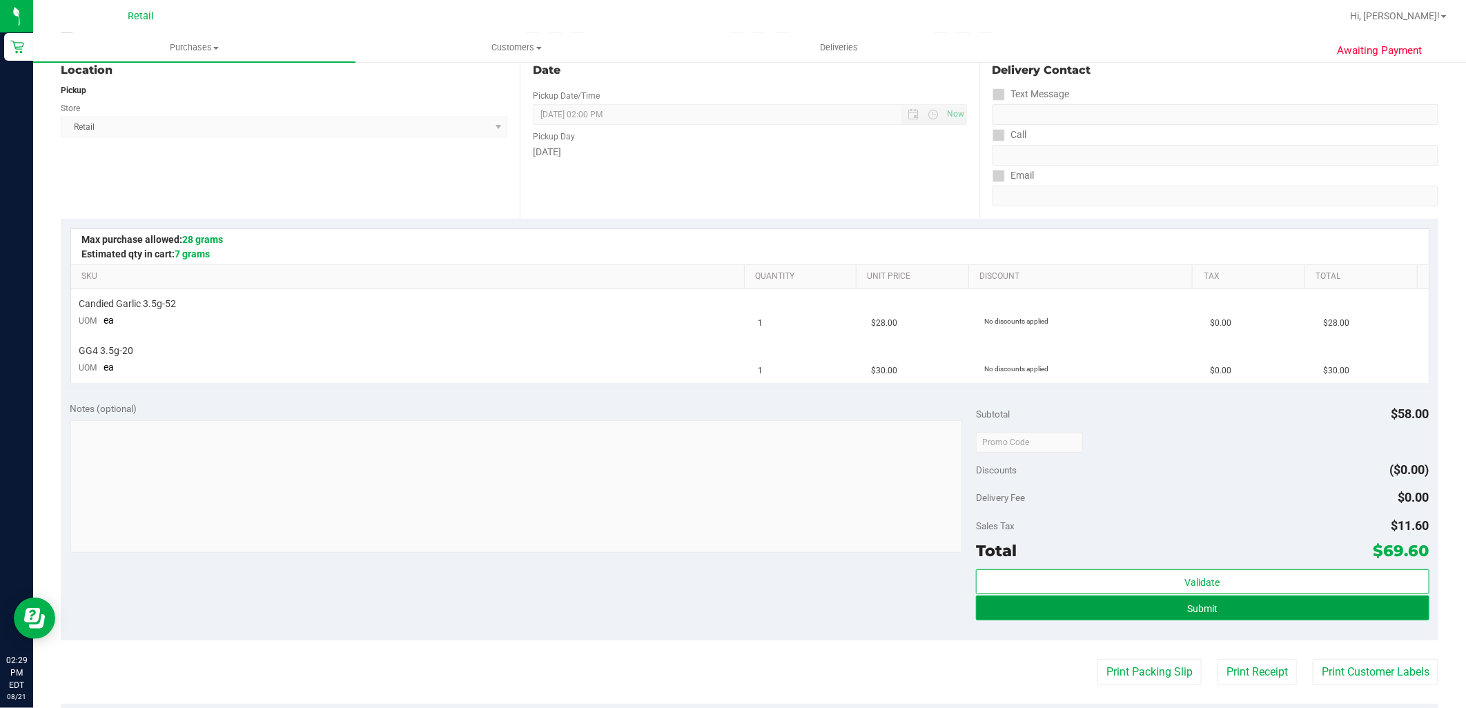
click at [1224, 613] on button "Submit" at bounding box center [1202, 608] width 453 height 25
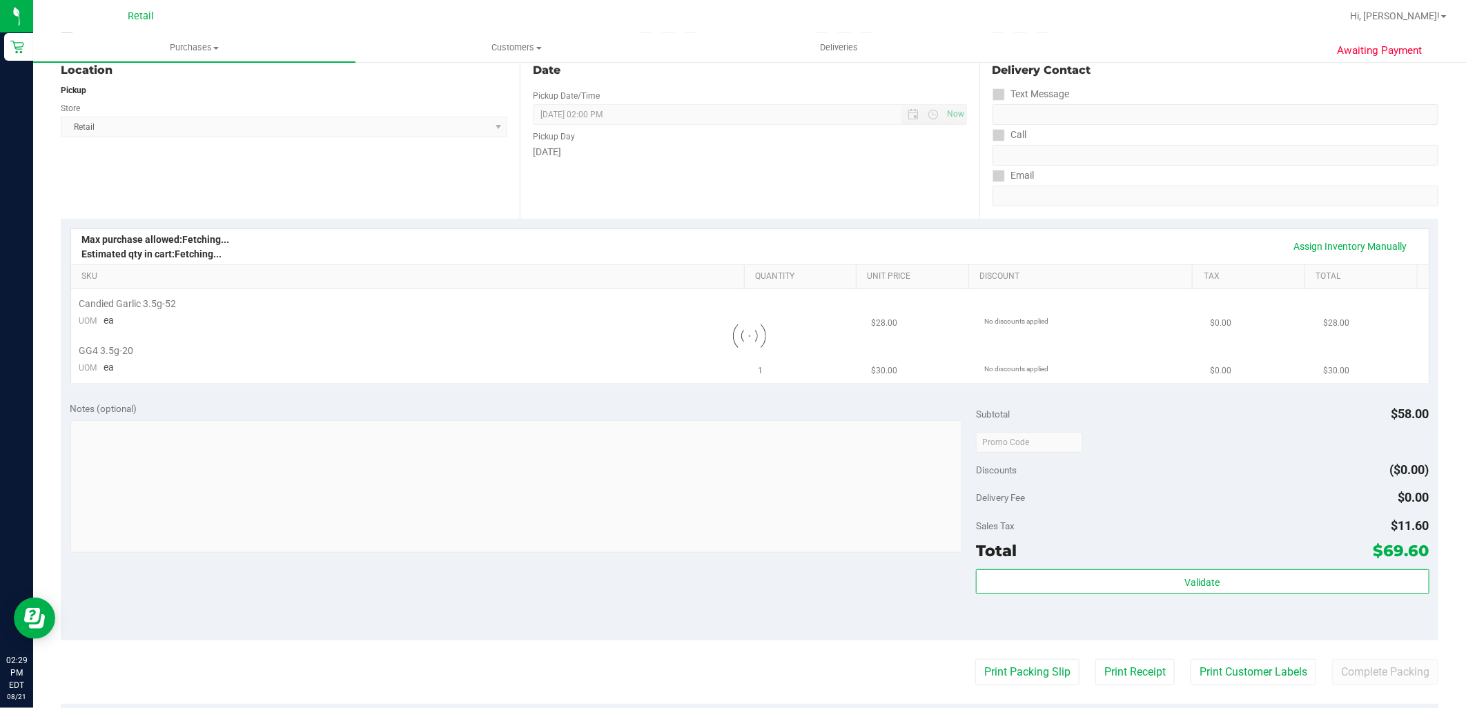
scroll to position [0, 0]
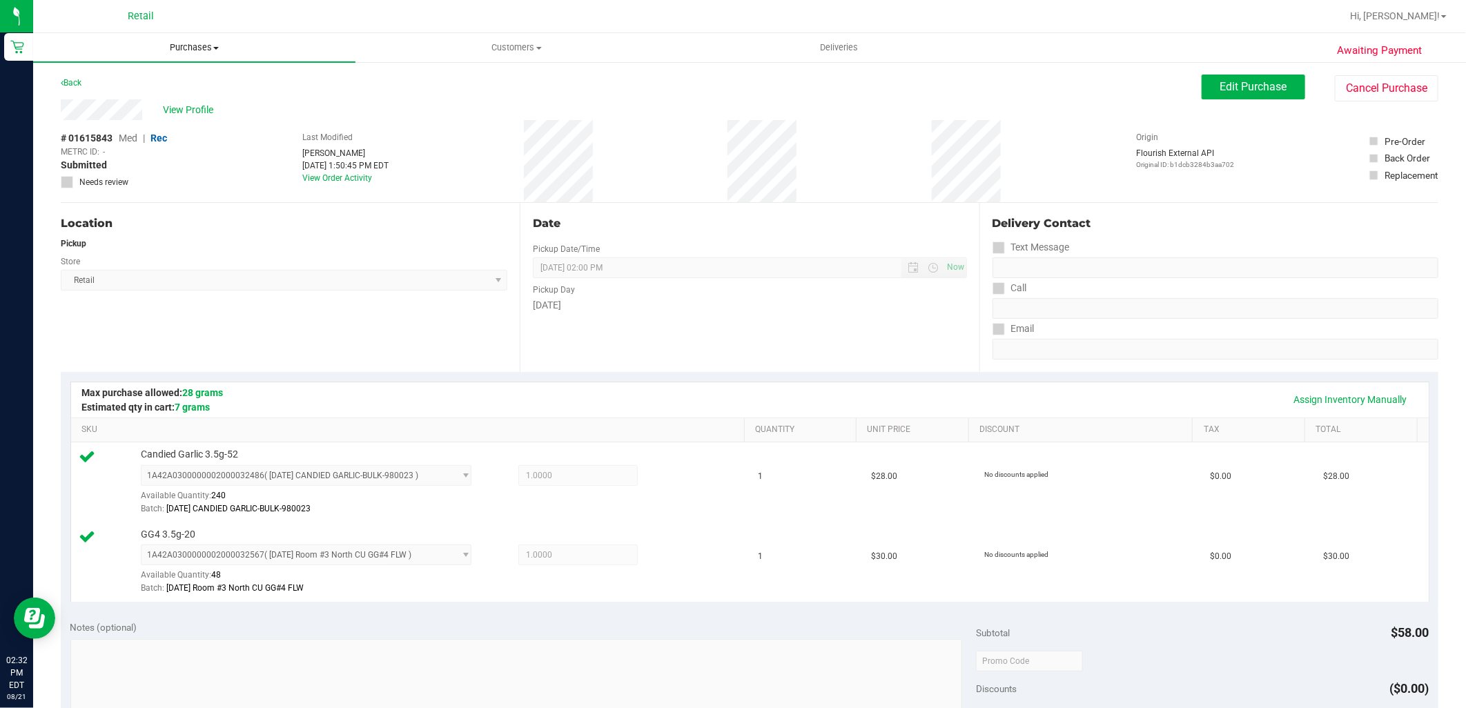
click at [189, 49] on span "Purchases" at bounding box center [194, 47] width 322 height 12
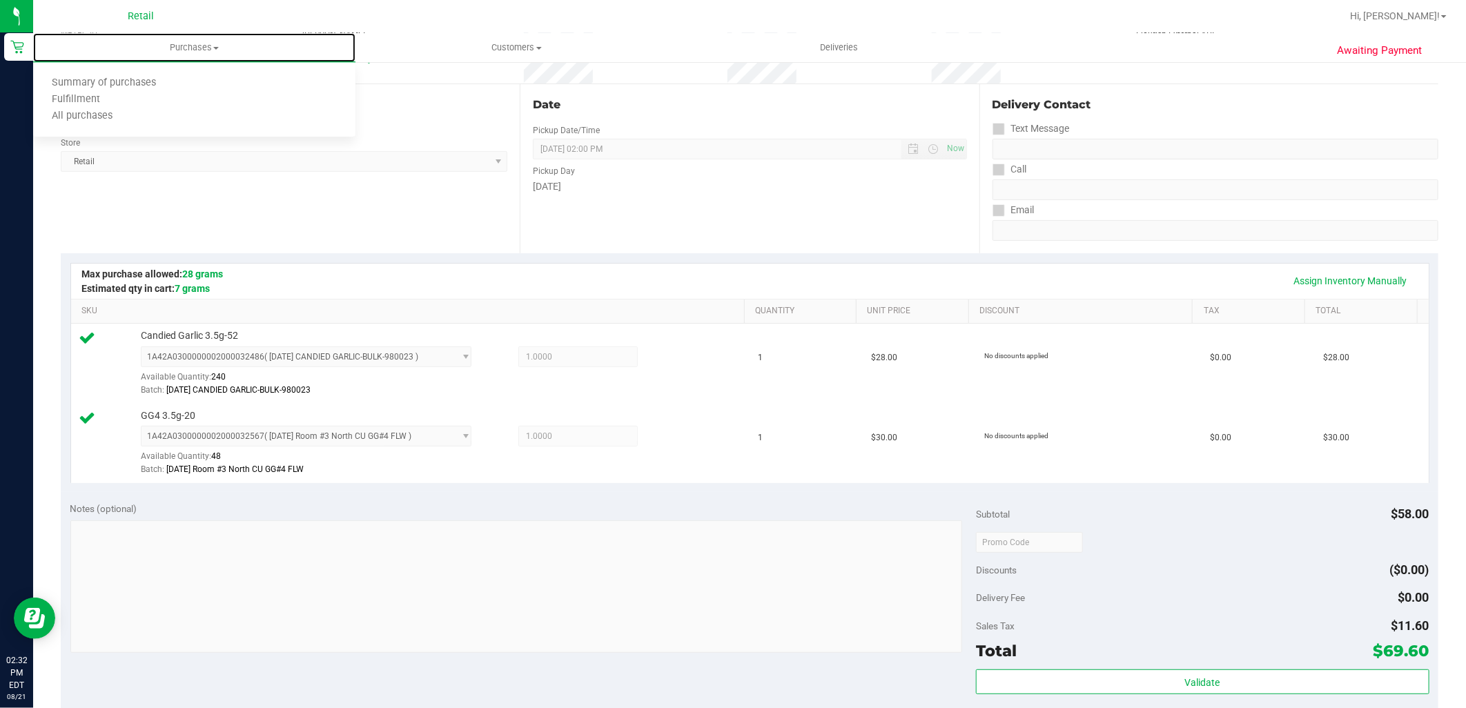
scroll to position [230, 0]
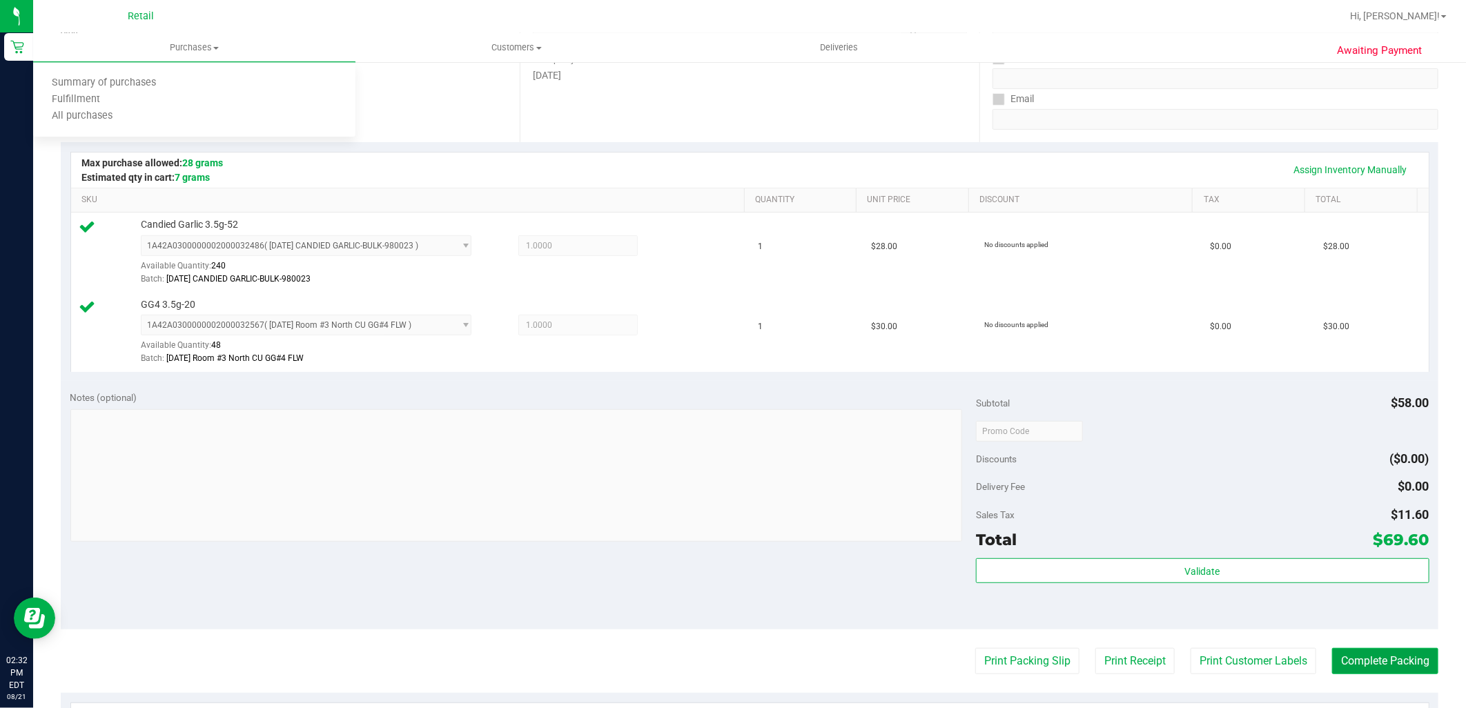
click at [1393, 660] on button "Complete Packing" at bounding box center [1385, 661] width 106 height 26
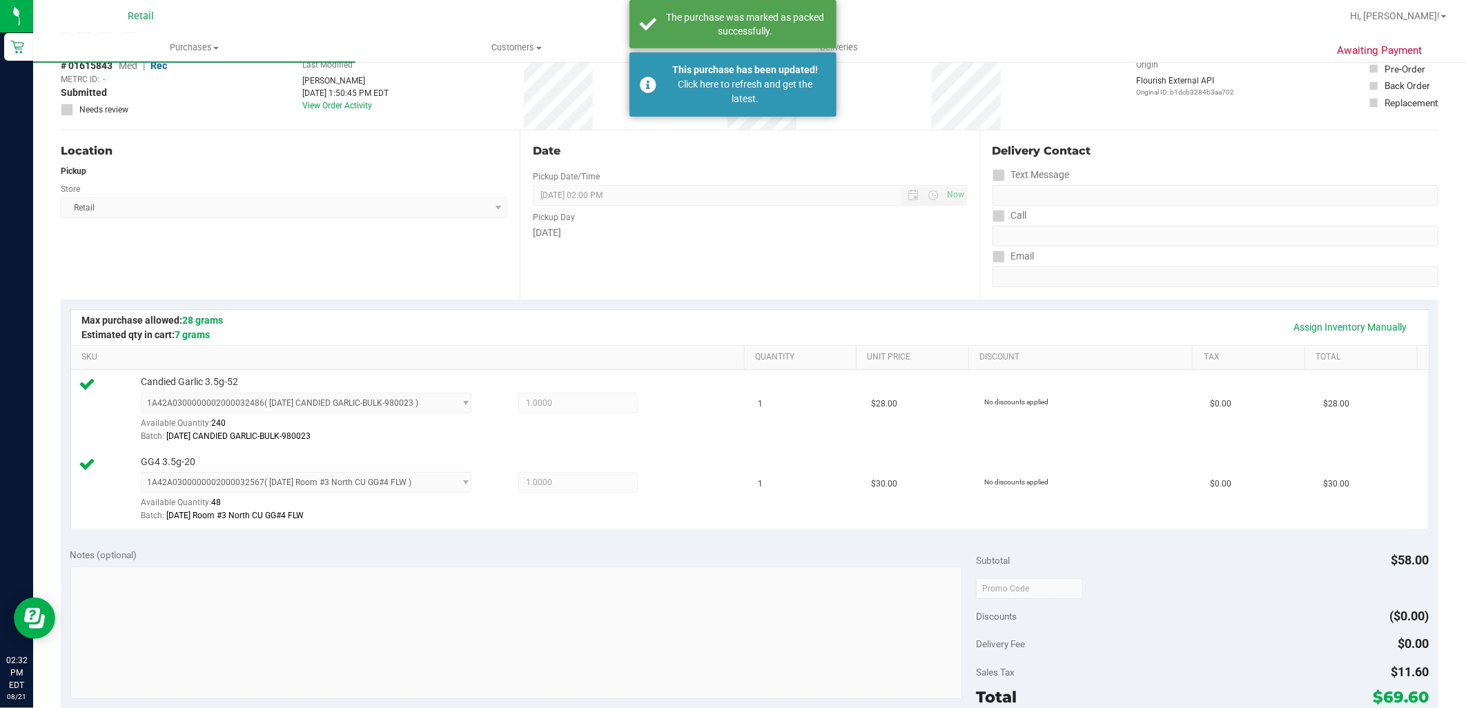
scroll to position [0, 0]
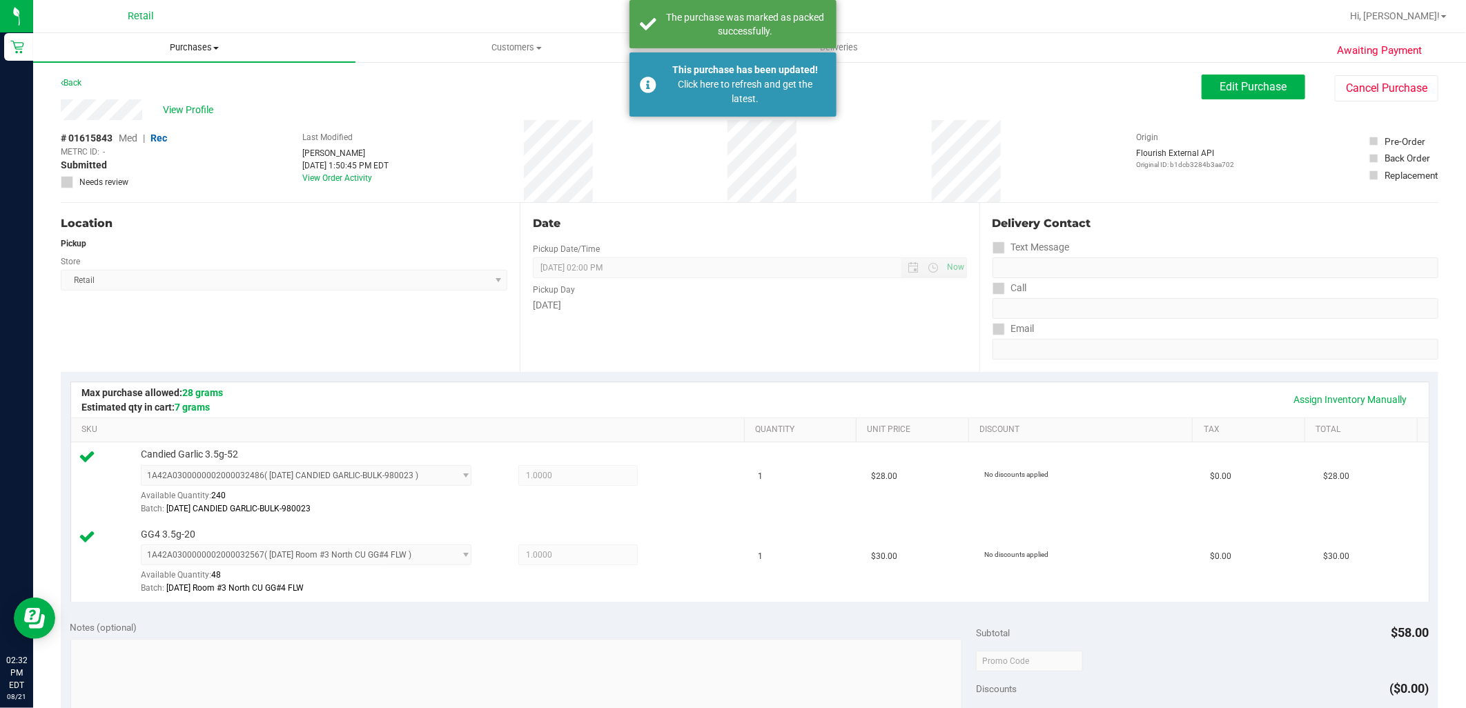
click at [203, 39] on uib-tab-heading "Purchases Summary of purchases Fulfillment All purchases" at bounding box center [194, 47] width 322 height 29
click at [182, 80] on li "Summary of purchases" at bounding box center [194, 83] width 322 height 17
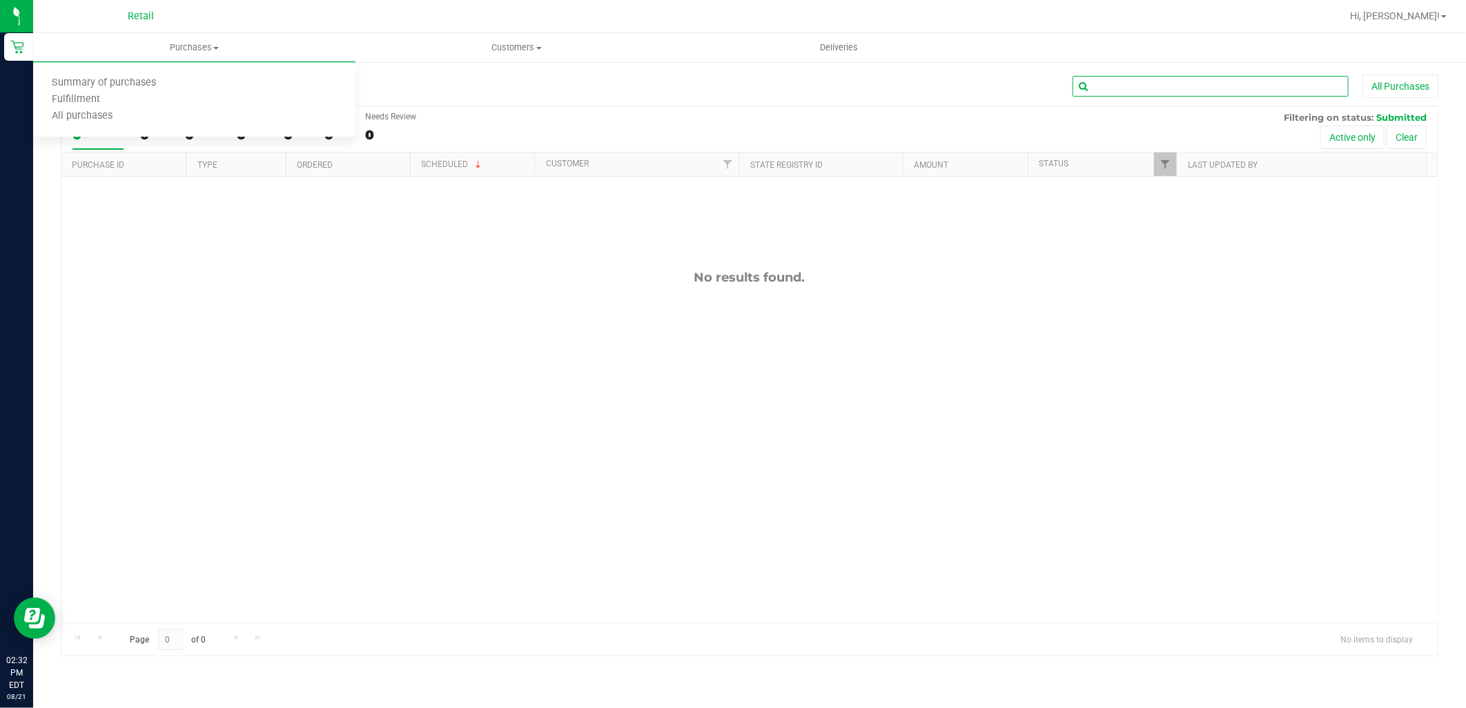
click at [1146, 86] on input "text" at bounding box center [1210, 86] width 276 height 21
type input "michael"
click at [194, 46] on span "Purchases" at bounding box center [194, 47] width 322 height 12
click at [183, 78] on li "Summary of purchases" at bounding box center [194, 83] width 322 height 17
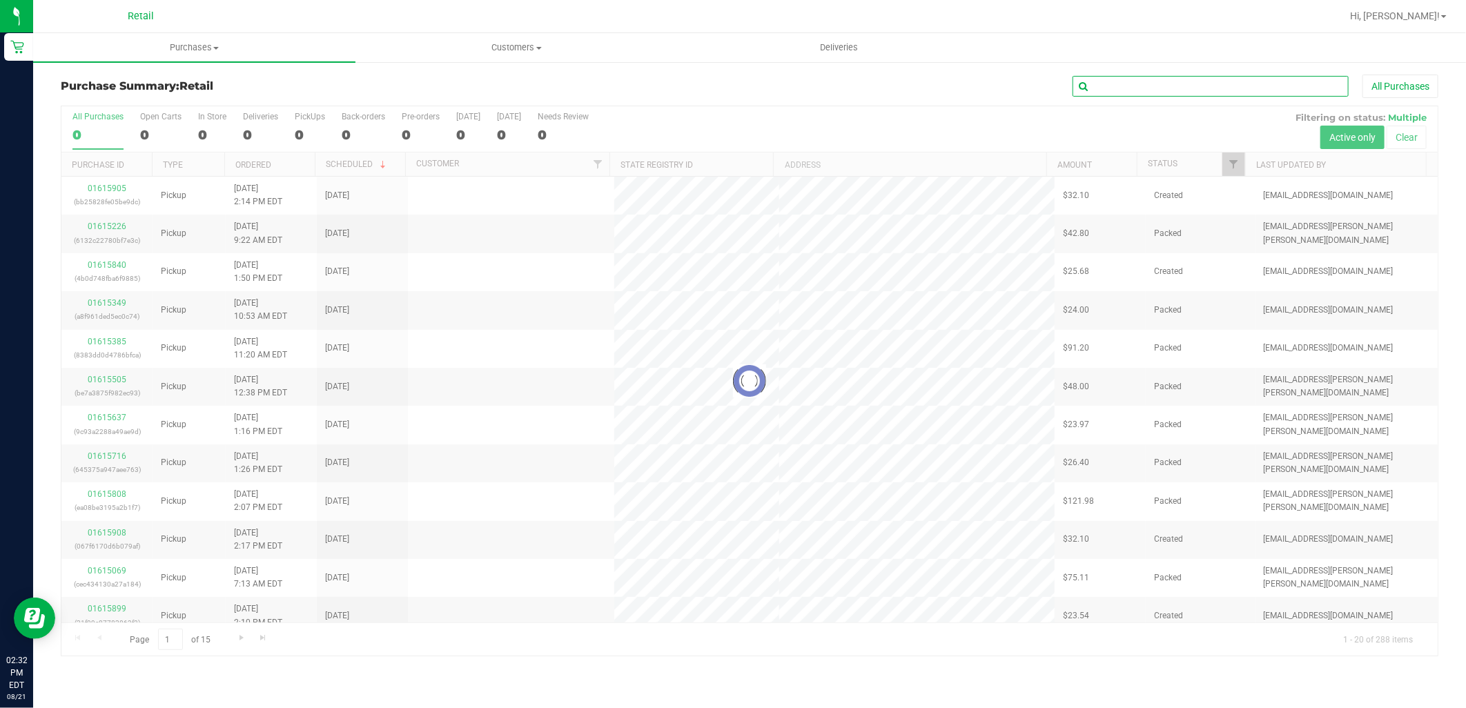
click at [1168, 77] on input "text" at bounding box center [1210, 86] width 276 height 21
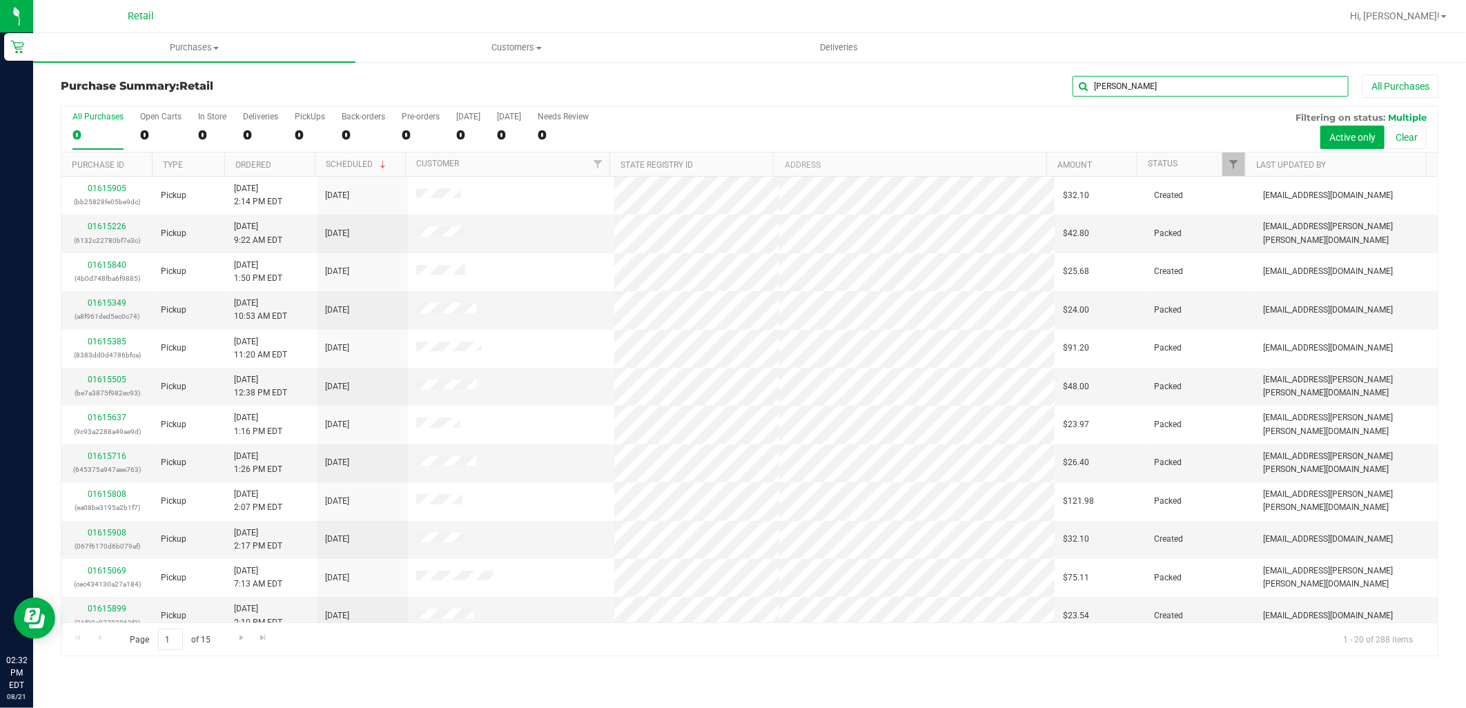
type input "michael"
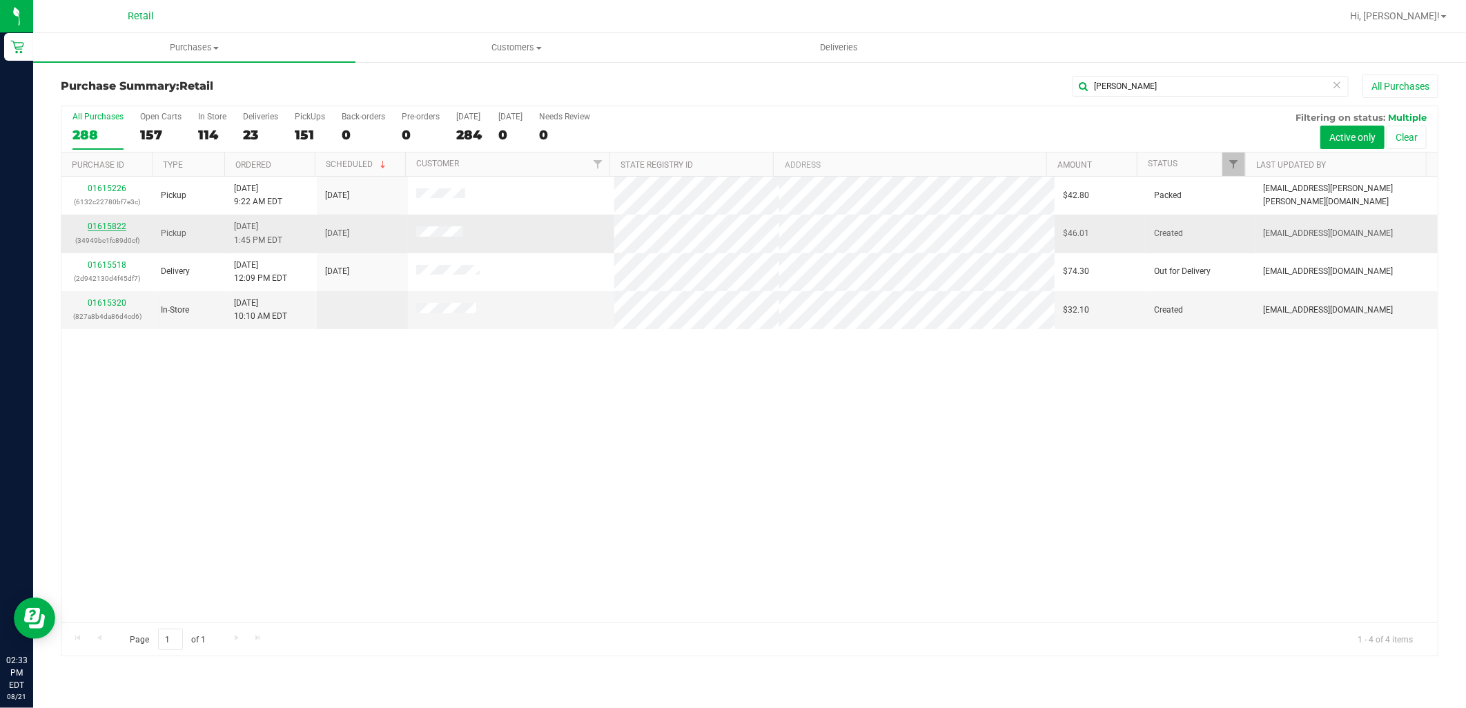
click at [95, 230] on link "01615822" at bounding box center [107, 227] width 39 height 10
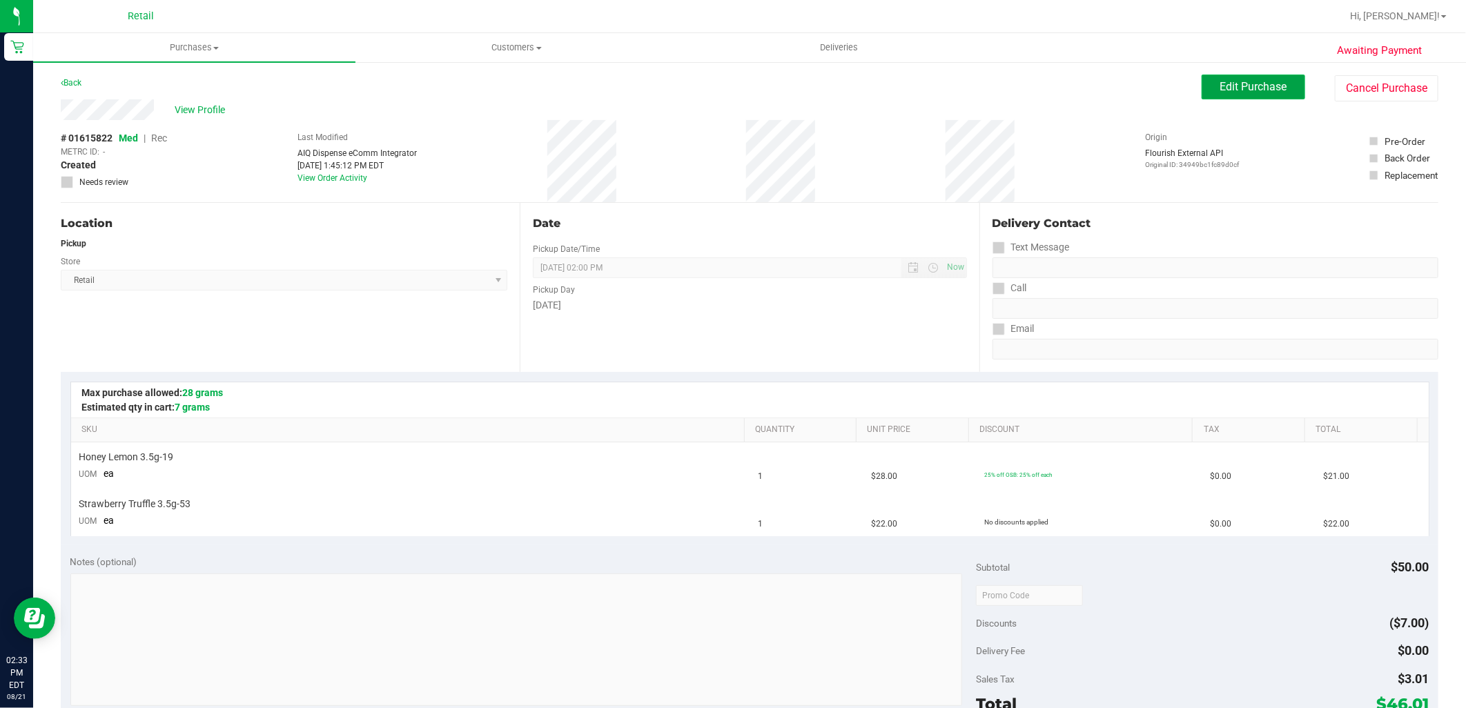
click at [1246, 88] on span "Edit Purchase" at bounding box center [1253, 86] width 67 height 13
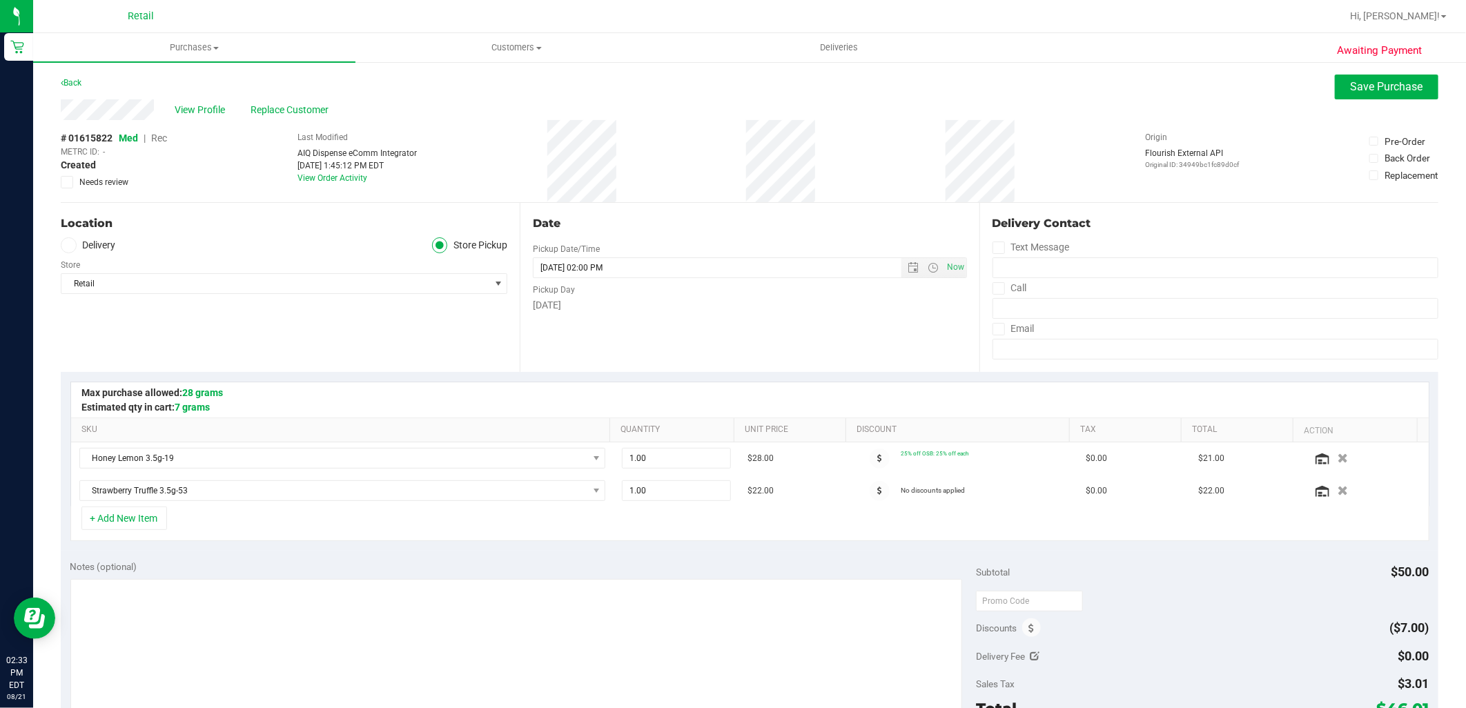
click at [164, 139] on span "Rec" at bounding box center [159, 138] width 16 height 11
click at [1395, 86] on span "Save Purchase" at bounding box center [1387, 86] width 72 height 13
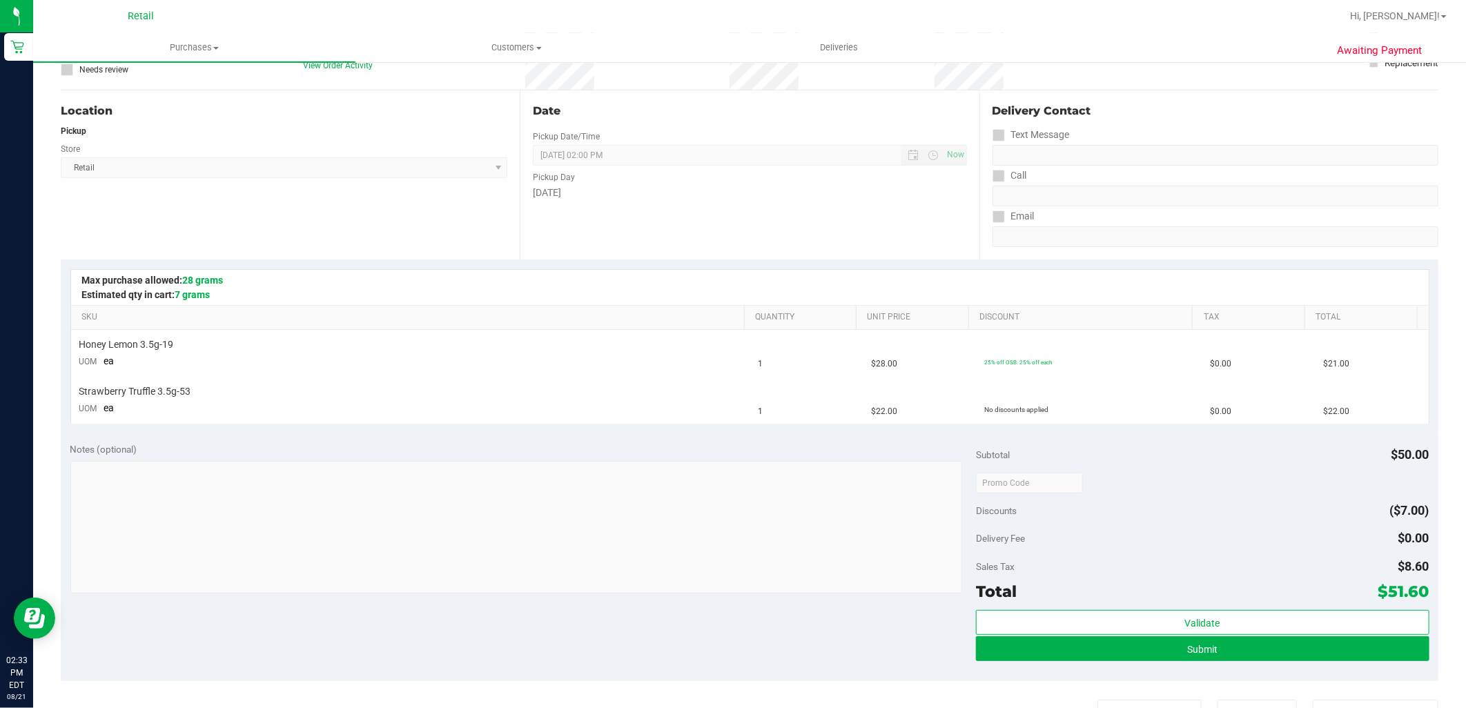
scroll to position [230, 0]
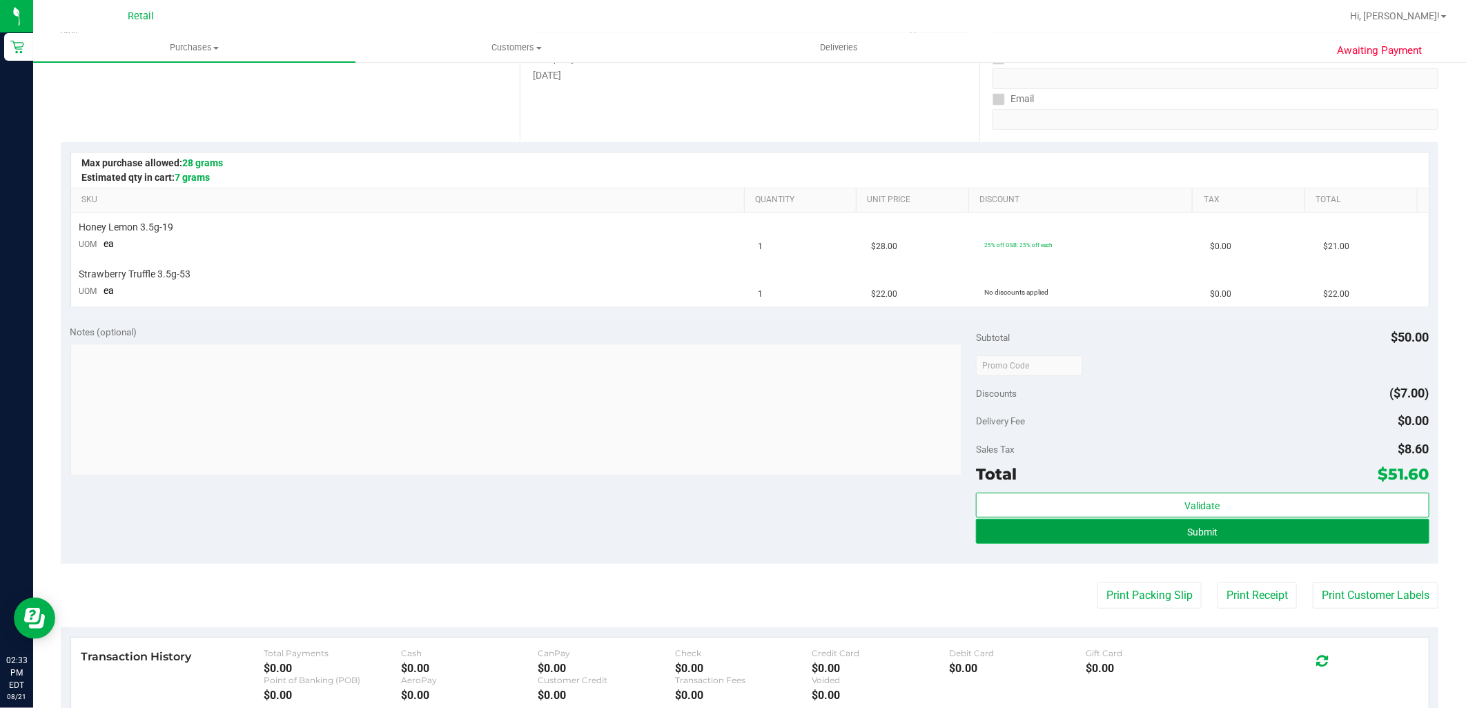
click at [1233, 529] on button "Submit" at bounding box center [1202, 531] width 453 height 25
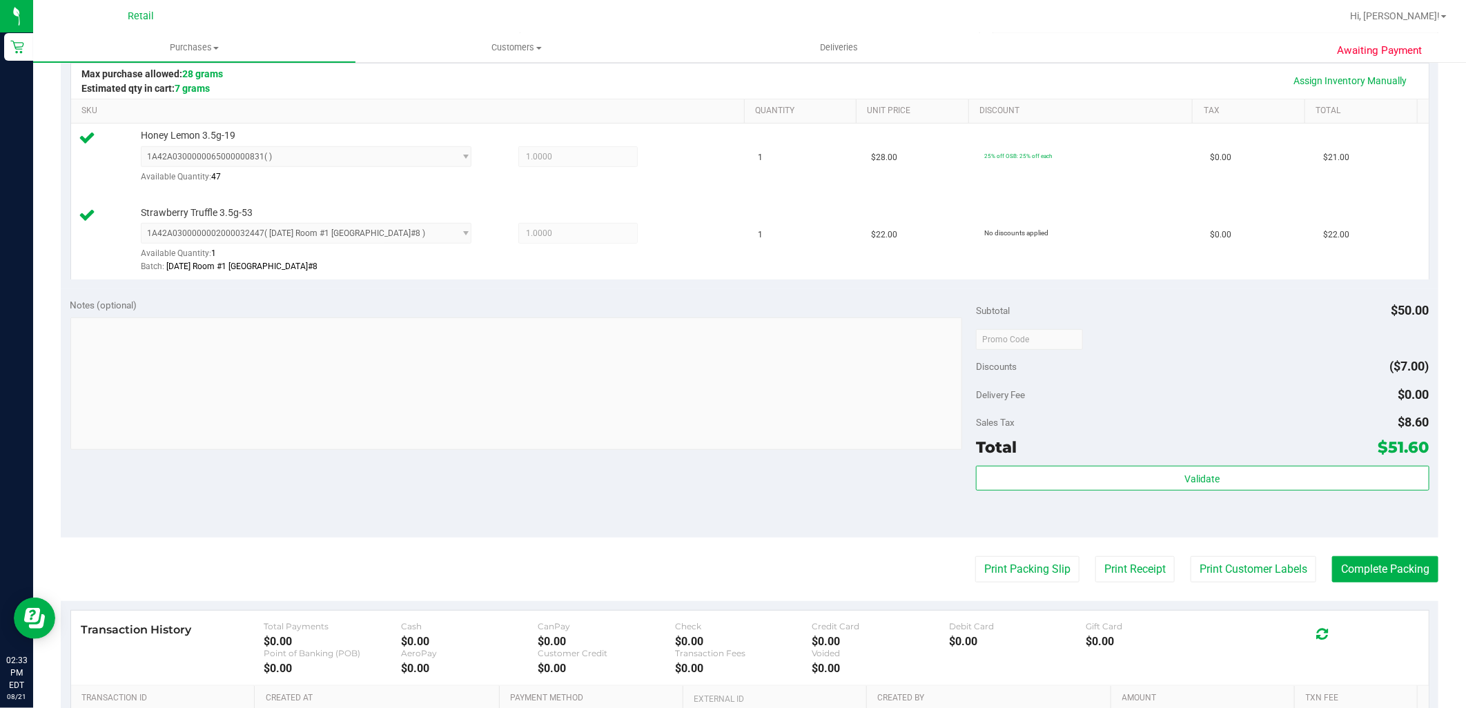
scroll to position [460, 0]
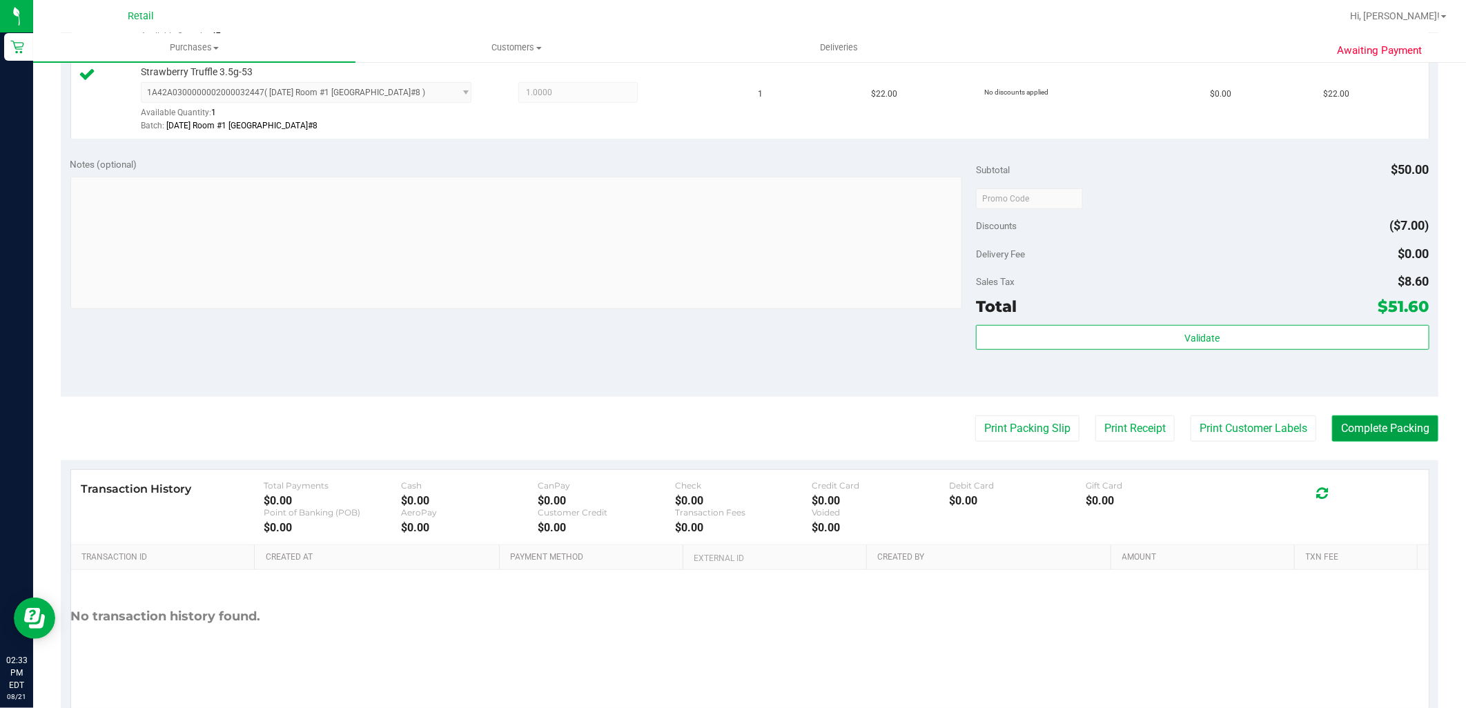
click at [1386, 424] on button "Complete Packing" at bounding box center [1385, 428] width 106 height 26
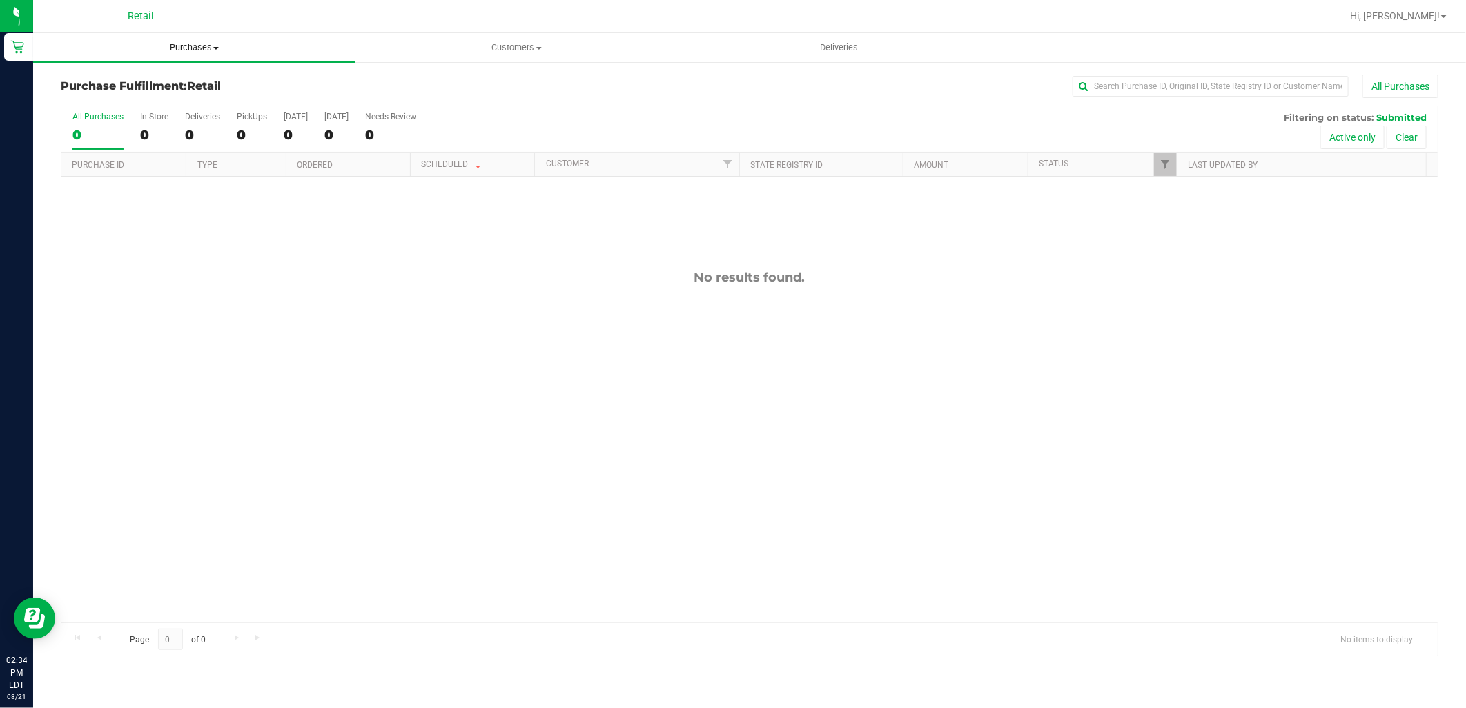
click at [159, 54] on uib-tab-heading "Purchases Summary of purchases Fulfillment All purchases" at bounding box center [194, 47] width 322 height 29
click at [155, 83] on span "Summary of purchases" at bounding box center [103, 83] width 141 height 12
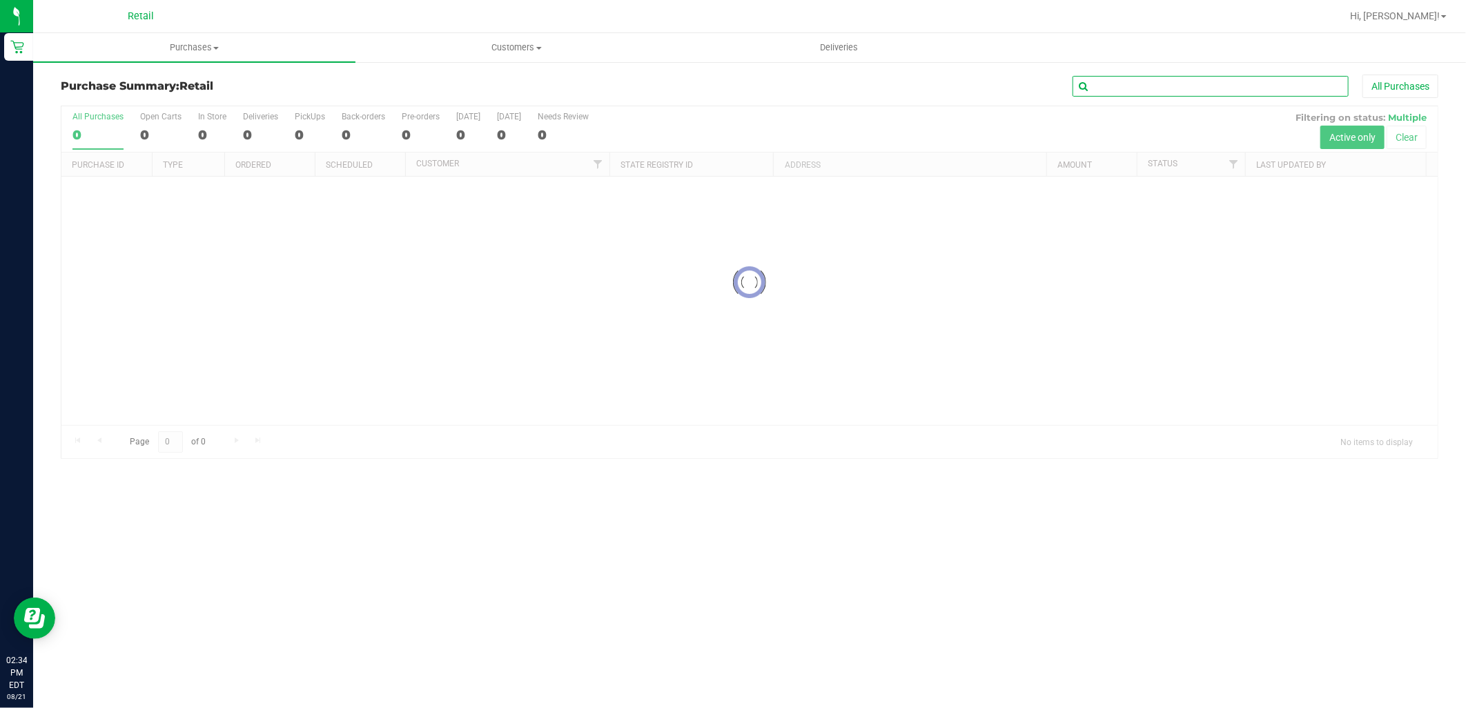
click at [1119, 80] on input "text" at bounding box center [1210, 86] width 276 height 21
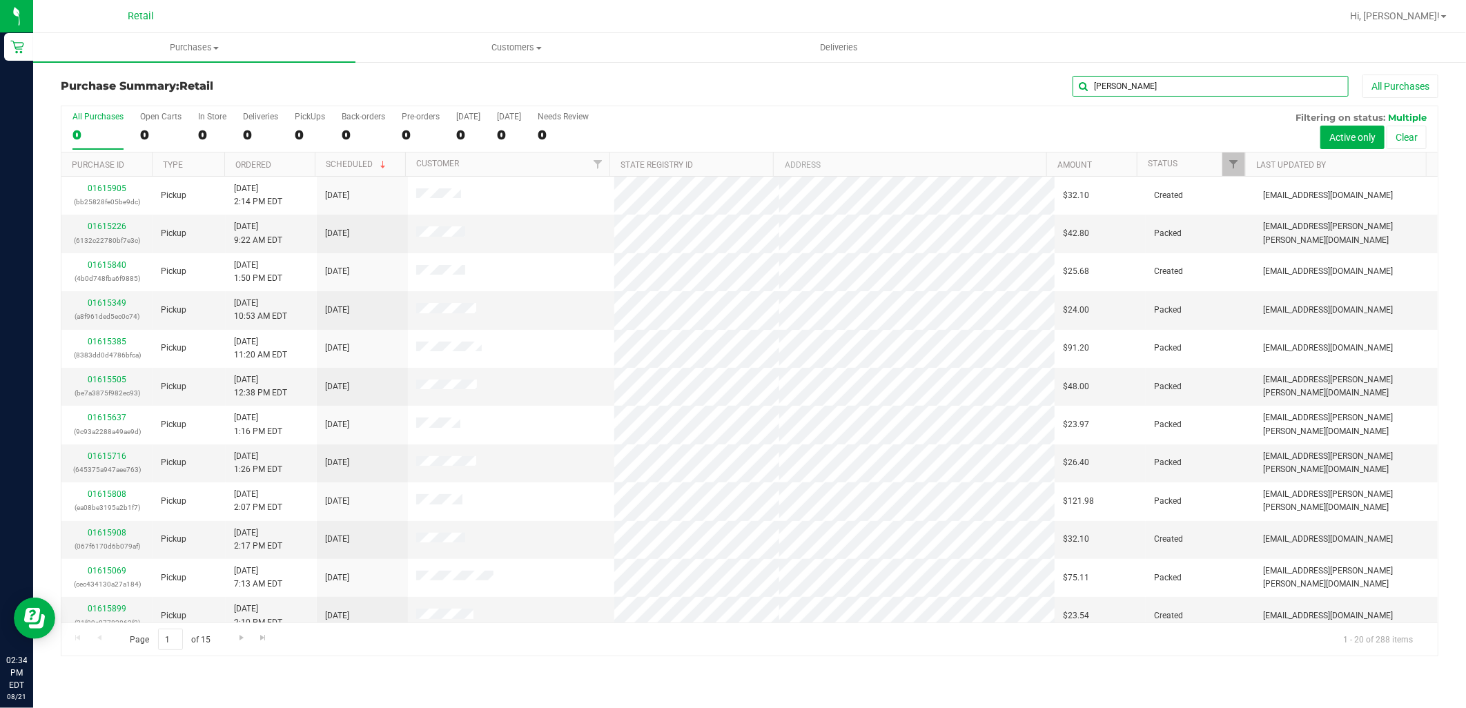
type input "javier"
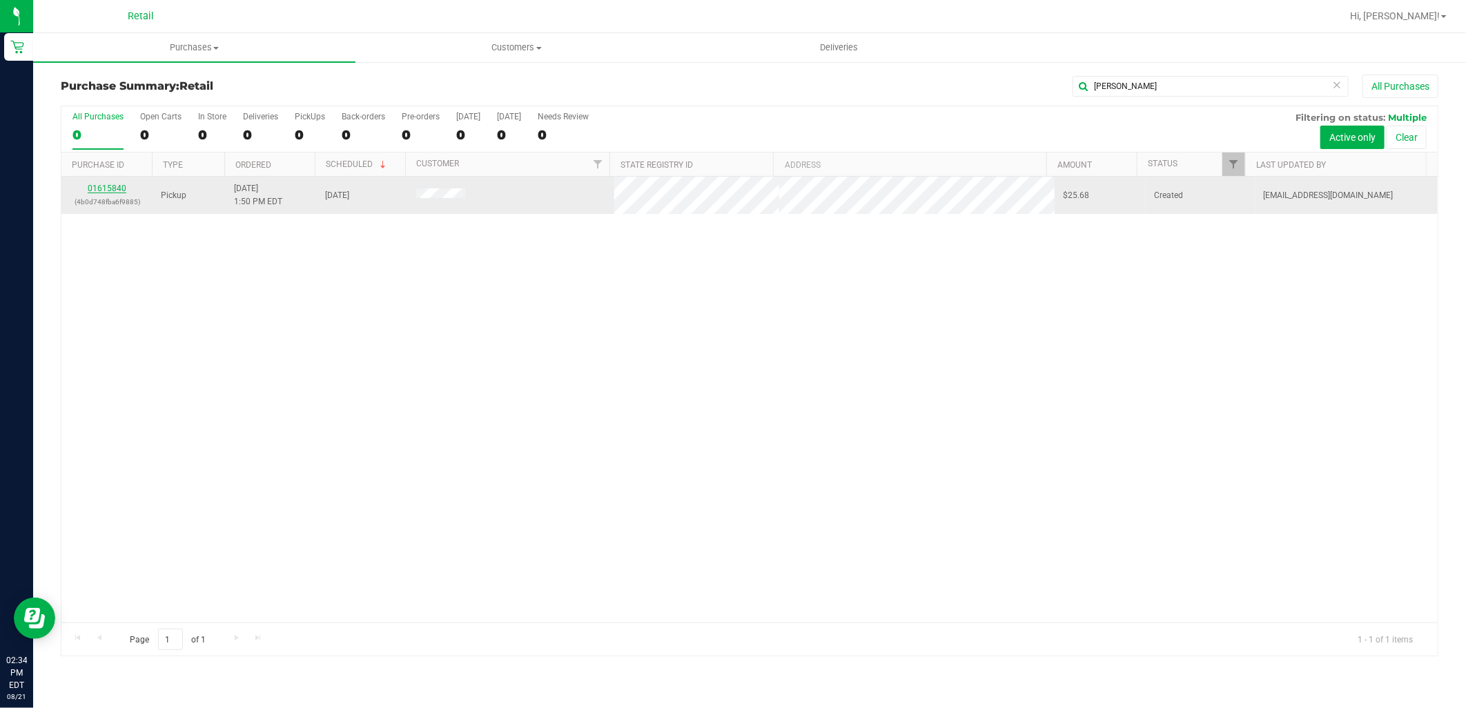
click at [104, 184] on link "01615840" at bounding box center [107, 189] width 39 height 10
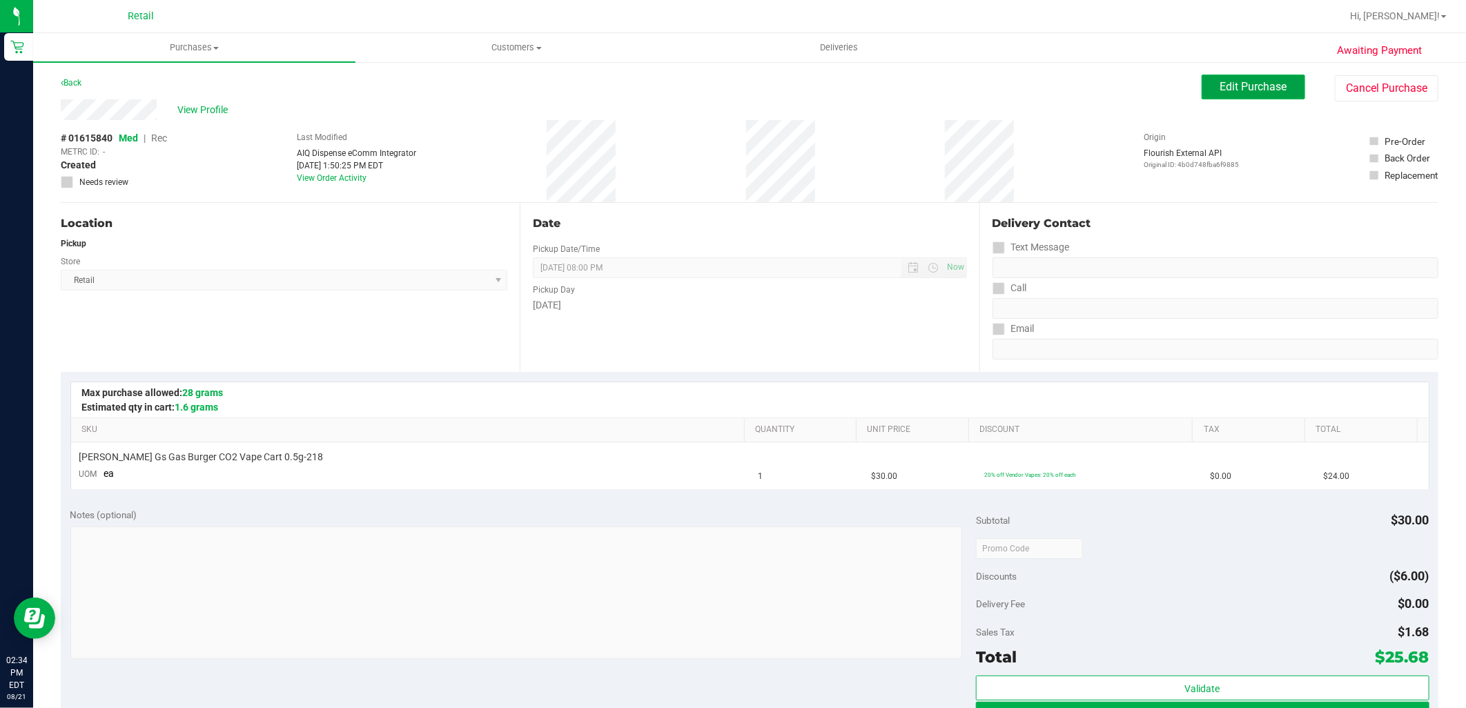
click at [1264, 92] on span "Edit Purchase" at bounding box center [1253, 86] width 67 height 13
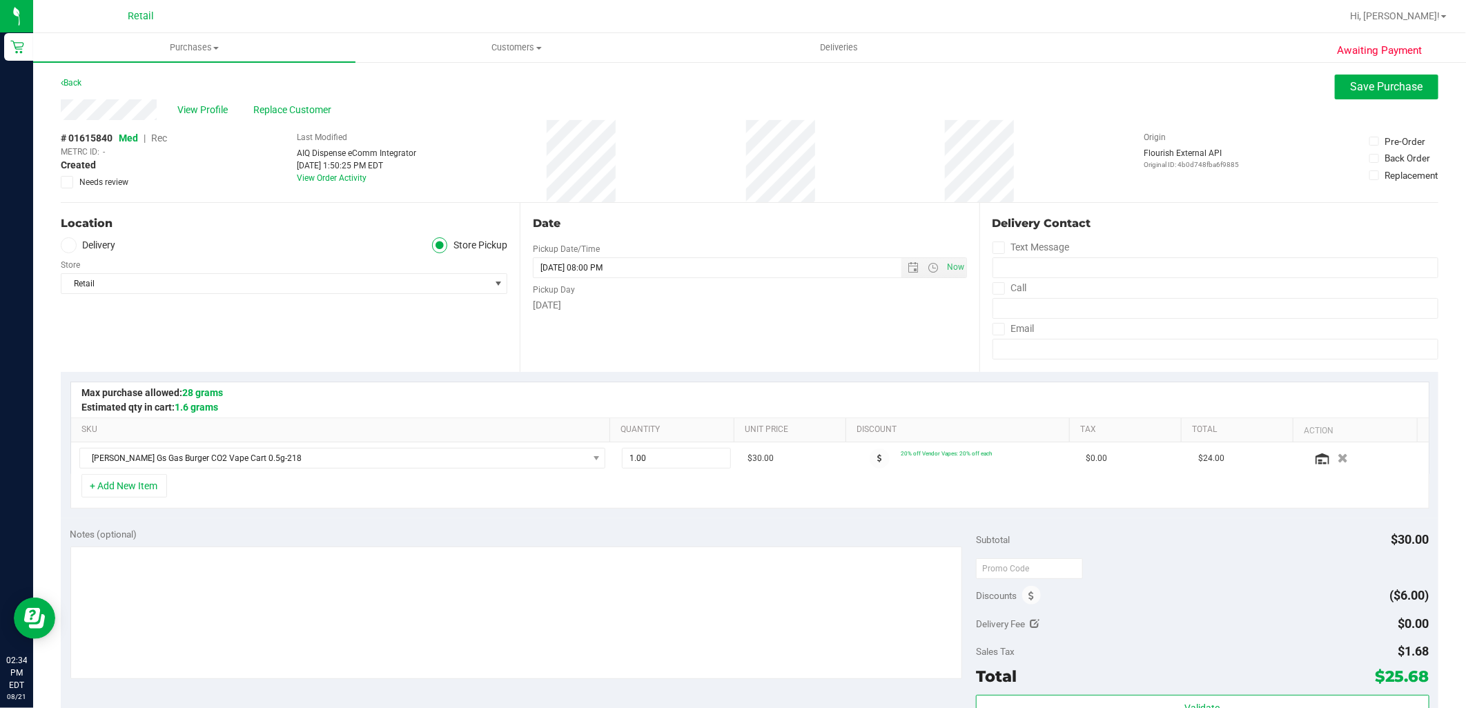
click at [164, 133] on span "Rec" at bounding box center [159, 138] width 16 height 11
click at [1382, 86] on span "Save Purchase" at bounding box center [1387, 86] width 72 height 13
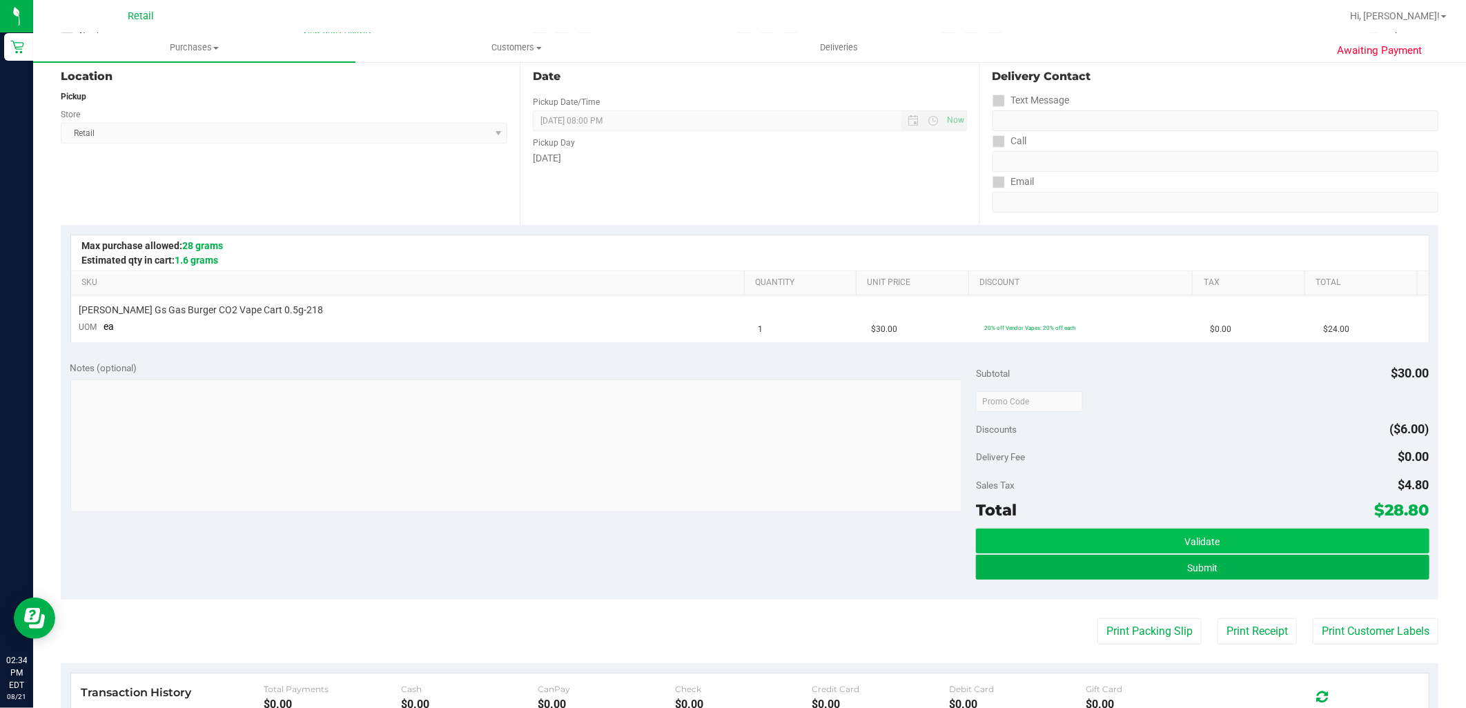
scroll to position [153, 0]
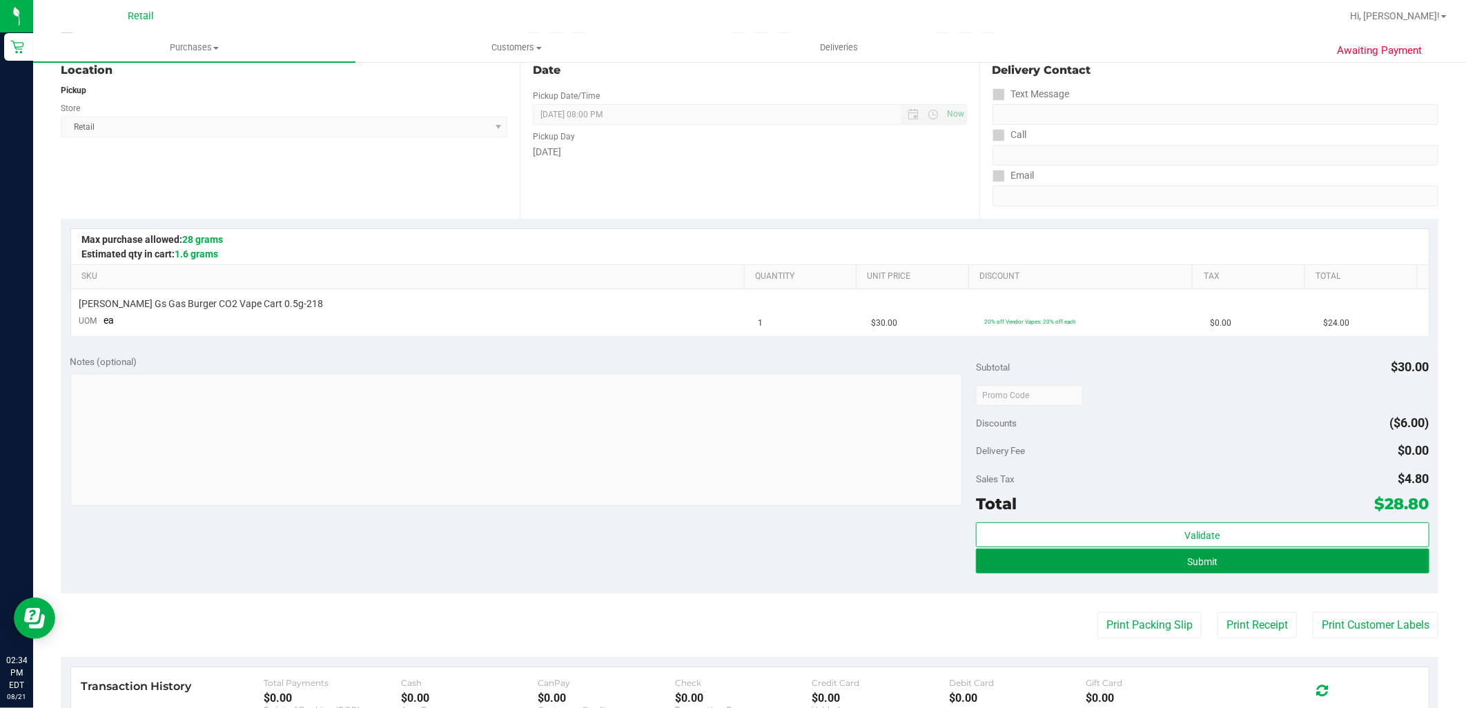
click at [1154, 555] on button "Submit" at bounding box center [1202, 561] width 453 height 25
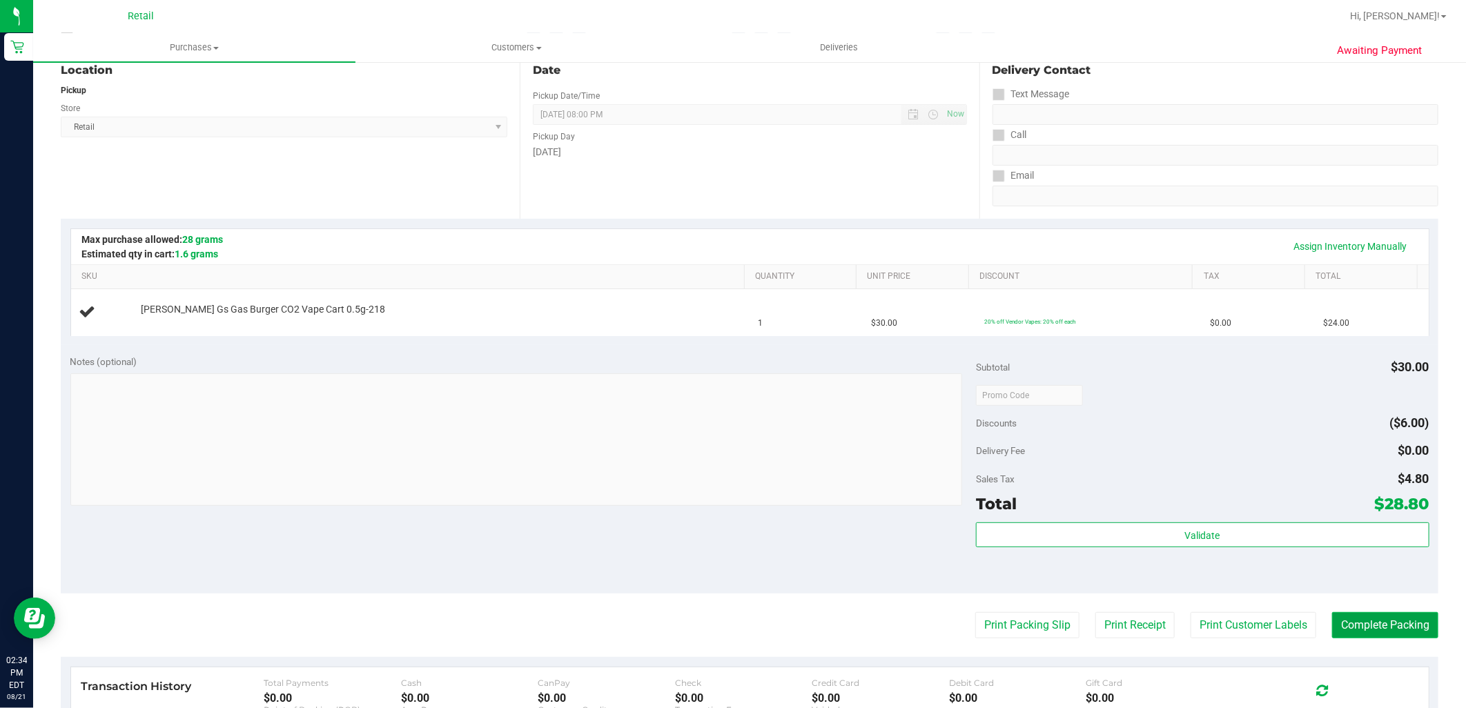
click at [1402, 618] on button "Complete Packing" at bounding box center [1385, 625] width 106 height 26
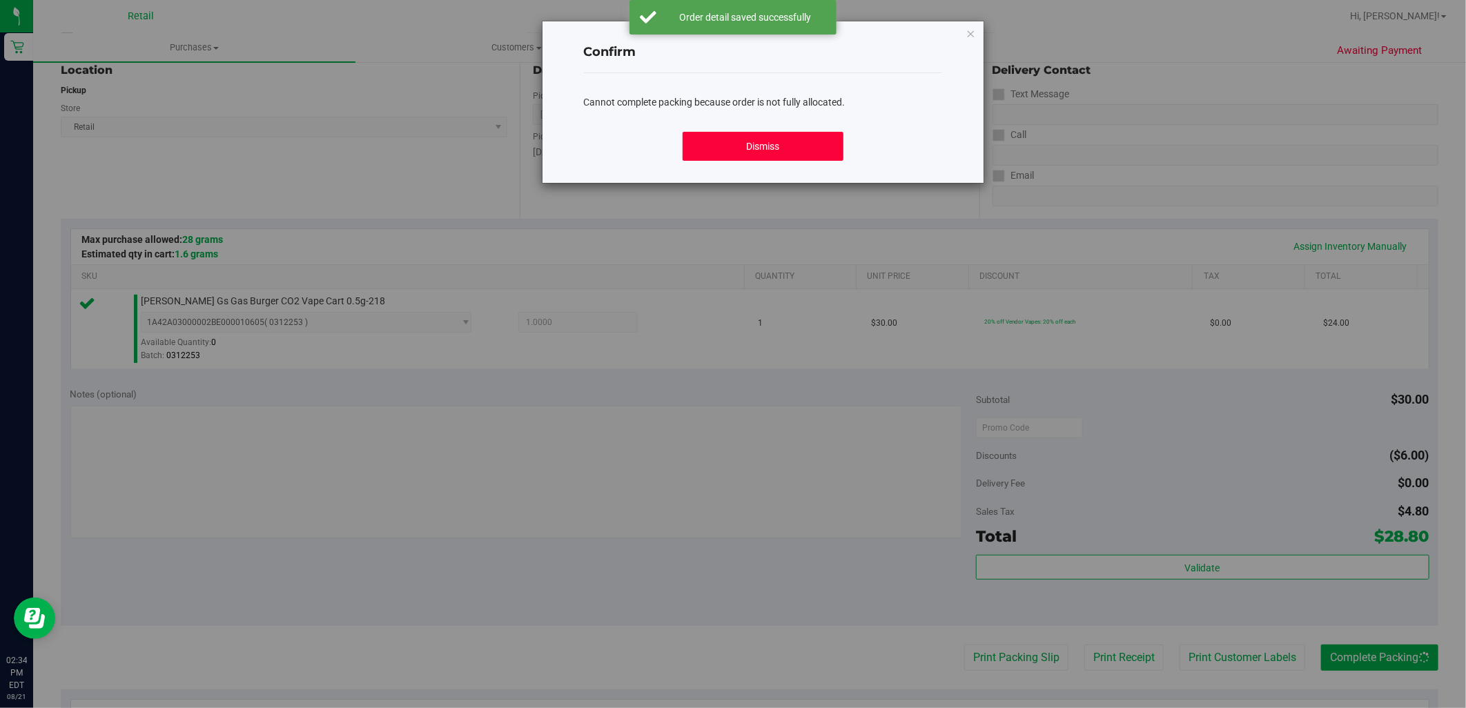
click at [816, 138] on button "Dismiss" at bounding box center [763, 146] width 161 height 29
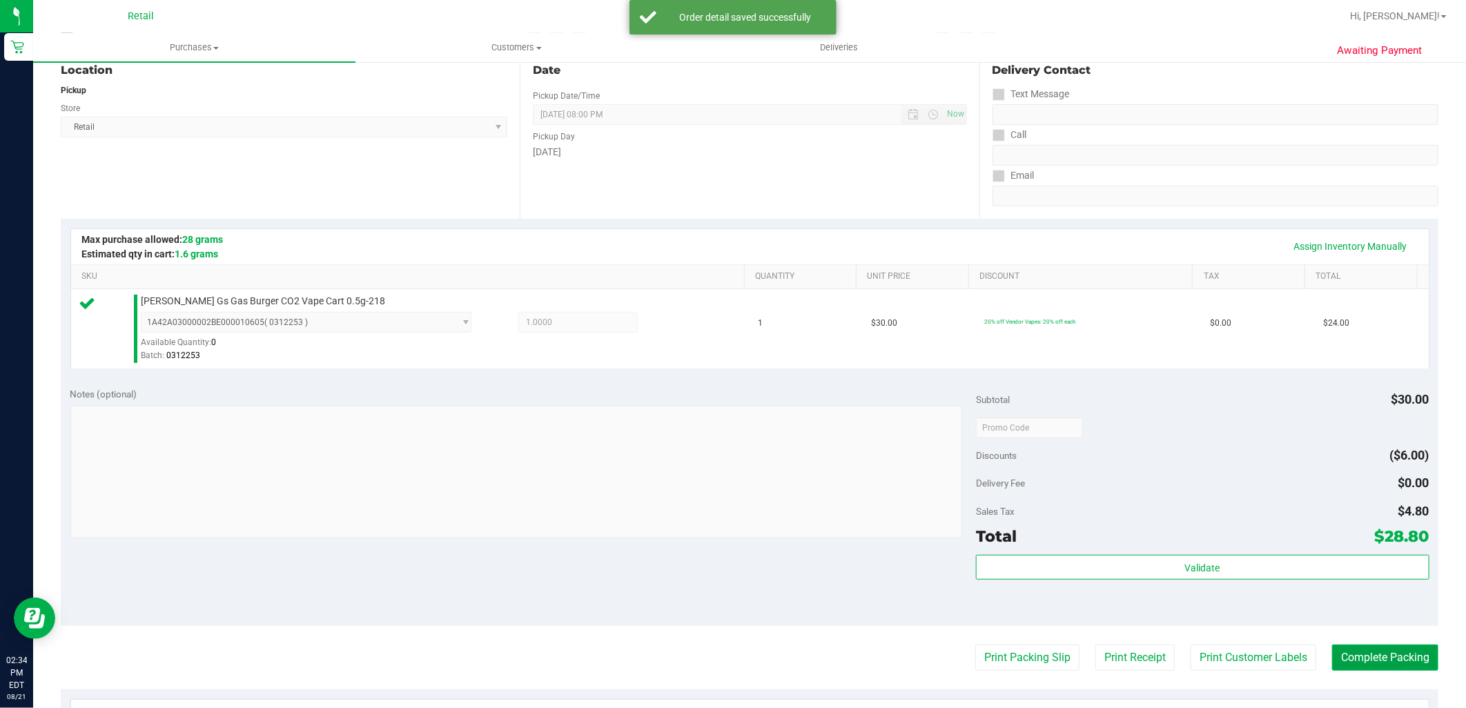
drag, startPoint x: 1324, startPoint y: 650, endPoint x: 1333, endPoint y: 657, distance: 11.3
click at [1332, 652] on button "Complete Packing" at bounding box center [1385, 658] width 106 height 26
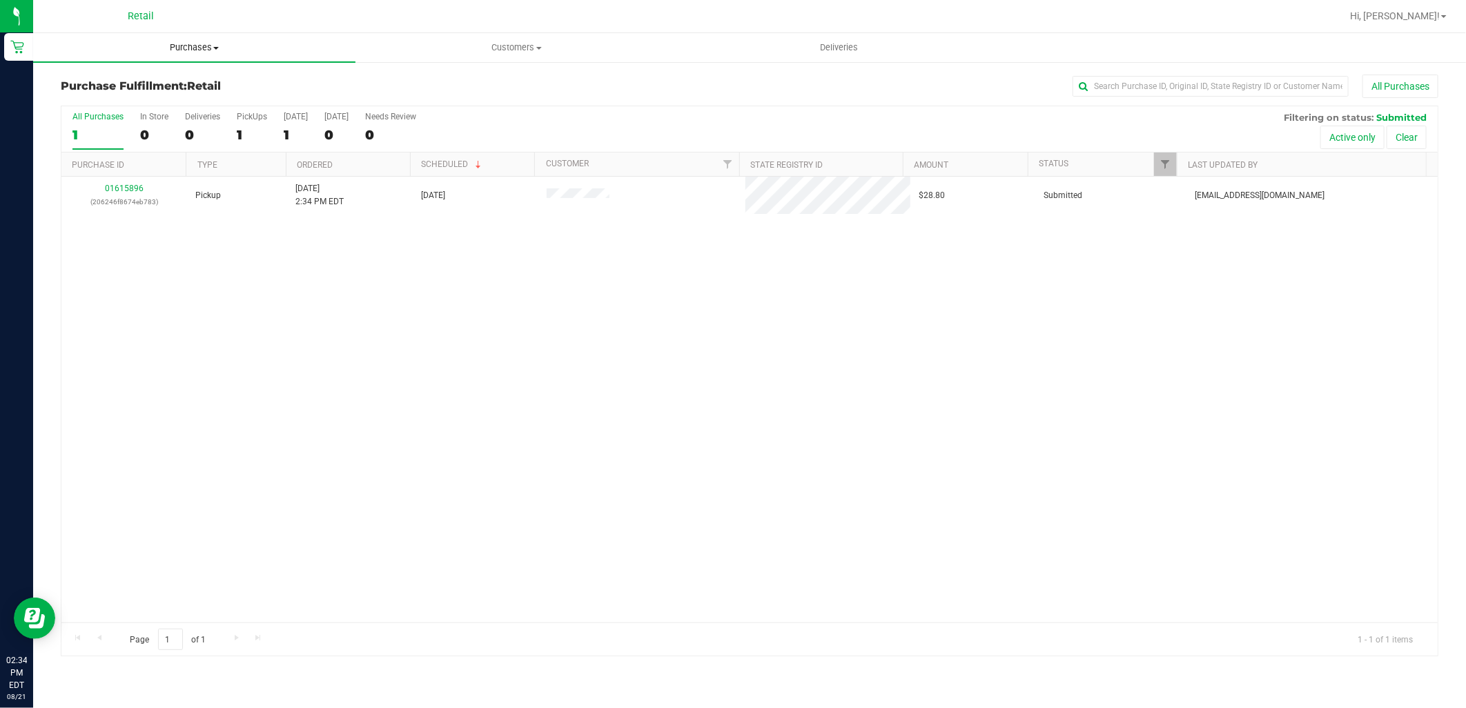
click at [162, 50] on span "Purchases" at bounding box center [194, 47] width 322 height 12
click at [155, 79] on span "Summary of purchases" at bounding box center [103, 83] width 141 height 12
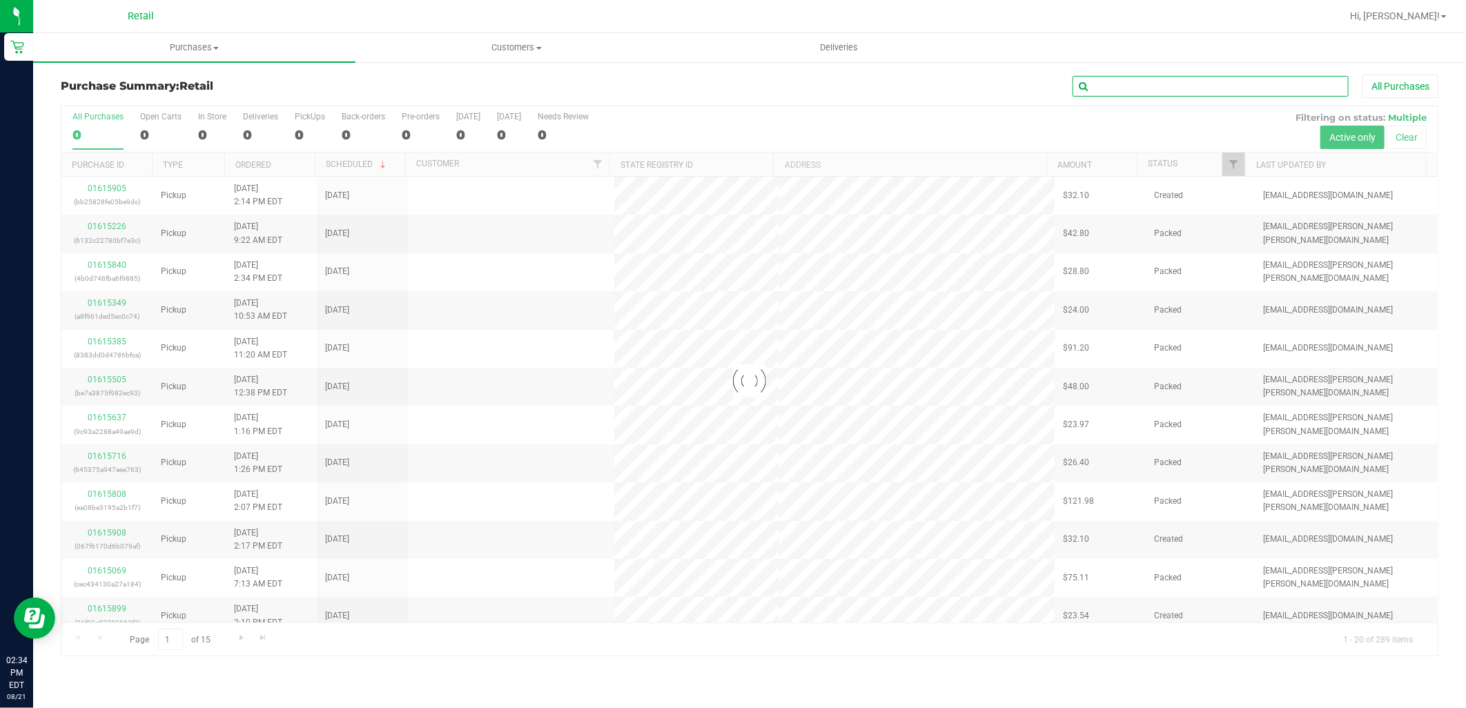
click at [1120, 81] on input "text" at bounding box center [1210, 86] width 276 height 21
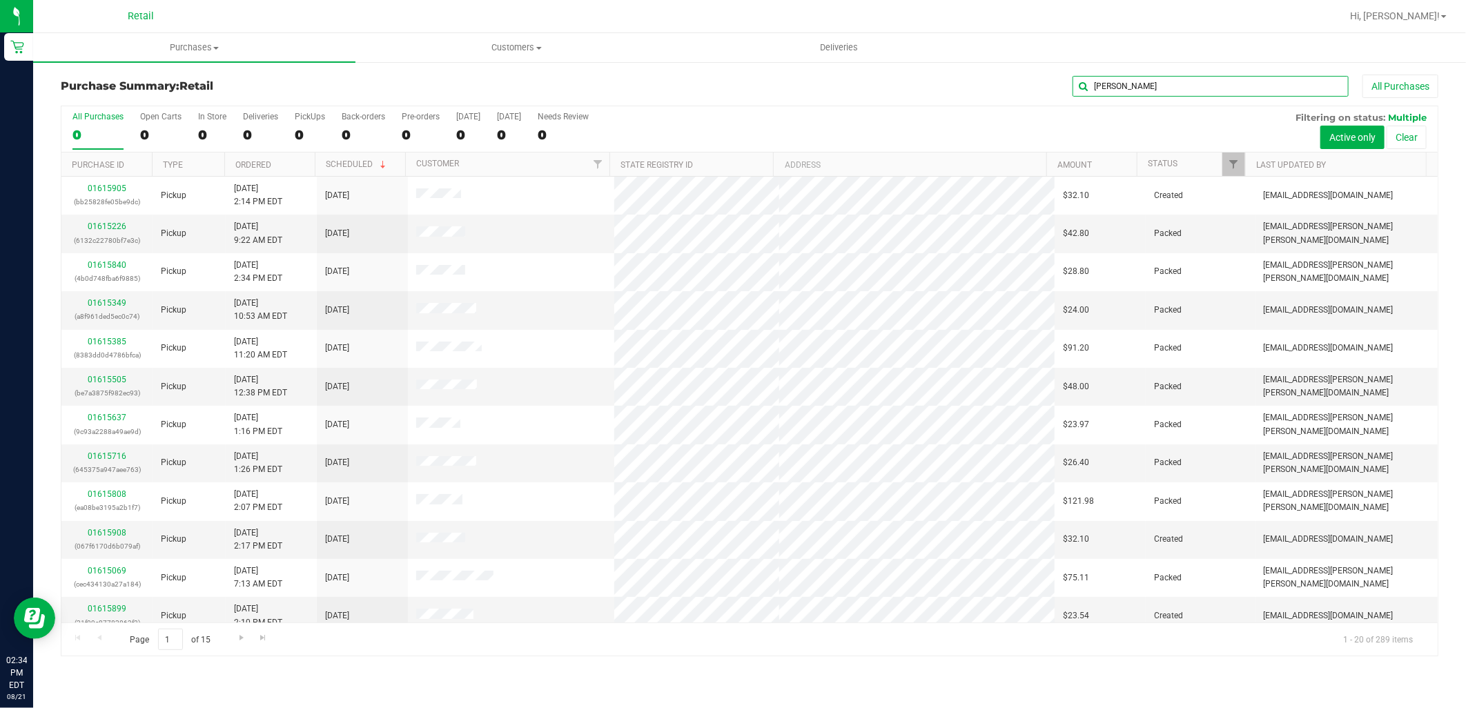
type input "wayne"
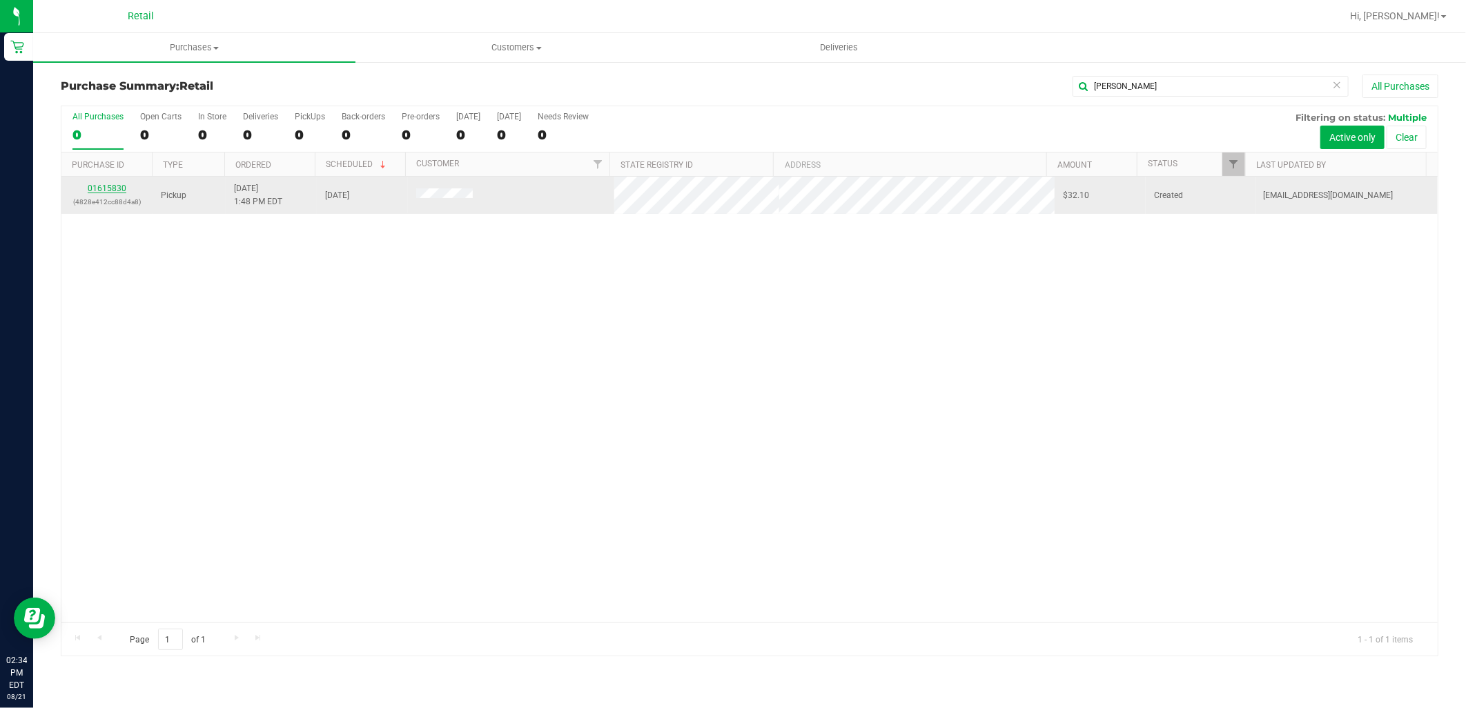
click at [109, 191] on link "01615830" at bounding box center [107, 189] width 39 height 10
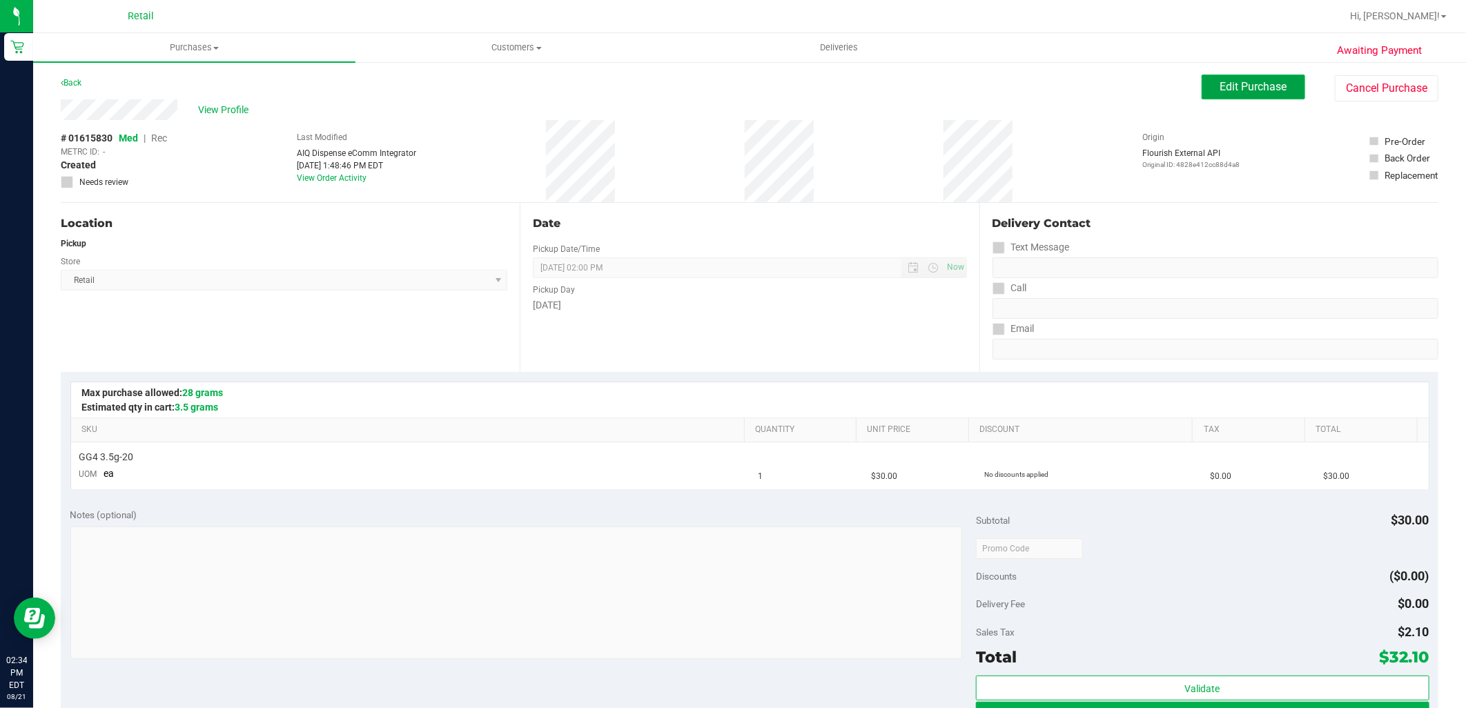
click at [1280, 77] on button "Edit Purchase" at bounding box center [1254, 87] width 104 height 25
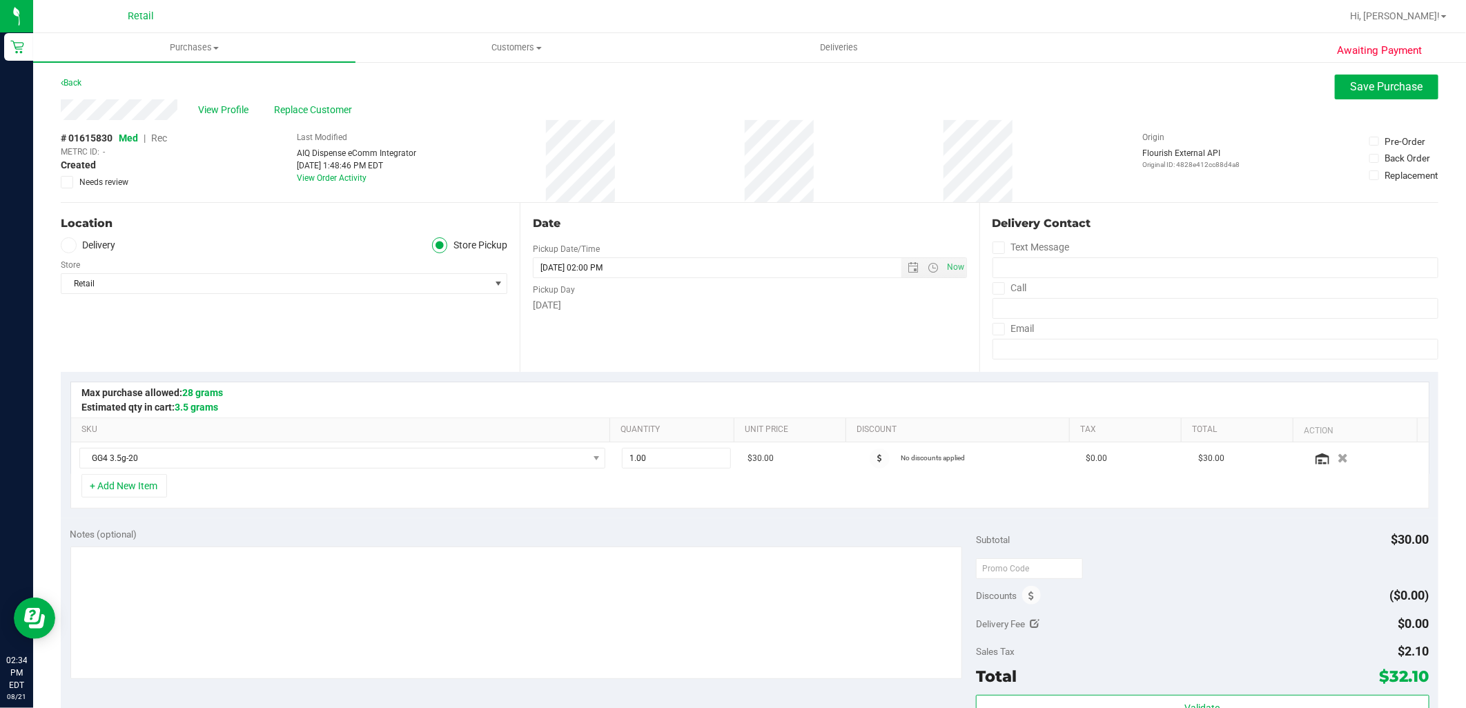
click at [159, 137] on span "Rec" at bounding box center [159, 138] width 16 height 11
click at [1387, 93] on button "Save Purchase" at bounding box center [1387, 87] width 104 height 25
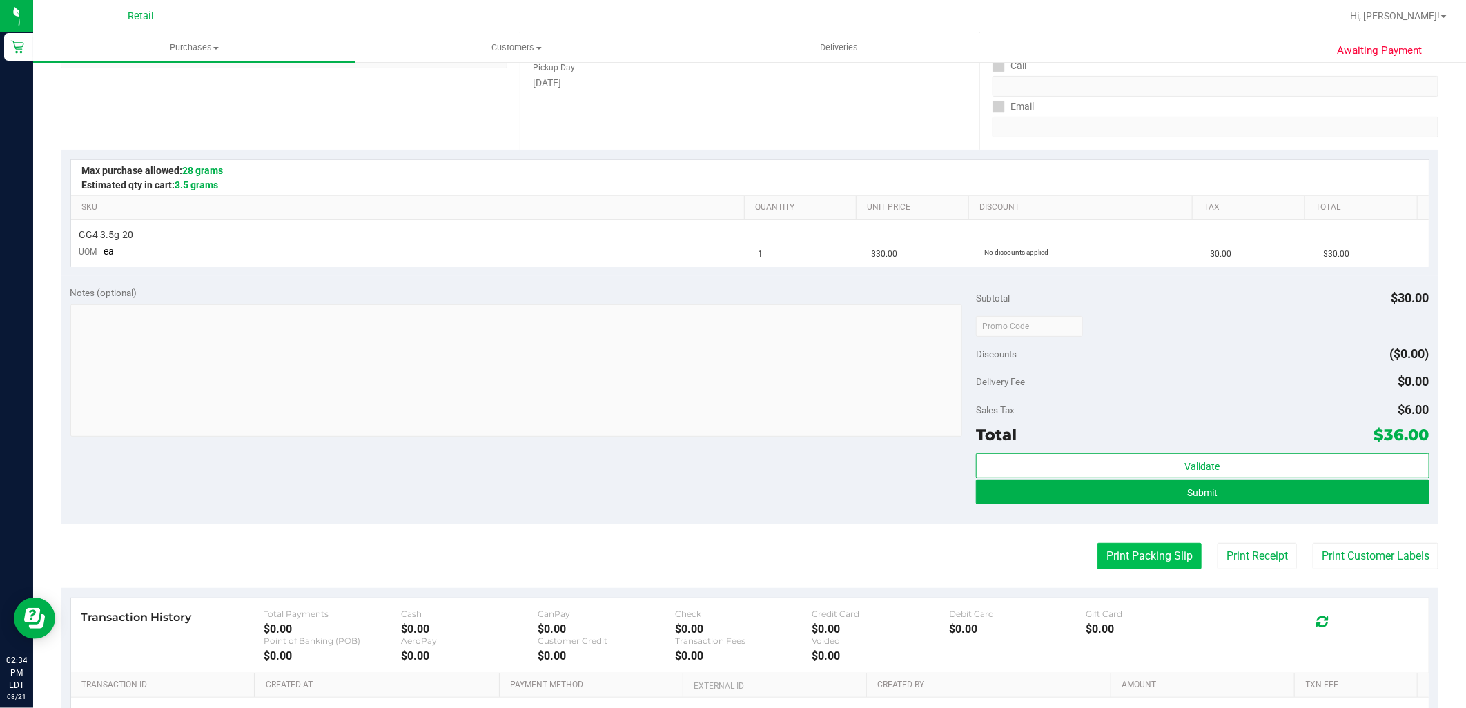
scroll to position [230, 0]
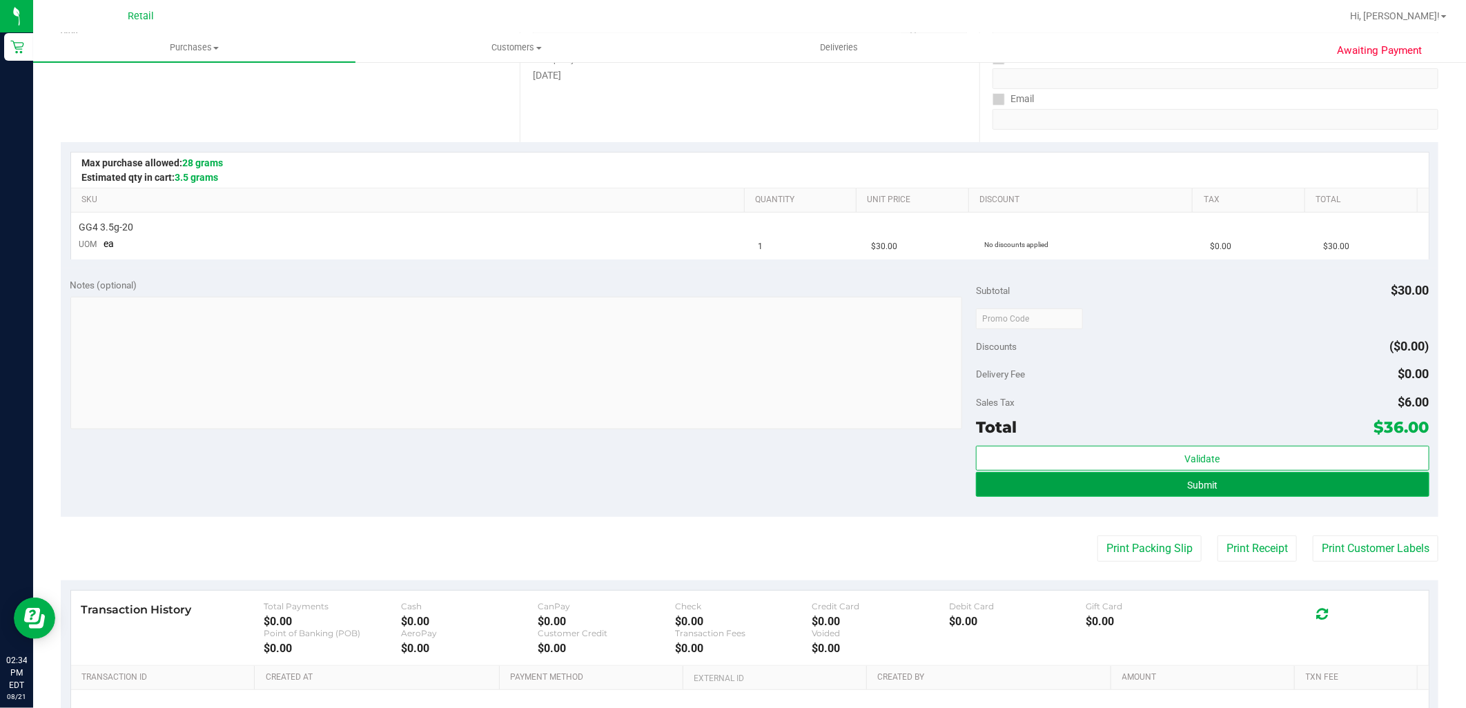
click at [1195, 483] on span "Submit" at bounding box center [1202, 485] width 30 height 11
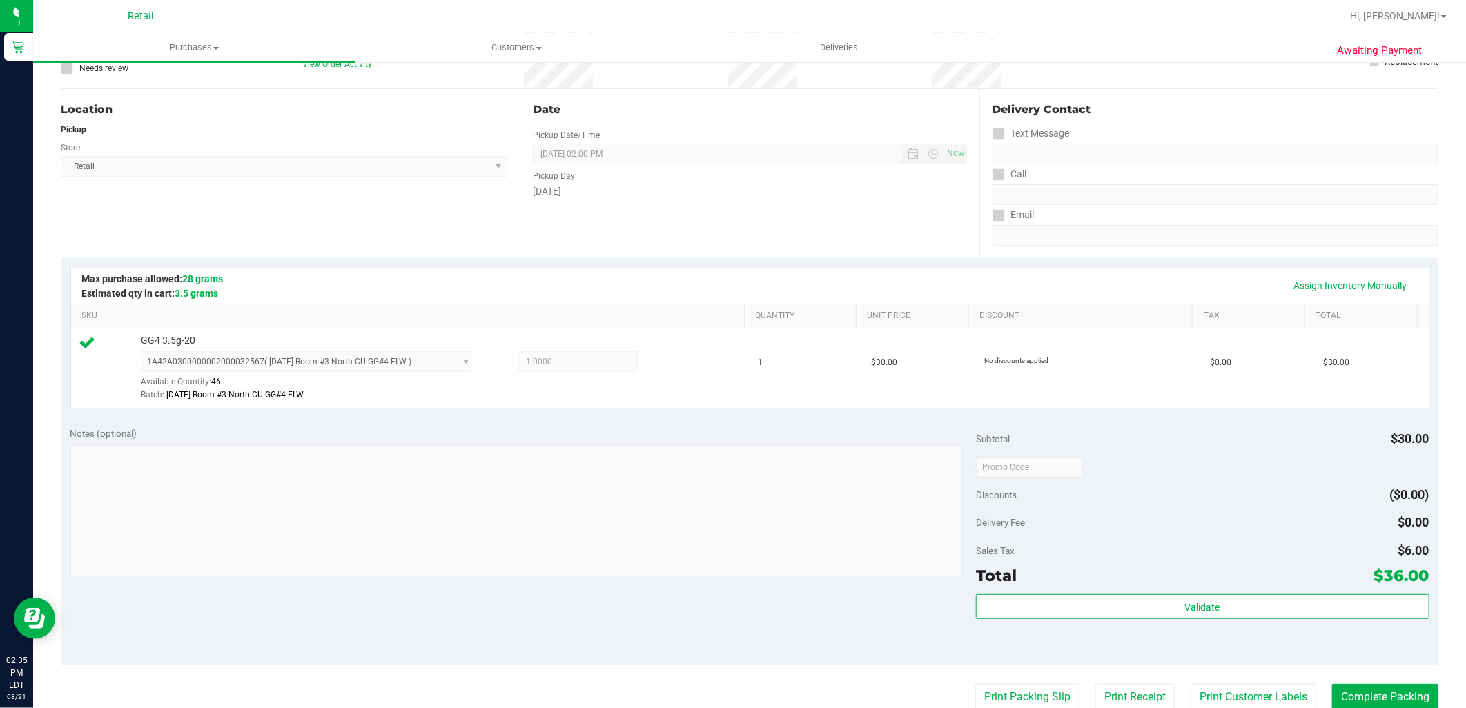
scroll to position [306, 0]
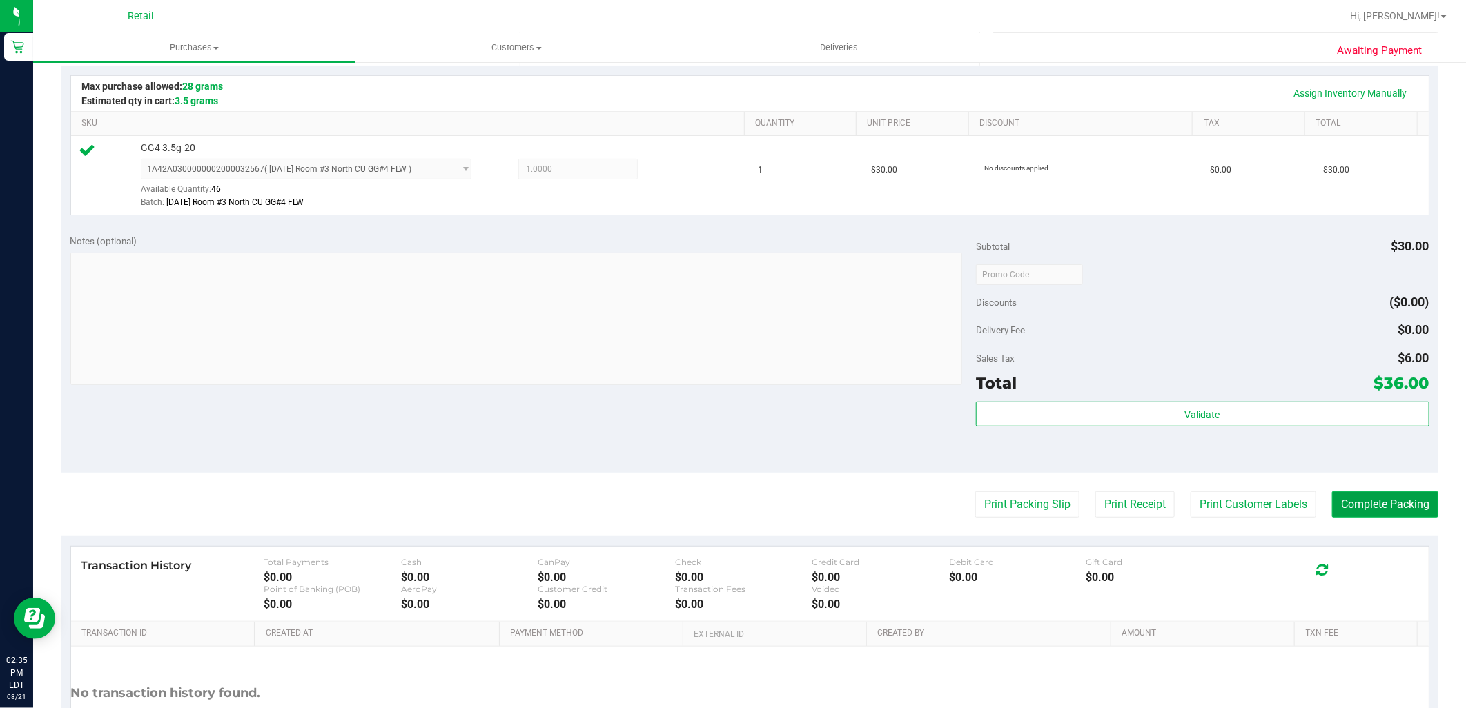
click at [1362, 508] on button "Complete Packing" at bounding box center [1385, 504] width 106 height 26
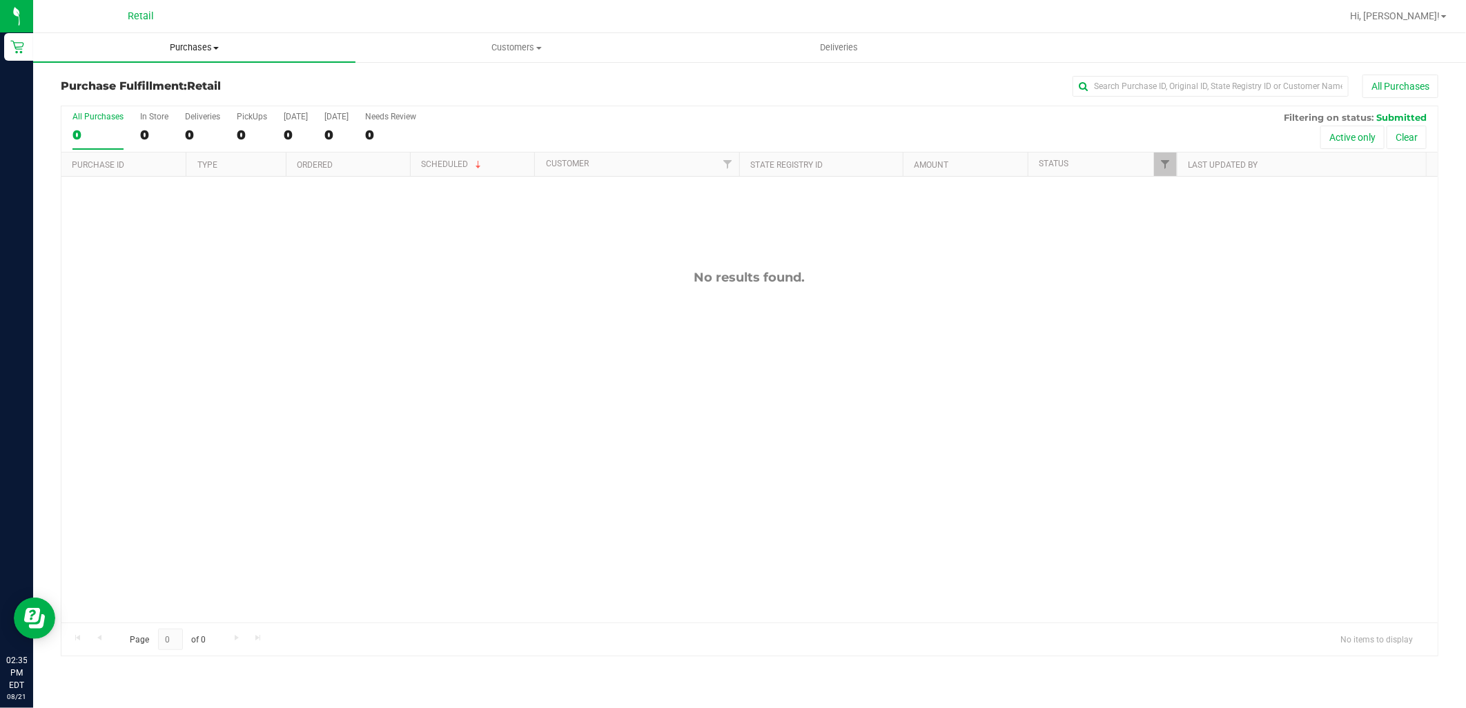
click at [229, 50] on span "Purchases" at bounding box center [194, 47] width 322 height 12
click at [208, 86] on li "Summary of purchases" at bounding box center [194, 83] width 322 height 17
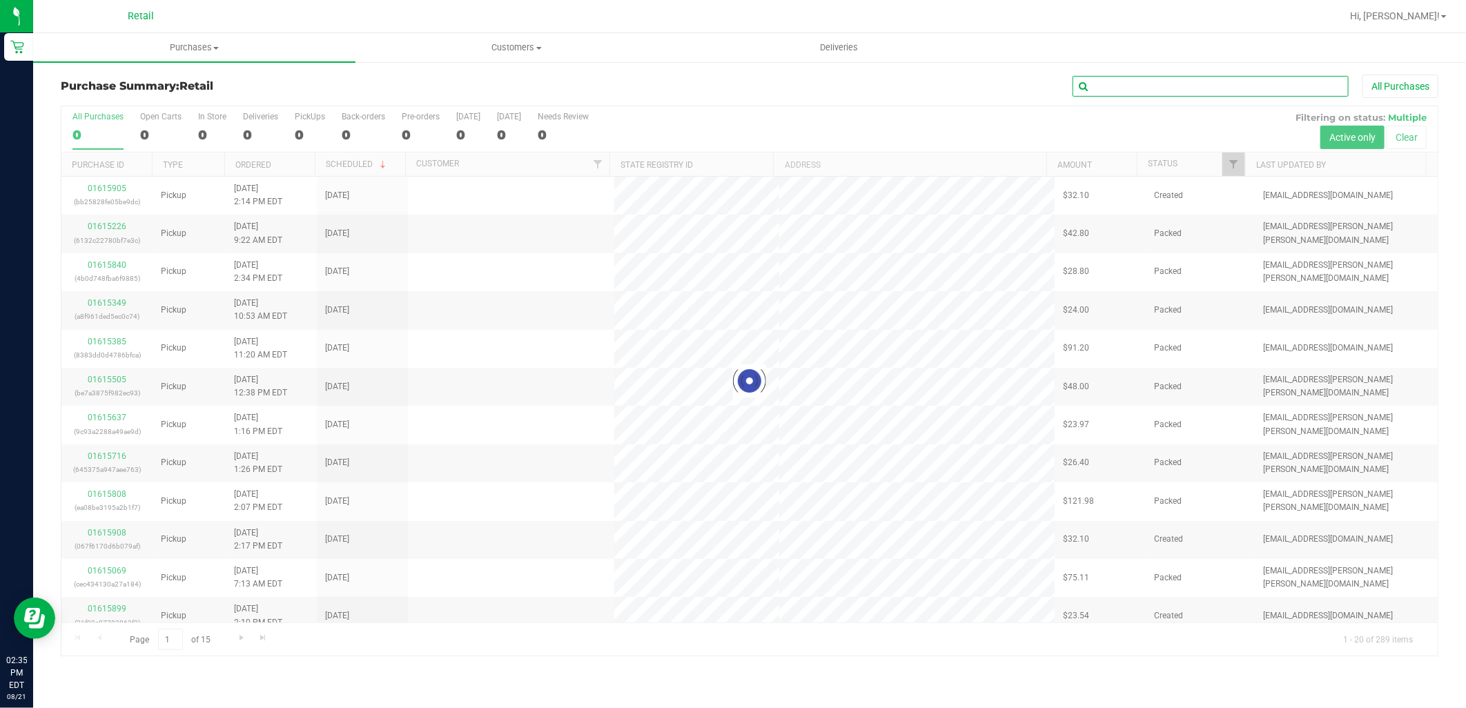
click at [1185, 83] on input "text" at bounding box center [1210, 86] width 276 height 21
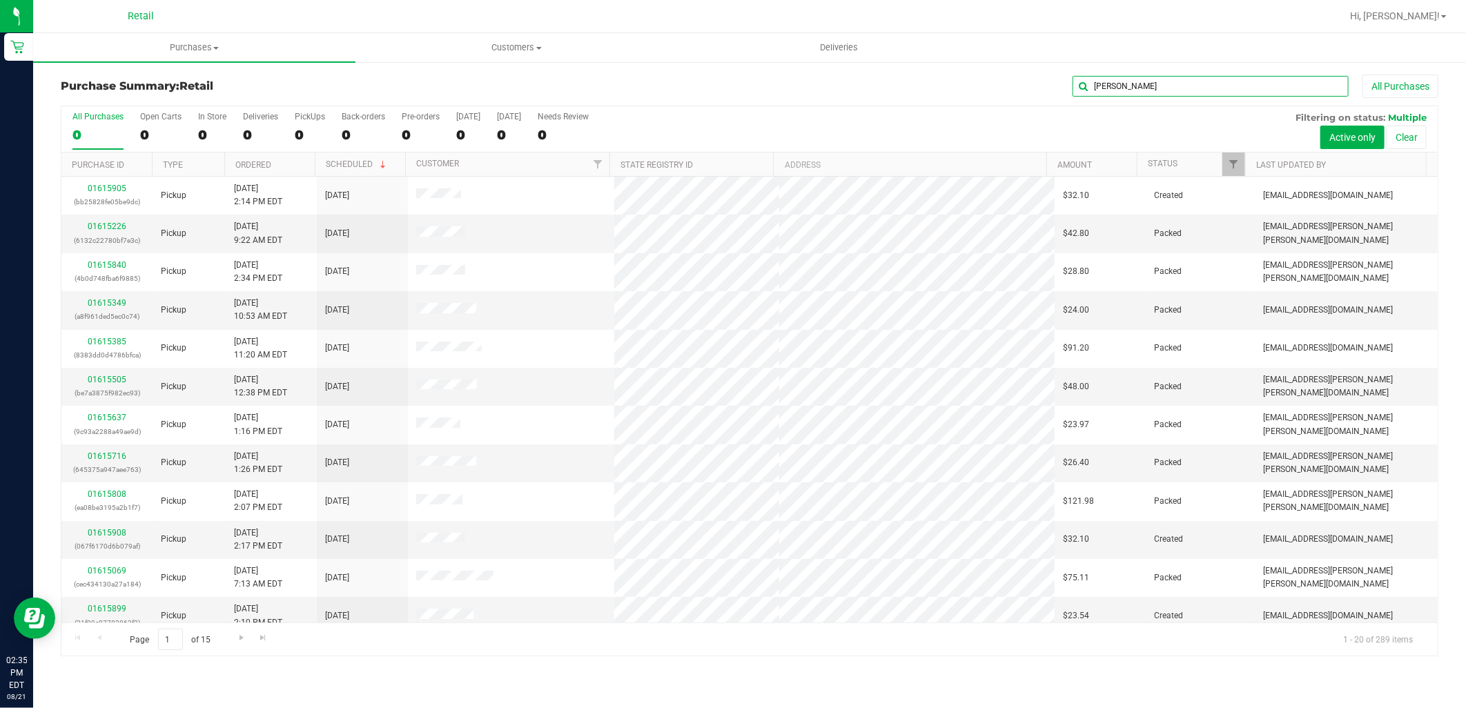
type input "emma"
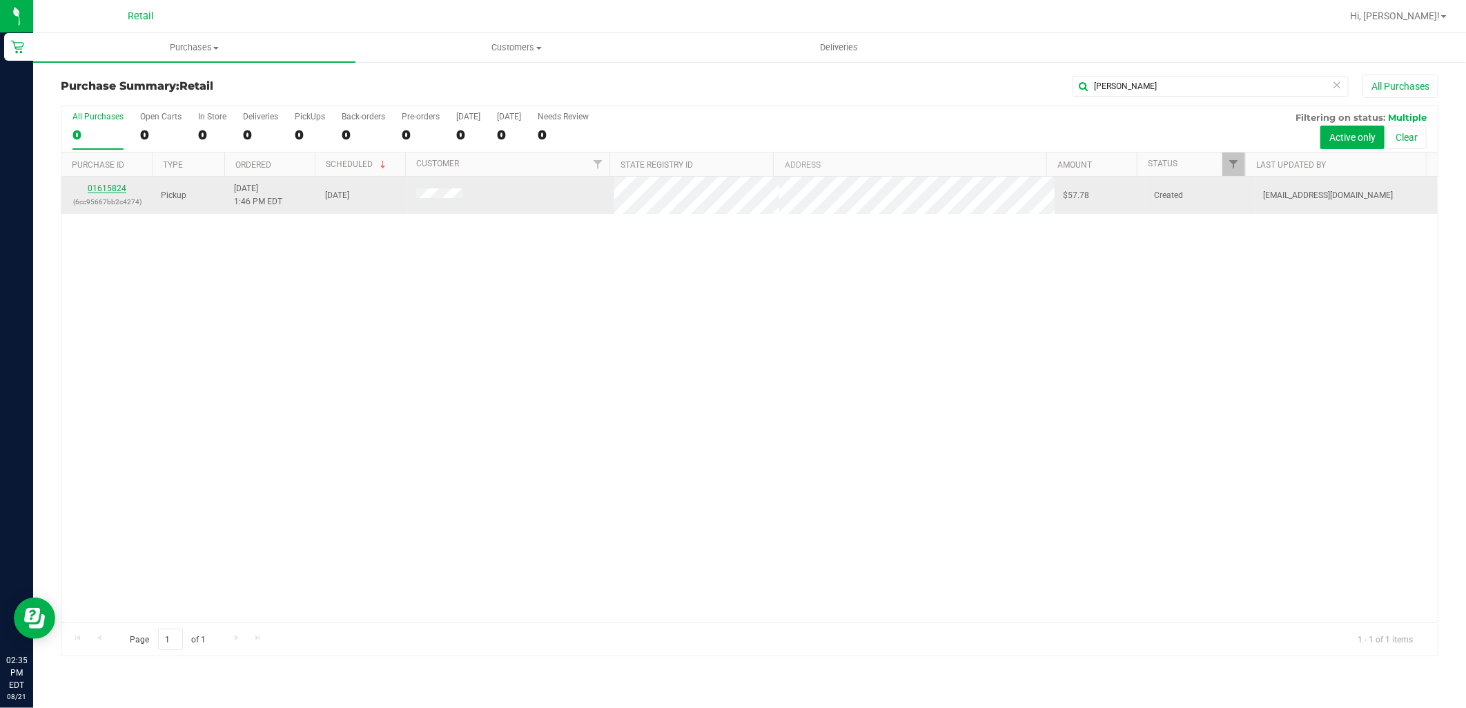
click at [105, 190] on link "01615824" at bounding box center [107, 189] width 39 height 10
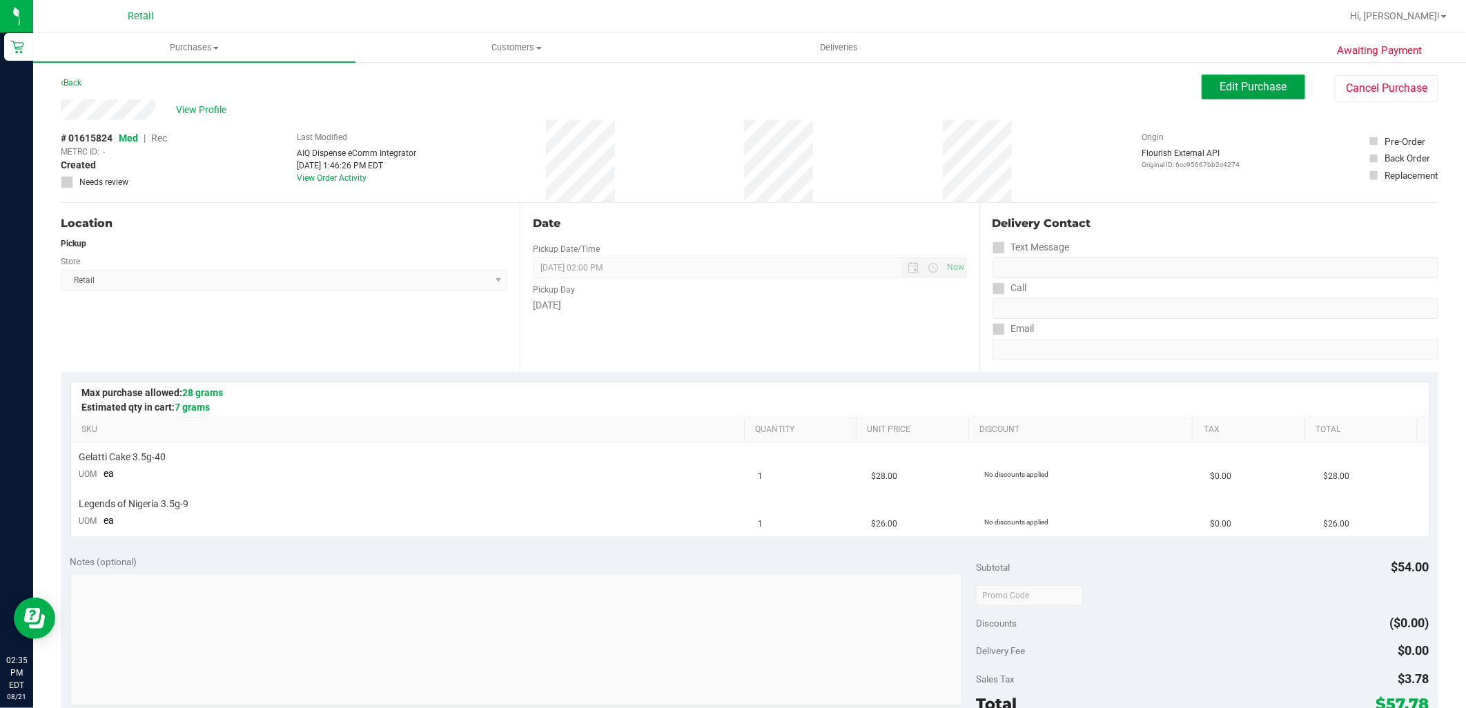
click at [1238, 81] on span "Edit Purchase" at bounding box center [1253, 86] width 67 height 13
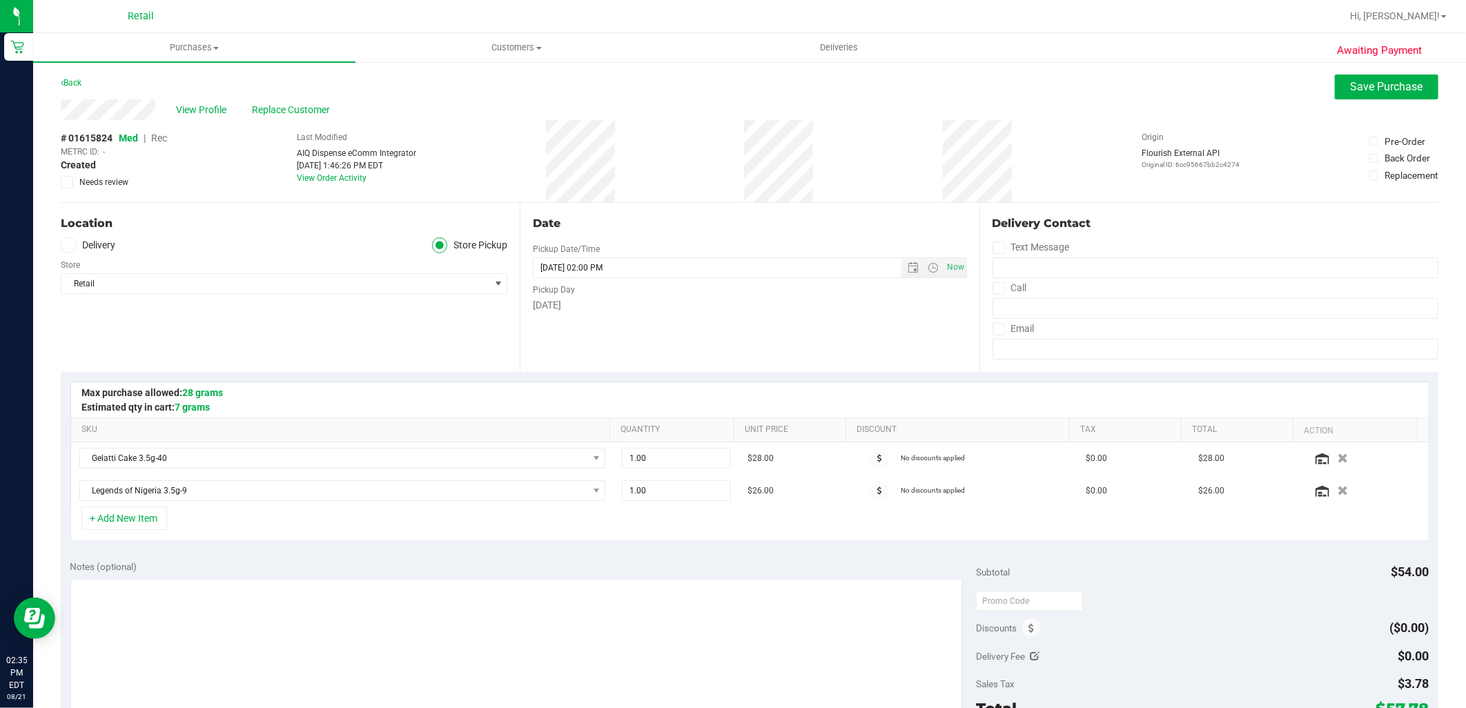
click at [161, 139] on span "Rec" at bounding box center [159, 138] width 16 height 11
click at [1380, 81] on span "Save Purchase" at bounding box center [1387, 86] width 72 height 13
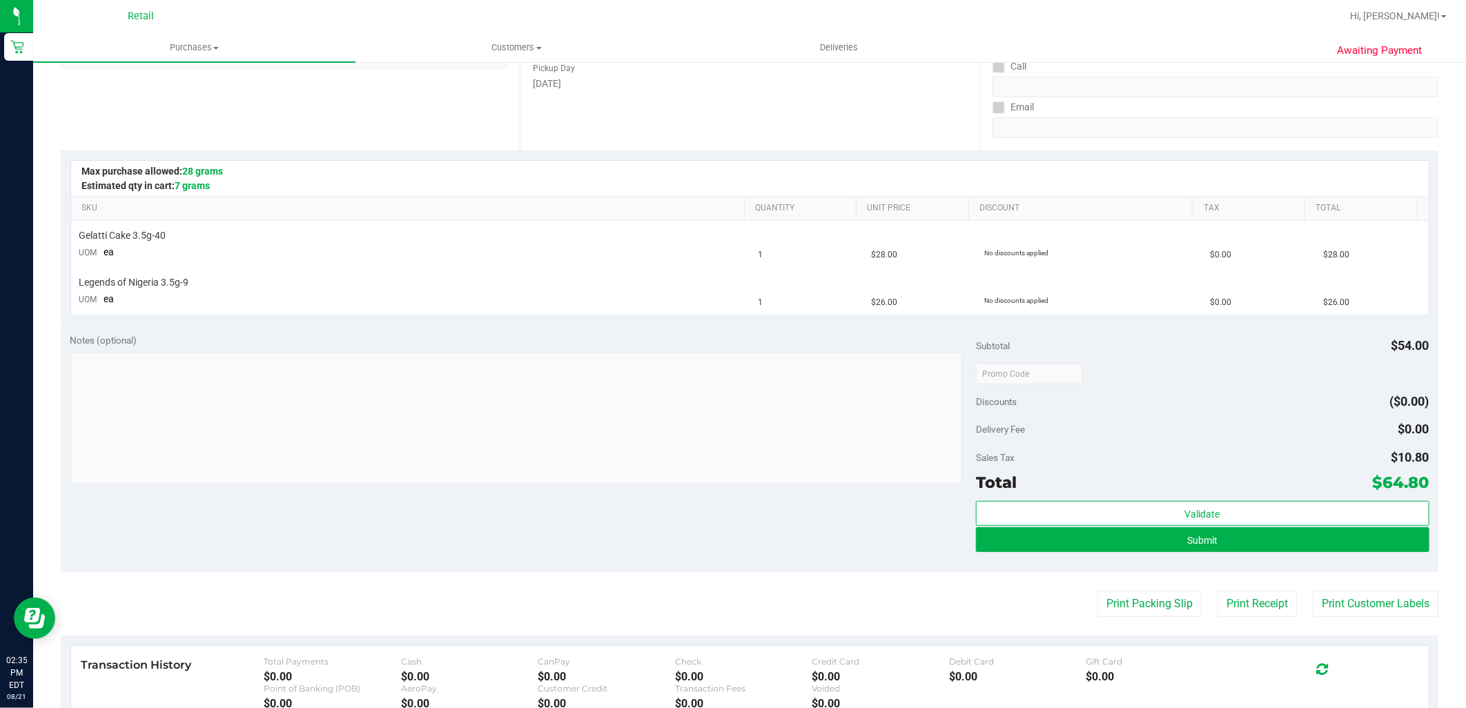
scroll to position [230, 0]
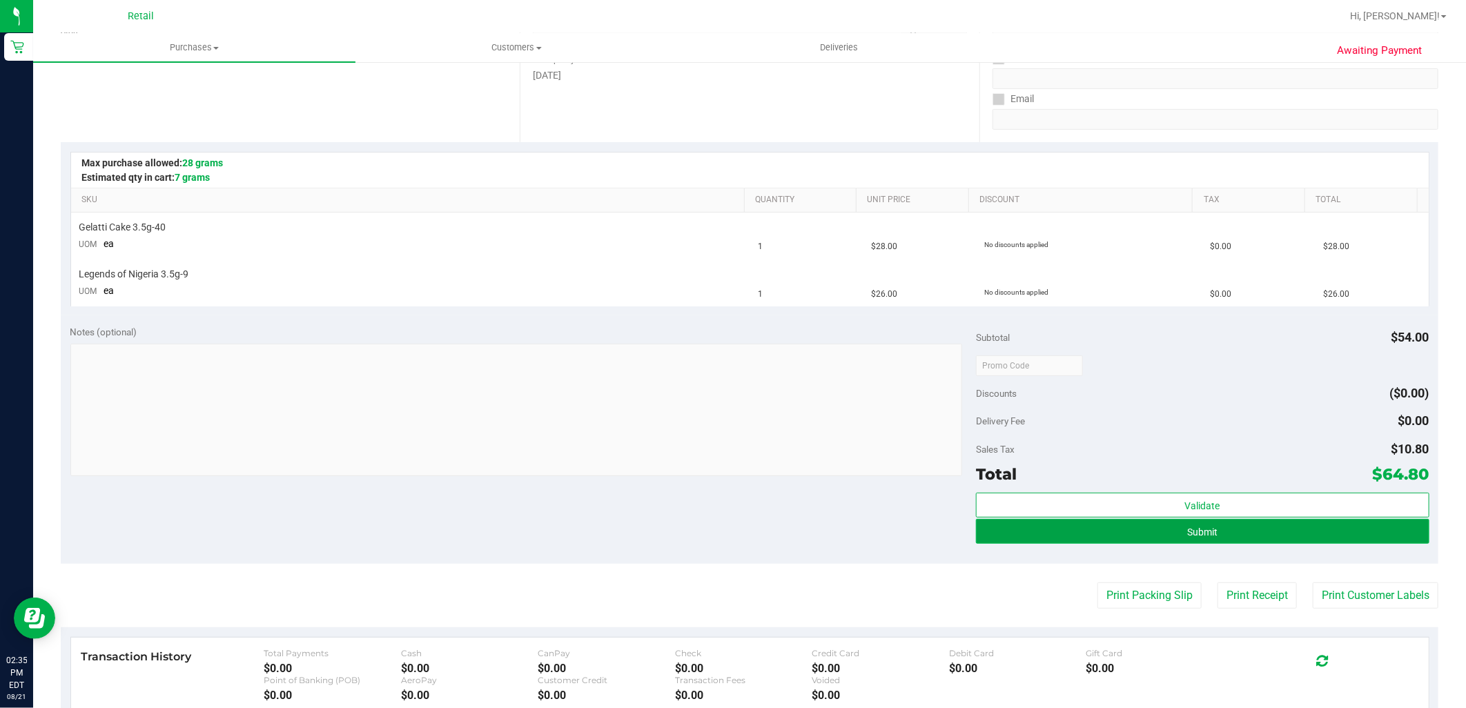
click at [1240, 531] on button "Submit" at bounding box center [1202, 531] width 453 height 25
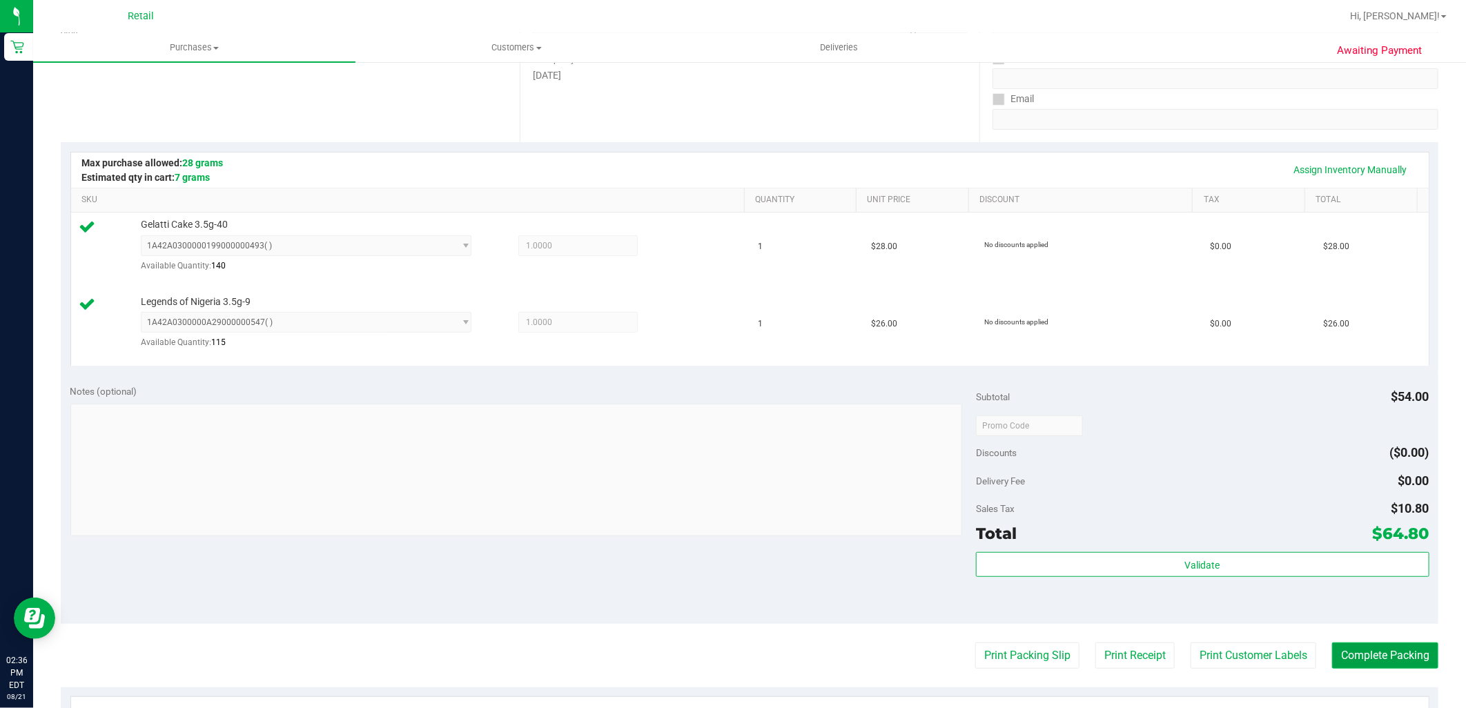
click at [1358, 656] on button "Complete Packing" at bounding box center [1385, 656] width 106 height 26
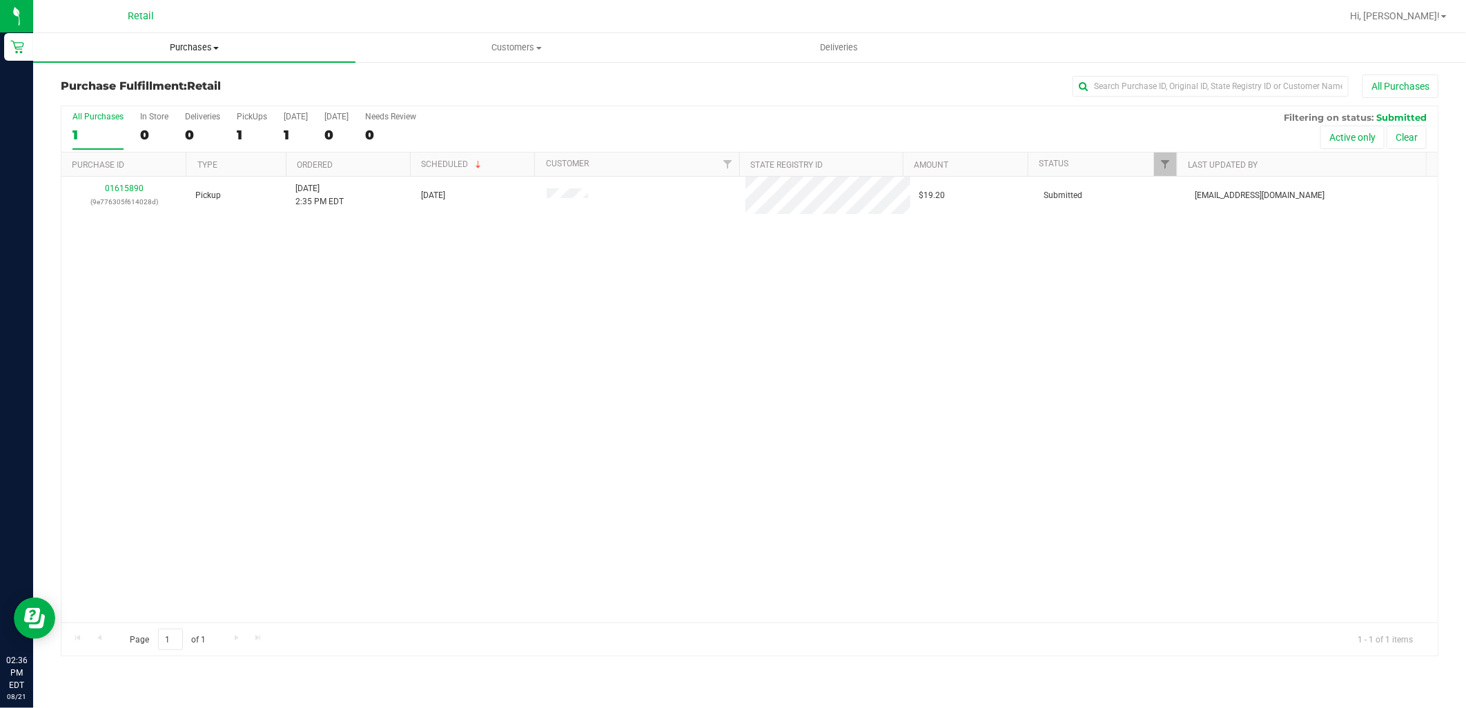
click at [204, 35] on uib-tab-heading "Purchases Summary of purchases Fulfillment All purchases" at bounding box center [194, 47] width 322 height 29
click at [194, 77] on li "Summary of purchases" at bounding box center [194, 83] width 322 height 17
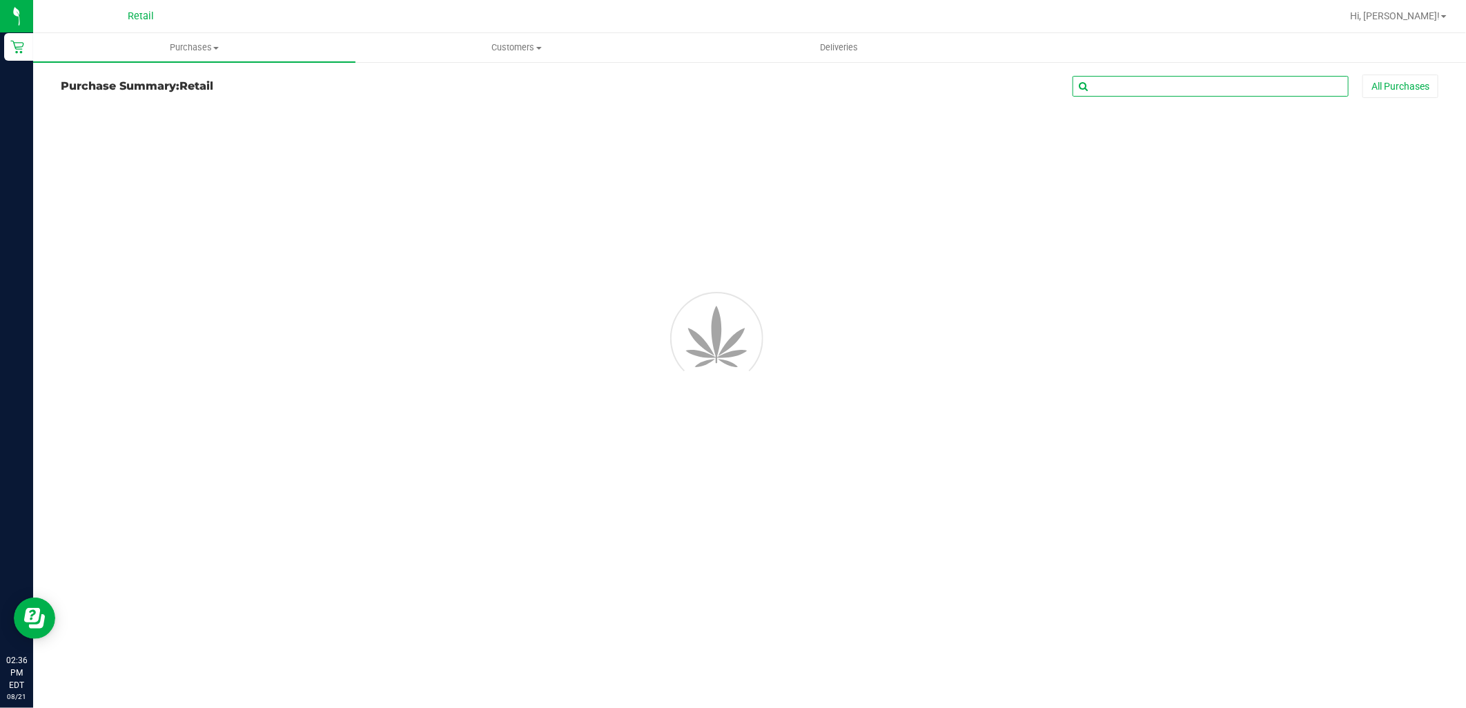
click at [1126, 85] on input "text" at bounding box center [1210, 86] width 276 height 21
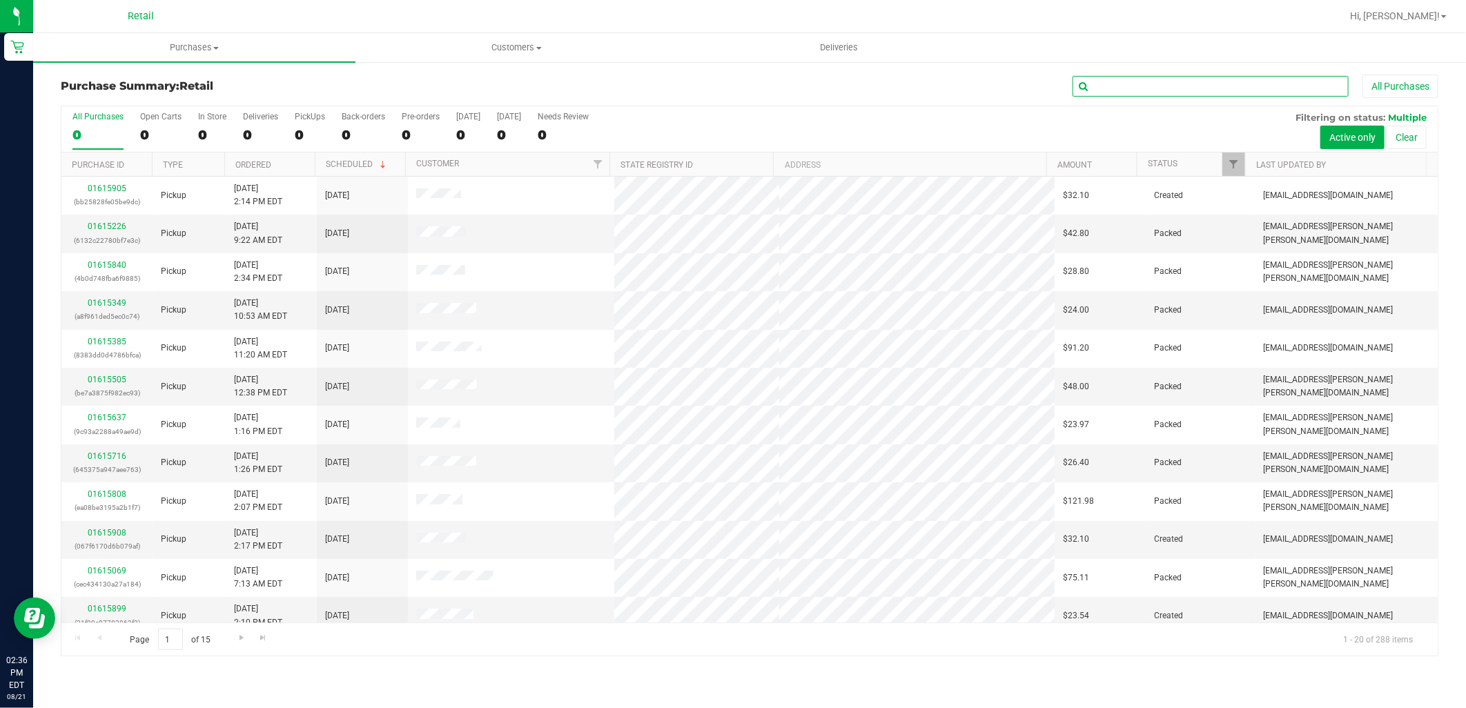
click at [1126, 85] on input "text" at bounding box center [1210, 86] width 276 height 21
type input "david"
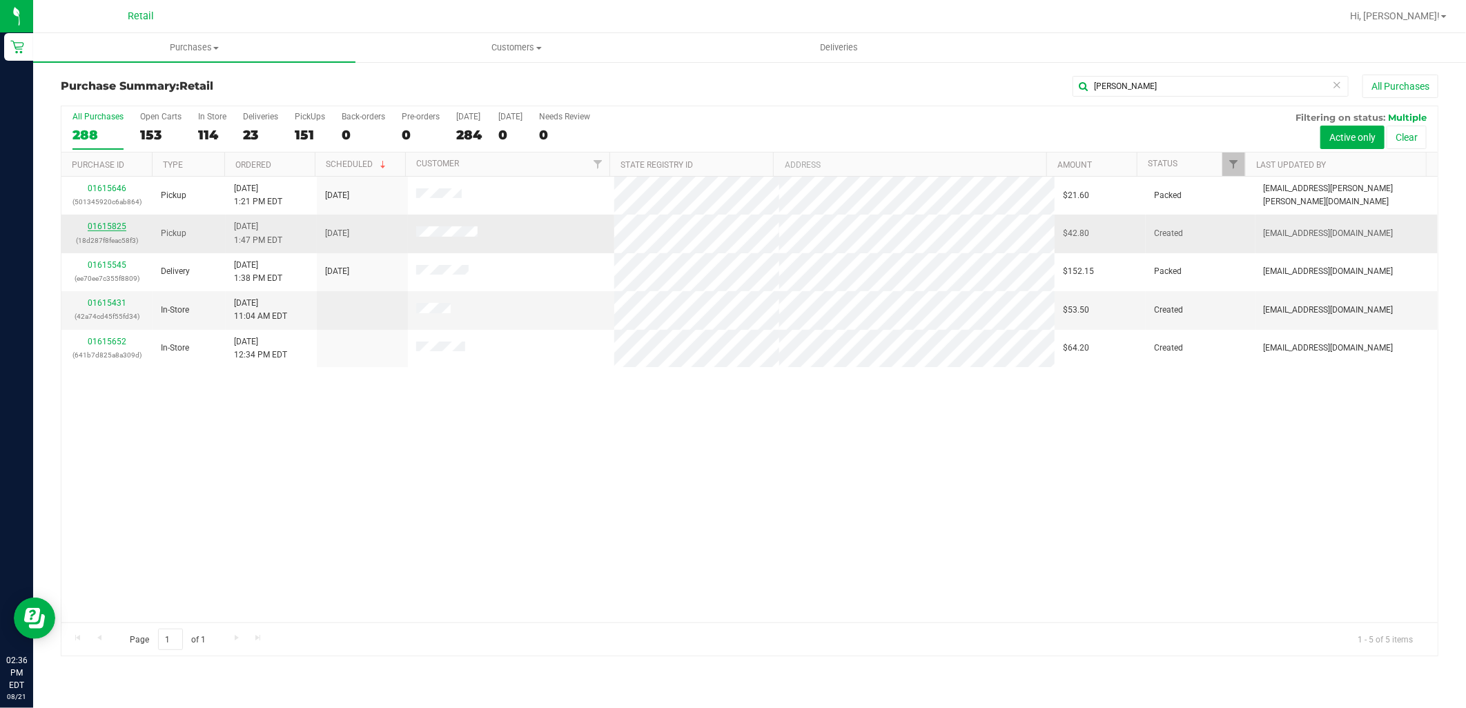
click at [112, 226] on link "01615825" at bounding box center [107, 227] width 39 height 10
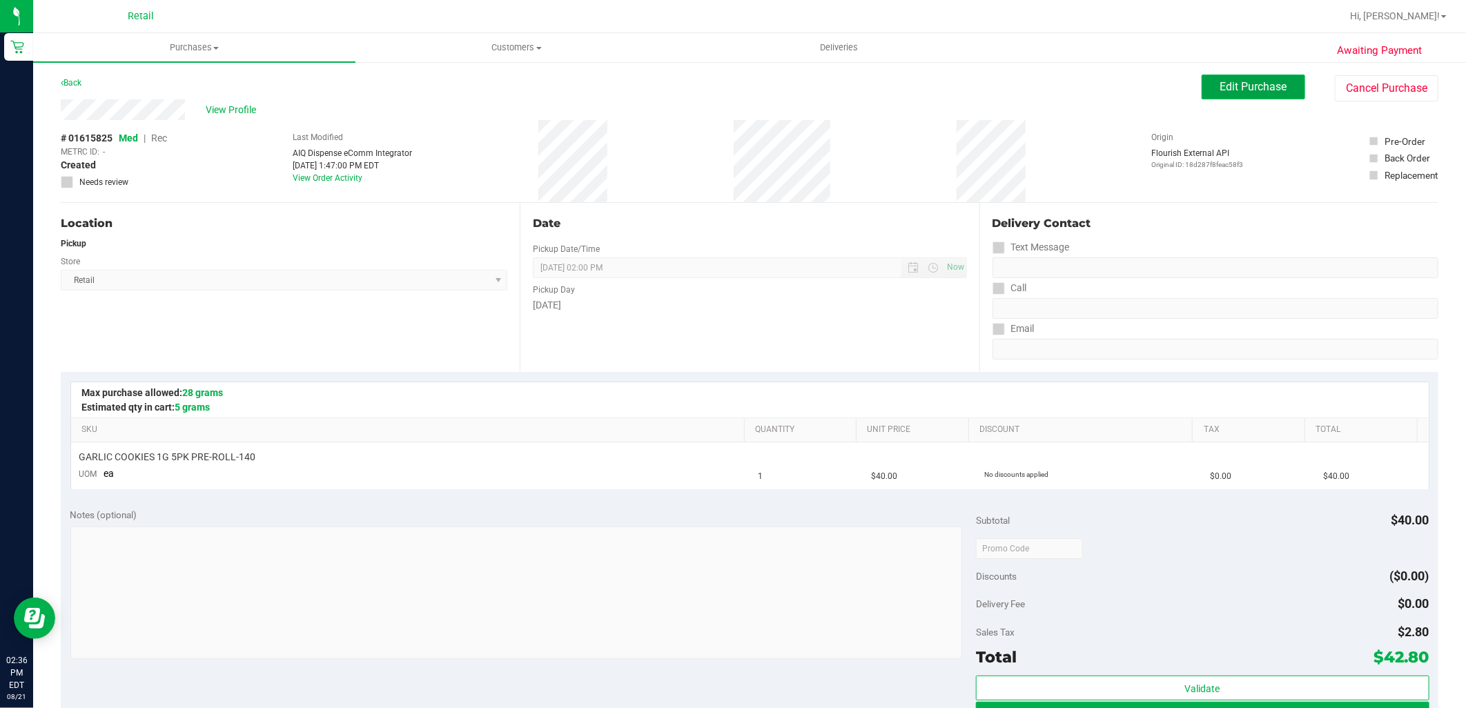
click at [1220, 90] on span "Edit Purchase" at bounding box center [1253, 86] width 67 height 13
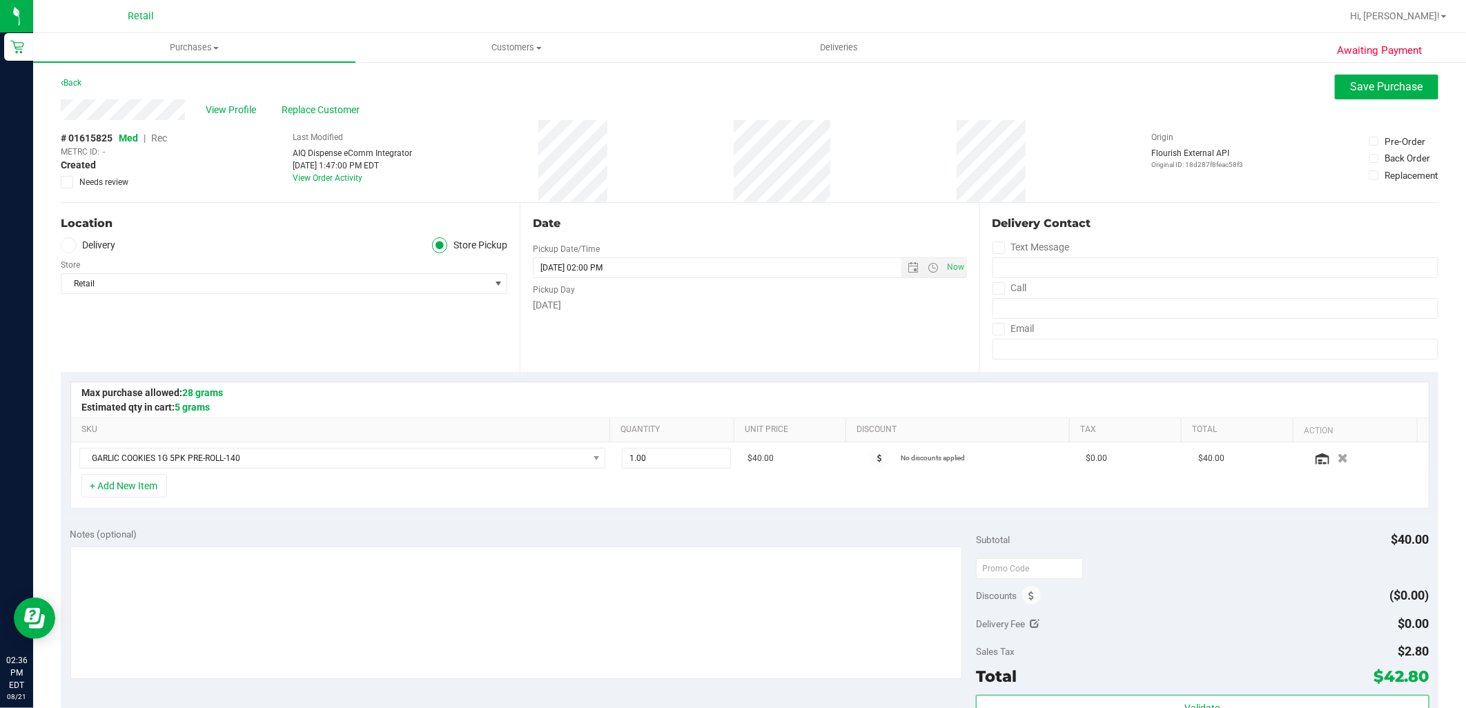
click at [159, 131] on div "# 01615825 Med | Rec METRC ID: - Created Needs review" at bounding box center [114, 159] width 106 height 57
click at [160, 133] on span "Rec" at bounding box center [159, 138] width 16 height 11
click at [161, 138] on span "Rec" at bounding box center [158, 138] width 17 height 11
click at [1360, 81] on span "Save Purchase" at bounding box center [1387, 86] width 72 height 13
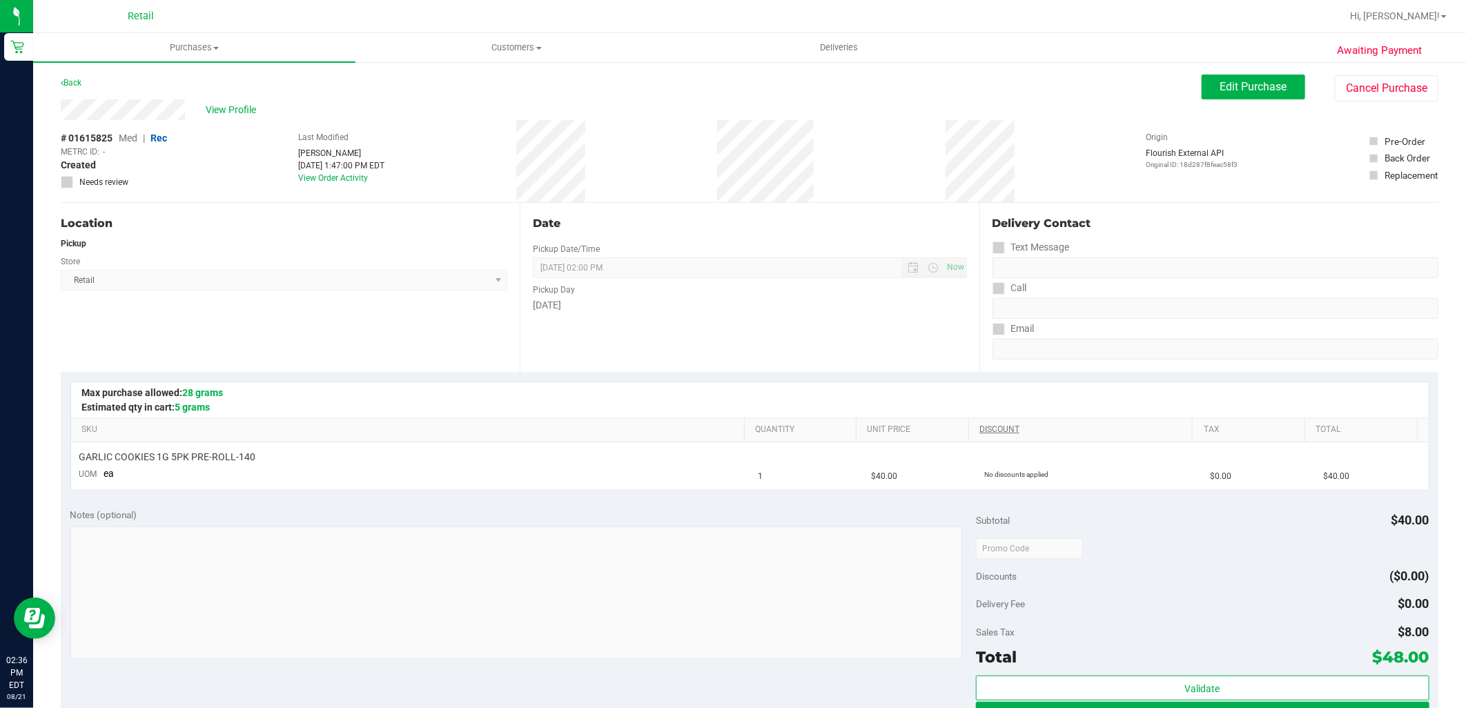
scroll to position [153, 0]
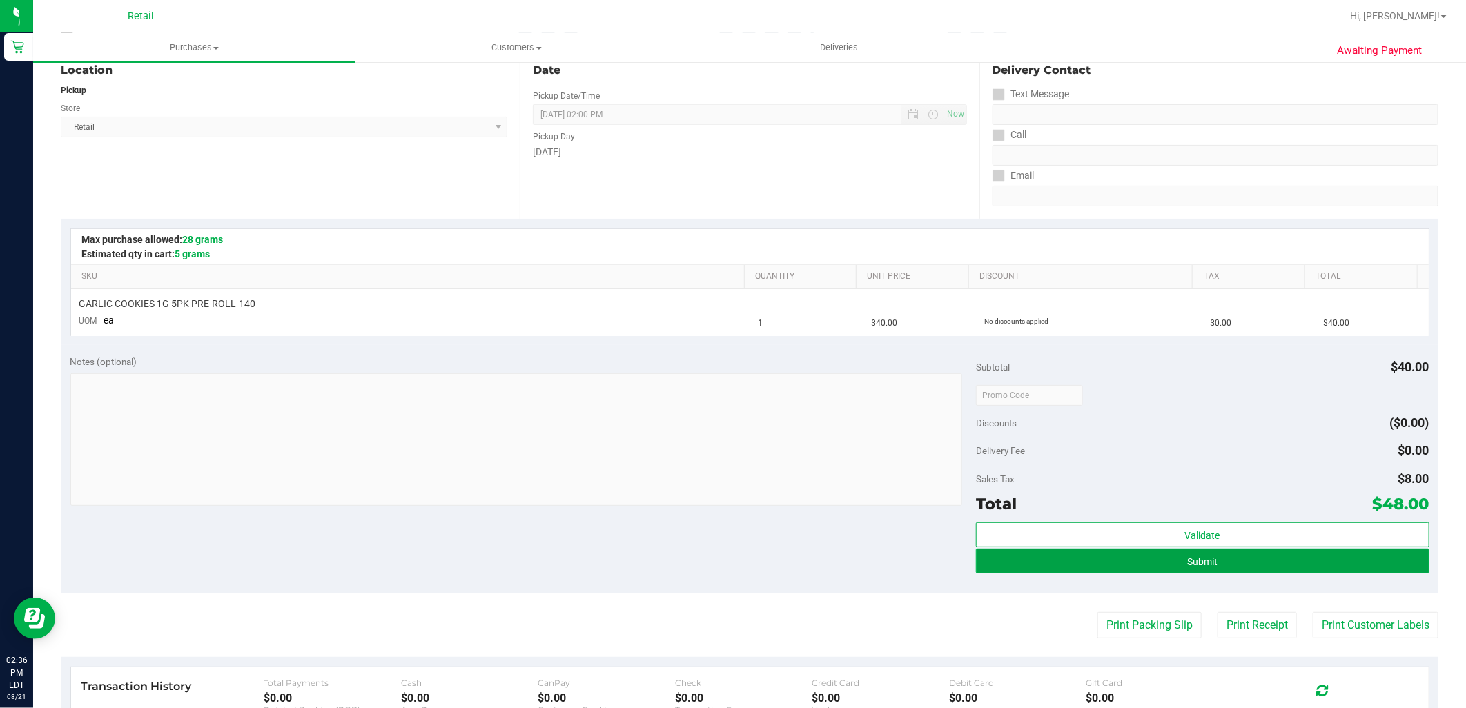
click at [1077, 560] on button "Submit" at bounding box center [1202, 561] width 453 height 25
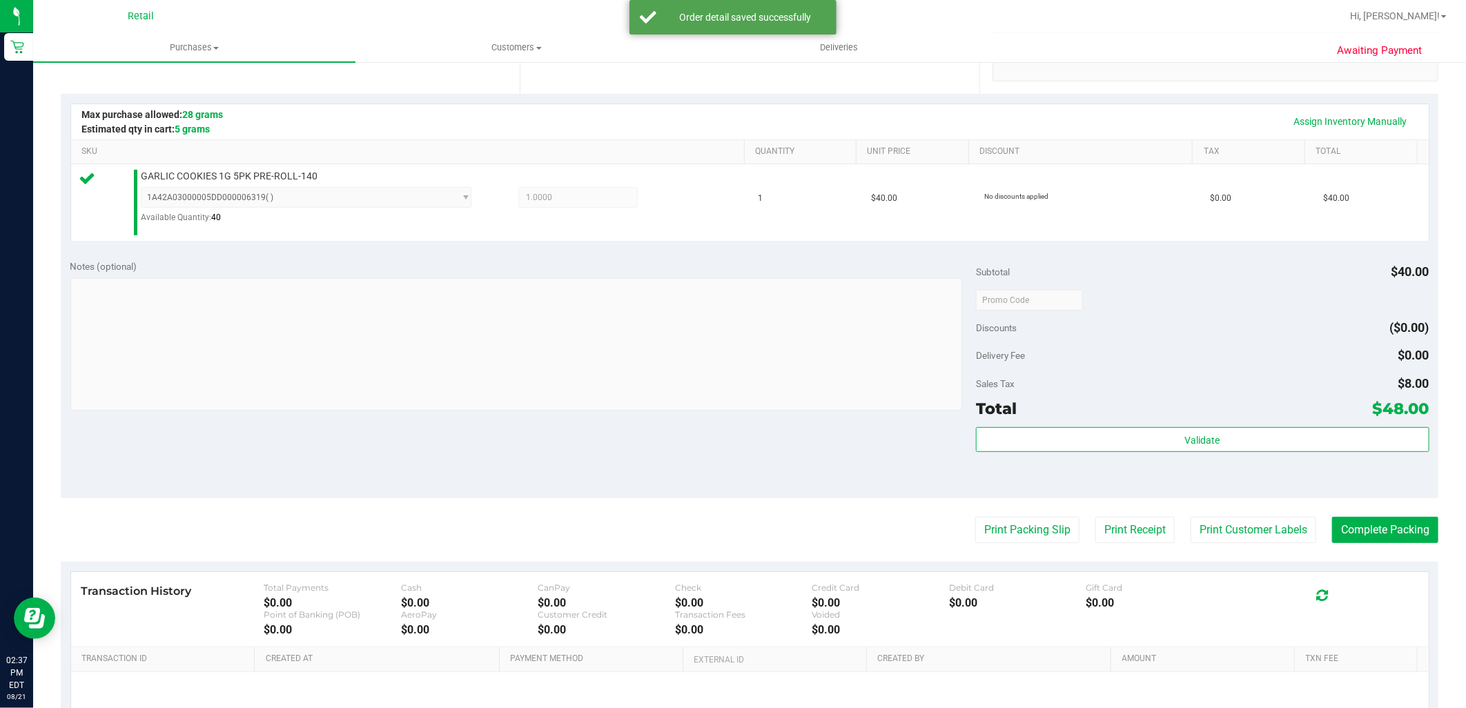
scroll to position [306, 0]
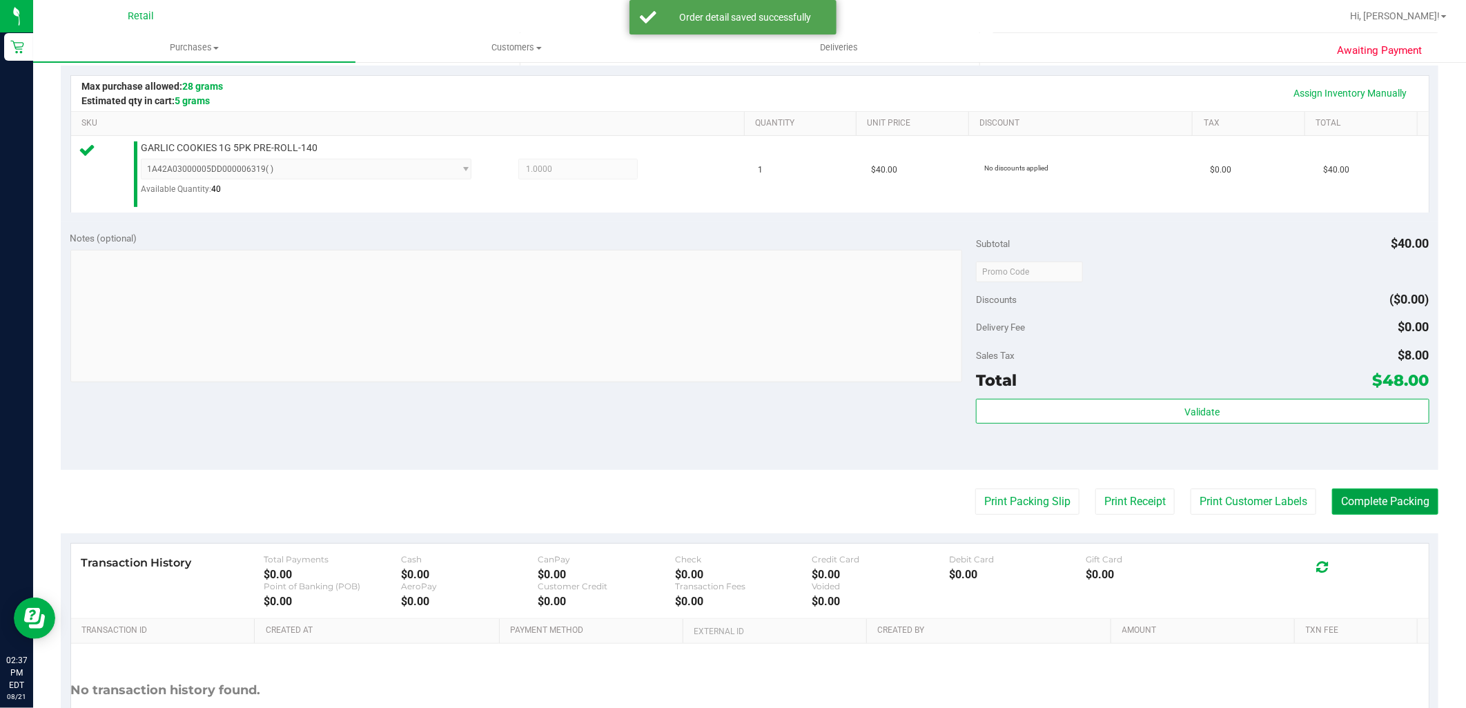
click at [1335, 512] on button "Complete Packing" at bounding box center [1385, 502] width 106 height 26
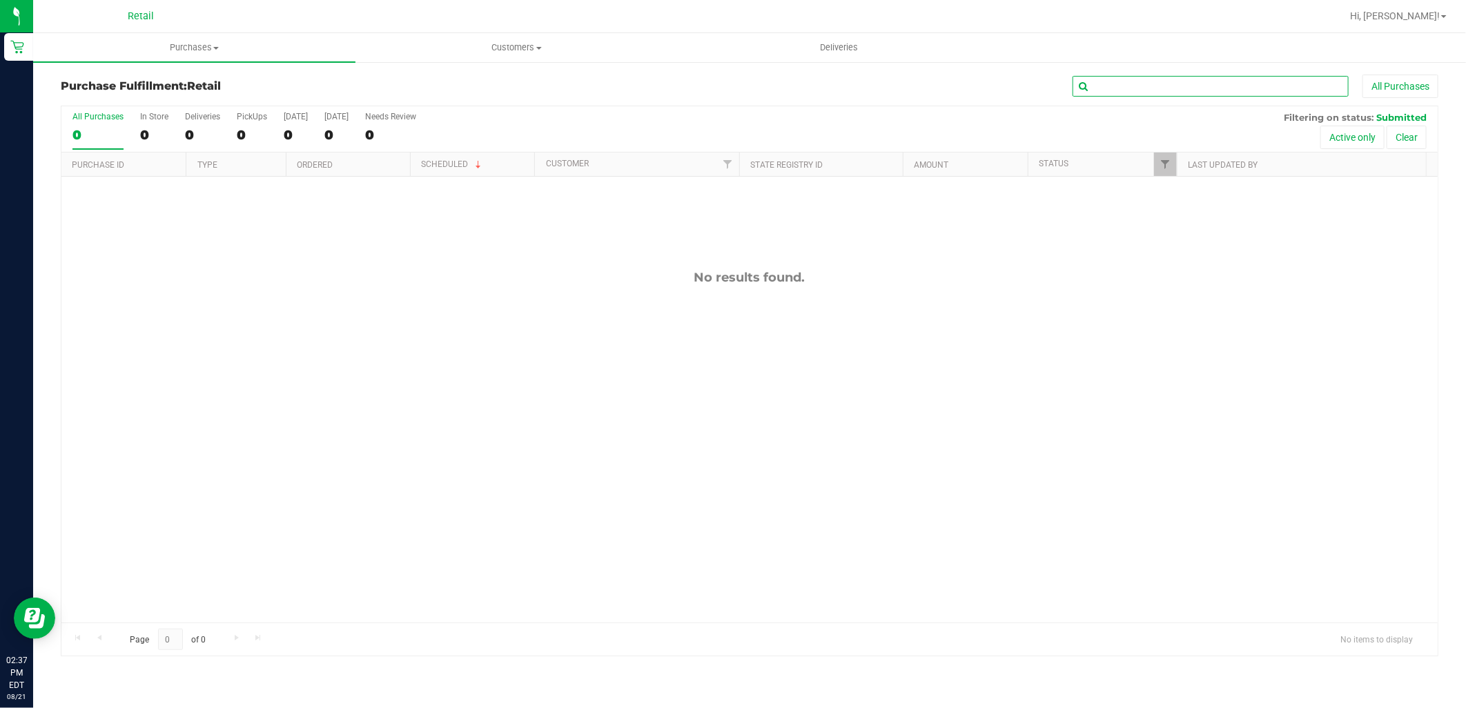
click at [1159, 90] on input "text" at bounding box center [1210, 86] width 276 height 21
type input "saig"
click at [214, 41] on span "Purchases" at bounding box center [194, 47] width 322 height 12
click at [199, 90] on li "Summary of purchases" at bounding box center [194, 83] width 322 height 17
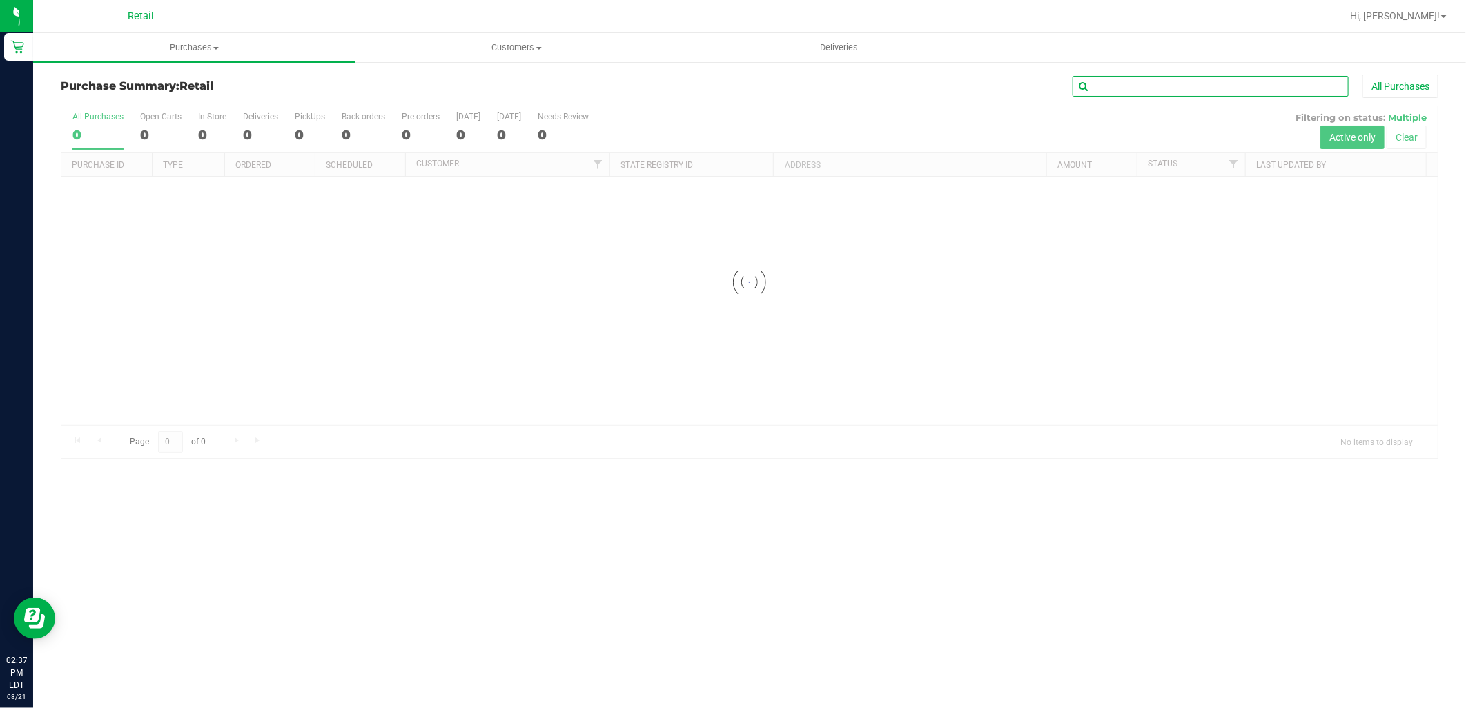
click at [1159, 84] on input "text" at bounding box center [1210, 86] width 276 height 21
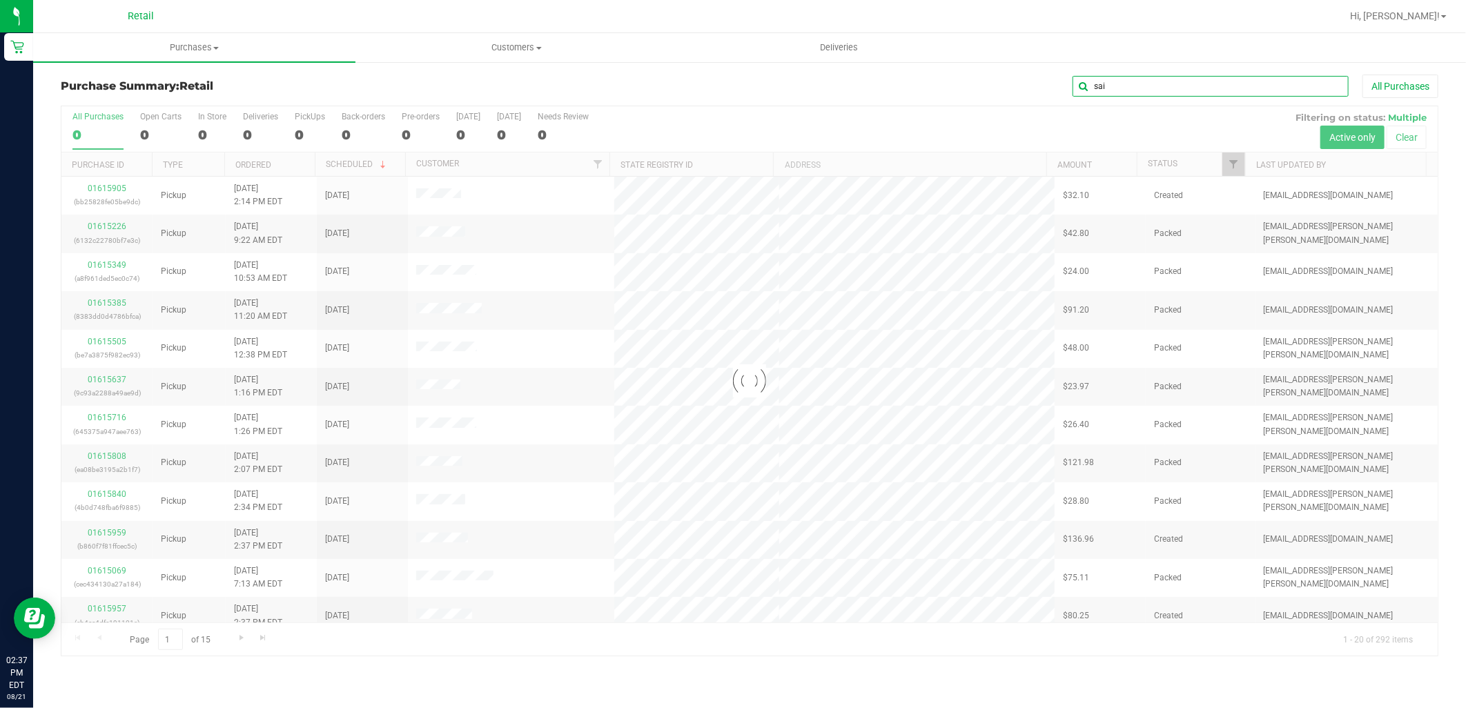
type input "sai"
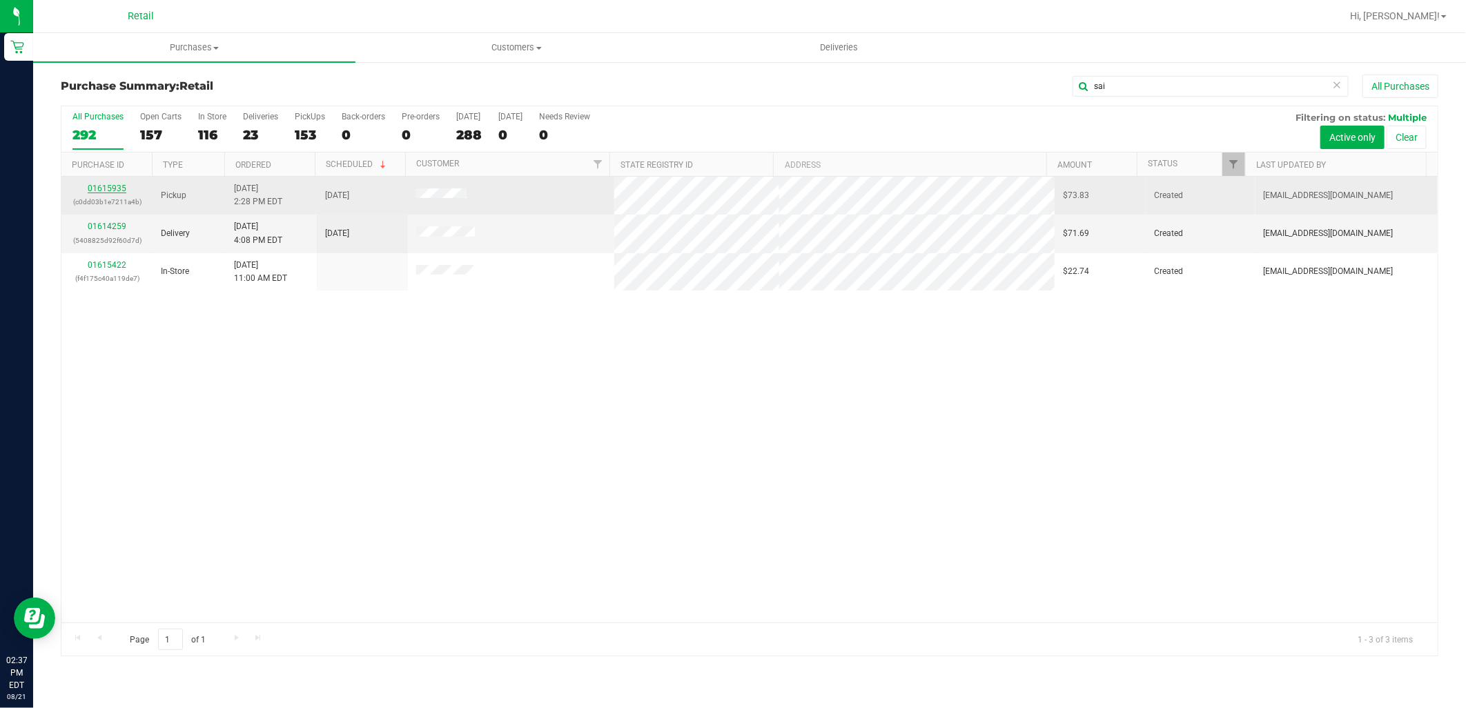
click at [115, 185] on link "01615935" at bounding box center [107, 189] width 39 height 10
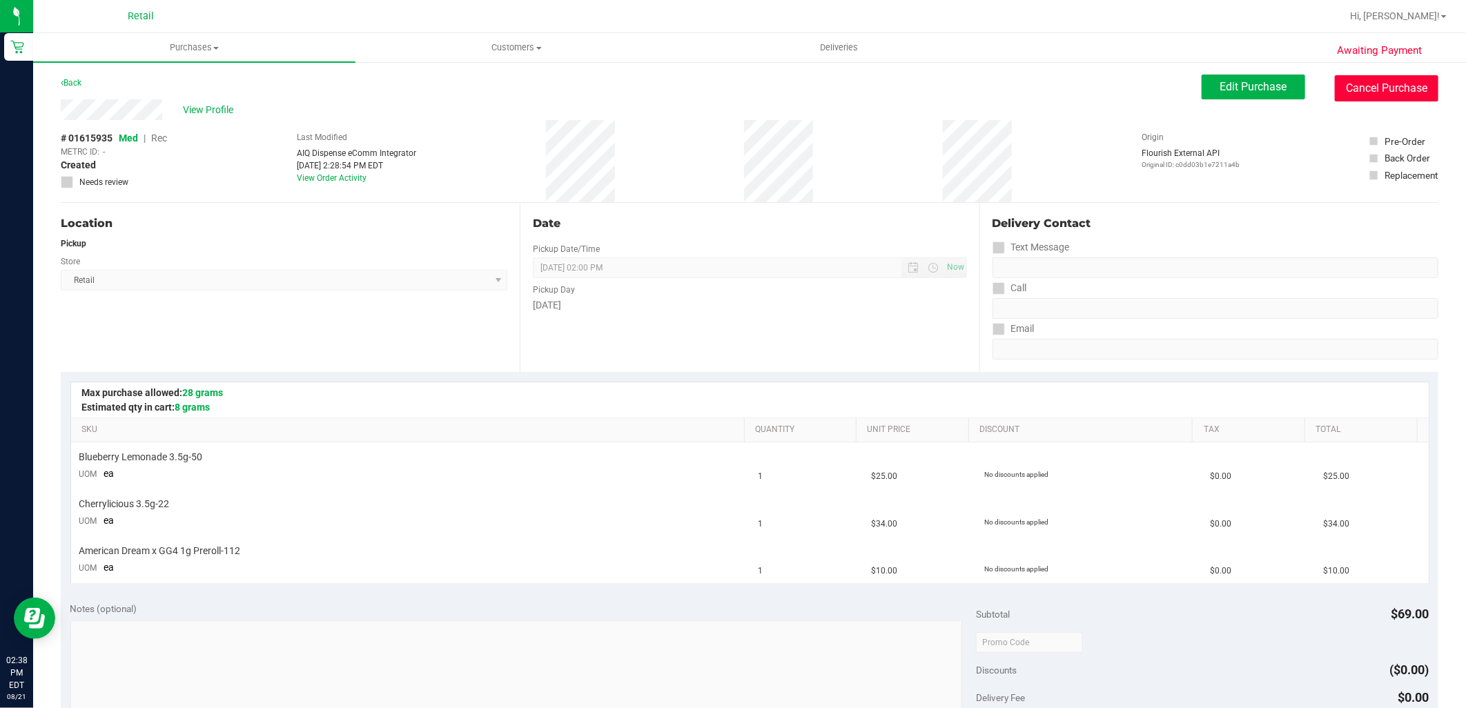
click at [1381, 86] on button "Cancel Purchase" at bounding box center [1387, 88] width 104 height 26
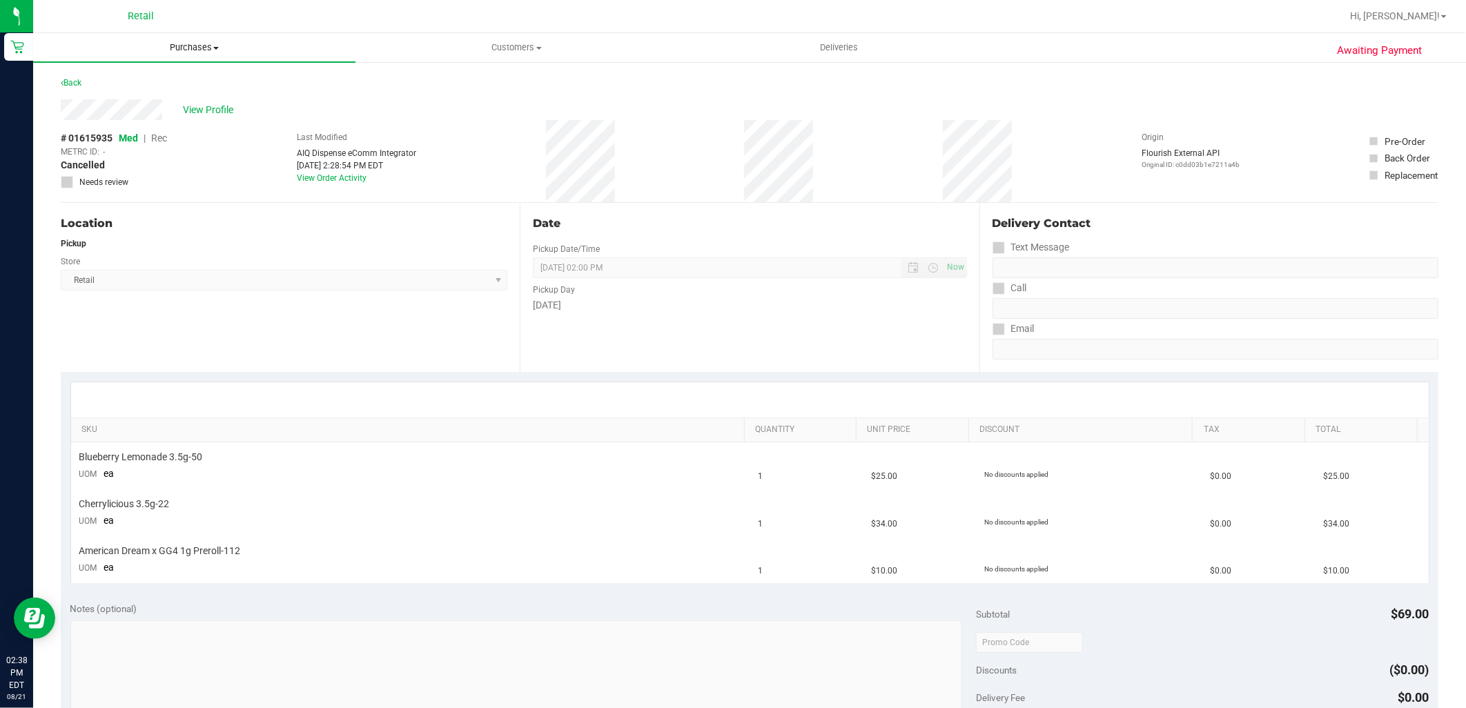
click at [181, 50] on span "Purchases" at bounding box center [194, 47] width 322 height 12
click at [173, 85] on li "Summary of purchases" at bounding box center [194, 83] width 322 height 17
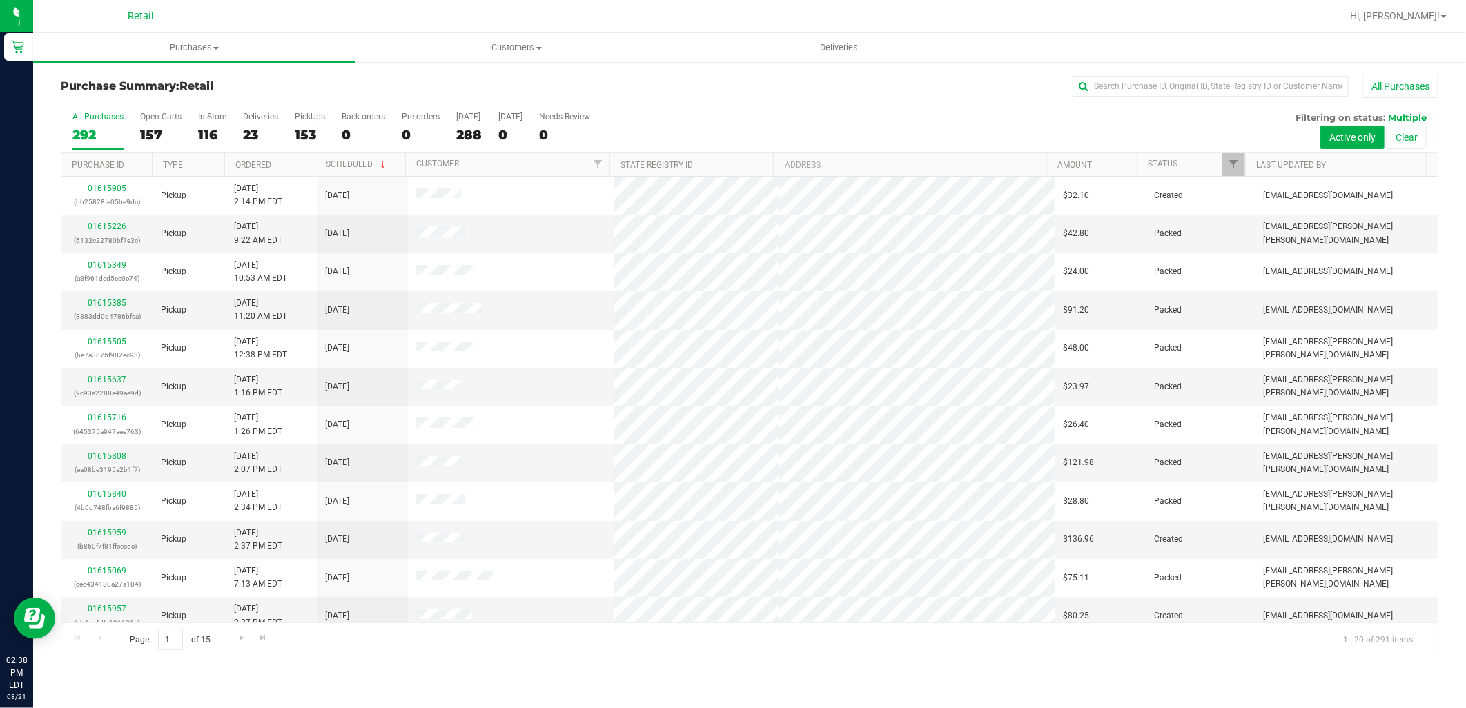
click at [1117, 97] on div "All Purchases" at bounding box center [979, 86] width 919 height 23
click at [1115, 87] on input "text" at bounding box center [1210, 86] width 276 height 21
type input "kaitlyn"
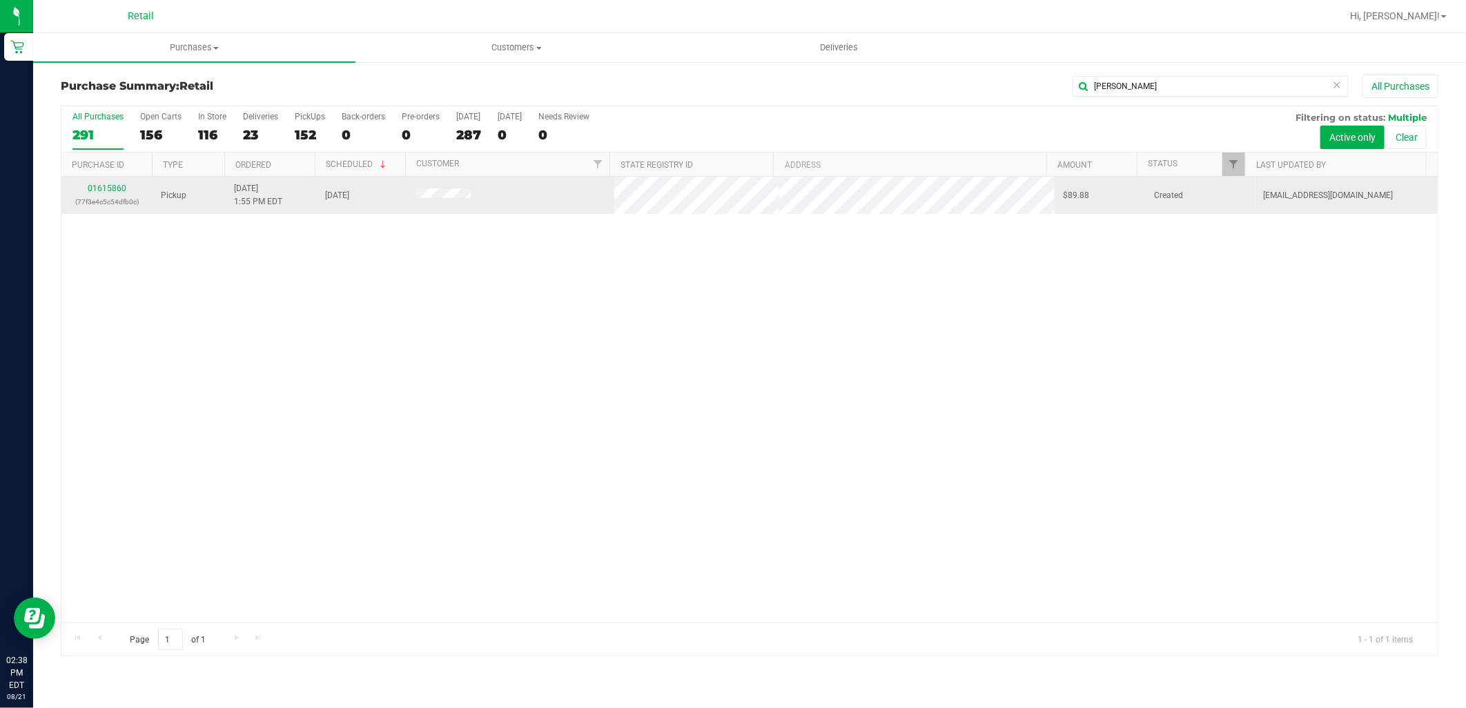
click at [126, 188] on div "01615860 (77f3e4c5c54dfb0c)" at bounding box center [107, 195] width 75 height 26
click at [114, 194] on div "01615860 (77f3e4c5c54dfb0c)" at bounding box center [107, 195] width 75 height 26
click at [106, 190] on link "01615860" at bounding box center [107, 189] width 39 height 10
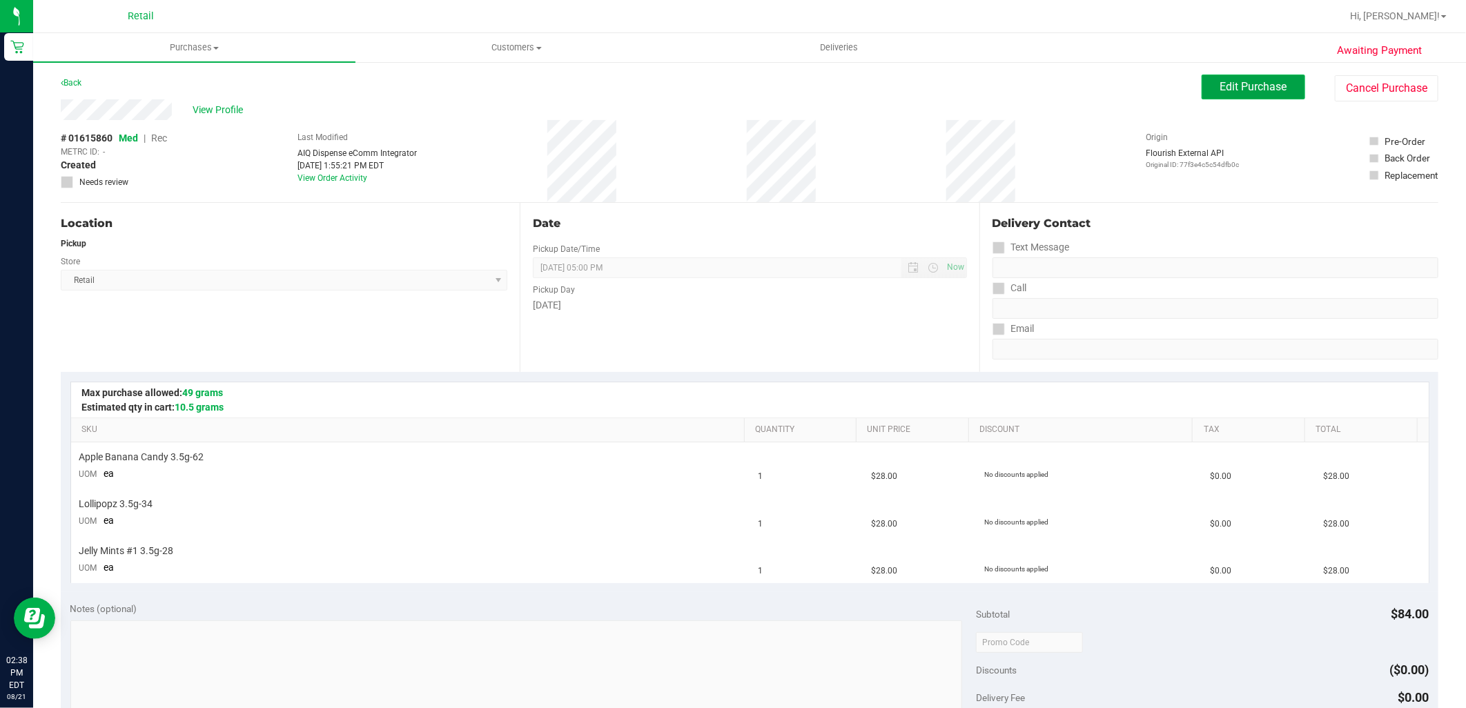
click at [1271, 92] on span "Edit Purchase" at bounding box center [1253, 86] width 67 height 13
click at [160, 138] on span "Rec" at bounding box center [159, 138] width 16 height 11
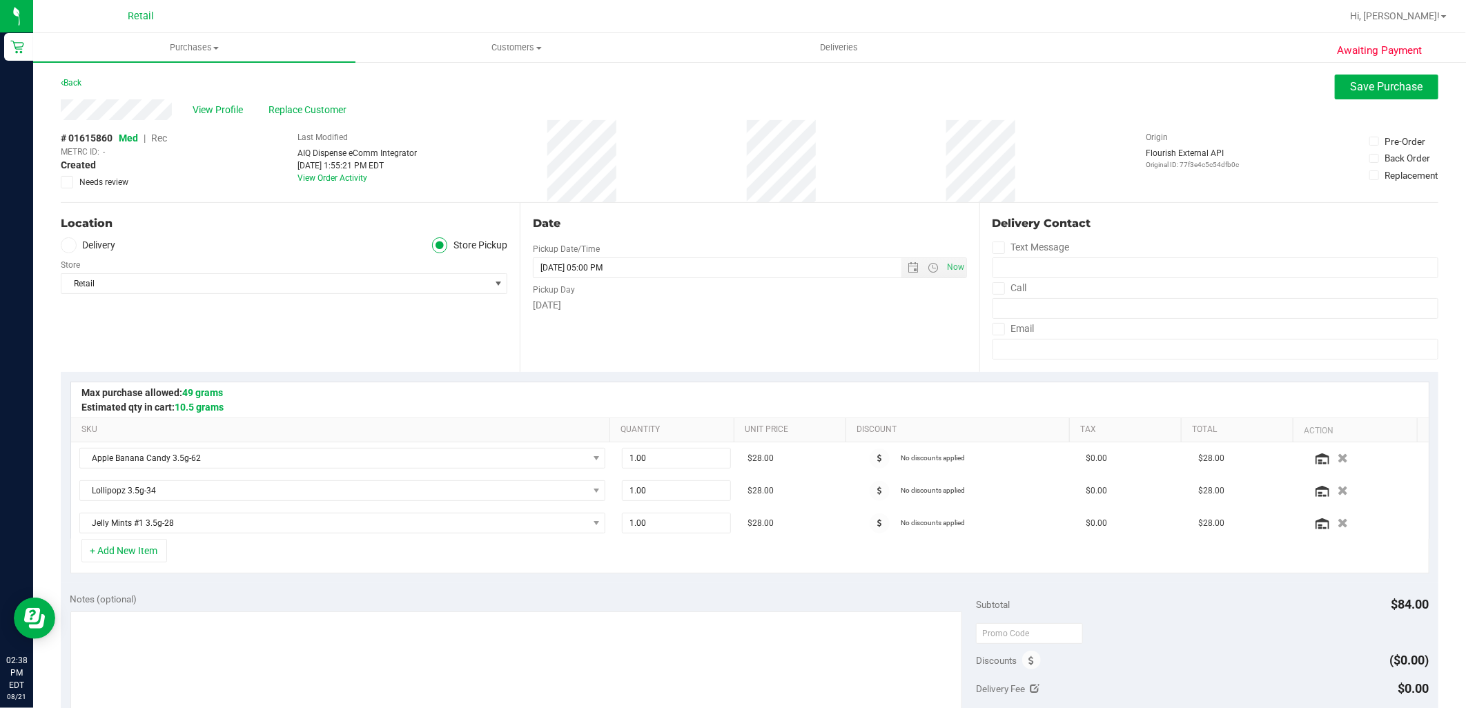
click at [162, 140] on span "Rec" at bounding box center [159, 138] width 16 height 11
click at [1369, 97] on button "Save Purchase" at bounding box center [1387, 87] width 104 height 25
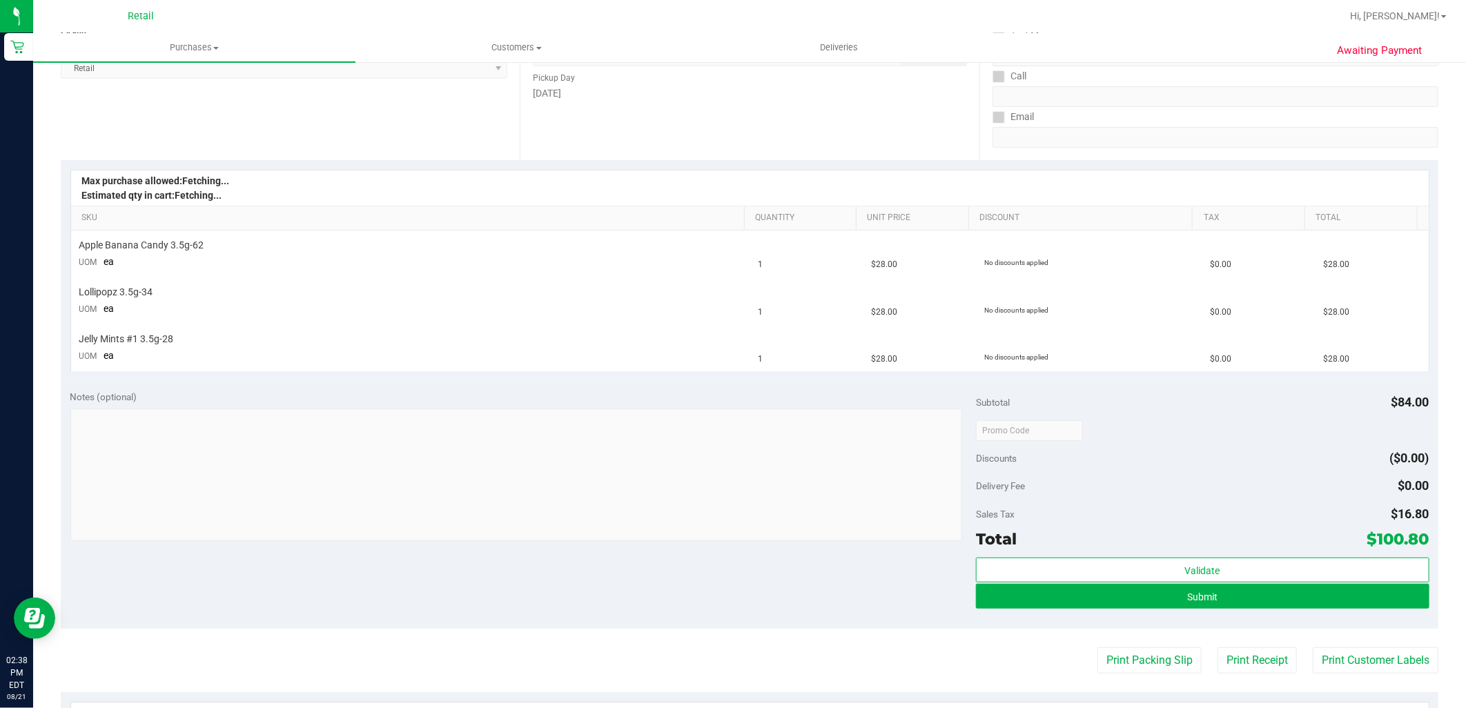
scroll to position [230, 0]
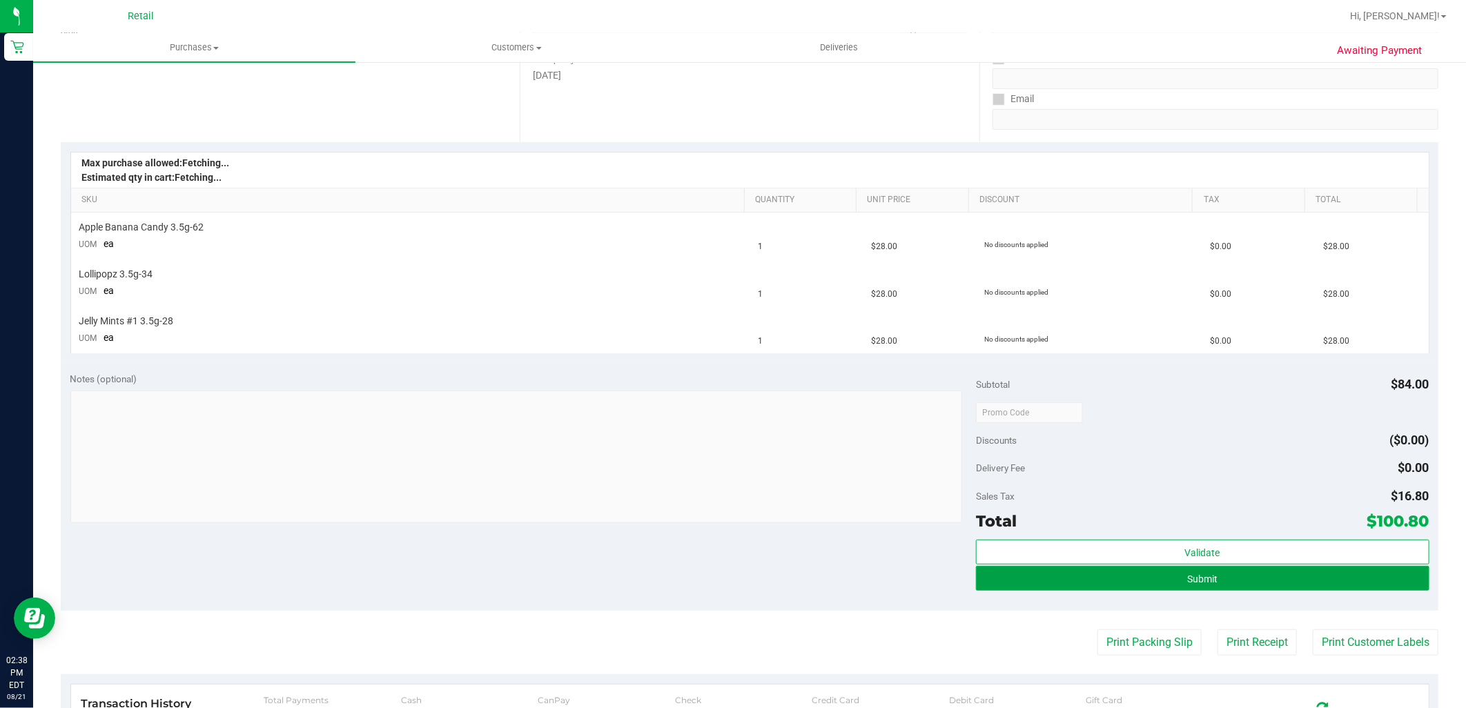
click at [1151, 567] on button "Submit" at bounding box center [1202, 578] width 453 height 25
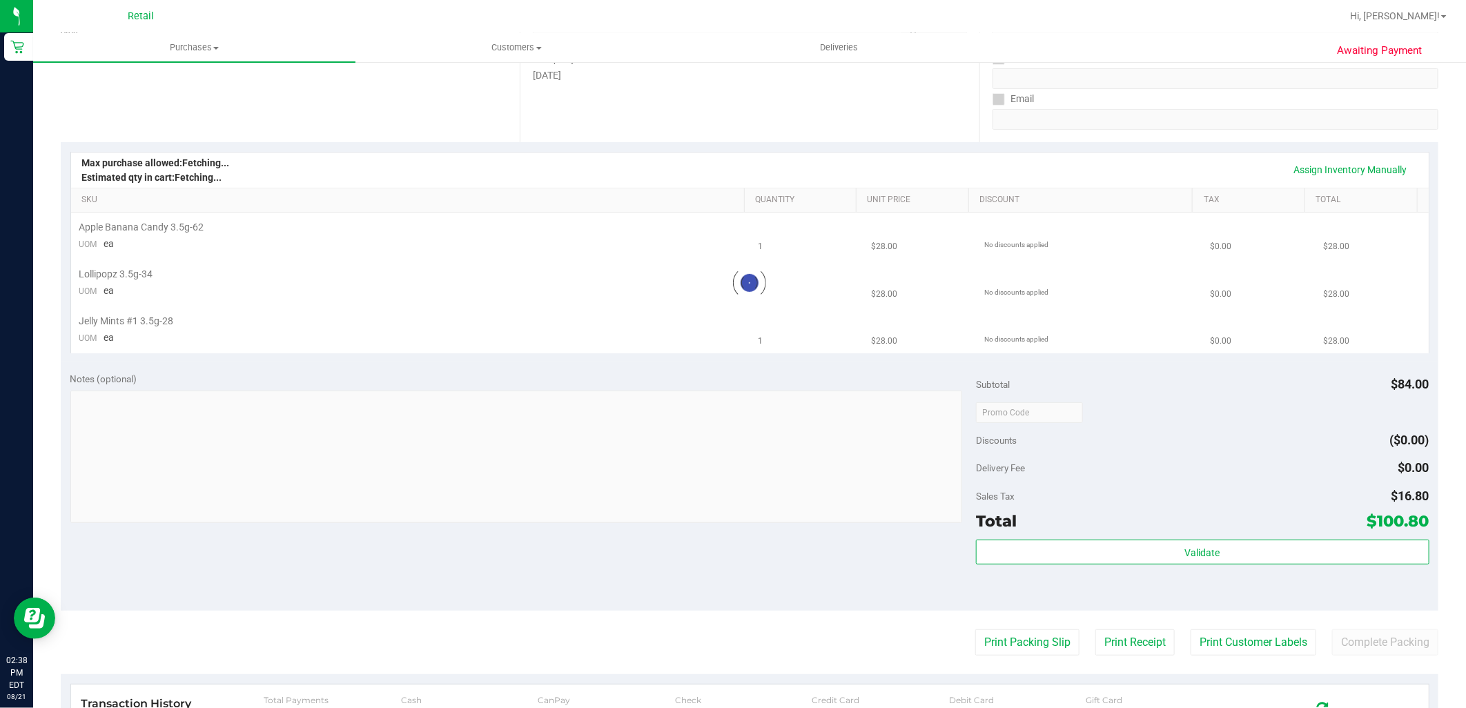
scroll to position [0, 0]
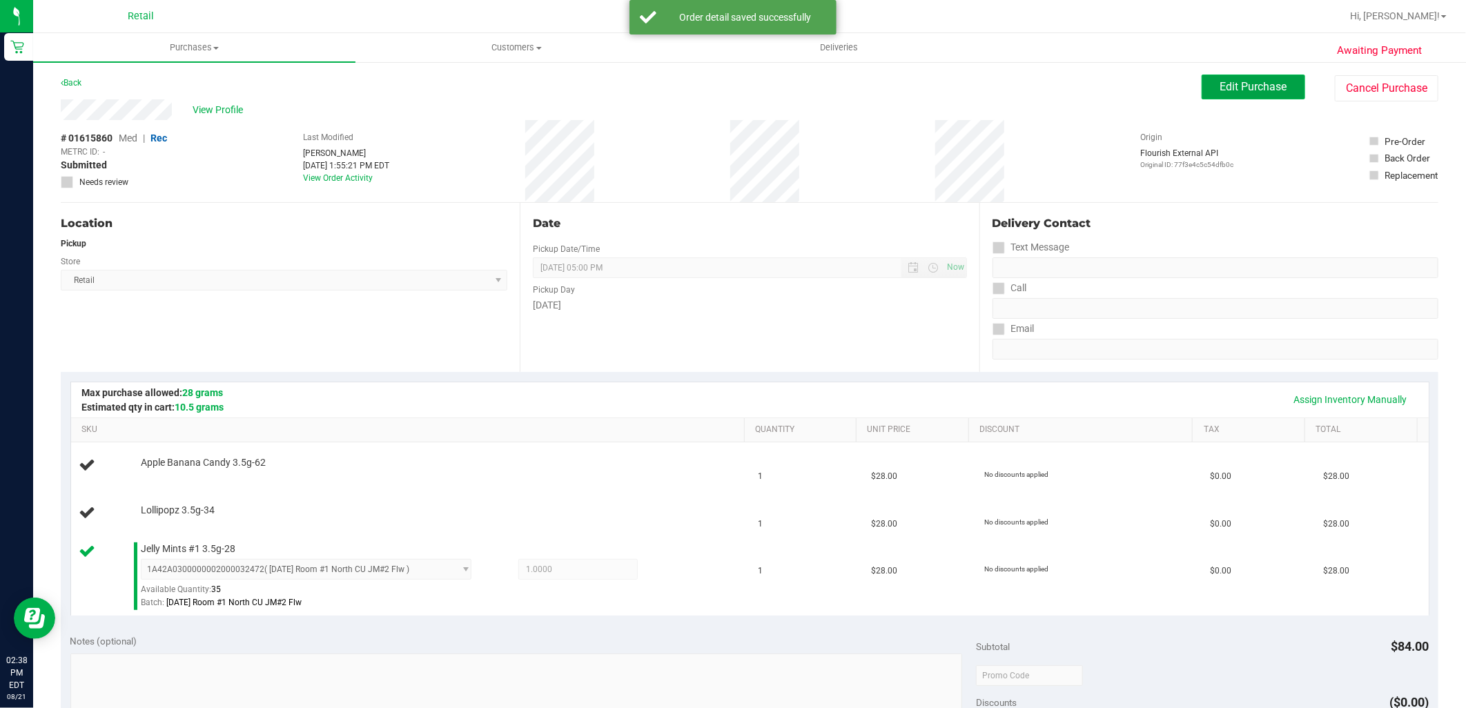
click at [1237, 88] on span "Edit Purchase" at bounding box center [1253, 86] width 67 height 13
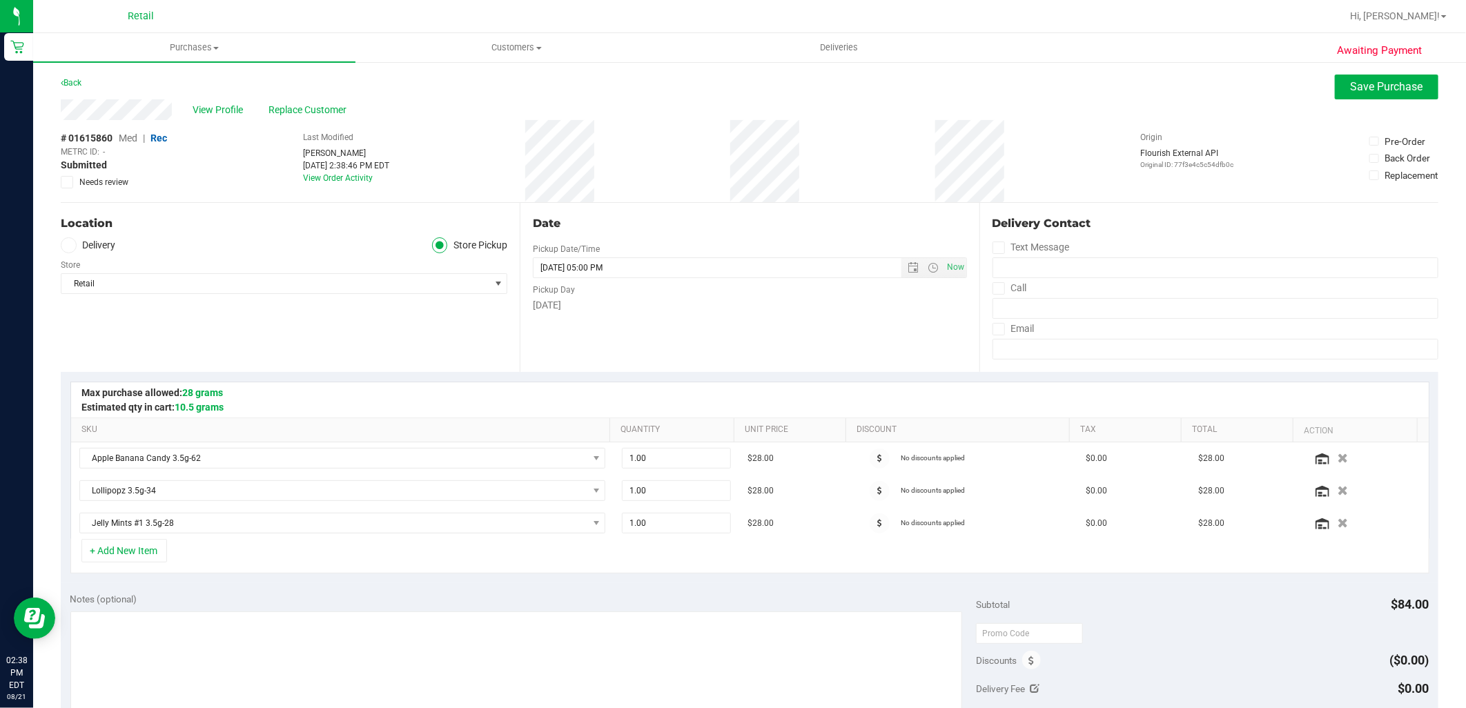
click at [133, 139] on span "Med" at bounding box center [128, 138] width 19 height 11
click at [1375, 85] on span "Save Purchase" at bounding box center [1387, 86] width 72 height 13
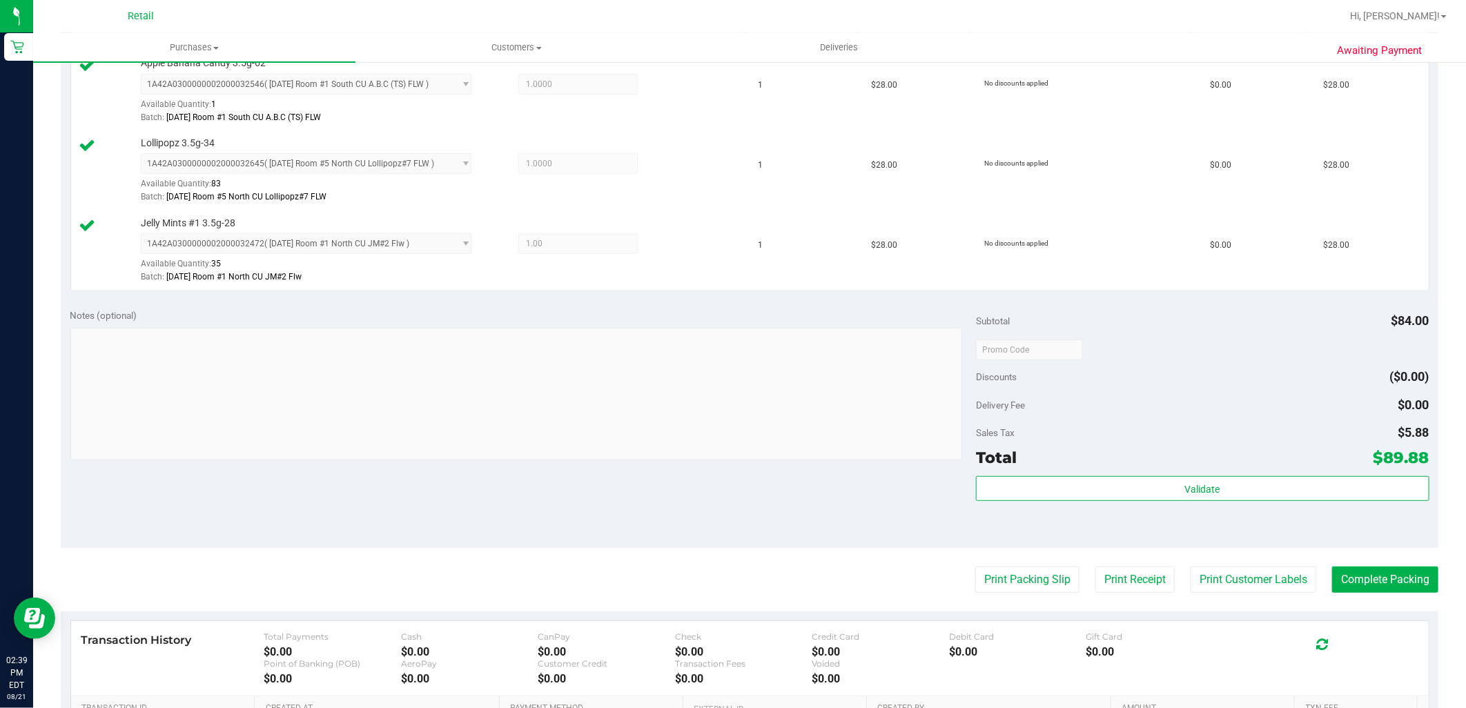
scroll to position [460, 0]
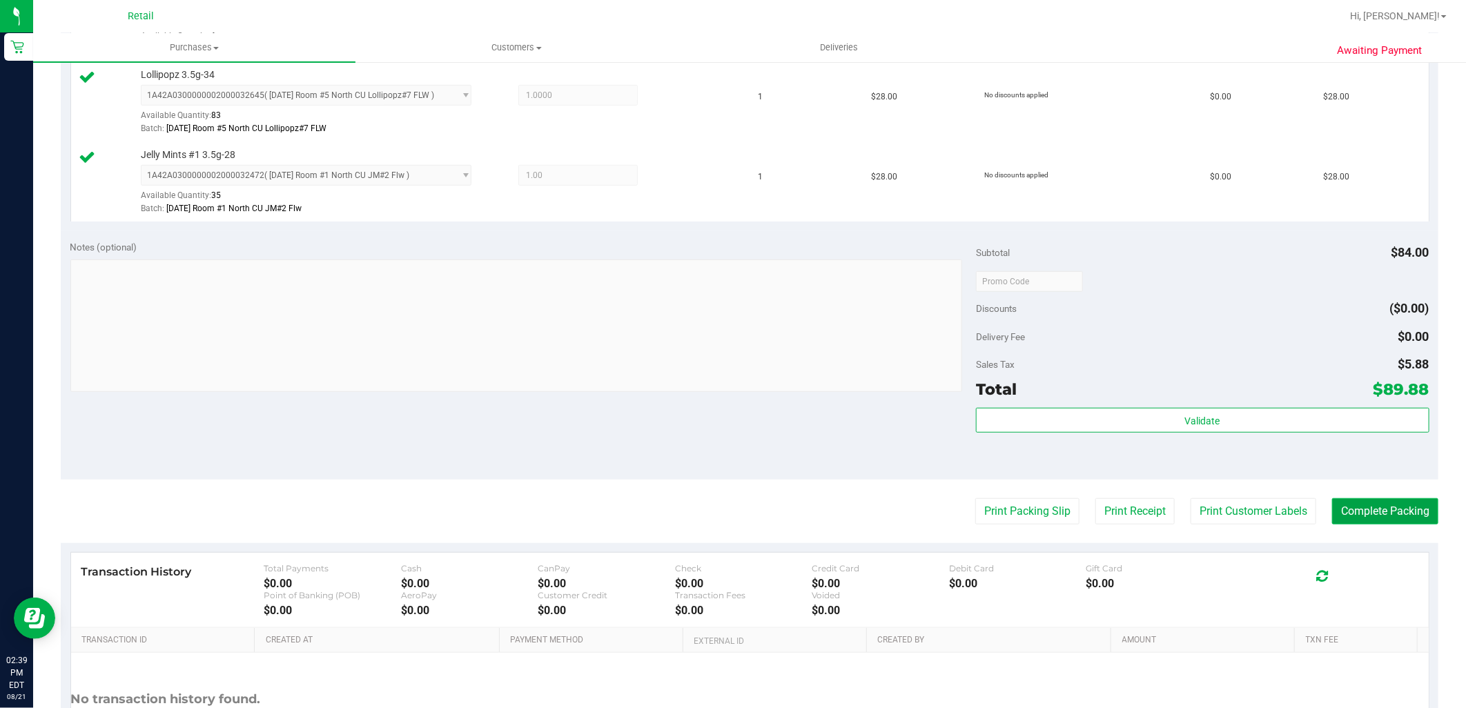
click at [1356, 514] on button "Complete Packing" at bounding box center [1385, 511] width 106 height 26
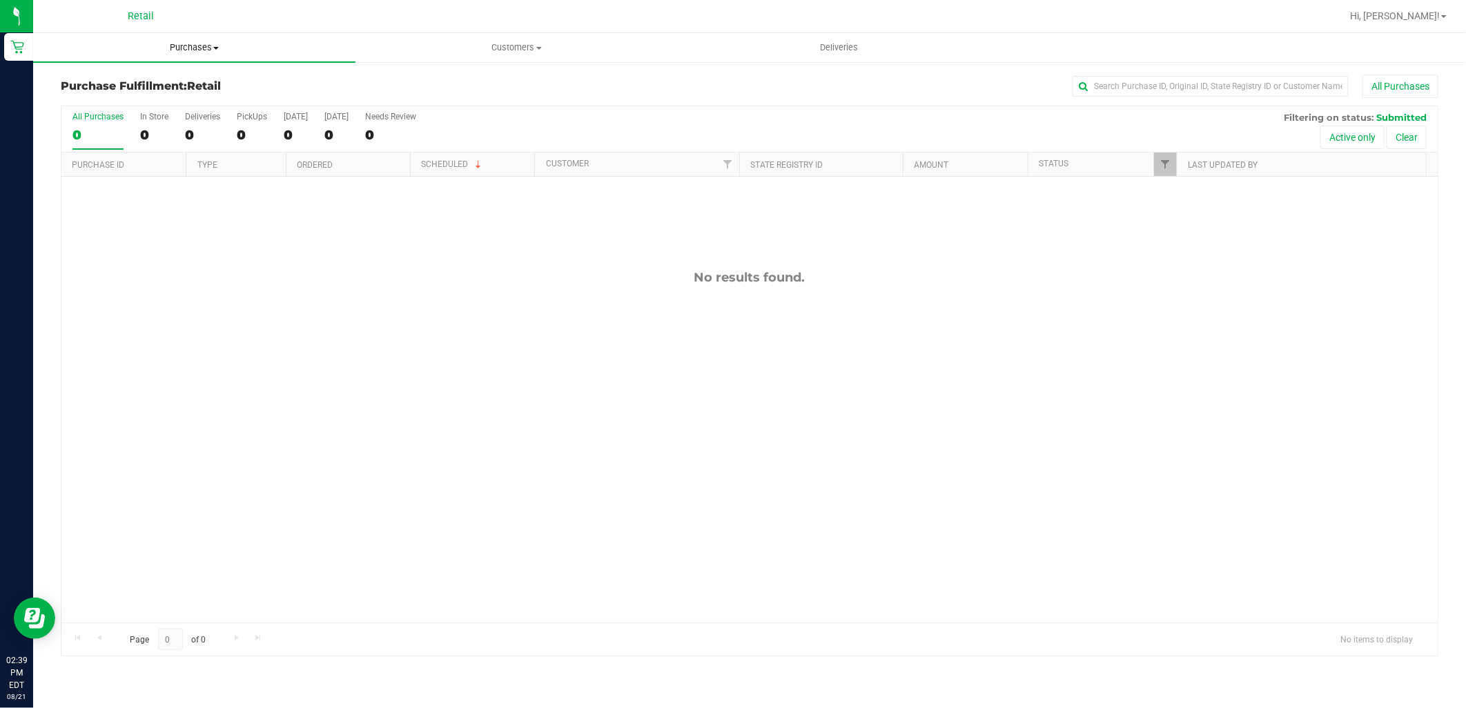
click at [184, 47] on span "Purchases" at bounding box center [194, 47] width 322 height 12
click at [167, 88] on span "Summary of purchases" at bounding box center [103, 83] width 141 height 12
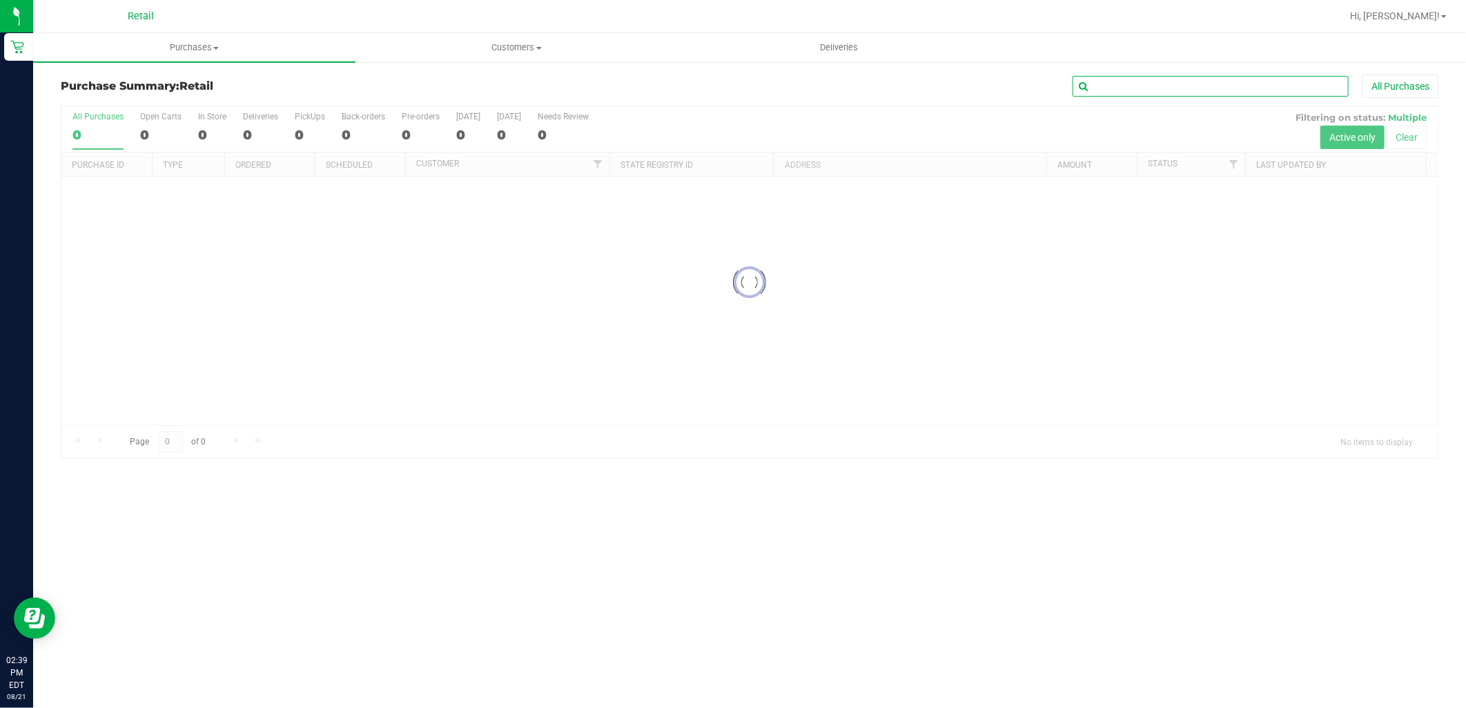
click at [1197, 90] on input "text" at bounding box center [1210, 86] width 276 height 21
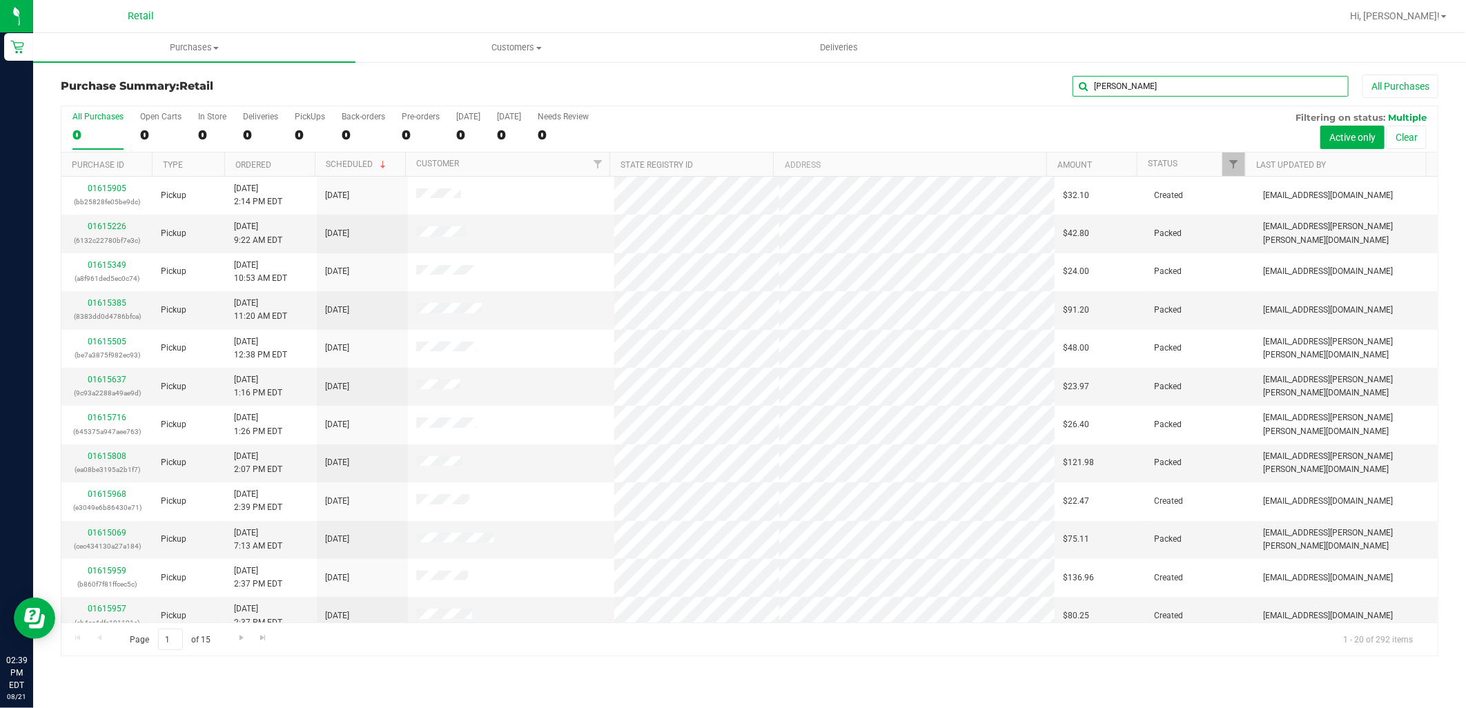
type input "tamika"
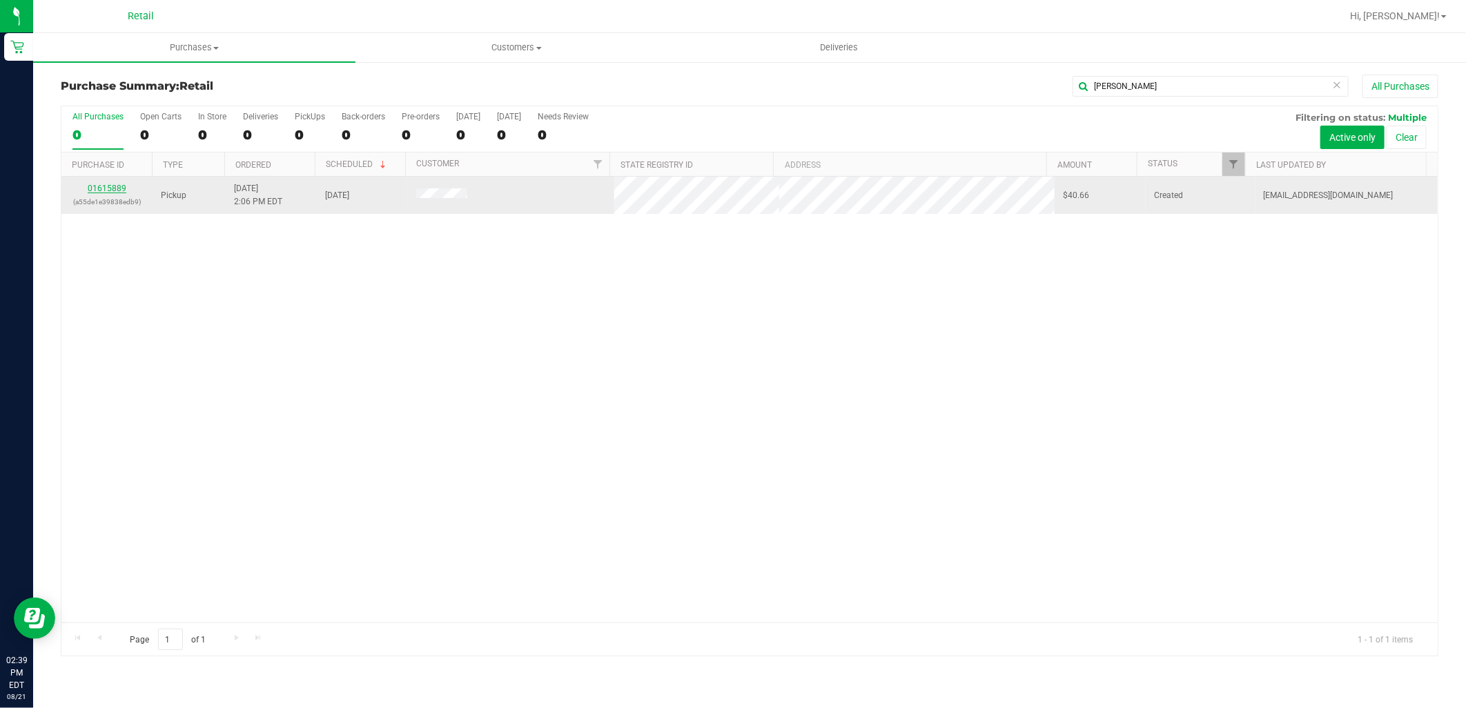
click at [119, 190] on link "01615889" at bounding box center [107, 189] width 39 height 10
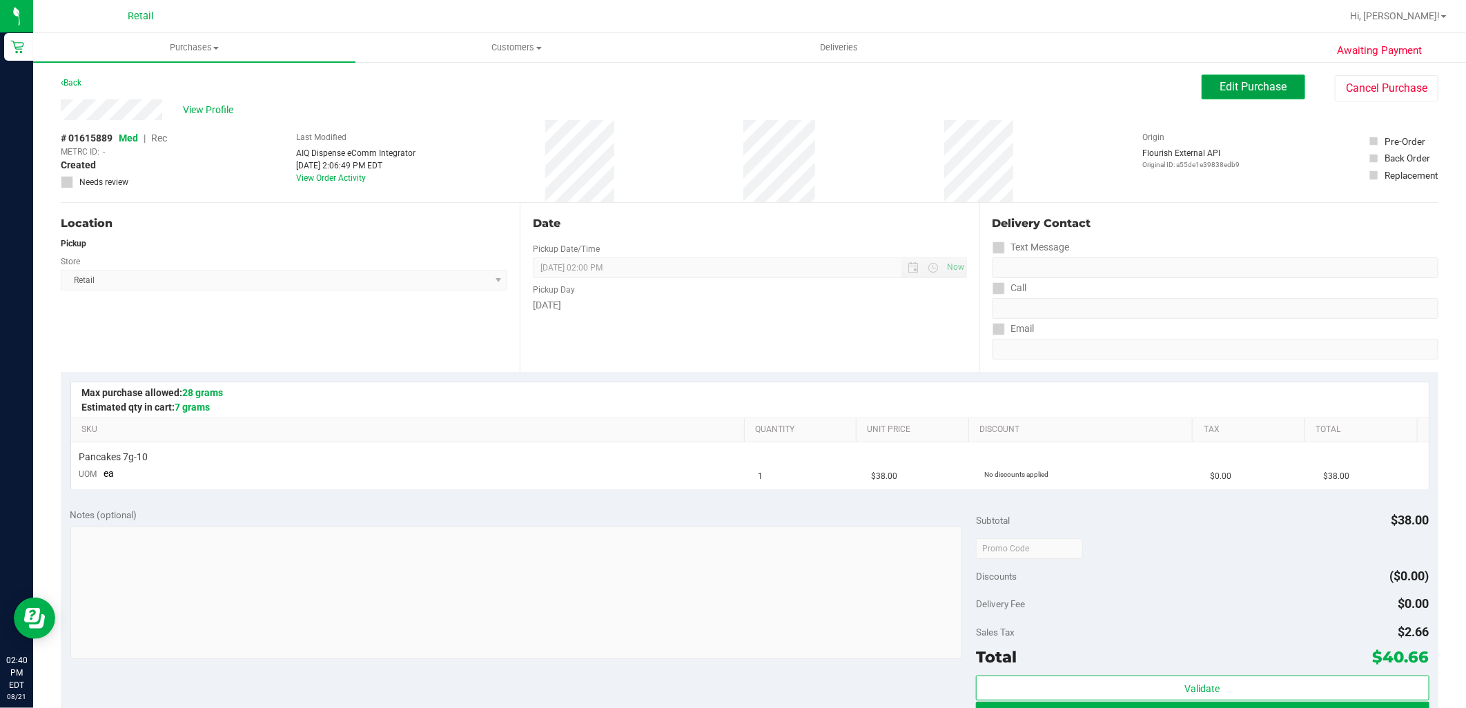
click at [1262, 78] on button "Edit Purchase" at bounding box center [1254, 87] width 104 height 25
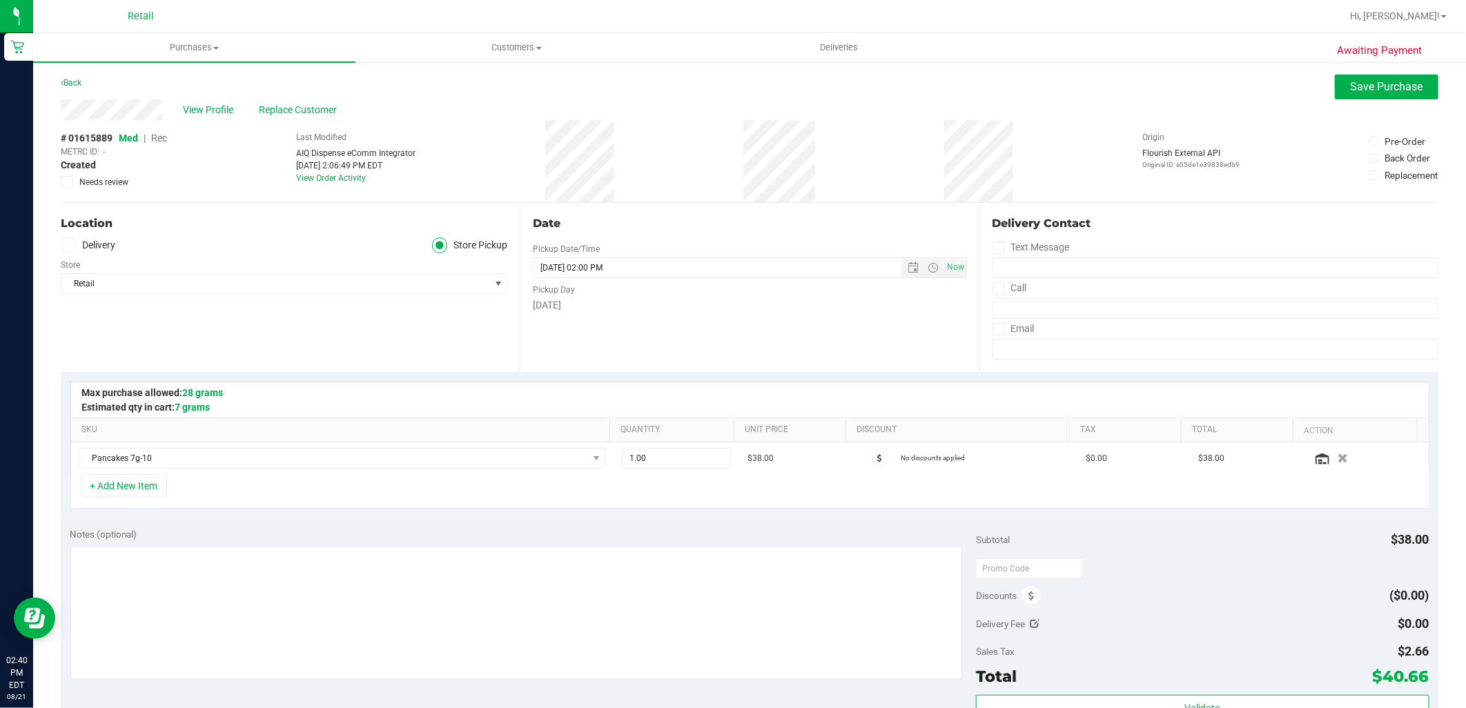
click at [161, 141] on span "Rec" at bounding box center [159, 138] width 16 height 11
click at [1353, 84] on span "Save Purchase" at bounding box center [1387, 86] width 72 height 13
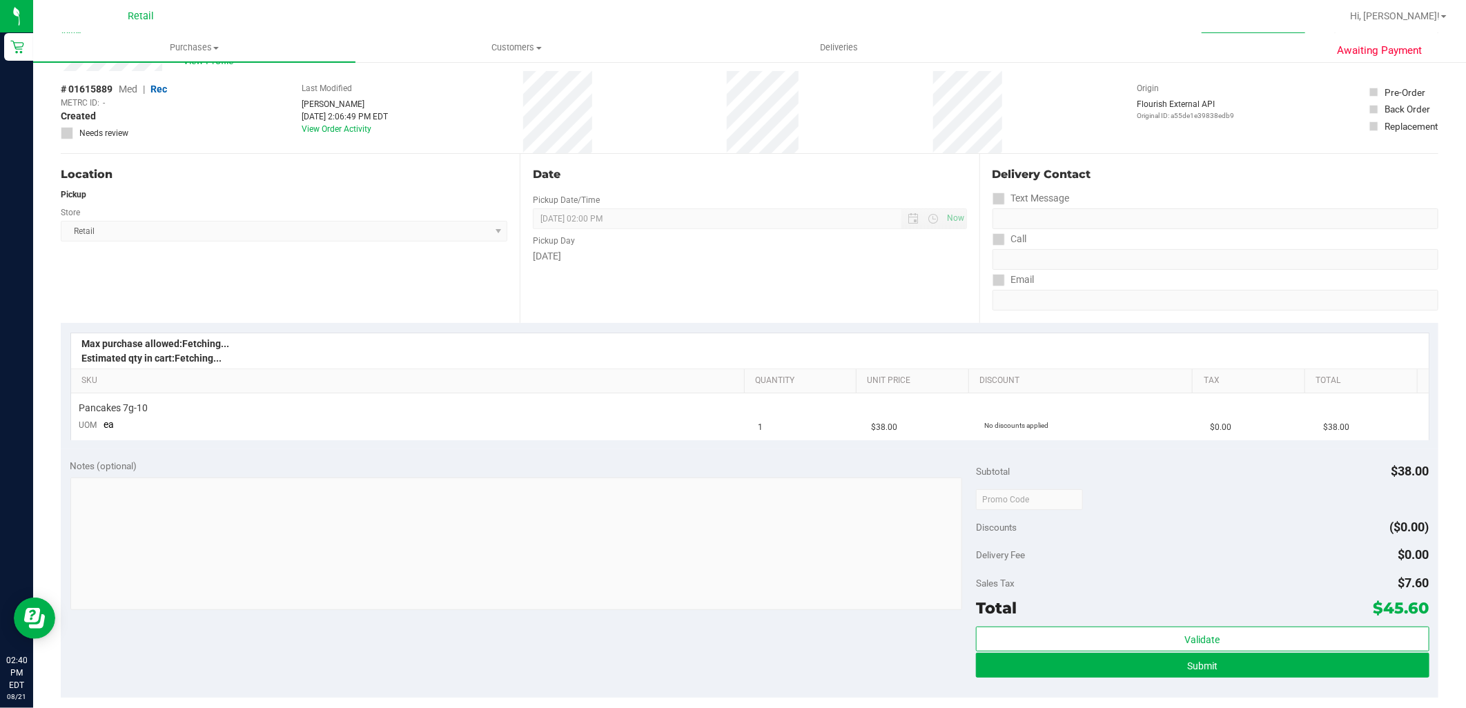
scroll to position [153, 0]
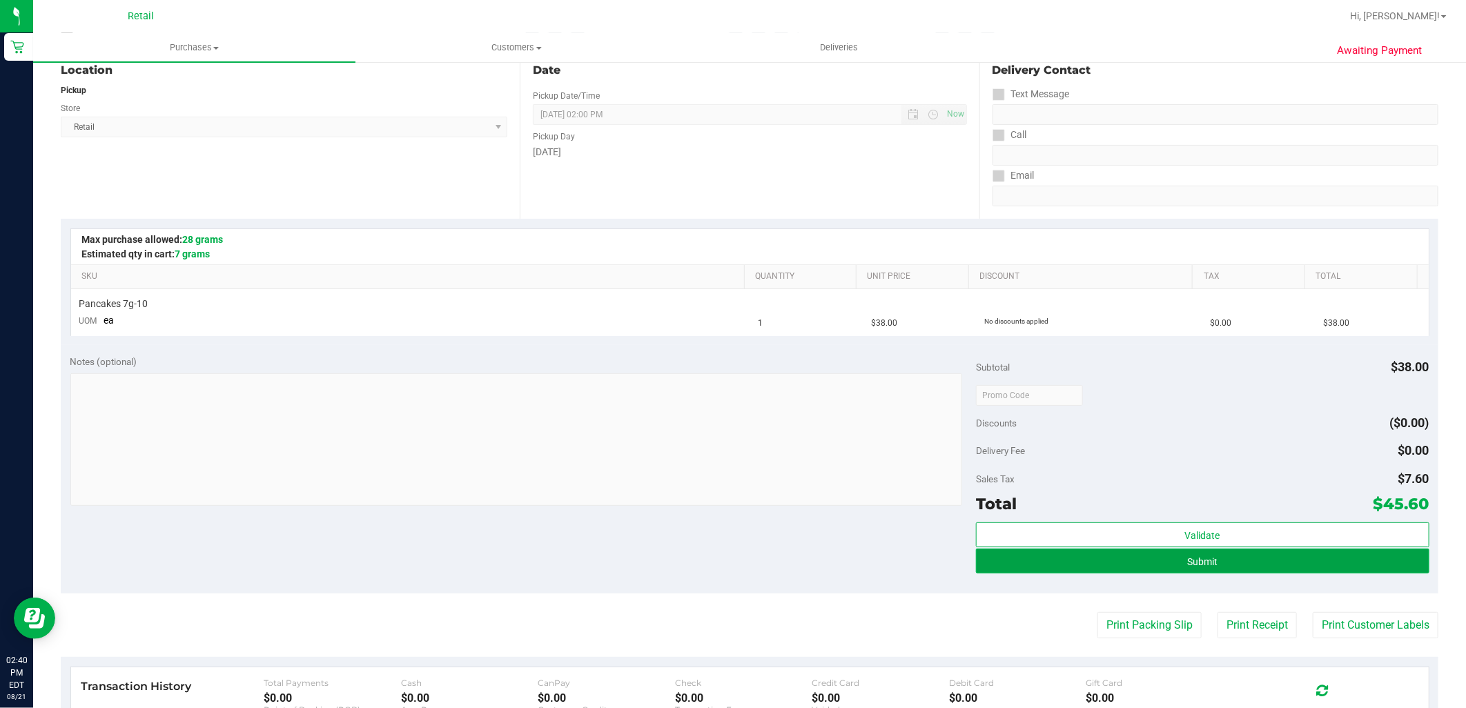
click at [1206, 552] on button "Submit" at bounding box center [1202, 561] width 453 height 25
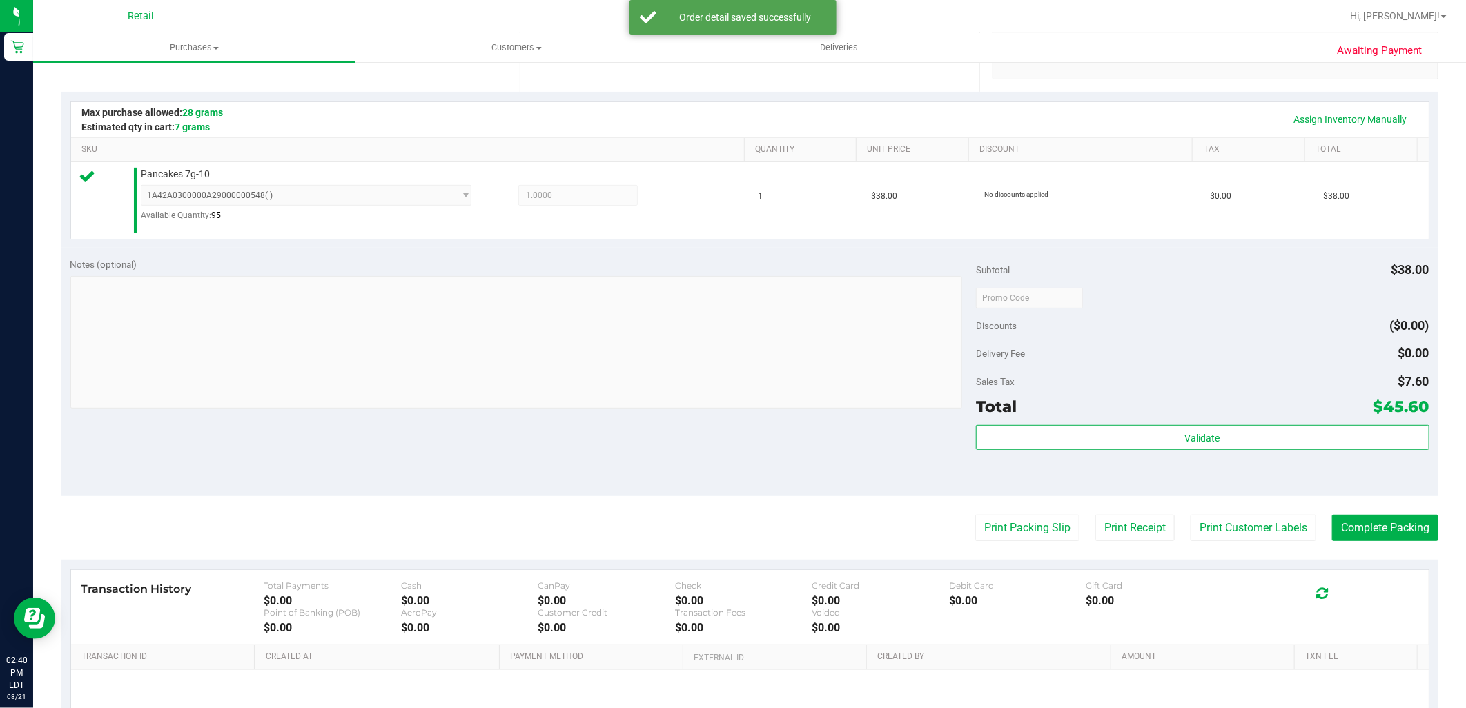
scroll to position [306, 0]
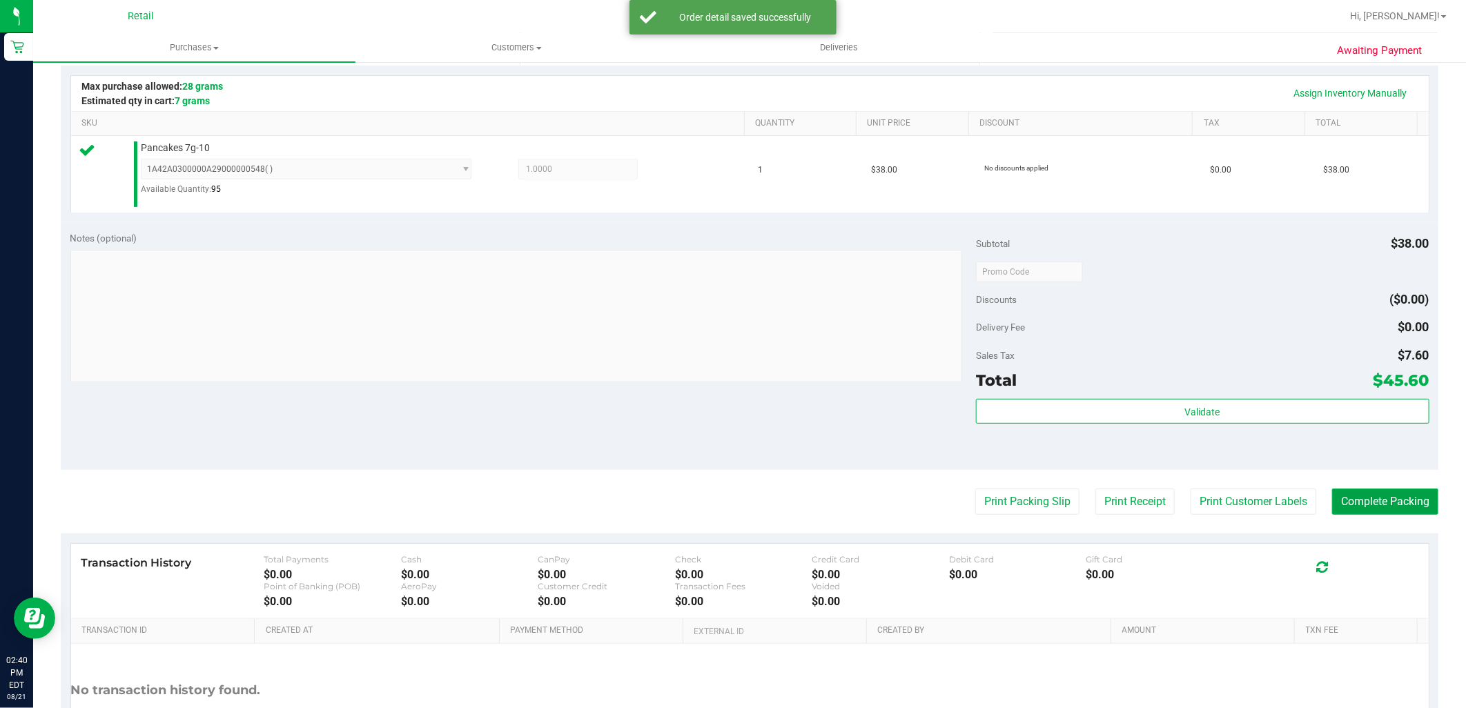
click at [1405, 507] on button "Complete Packing" at bounding box center [1385, 502] width 106 height 26
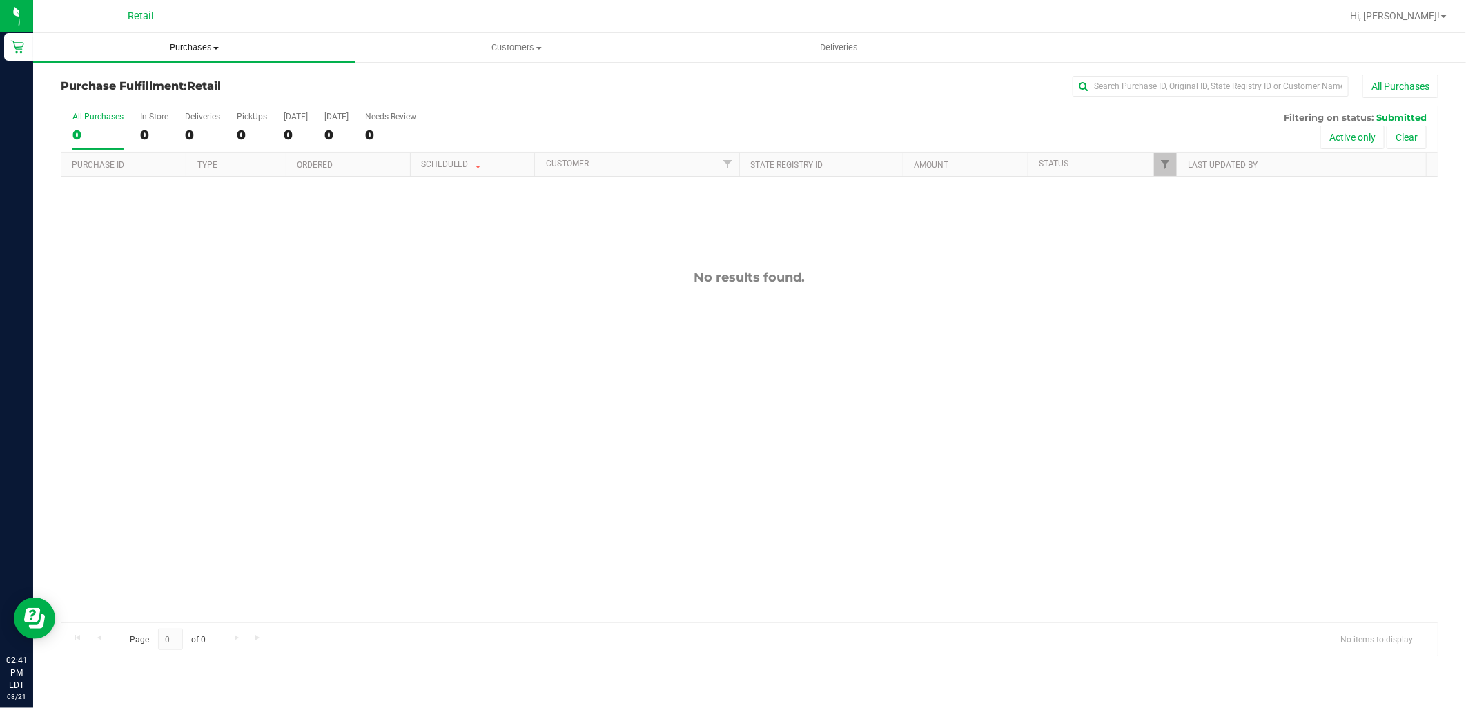
click at [166, 46] on span "Purchases" at bounding box center [194, 47] width 322 height 12
click at [166, 79] on span "Summary of purchases" at bounding box center [103, 83] width 141 height 12
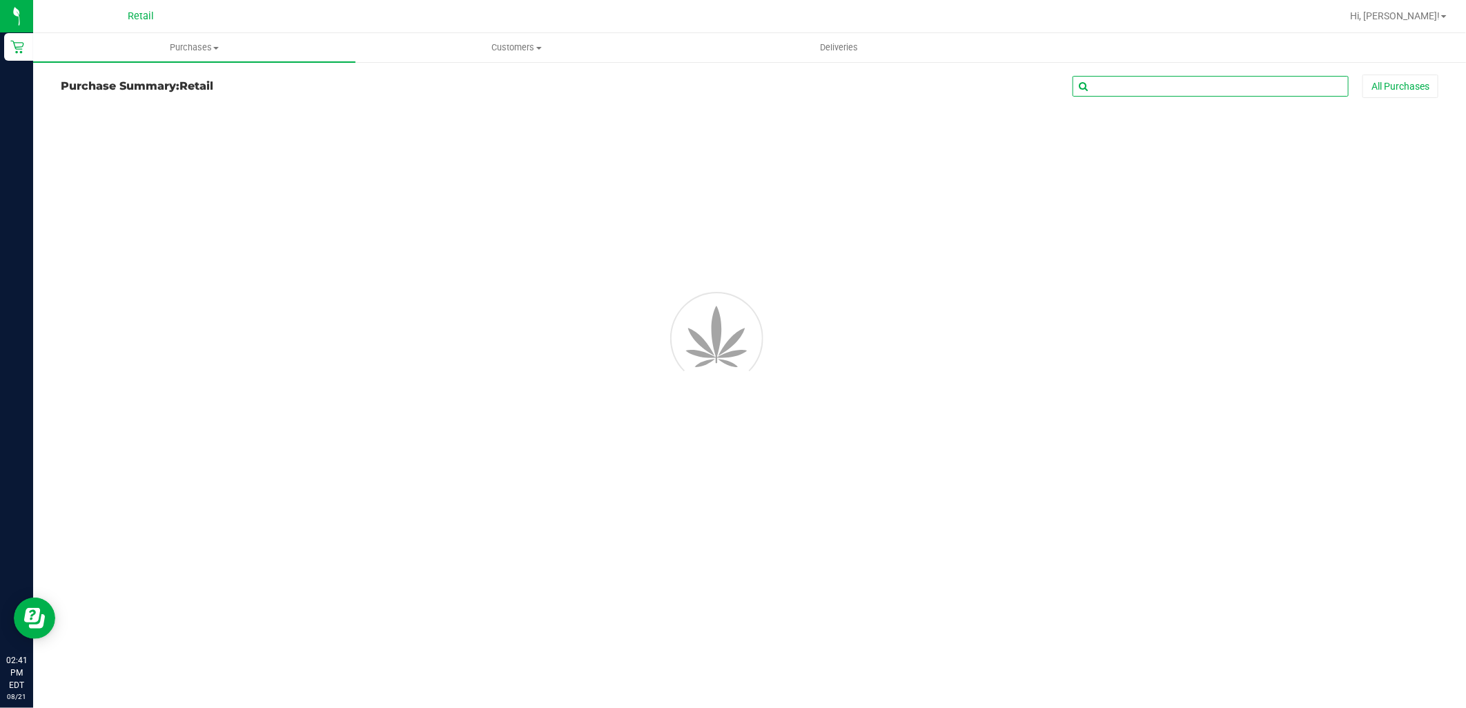
click at [1161, 83] on input "text" at bounding box center [1210, 86] width 276 height 21
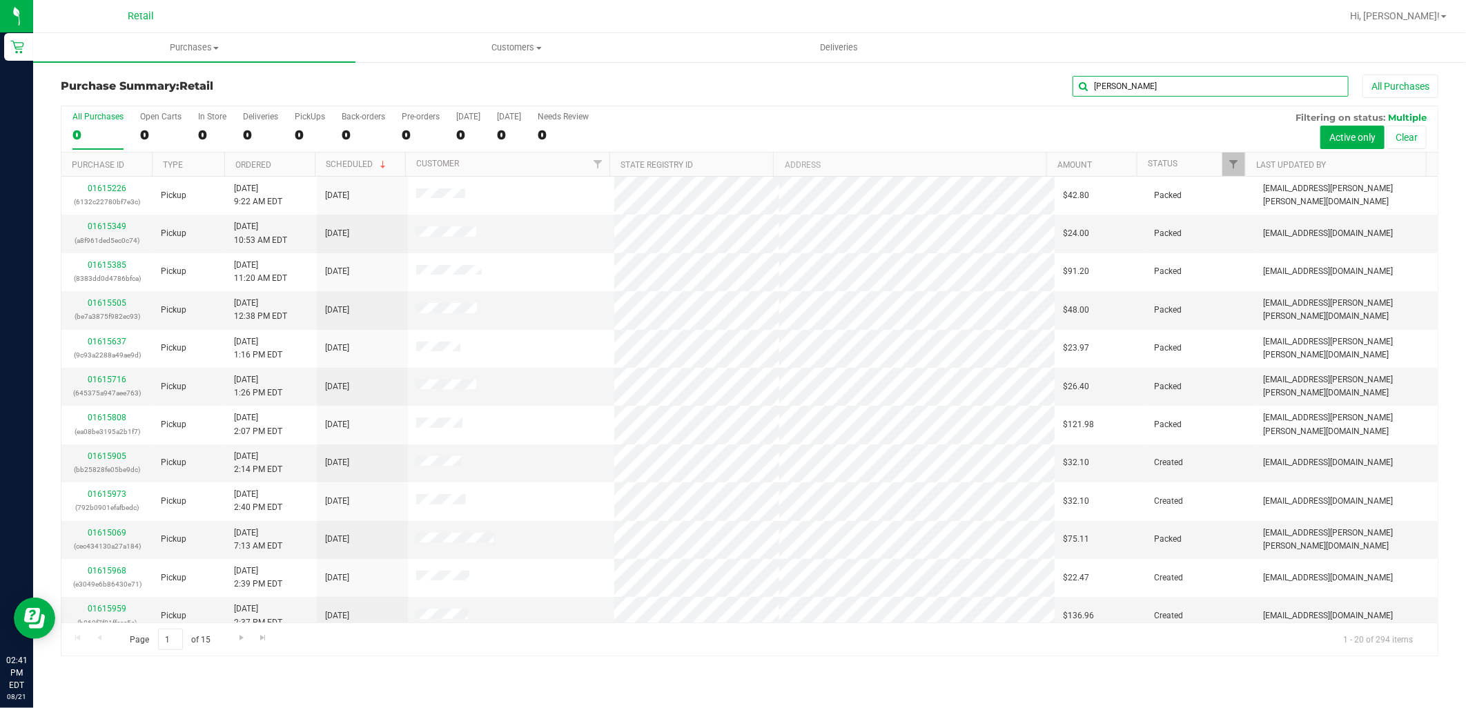
type input "trecia"
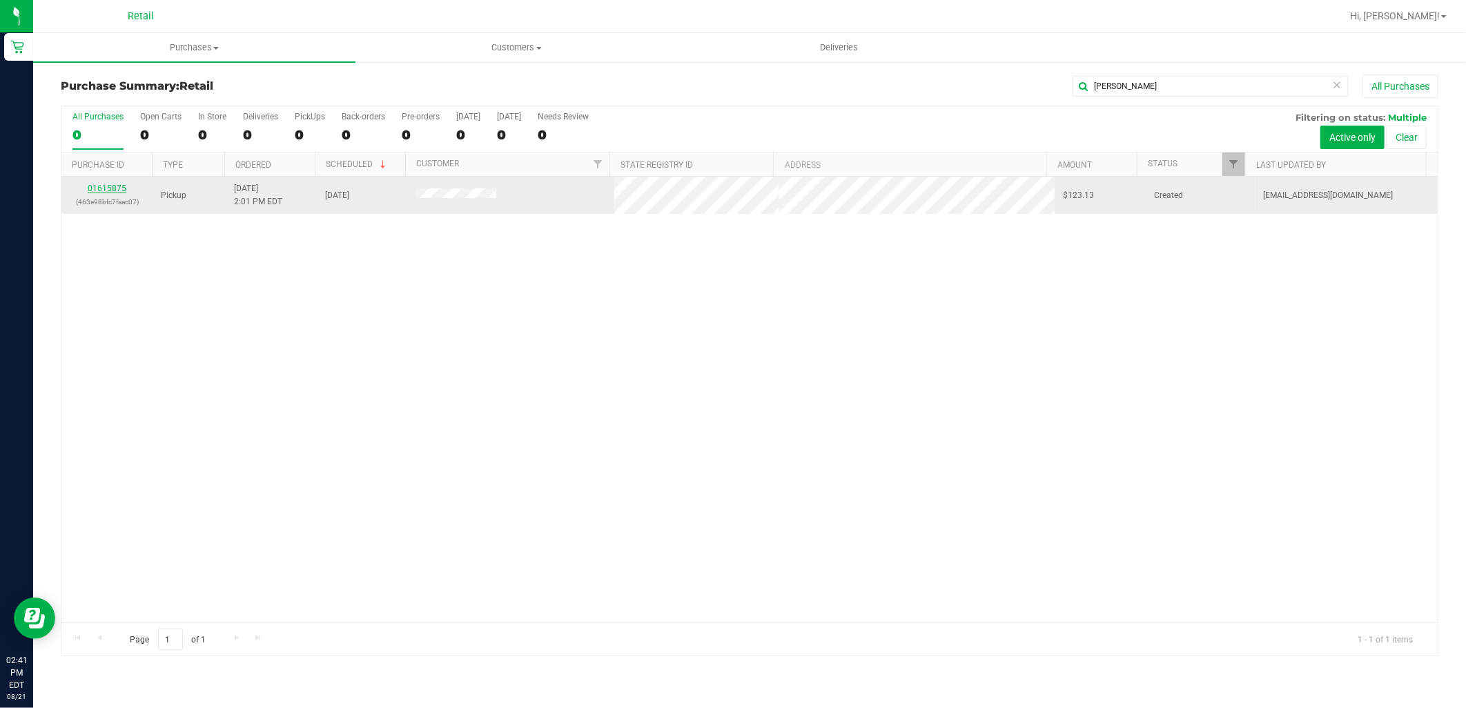
click at [122, 188] on link "01615875" at bounding box center [107, 189] width 39 height 10
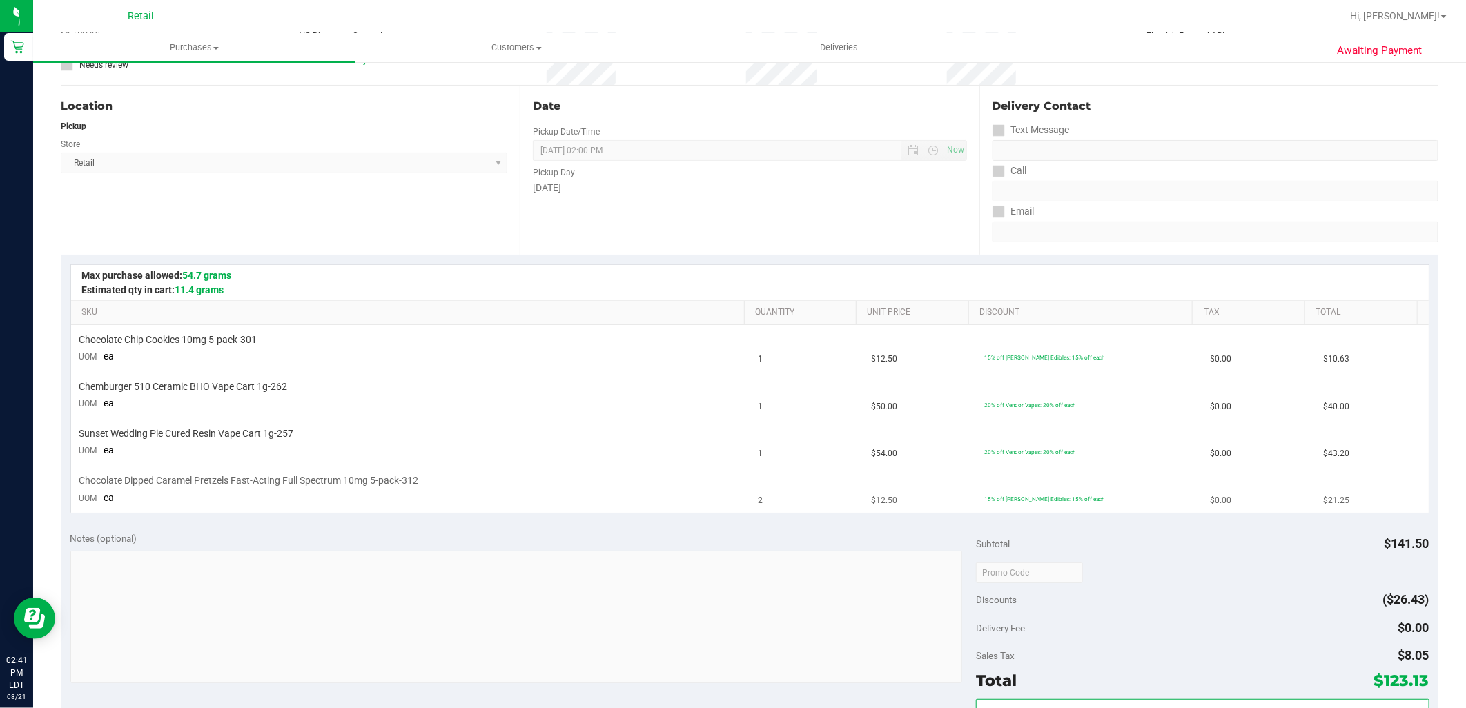
scroll to position [230, 0]
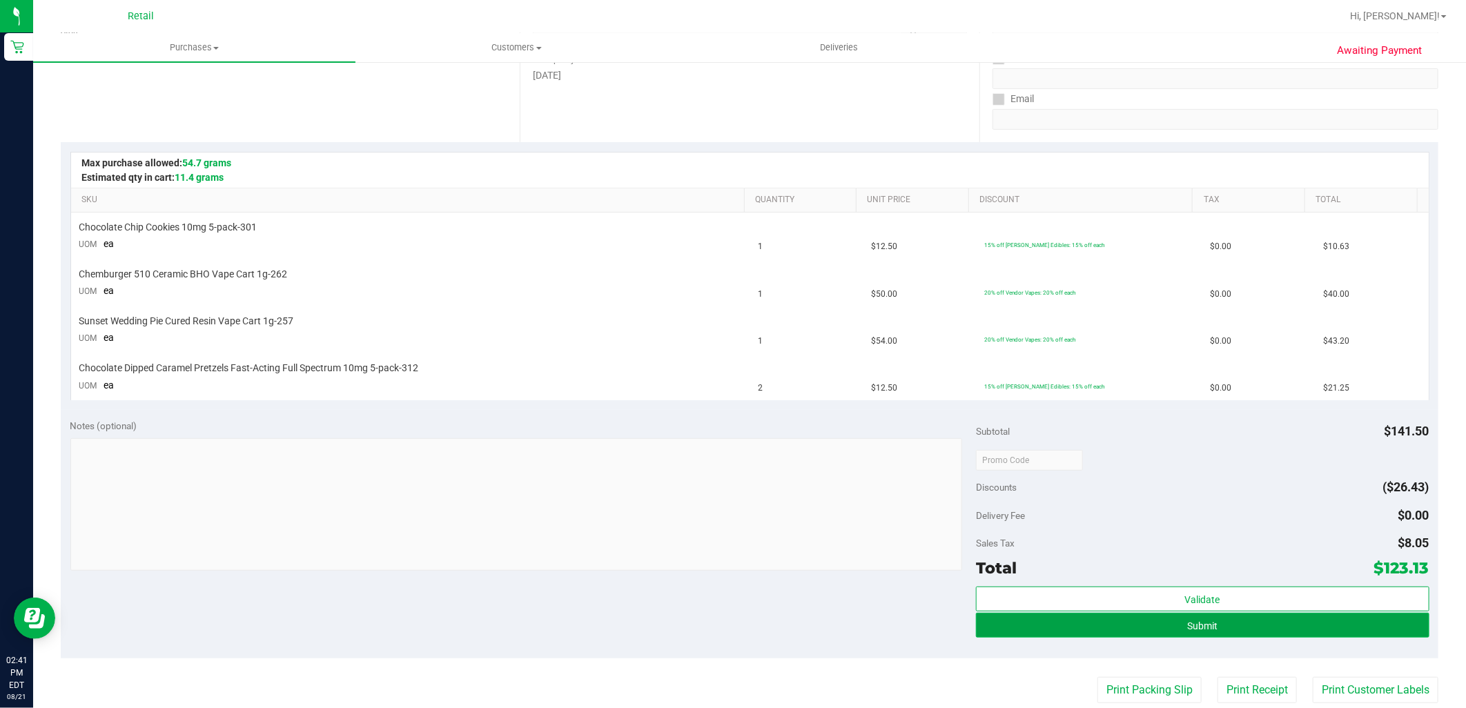
click at [1246, 625] on button "Submit" at bounding box center [1202, 625] width 453 height 25
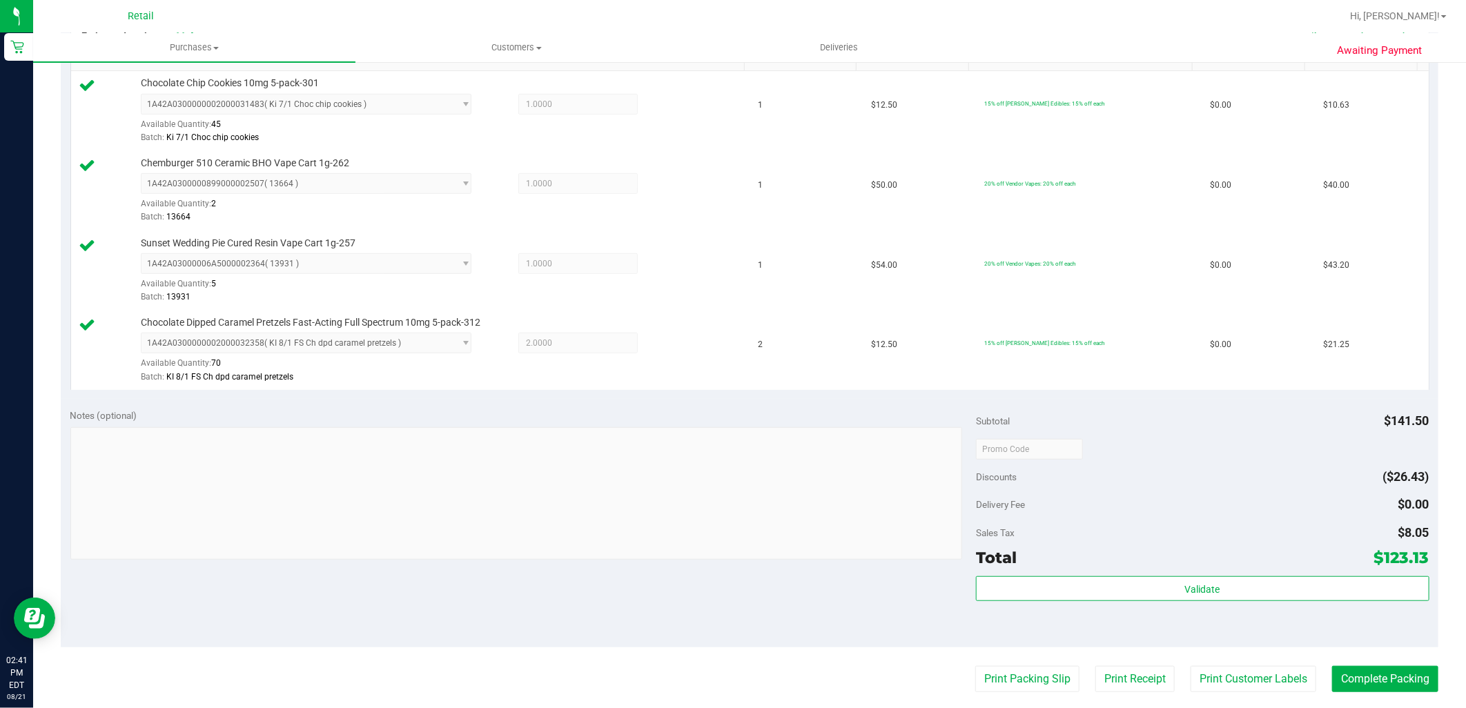
scroll to position [383, 0]
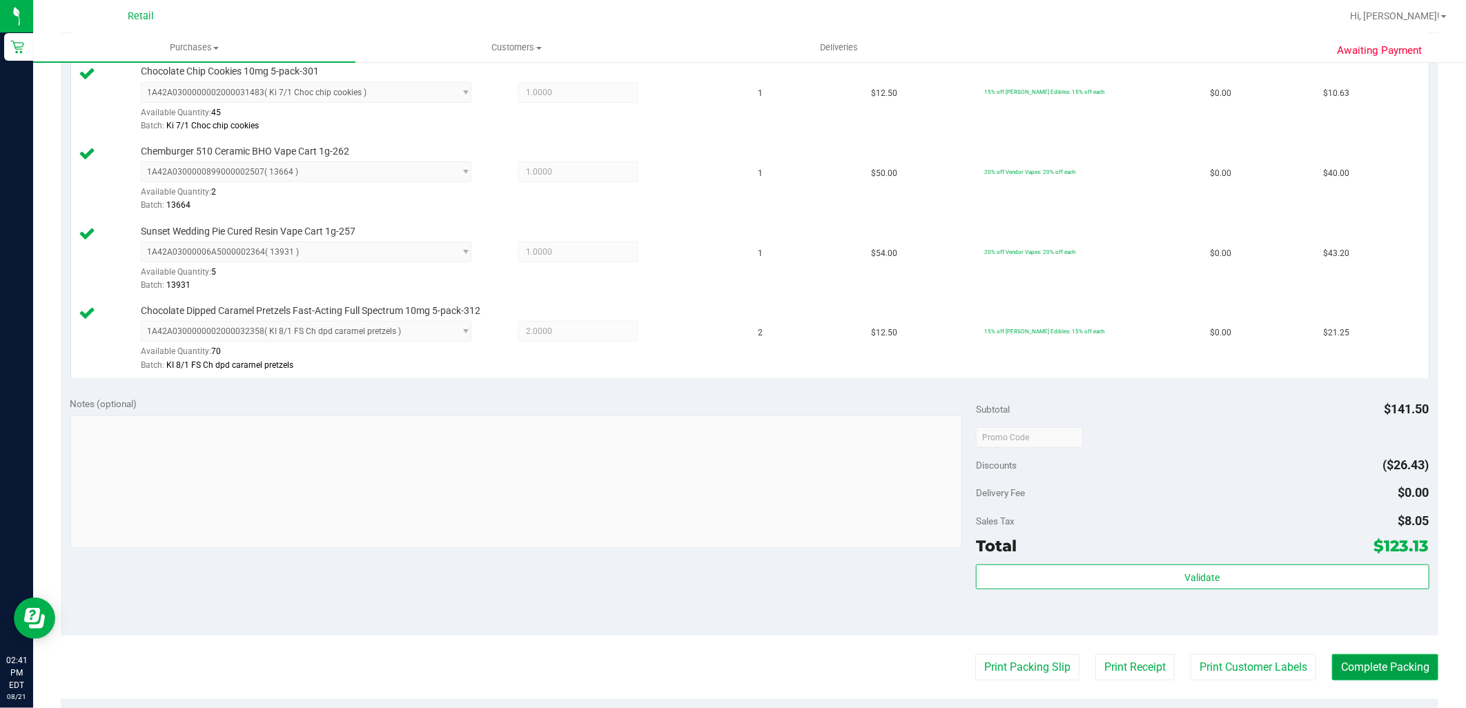
click at [1385, 670] on button "Complete Packing" at bounding box center [1385, 667] width 106 height 26
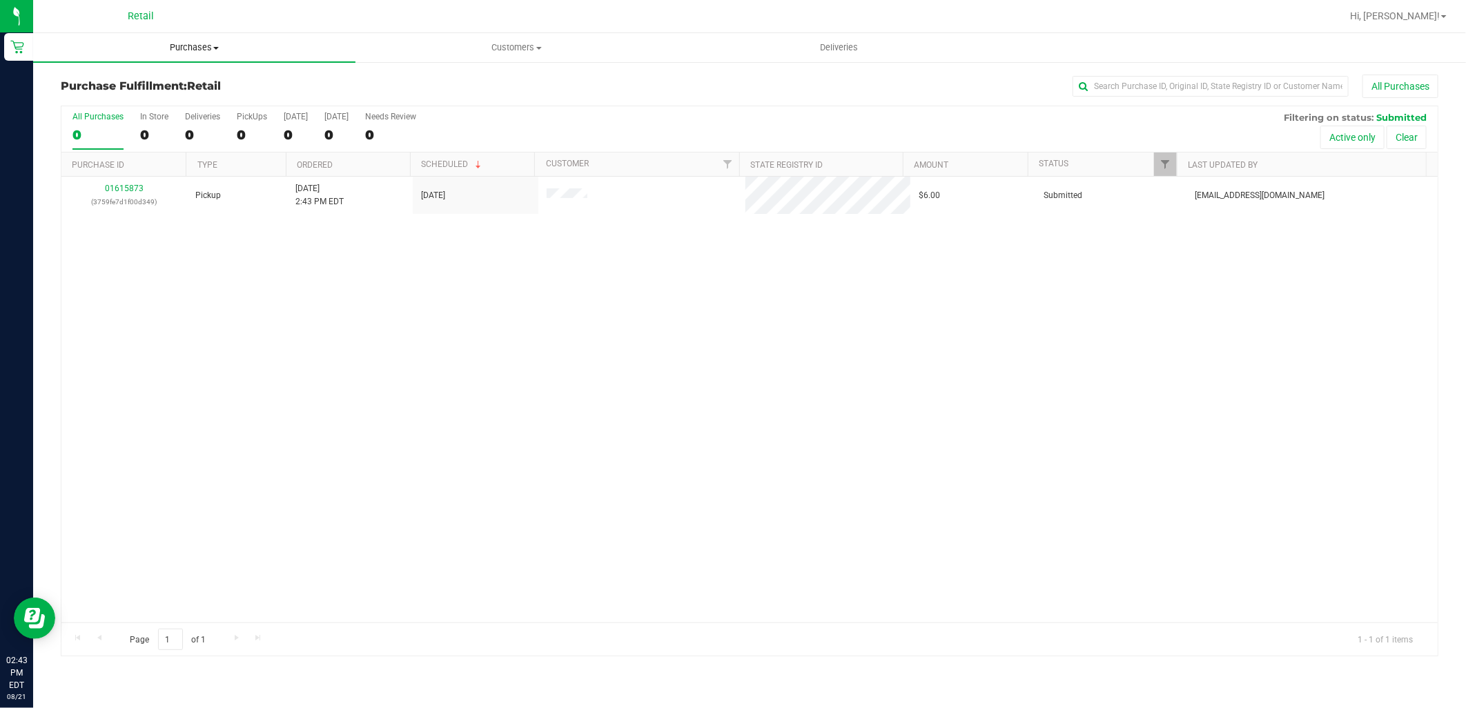
drag, startPoint x: 180, startPoint y: 43, endPoint x: 184, endPoint y: 50, distance: 7.5
click at [180, 43] on span "Purchases" at bounding box center [194, 47] width 322 height 12
click at [188, 81] on li "Summary of purchases" at bounding box center [194, 83] width 322 height 17
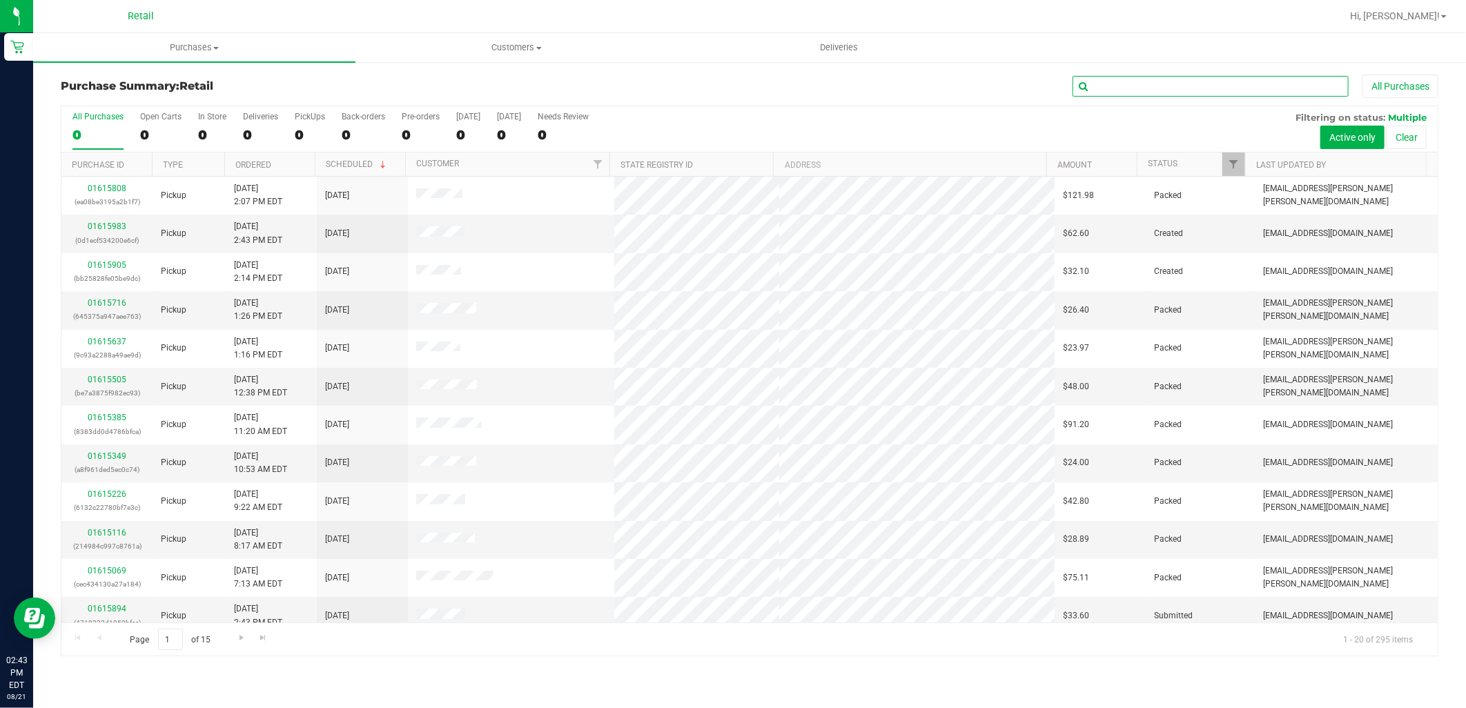
click at [1191, 86] on input "text" at bounding box center [1210, 86] width 276 height 21
type input "lape"
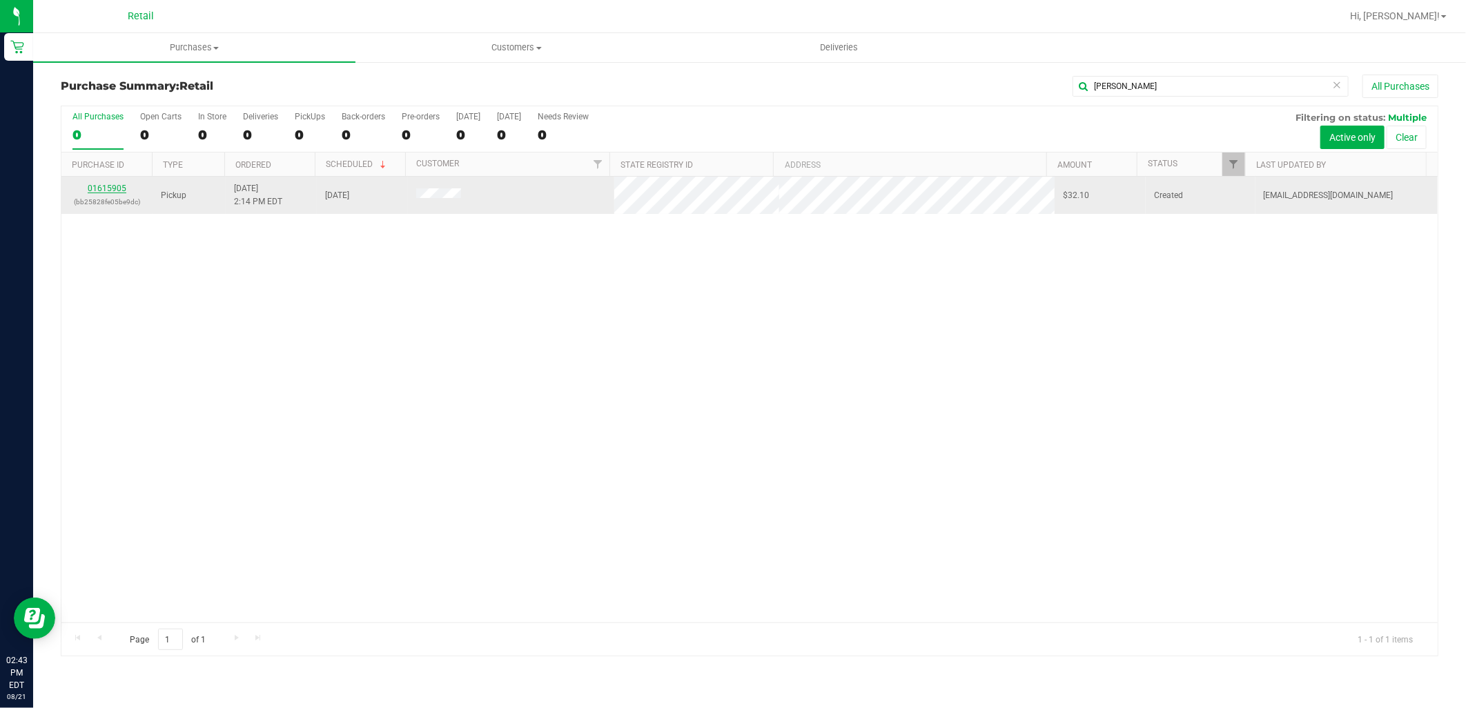
click at [121, 186] on link "01615905" at bounding box center [107, 189] width 39 height 10
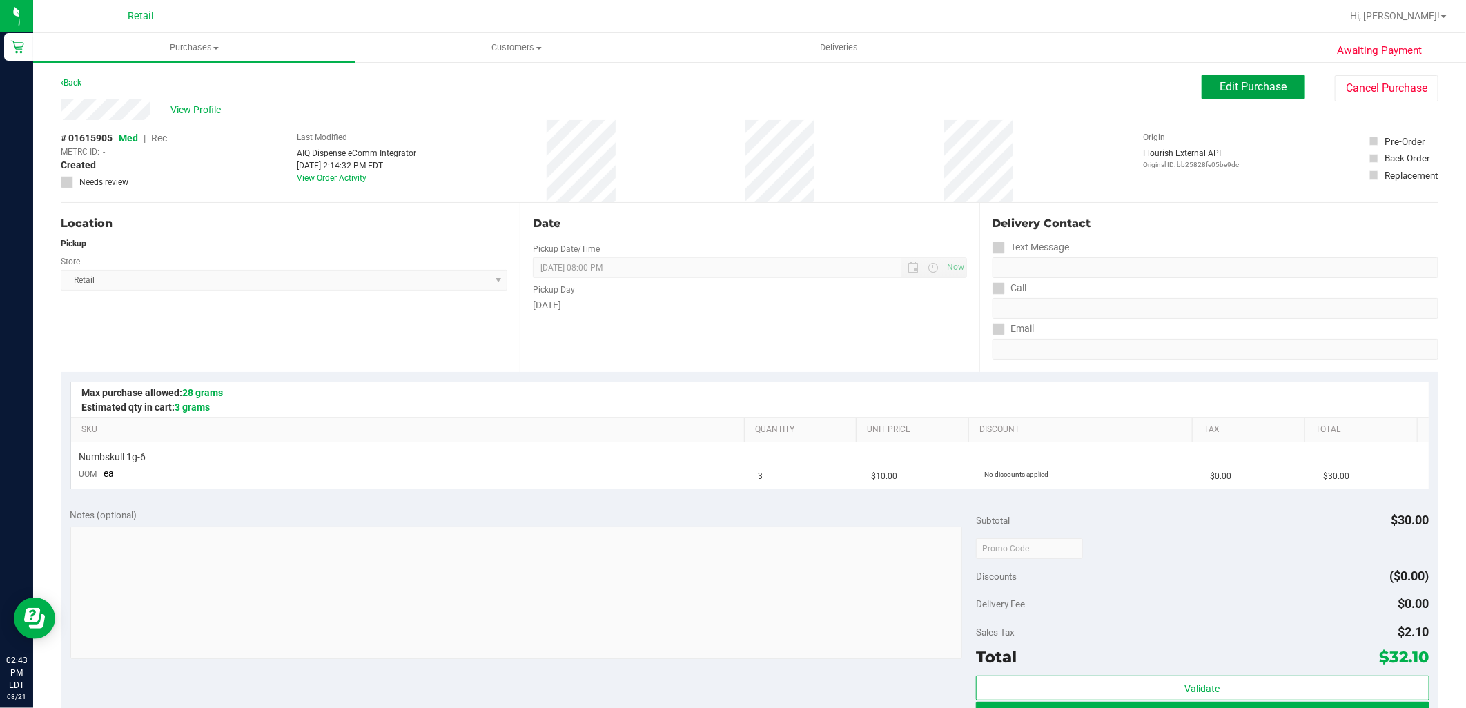
click at [1232, 95] on button "Edit Purchase" at bounding box center [1254, 87] width 104 height 25
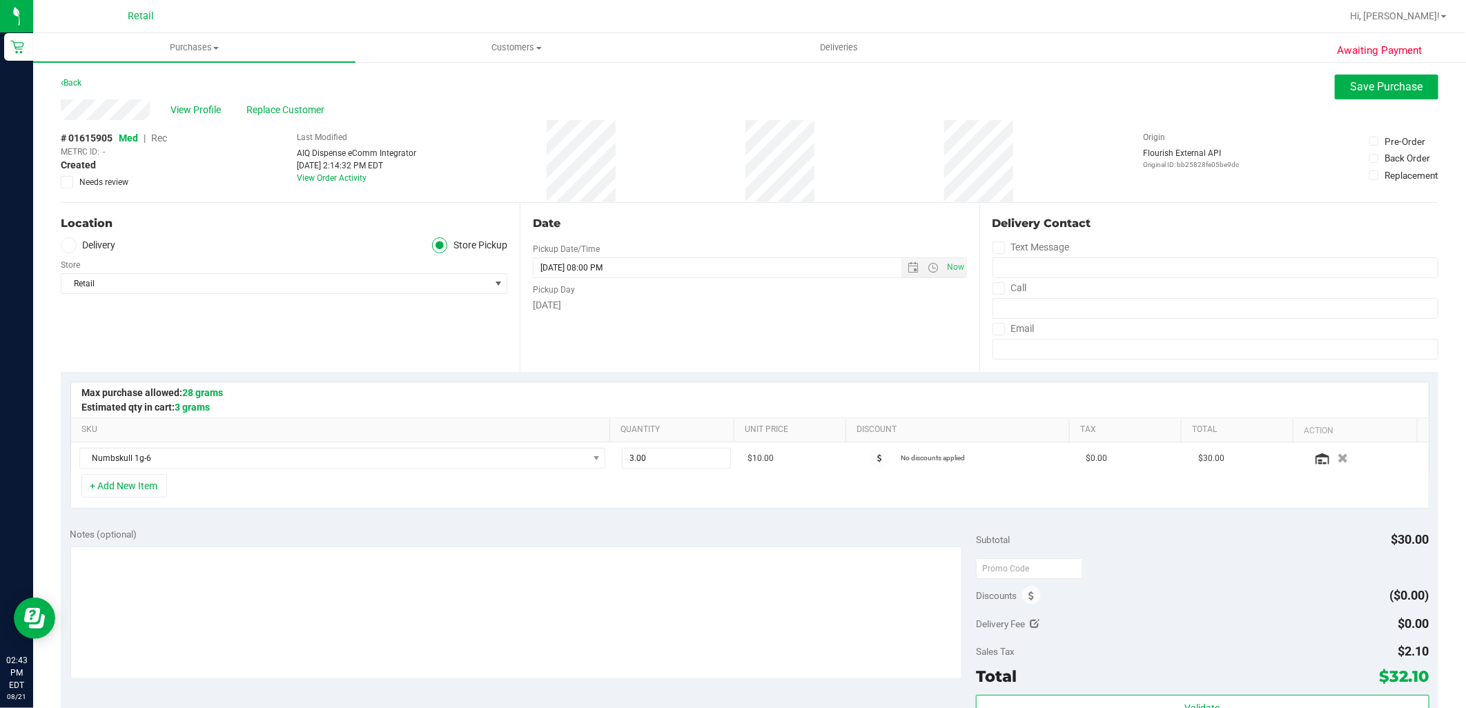
click at [162, 138] on span "Rec" at bounding box center [159, 138] width 16 height 11
click at [1398, 88] on span "Save Purchase" at bounding box center [1387, 86] width 72 height 13
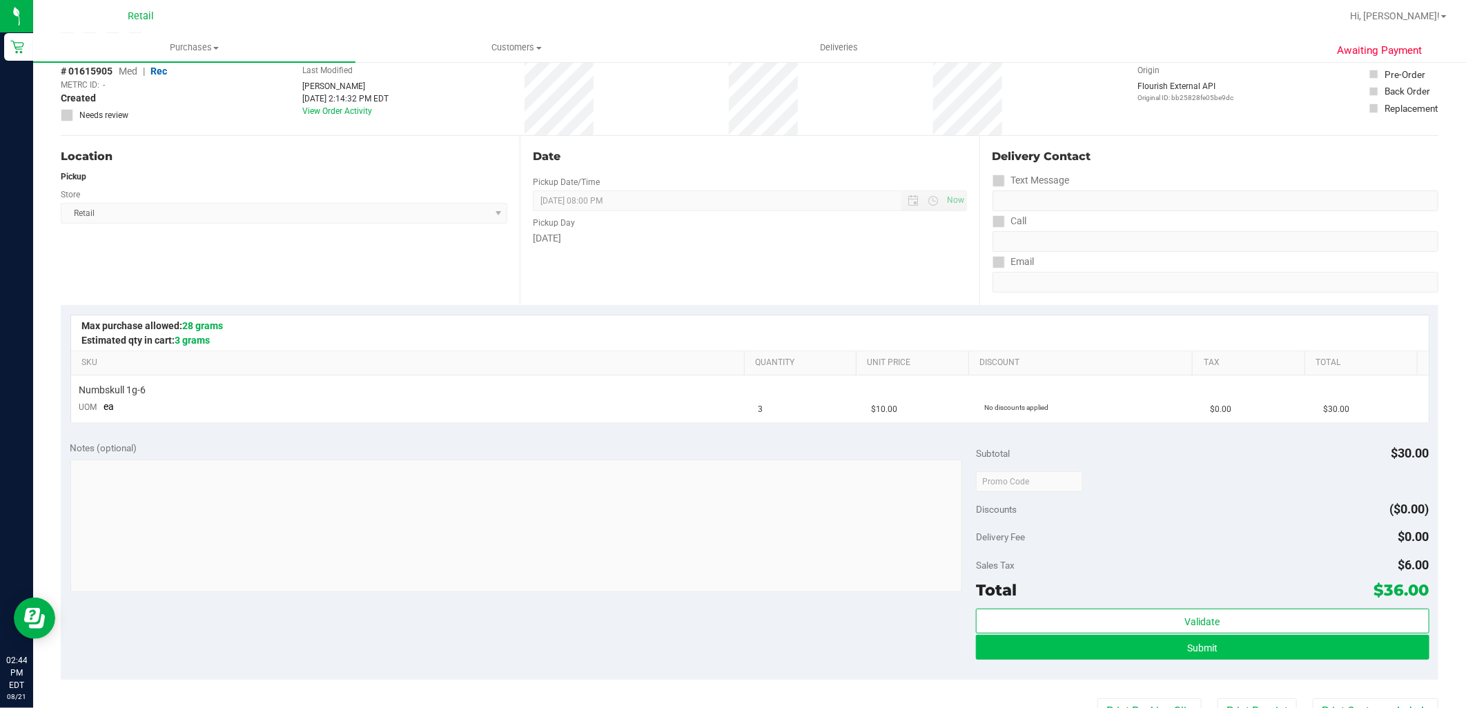
scroll to position [77, 0]
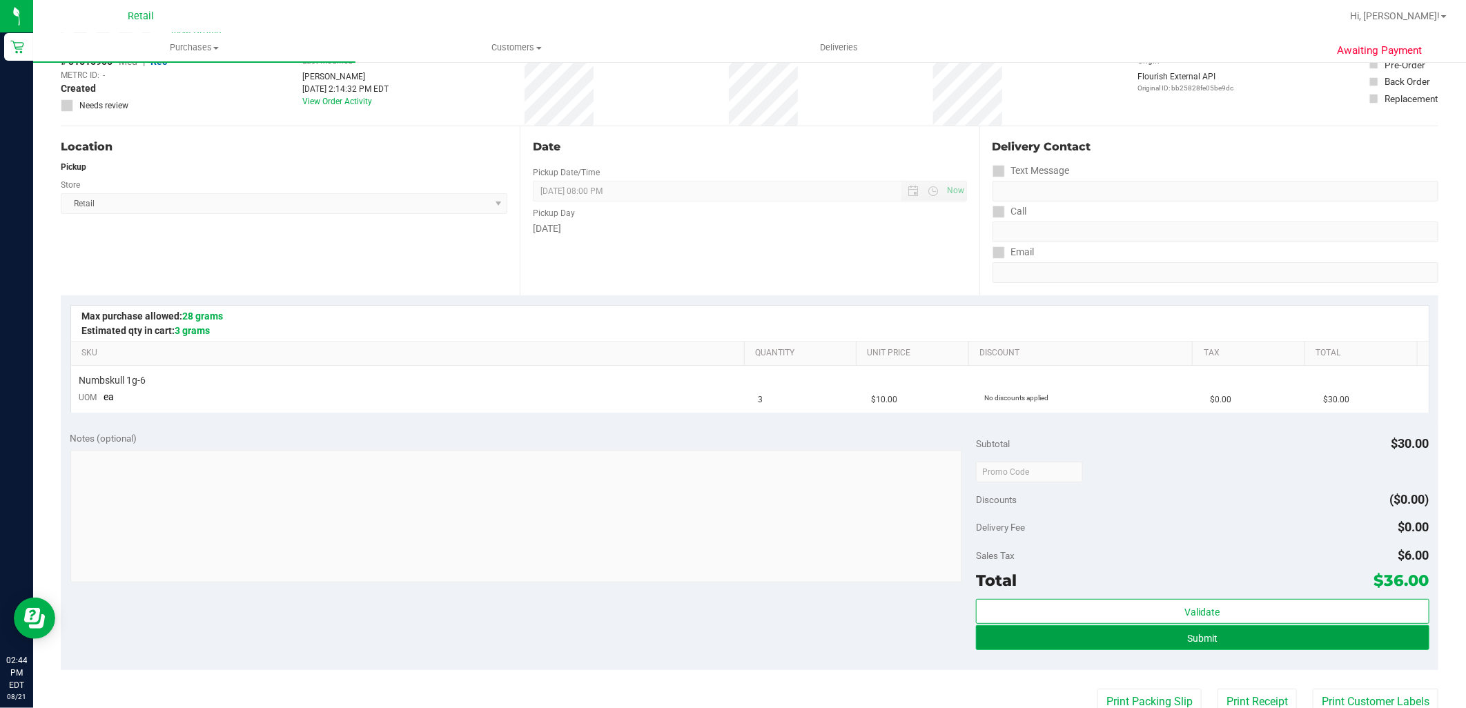
click at [1119, 647] on button "Submit" at bounding box center [1202, 637] width 453 height 25
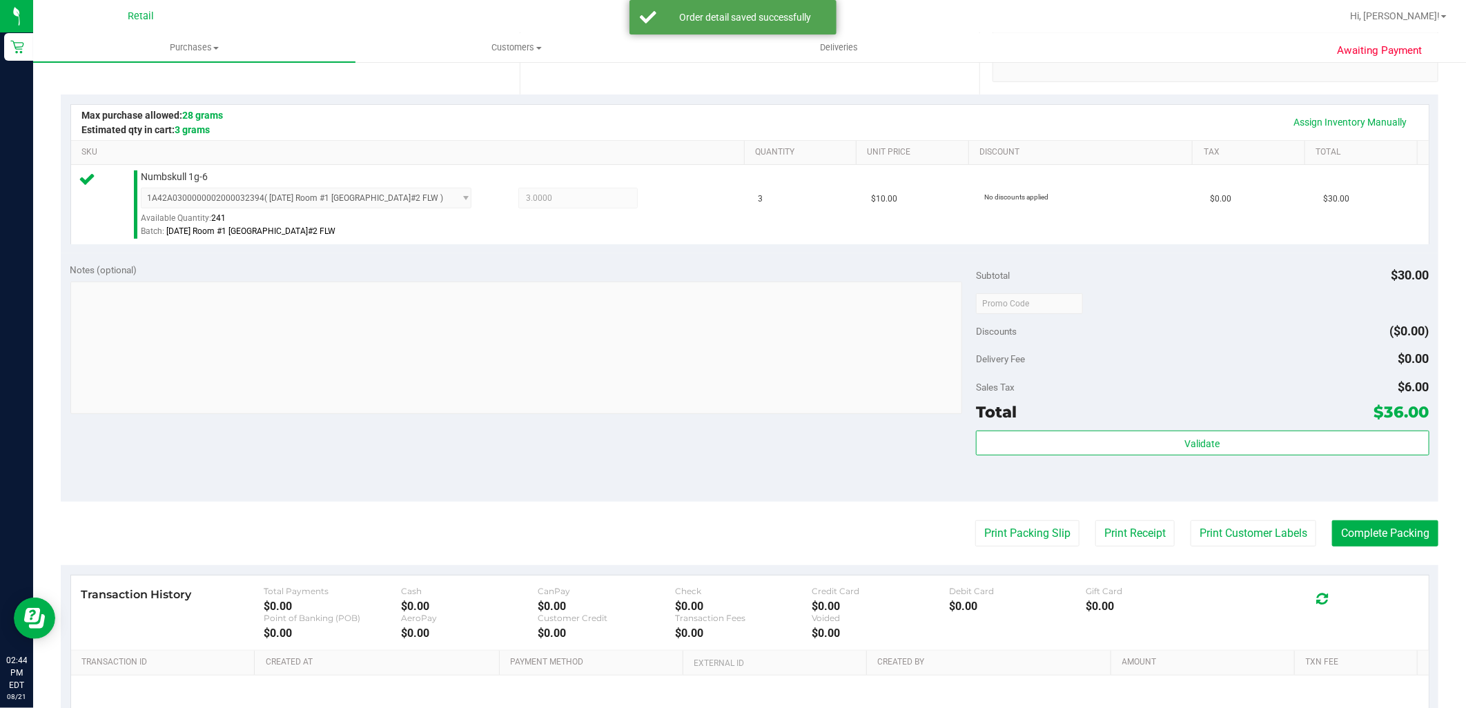
scroll to position [306, 0]
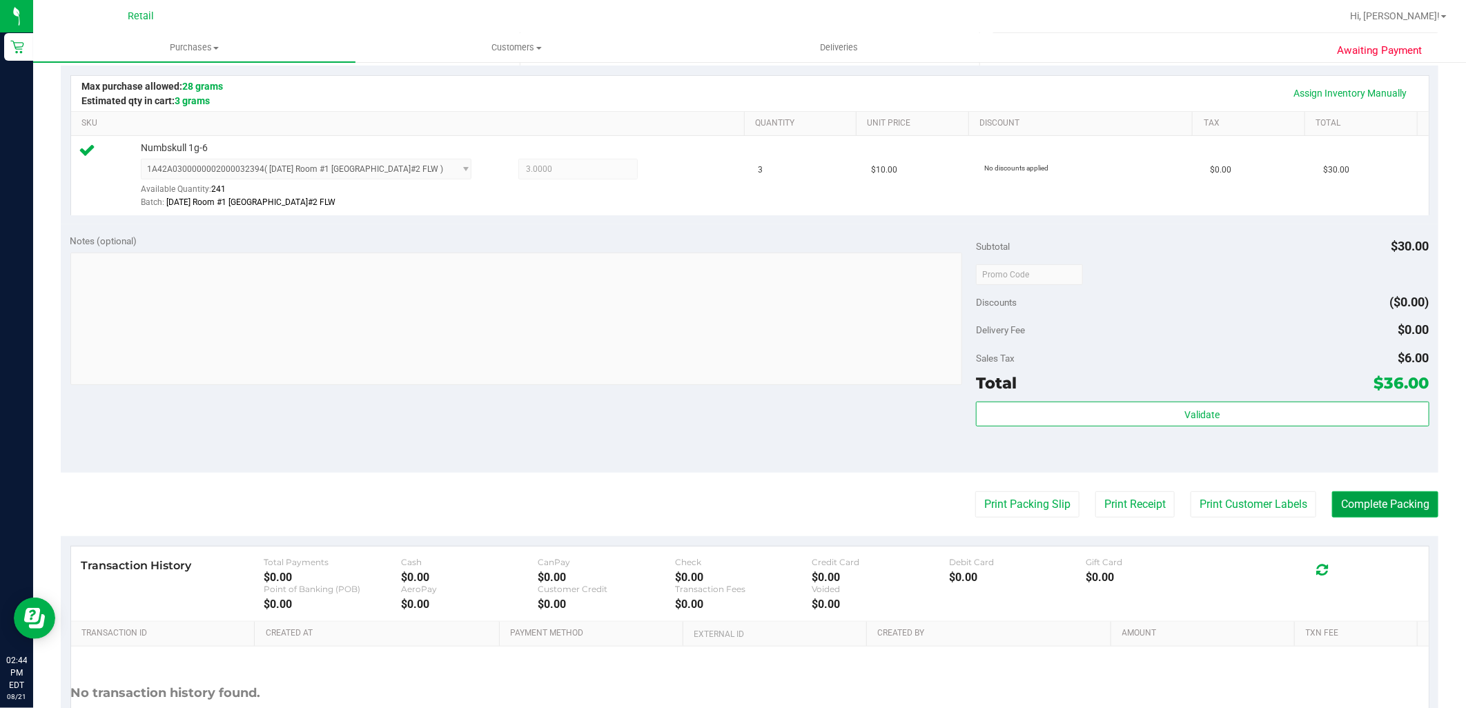
click at [1362, 509] on button "Complete Packing" at bounding box center [1385, 504] width 106 height 26
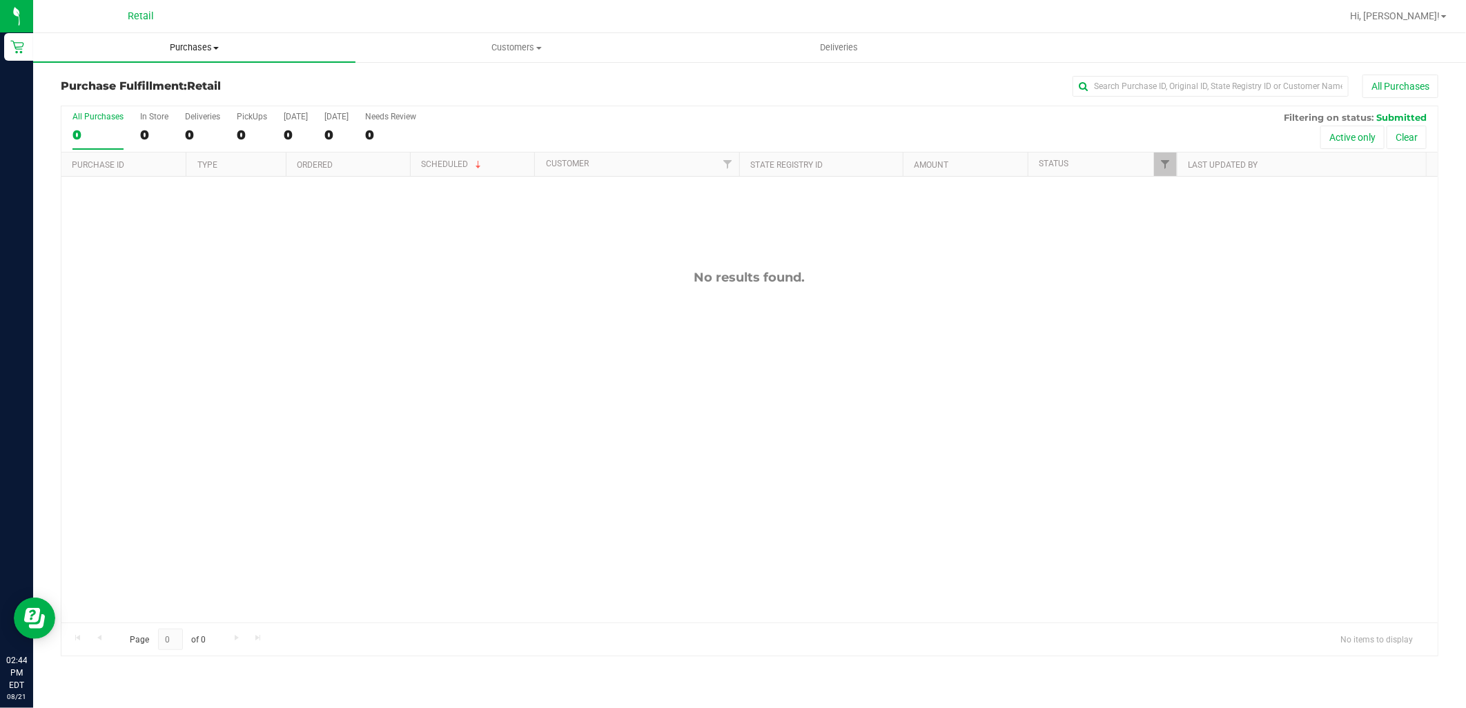
click at [167, 54] on uib-tab-heading "Purchases Summary of purchases Fulfillment All purchases" at bounding box center [194, 47] width 322 height 29
click at [162, 81] on span "Summary of purchases" at bounding box center [103, 83] width 141 height 12
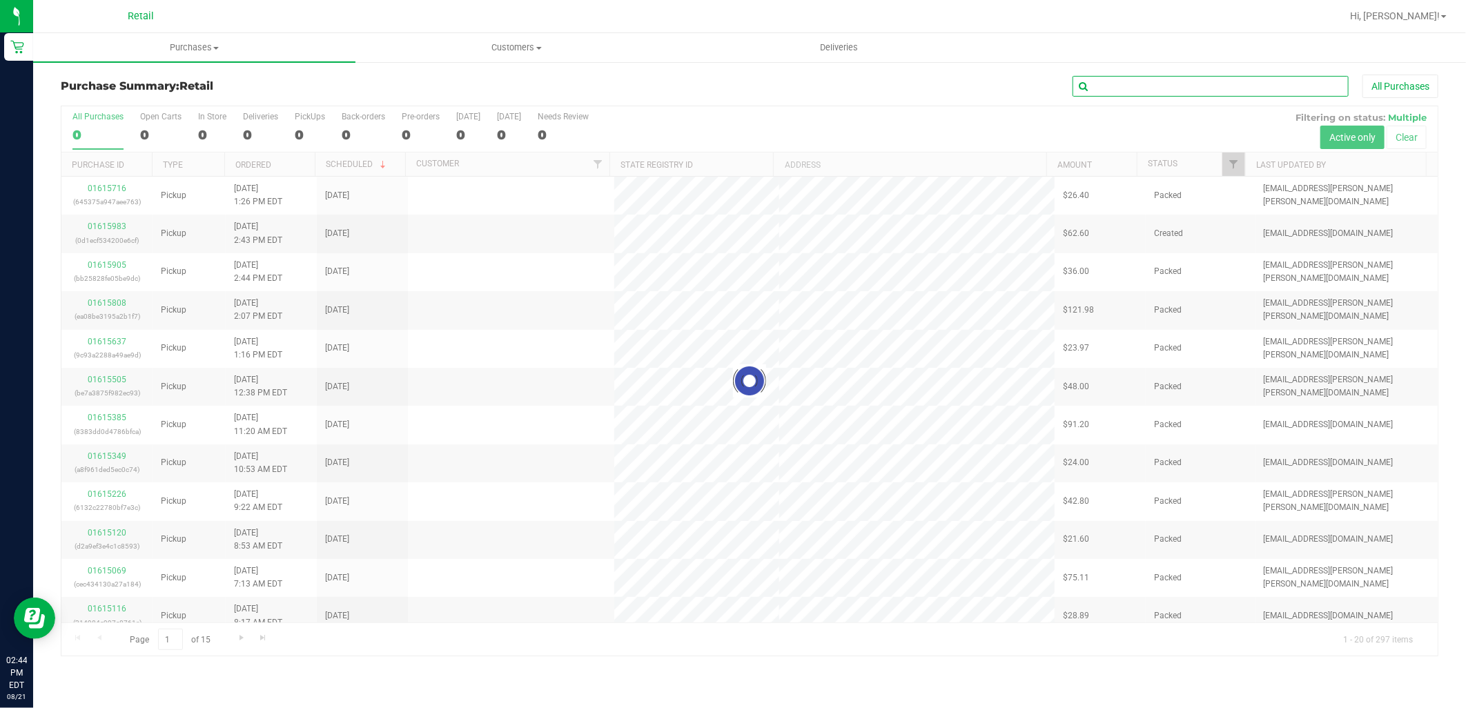
click at [1125, 92] on input "text" at bounding box center [1210, 86] width 276 height 21
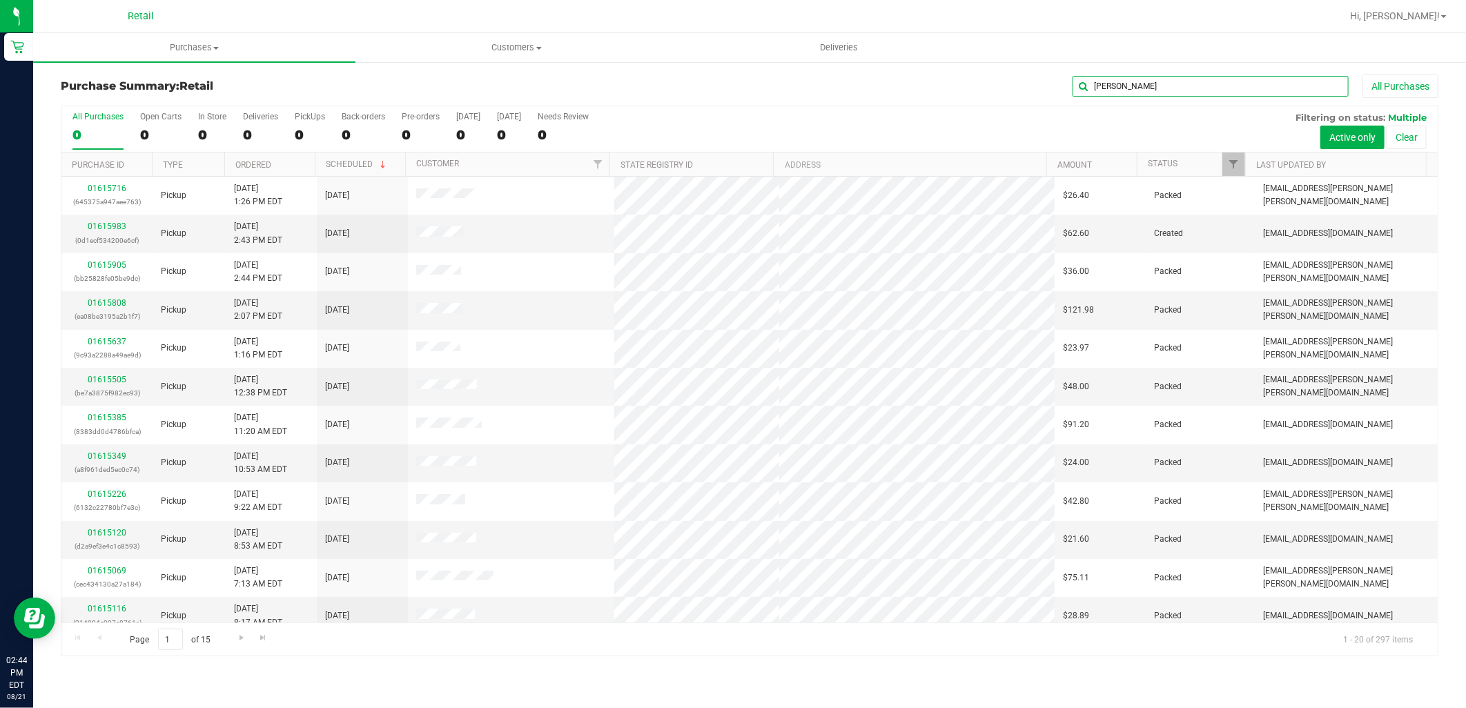
type input "jeffrey"
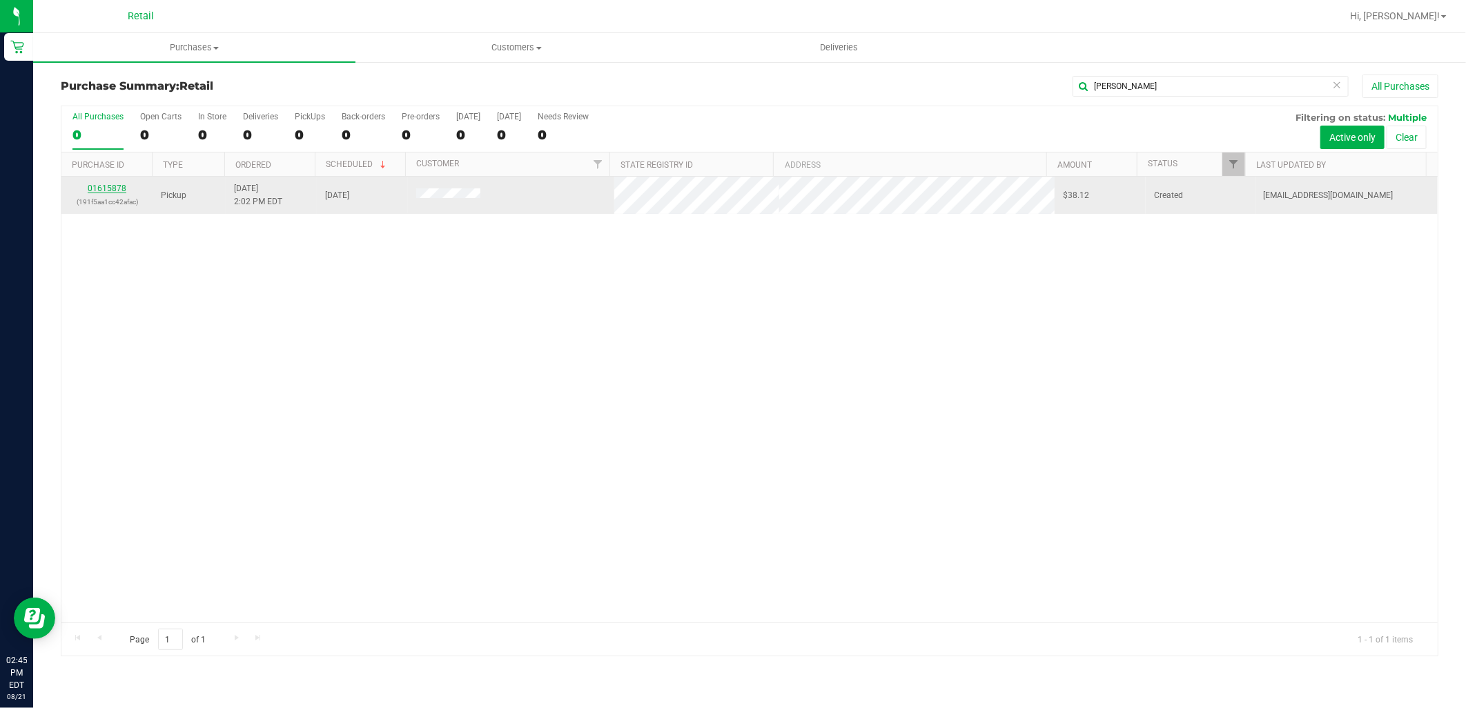
click at [120, 187] on link "01615878" at bounding box center [107, 189] width 39 height 10
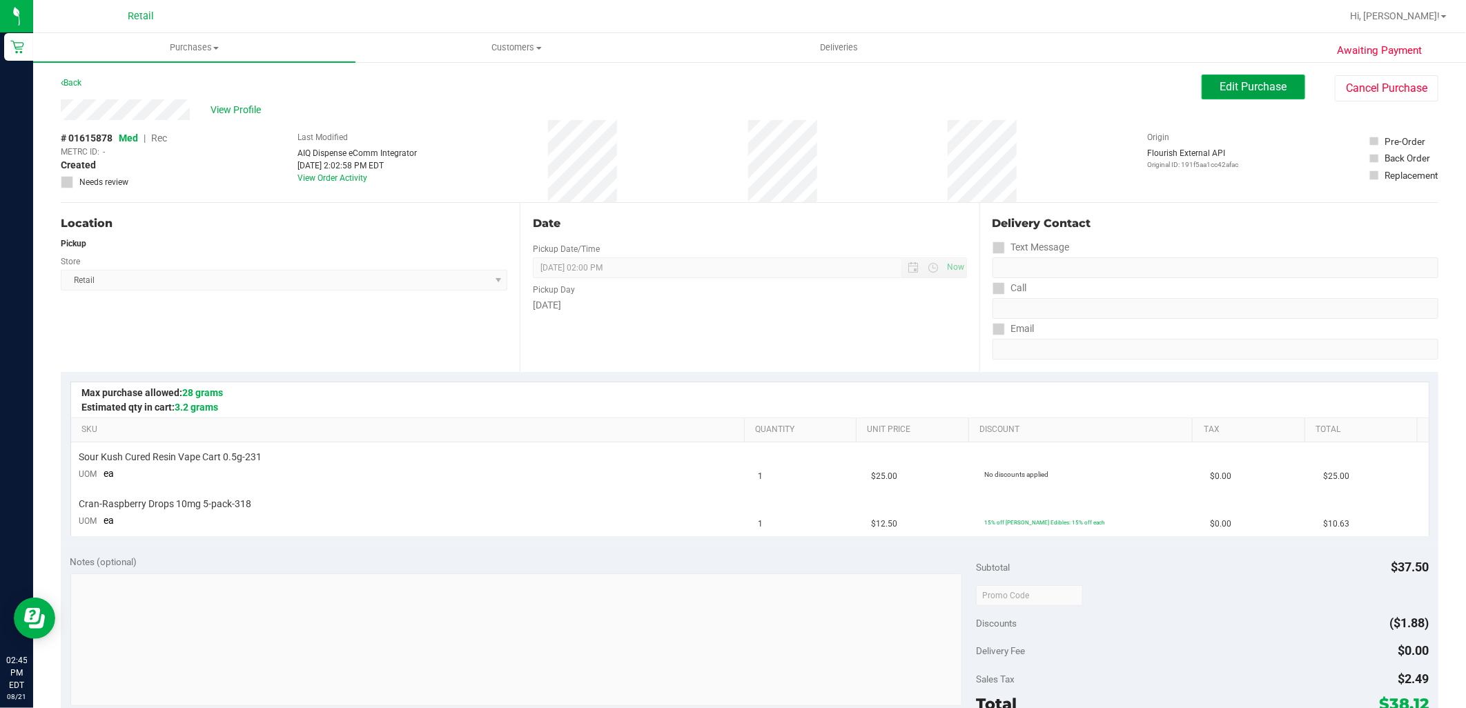
click at [1226, 92] on span "Edit Purchase" at bounding box center [1253, 86] width 67 height 13
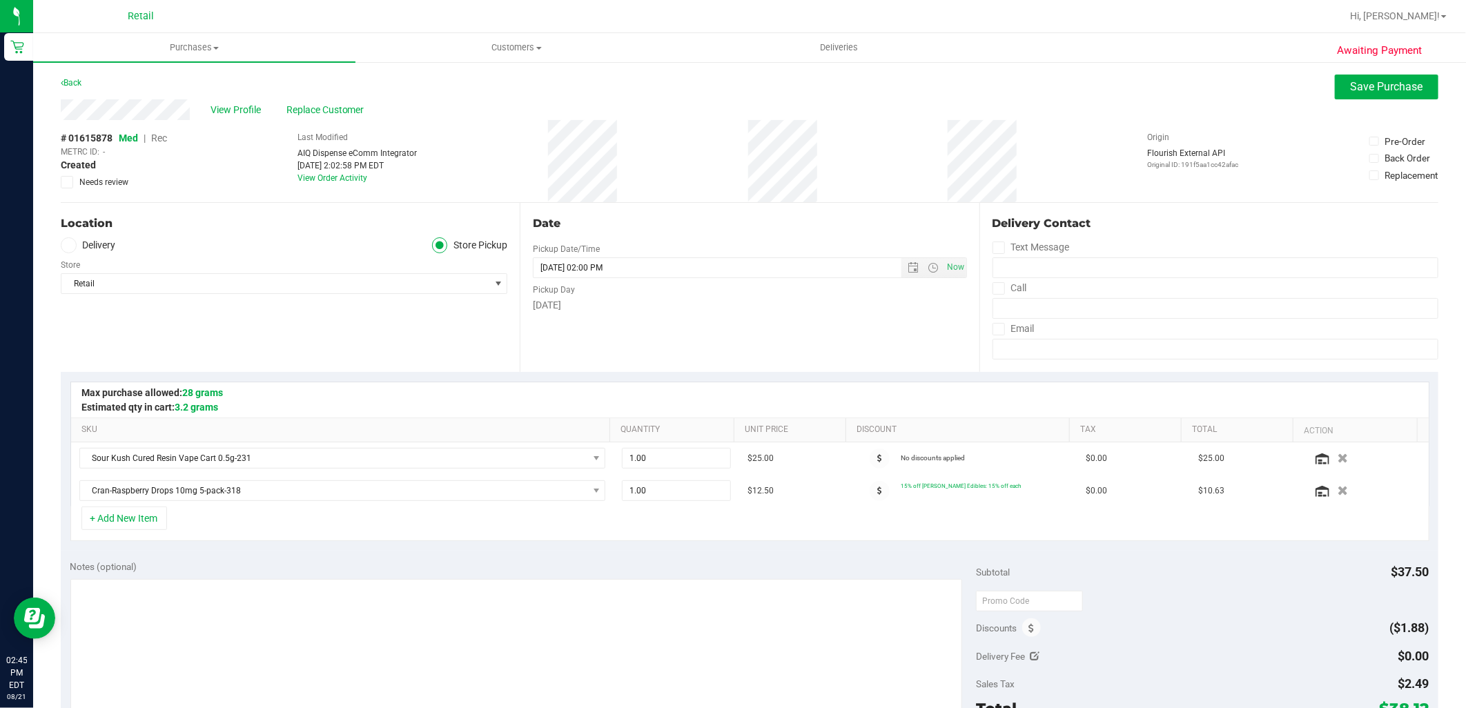
click at [166, 143] on div "# 01615878 Med | Rec METRC ID: - Created Needs review" at bounding box center [114, 159] width 106 height 57
click at [166, 140] on span "Rec" at bounding box center [159, 138] width 16 height 11
click at [1351, 90] on span "Save Purchase" at bounding box center [1387, 86] width 72 height 13
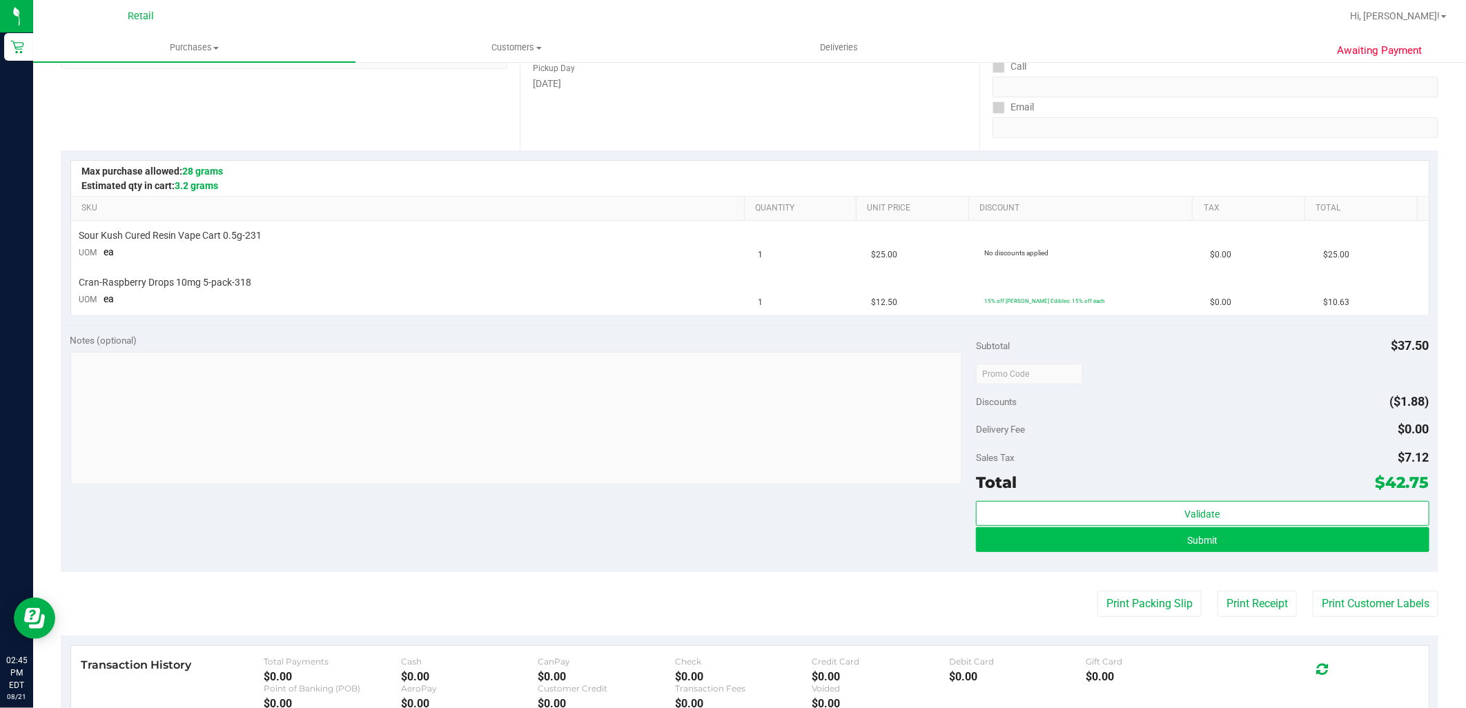
scroll to position [230, 0]
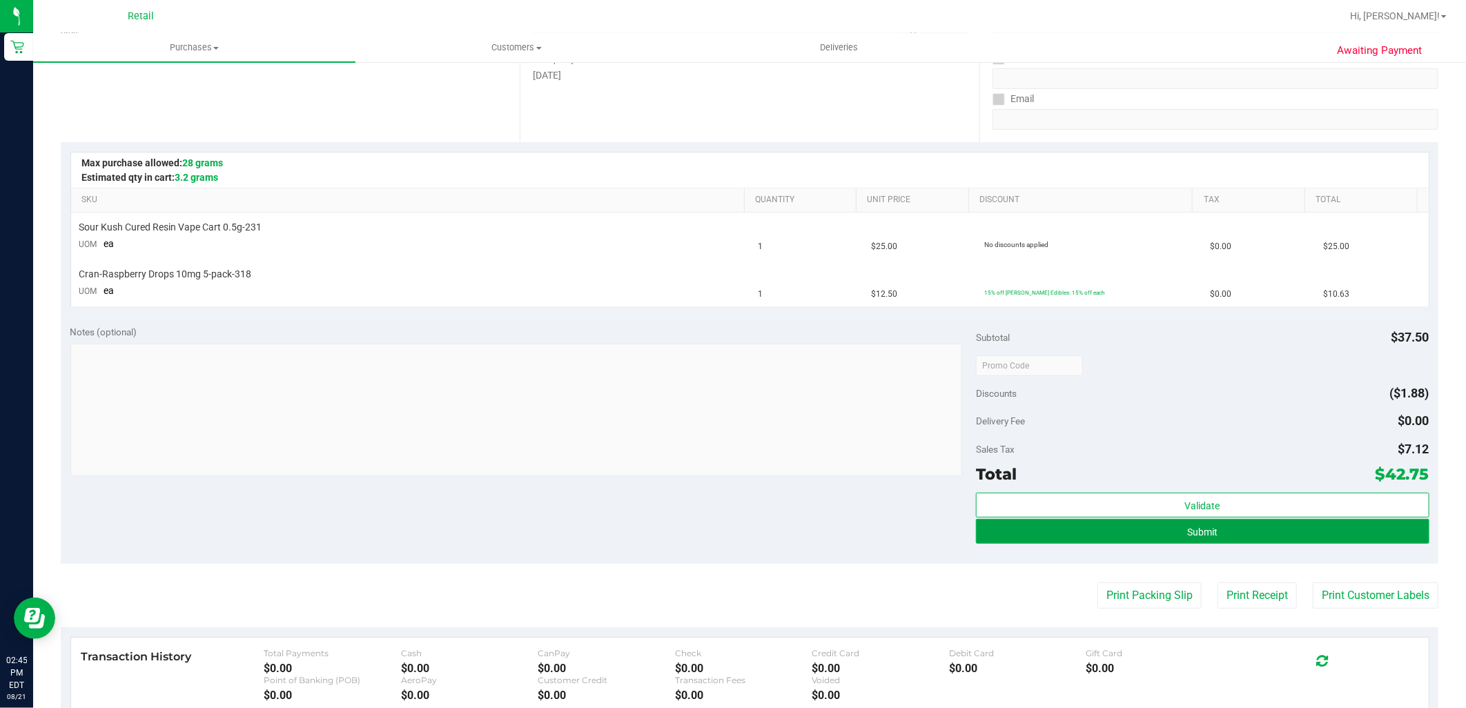
click at [1234, 529] on button "Submit" at bounding box center [1202, 531] width 453 height 25
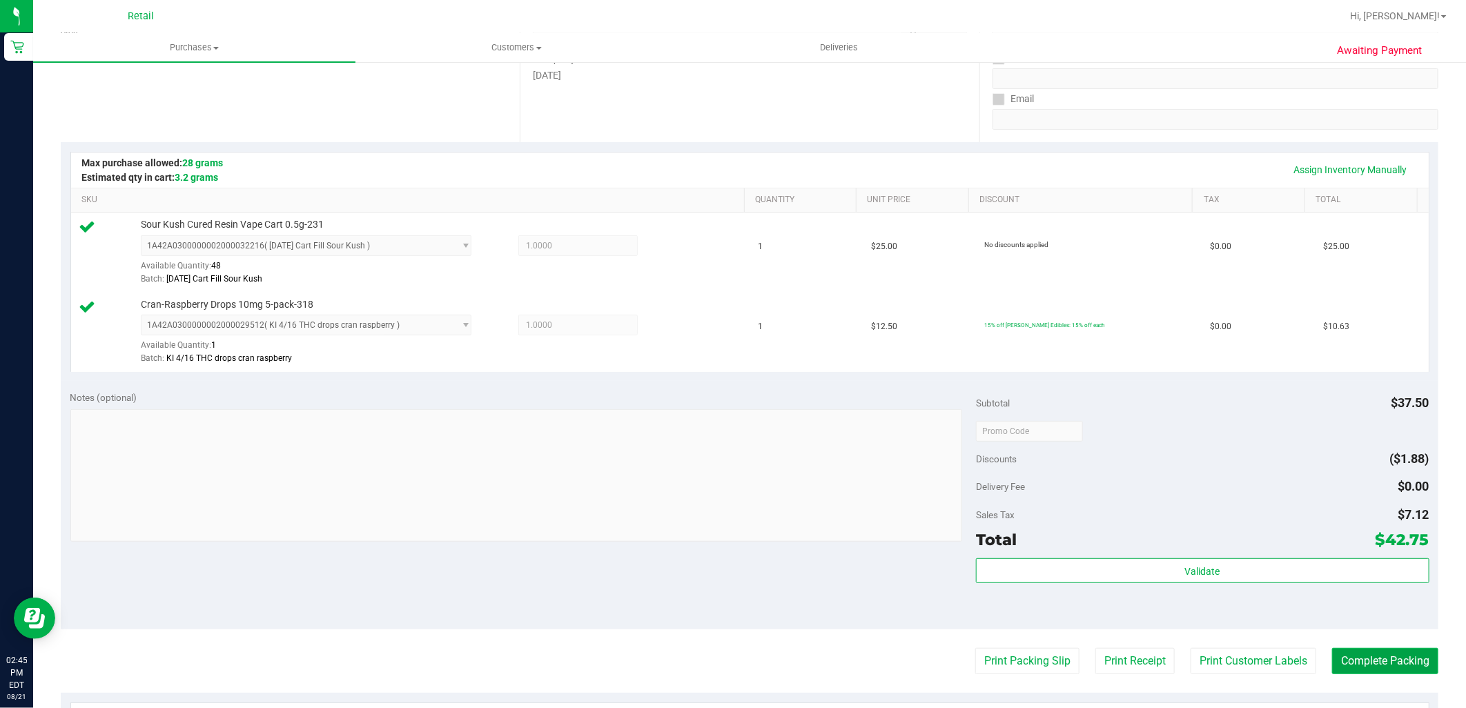
click at [1366, 666] on button "Complete Packing" at bounding box center [1385, 661] width 106 height 26
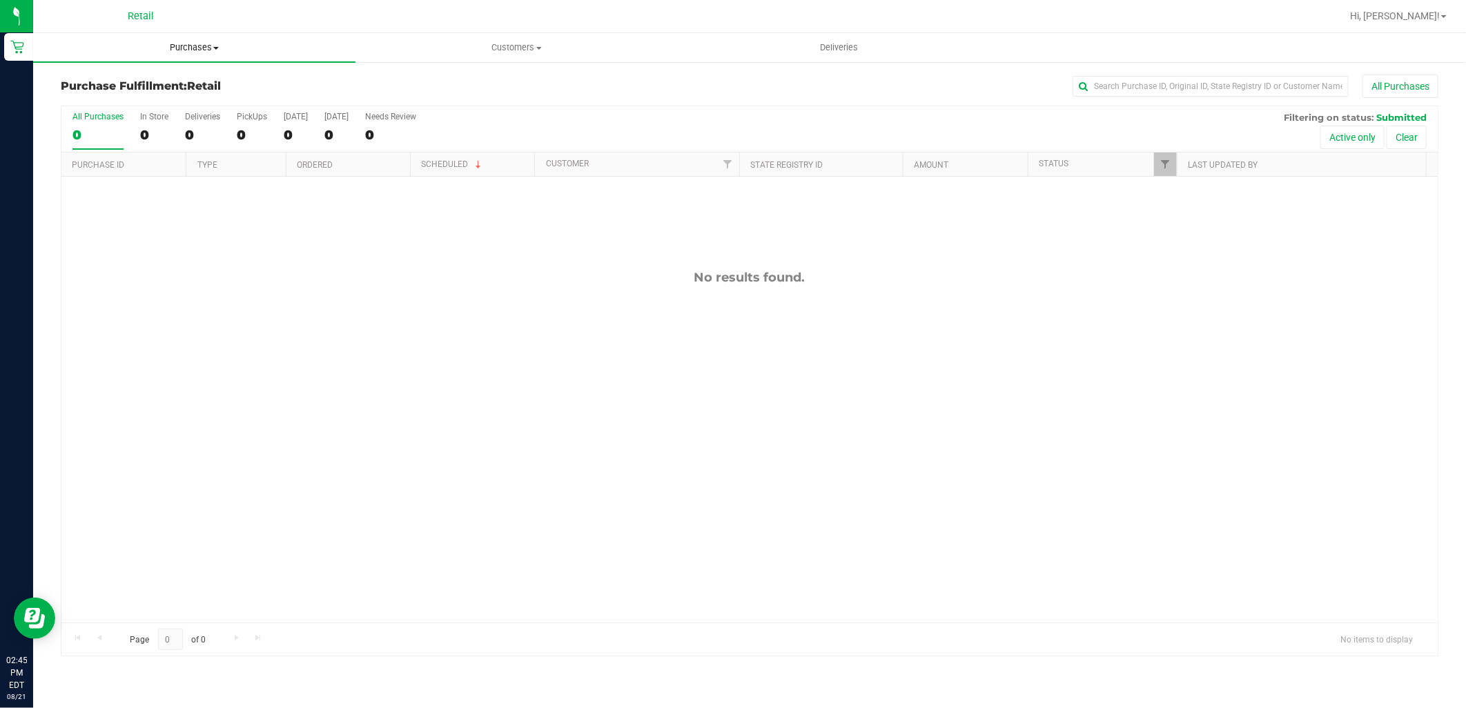
drag, startPoint x: 129, startPoint y: 32, endPoint x: 129, endPoint y: 40, distance: 7.6
click at [129, 33] on uib-tab-heading "Purchases Summary of purchases Fulfillment All purchases" at bounding box center [194, 47] width 322 height 29
click at [142, 83] on span "Summary of purchases" at bounding box center [103, 83] width 141 height 12
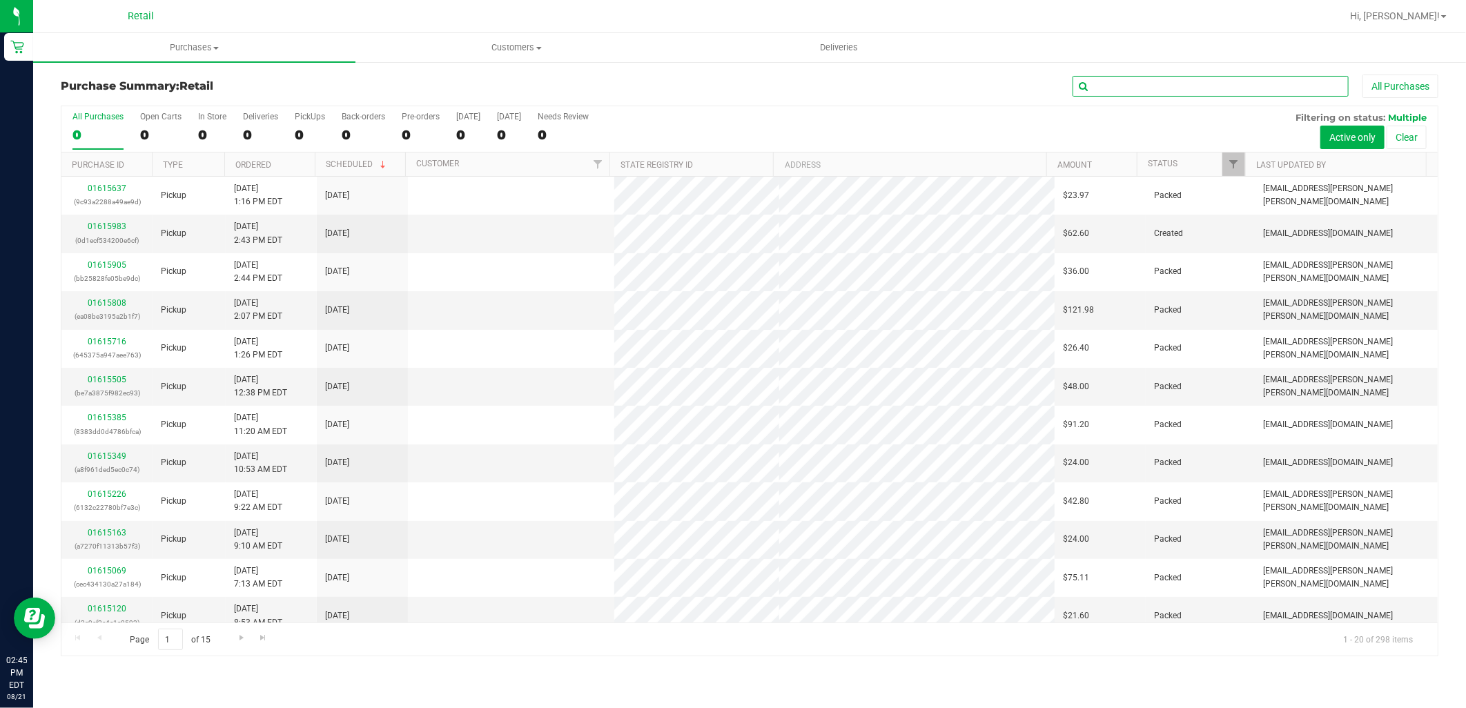
click at [1123, 88] on input "text" at bounding box center [1210, 86] width 276 height 21
type input "jason"
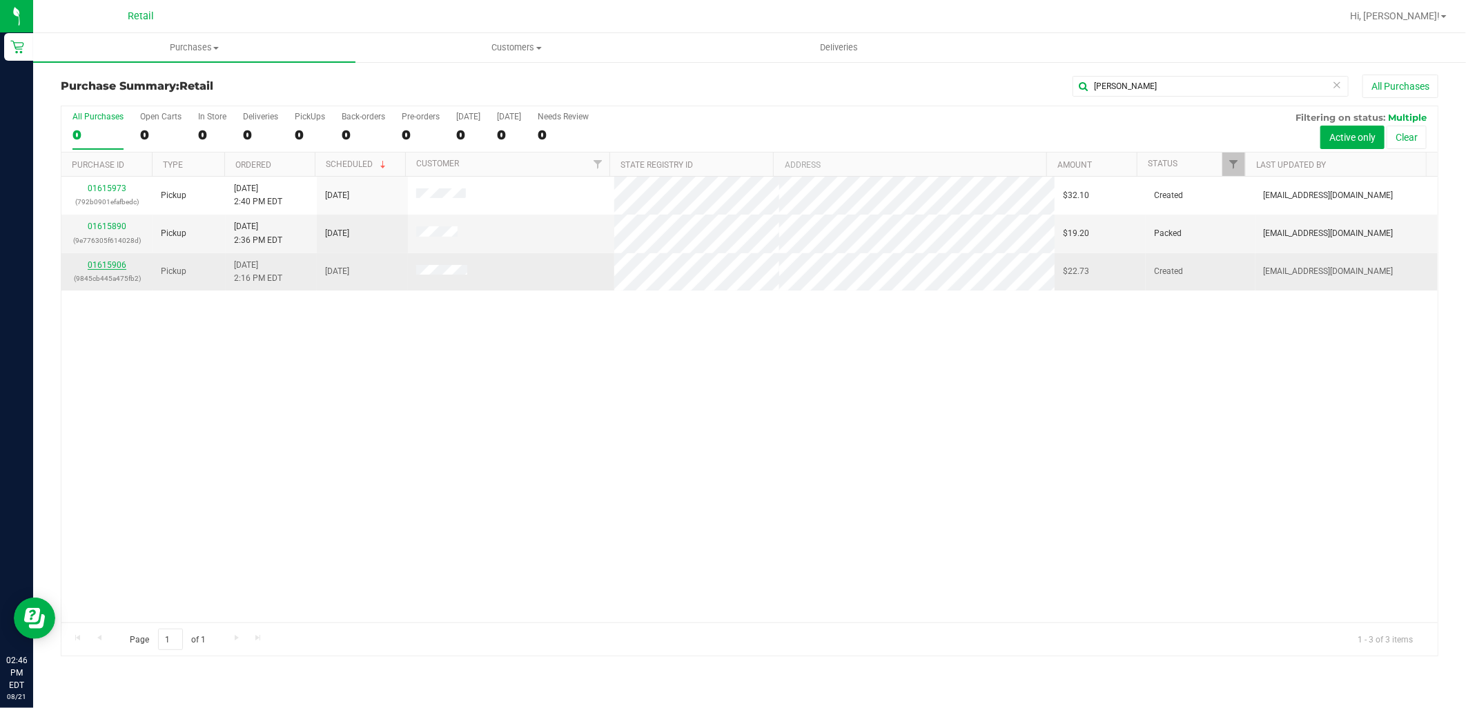
click at [108, 261] on link "01615906" at bounding box center [107, 265] width 39 height 10
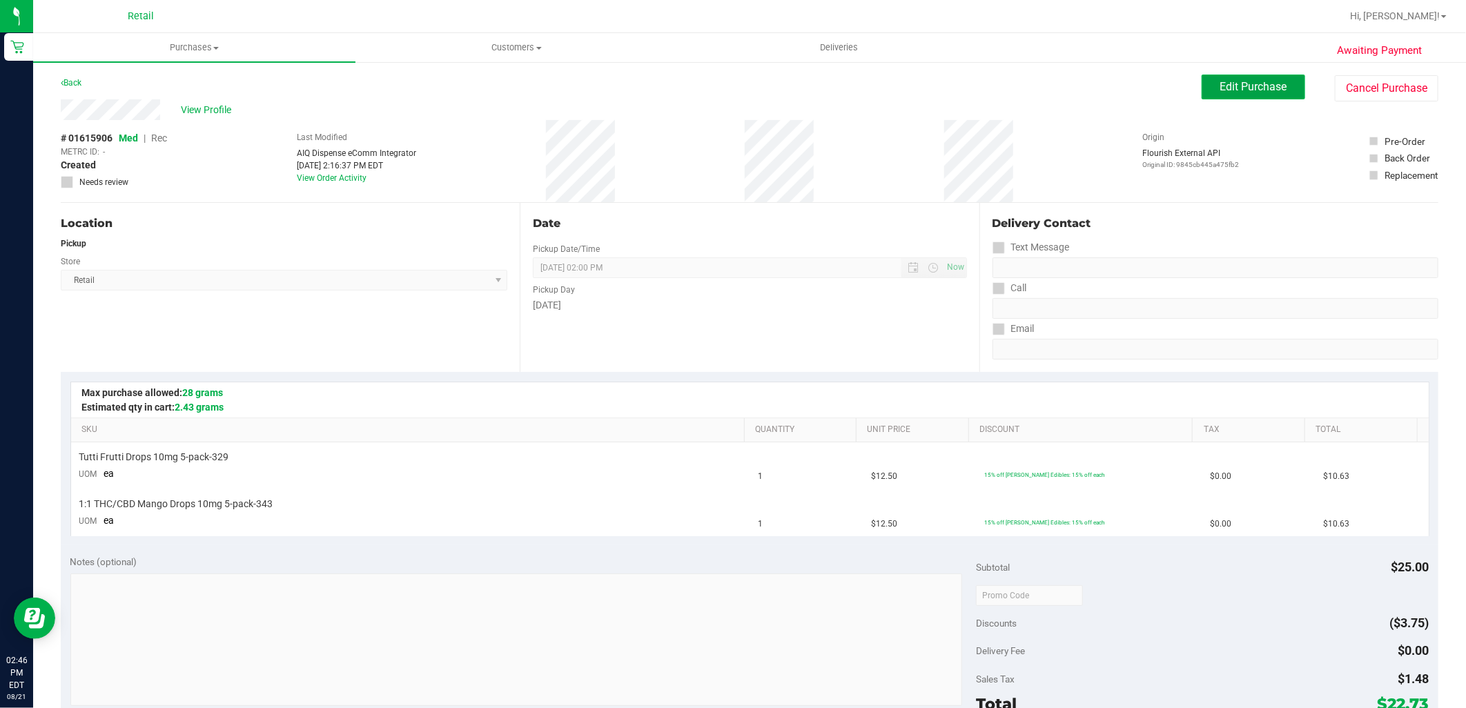
click at [1231, 76] on button "Edit Purchase" at bounding box center [1254, 87] width 104 height 25
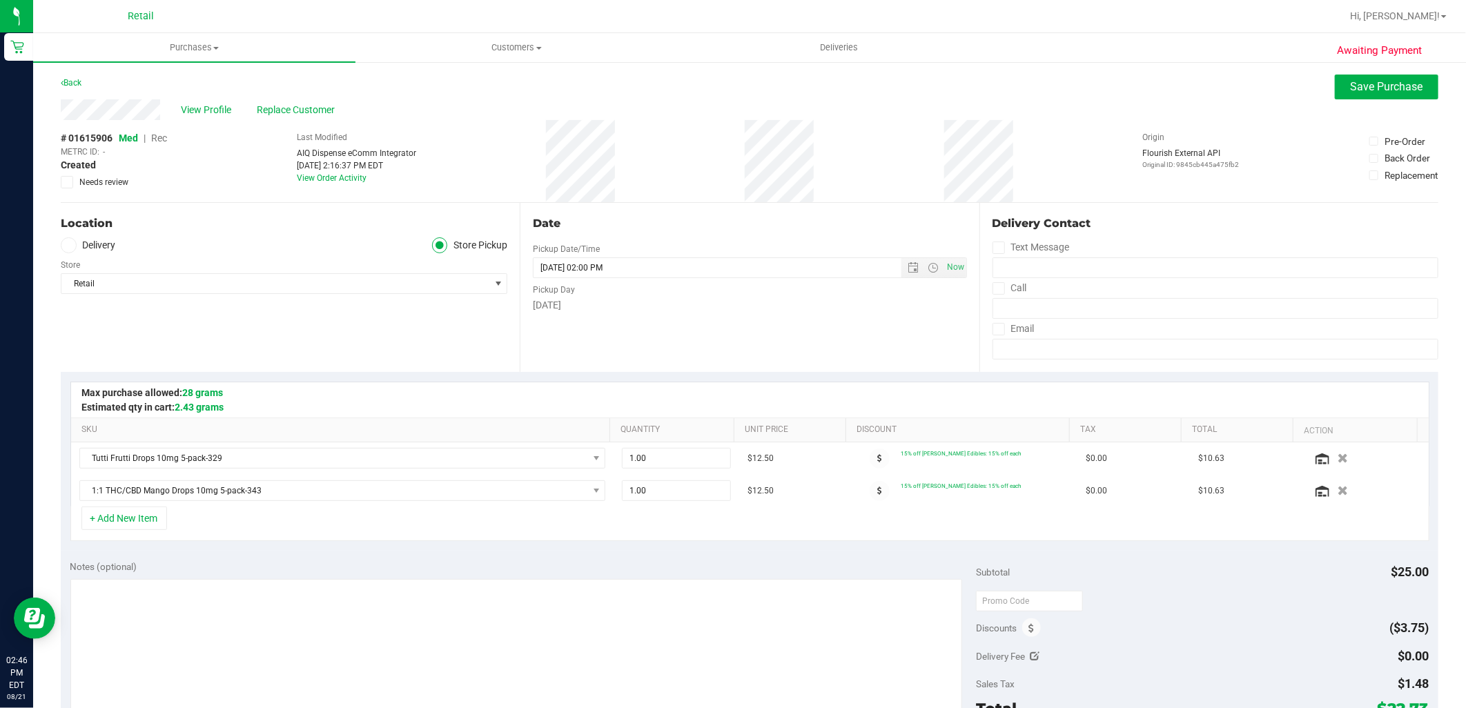
click at [163, 136] on span "Rec" at bounding box center [159, 138] width 16 height 11
click at [1371, 86] on span "Save Purchase" at bounding box center [1387, 86] width 72 height 13
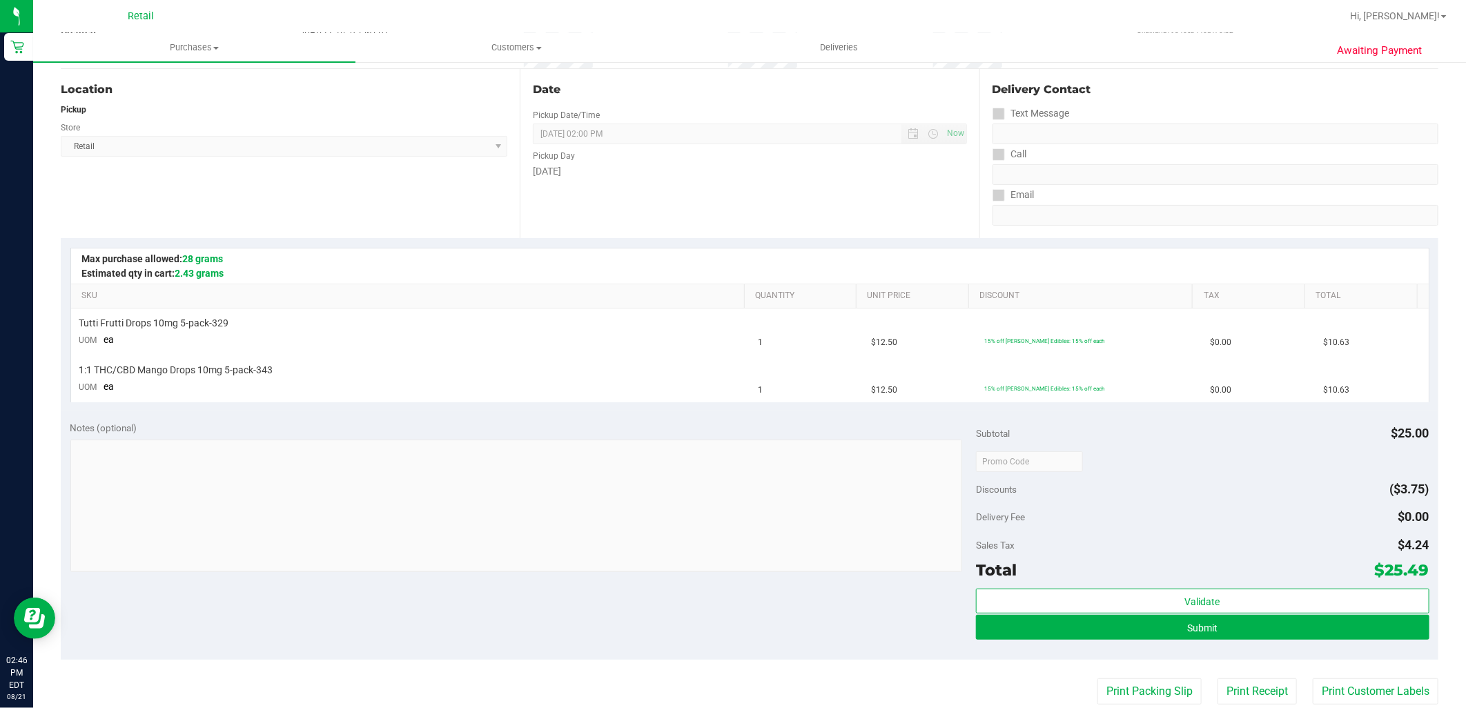
scroll to position [153, 0]
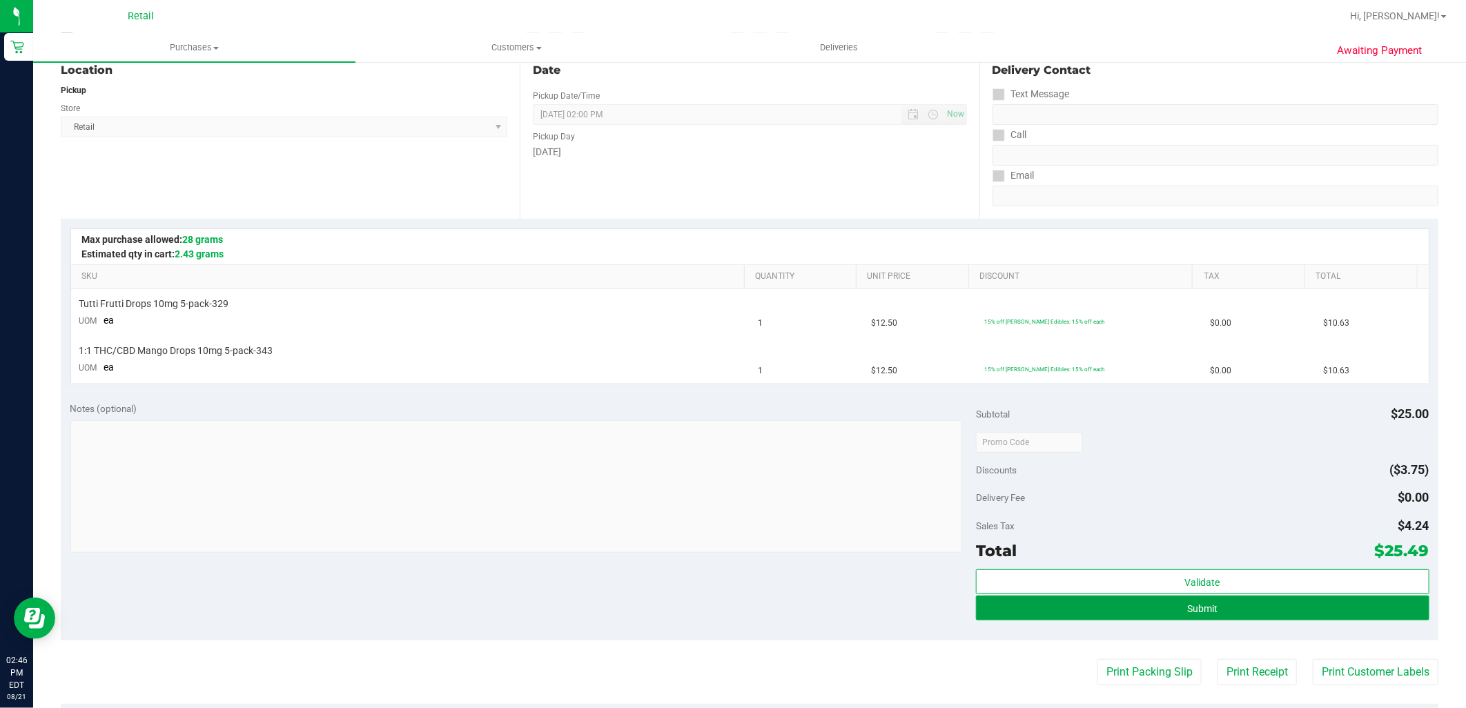
click at [1162, 611] on button "Submit" at bounding box center [1202, 608] width 453 height 25
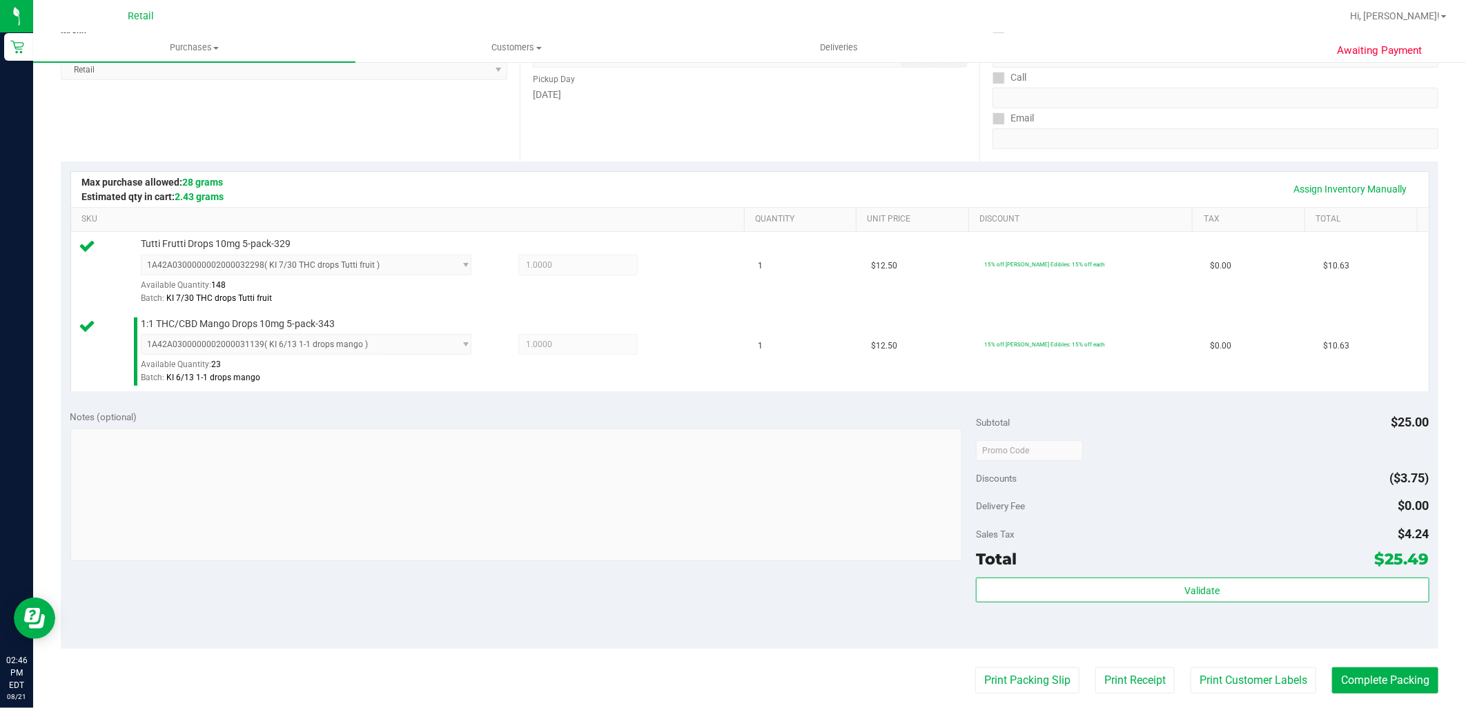
scroll to position [230, 0]
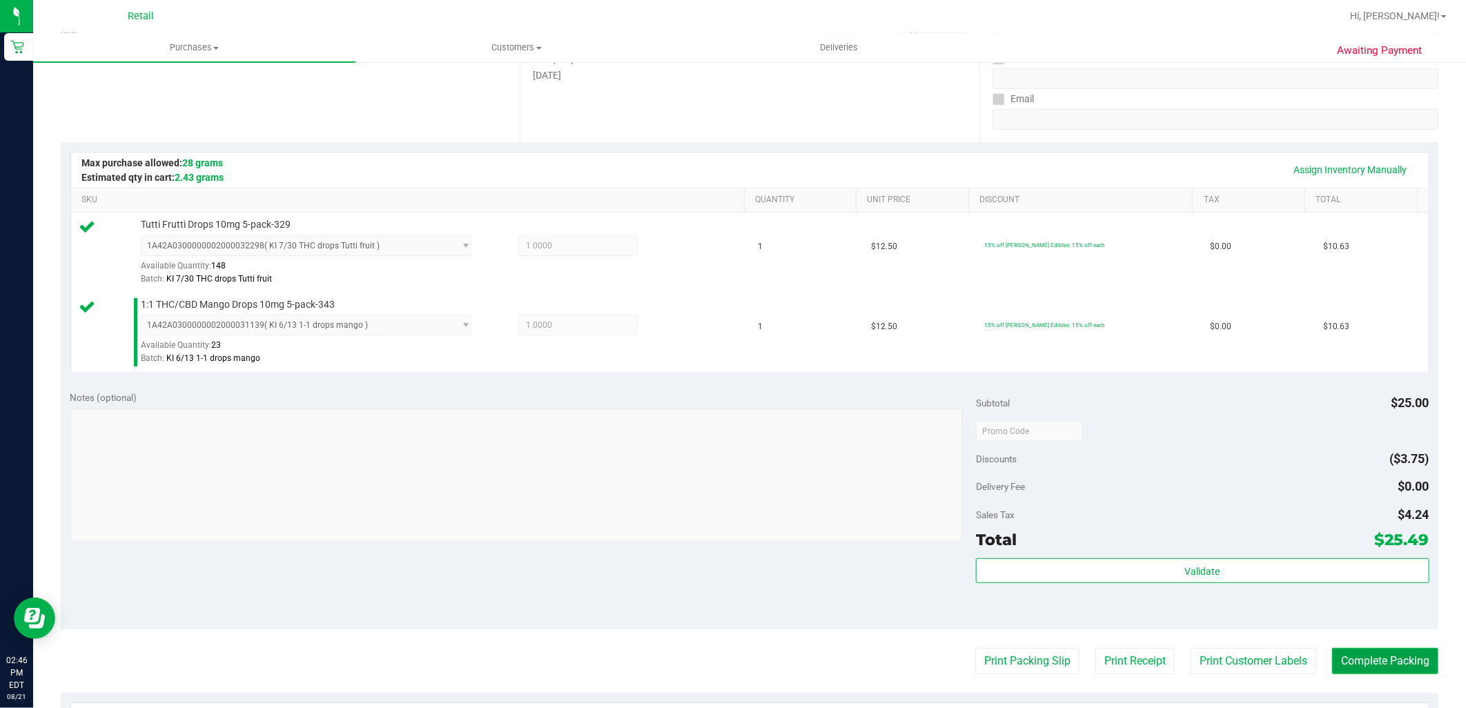
click at [1368, 651] on button "Complete Packing" at bounding box center [1385, 661] width 106 height 26
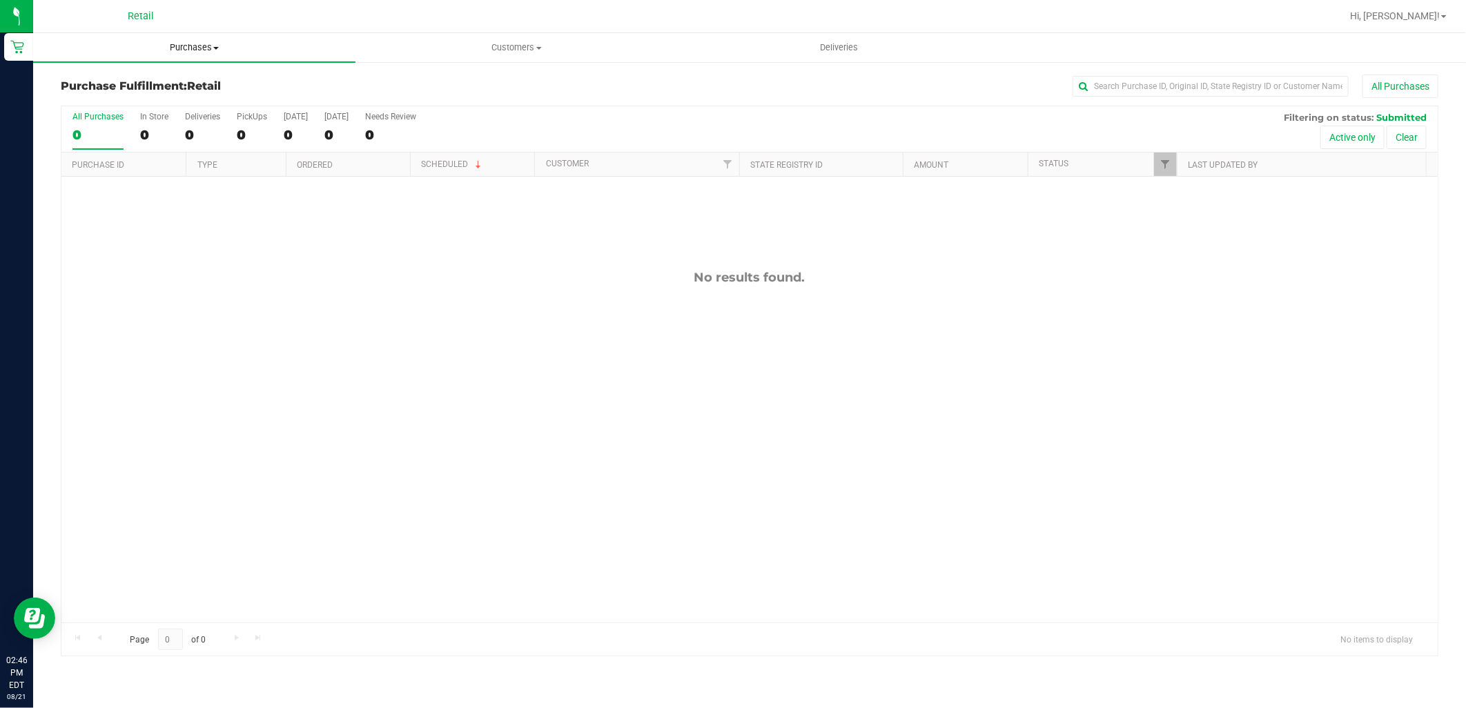
drag, startPoint x: 202, startPoint y: 66, endPoint x: 205, endPoint y: 52, distance: 14.2
click at [202, 66] on div "Purchase Fulfillment: Retail All Purchases All Purchases 0 In Store 0 Deliverie…" at bounding box center [749, 365] width 1433 height 609
click at [207, 45] on span "Purchases" at bounding box center [194, 47] width 322 height 12
click at [184, 75] on li "Summary of purchases" at bounding box center [194, 83] width 322 height 17
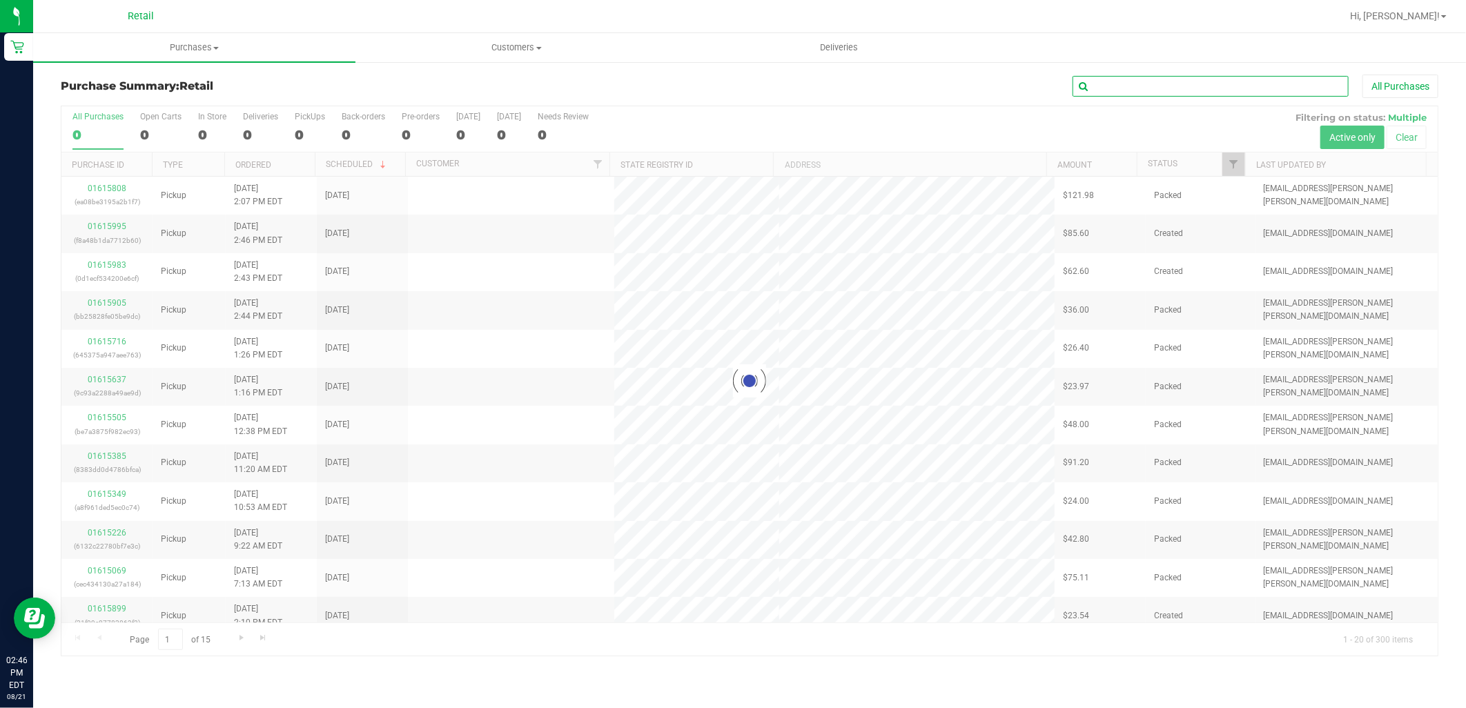
click at [1235, 91] on input "text" at bounding box center [1210, 86] width 276 height 21
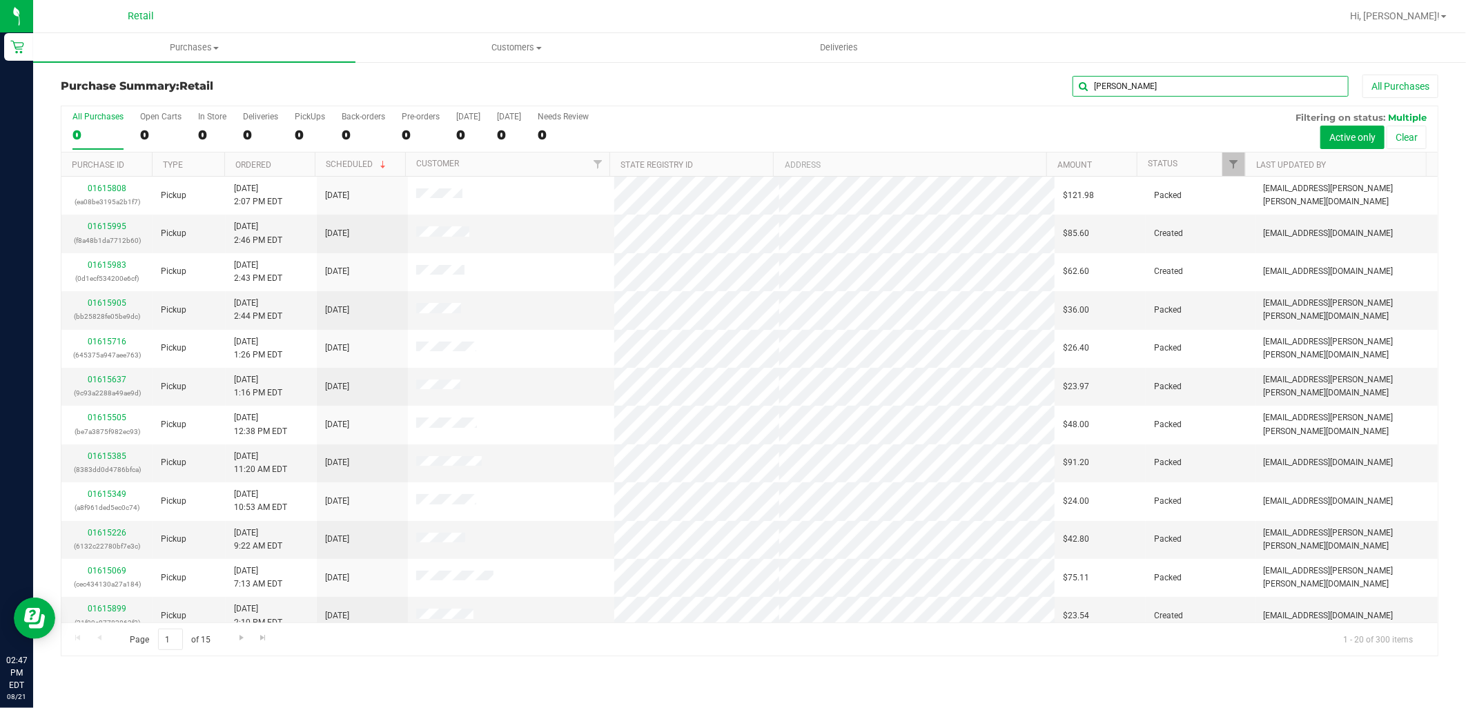
type input "jason"
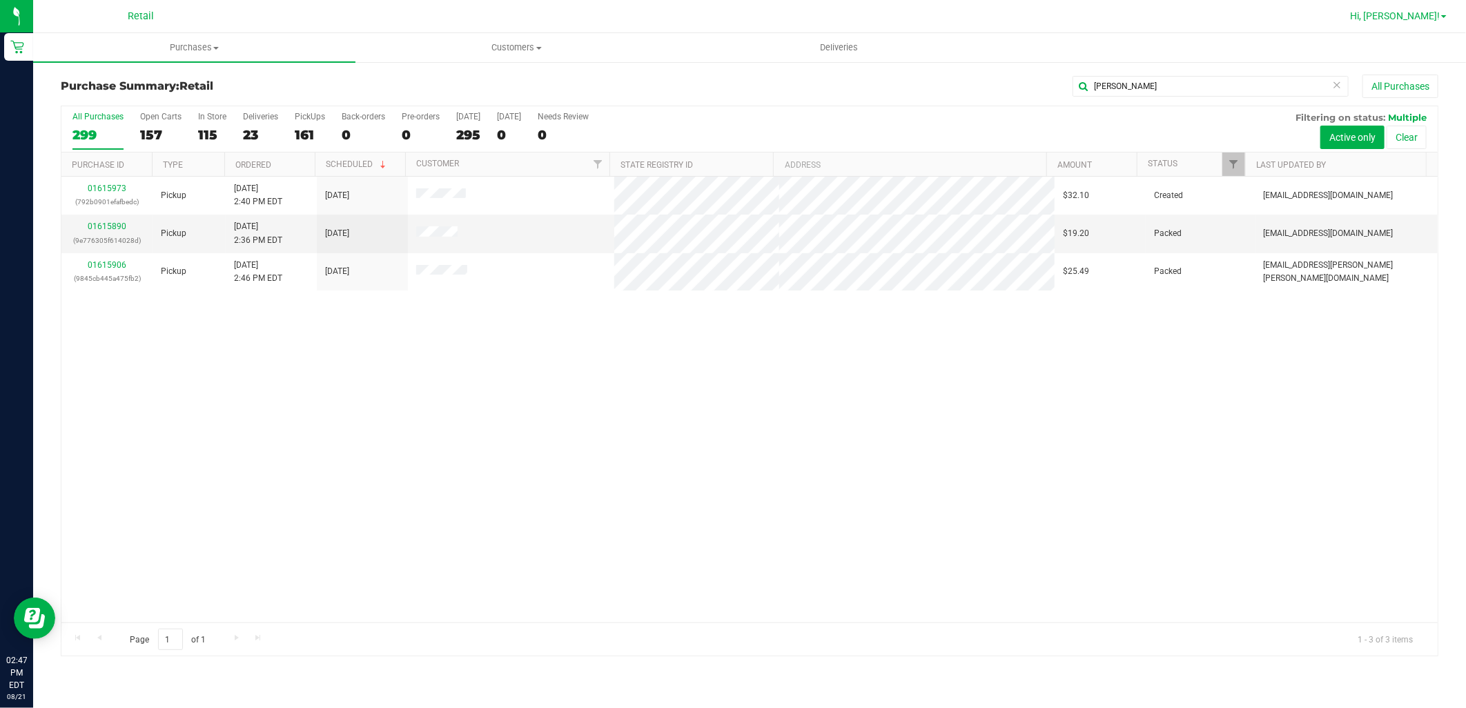
click at [1423, 19] on span "Hi, Victoria!" at bounding box center [1395, 15] width 90 height 11
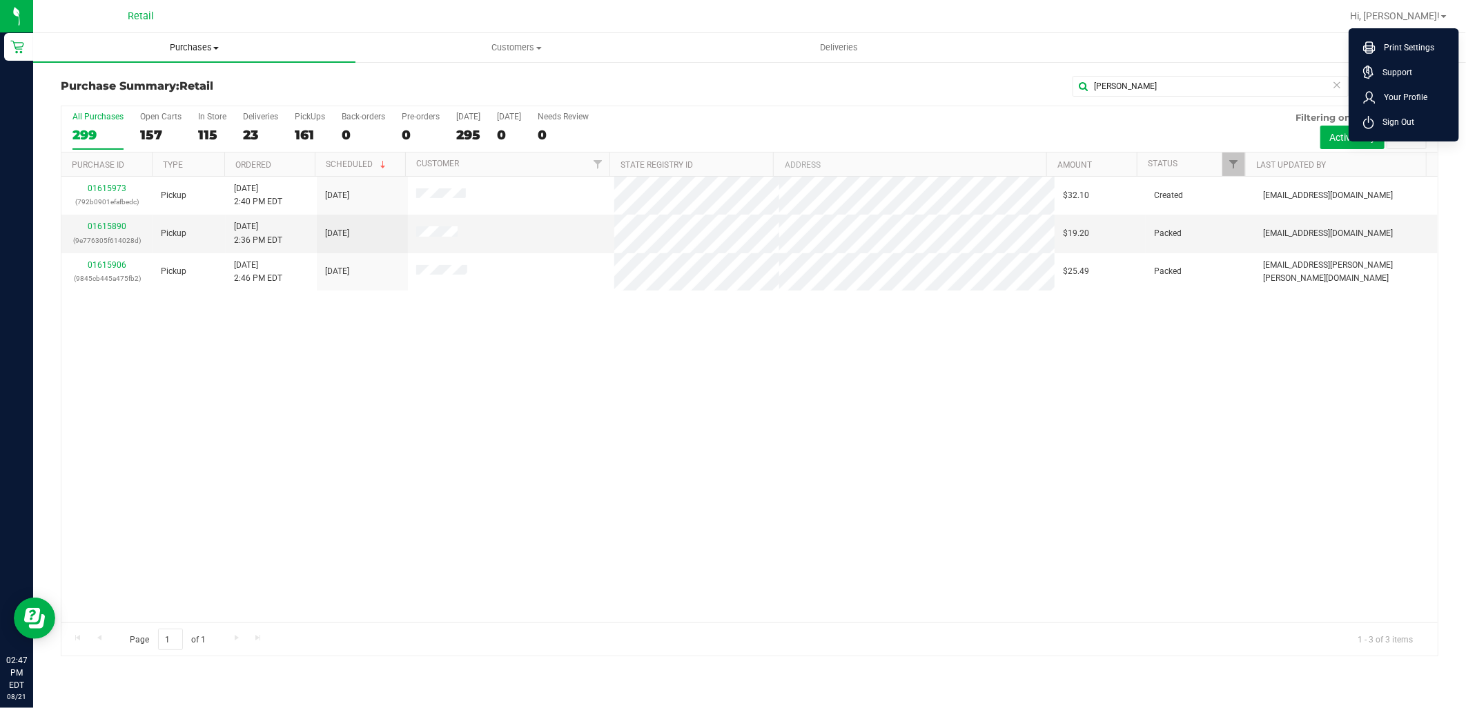
click at [177, 41] on span "Purchases" at bounding box center [194, 47] width 322 height 12
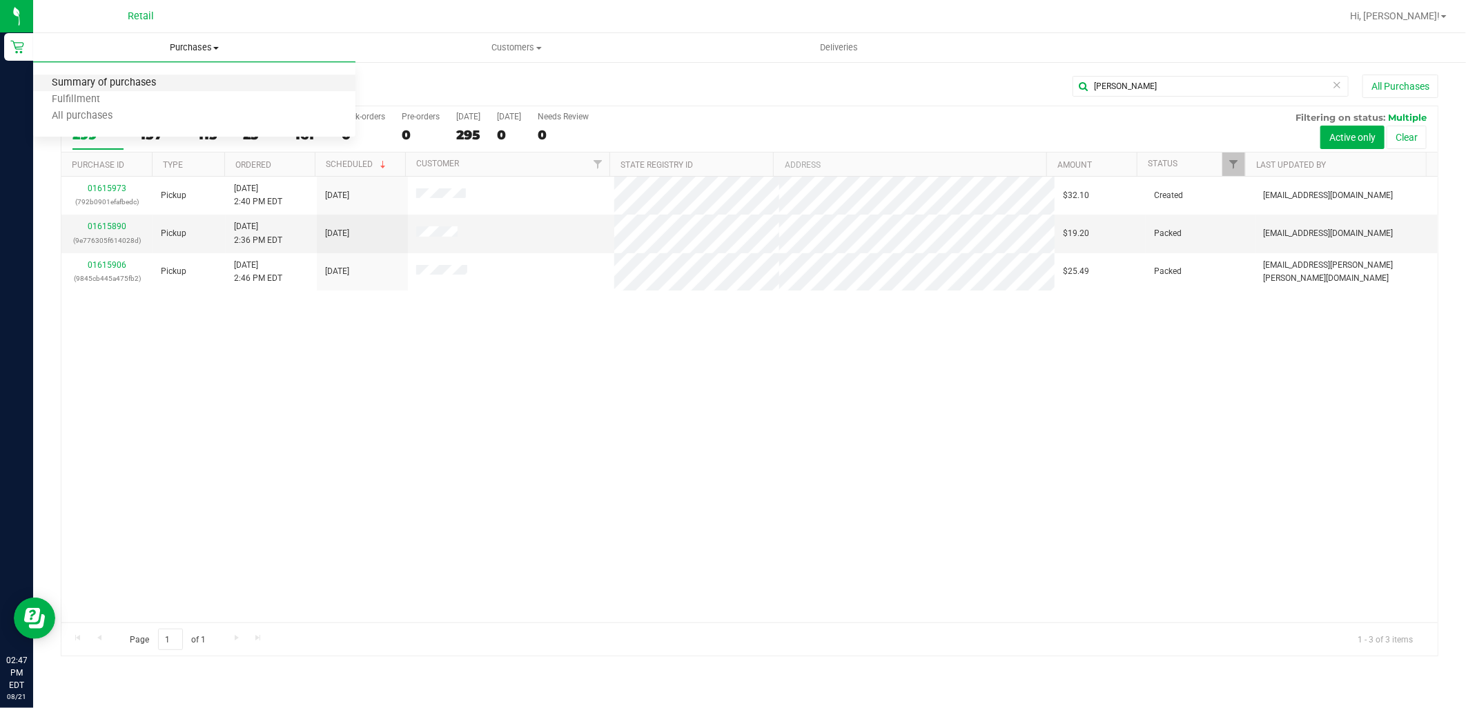
click at [162, 78] on span "Summary of purchases" at bounding box center [103, 83] width 141 height 12
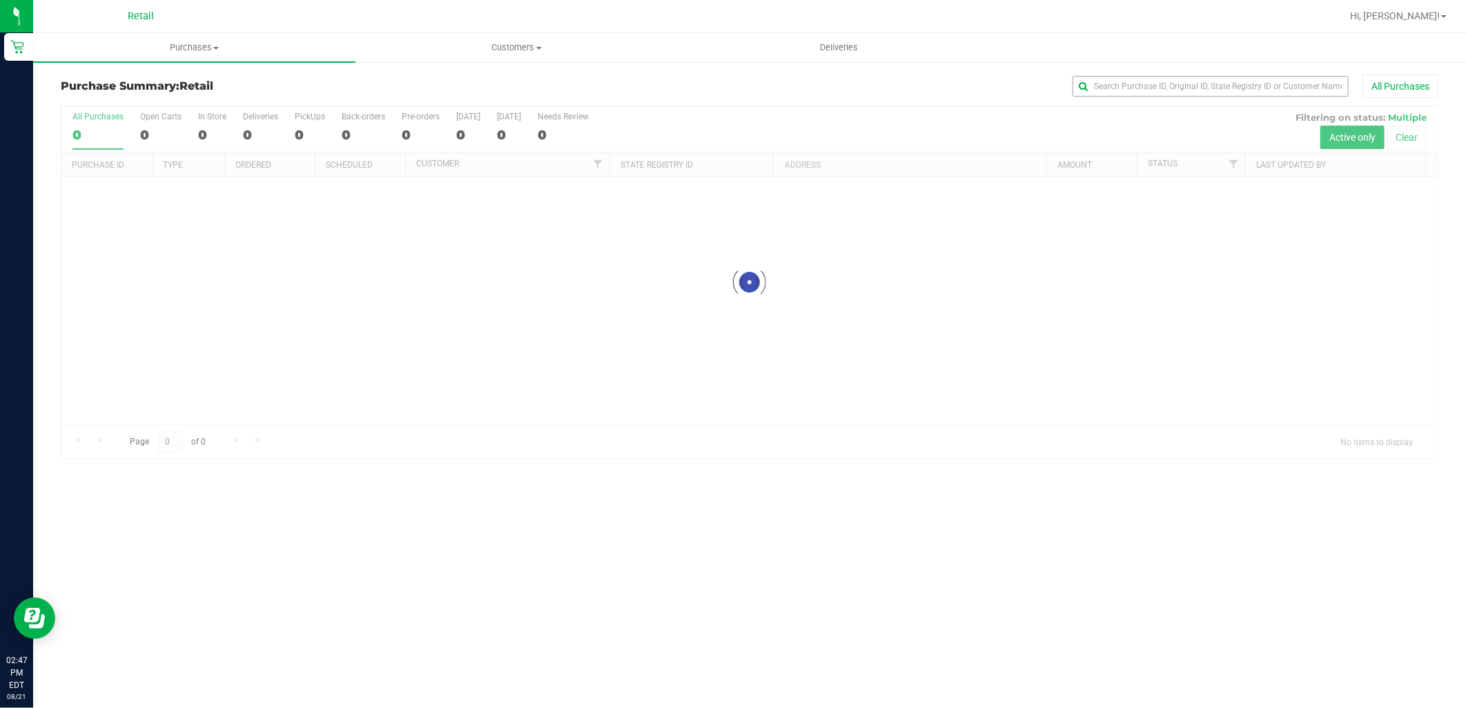
click at [1245, 97] on div "All Purchases" at bounding box center [979, 86] width 919 height 23
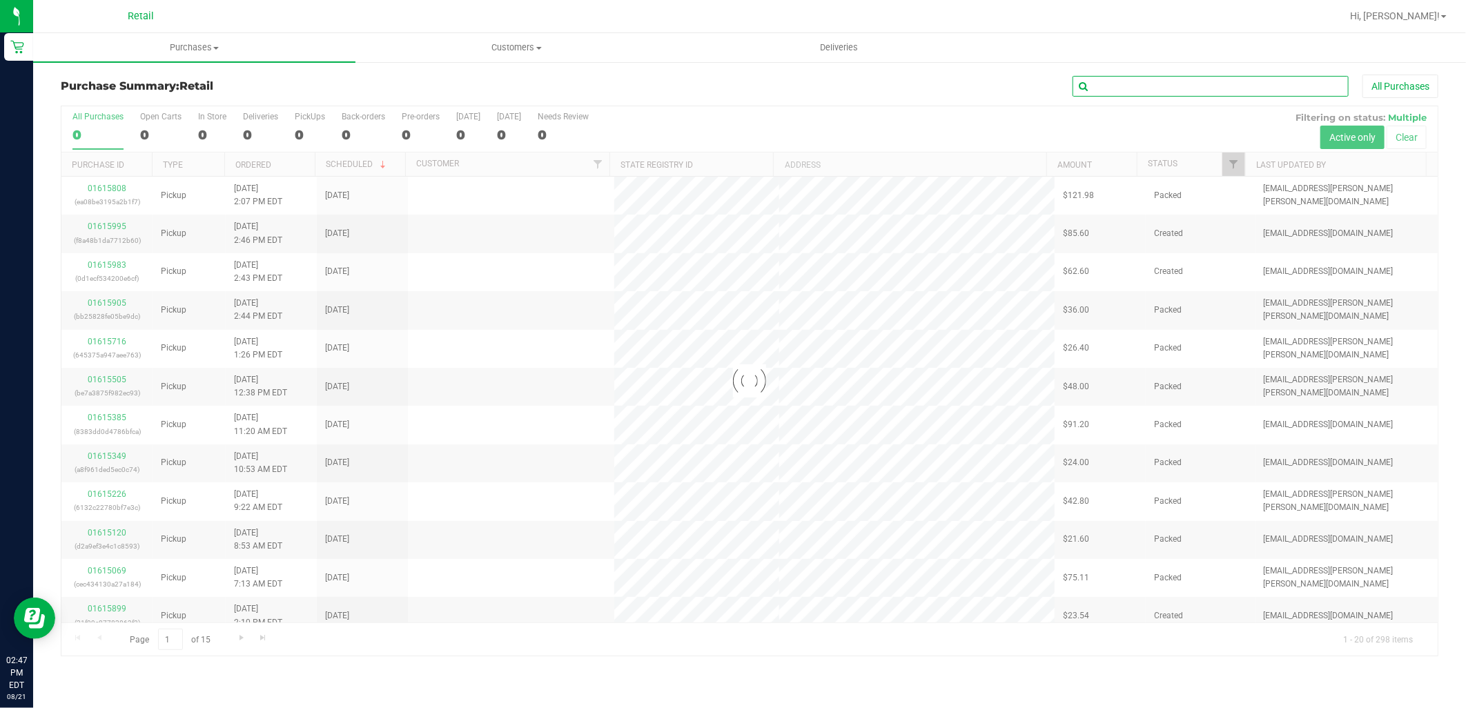
click at [1234, 93] on input "text" at bounding box center [1210, 86] width 276 height 21
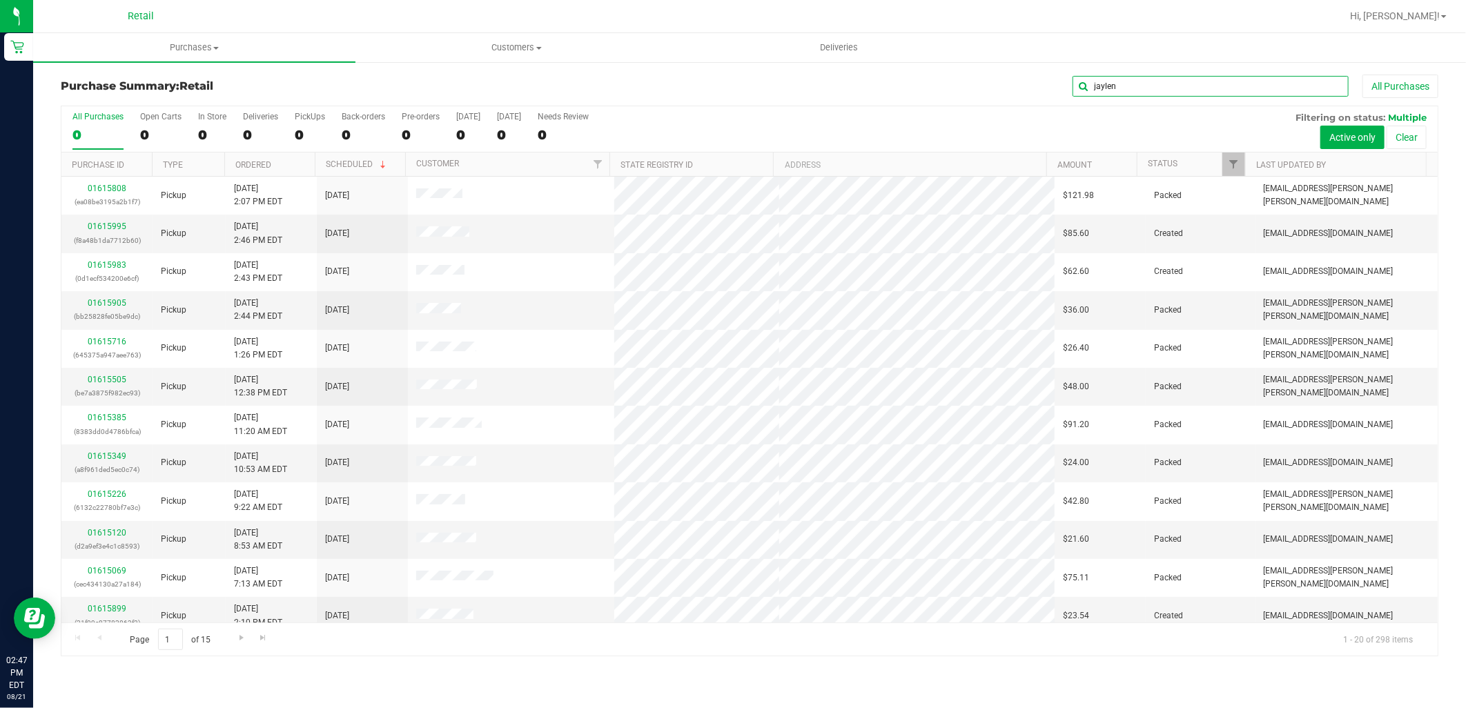
type input "jaylen"
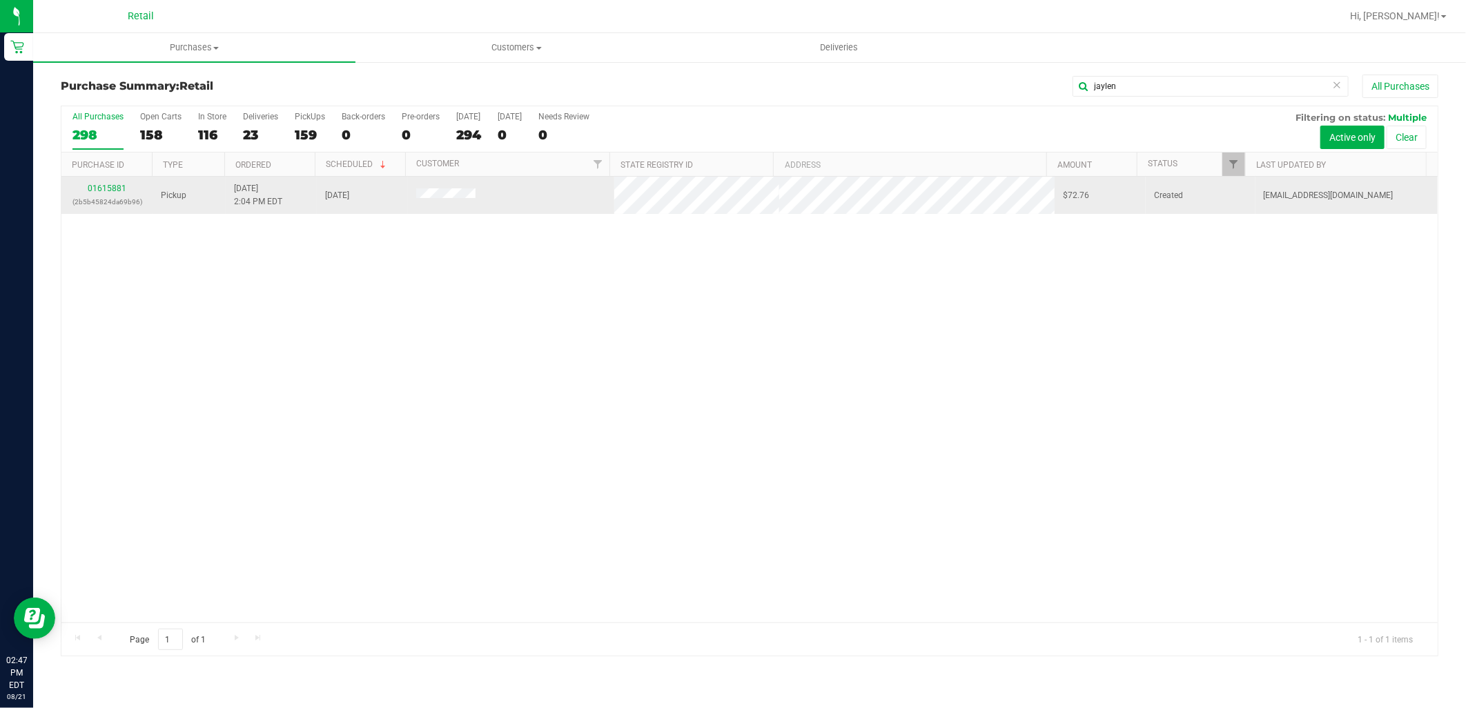
click at [105, 196] on p "(2b5b45824da69b96)" at bounding box center [107, 201] width 75 height 13
click at [107, 188] on link "01615881" at bounding box center [107, 189] width 39 height 10
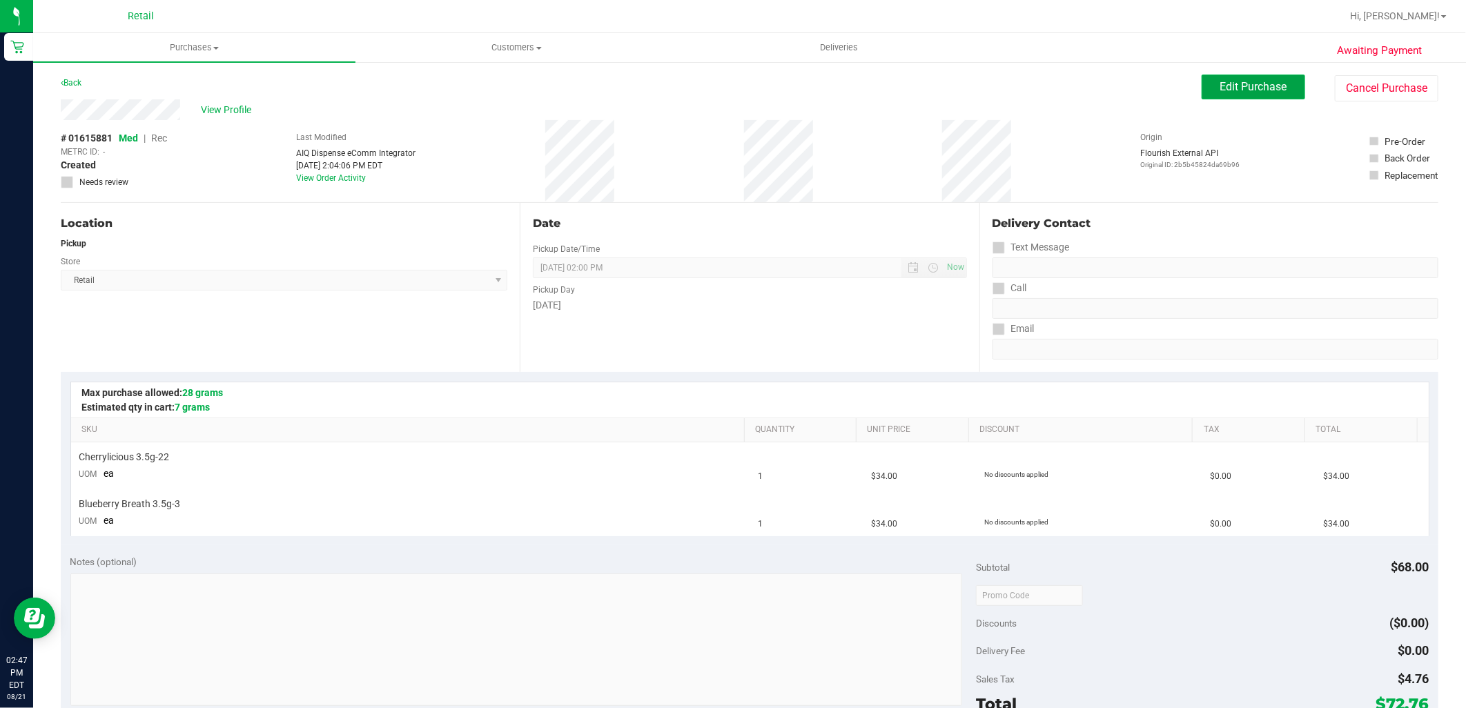
click at [1273, 91] on span "Edit Purchase" at bounding box center [1253, 86] width 67 height 13
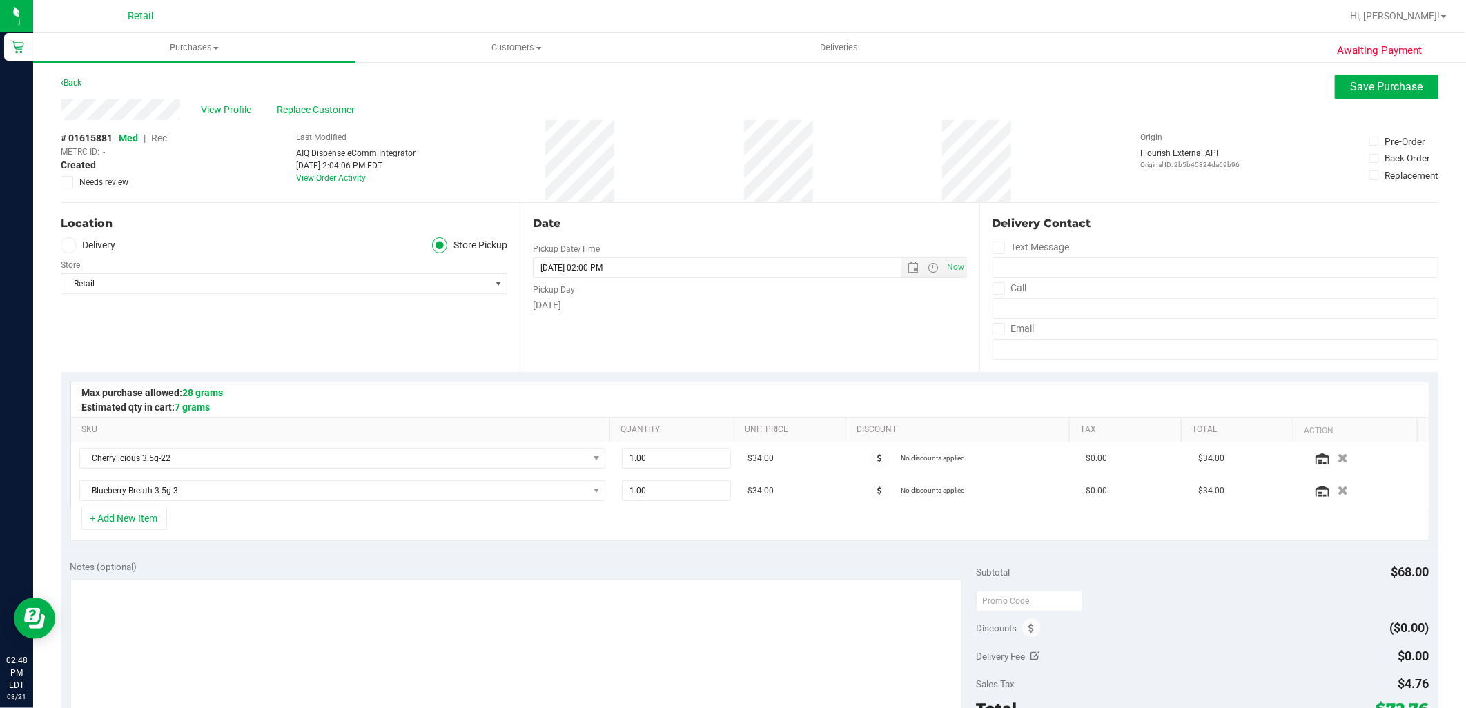
click at [163, 139] on span "Rec" at bounding box center [159, 138] width 16 height 11
click at [1375, 92] on span "Save Purchase" at bounding box center [1387, 86] width 72 height 13
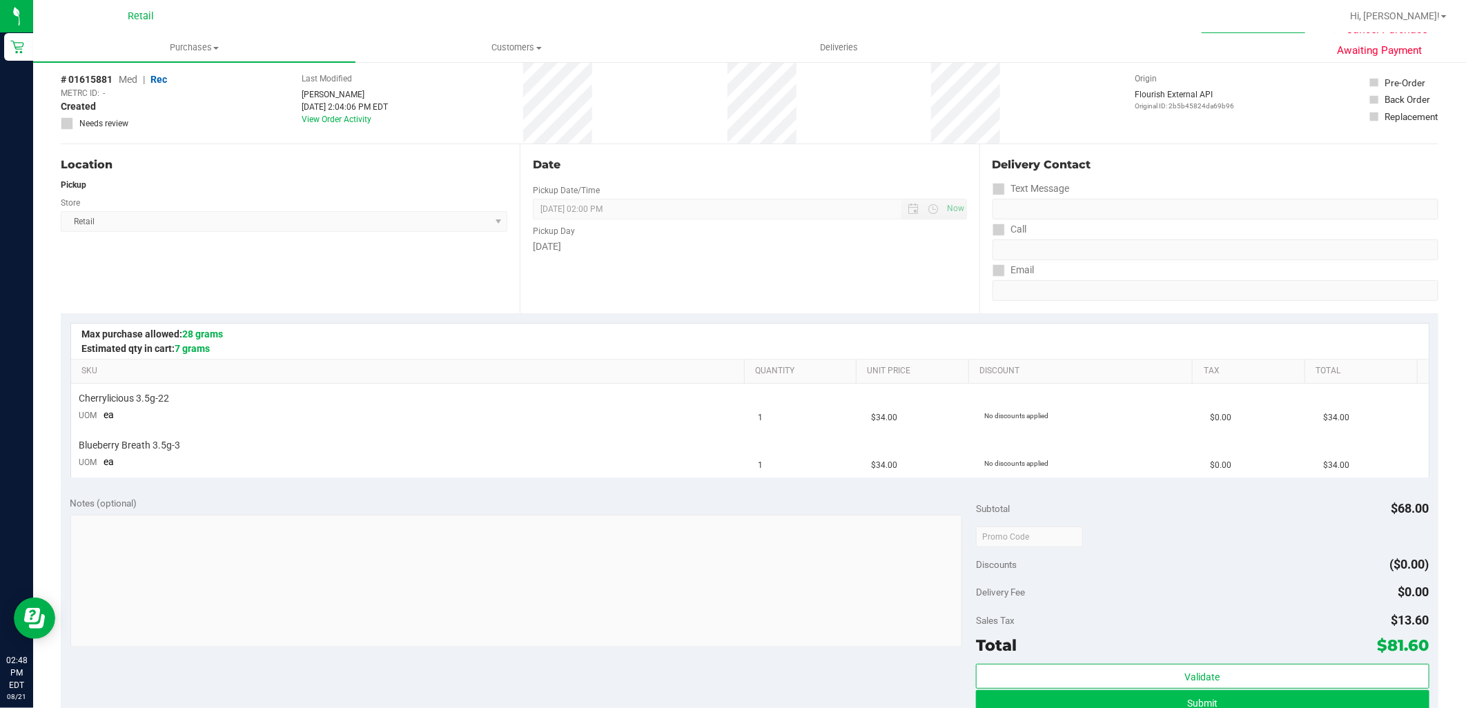
scroll to position [153, 0]
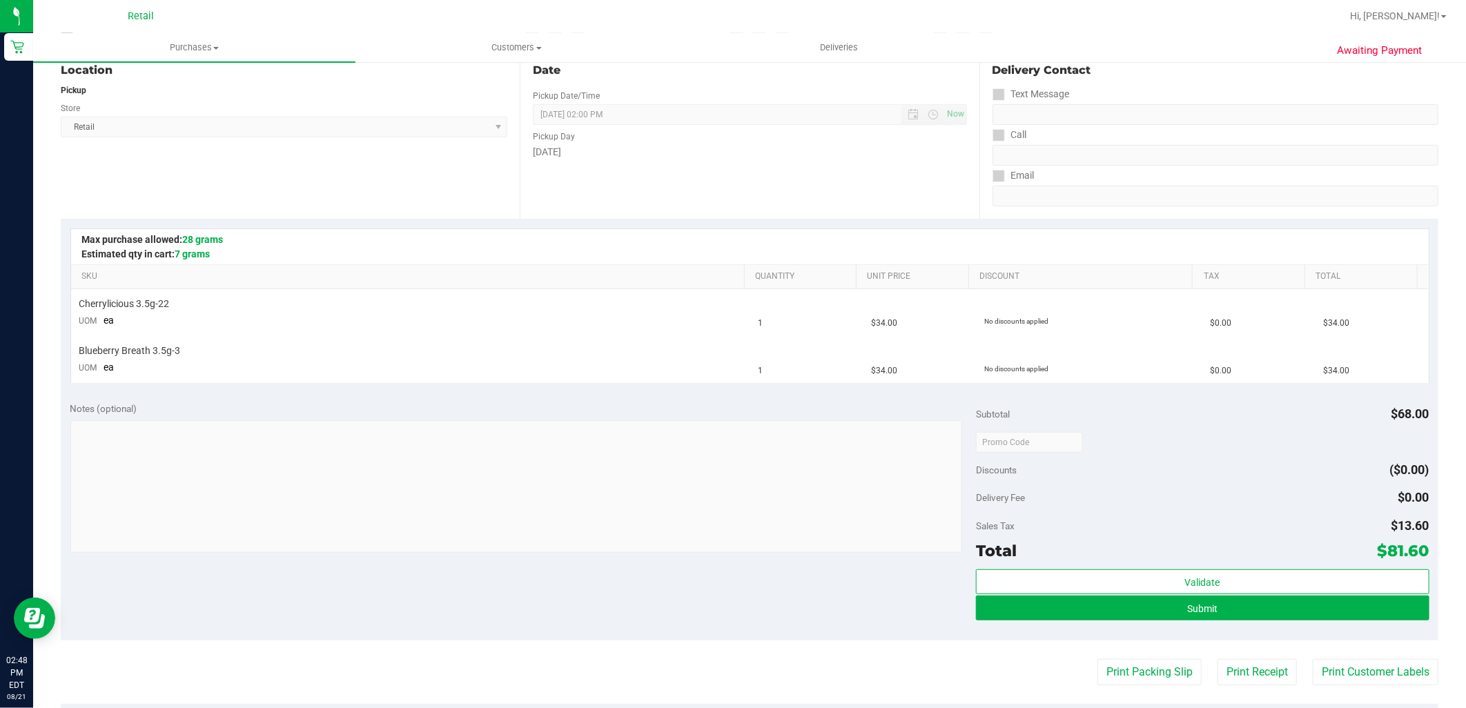
click at [1177, 621] on div "Submit" at bounding box center [1202, 609] width 453 height 26
click at [1190, 611] on span "Submit" at bounding box center [1202, 608] width 30 height 11
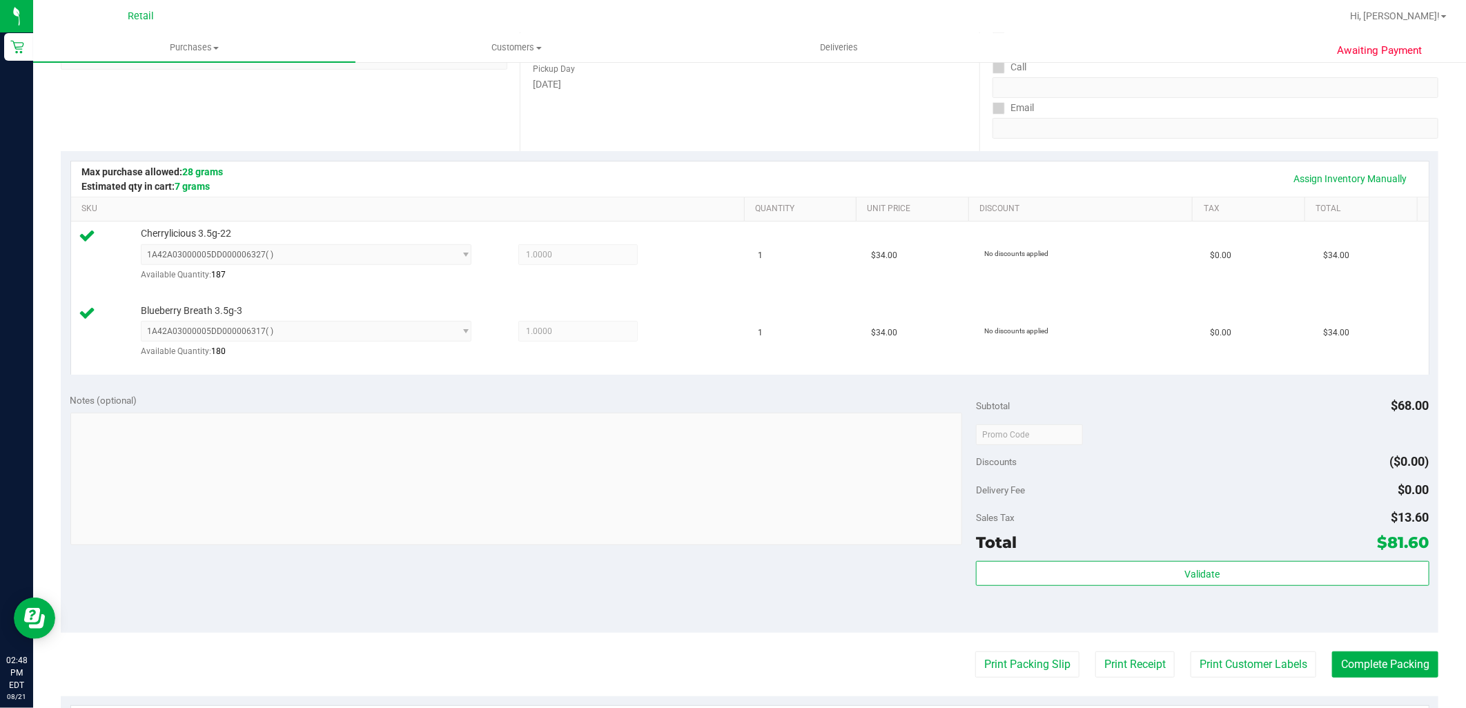
scroll to position [306, 0]
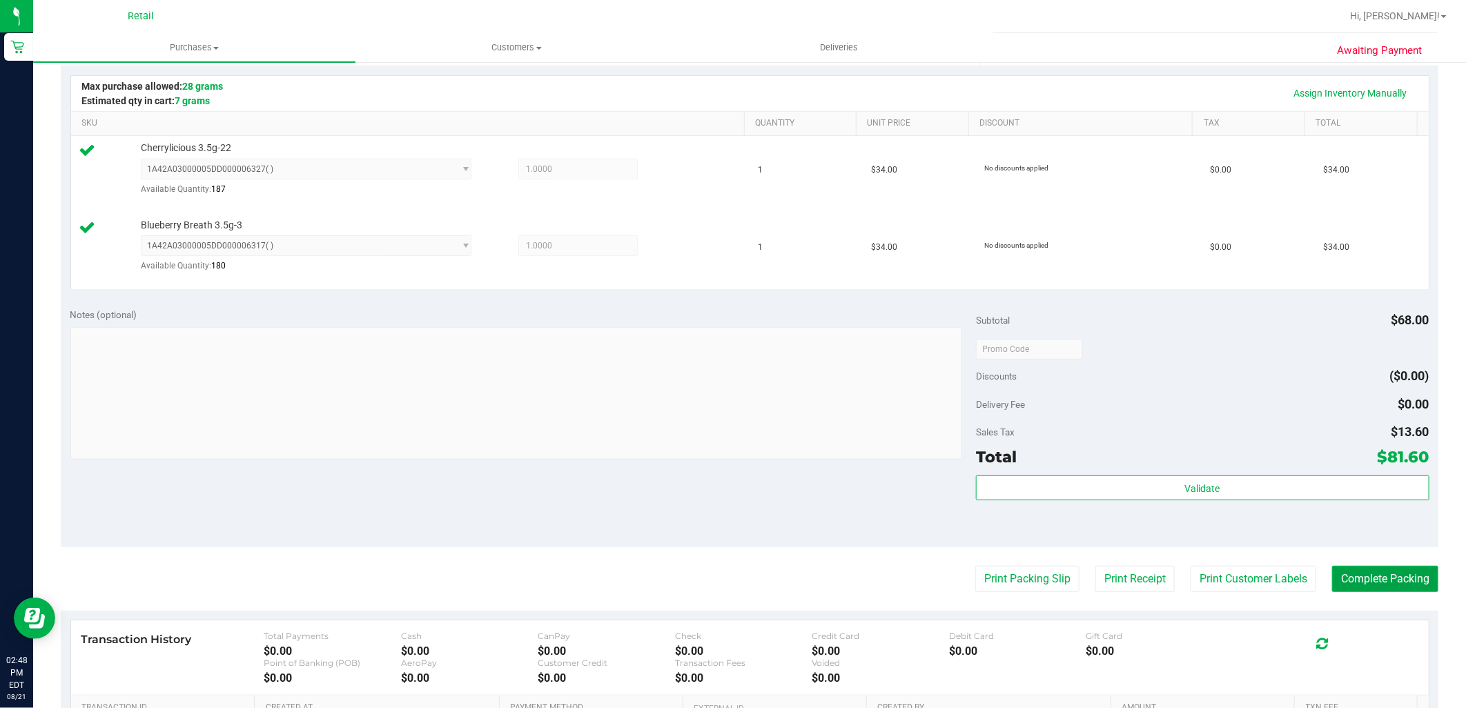
click at [1360, 590] on button "Complete Packing" at bounding box center [1385, 579] width 106 height 26
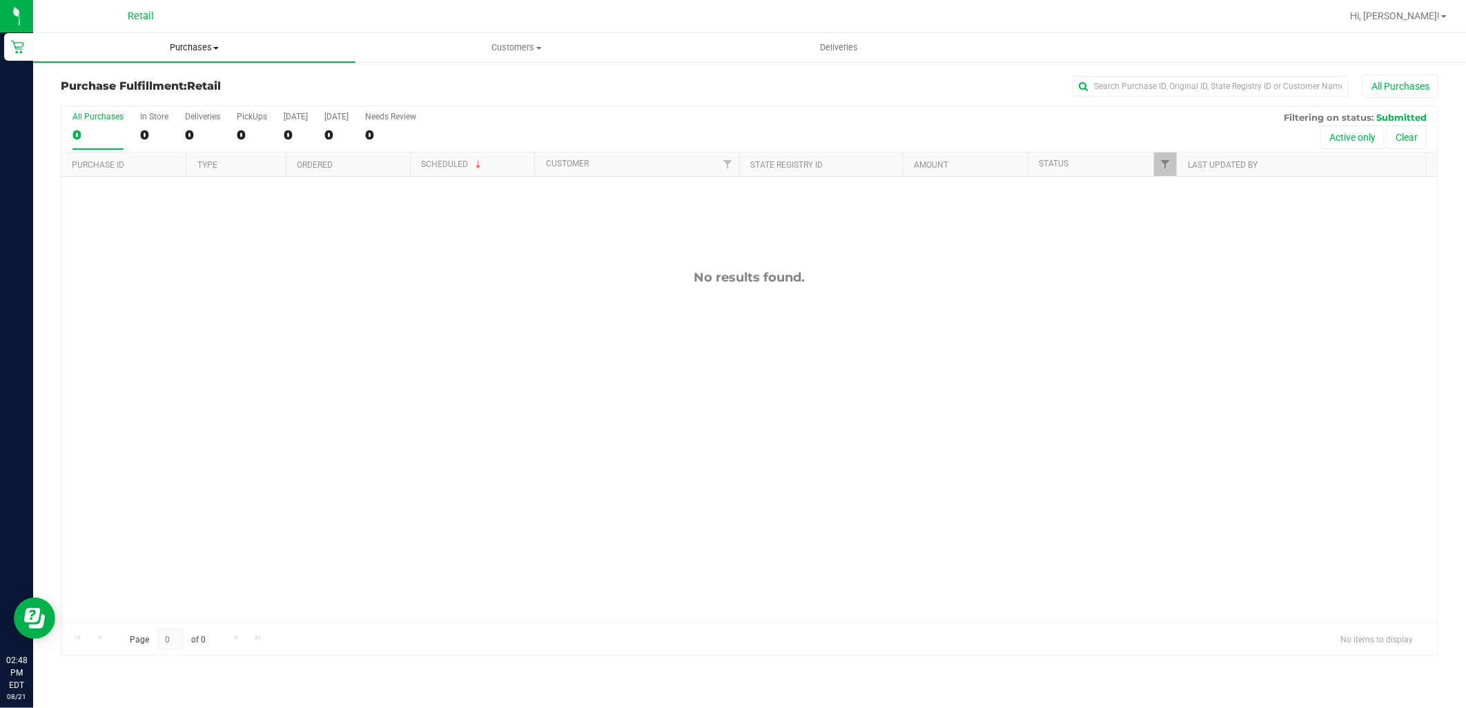
click at [157, 42] on span "Purchases" at bounding box center [194, 47] width 322 height 12
click at [175, 86] on li "Summary of purchases" at bounding box center [194, 83] width 322 height 17
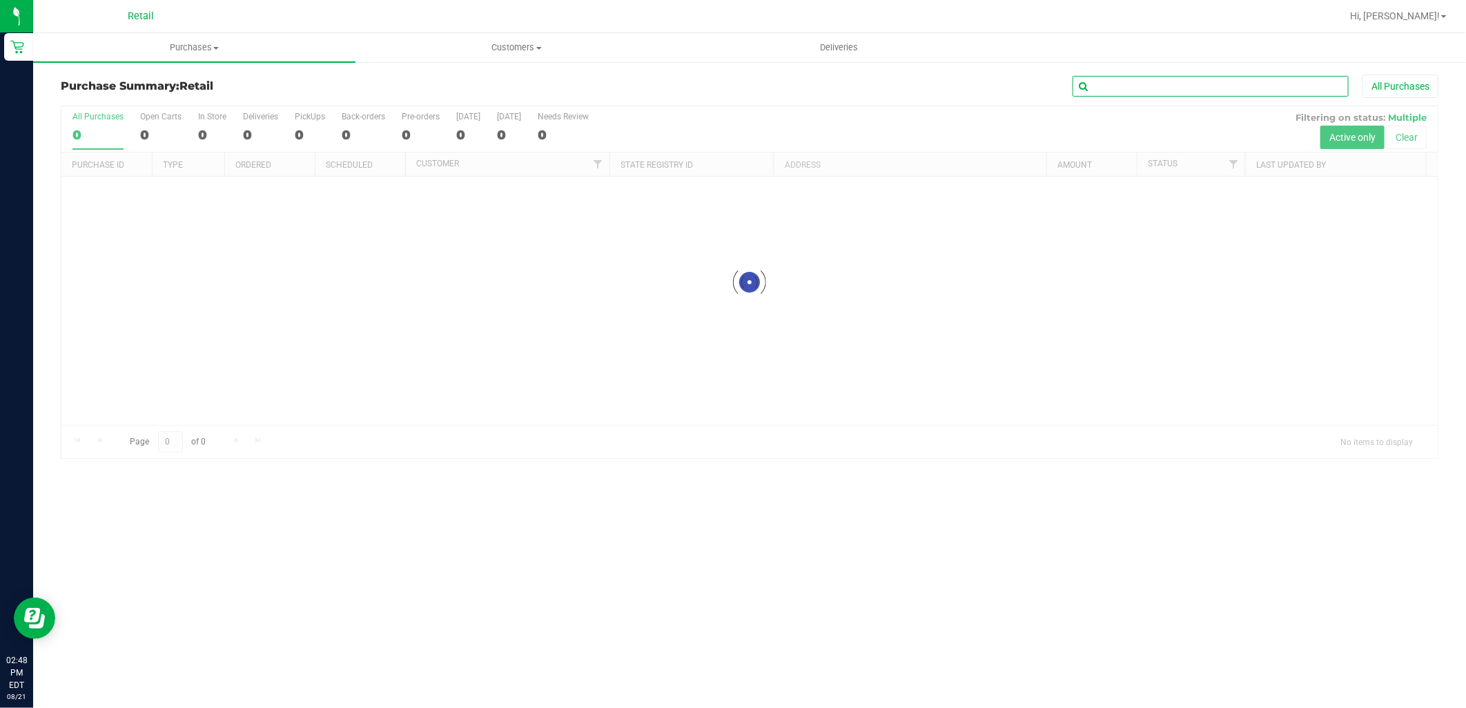
drag, startPoint x: 1141, startPoint y: 84, endPoint x: 1102, endPoint y: 84, distance: 39.3
click at [1141, 84] on input "text" at bounding box center [1210, 86] width 276 height 21
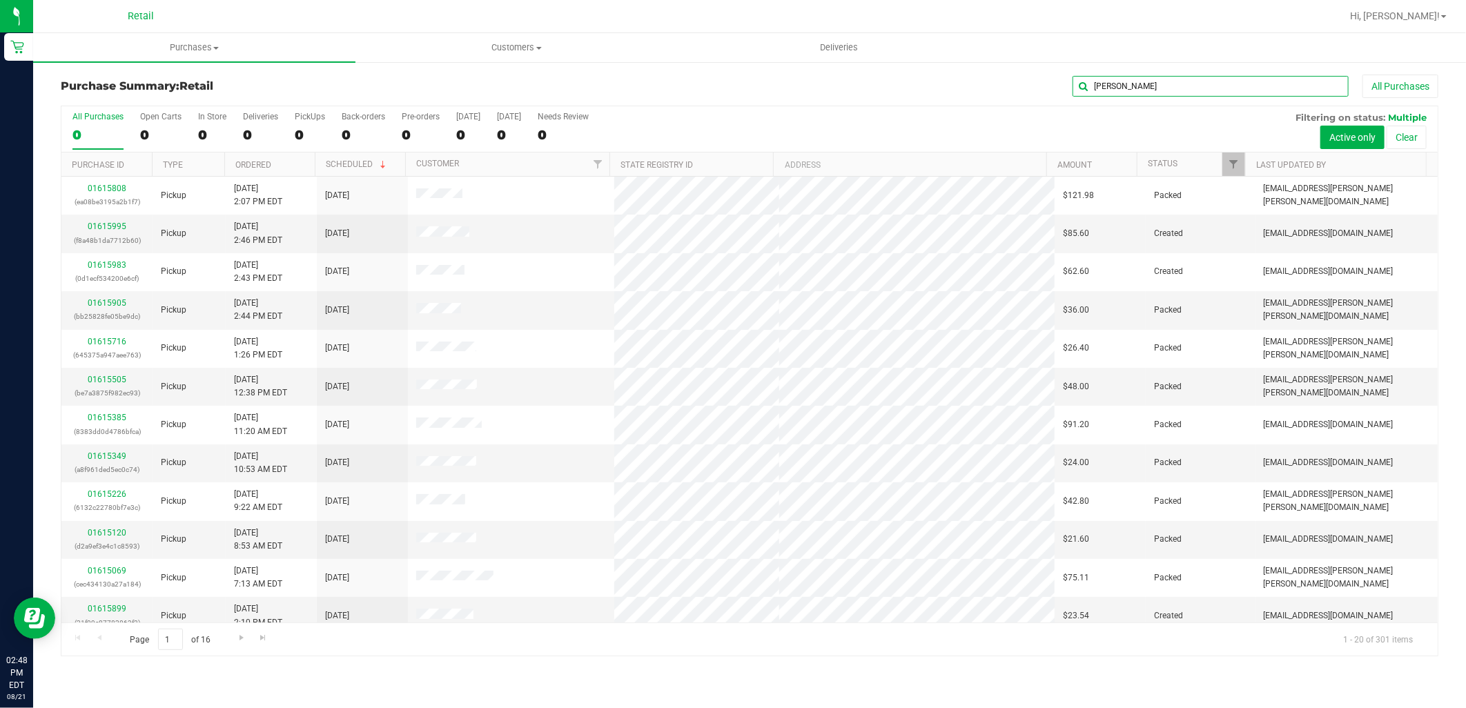
type input "james"
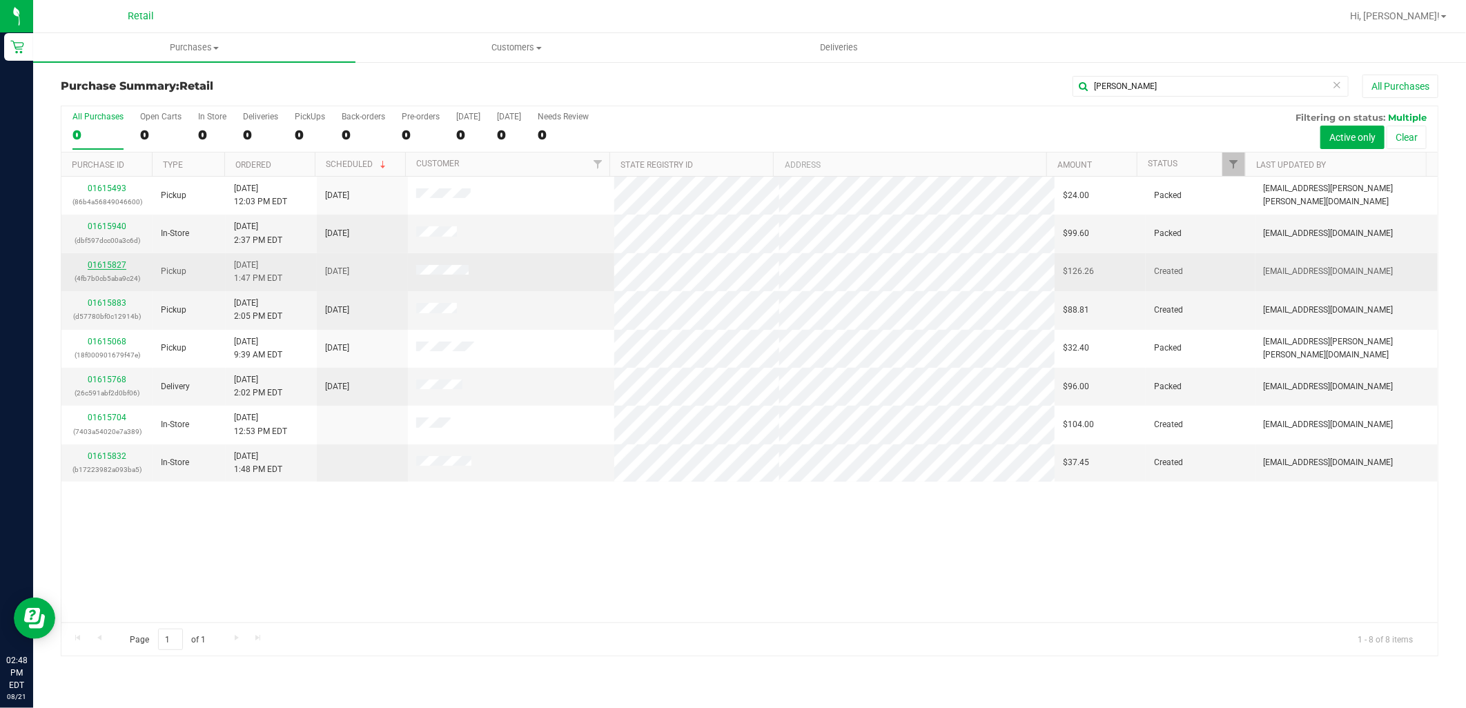
click at [121, 260] on link "01615827" at bounding box center [107, 265] width 39 height 10
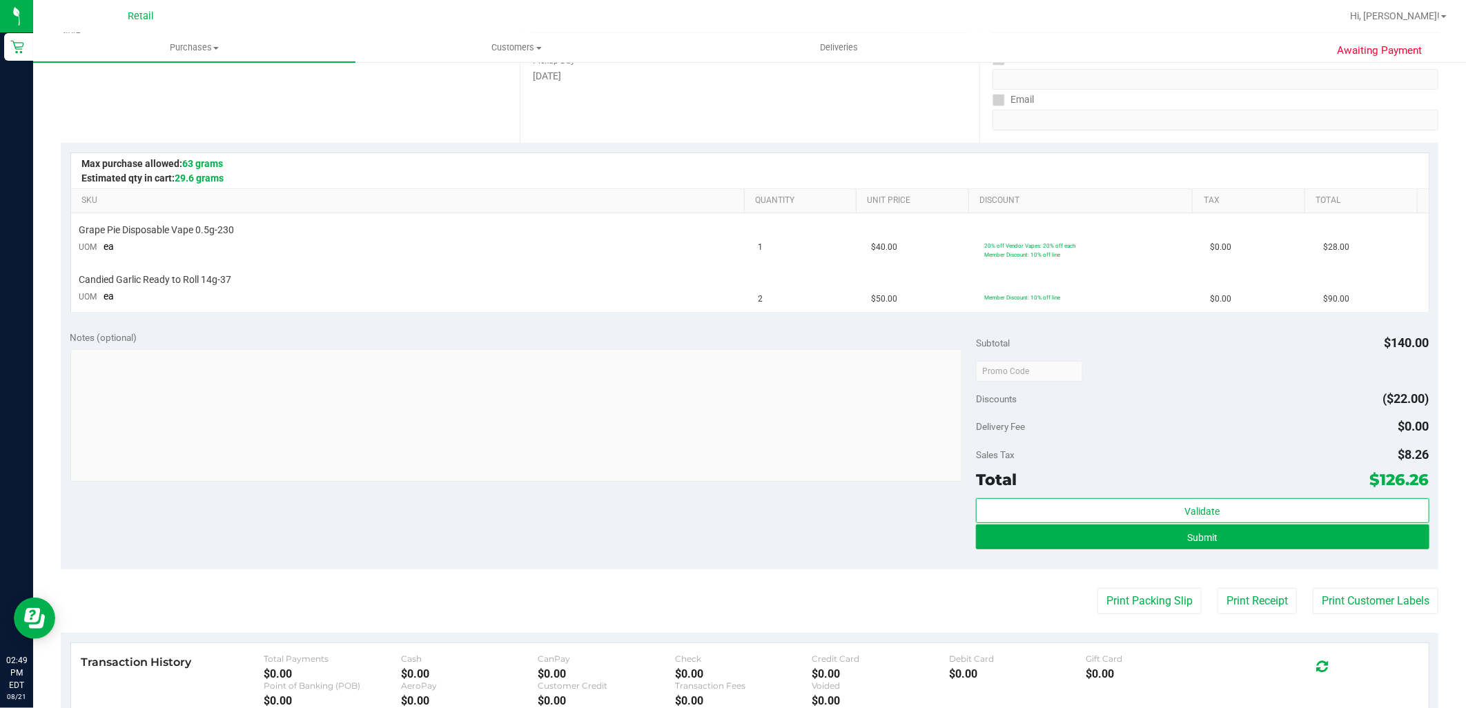
scroll to position [230, 0]
click at [1348, 531] on button "Submit" at bounding box center [1202, 536] width 453 height 25
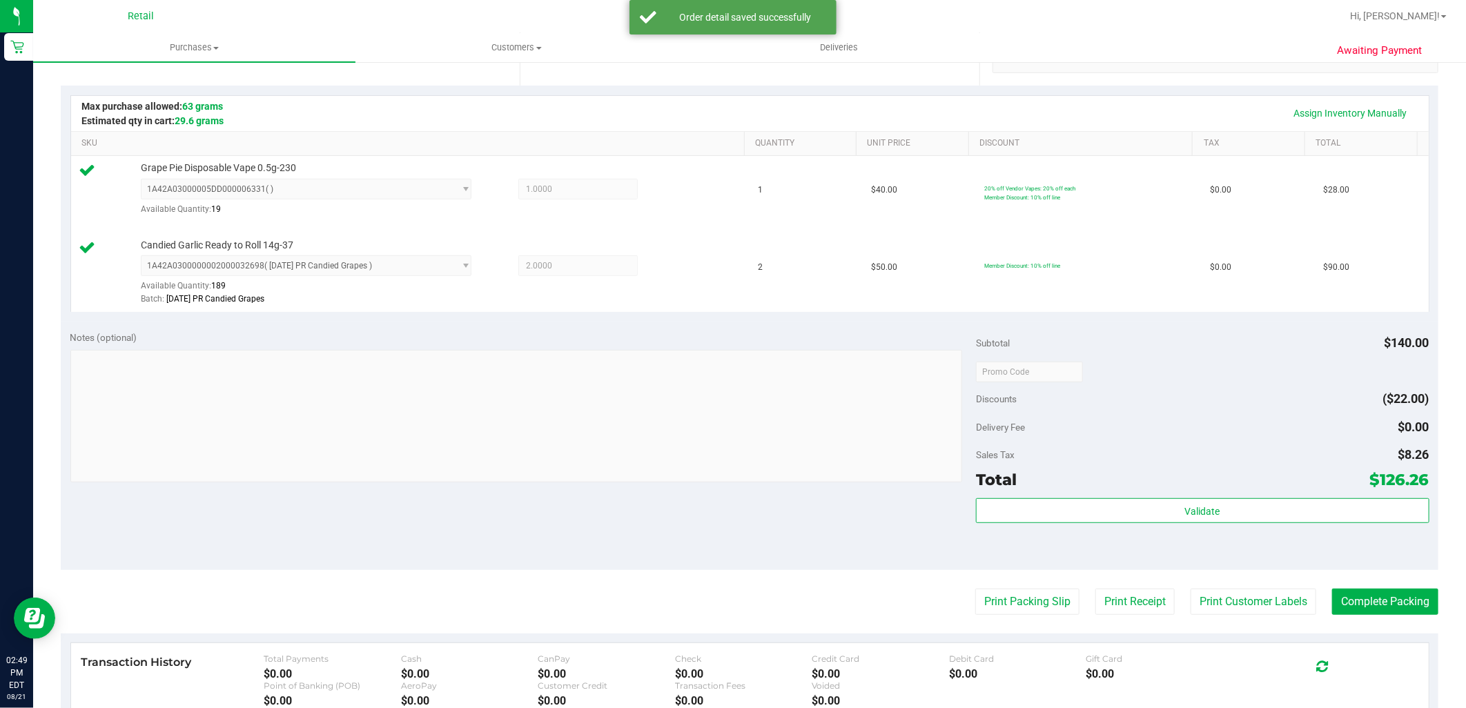
scroll to position [306, 0]
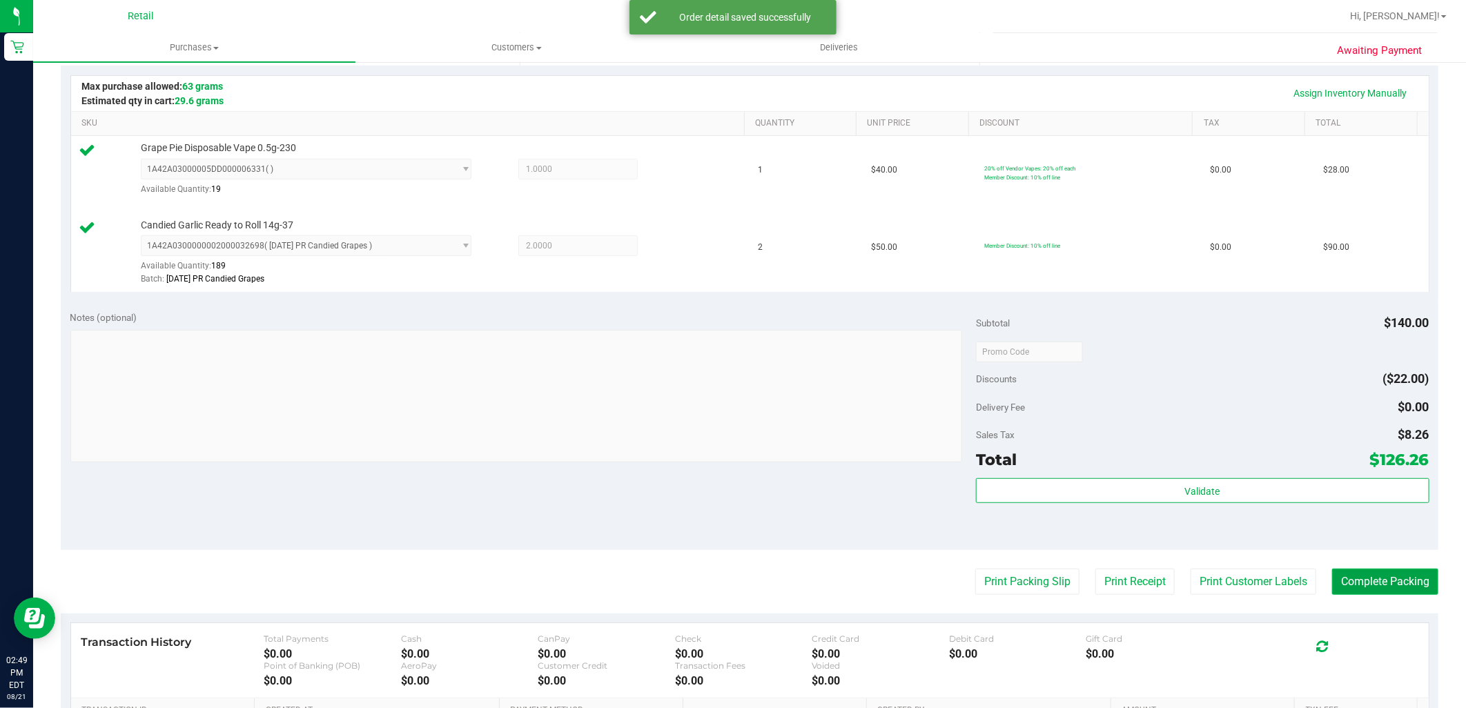
click at [1383, 587] on button "Complete Packing" at bounding box center [1385, 582] width 106 height 26
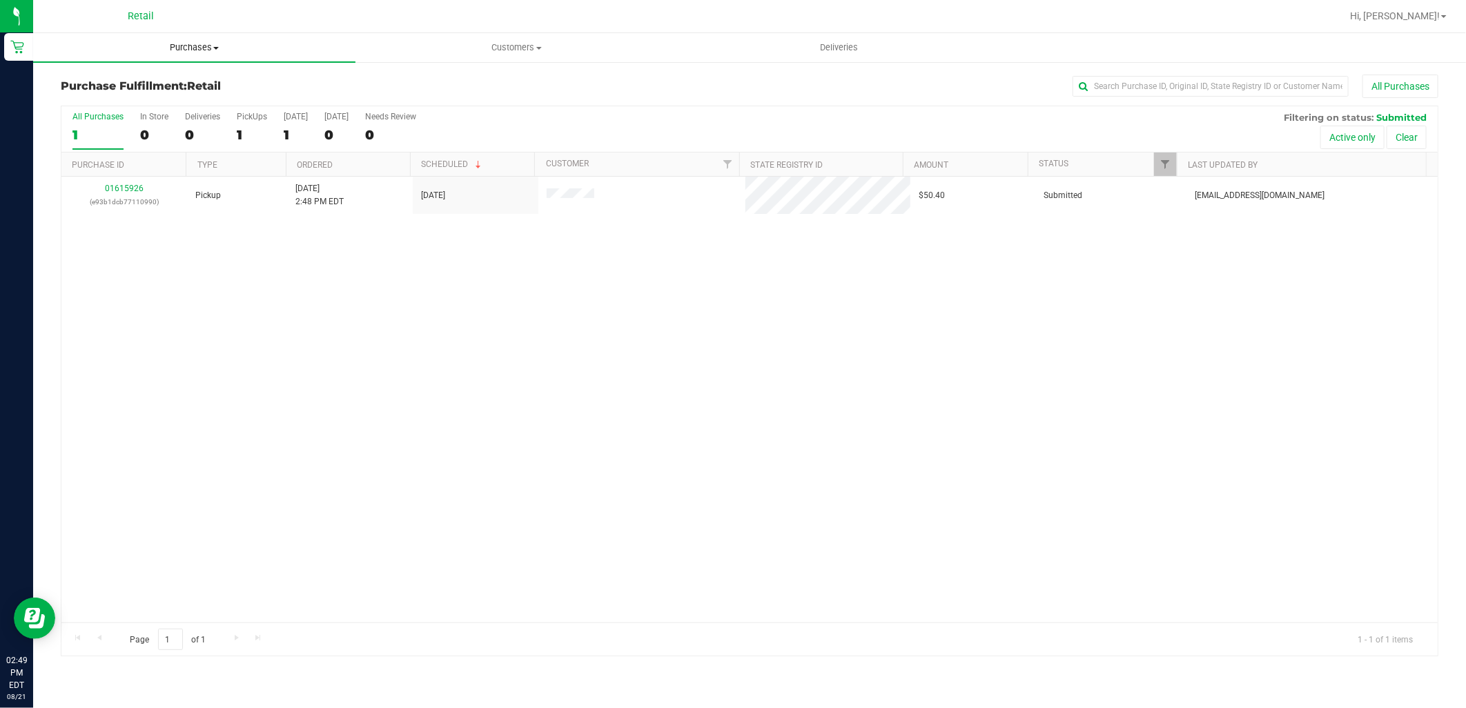
click at [148, 39] on uib-tab-heading "Purchases Summary of purchases Fulfillment All purchases" at bounding box center [194, 47] width 322 height 29
click at [173, 79] on li "Summary of purchases" at bounding box center [194, 83] width 322 height 17
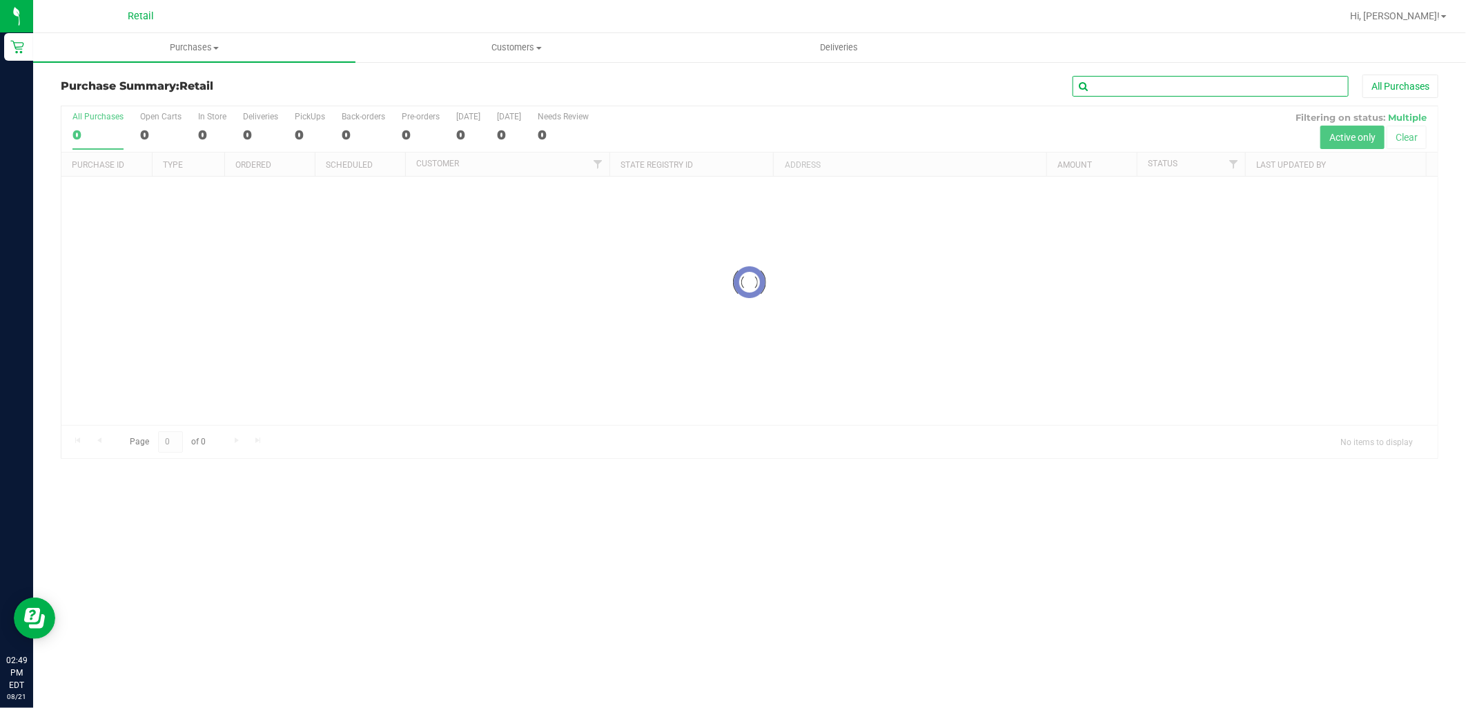
click at [1133, 92] on input "text" at bounding box center [1210, 86] width 276 height 21
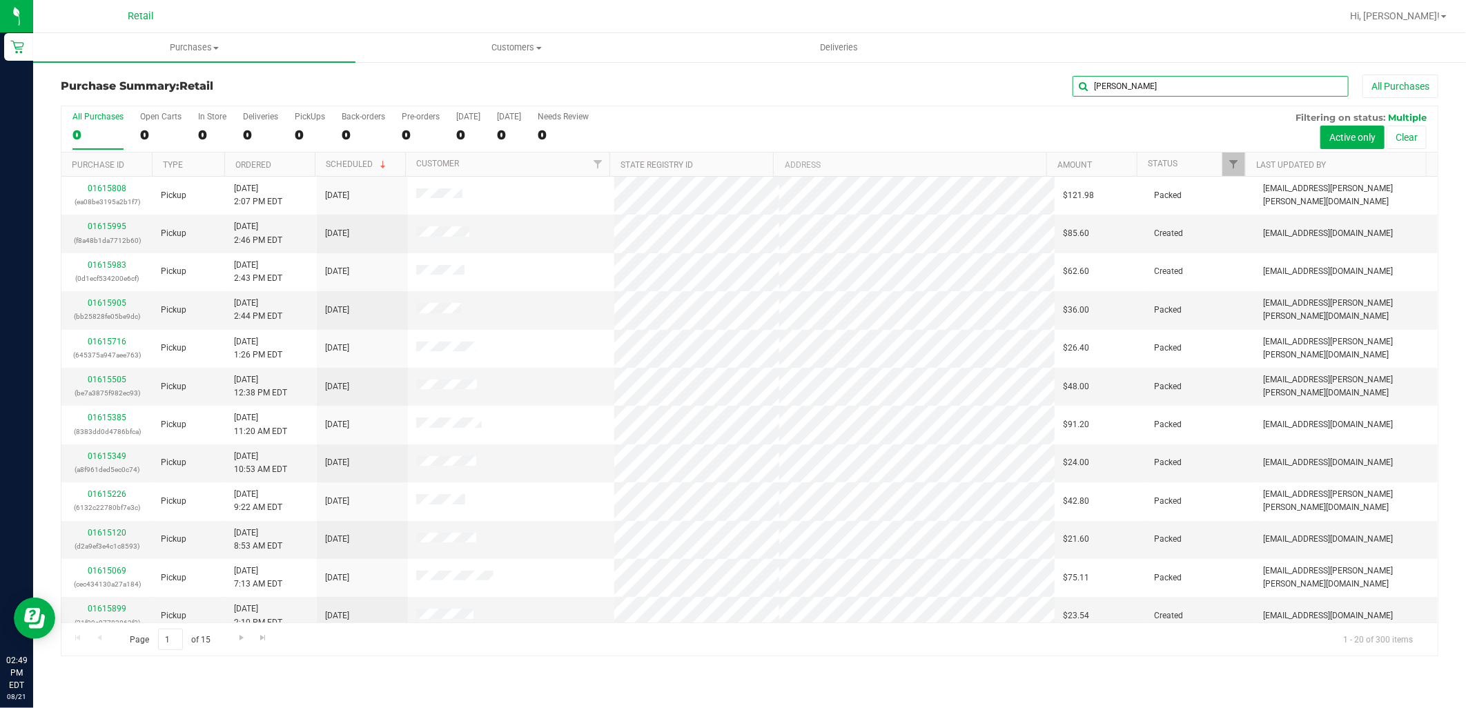
type input "regina"
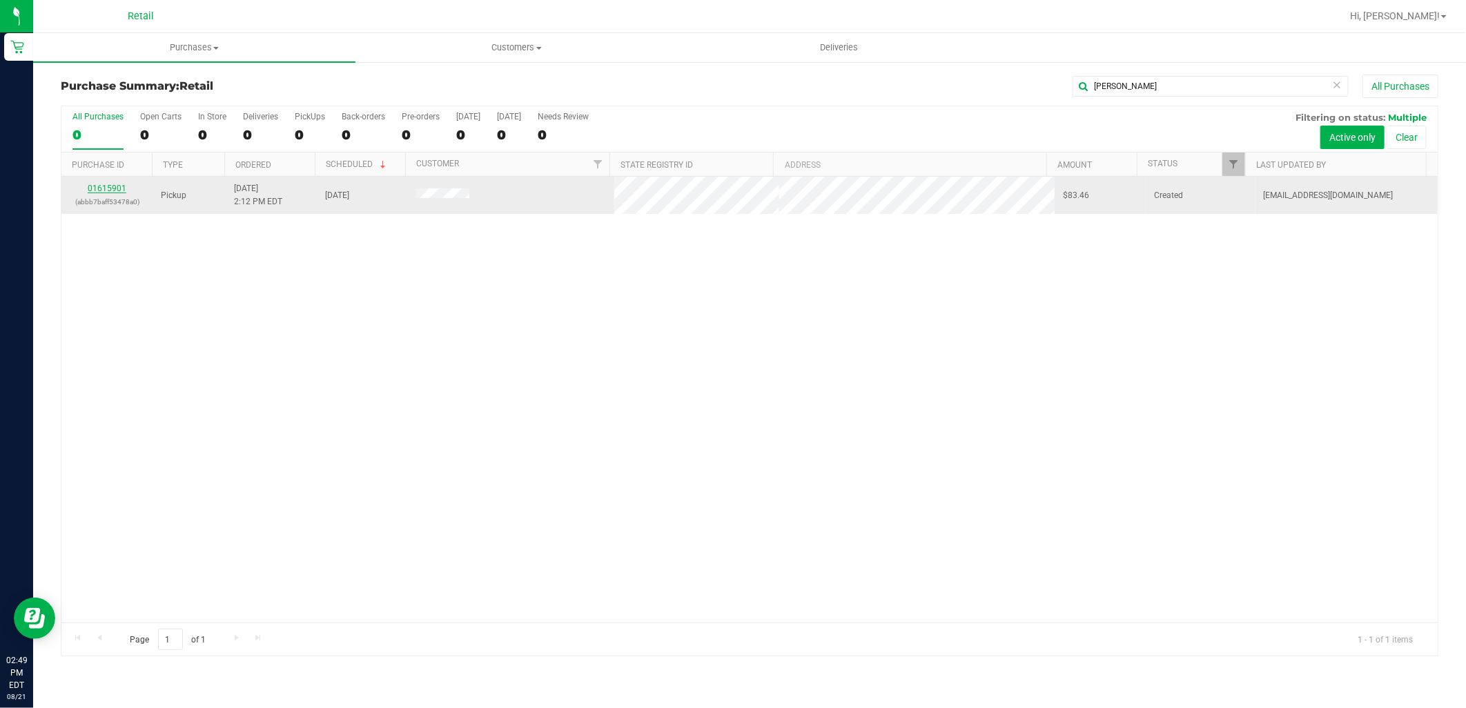
click at [121, 188] on link "01615901" at bounding box center [107, 189] width 39 height 10
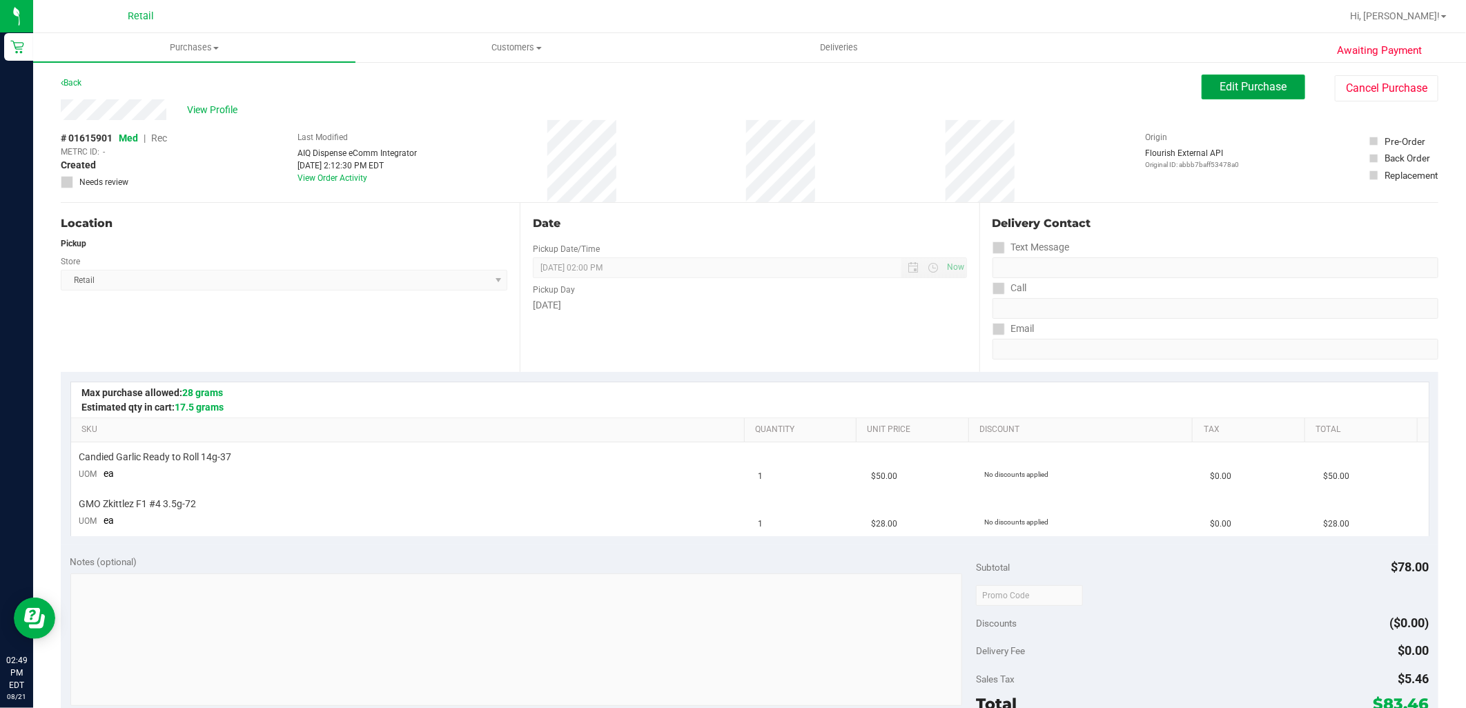
drag, startPoint x: 1245, startPoint y: 84, endPoint x: 1044, endPoint y: 140, distance: 208.5
click at [1244, 84] on span "Edit Purchase" at bounding box center [1253, 86] width 67 height 13
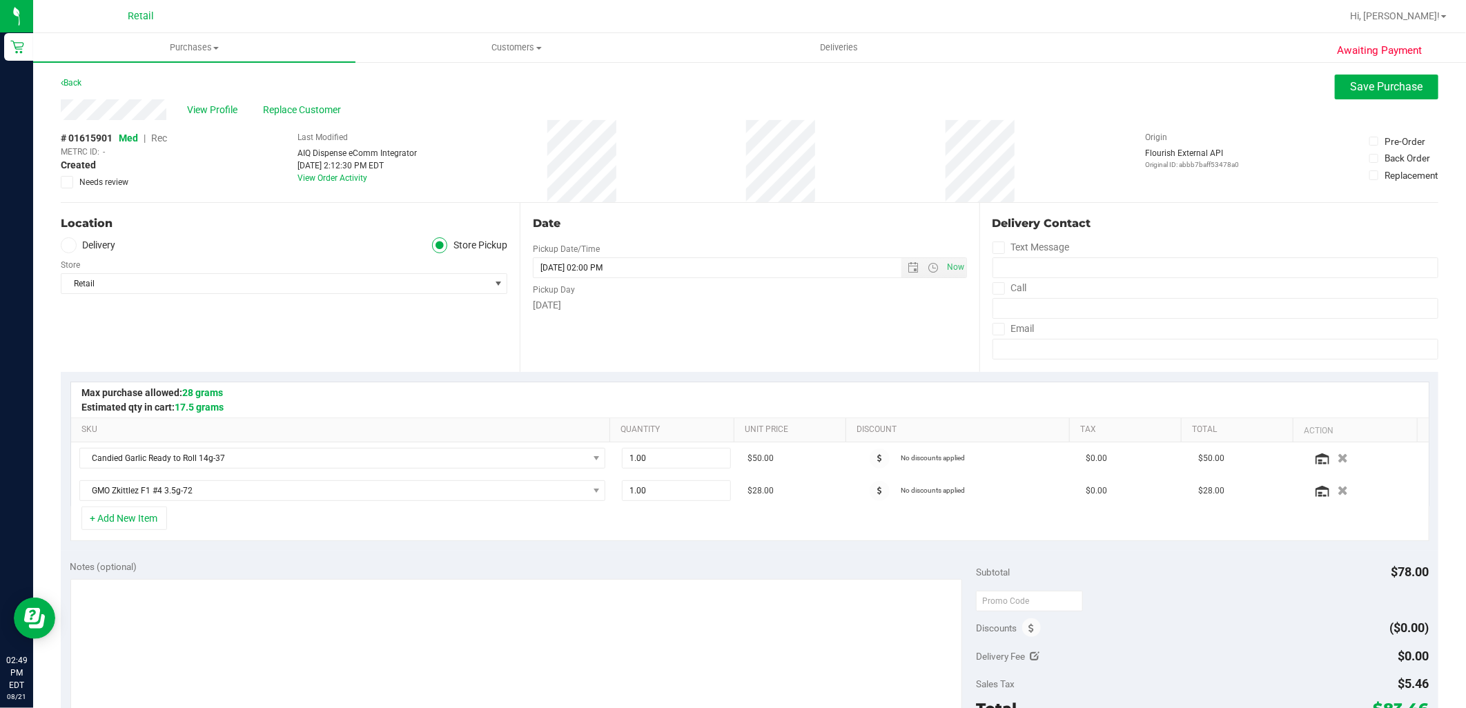
click at [163, 139] on span "Rec" at bounding box center [159, 138] width 16 height 11
click at [1371, 94] on button "Save Purchase" at bounding box center [1387, 87] width 104 height 25
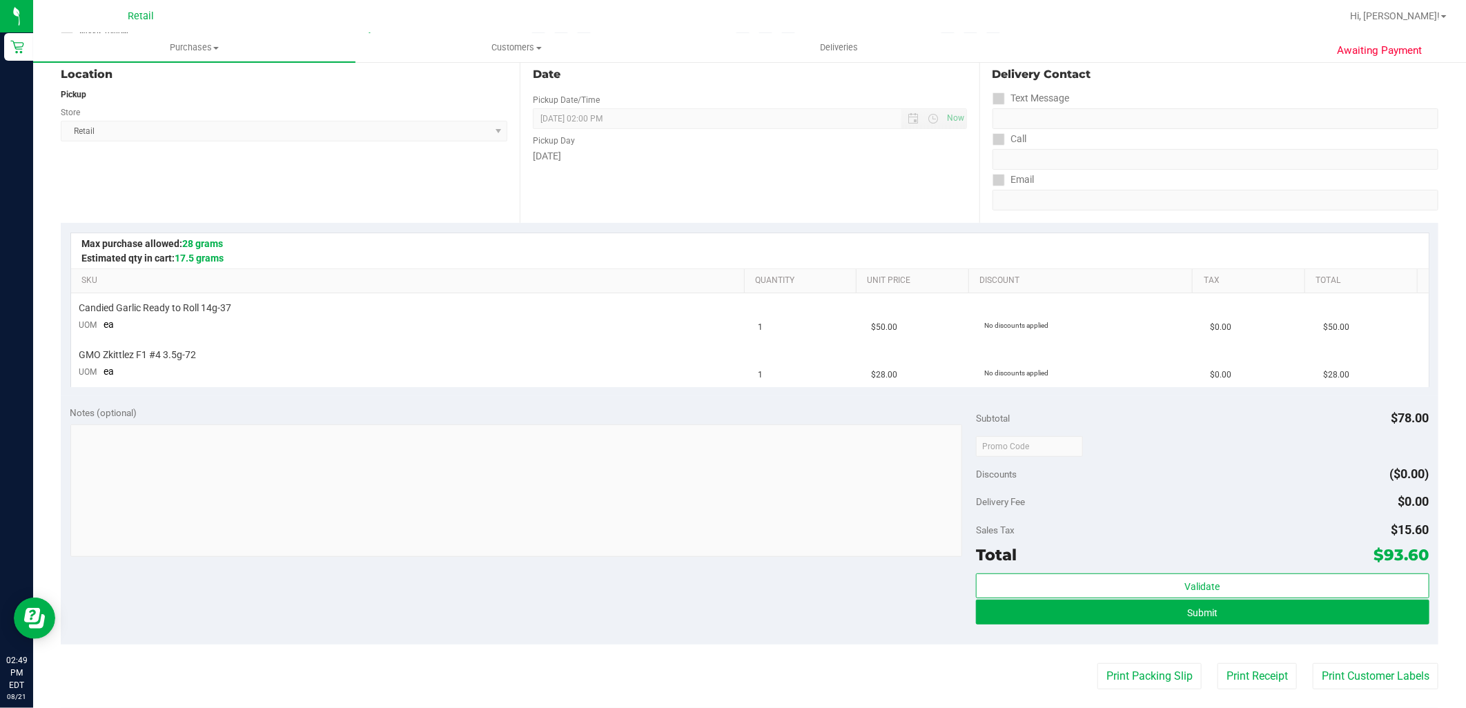
scroll to position [230, 0]
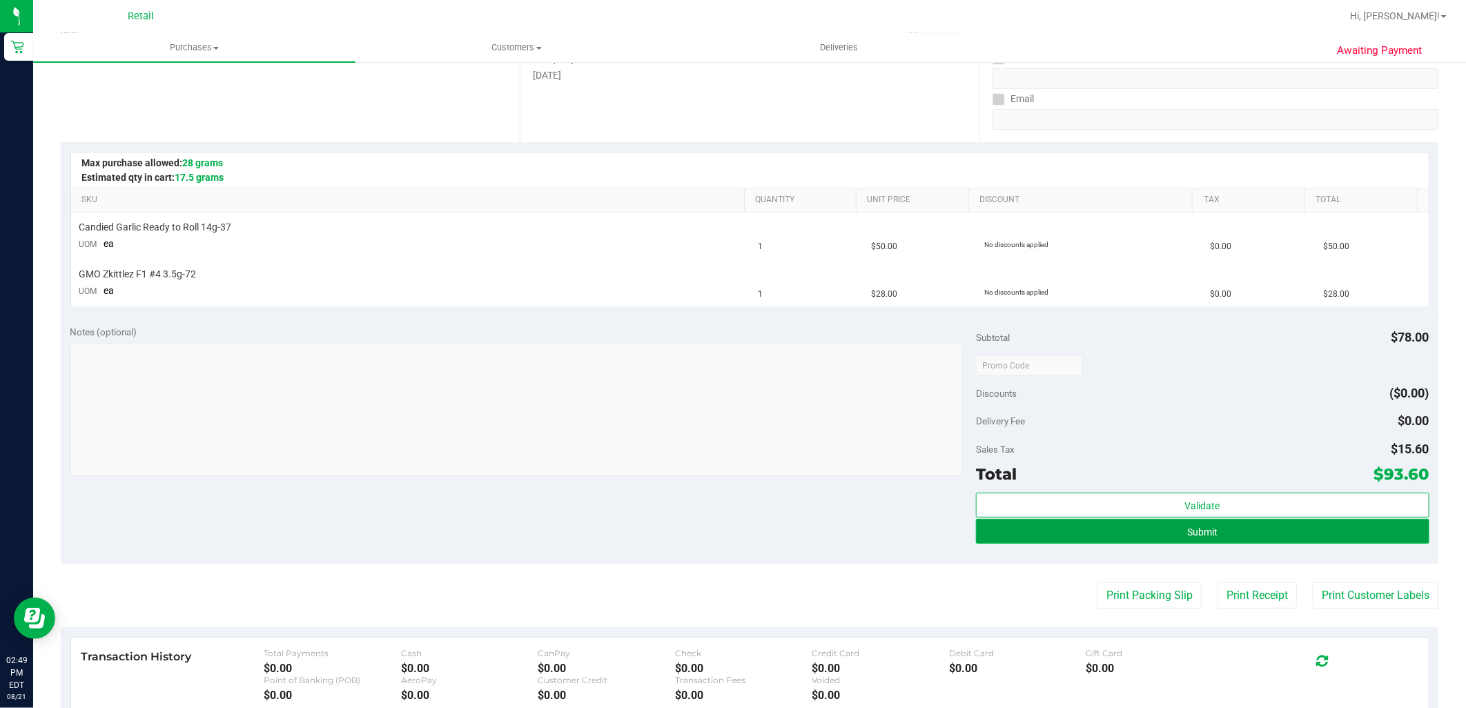
click at [1271, 522] on button "Submit" at bounding box center [1202, 531] width 453 height 25
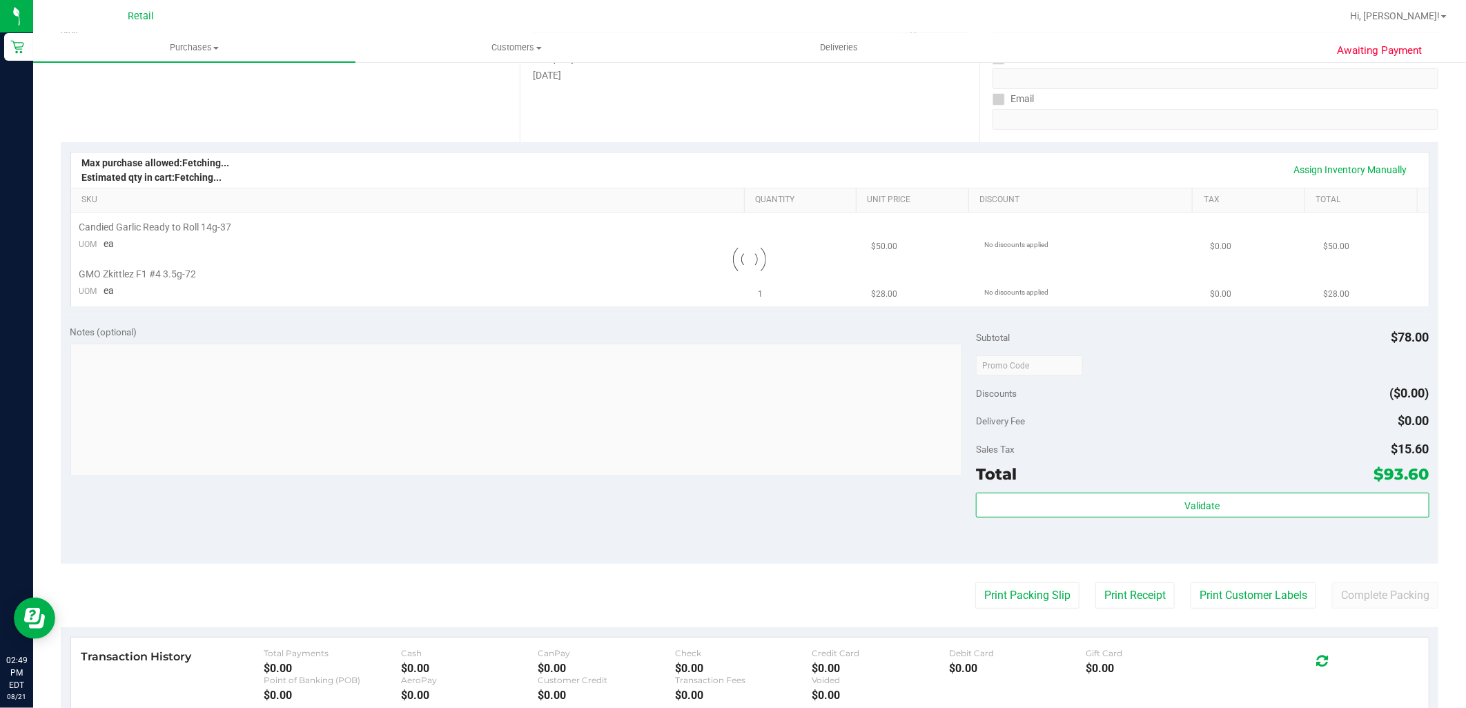
scroll to position [0, 0]
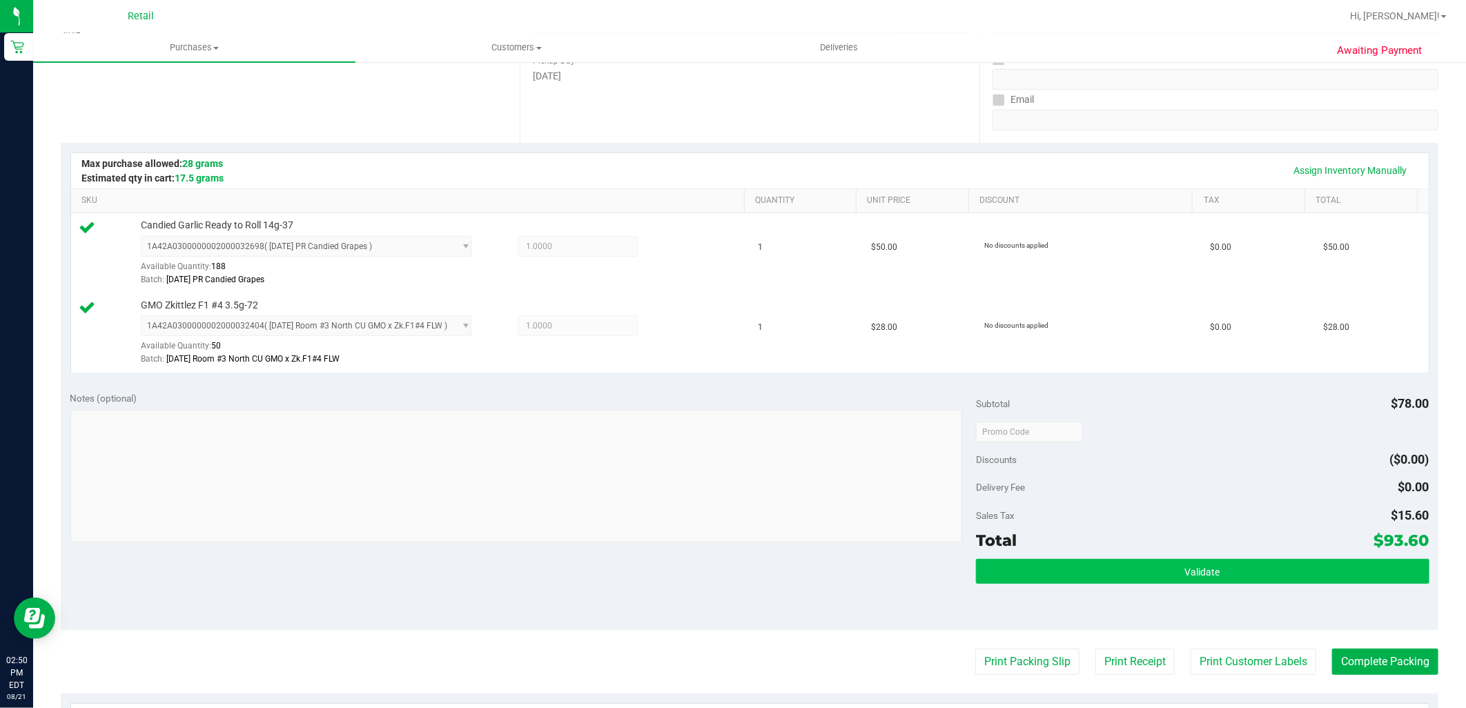
scroll to position [230, 0]
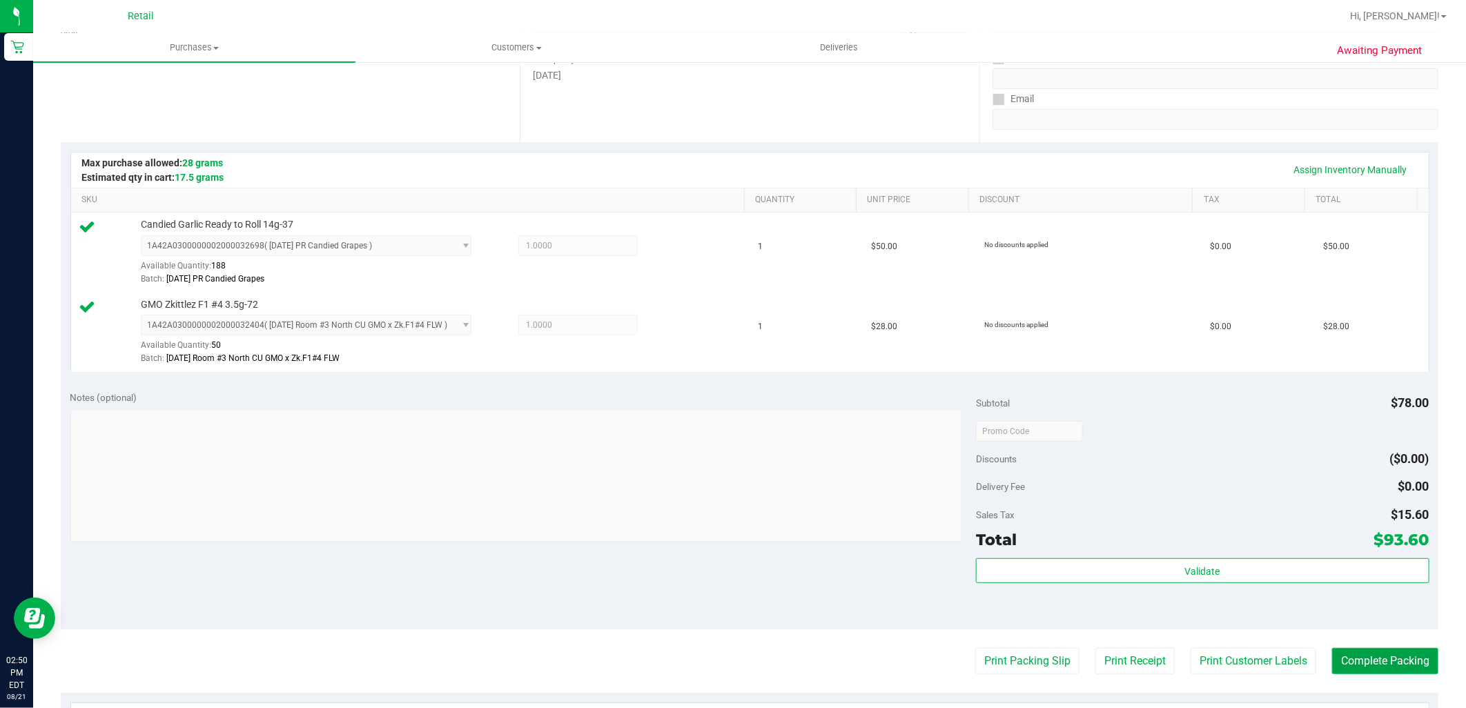
click at [1349, 660] on button "Complete Packing" at bounding box center [1385, 661] width 106 height 26
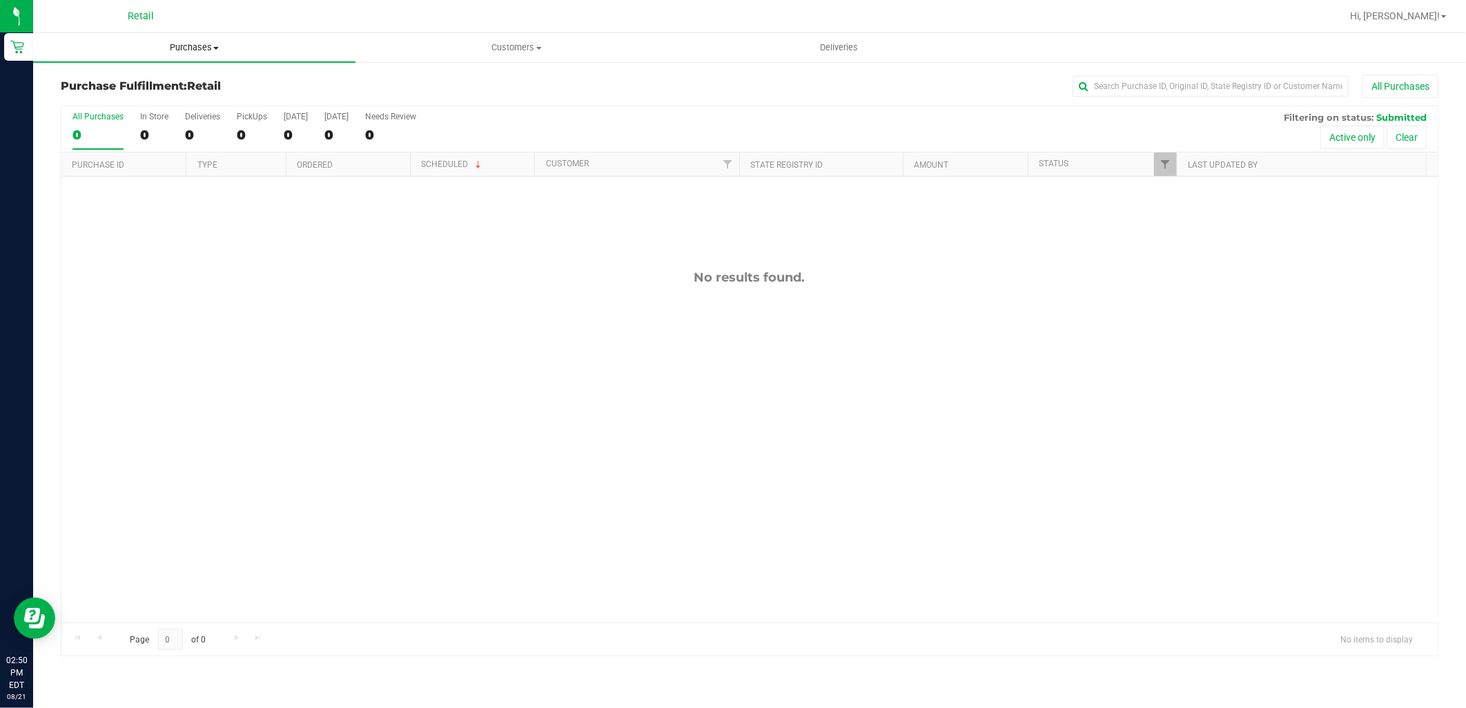
click at [181, 47] on span "Purchases" at bounding box center [194, 47] width 322 height 12
click at [155, 78] on span "Summary of purchases" at bounding box center [103, 83] width 141 height 12
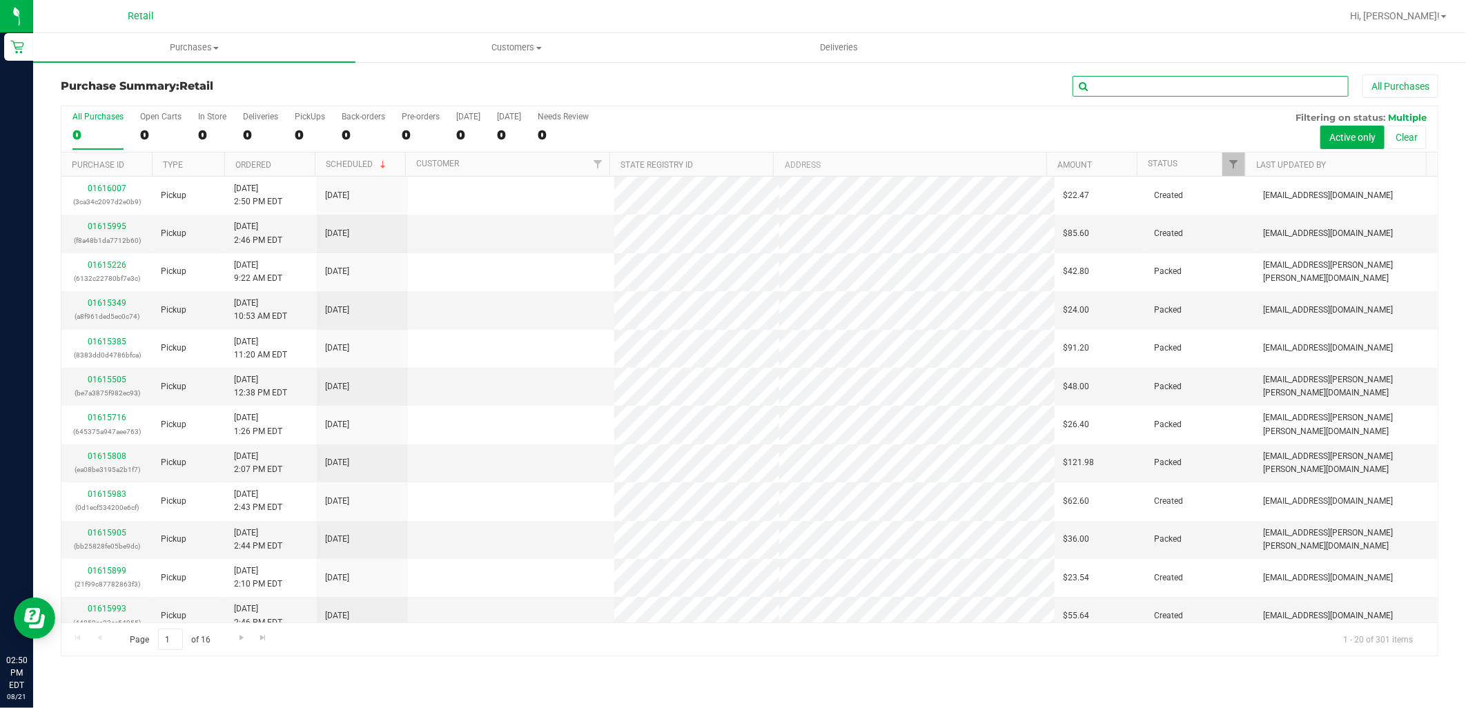
click at [1182, 85] on input "text" at bounding box center [1210, 86] width 276 height 21
type input "lamie"
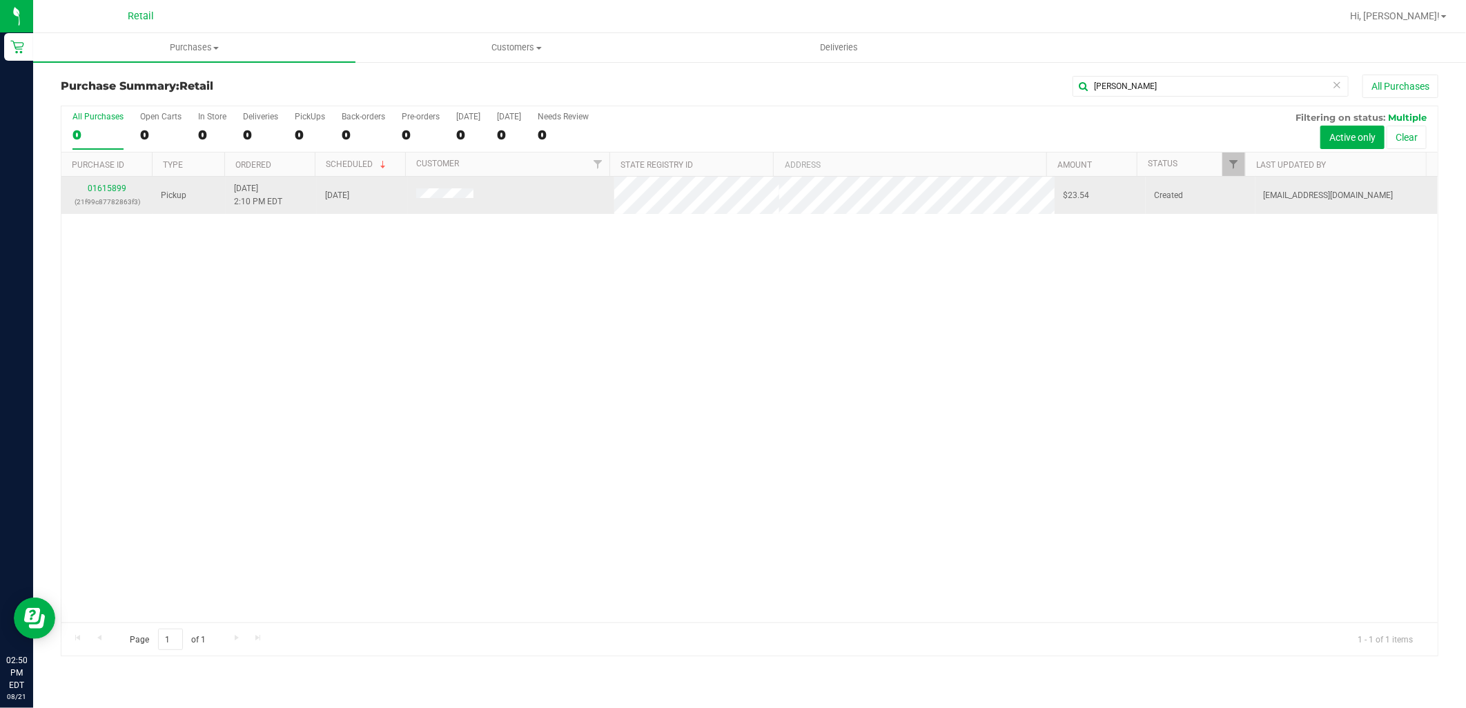
click at [125, 188] on div "01615899 (21f99c87782863f3)" at bounding box center [107, 195] width 75 height 26
click at [121, 188] on link "01615899" at bounding box center [107, 189] width 39 height 10
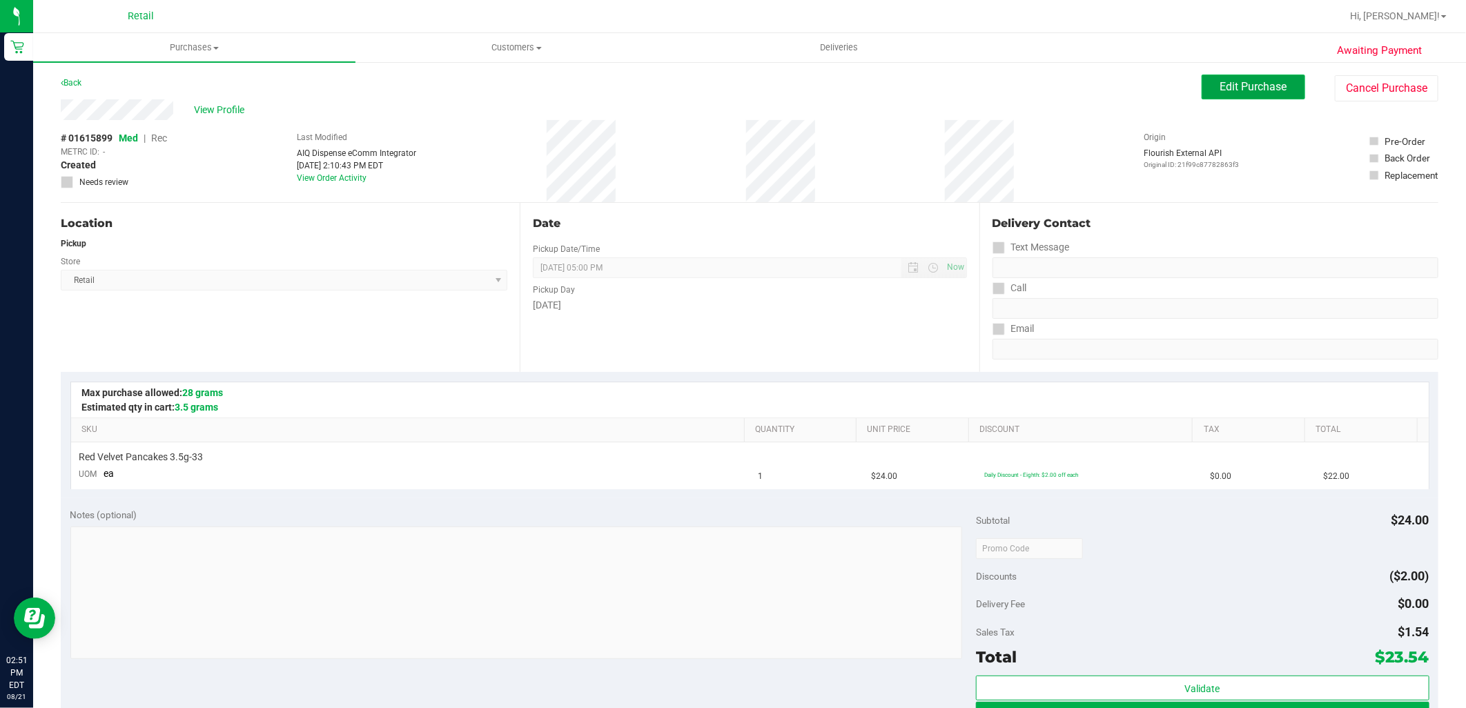
click at [1261, 80] on span "Edit Purchase" at bounding box center [1253, 86] width 67 height 13
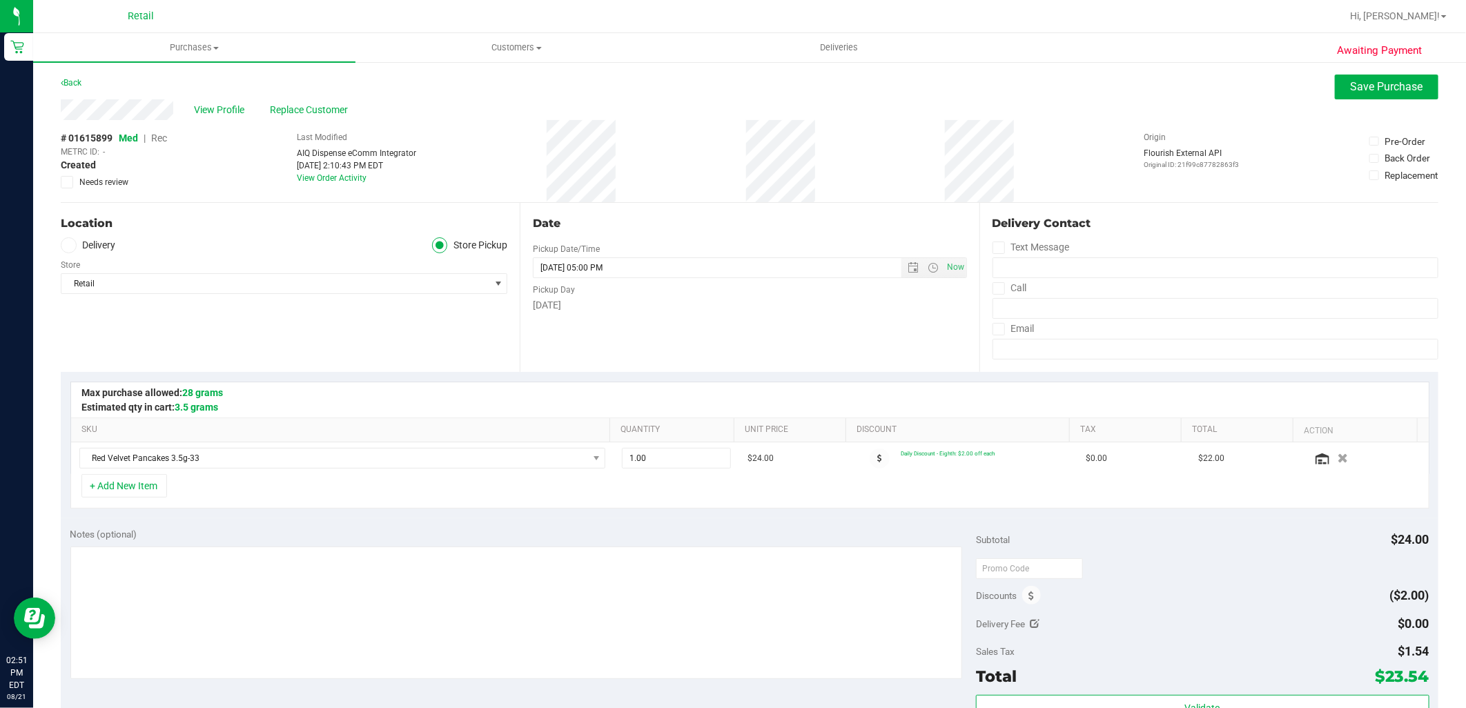
click at [159, 136] on span "Rec" at bounding box center [159, 138] width 16 height 11
click at [1404, 90] on span "Save Purchase" at bounding box center [1387, 86] width 72 height 13
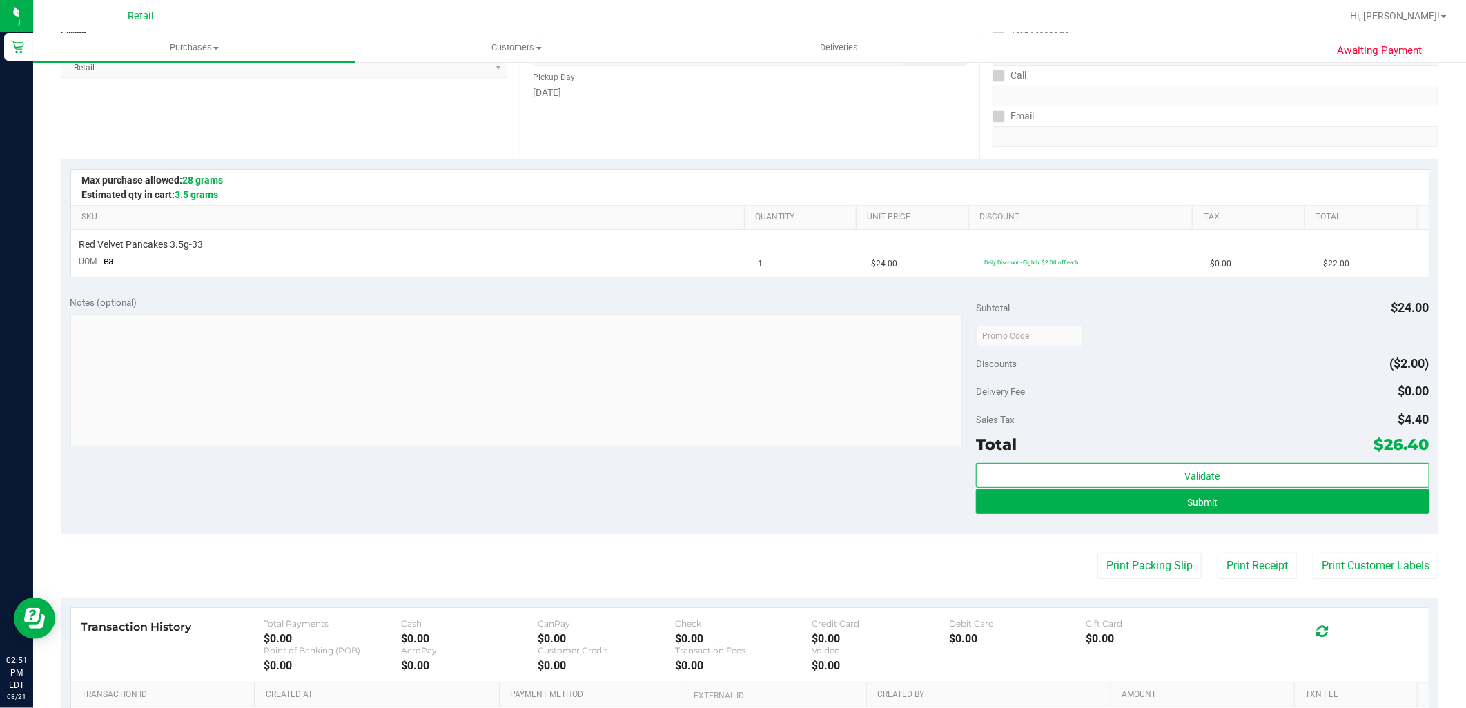
scroll to position [230, 0]
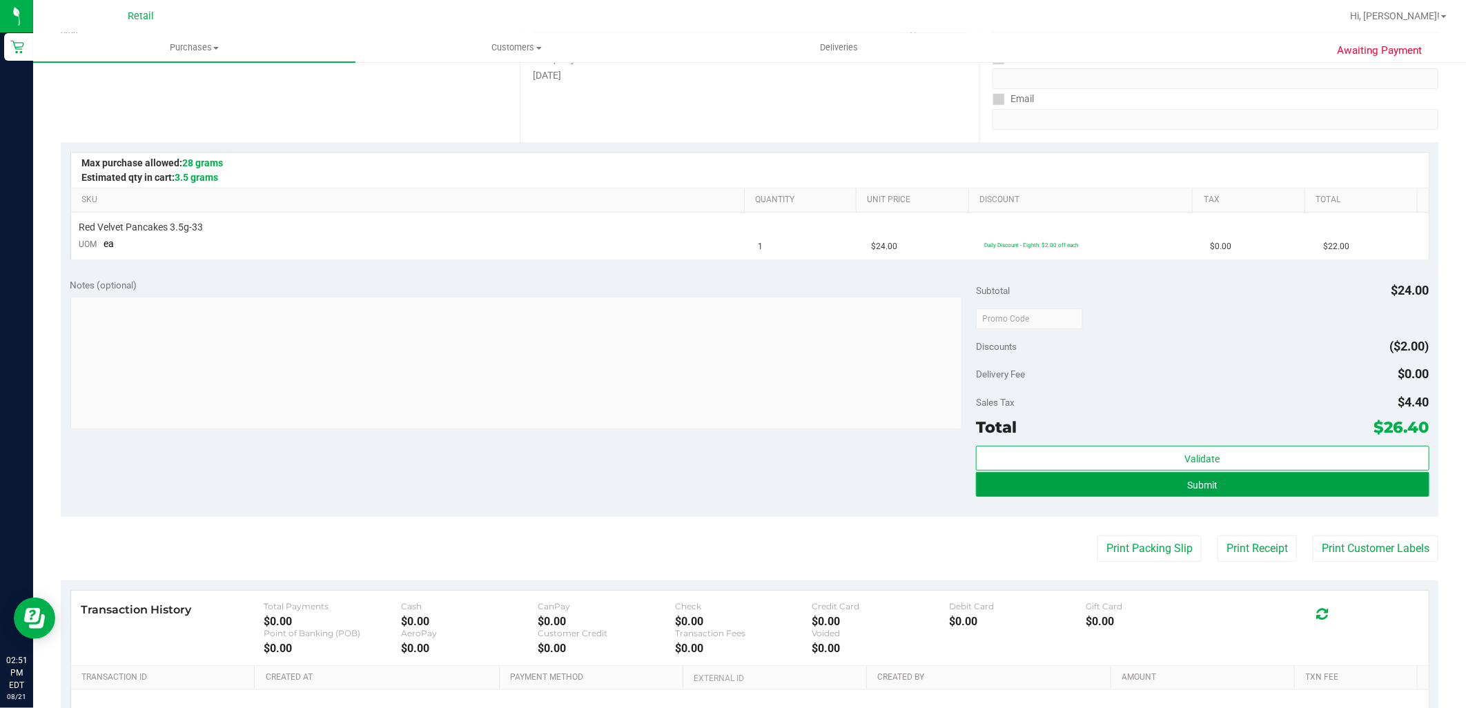
click at [1224, 485] on button "Submit" at bounding box center [1202, 484] width 453 height 25
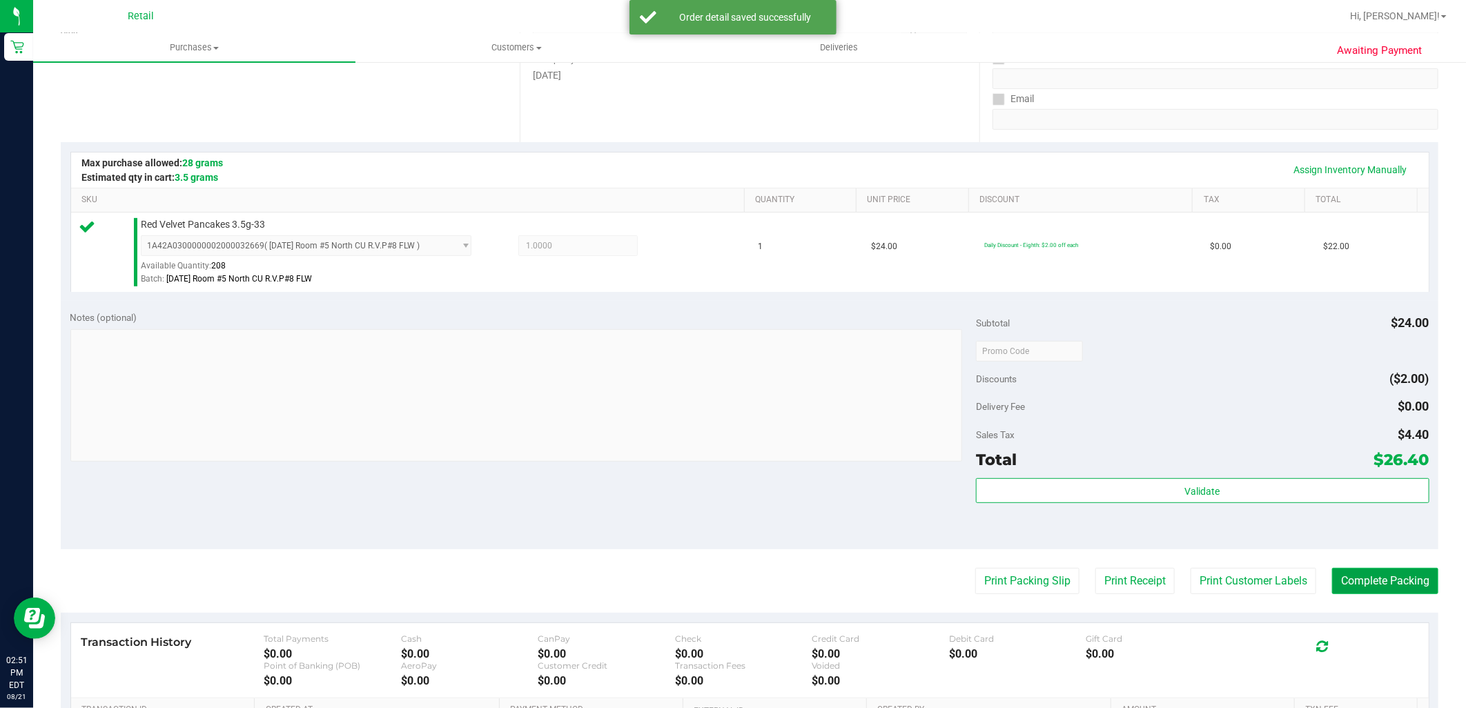
click at [1379, 584] on button "Complete Packing" at bounding box center [1385, 581] width 106 height 26
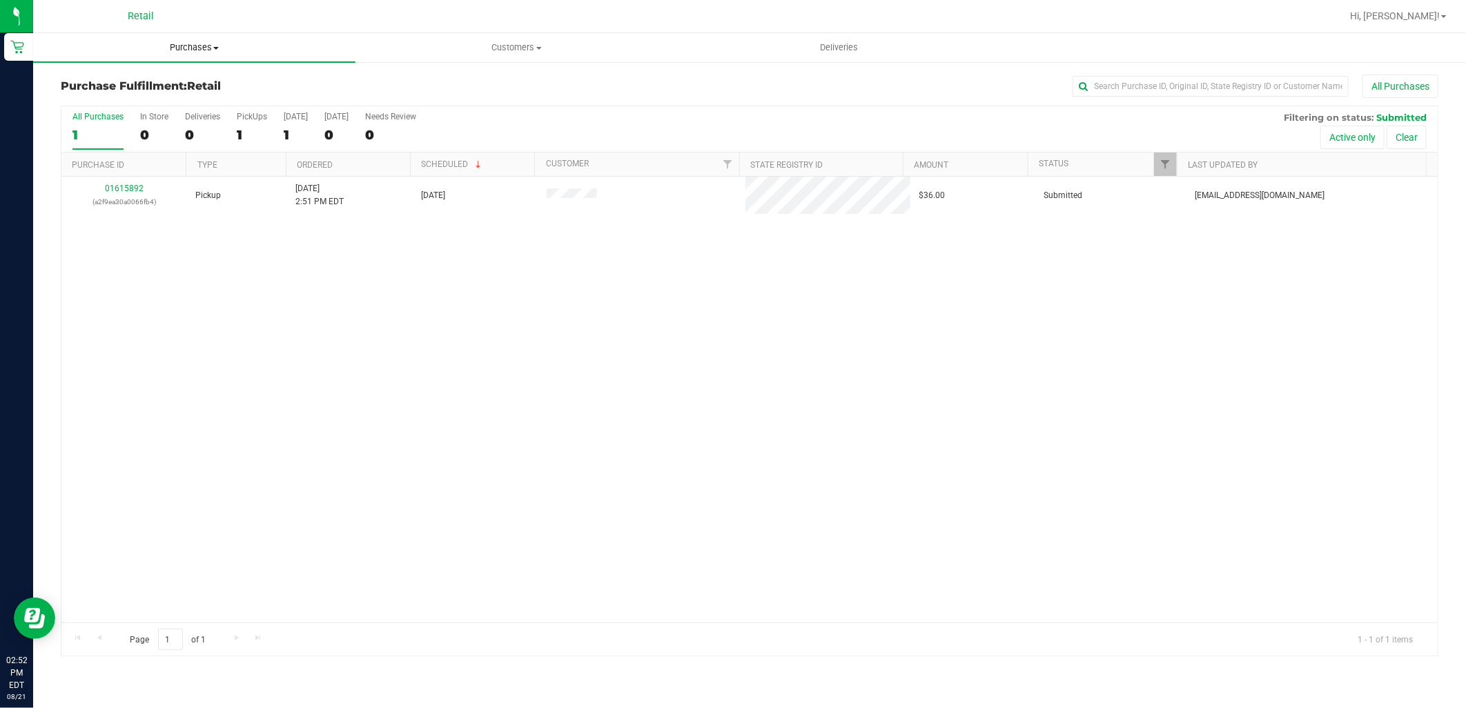
click at [188, 50] on span "Purchases" at bounding box center [194, 47] width 322 height 12
click at [164, 84] on span "Summary of purchases" at bounding box center [103, 83] width 141 height 12
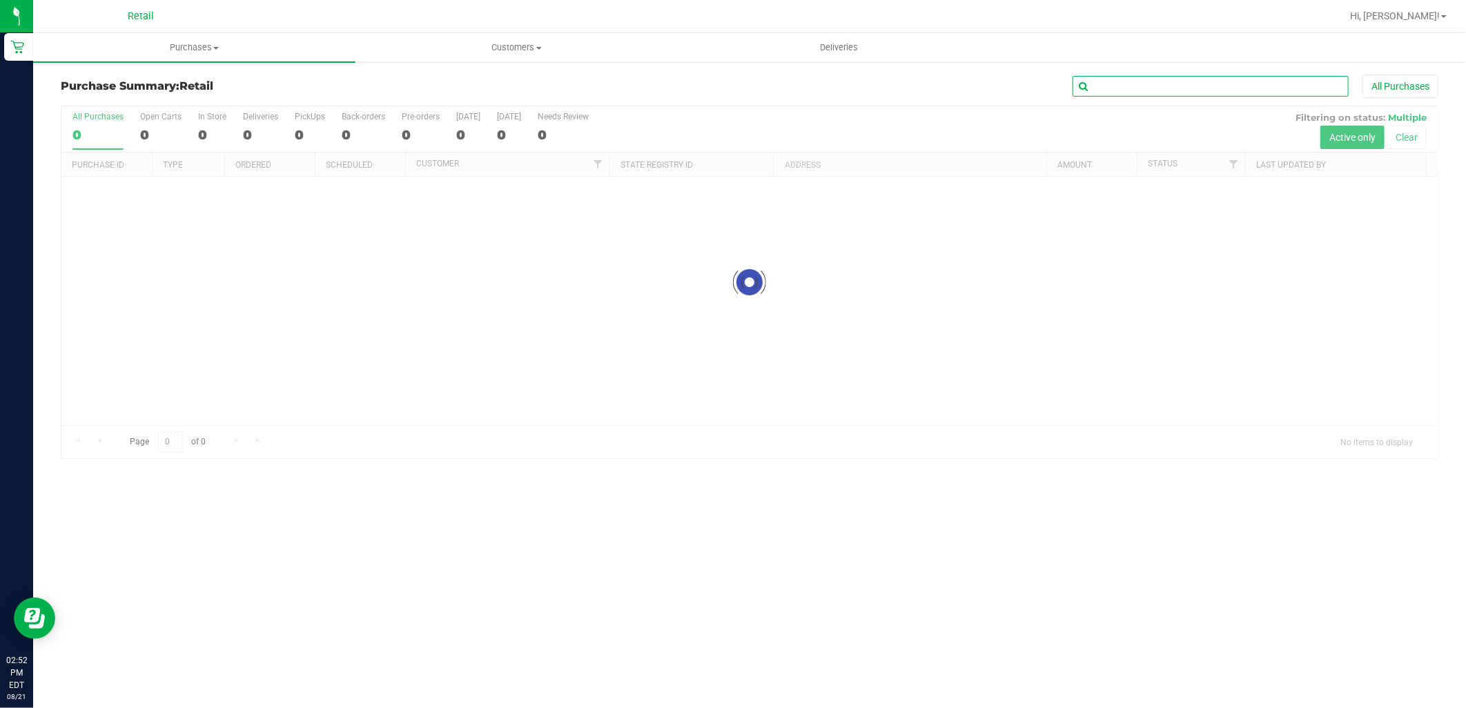
click at [1118, 80] on input "text" at bounding box center [1210, 86] width 276 height 21
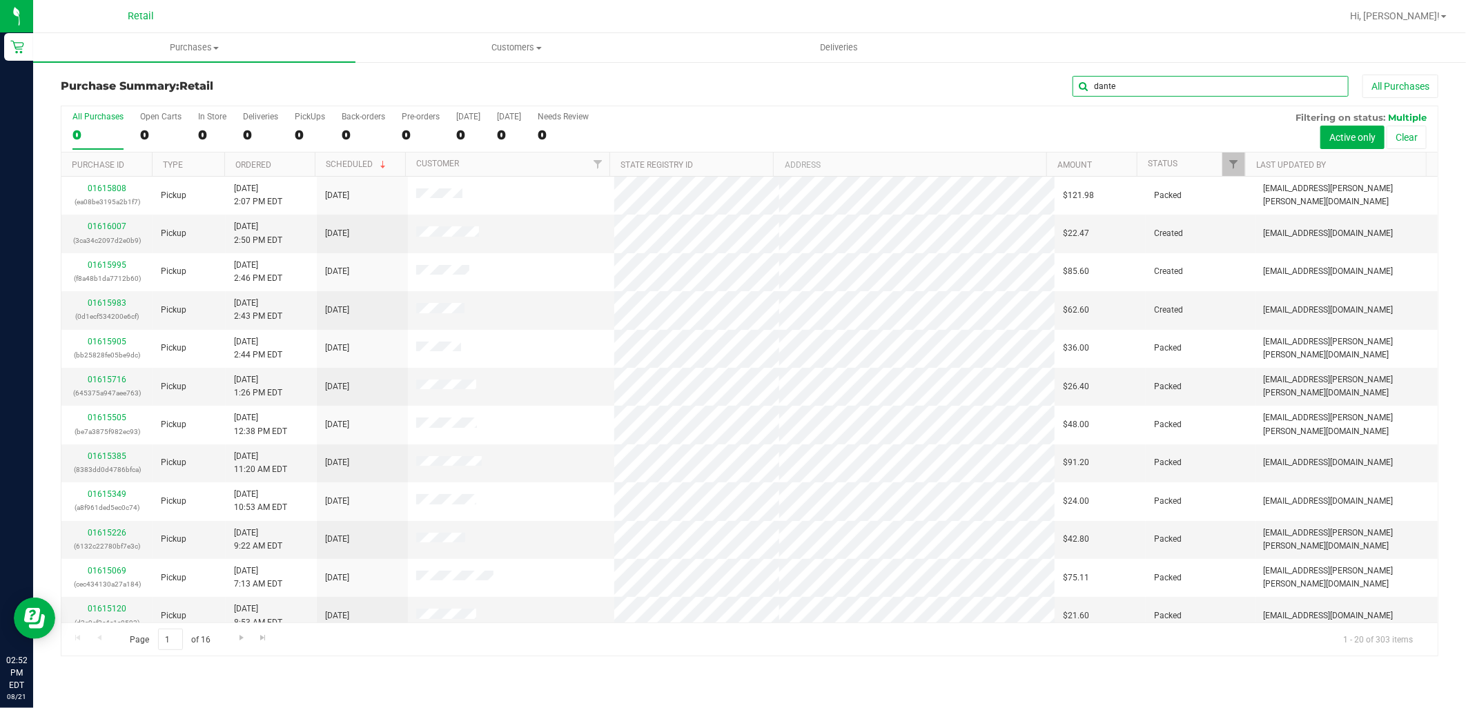
type input "dante"
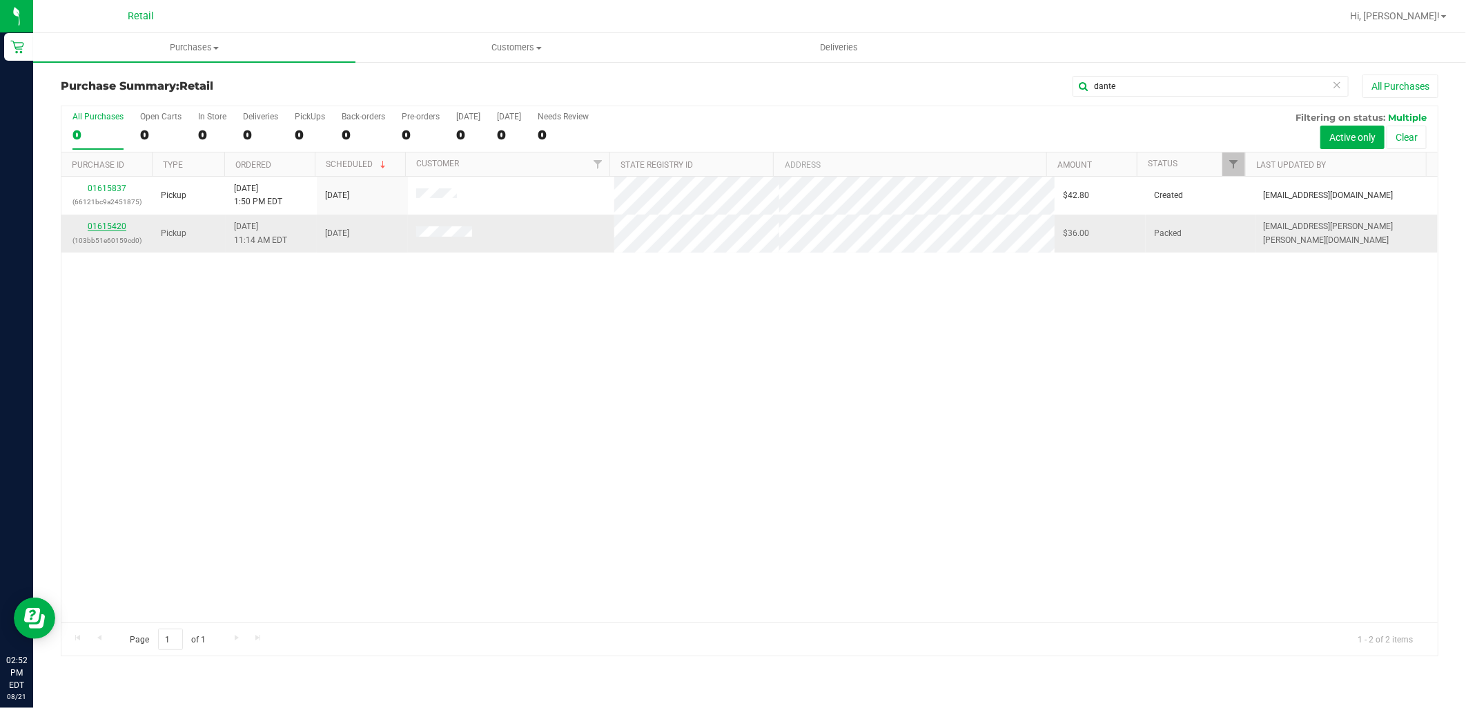
click at [124, 226] on link "01615420" at bounding box center [107, 227] width 39 height 10
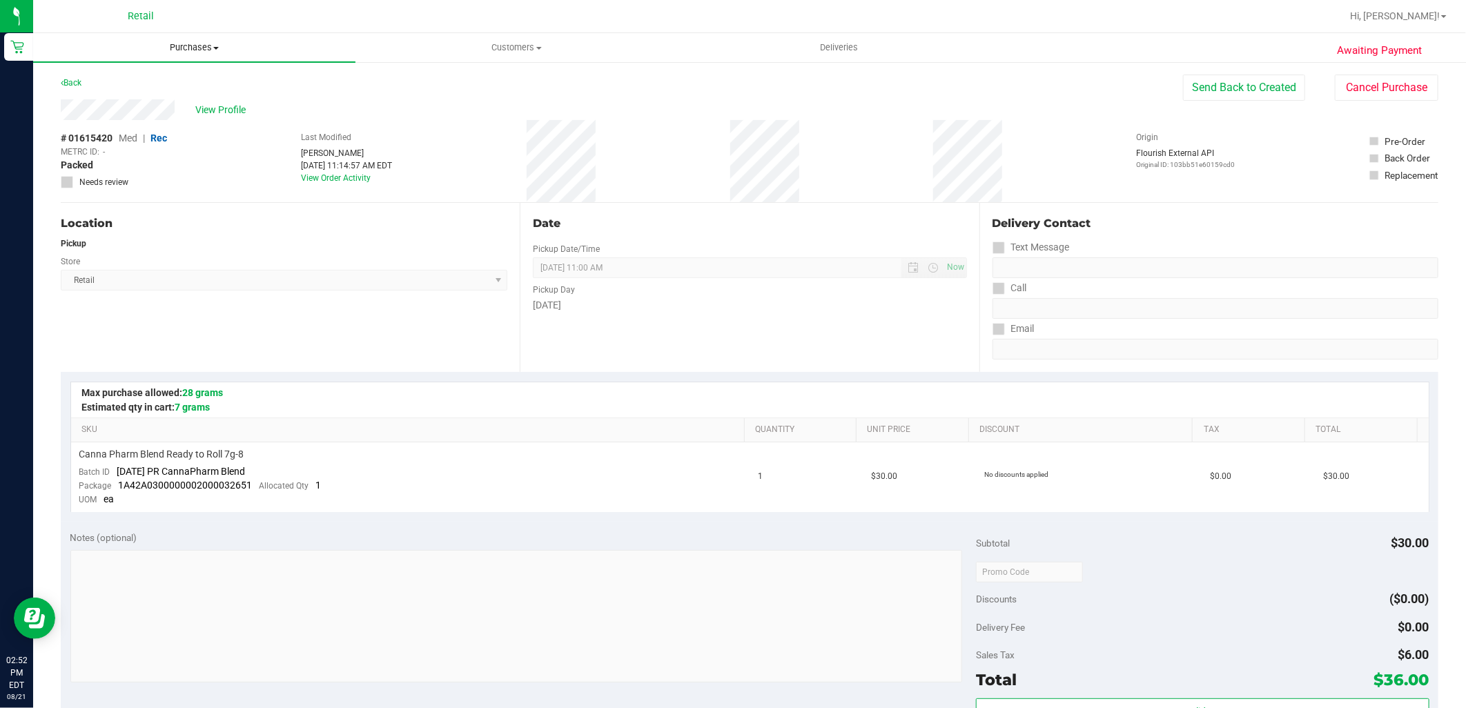
click at [177, 52] on span "Purchases" at bounding box center [194, 47] width 322 height 12
click at [164, 84] on span "Summary of purchases" at bounding box center [103, 83] width 141 height 12
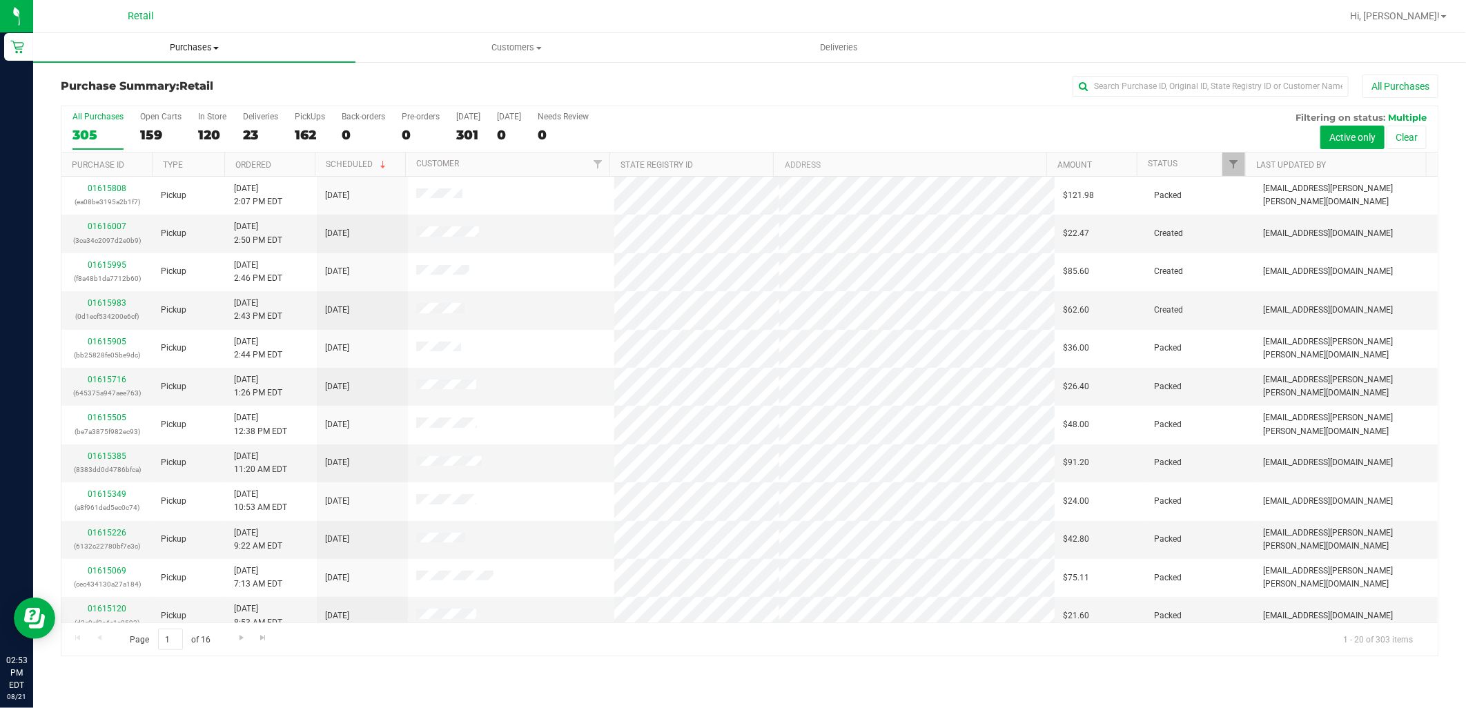
click at [192, 44] on span "Purchases" at bounding box center [194, 47] width 322 height 12
click at [182, 79] on li "Summary of purchases" at bounding box center [194, 83] width 322 height 17
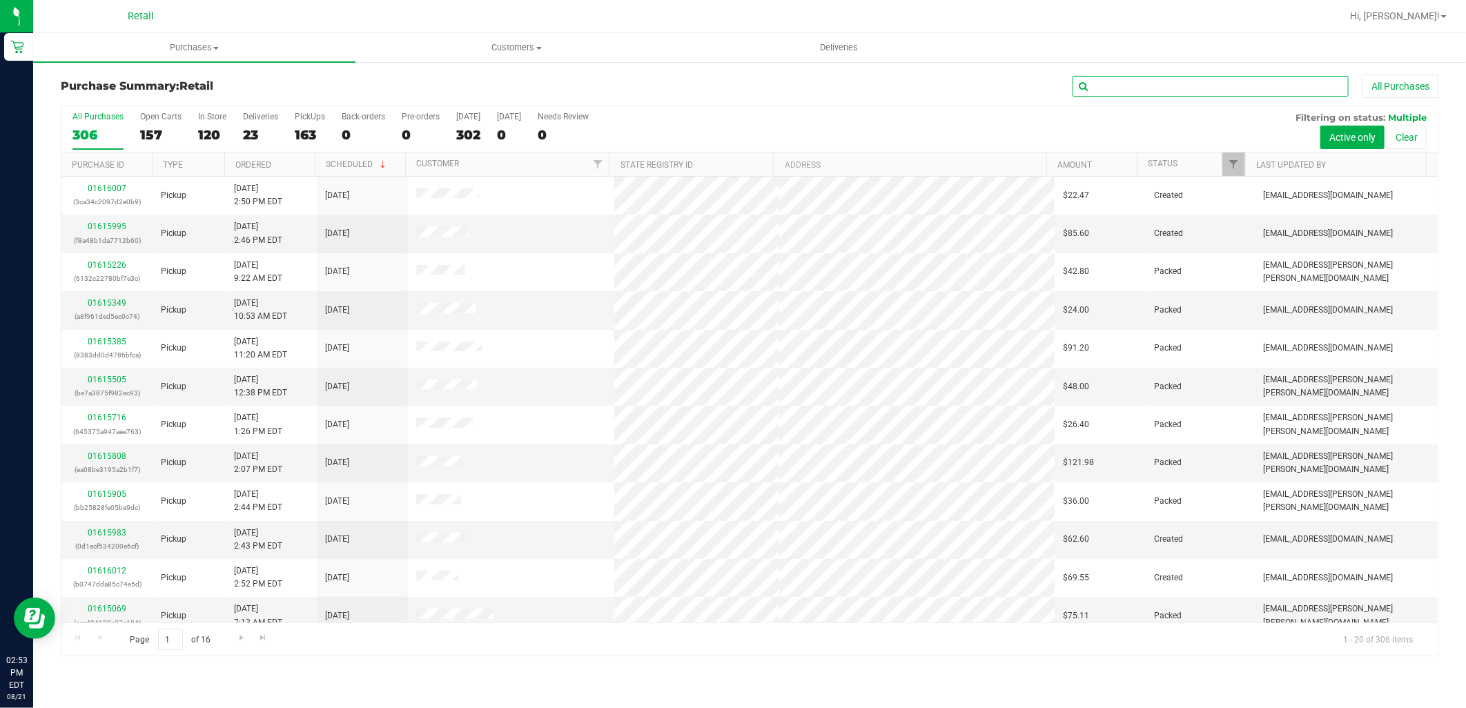
click at [1203, 76] on input "text" at bounding box center [1210, 86] width 276 height 21
type input "jendaia"
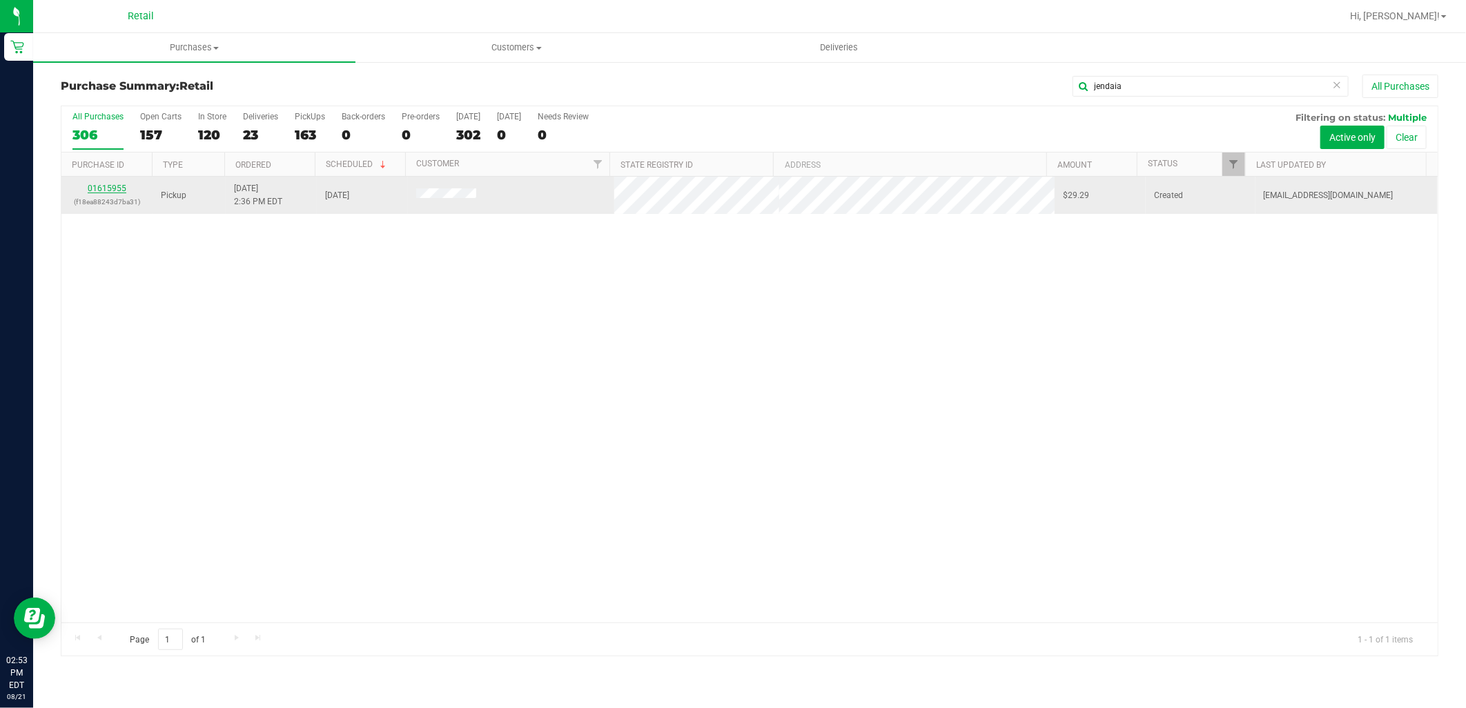
click at [91, 190] on link "01615955" at bounding box center [107, 189] width 39 height 10
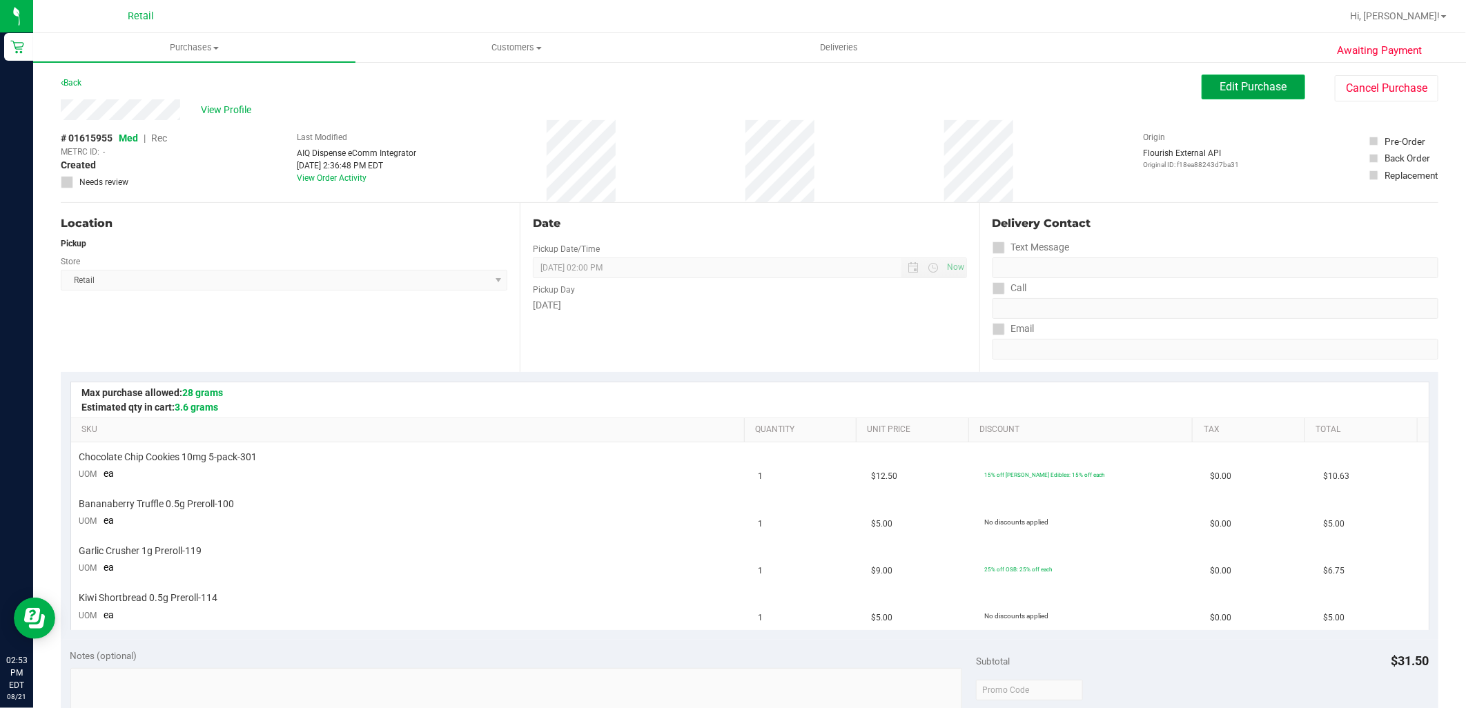
click at [1237, 84] on span "Edit Purchase" at bounding box center [1253, 86] width 67 height 13
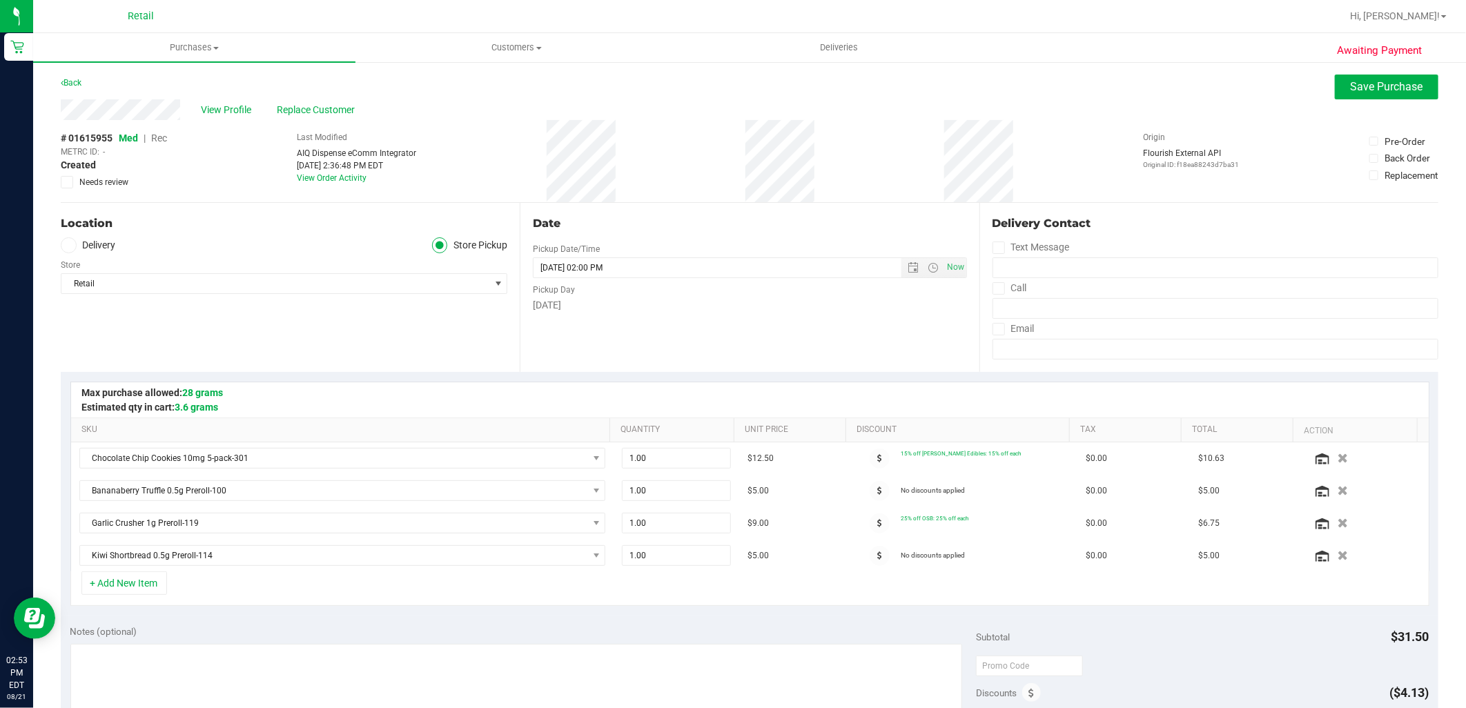
click at [161, 138] on span "Rec" at bounding box center [159, 138] width 16 height 11
click at [1370, 92] on span "Save Purchase" at bounding box center [1387, 86] width 72 height 13
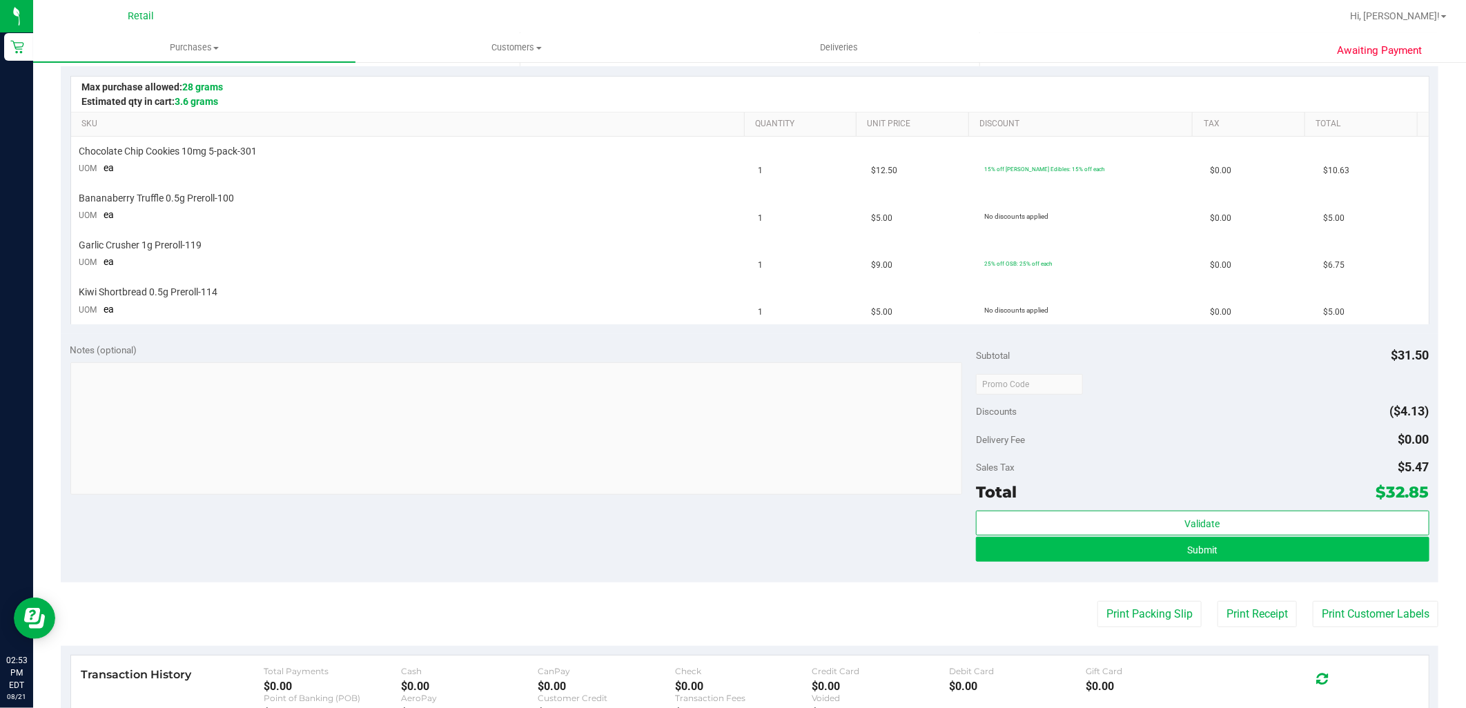
scroll to position [306, 0]
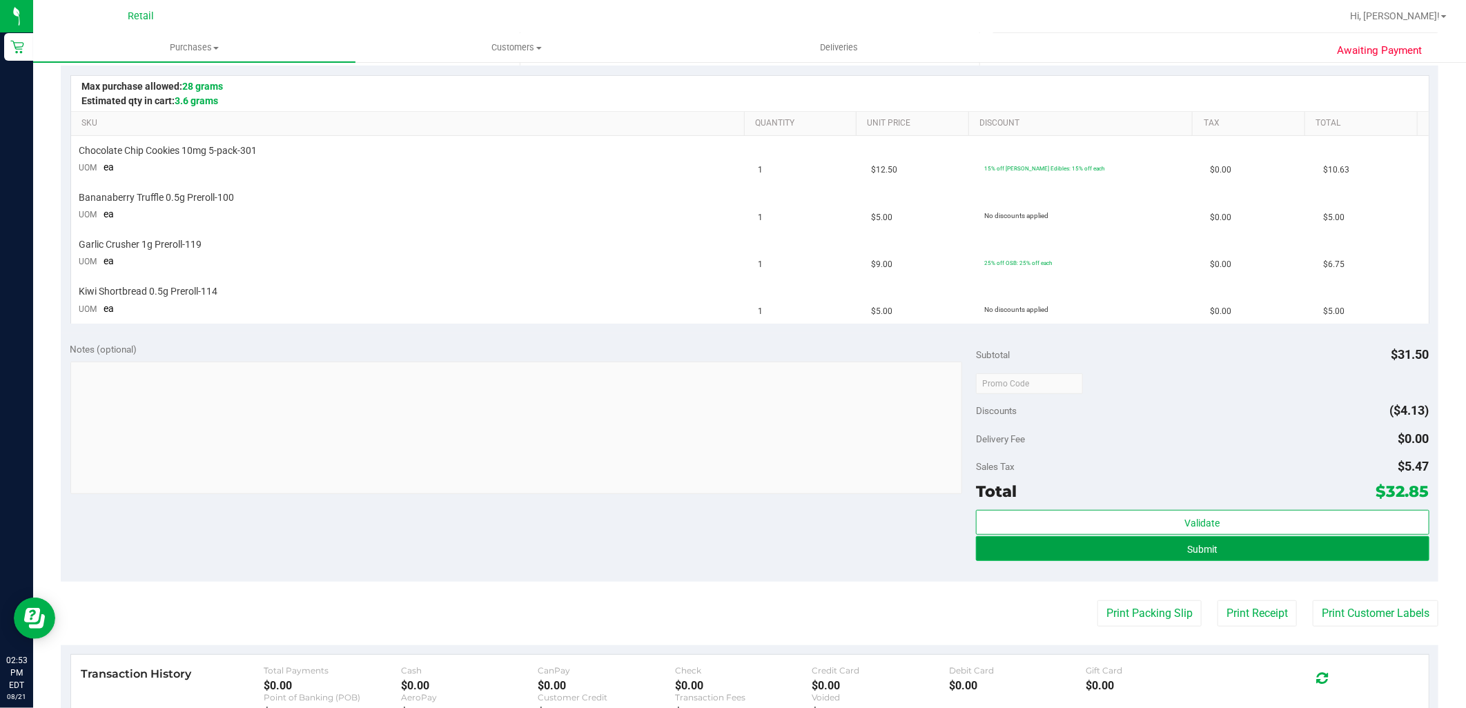
click at [1187, 547] on span "Submit" at bounding box center [1202, 549] width 30 height 11
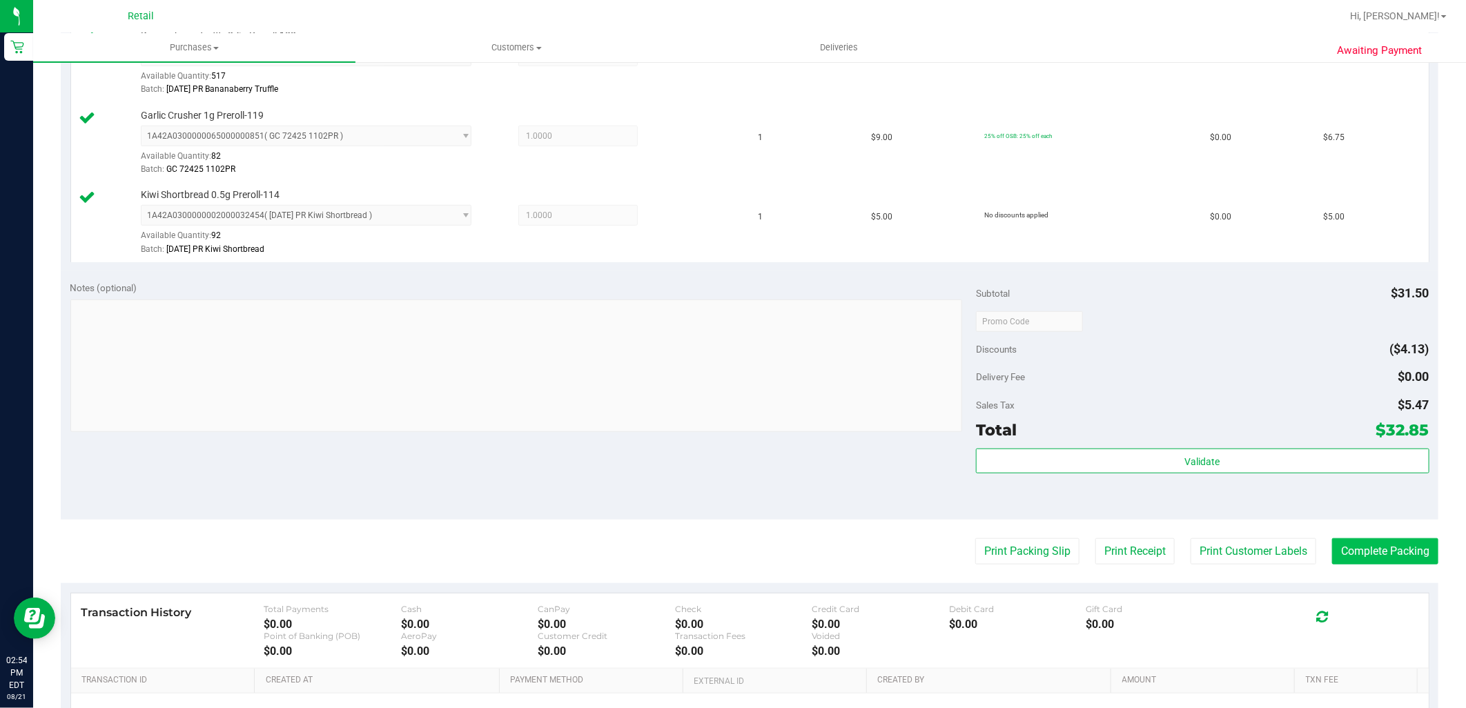
scroll to position [536, 0]
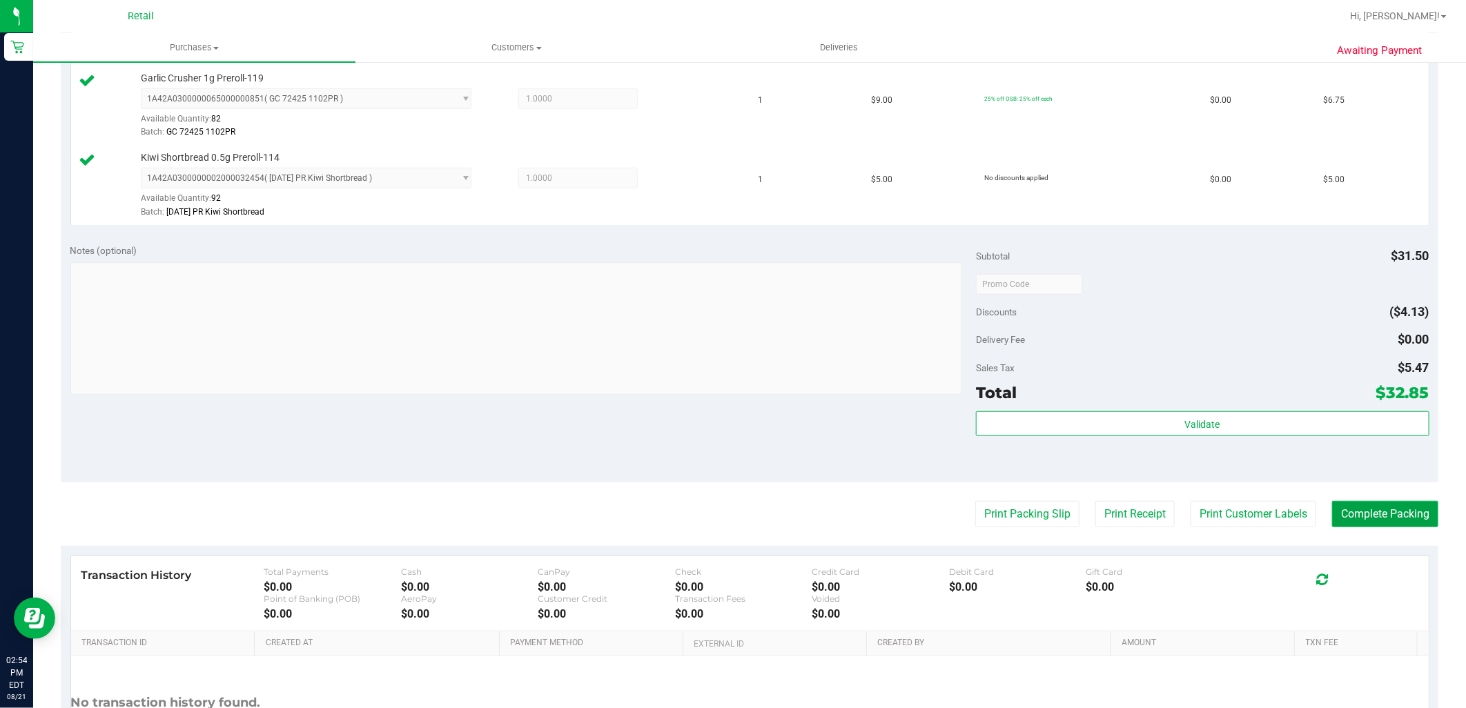
click at [1346, 525] on button "Complete Packing" at bounding box center [1385, 514] width 106 height 26
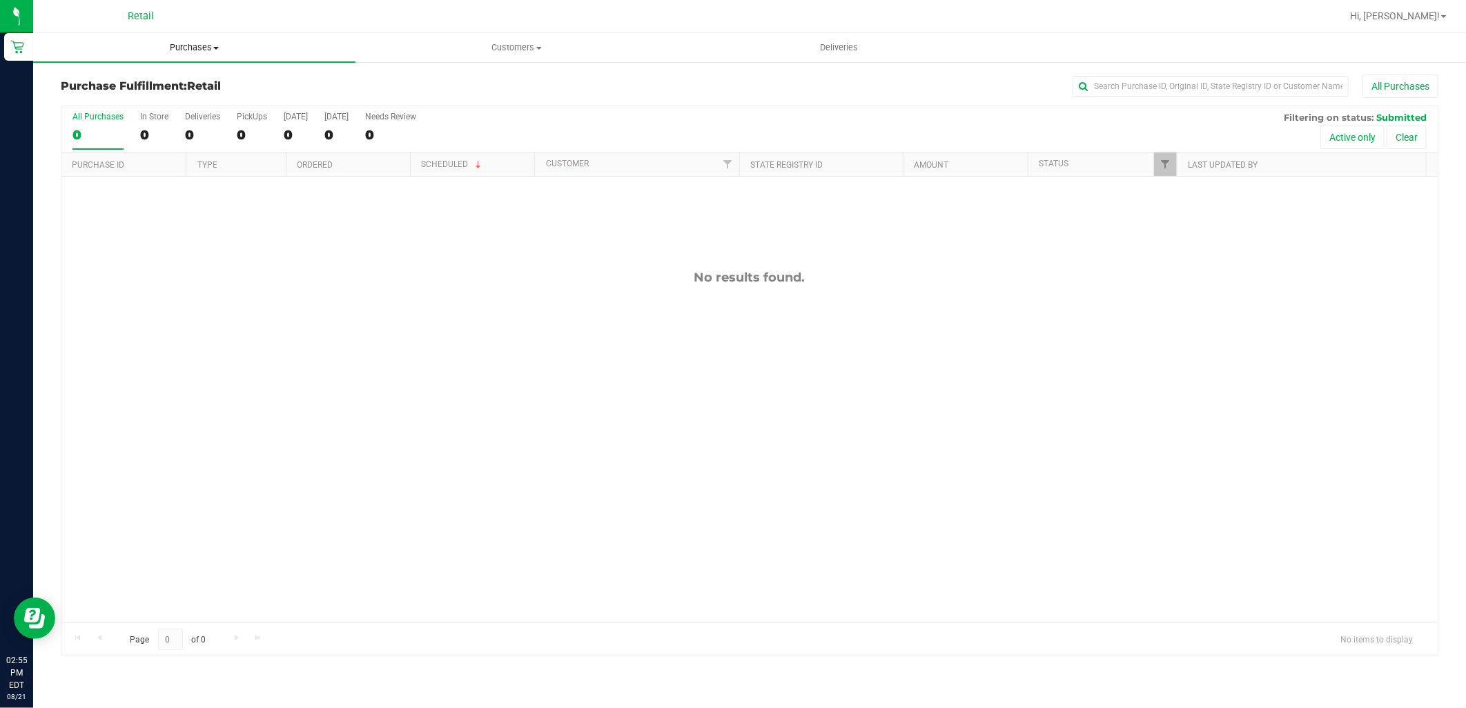
click at [173, 46] on span "Purchases" at bounding box center [194, 47] width 322 height 12
click at [161, 84] on span "Summary of purchases" at bounding box center [103, 83] width 141 height 12
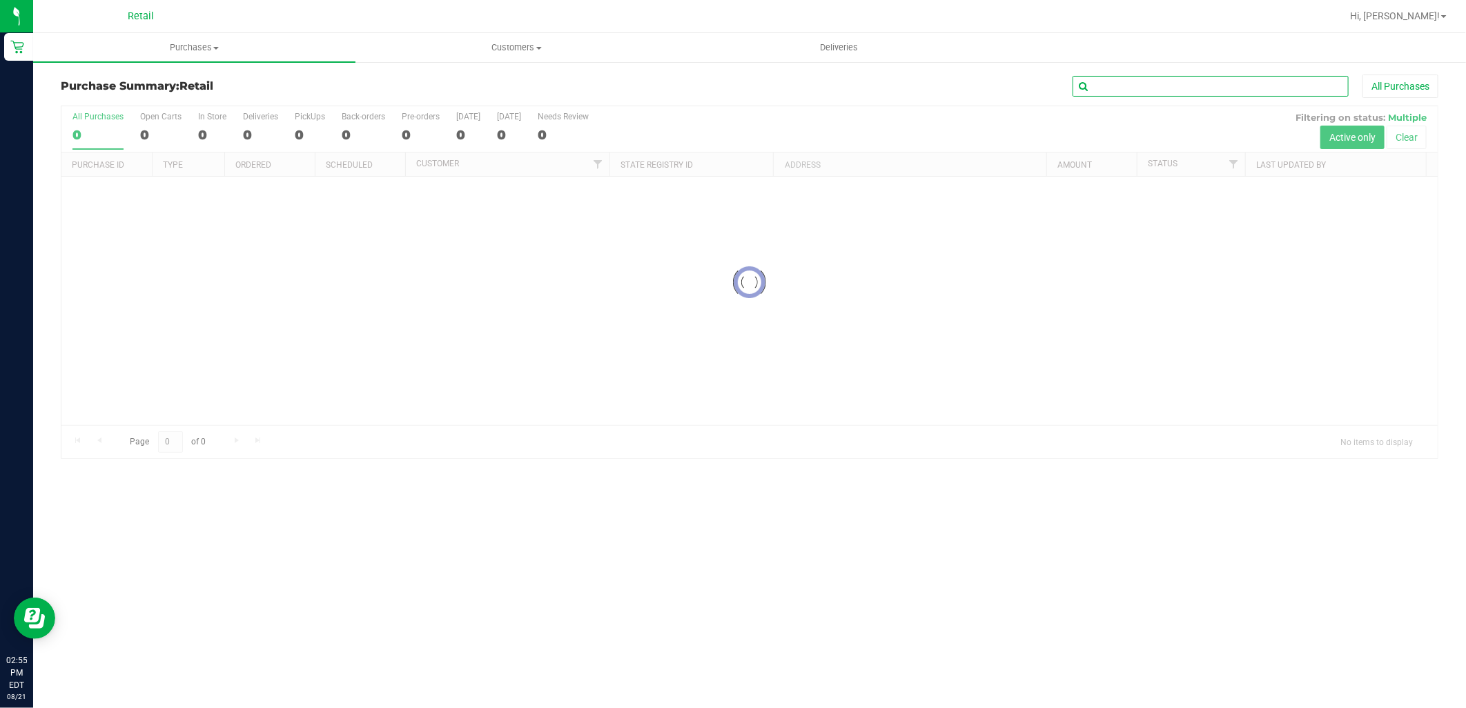
click at [1193, 84] on input "text" at bounding box center [1210, 86] width 276 height 21
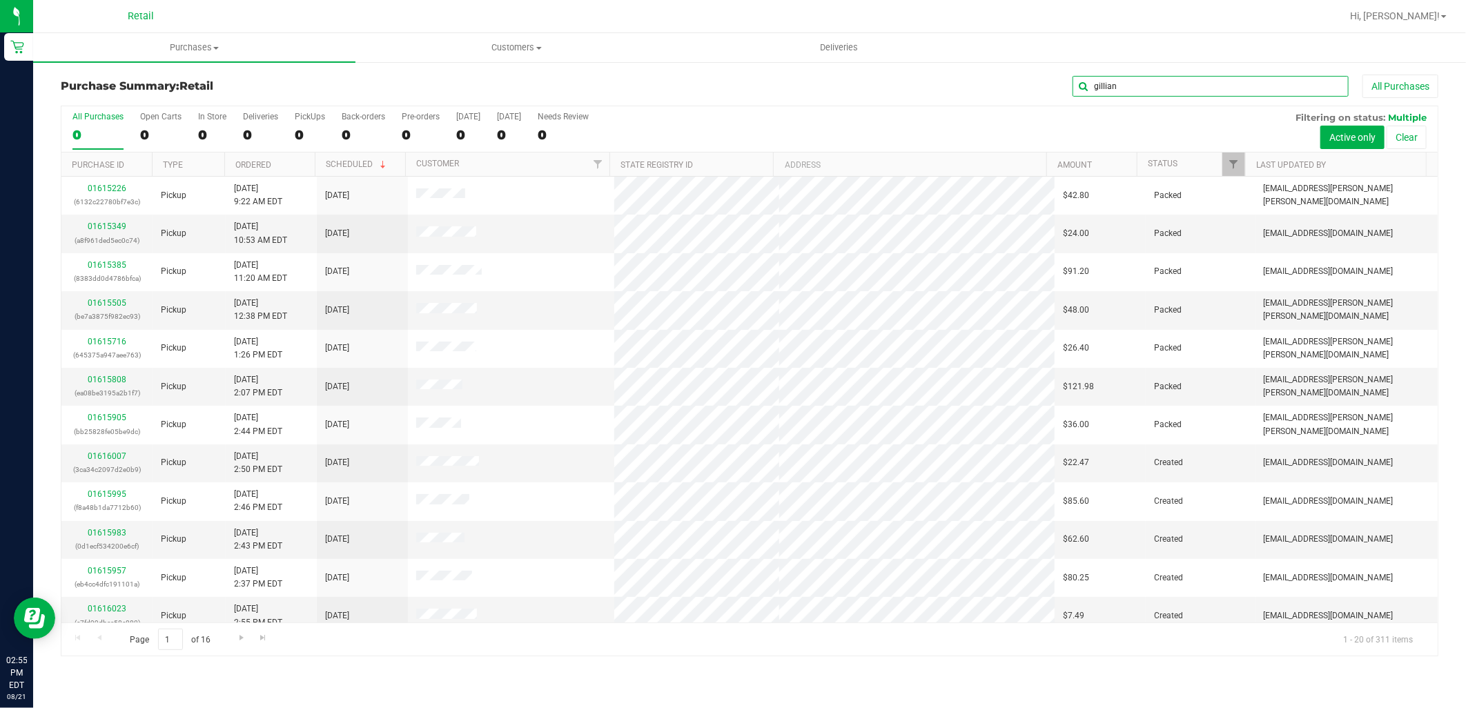
type input "gillian"
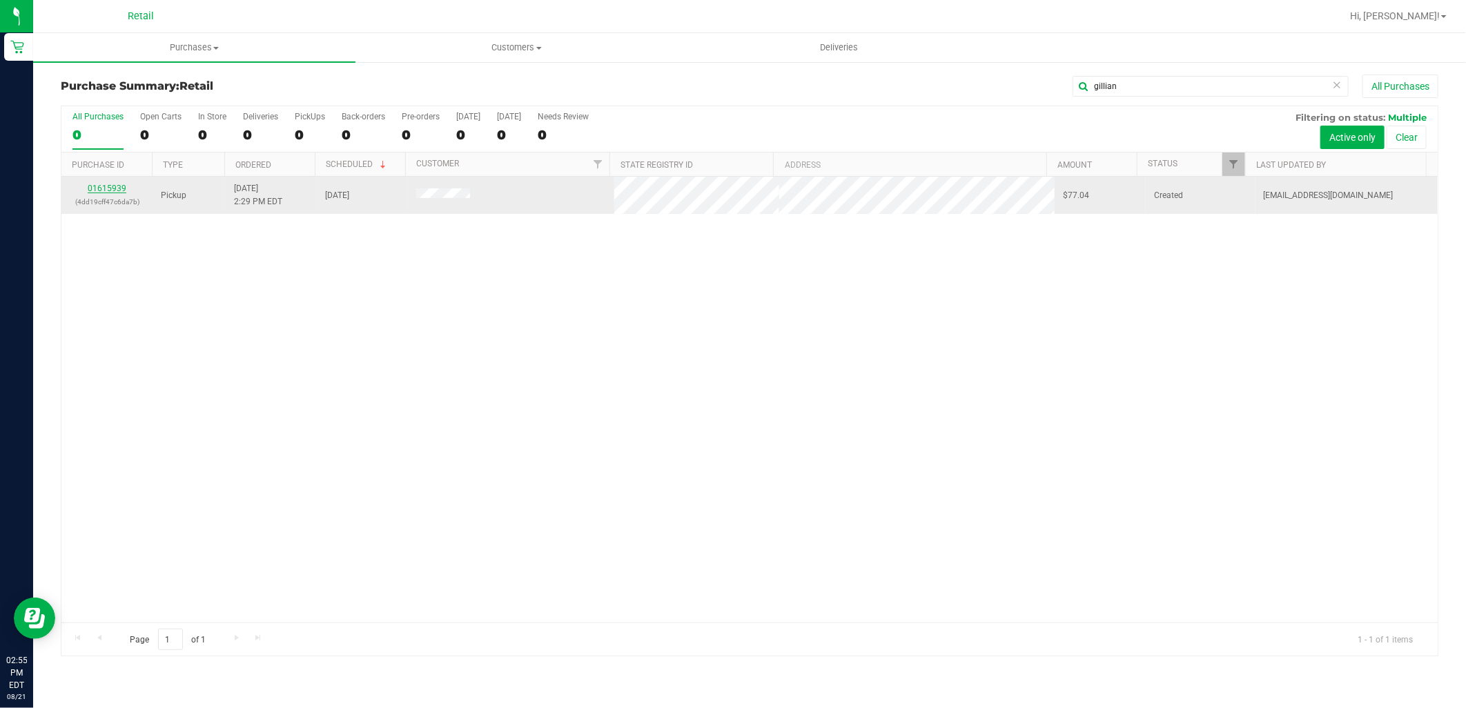
click at [121, 188] on link "01615939" at bounding box center [107, 189] width 39 height 10
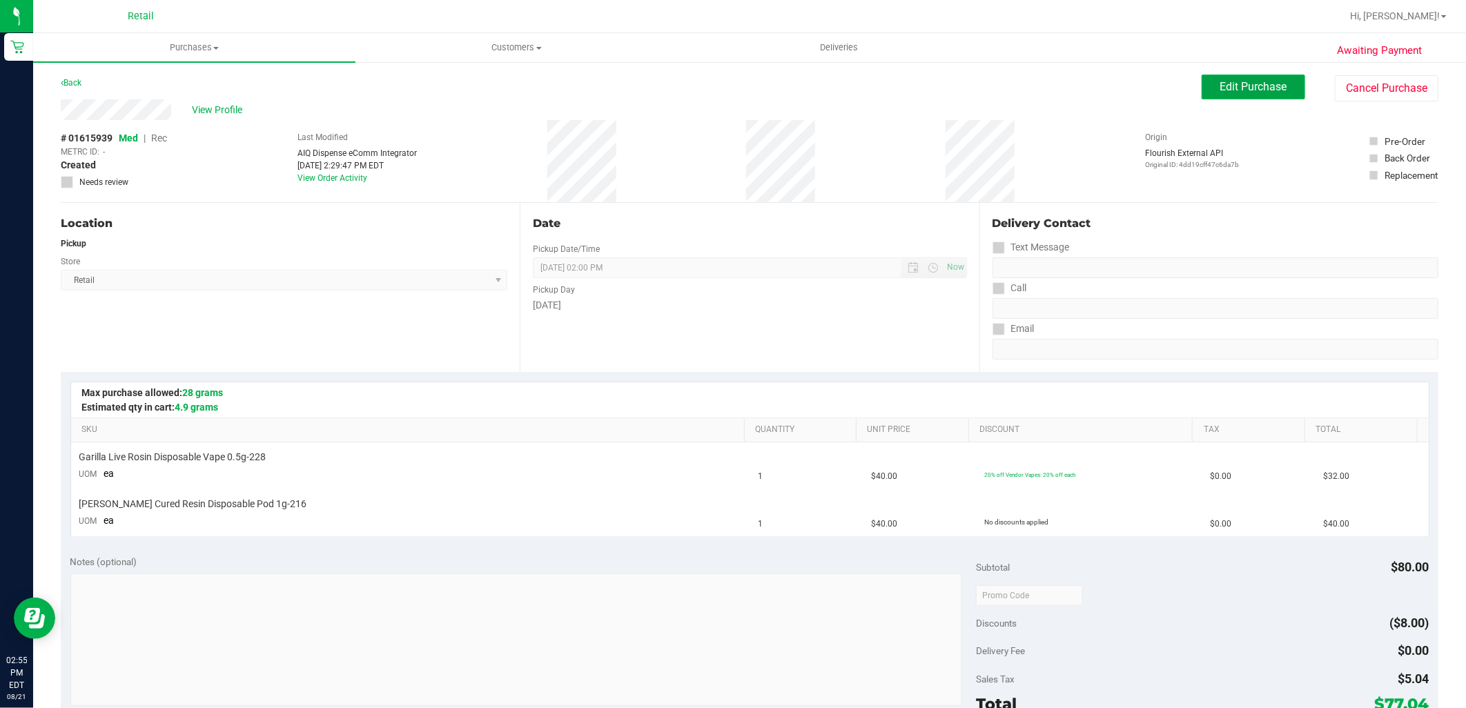
click at [1265, 88] on span "Edit Purchase" at bounding box center [1253, 86] width 67 height 13
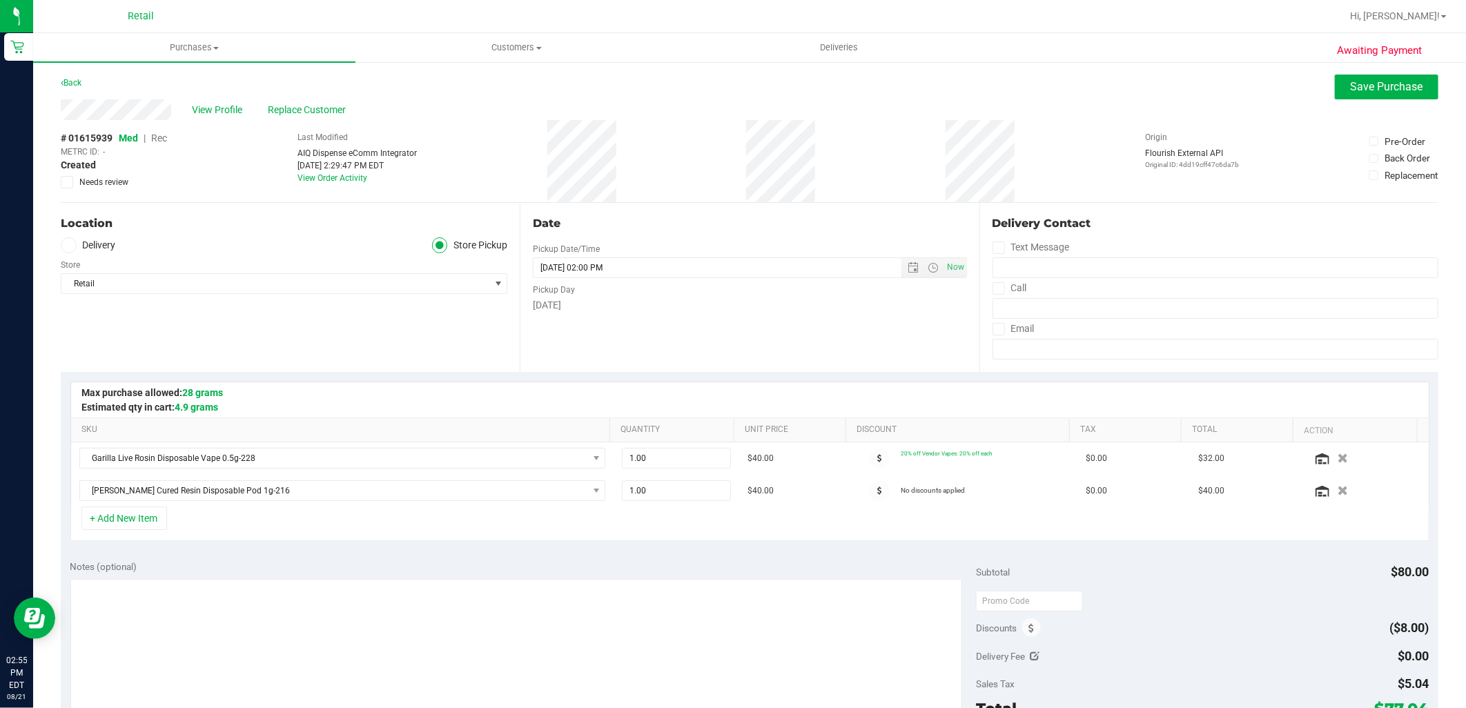
click at [164, 135] on span "Rec" at bounding box center [159, 138] width 16 height 11
click at [1384, 80] on span "Save Purchase" at bounding box center [1387, 86] width 72 height 13
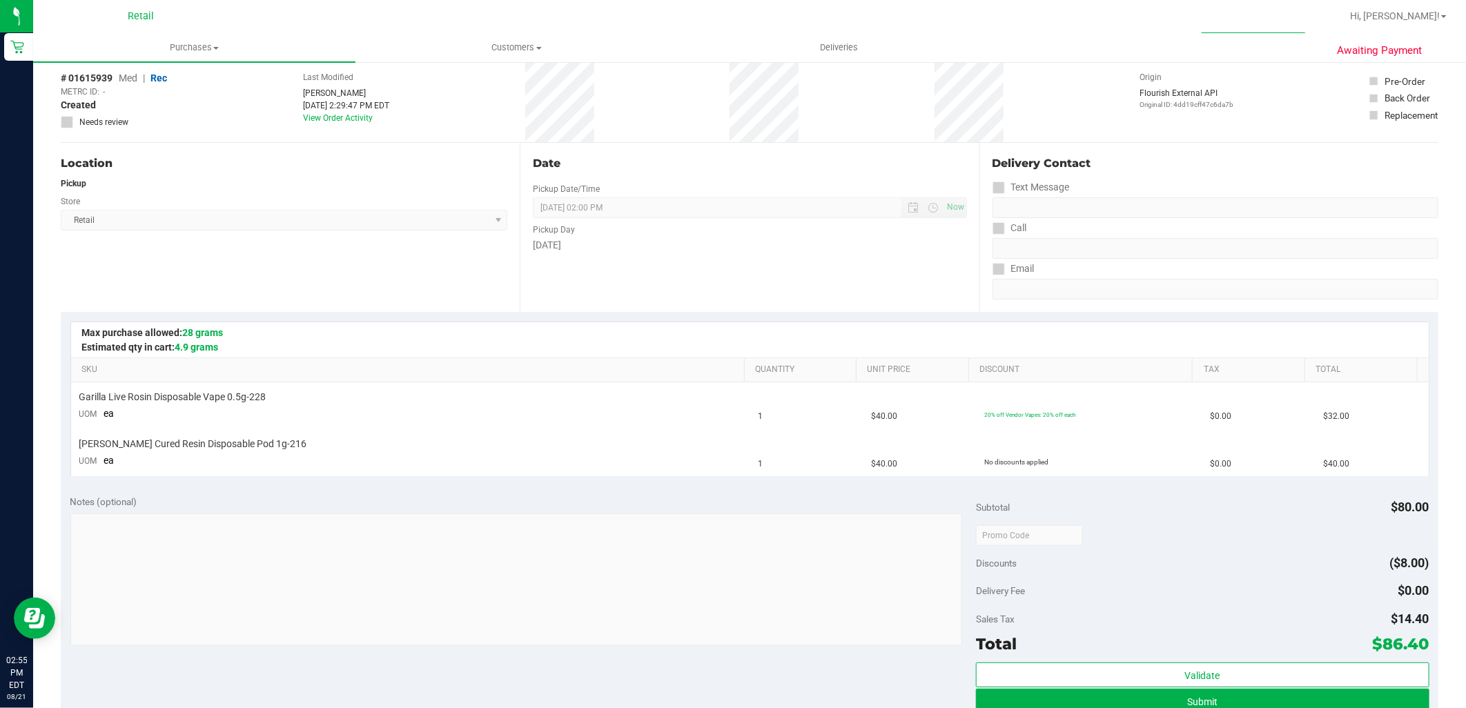
scroll to position [153, 0]
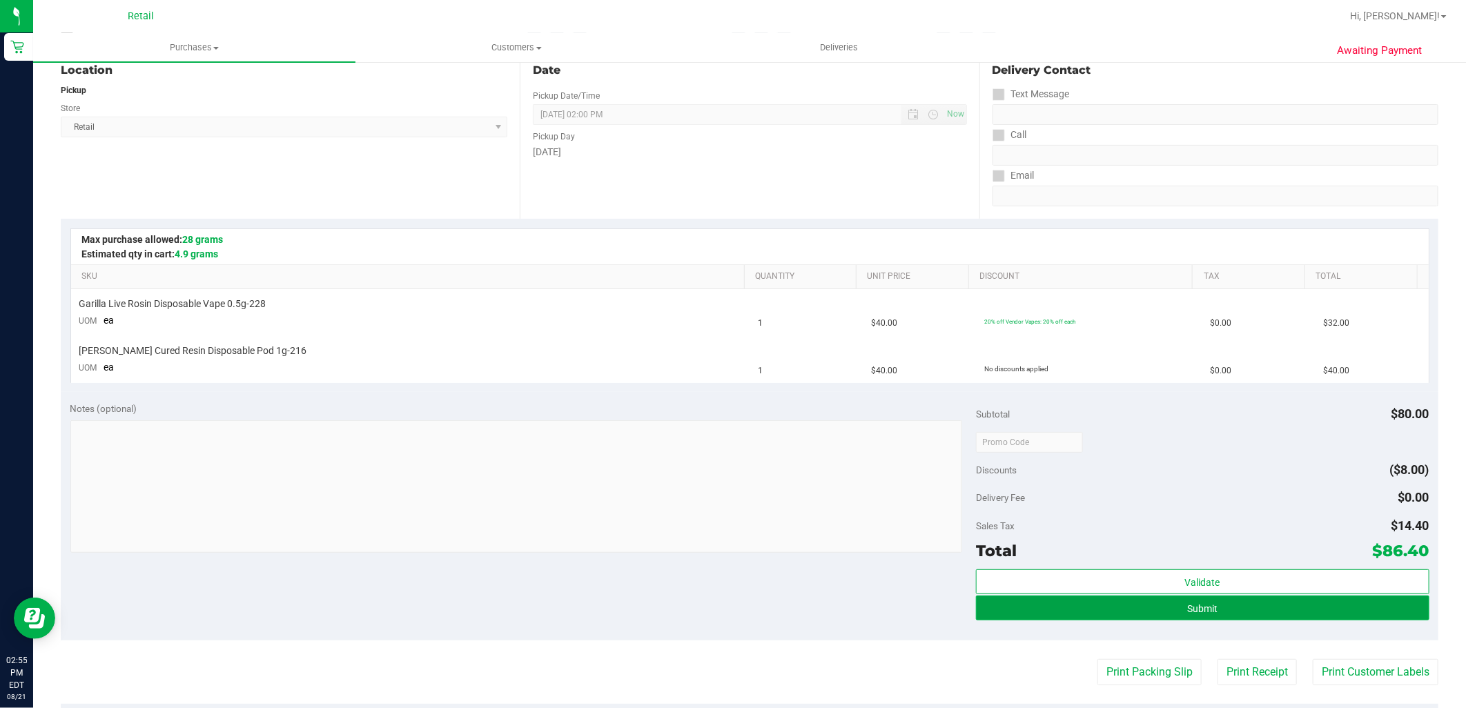
click at [1141, 603] on button "Submit" at bounding box center [1202, 608] width 453 height 25
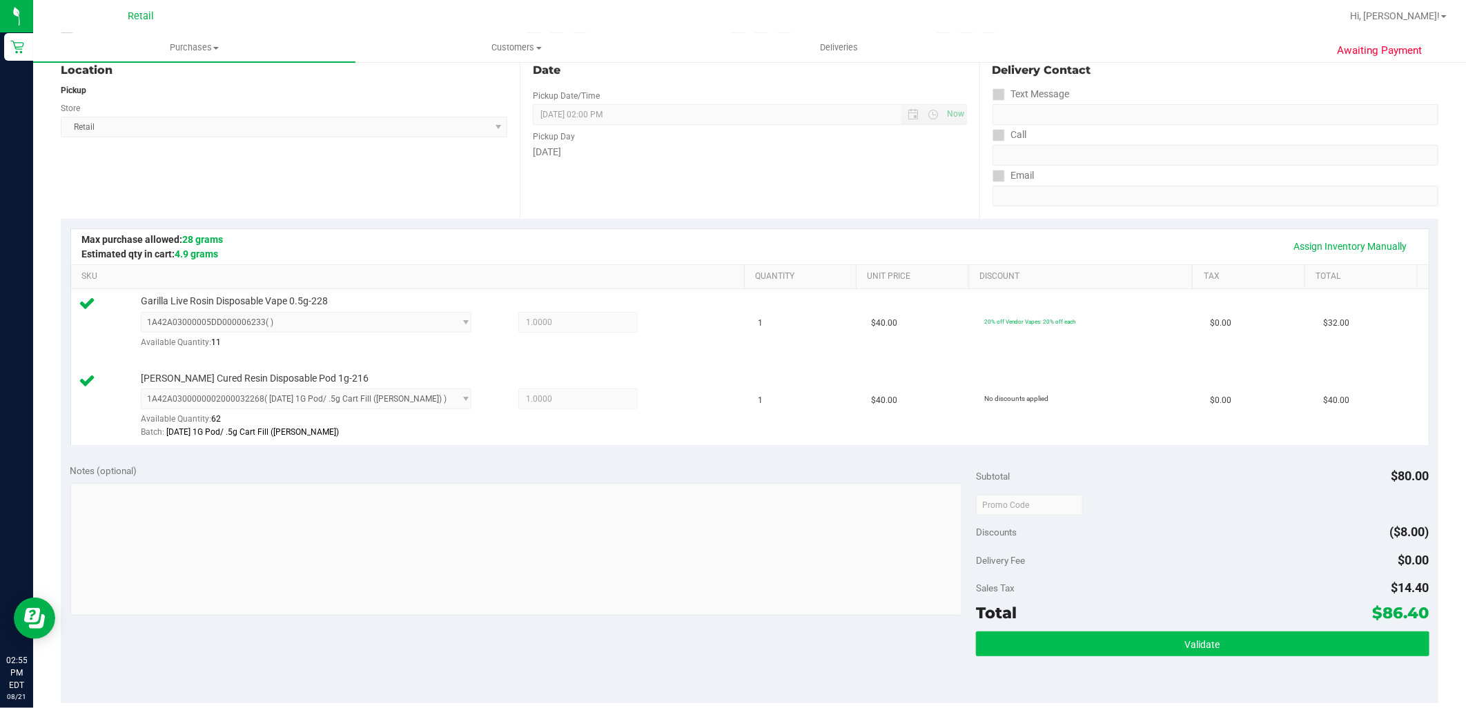
scroll to position [230, 0]
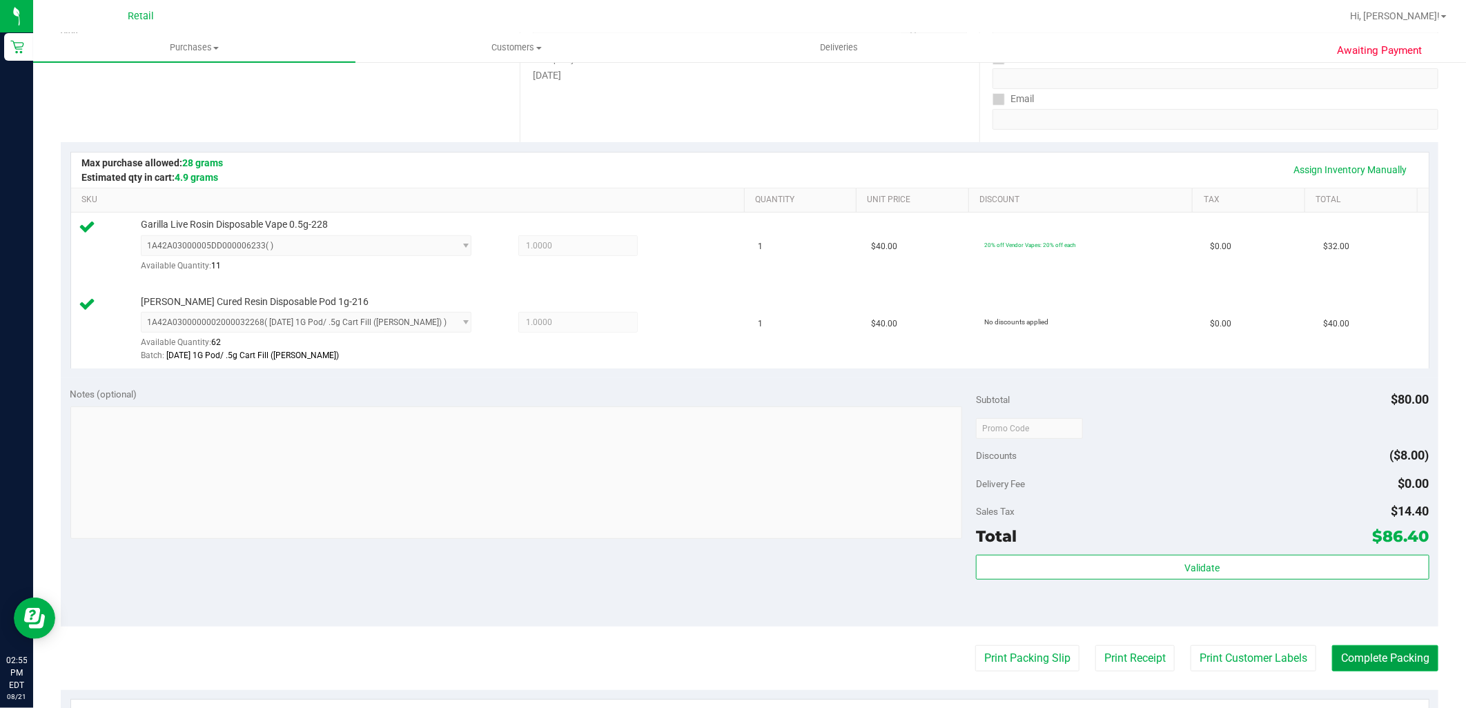
click at [1367, 659] on button "Complete Packing" at bounding box center [1385, 658] width 106 height 26
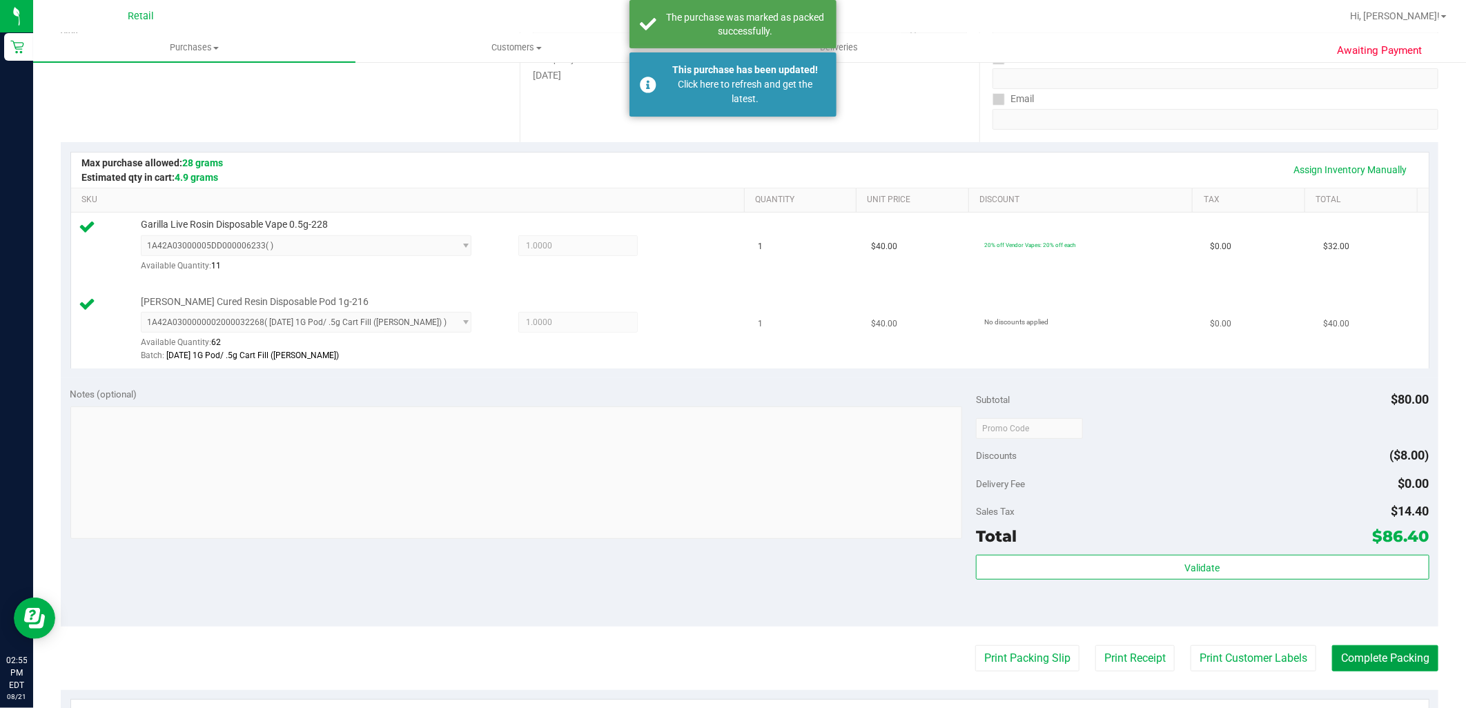
scroll to position [0, 0]
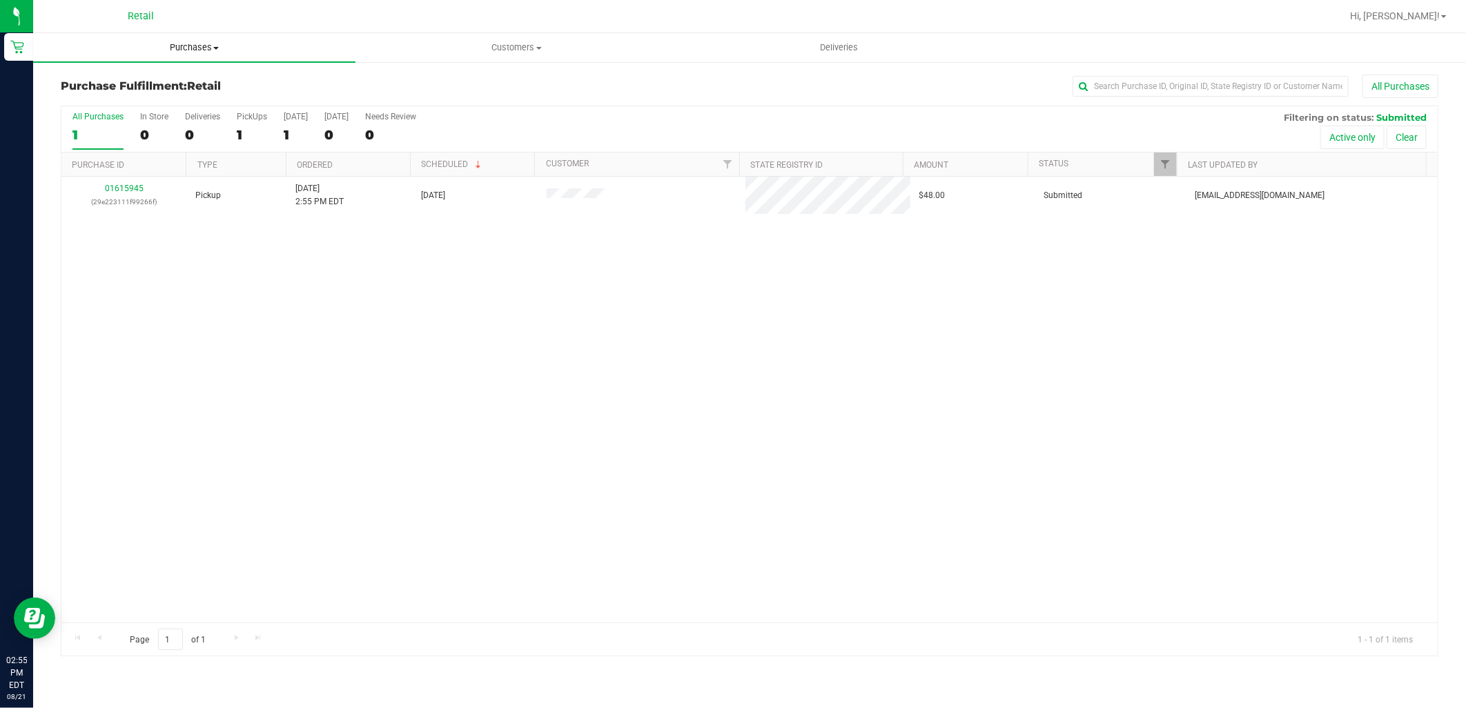
click at [179, 56] on uib-tab-heading "Purchases Summary of purchases Fulfillment All purchases" at bounding box center [194, 47] width 322 height 29
click at [157, 84] on span "Summary of purchases" at bounding box center [103, 83] width 141 height 12
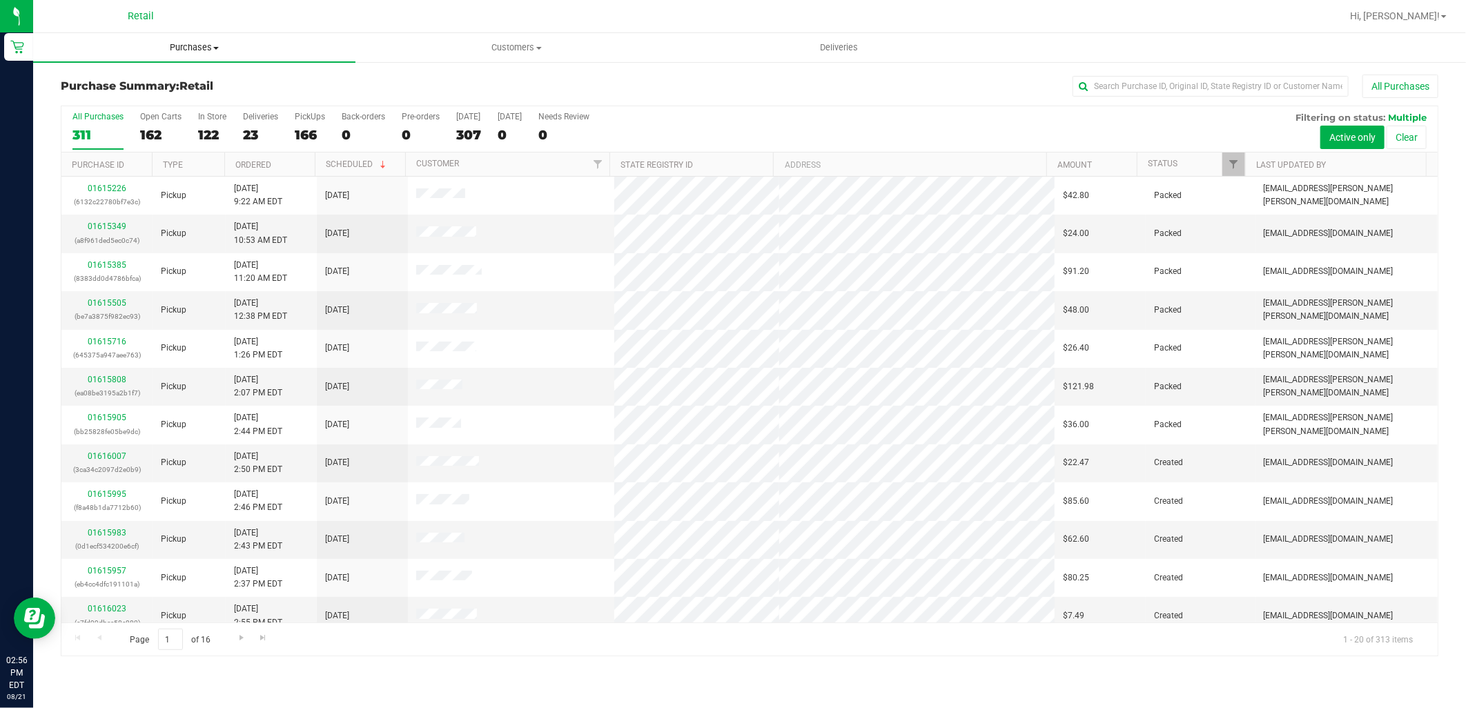
click at [189, 47] on span "Purchases" at bounding box center [194, 47] width 322 height 12
click at [174, 86] on li "Summary of purchases" at bounding box center [194, 83] width 322 height 17
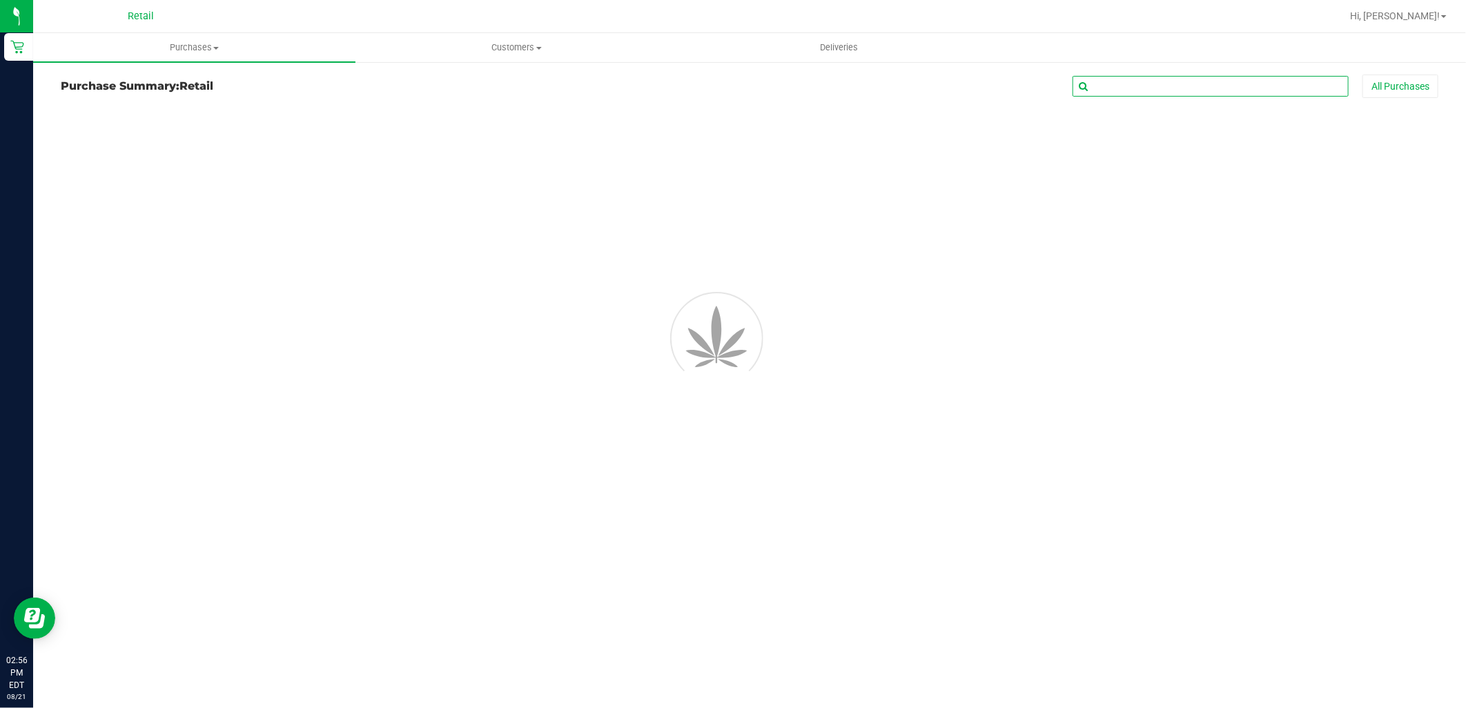
click at [1128, 92] on input "text" at bounding box center [1210, 86] width 276 height 21
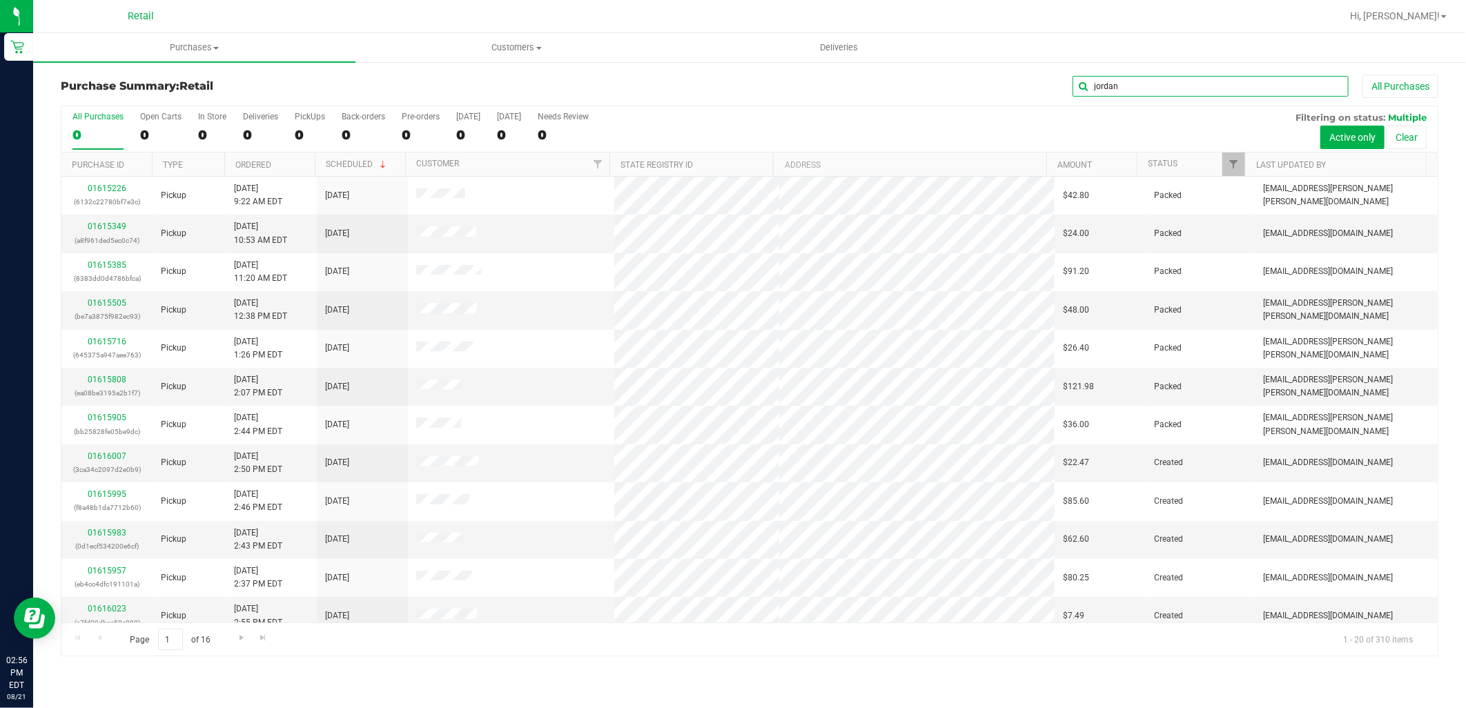
type input "jordan"
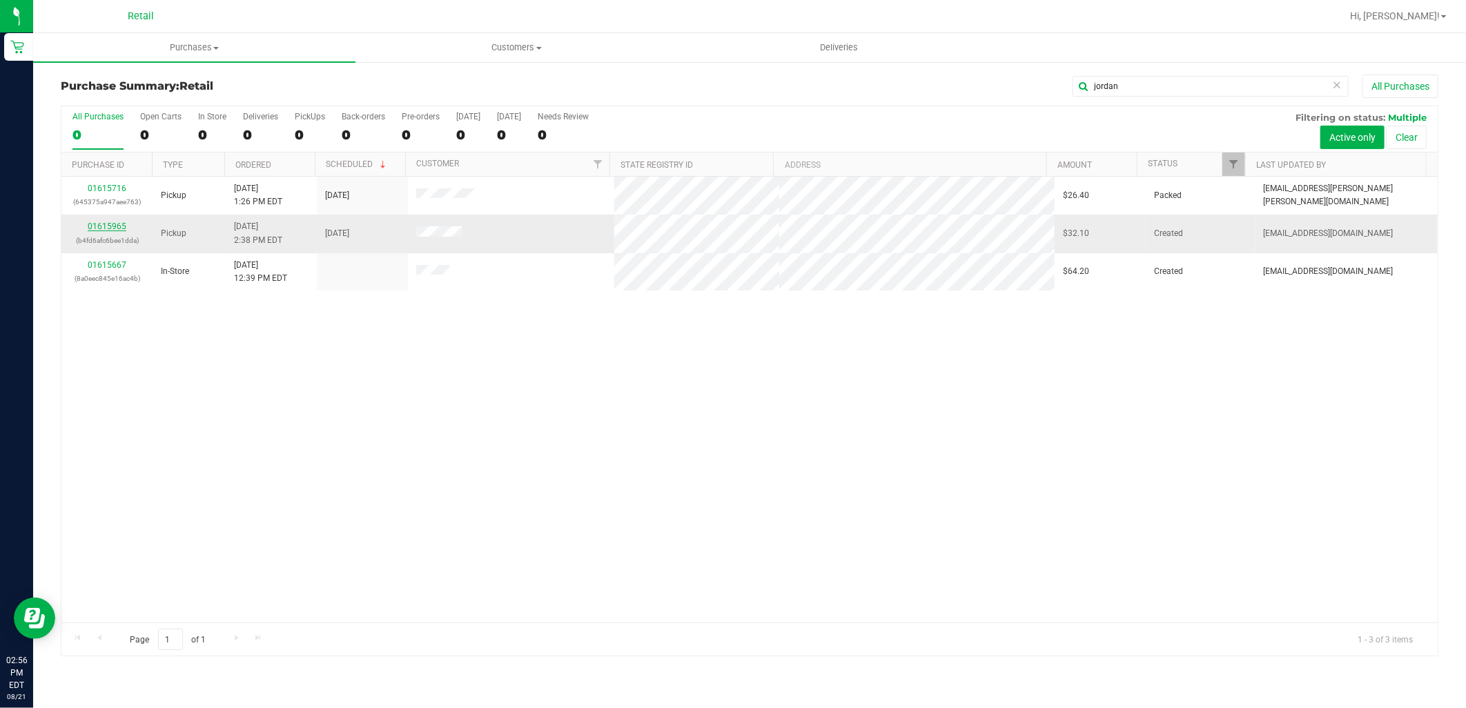
click at [114, 225] on link "01615965" at bounding box center [107, 227] width 39 height 10
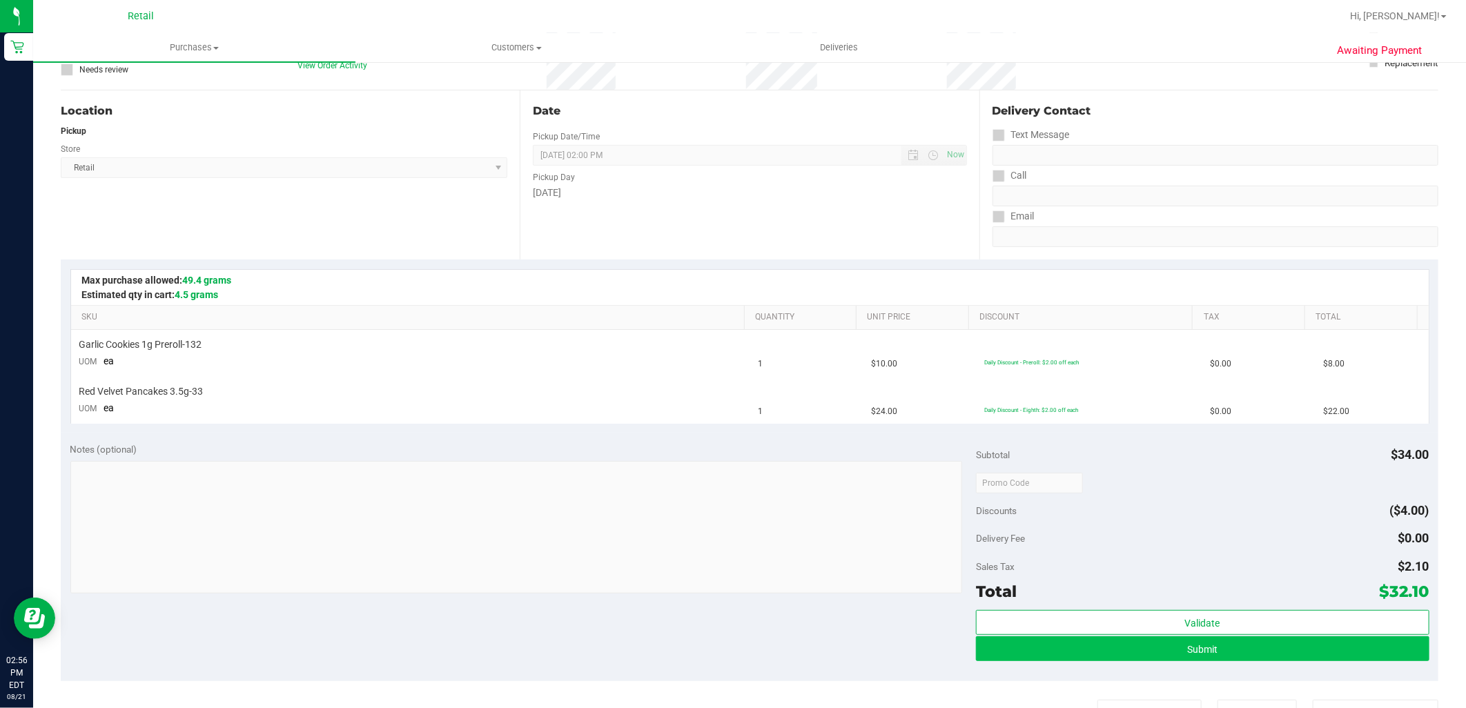
scroll to position [230, 0]
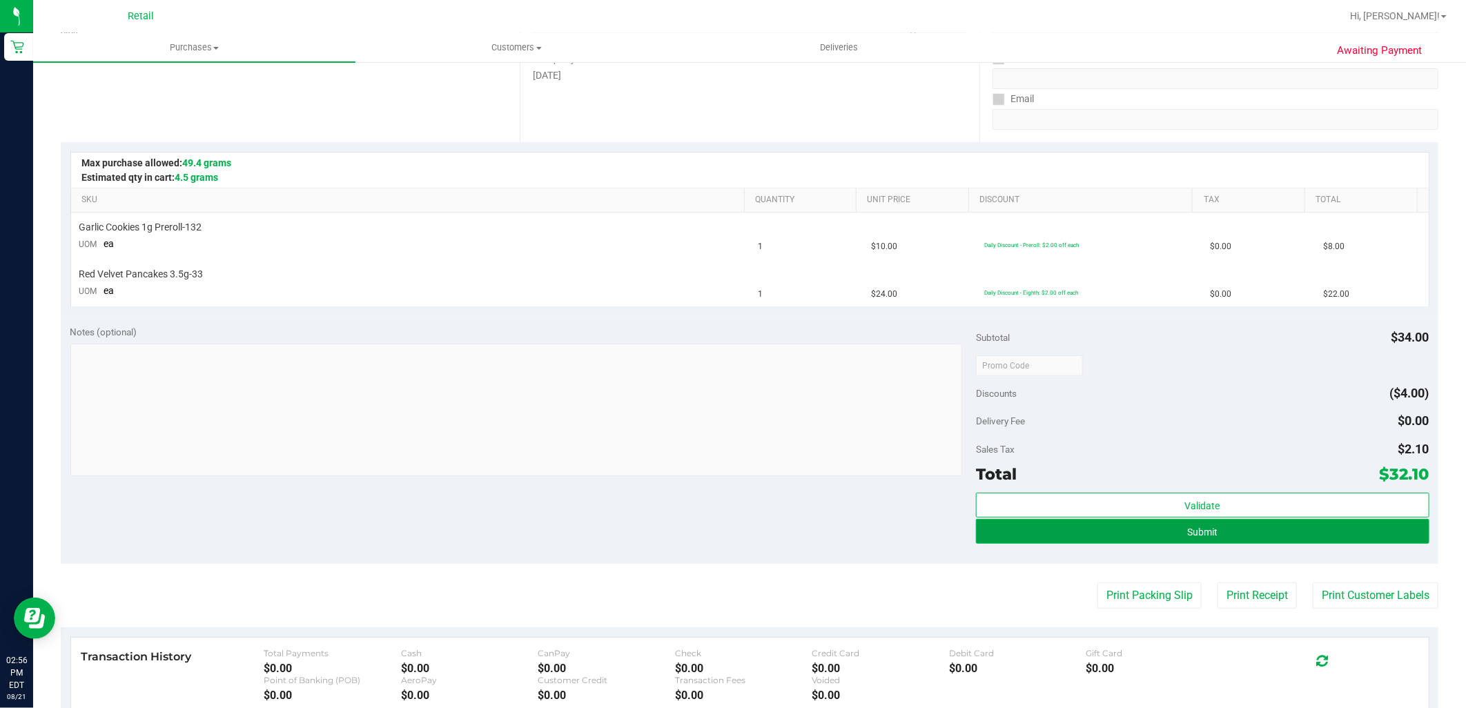
click at [1264, 537] on button "Submit" at bounding box center [1202, 531] width 453 height 25
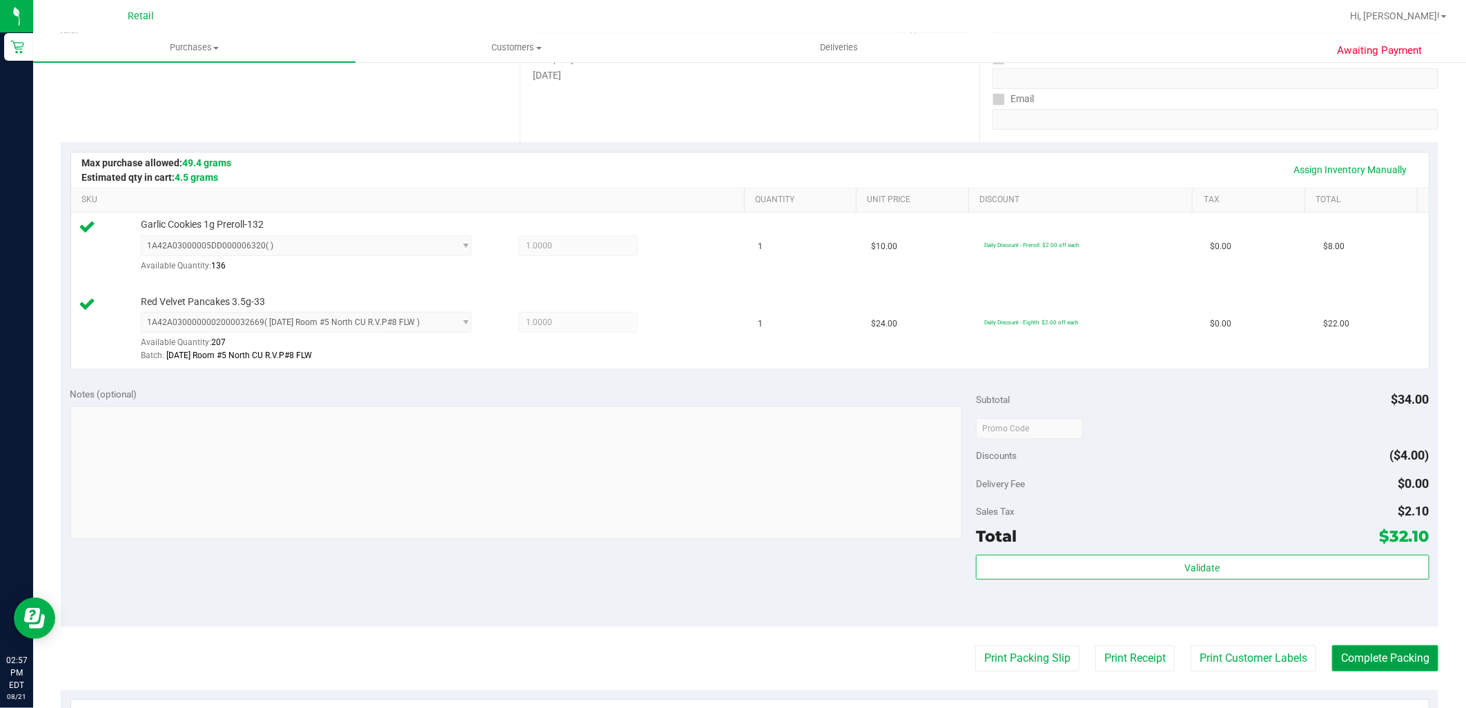
click at [1384, 654] on button "Complete Packing" at bounding box center [1385, 658] width 106 height 26
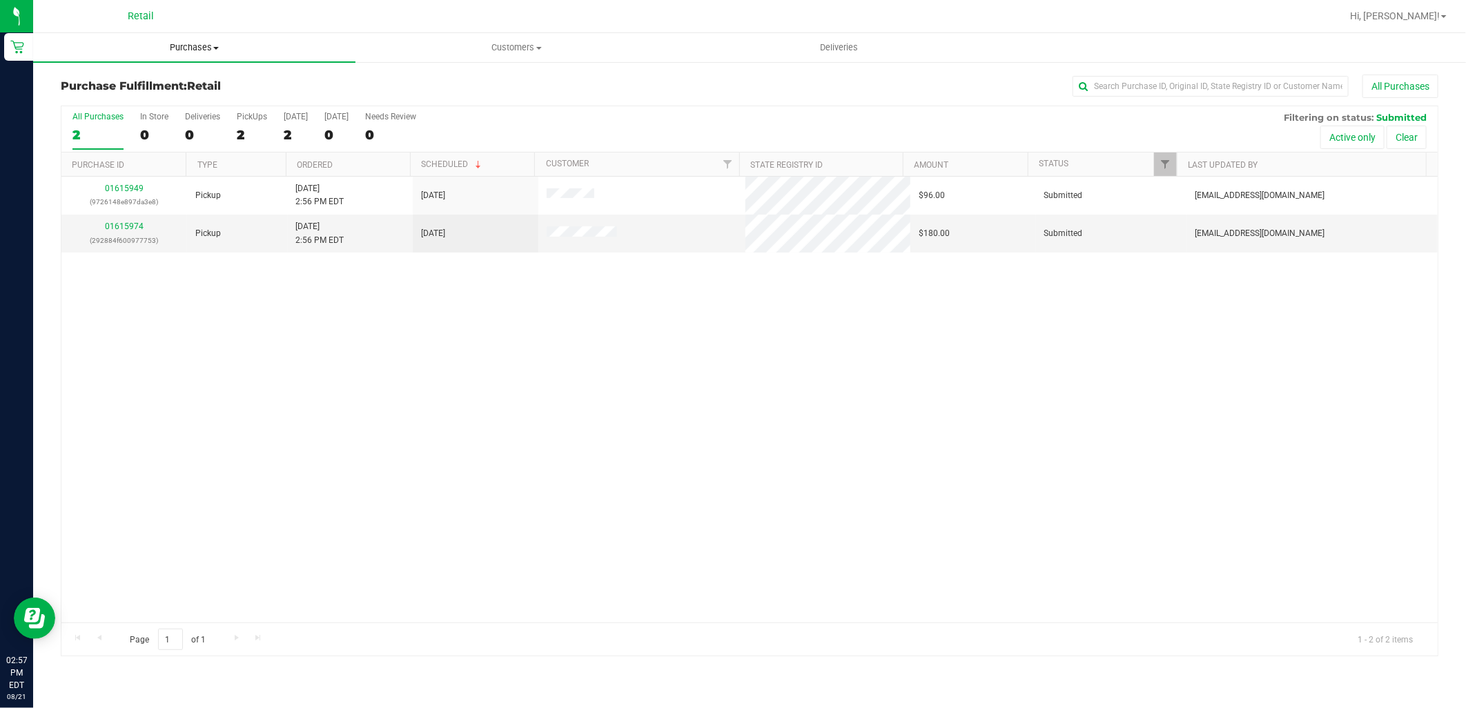
drag, startPoint x: 182, startPoint y: 50, endPoint x: 183, endPoint y: 63, distance: 13.8
click at [182, 50] on span "Purchases" at bounding box center [194, 47] width 322 height 12
click at [166, 90] on li "Summary of purchases" at bounding box center [194, 83] width 322 height 17
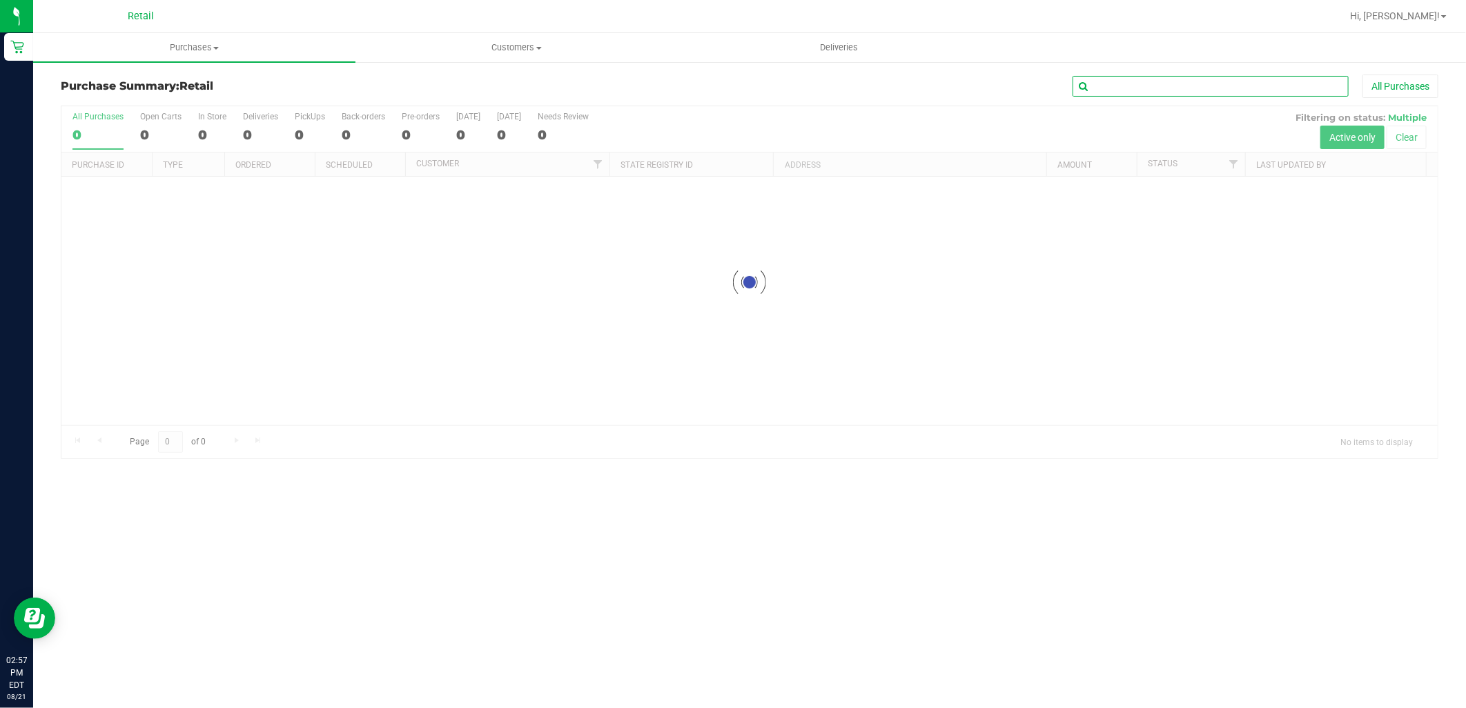
click at [1144, 86] on input "text" at bounding box center [1210, 86] width 276 height 21
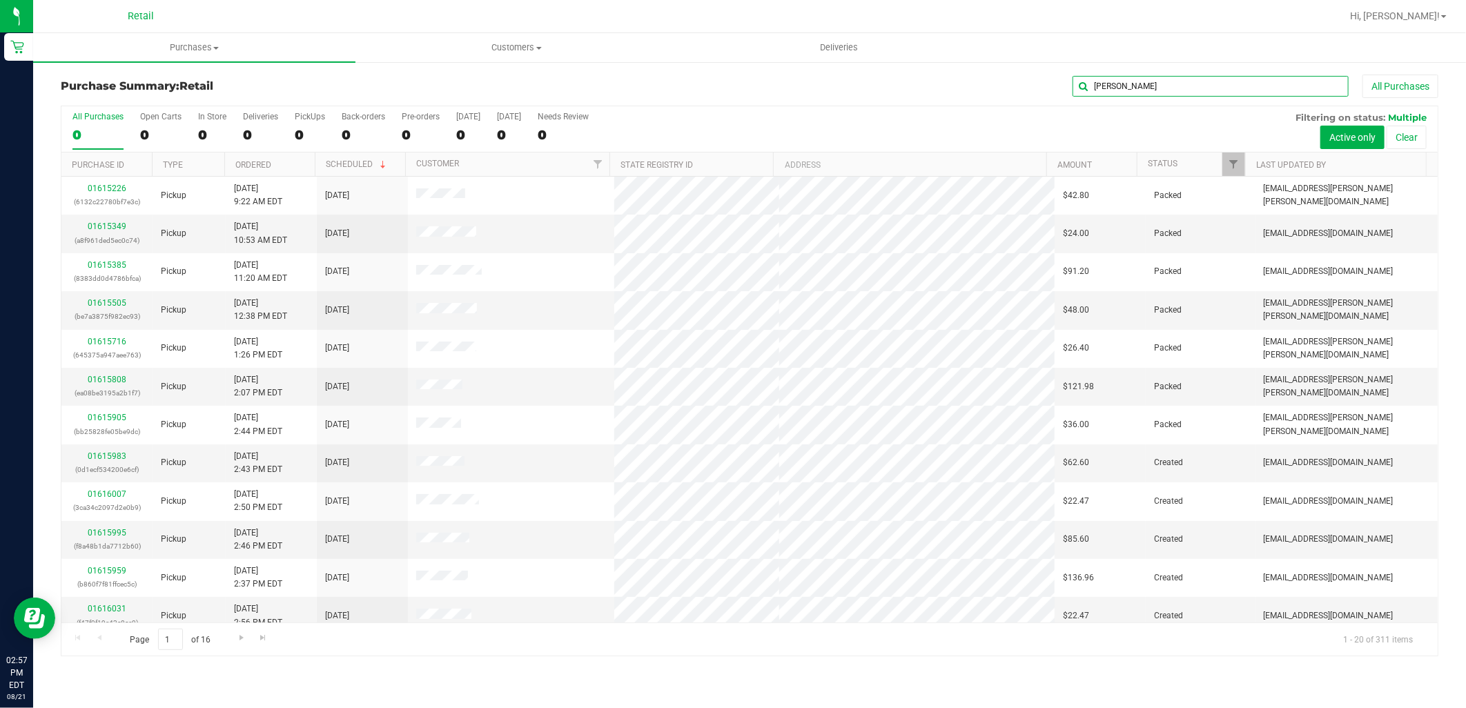
type input "clifton"
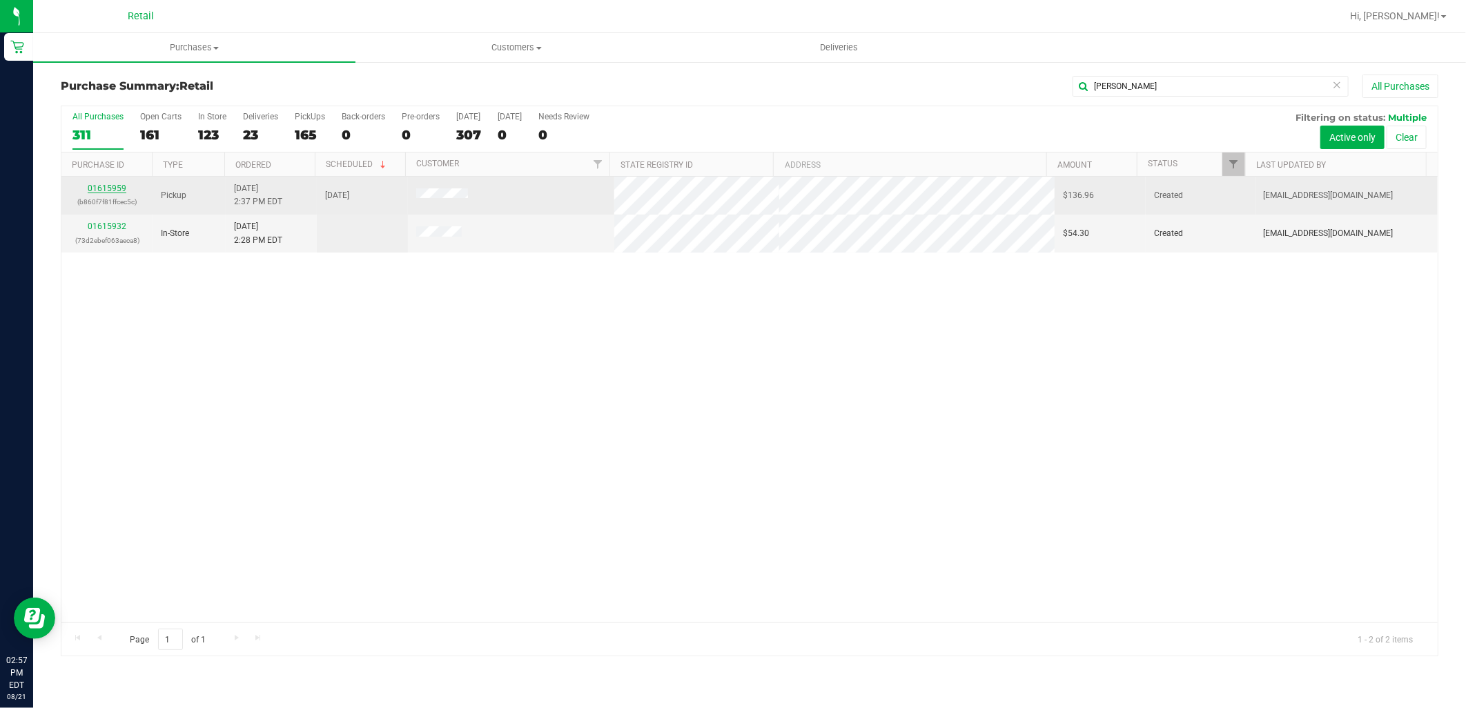
click at [100, 187] on link "01615959" at bounding box center [107, 189] width 39 height 10
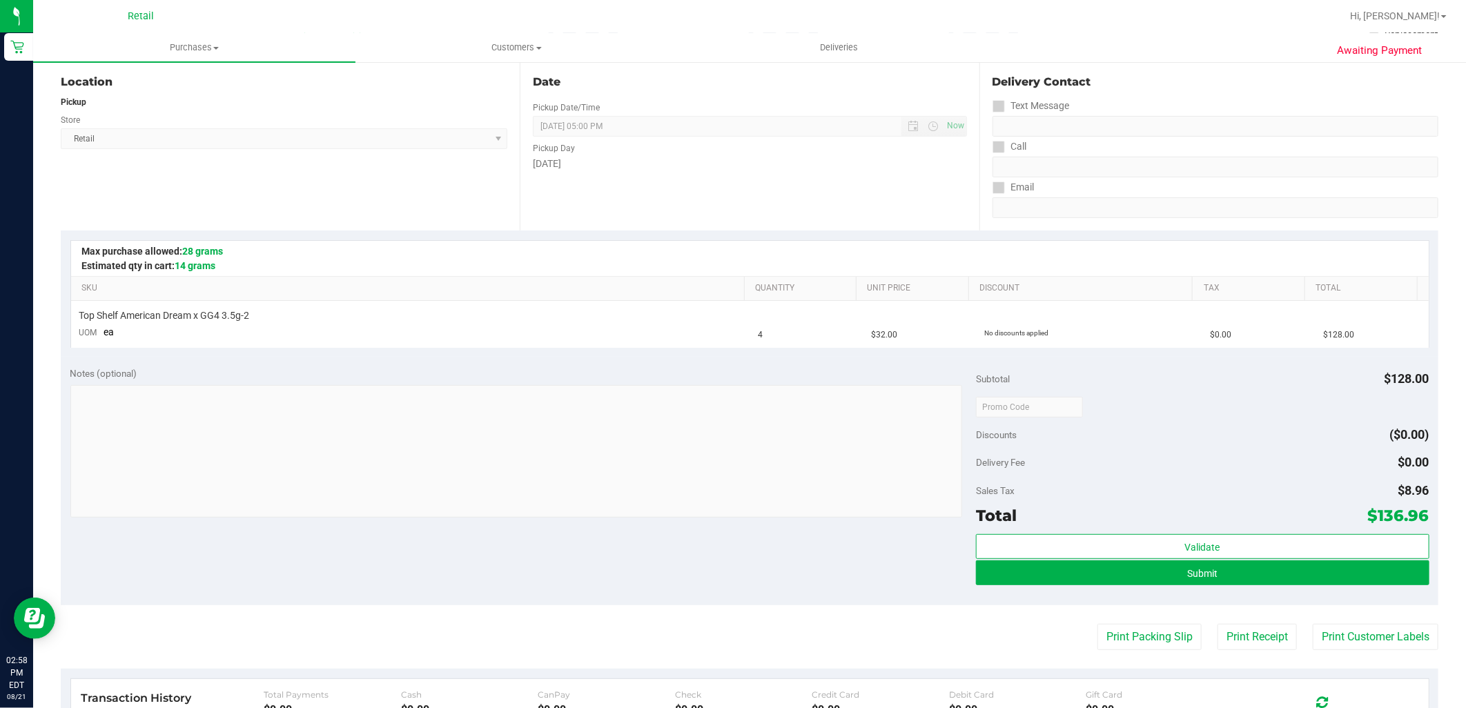
scroll to position [153, 0]
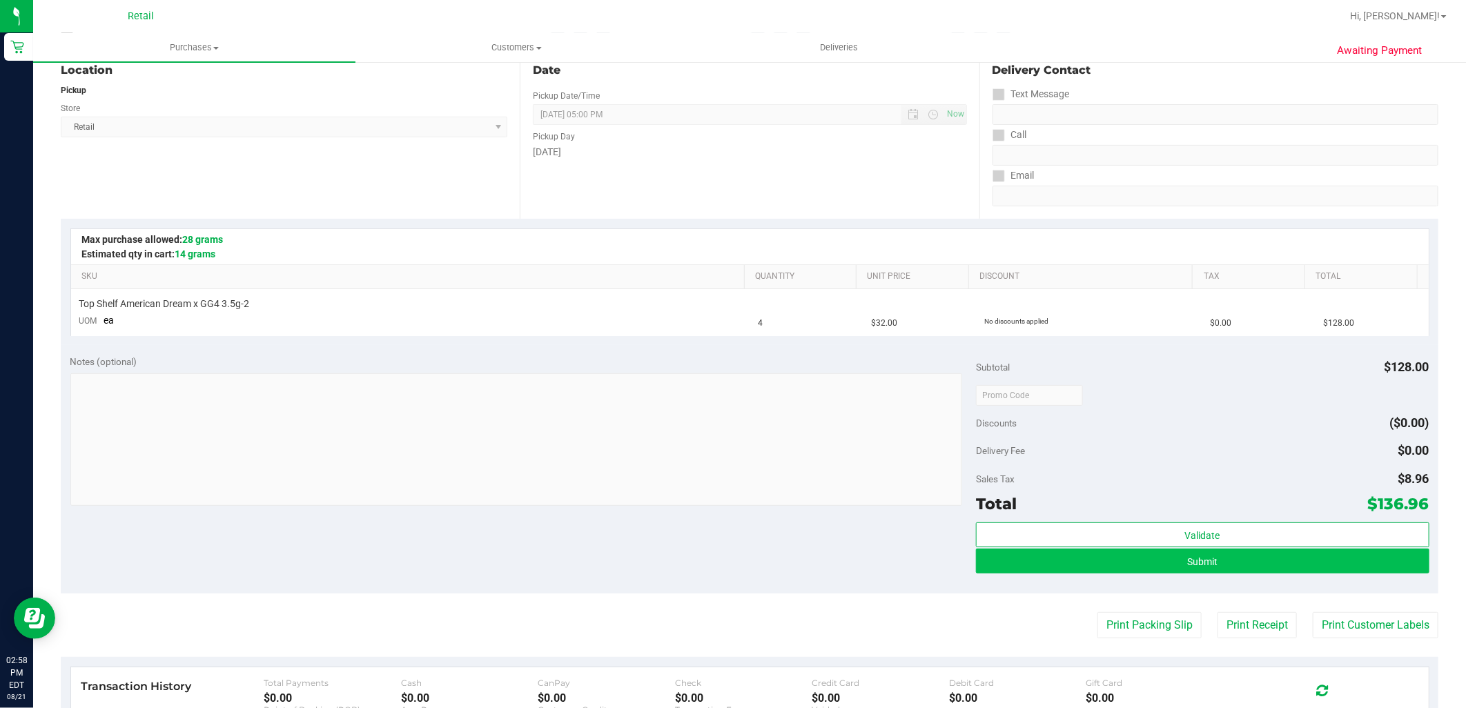
click at [1123, 575] on div "Validate Submit" at bounding box center [1202, 553] width 453 height 62
click at [1128, 571] on button "Submit" at bounding box center [1202, 561] width 453 height 25
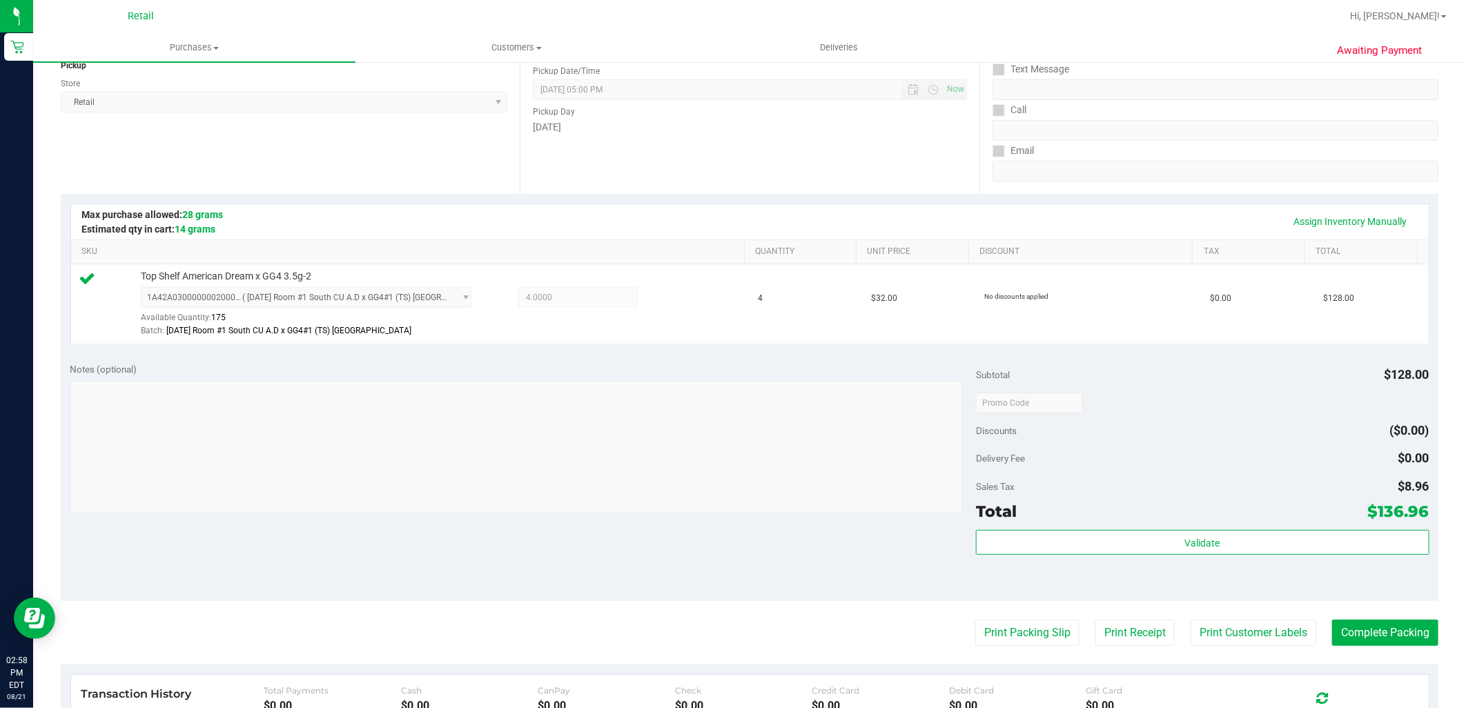
scroll to position [306, 0]
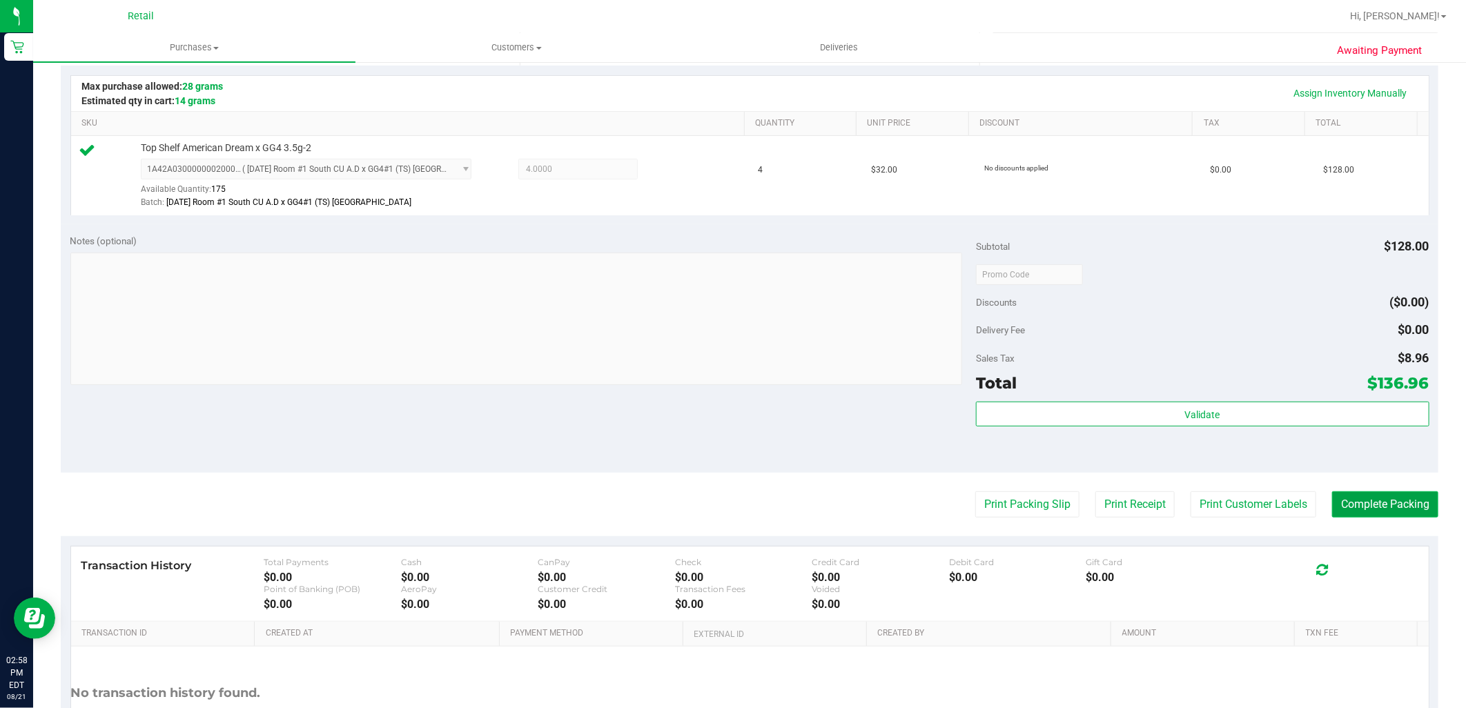
click at [1382, 504] on button "Complete Packing" at bounding box center [1385, 504] width 106 height 26
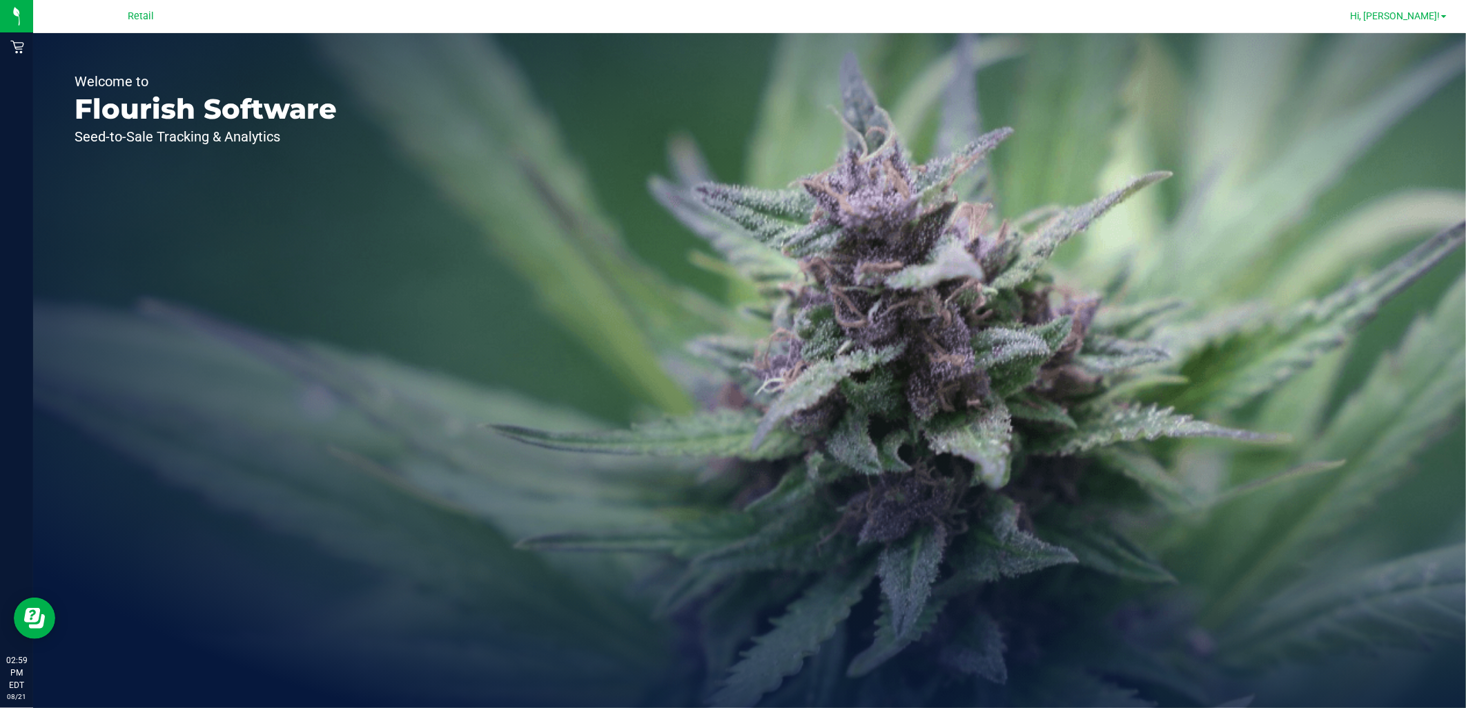
click at [1385, 17] on link "Hi, [PERSON_NAME]!" at bounding box center [1398, 16] width 108 height 14
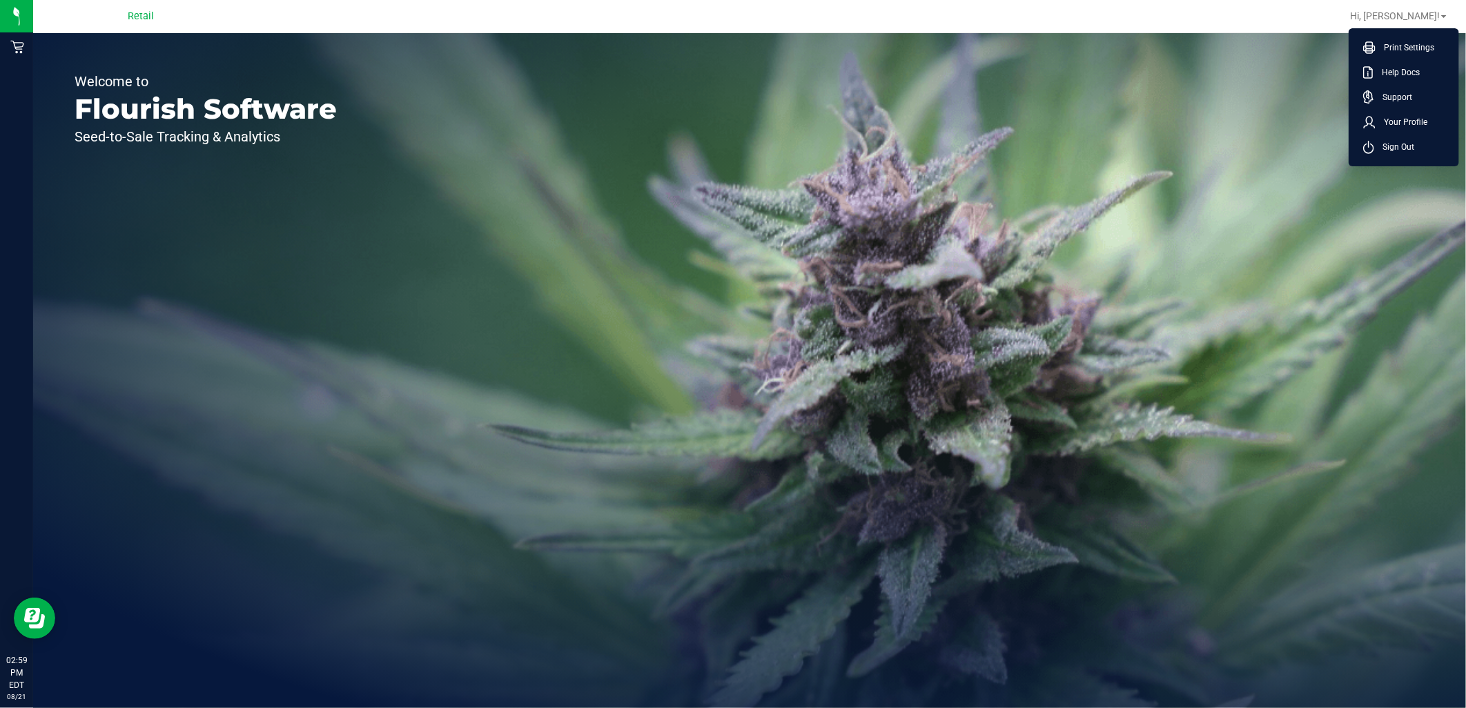
click at [1380, 148] on span "Sign Out" at bounding box center [1394, 147] width 40 height 14
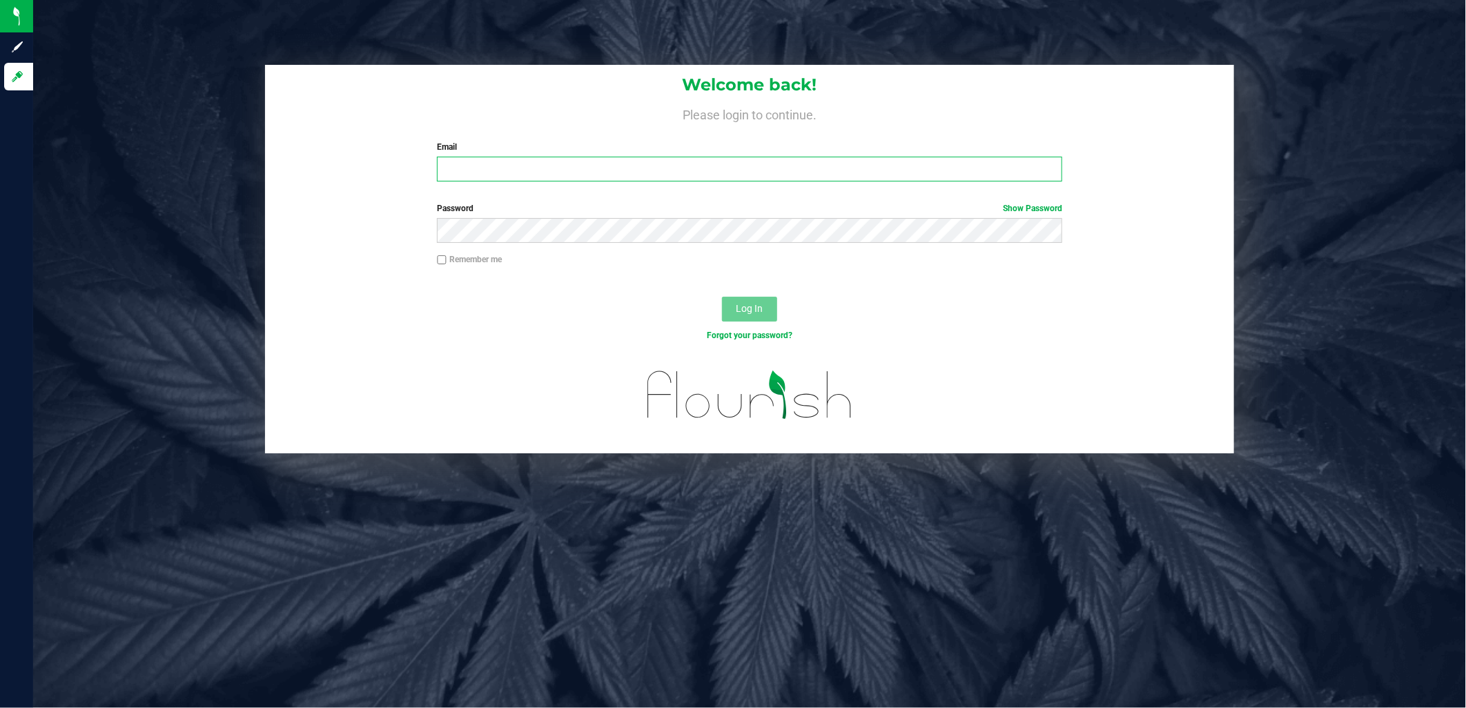
type input "[EMAIL_ADDRESS][DOMAIN_NAME]"
click at [698, 166] on input "[EMAIL_ADDRESS][DOMAIN_NAME]" at bounding box center [749, 169] width 625 height 25
click at [727, 169] on input "[EMAIL_ADDRESS][DOMAIN_NAME]" at bounding box center [749, 169] width 625 height 25
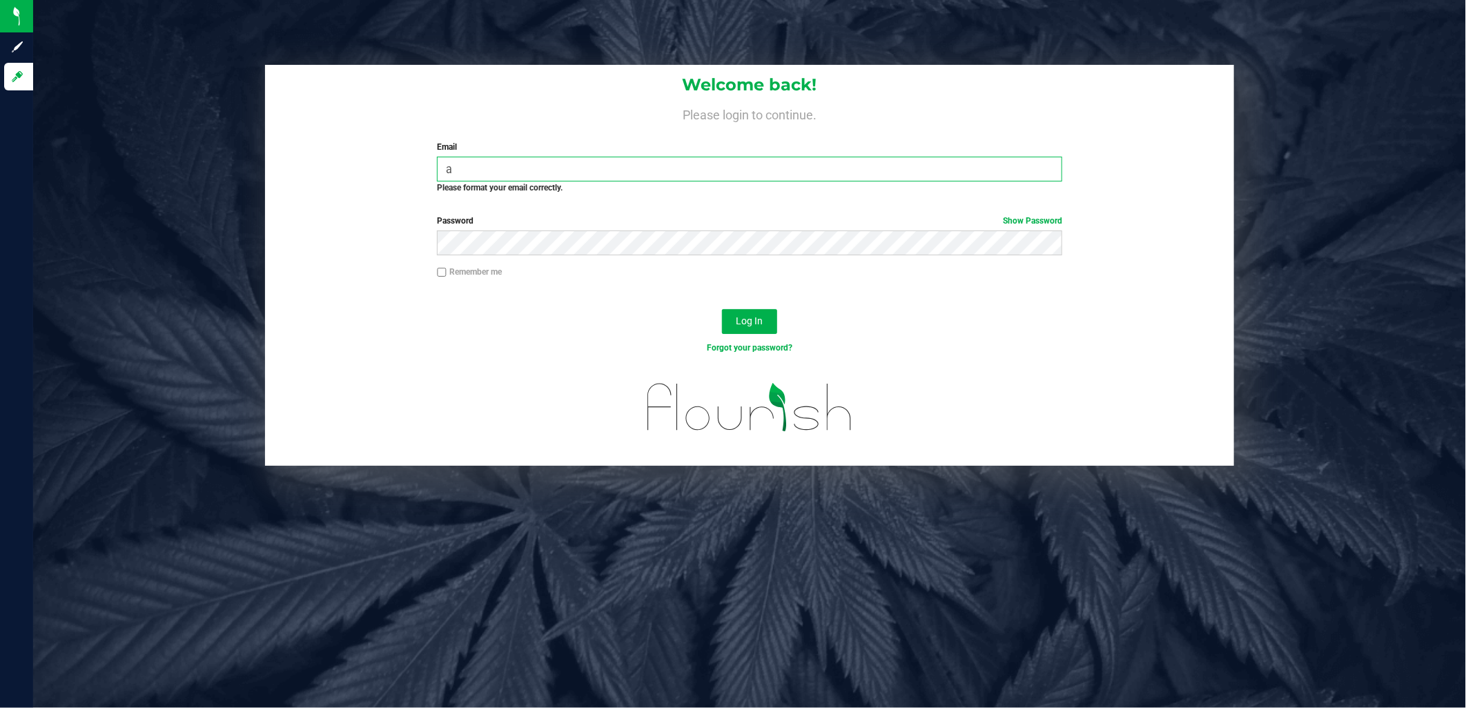
type input "[EMAIL_ADDRESS][DOMAIN_NAME]"
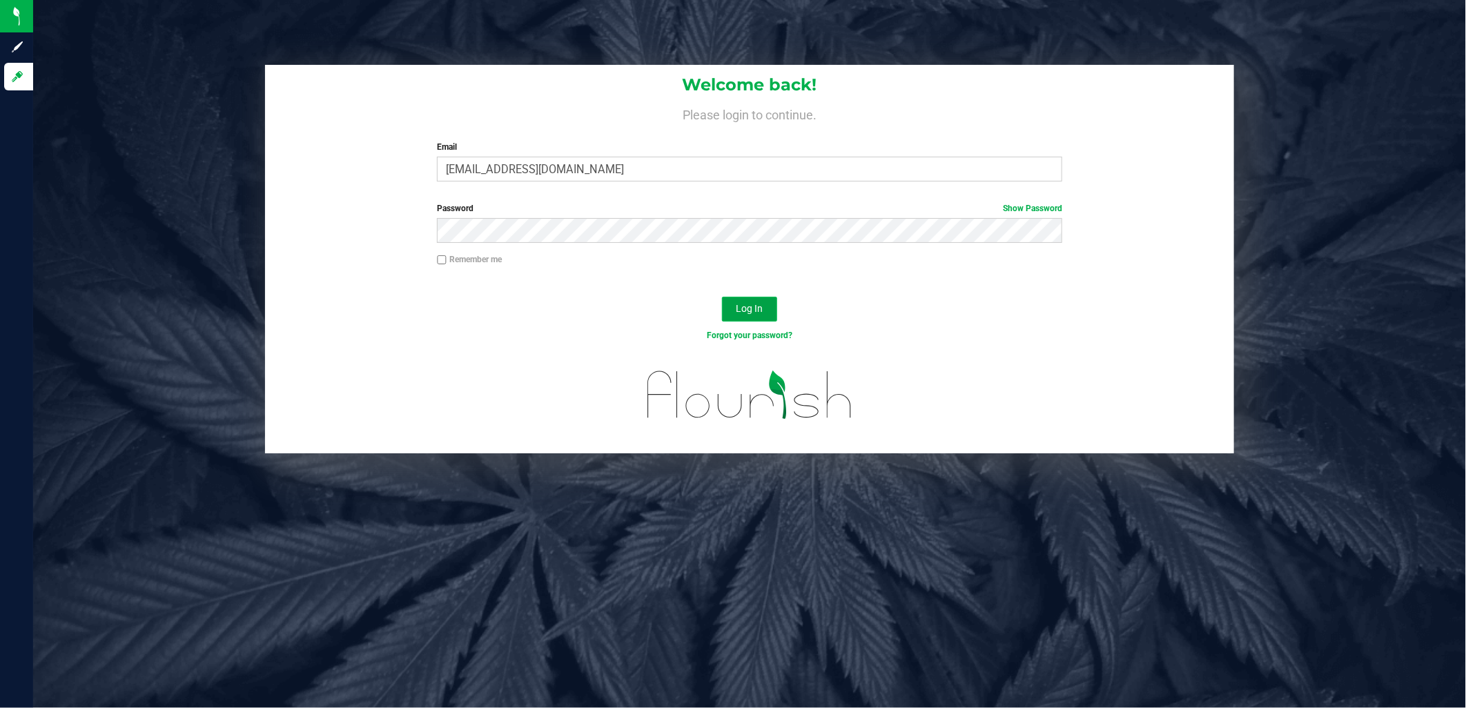
click at [761, 308] on span "Log In" at bounding box center [749, 308] width 27 height 11
